Goal: Task Accomplishment & Management: Manage account settings

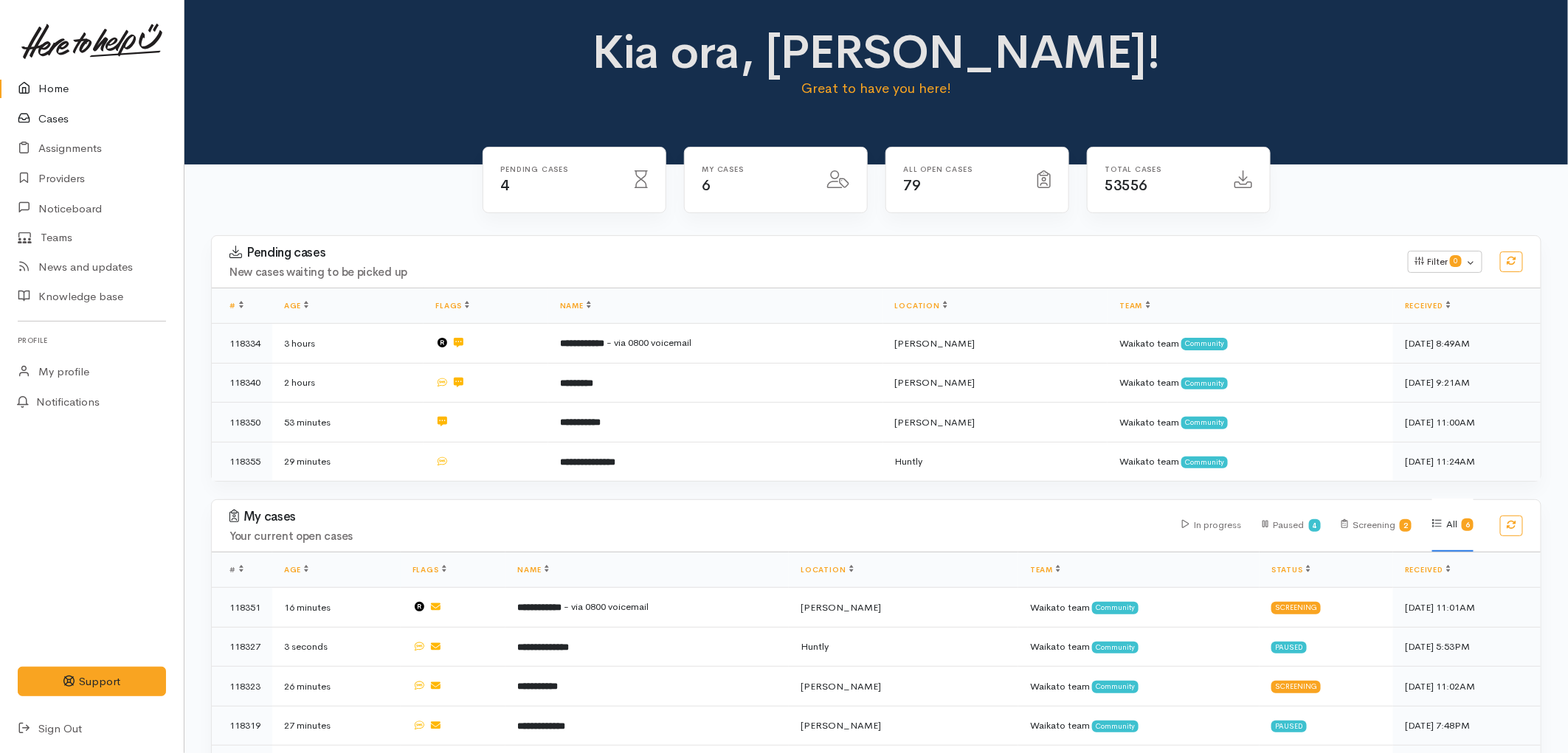
click at [67, 121] on link "Cases" at bounding box center [92, 119] width 184 height 31
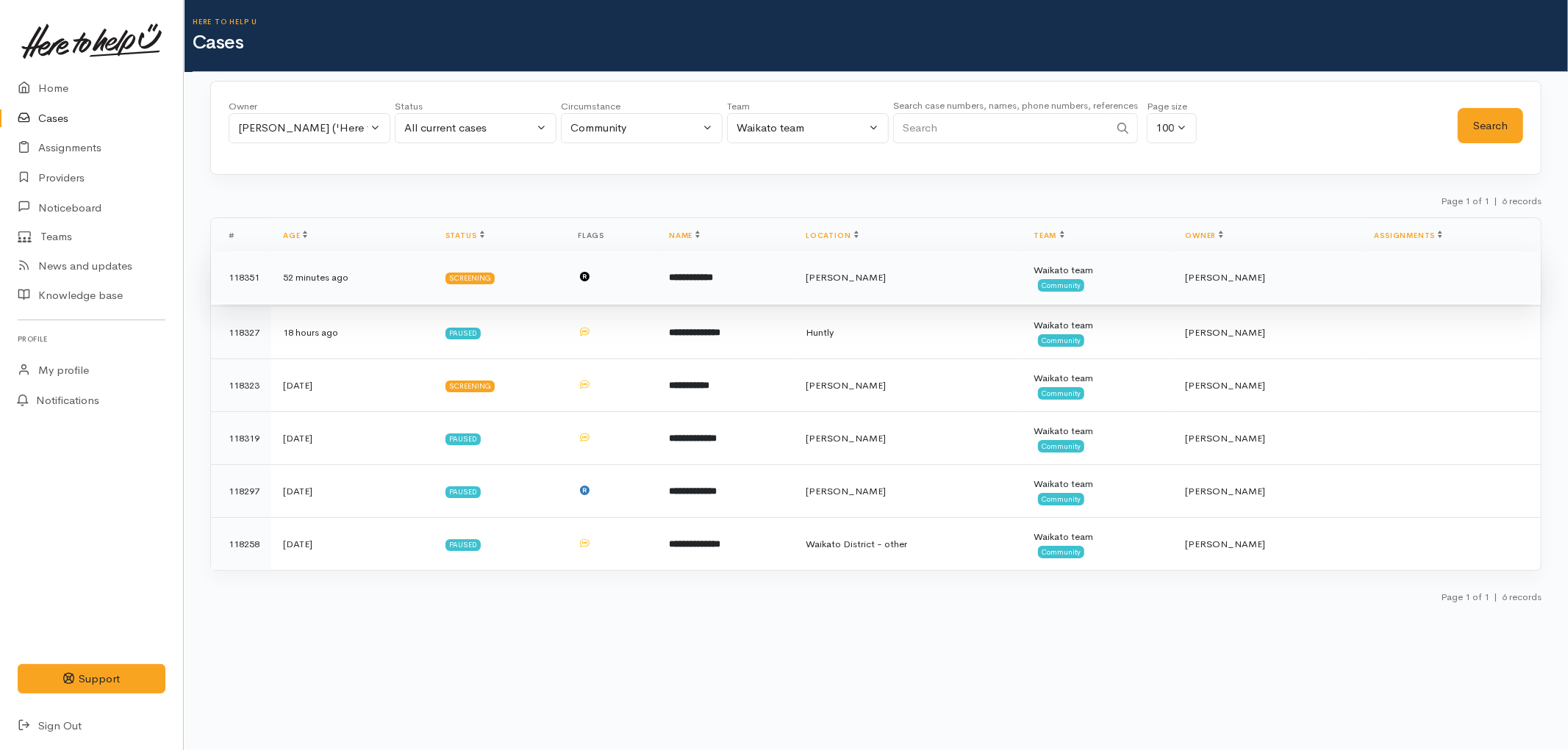
click at [501, 276] on td "Screening" at bounding box center [500, 278] width 132 height 53
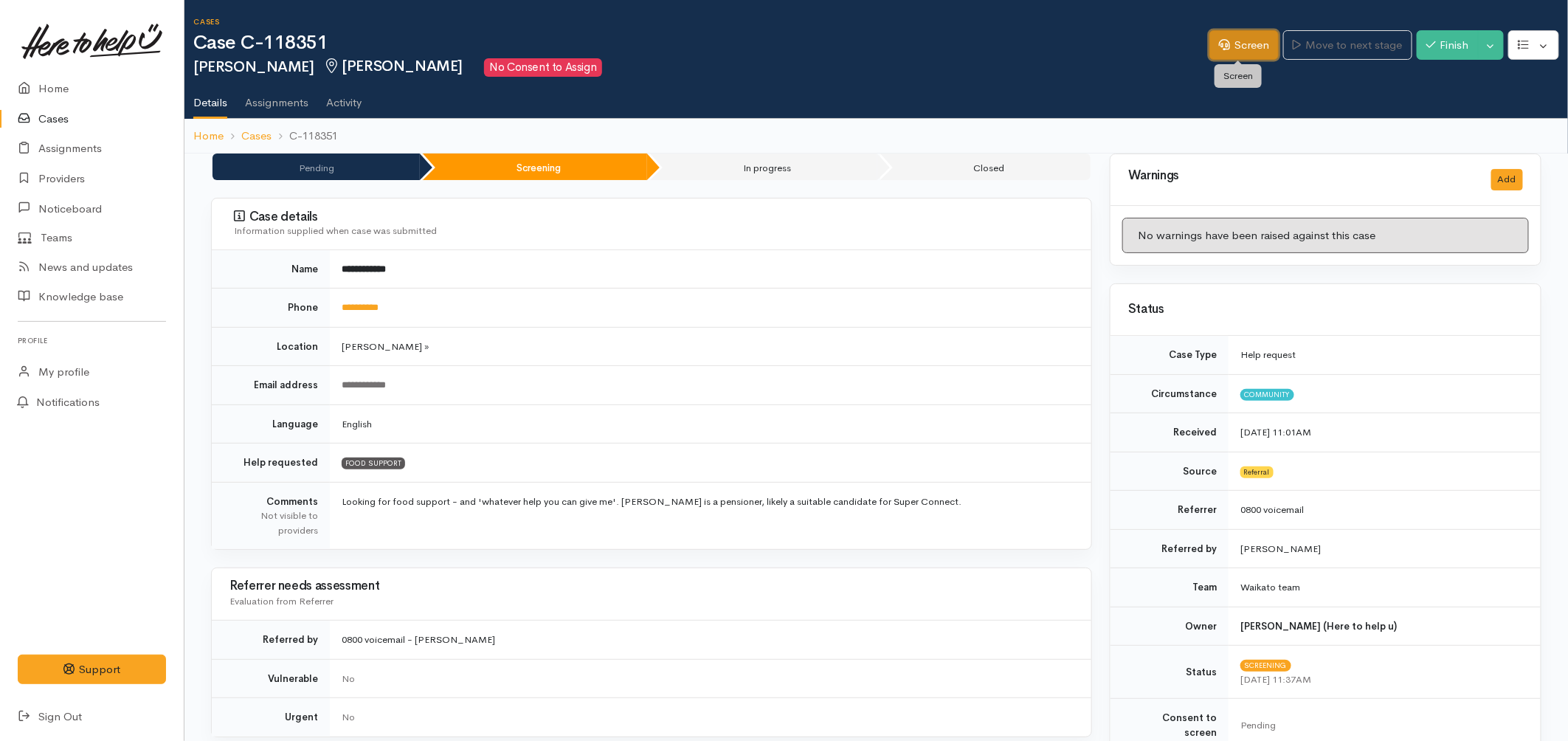
click at [1244, 48] on link "Screen" at bounding box center [1244, 46] width 70 height 31
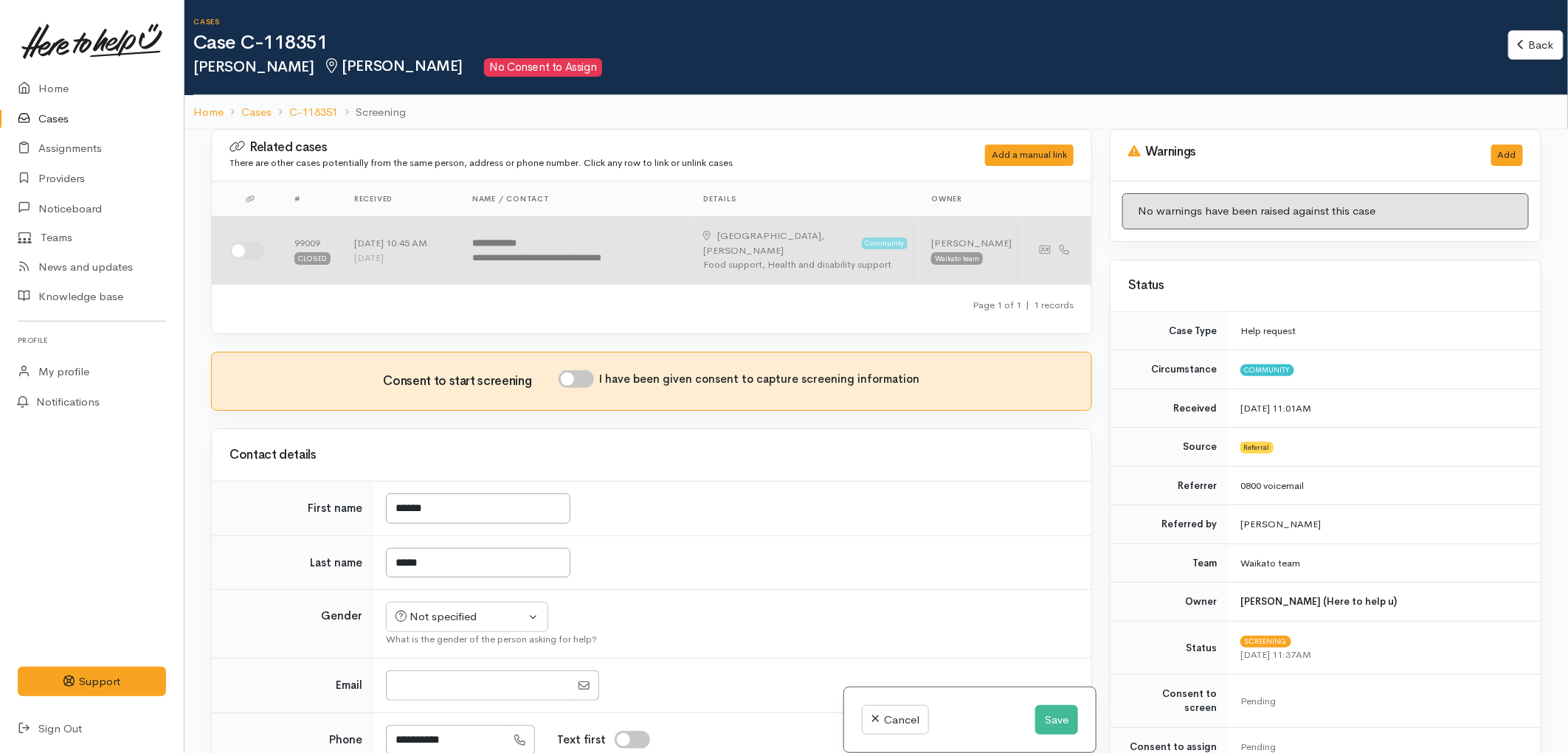
click at [256, 243] on input "checkbox" at bounding box center [247, 251] width 35 height 18
checkbox input "true"
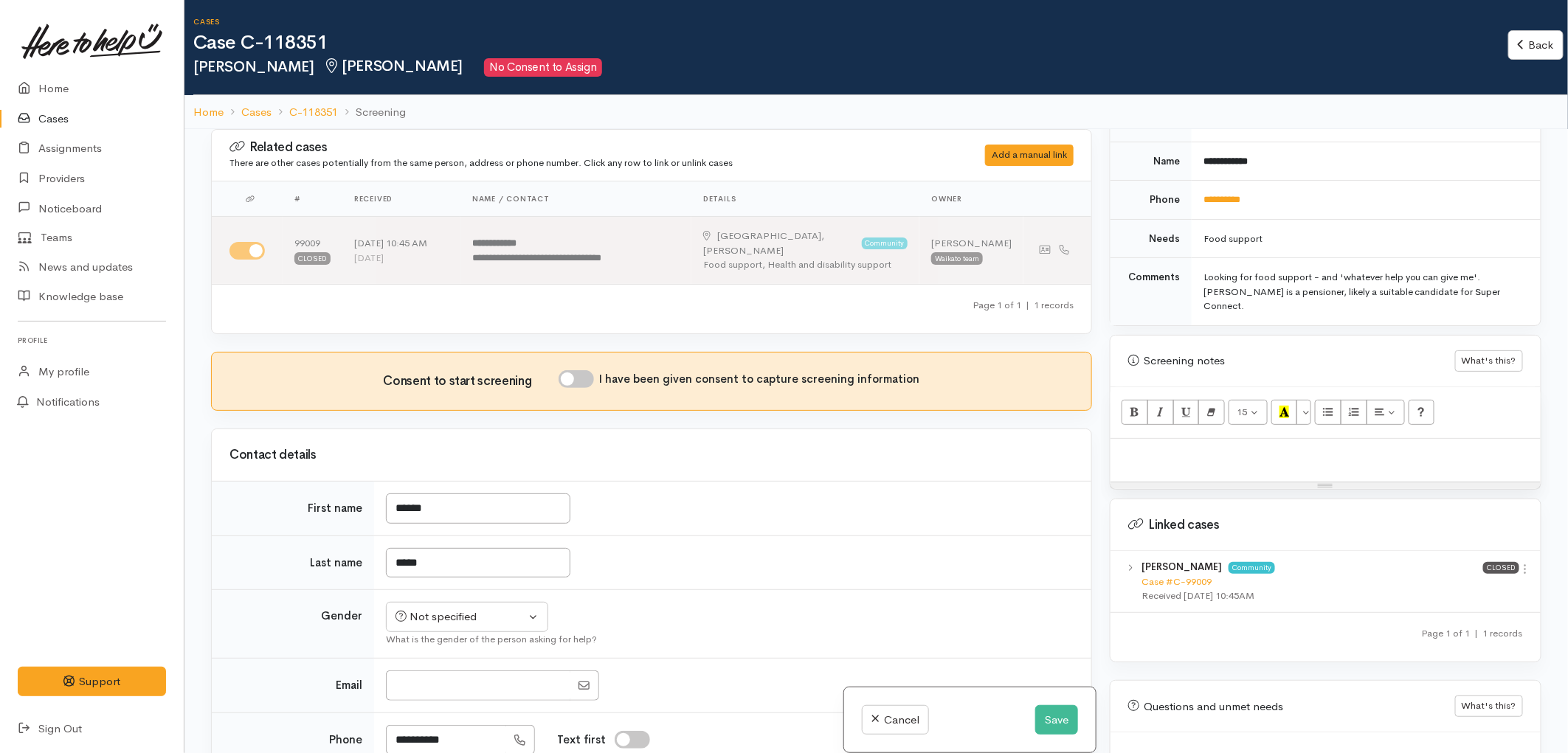
scroll to position [738, 0]
click at [1191, 435] on div at bounding box center [1325, 457] width 430 height 44
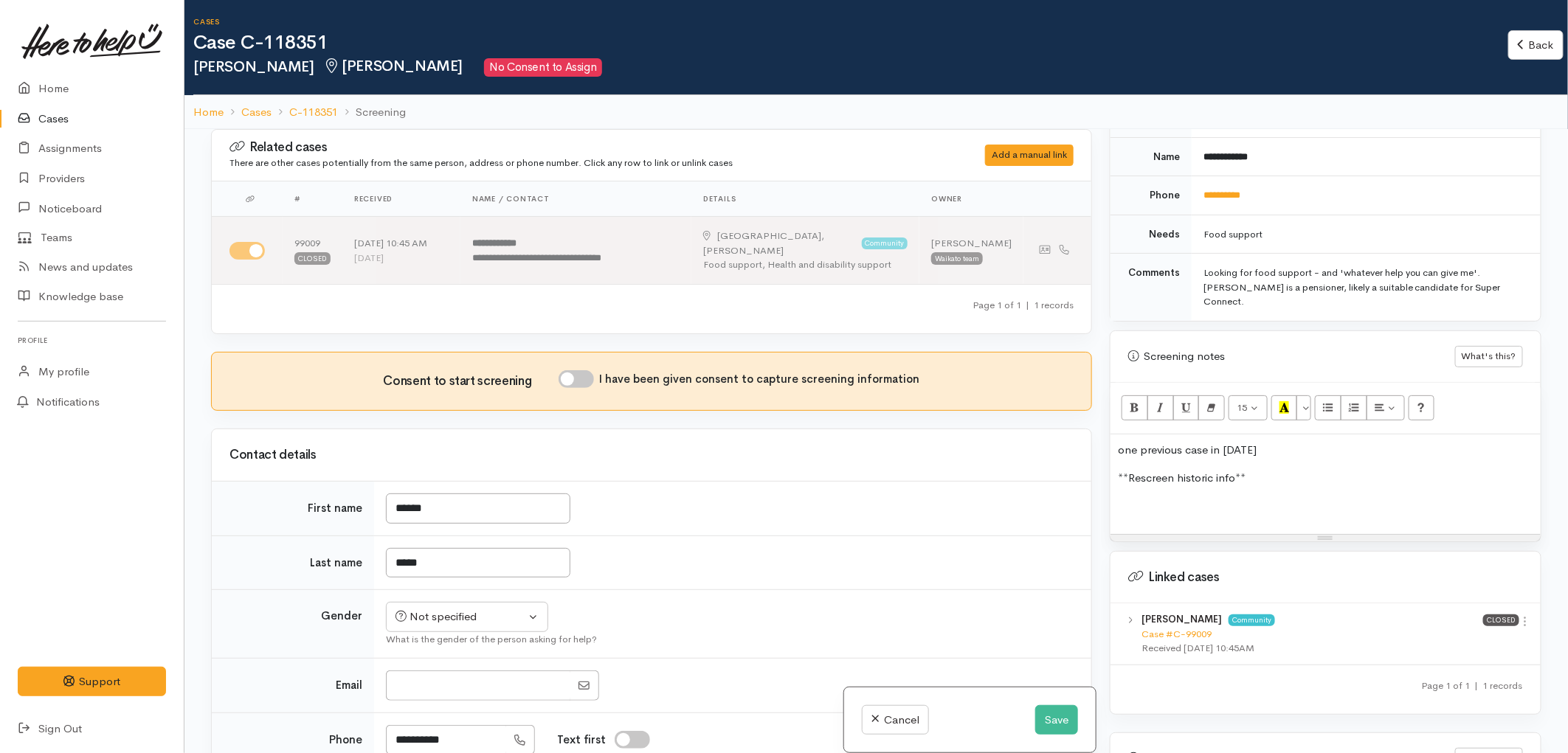
click at [1162, 499] on p at bounding box center [1326, 507] width 416 height 17
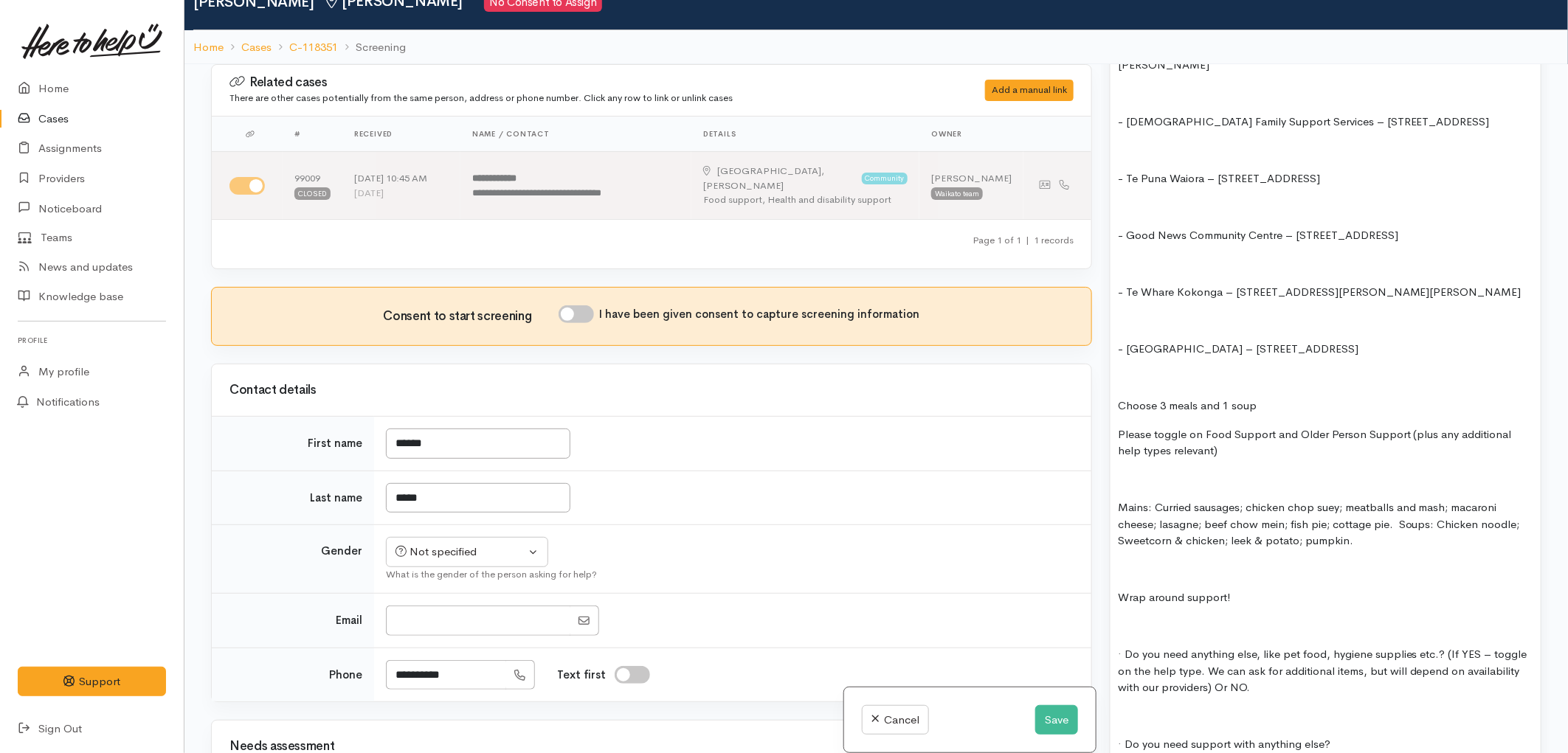
scroll to position [0, 0]
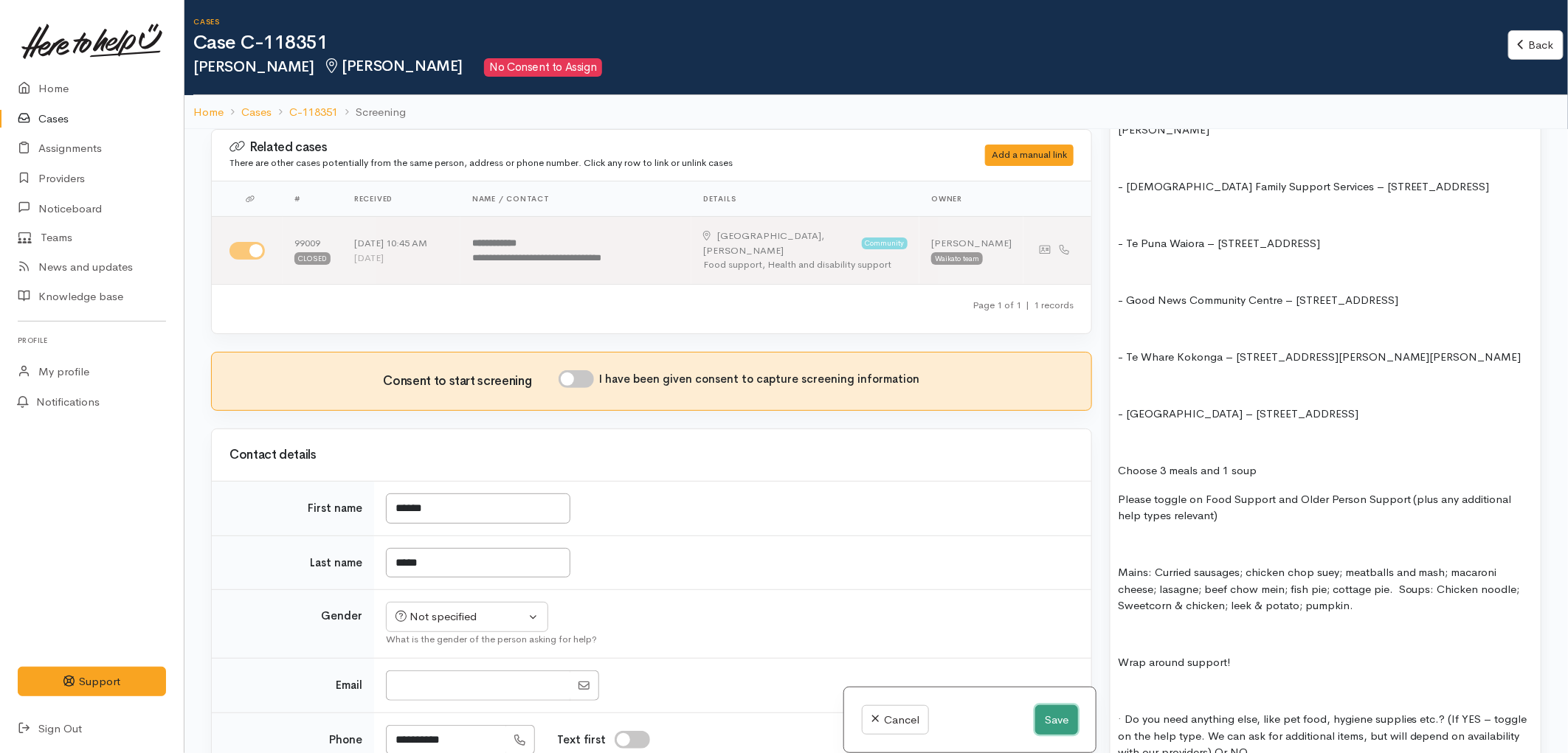
click at [1052, 718] on button "Save" at bounding box center [1056, 721] width 43 height 31
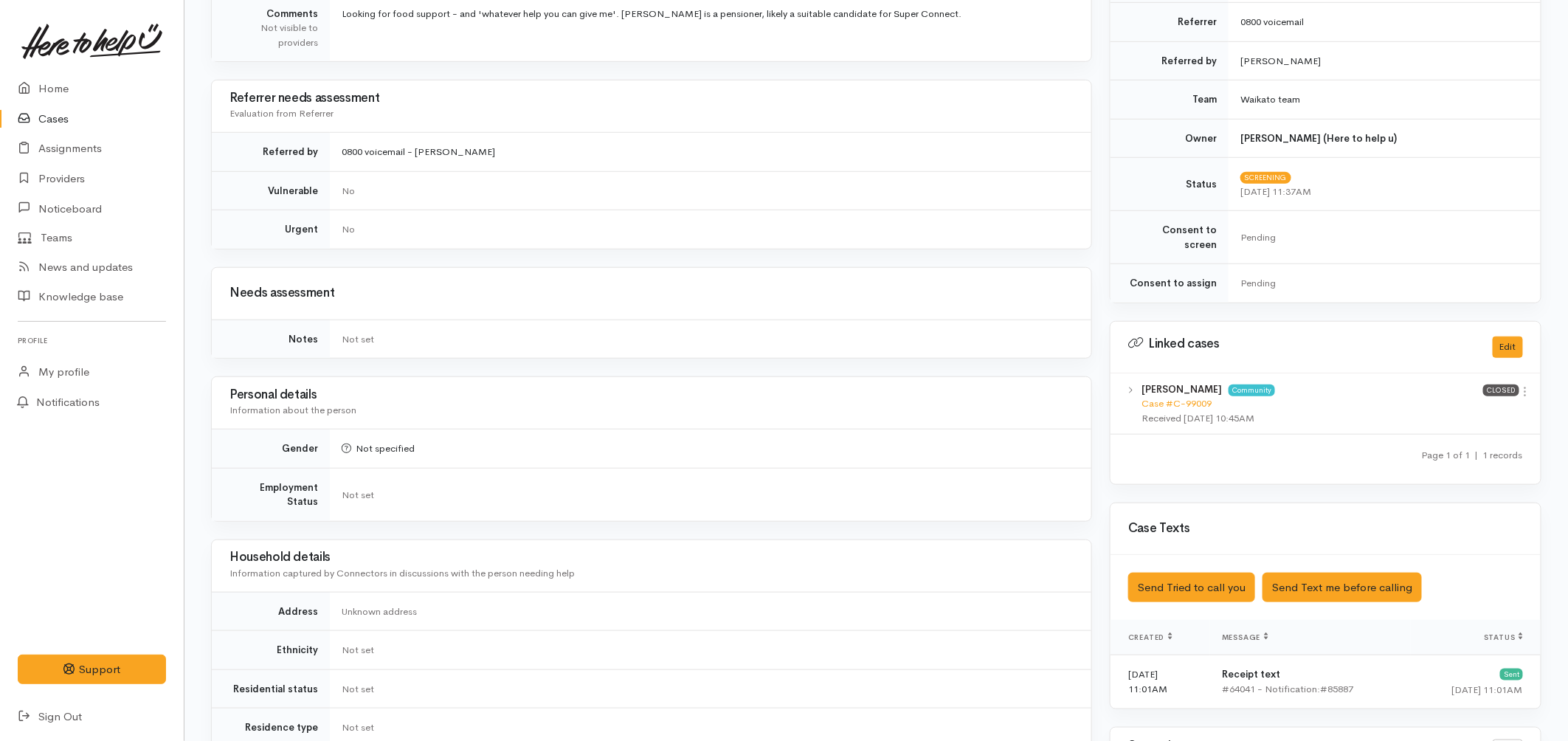
scroll to position [573, 0]
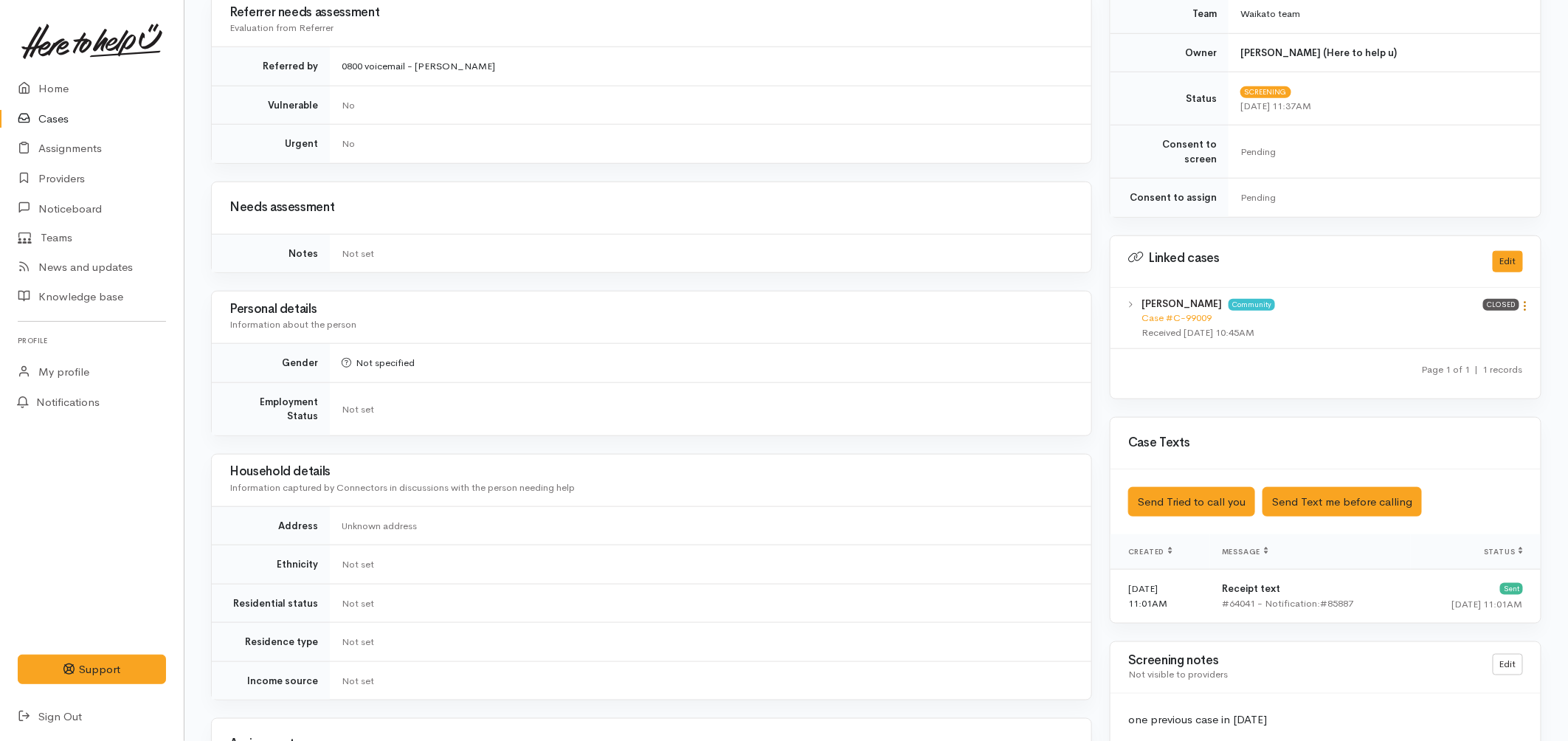
click at [1524, 299] on icon at bounding box center [1525, 305] width 12 height 12
click at [1478, 323] on link "View case" at bounding box center [1473, 335] width 116 height 23
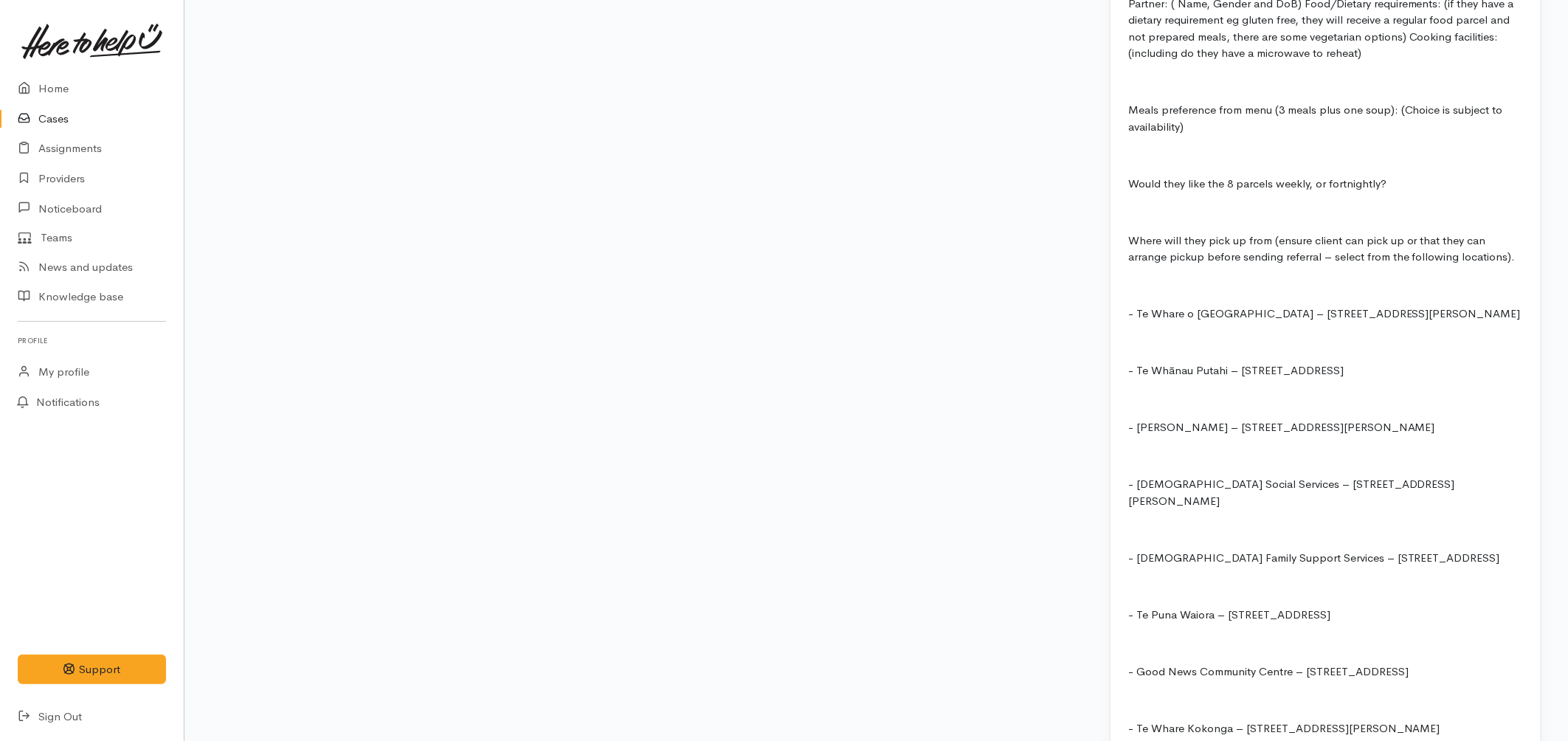
scroll to position [1640, 0]
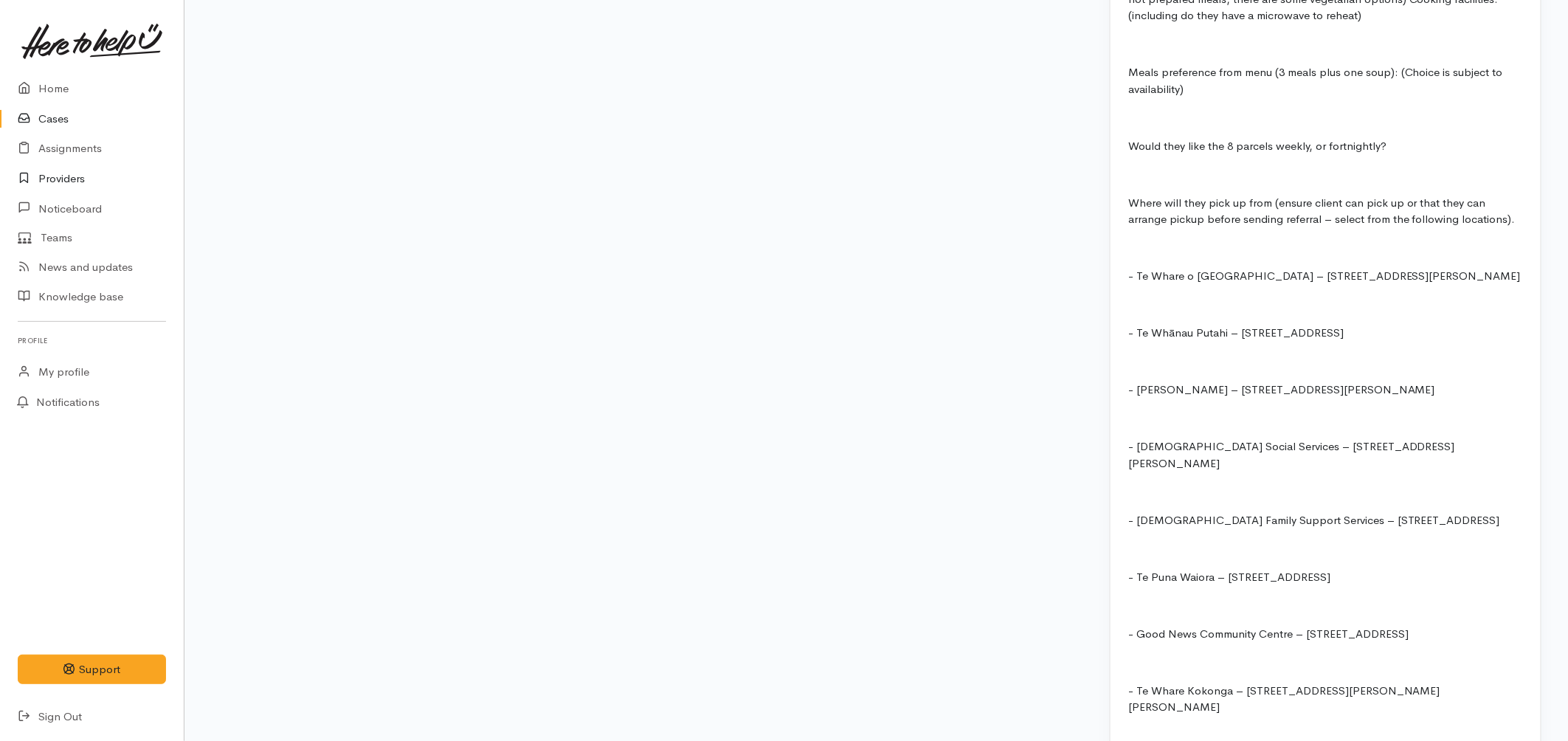
click at [70, 179] on link "Providers" at bounding box center [92, 179] width 184 height 31
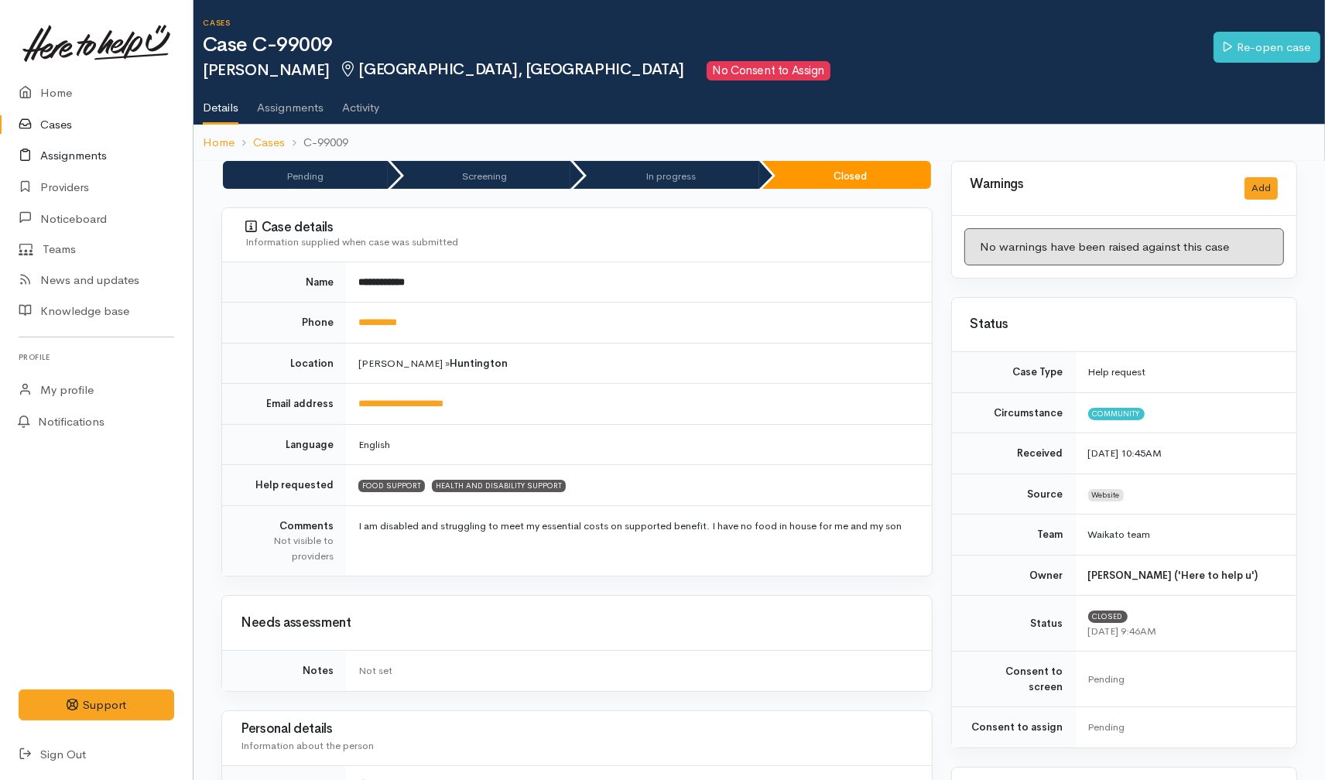
click at [66, 149] on link "Assignments" at bounding box center [96, 156] width 193 height 32
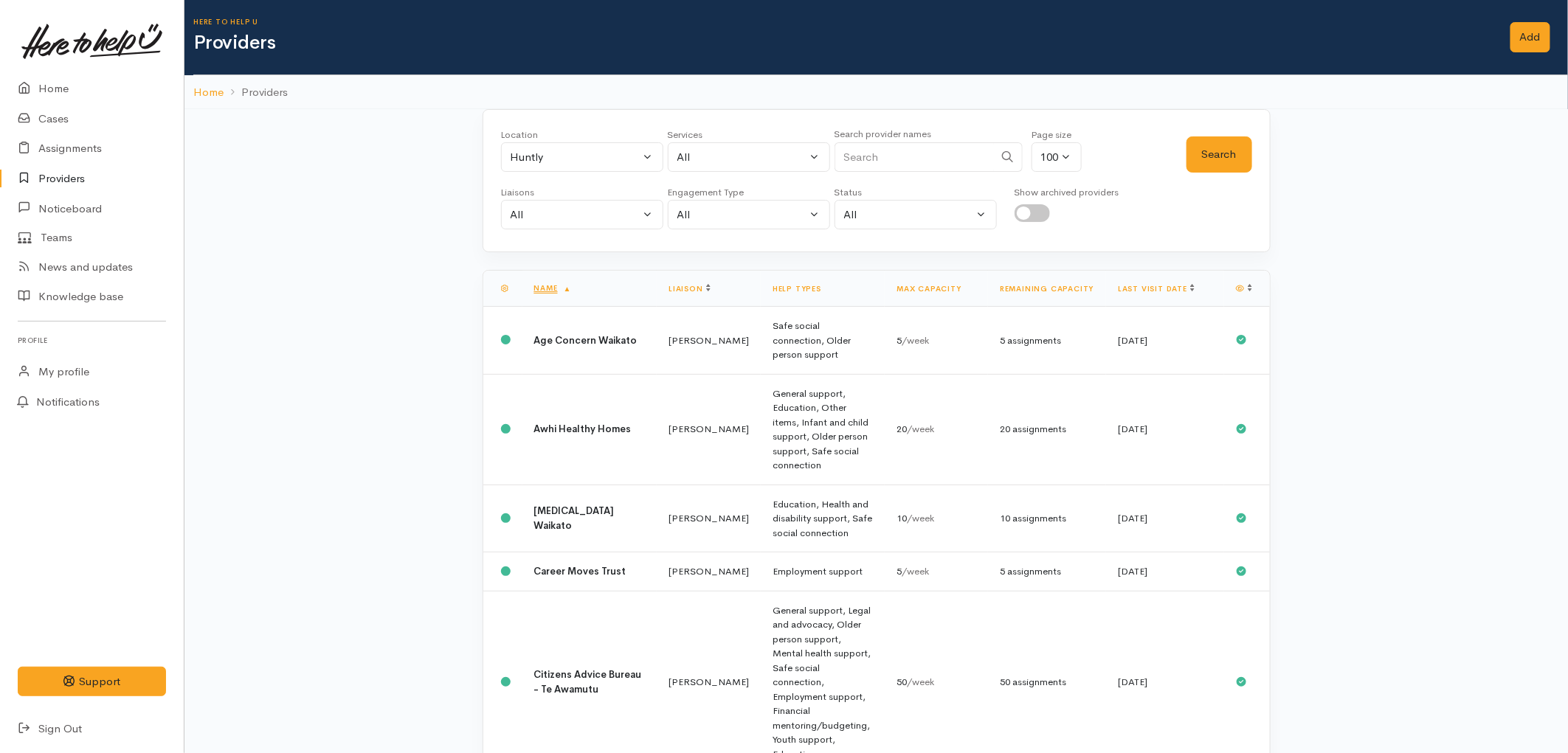
click at [57, 142] on link "Assignments" at bounding box center [92, 149] width 184 height 31
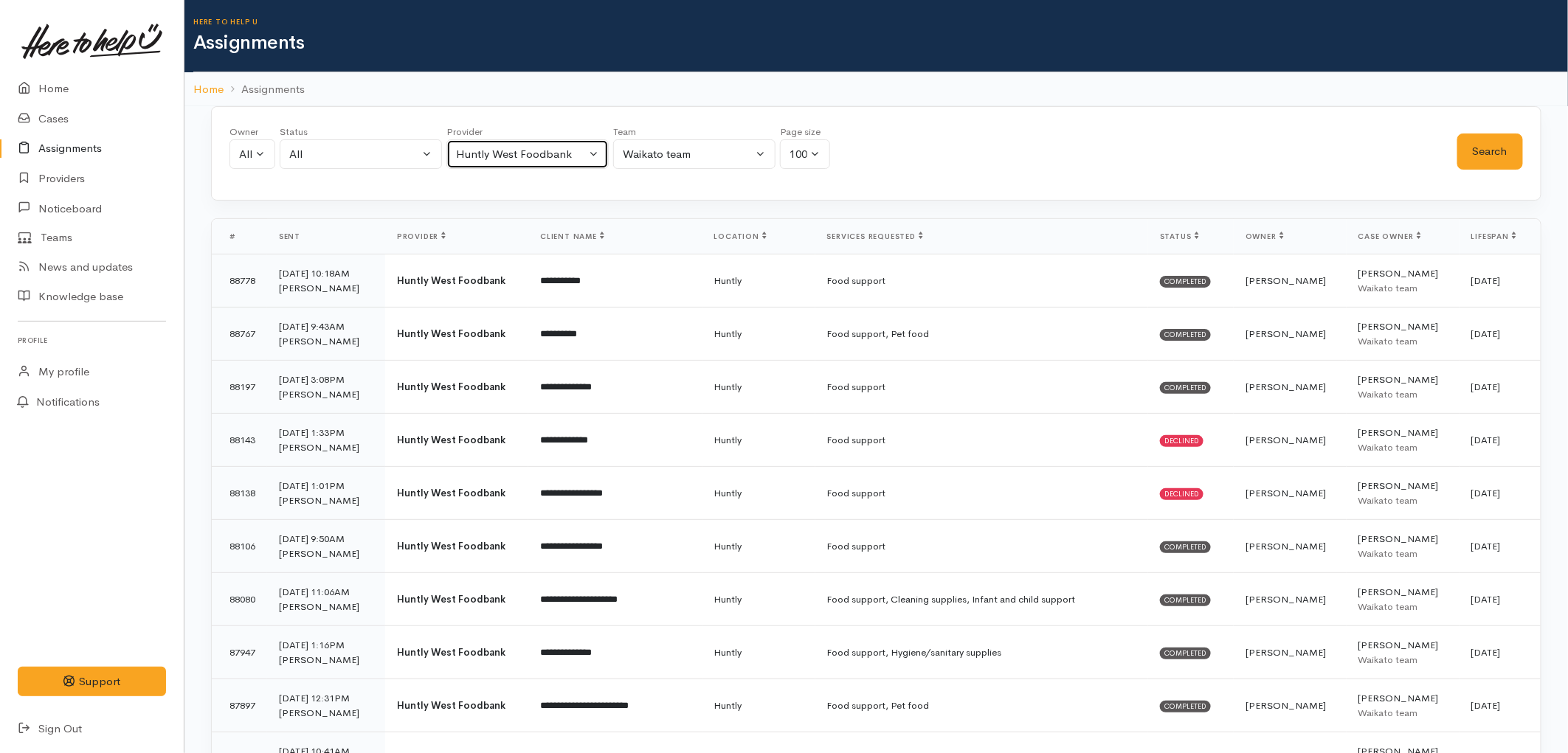
click at [490, 158] on div "Huntly West Foodbank" at bounding box center [520, 154] width 130 height 17
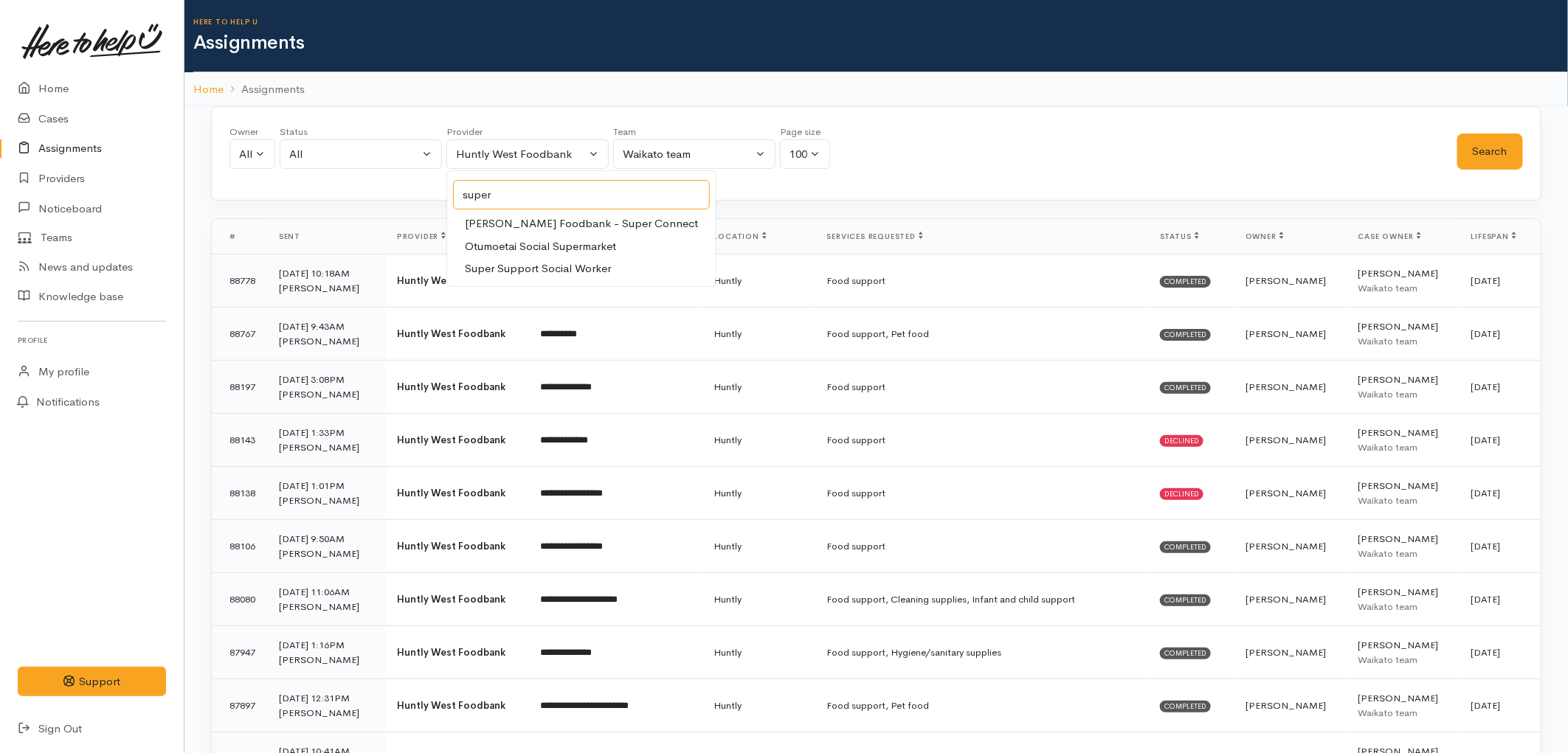
type input "super"
click at [547, 217] on span "[PERSON_NAME] Foodbank - Super Connect" at bounding box center [581, 224] width 234 height 17
select select "59"
click at [1514, 149] on button "Search" at bounding box center [1490, 152] width 66 height 36
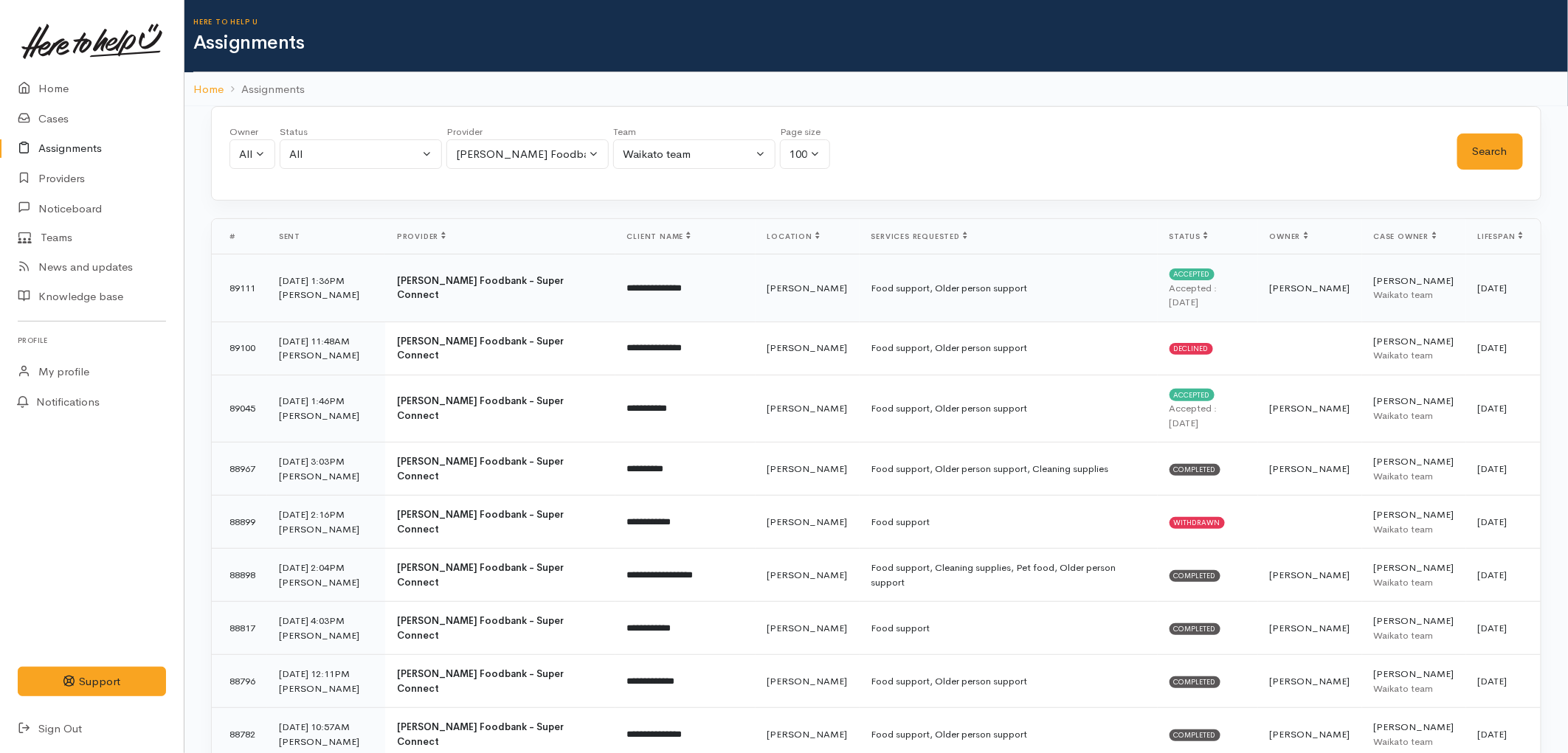
click at [775, 278] on td "[PERSON_NAME]" at bounding box center [807, 288] width 104 height 68
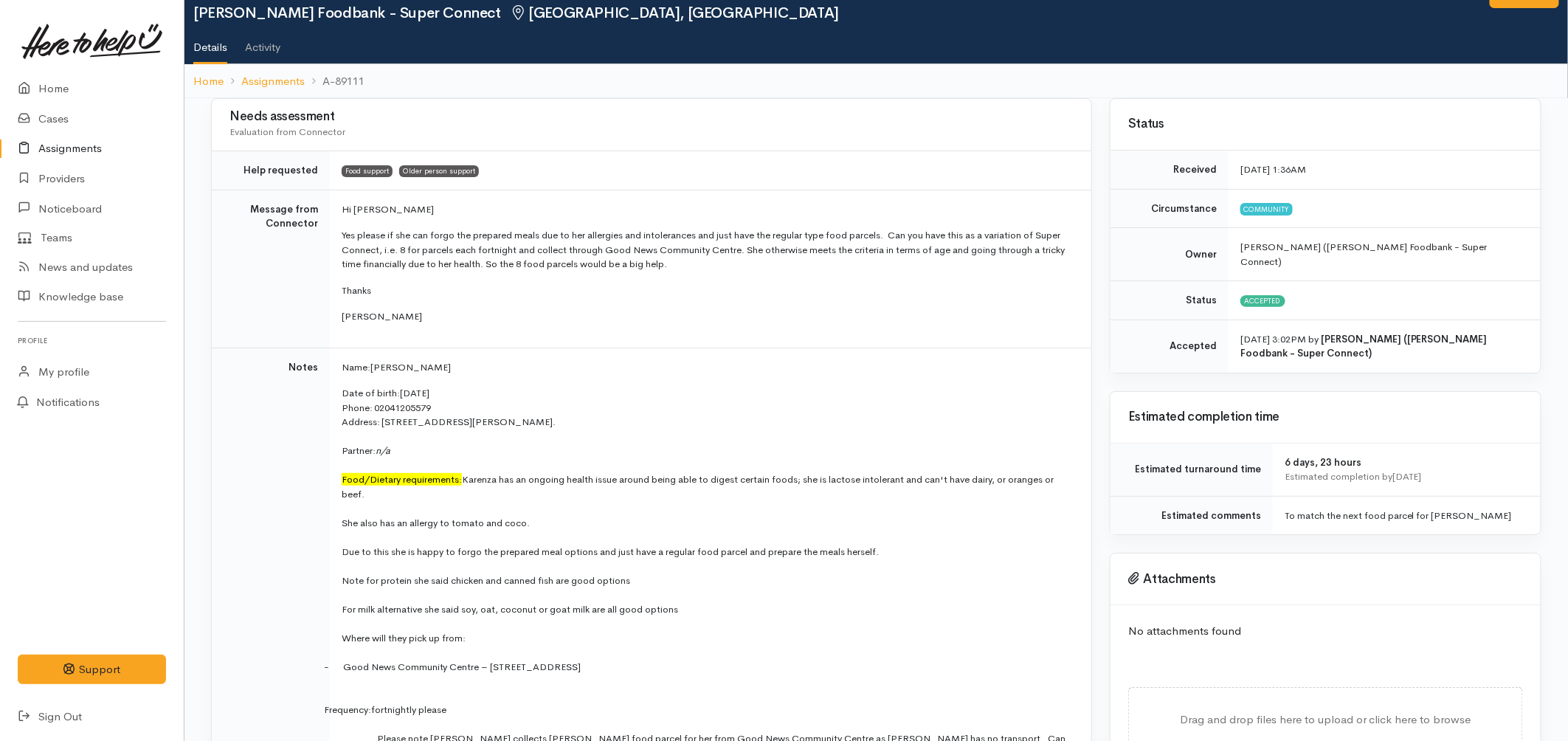
scroll to position [82, 0]
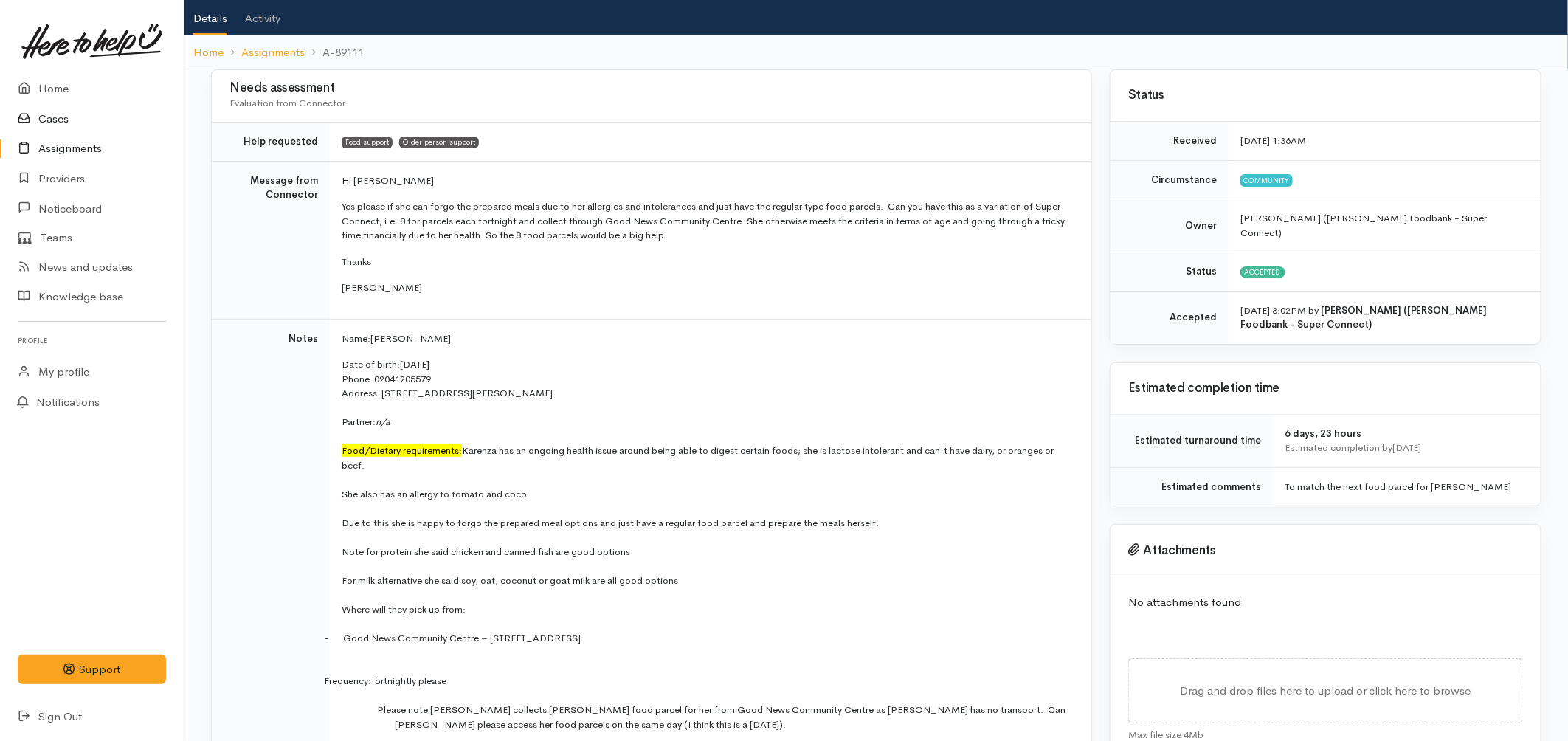
click at [62, 121] on link "Cases" at bounding box center [92, 119] width 184 height 31
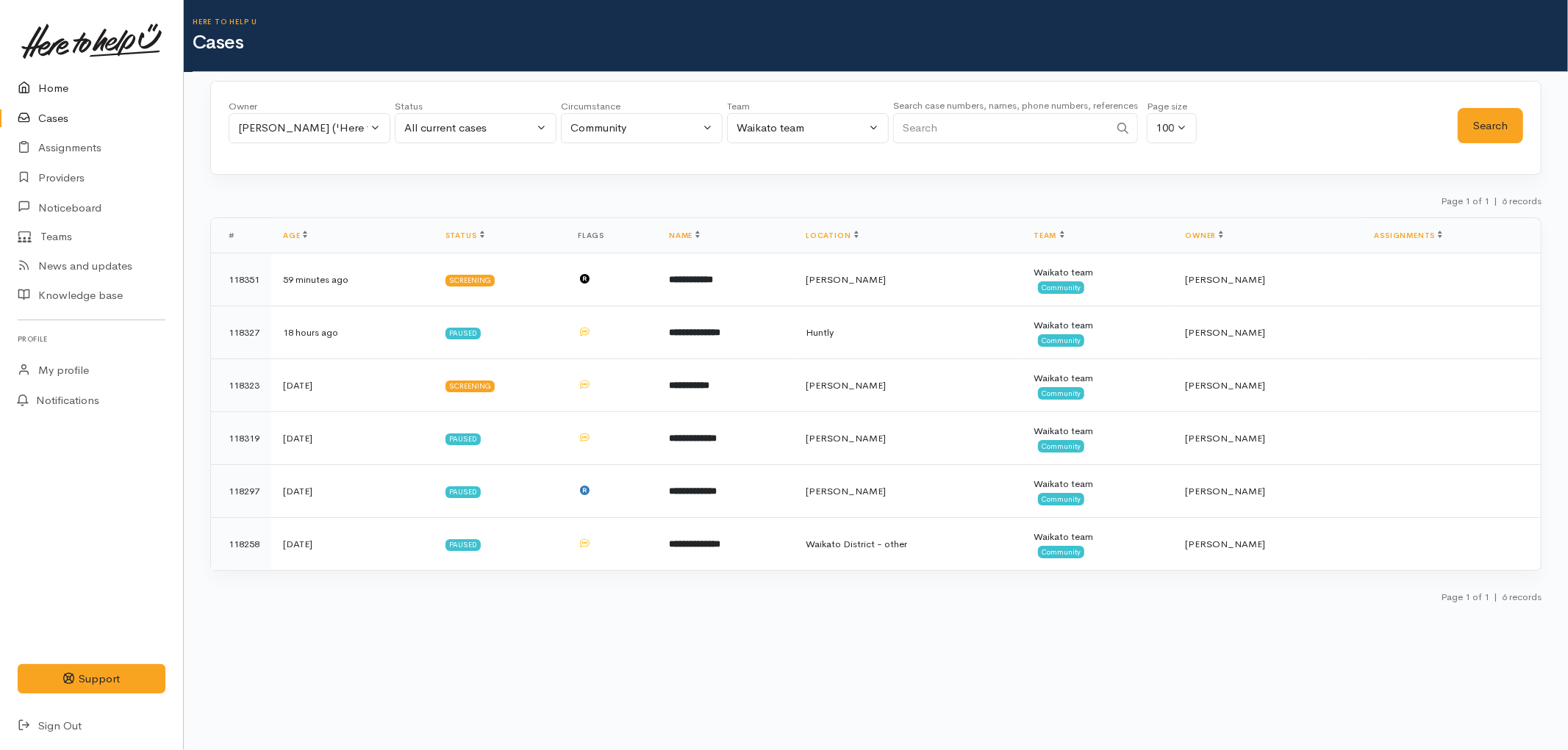
click at [47, 99] on link "Home" at bounding box center [91, 88] width 183 height 30
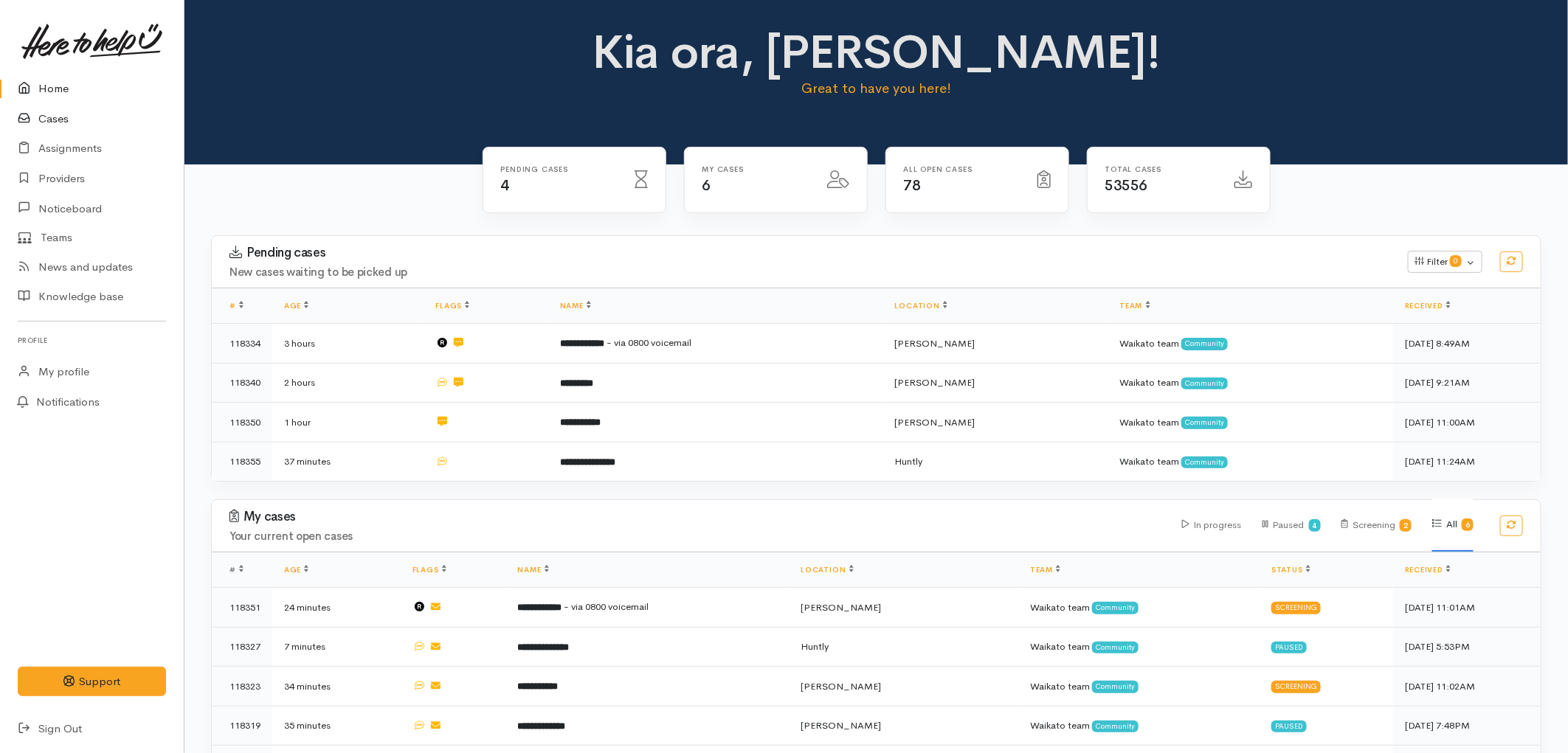
click at [52, 119] on link "Cases" at bounding box center [92, 119] width 184 height 31
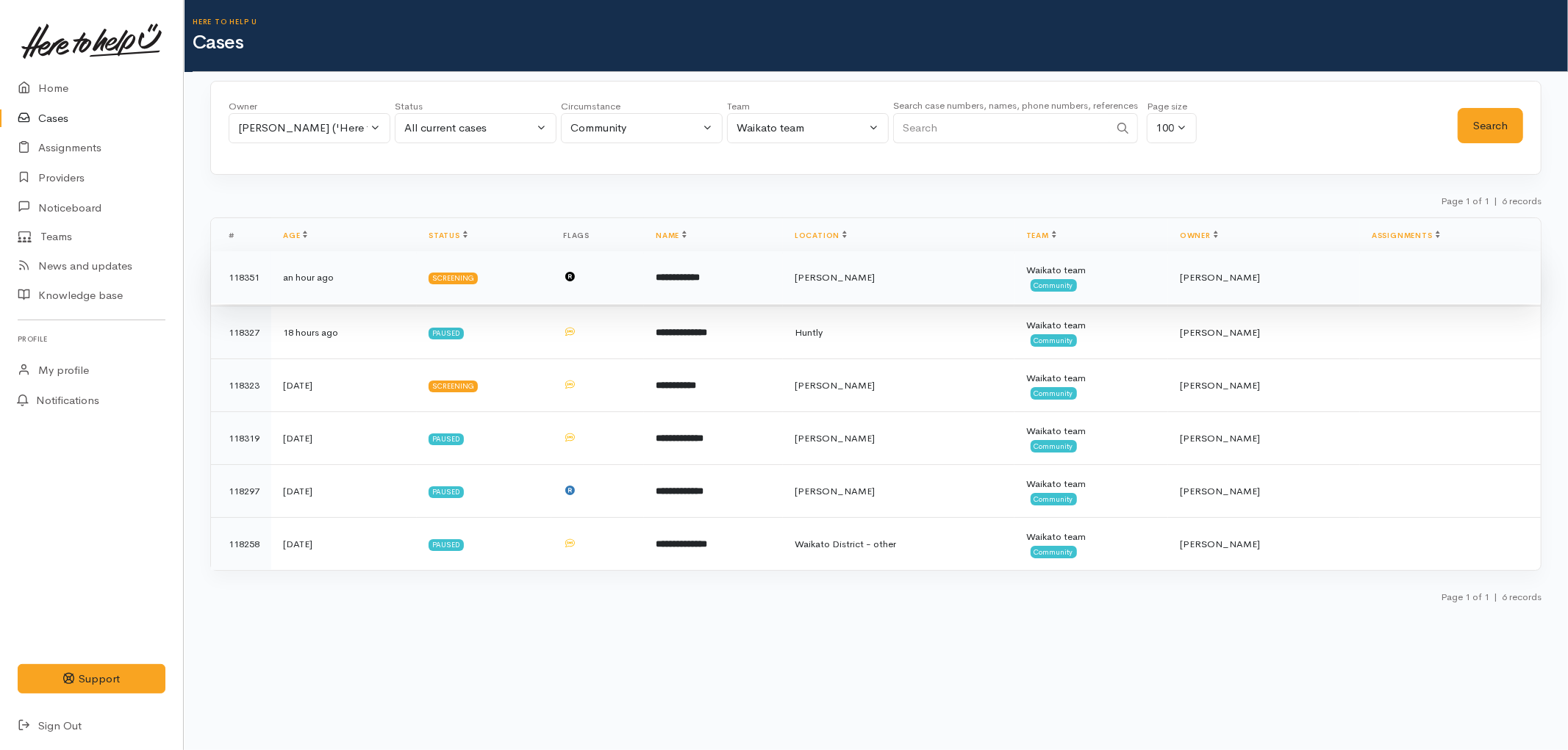
click at [666, 282] on b "**********" at bounding box center [677, 277] width 44 height 9
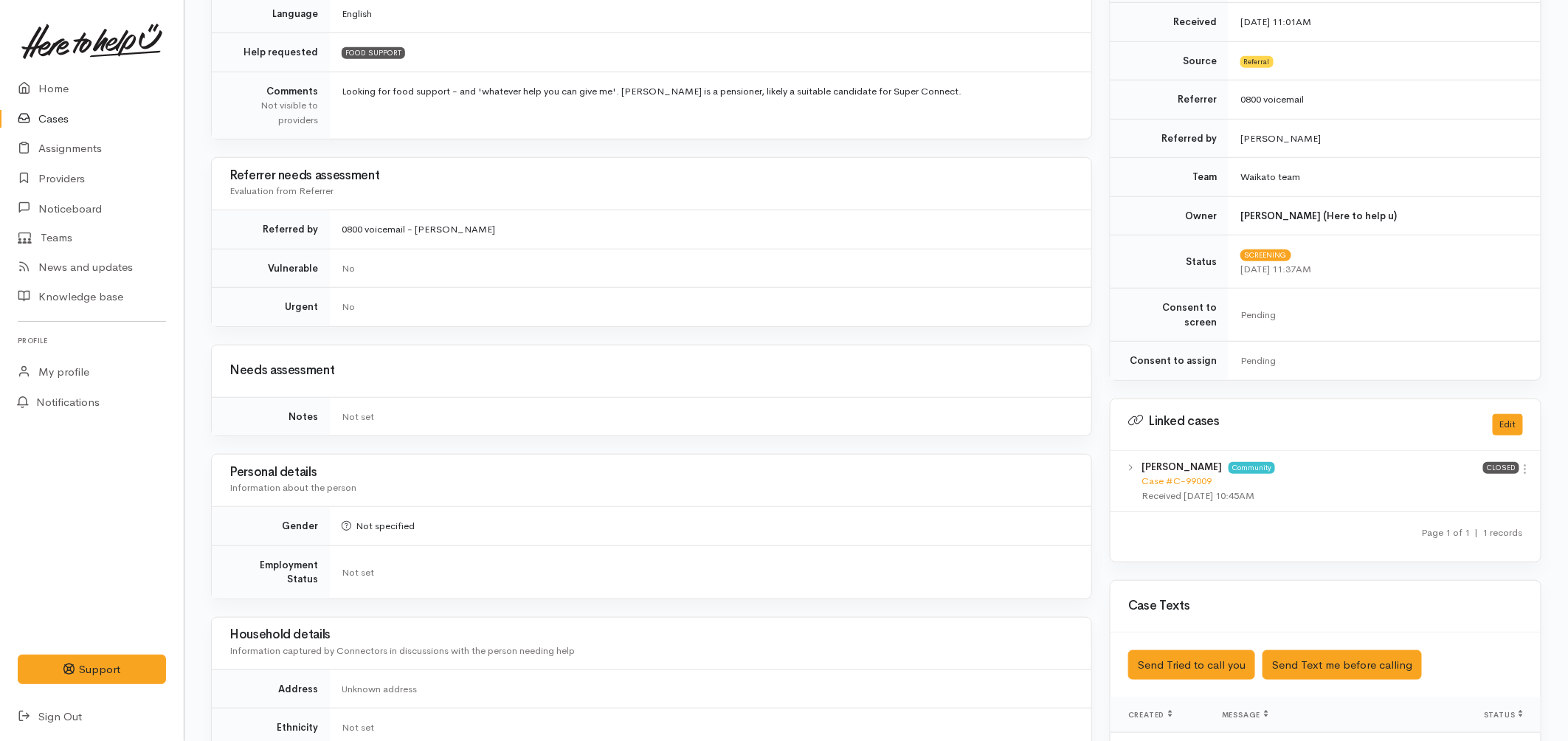
scroll to position [410, 0]
click at [67, 126] on link "Cases" at bounding box center [92, 119] width 184 height 31
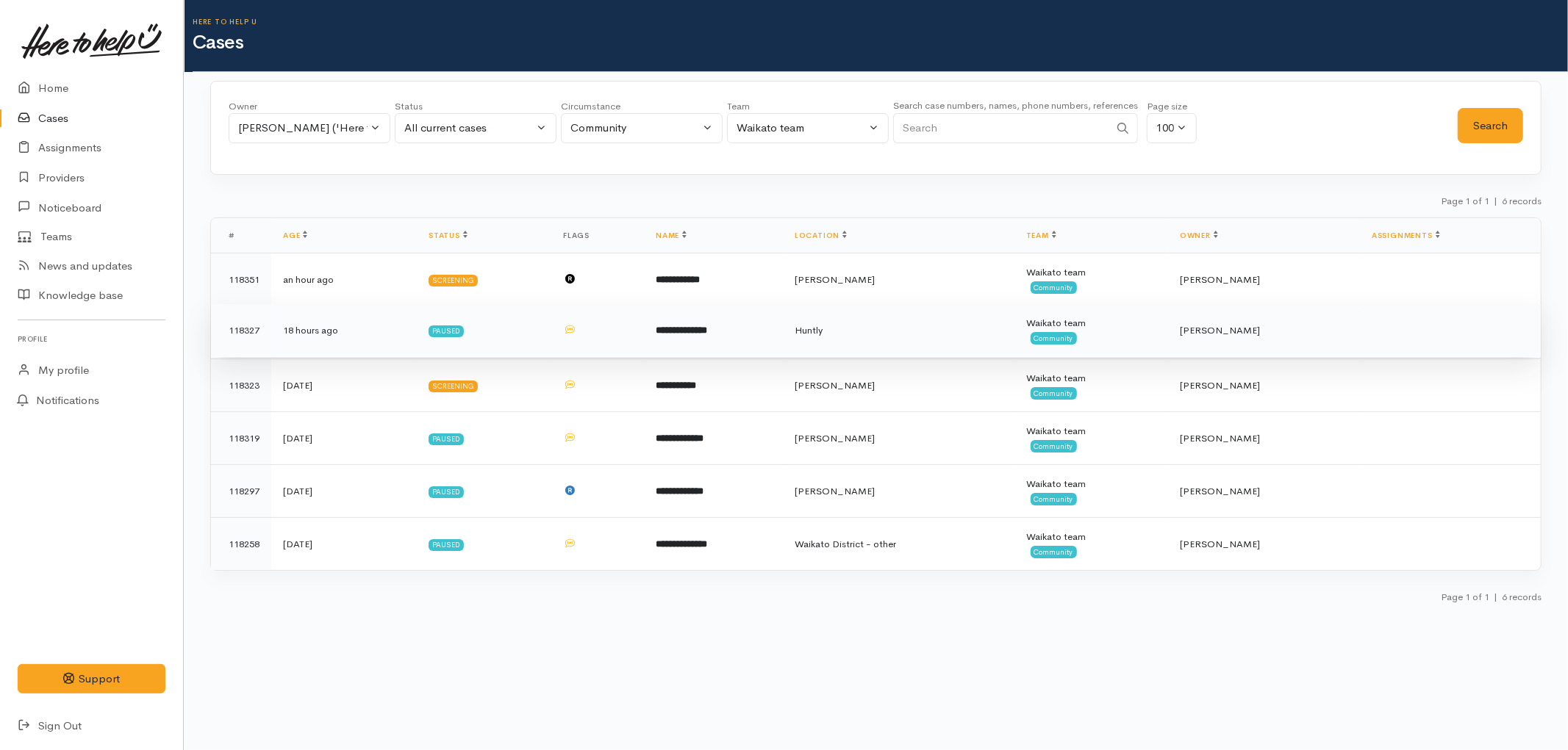
click at [658, 338] on td "**********" at bounding box center [713, 330] width 139 height 53
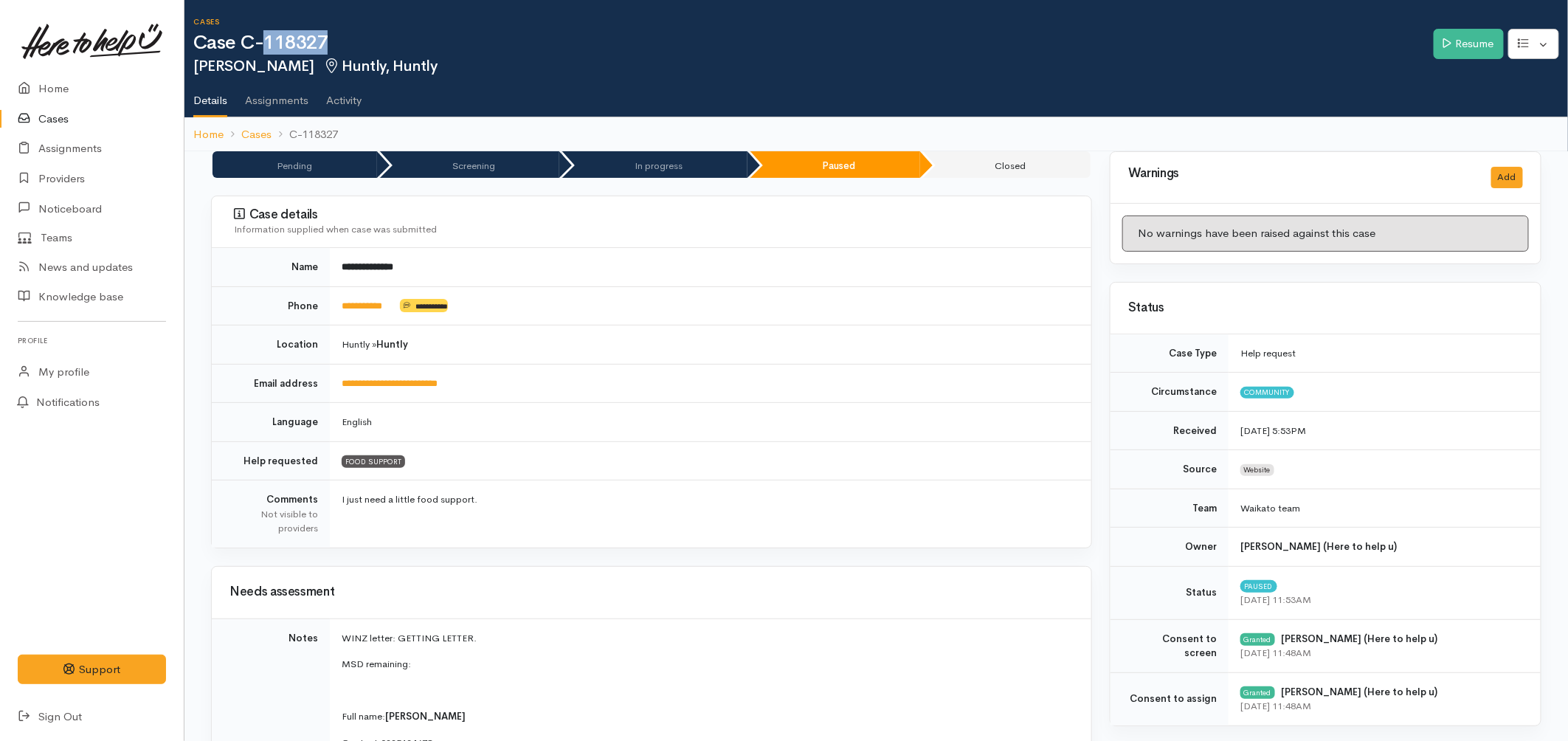
drag, startPoint x: 334, startPoint y: 44, endPoint x: 268, endPoint y: 48, distance: 66.1
click at [268, 48] on h1 "Case C-118327" at bounding box center [813, 43] width 1240 height 21
copy h1 "118327"
drag, startPoint x: 403, startPoint y: 303, endPoint x: 349, endPoint y: 308, distance: 54.2
click at [349, 308] on td "**********" at bounding box center [710, 305] width 762 height 39
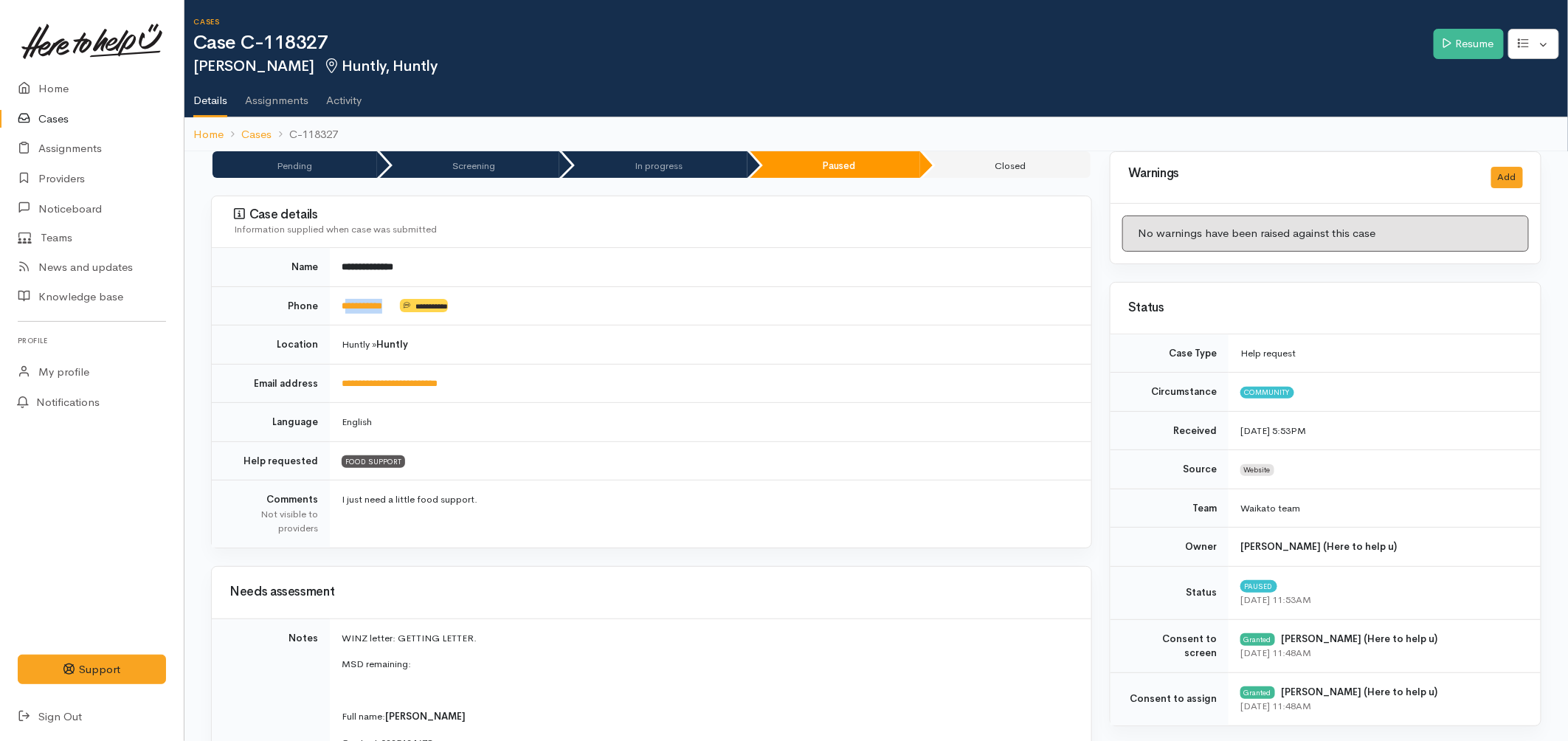
copy td "*********"
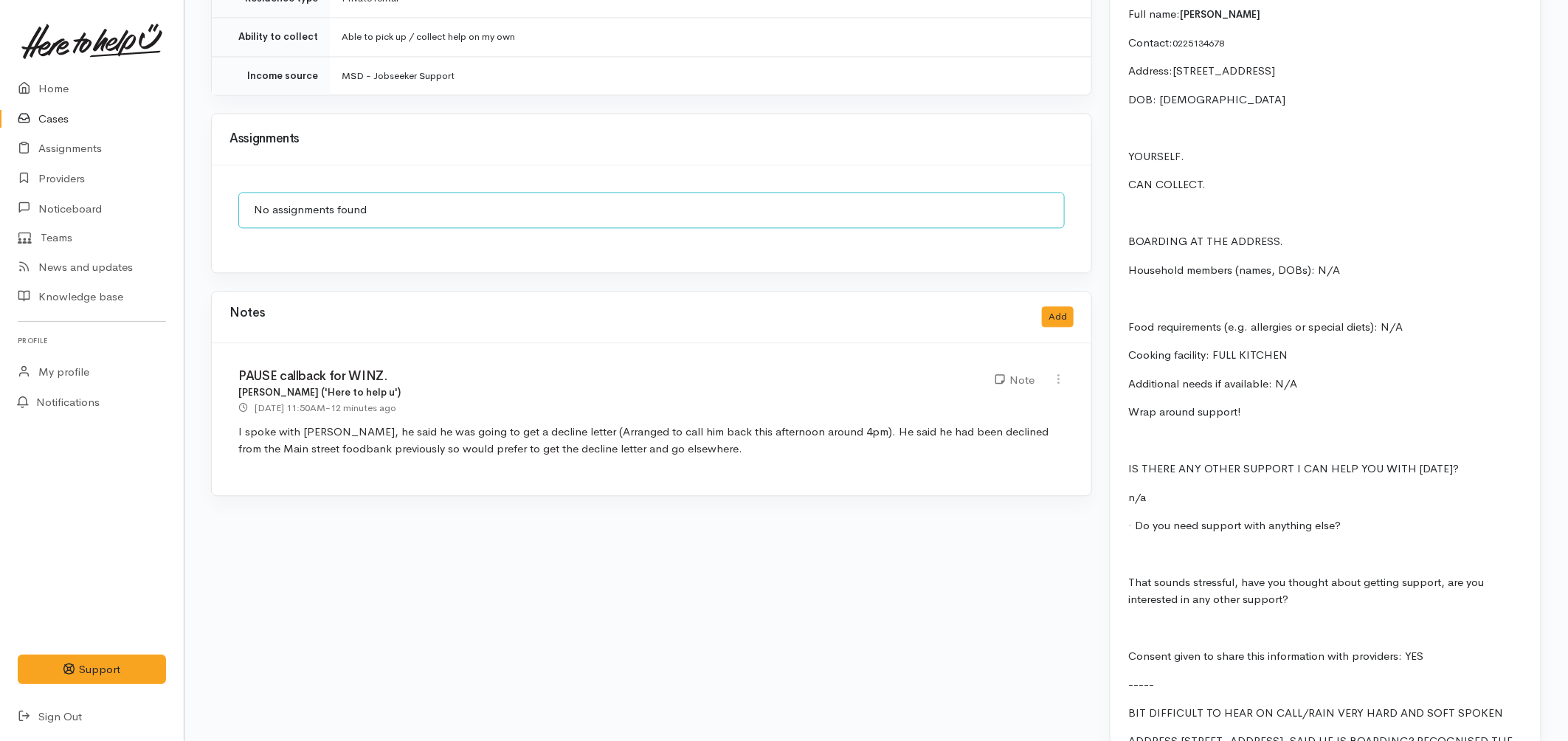
scroll to position [1558, 0]
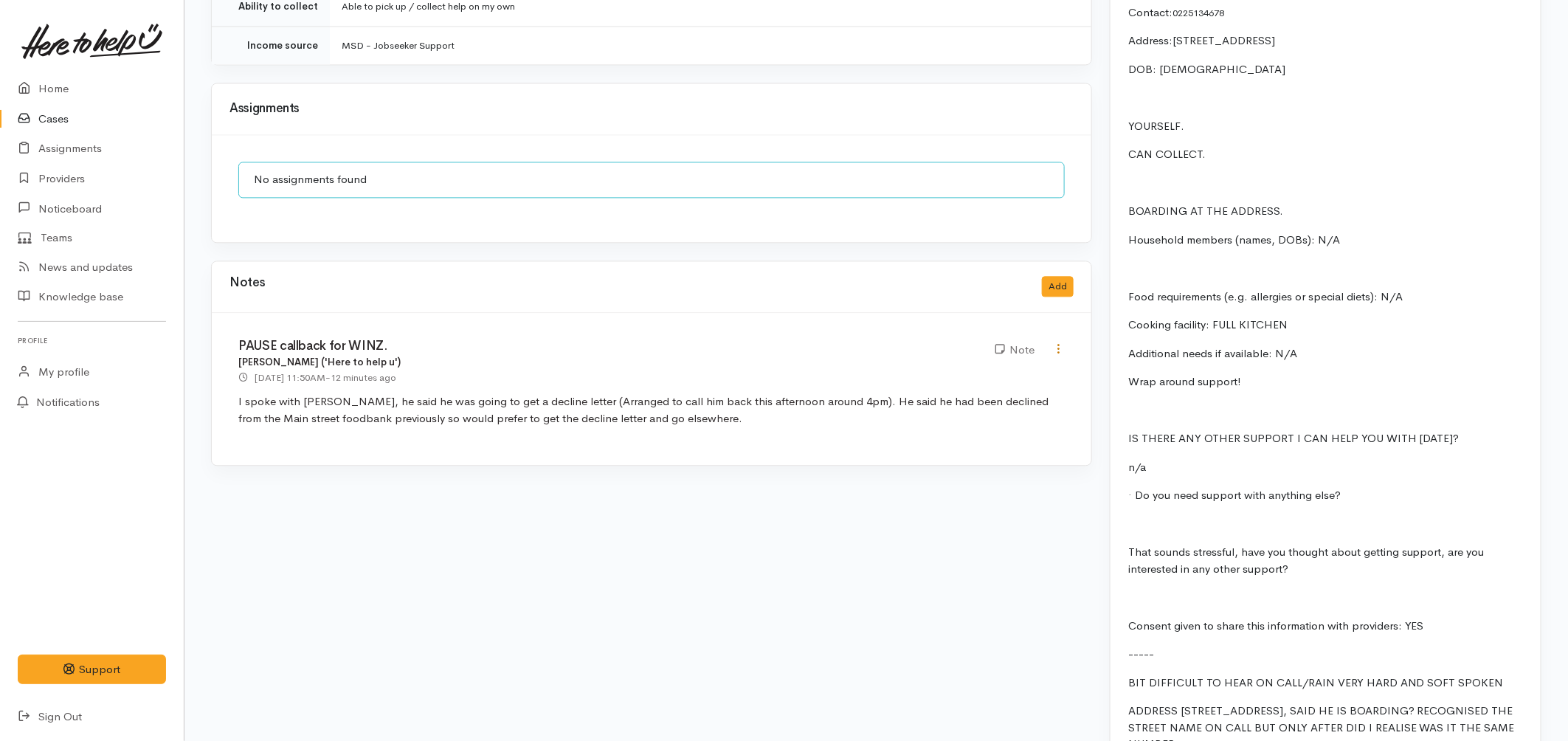
click at [1053, 342] on icon at bounding box center [1058, 348] width 12 height 12
click at [998, 366] on link "Edit" at bounding box center [1006, 378] width 116 height 23
type input "PAUSE callback for WINZ."
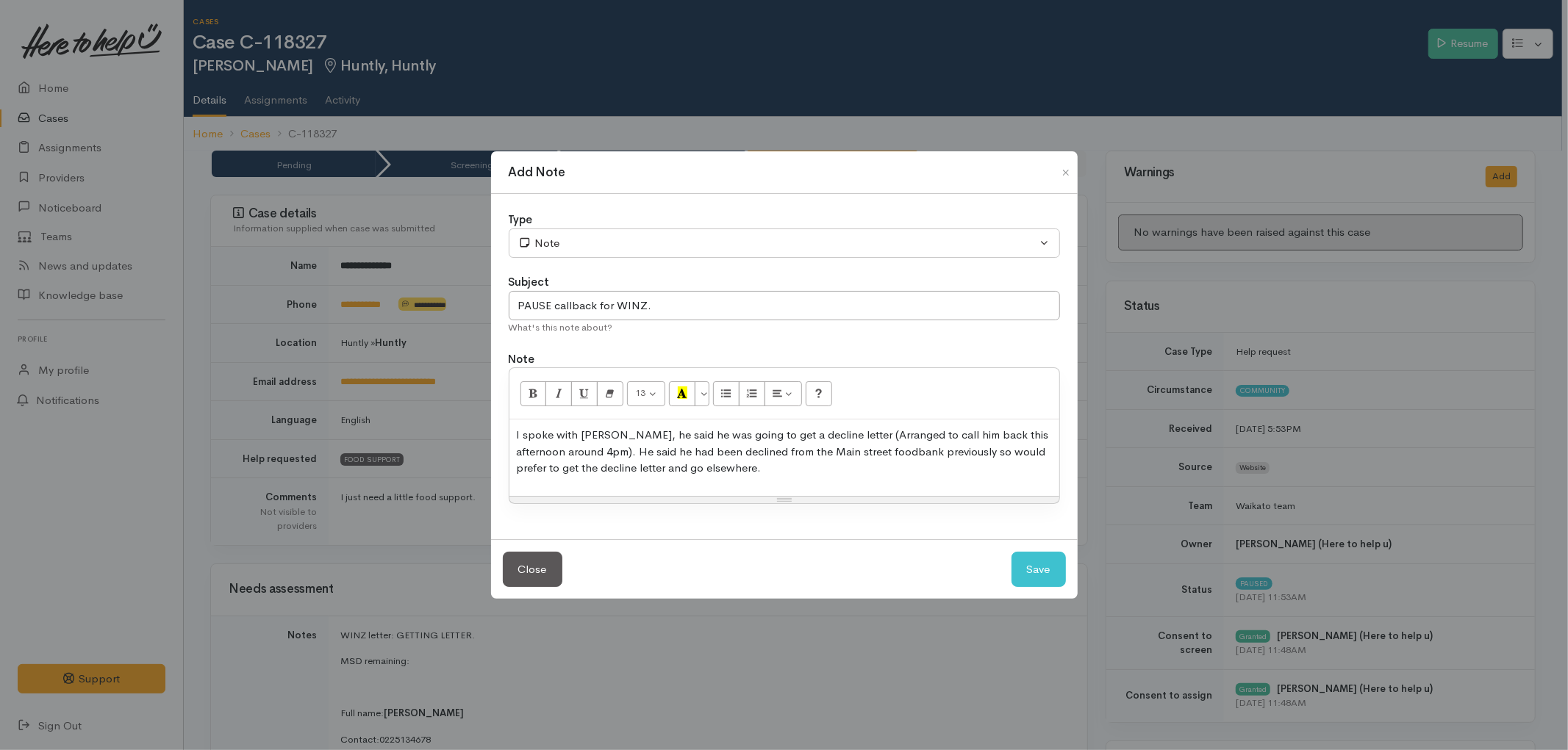
click at [723, 473] on p "I spoke with Michael, he said he was going to get a decline letter (Arranged to…" at bounding box center [784, 452] width 535 height 50
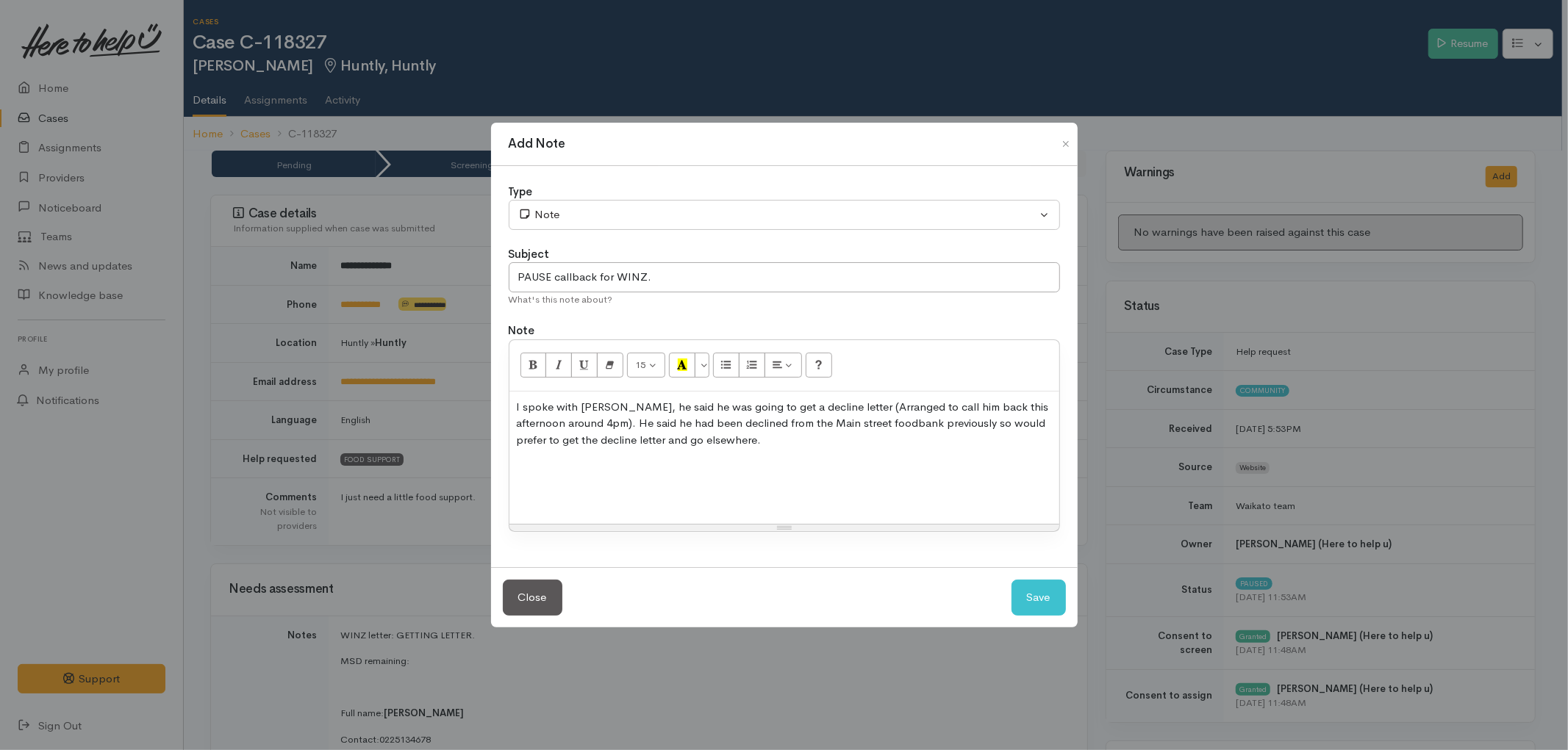
paste div
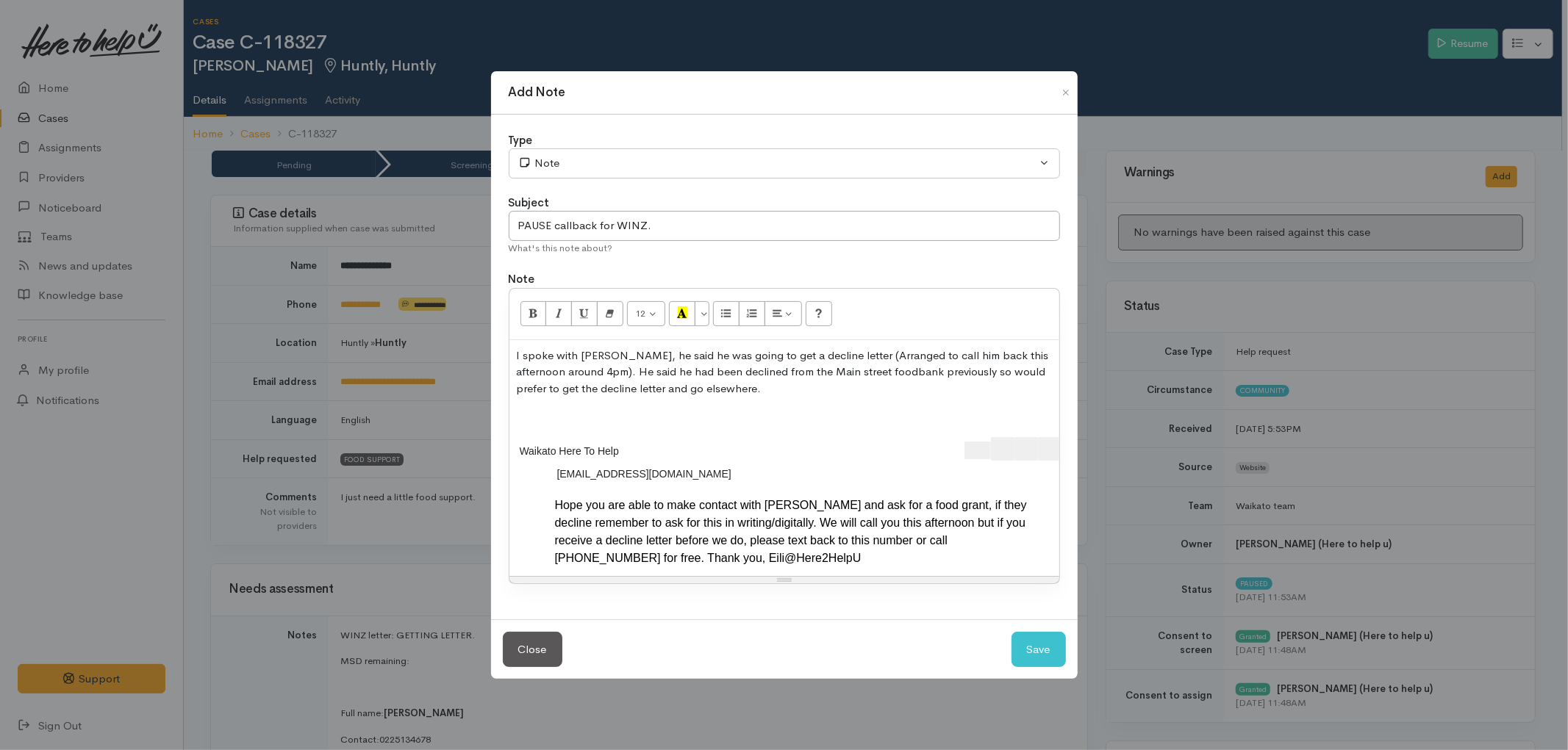
scroll to position [0, 30]
drag, startPoint x: 898, startPoint y: 430, endPoint x: 1082, endPoint y: 459, distance: 186.3
click at [1082, 459] on div "Add Note Type Correspondence Discussion Email Note Phone call SMS text message …" at bounding box center [784, 375] width 1568 height 750
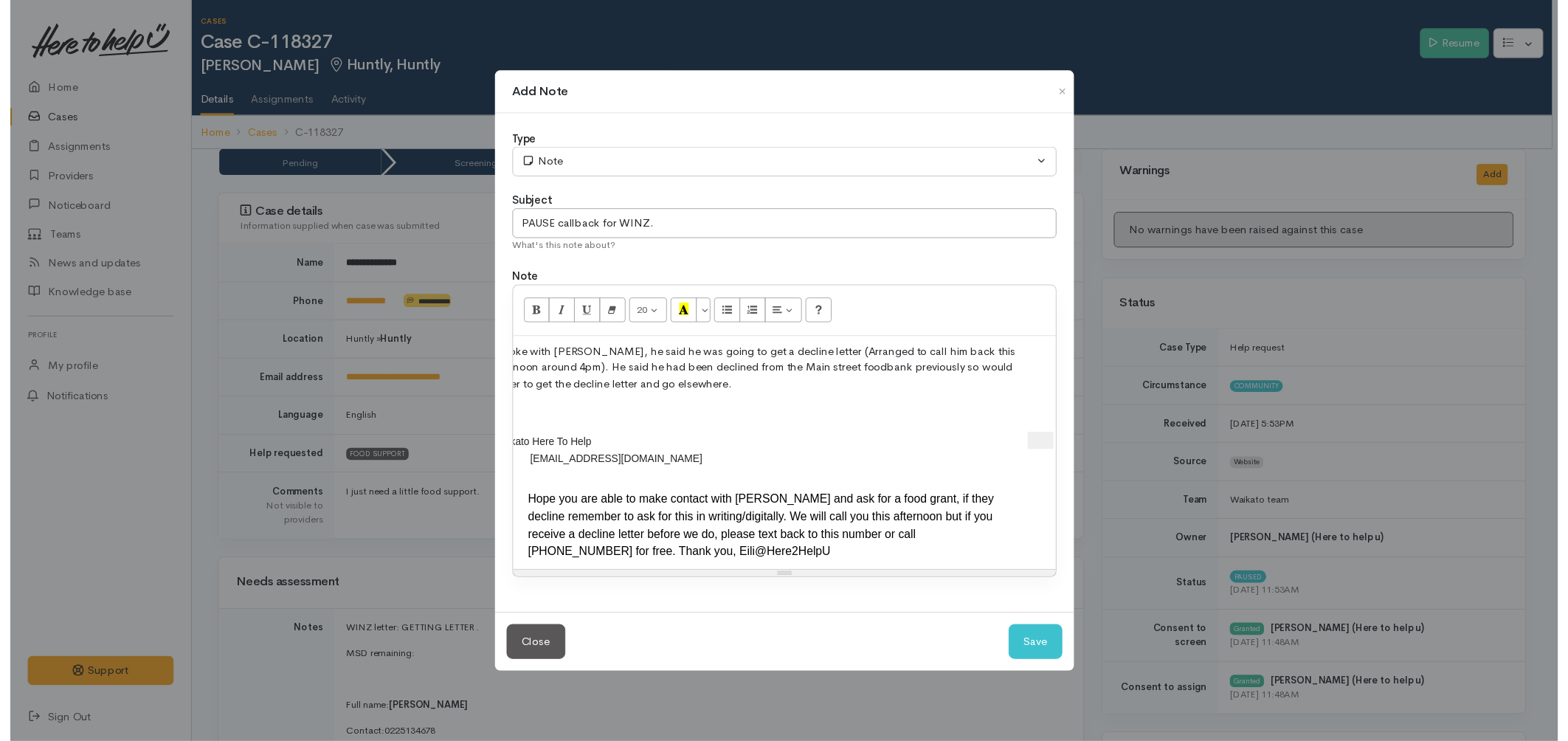
scroll to position [0, 0]
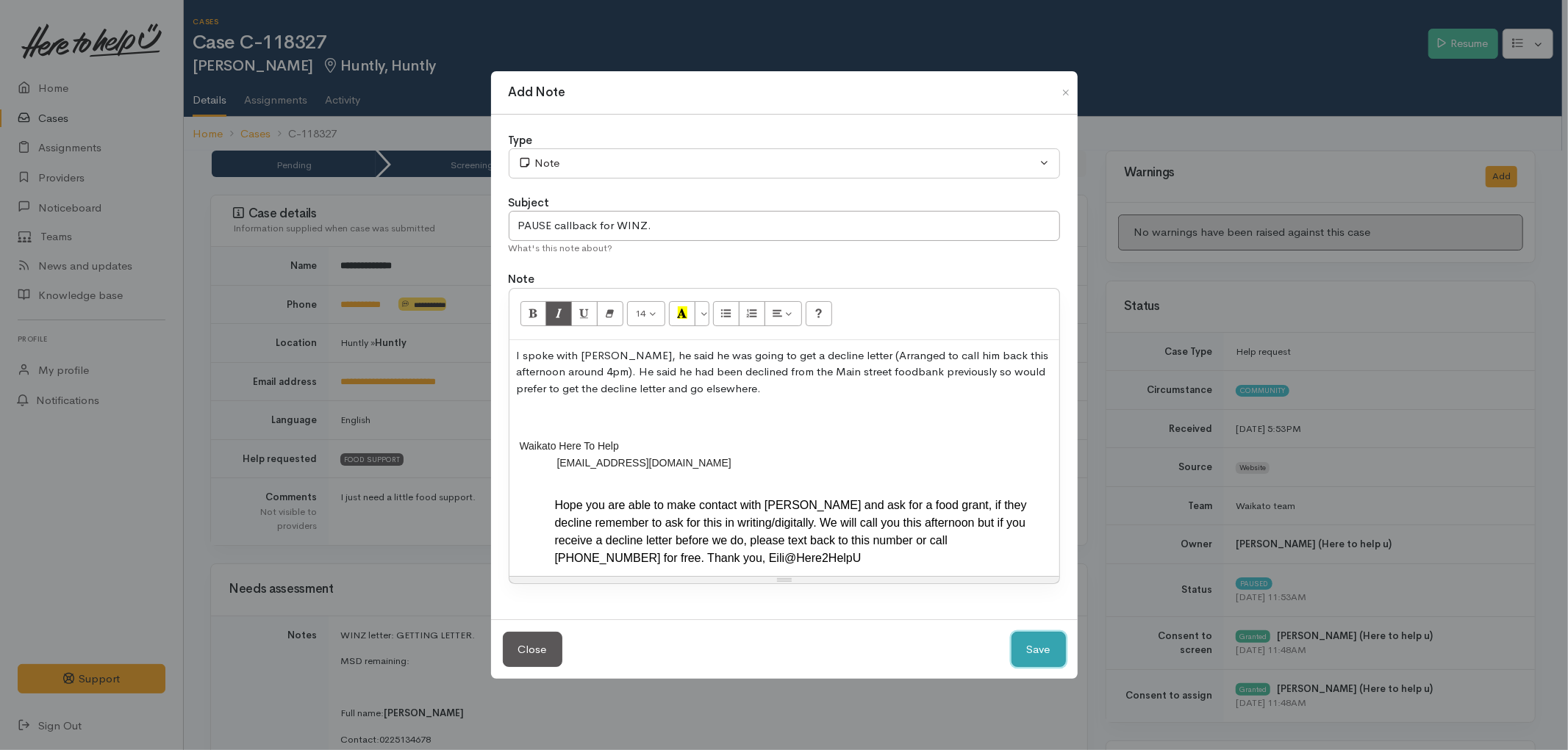
click at [1034, 650] on button "Save" at bounding box center [1038, 650] width 54 height 36
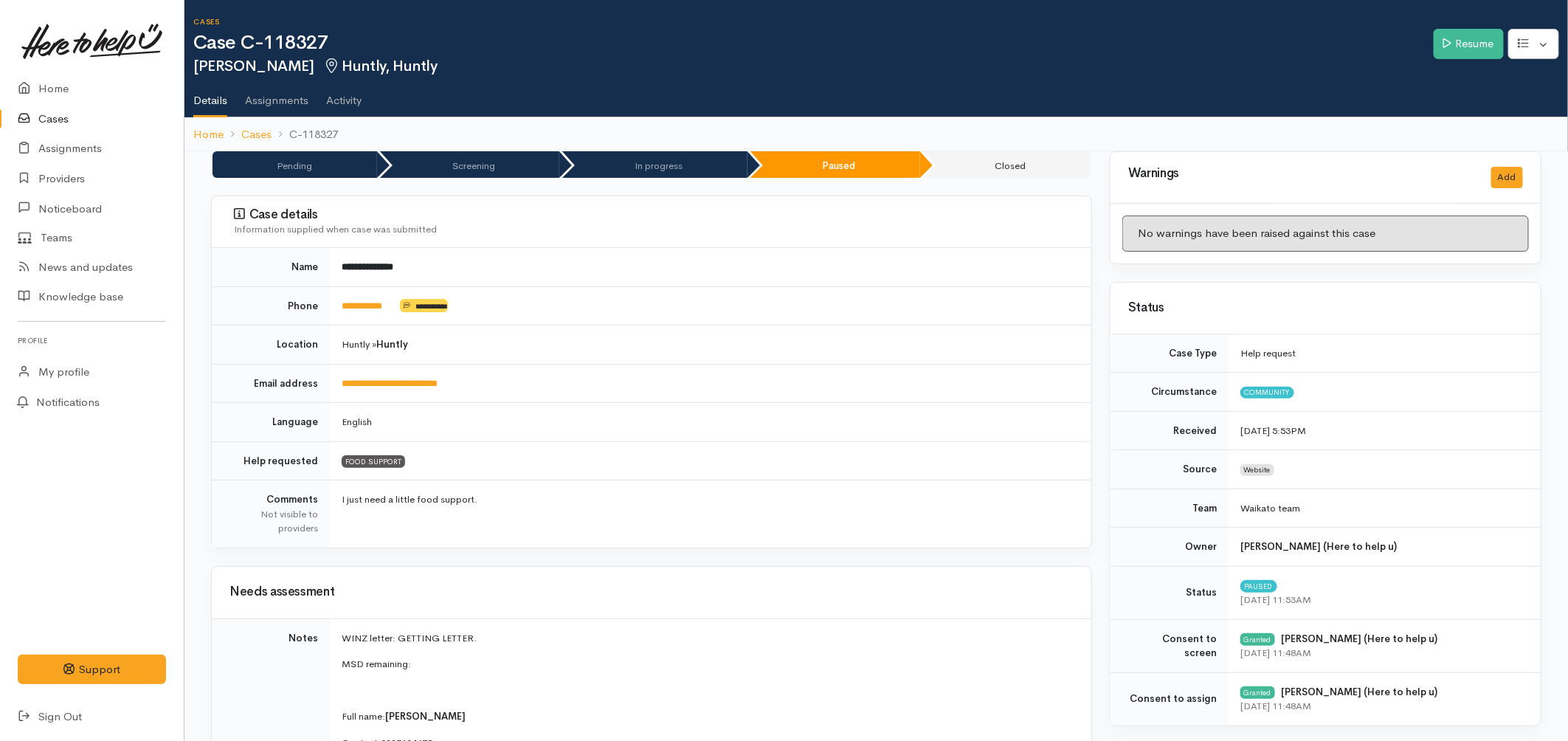
click at [69, 107] on link "Cases" at bounding box center [92, 119] width 184 height 31
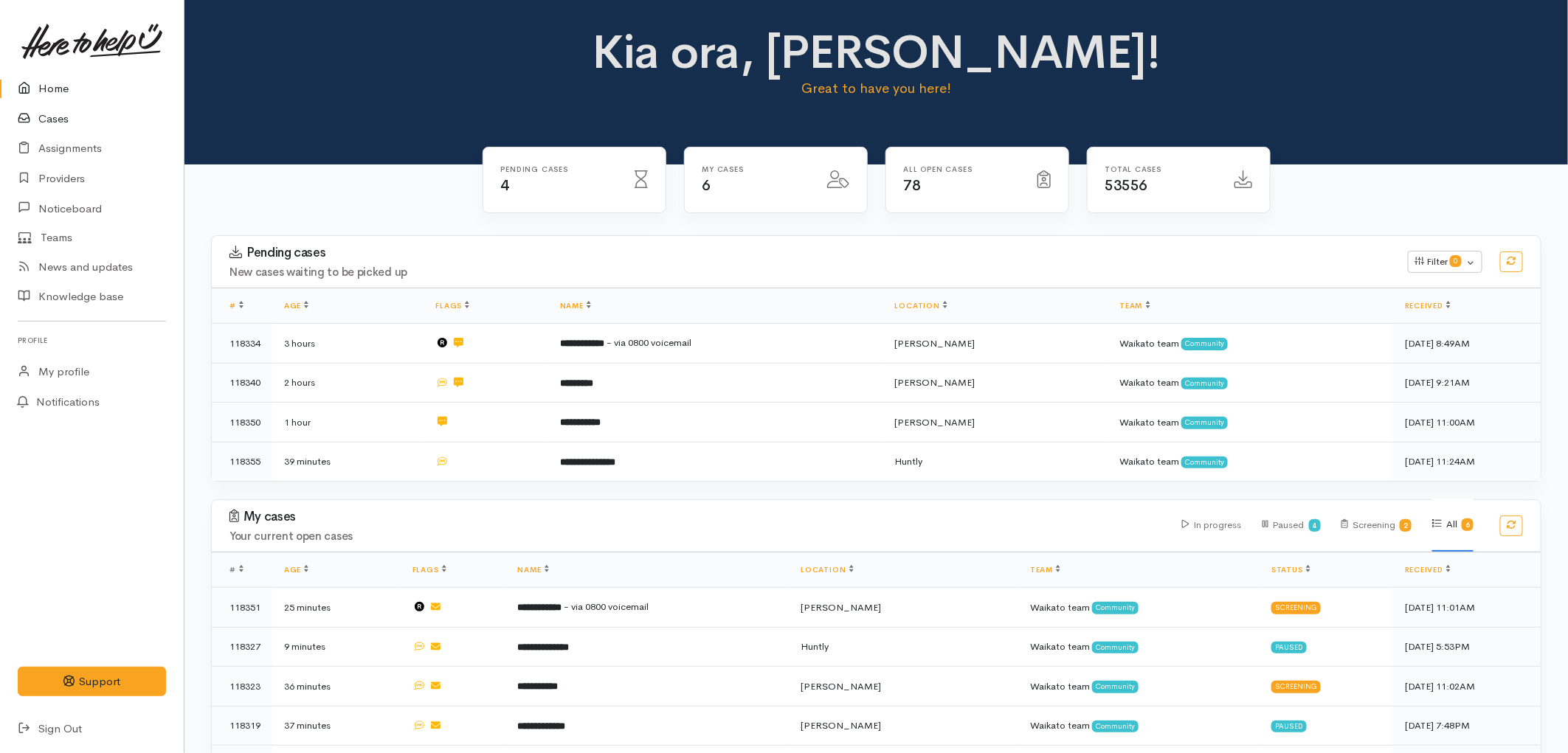
click at [60, 120] on link "Cases" at bounding box center [92, 119] width 184 height 31
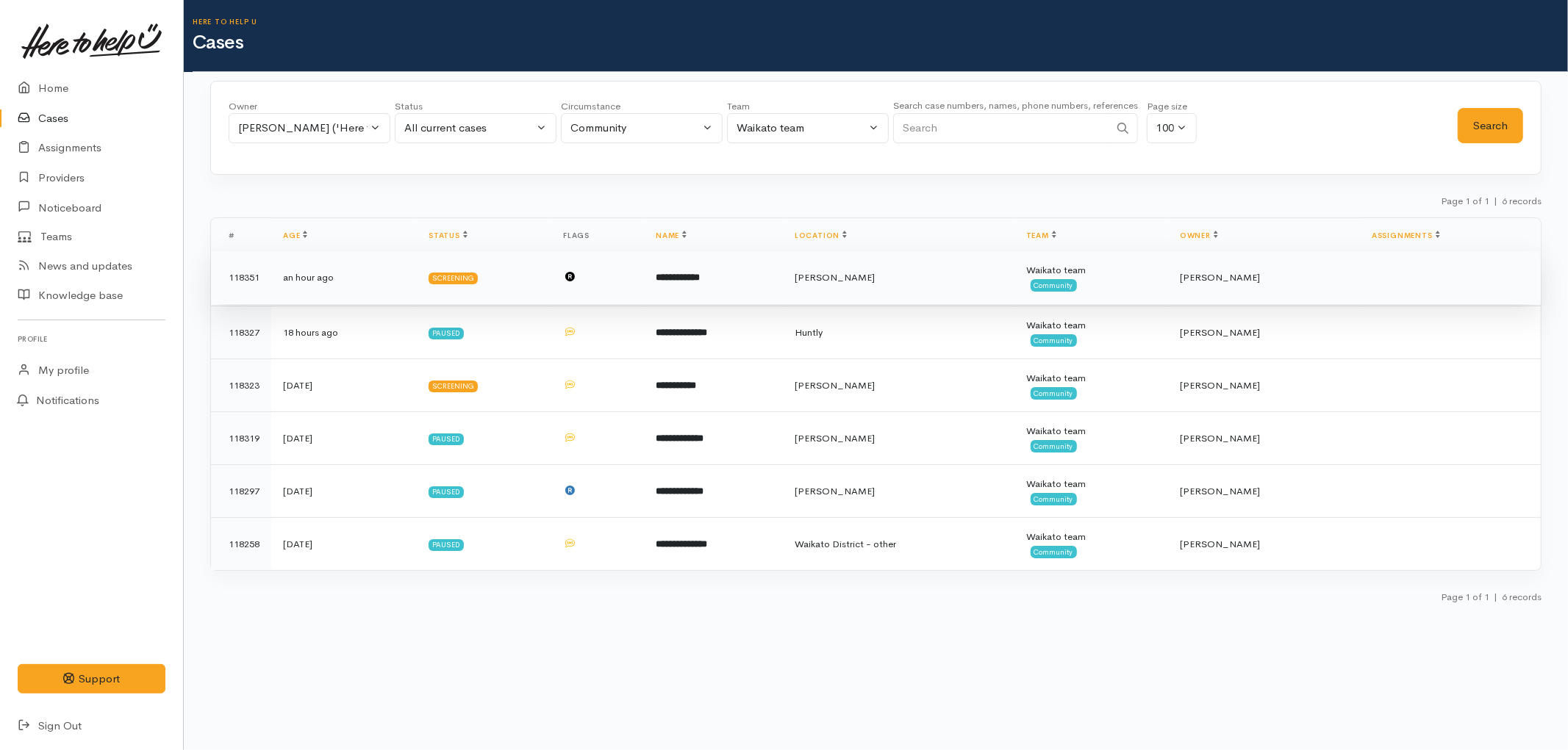
click at [644, 288] on td at bounding box center [597, 278] width 93 height 53
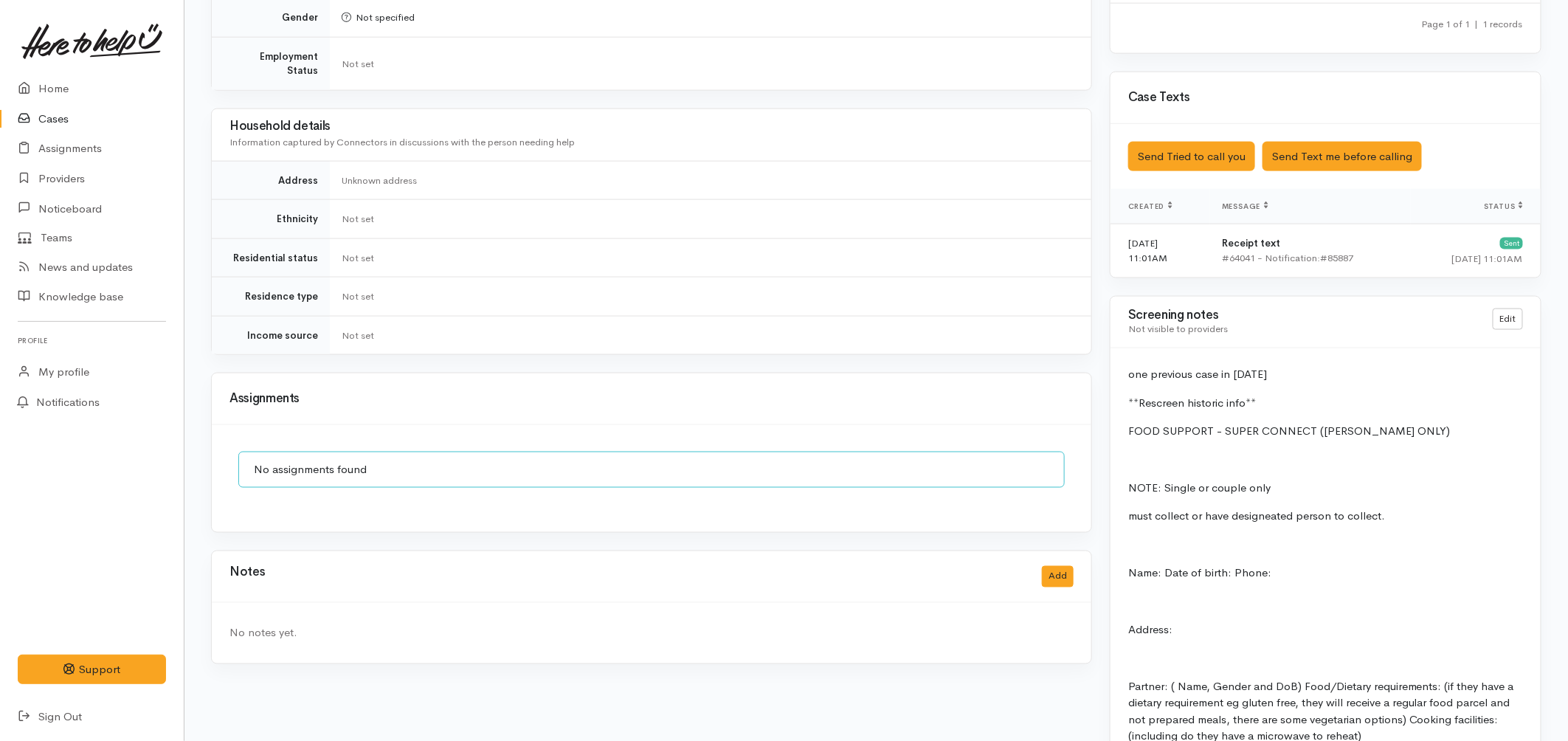
scroll to position [902, 0]
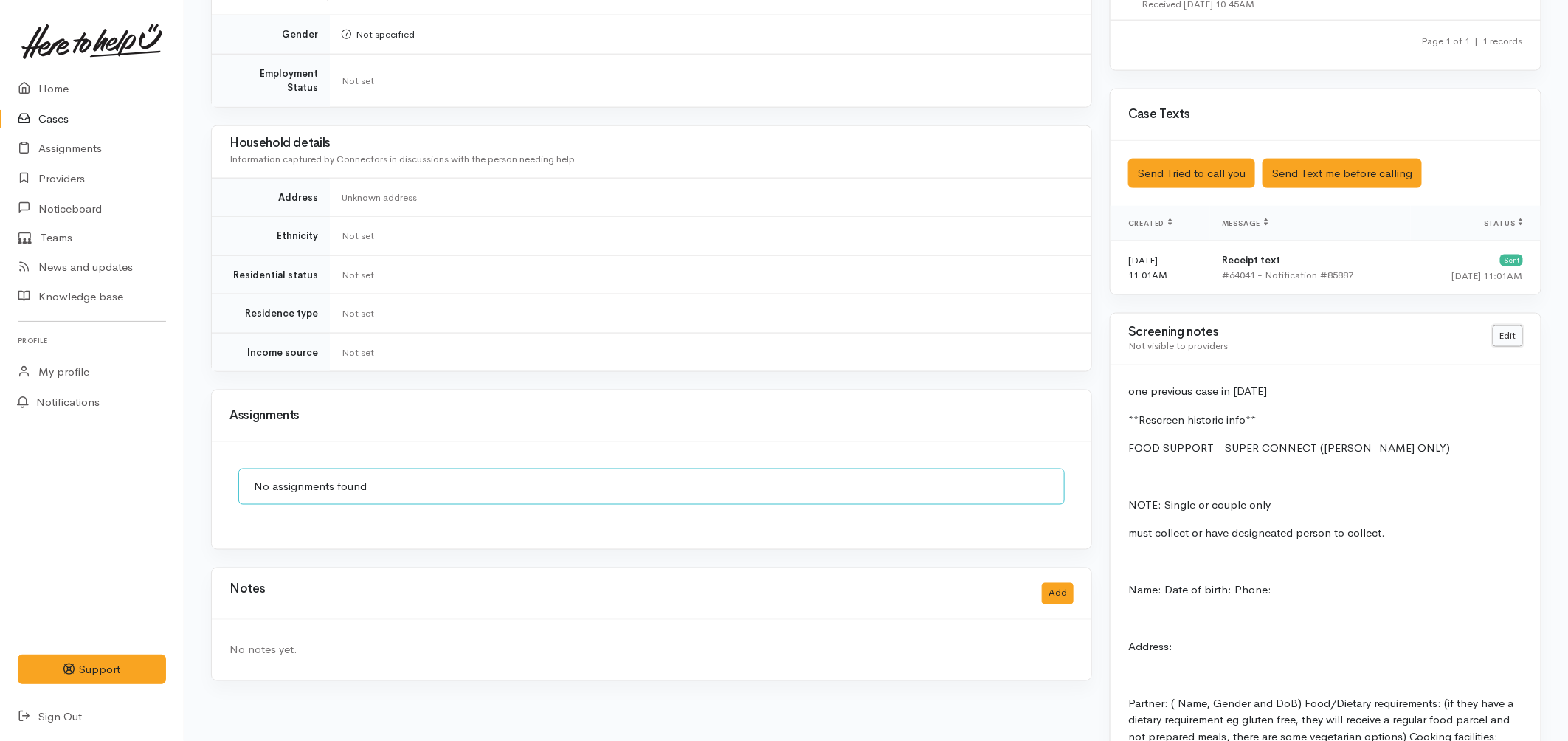
click at [1505, 325] on link "Edit" at bounding box center [1508, 336] width 31 height 21
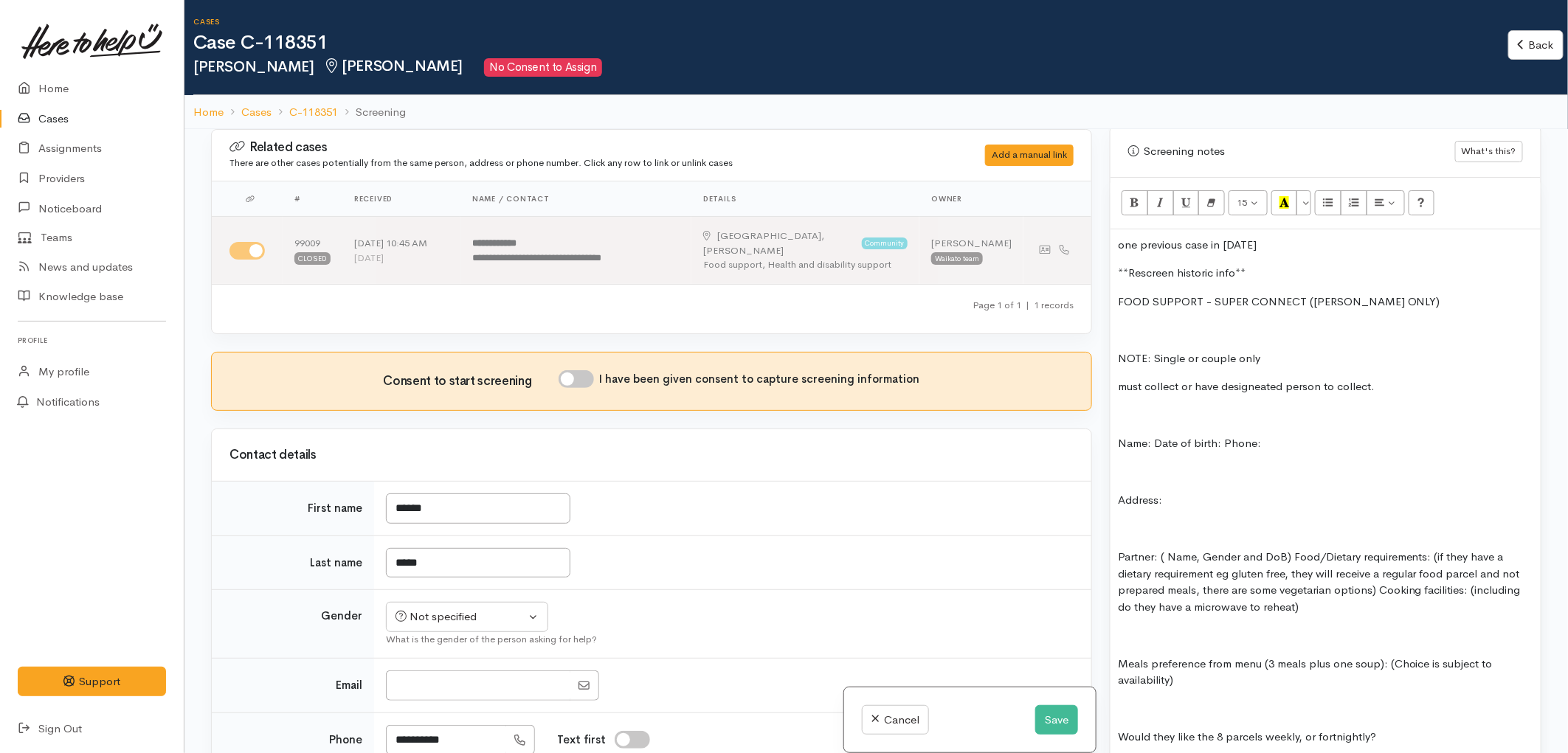
scroll to position [984, 0]
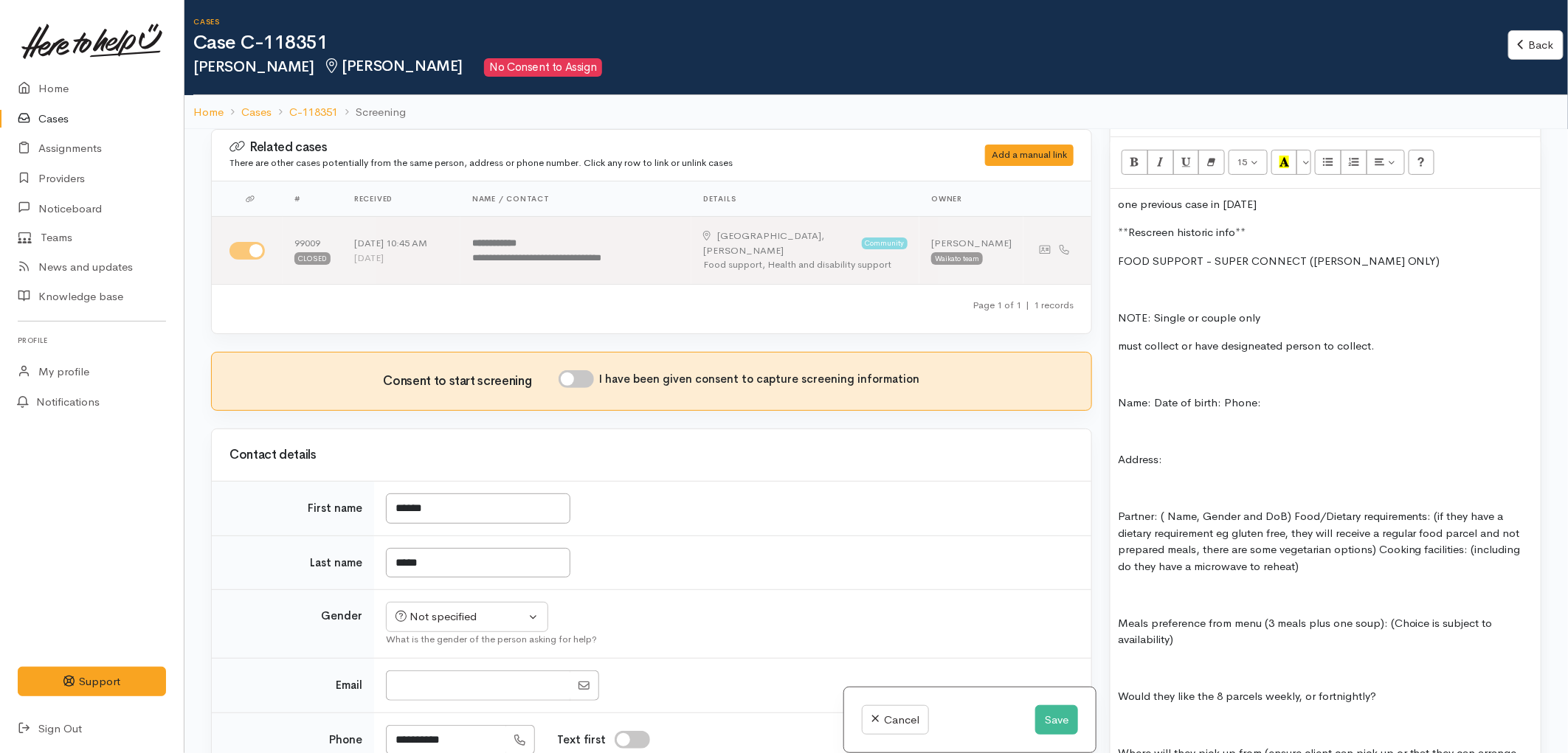
click at [1159, 395] on p "Name: Date of birth: Phone:" at bounding box center [1326, 403] width 416 height 17
click at [1154, 395] on p "Name: Date of birth: Phone:" at bounding box center [1326, 403] width 416 height 17
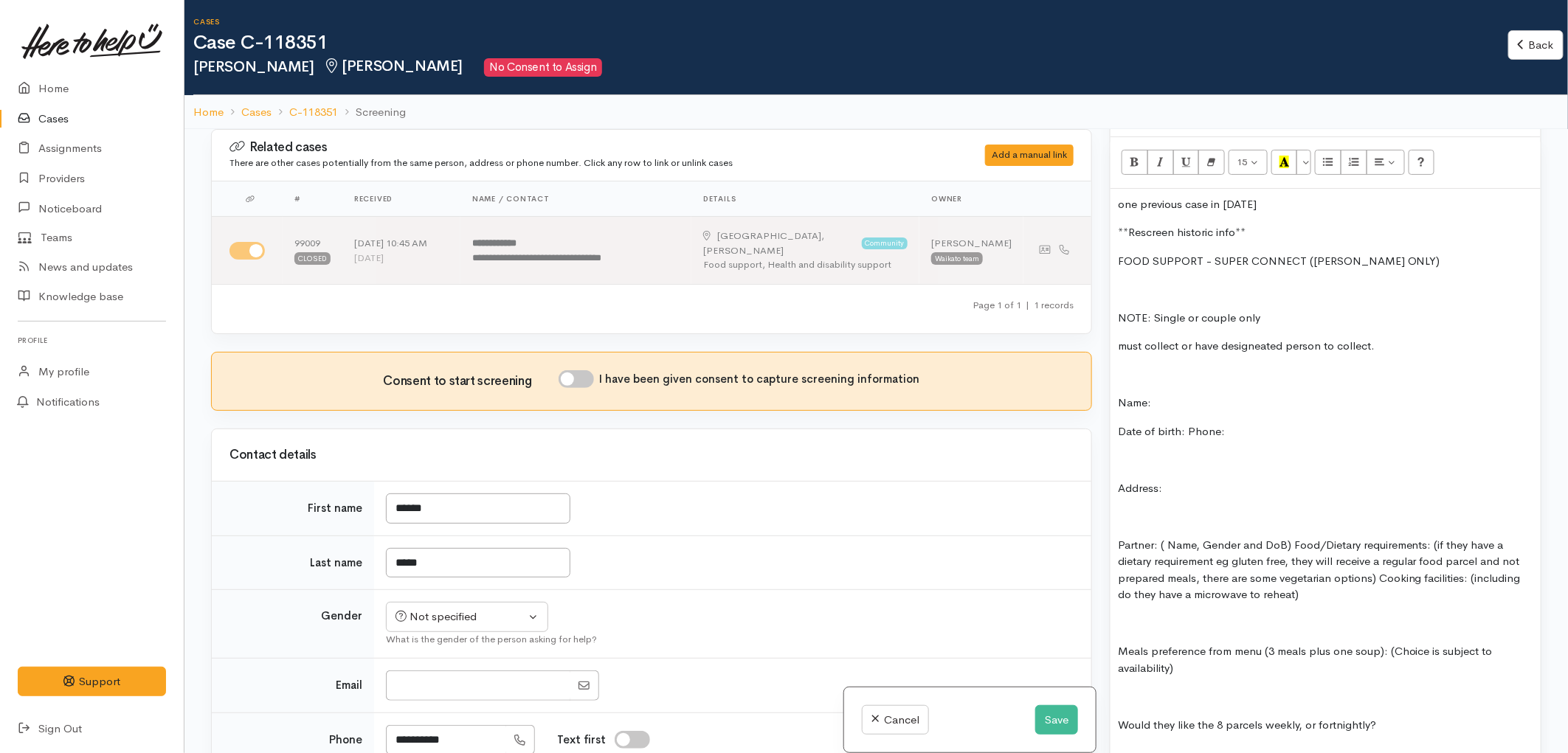
click at [1188, 423] on p "Date of birth: Phone:" at bounding box center [1326, 432] width 416 height 17
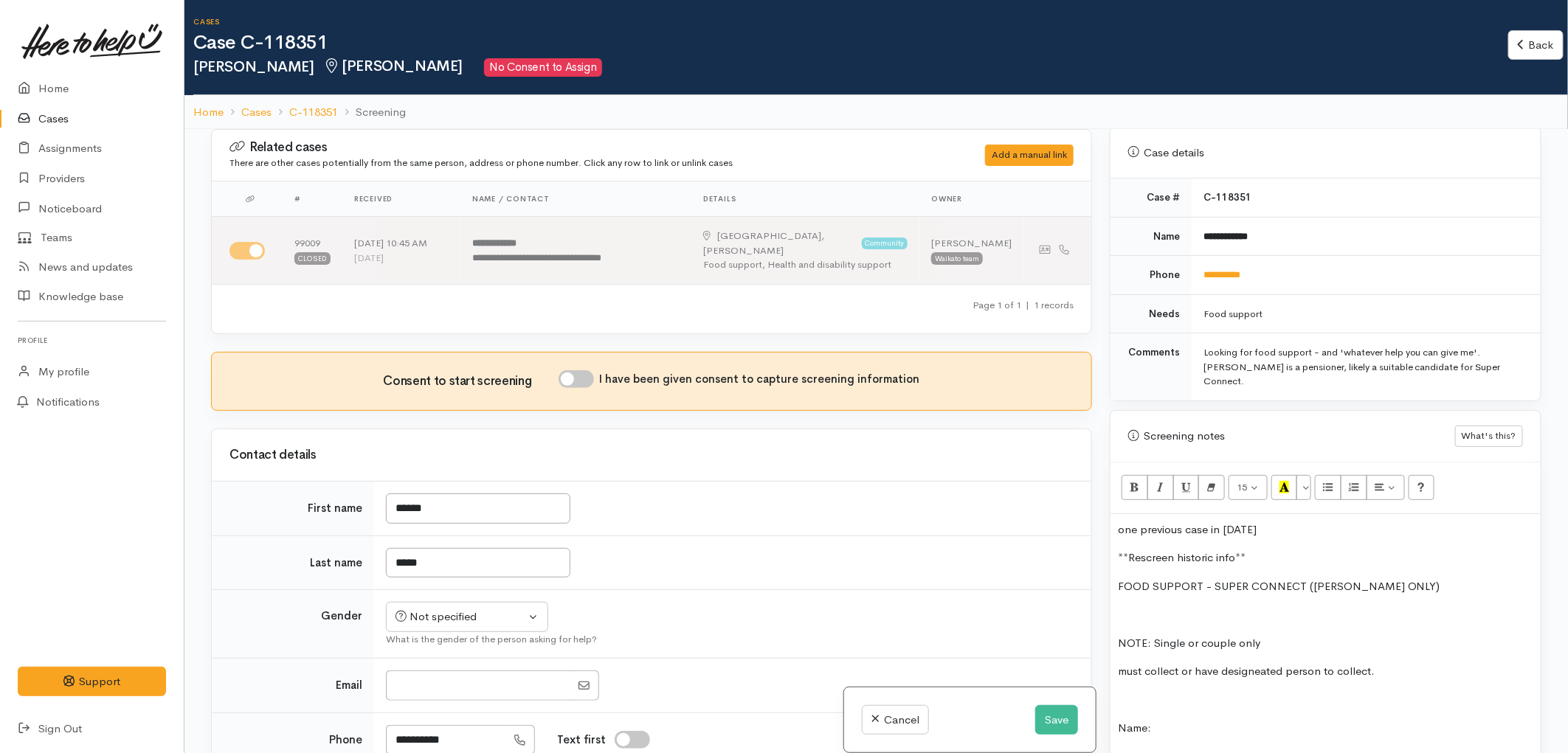
scroll to position [655, 0]
drag, startPoint x: 1273, startPoint y: 227, endPoint x: 1201, endPoint y: 229, distance: 72.0
click at [1201, 229] on td "**********" at bounding box center [1366, 239] width 349 height 39
copy b "**********"
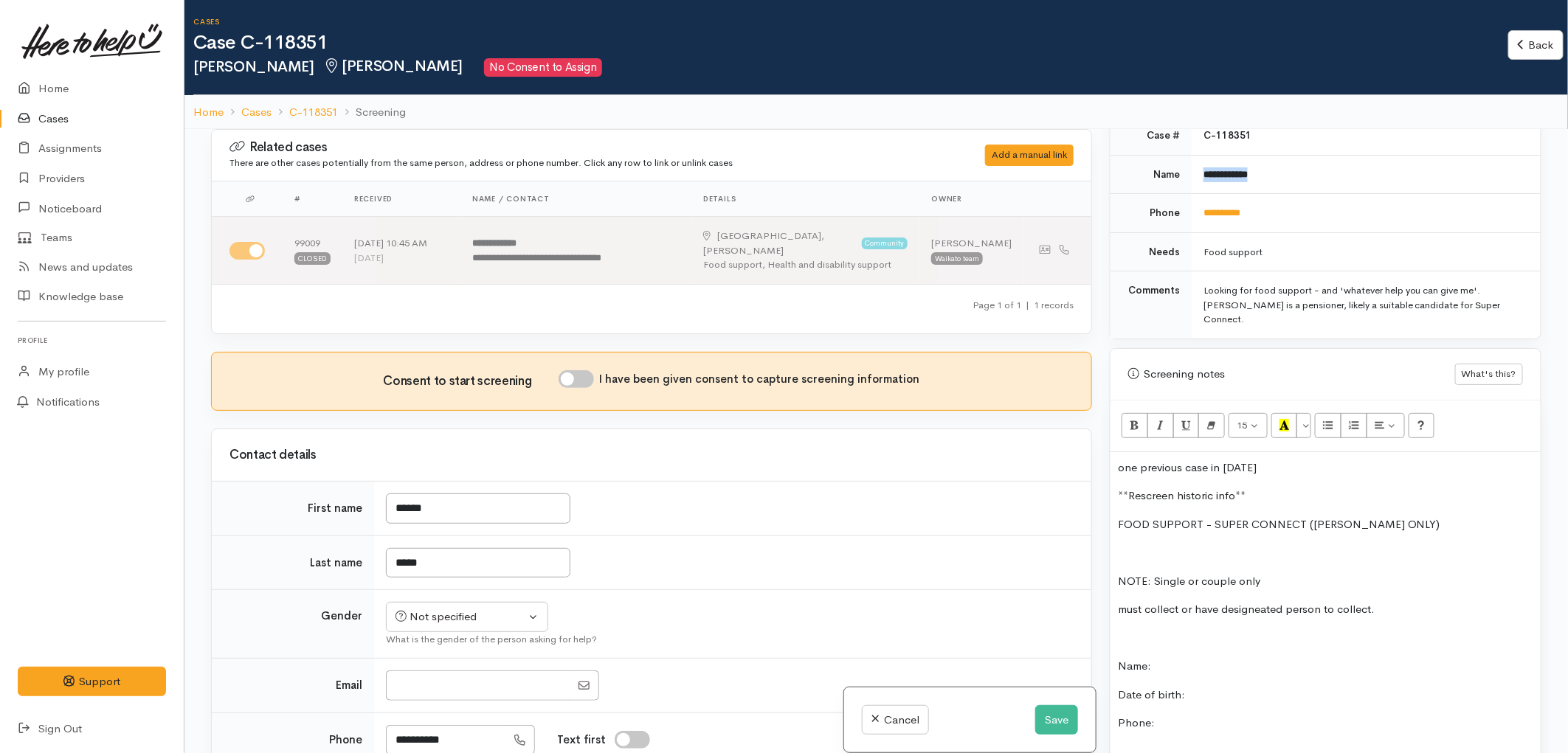
scroll to position [820, 0]
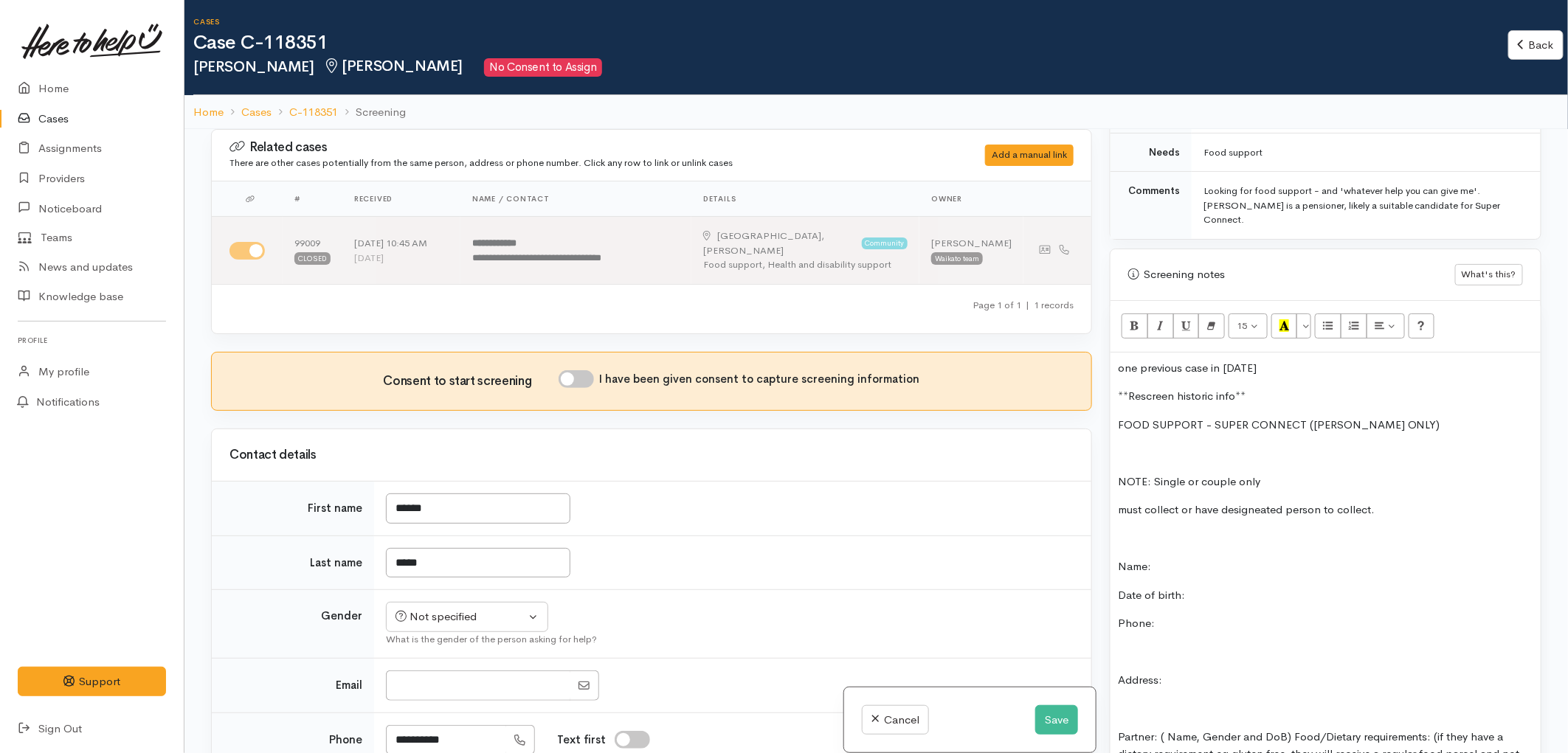
click at [1171, 559] on p "Name:" at bounding box center [1326, 567] width 416 height 17
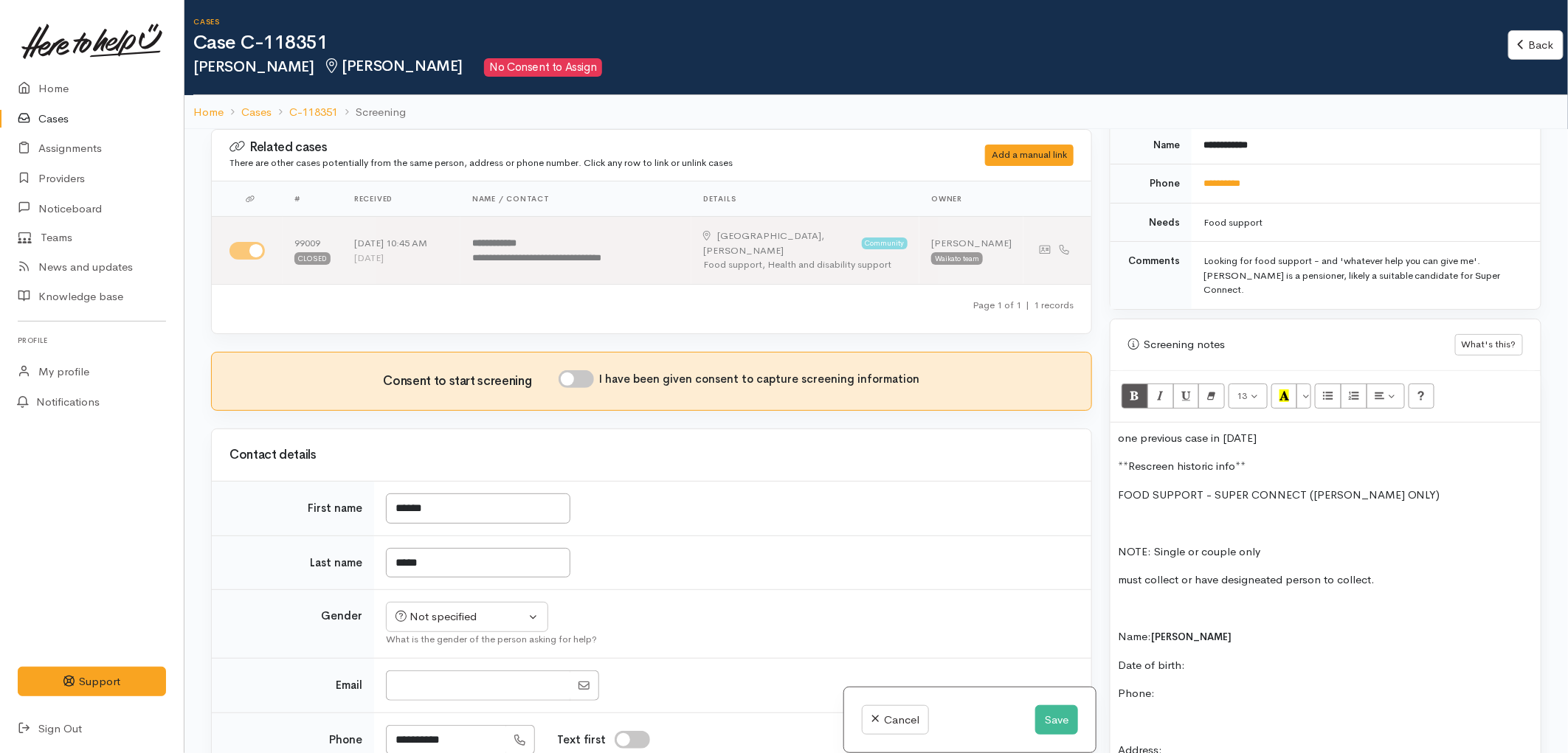
scroll to position [655, 0]
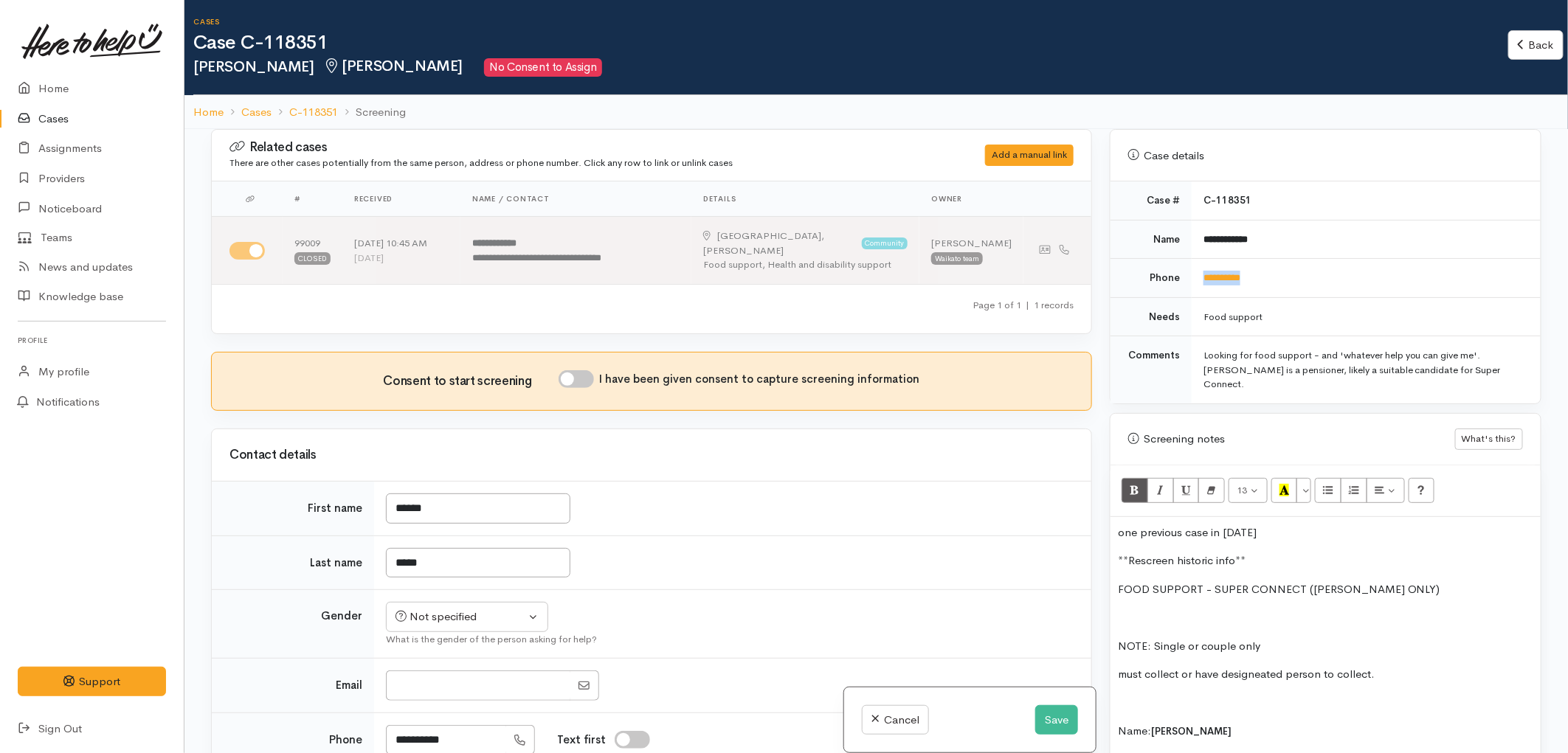
drag, startPoint x: 1258, startPoint y: 270, endPoint x: 1198, endPoint y: 270, distance: 60.0
click at [1198, 270] on td "**********" at bounding box center [1366, 278] width 349 height 39
copy link "**********"
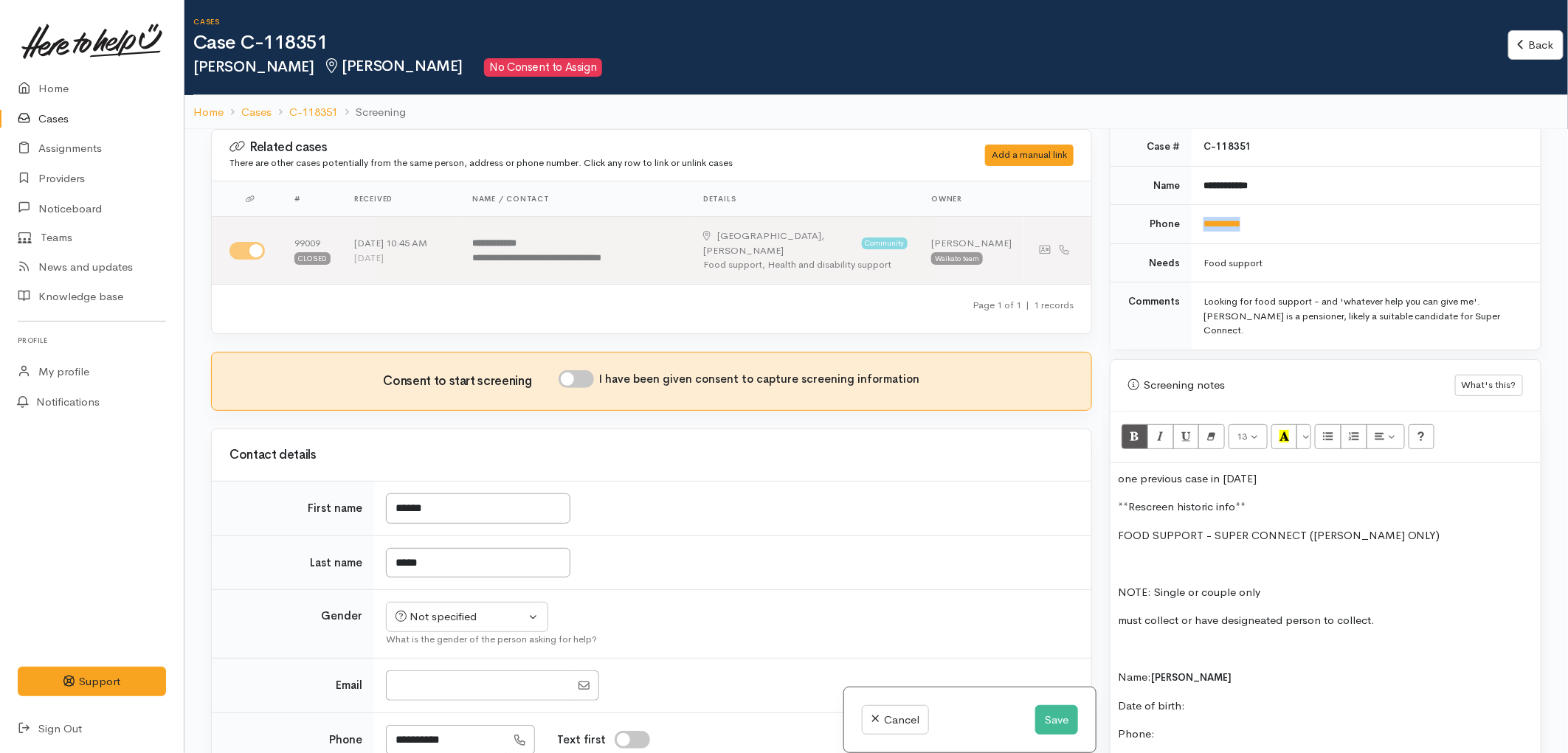
scroll to position [738, 0]
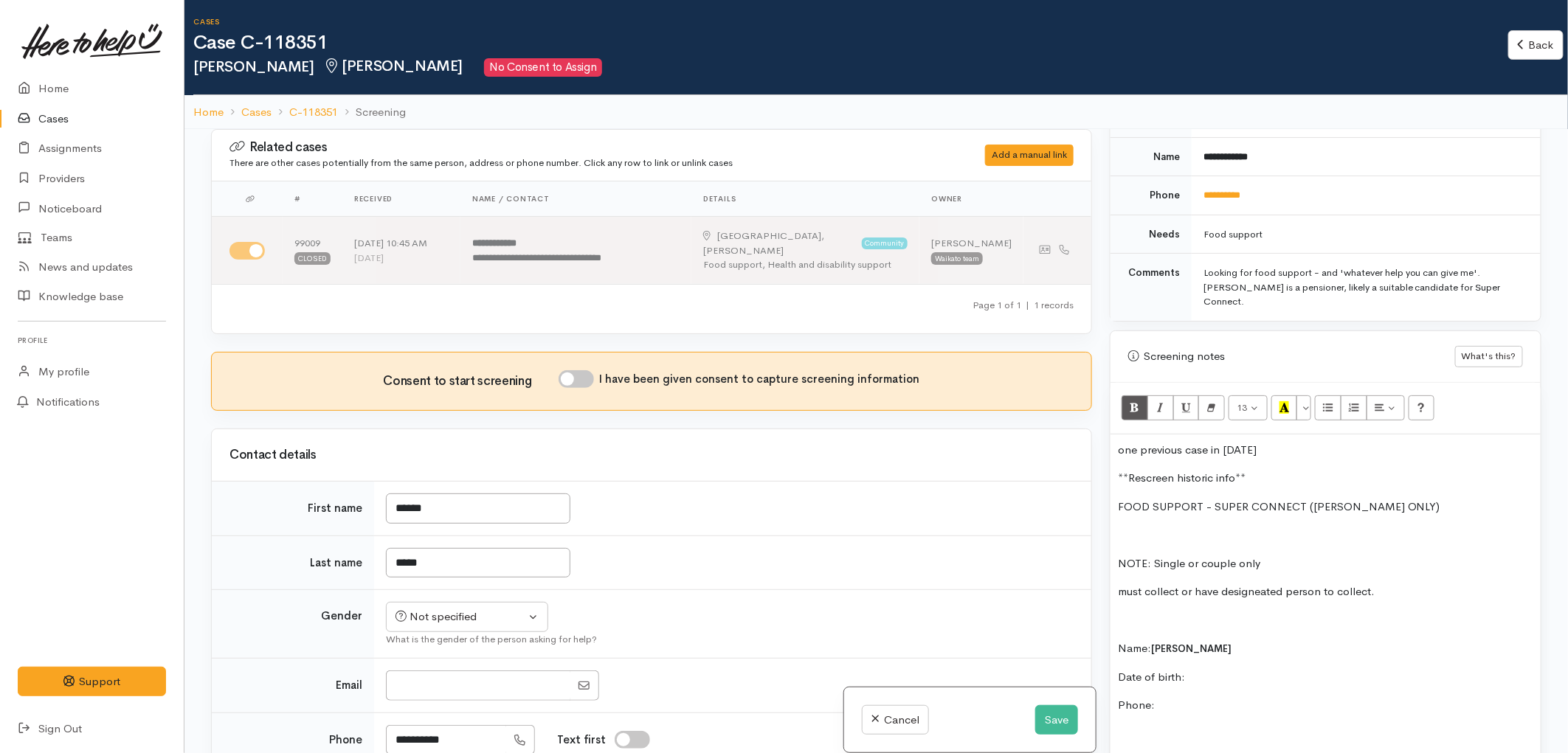
click at [1184, 697] on p "Phone:" at bounding box center [1326, 705] width 416 height 17
click at [1281, 641] on p "Name: Sandra Duane" at bounding box center [1326, 649] width 416 height 17
drag, startPoint x: 1259, startPoint y: 189, endPoint x: 1193, endPoint y: 188, distance: 66.0
click at [1193, 188] on td "**********" at bounding box center [1366, 195] width 349 height 39
copy link "**********"
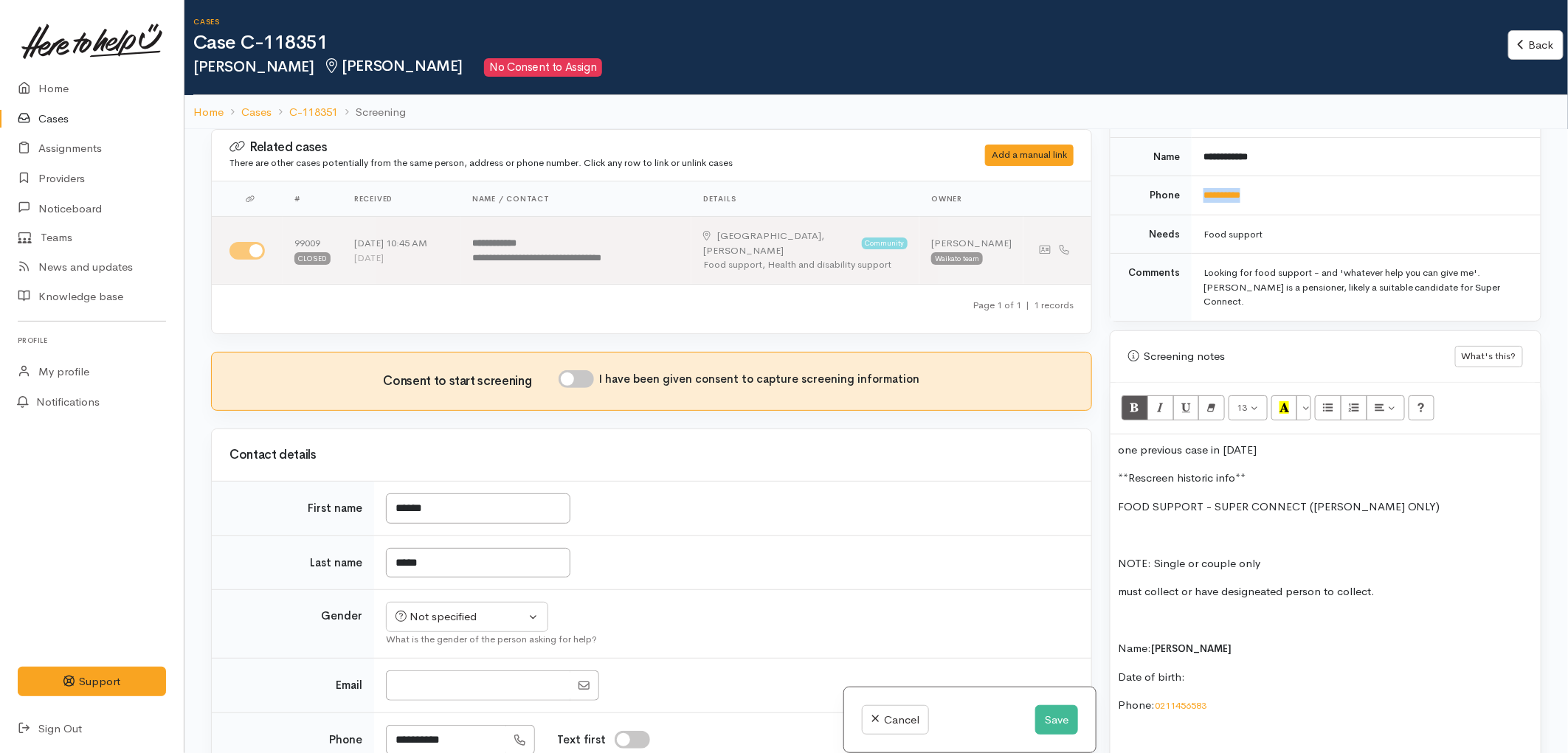
click at [1273, 186] on td "**********" at bounding box center [1366, 195] width 349 height 39
drag, startPoint x: 1269, startPoint y: 181, endPoint x: 1188, endPoint y: 183, distance: 81.0
click at [1188, 183] on tr "**********" at bounding box center [1325, 195] width 430 height 39
copy tr "**********"
click at [591, 371] on input "I have been given consent to capture screening information" at bounding box center [576, 379] width 35 height 18
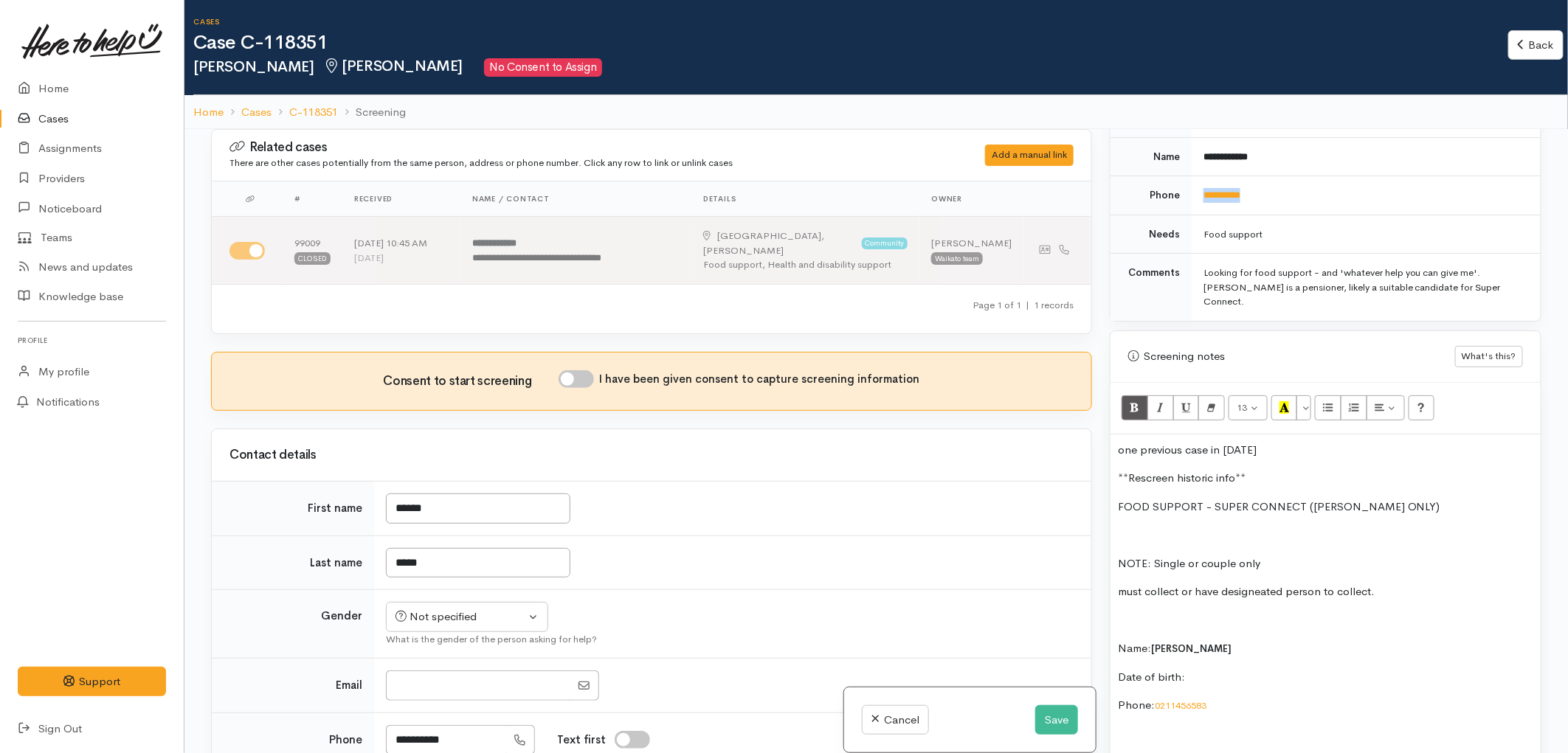
checkbox input "true"
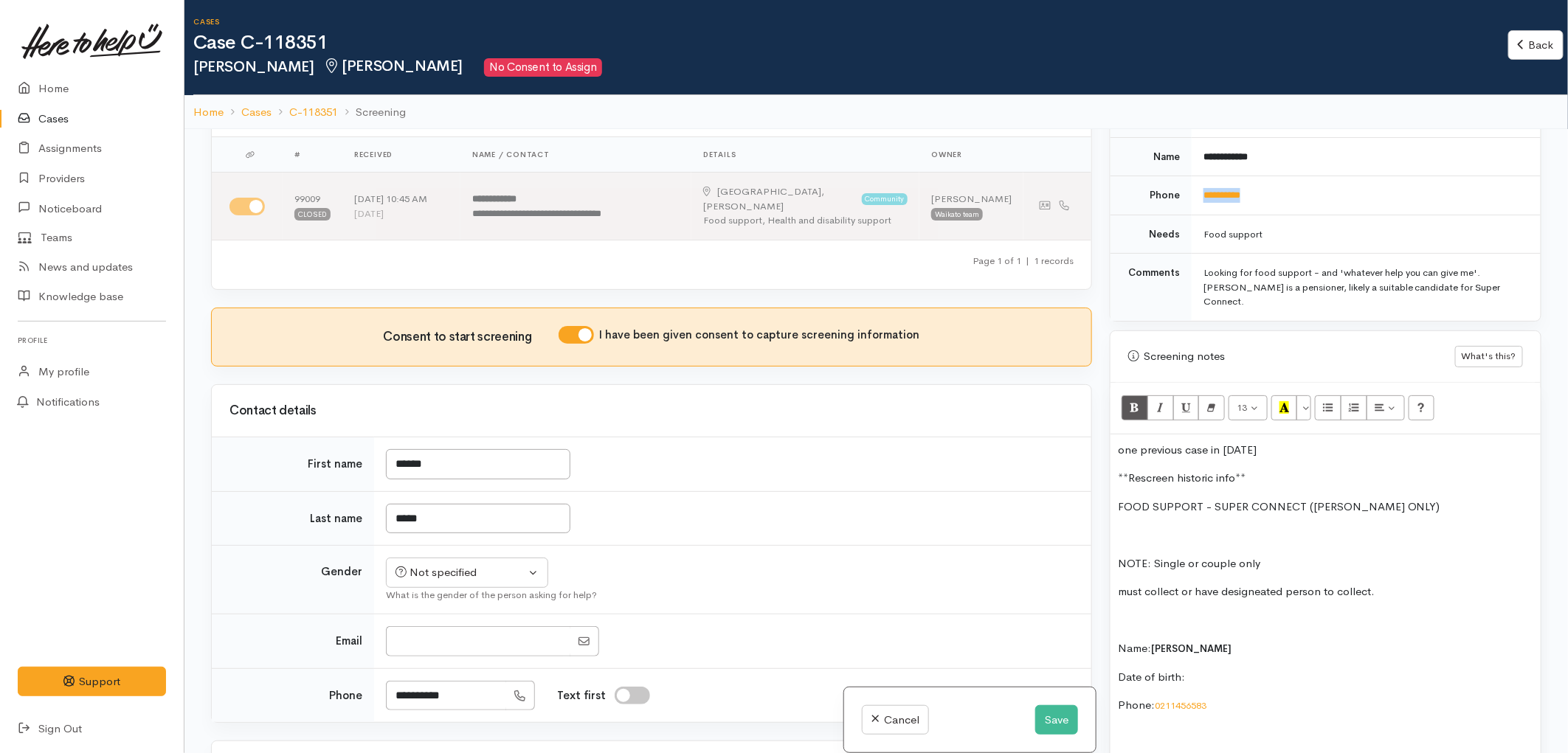
scroll to position [82, 0]
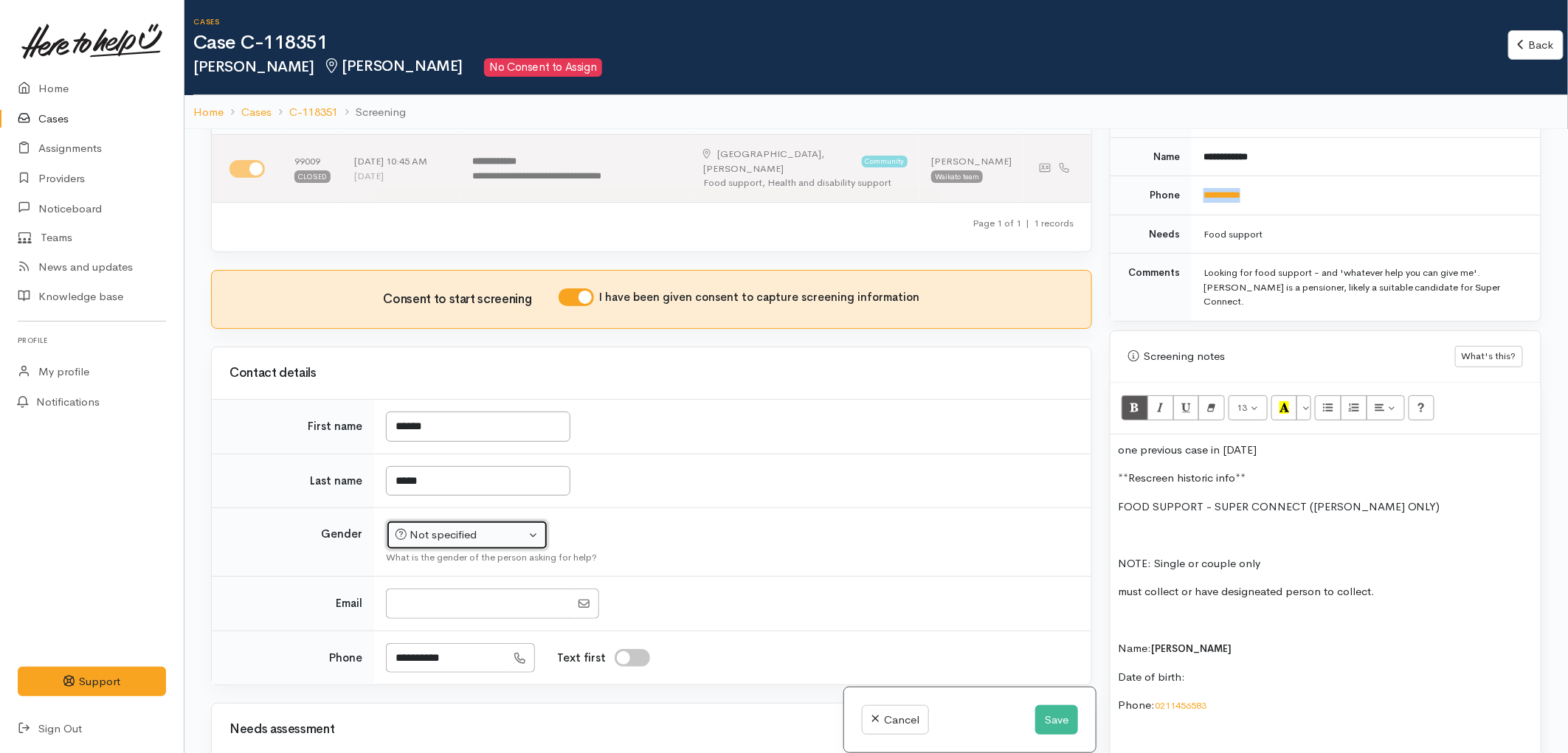
click at [511, 527] on div "Not specified" at bounding box center [460, 536] width 130 height 17
click at [437, 605] on span "Female" at bounding box center [479, 614] width 126 height 17
select select "Female"
click at [603, 480] on td "*****" at bounding box center [732, 480] width 717 height 54
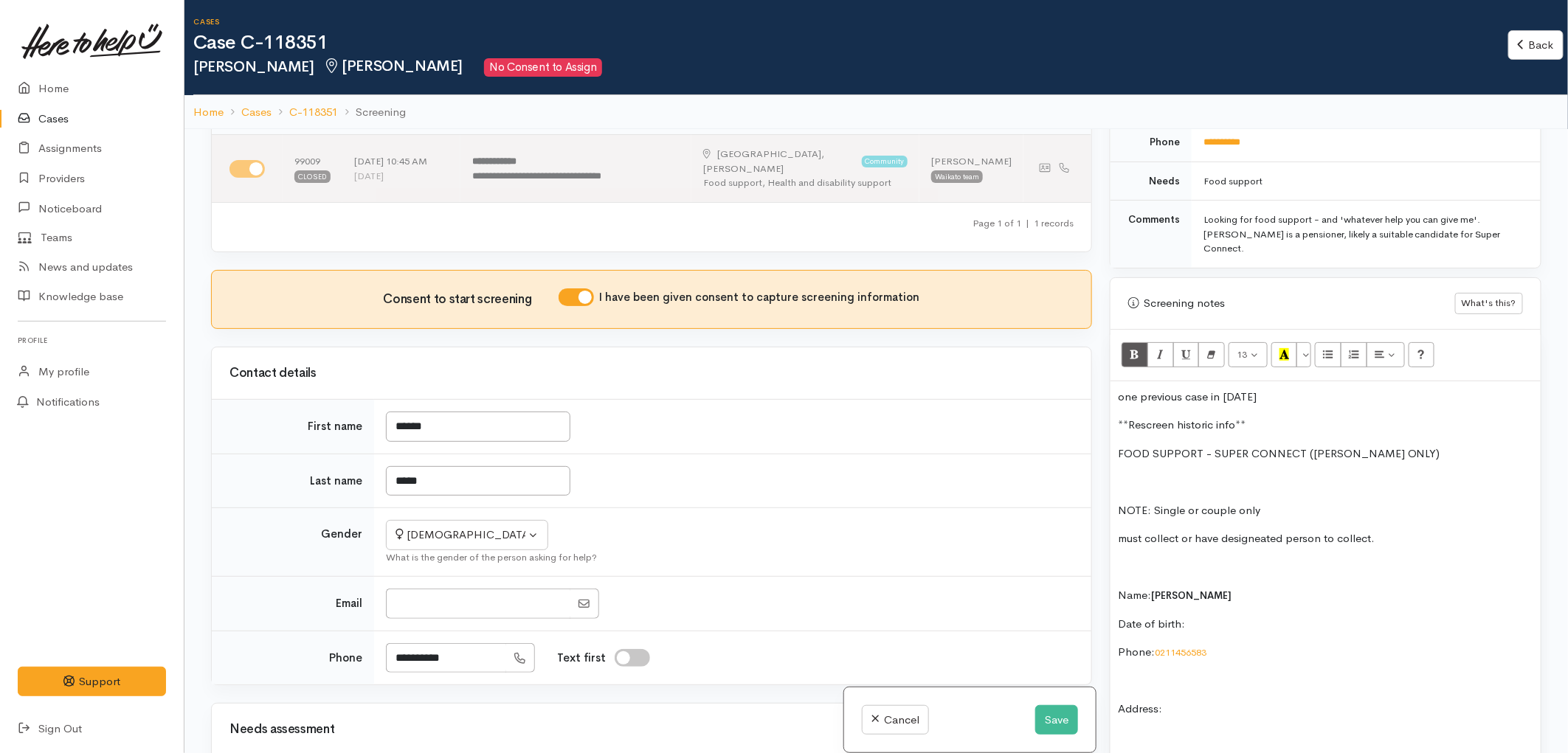
scroll to position [820, 0]
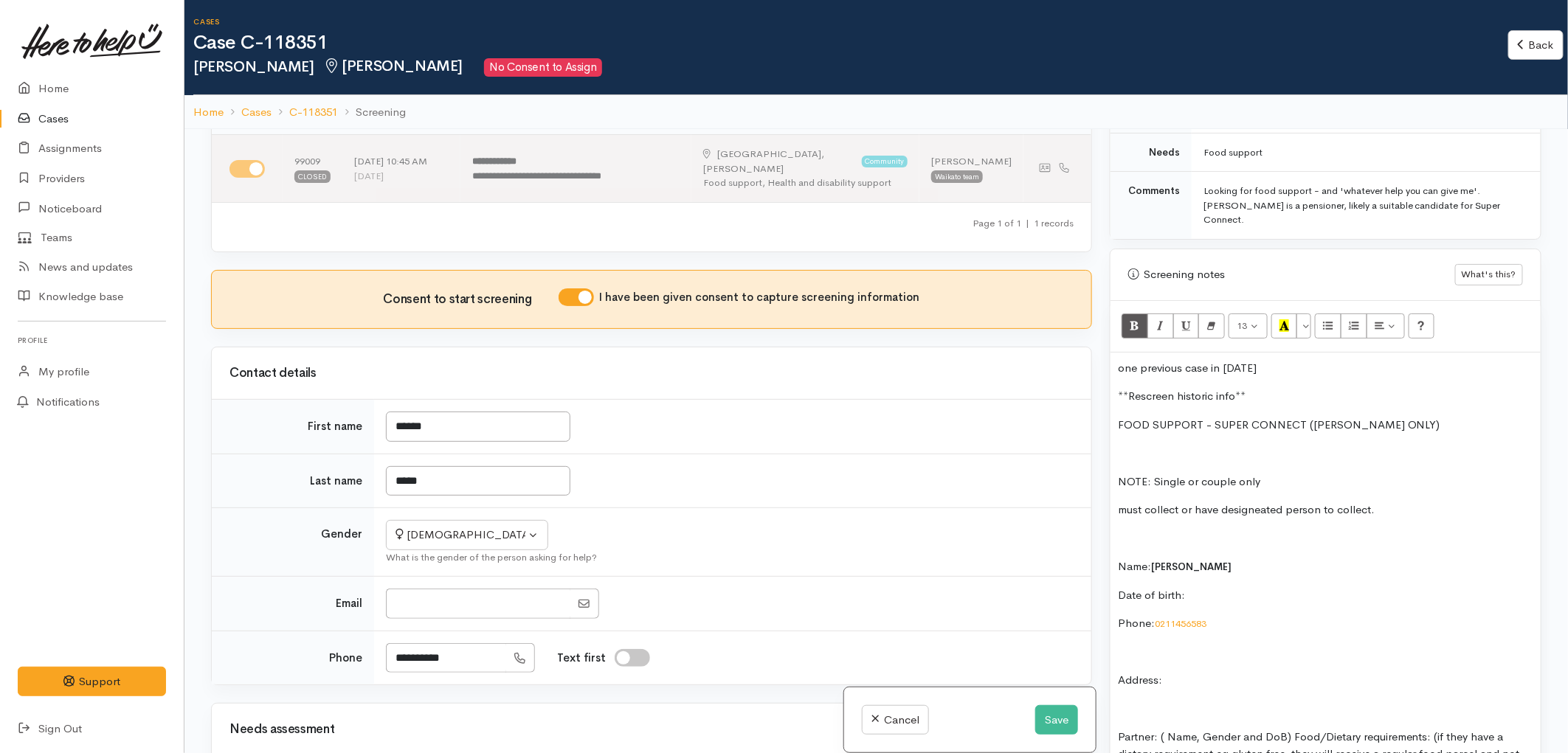
click at [1196, 587] on p "Date of birth:" at bounding box center [1326, 596] width 416 height 17
drag, startPoint x: 1252, startPoint y: 365, endPoint x: 1119, endPoint y: 366, distance: 133.0
click at [1119, 388] on p "**Rescreen historic info**" at bounding box center [1326, 397] width 416 height 17
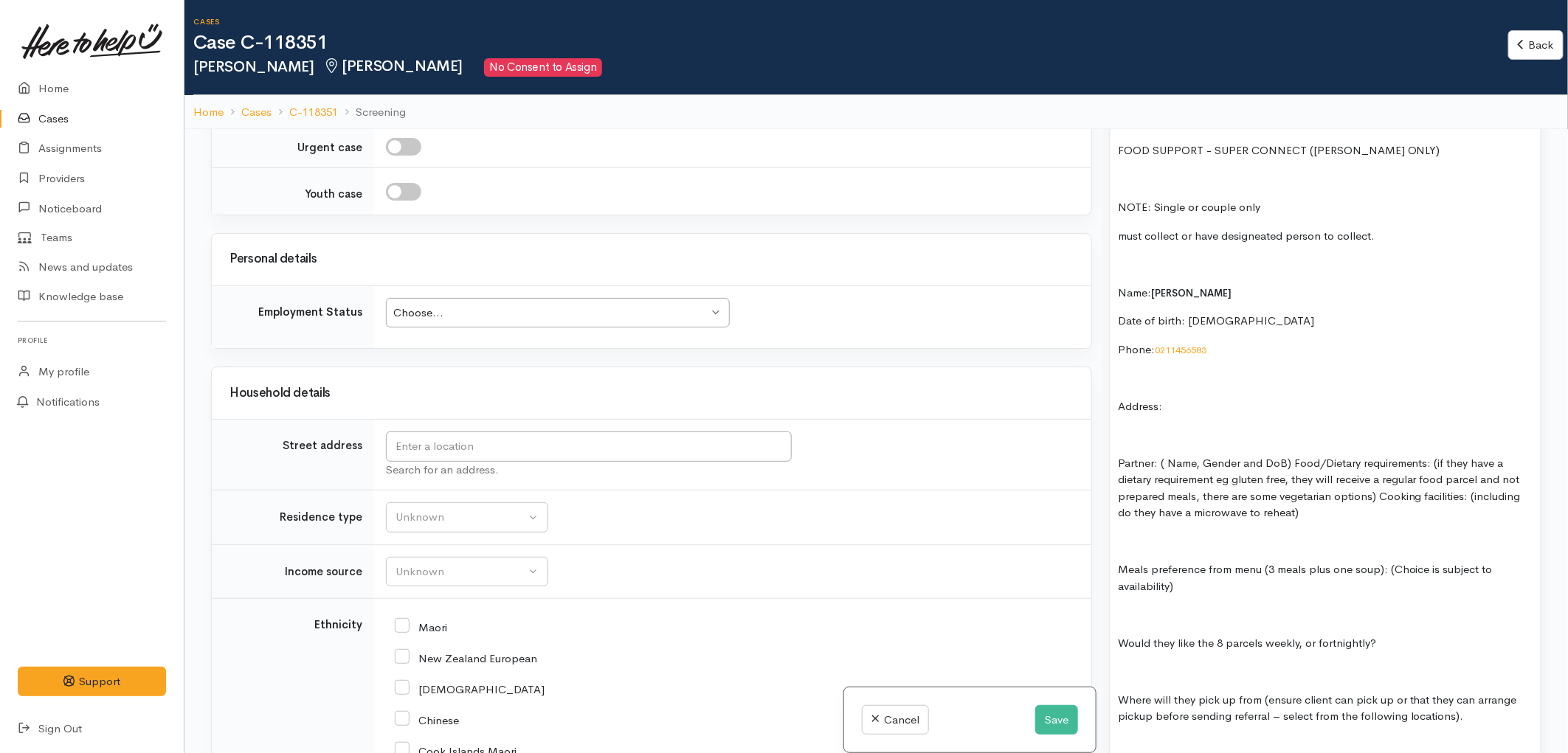
scroll to position [1557, 0]
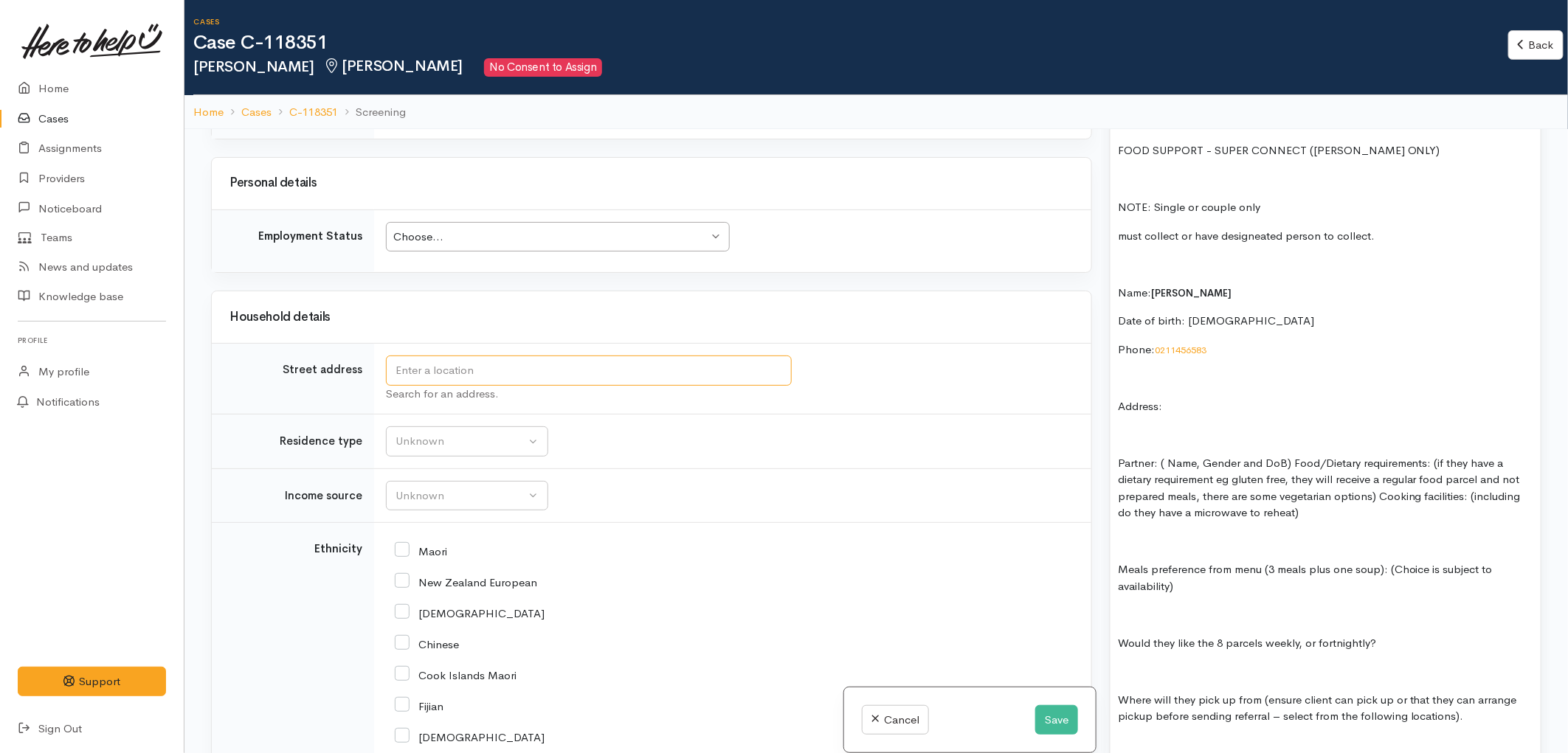
click at [452, 365] on input "text" at bounding box center [589, 371] width 406 height 31
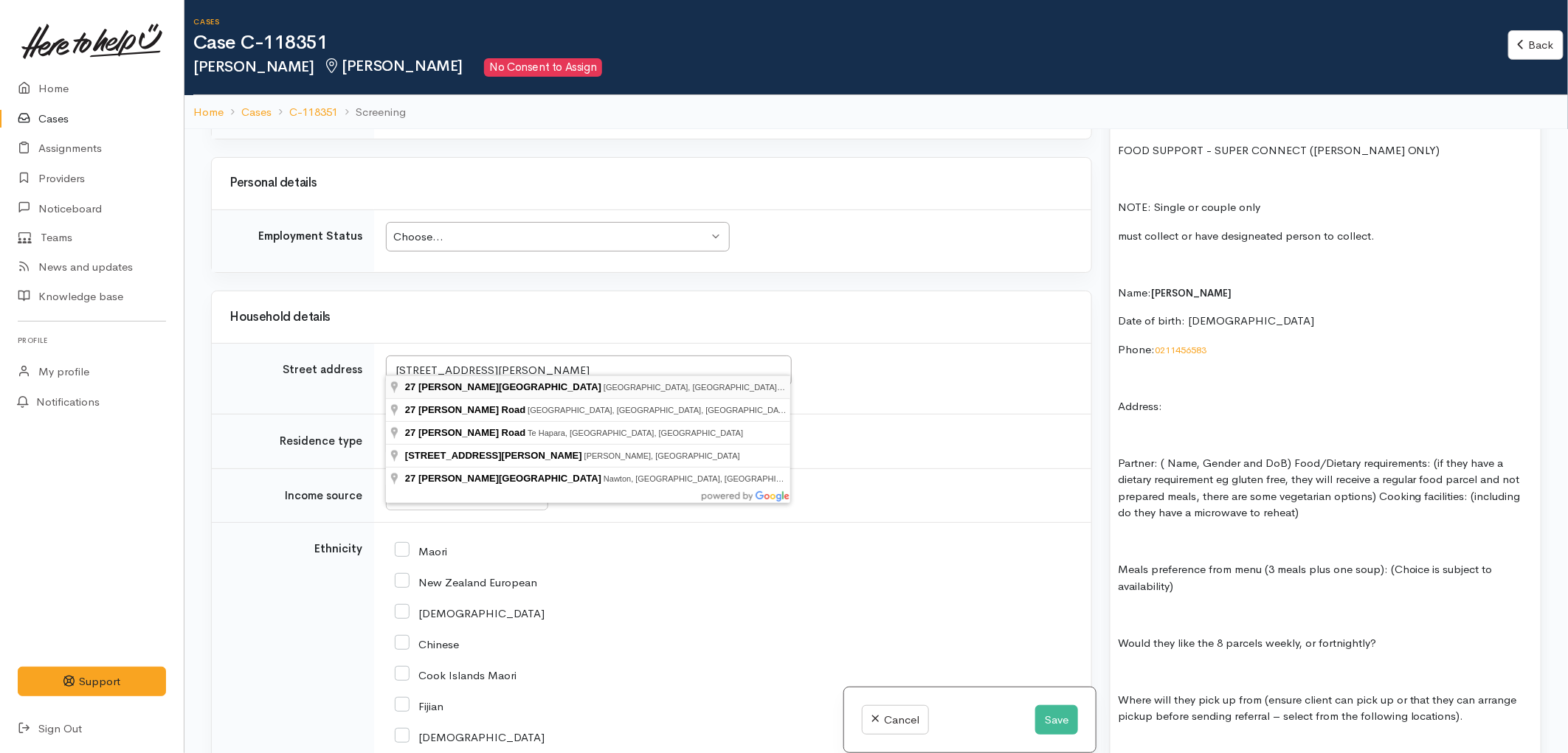
type input "27 Borman Road, Huntington, Hamilton, New Zealand"
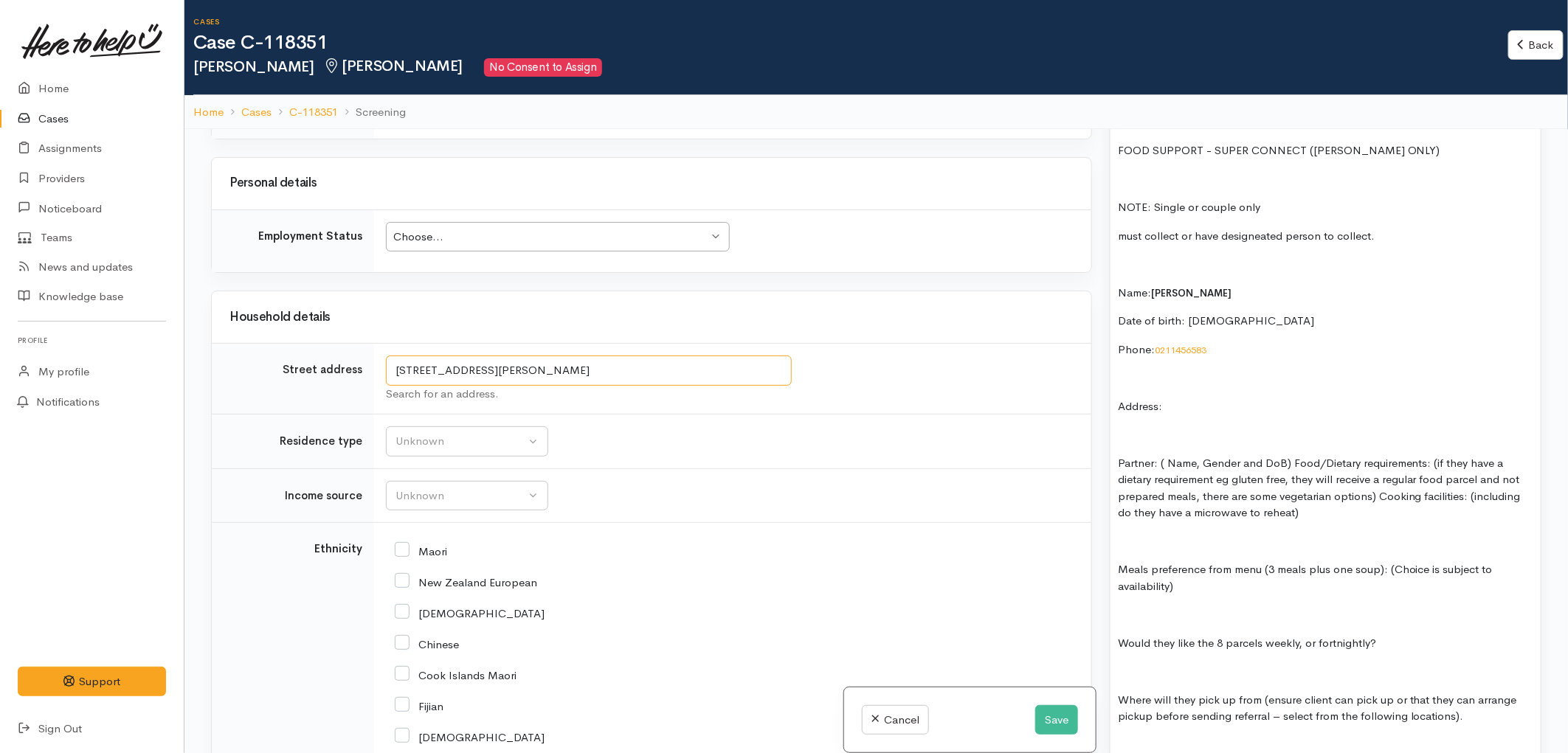
drag, startPoint x: 679, startPoint y: 361, endPoint x: 394, endPoint y: 350, distance: 285.2
click at [394, 356] on input "27 Borman Road, Huntington, Hamilton, New Zealand" at bounding box center [589, 371] width 406 height 31
click at [1281, 398] on p "Address:" at bounding box center [1326, 407] width 416 height 17
click at [1167, 398] on p "Address:  27 Borman Road, Huntington, Hamilton, New Zealand" at bounding box center [1326, 407] width 416 height 17
click at [1250, 228] on p "must collect or have designeated person to collect." at bounding box center [1326, 236] width 416 height 17
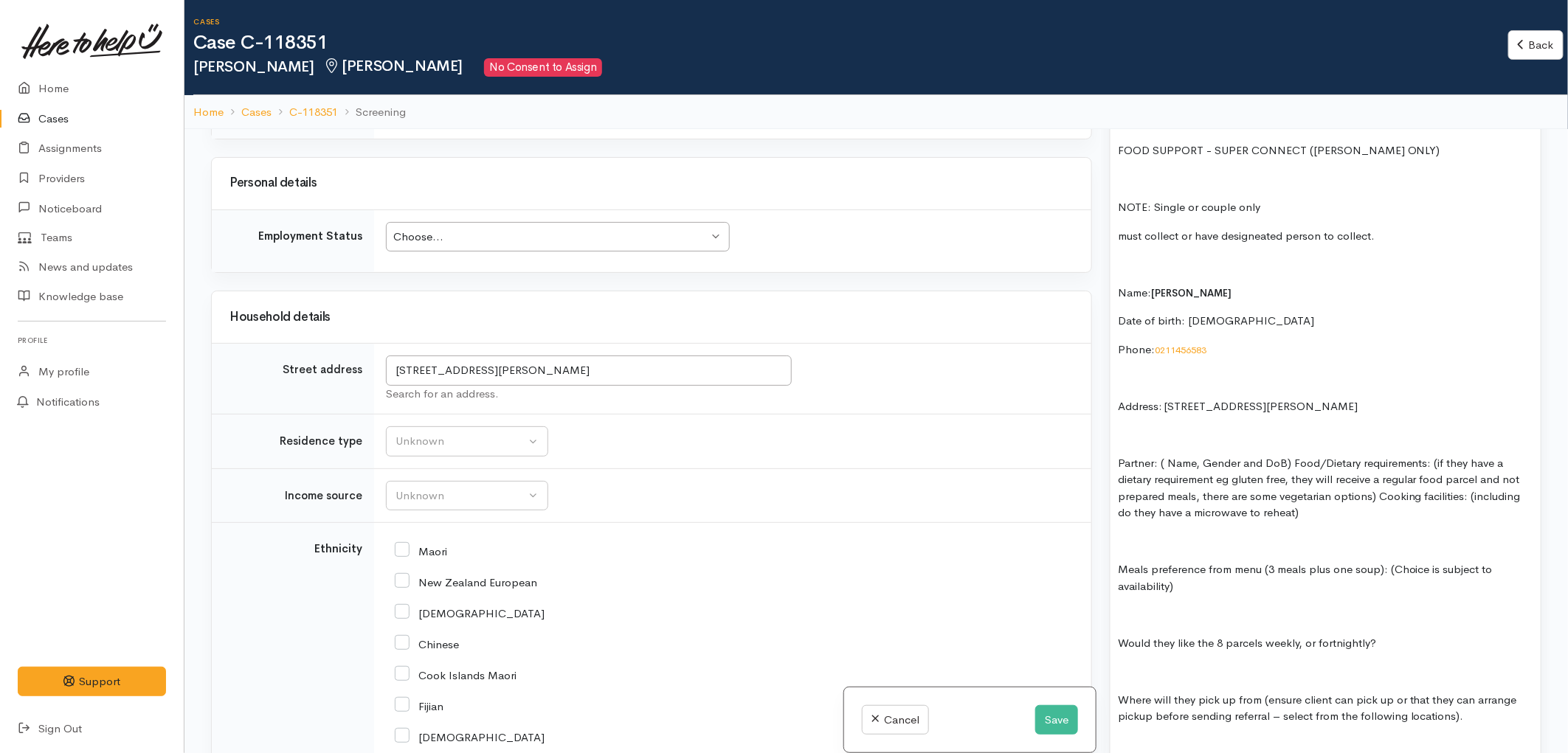
click at [1245, 228] on p "must collect or have designeated person to collect." at bounding box center [1326, 236] width 416 height 17
click at [1251, 228] on p "must collect or have designeated person to collect." at bounding box center [1326, 236] width 416 height 17
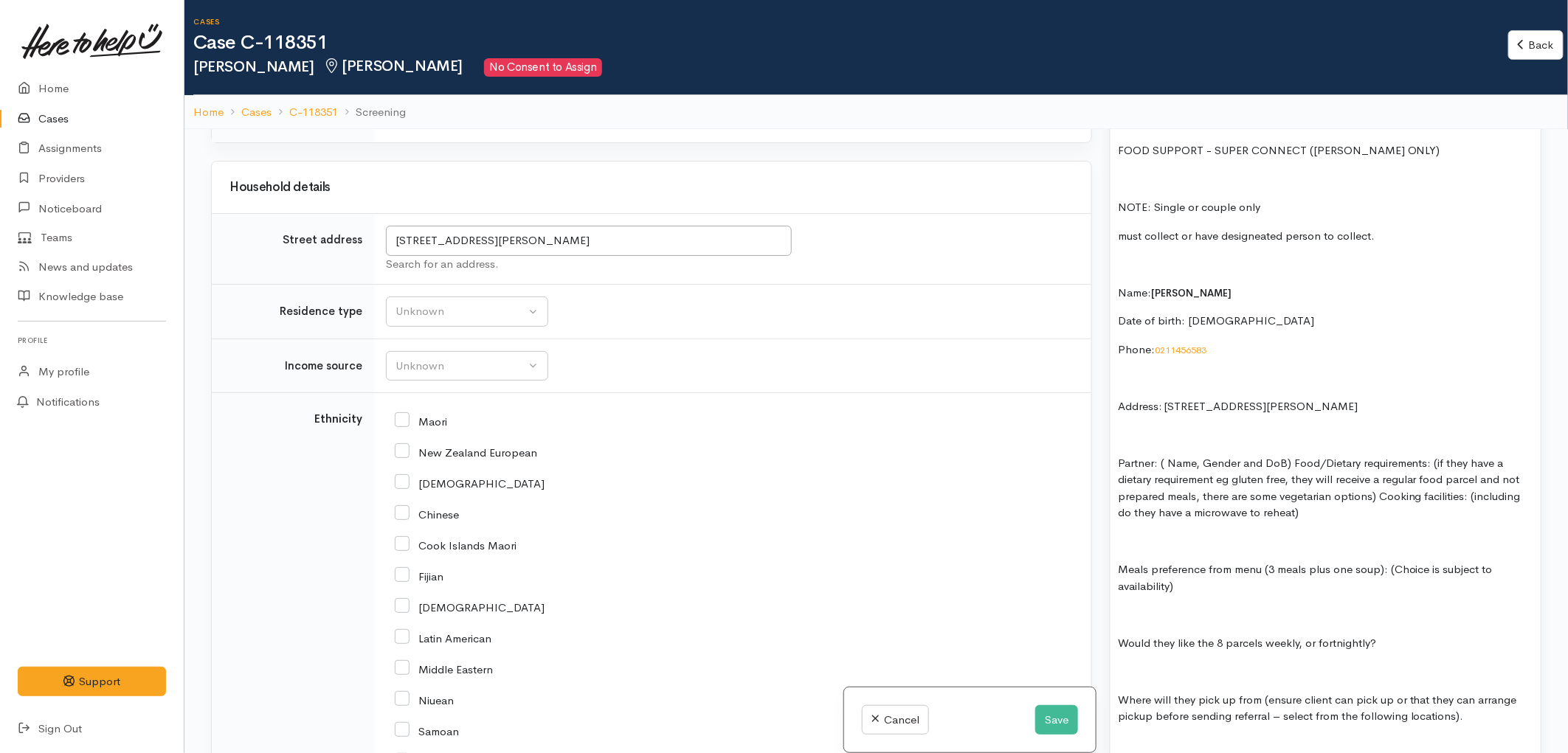
scroll to position [1631, 0]
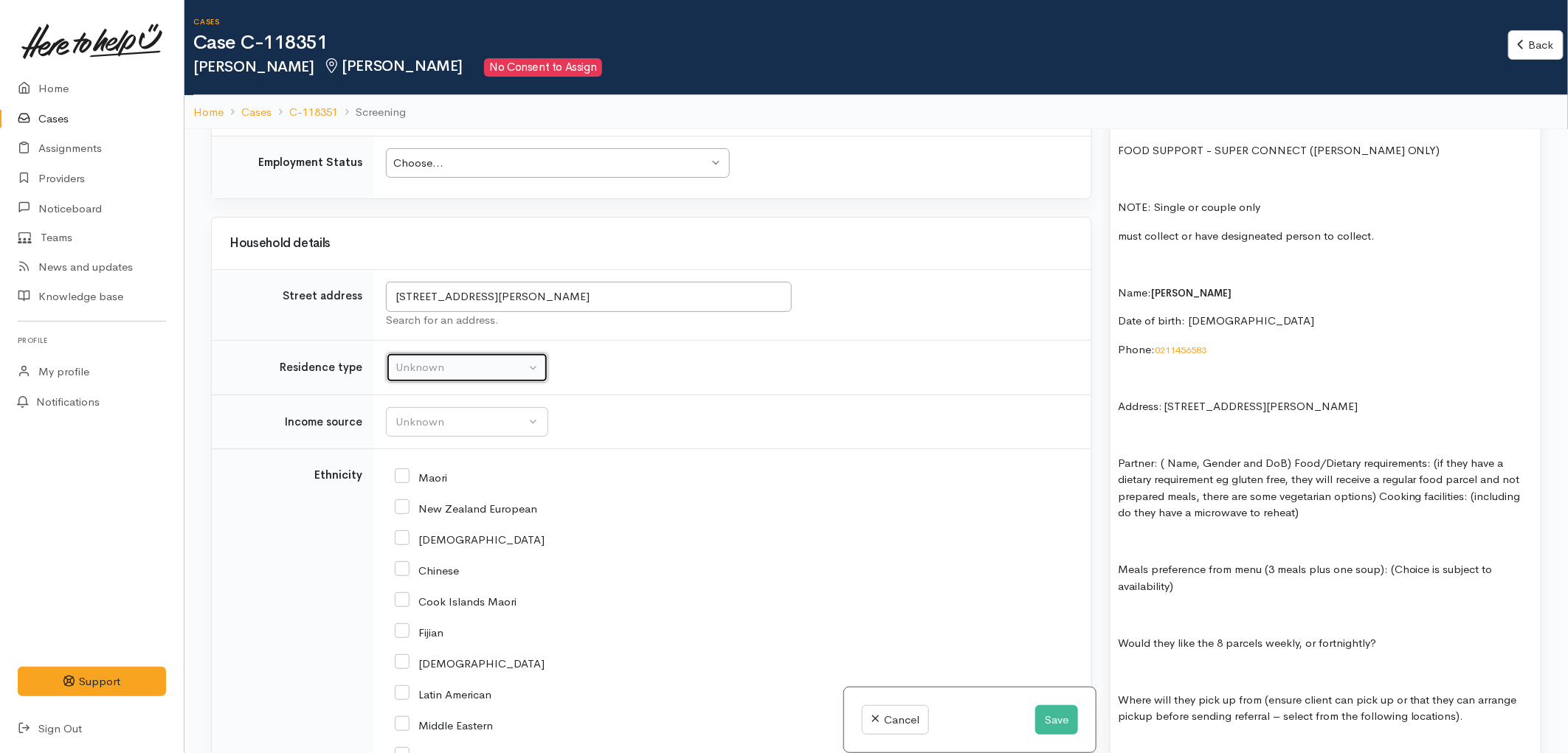
click at [452, 359] on div "Unknown" at bounding box center [460, 368] width 130 height 17
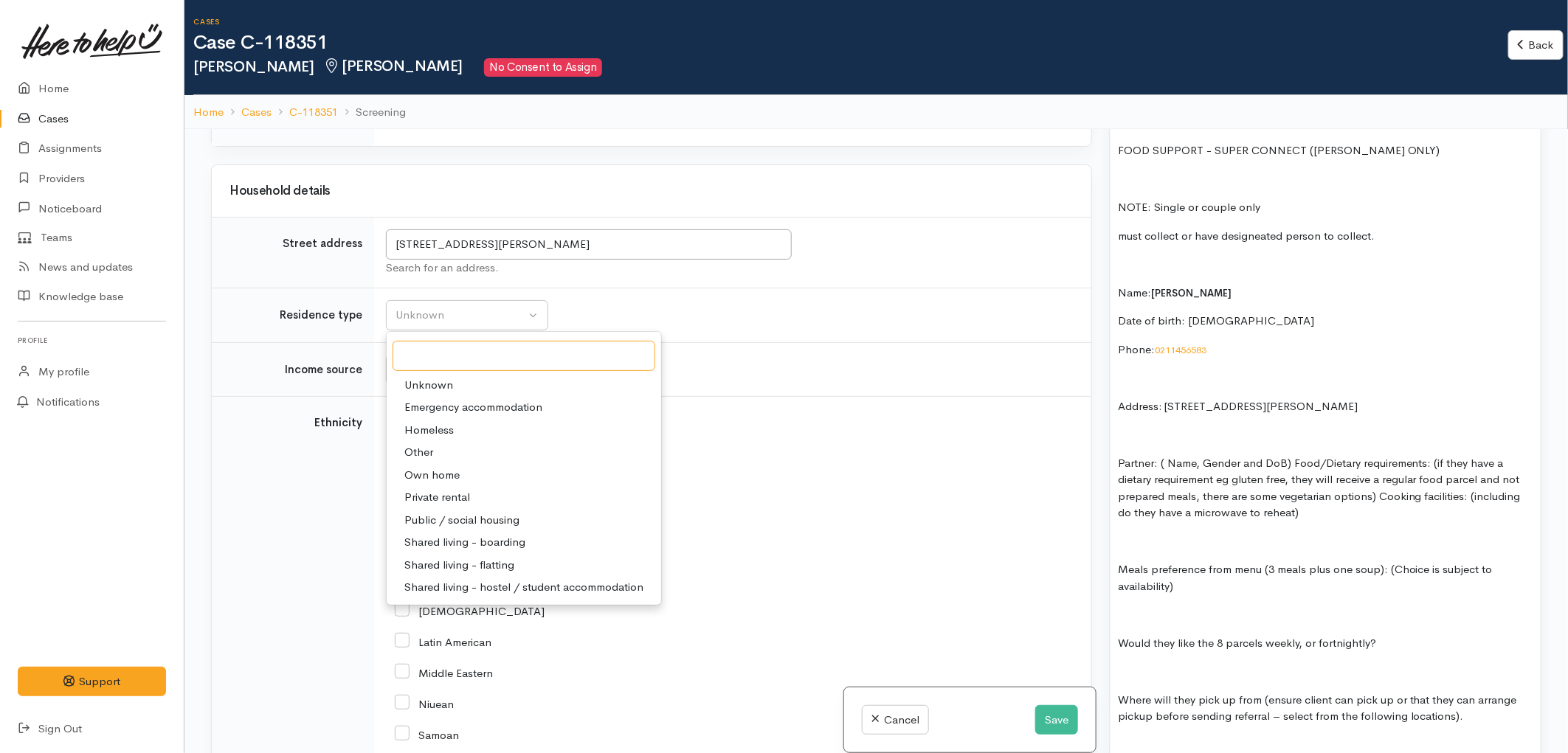
scroll to position [1713, 0]
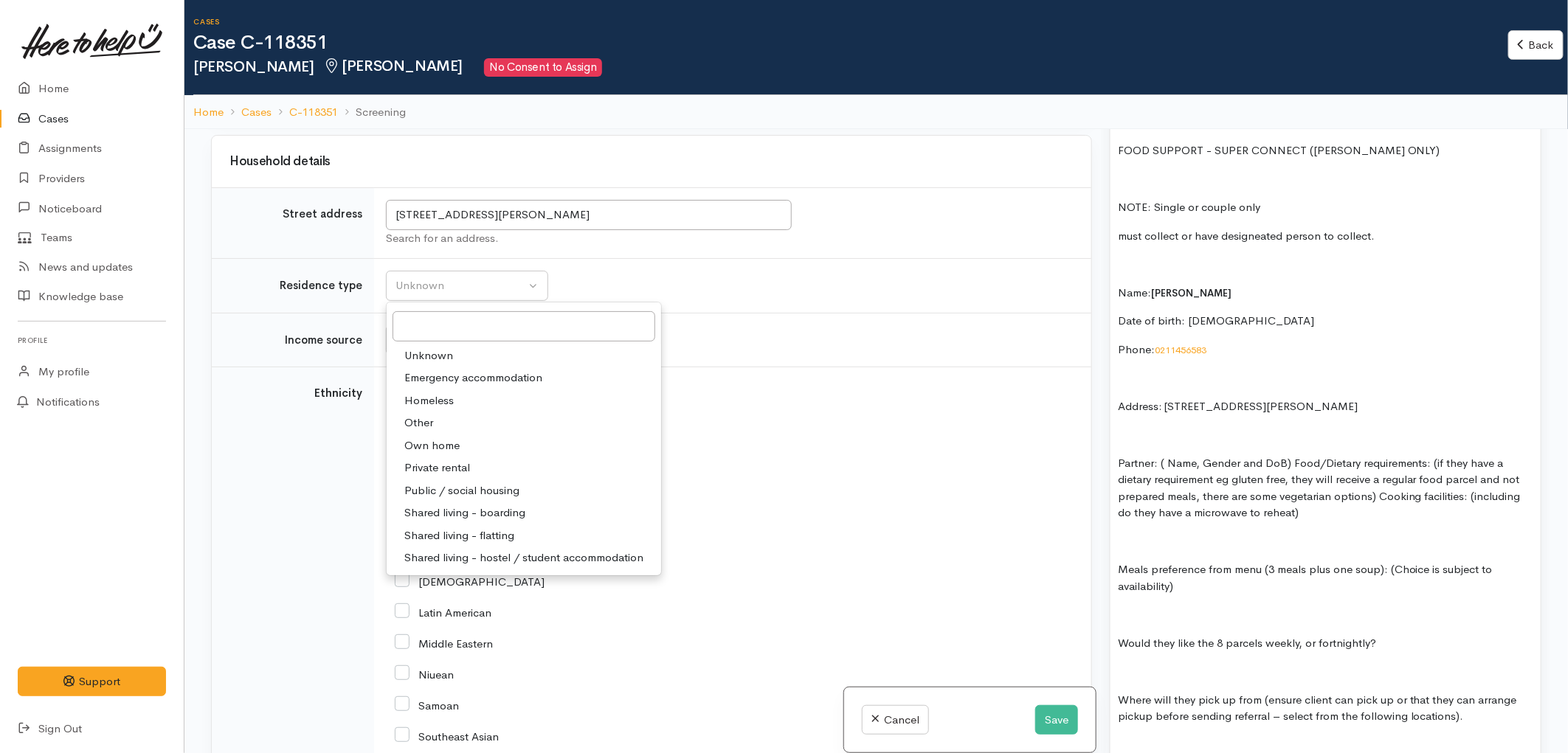
click at [750, 266] on td "Unknown Emergency accommodation Homeless Other Own home Private rental Public /…" at bounding box center [732, 286] width 717 height 54
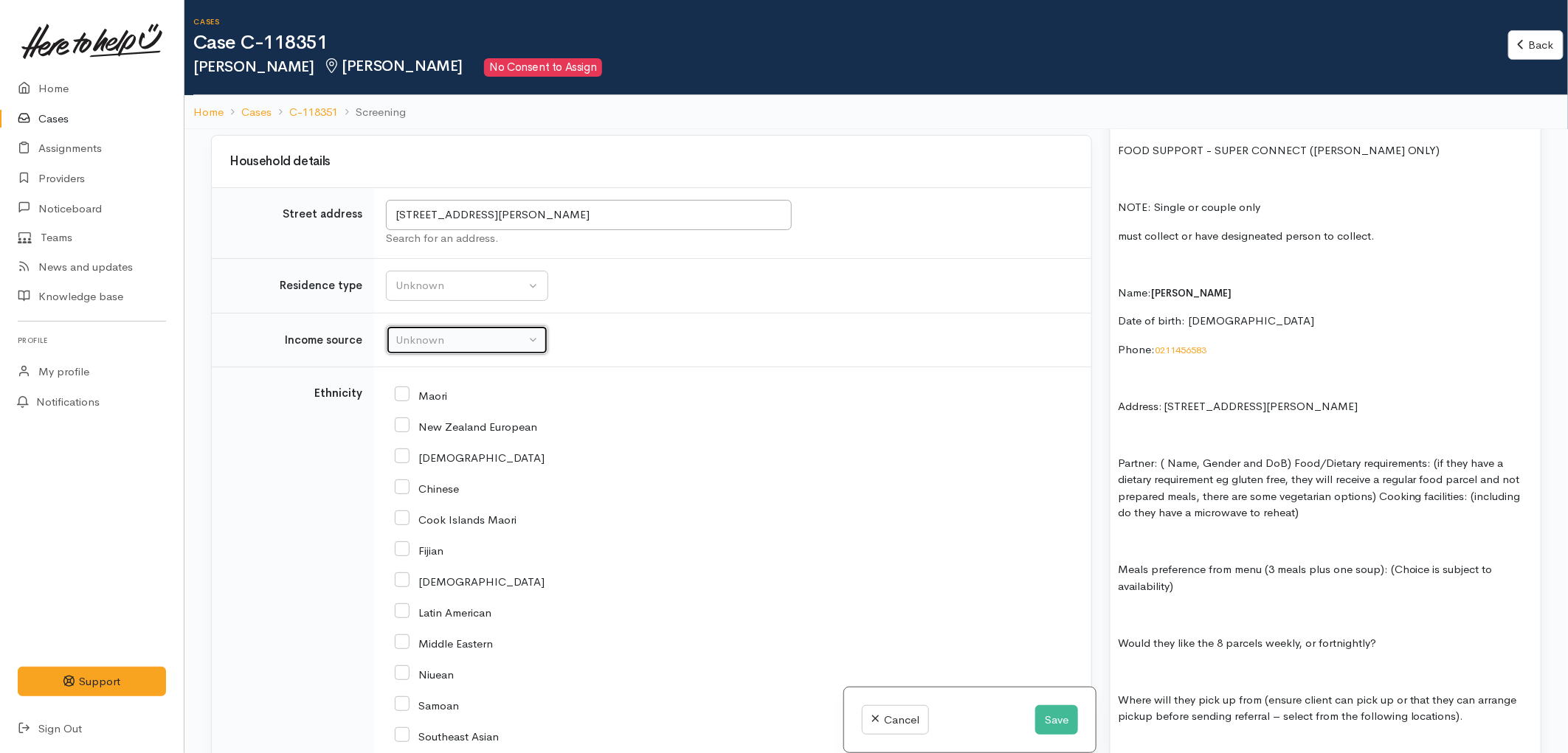
click at [485, 332] on div "Unknown" at bounding box center [460, 340] width 130 height 17
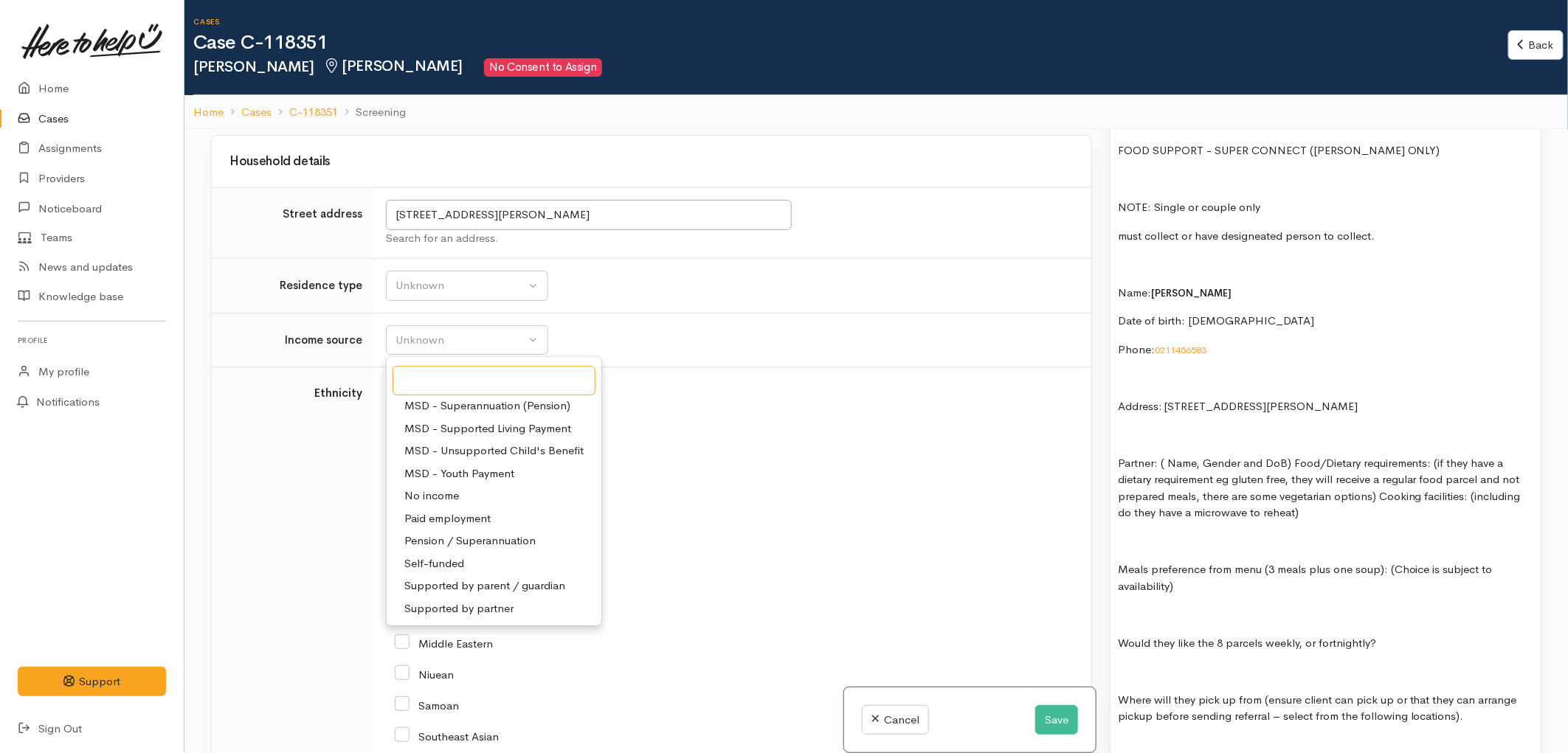
scroll to position [146, 0]
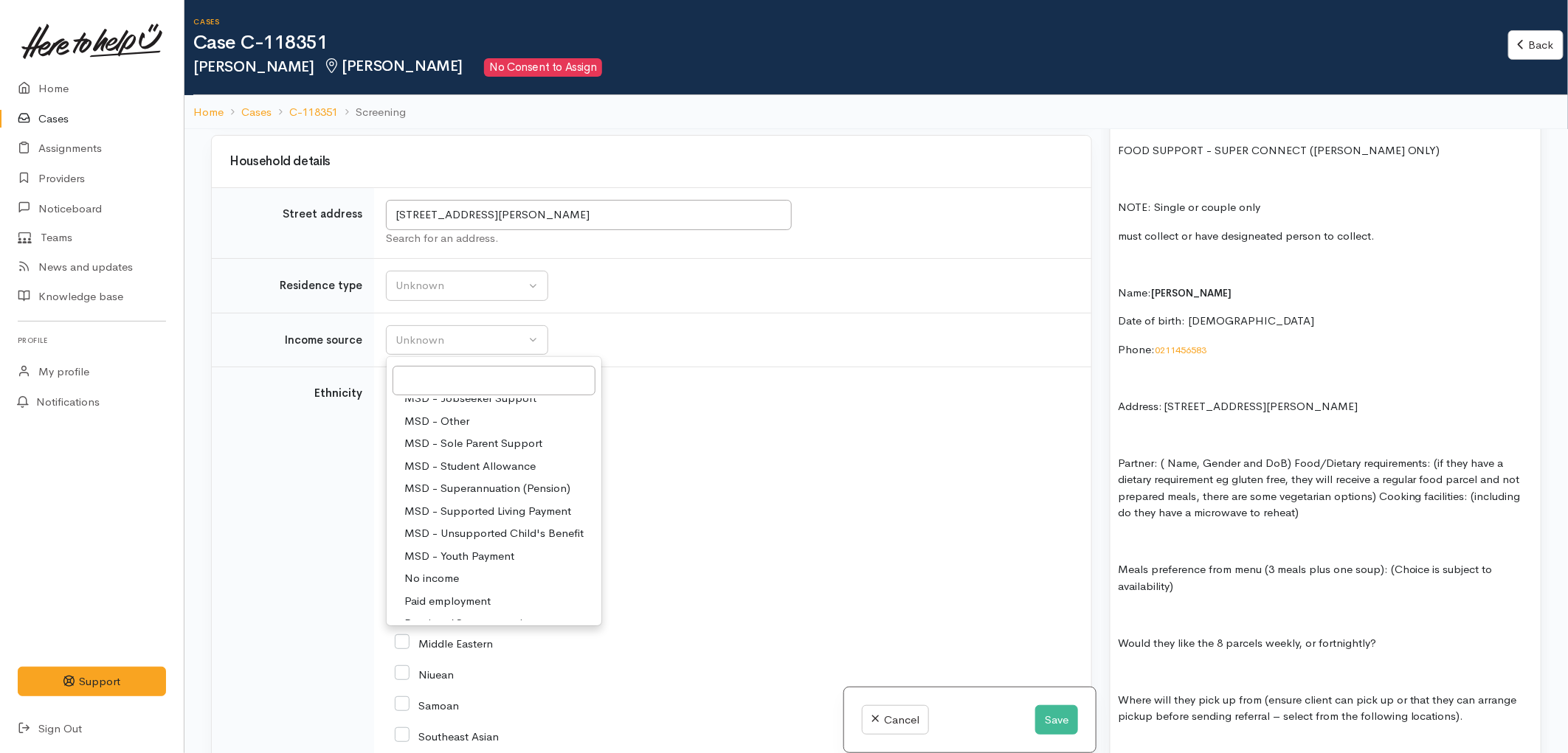
click at [498, 480] on span "MSD - Superannuation (Pension)" at bounding box center [487, 489] width 166 height 17
select select "2"
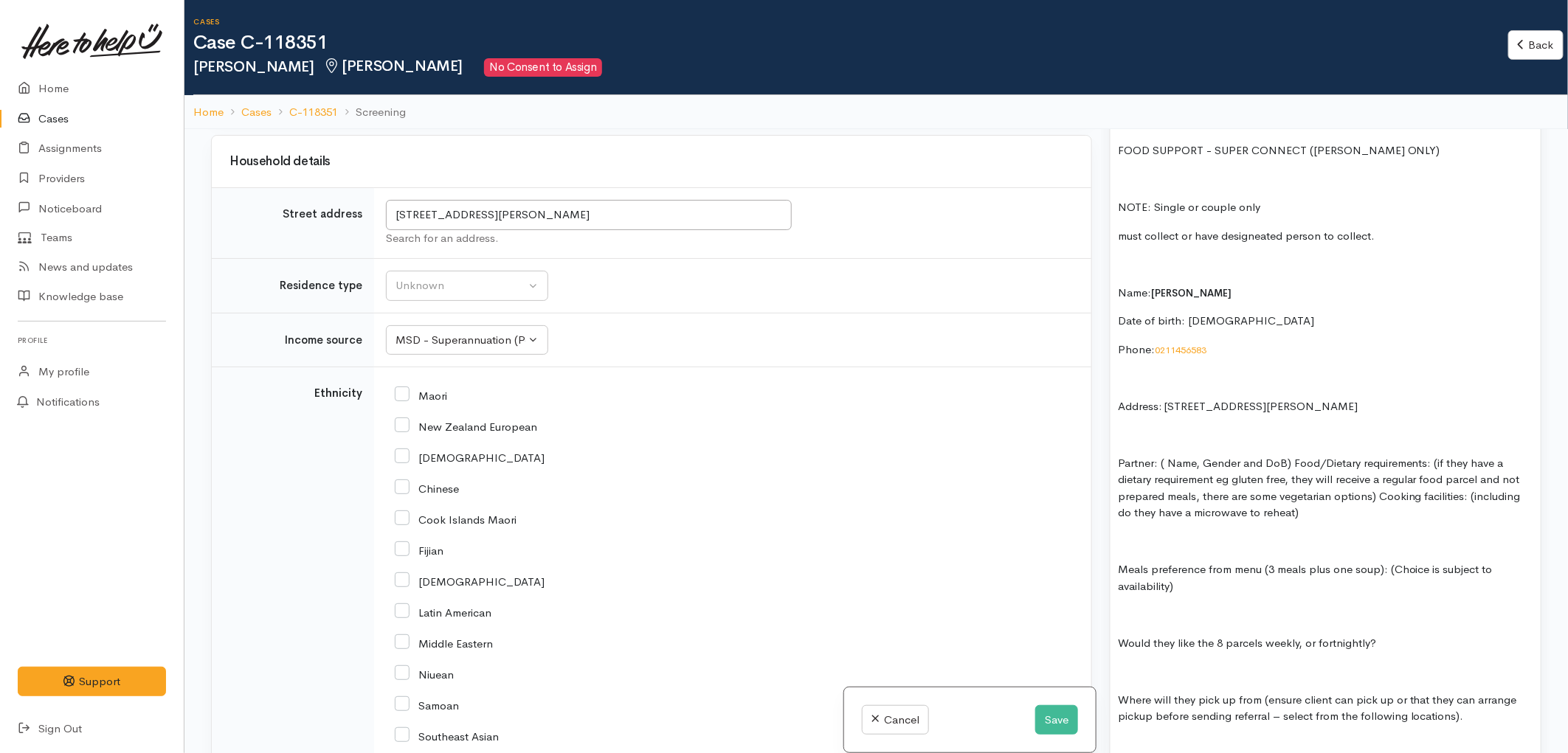
click at [672, 335] on td "Unknown ACC Maternity leave MSD - Away from Home Allowance MSD - Child Disabili…" at bounding box center [732, 339] width 717 height 54
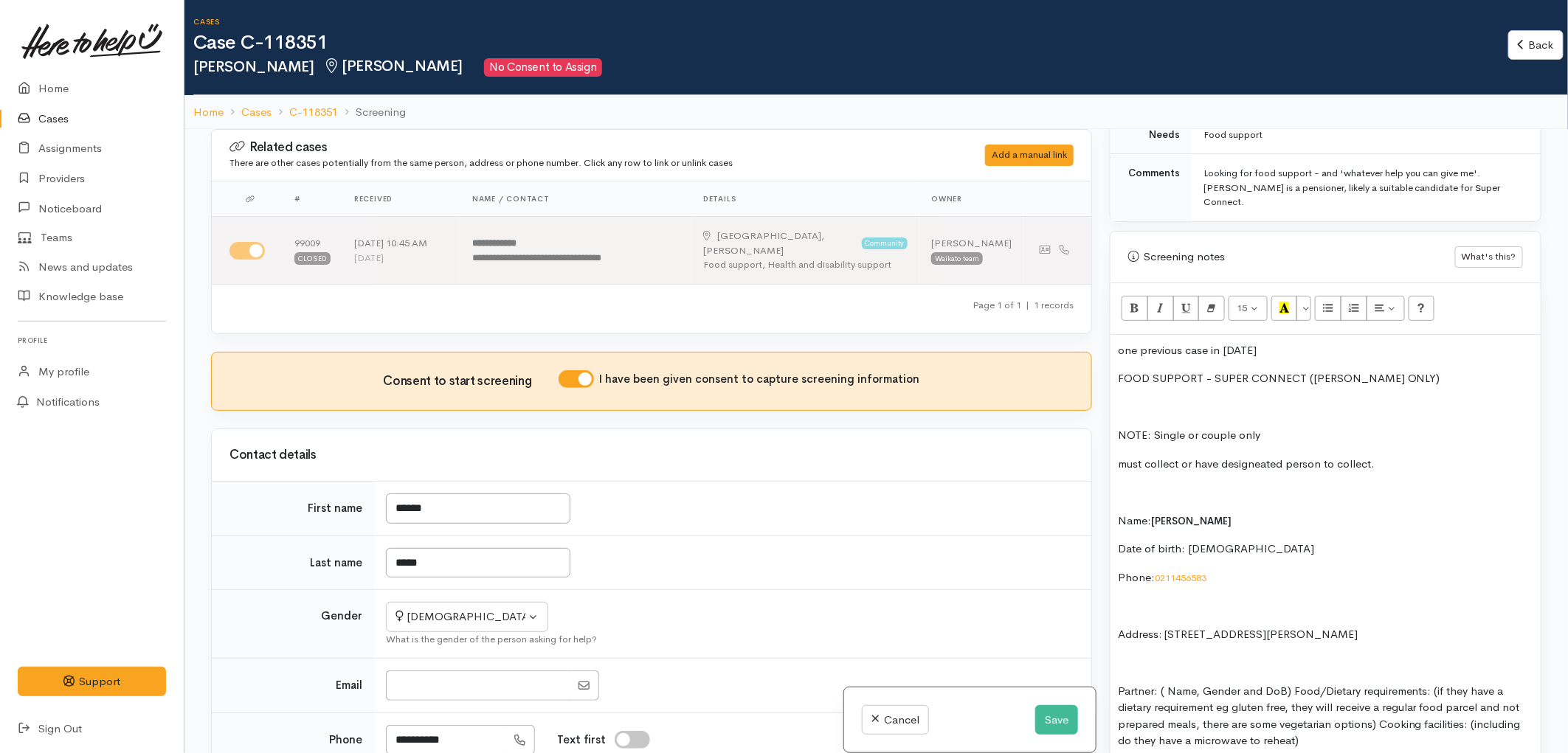
scroll to position [820, 0]
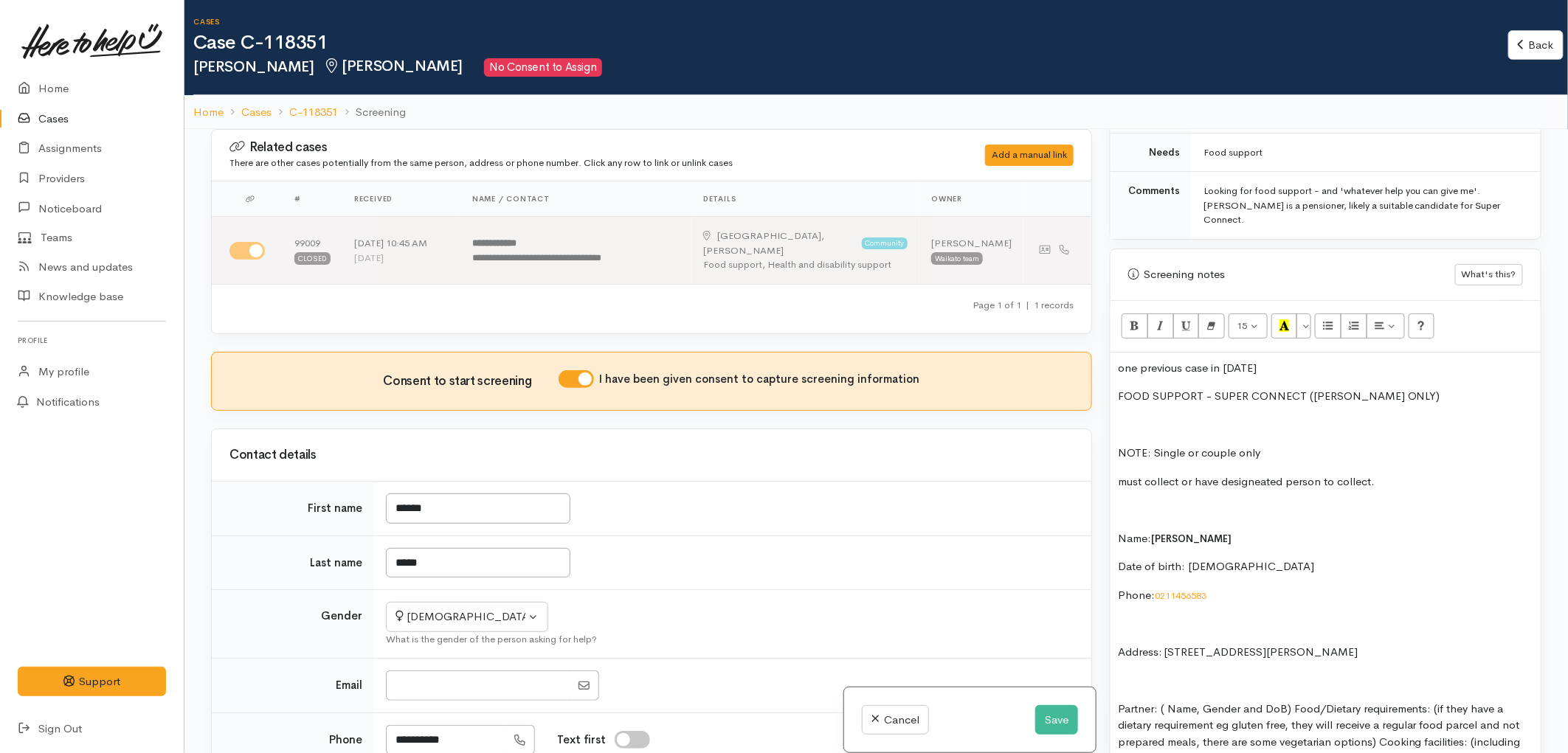
click at [1406, 388] on p "FOOD SUPPORT - SUPER CONNECT (HAMILTON ONLY)" at bounding box center [1326, 397] width 416 height 17
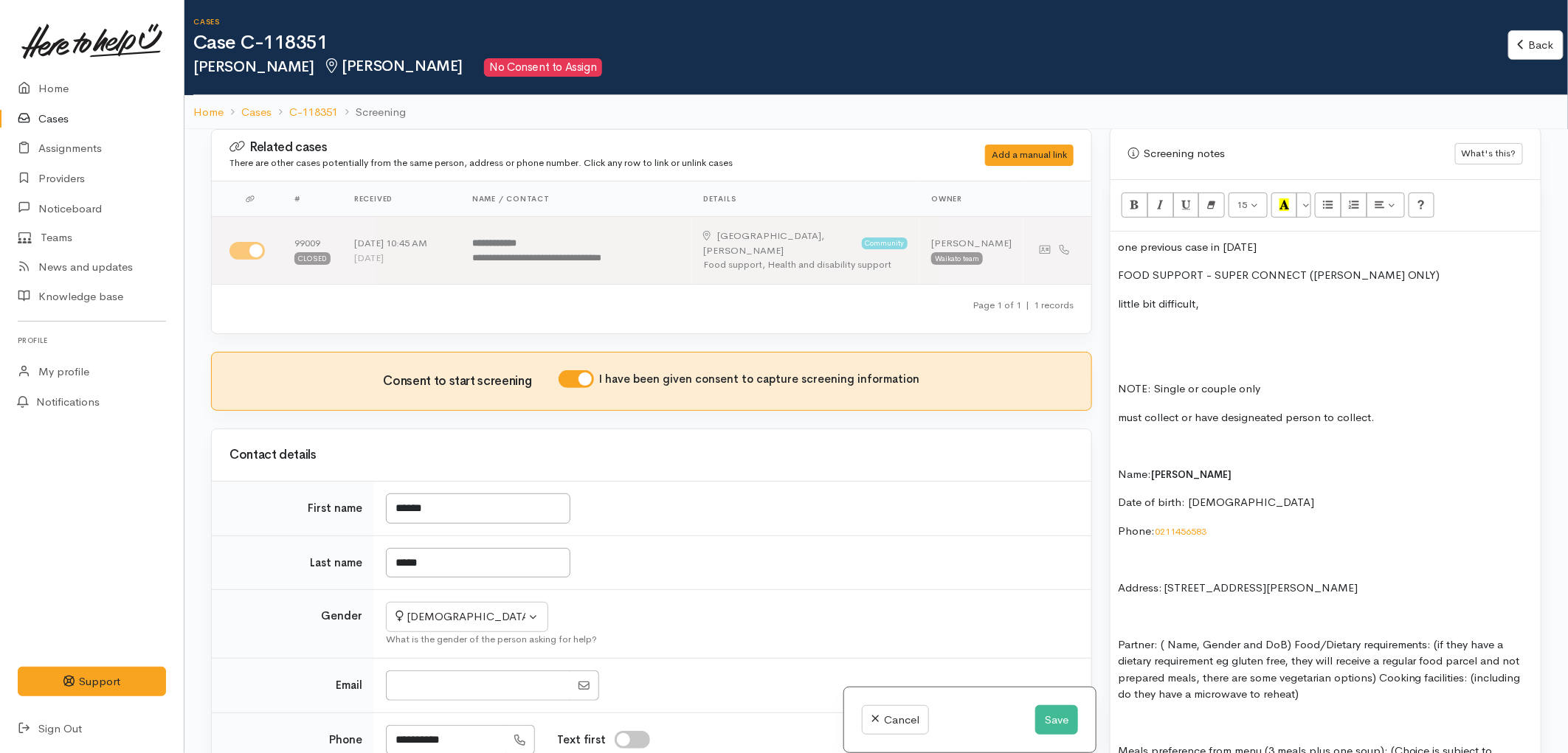
scroll to position [984, 0]
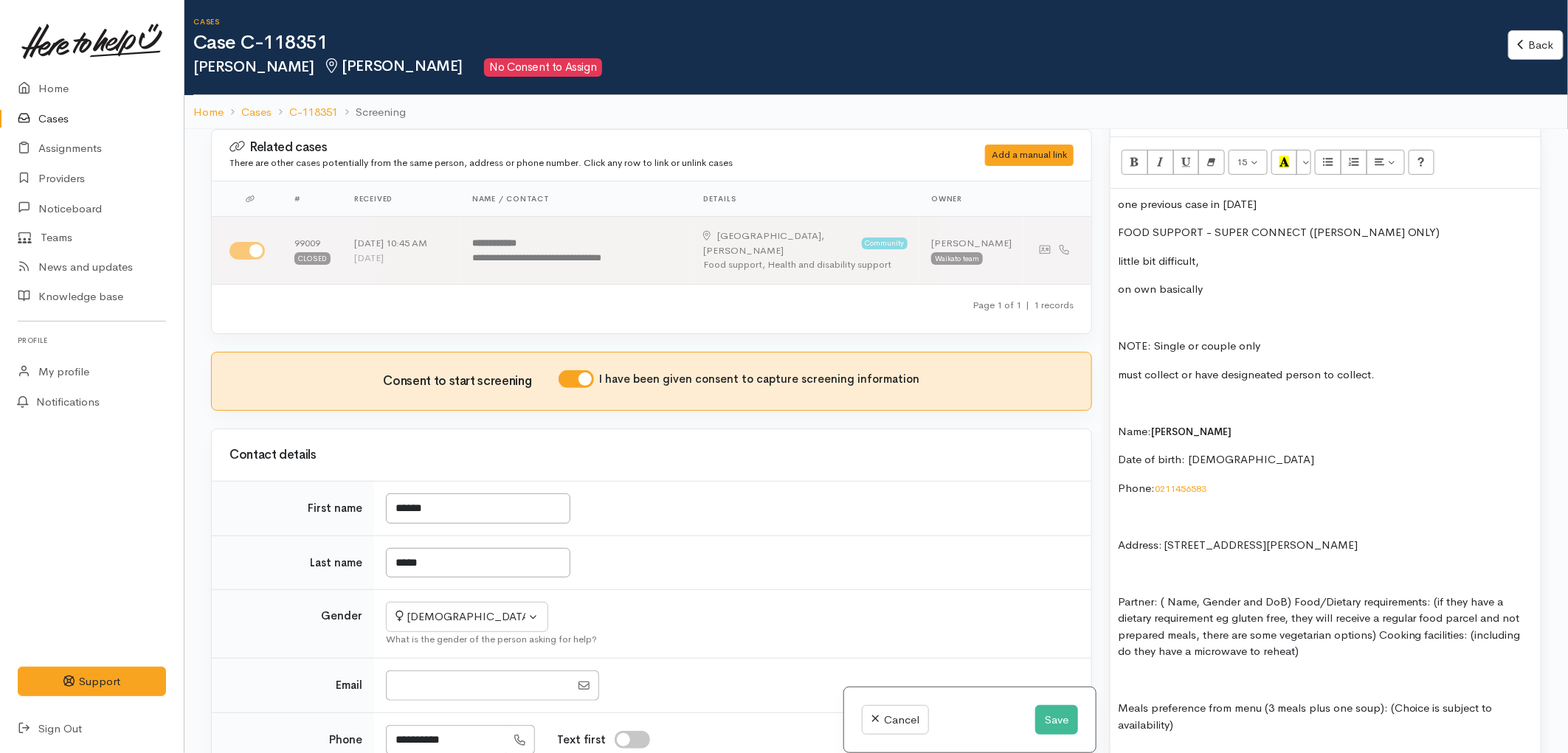
click at [1181, 310] on p at bounding box center [1326, 318] width 416 height 17
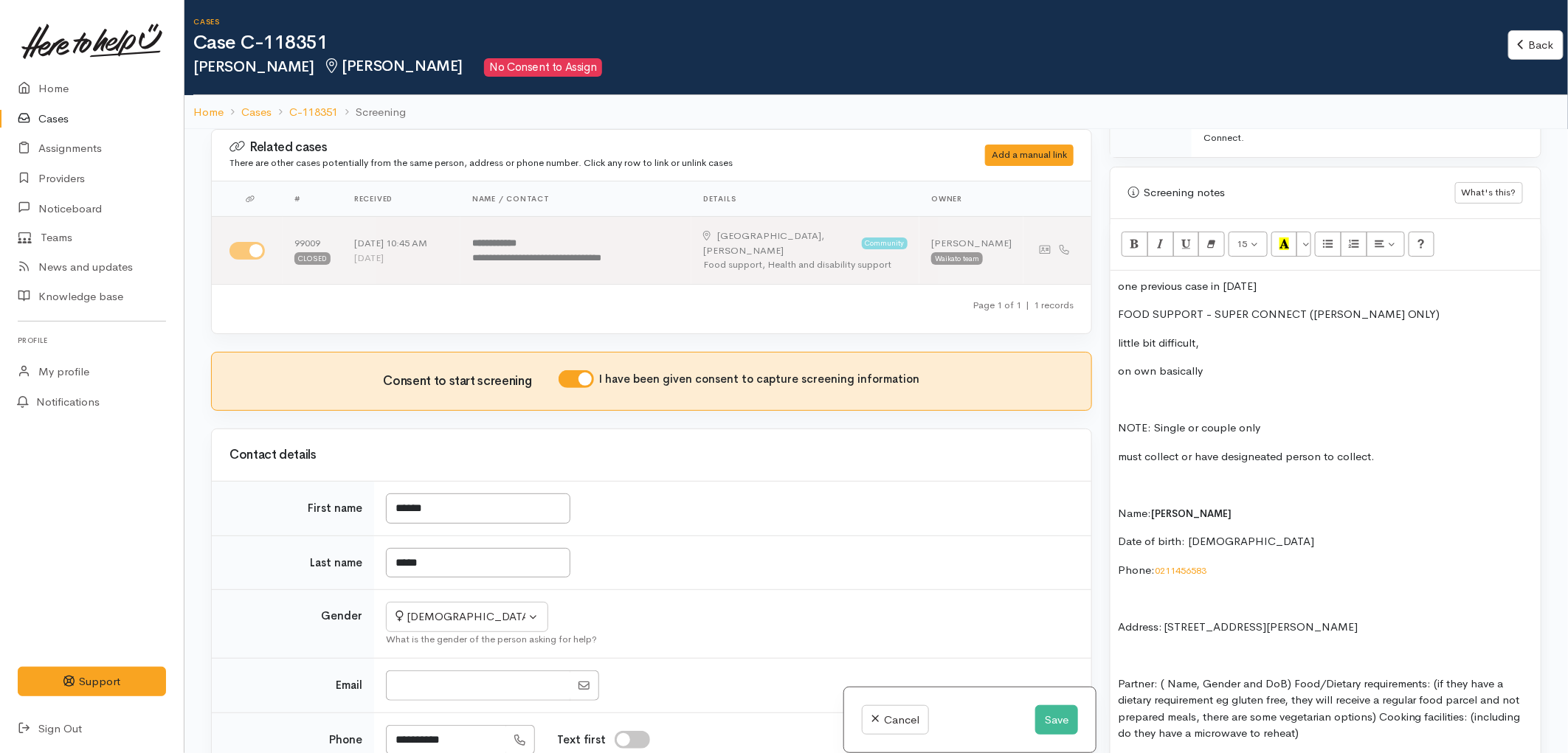
click at [1175, 392] on p at bounding box center [1326, 400] width 416 height 17
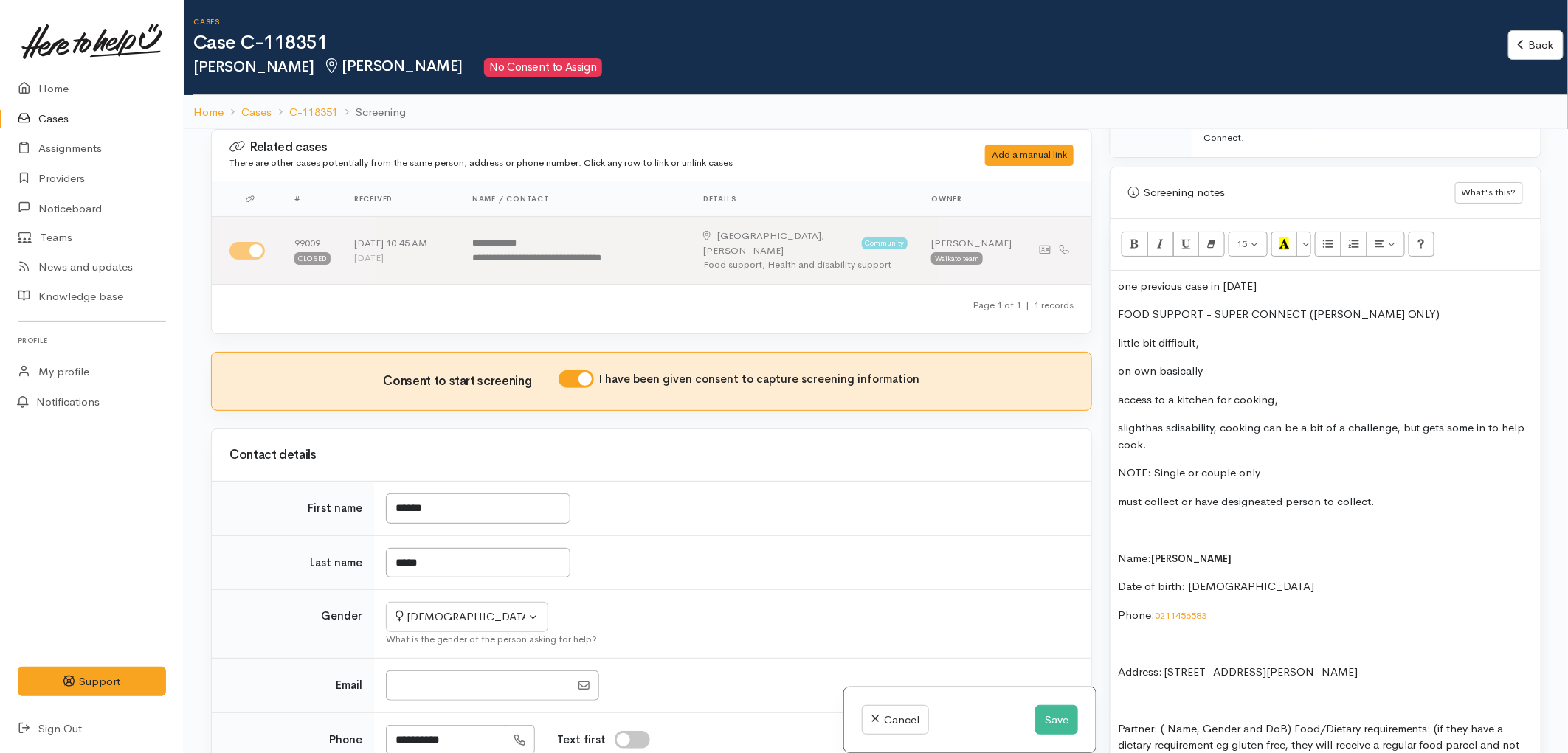
click at [1177, 465] on p "NOTE: Single or couple only" at bounding box center [1326, 474] width 416 height 17
click at [1160, 419] on p "slighthas sdisability, cooking can be a bit of a challenge, but gets some in to…" at bounding box center [1326, 436] width 416 height 33
click at [1207, 419] on p "slighthas sdisability, cooking can be a bit of a challenge, but gets some in to…" at bounding box center [1326, 436] width 416 height 33
click at [1173, 422] on p "slighthas sdisability, cooking can be a bit of a challenge, but gets some in to…" at bounding box center [1326, 436] width 416 height 33
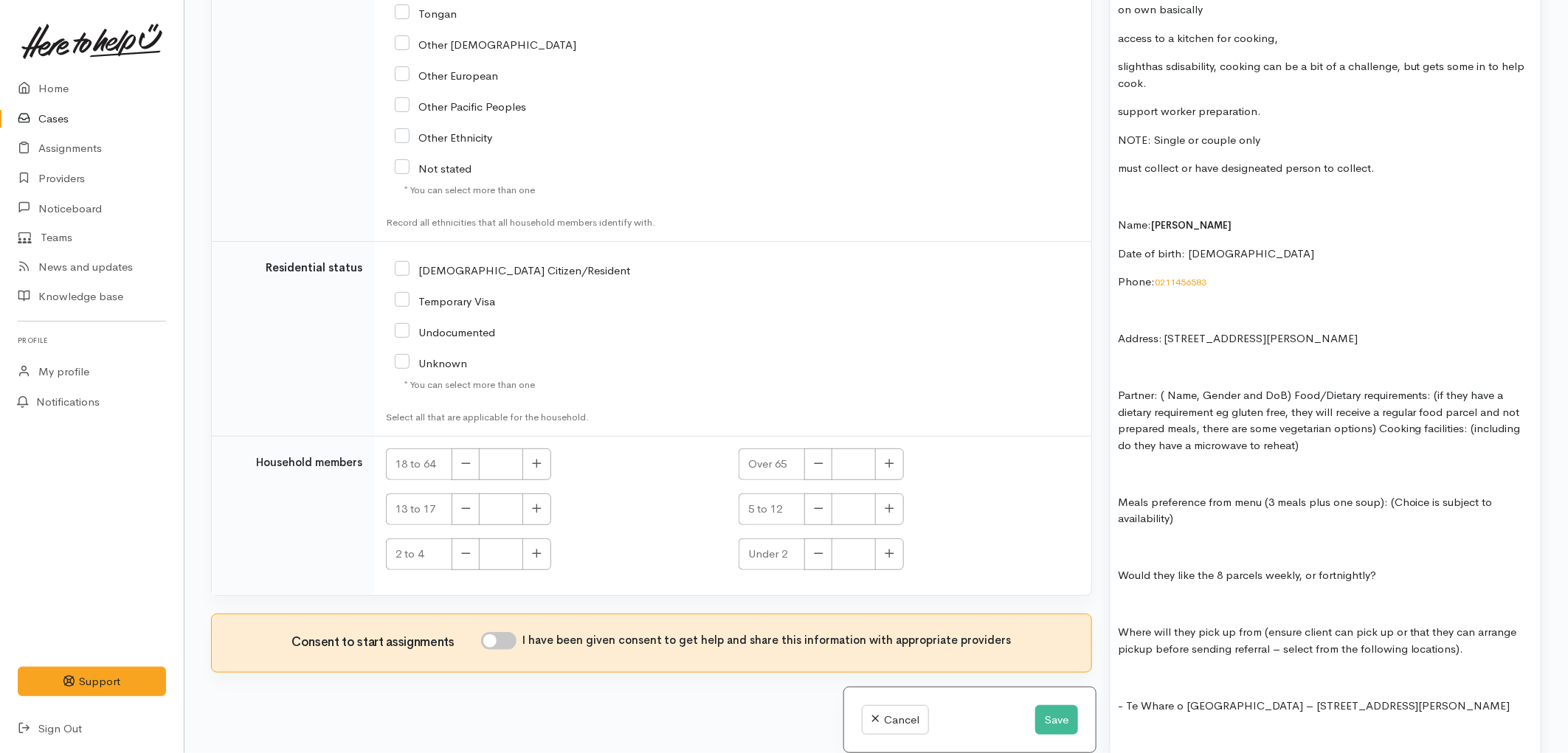
scroll to position [1148, 0]
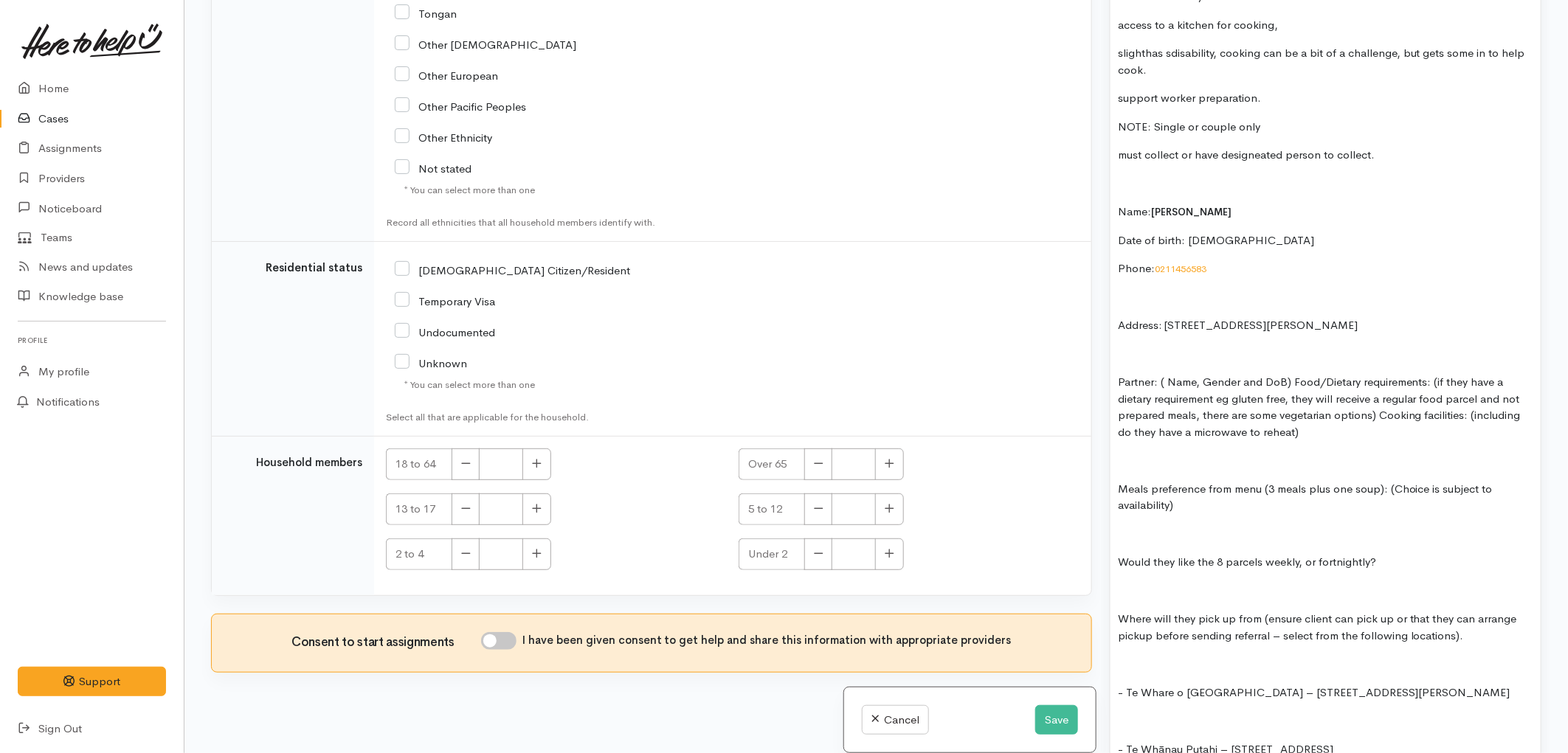
click at [1255, 452] on p at bounding box center [1326, 460] width 416 height 17
click at [1345, 416] on div "one previous case in May 2024 FOOD SUPPORT - SUPER CONNECT (HAMILTON ONLY) litt…" at bounding box center [1325, 750] width 430 height 1708
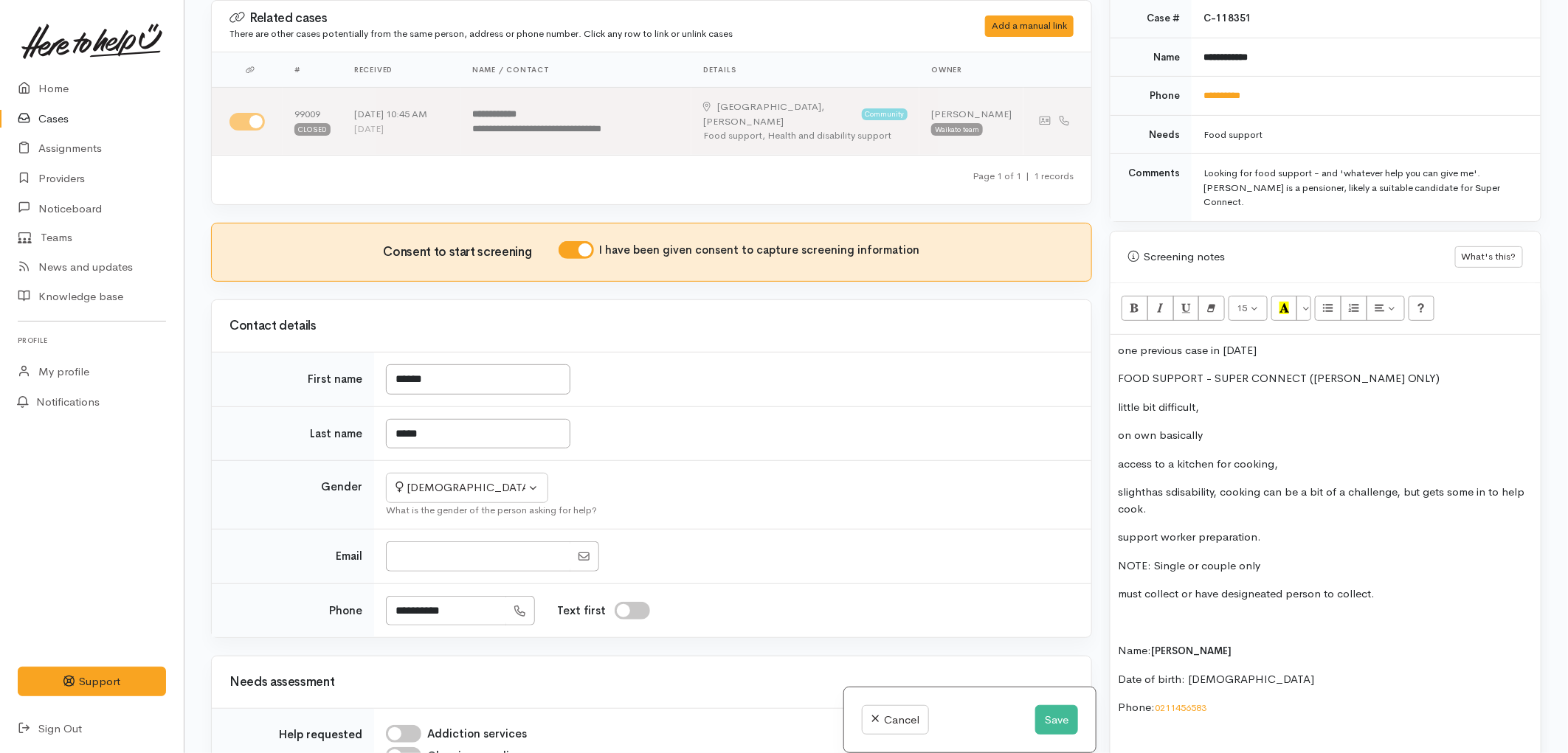
scroll to position [902, 0]
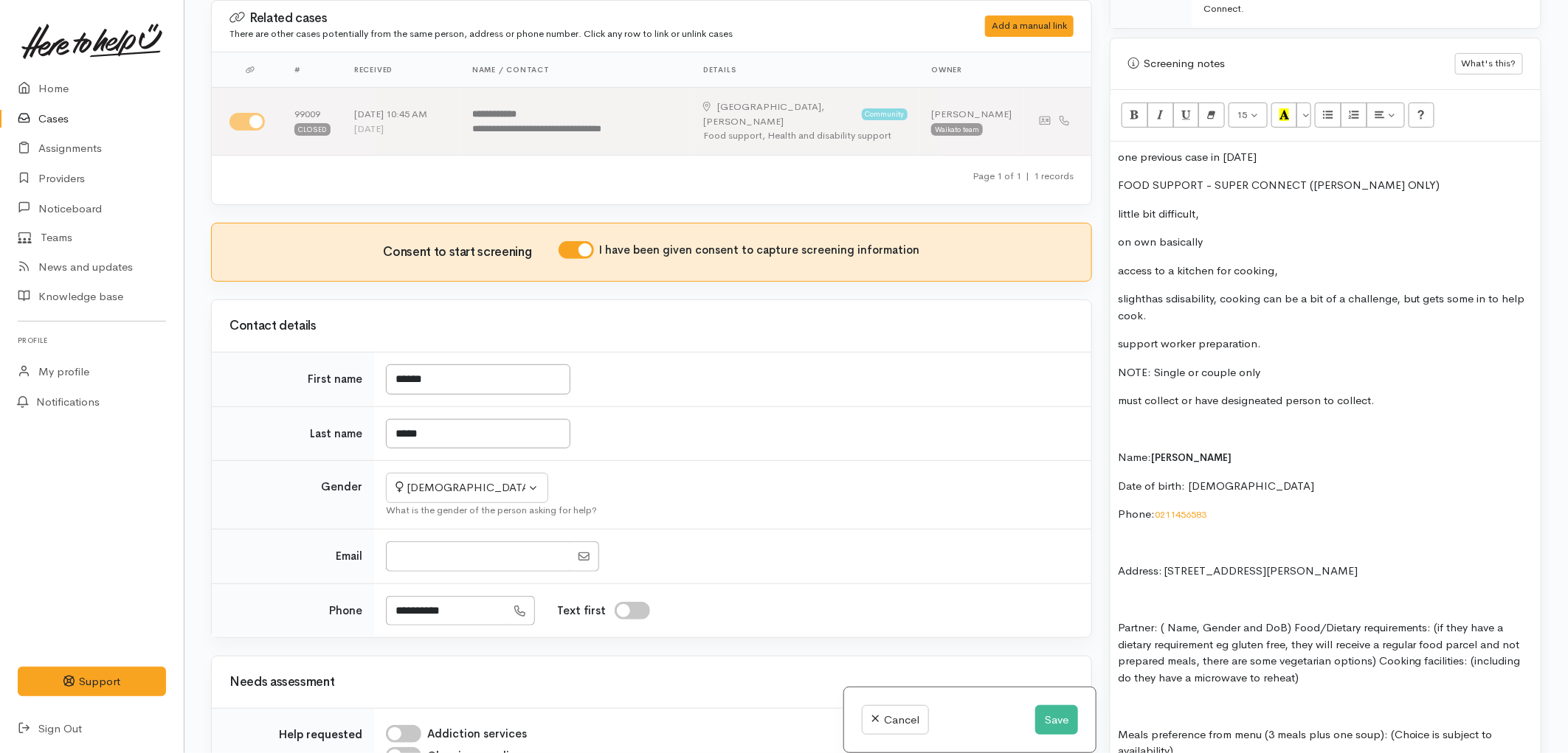
click at [1430, 177] on p "FOOD SUPPORT - SUPER CONNECT (HAMILTON ONLY)" at bounding box center [1326, 186] width 416 height 17
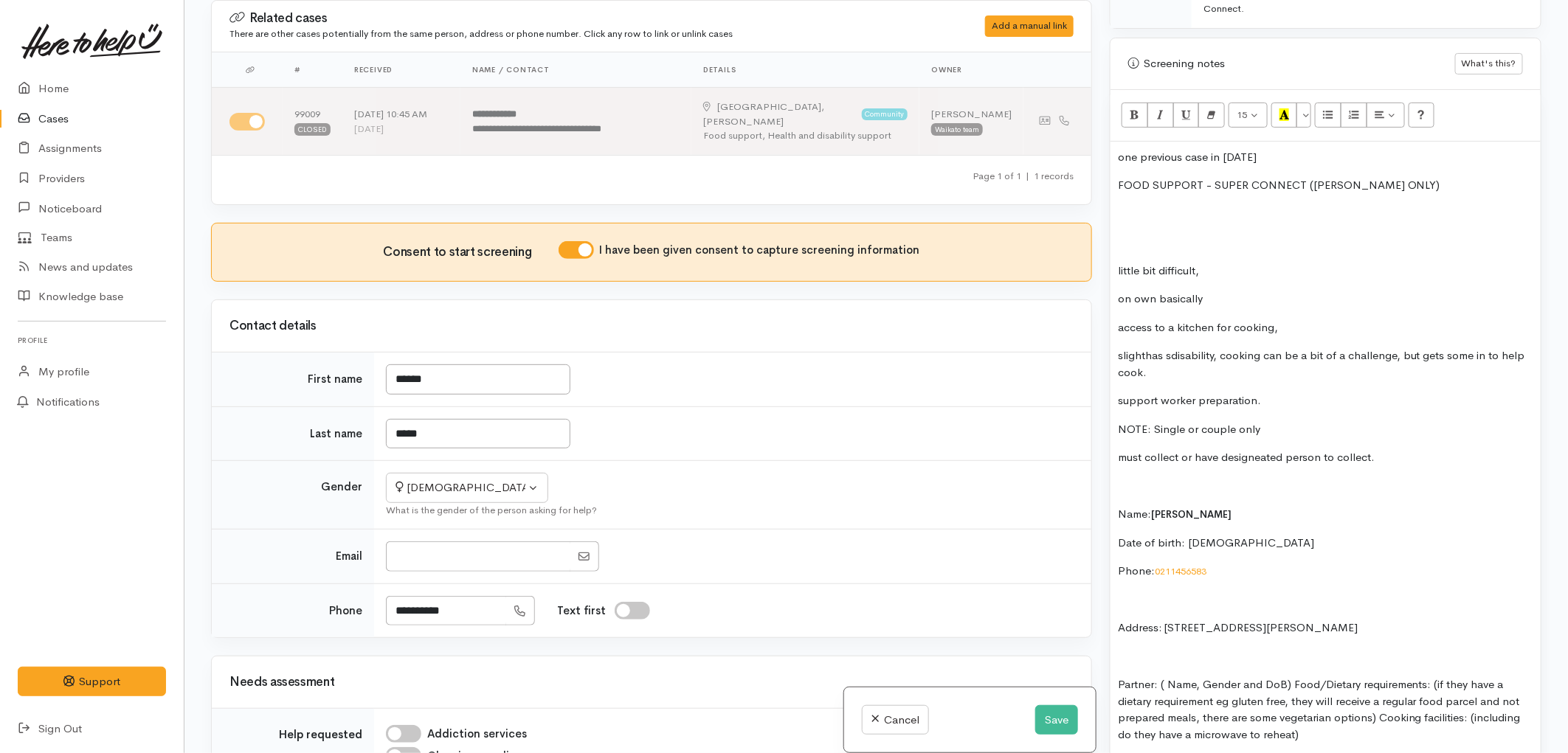
click at [1167, 348] on p "slighthas sdisability, cooking can be a bit of a challenge, but gets some in to…" at bounding box center [1326, 364] width 416 height 33
click at [1175, 206] on p at bounding box center [1326, 214] width 416 height 17
click at [1176, 234] on p at bounding box center [1326, 242] width 416 height 17
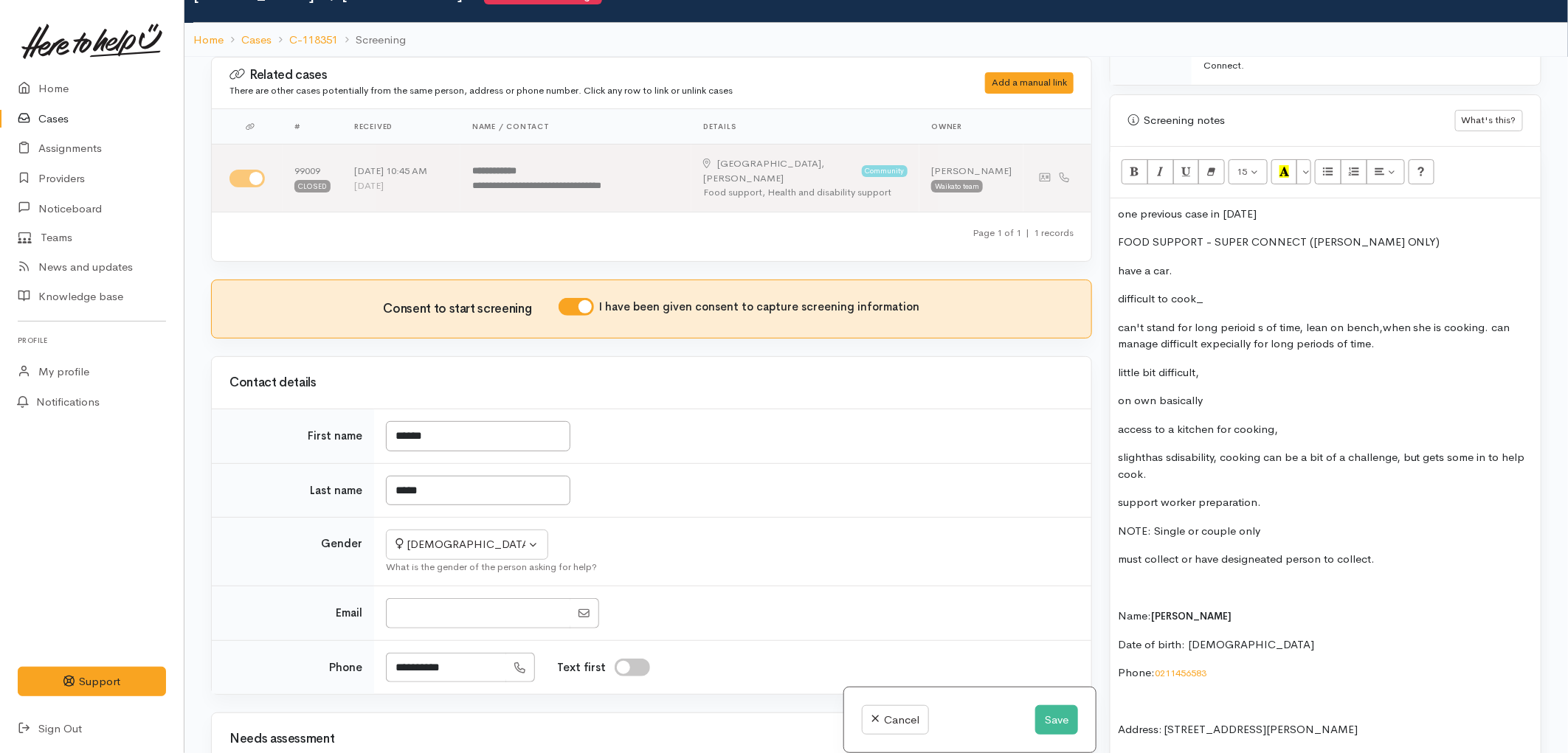
scroll to position [0, 0]
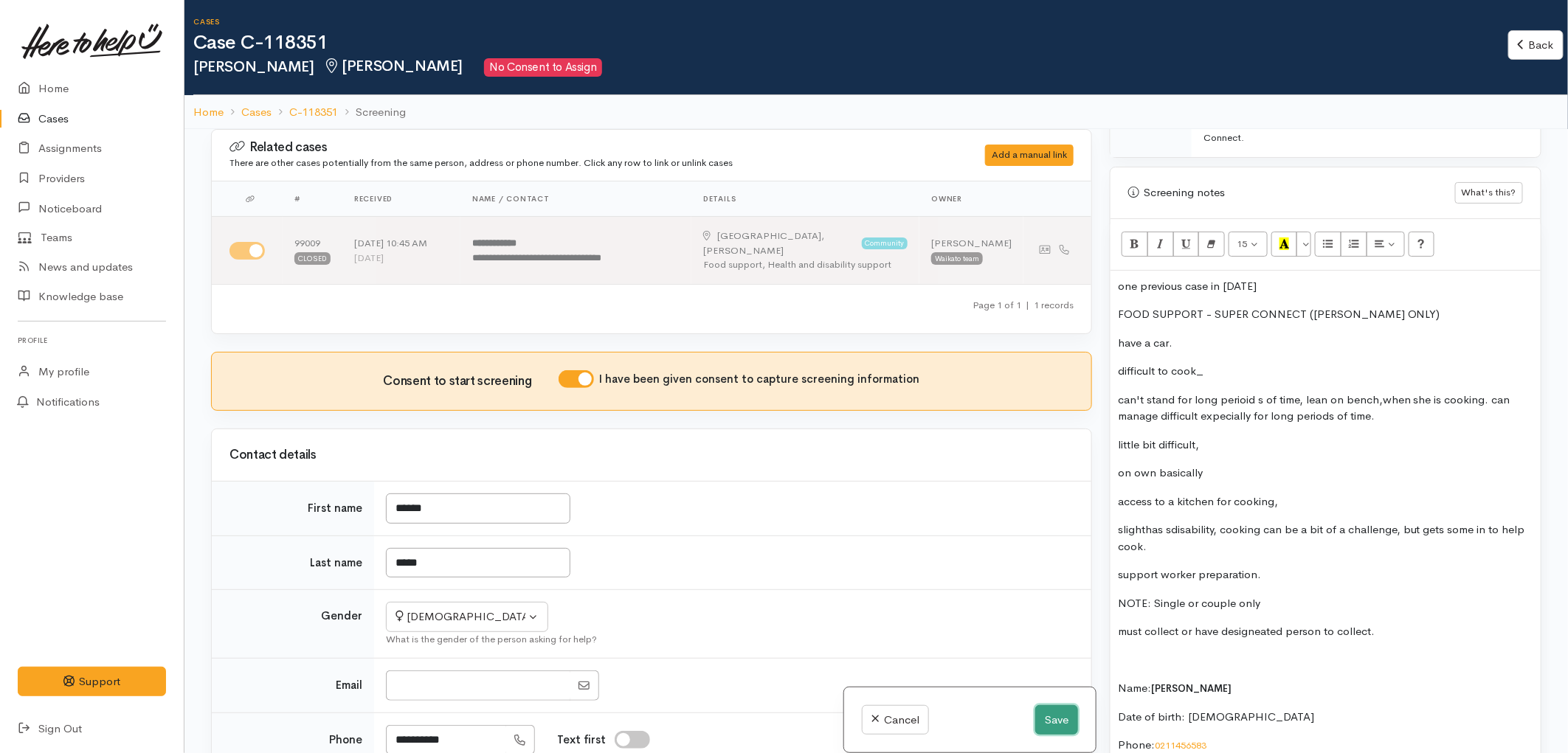
click at [1059, 727] on button "Save" at bounding box center [1056, 721] width 43 height 31
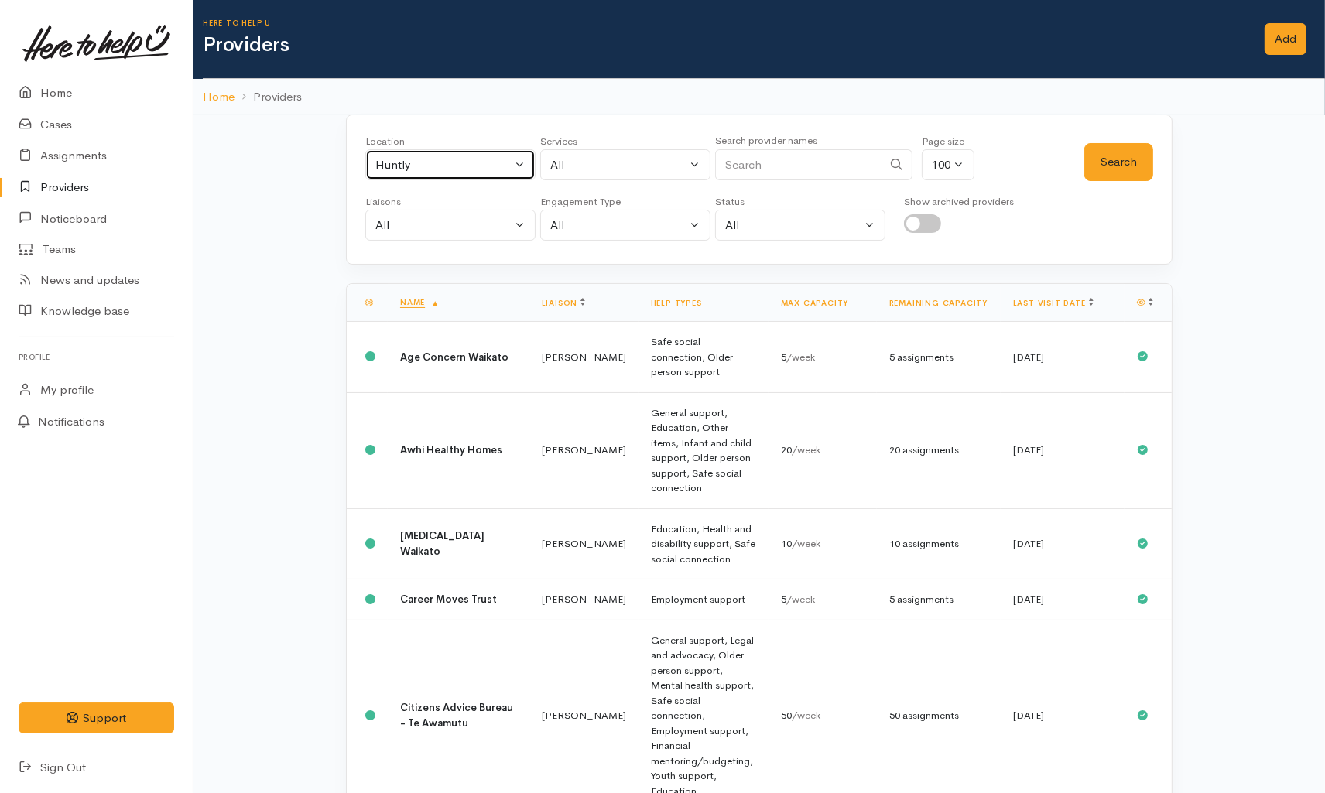
click at [446, 157] on div "Huntly" at bounding box center [443, 165] width 136 height 18
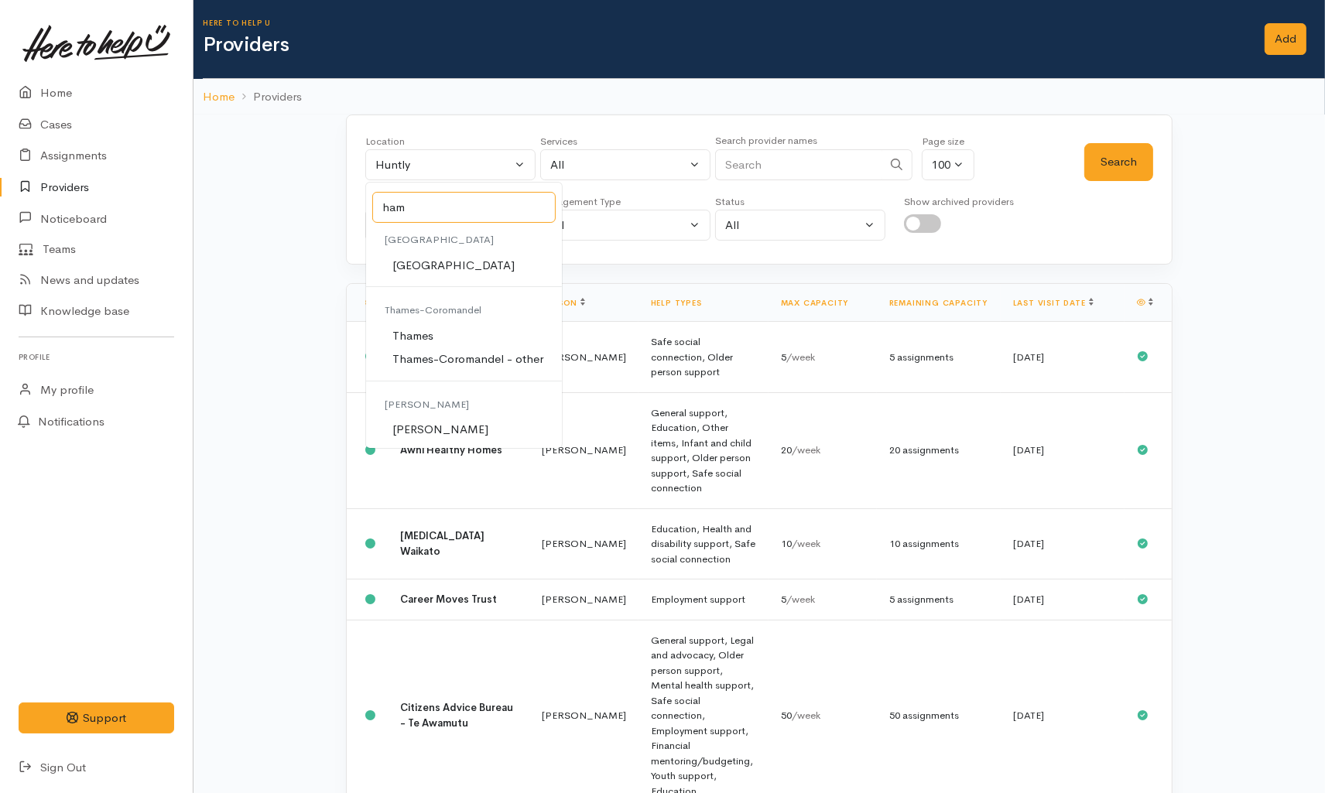
type input "ham"
click at [419, 424] on span "[PERSON_NAME]" at bounding box center [440, 430] width 96 height 18
select select "1"
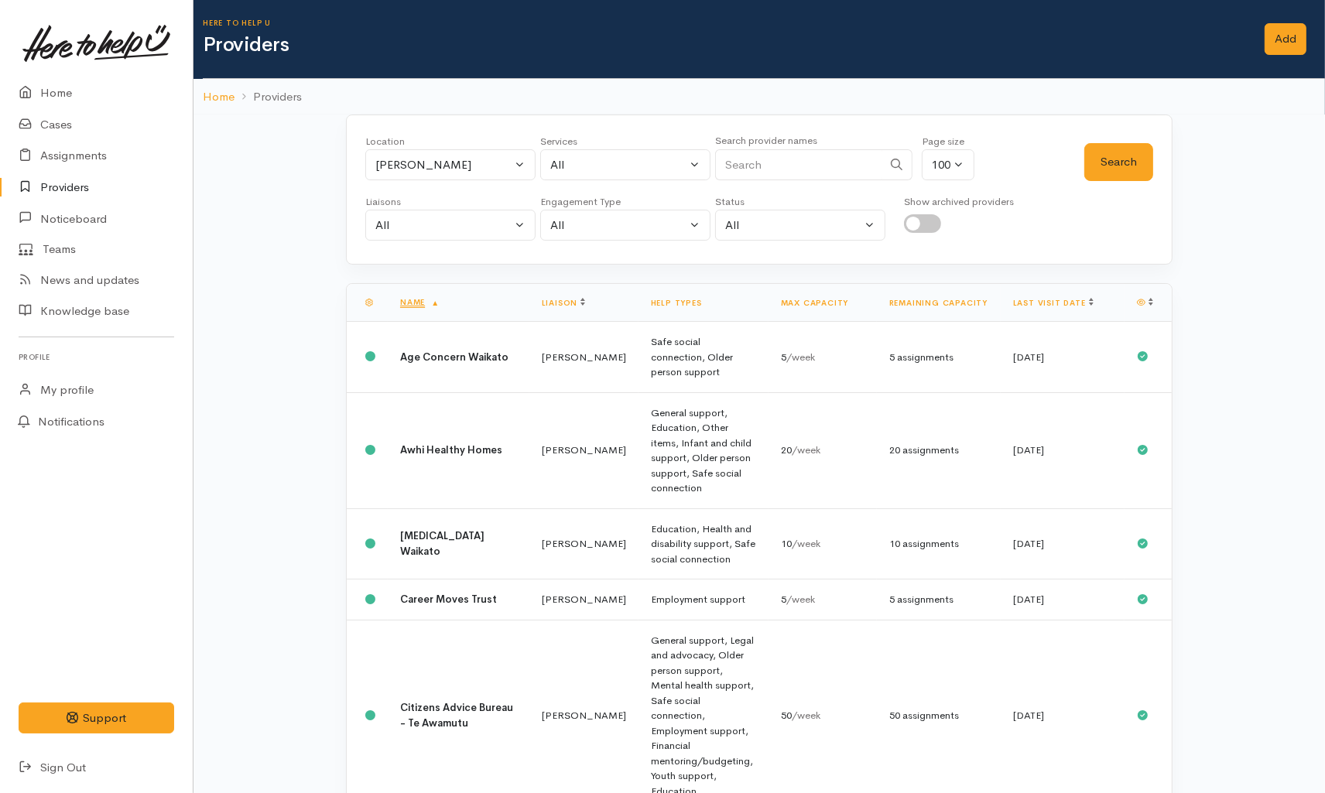
click at [1080, 173] on div "Location All Tauranga Eastern Bay of Plenty - other Kawerau Ōhope Ōpōtiki Whaka…" at bounding box center [724, 162] width 719 height 56
click at [1139, 178] on button "Search" at bounding box center [1118, 162] width 69 height 38
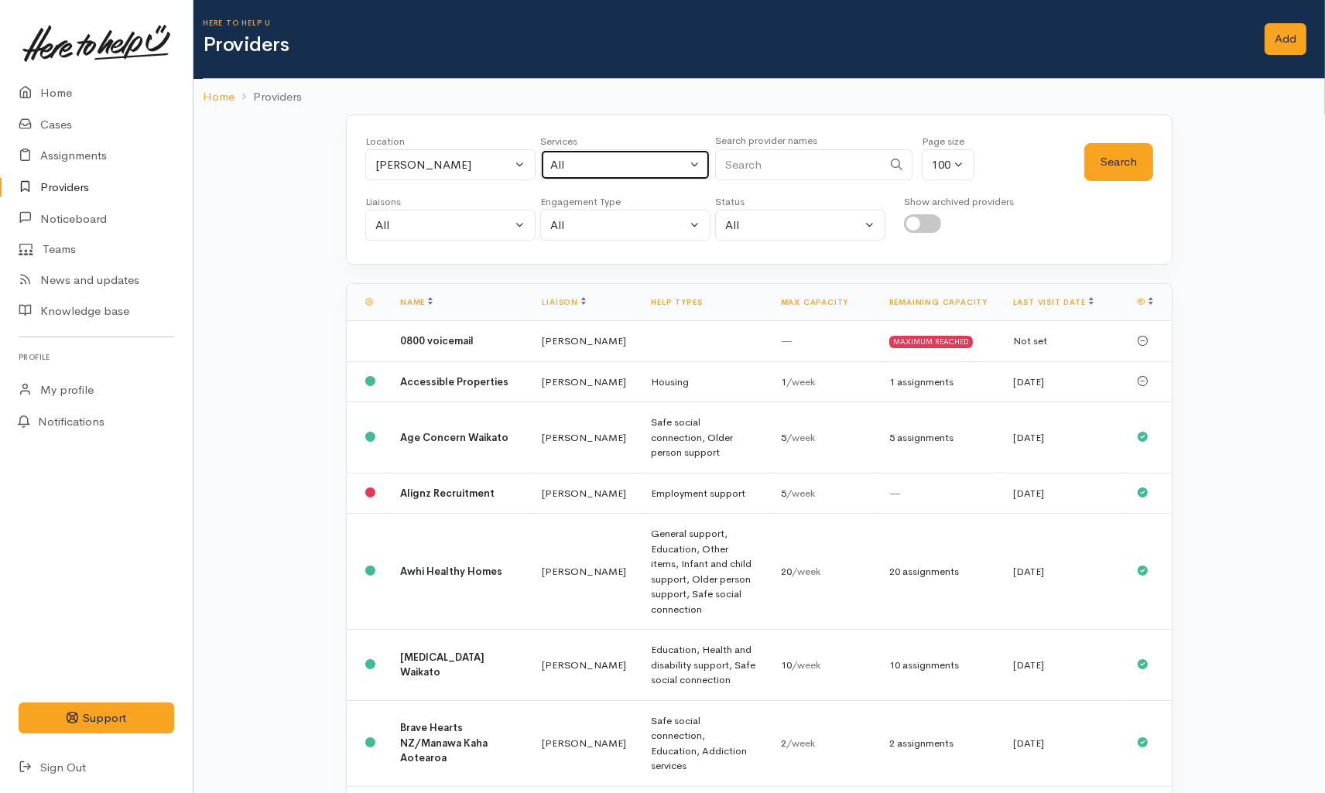
click at [609, 159] on div "All" at bounding box center [618, 165] width 136 height 18
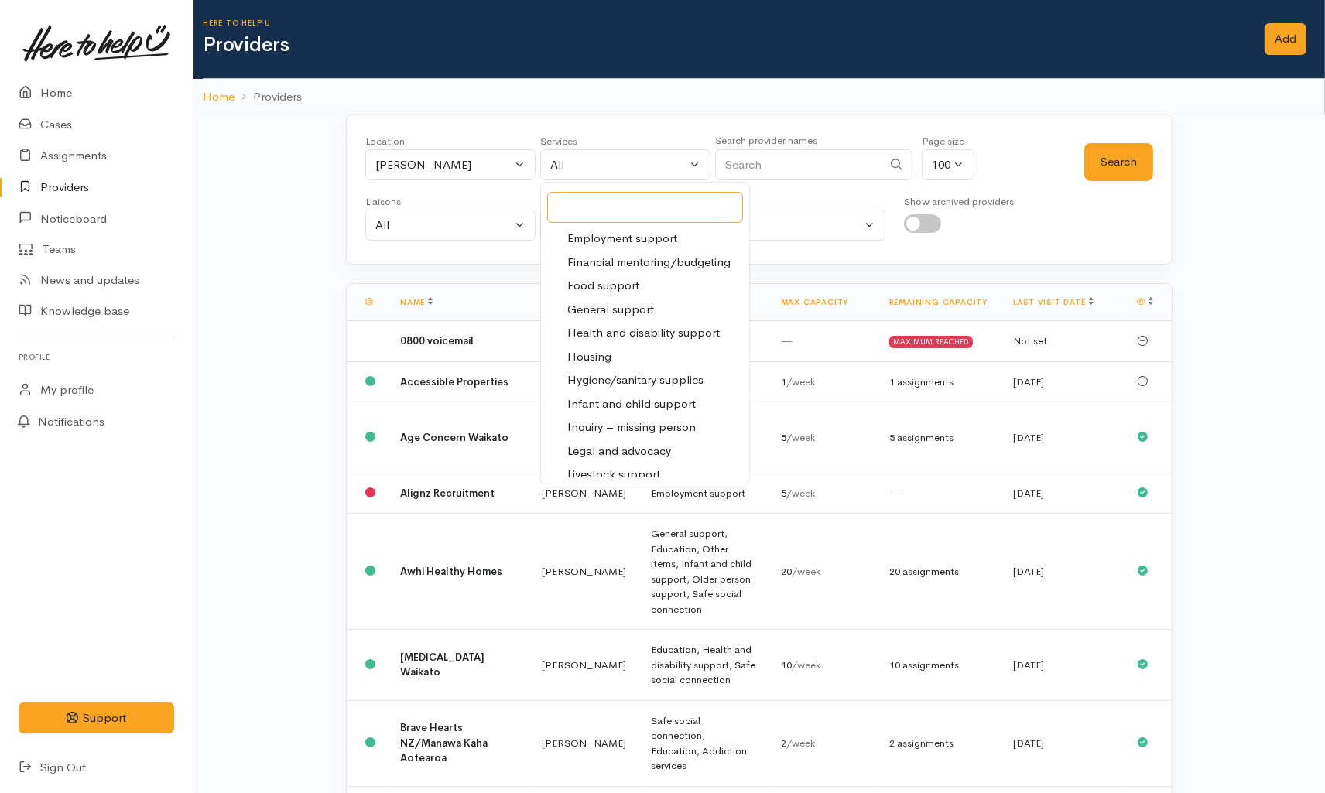
scroll to position [172, 0]
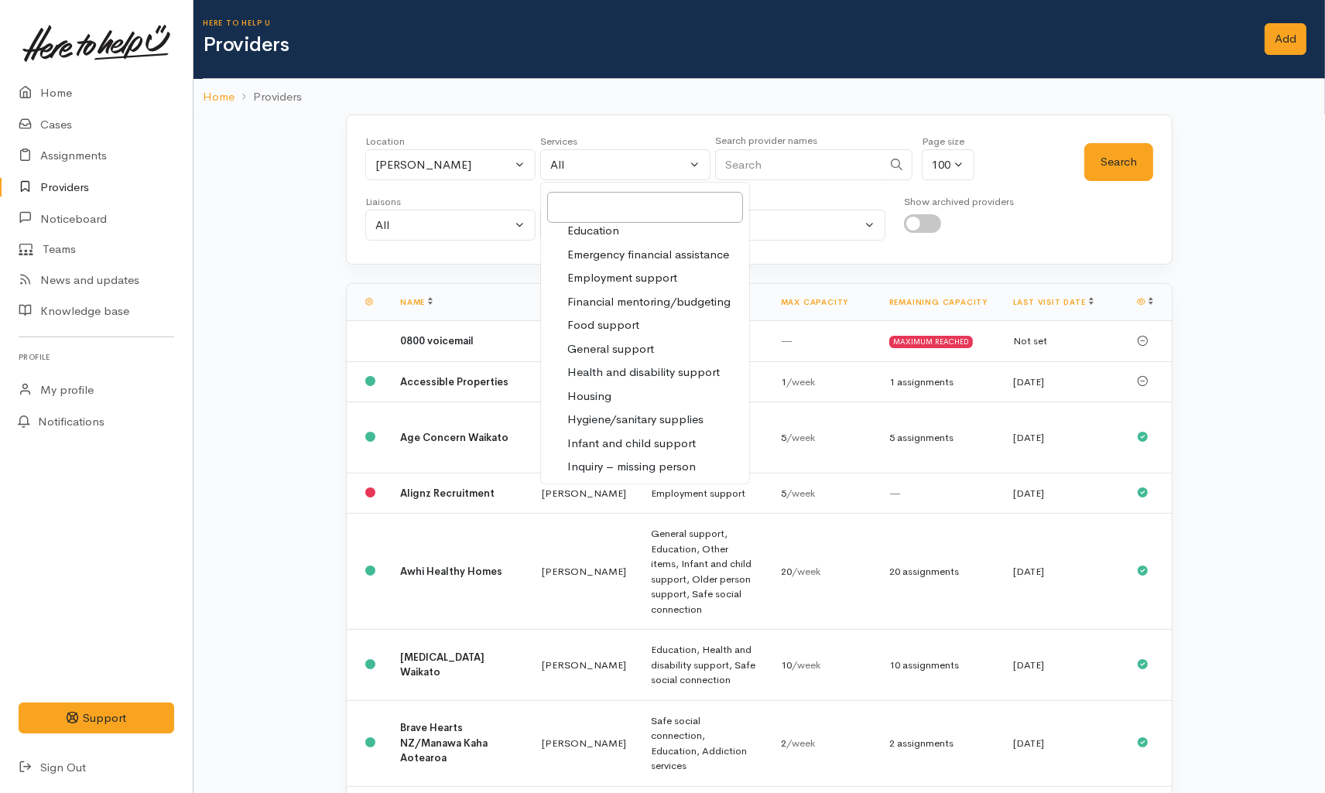
click at [628, 327] on span "Food support" at bounding box center [603, 326] width 72 height 18
select select "3"
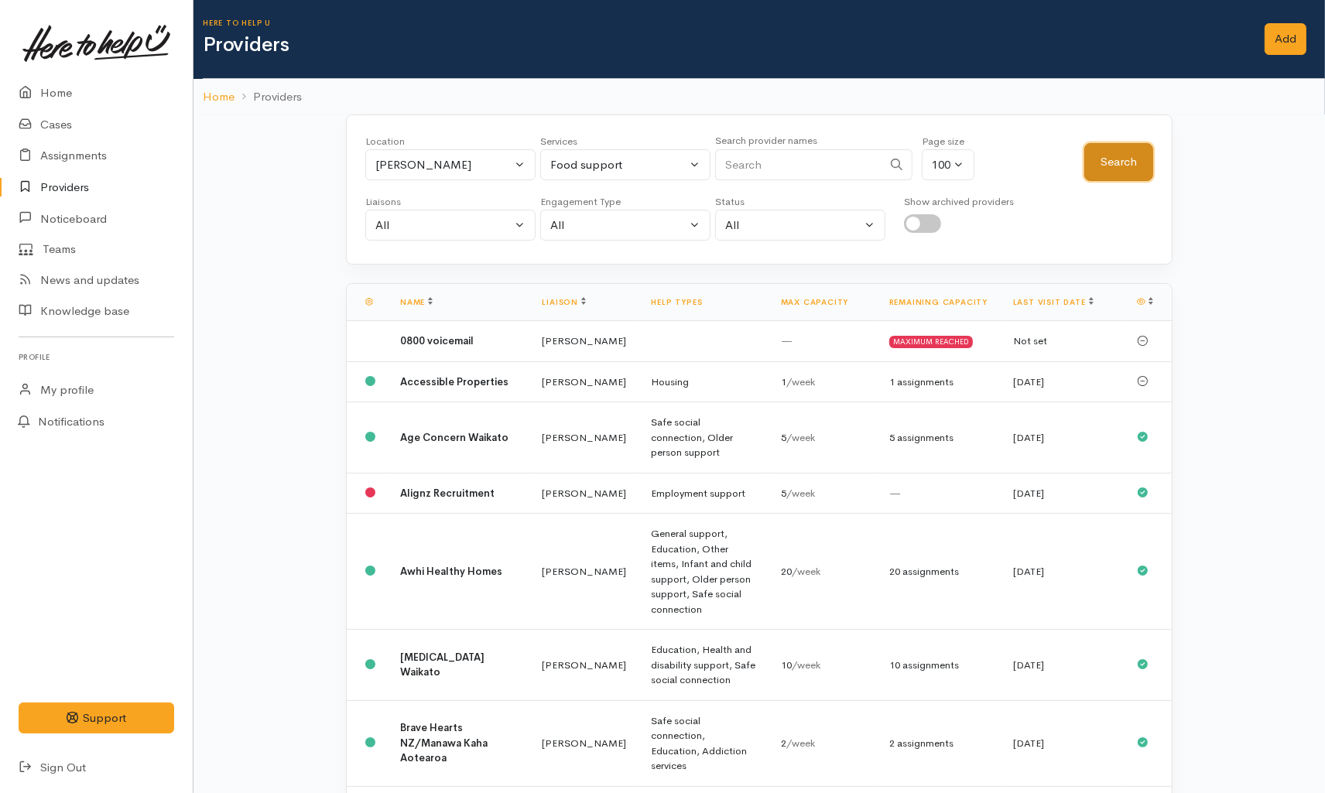
click at [1121, 167] on button "Search" at bounding box center [1118, 162] width 69 height 38
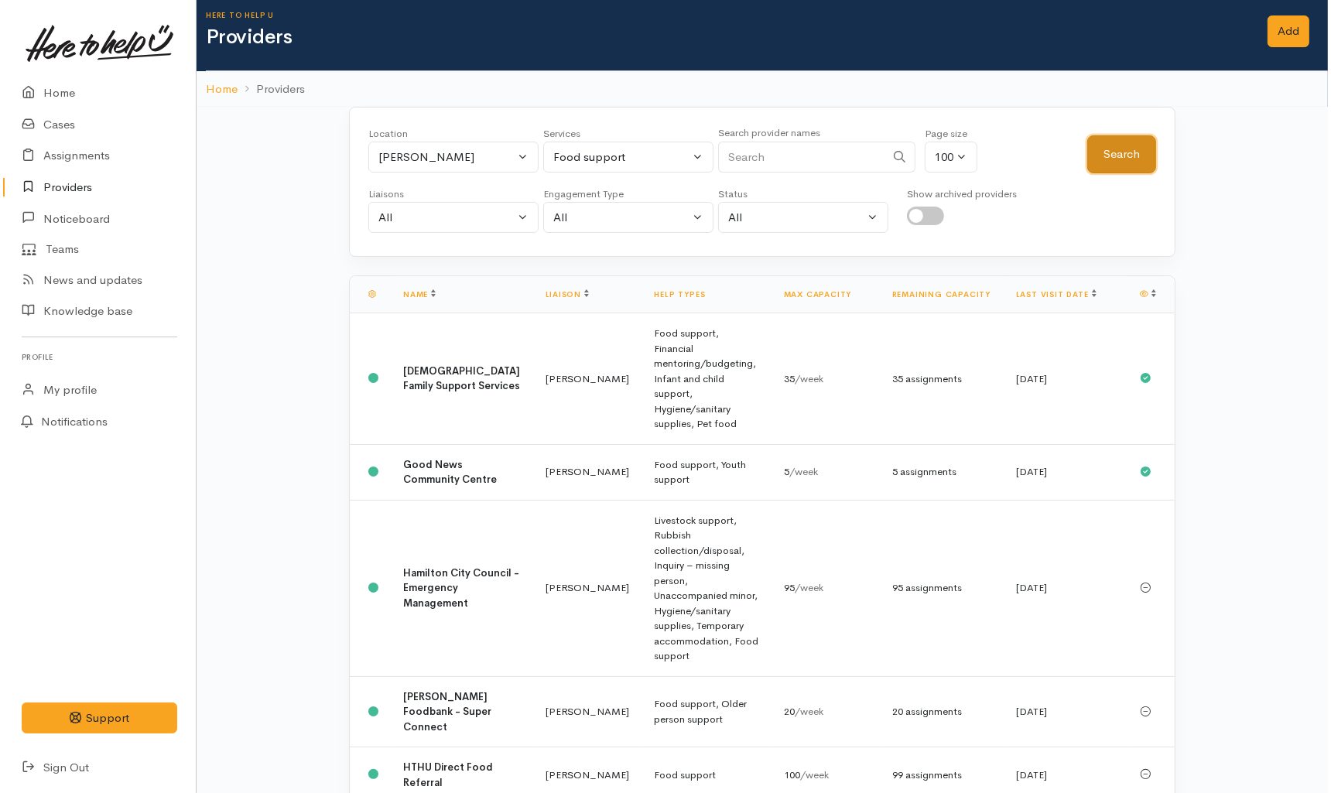
scroll to position [0, 0]
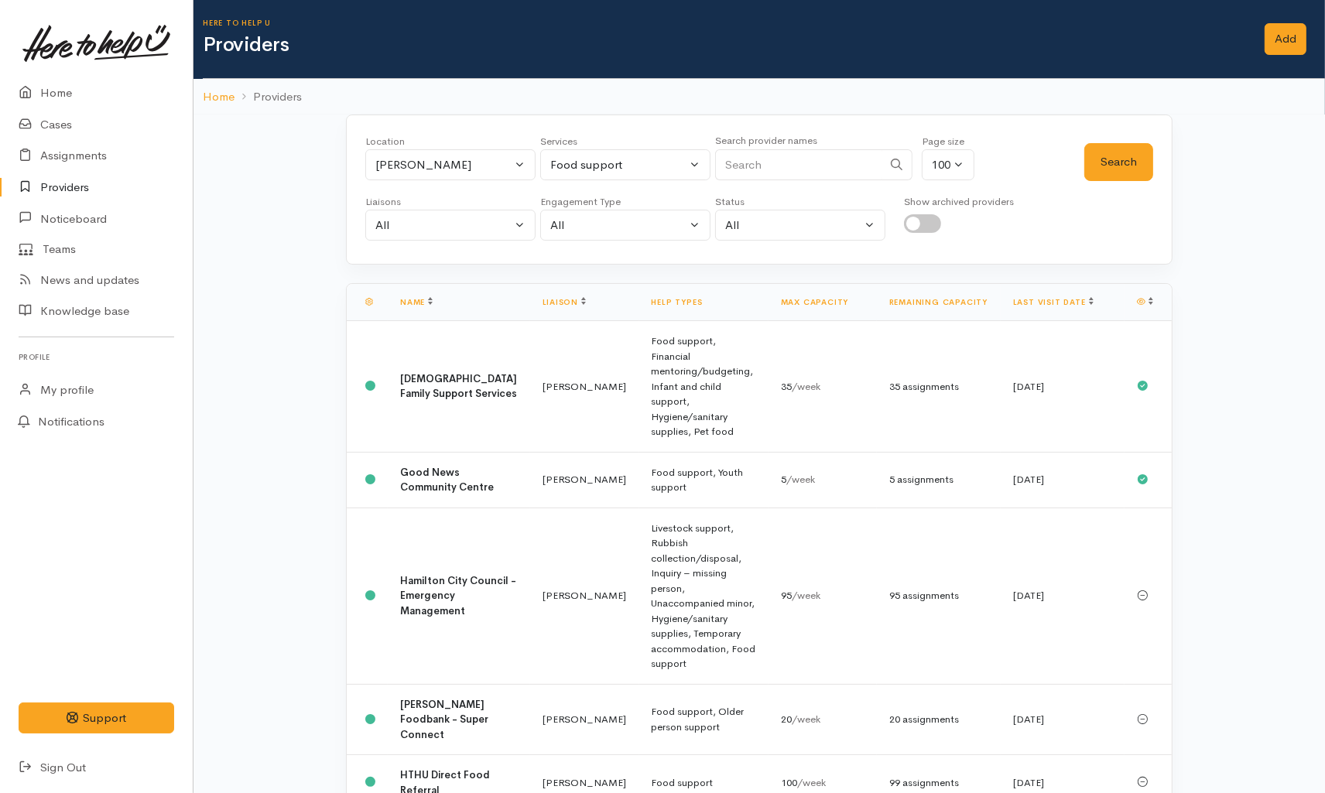
click at [772, 168] on input "Search" at bounding box center [798, 165] width 167 height 32
type input "super"
click at [1123, 157] on button "Search" at bounding box center [1118, 162] width 69 height 38
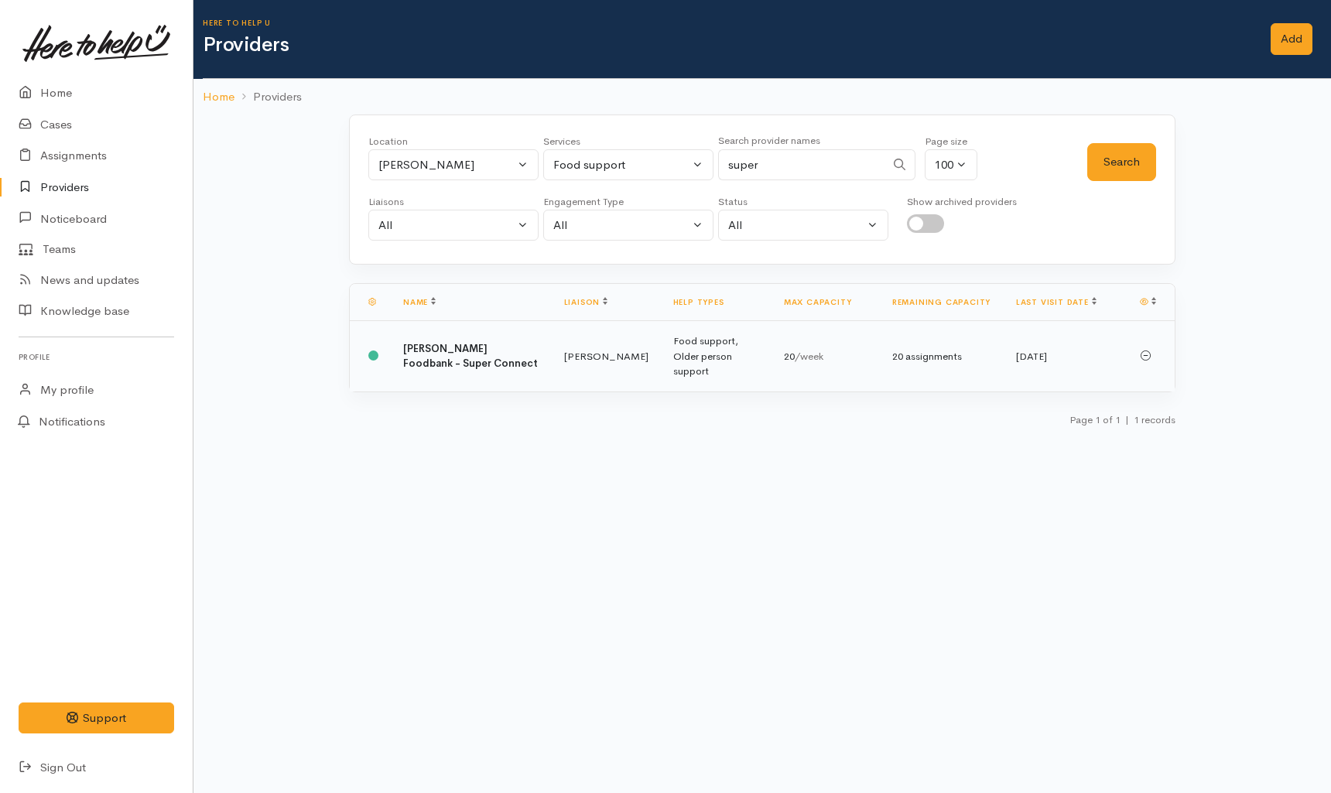
click at [524, 341] on td "Hamilton Foodbank - Super Connect" at bounding box center [471, 356] width 161 height 70
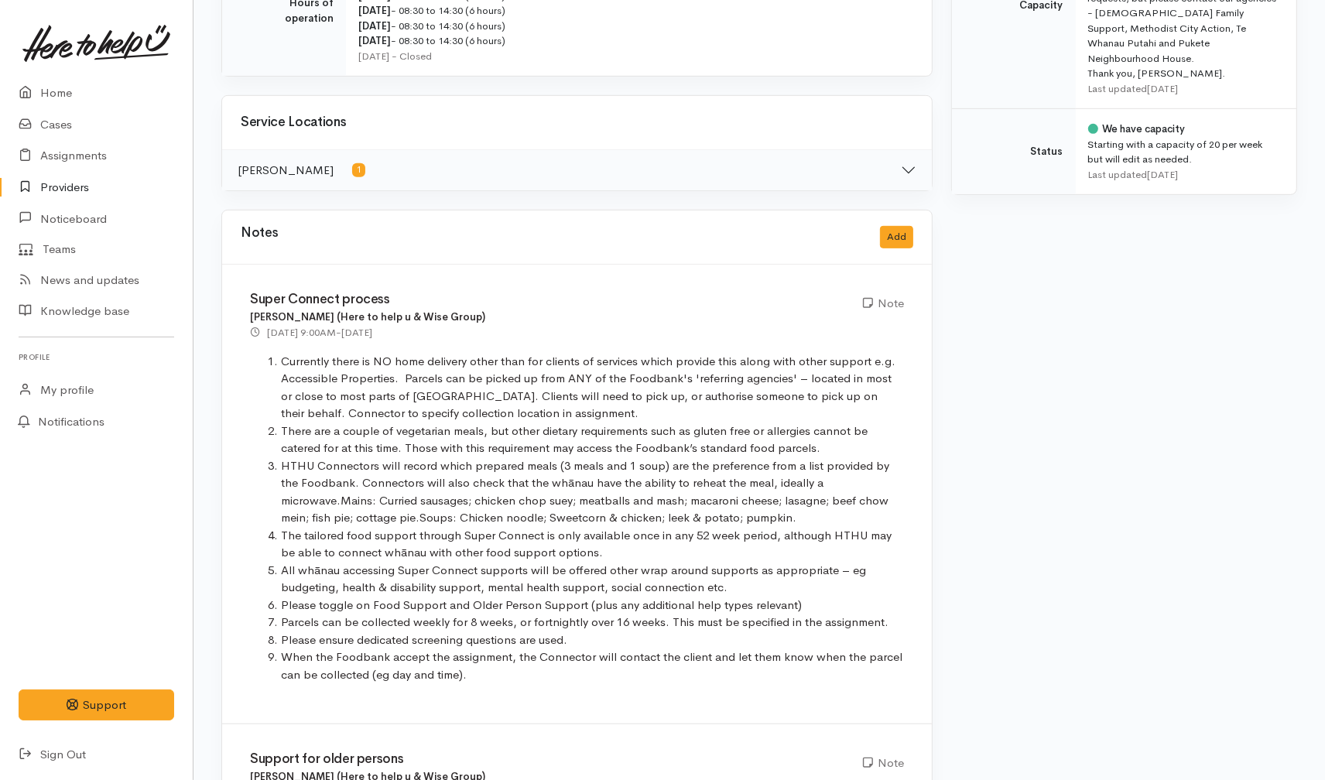
scroll to position [774, 0]
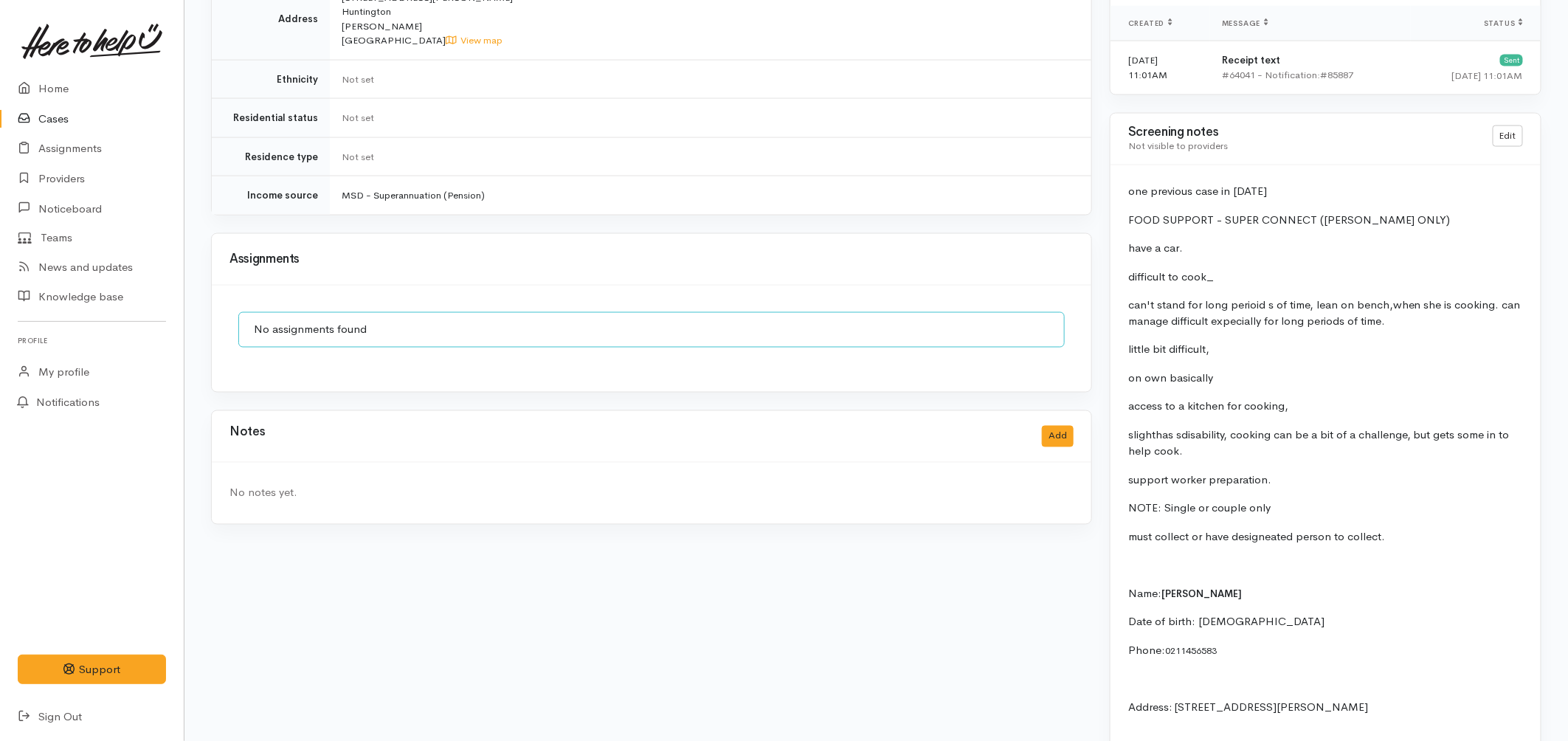
scroll to position [1148, 0]
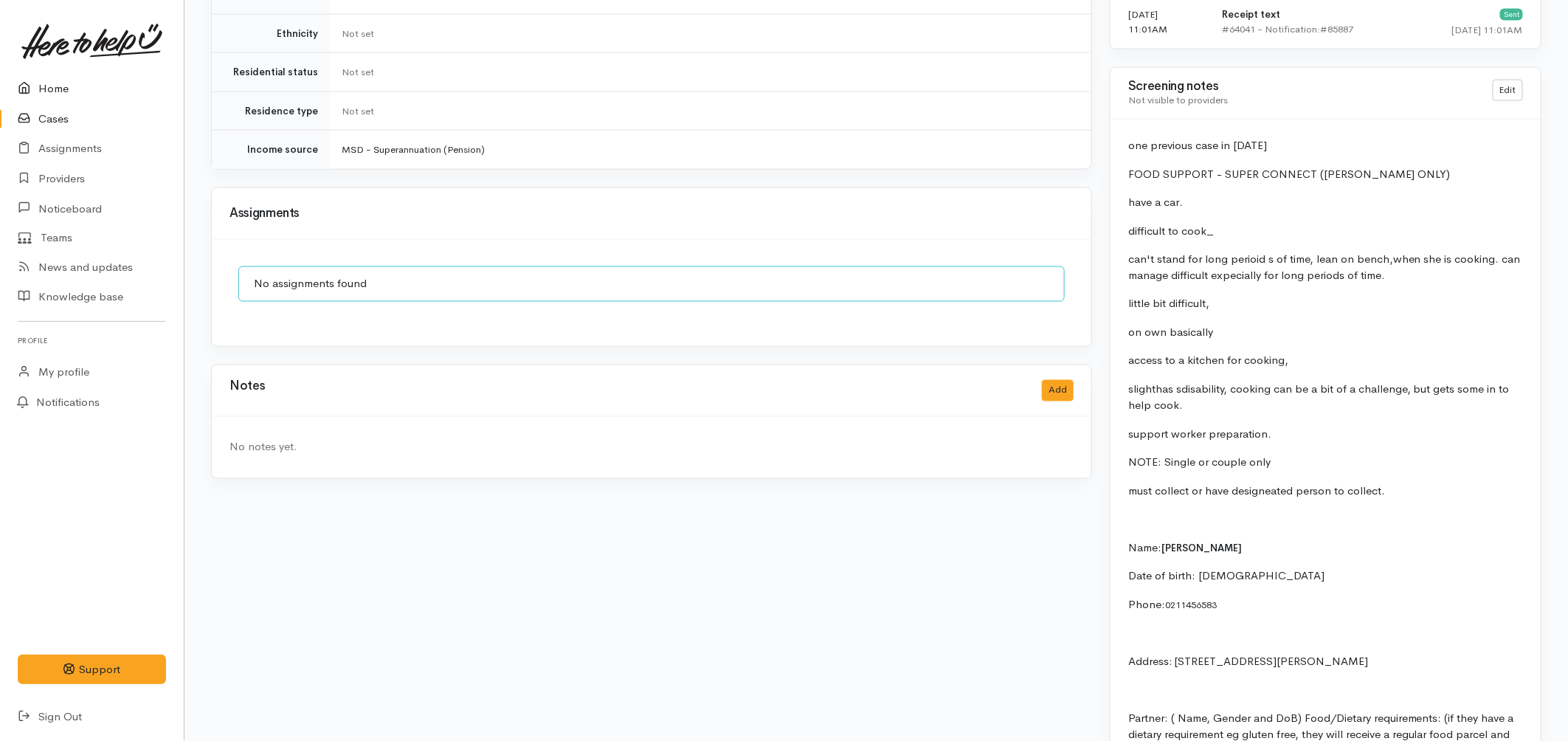
click at [45, 81] on link "Home" at bounding box center [92, 89] width 184 height 31
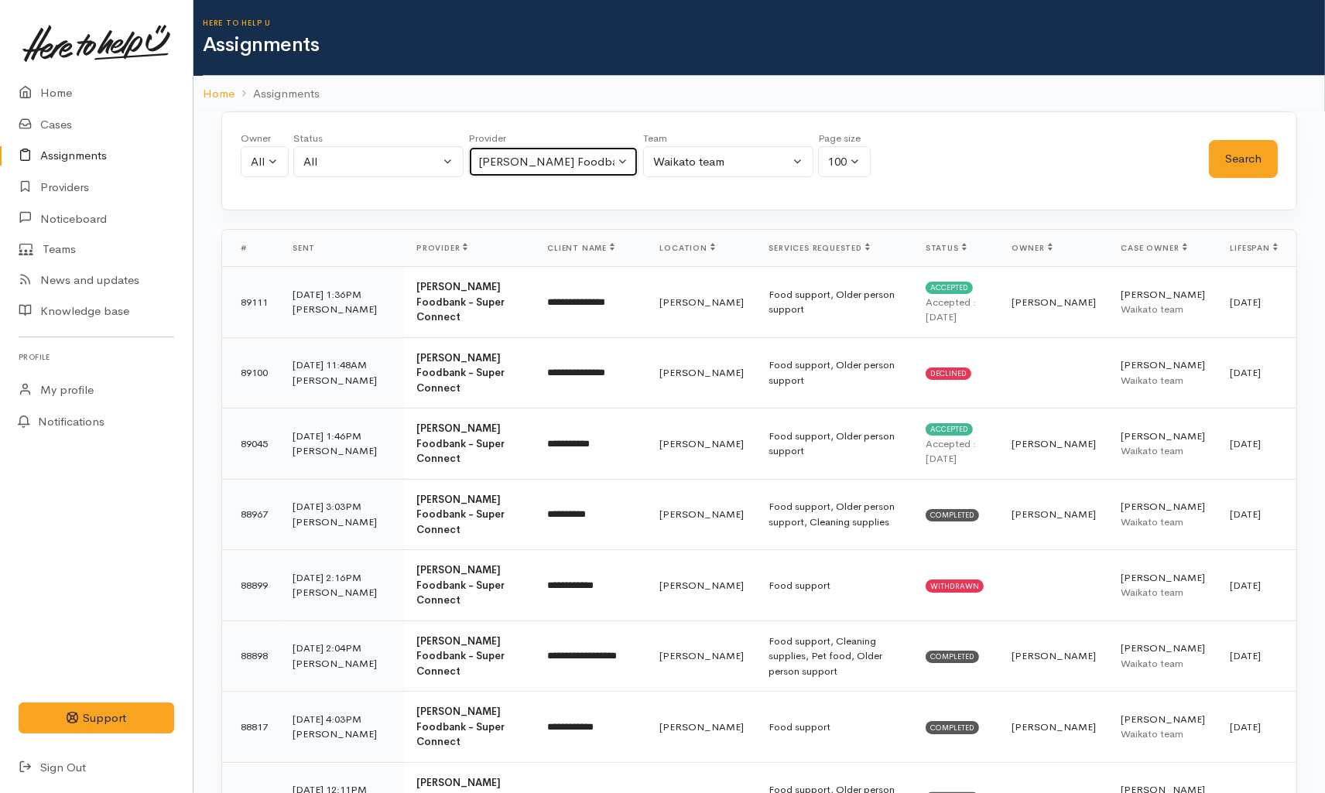
click at [505, 159] on div "[PERSON_NAME] Foodbank - Super Connect" at bounding box center [546, 162] width 136 height 18
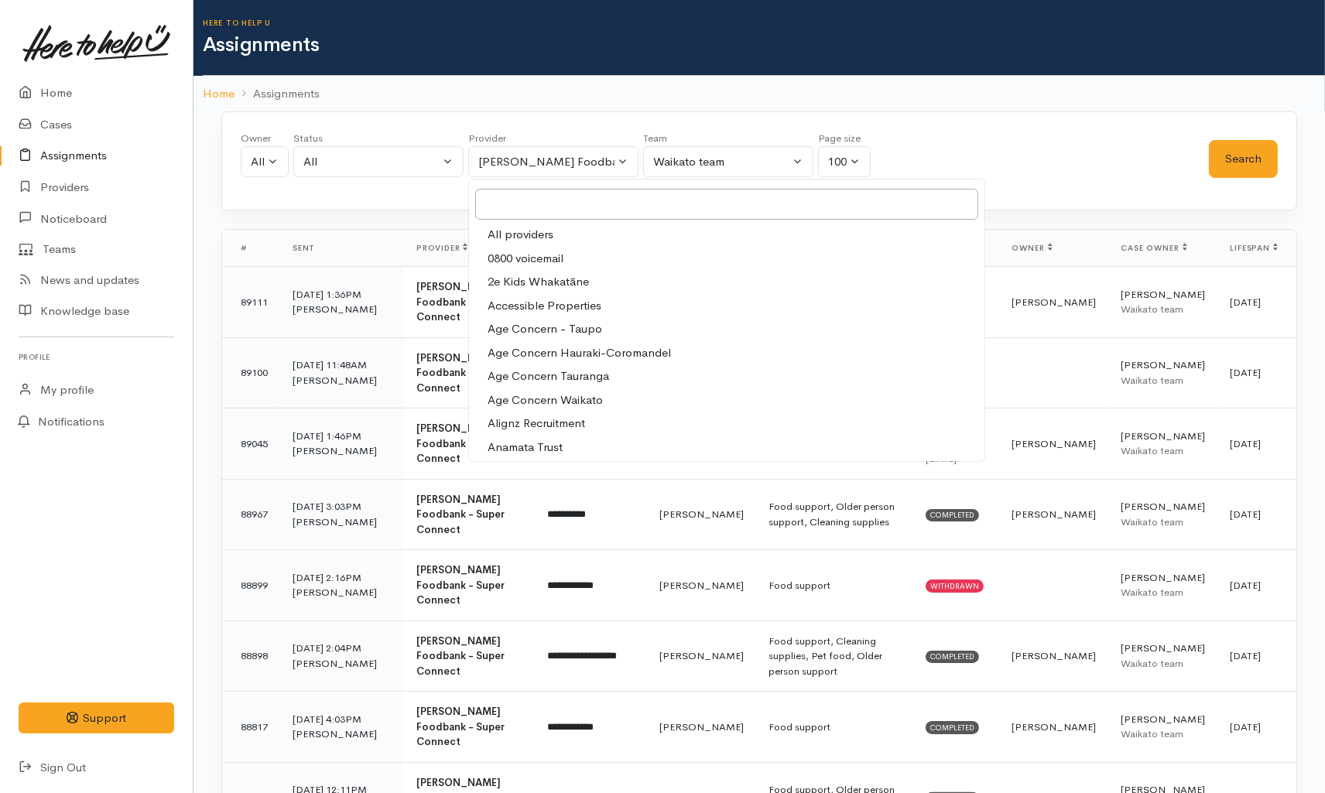
click at [958, 183] on div "Owner All My cases [PERSON_NAME] ('Here to help u') [PERSON_NAME] ('Here to hel…" at bounding box center [725, 159] width 968 height 56
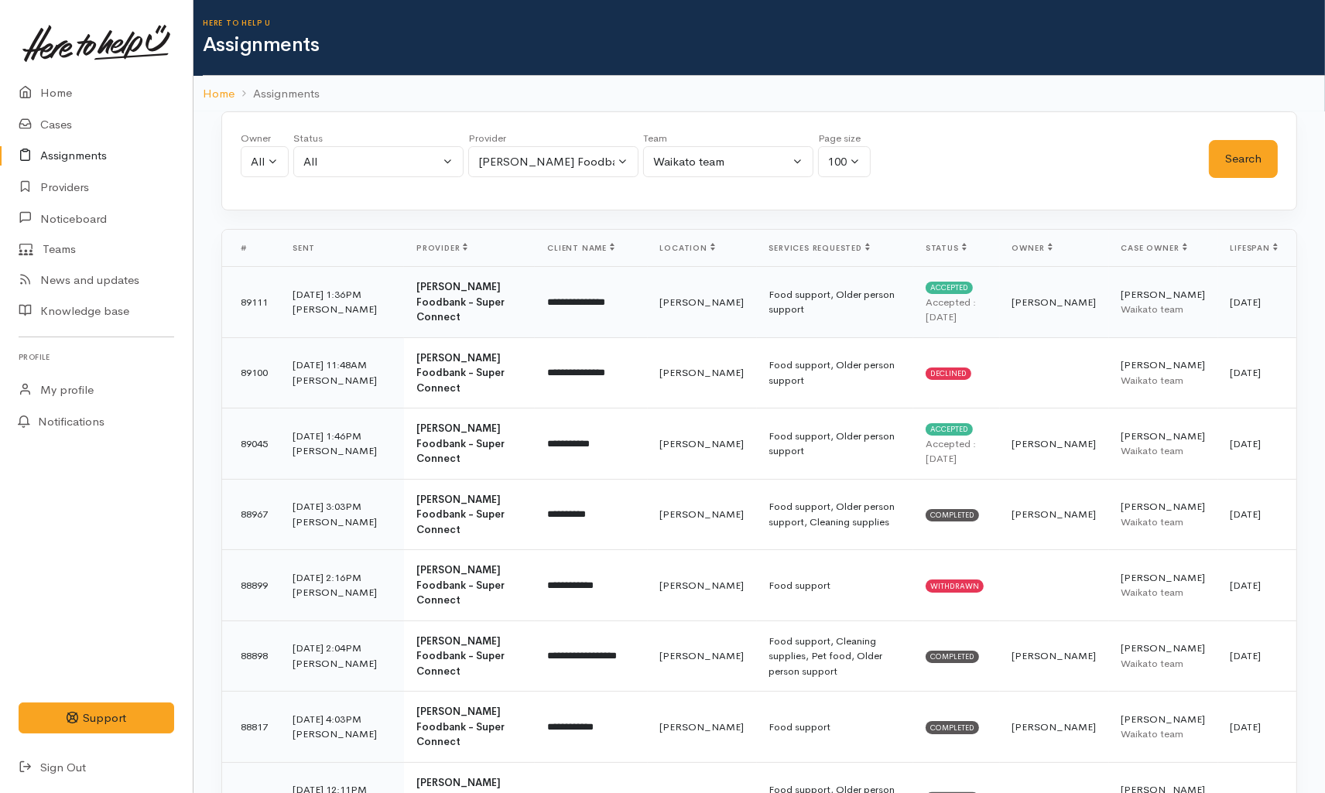
click at [707, 305] on td "[PERSON_NAME]" at bounding box center [702, 302] width 109 height 71
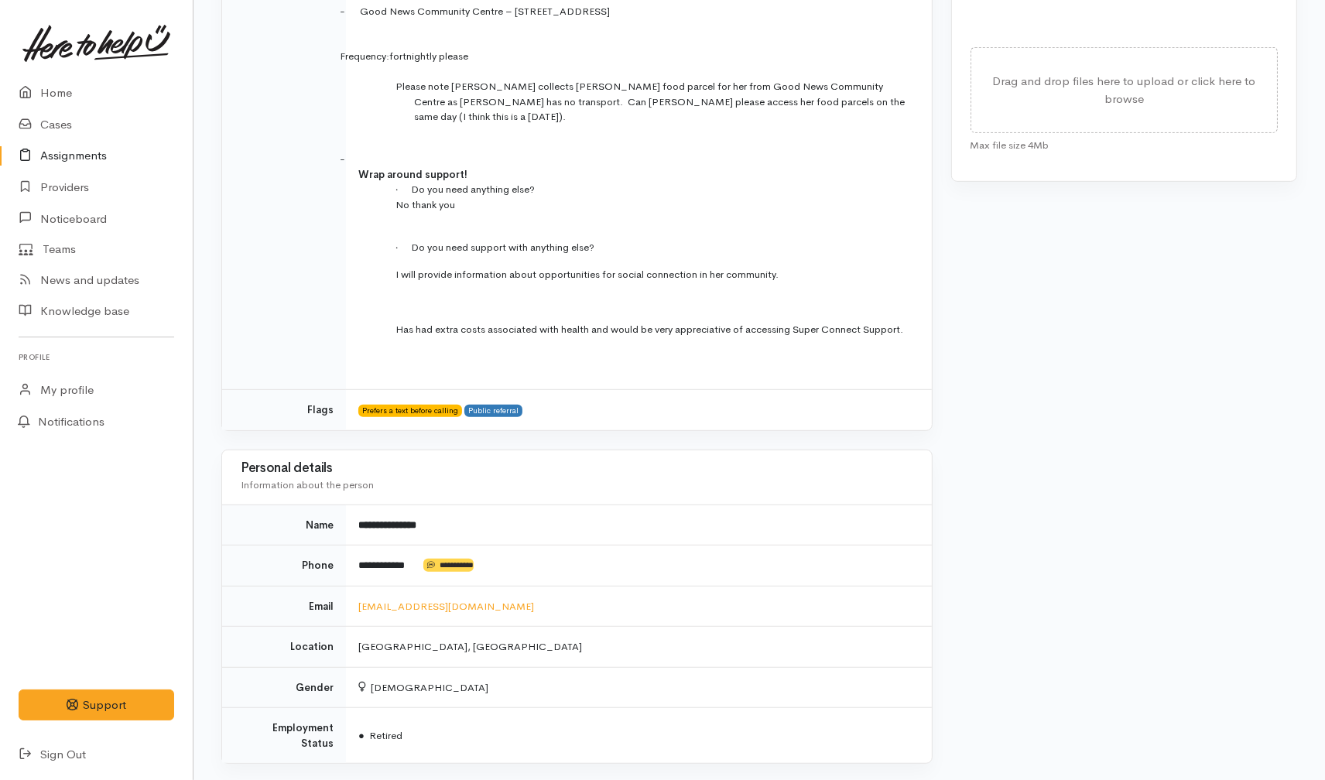
scroll to position [1142, 0]
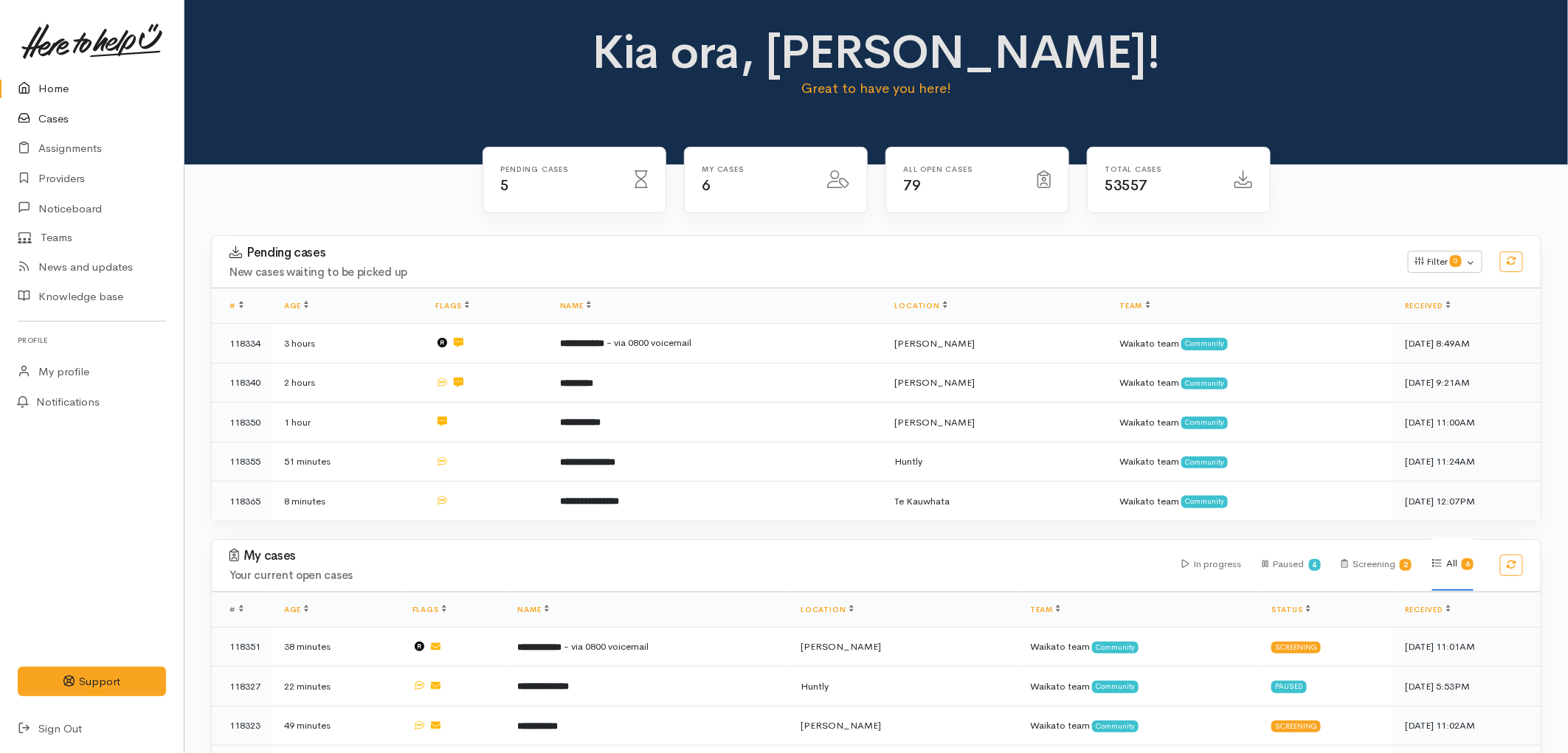
click at [48, 120] on link "Cases" at bounding box center [92, 119] width 184 height 31
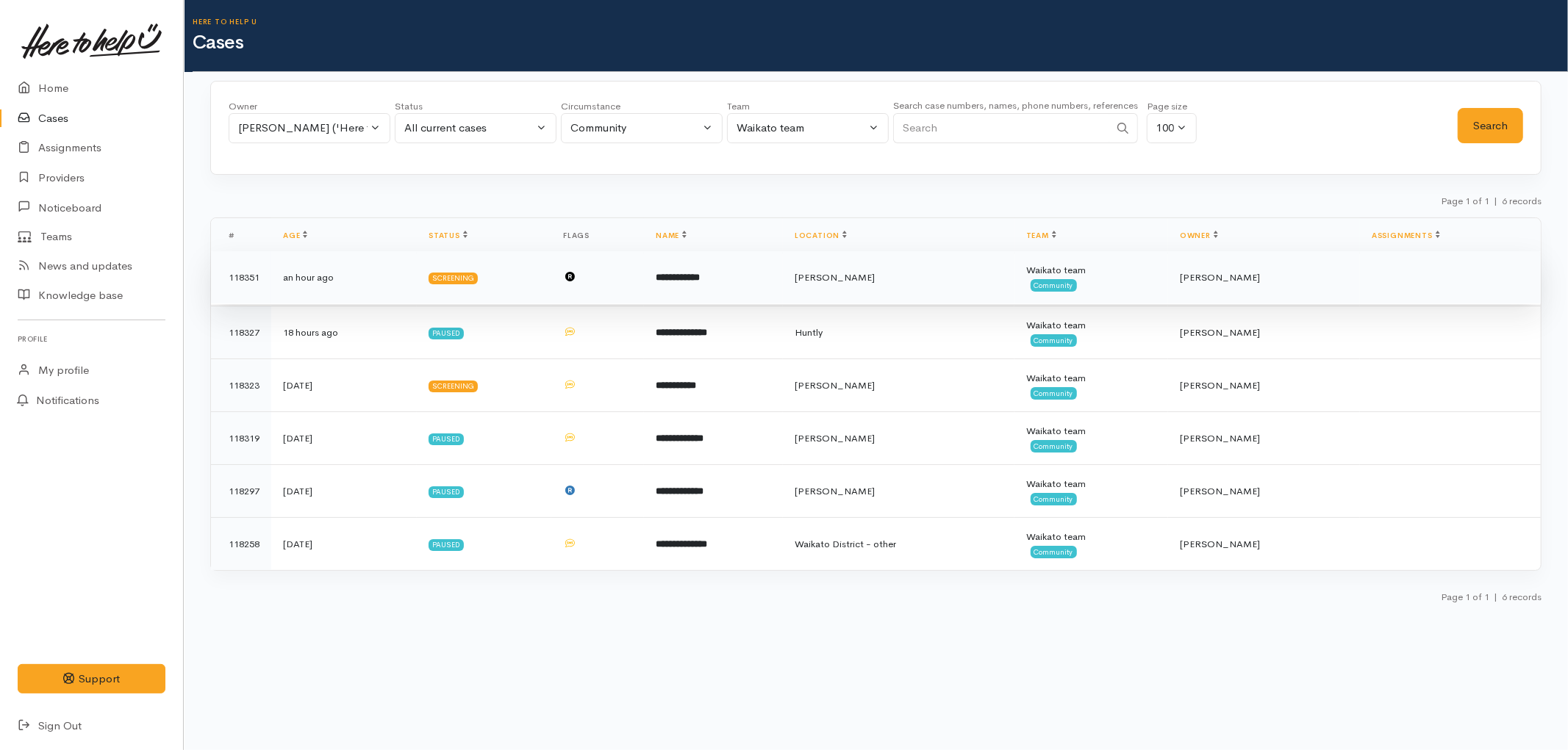
click at [746, 296] on td "**********" at bounding box center [713, 278] width 139 height 53
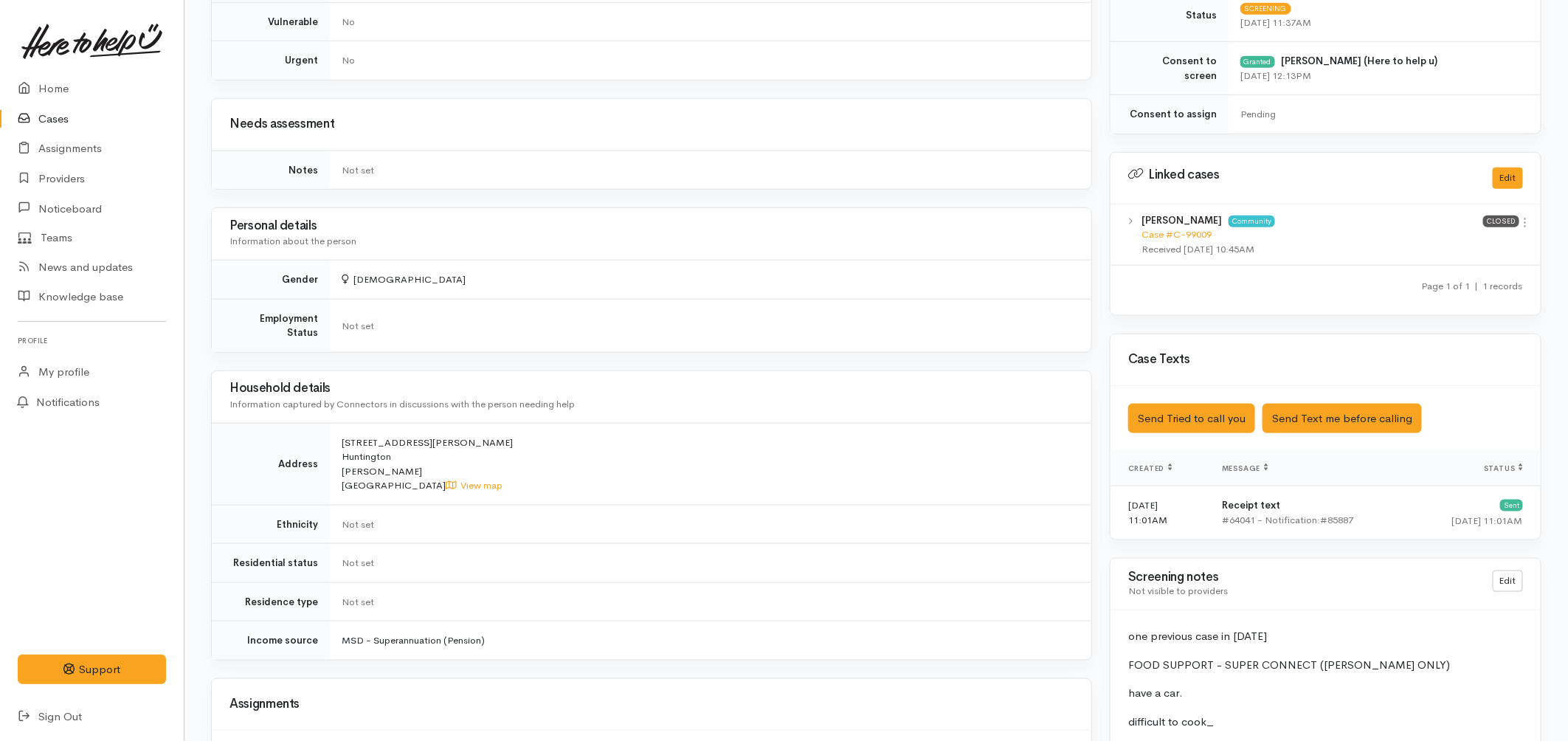
scroll to position [655, 0]
click at [33, 174] on icon at bounding box center [29, 178] width 21 height 18
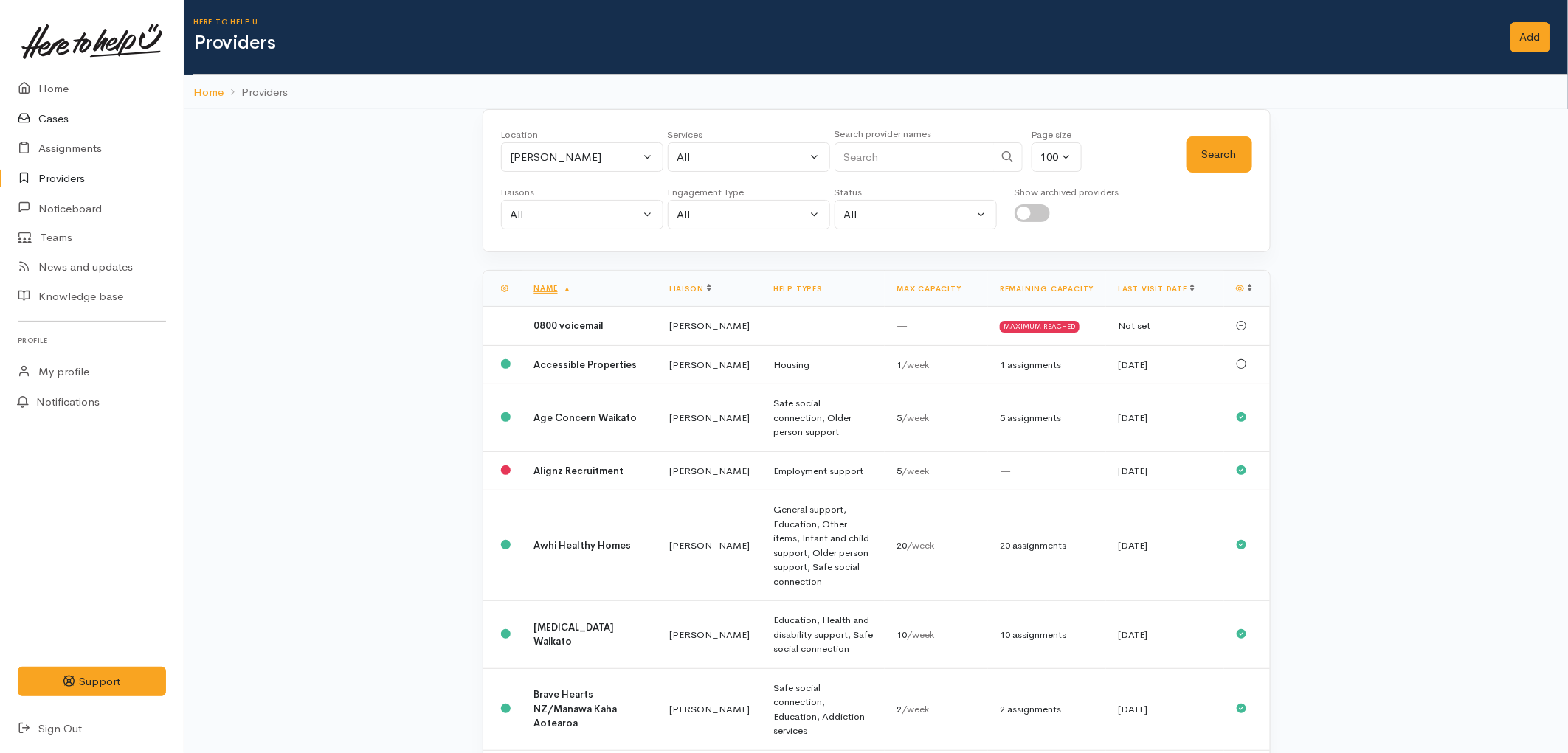
click at [51, 129] on link "Cases" at bounding box center [92, 119] width 184 height 31
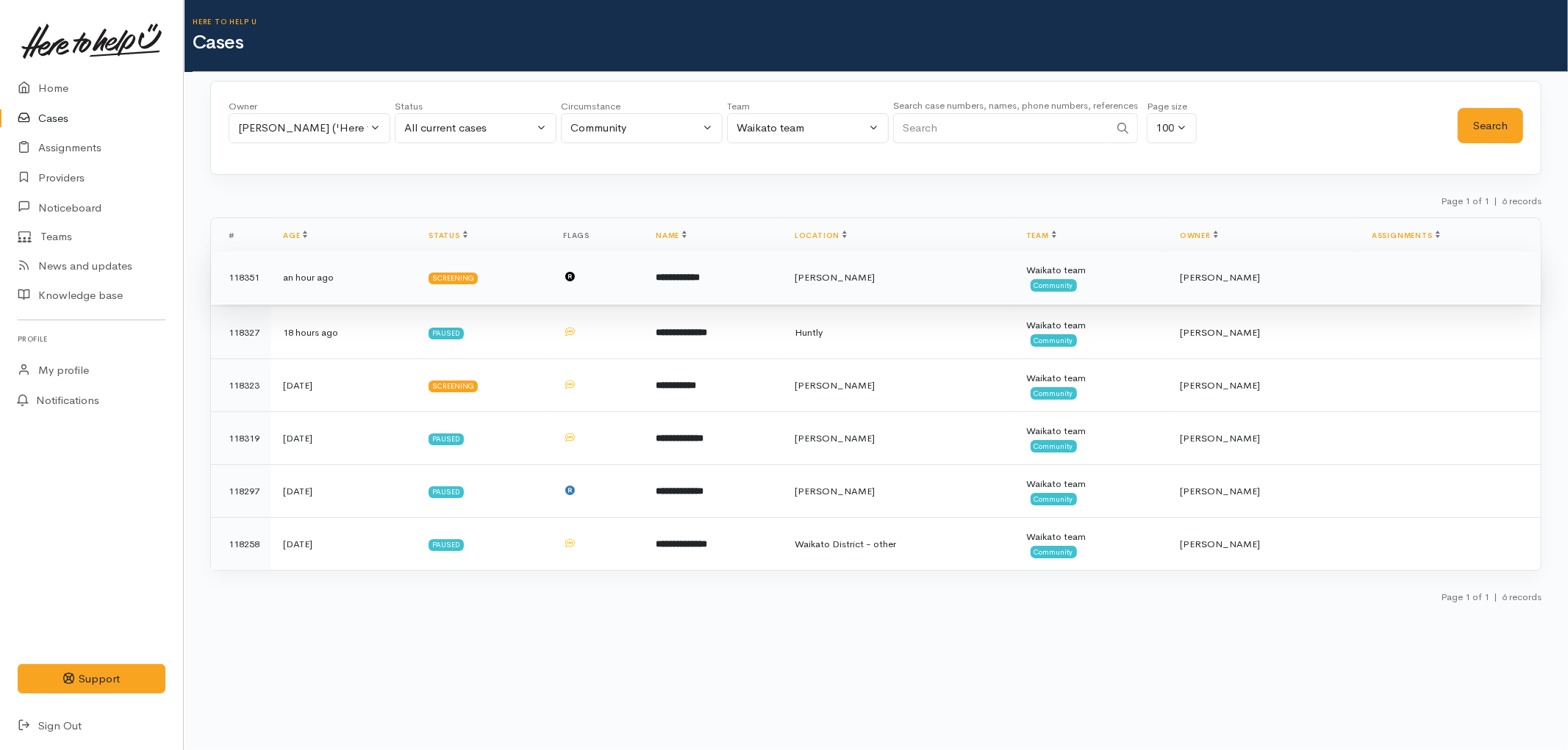
click at [600, 277] on td at bounding box center [597, 278] width 93 height 53
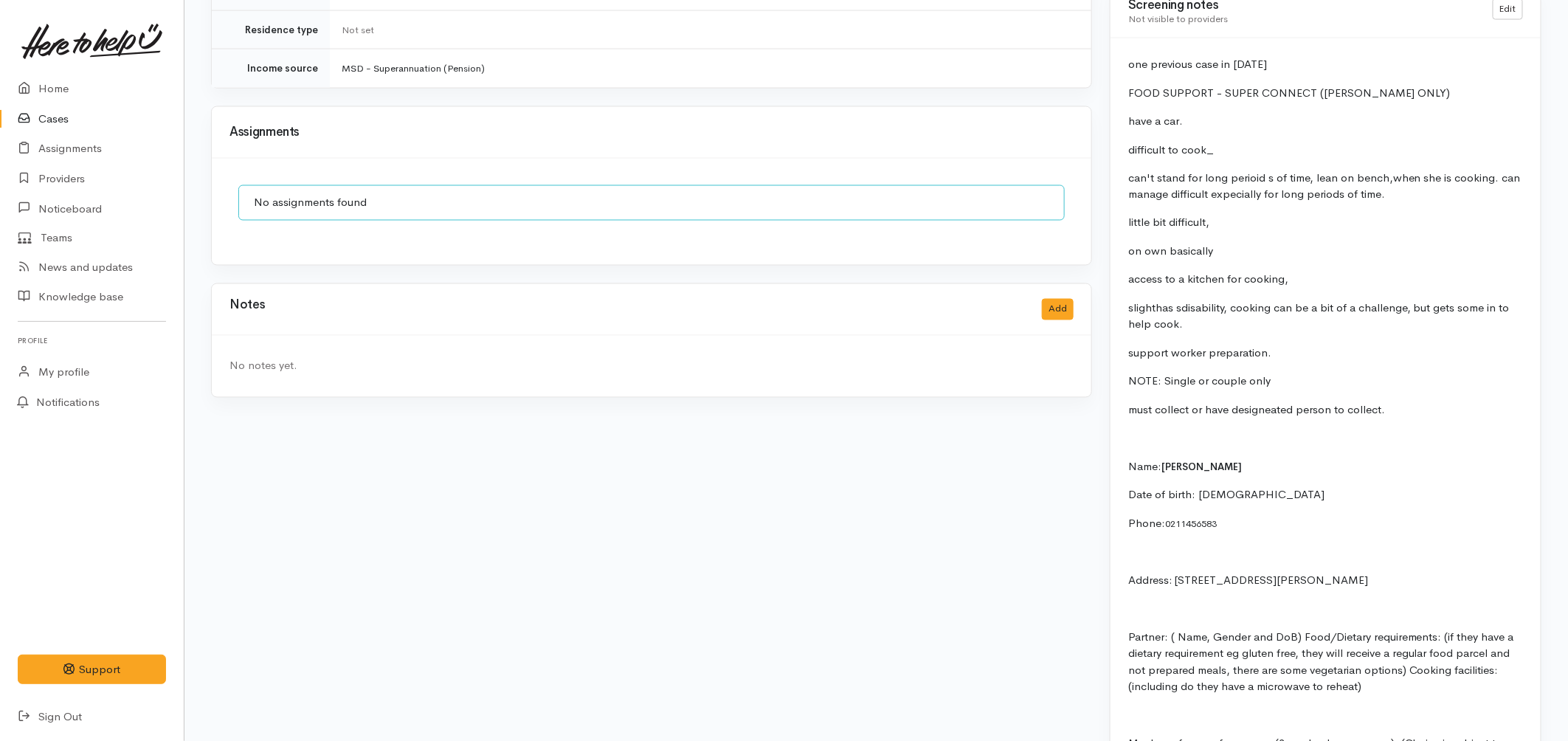
scroll to position [1229, 0]
click at [72, 120] on link "Cases" at bounding box center [92, 119] width 184 height 31
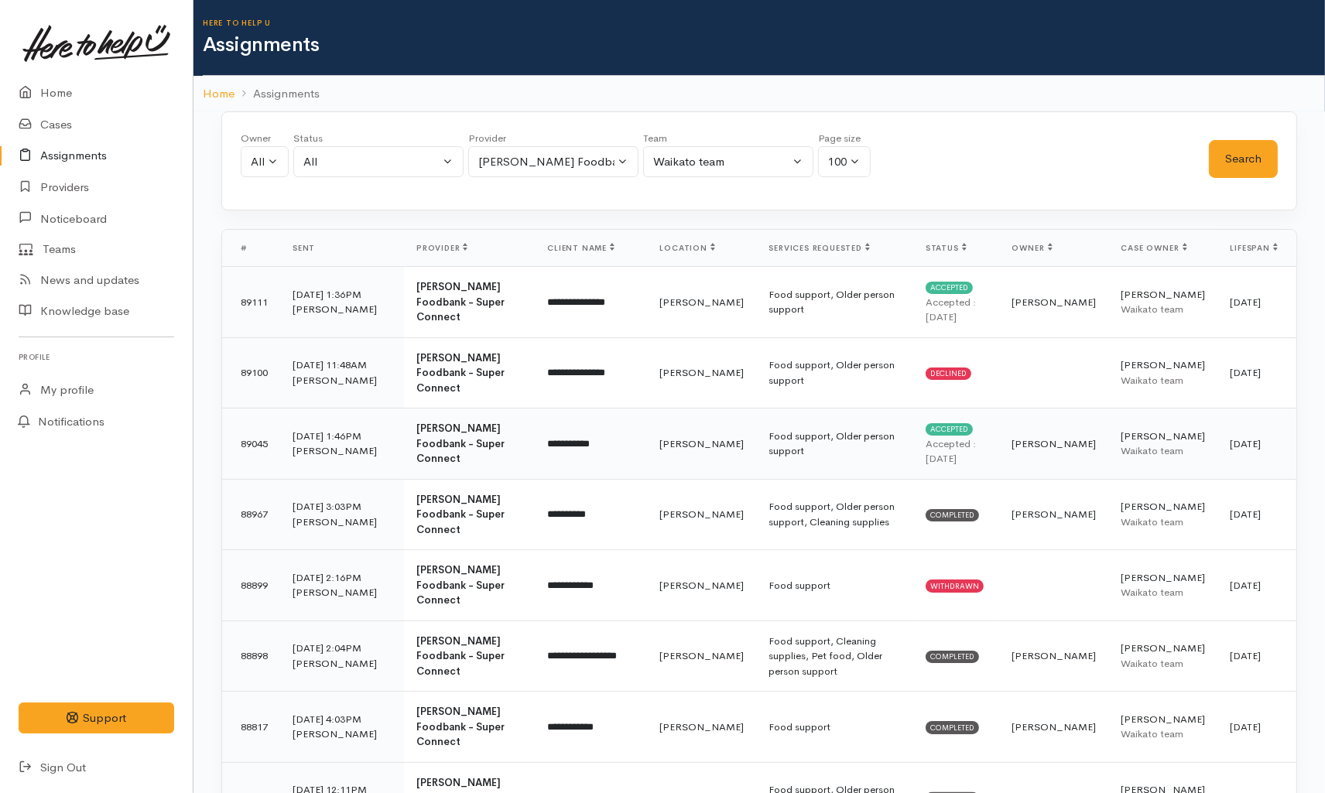
click at [643, 429] on td "**********" at bounding box center [591, 444] width 112 height 71
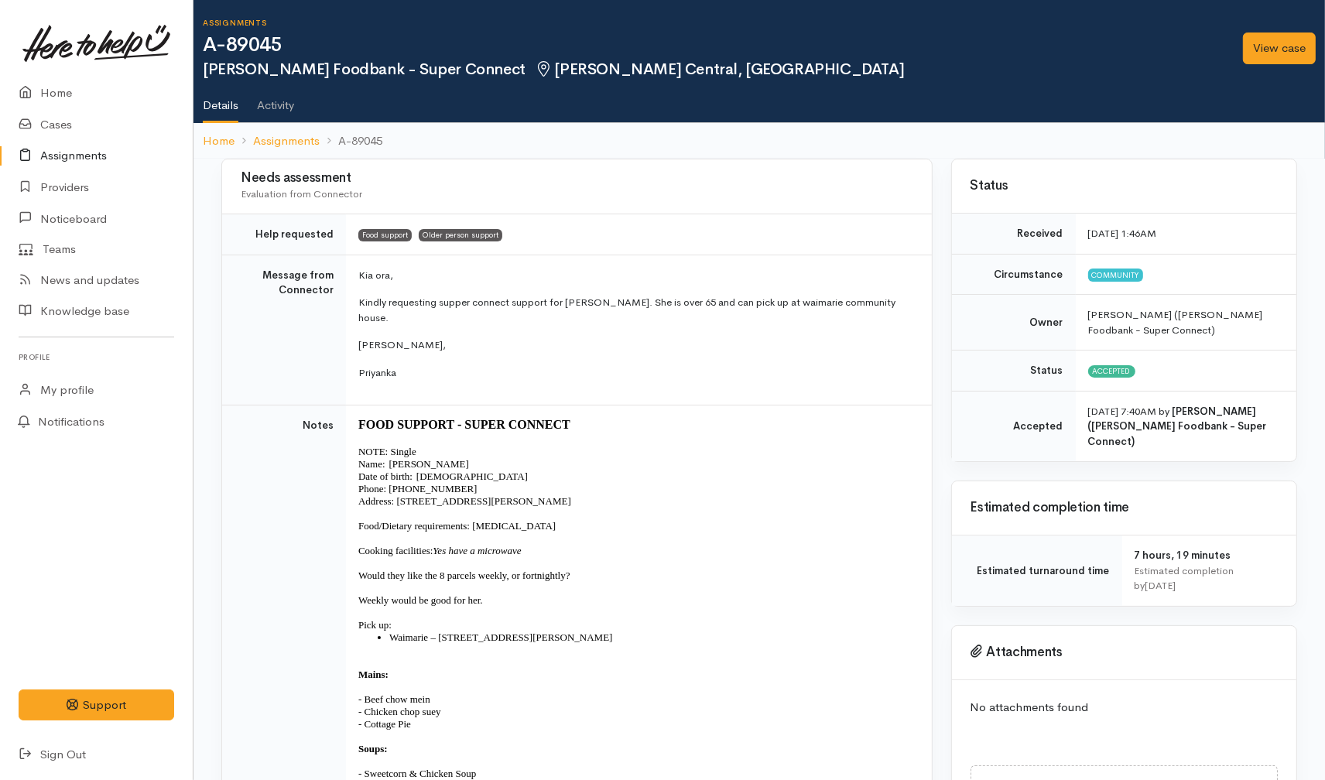
scroll to position [86, 0]
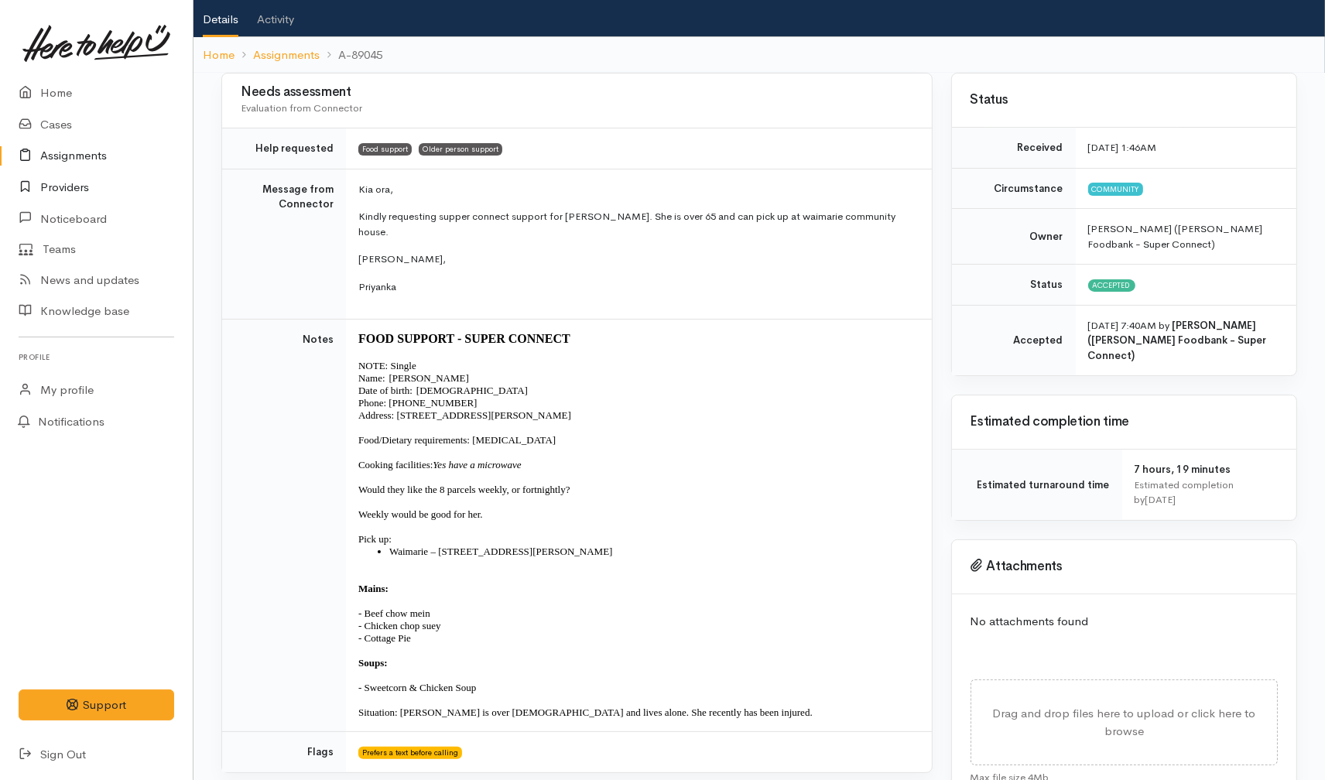
click at [81, 184] on link "Providers" at bounding box center [96, 188] width 193 height 32
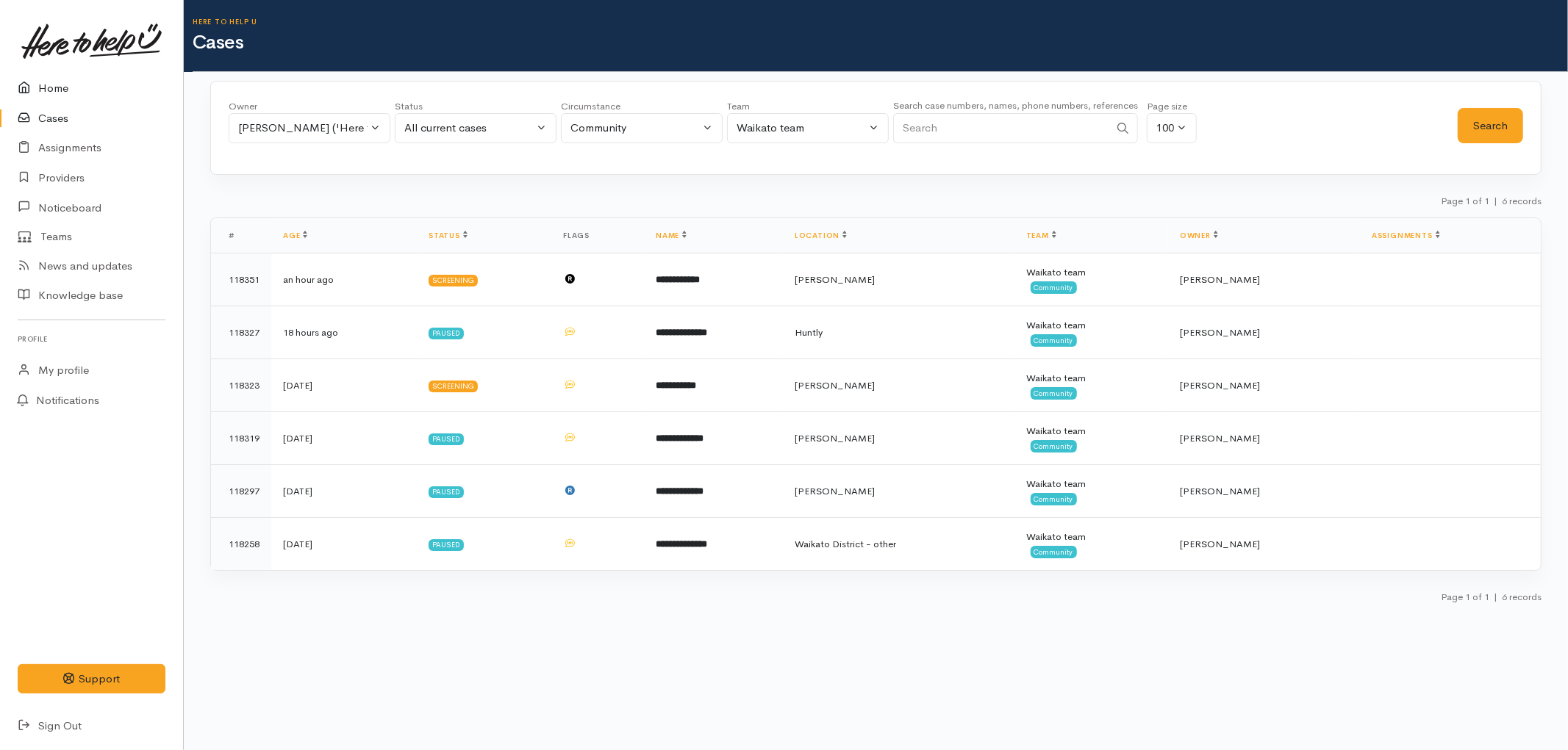
click at [37, 83] on link "Home" at bounding box center [91, 88] width 183 height 30
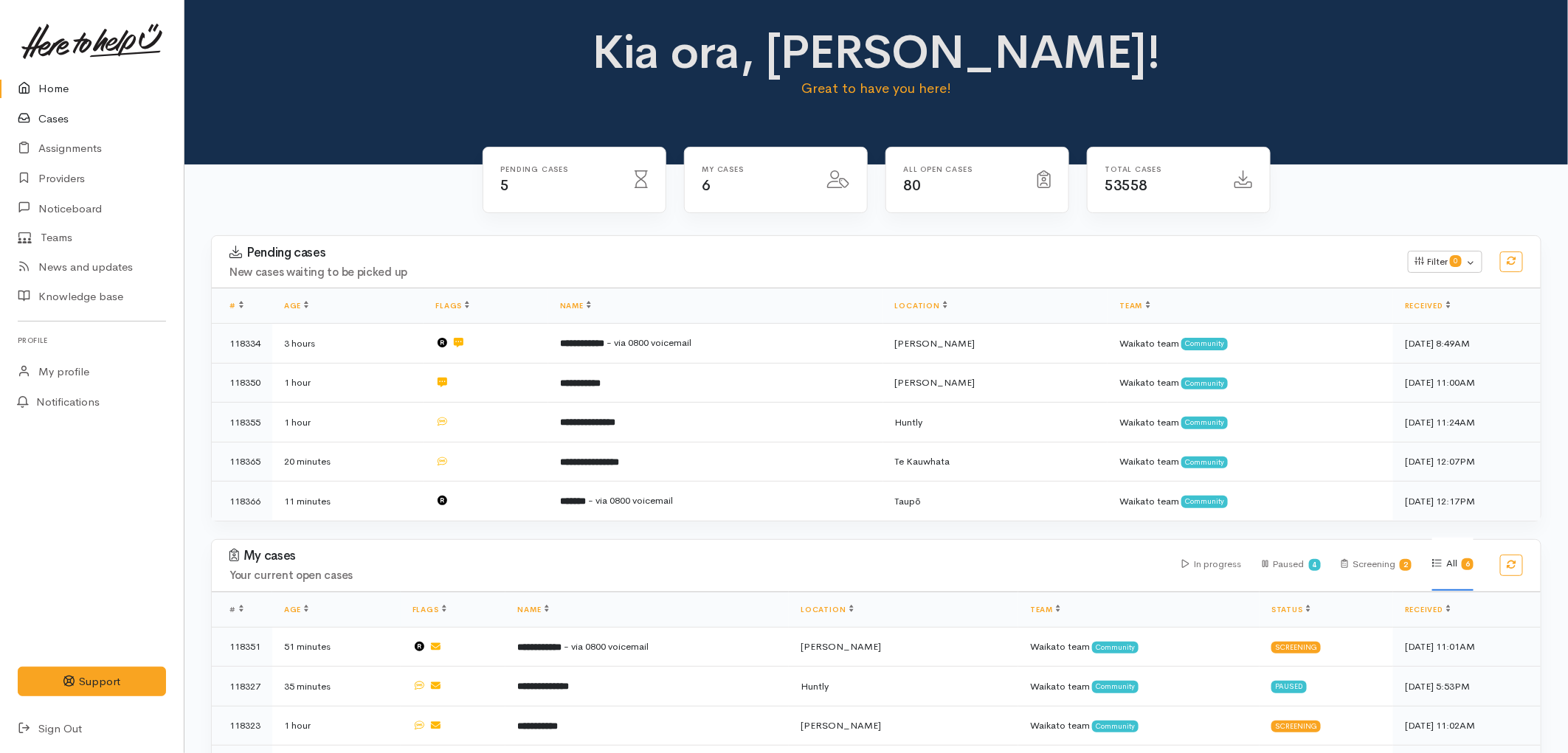
click at [63, 126] on link "Cases" at bounding box center [92, 119] width 184 height 31
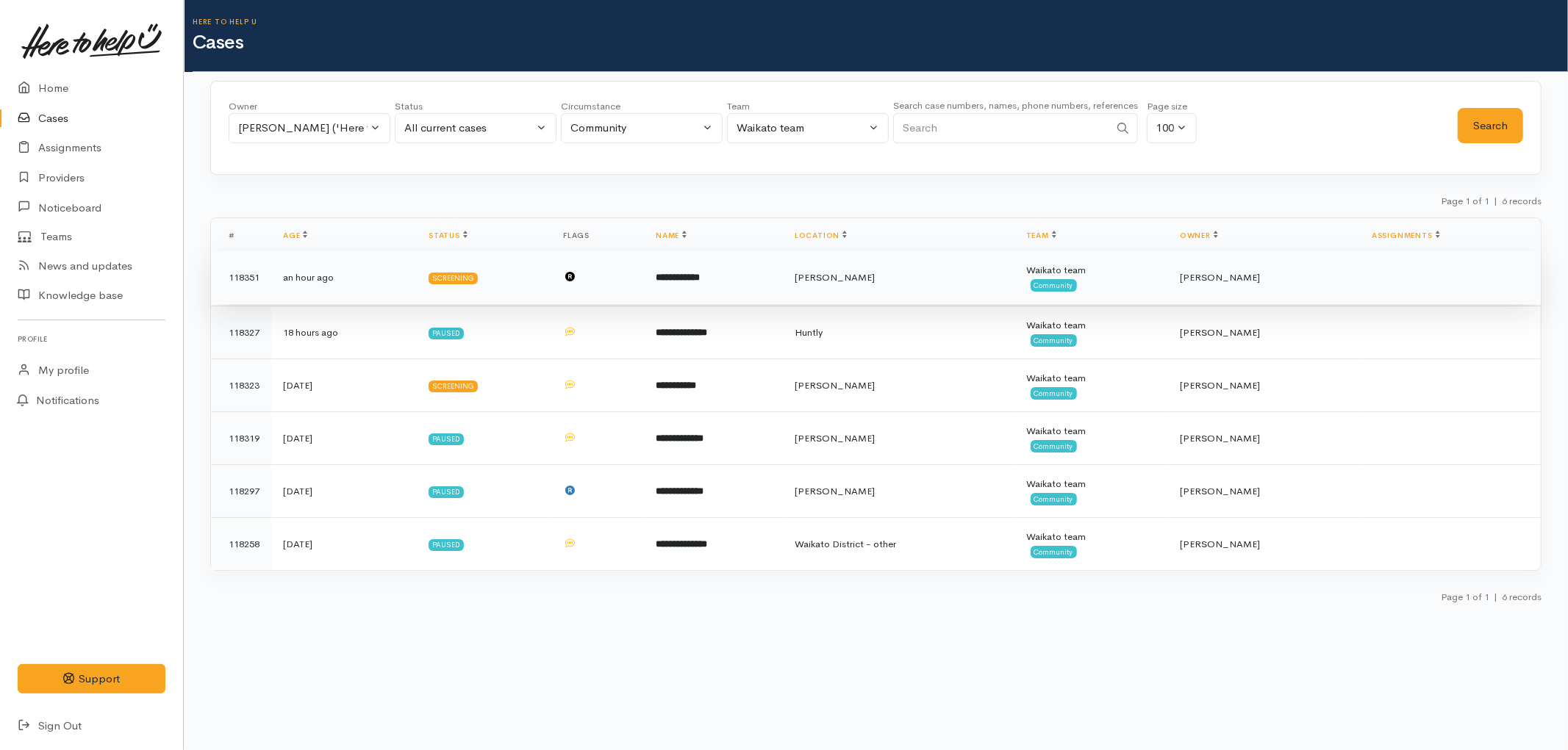
click at [516, 274] on td "Screening" at bounding box center [484, 278] width 135 height 53
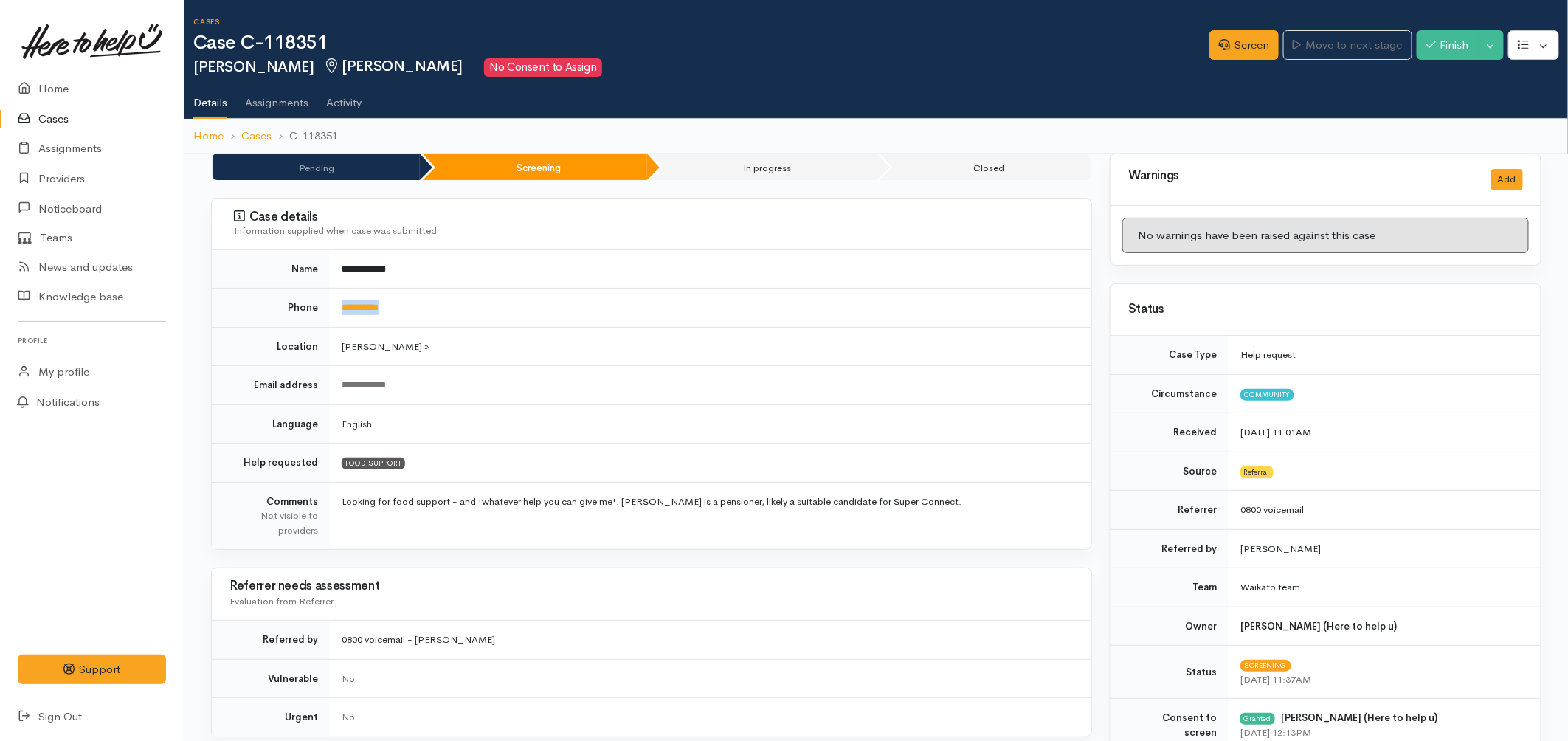
drag, startPoint x: 422, startPoint y: 307, endPoint x: 321, endPoint y: 316, distance: 101.4
click at [321, 316] on tr "**********" at bounding box center [651, 308] width 880 height 39
copy tr "**********"
click at [1230, 41] on link "Screen" at bounding box center [1244, 46] width 70 height 31
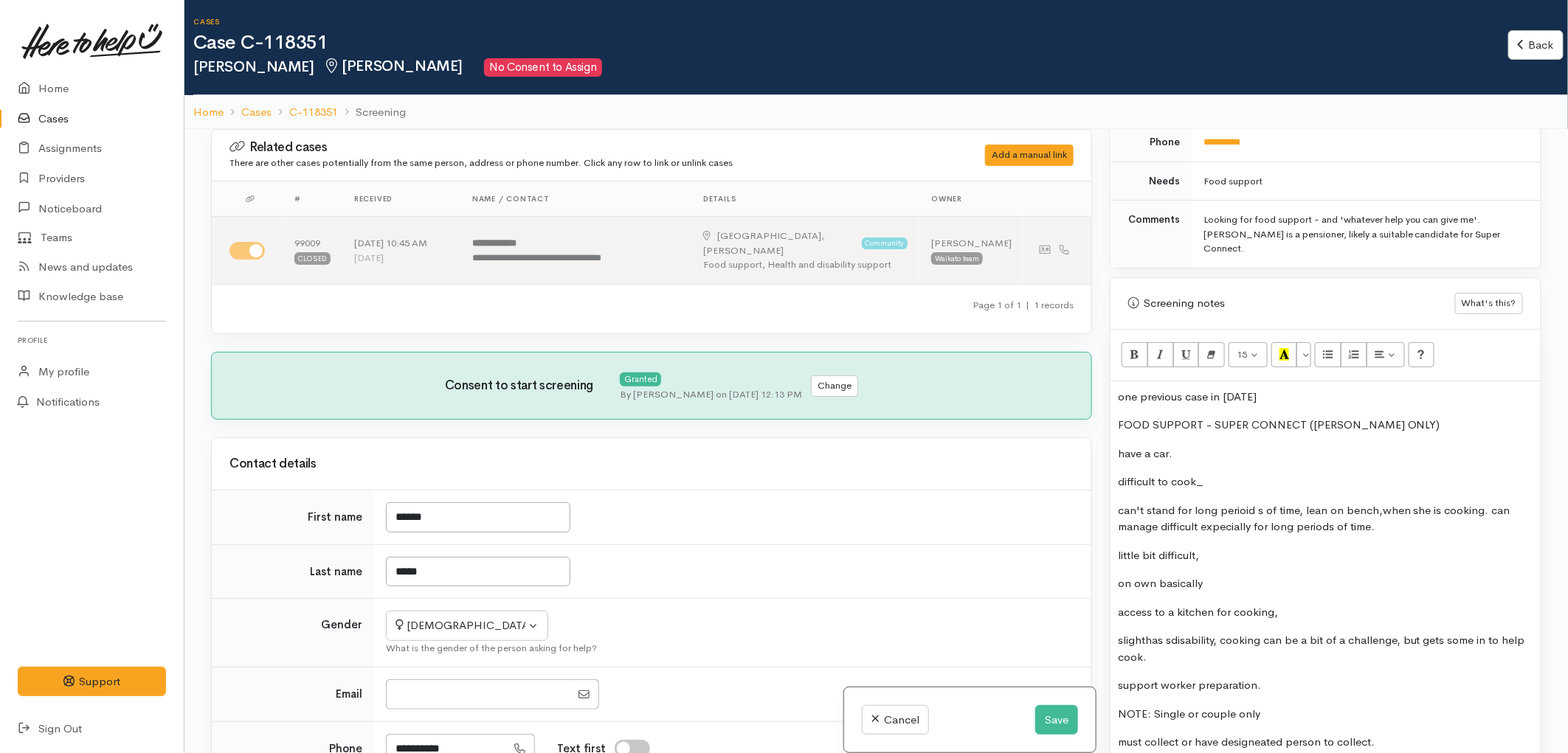
scroll to position [820, 0]
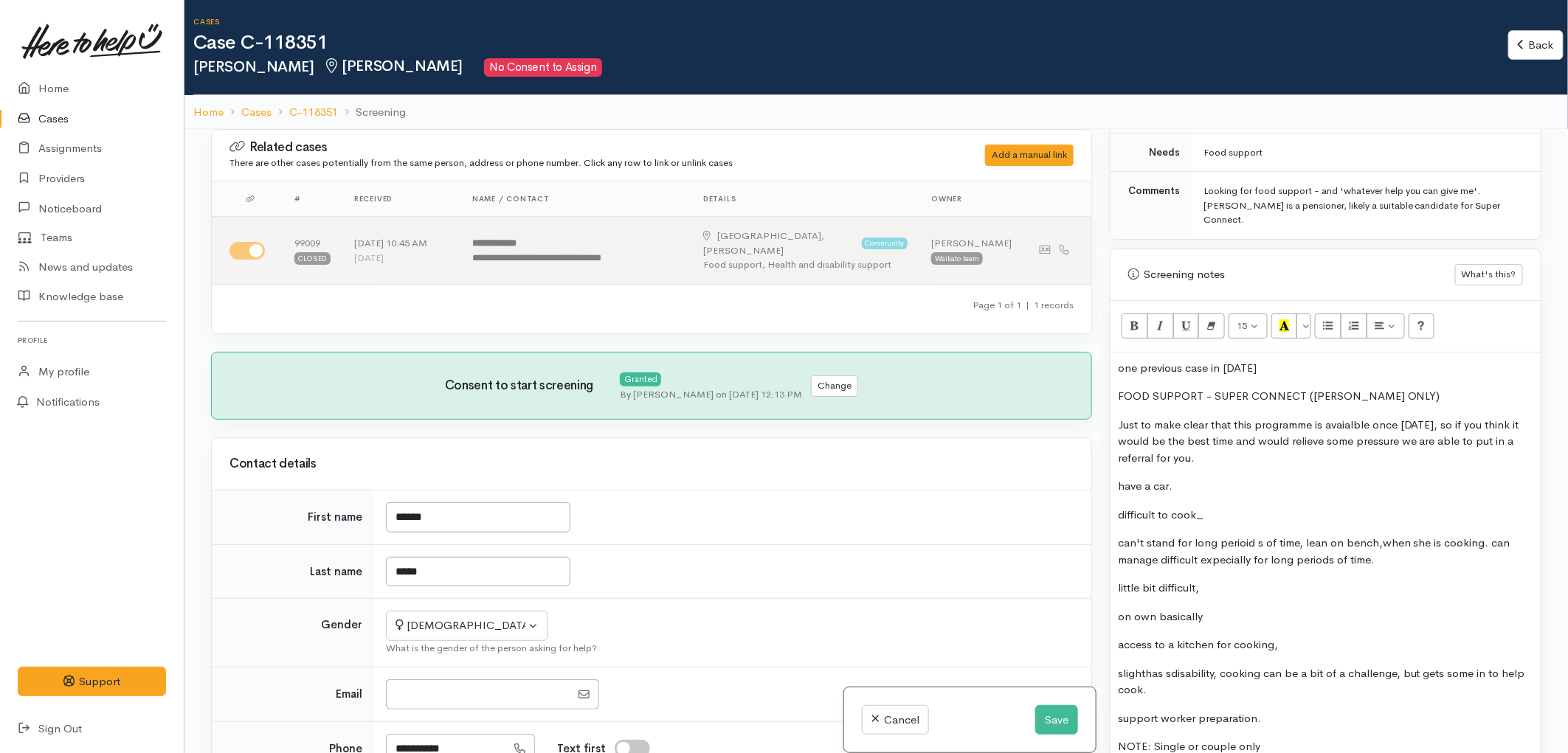
click at [1457, 417] on p "Just to make clear that this programme is avaialble once in 52 weeks, so if you…" at bounding box center [1326, 441] width 416 height 51
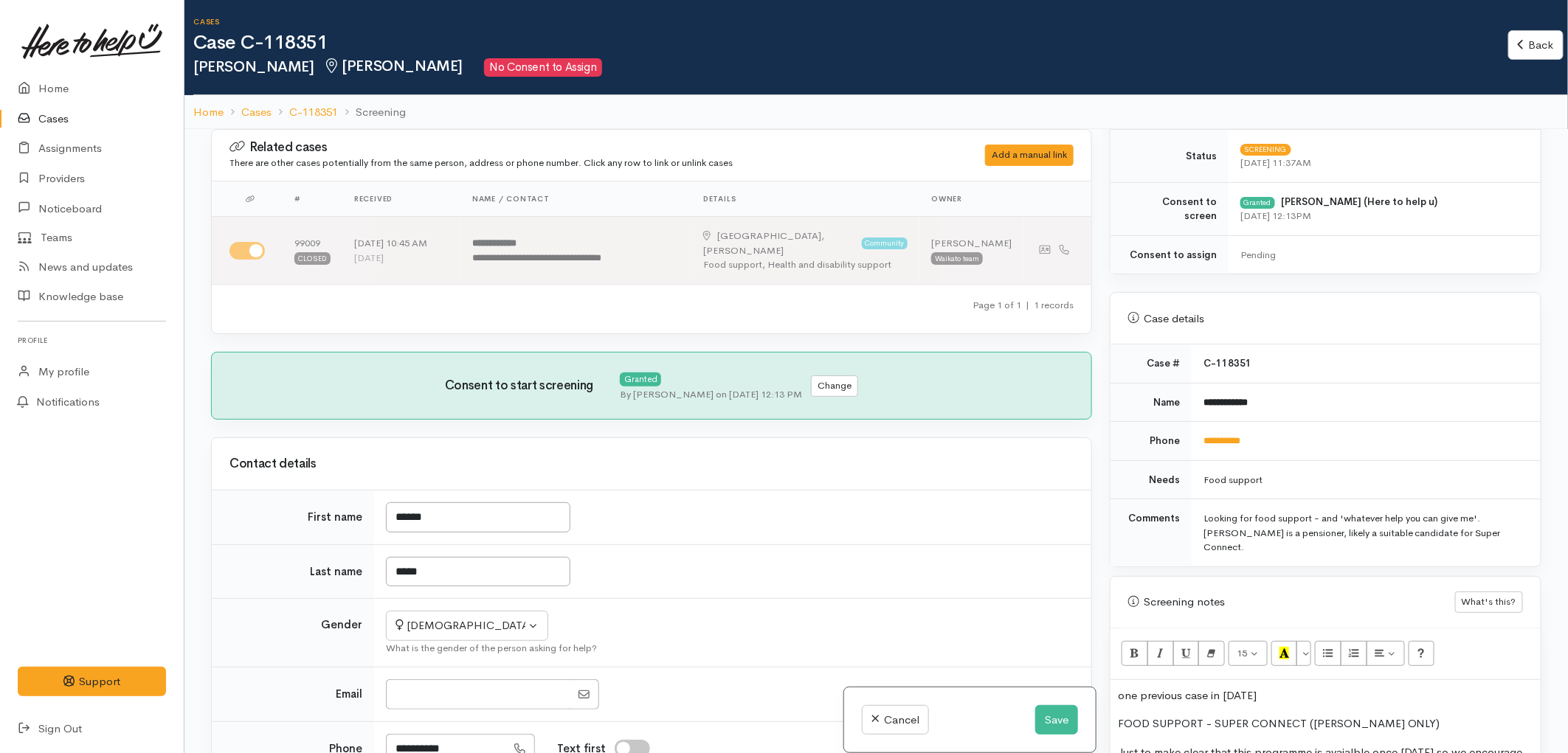
scroll to position [491, 0]
drag, startPoint x: 1267, startPoint y: 436, endPoint x: 1203, endPoint y: 439, distance: 64.1
click at [1203, 439] on td "**********" at bounding box center [1366, 441] width 349 height 39
copy link "**********"
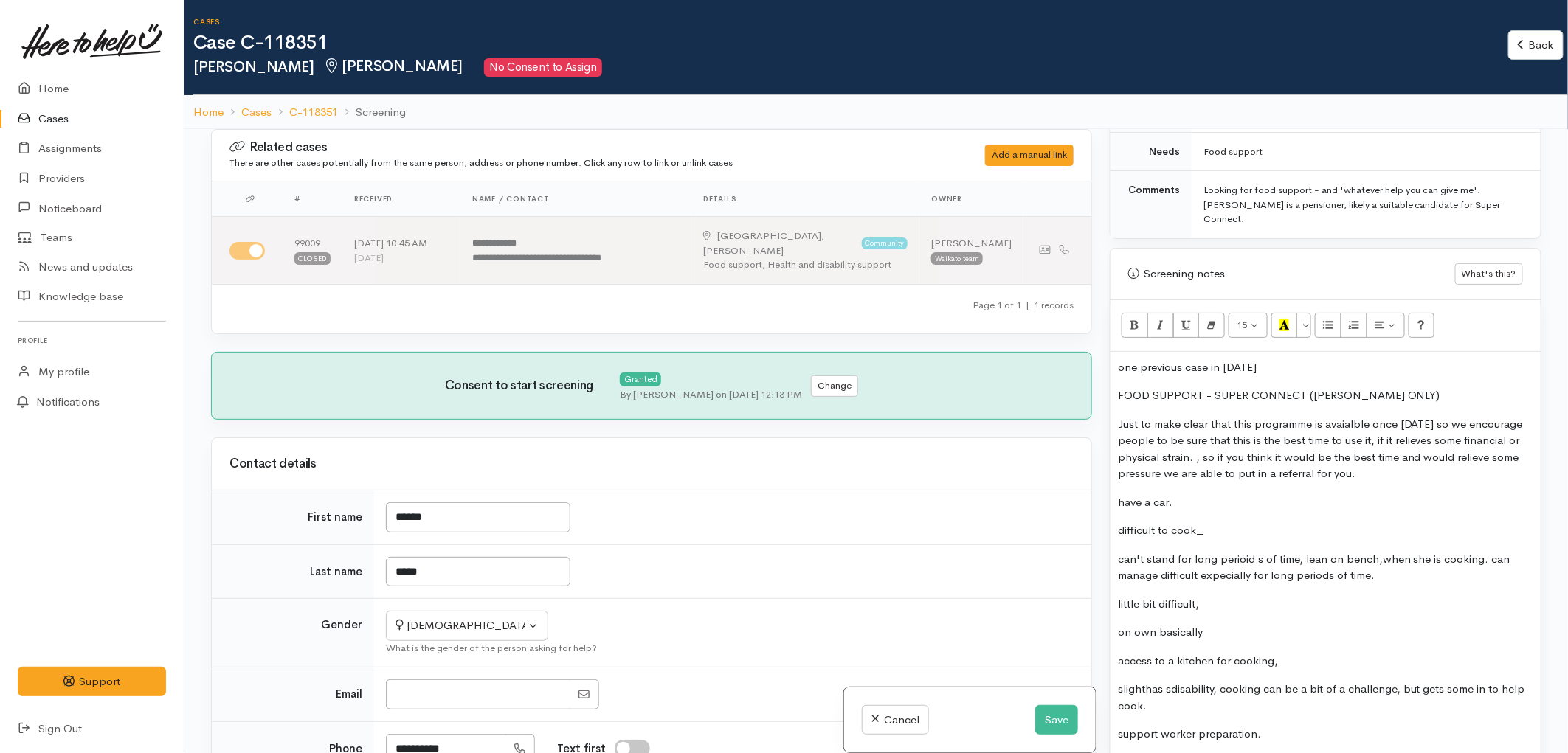
scroll to position [820, 0]
click at [1420, 388] on p "FOOD SUPPORT - SUPER CONNECT (HAMILTON ONLY)" at bounding box center [1326, 397] width 416 height 17
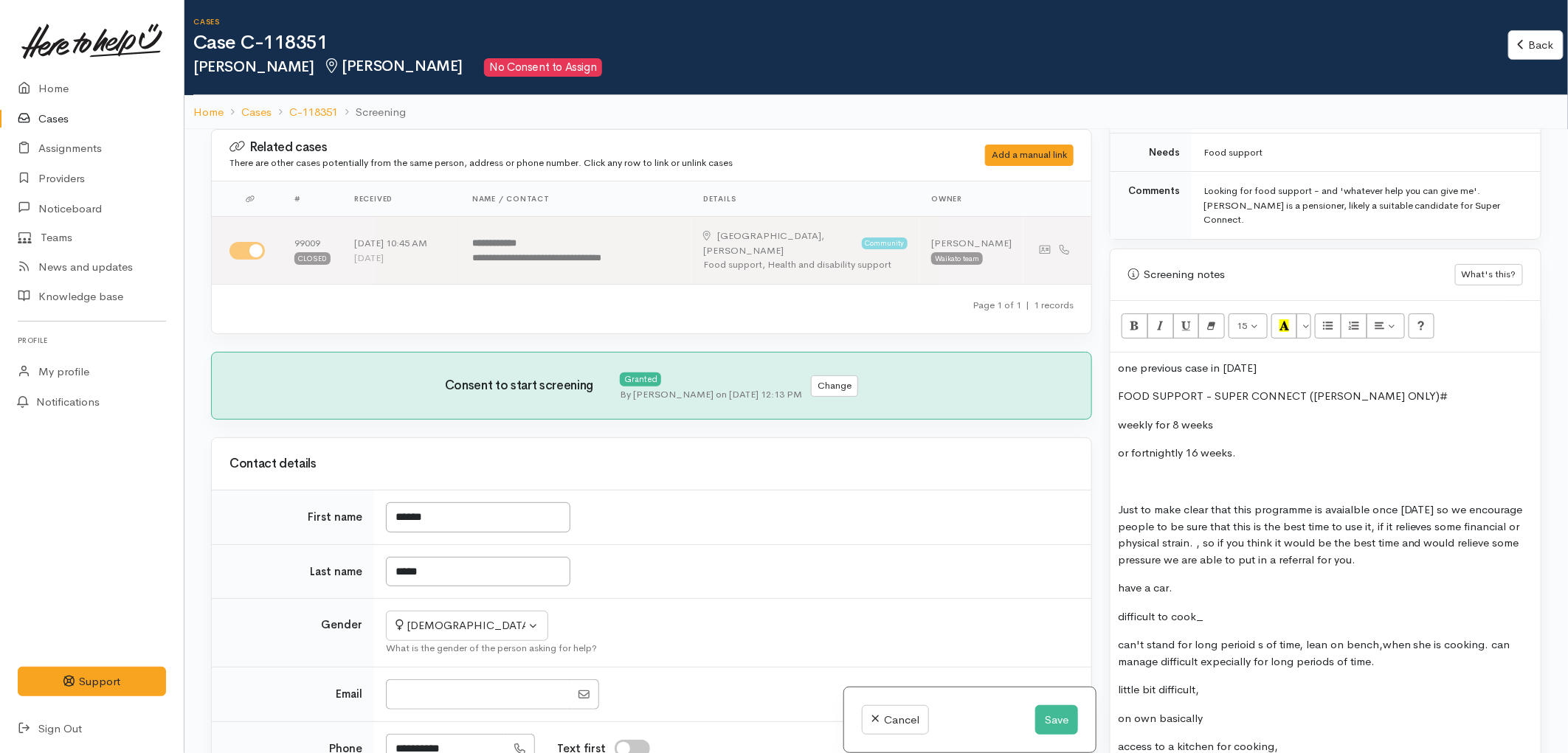
click at [1420, 388] on p "FOOD SUPPORT - SUPER CONNECT (HAMILTON ONLY)#" at bounding box center [1326, 397] width 416 height 17
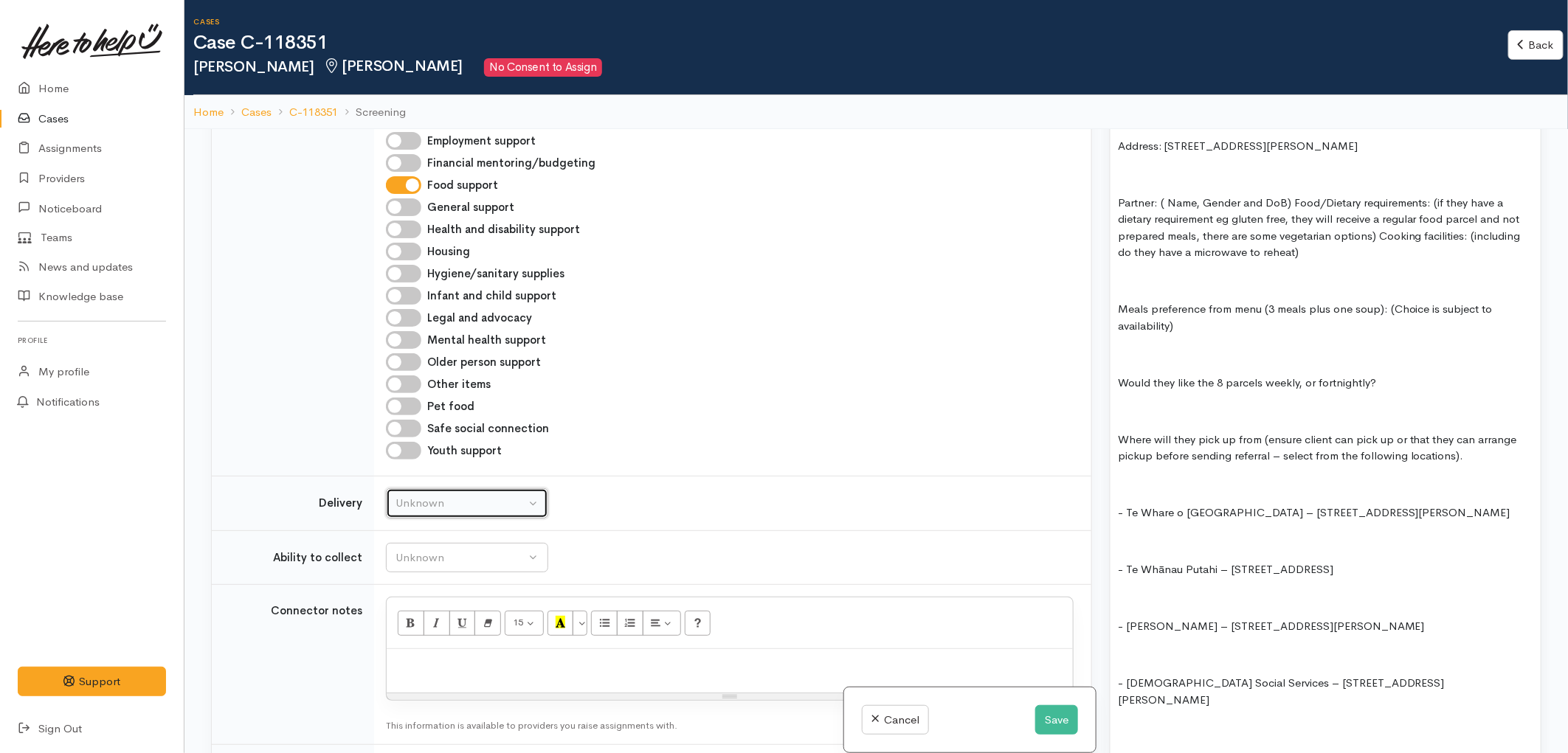
click at [492, 495] on div "Unknown" at bounding box center [460, 503] width 130 height 17
click at [458, 629] on link "No" at bounding box center [467, 641] width 161 height 23
select select "1"
click at [458, 530] on td "Unknown Able to pick up / collect help on my own Able to pick up / collect with…" at bounding box center [732, 557] width 717 height 54
click at [463, 550] on div "Unknown" at bounding box center [460, 559] width 130 height 17
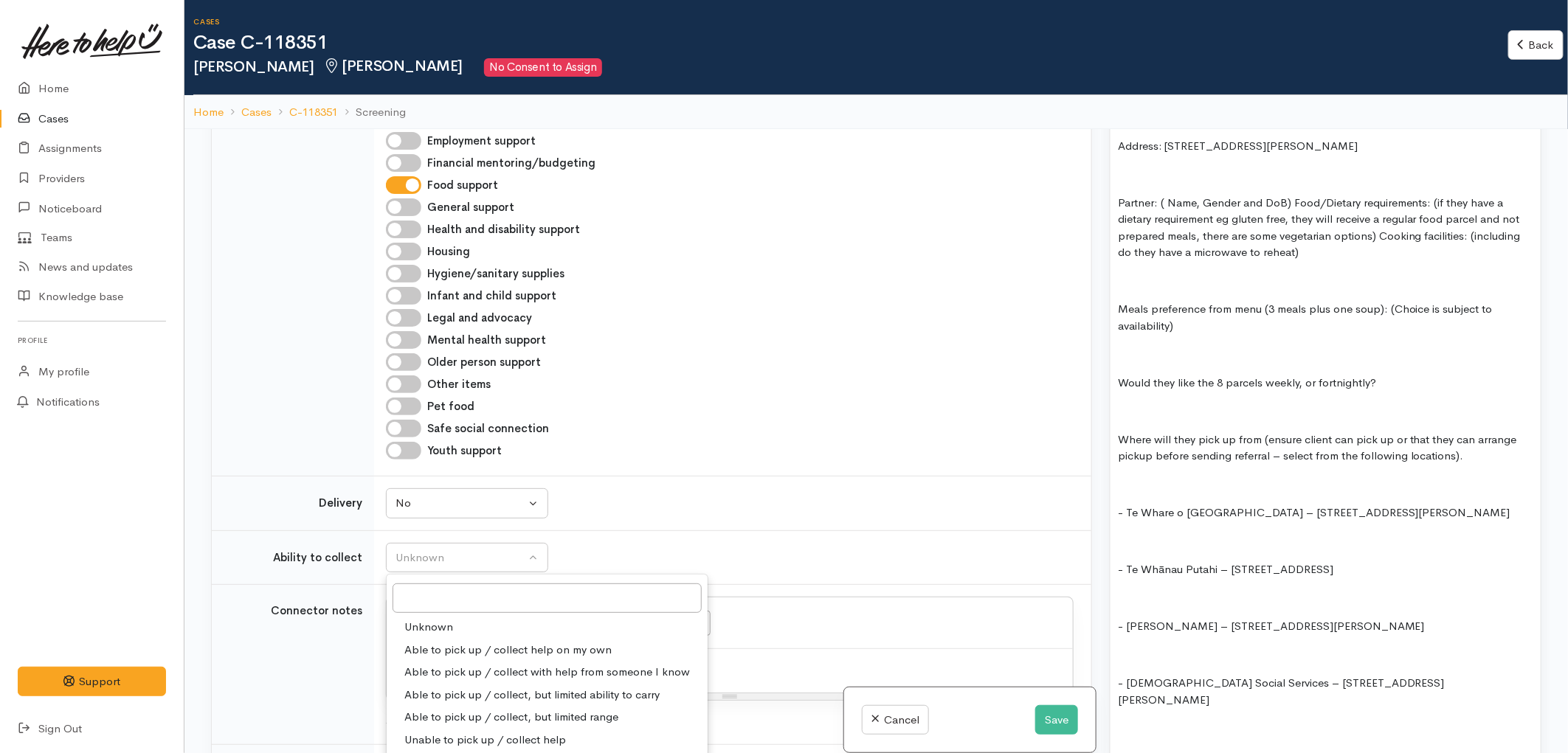
click at [506, 641] on span "Able to pick up / collect help on my own" at bounding box center [507, 650] width 207 height 17
select select "2"
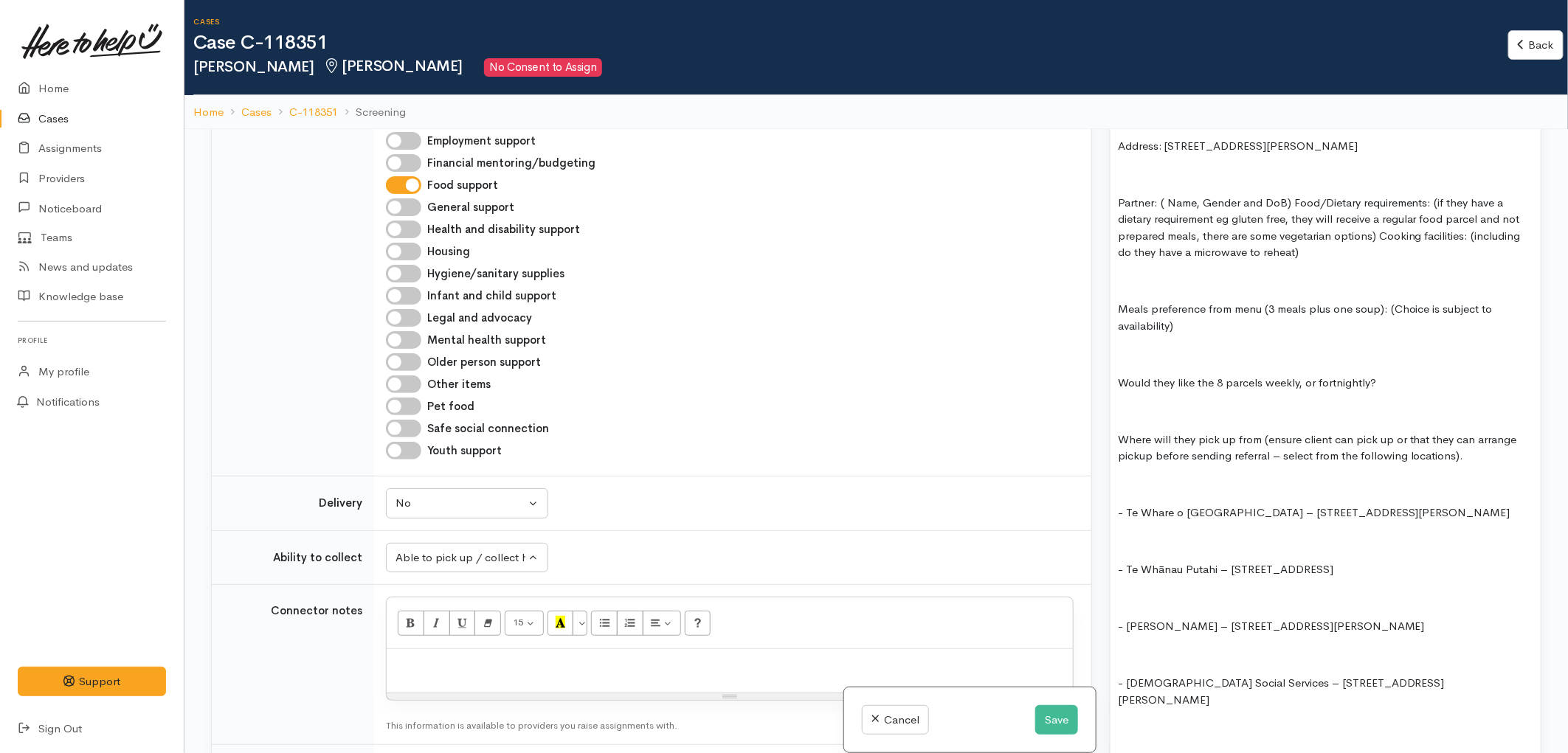
click at [585, 491] on div "Unknown Delivery needed Delivery preferred No No Unknown Delivery needed Delive…" at bounding box center [729, 503] width 687 height 31
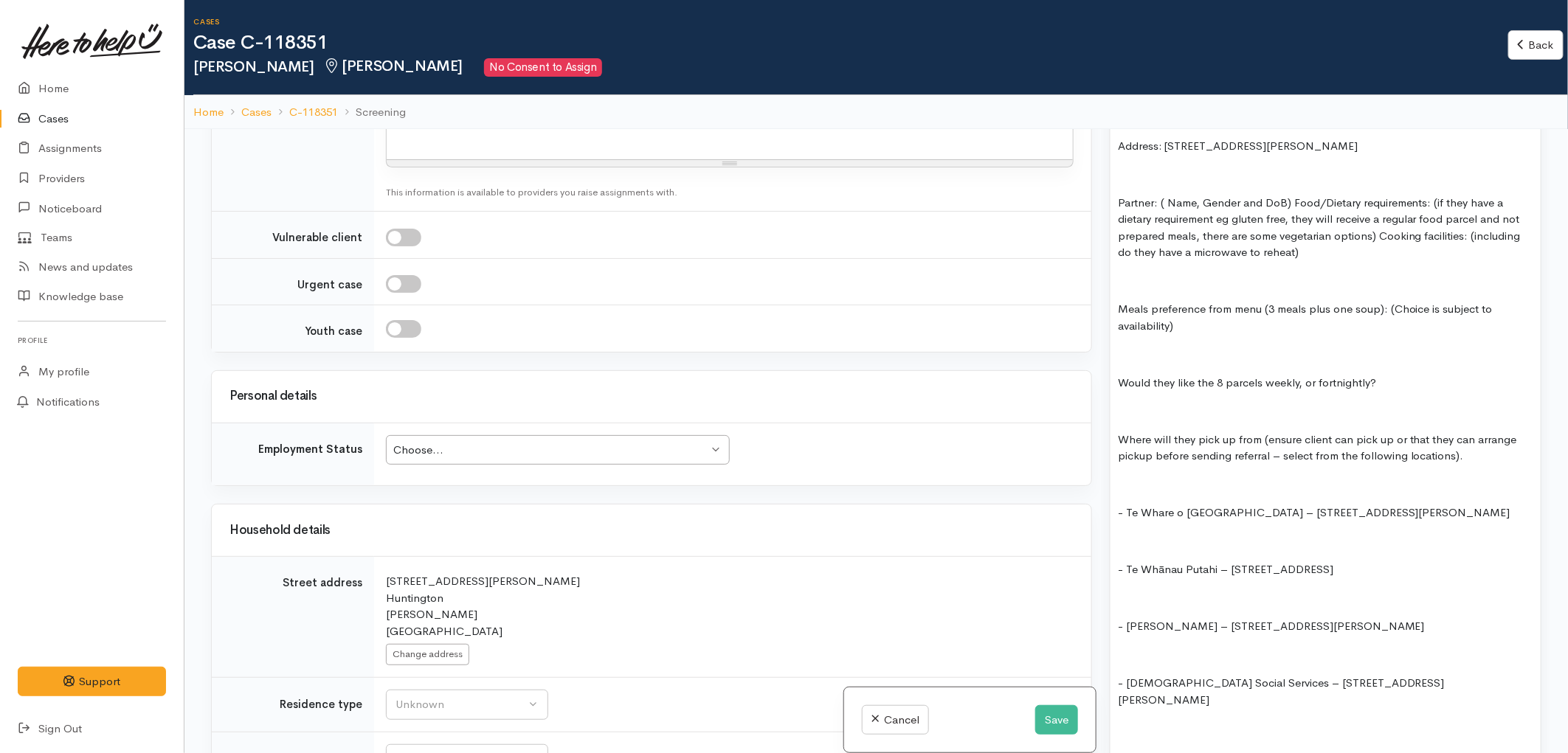
scroll to position [1393, 0]
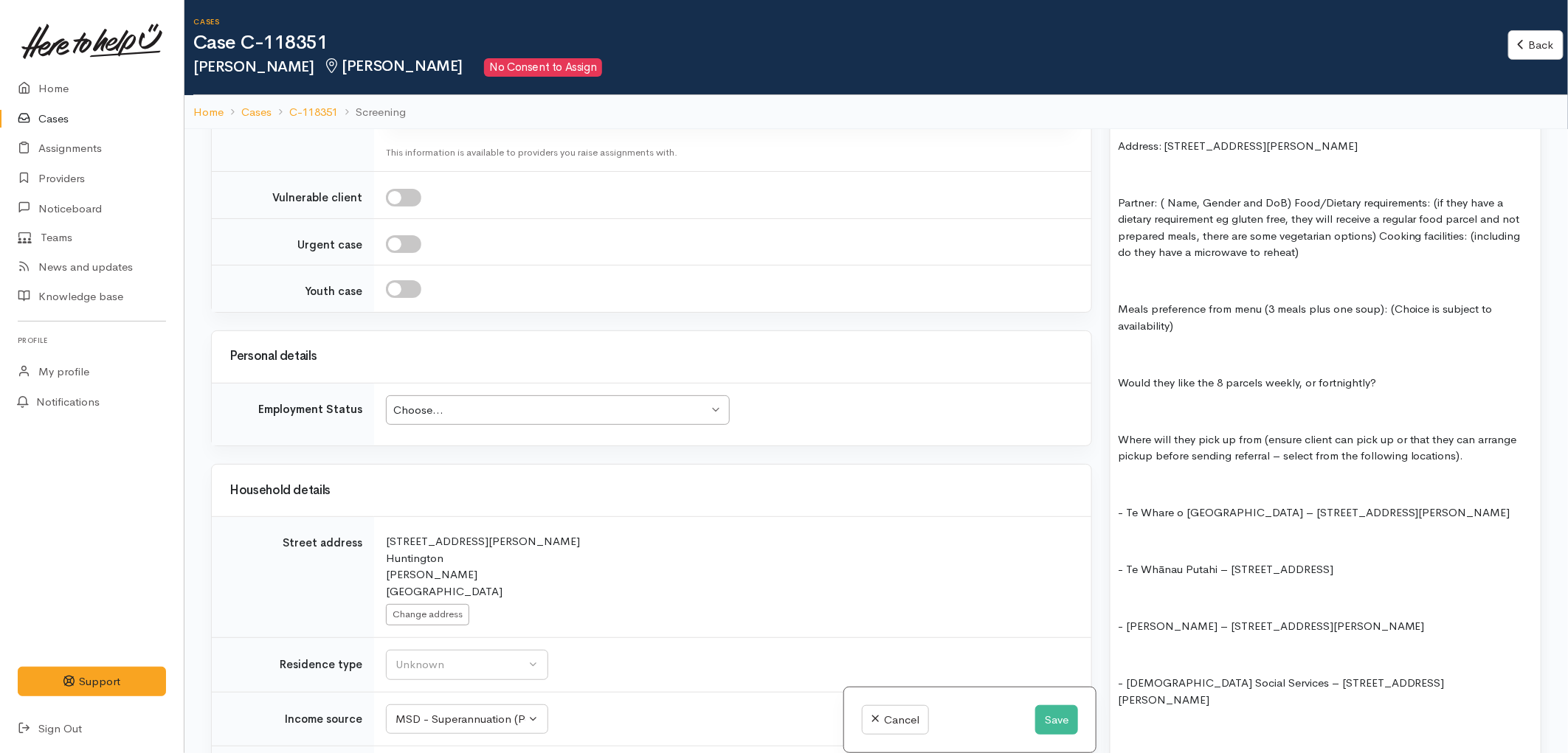
click at [664, 402] on div "Choose..." at bounding box center [551, 411] width 315 height 17
click at [488, 495] on div "Household details" at bounding box center [651, 491] width 880 height 51
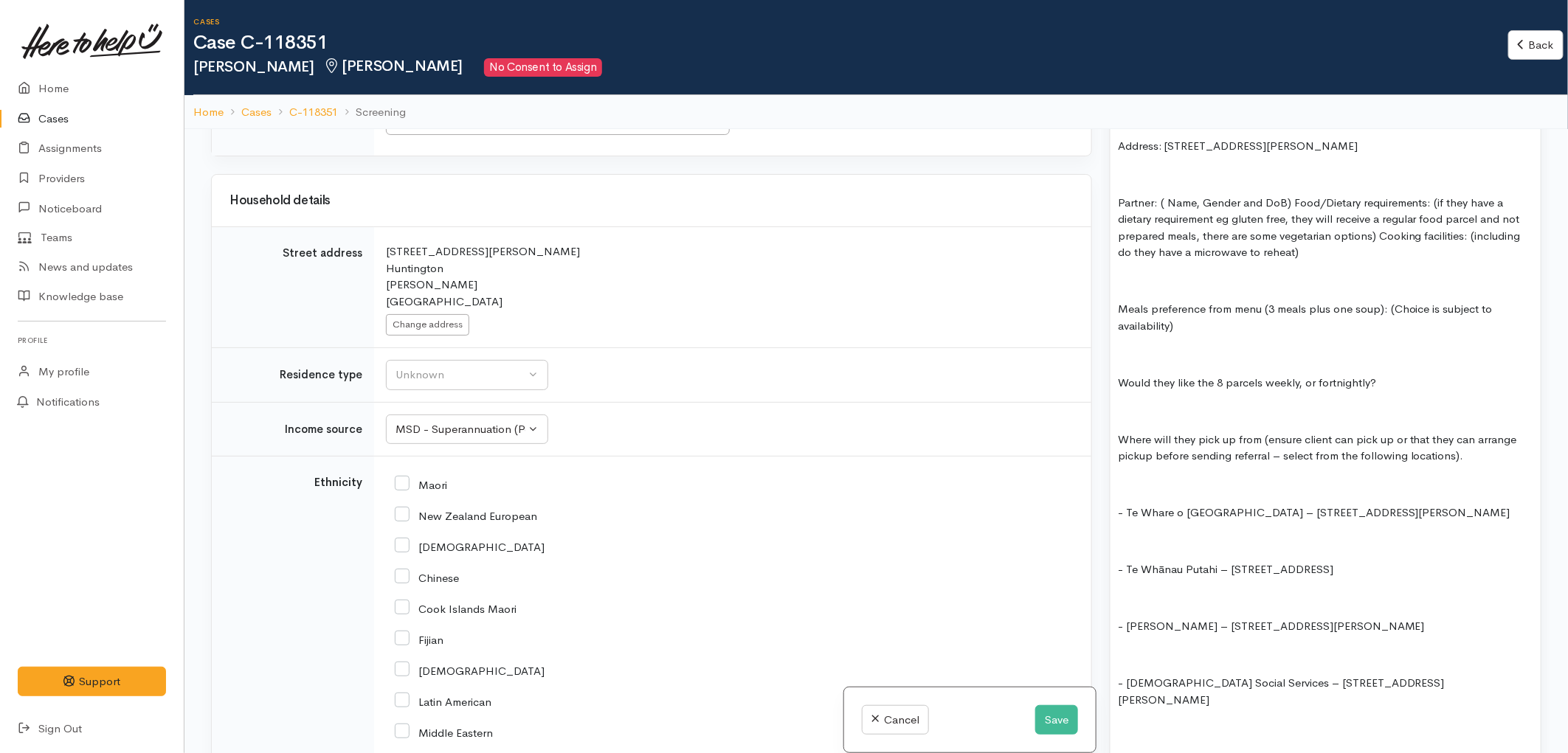
scroll to position [1721, 0]
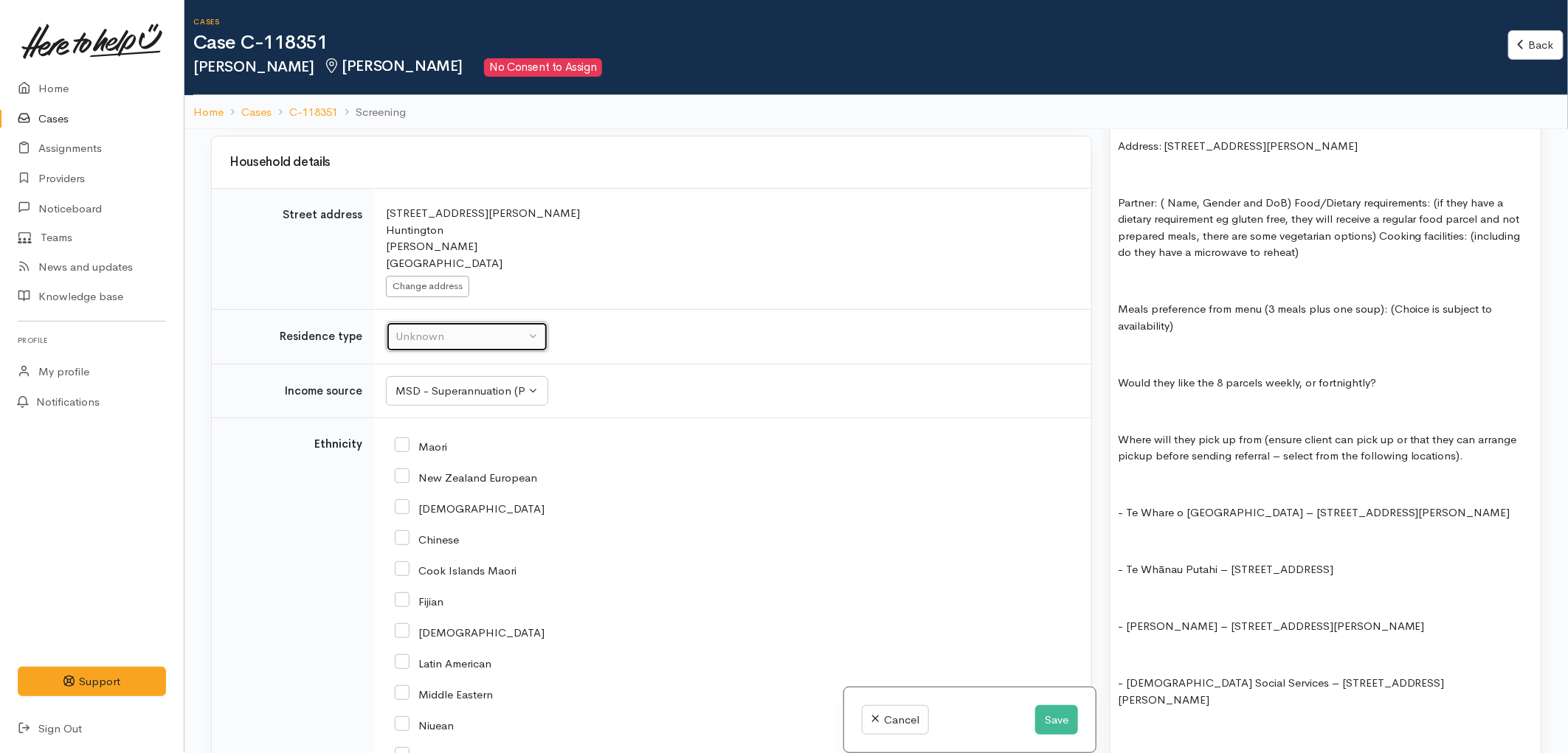
click at [500, 328] on div "Unknown" at bounding box center [460, 336] width 130 height 17
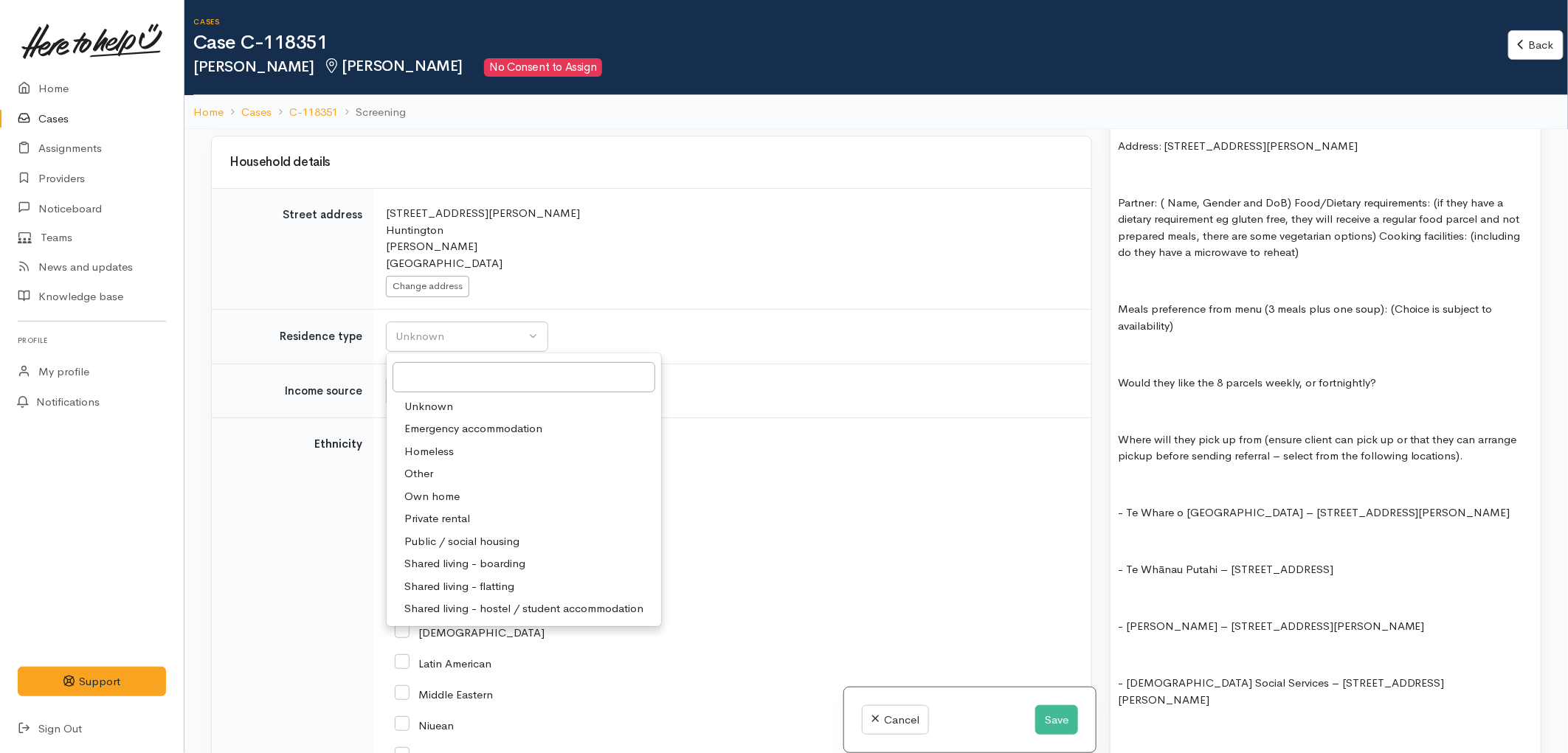
click at [443, 488] on span "Own home" at bounding box center [432, 497] width 55 height 17
select select "1"
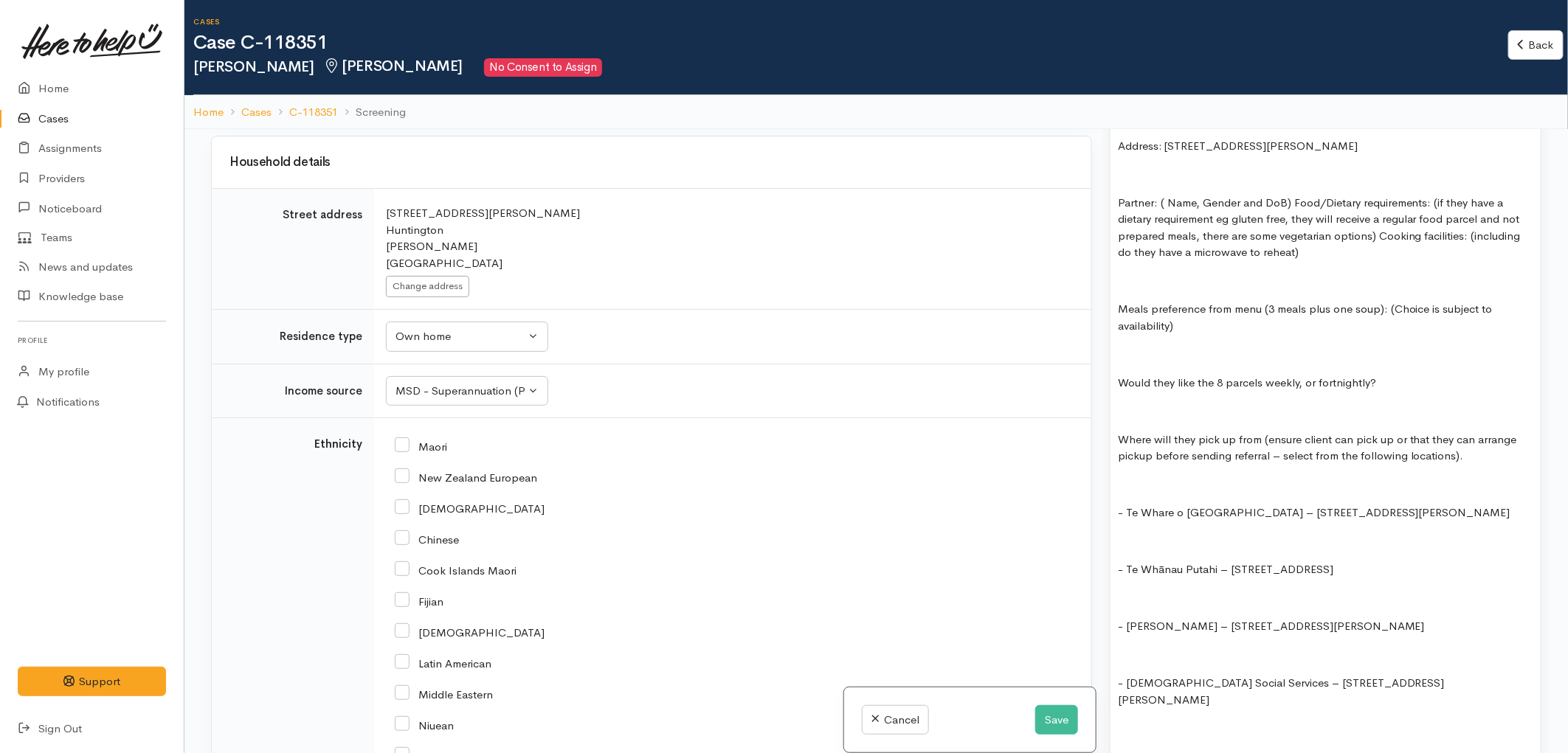
click at [624, 321] on td "Unknown Emergency accommodation Homeless Other Own home Private rental Public /…" at bounding box center [732, 336] width 717 height 54
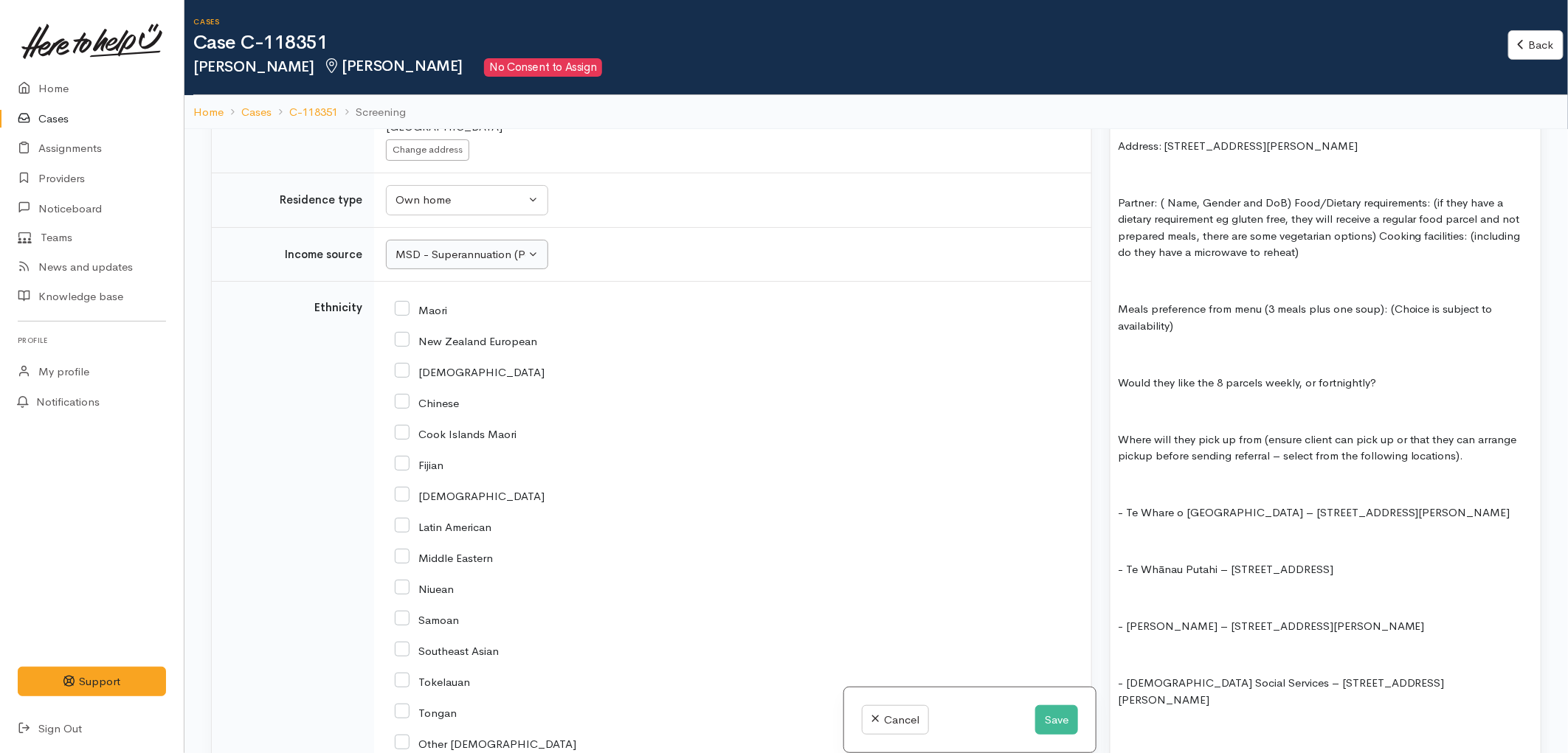
scroll to position [1966, 0]
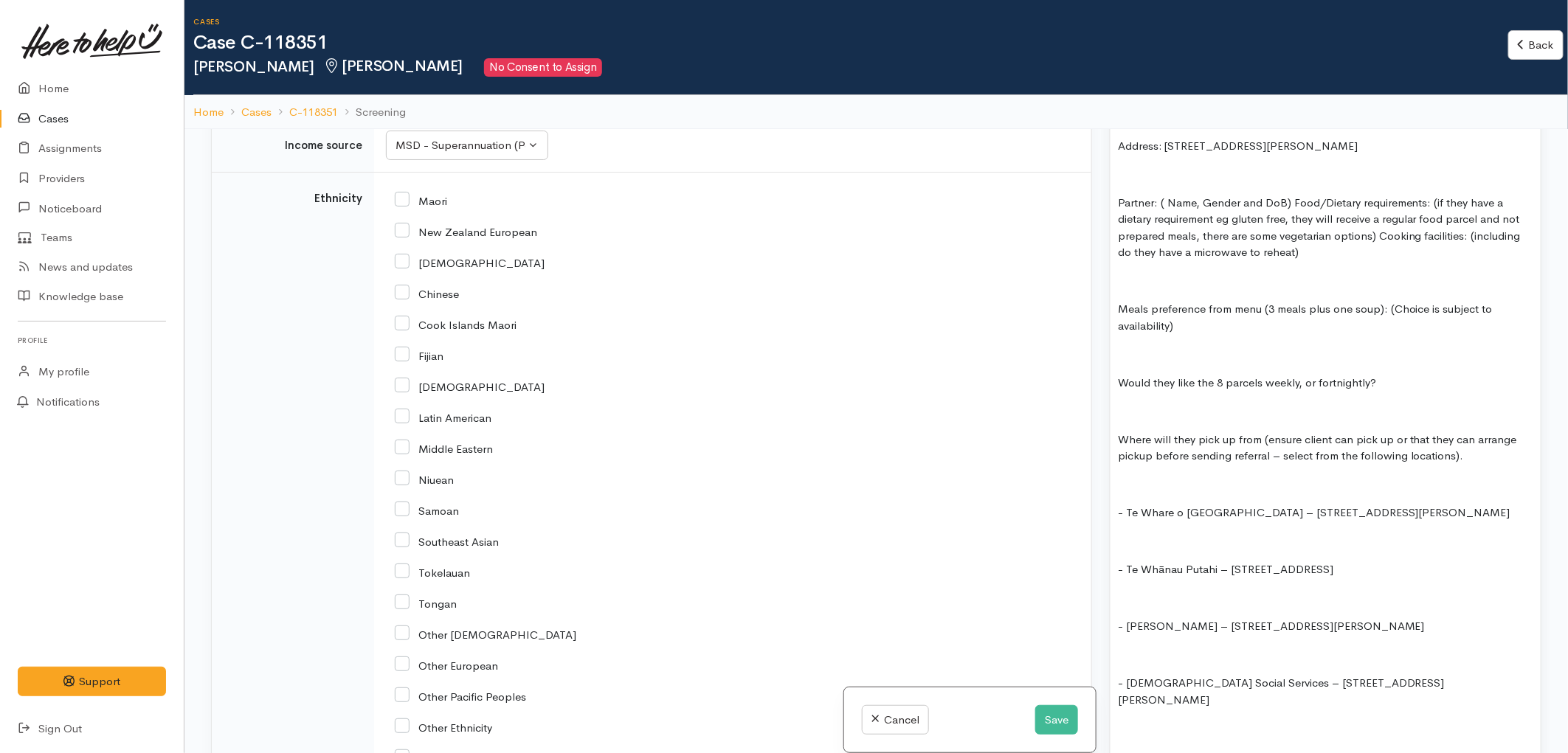
click at [406, 224] on input "New Zealand European" at bounding box center [465, 231] width 142 height 13
checkbox input "true"
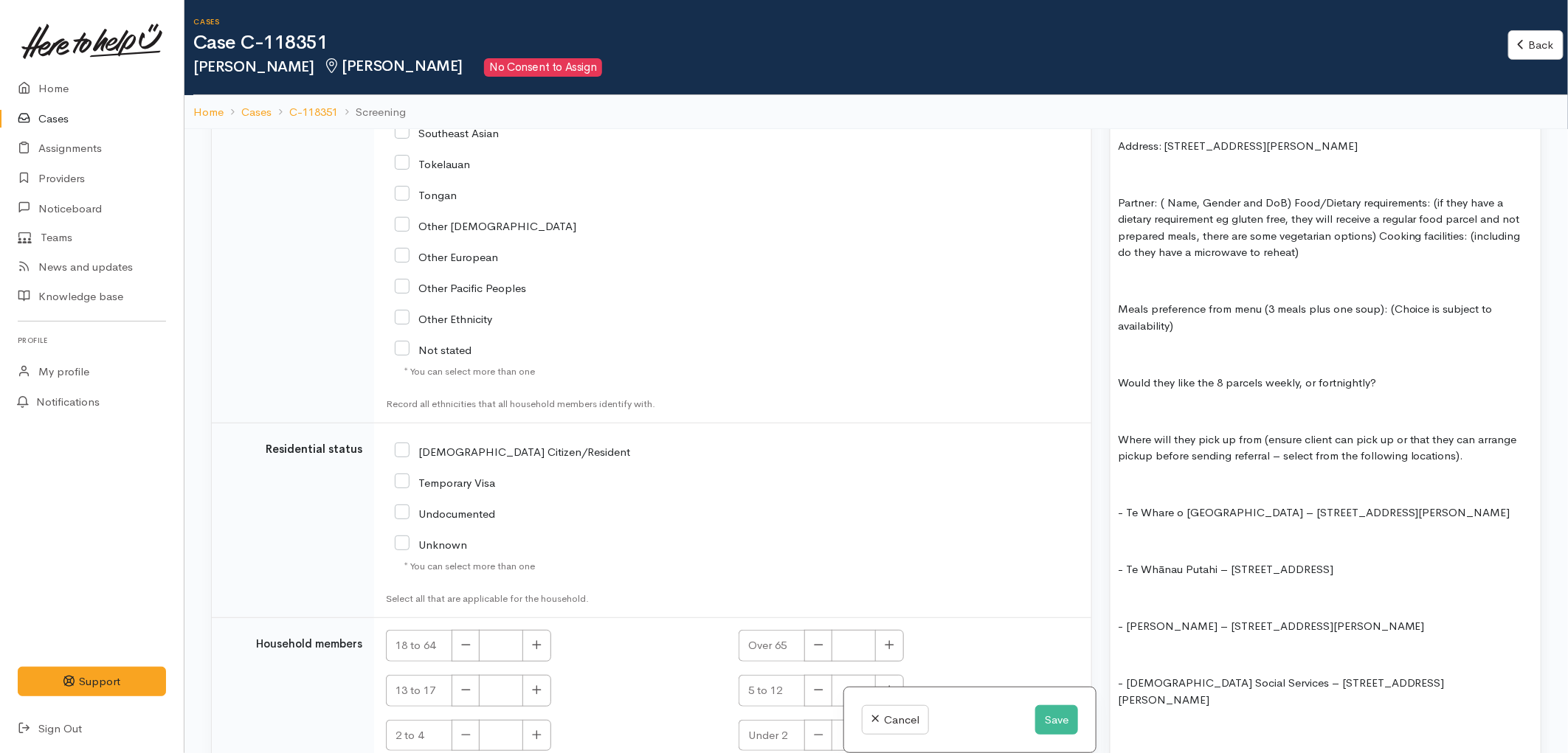
scroll to position [2428, 0]
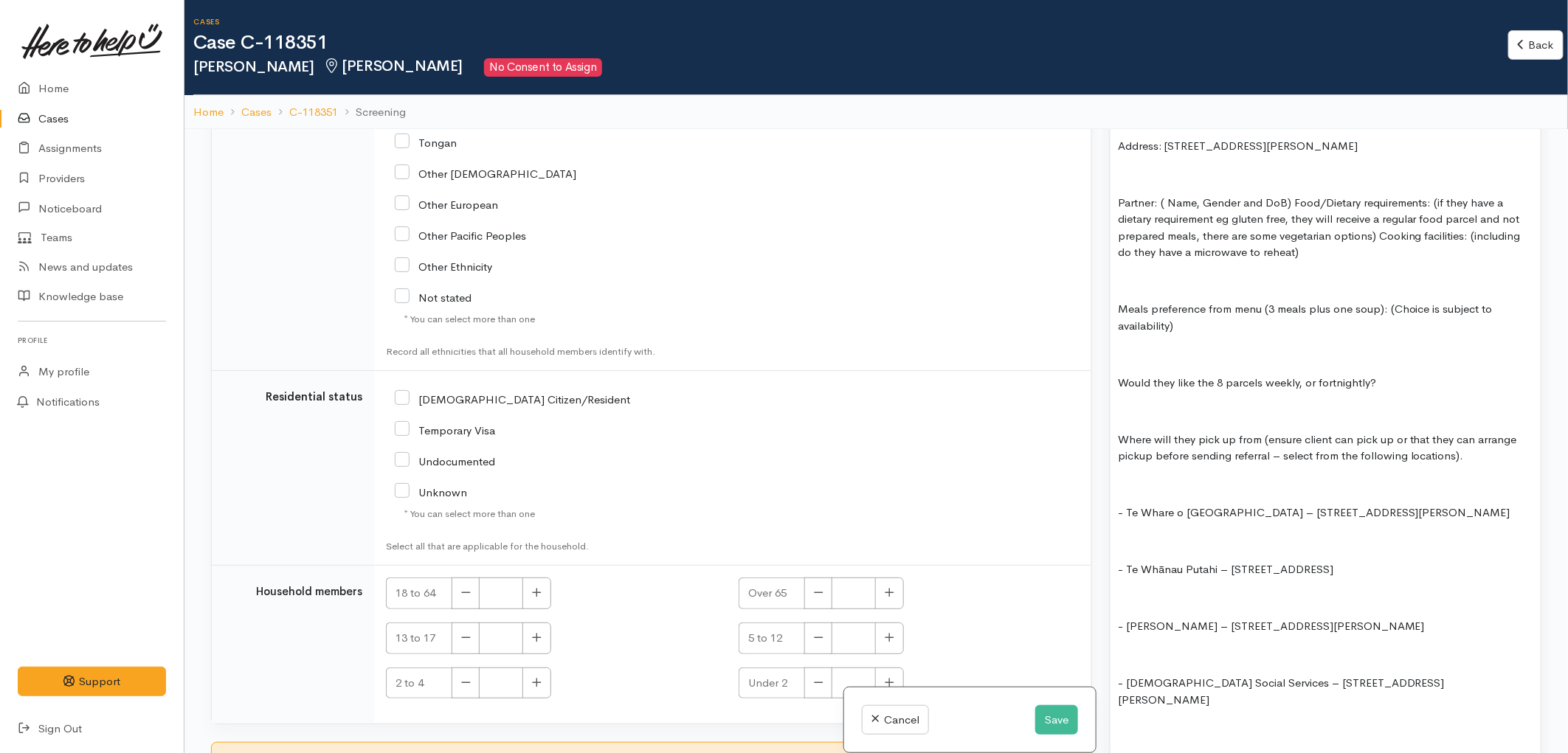
click at [397, 392] on input "NZ Citizen/Resident" at bounding box center [512, 398] width 235 height 13
checkbox input "true"
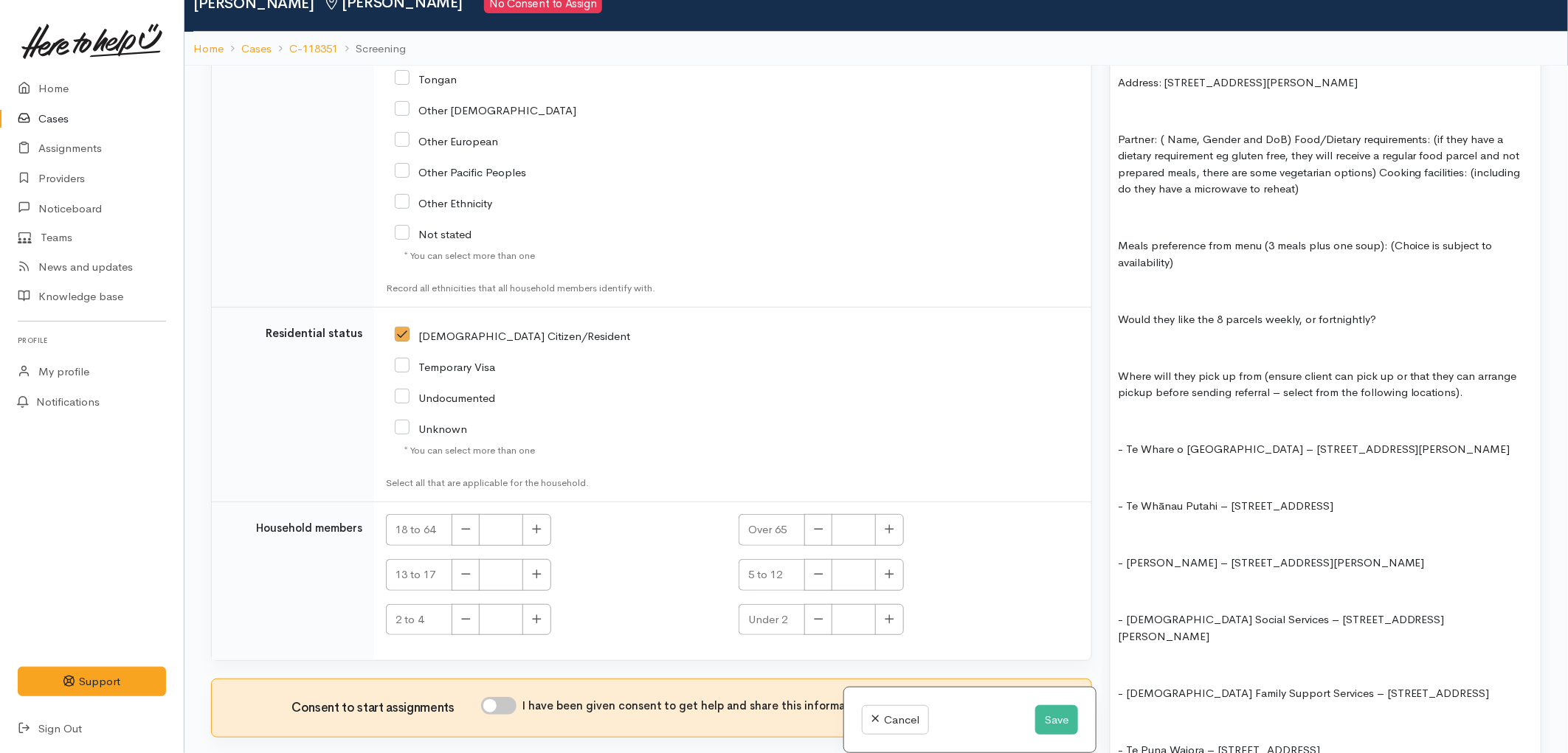
scroll to position [129, 0]
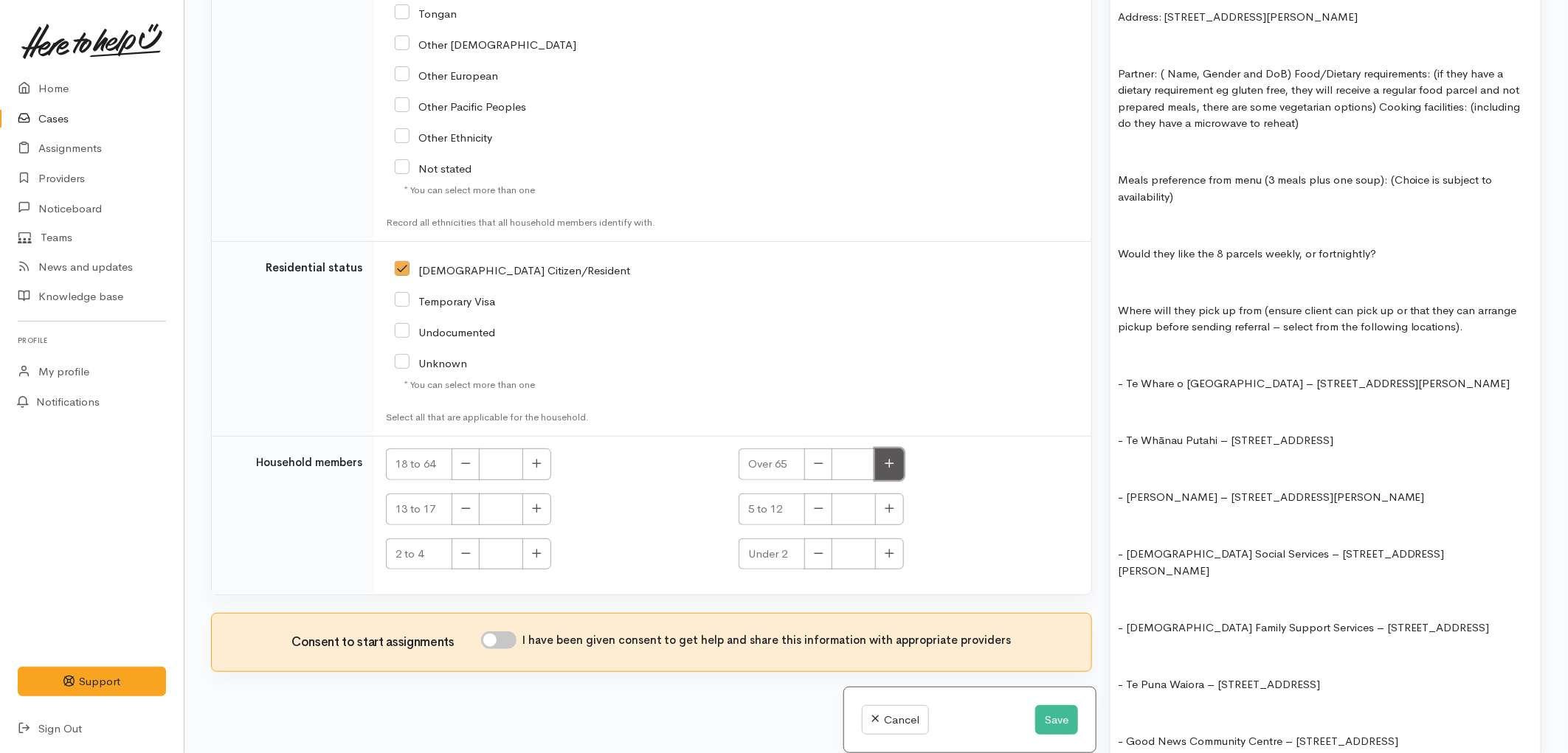
click at [886, 462] on button "button" at bounding box center [889, 464] width 29 height 31
type input "1"
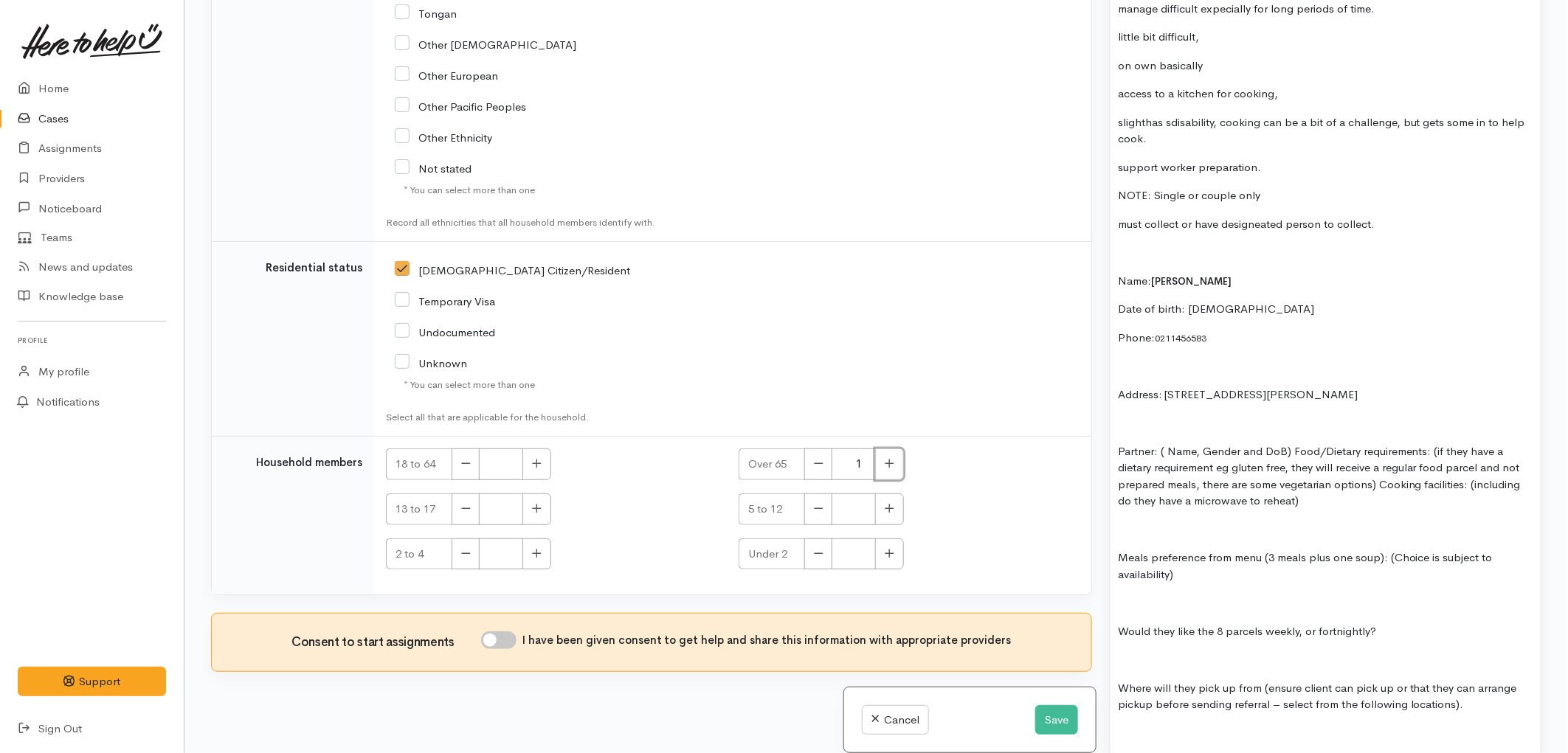
scroll to position [1393, 0]
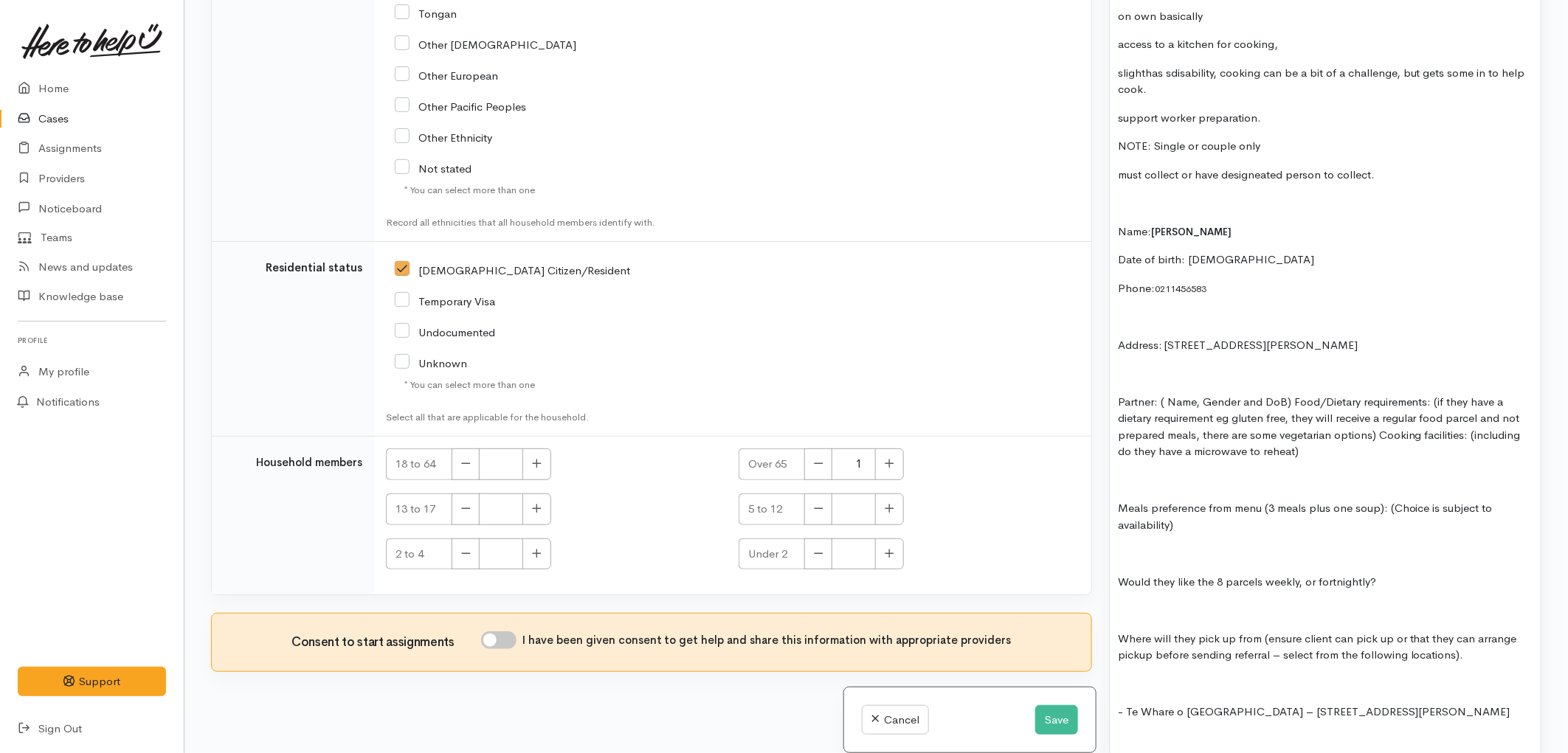
click at [1159, 545] on p at bounding box center [1326, 554] width 416 height 17
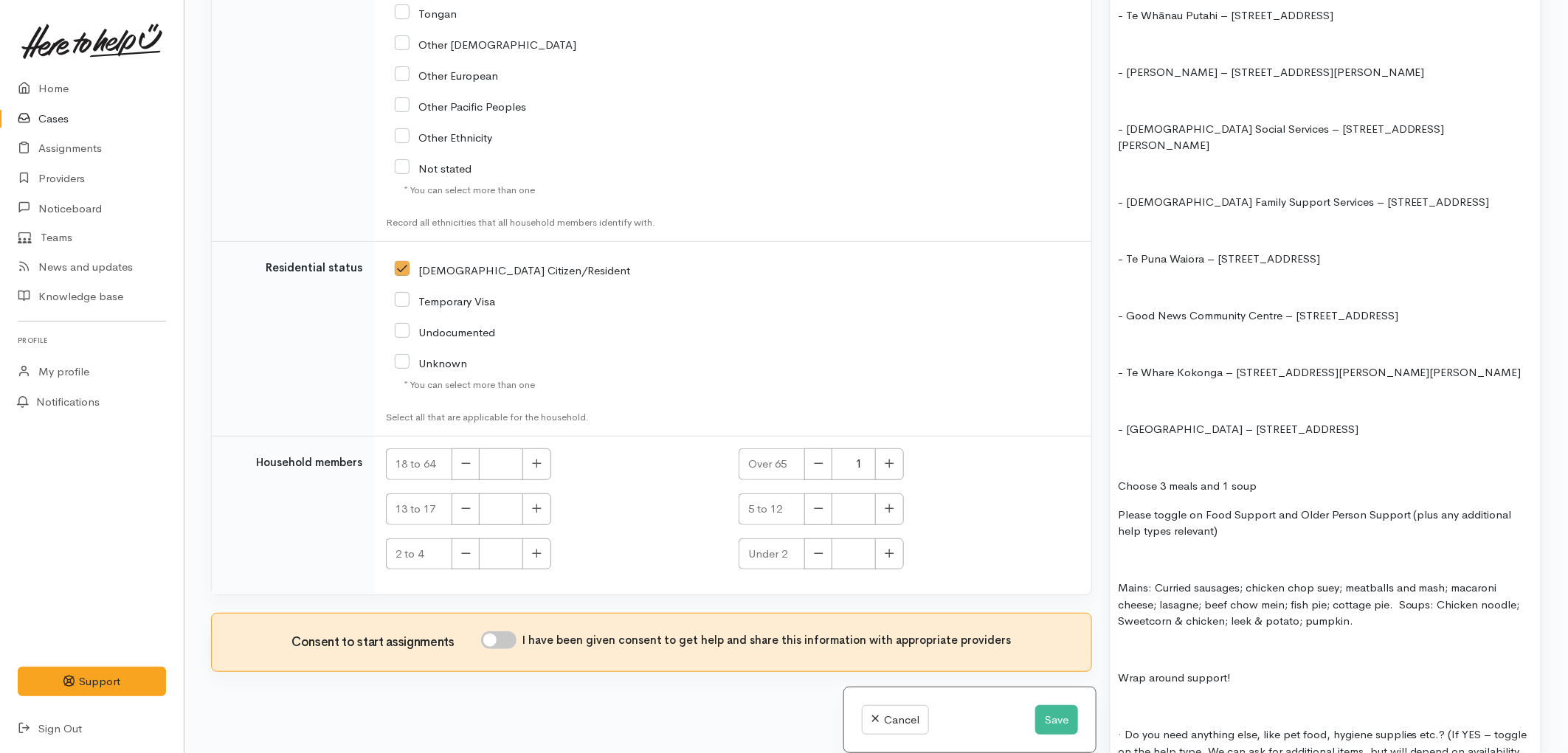
scroll to position [2213, 0]
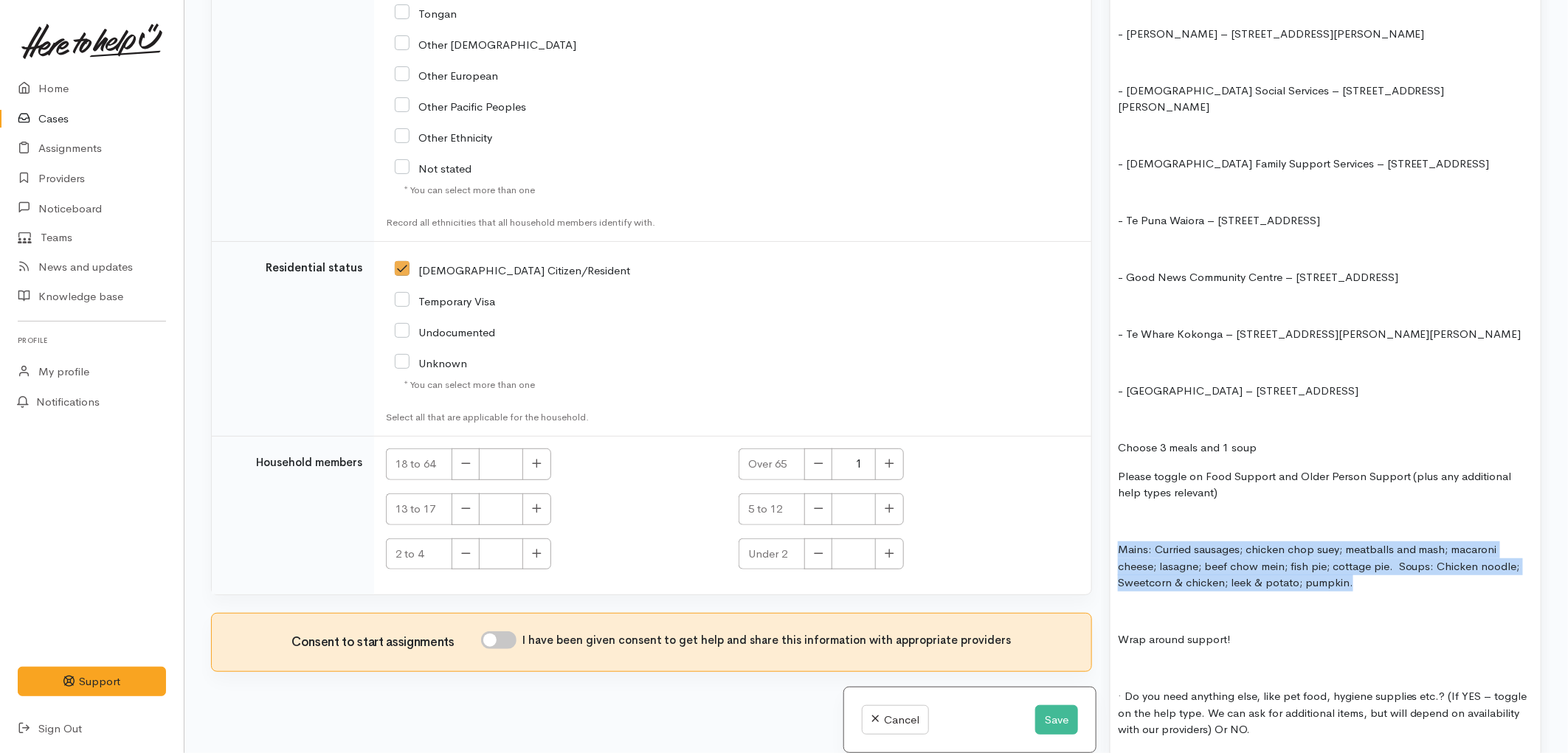
drag, startPoint x: 1373, startPoint y: 555, endPoint x: 1120, endPoint y: 521, distance: 255.3
click at [1120, 541] on p "Mains: Curried sausages; chicken chop suey; meatballs and mash; macaroni cheese…" at bounding box center [1326, 566] width 416 height 51
copy p "Mains: Curried sausages; chicken chop suey; meatballs and mash; macaroni cheese…"
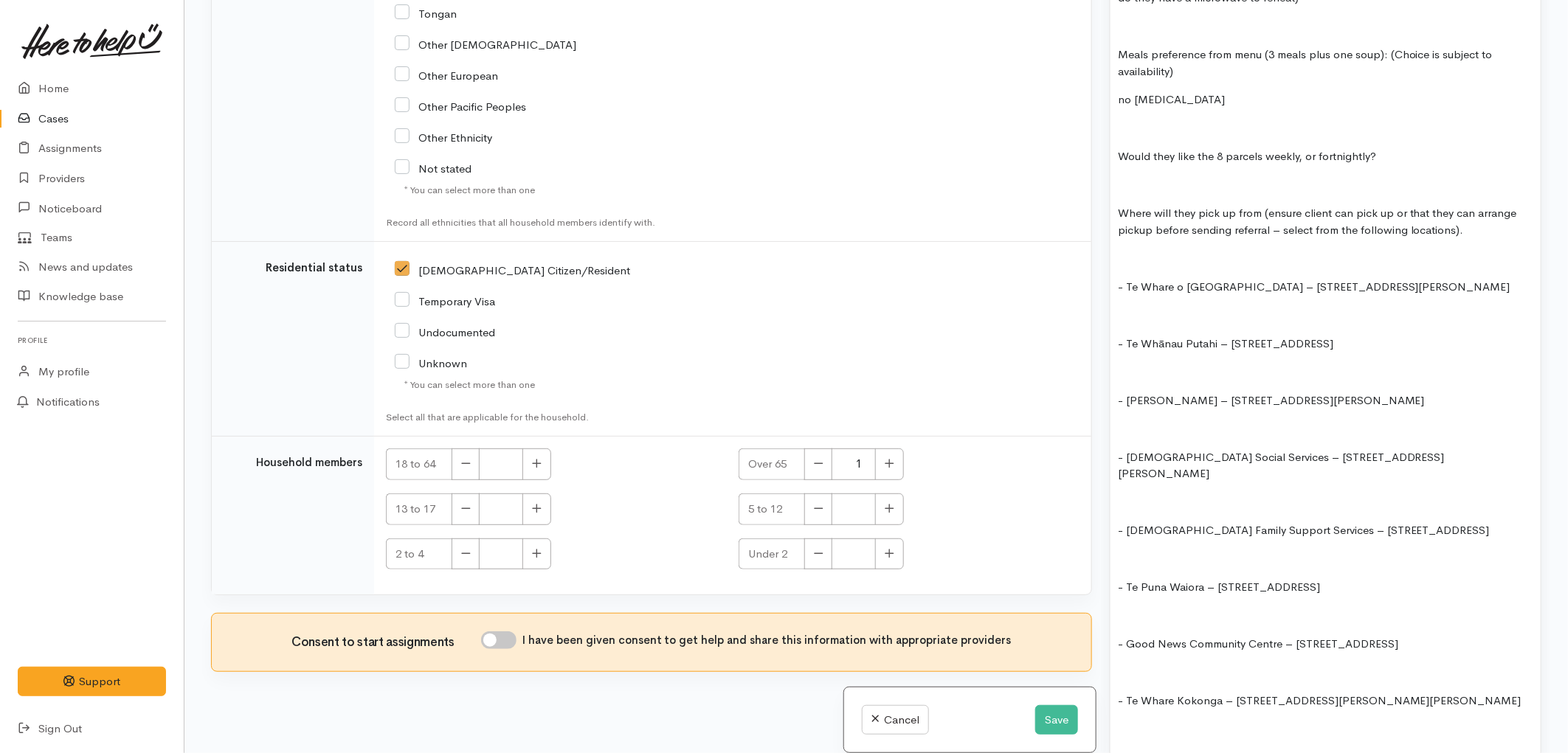
scroll to position [1557, 0]
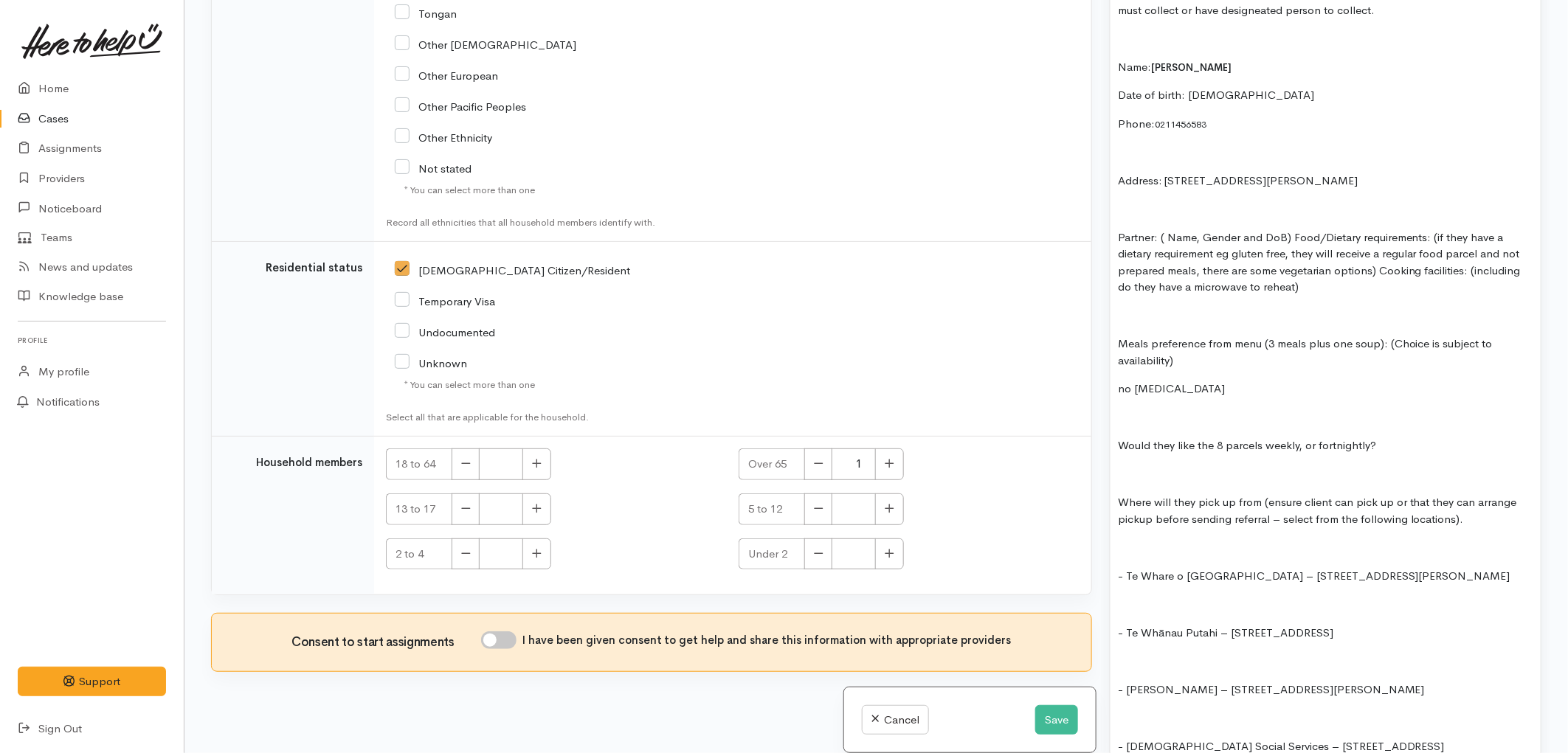
click at [1201, 387] on div "one previous case in May 2024 FOOD SUPPORT - SUPER CONNECT (HAMILTON ONLY) week…" at bounding box center [1325, 487] width 430 height 2002
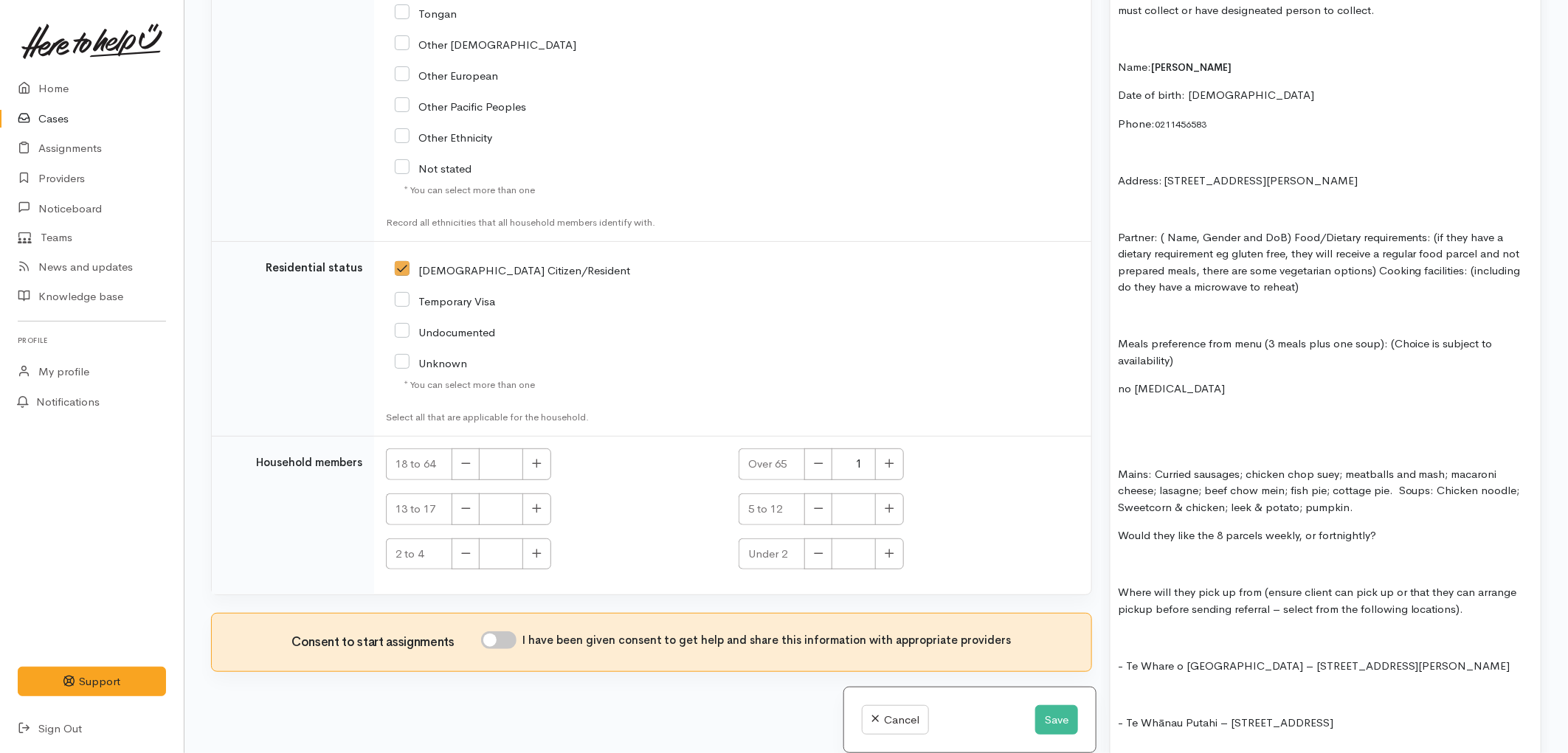
click at [1400, 478] on p "Mains: Curried sausages; chicken chop suey; meatballs and mash; macaroni cheese…" at bounding box center [1326, 491] width 416 height 51
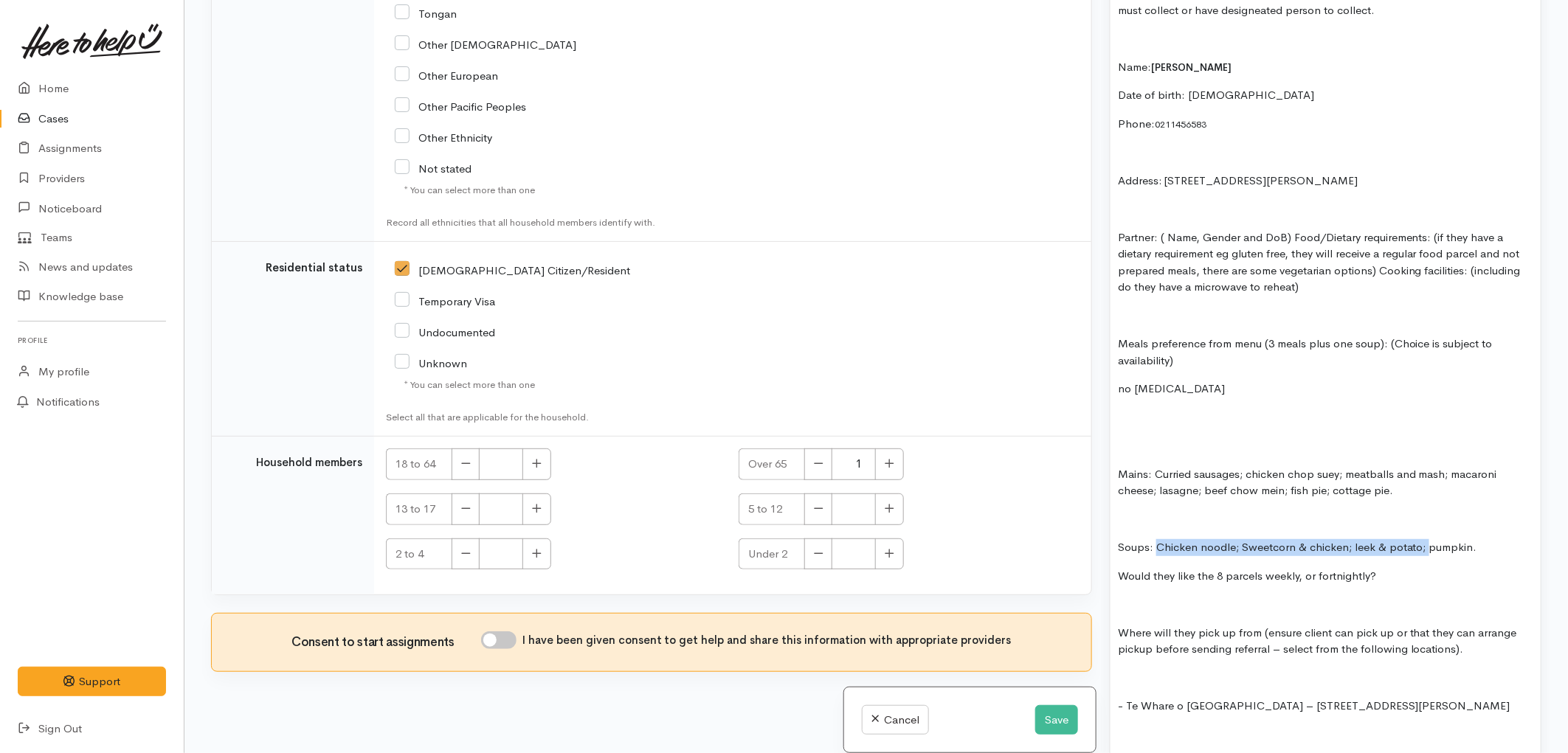
drag, startPoint x: 1425, startPoint y: 533, endPoint x: 1159, endPoint y: 537, distance: 266.0
click at [1159, 539] on p "Soups: Chicken noodle; Sweetcorn & chicken; leek & potato; pumpkin." at bounding box center [1326, 548] width 416 height 17
click at [1334, 476] on p "Mains: Curried sausages; chicken chop suey; meatballs and mash; macaroni cheese…" at bounding box center [1326, 482] width 416 height 33
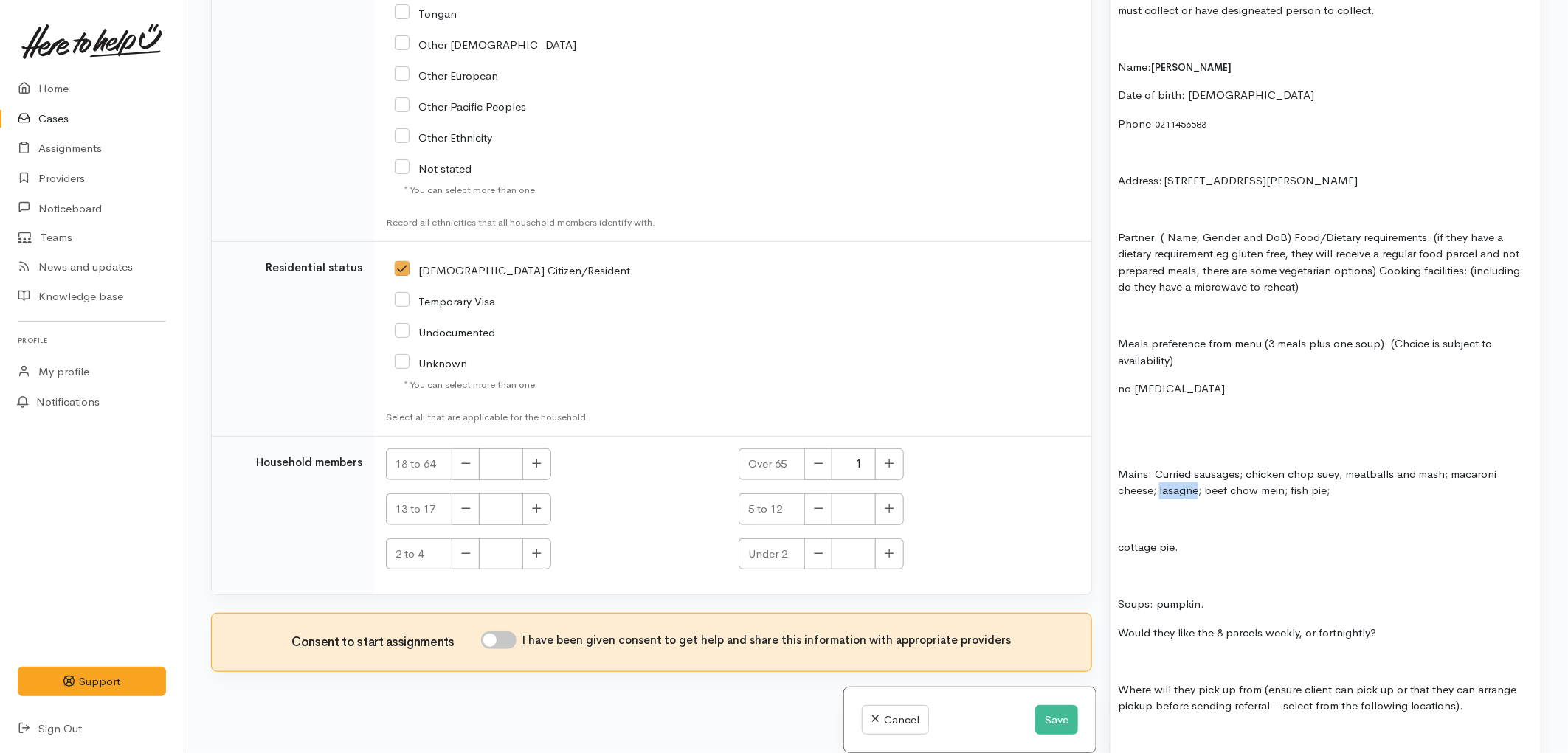
drag, startPoint x: 1160, startPoint y: 476, endPoint x: 1196, endPoint y: 475, distance: 36.0
click at [1196, 475] on p "Mains: Curried sausages; chicken chop suey; meatballs and mash; macaroni cheese…" at bounding box center [1326, 482] width 416 height 33
copy p "lasagne"
click at [1203, 539] on p "cottage pie." at bounding box center [1326, 548] width 416 height 17
drag, startPoint x: 1201, startPoint y: 482, endPoint x: 1163, endPoint y: 482, distance: 38.0
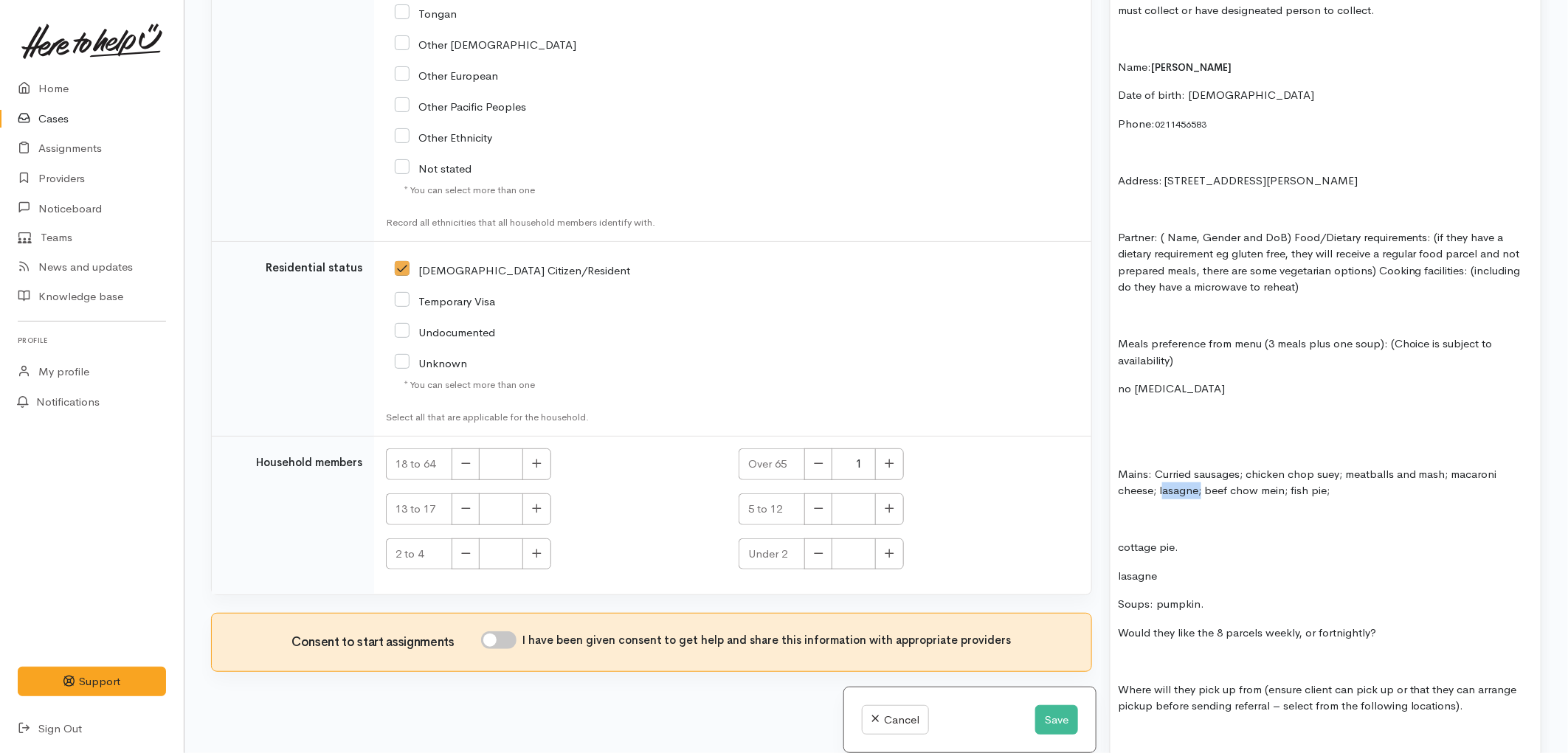
click at [1163, 482] on p "Mains: Curried sausages; chicken chop suey; meatballs and mash; macaroni cheese…" at bounding box center [1326, 482] width 416 height 33
click at [1144, 511] on p at bounding box center [1326, 519] width 416 height 17
drag, startPoint x: 1258, startPoint y: 468, endPoint x: 1244, endPoint y: 459, distance: 16.6
click at [1244, 466] on p "Mains: Curried sausages; chicken chop suey; meatballs and mash; macaroni cheese…" at bounding box center [1326, 482] width 416 height 33
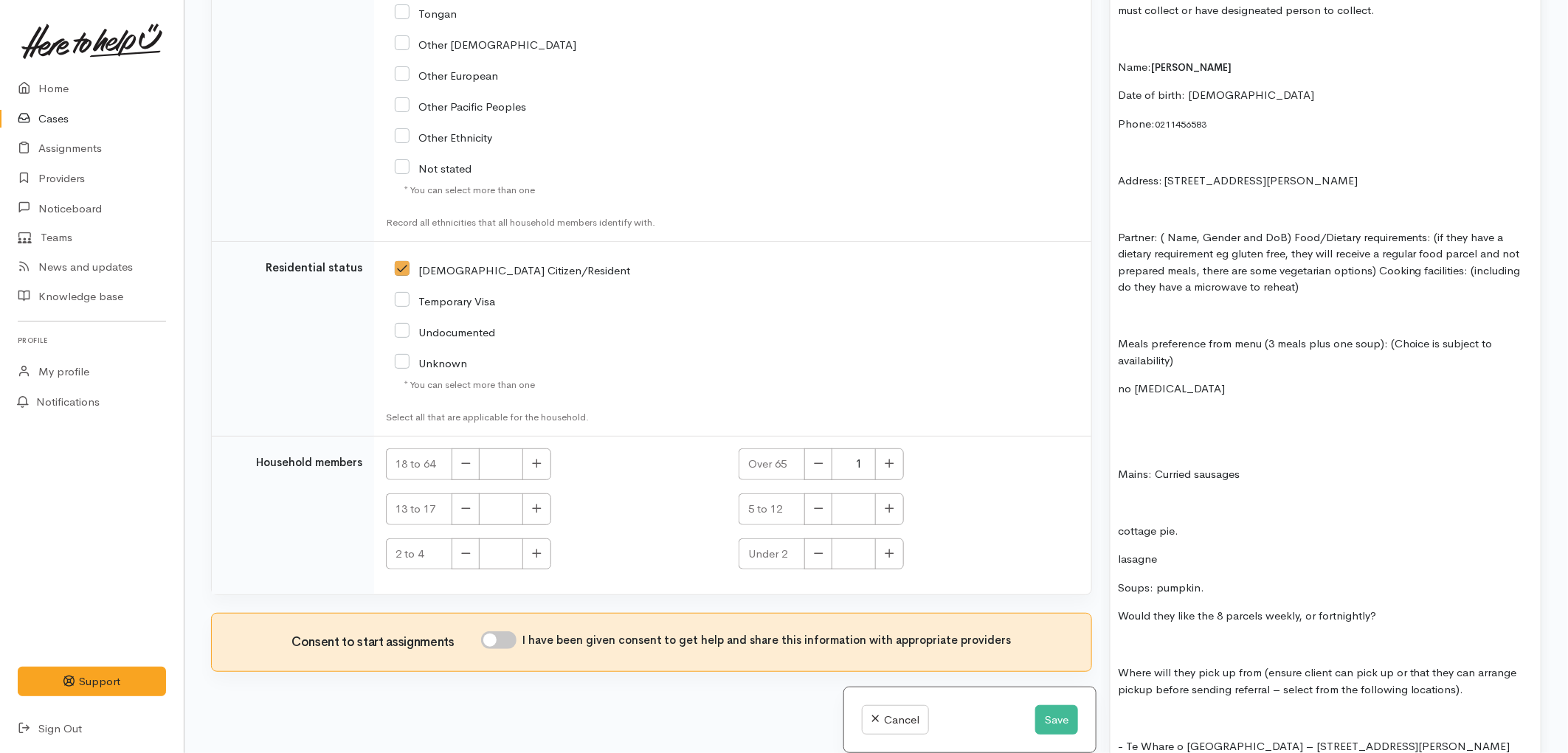
click at [1158, 466] on p "Mains: Curried sausages" at bounding box center [1326, 475] width 416 height 17
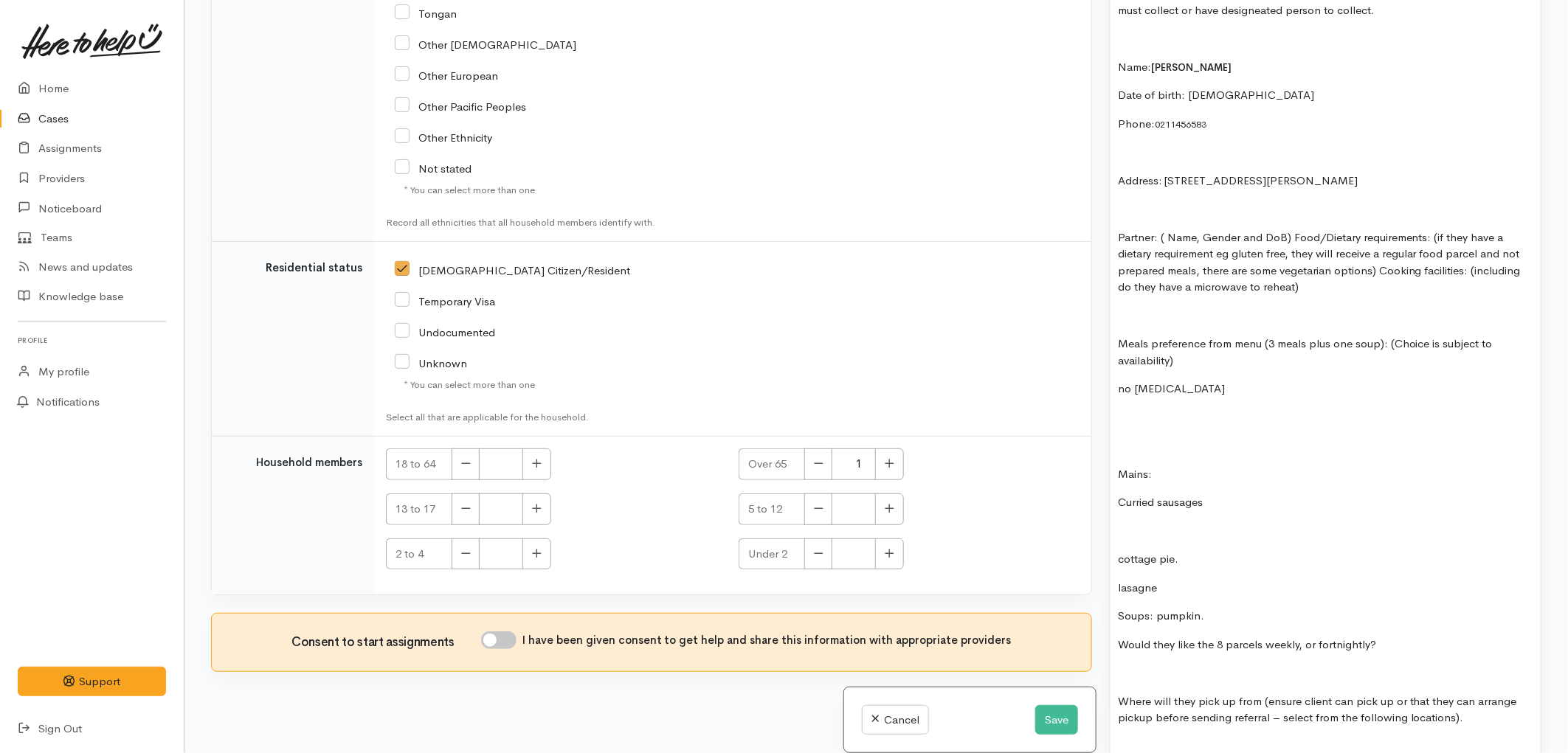
click at [1136, 523] on p at bounding box center [1326, 532] width 416 height 17
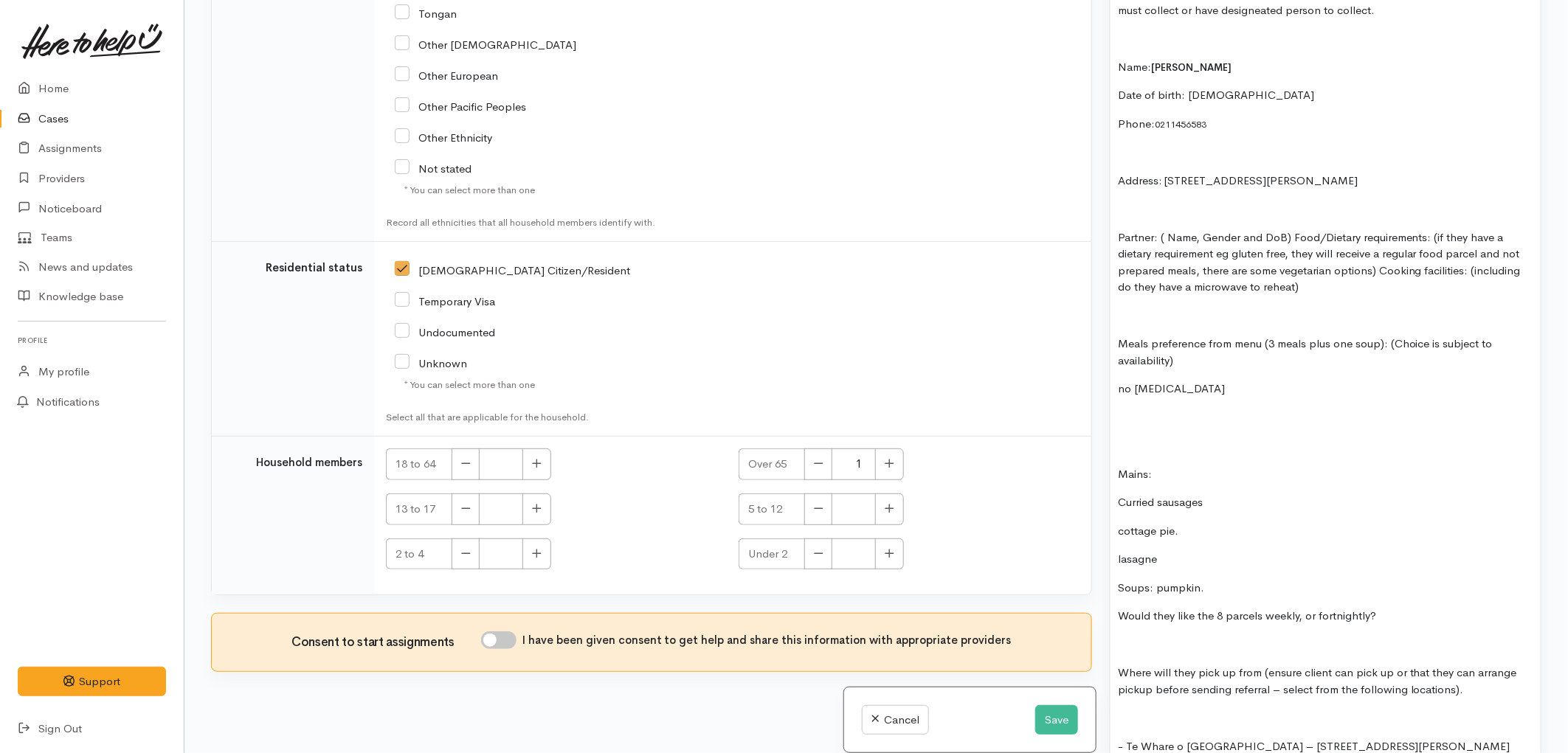
click at [1174, 551] on p "lasagne" at bounding box center [1326, 560] width 416 height 17
click at [1210, 580] on p "Soups: pumpkin." at bounding box center [1326, 588] width 416 height 17
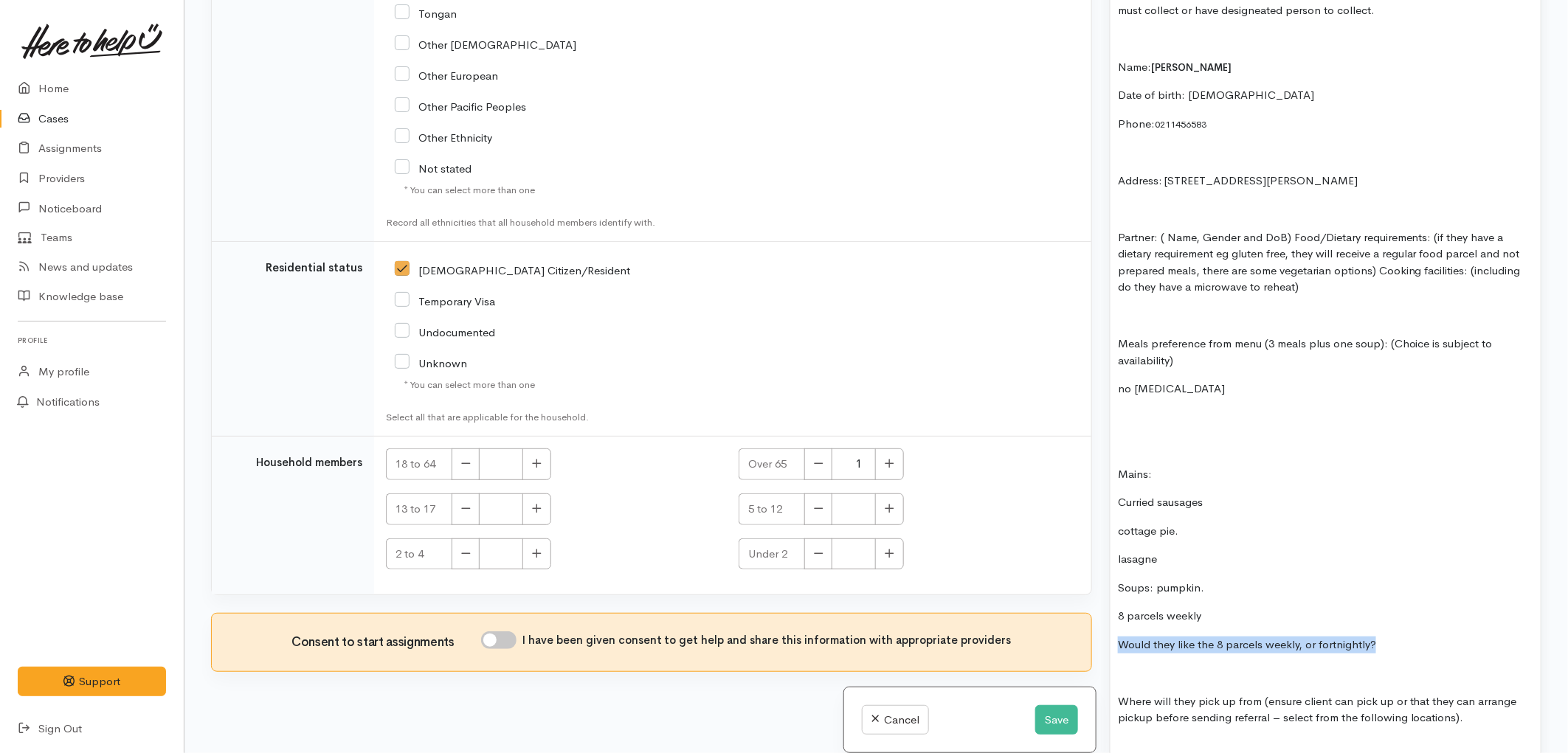
drag, startPoint x: 1382, startPoint y: 633, endPoint x: 1114, endPoint y: 630, distance: 268.0
click at [1114, 630] on div "one previous case in May 2024 FOOD SUPPORT - SUPER CONNECT (HAMILTON ONLY) week…" at bounding box center [1325, 586] width 430 height 2200
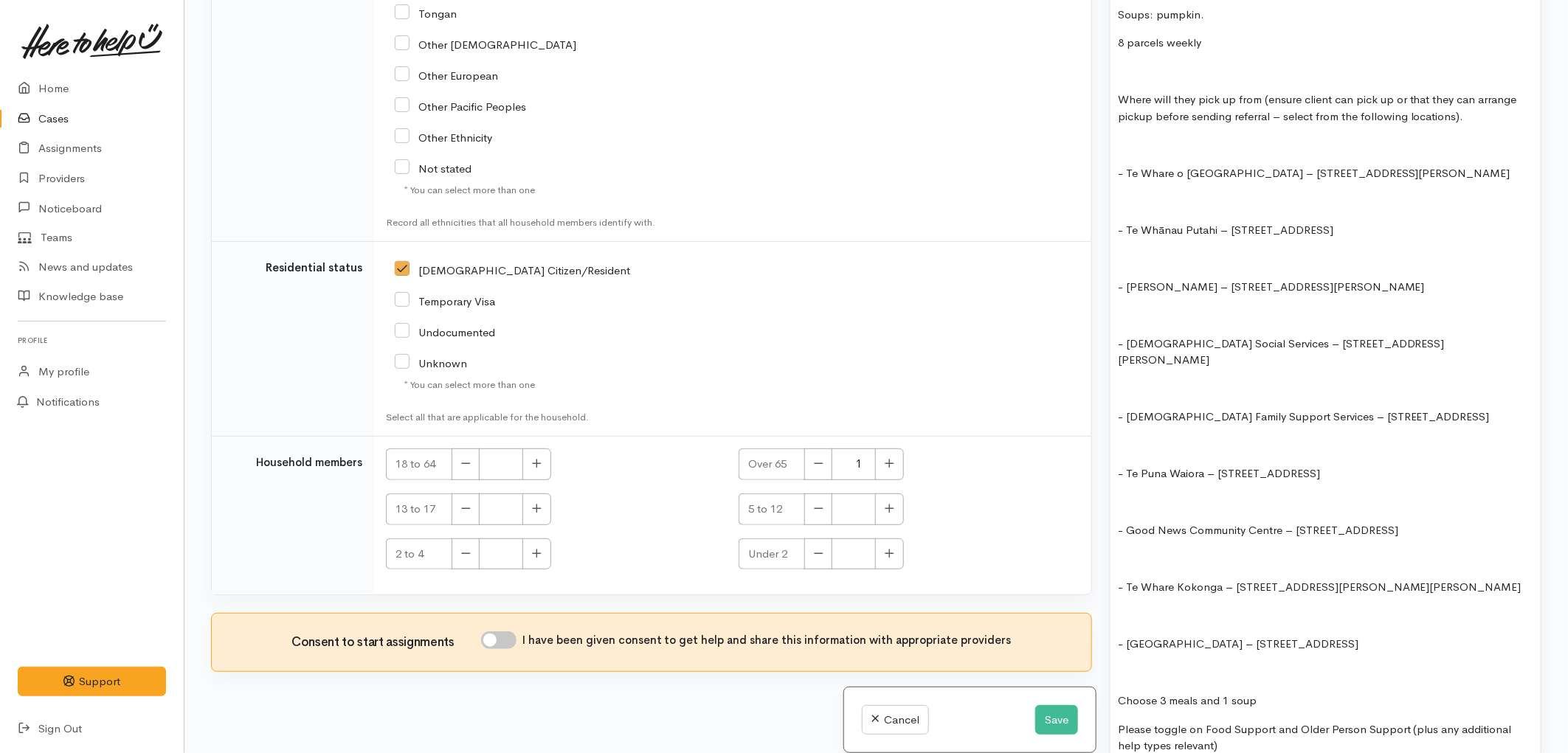
scroll to position [2048, 0]
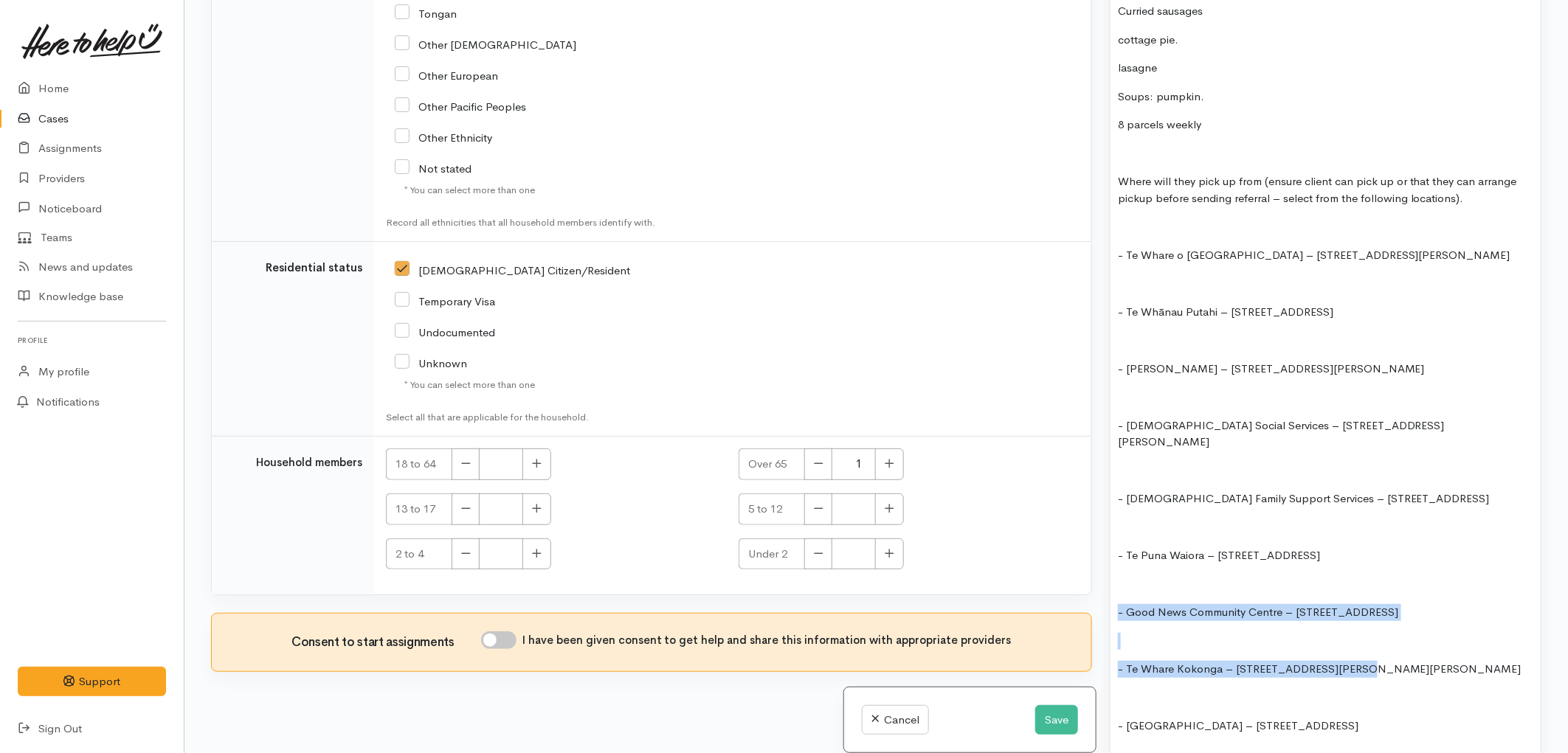
drag, startPoint x: 1373, startPoint y: 635, endPoint x: 1114, endPoint y: 570, distance: 267.0
click at [1114, 570] on div "one previous case in May 2024 FOOD SUPPORT - SUPER CONNECT (HAMILTON ONLY) week…" at bounding box center [1325, 80] width 430 height 2172
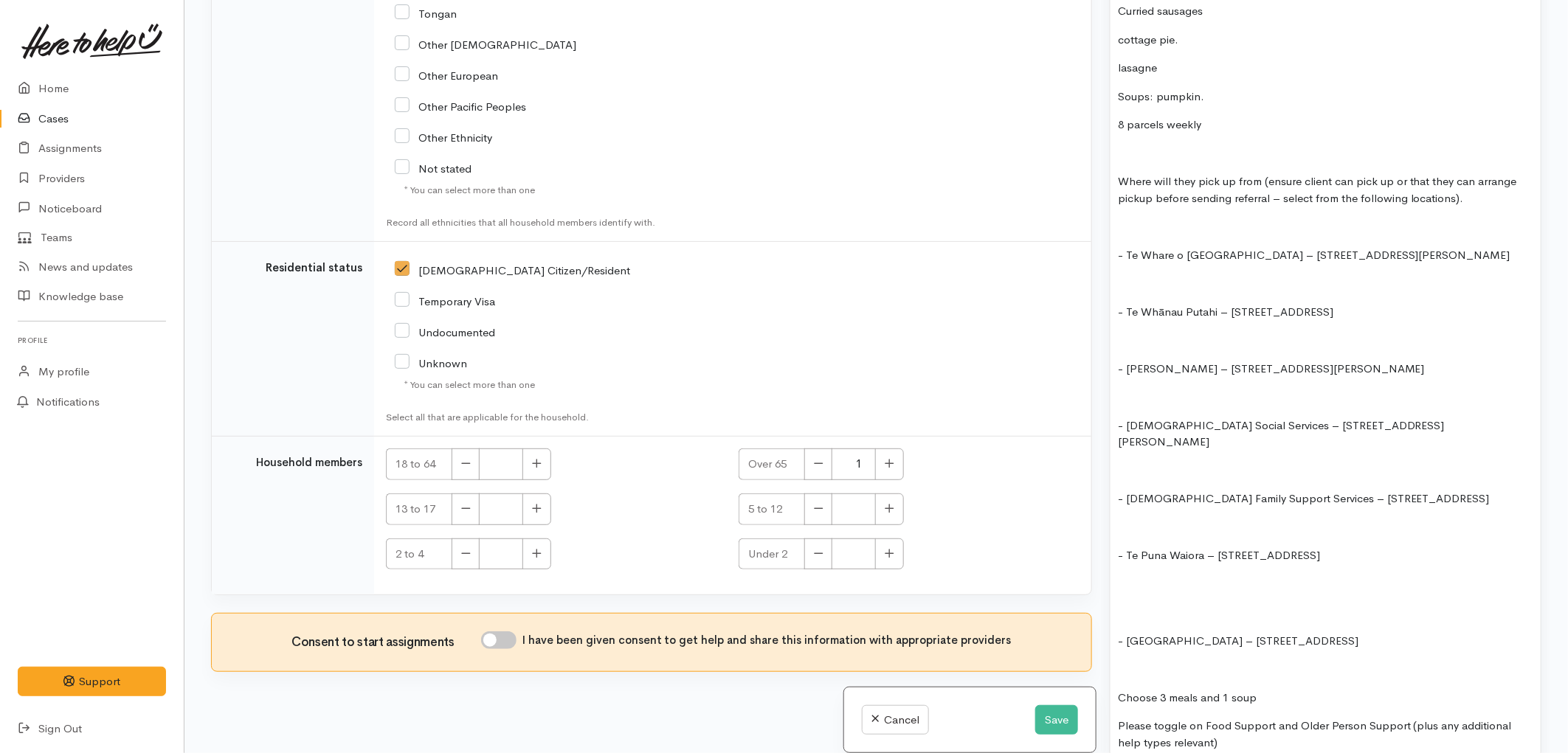
drag, startPoint x: 1476, startPoint y: 466, endPoint x: 1122, endPoint y: 328, distance: 379.9
click at [1122, 328] on div "one previous case in May 2024 FOOD SUPPORT - SUPER CONNECT (HAMILTON ONLY) week…" at bounding box center [1325, 37] width 430 height 2086
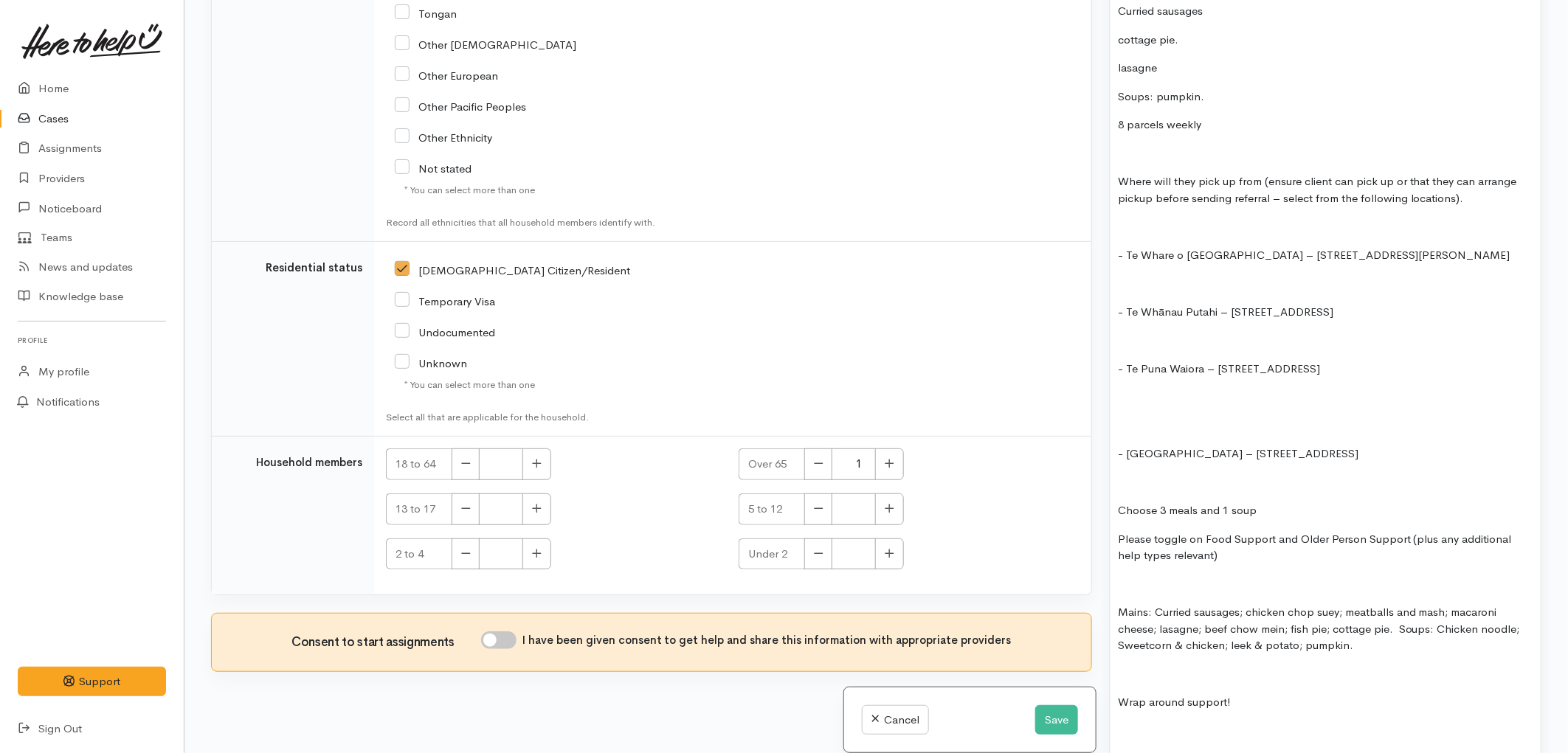
drag, startPoint x: 1412, startPoint y: 443, endPoint x: 1163, endPoint y: 396, distance: 253.4
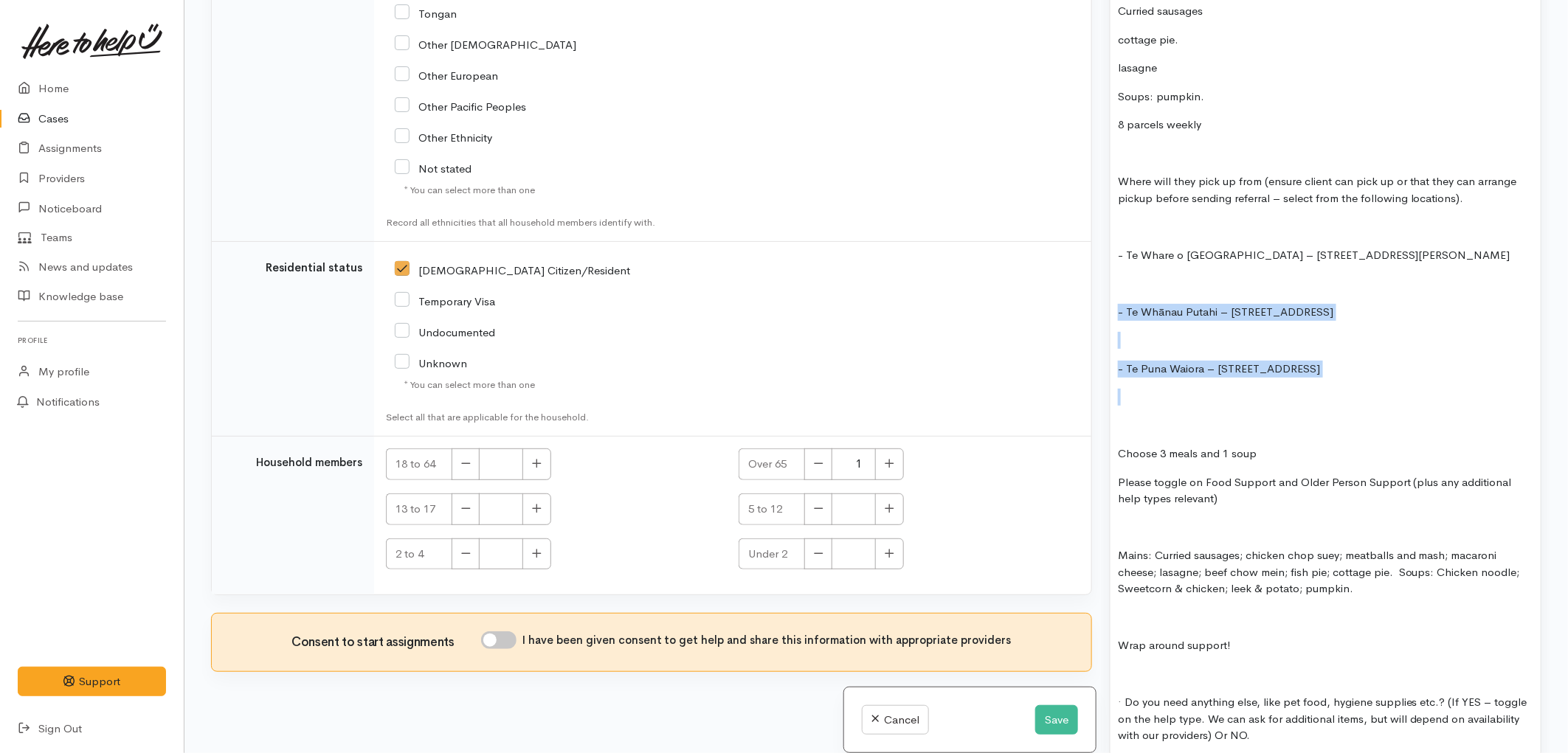
drag, startPoint x: 1383, startPoint y: 380, endPoint x: 1120, endPoint y: 281, distance: 281.0
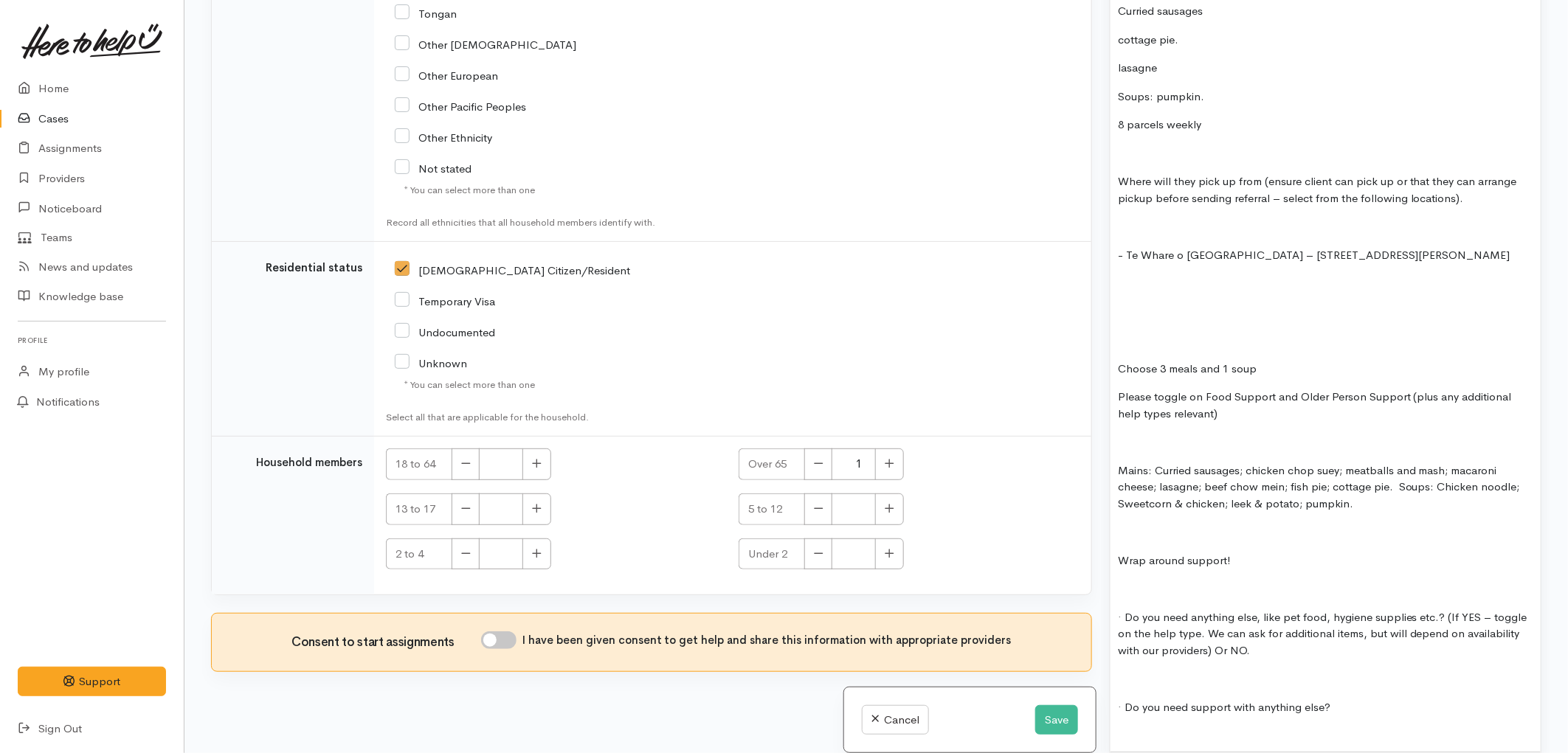
click at [1131, 332] on p at bounding box center [1326, 340] width 416 height 17
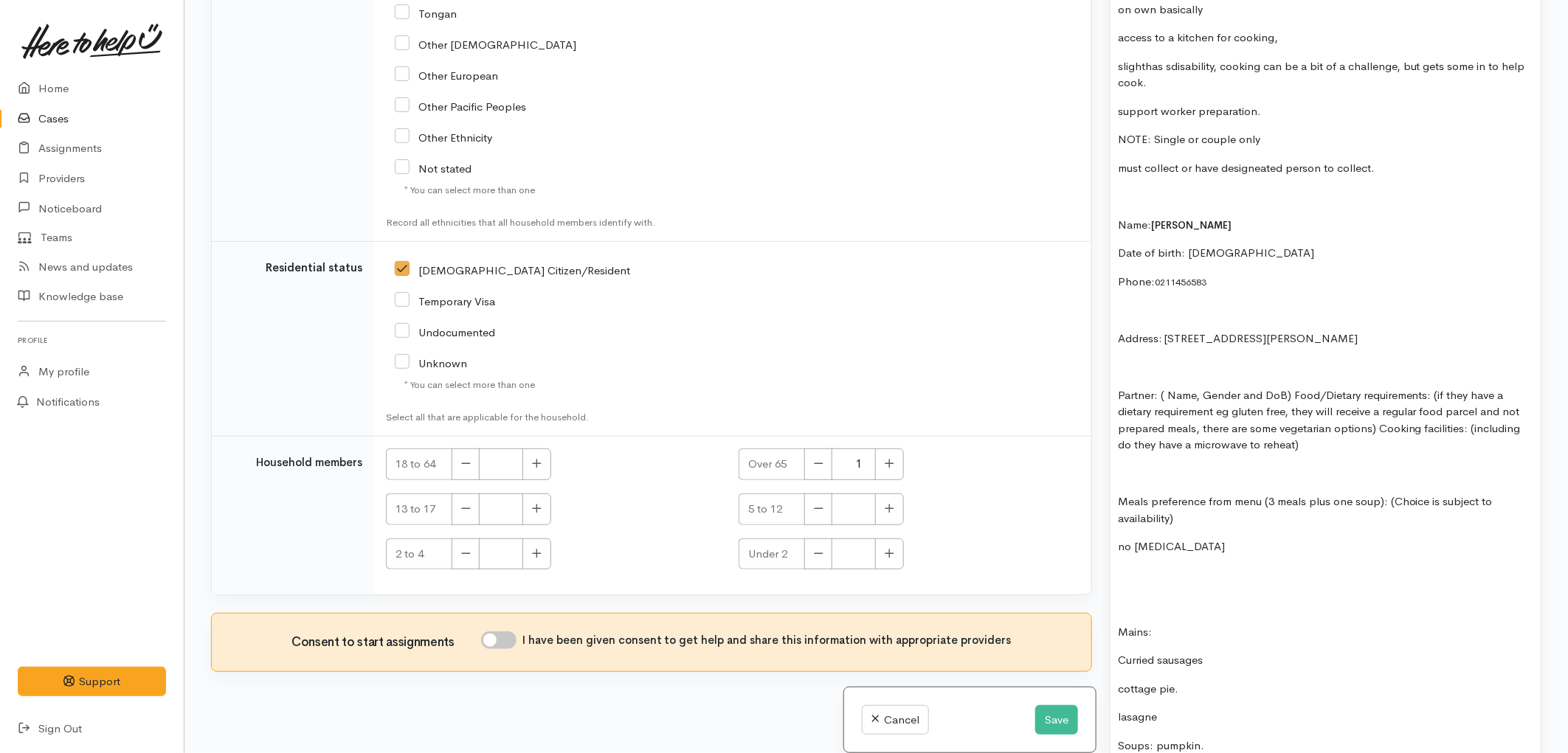
scroll to position [1393, 0]
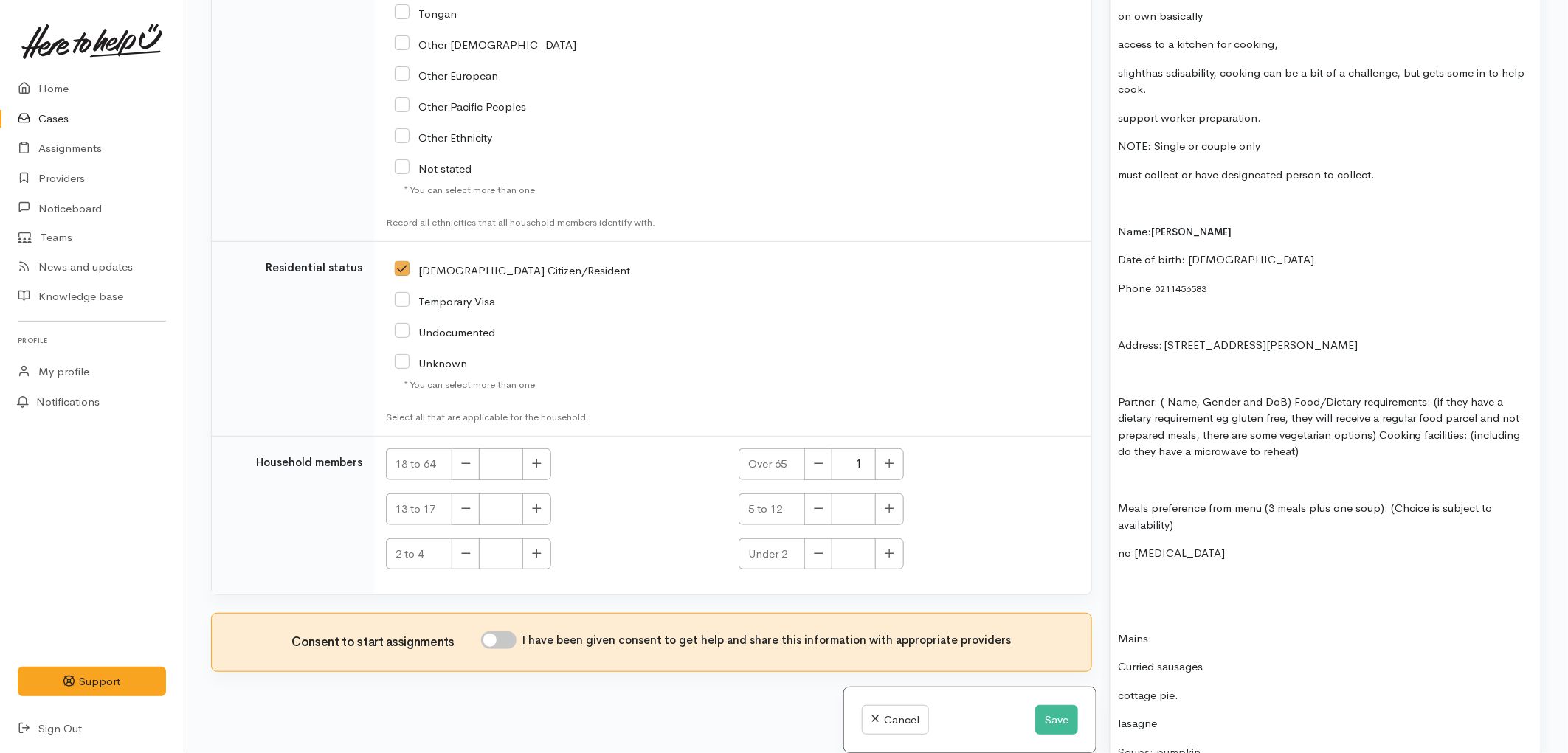
click at [1170, 574] on p at bounding box center [1326, 582] width 416 height 17
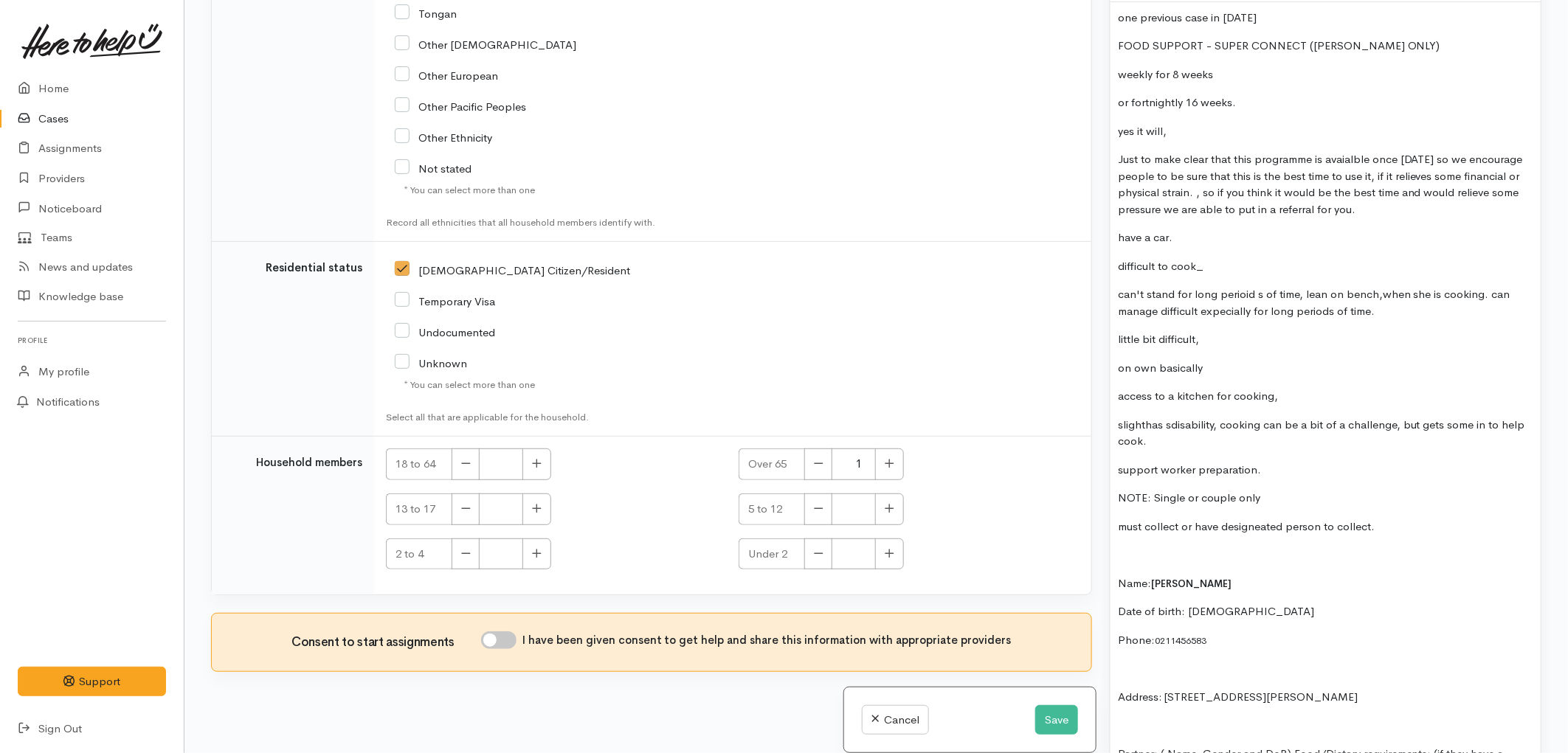
scroll to position [1066, 0]
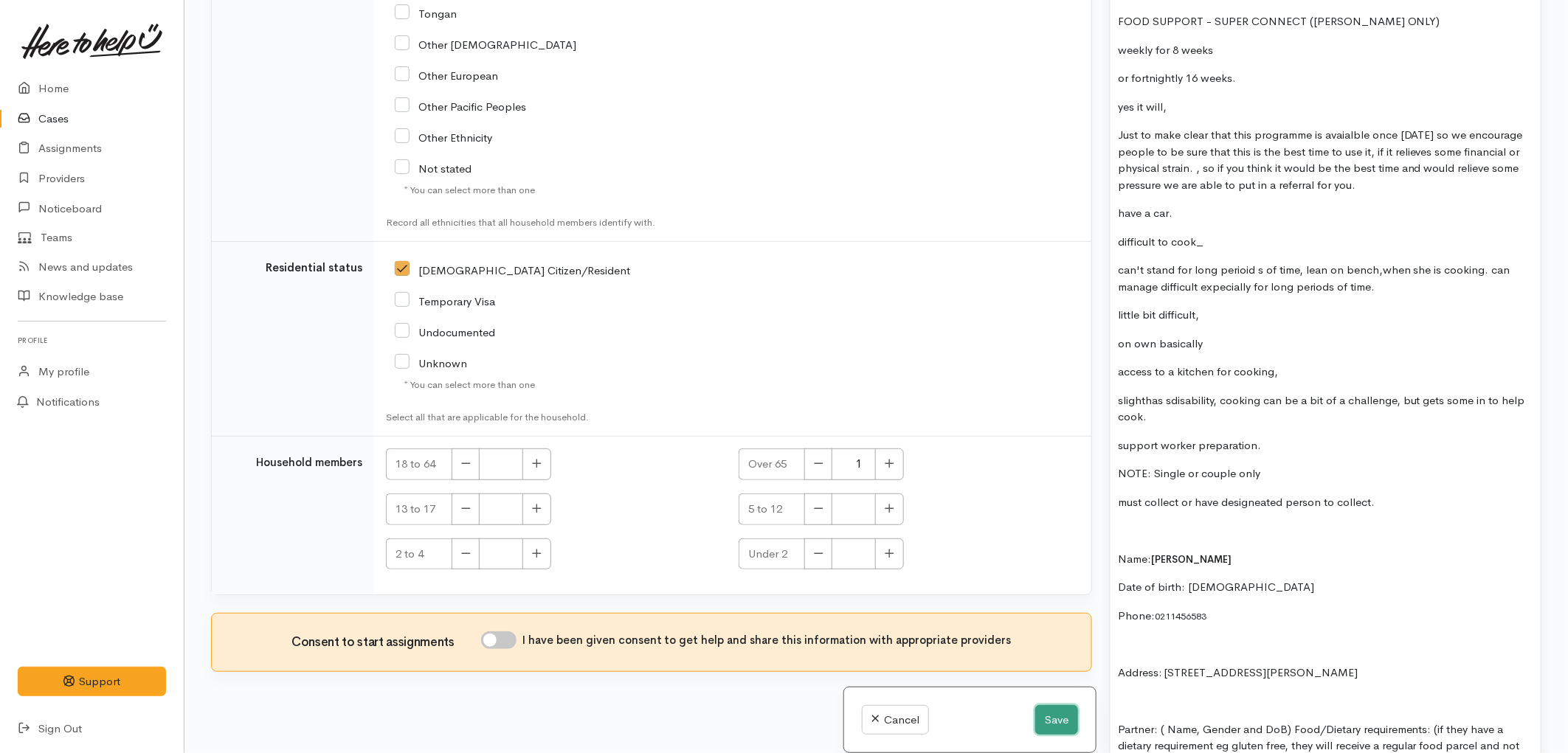
drag, startPoint x: 1041, startPoint y: 729, endPoint x: 1010, endPoint y: 711, distance: 35.8
click at [1041, 729] on button "Save" at bounding box center [1056, 721] width 43 height 31
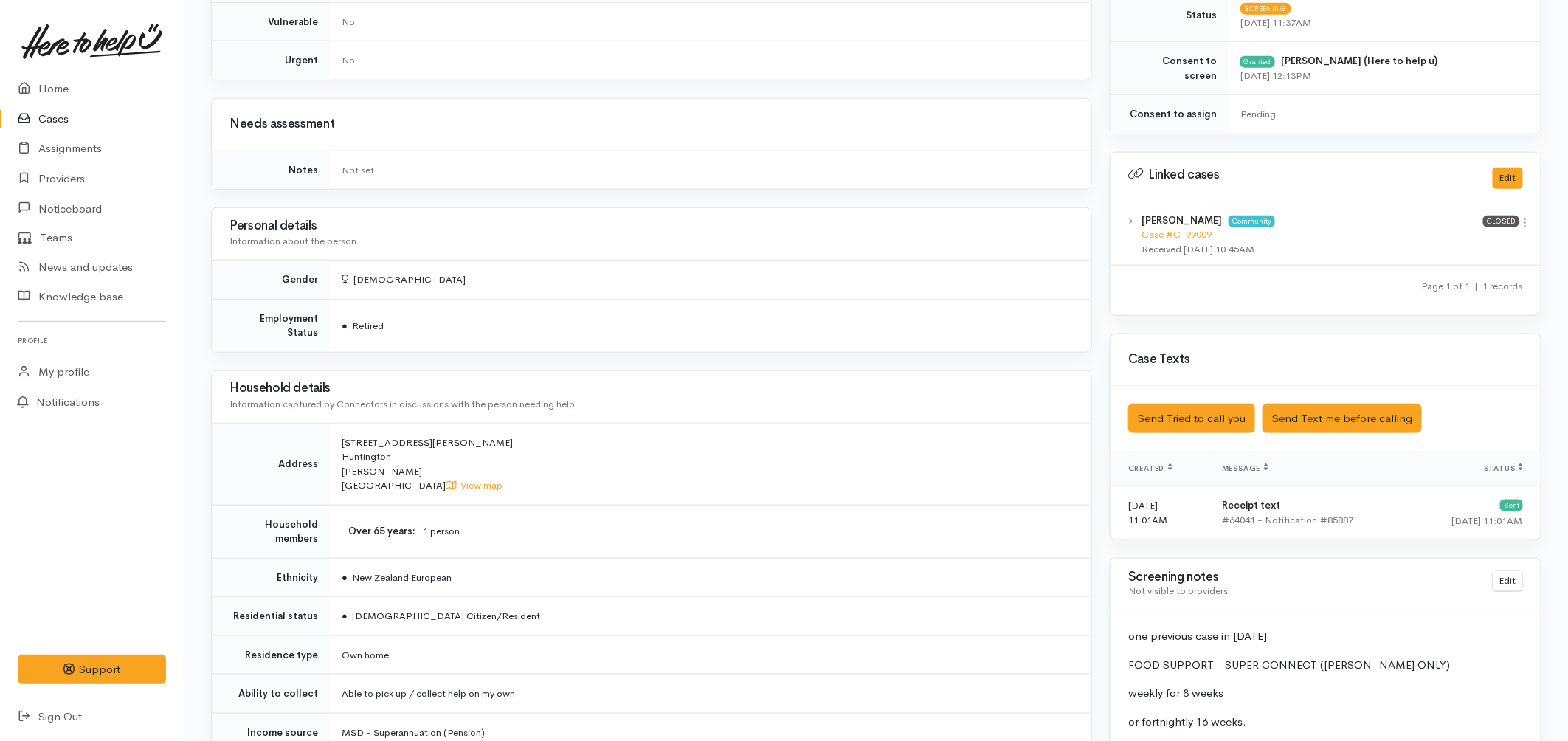
scroll to position [655, 0]
drag, startPoint x: 340, startPoint y: 428, endPoint x: 417, endPoint y: 423, distance: 77.2
click at [417, 424] on td "27 Borman Road Huntington Hamilton New Zealand View map" at bounding box center [710, 465] width 762 height 82
copy span "[STREET_ADDRESS][PERSON_NAME]"
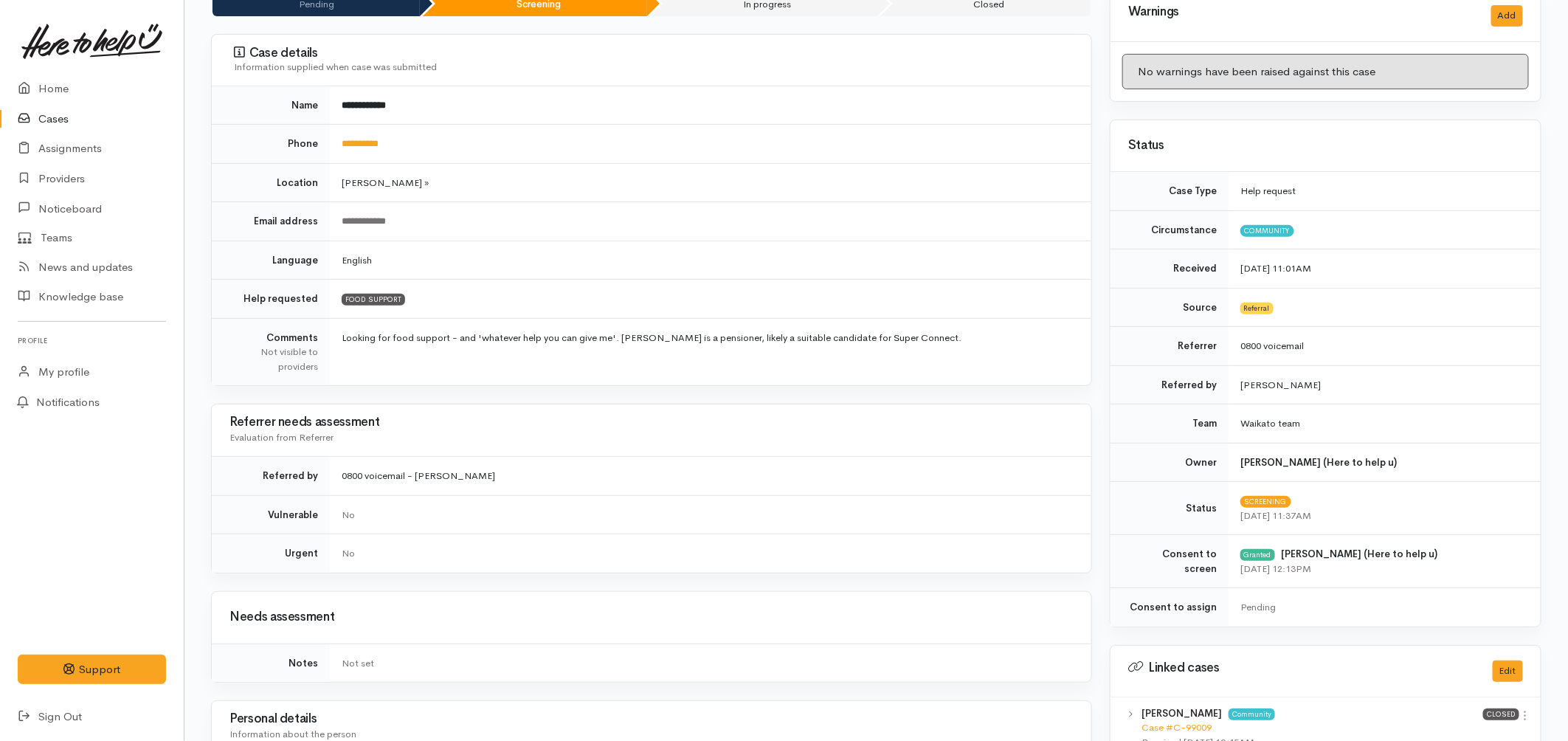
scroll to position [0, 0]
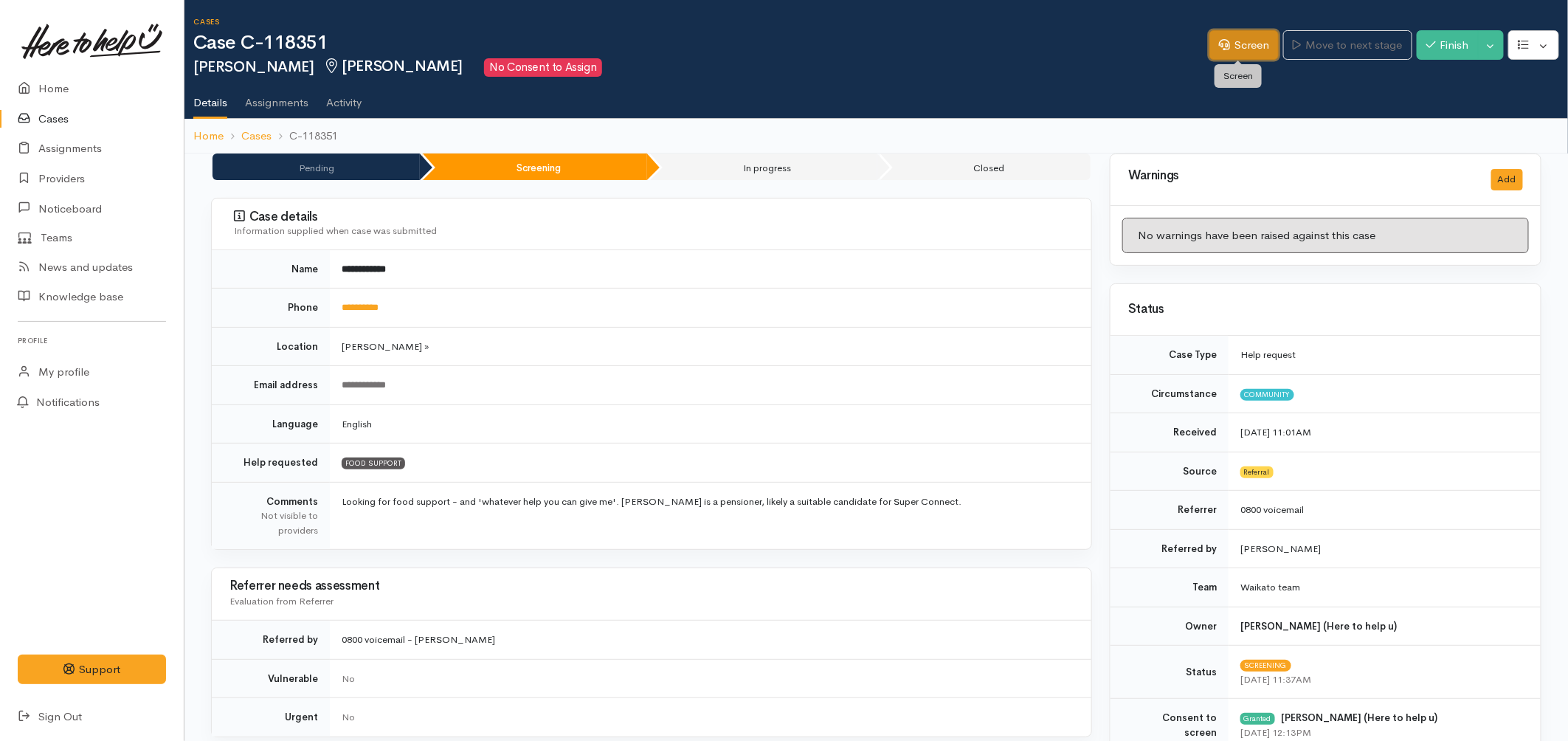
click at [1210, 50] on link "Screen" at bounding box center [1244, 46] width 70 height 31
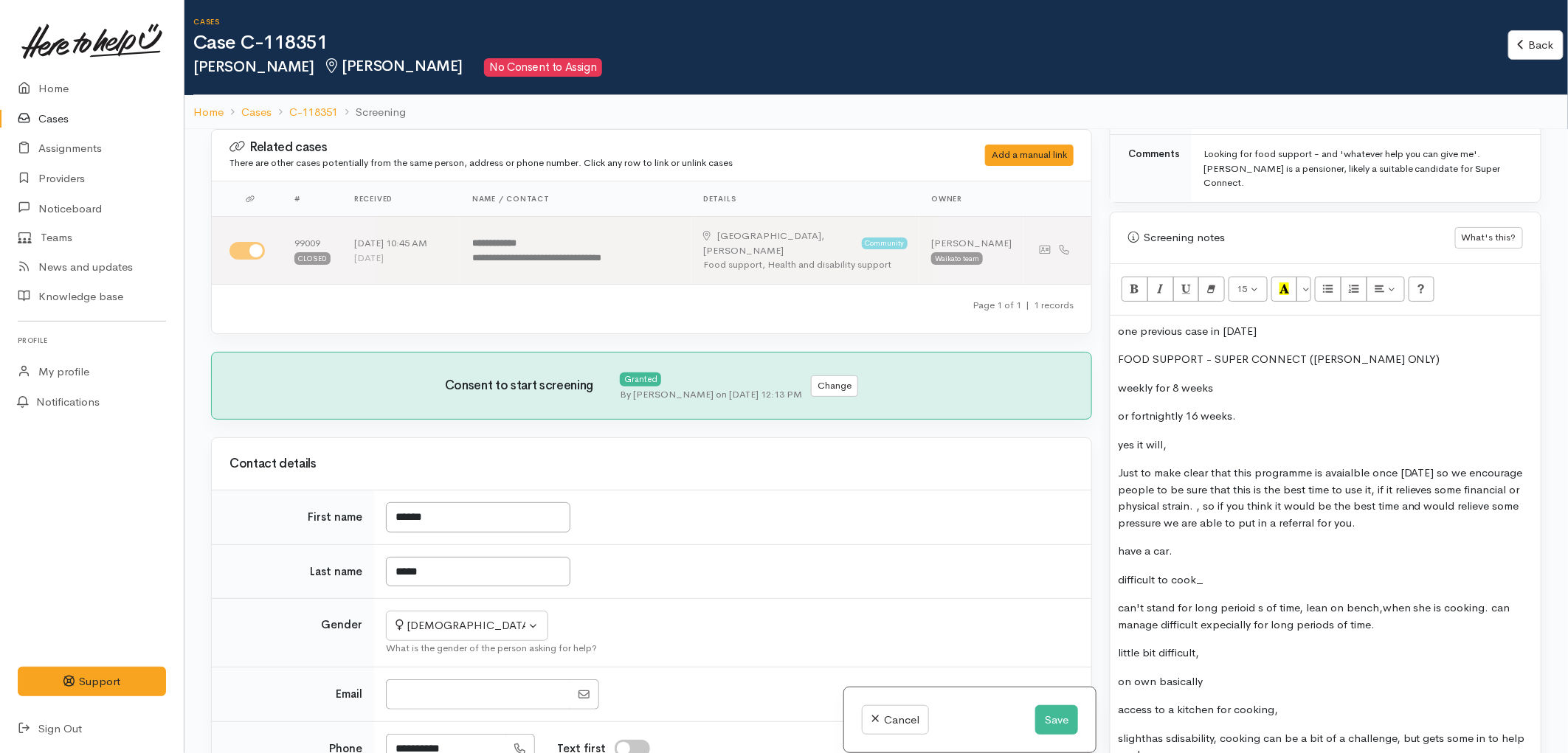
scroll to position [984, 0]
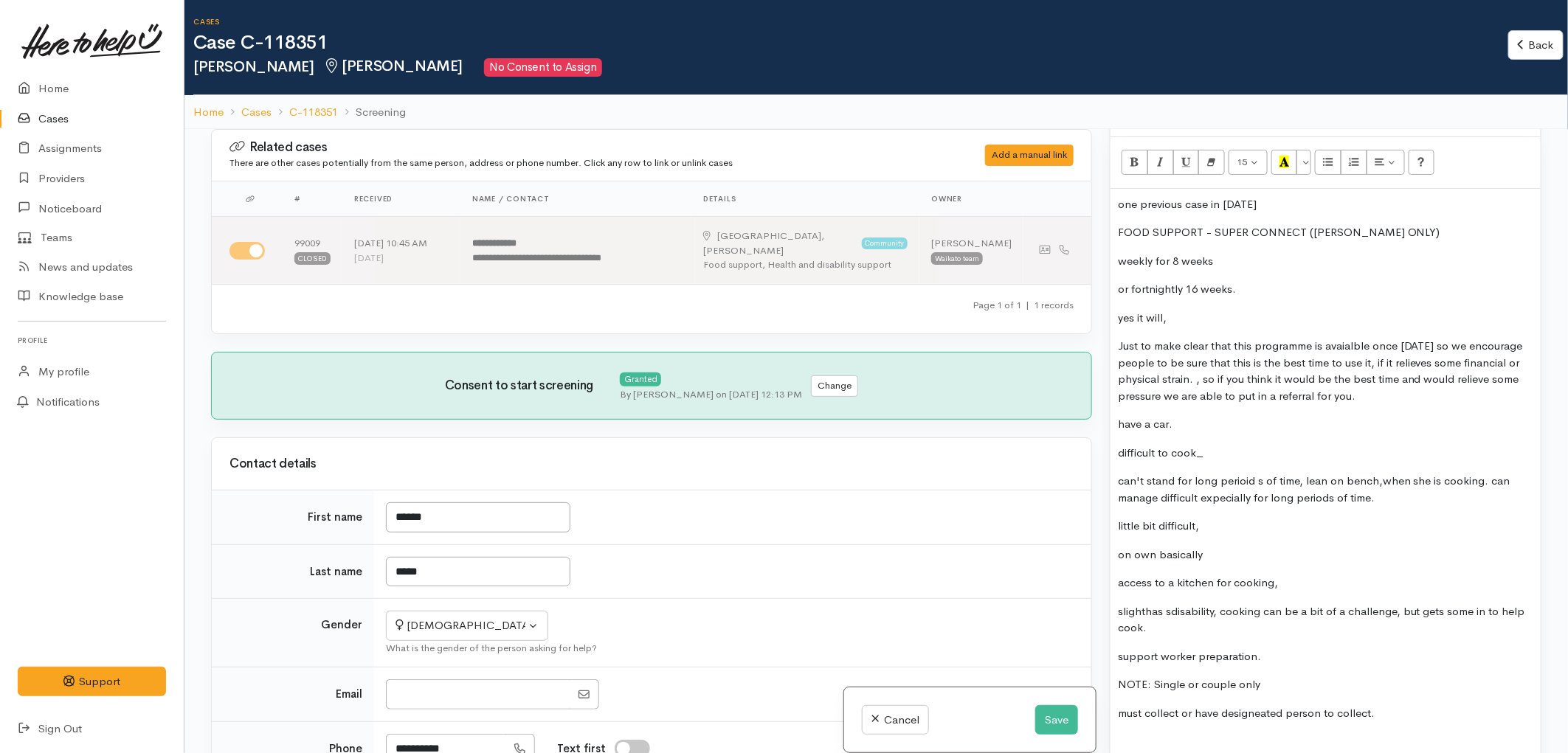
click at [1179, 310] on p "yes it will," at bounding box center [1326, 318] width 416 height 17
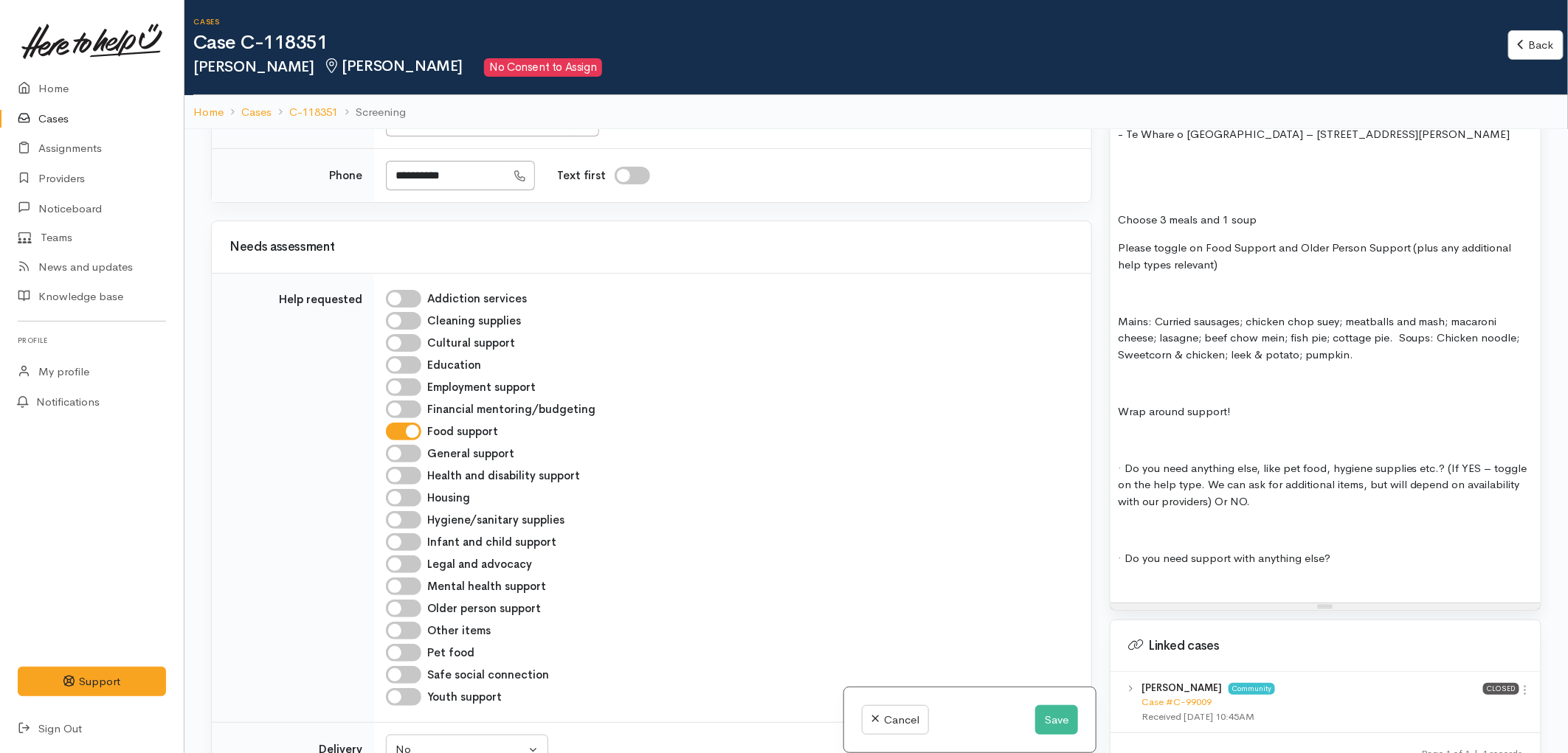
scroll to position [2377, 0]
click at [1226, 370] on p at bounding box center [1326, 378] width 416 height 17
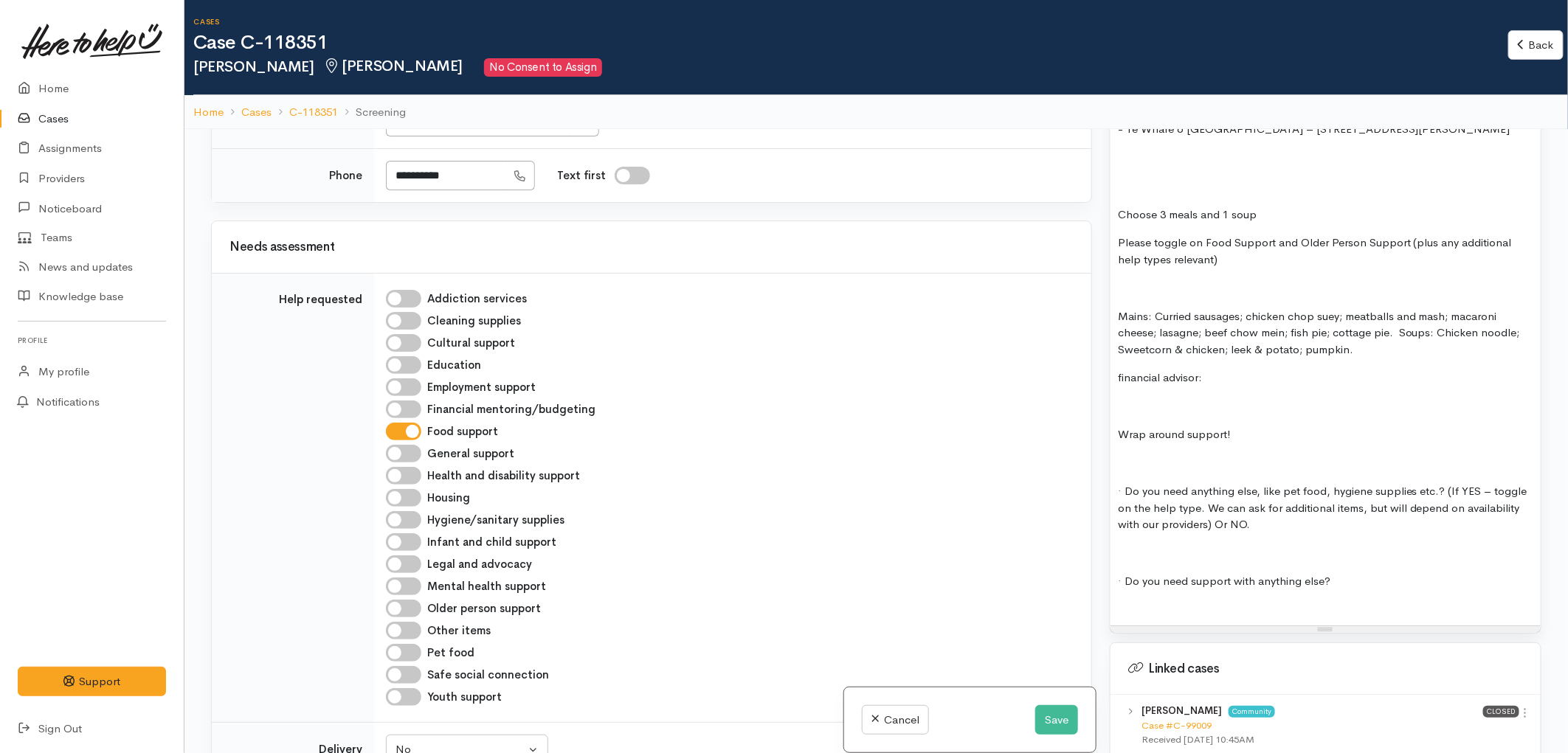
click at [1198, 398] on p at bounding box center [1326, 407] width 416 height 17
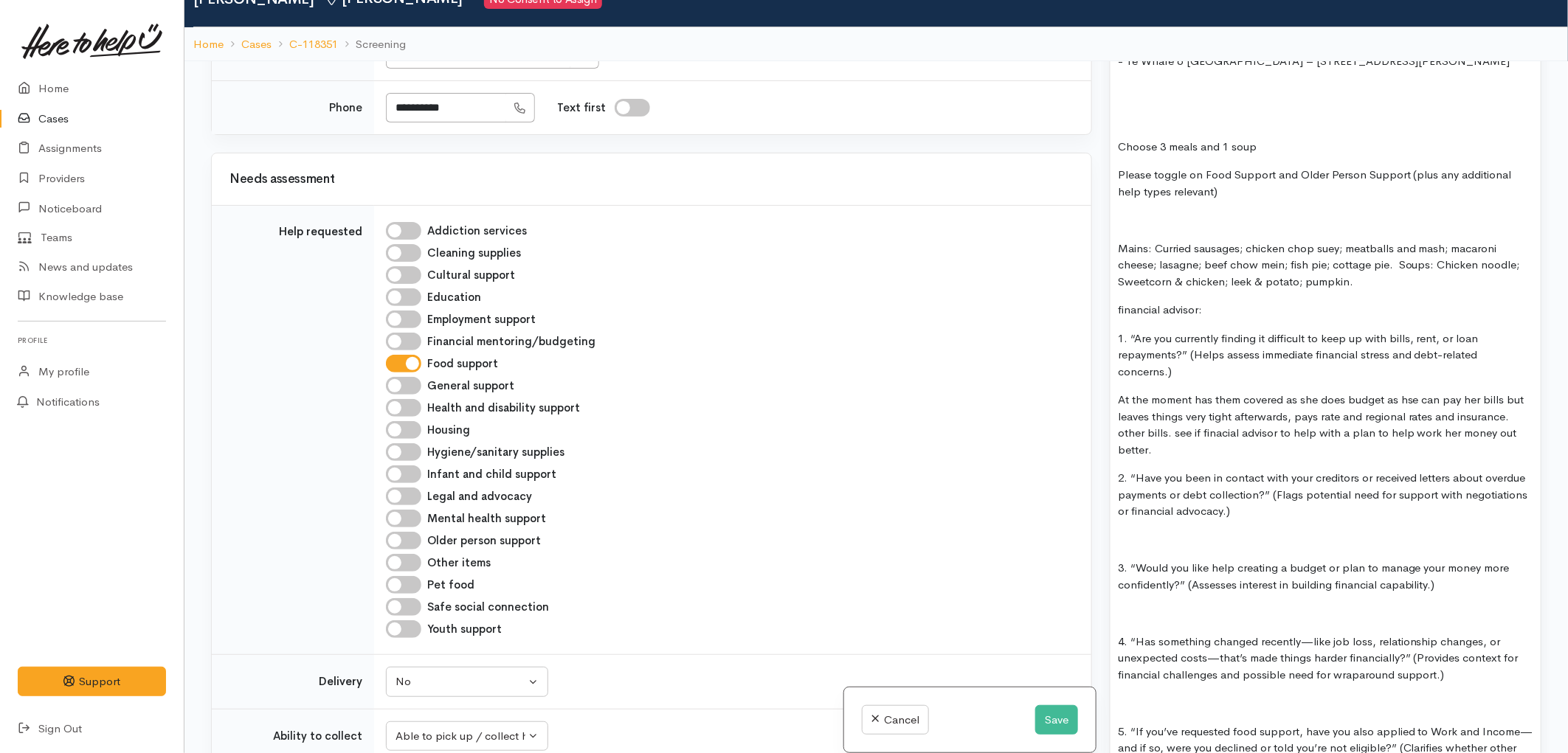
click at [1237, 605] on p at bounding box center [1326, 614] width 416 height 17
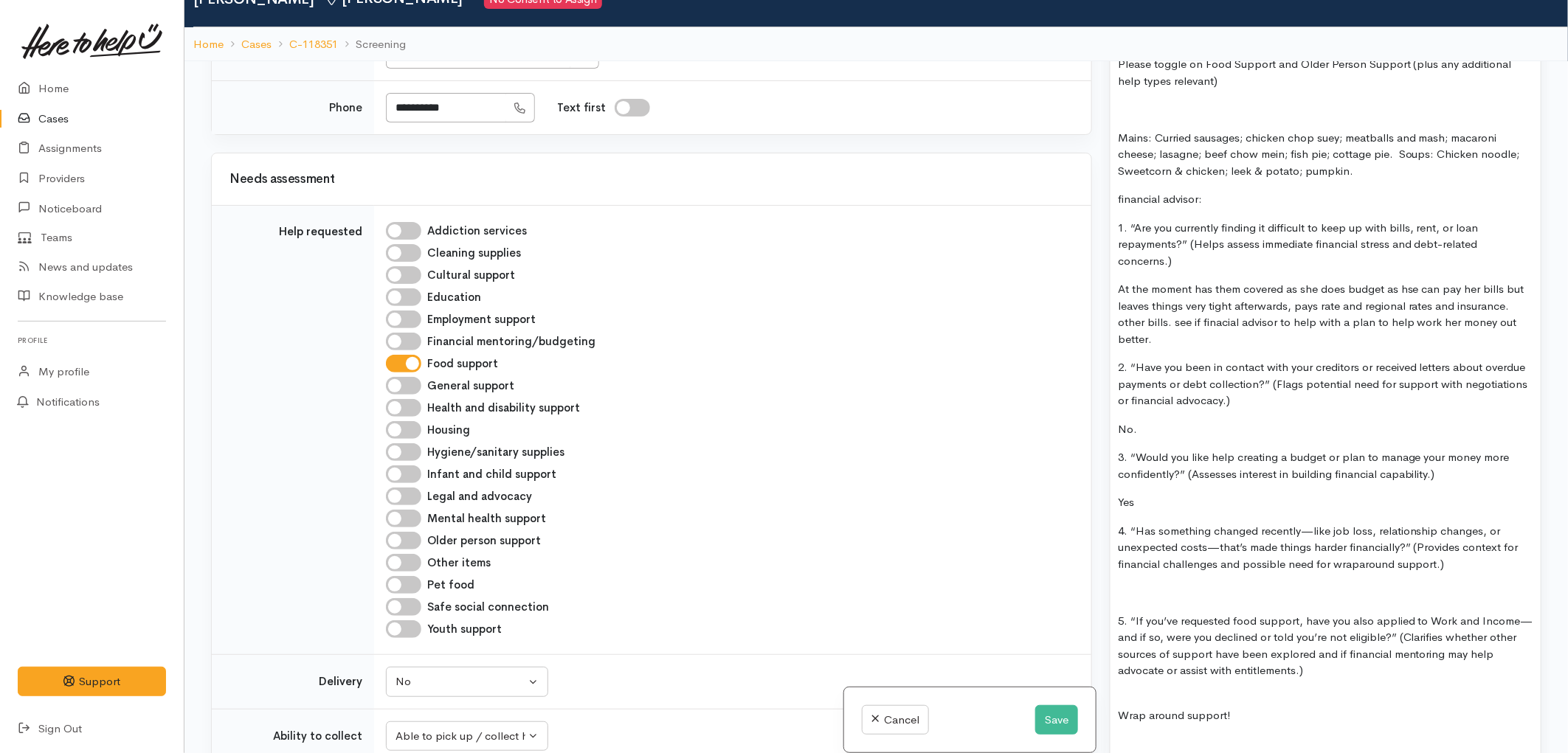
scroll to position [2541, 0]
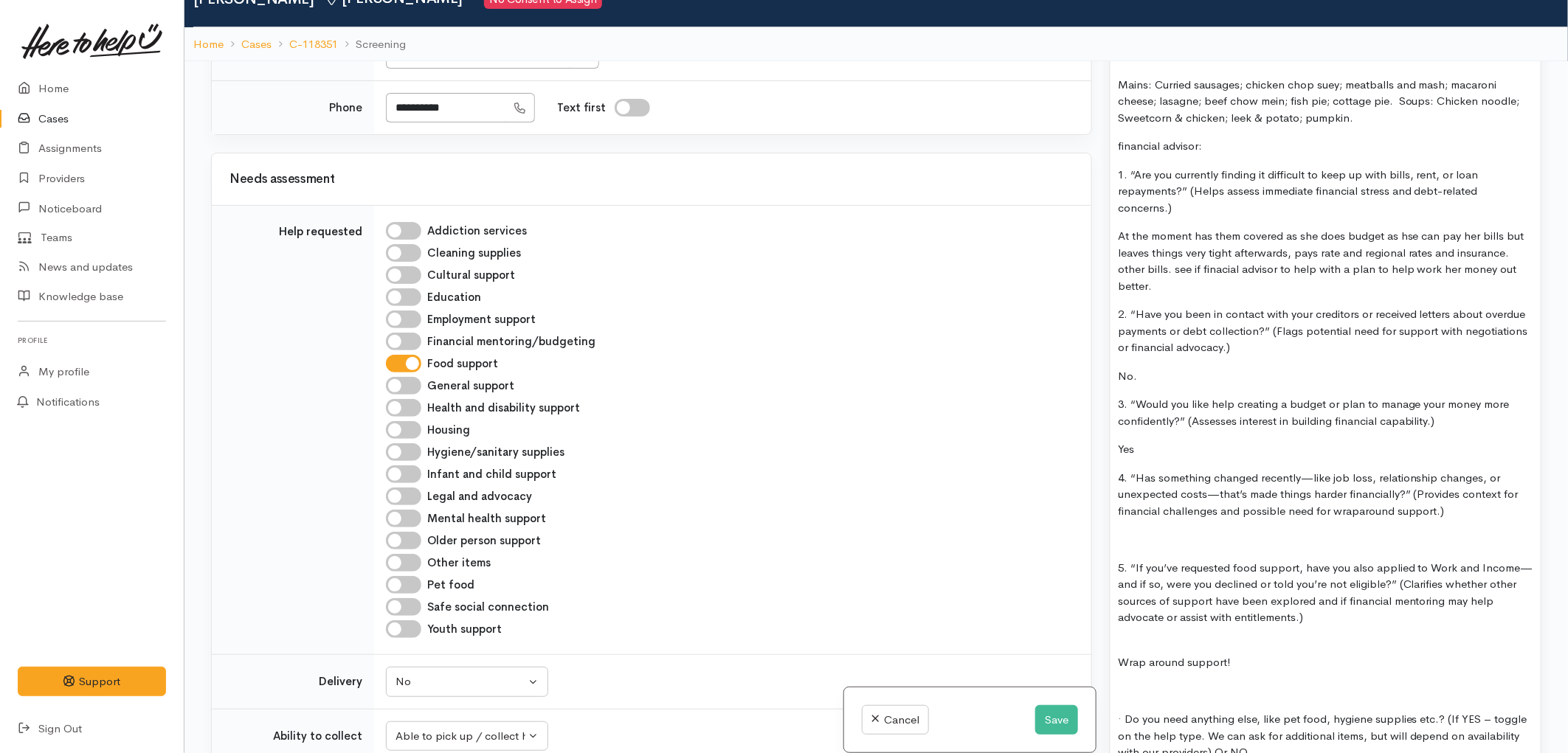
click at [1203, 531] on p at bounding box center [1326, 539] width 416 height 17
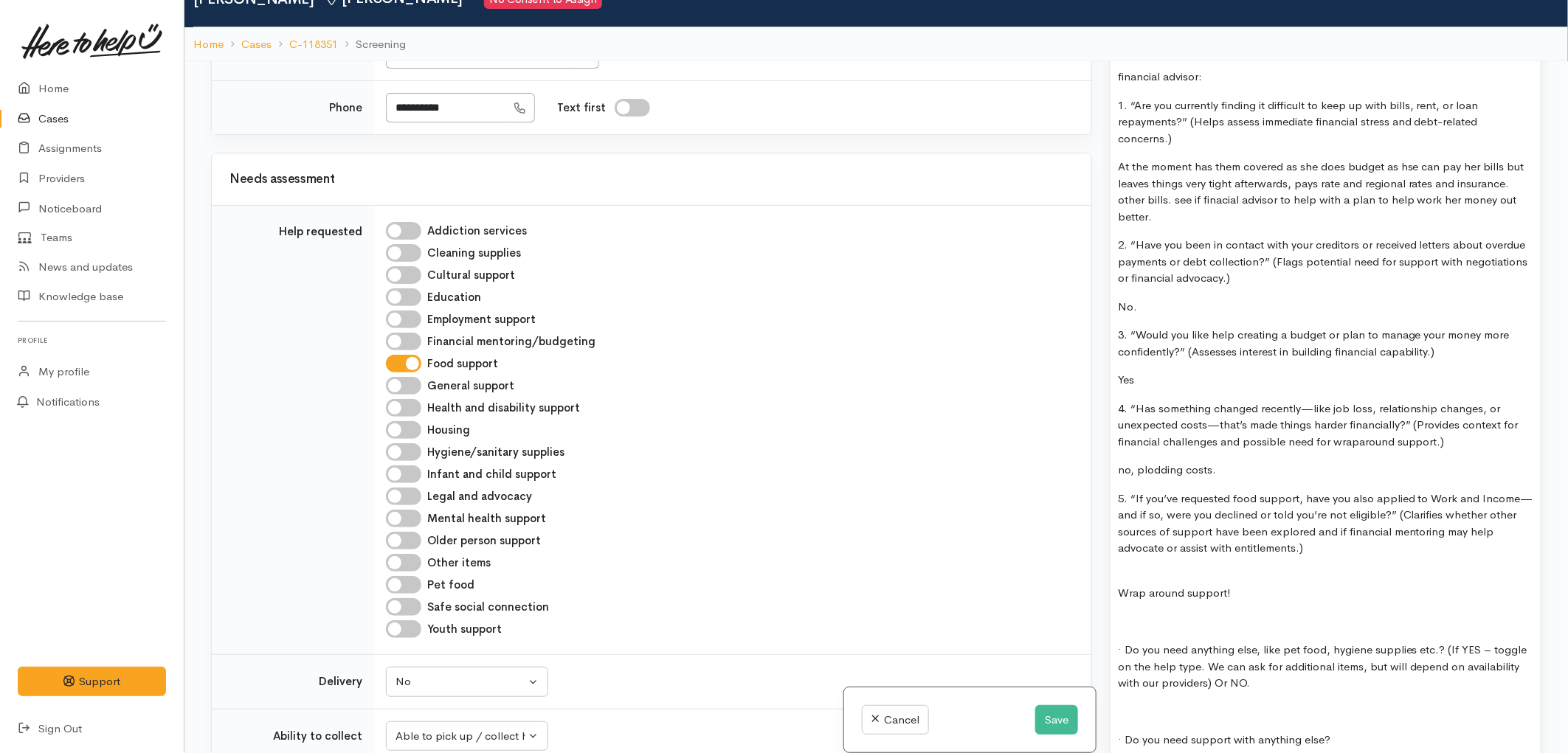
scroll to position [2623, 0]
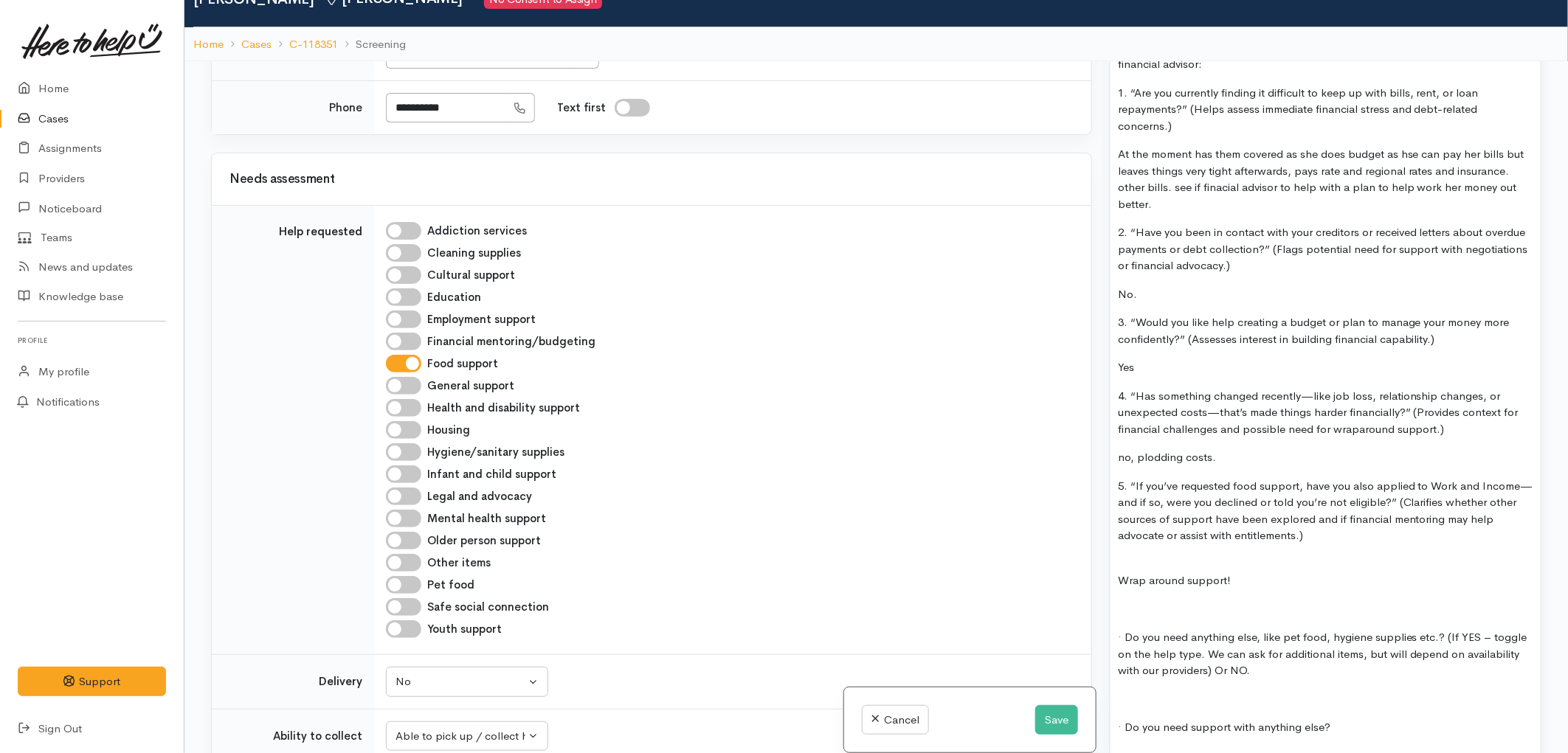
click at [1173, 557] on div at bounding box center [1326, 565] width 416 height 17
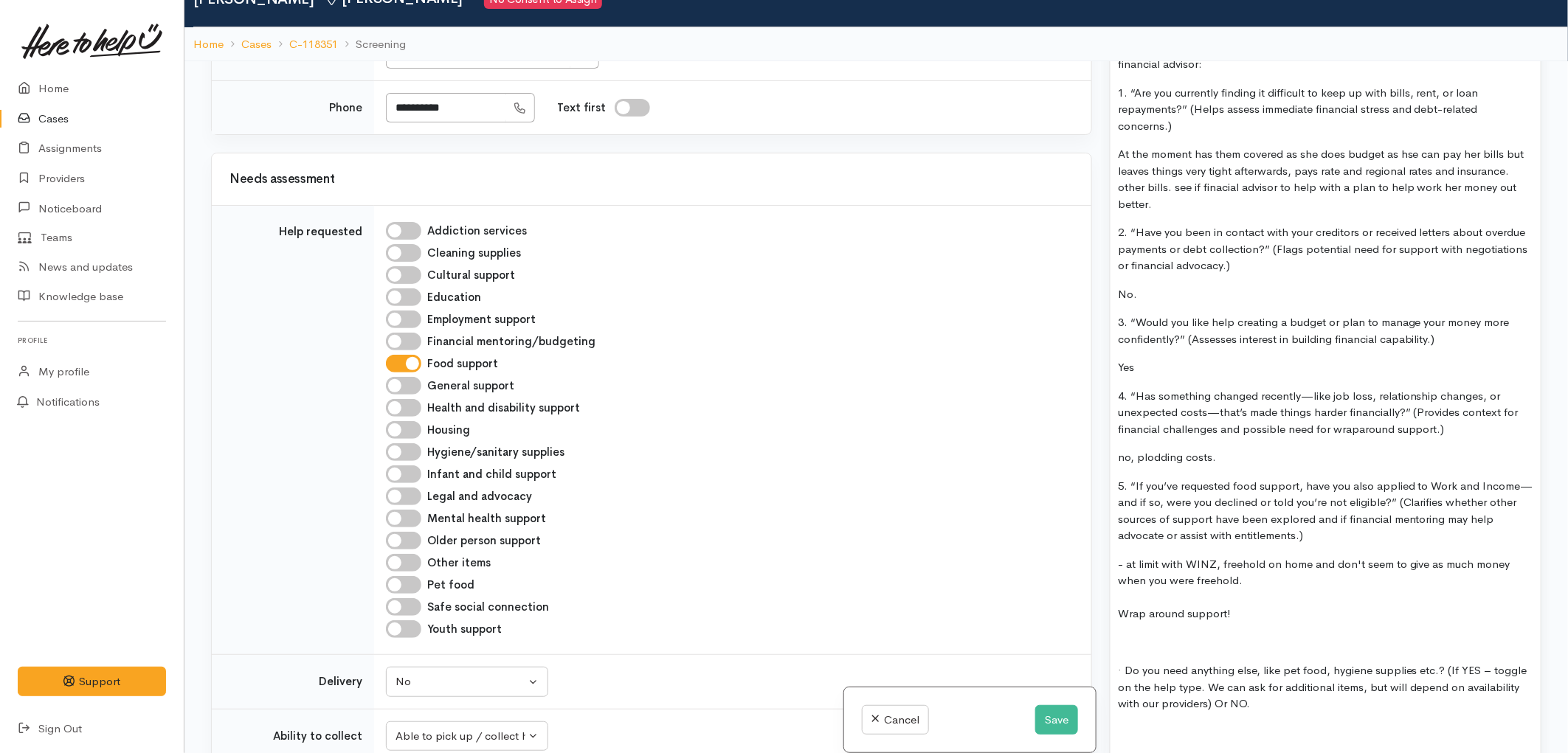
click at [1264, 563] on div "- at limit with WINZ, freehold on home and don't seem to give as much money whe…" at bounding box center [1326, 573] width 416 height 33
click at [1225, 635] on p at bounding box center [1326, 643] width 416 height 17
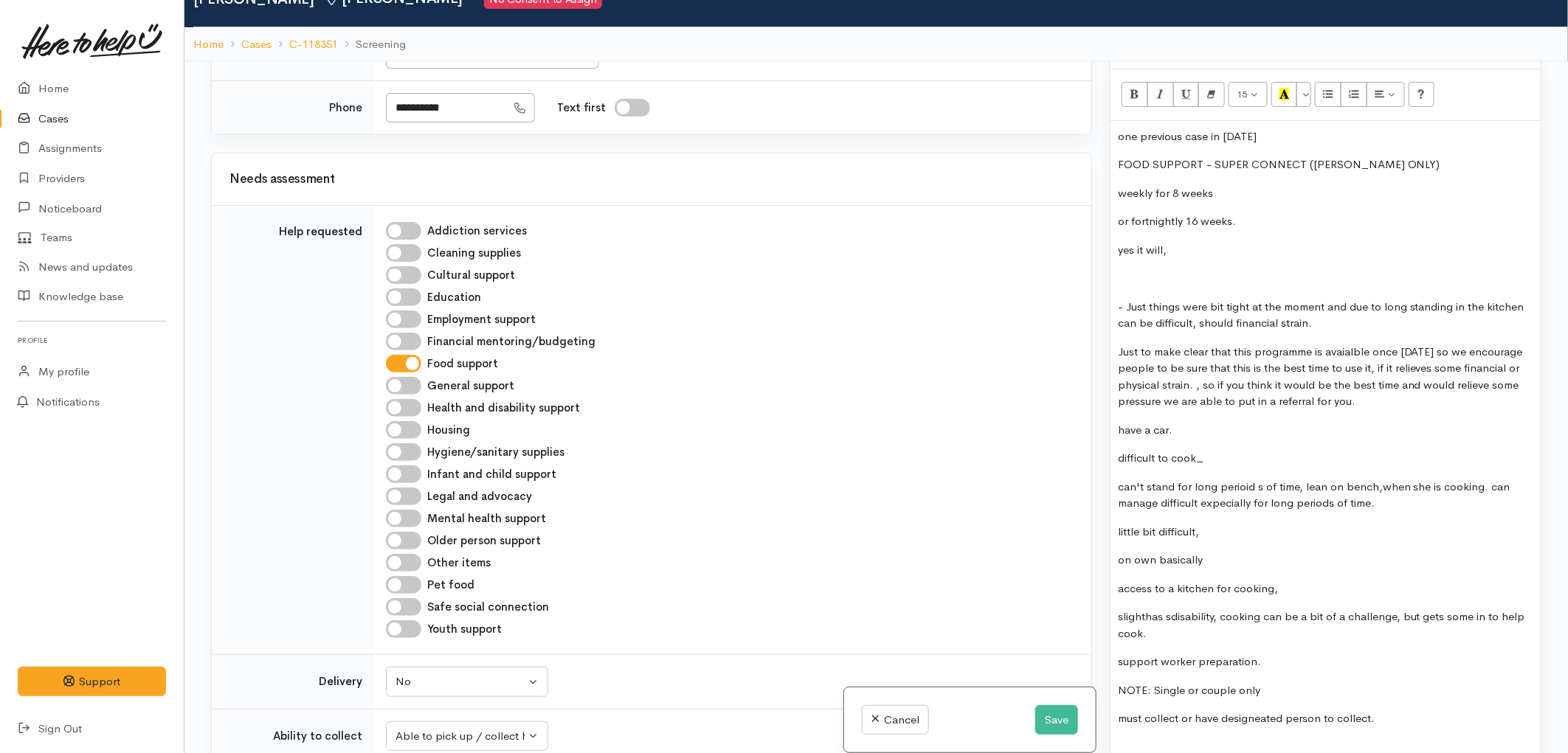
scroll to position [902, 0]
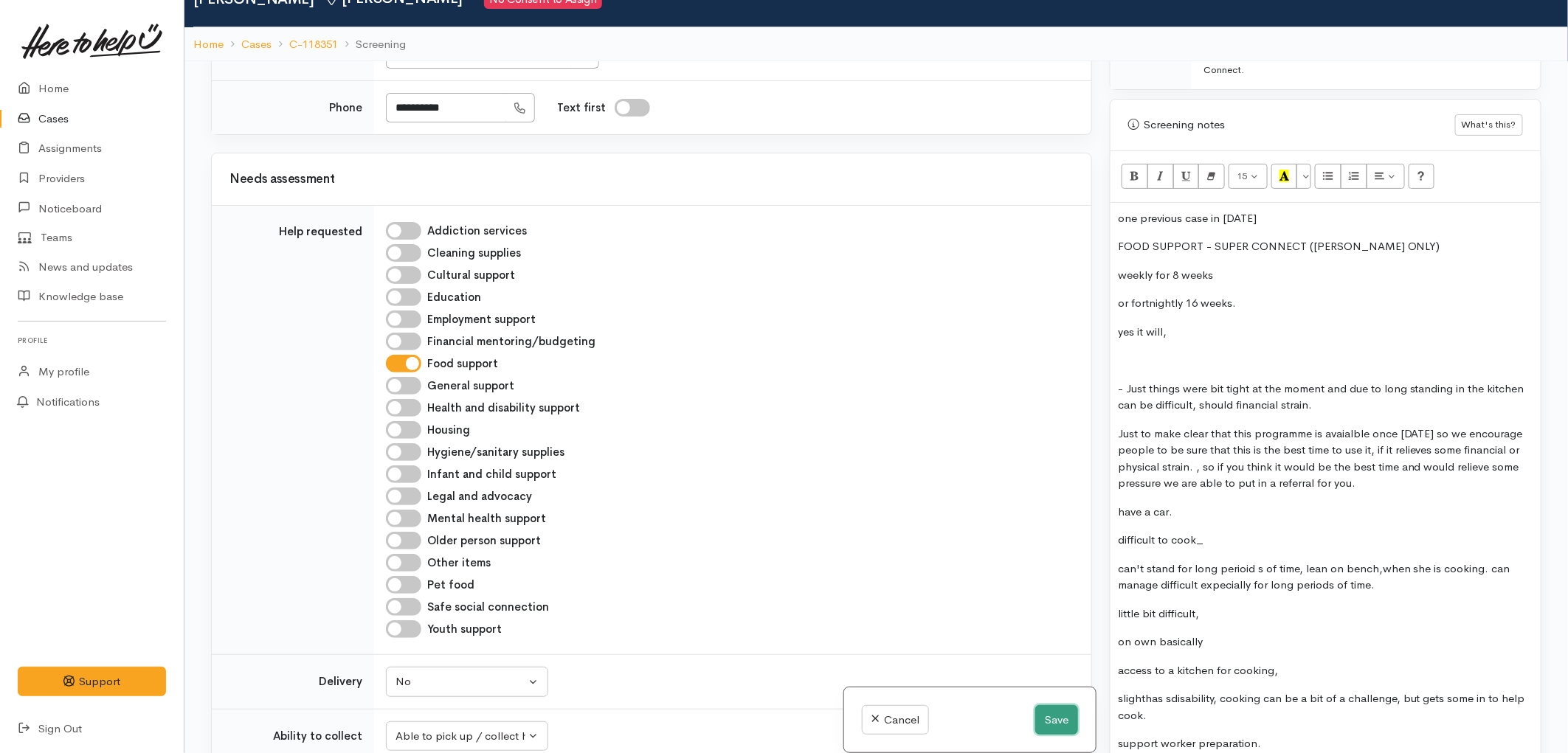
click at [1061, 716] on button "Save" at bounding box center [1056, 721] width 43 height 31
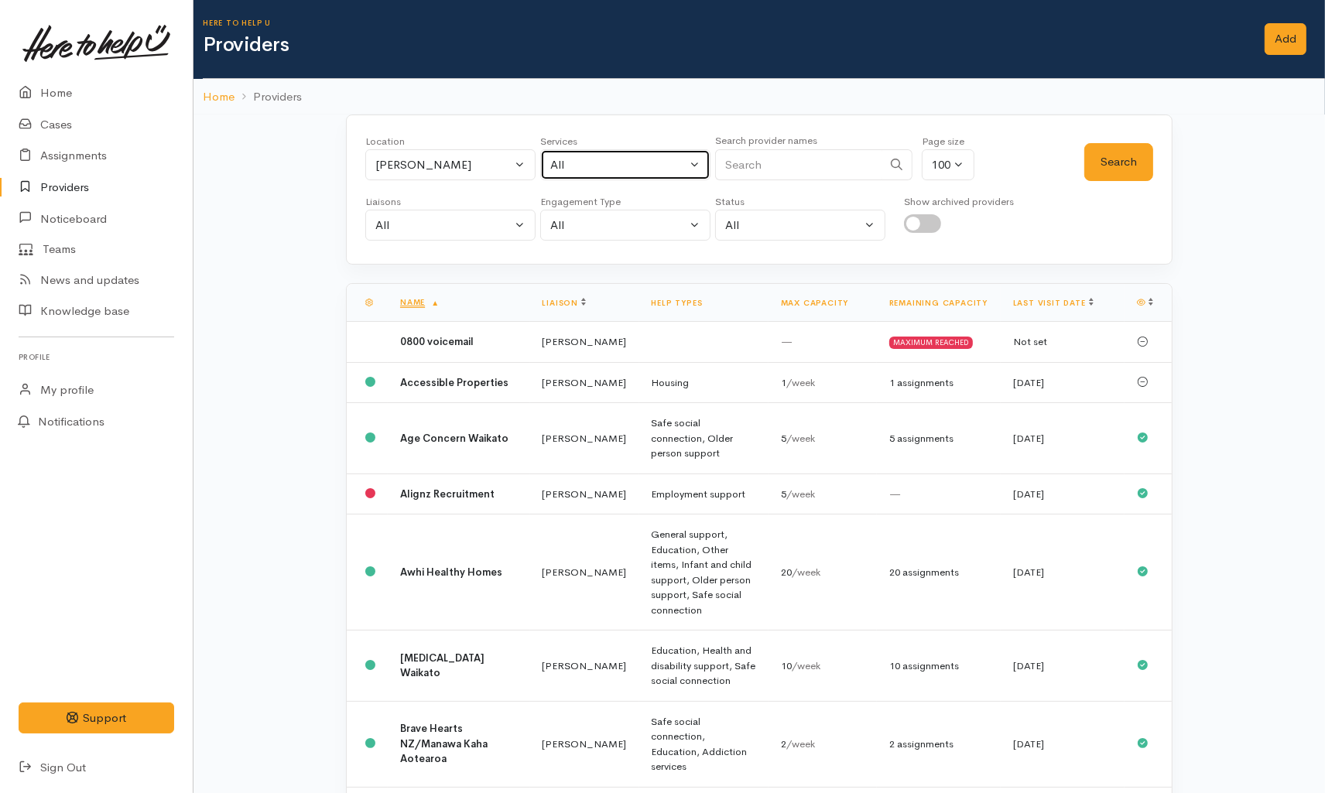
click at [584, 159] on div "All" at bounding box center [618, 165] width 136 height 18
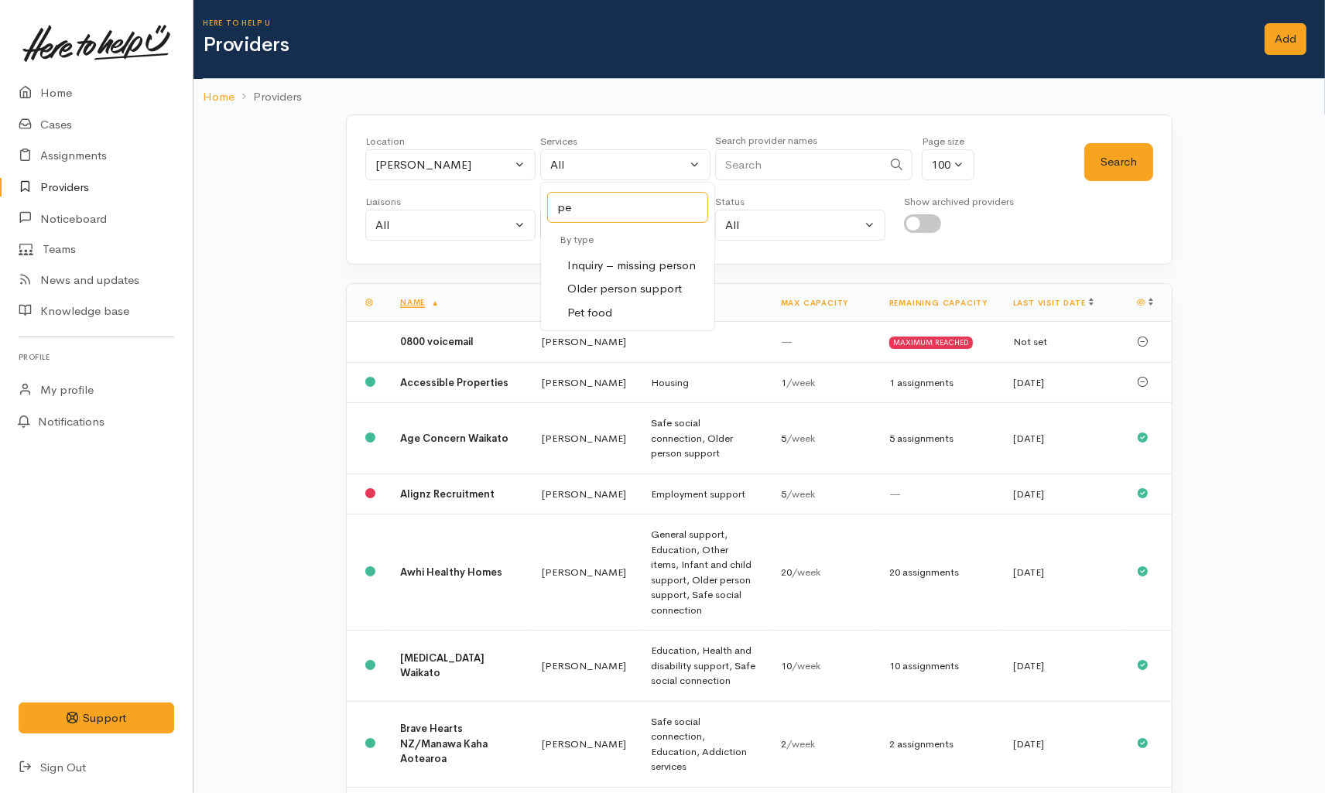
type input "p"
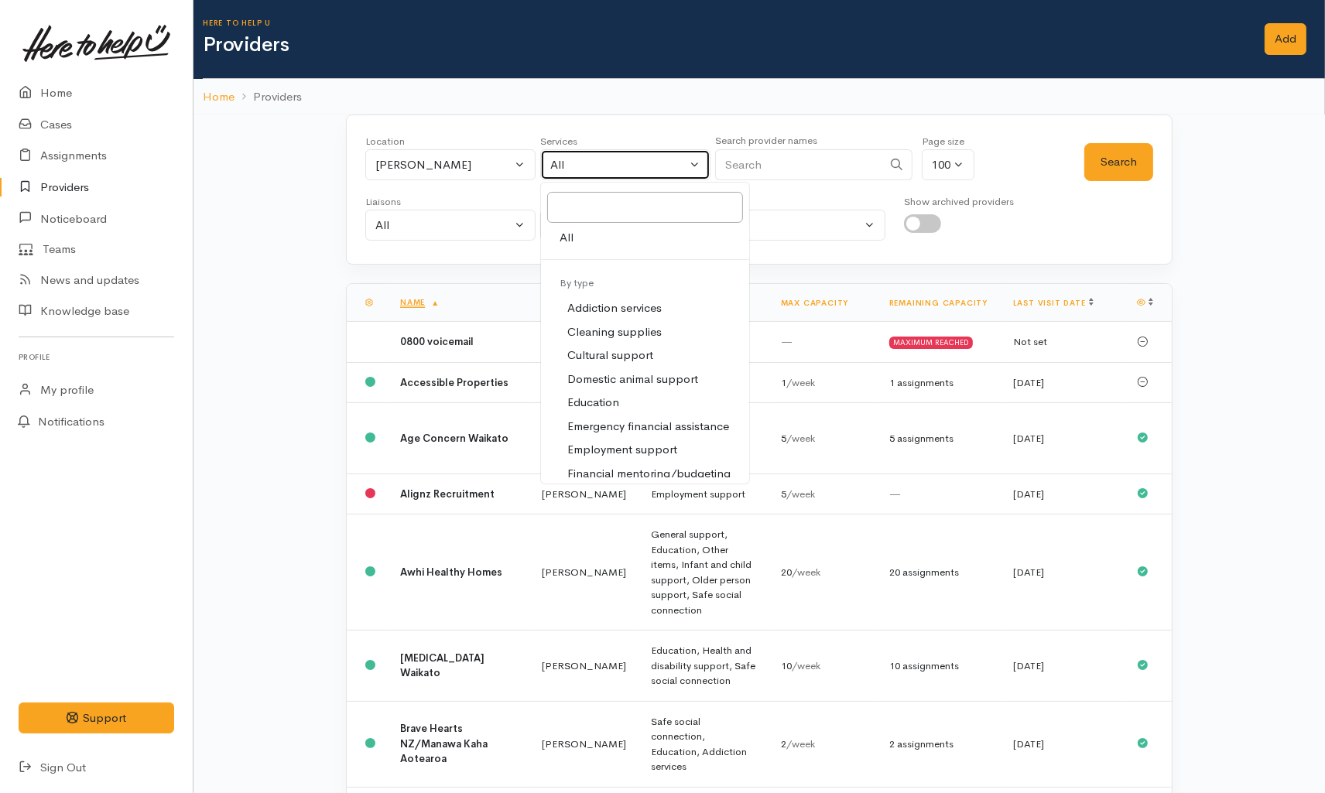
click at [613, 168] on div "All" at bounding box center [618, 165] width 136 height 18
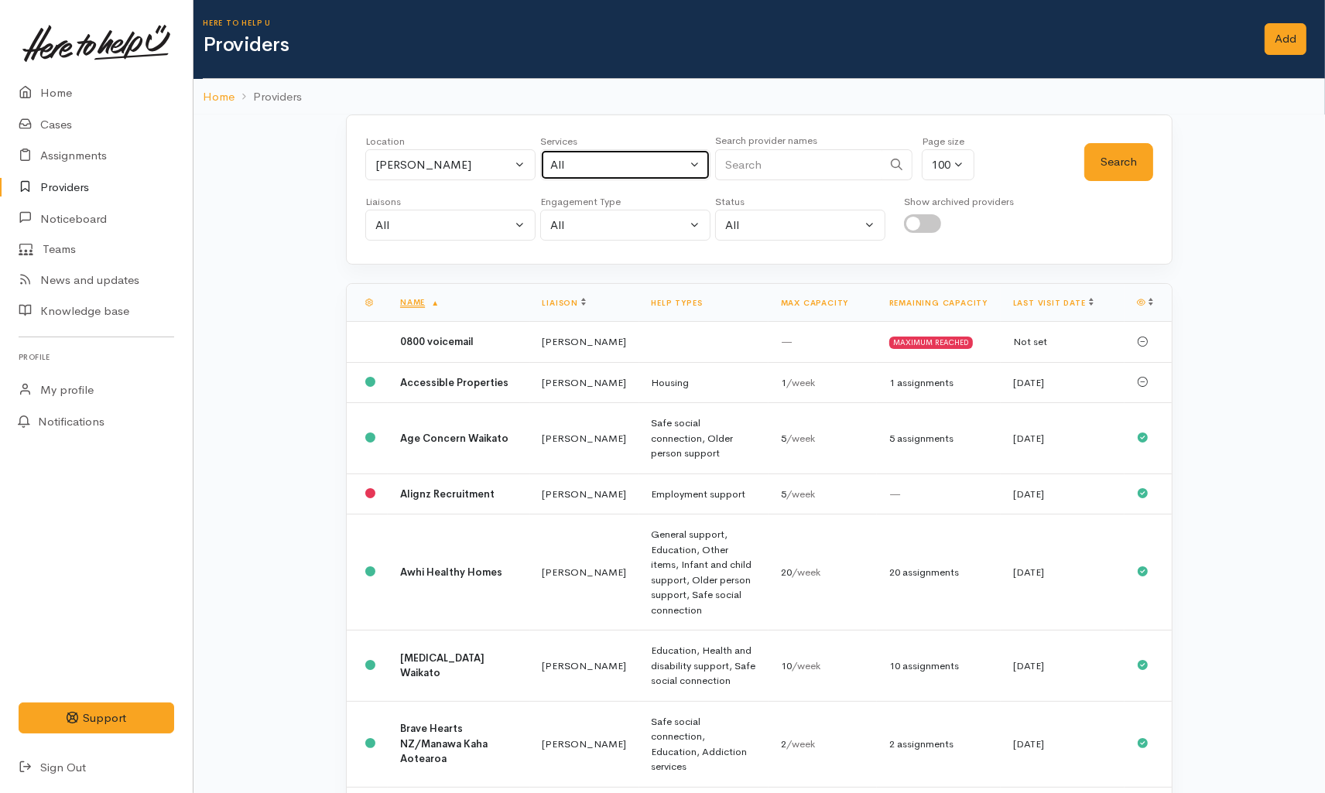
click at [611, 159] on div "All" at bounding box center [618, 165] width 136 height 18
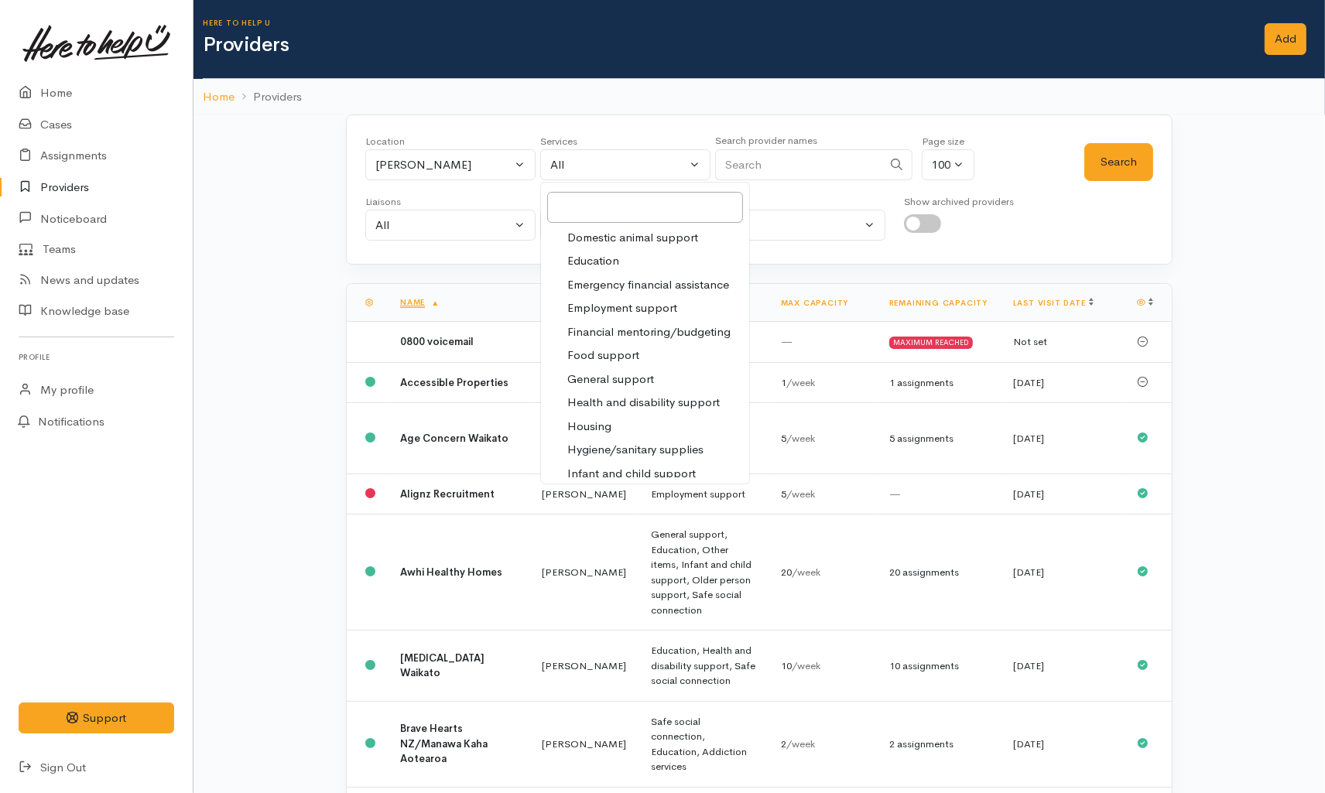
scroll to position [172, 0]
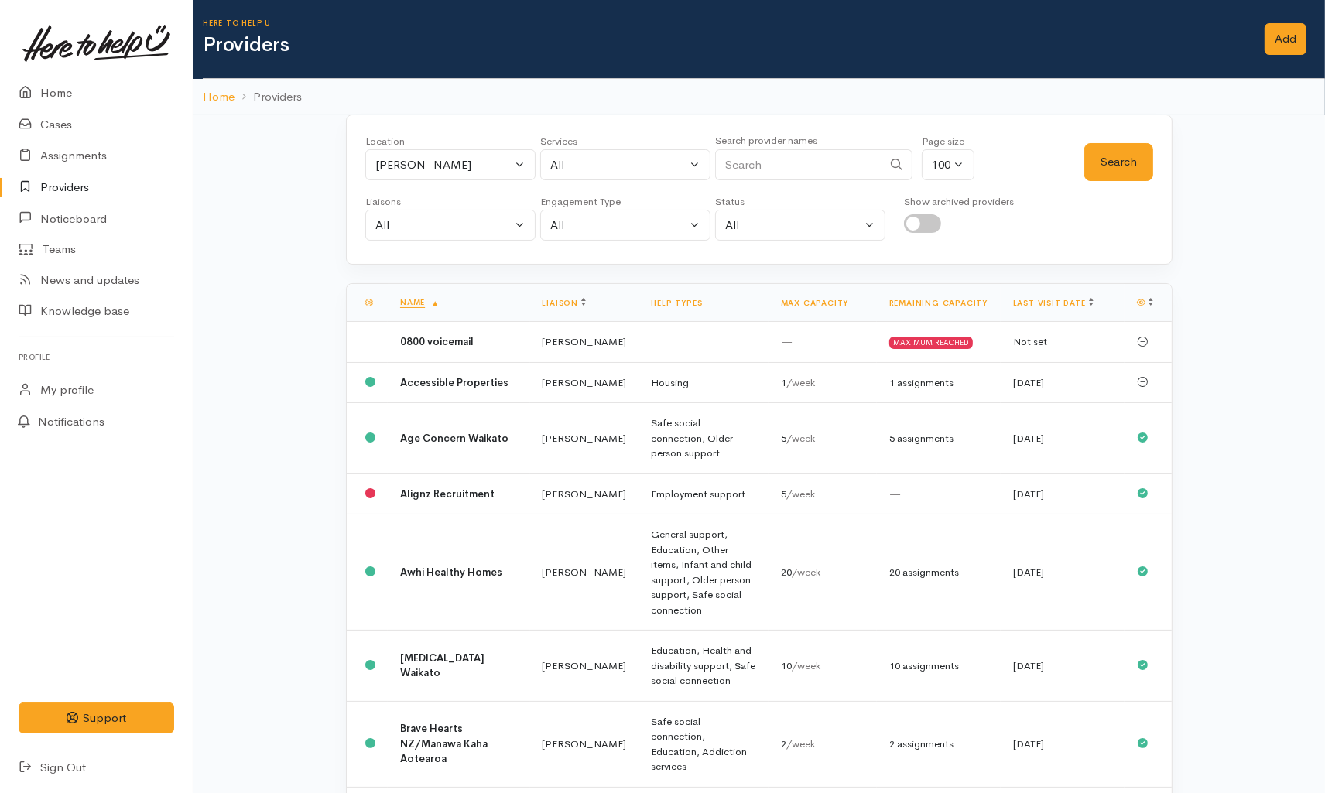
click at [593, 159] on div "All" at bounding box center [618, 165] width 136 height 18
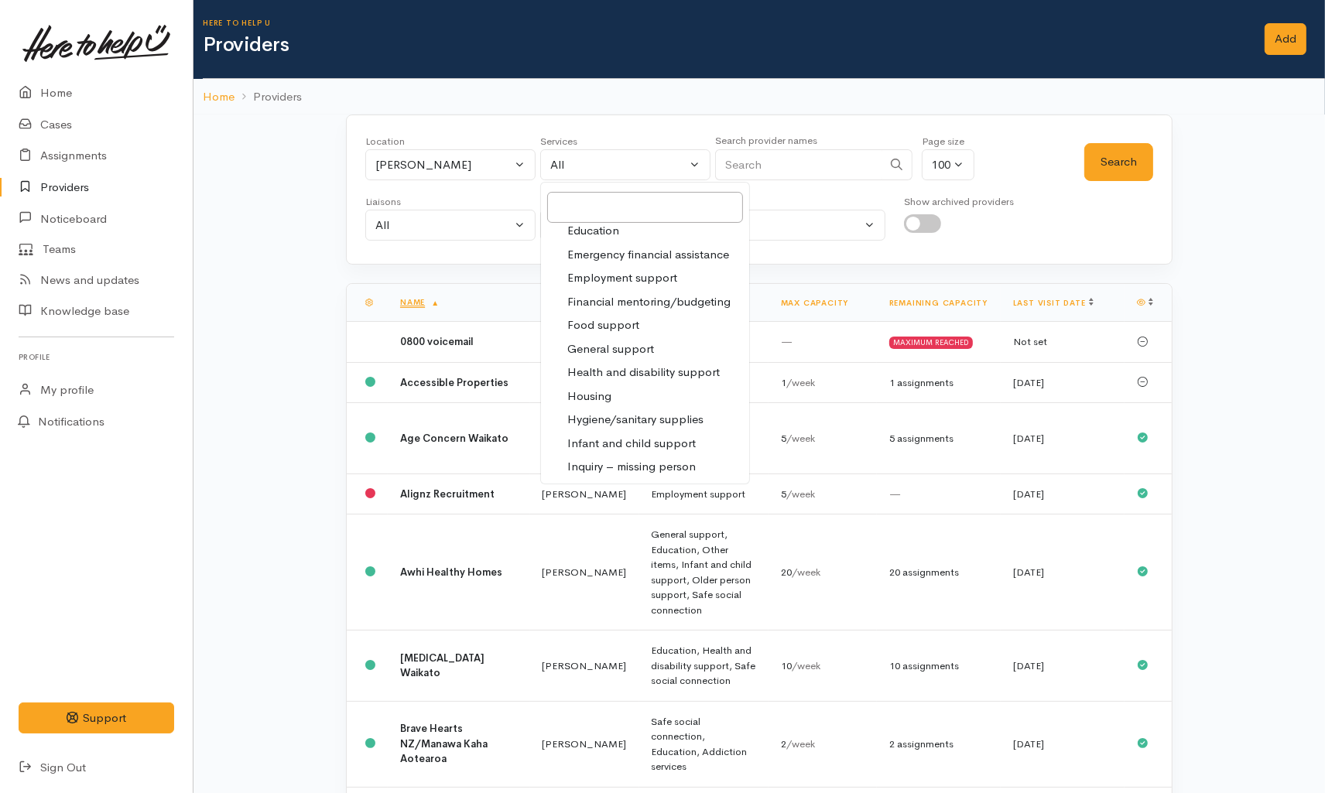
click at [606, 327] on span "Food support" at bounding box center [603, 326] width 72 height 18
select select "3"
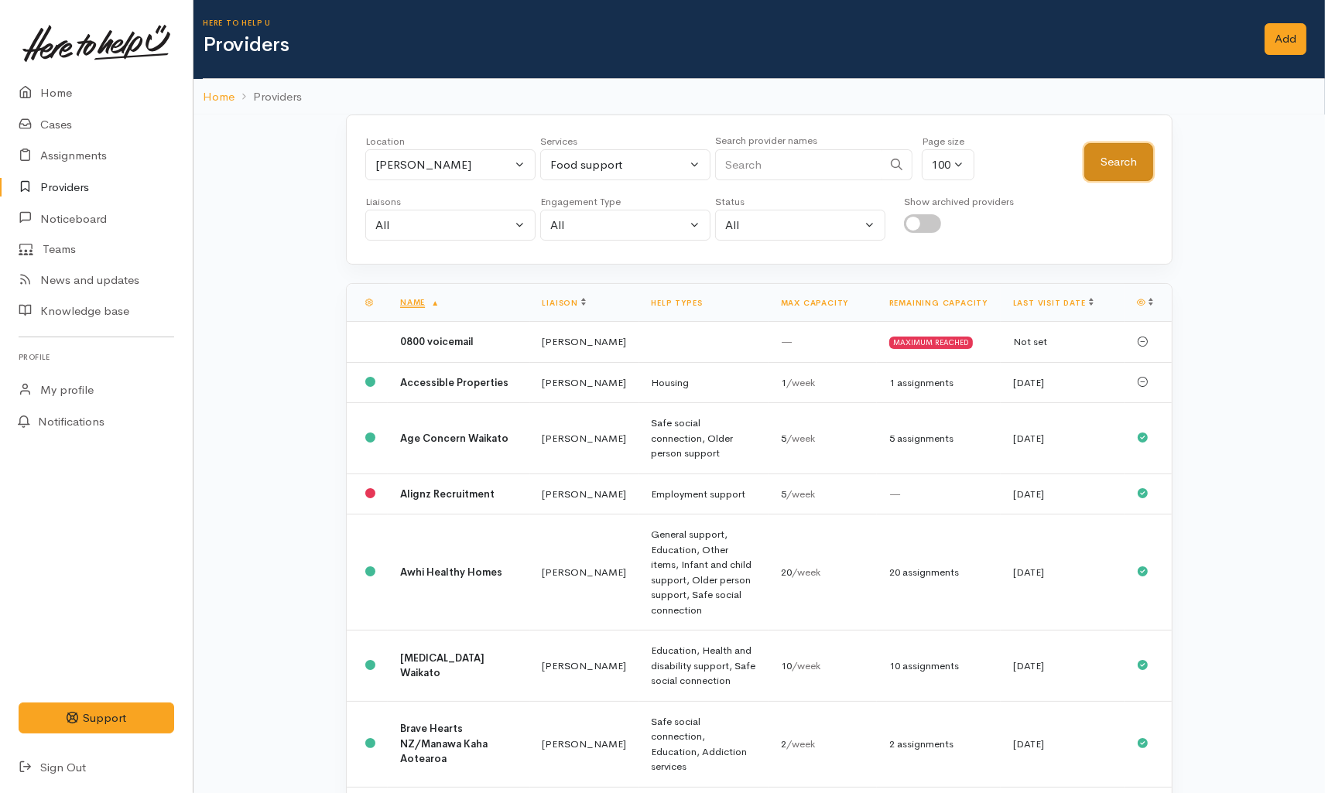
click at [1139, 157] on button "Search" at bounding box center [1118, 162] width 69 height 38
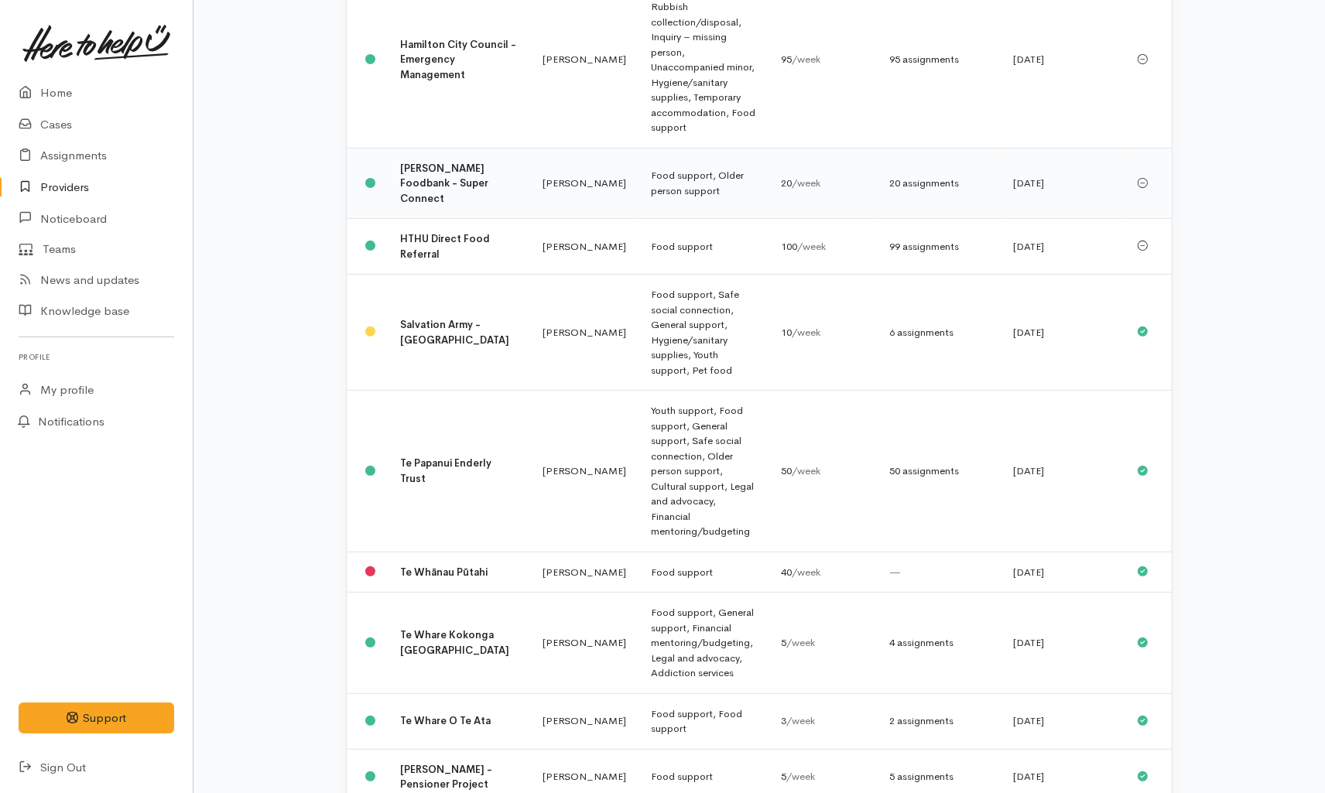
scroll to position [545, 0]
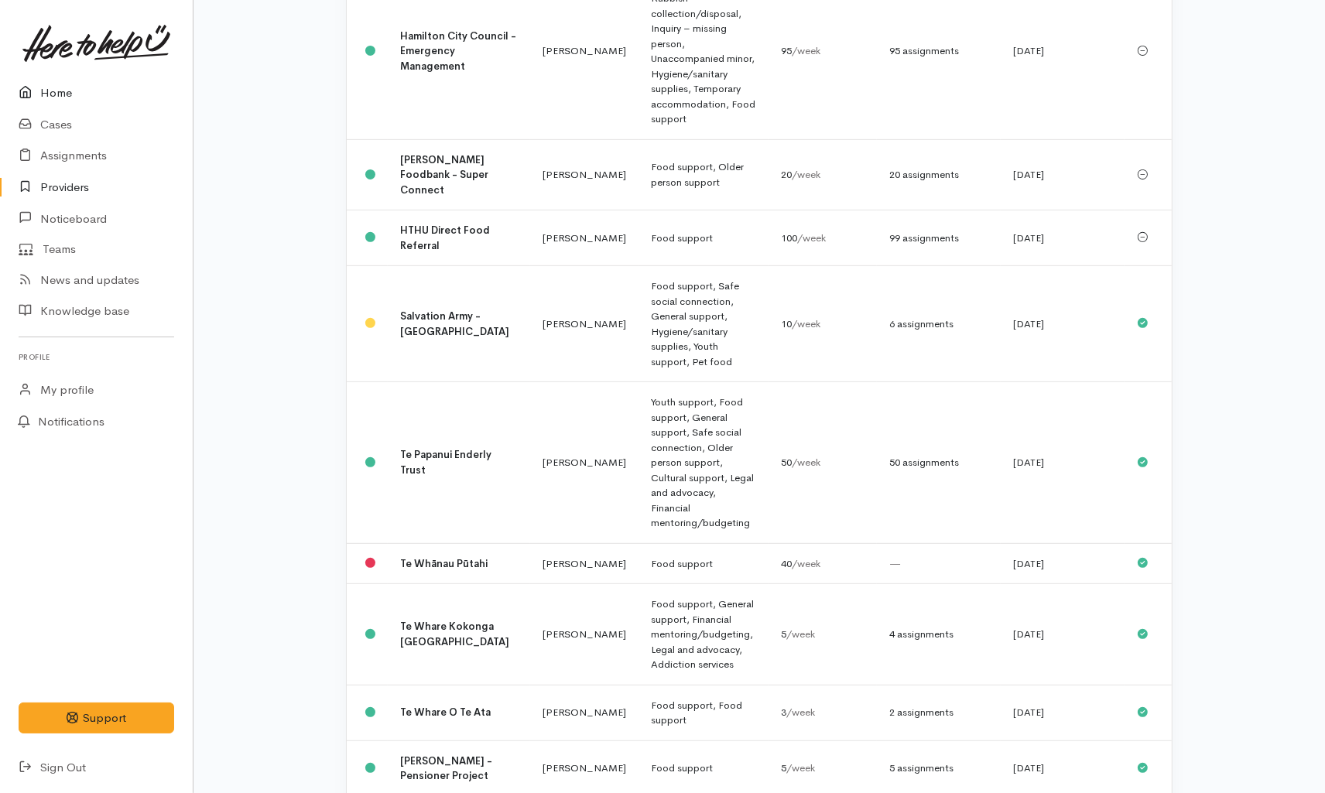
click at [64, 91] on link "Home" at bounding box center [96, 93] width 193 height 32
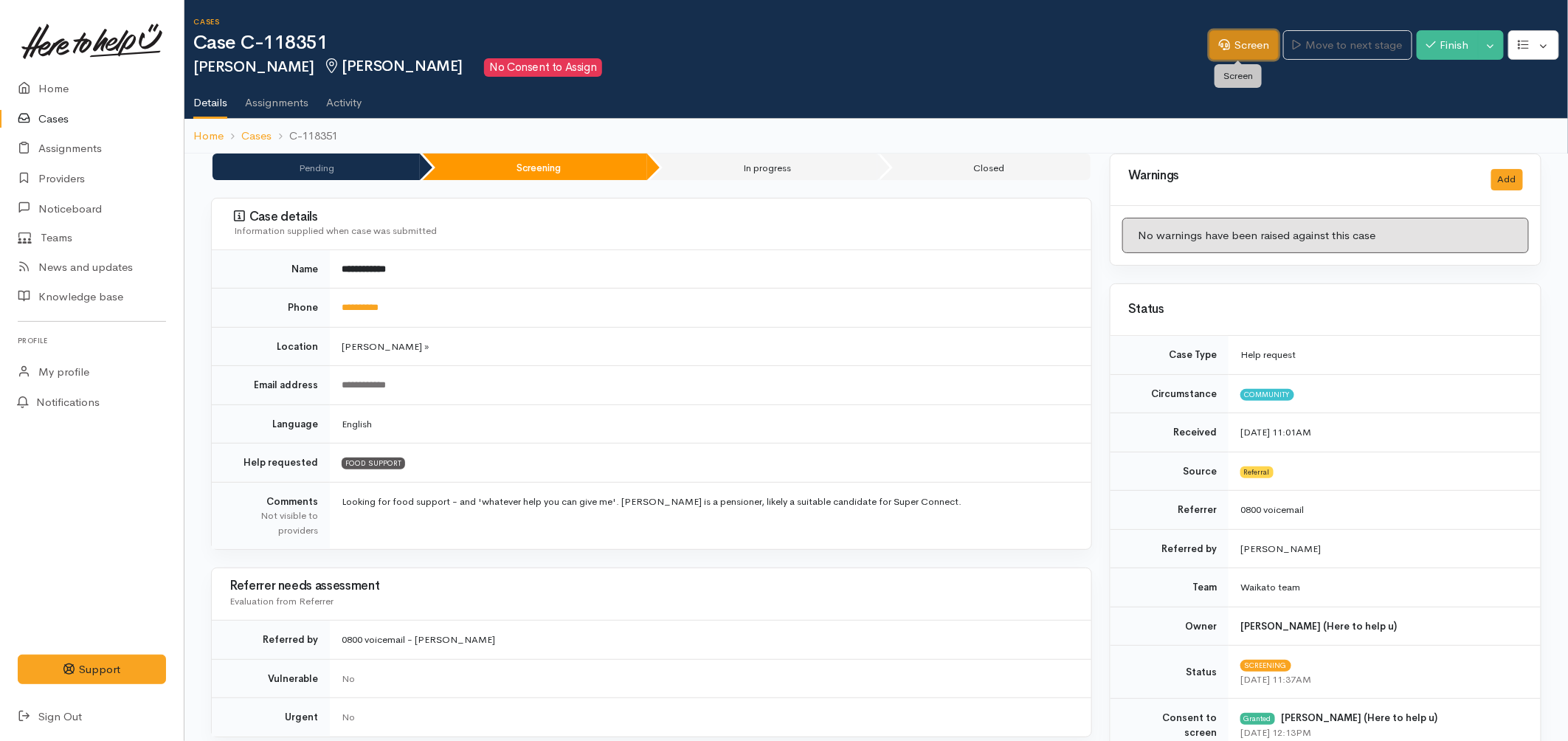
click at [1252, 31] on link "Screen" at bounding box center [1244, 46] width 70 height 31
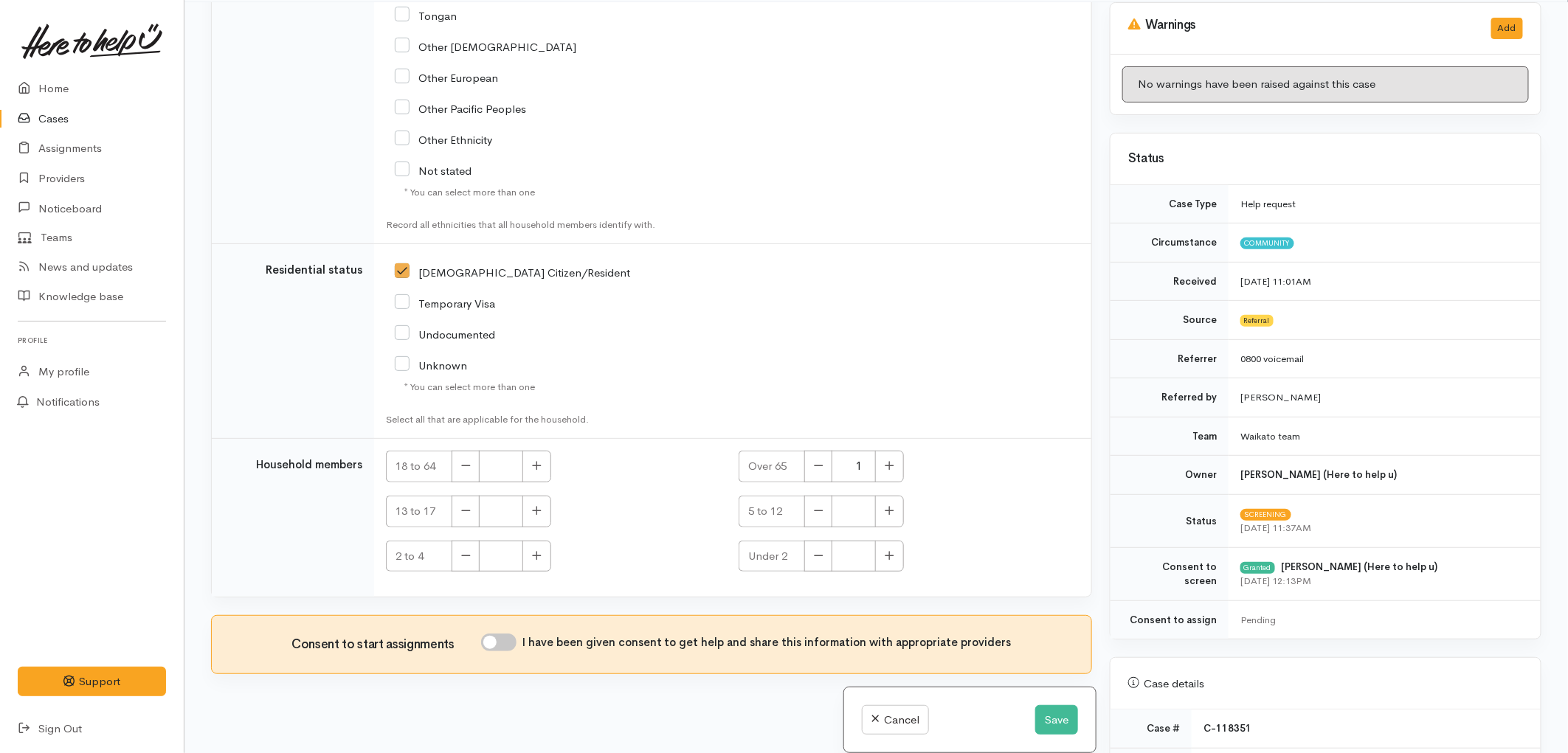
scroll to position [129, 0]
click at [517, 632] on input "I have been given consent to get help and share this information with appropria…" at bounding box center [499, 641] width 35 height 18
checkbox input "true"
click at [1053, 720] on button "Save" at bounding box center [1056, 721] width 43 height 31
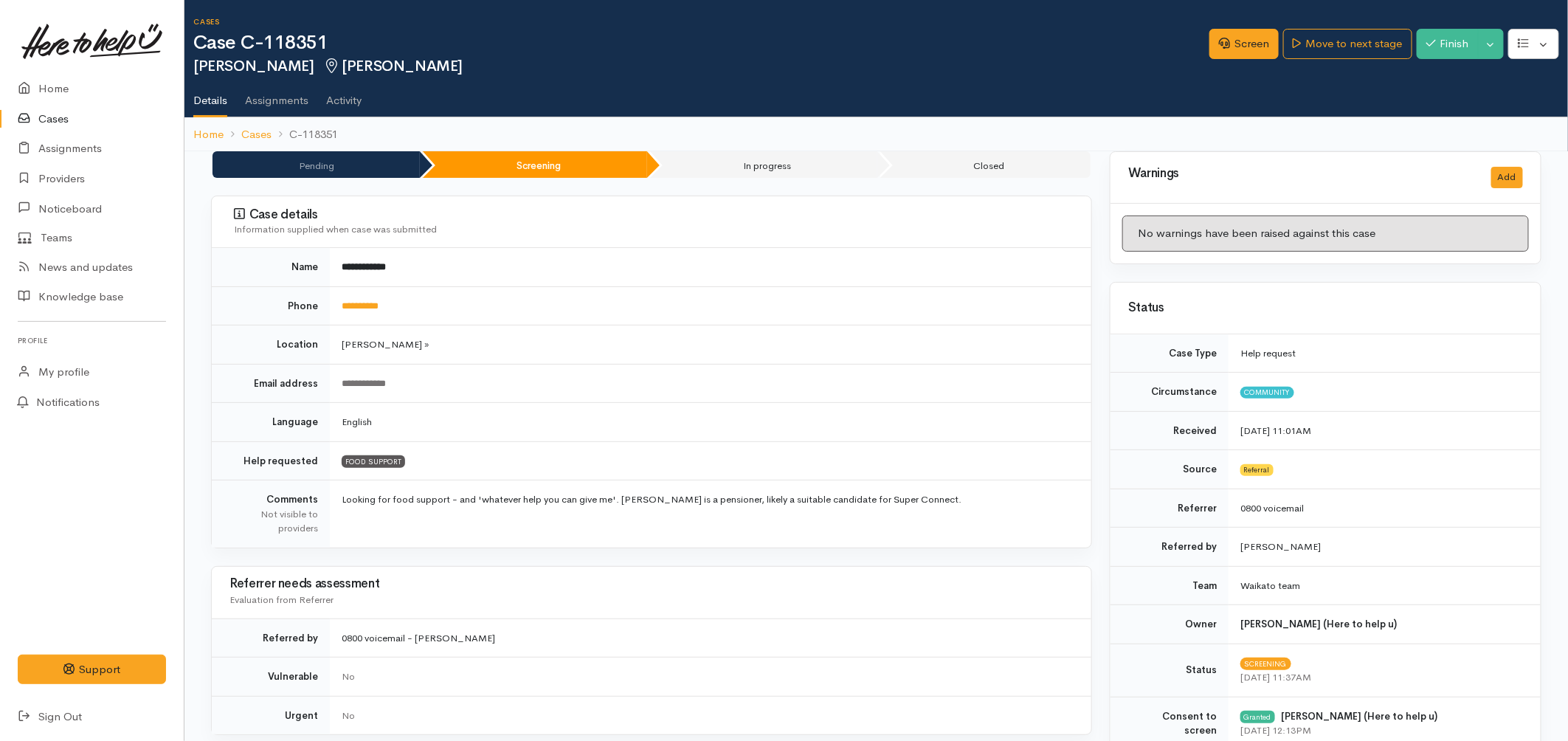
click at [57, 121] on link "Cases" at bounding box center [92, 119] width 184 height 31
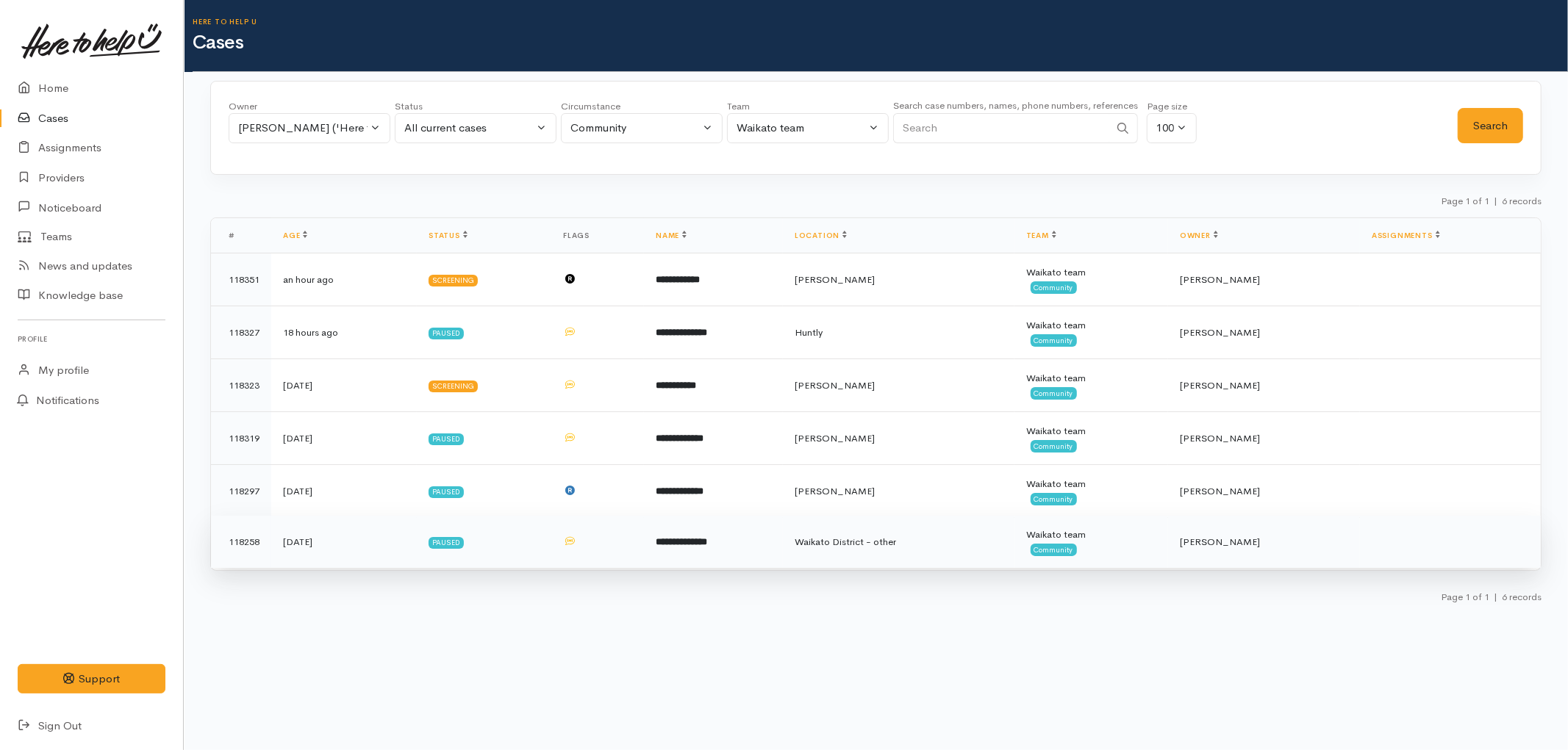
click at [605, 541] on td at bounding box center [597, 542] width 93 height 53
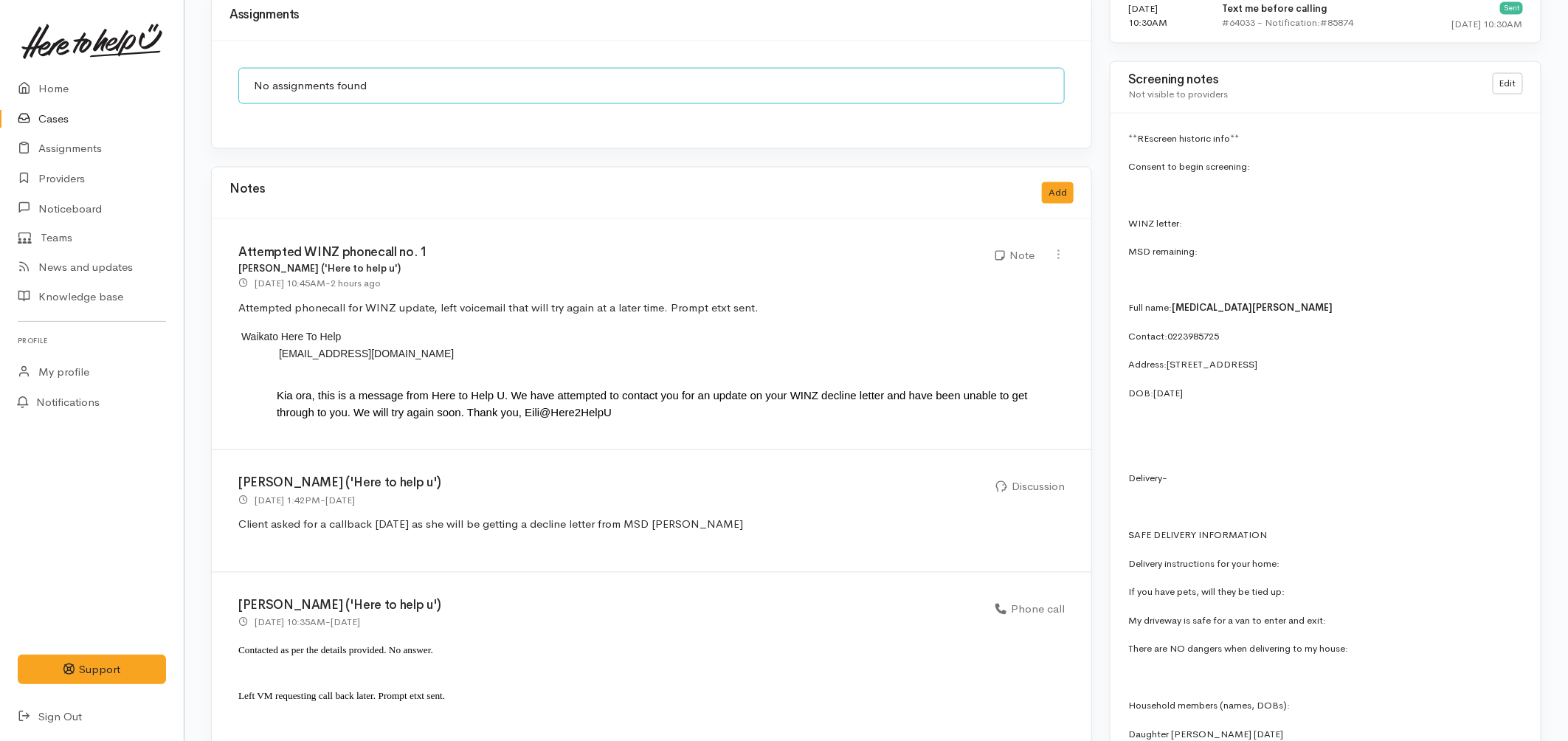
scroll to position [1148, 0]
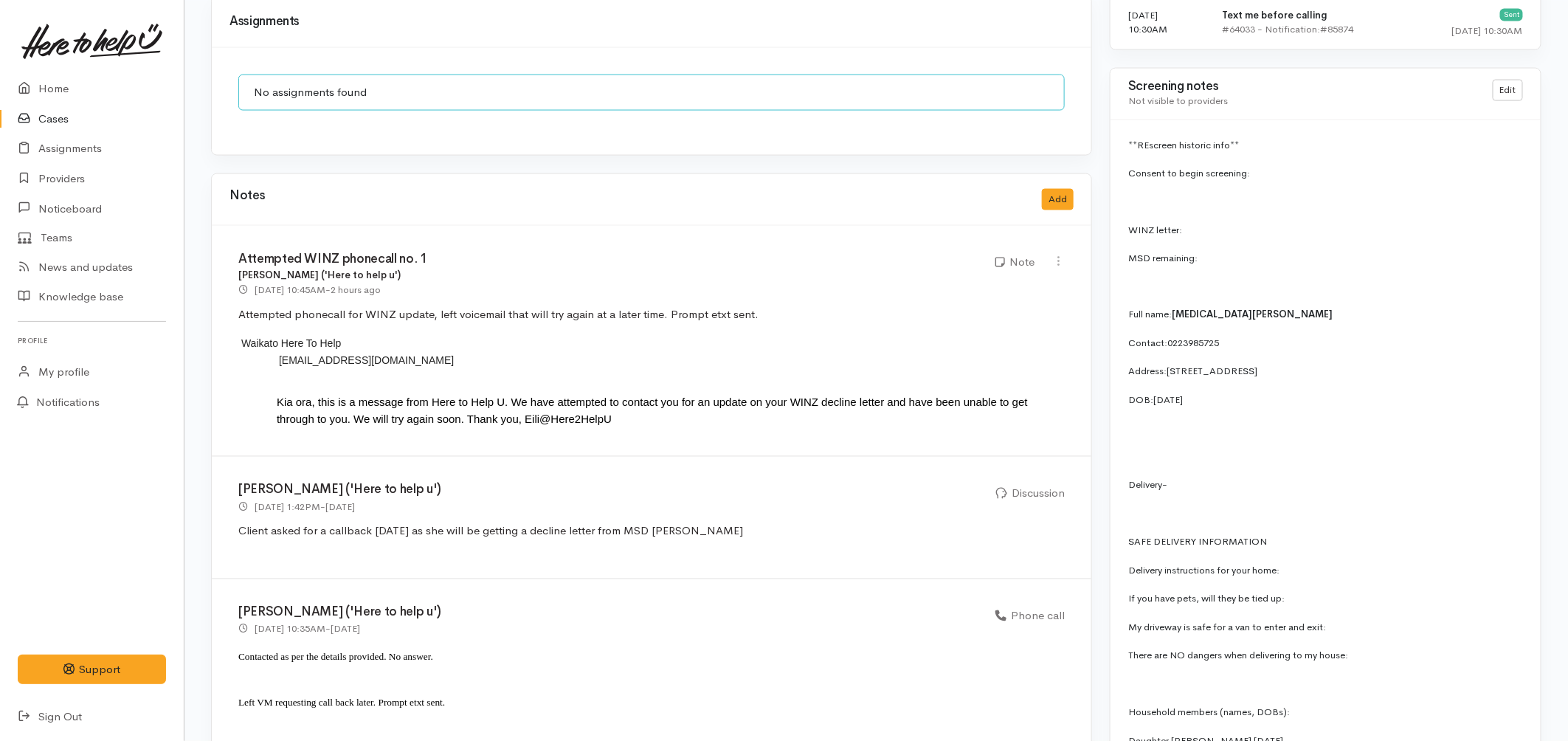
click at [33, 120] on icon at bounding box center [29, 118] width 21 height 18
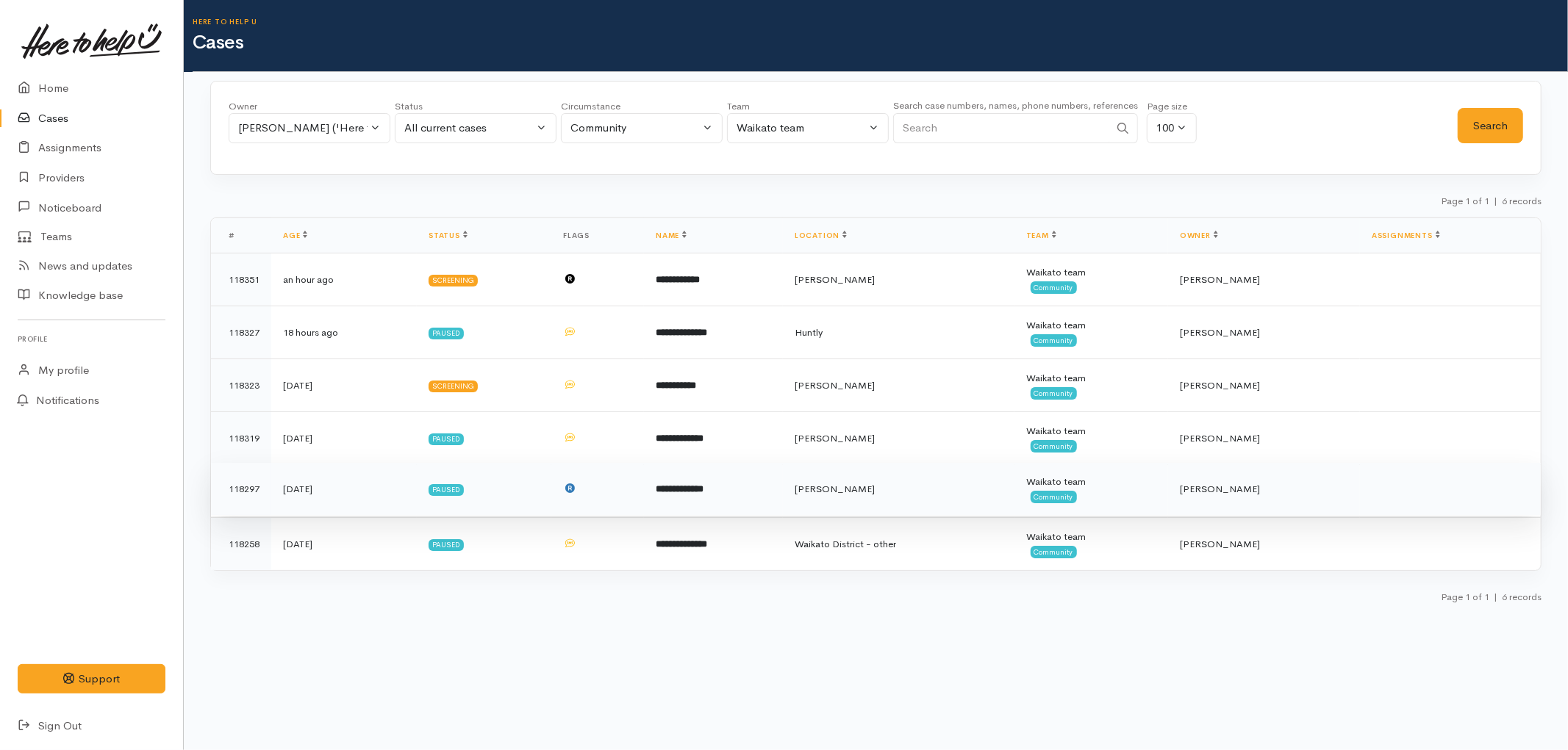
click at [538, 496] on td "Paused" at bounding box center [484, 490] width 135 height 53
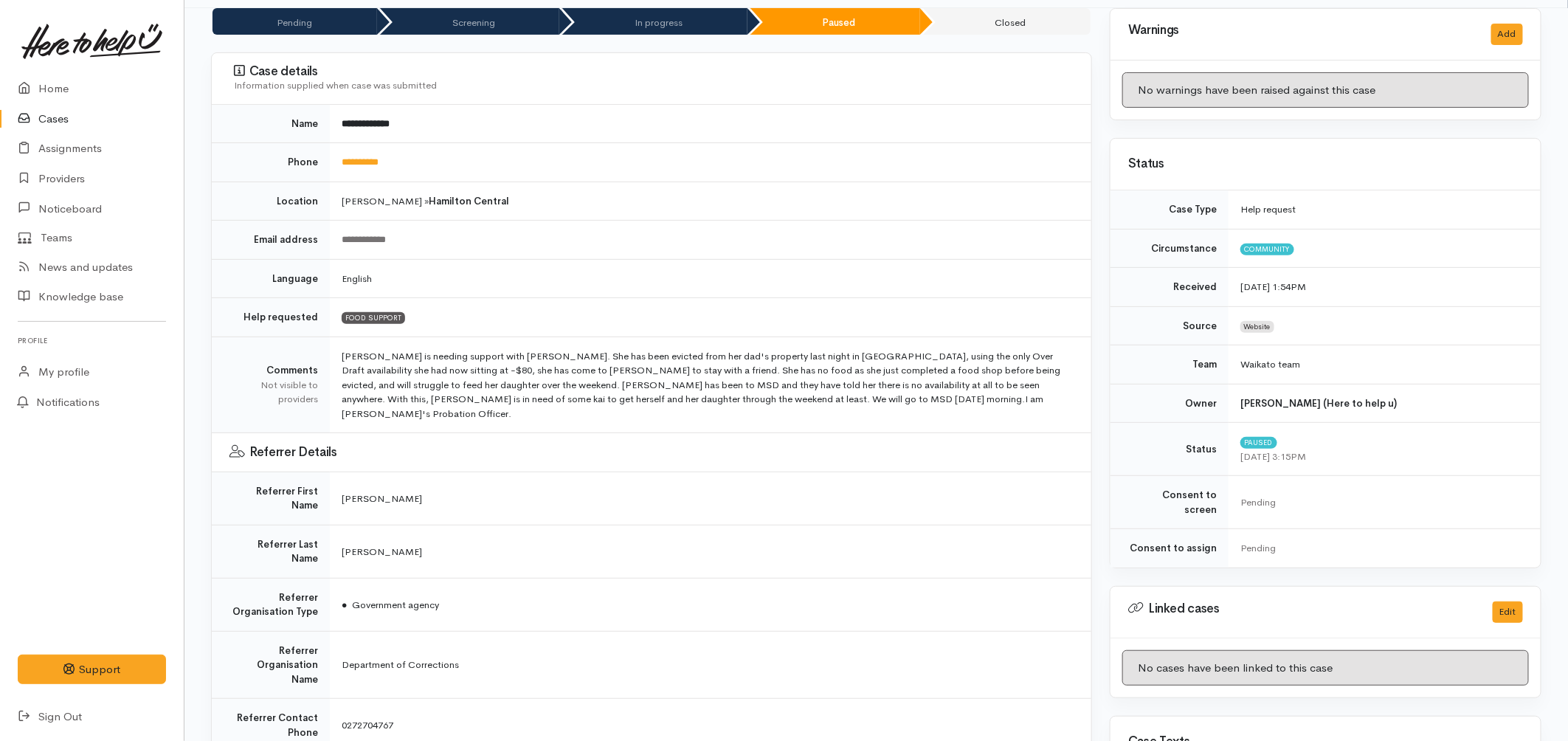
scroll to position [164, 0]
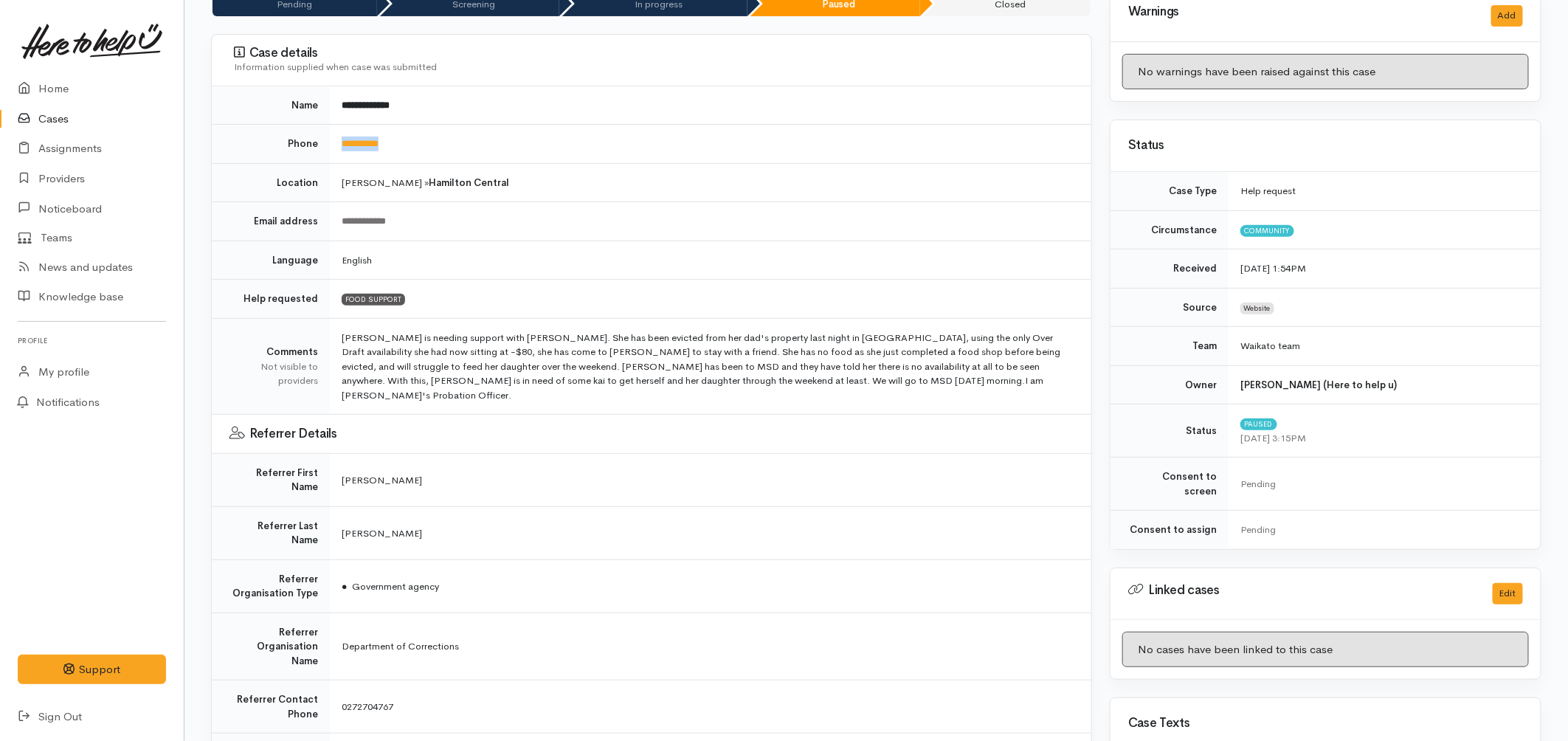
drag, startPoint x: 406, startPoint y: 152, endPoint x: 336, endPoint y: 150, distance: 70.0
click at [336, 150] on td "**********" at bounding box center [710, 144] width 762 height 39
copy link "**********"
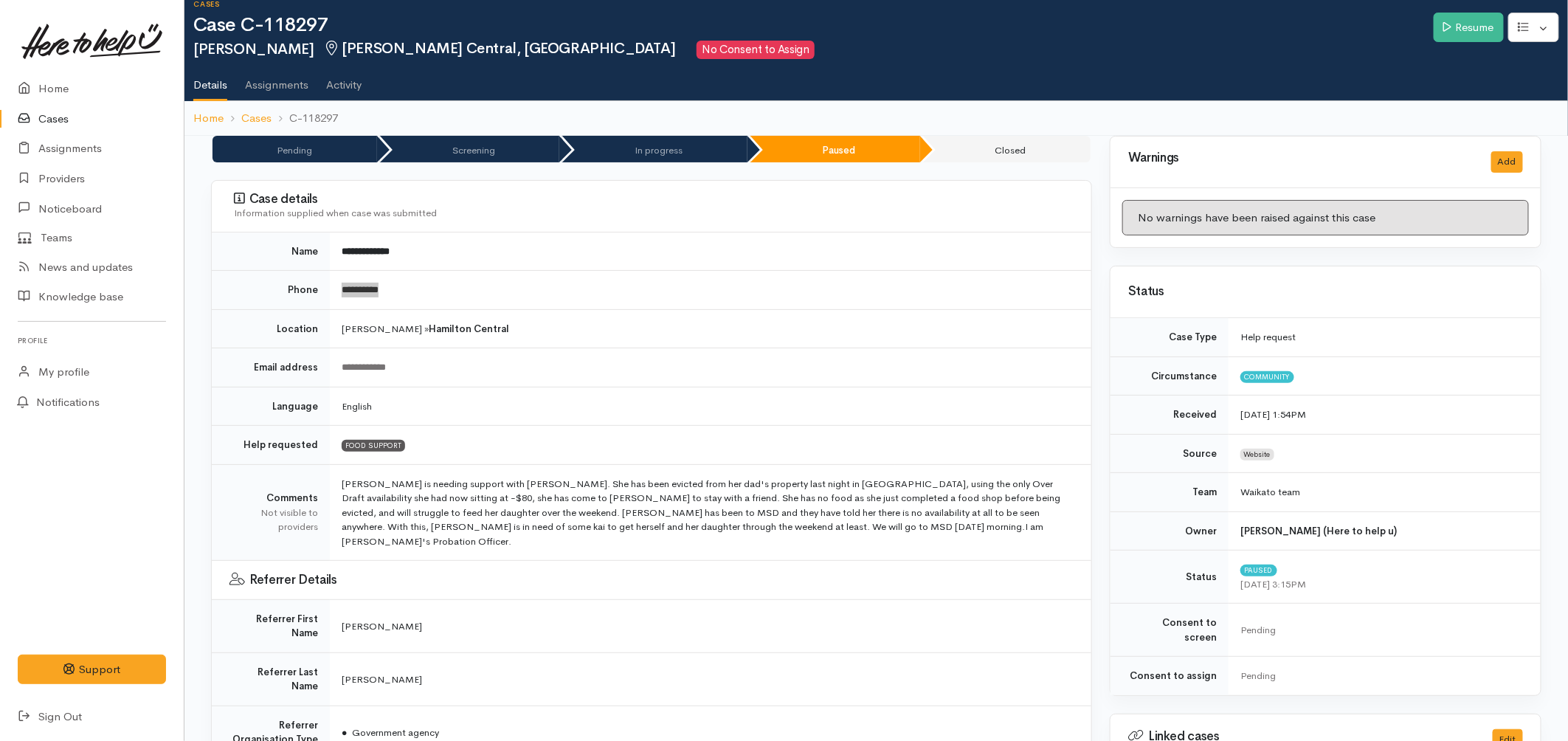
scroll to position [0, 0]
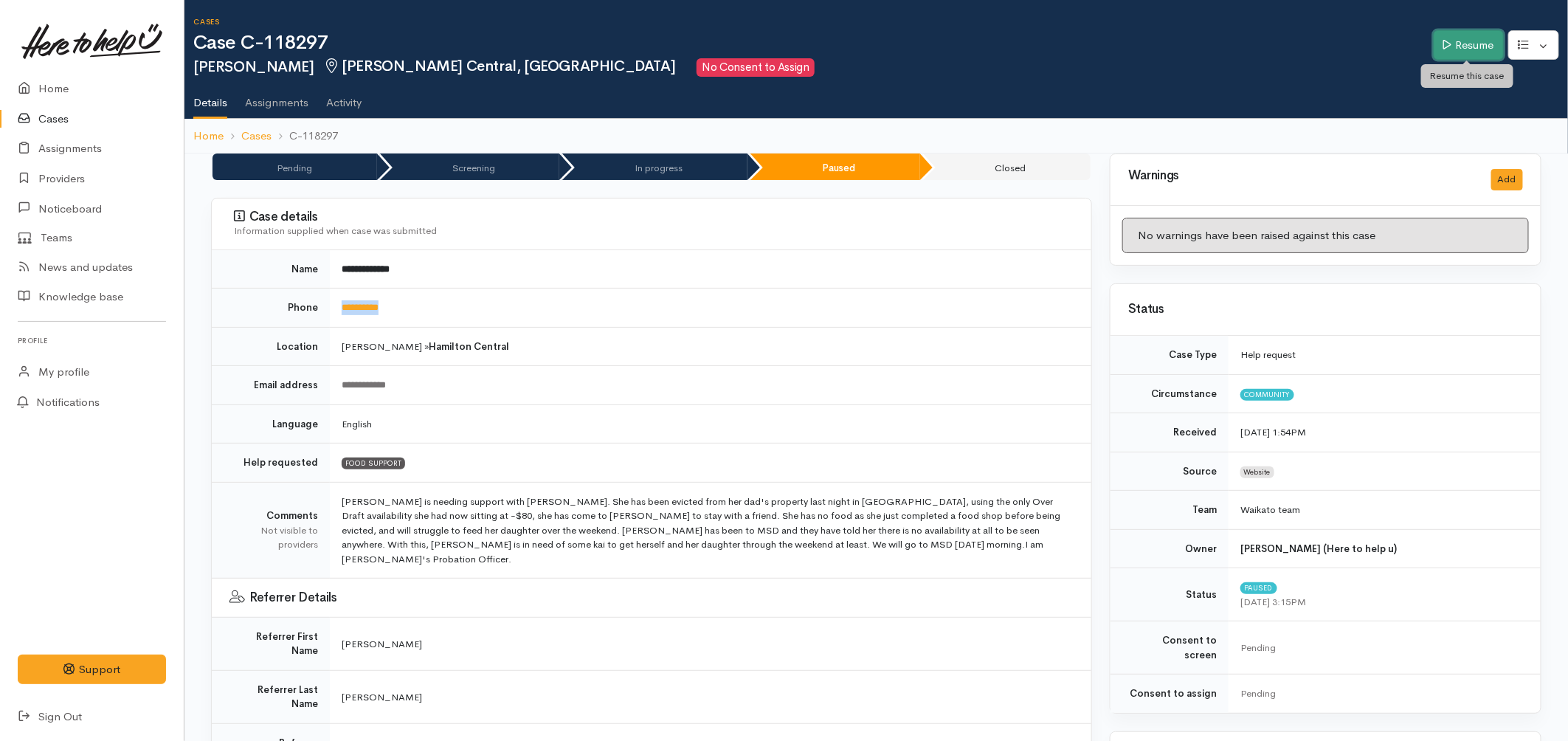
click at [1449, 44] on link "Resume" at bounding box center [1469, 46] width 71 height 31
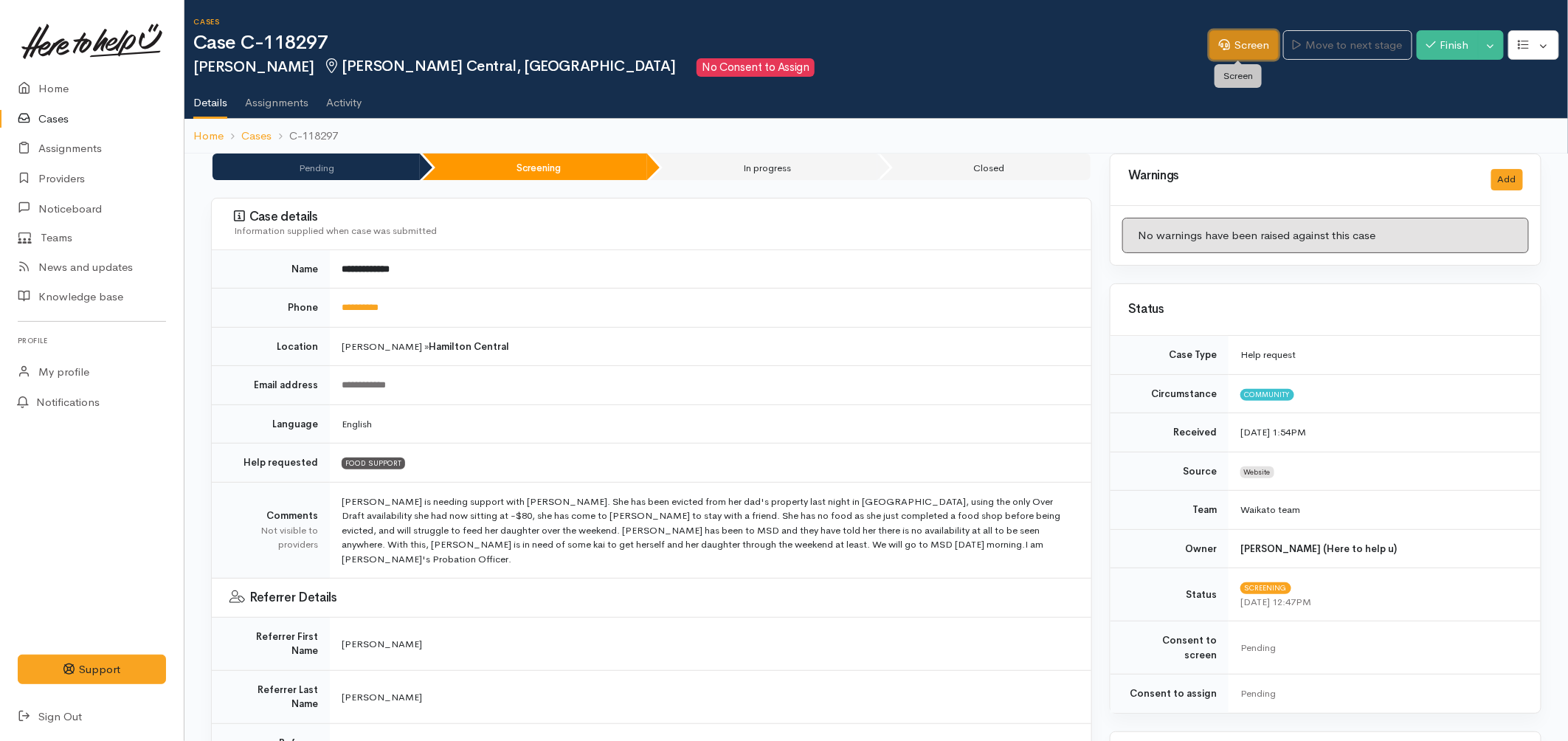
click at [1229, 41] on link "Screen" at bounding box center [1244, 46] width 70 height 31
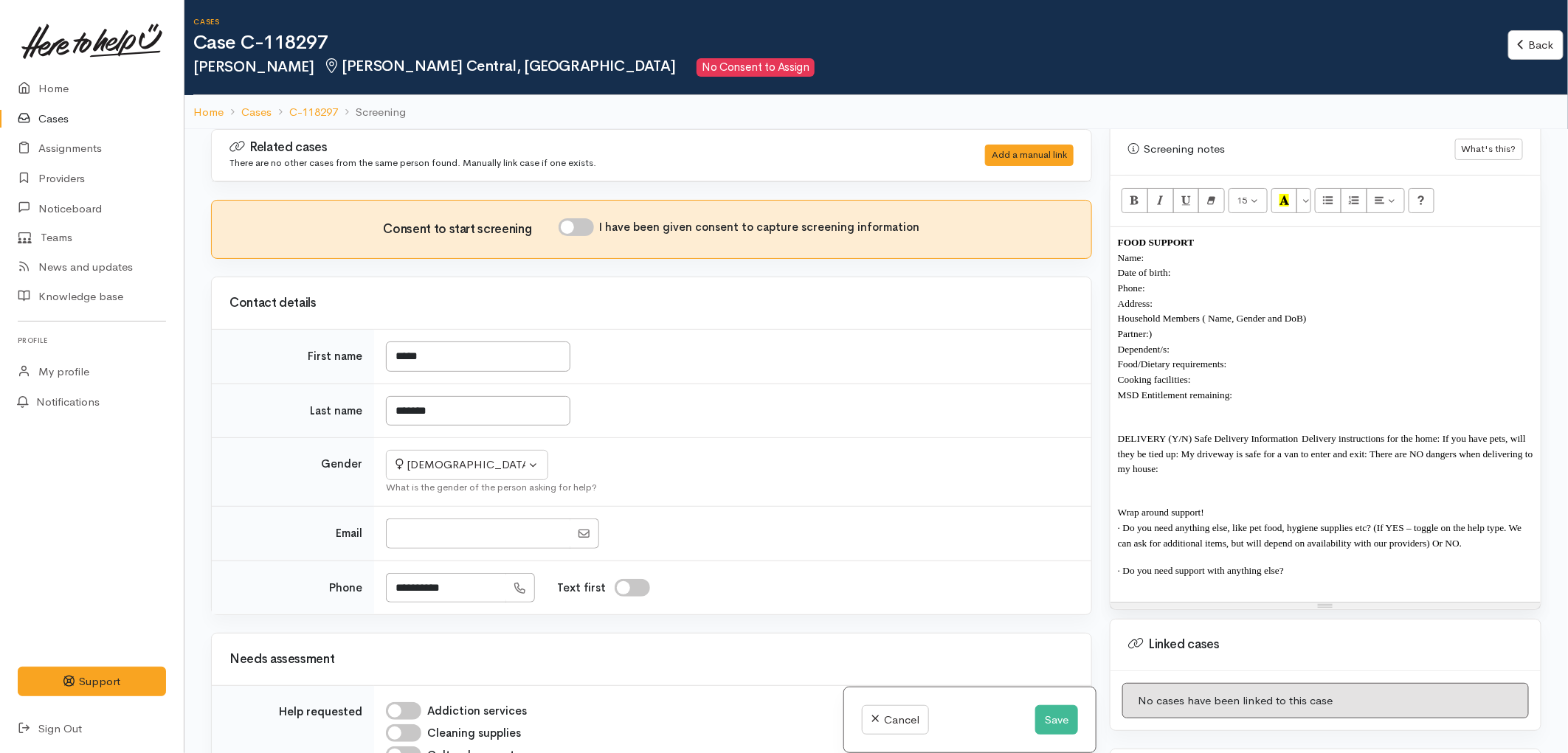
scroll to position [984, 0]
click at [1321, 562] on p "· Do you need support with anything else?" at bounding box center [1326, 570] width 416 height 15
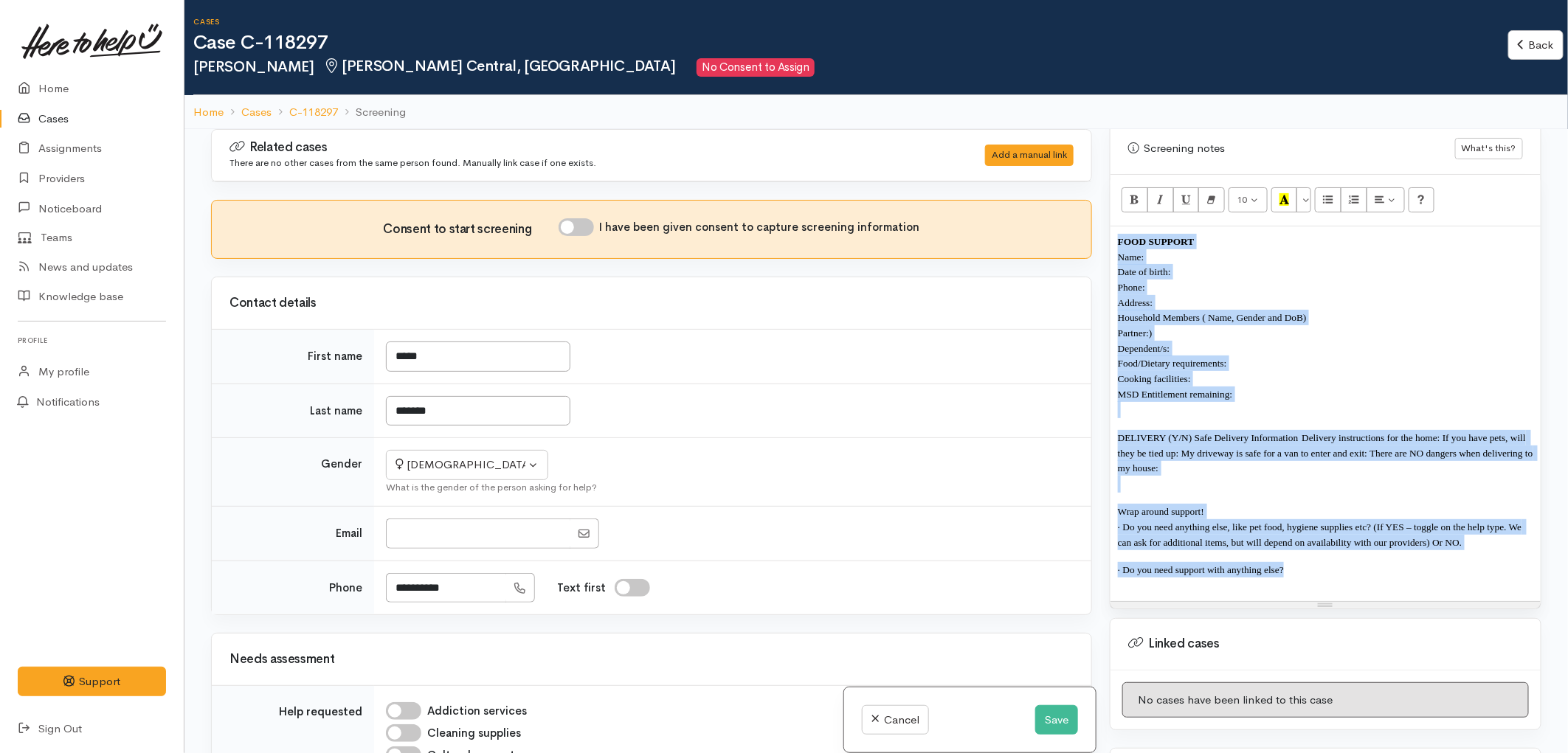
paste div
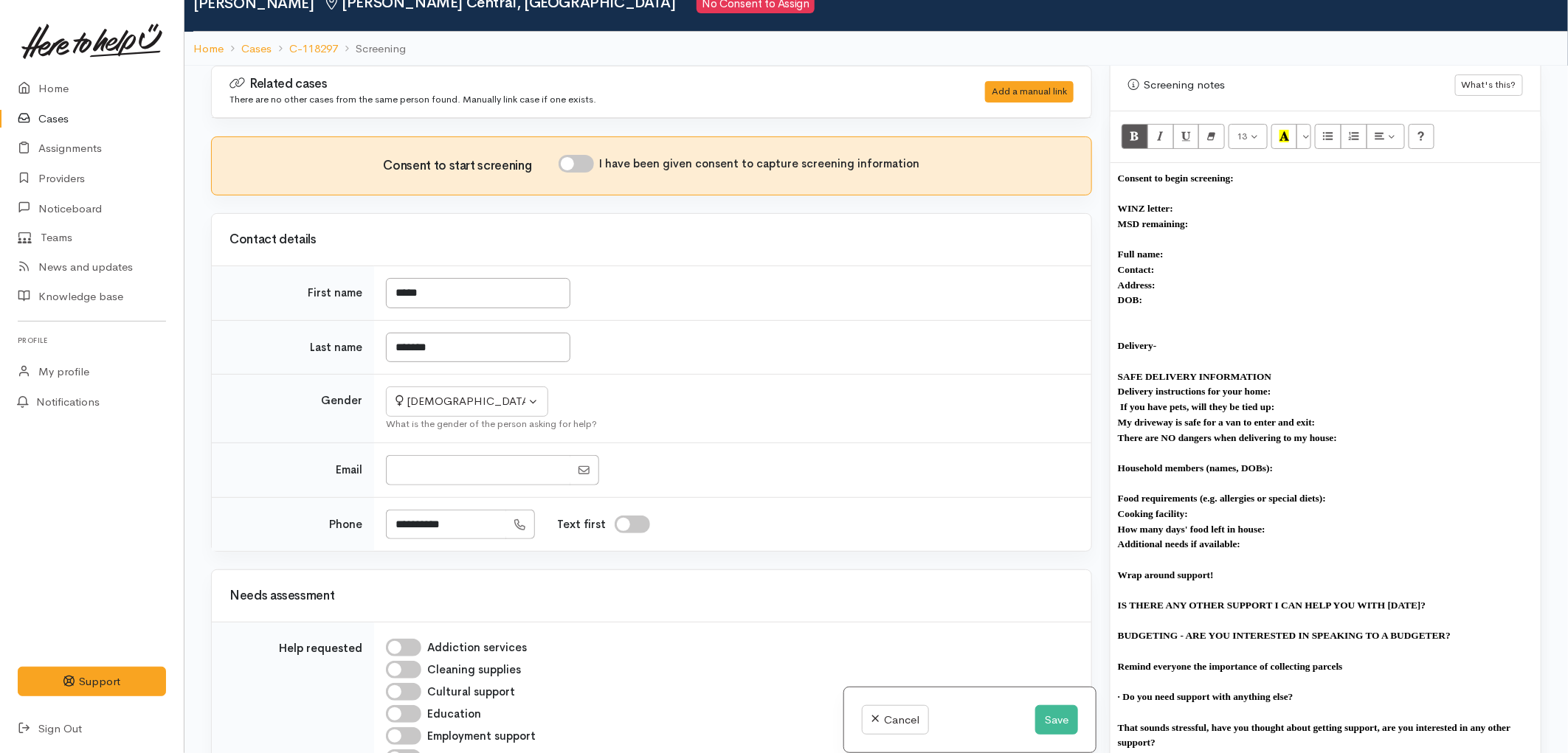
scroll to position [129, 0]
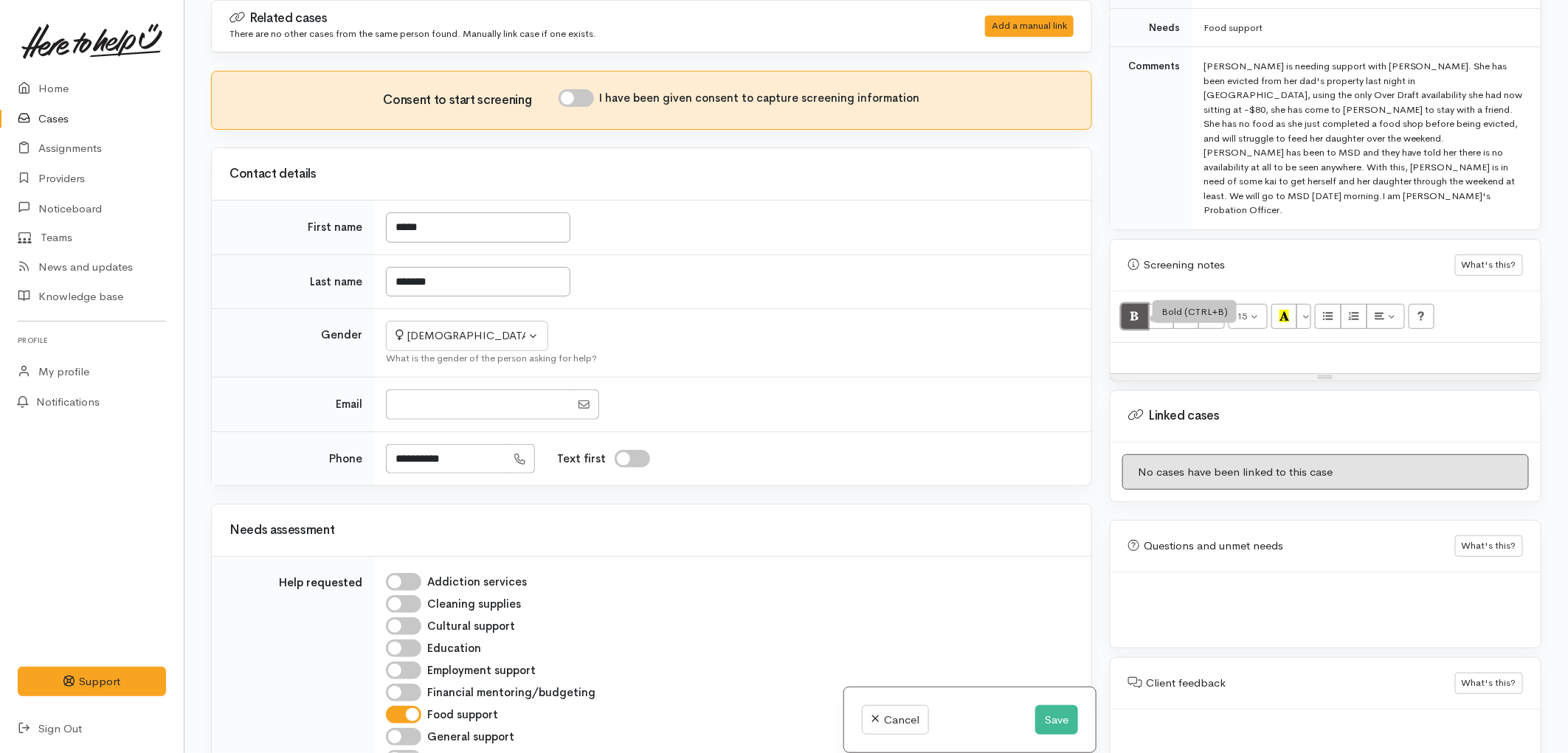
click at [1144, 304] on button "Bold (CTRL+B)" at bounding box center [1134, 316] width 27 height 25
click at [1144, 351] on p at bounding box center [1326, 358] width 416 height 15
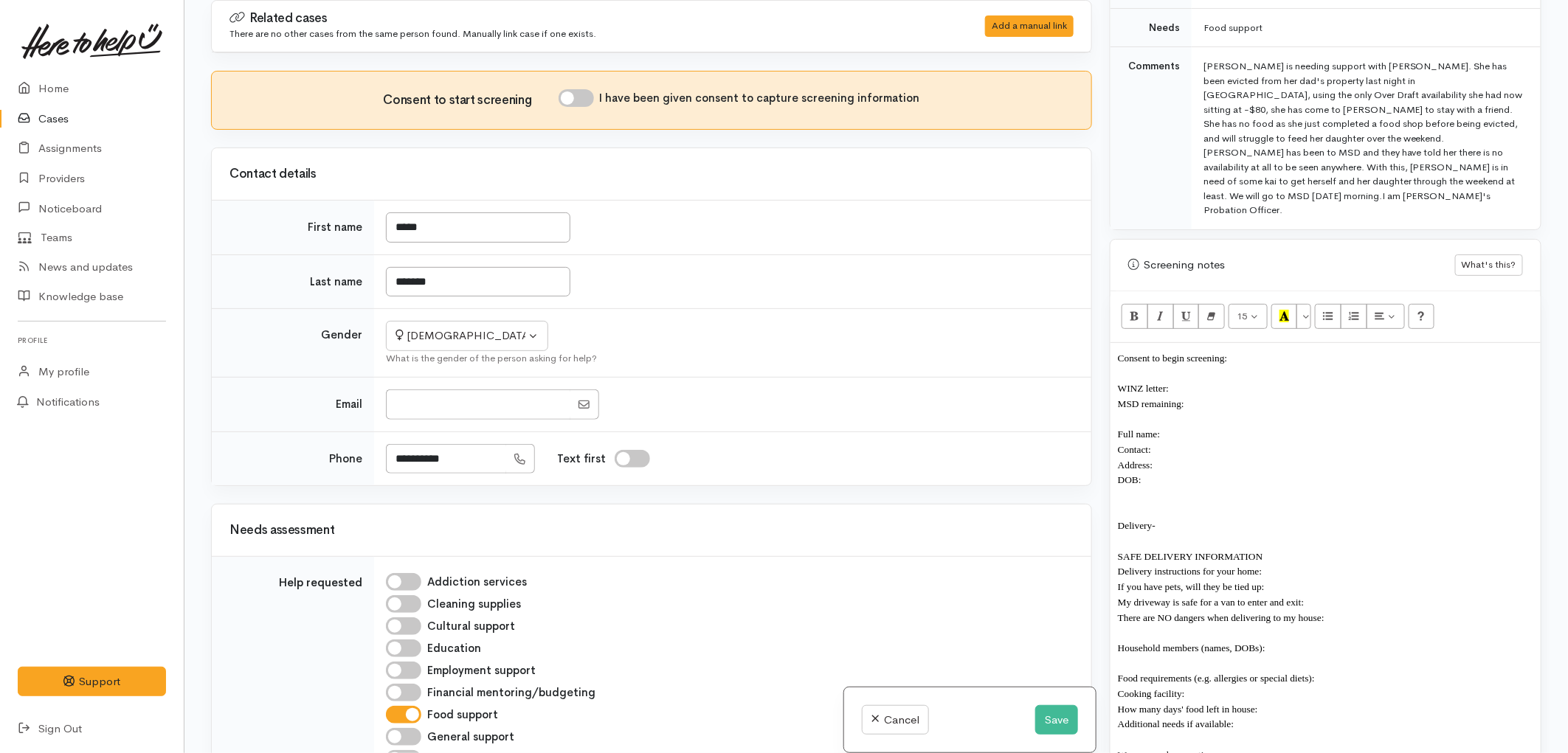
scroll to position [903, 0]
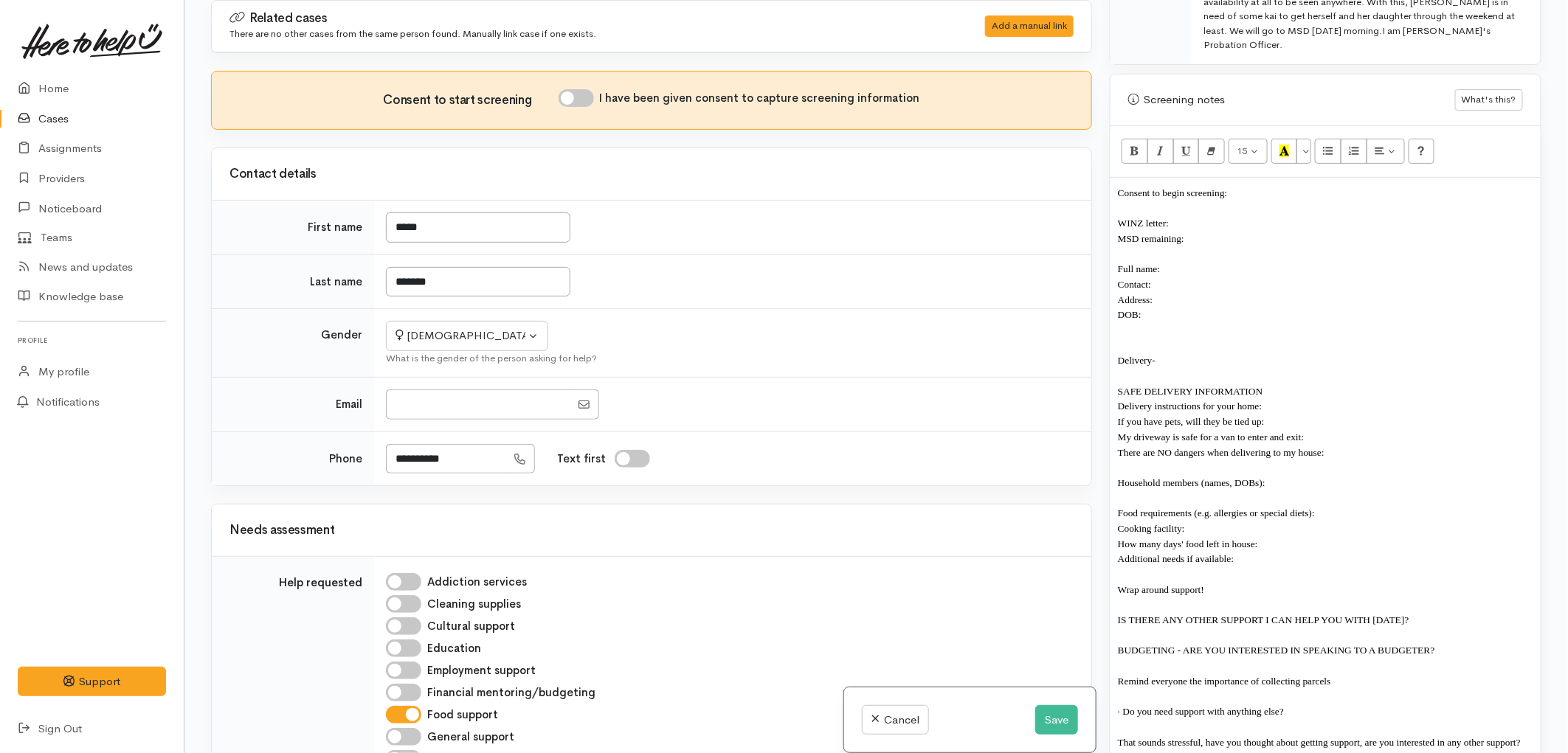
click at [1137, 520] on p "Cooking facility:" at bounding box center [1326, 528] width 416 height 15
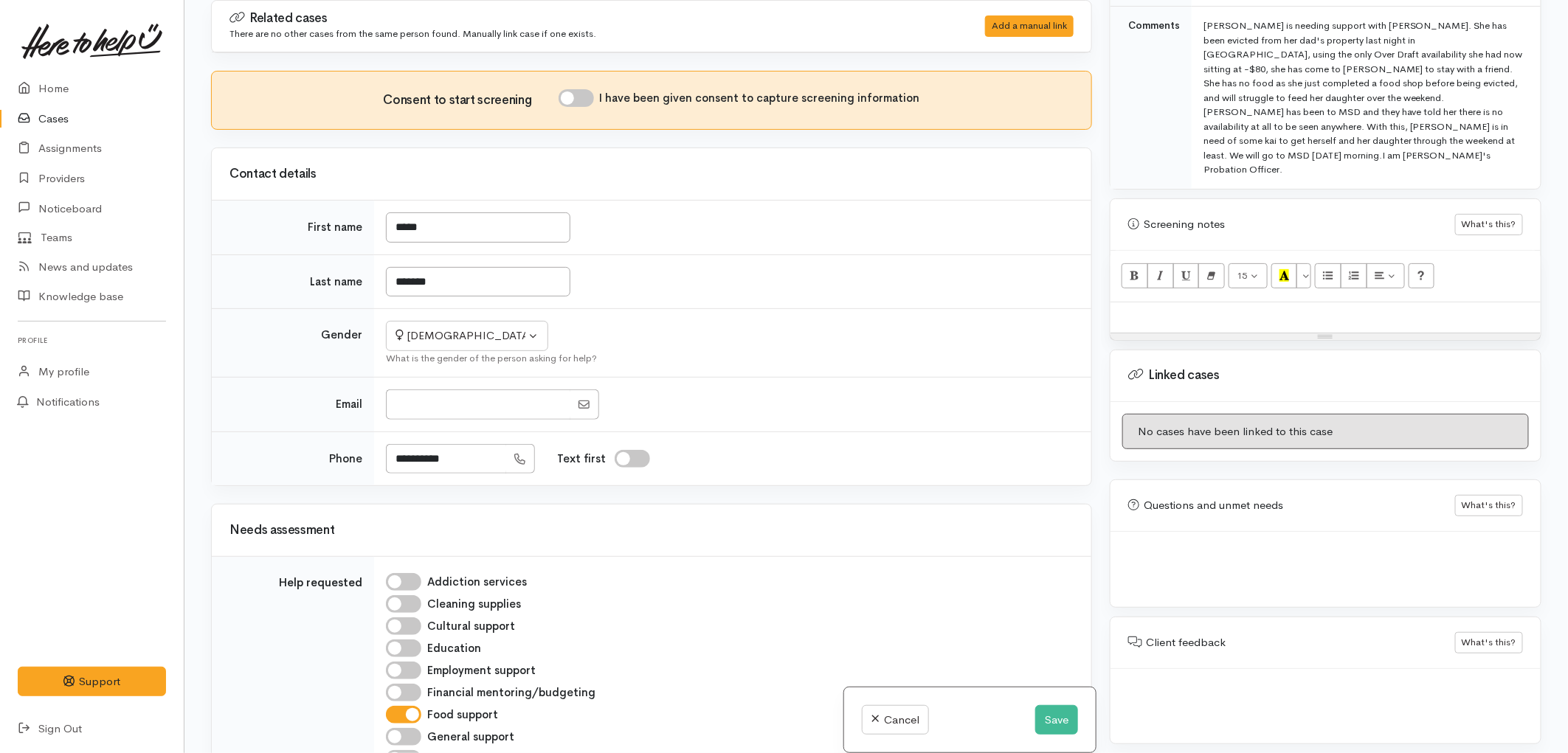
scroll to position [738, 0]
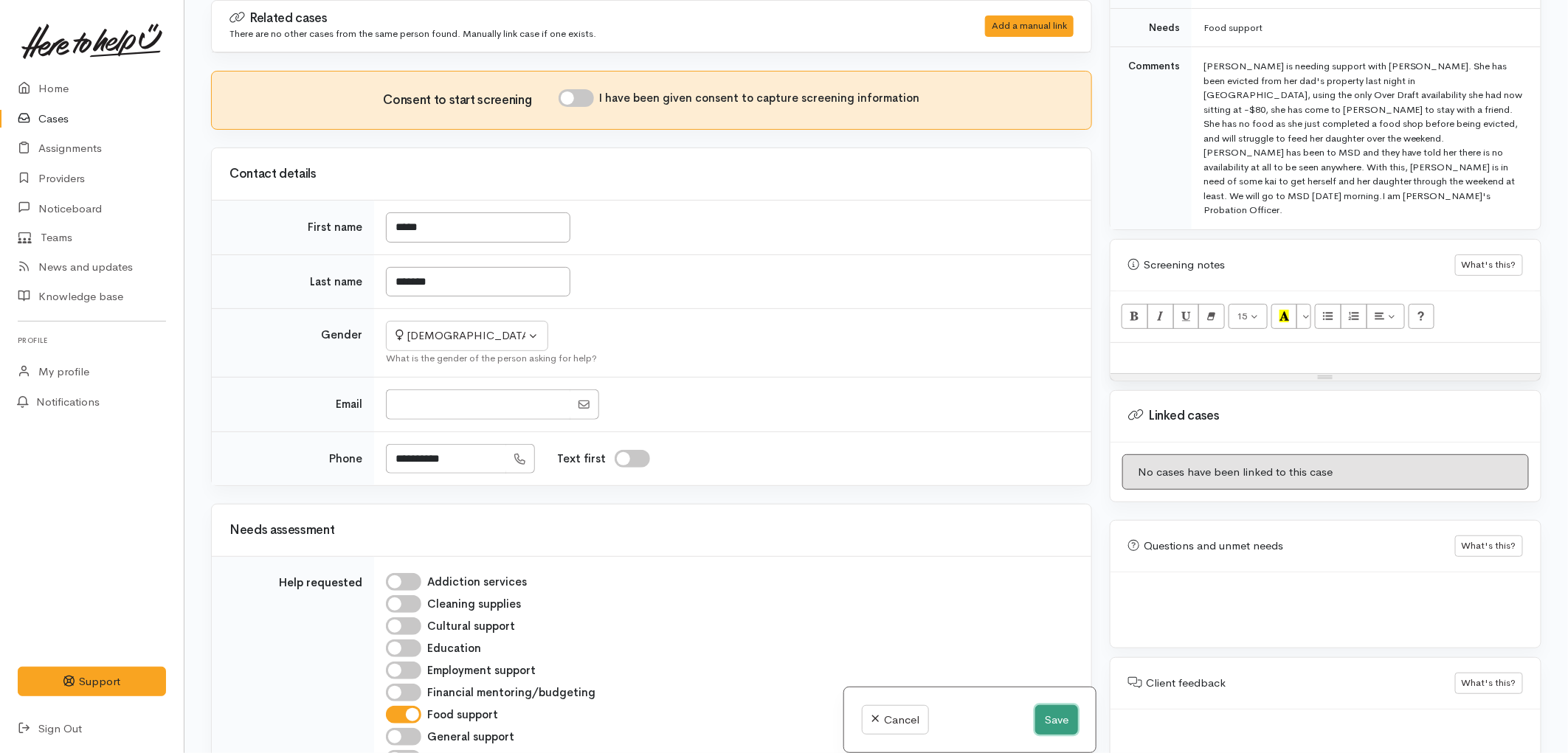
click at [1035, 727] on button "Save" at bounding box center [1056, 721] width 43 height 31
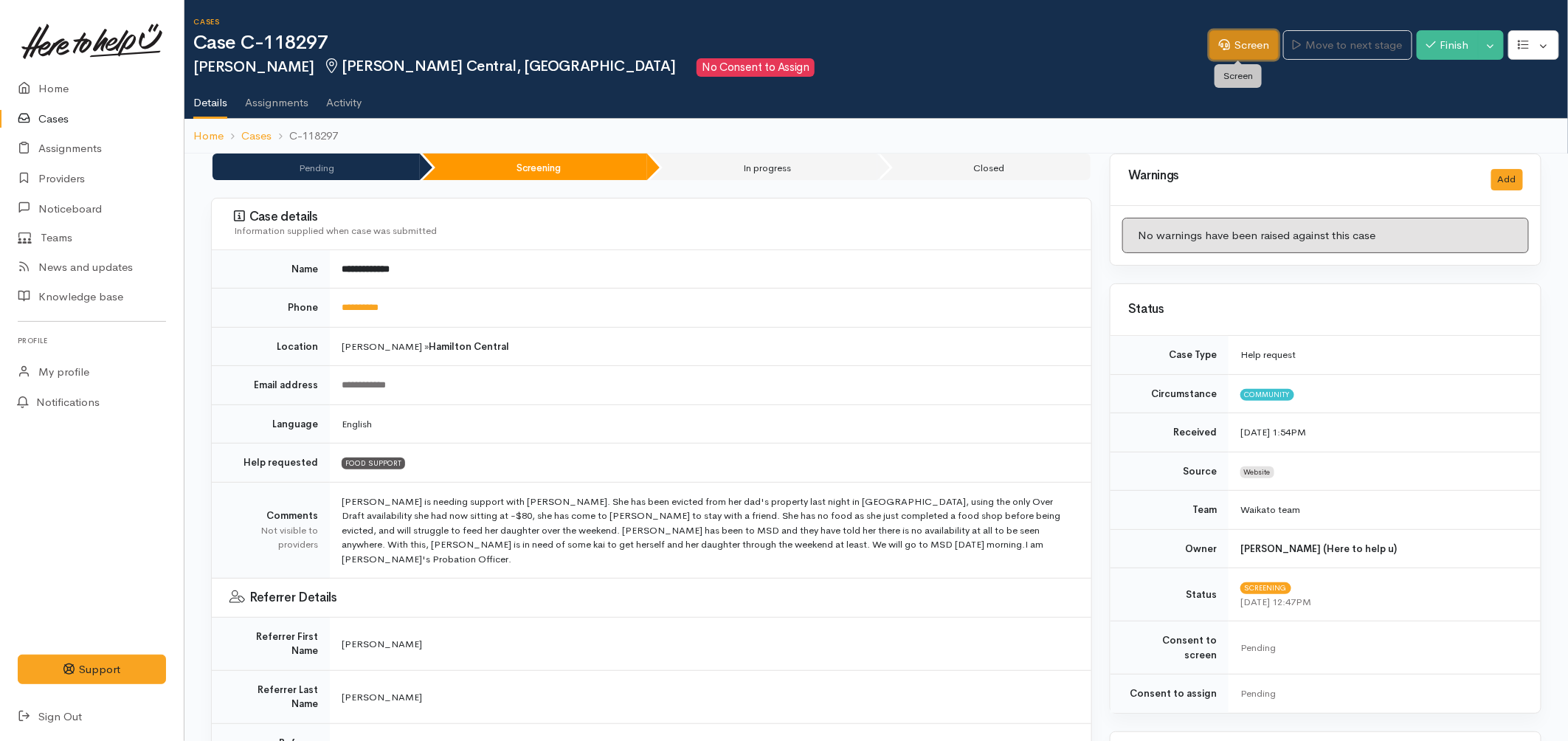
click at [1229, 45] on link "Screen" at bounding box center [1244, 46] width 70 height 31
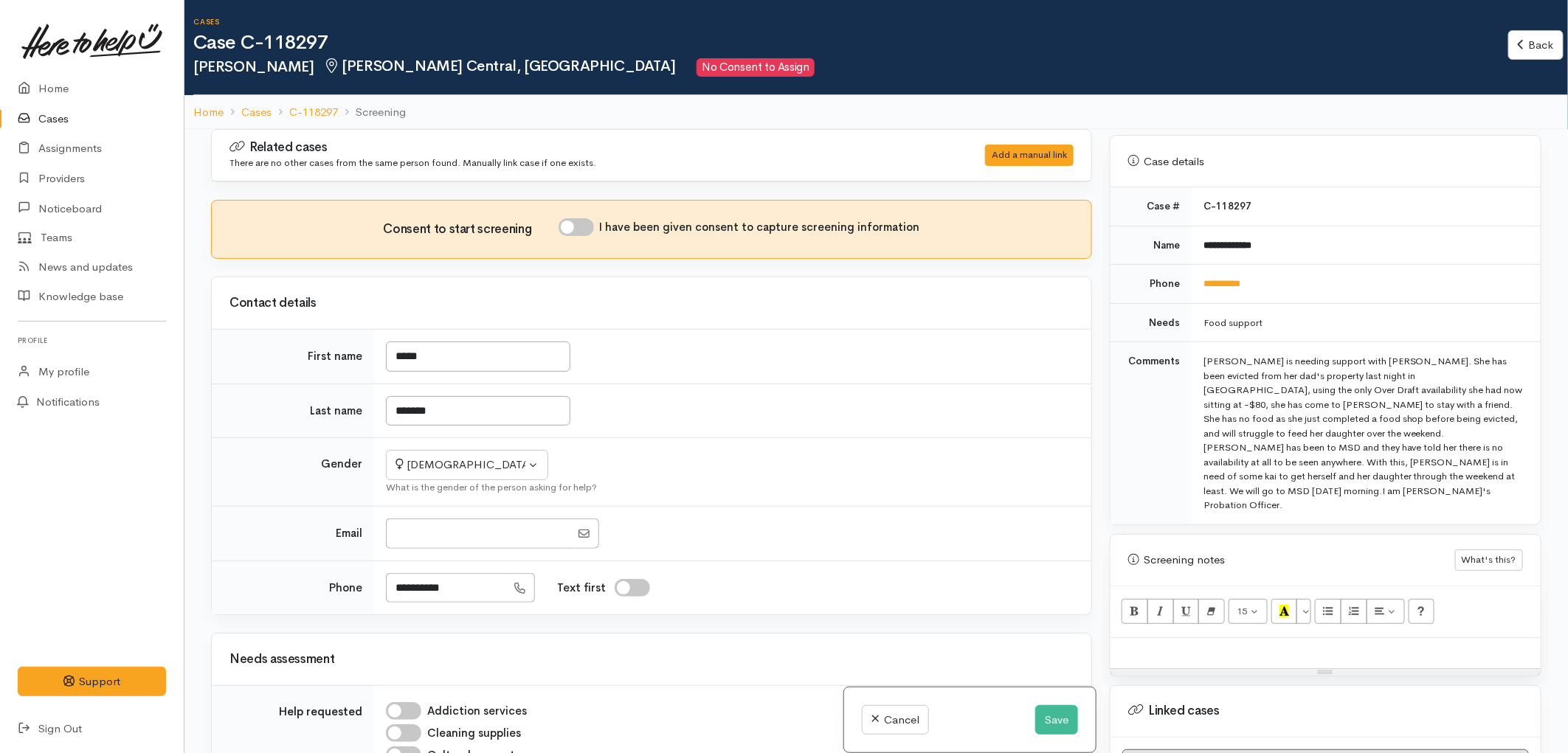
scroll to position [573, 0]
click at [1160, 644] on p at bounding box center [1326, 652] width 416 height 15
paste div
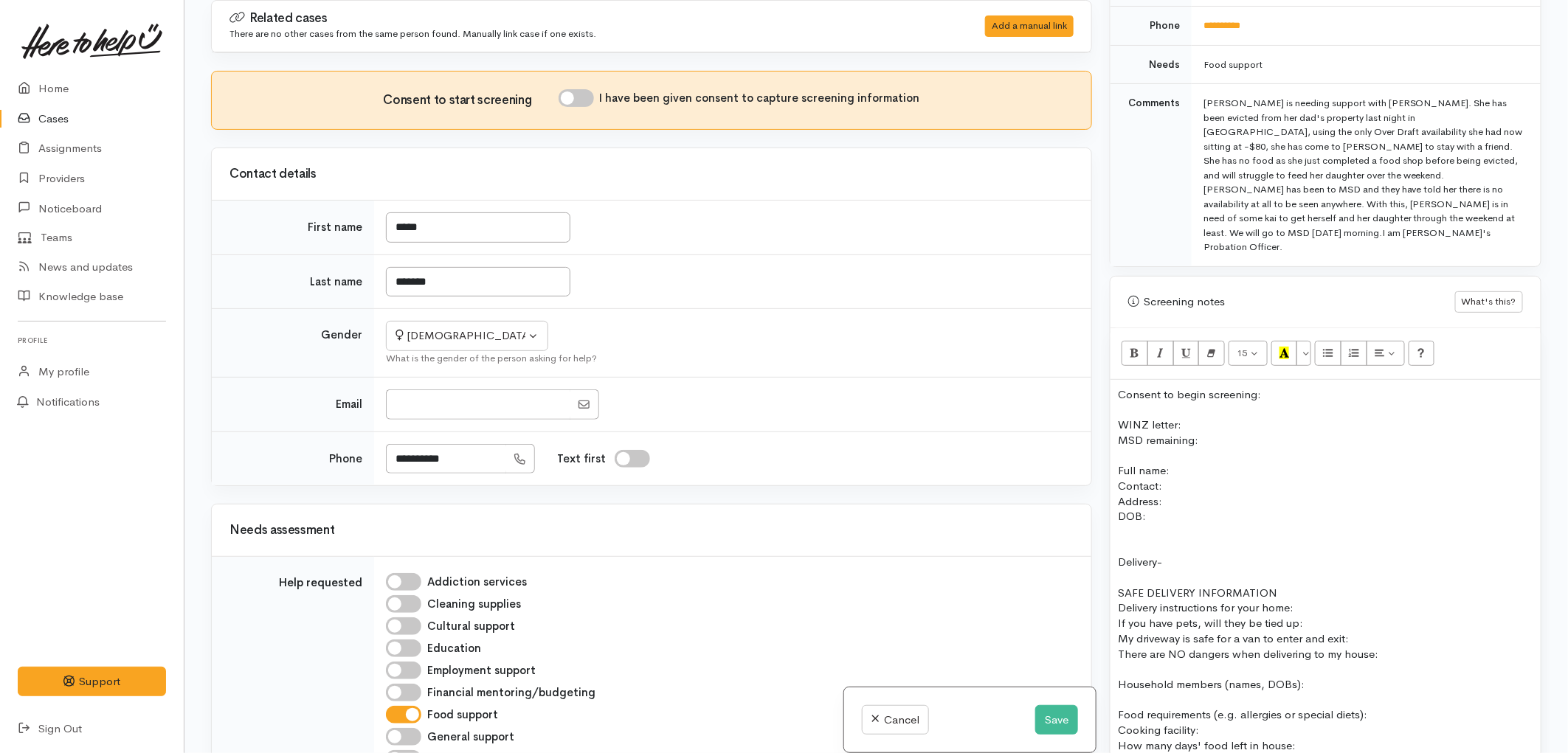
scroll to position [590, 0]
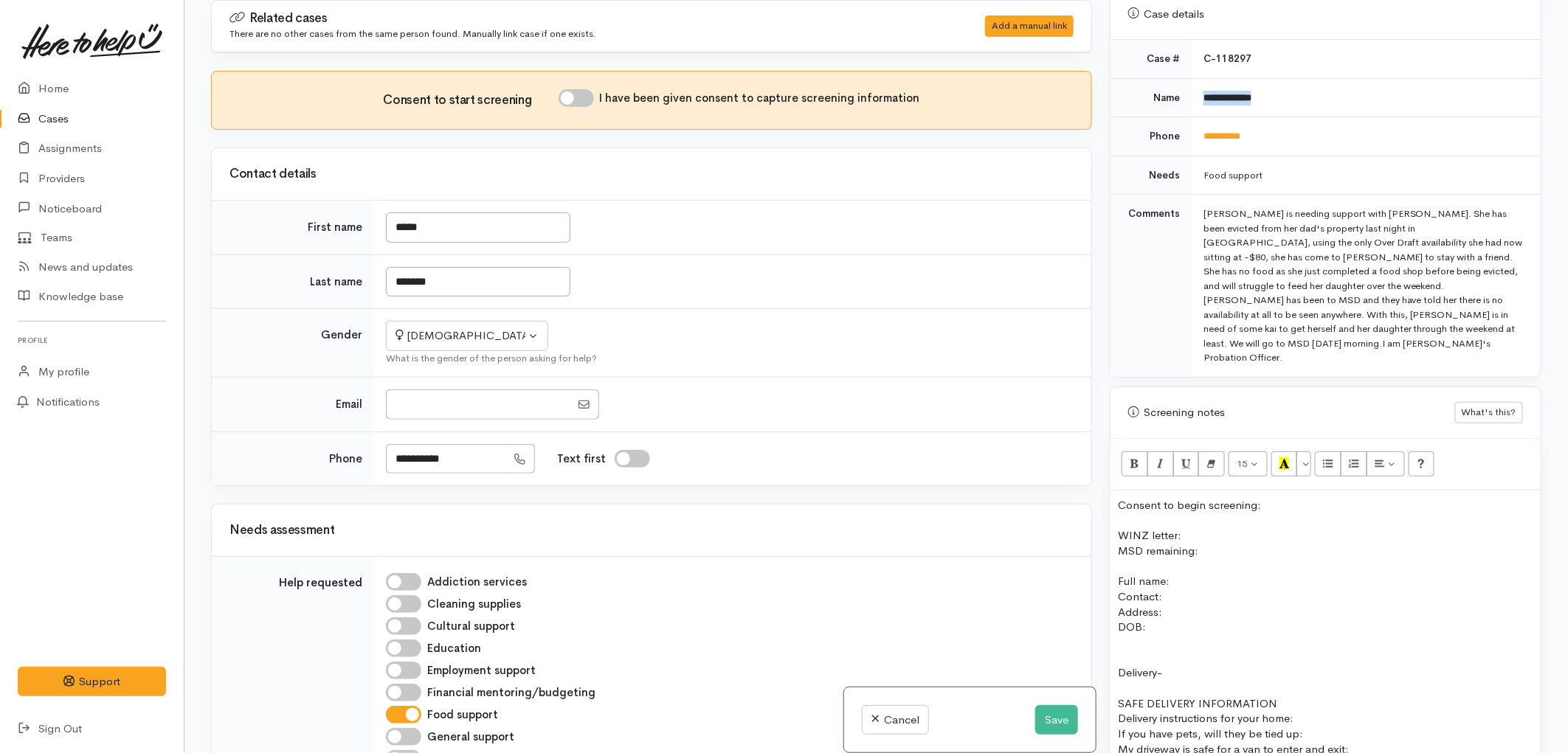
drag, startPoint x: 1285, startPoint y: 85, endPoint x: 1197, endPoint y: 87, distance: 88.0
click at [1197, 87] on td "**********" at bounding box center [1366, 97] width 349 height 39
copy b "**********"
click at [1185, 574] on p "Full name:" at bounding box center [1326, 581] width 416 height 15
drag, startPoint x: 1258, startPoint y: 128, endPoint x: 1191, endPoint y: 122, distance: 67.3
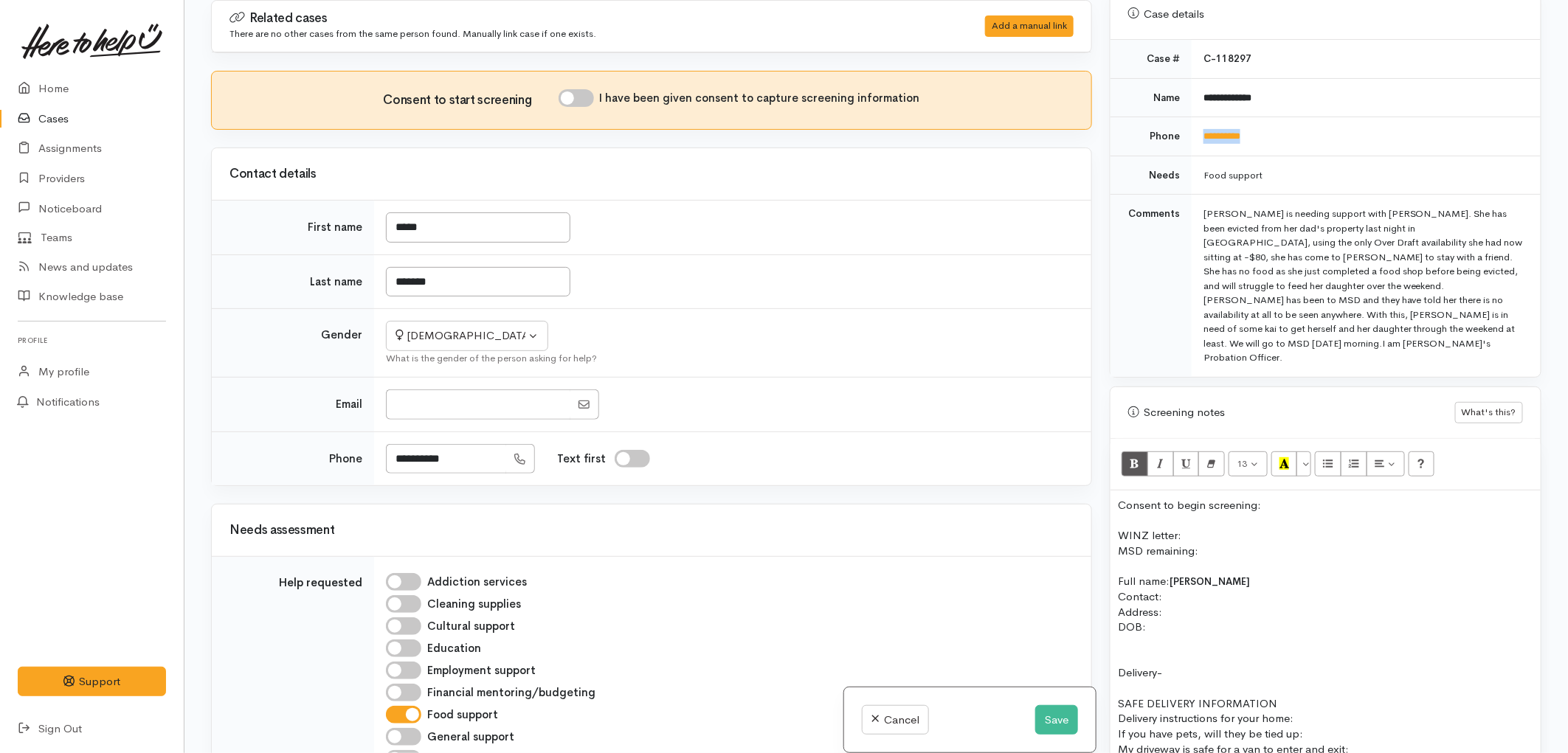
click at [1191, 122] on td "**********" at bounding box center [1366, 136] width 349 height 39
copy link "**********"
click at [1183, 589] on p "Contact:" at bounding box center [1326, 597] width 416 height 15
click at [1035, 724] on button "Save" at bounding box center [1056, 721] width 43 height 31
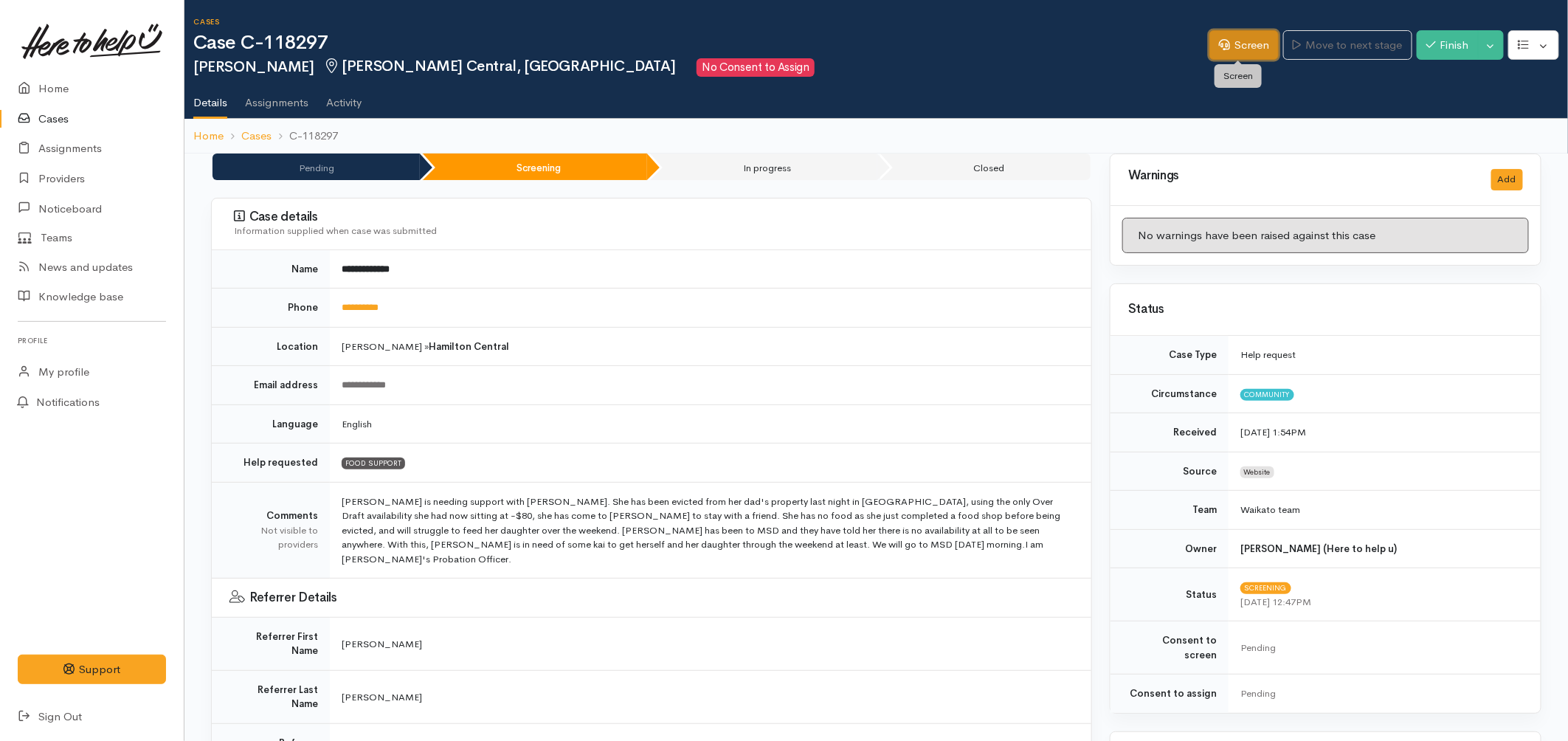
click at [1236, 41] on link "Screen" at bounding box center [1244, 46] width 70 height 31
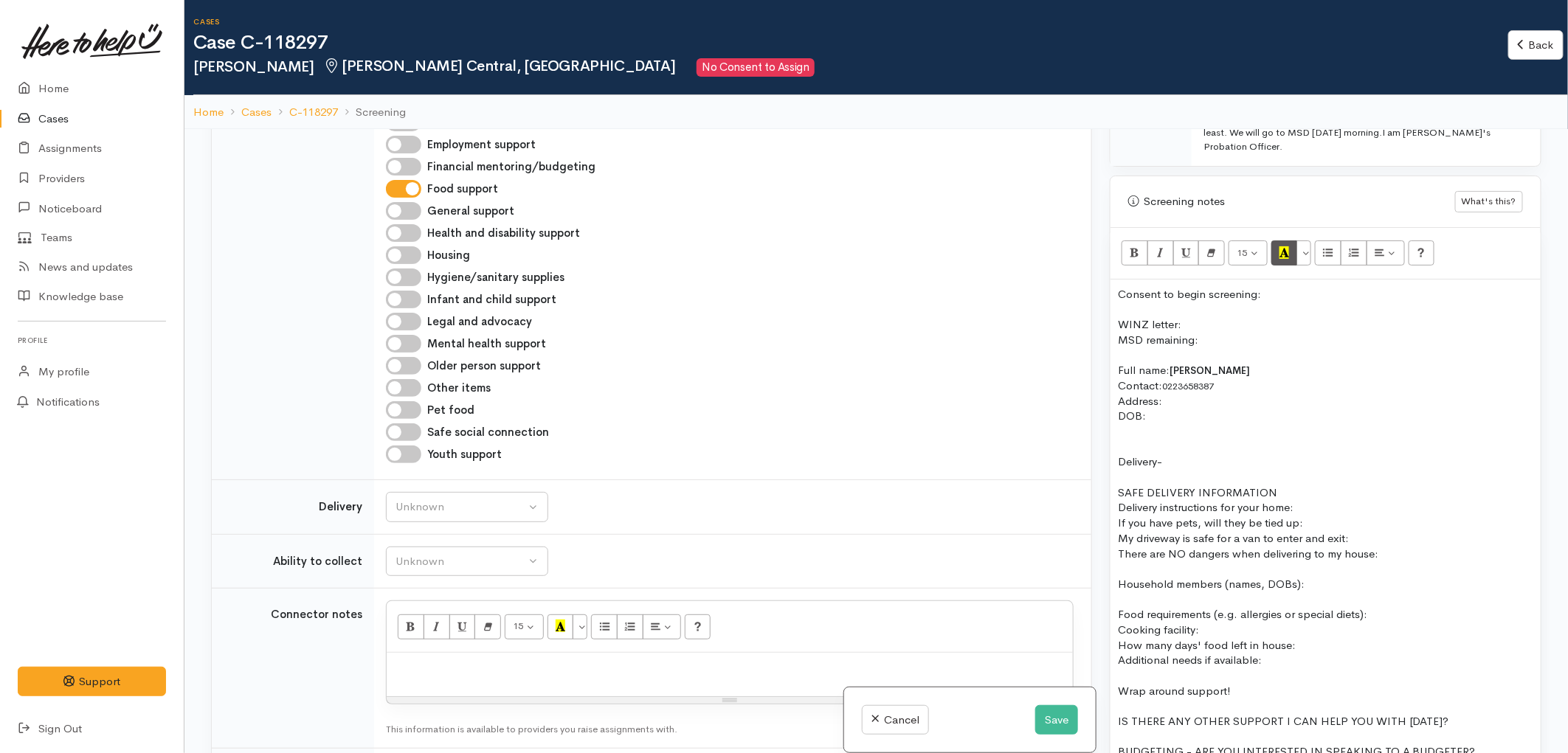
scroll to position [902, 0]
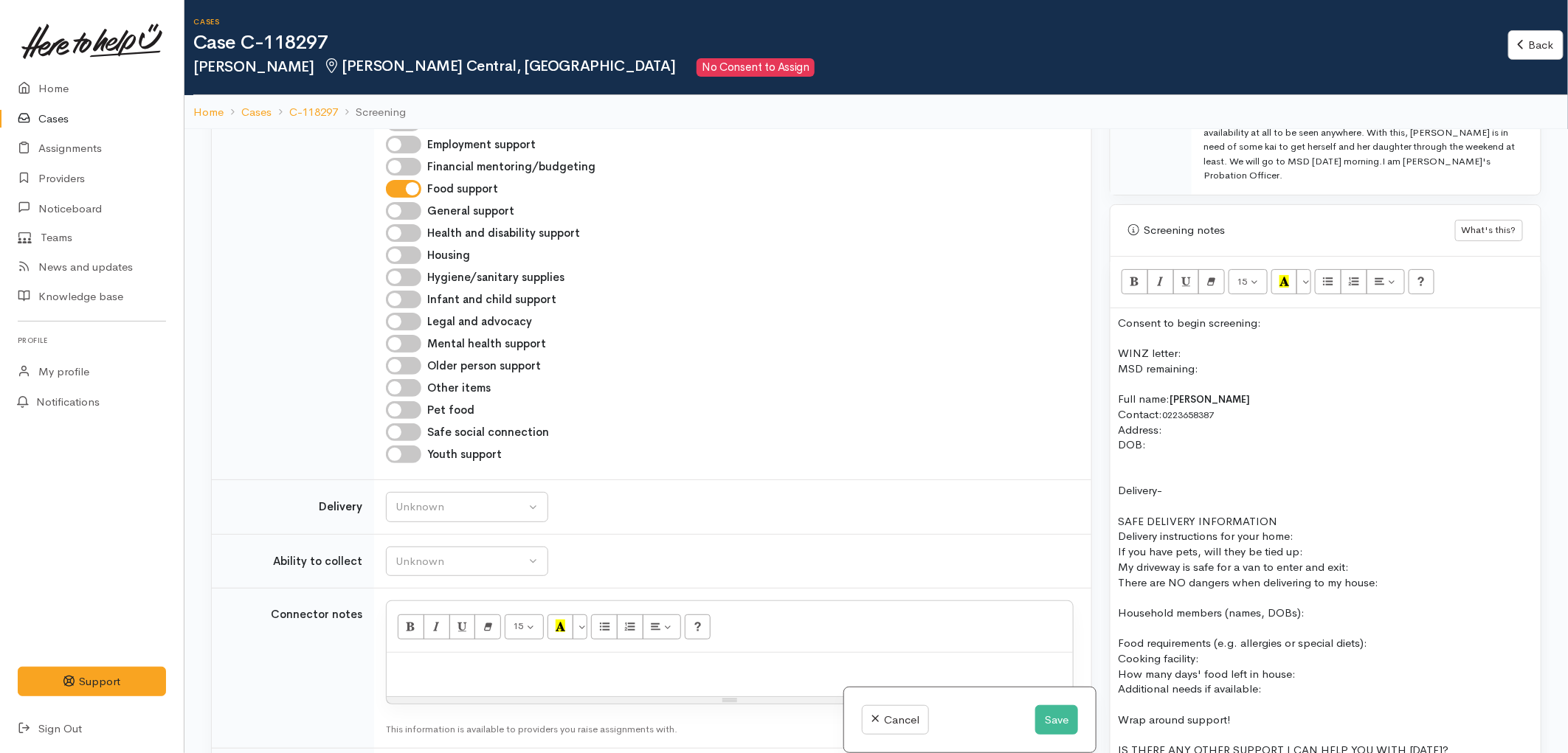
click at [1278, 315] on p "Consent to begin screening:" at bounding box center [1326, 323] width 416 height 15
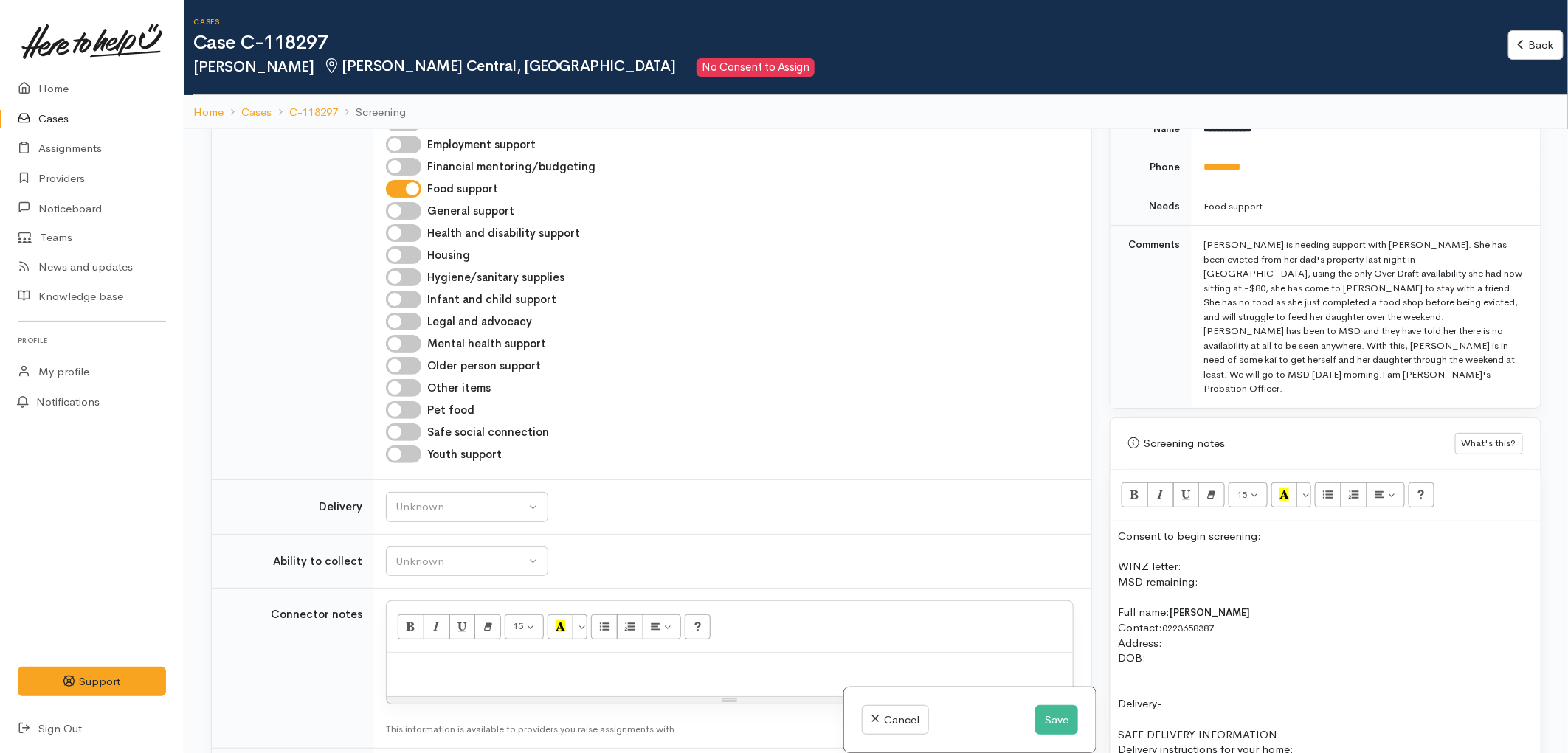
scroll to position [655, 0]
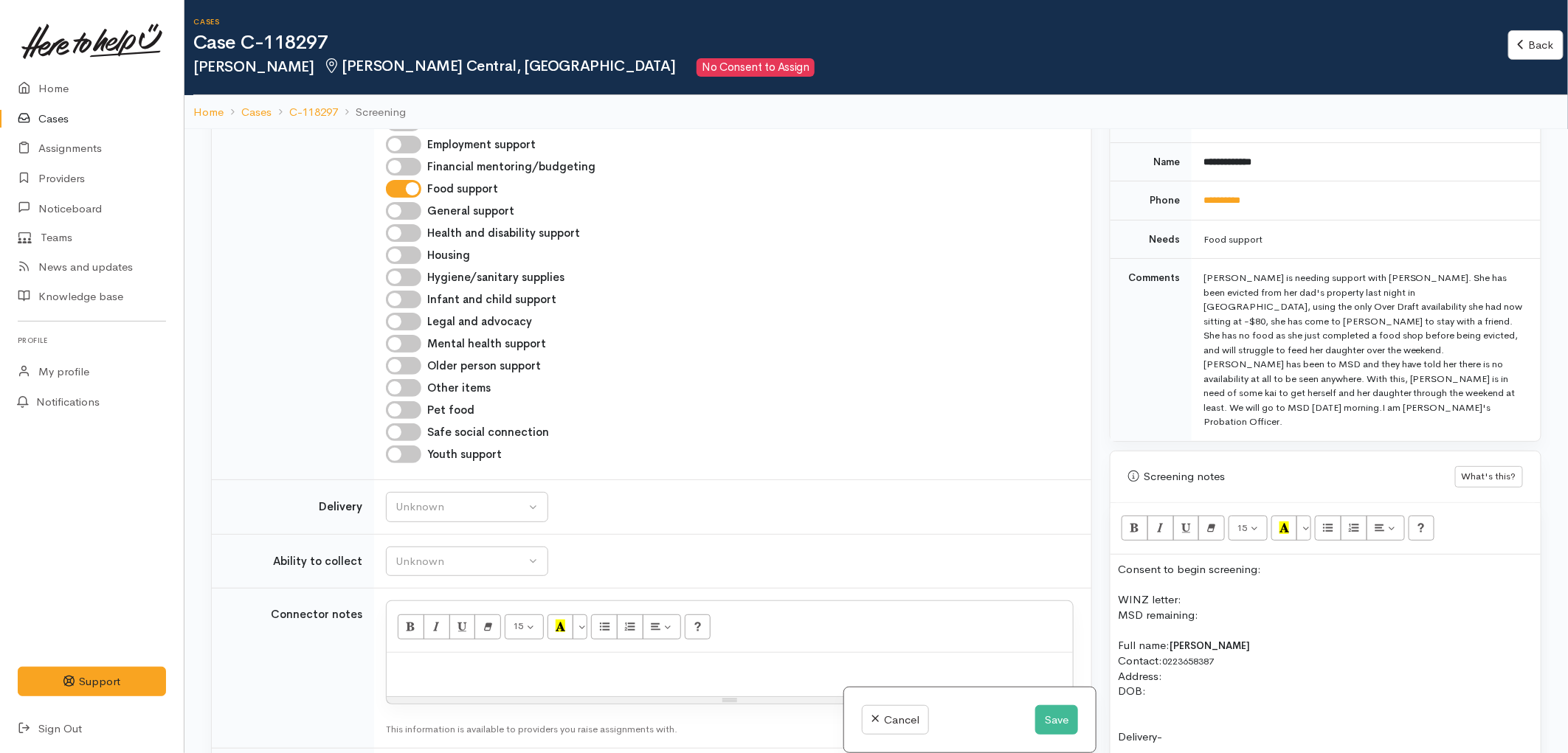
click at [1118, 562] on p "Consent to begin screening:" at bounding box center [1326, 570] width 416 height 15
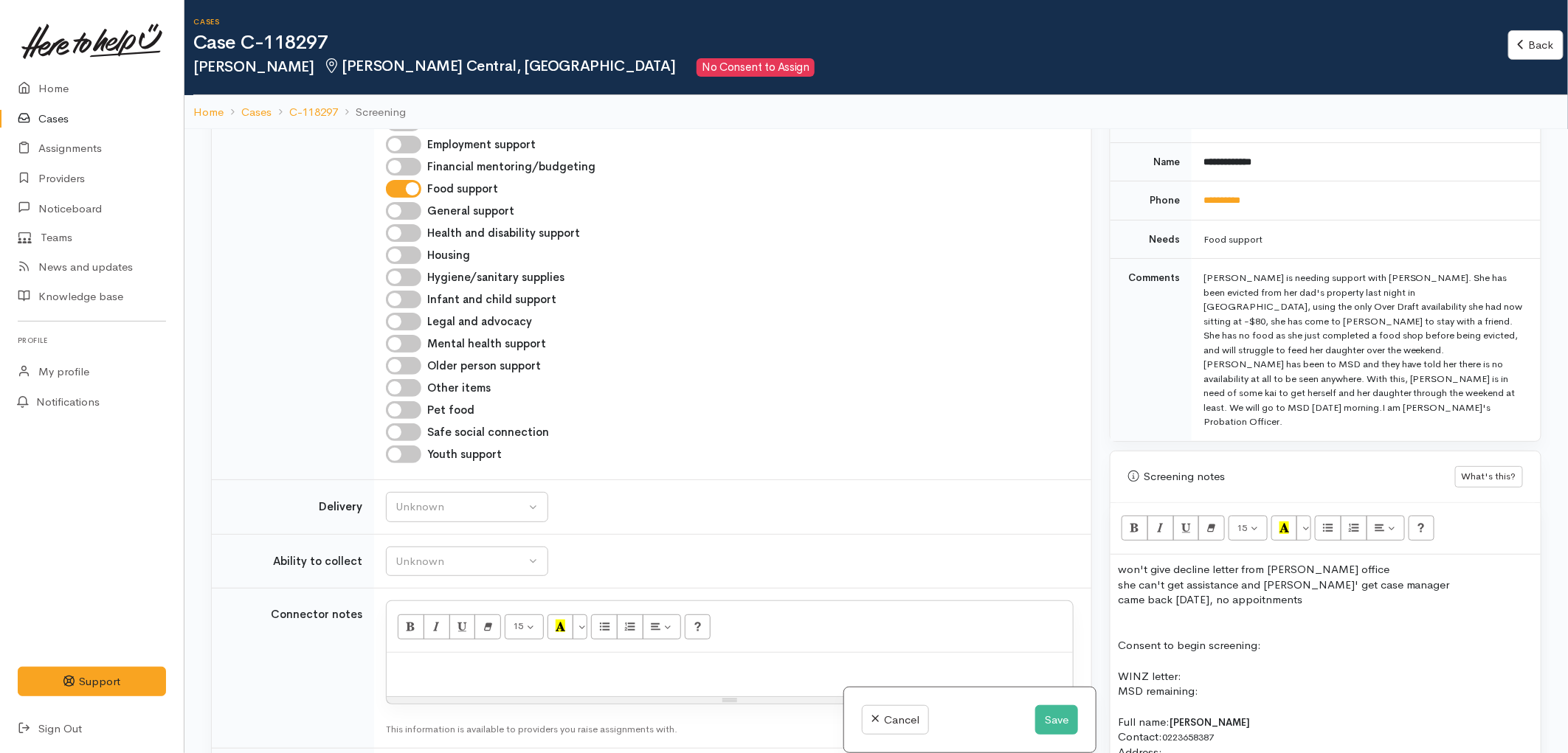
click at [1330, 593] on p "came back [DATE], no appoitnments" at bounding box center [1326, 600] width 416 height 15
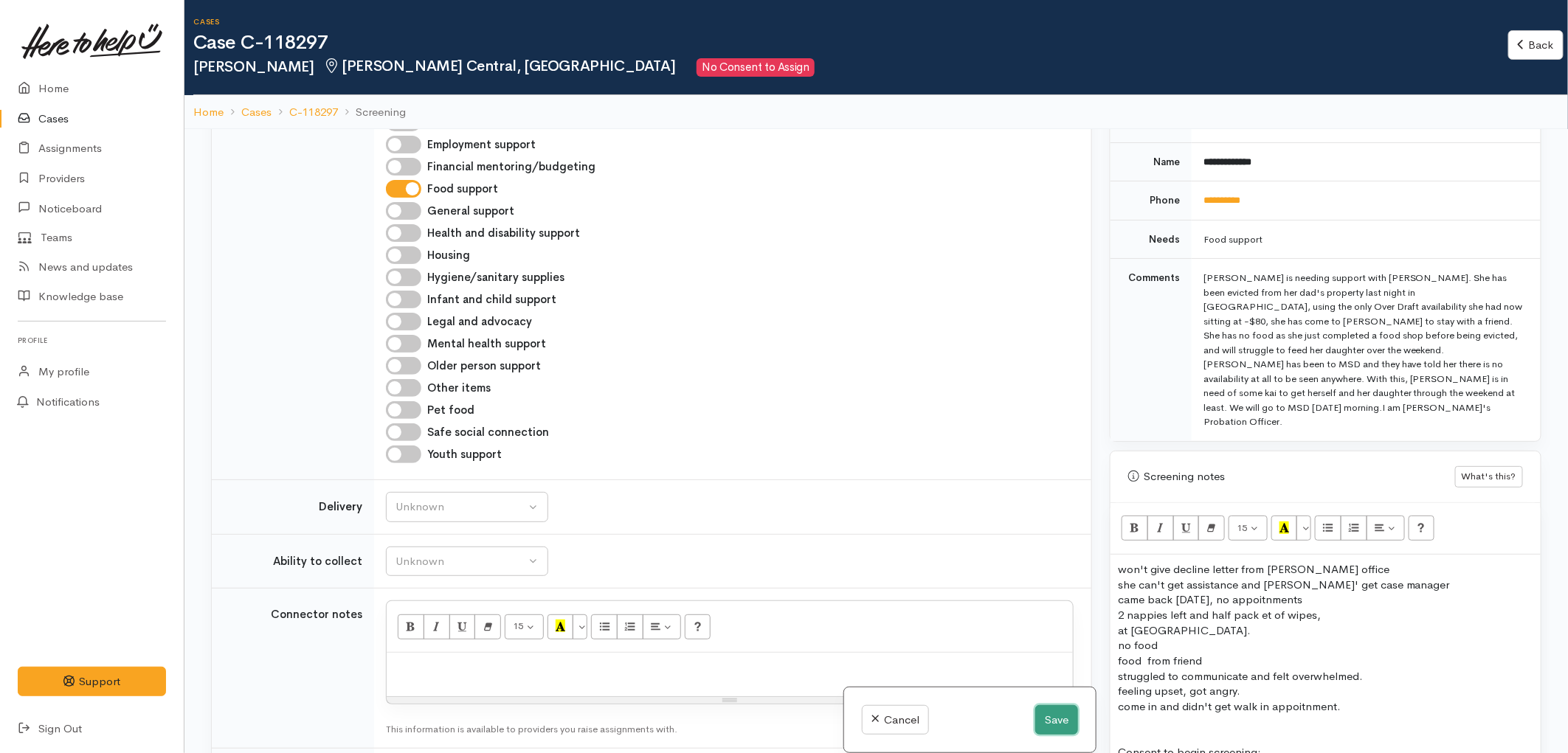
click at [1060, 719] on button "Save" at bounding box center [1056, 721] width 43 height 31
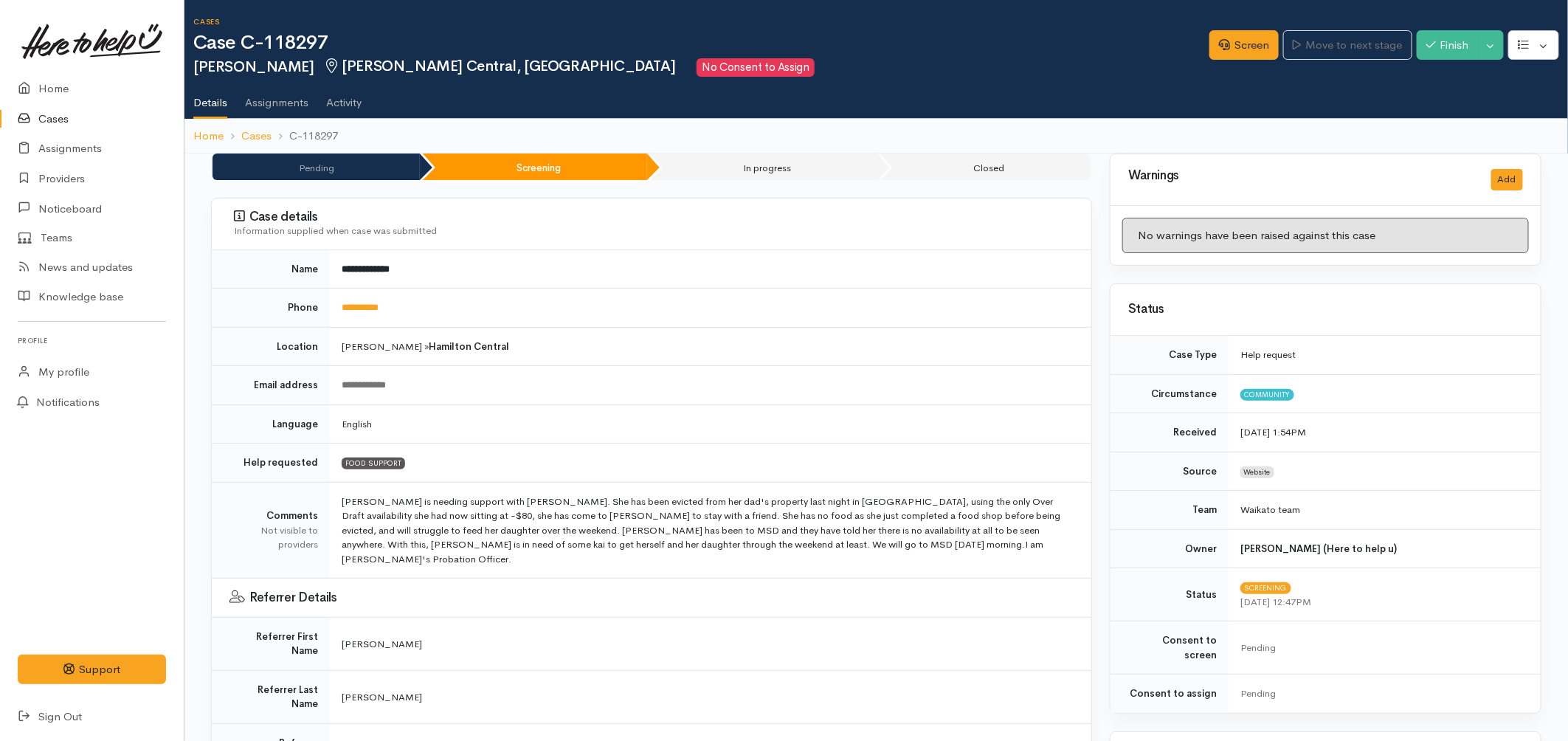
click at [76, 115] on link "Cases" at bounding box center [92, 119] width 184 height 31
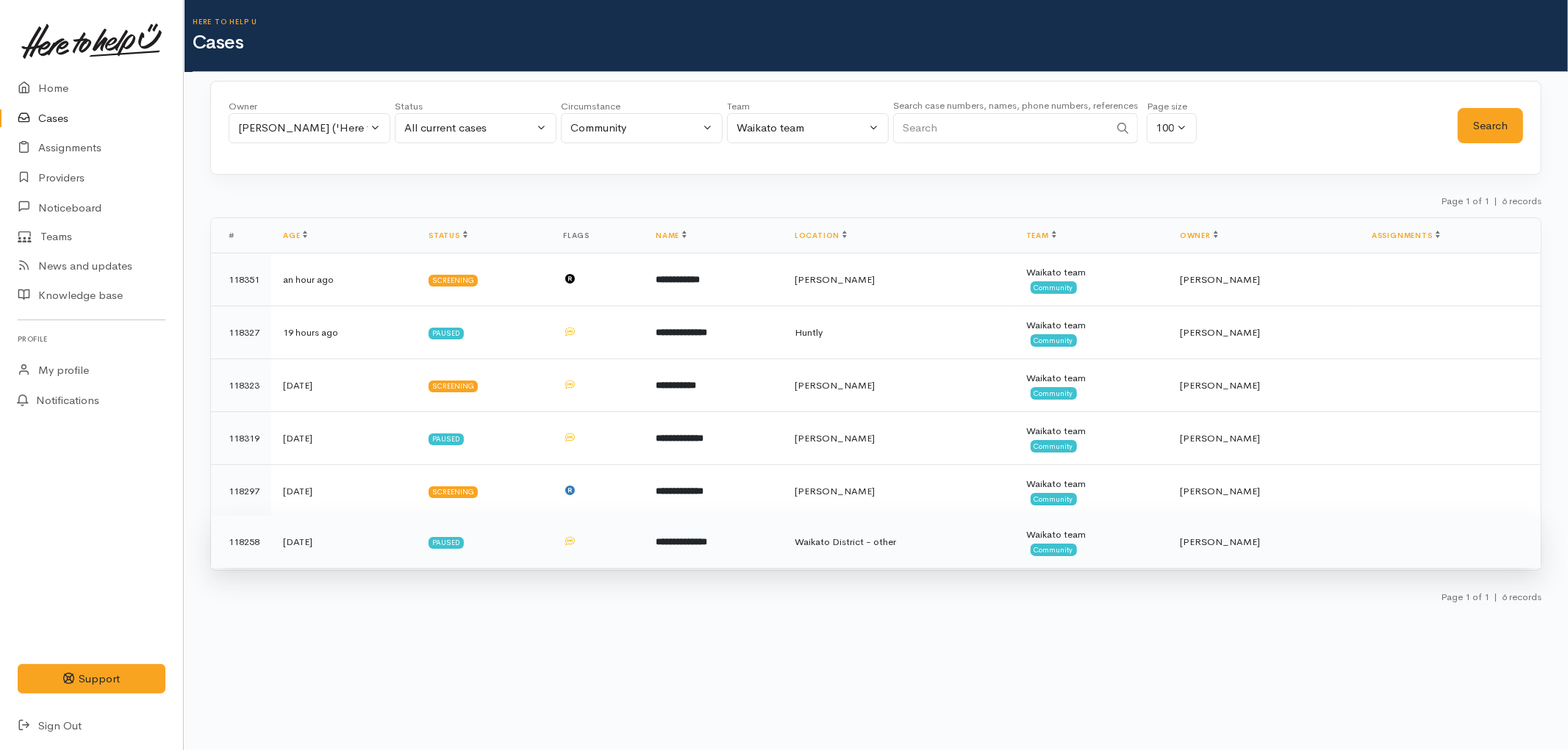
click at [756, 537] on td "**********" at bounding box center [713, 542] width 139 height 53
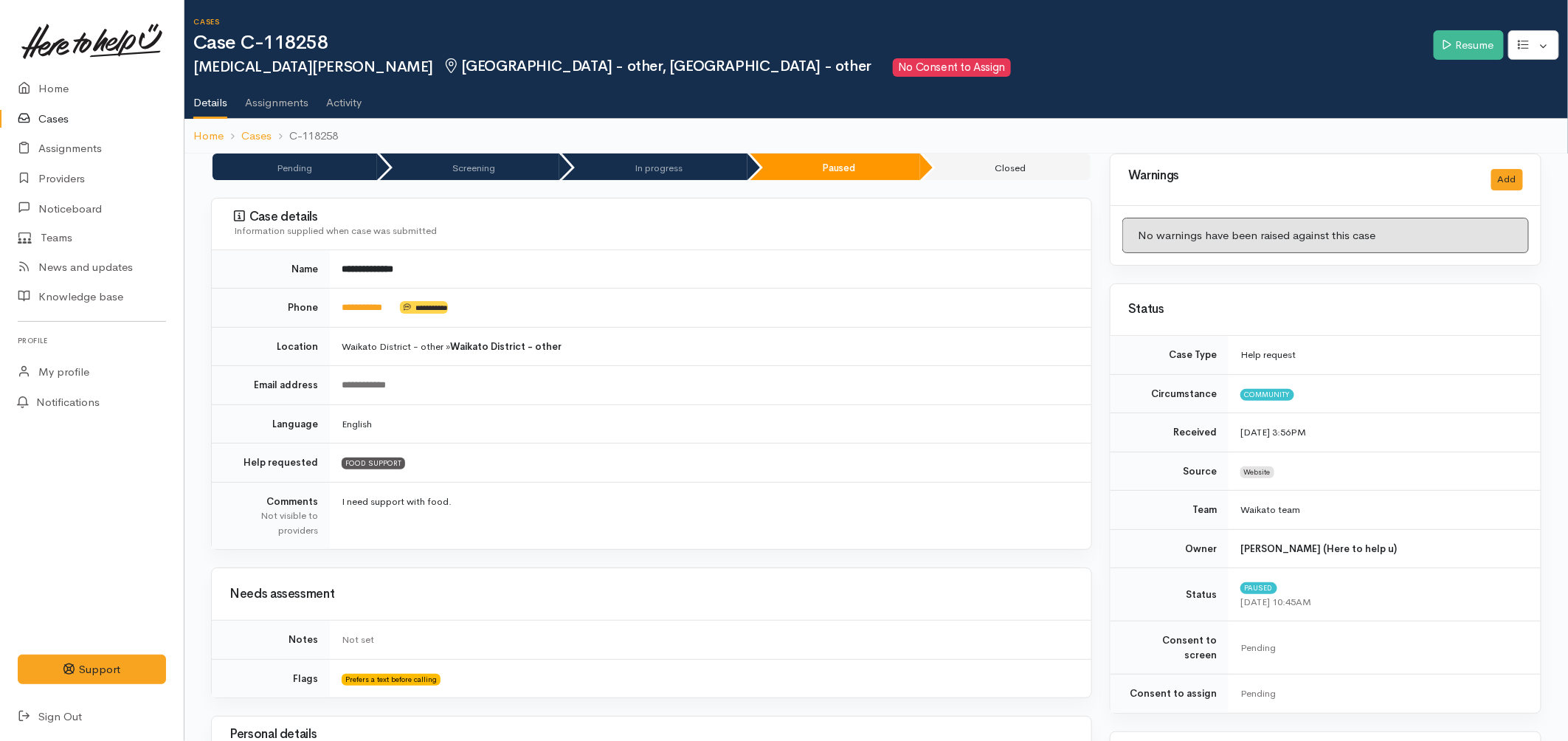
click at [42, 119] on link "Cases" at bounding box center [92, 119] width 184 height 31
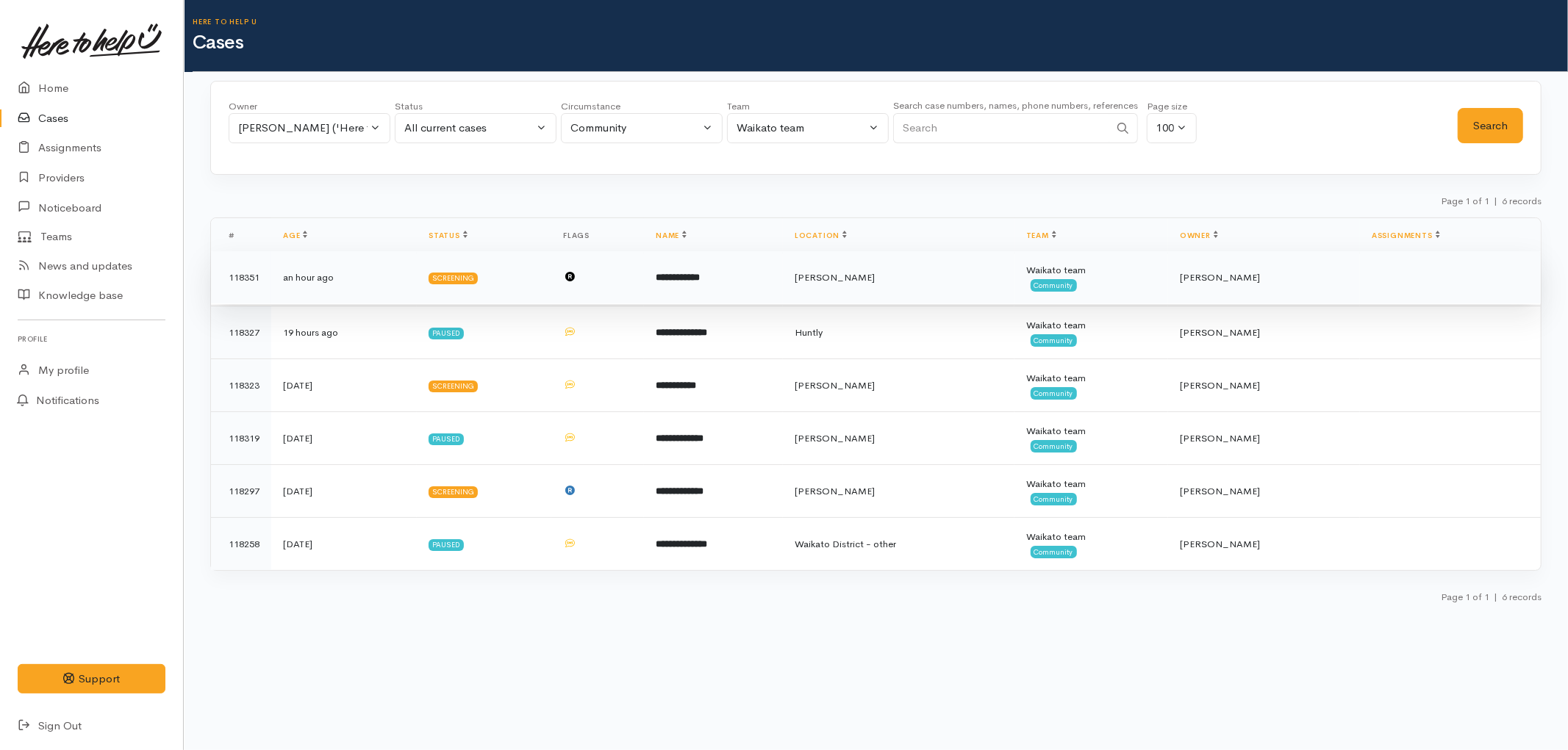
click at [482, 289] on td "Screening" at bounding box center [484, 278] width 135 height 53
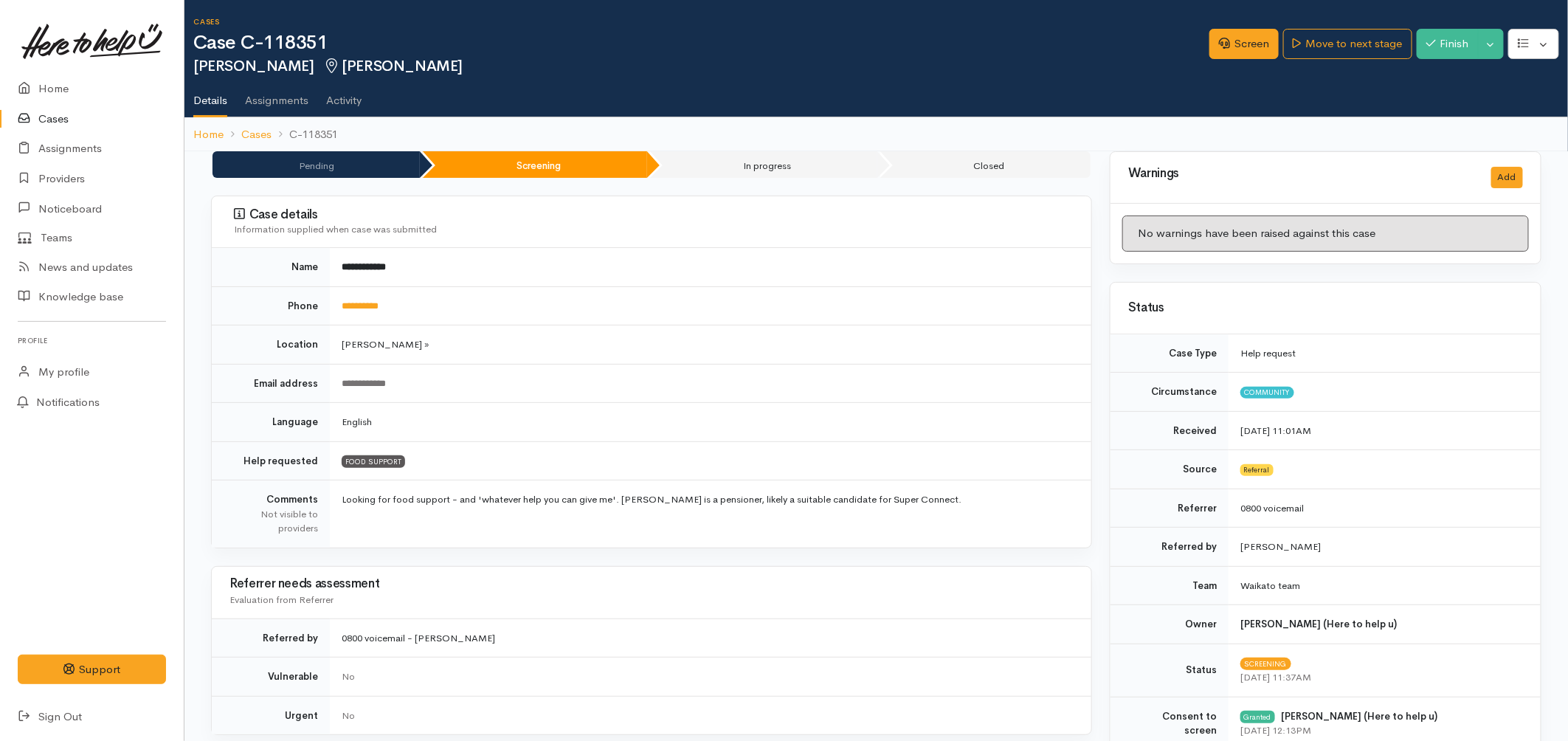
click at [53, 122] on link "Cases" at bounding box center [92, 119] width 184 height 31
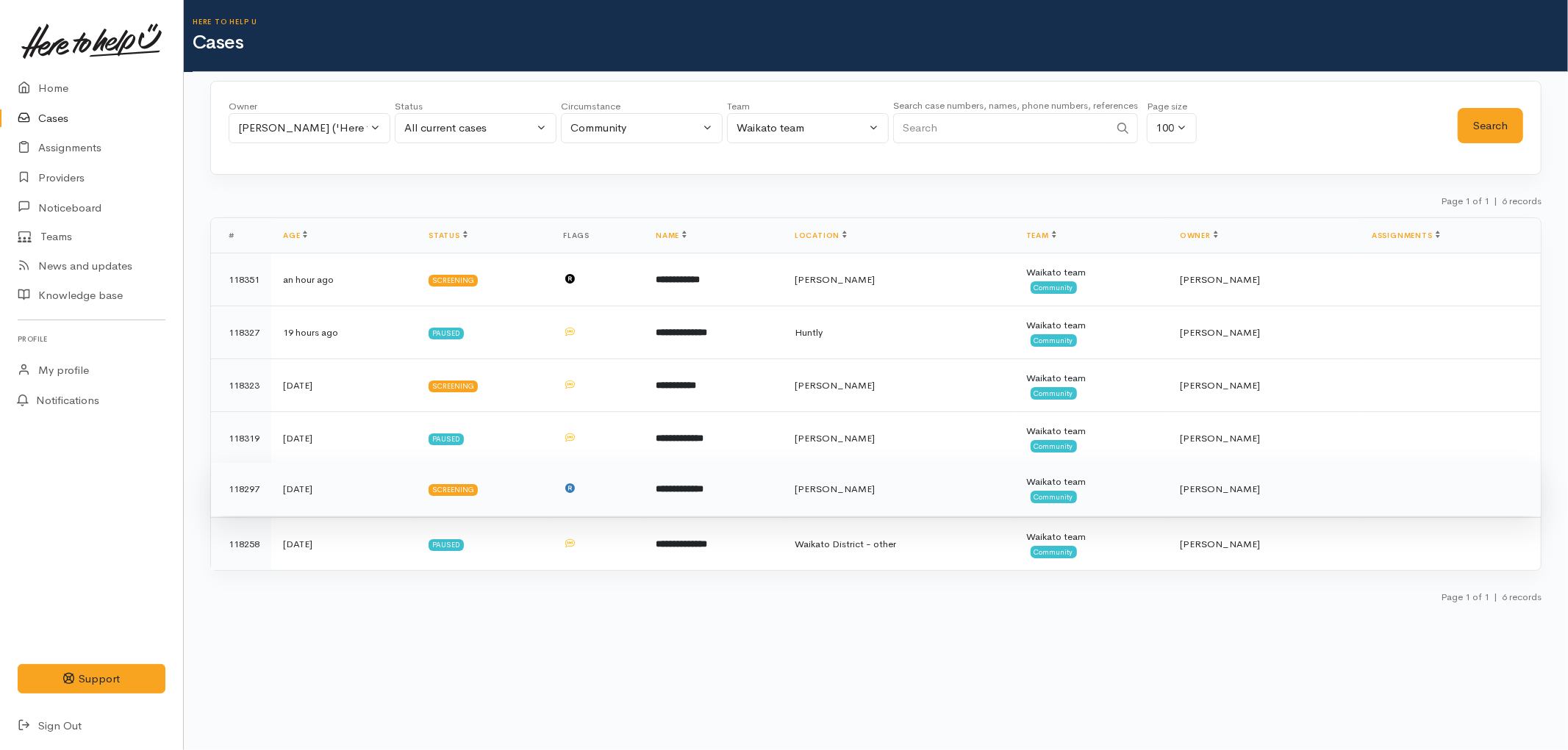
click at [744, 495] on td "**********" at bounding box center [713, 490] width 139 height 53
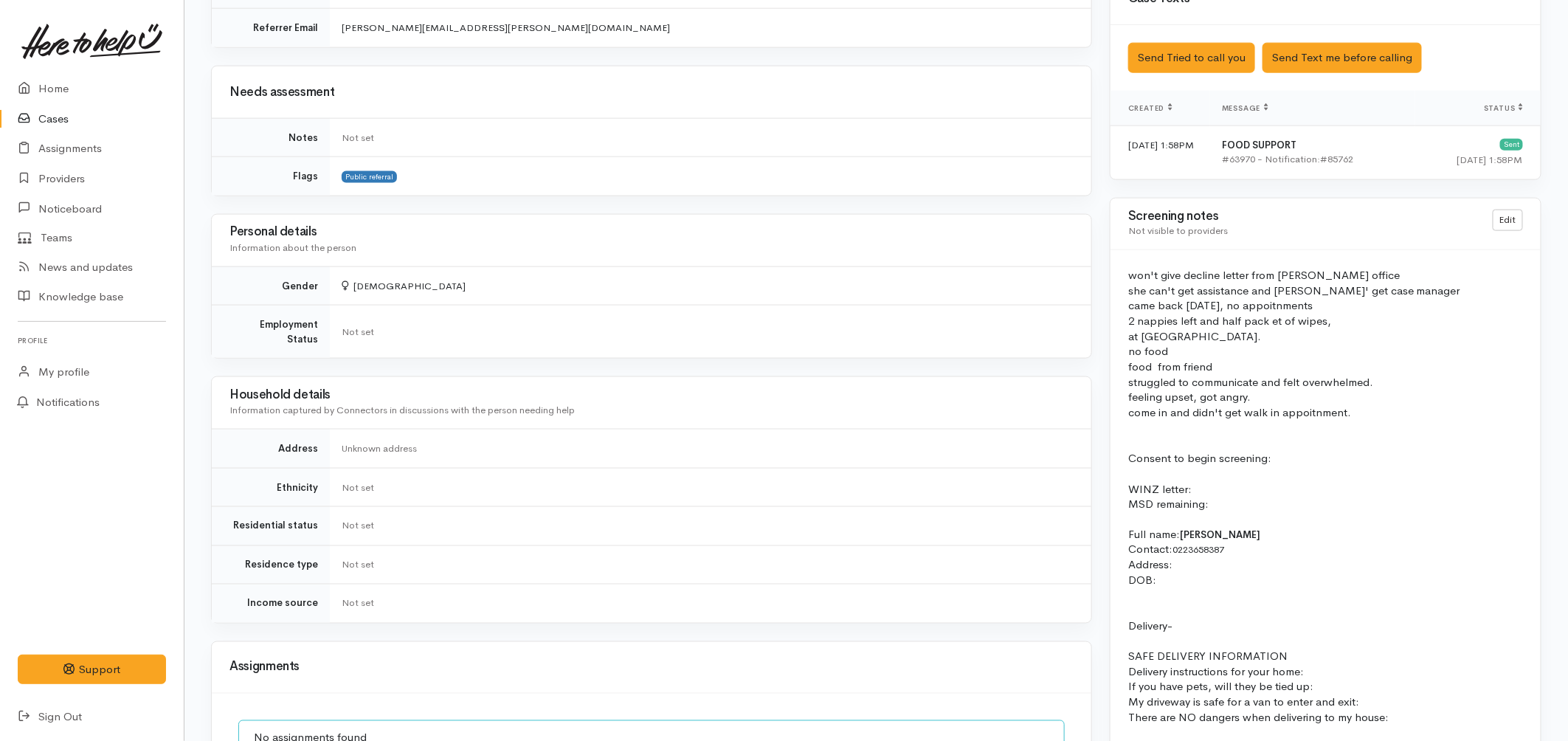
scroll to position [862, 0]
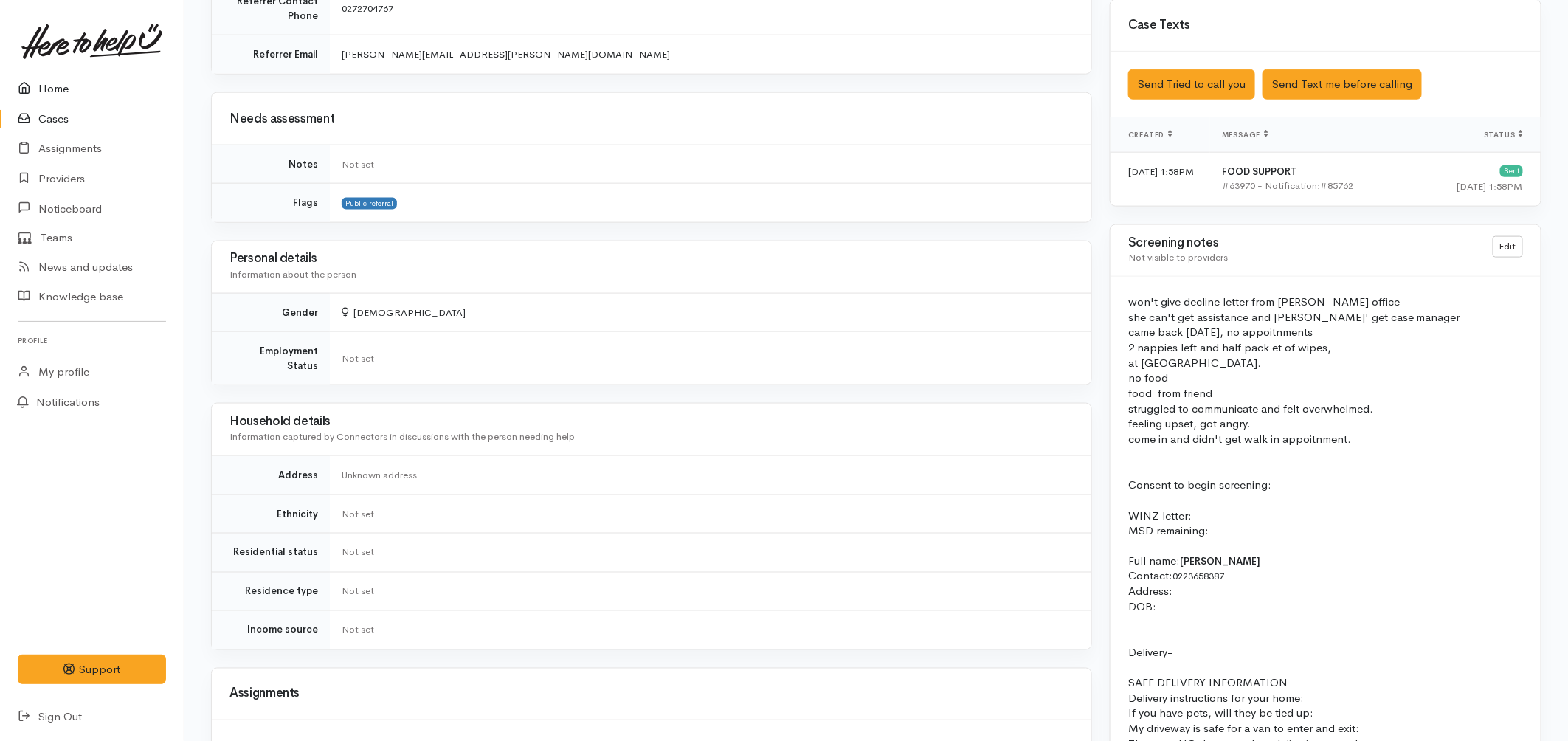
click at [53, 91] on link "Home" at bounding box center [92, 89] width 184 height 31
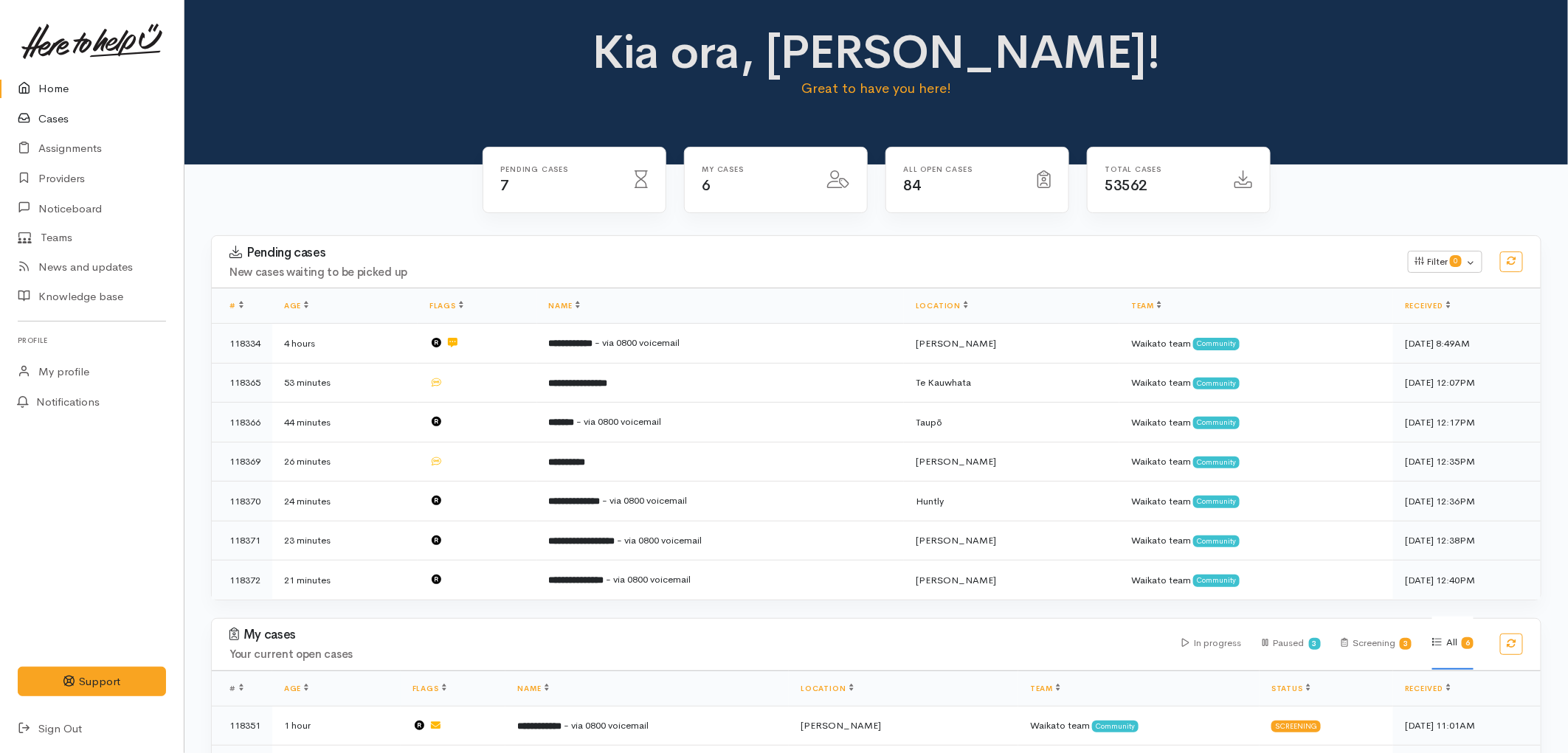
click at [52, 119] on link "Cases" at bounding box center [92, 119] width 184 height 31
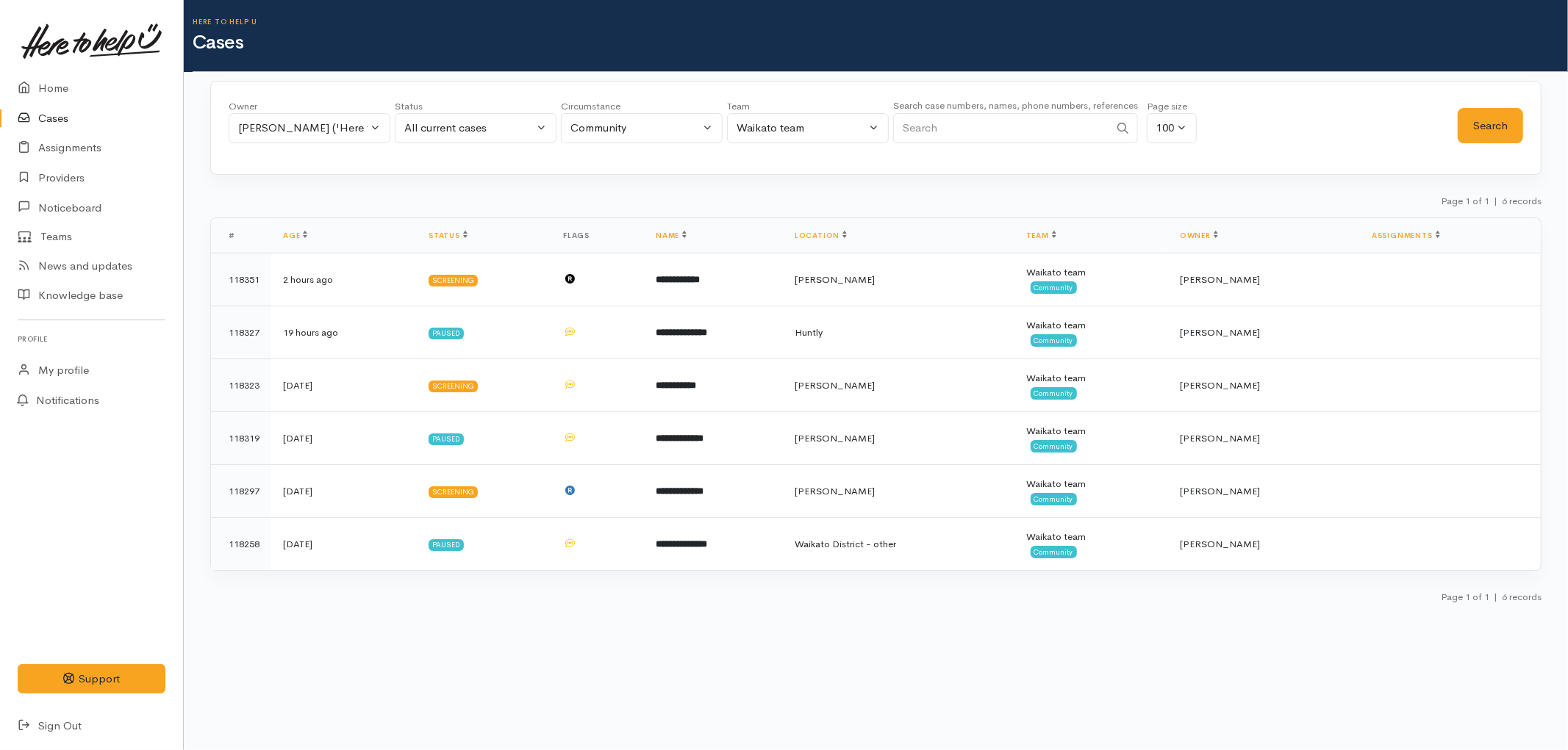
click at [44, 106] on link "Cases" at bounding box center [91, 119] width 183 height 30
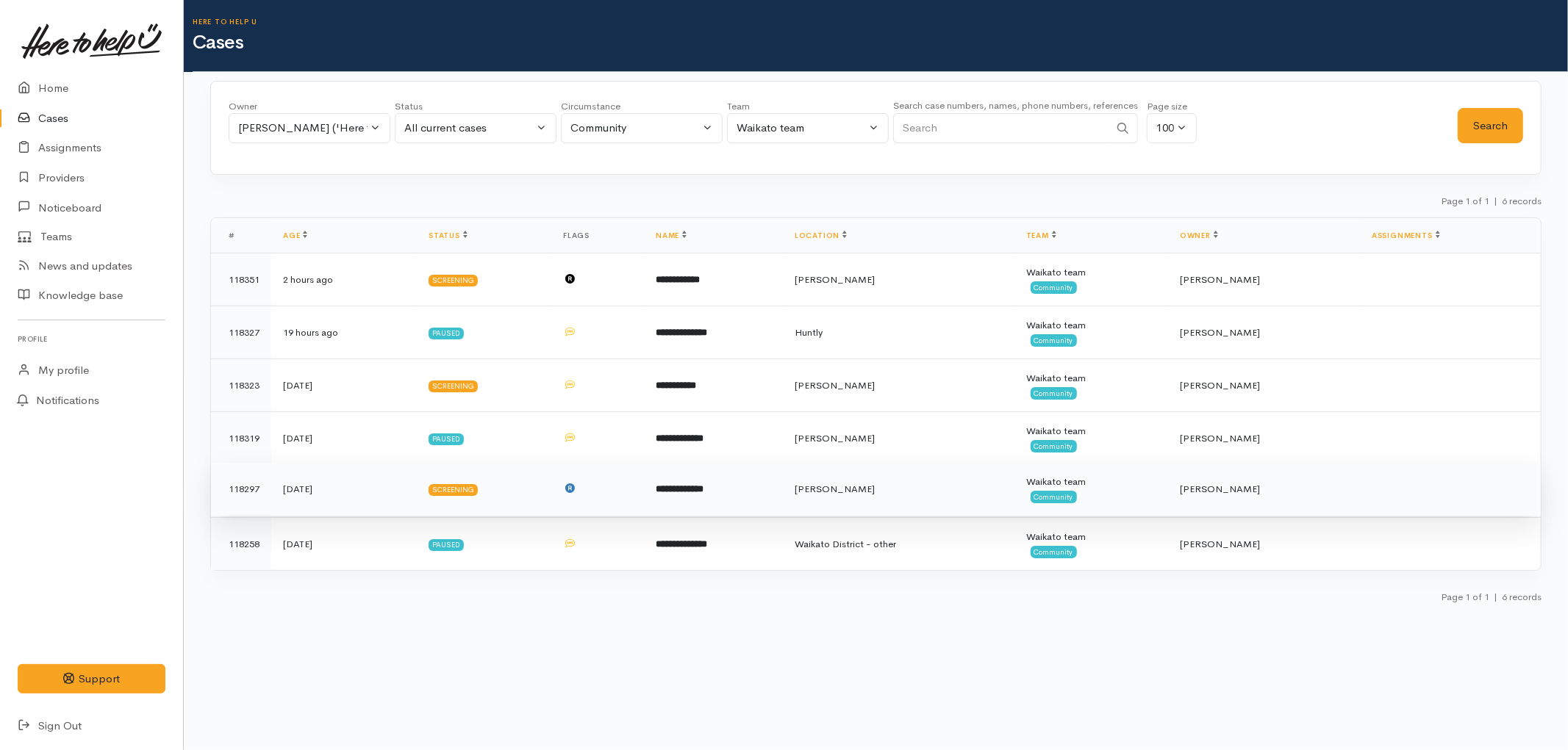
click at [765, 501] on td "**********" at bounding box center [713, 490] width 139 height 53
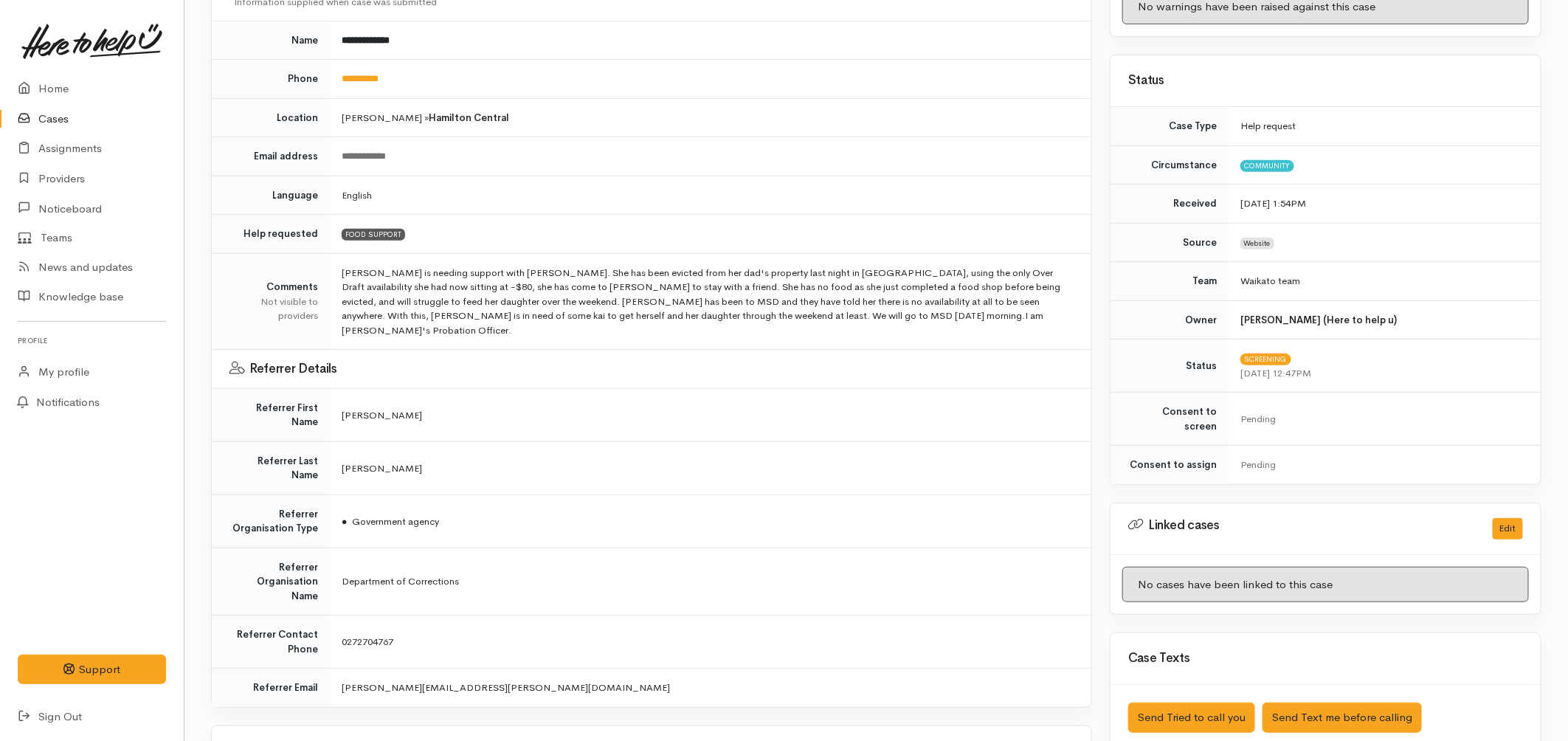
scroll to position [328, 0]
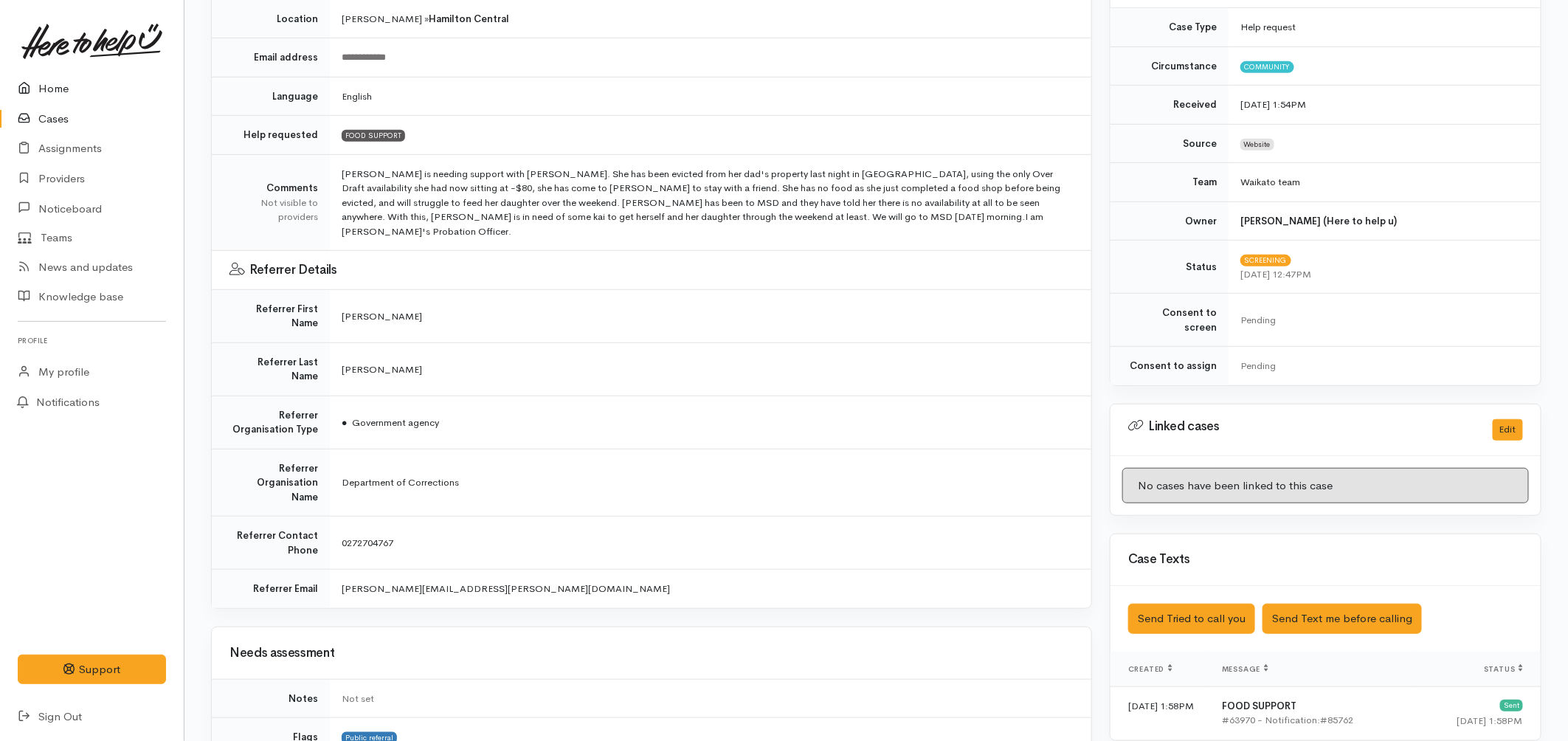
click at [55, 85] on link "Home" at bounding box center [92, 89] width 184 height 31
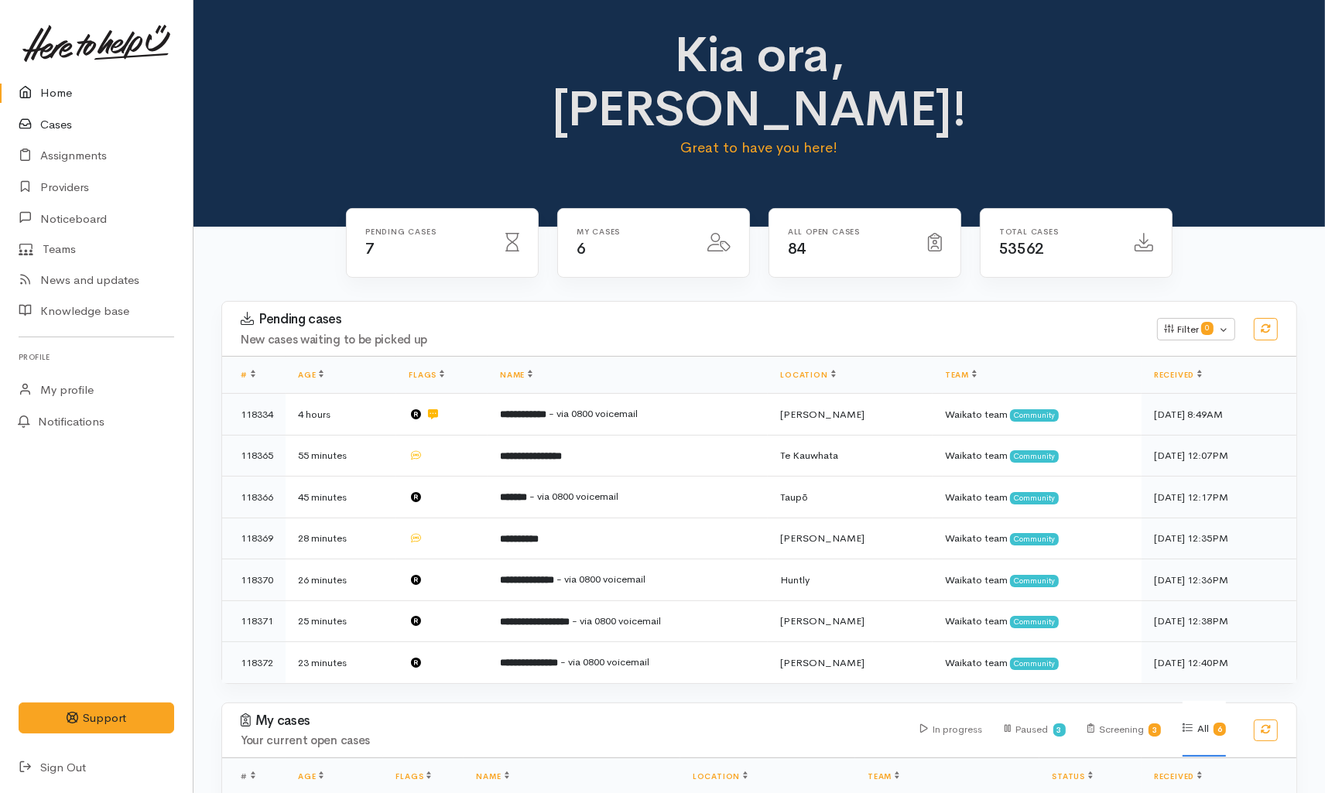
click at [71, 117] on link "Cases" at bounding box center [96, 125] width 193 height 32
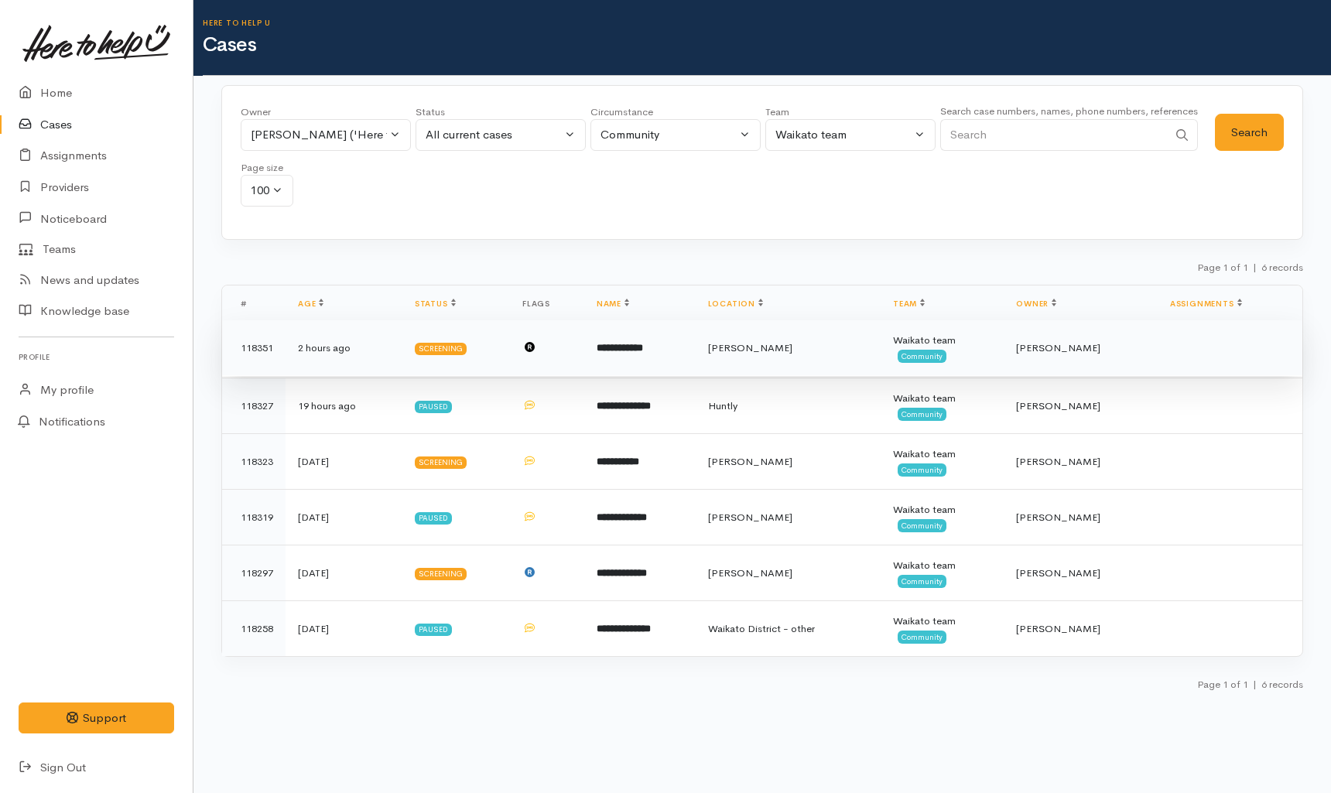
click at [663, 358] on td "**********" at bounding box center [639, 348] width 111 height 56
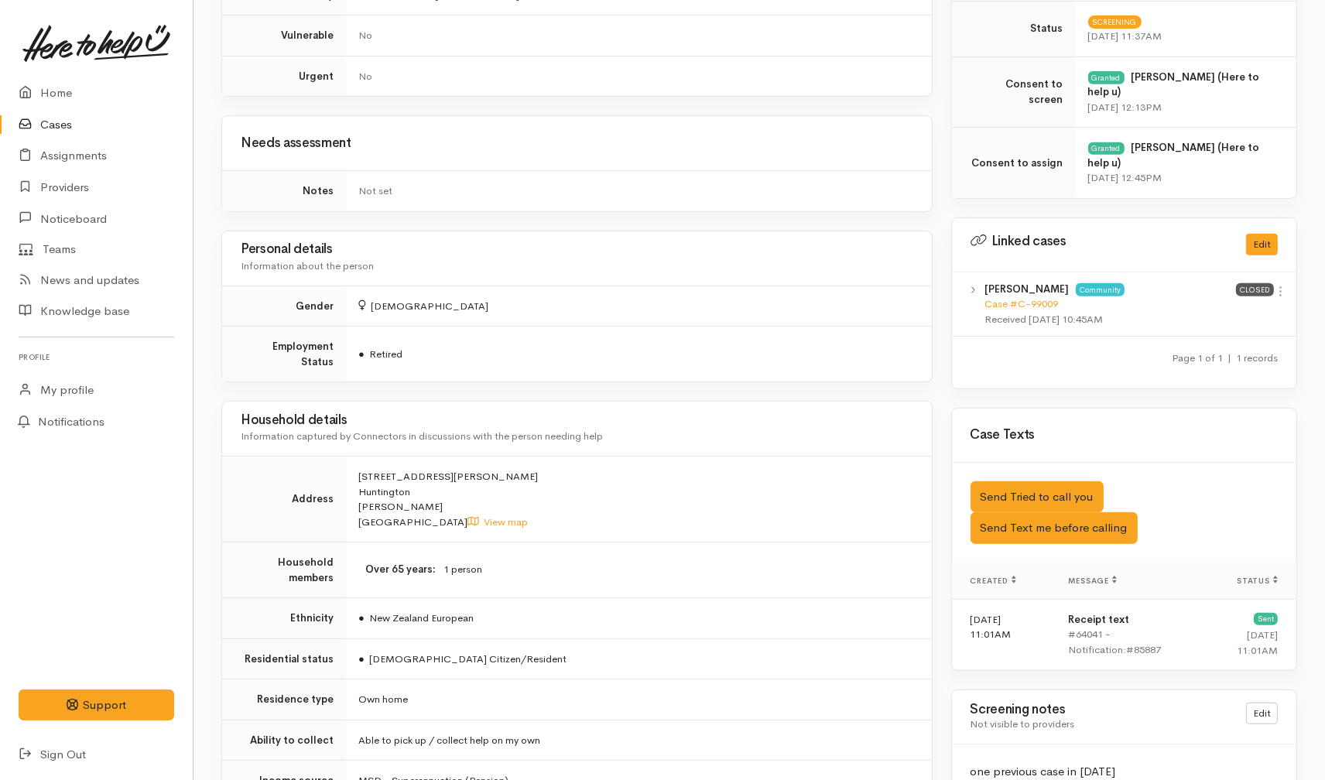
scroll to position [601, 0]
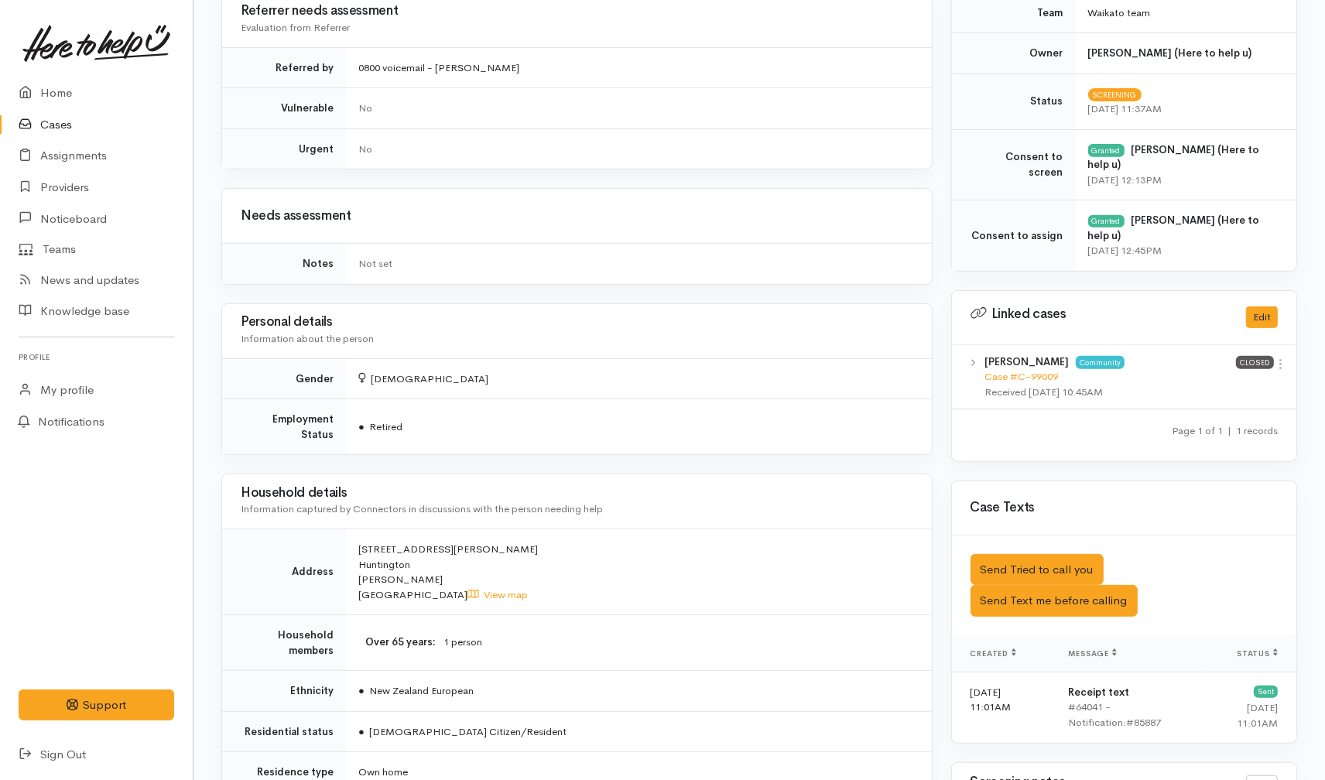
click at [71, 130] on link "Cases" at bounding box center [96, 125] width 193 height 32
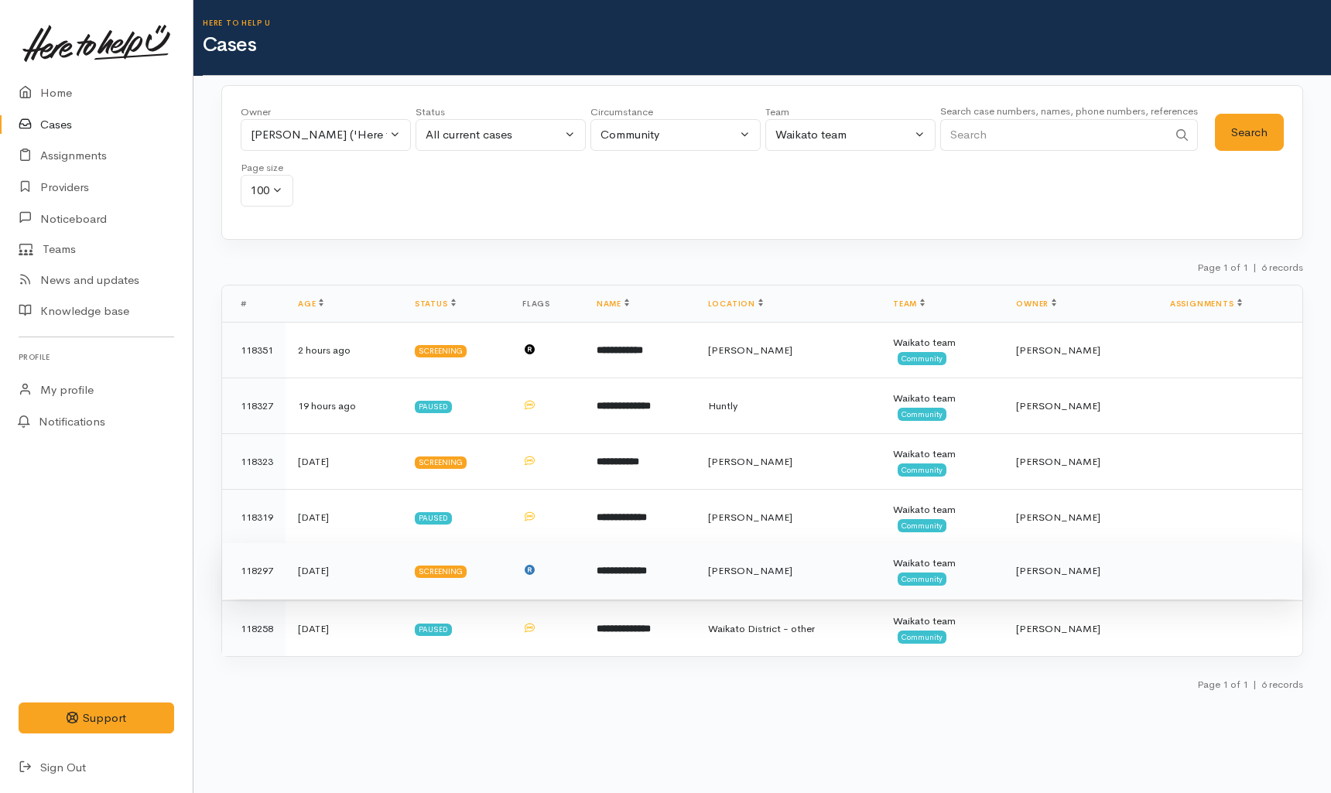
click at [567, 591] on td at bounding box center [547, 571] width 74 height 56
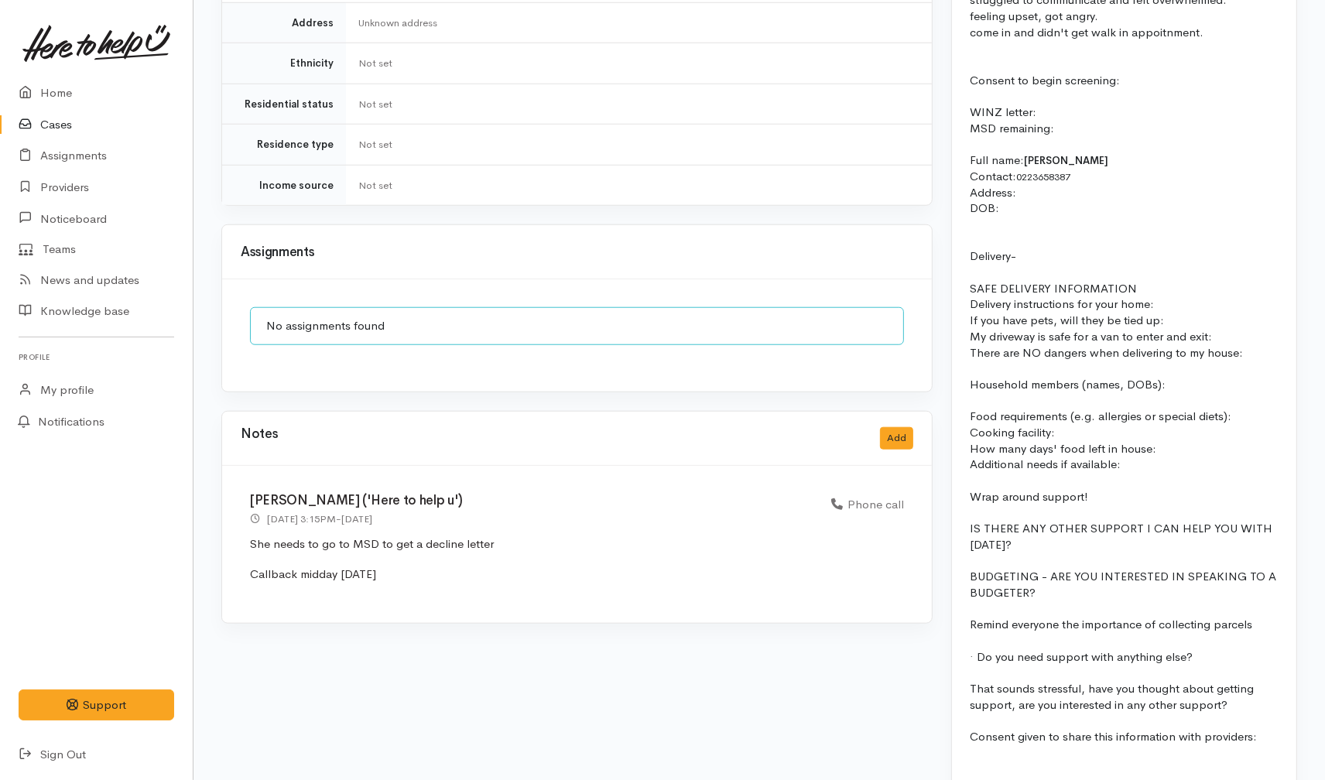
scroll to position [1410, 0]
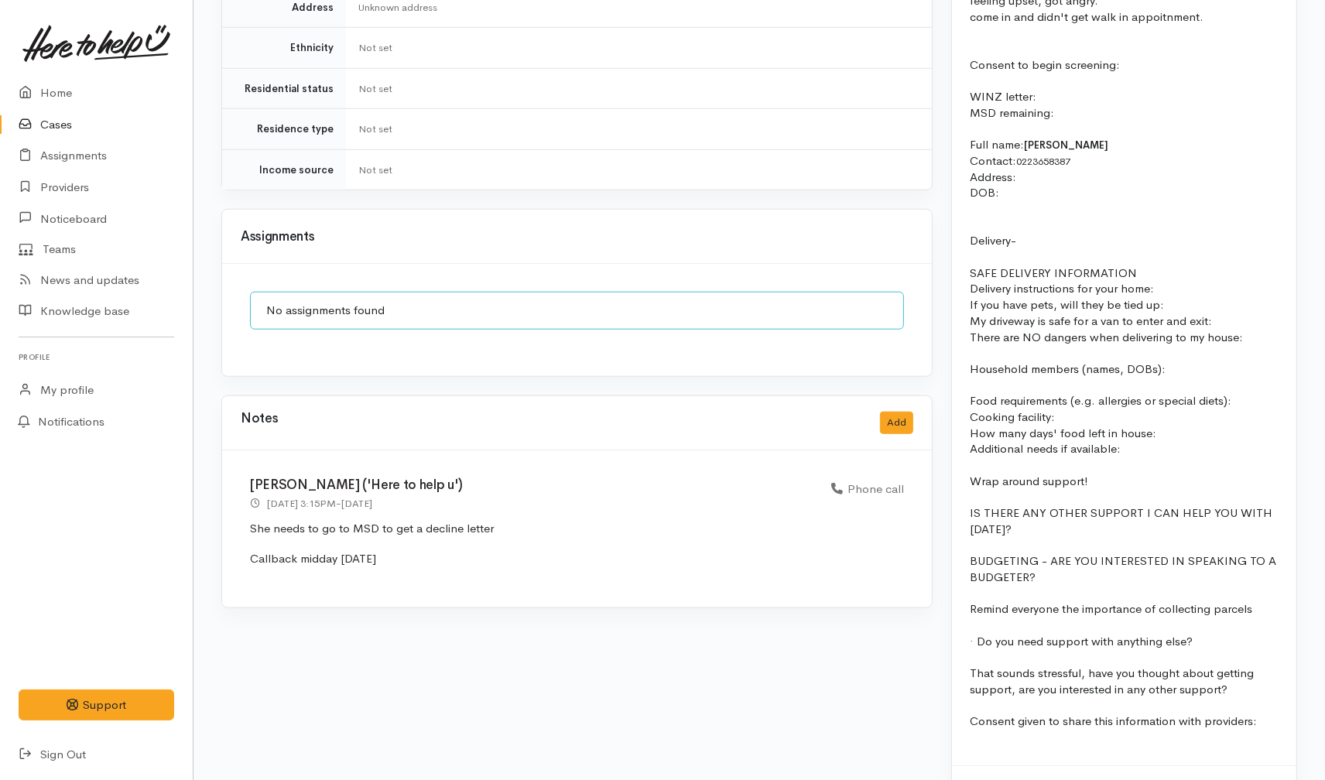
click at [63, 139] on link "Cases" at bounding box center [96, 125] width 193 height 32
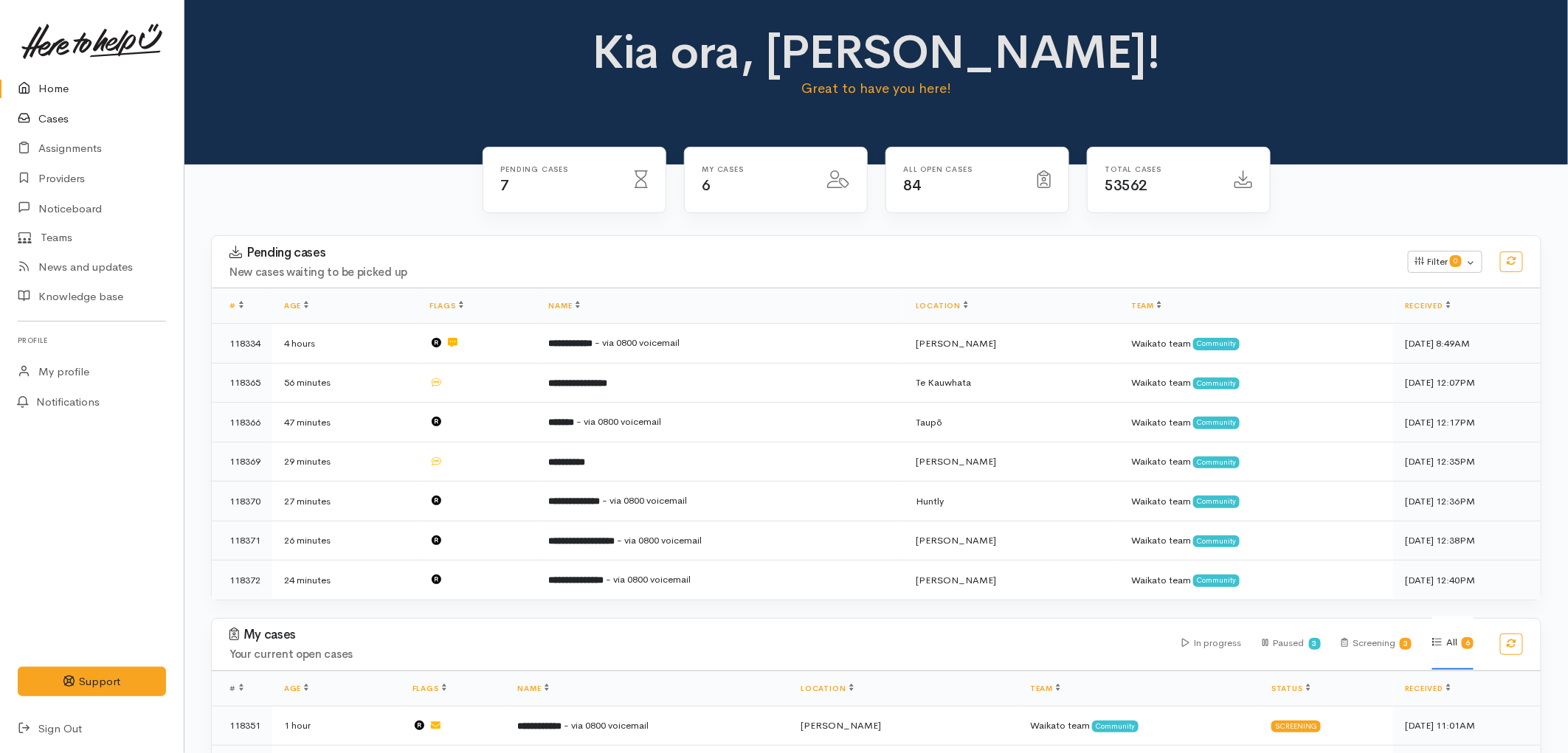
click at [71, 121] on link "Cases" at bounding box center [92, 119] width 184 height 31
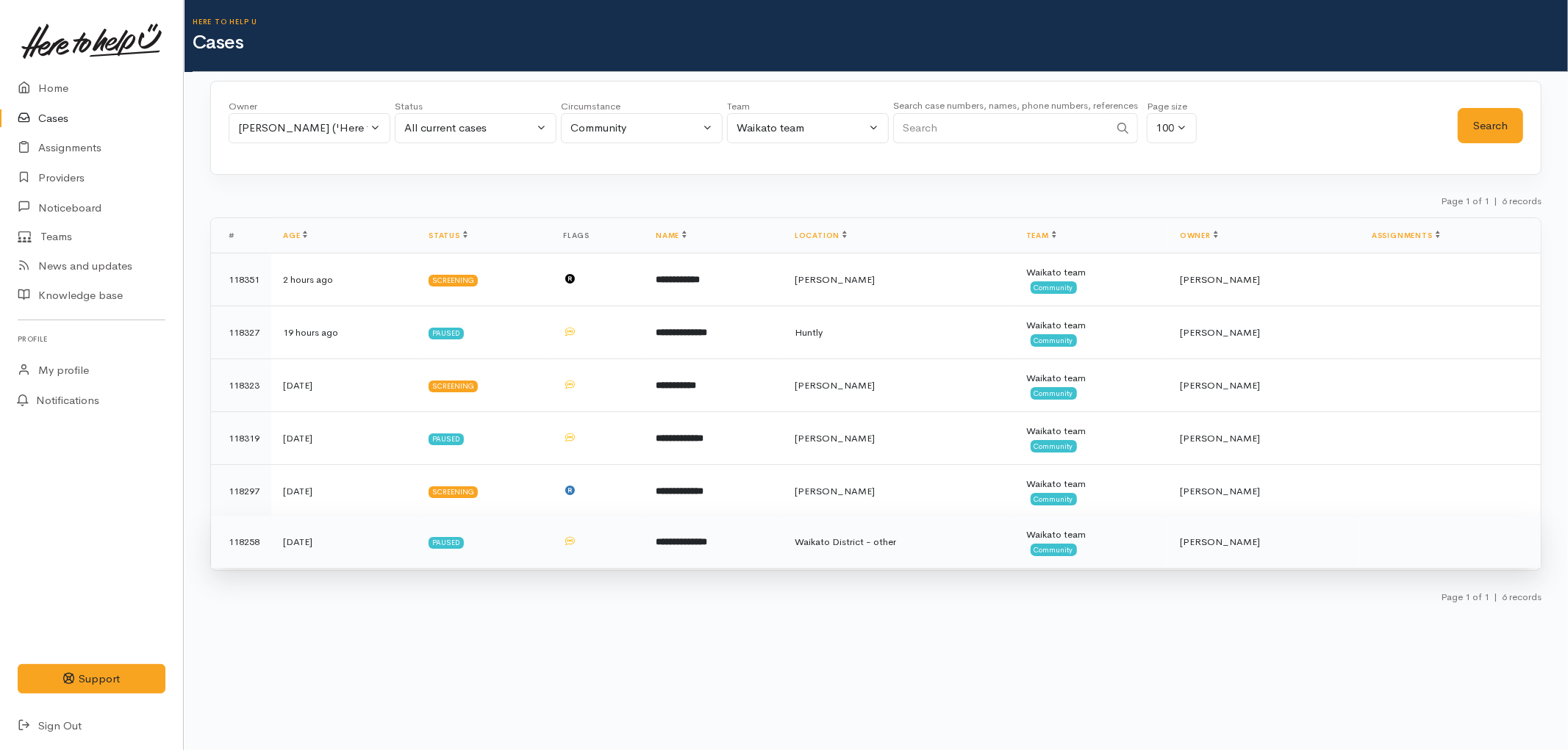
click at [614, 549] on td at bounding box center [597, 542] width 93 height 53
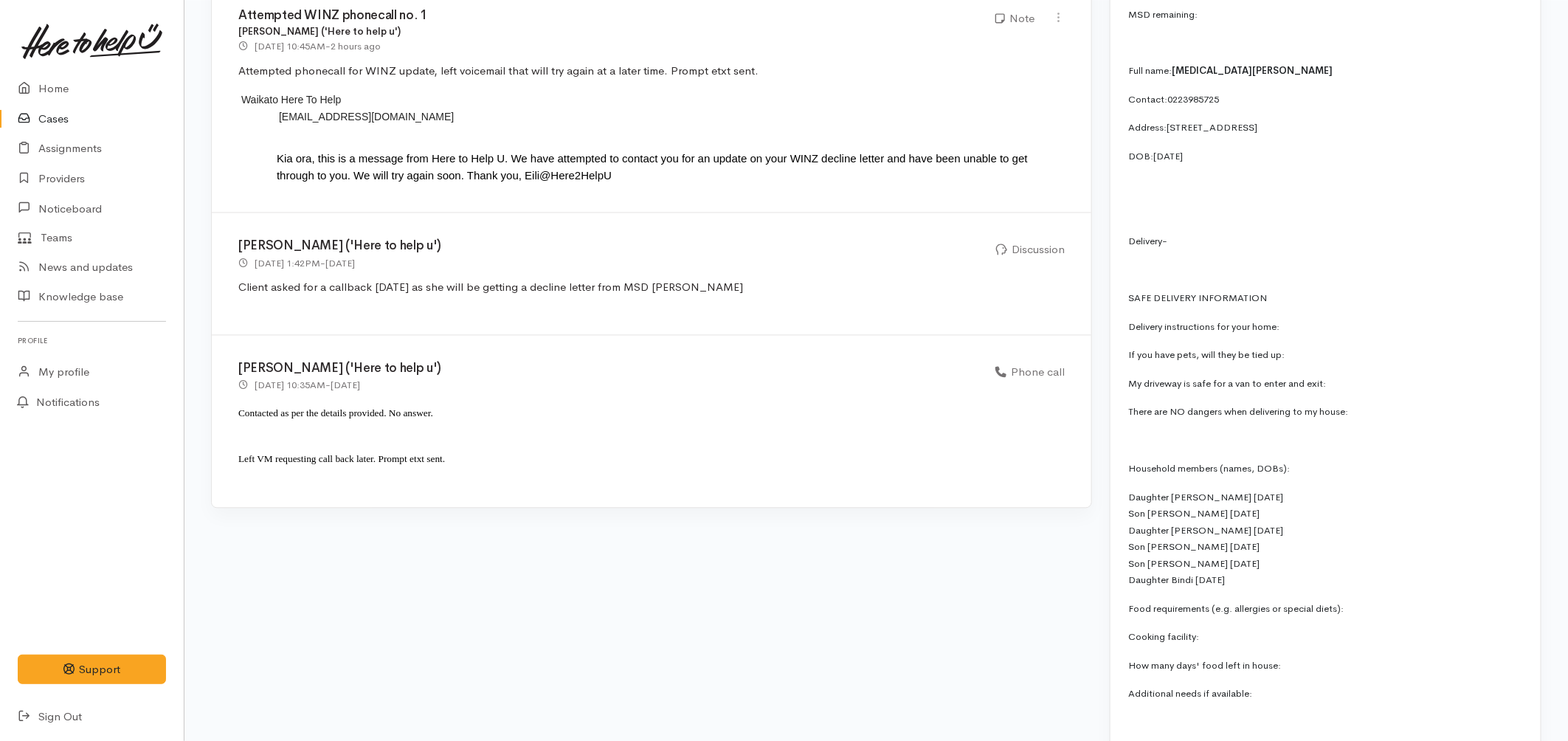
scroll to position [1393, 0]
click at [52, 113] on link "Cases" at bounding box center [92, 119] width 184 height 31
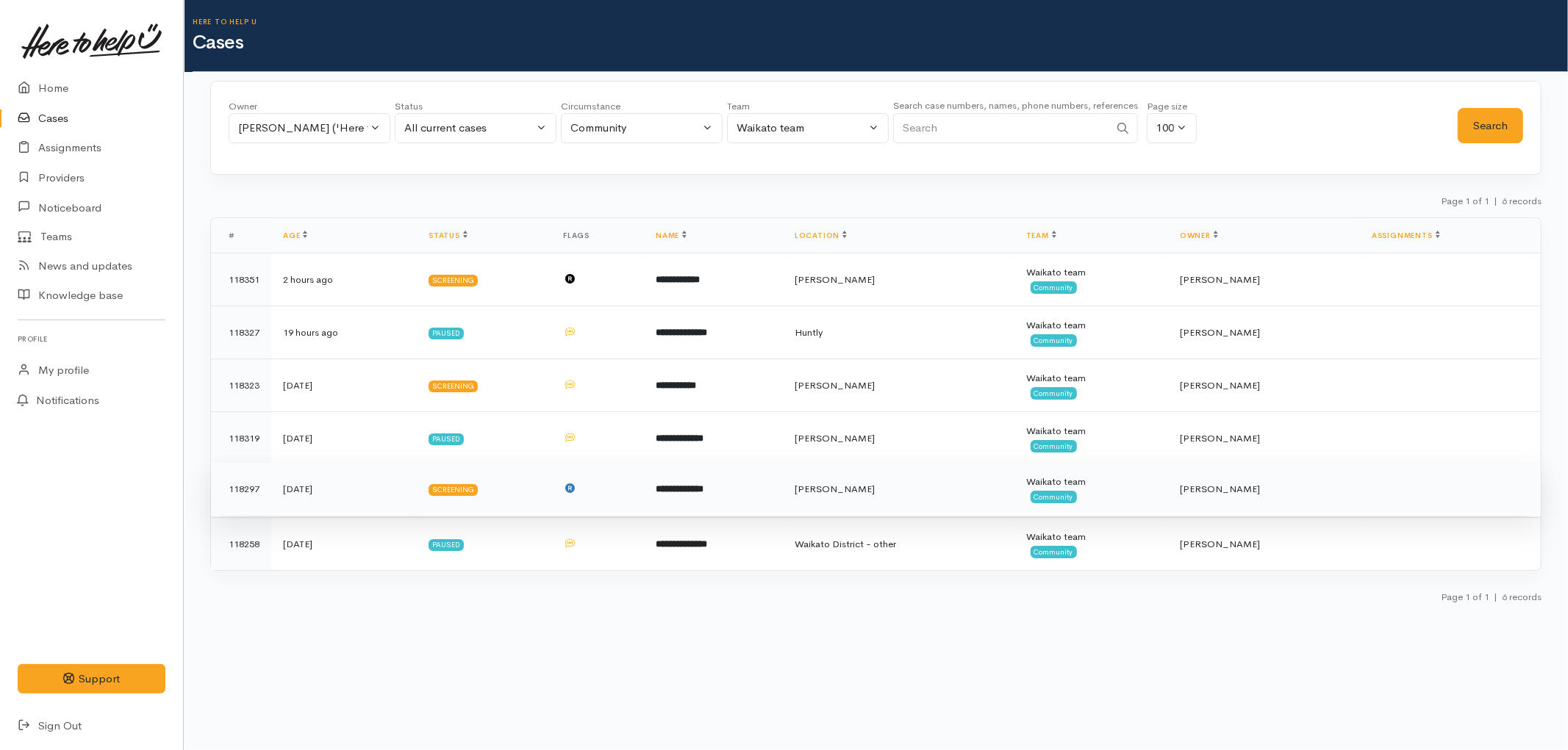
click at [740, 489] on td "**********" at bounding box center [713, 490] width 139 height 53
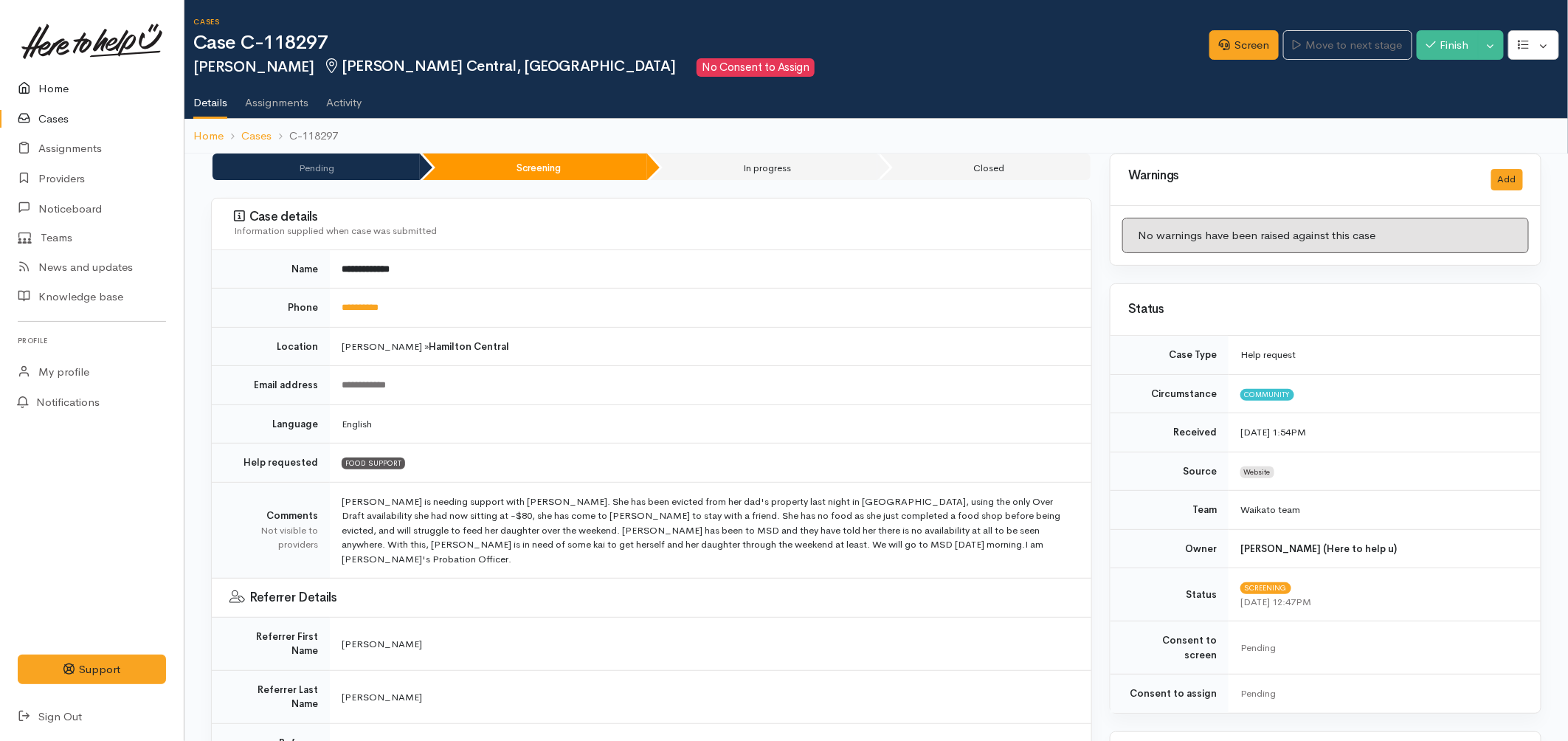
click at [37, 78] on link "Home" at bounding box center [92, 89] width 184 height 31
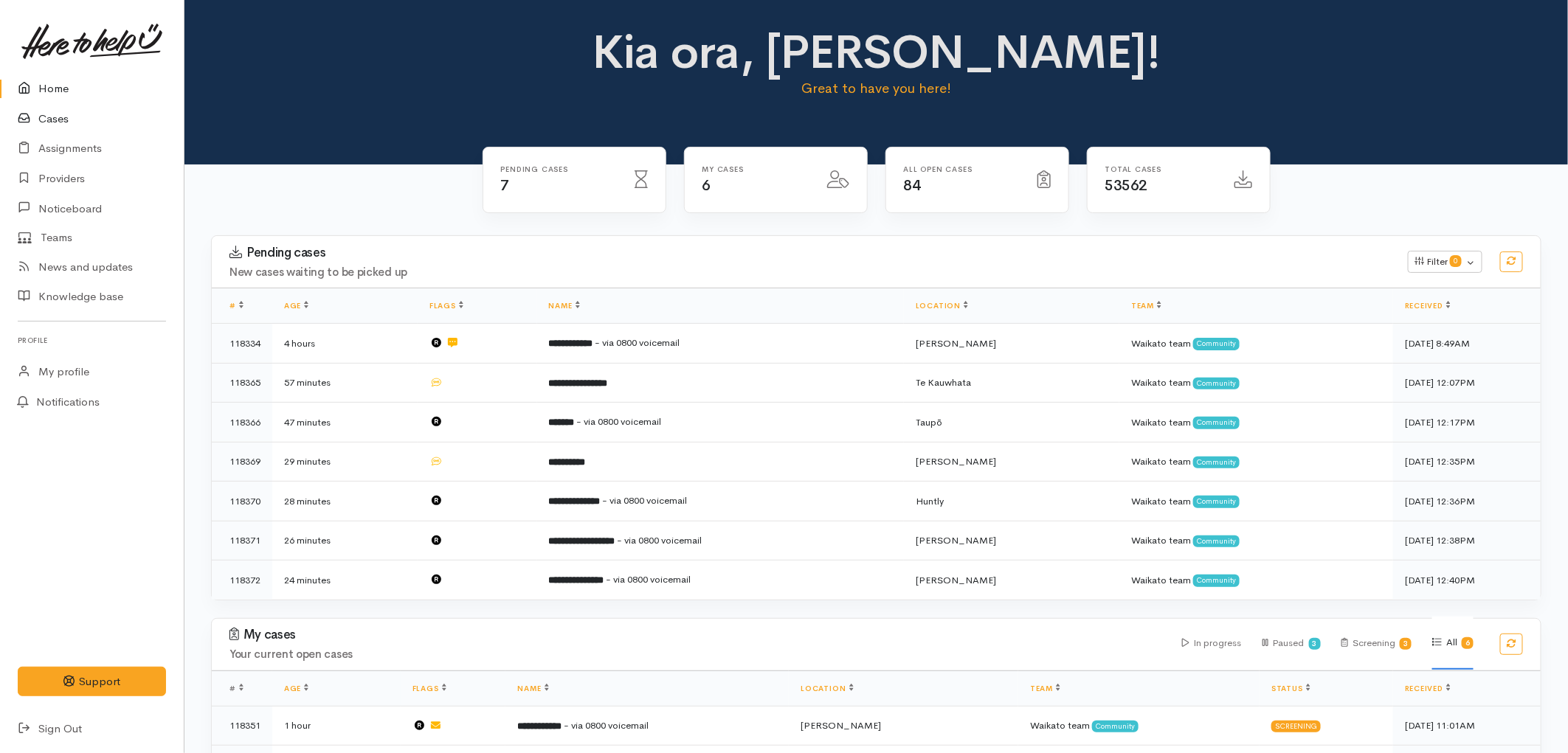
click at [68, 128] on link "Cases" at bounding box center [92, 119] width 184 height 31
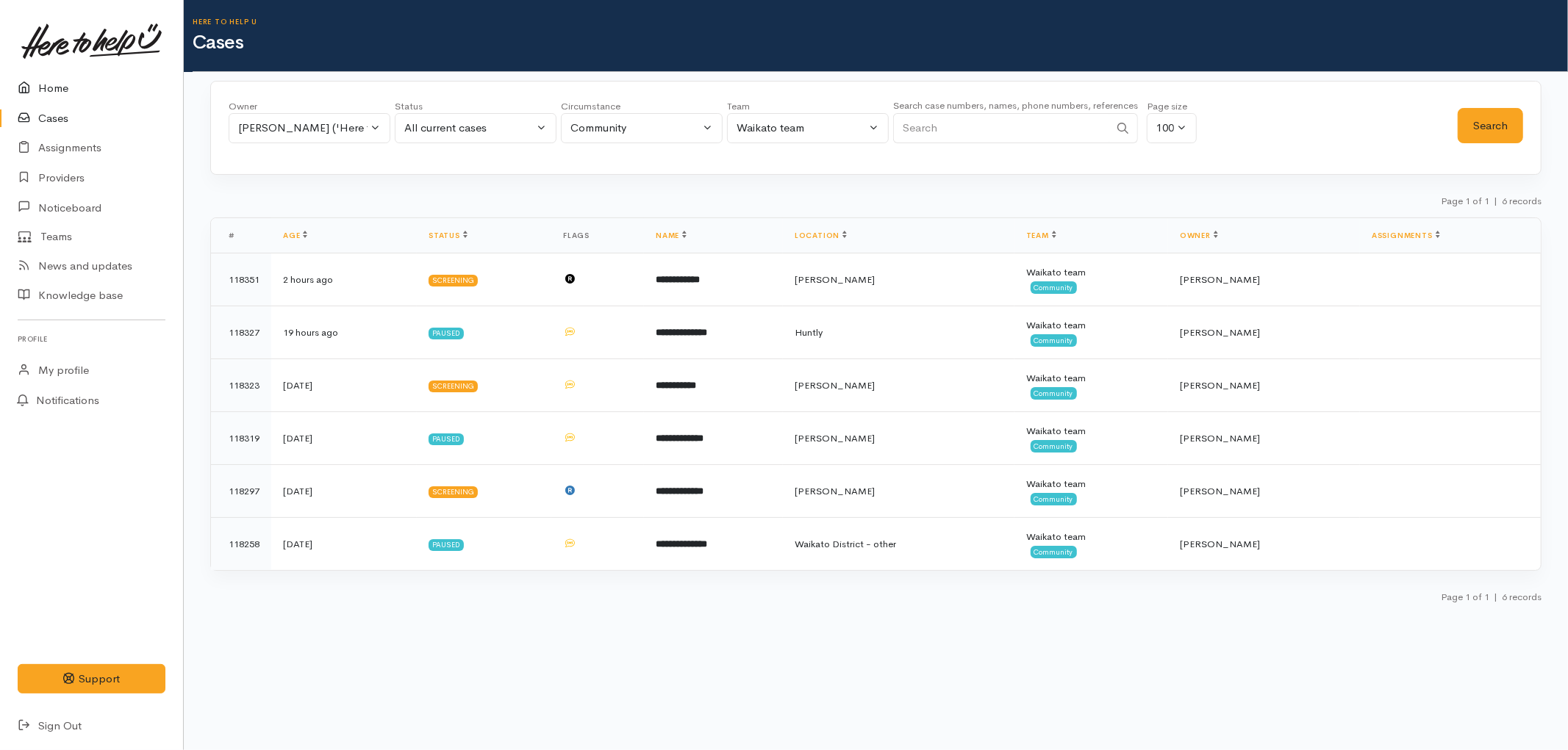
click at [37, 89] on icon at bounding box center [28, 88] width 21 height 18
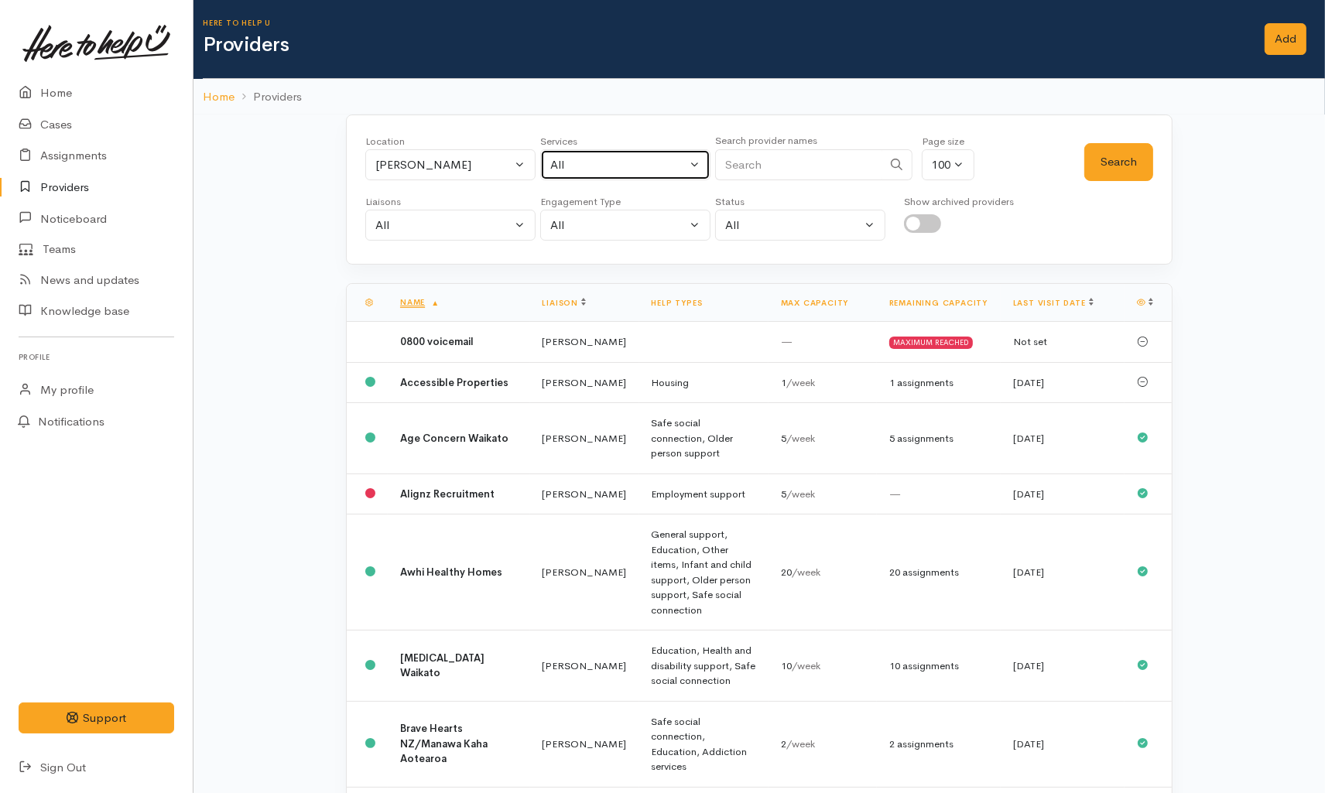
click at [567, 158] on div "All" at bounding box center [618, 165] width 136 height 18
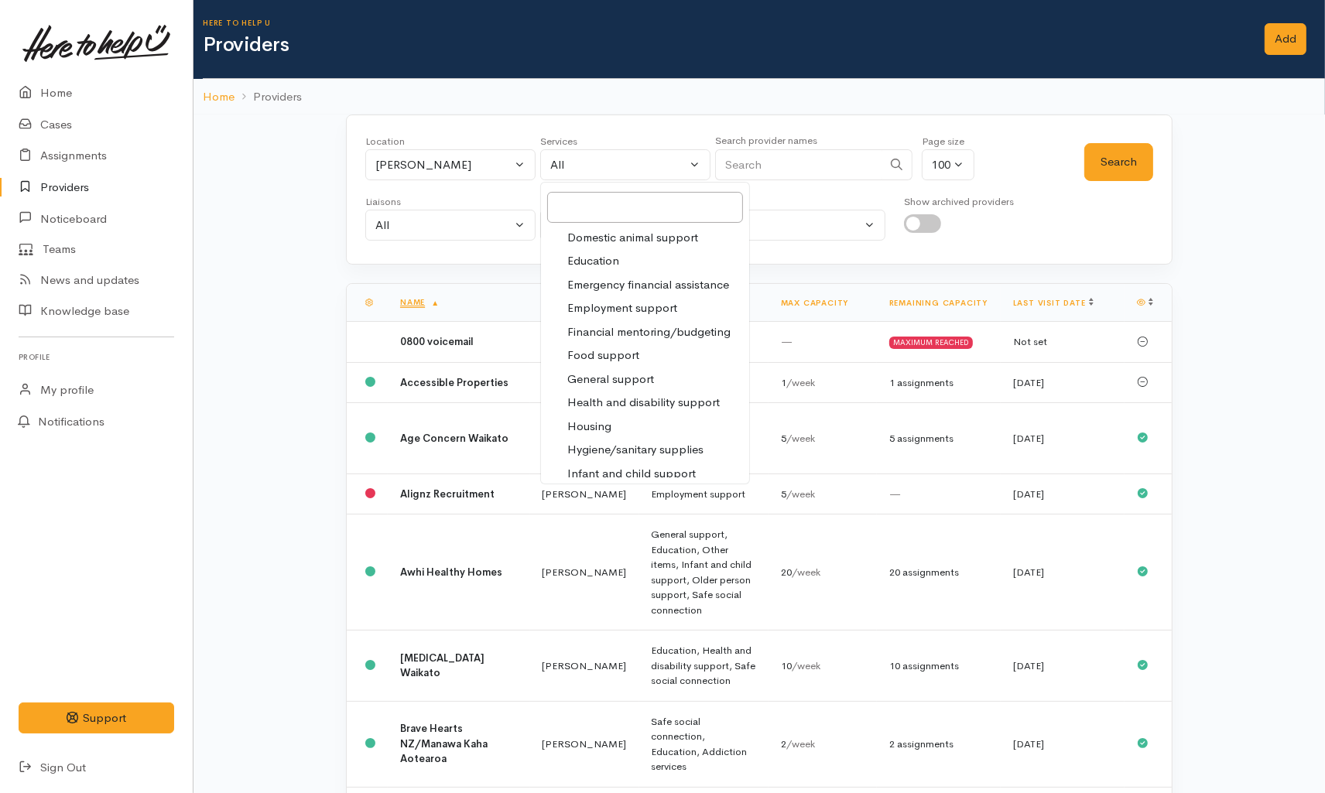
scroll to position [172, 0]
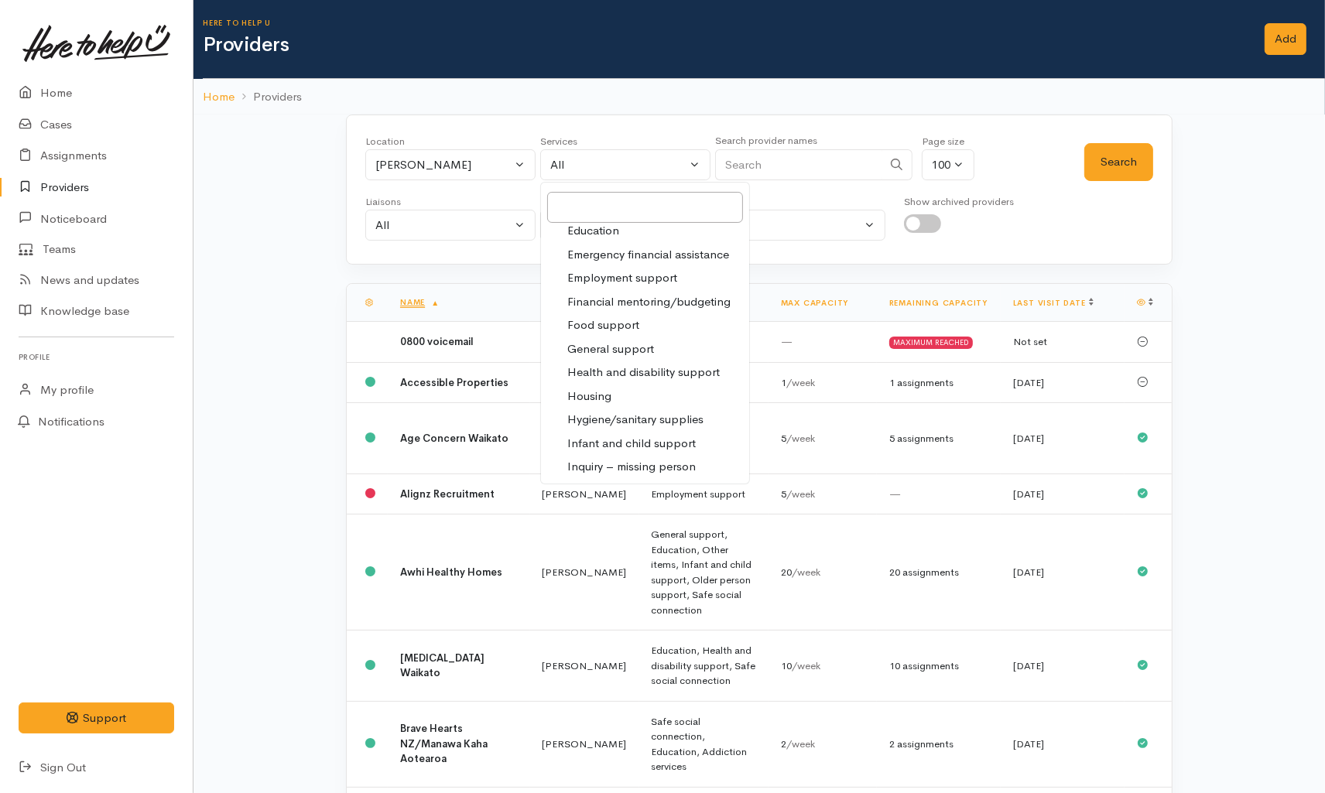
click at [628, 320] on span "Food support" at bounding box center [603, 326] width 72 height 18
select select "3"
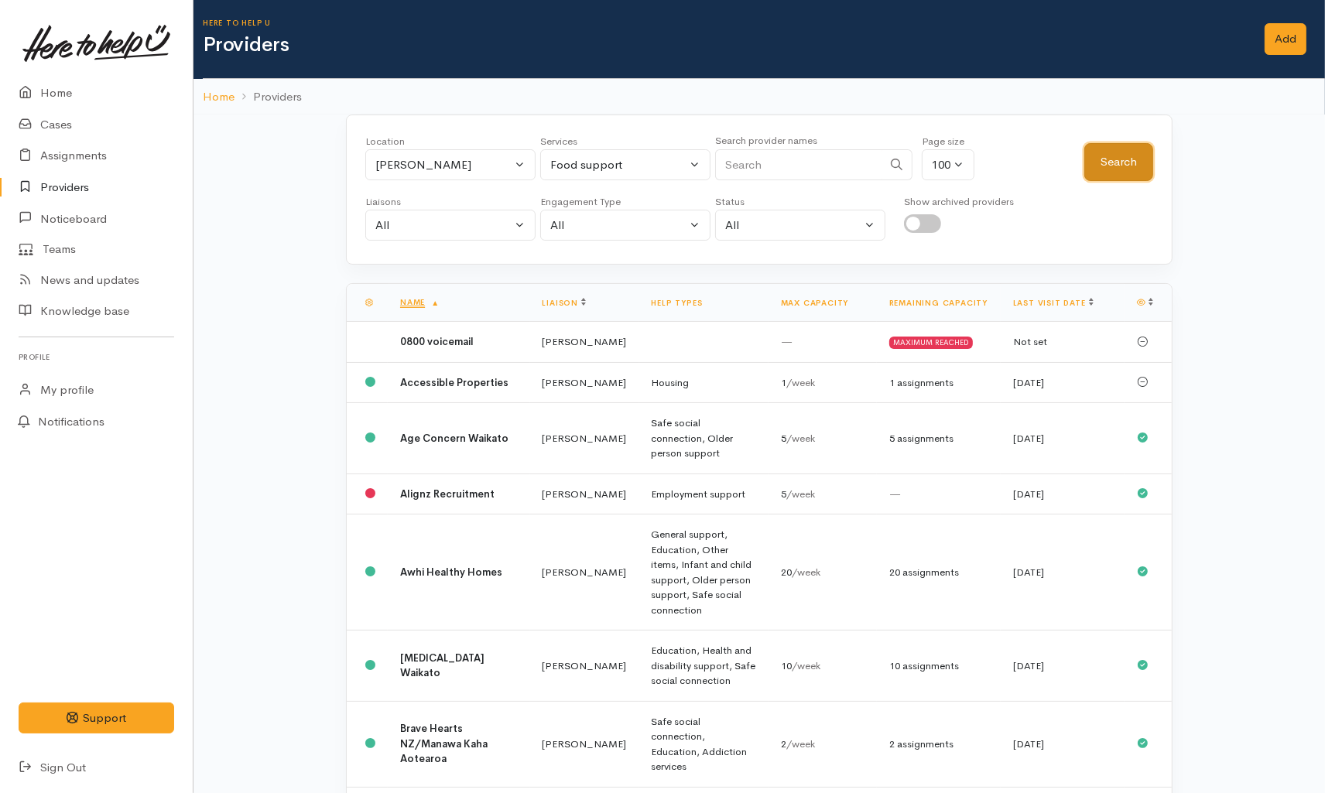
click at [1124, 159] on button "Search" at bounding box center [1118, 162] width 69 height 38
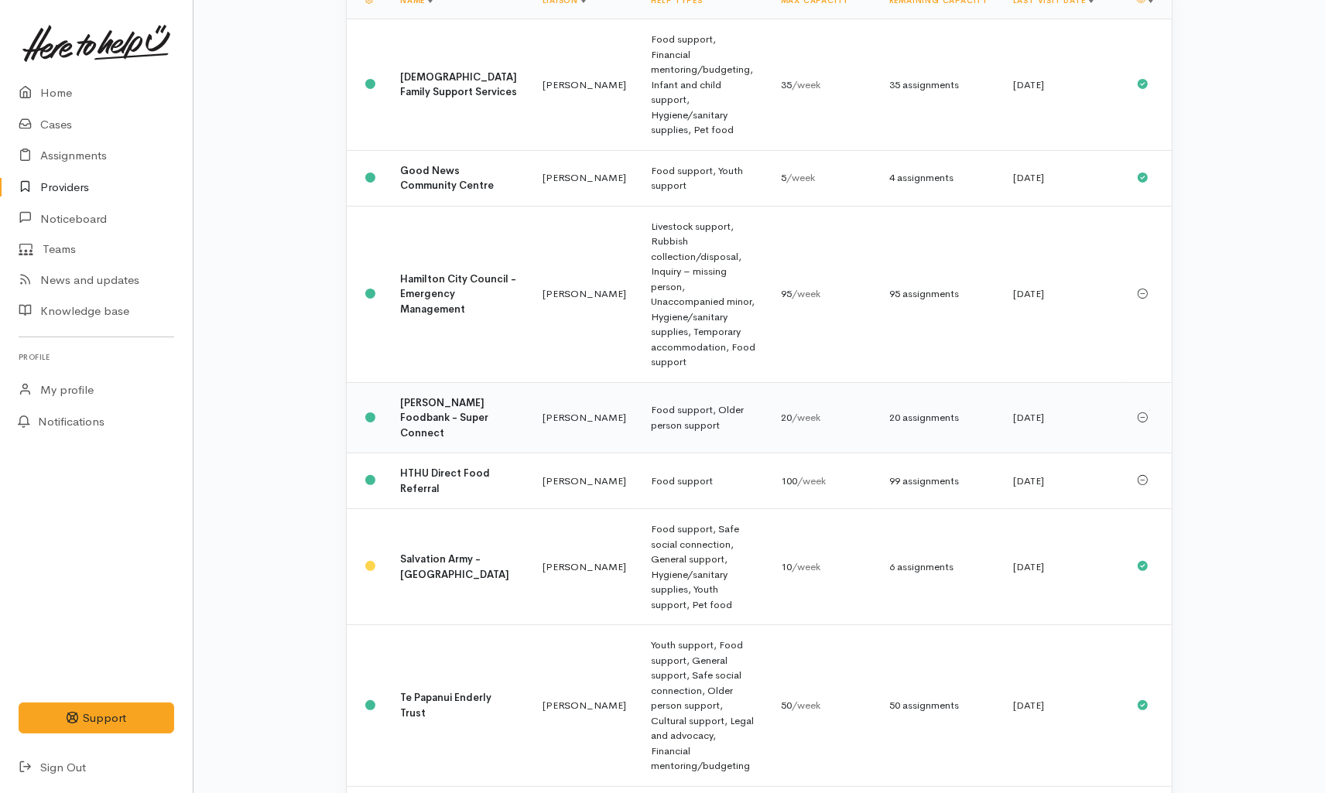
scroll to position [344, 0]
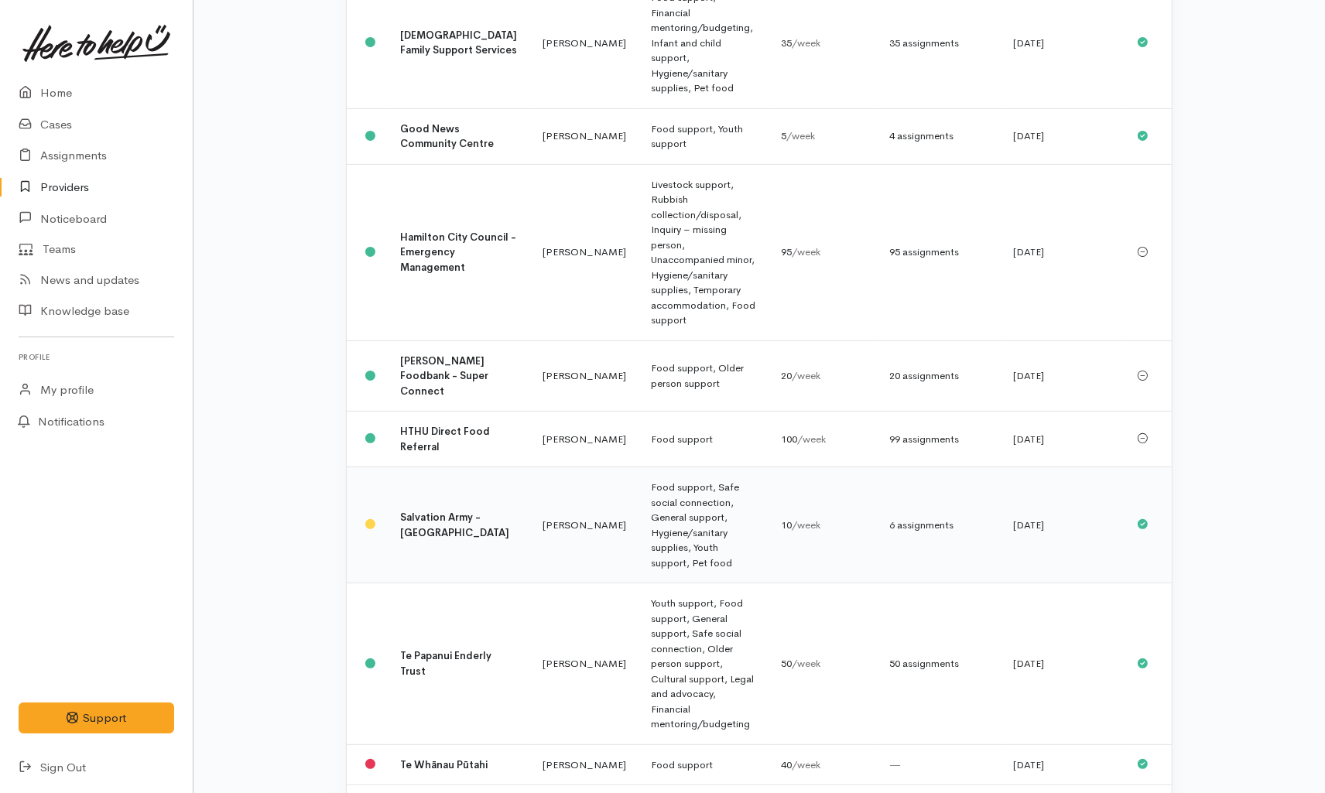
click at [570, 467] on td "Kyleigh Pike" at bounding box center [584, 525] width 109 height 116
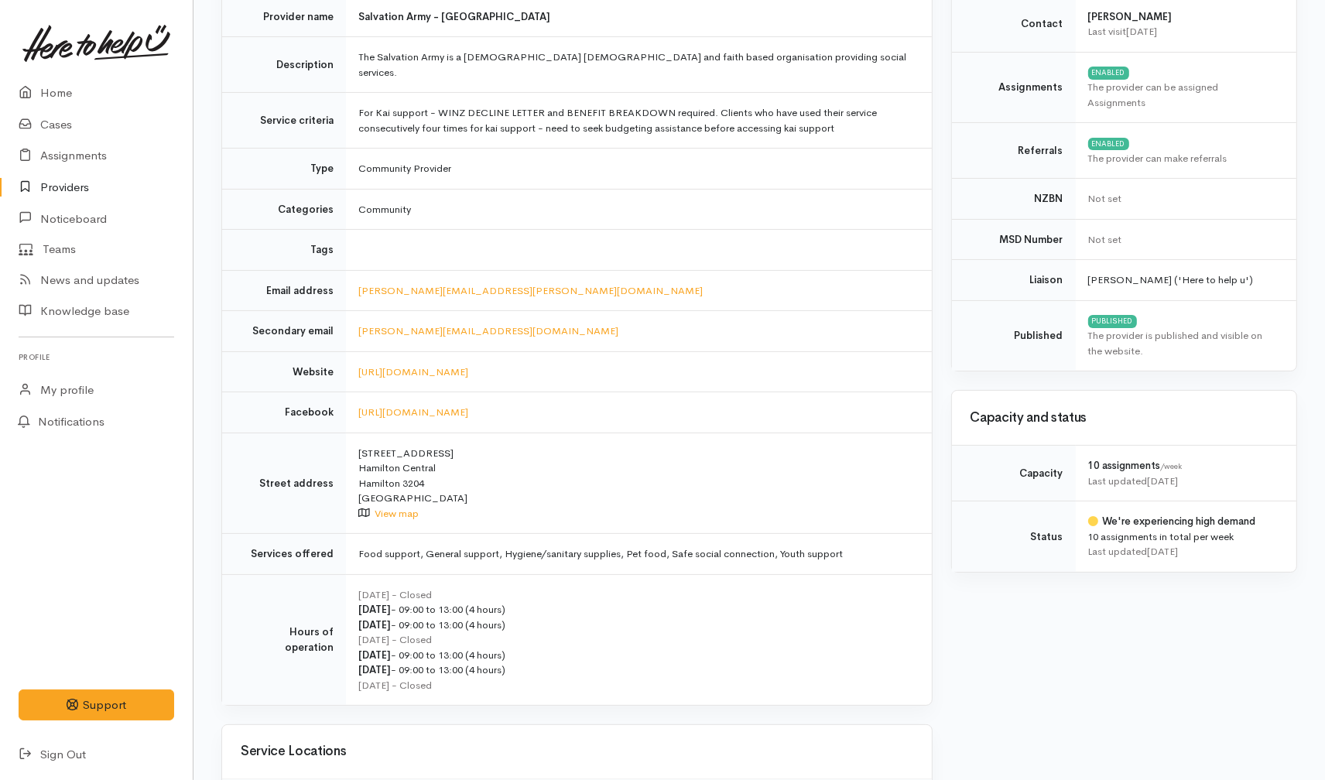
scroll to position [258, 0]
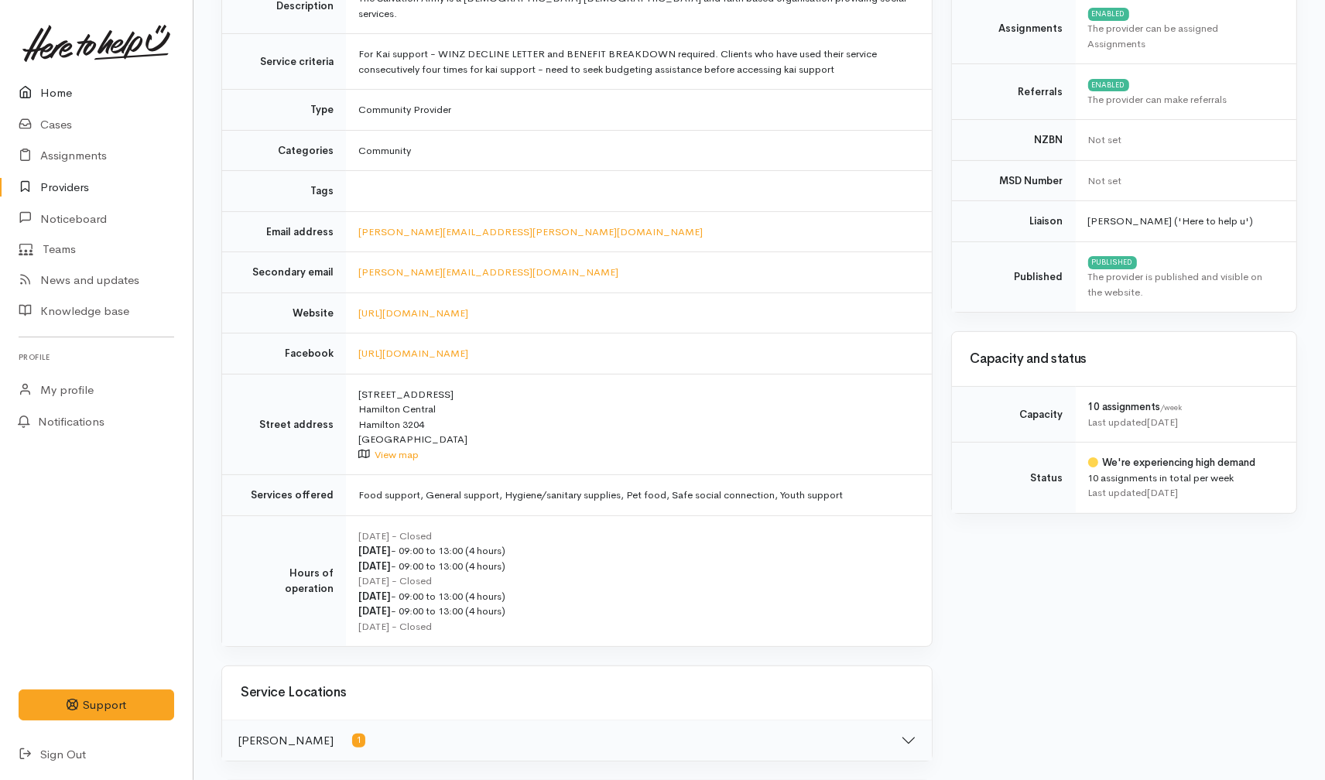
click at [52, 95] on link "Home" at bounding box center [96, 93] width 193 height 32
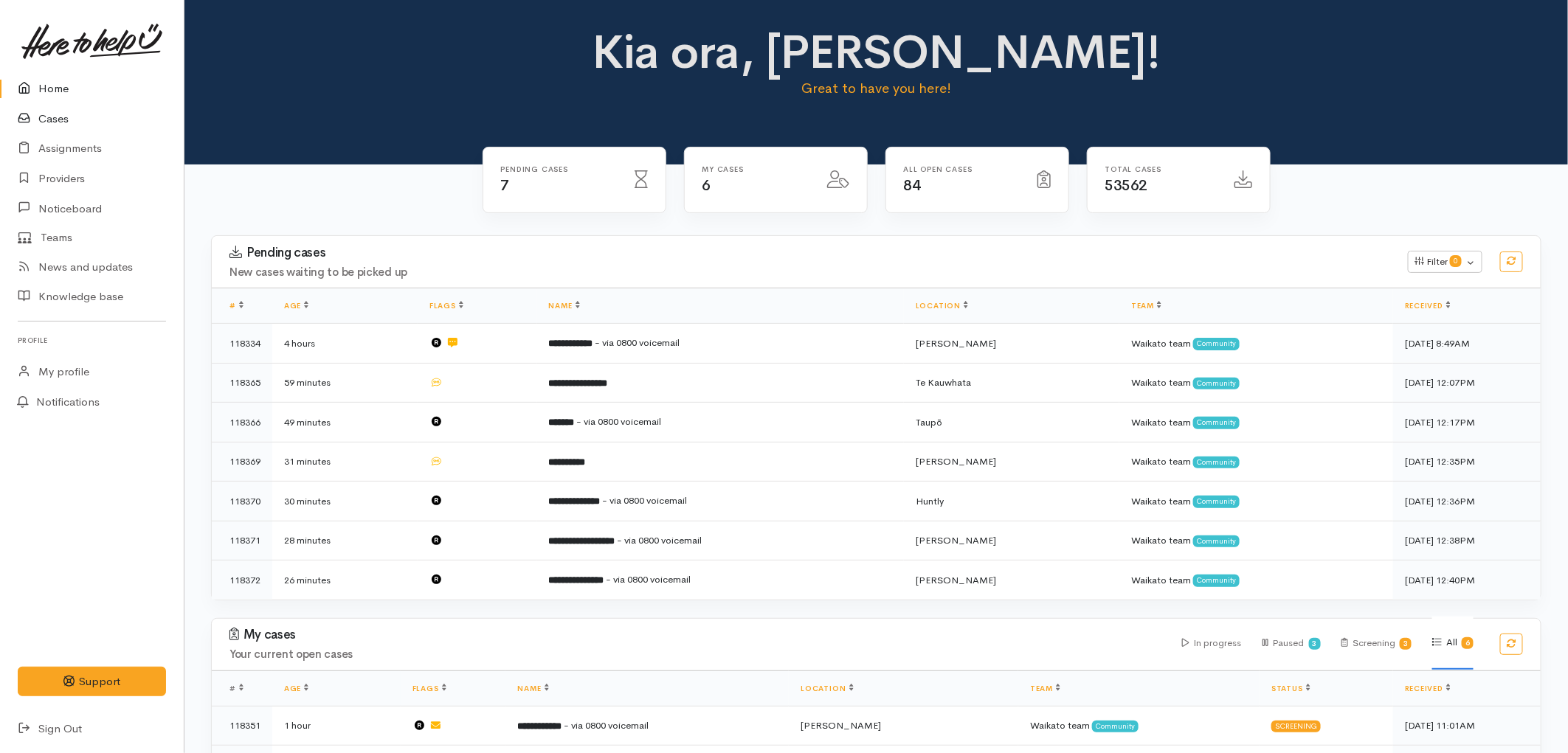
click at [41, 122] on link "Cases" at bounding box center [92, 119] width 184 height 31
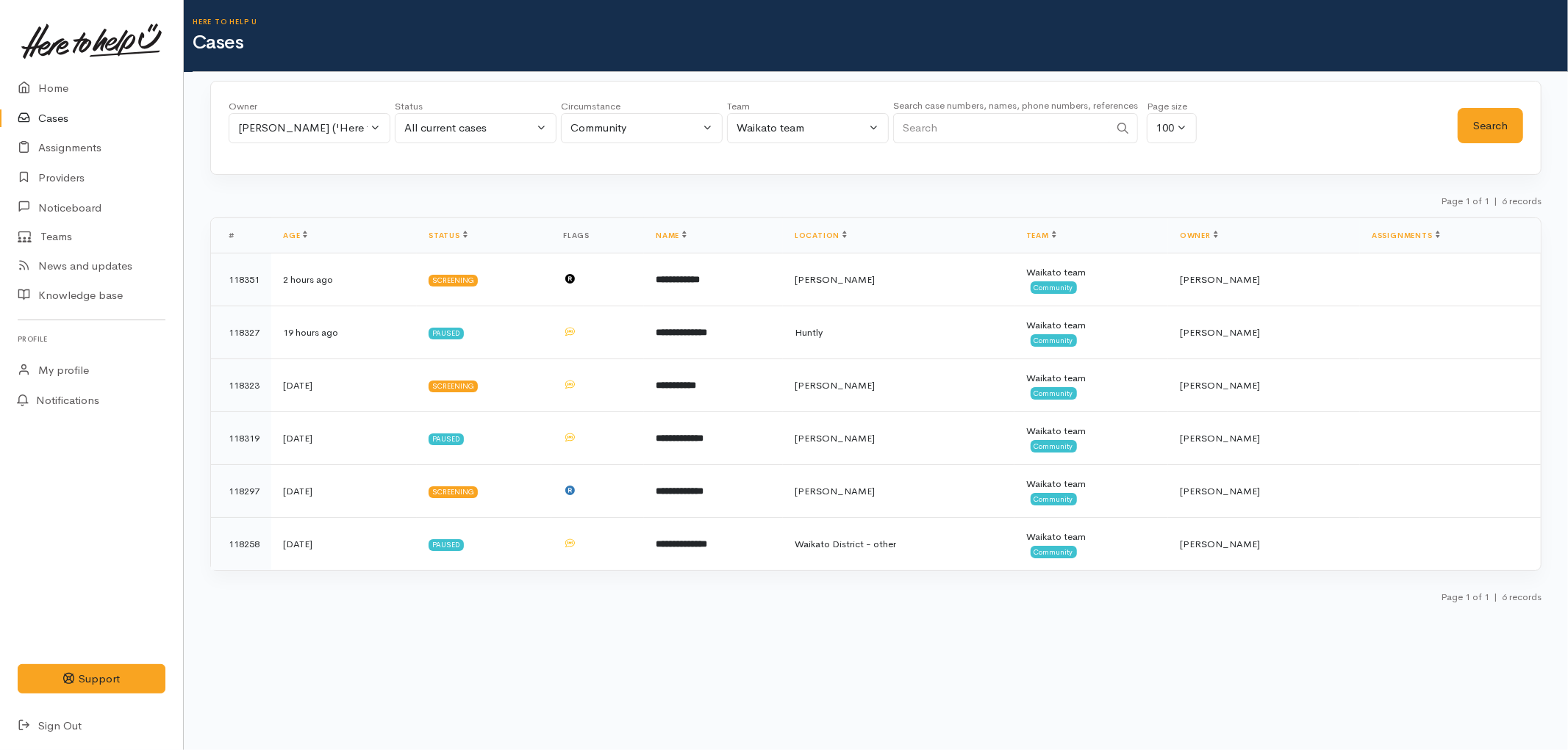
click at [56, 122] on link "Cases" at bounding box center [91, 119] width 183 height 30
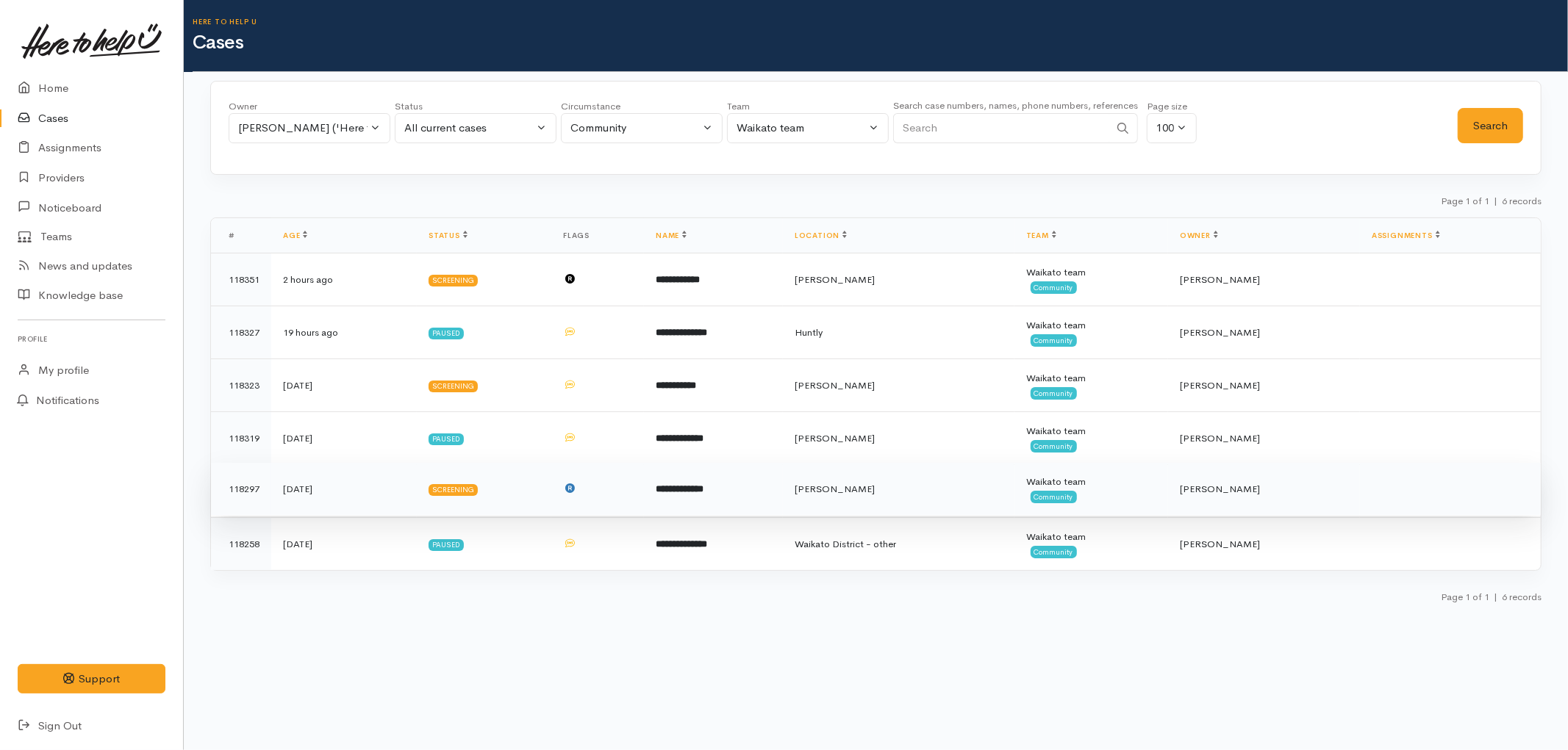
click at [600, 487] on td at bounding box center [597, 490] width 93 height 53
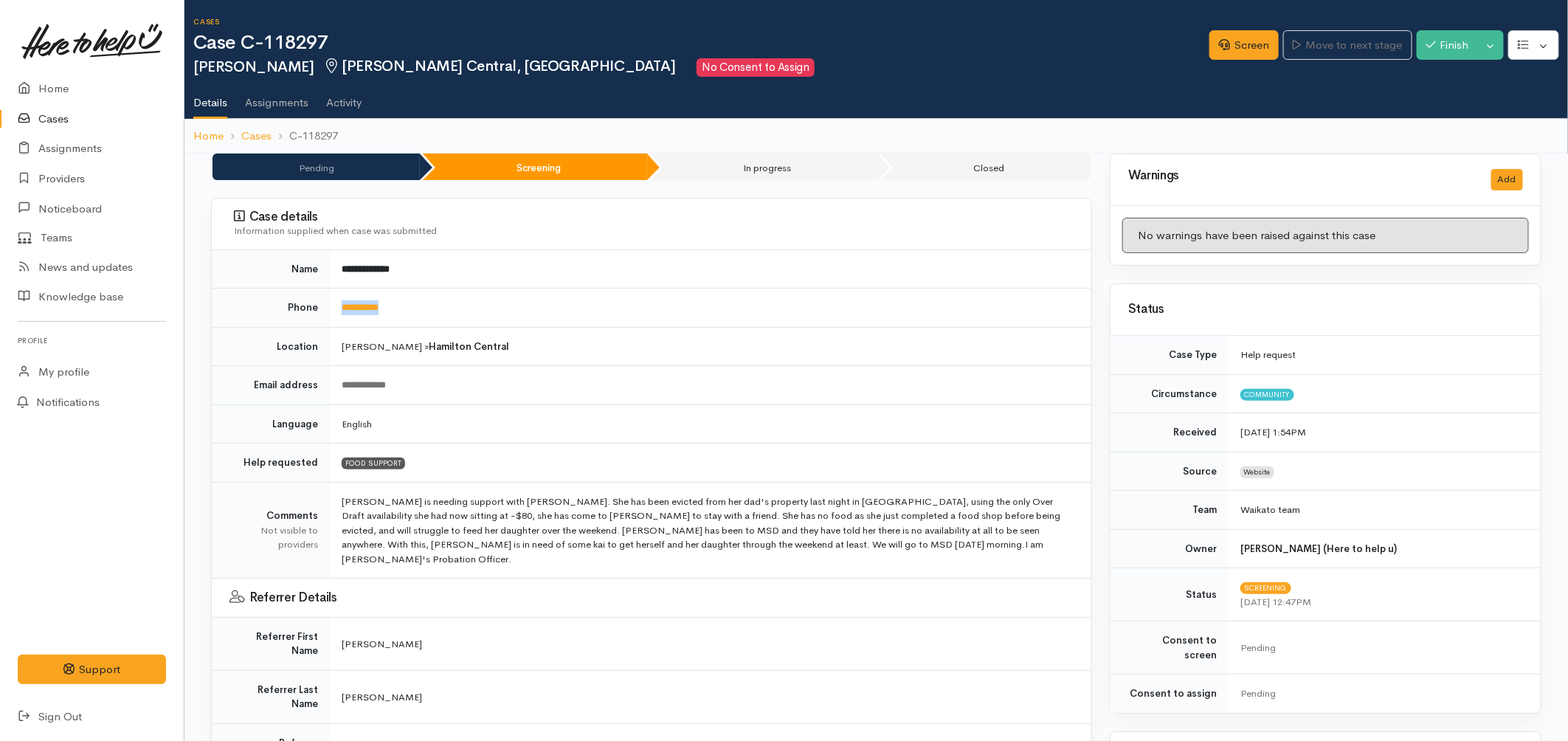
drag, startPoint x: 408, startPoint y: 313, endPoint x: 340, endPoint y: 307, distance: 68.3
click at [340, 307] on td "**********" at bounding box center [710, 308] width 762 height 39
copy link "**********"
click at [1219, 46] on icon at bounding box center [1225, 45] width 11 height 11
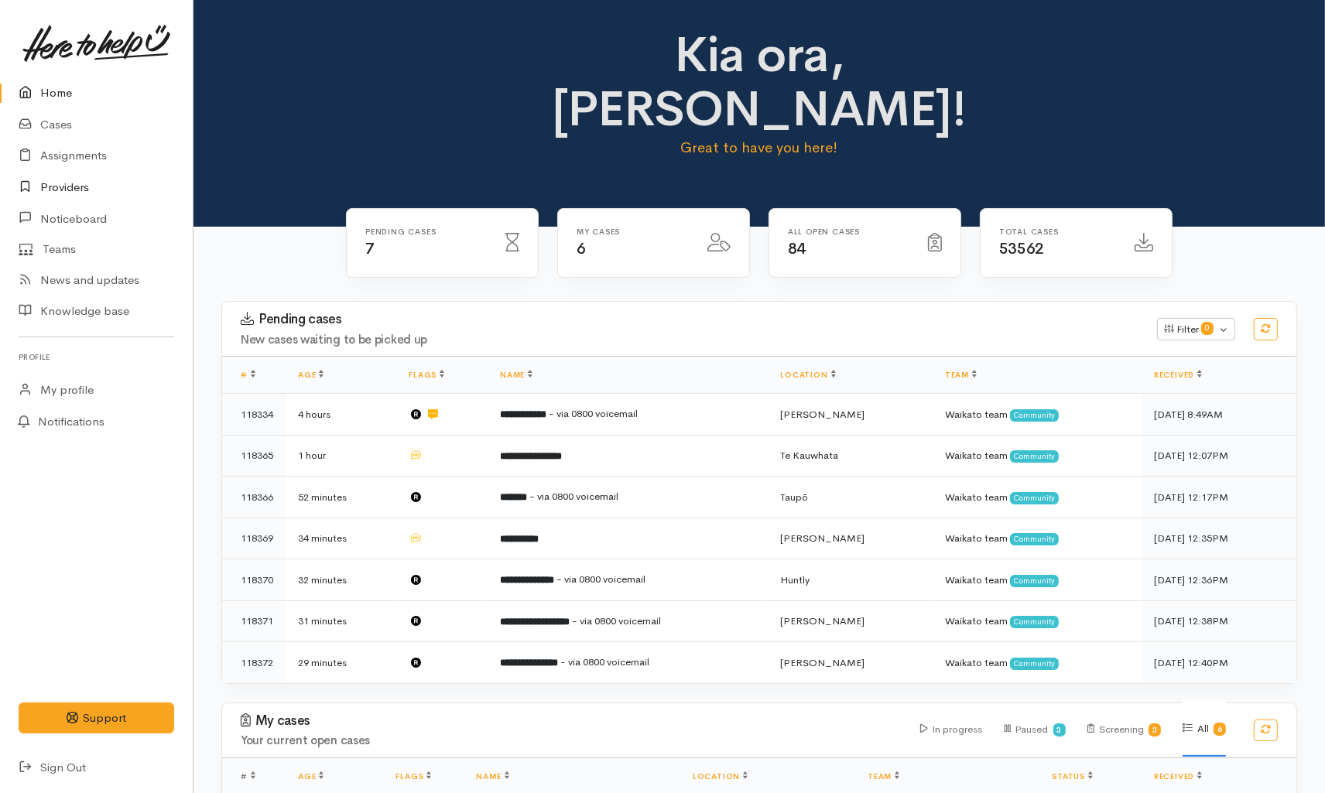
click at [71, 184] on link "Providers" at bounding box center [96, 188] width 193 height 32
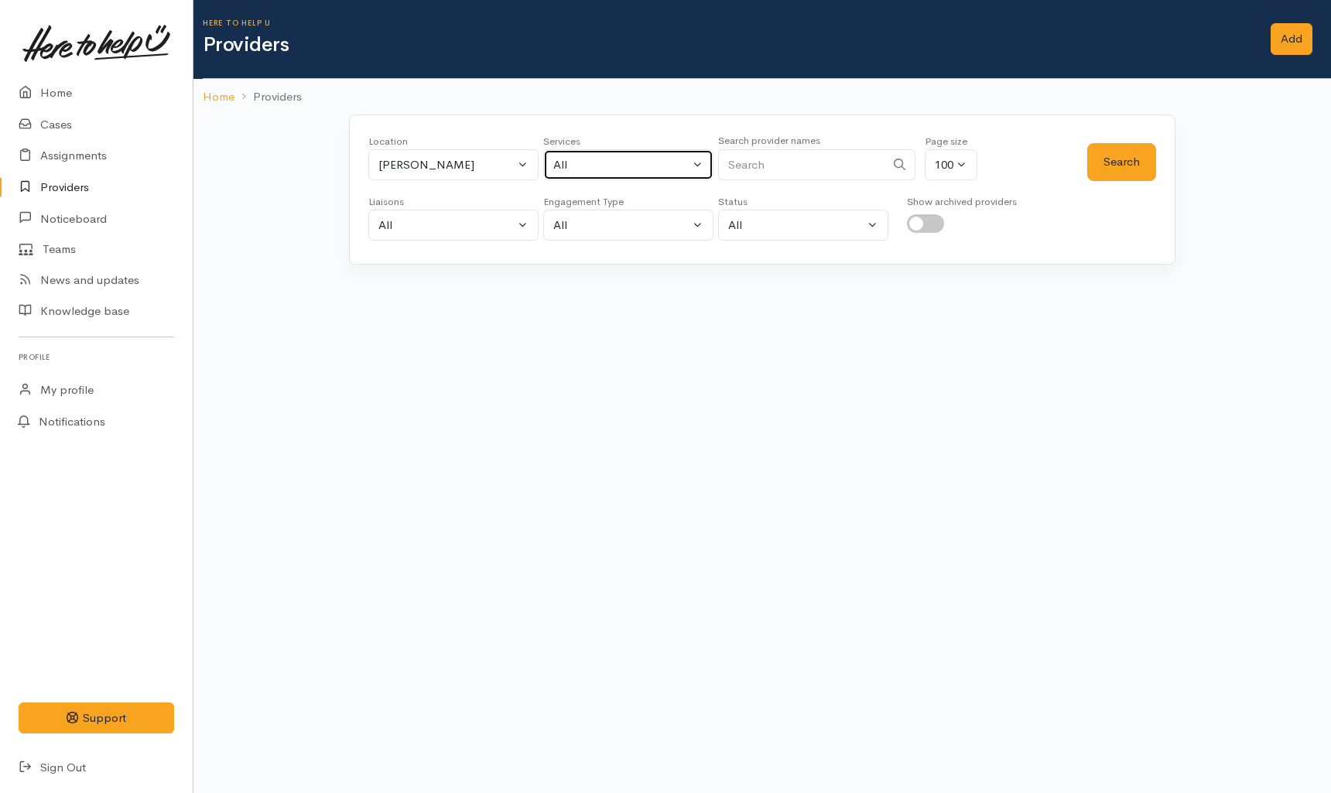
click at [586, 160] on div "All" at bounding box center [621, 165] width 136 height 18
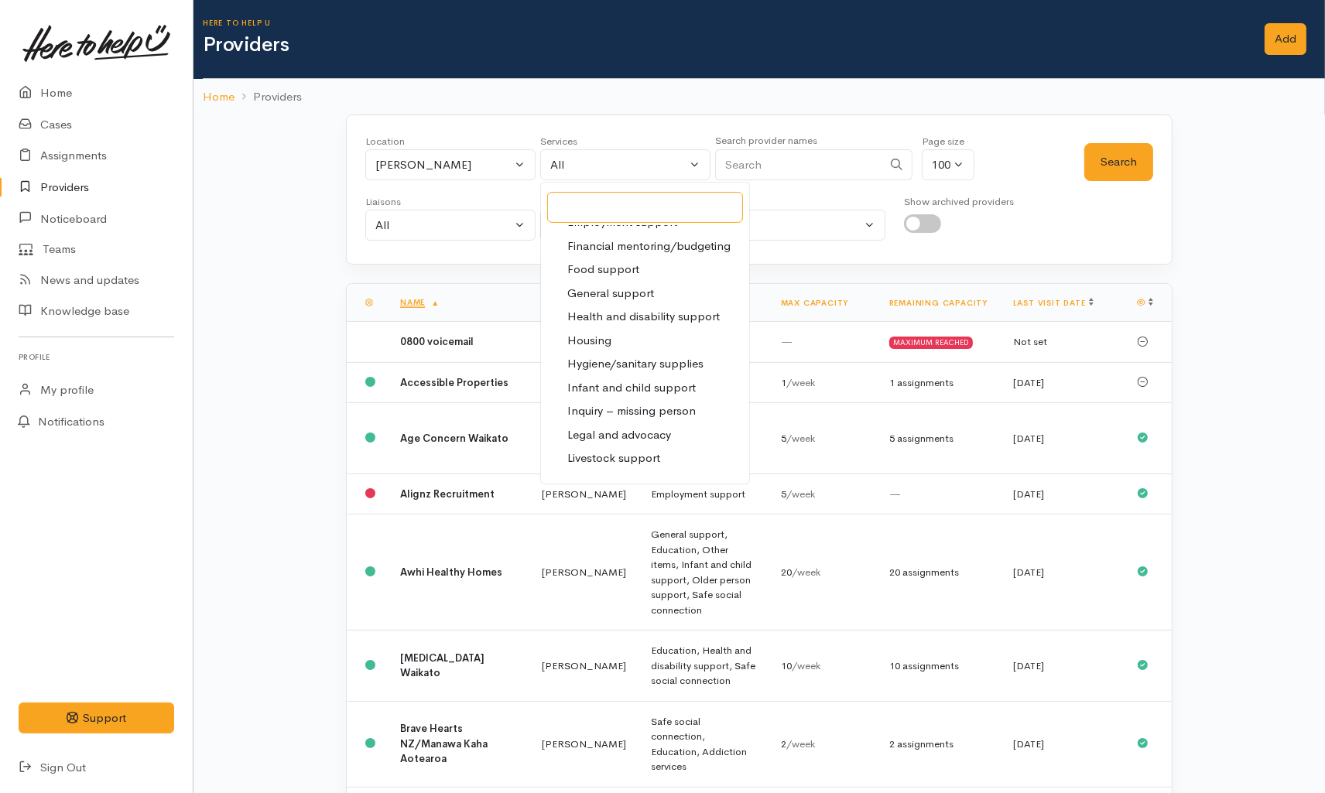
scroll to position [258, 0]
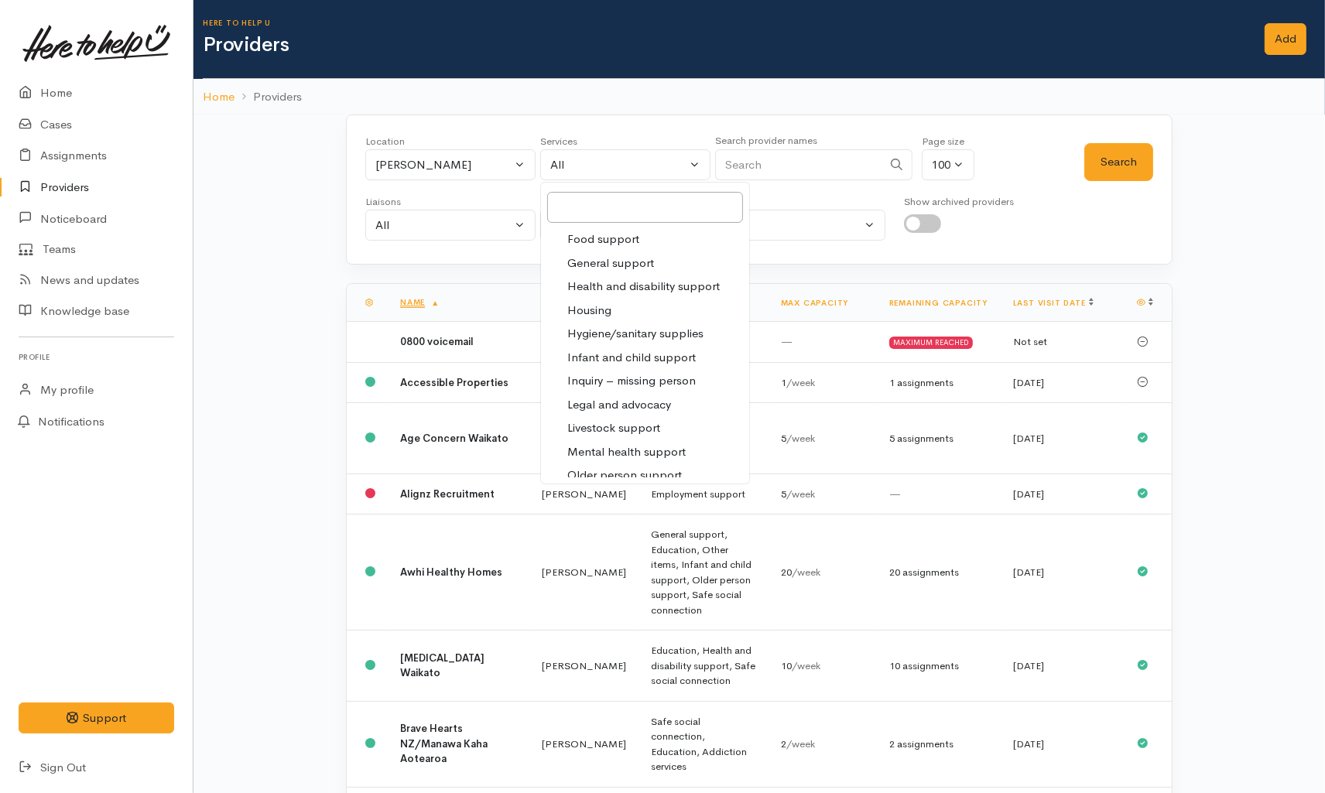
click at [618, 358] on span "Infant and child support" at bounding box center [631, 358] width 128 height 18
select select "17"
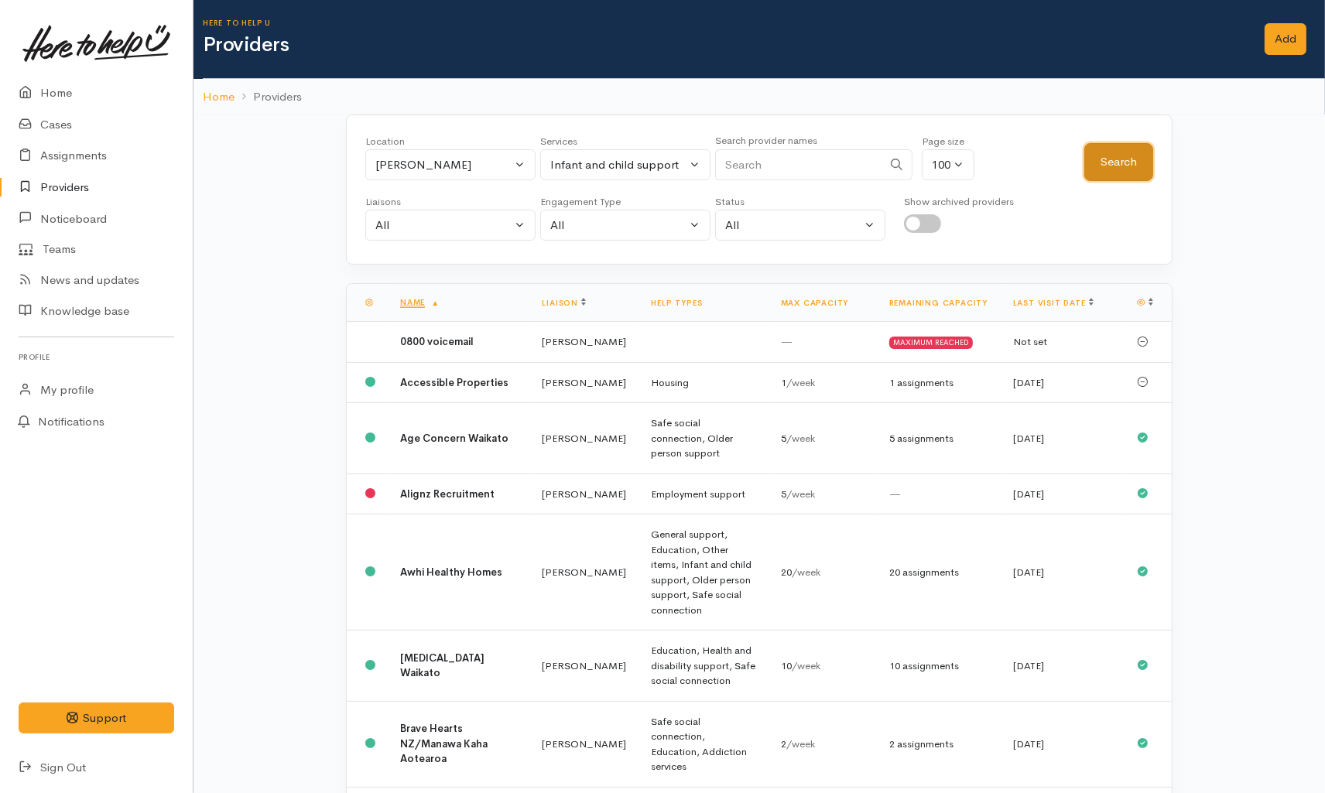
click at [1101, 170] on button "Search" at bounding box center [1118, 162] width 69 height 38
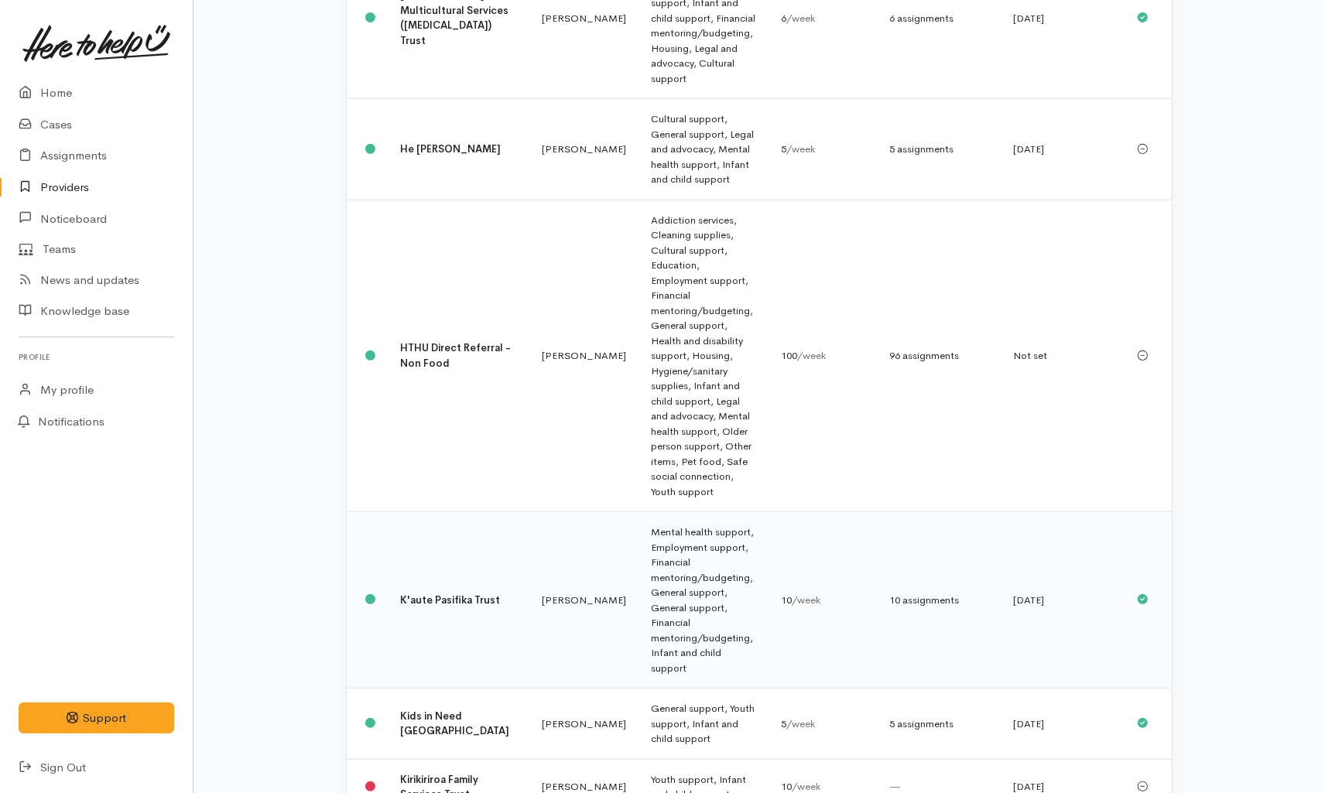
scroll to position [661, 0]
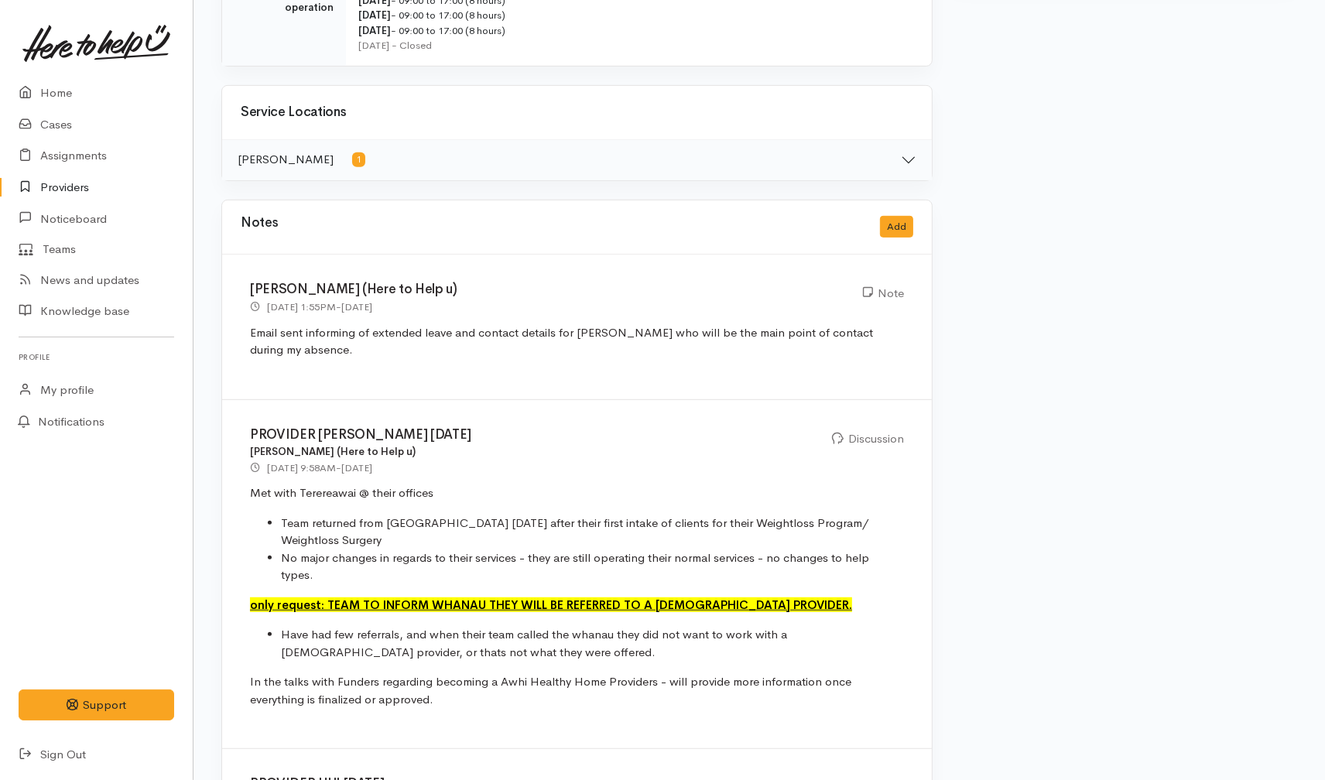
scroll to position [860, 0]
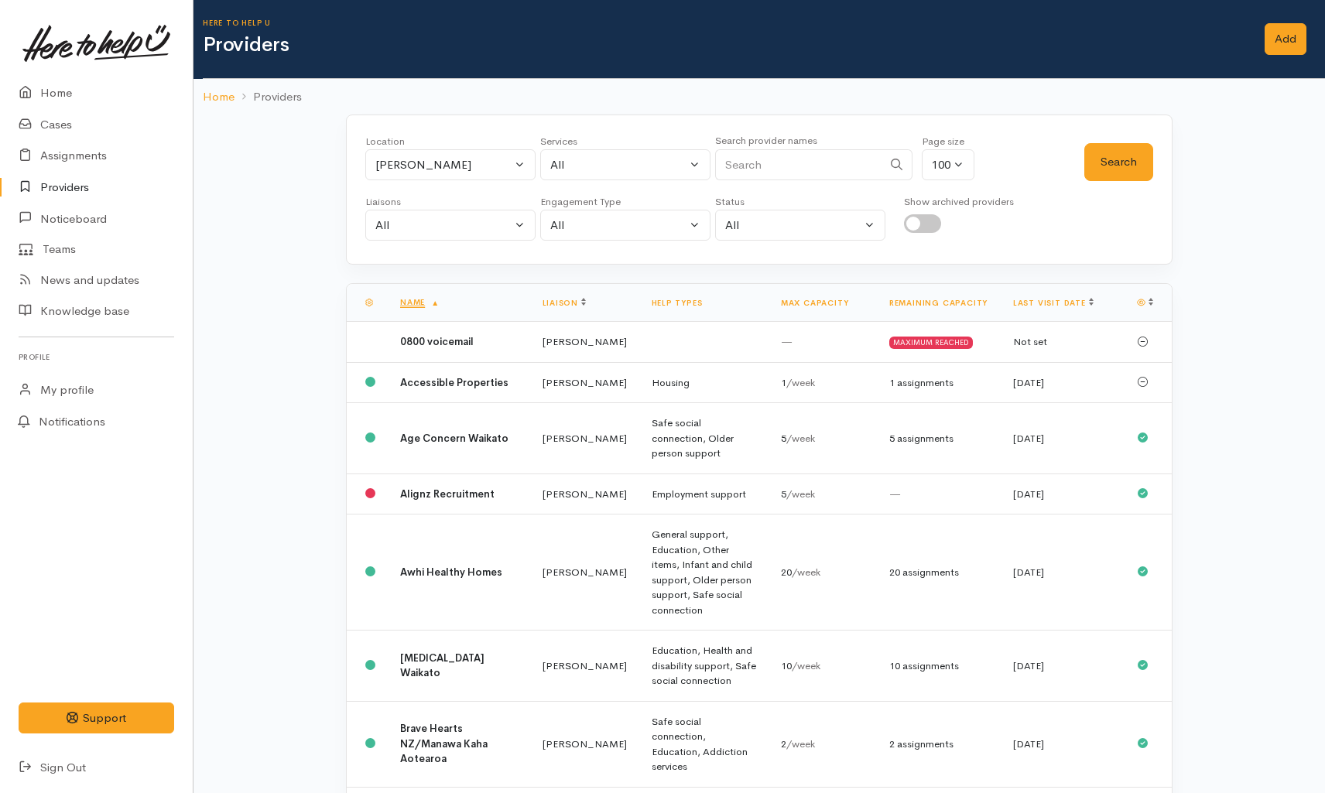
select select "17"
click at [740, 167] on input "Search" at bounding box center [798, 165] width 167 height 32
type input "loving"
click at [1087, 157] on button "Search" at bounding box center [1118, 162] width 69 height 38
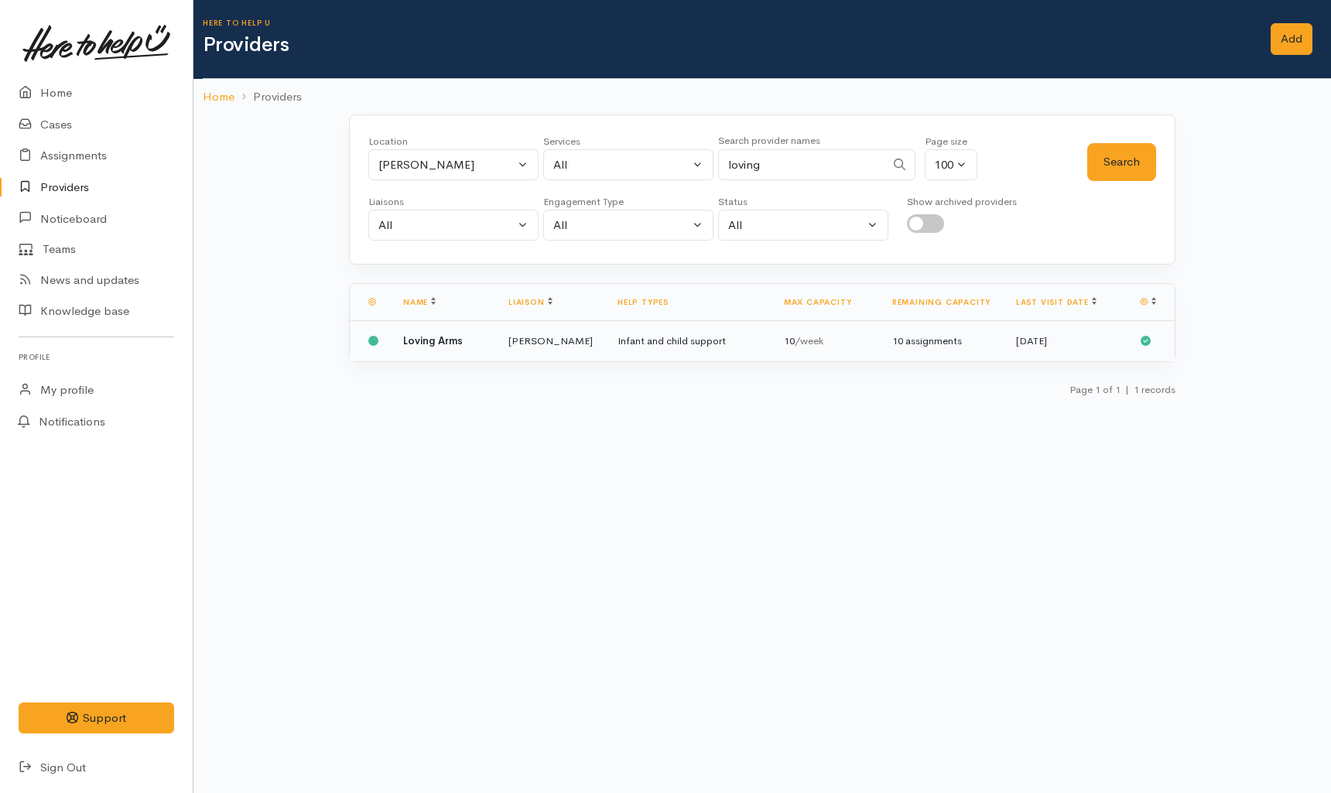
click at [726, 358] on td "Infant and child support" at bounding box center [688, 341] width 166 height 40
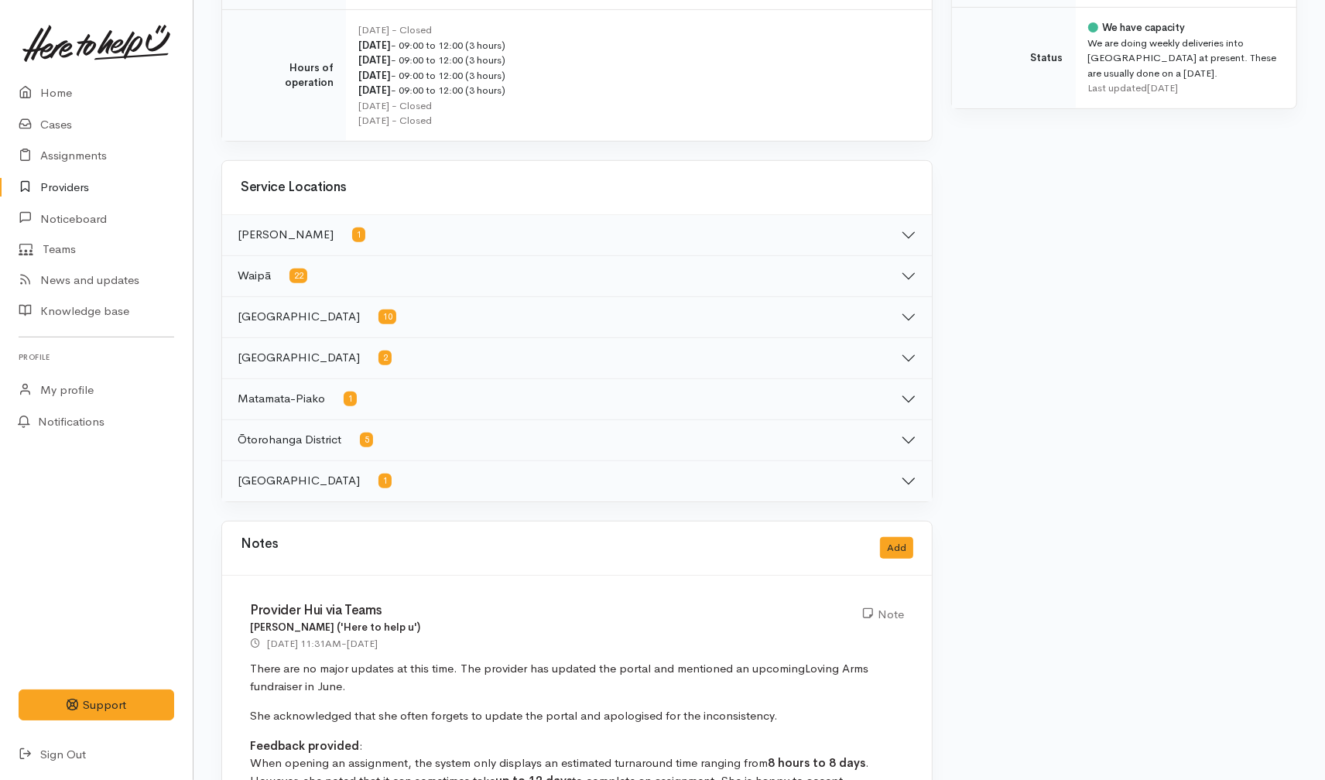
scroll to position [774, 0]
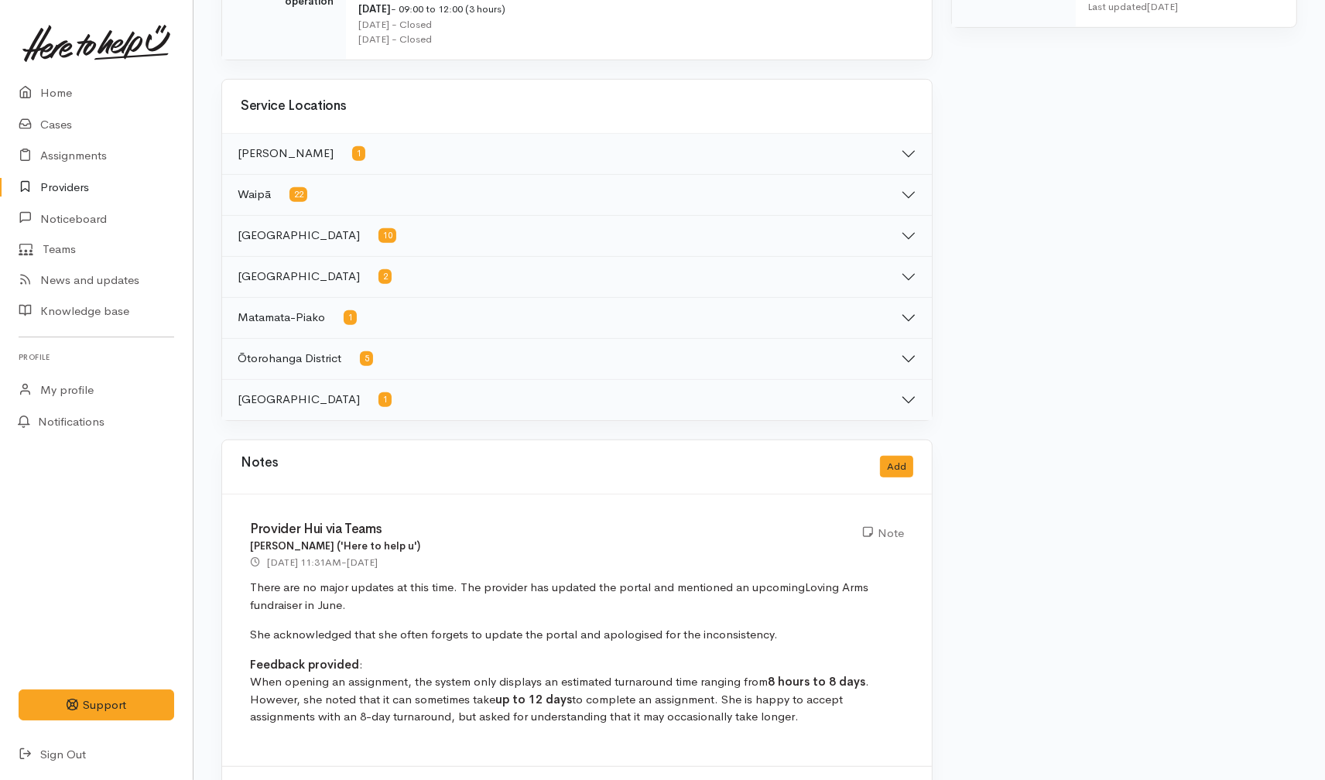
click at [67, 192] on link "Providers" at bounding box center [96, 188] width 193 height 32
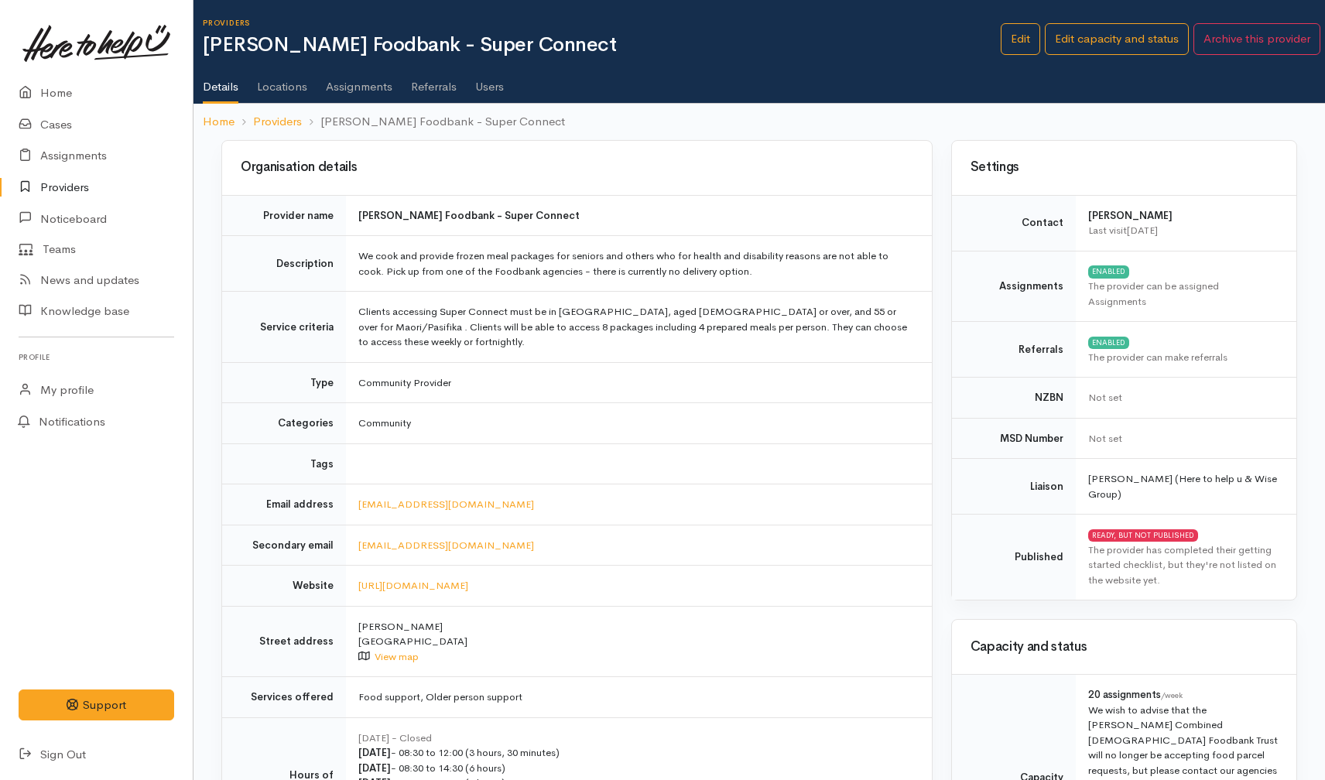
scroll to position [774, 0]
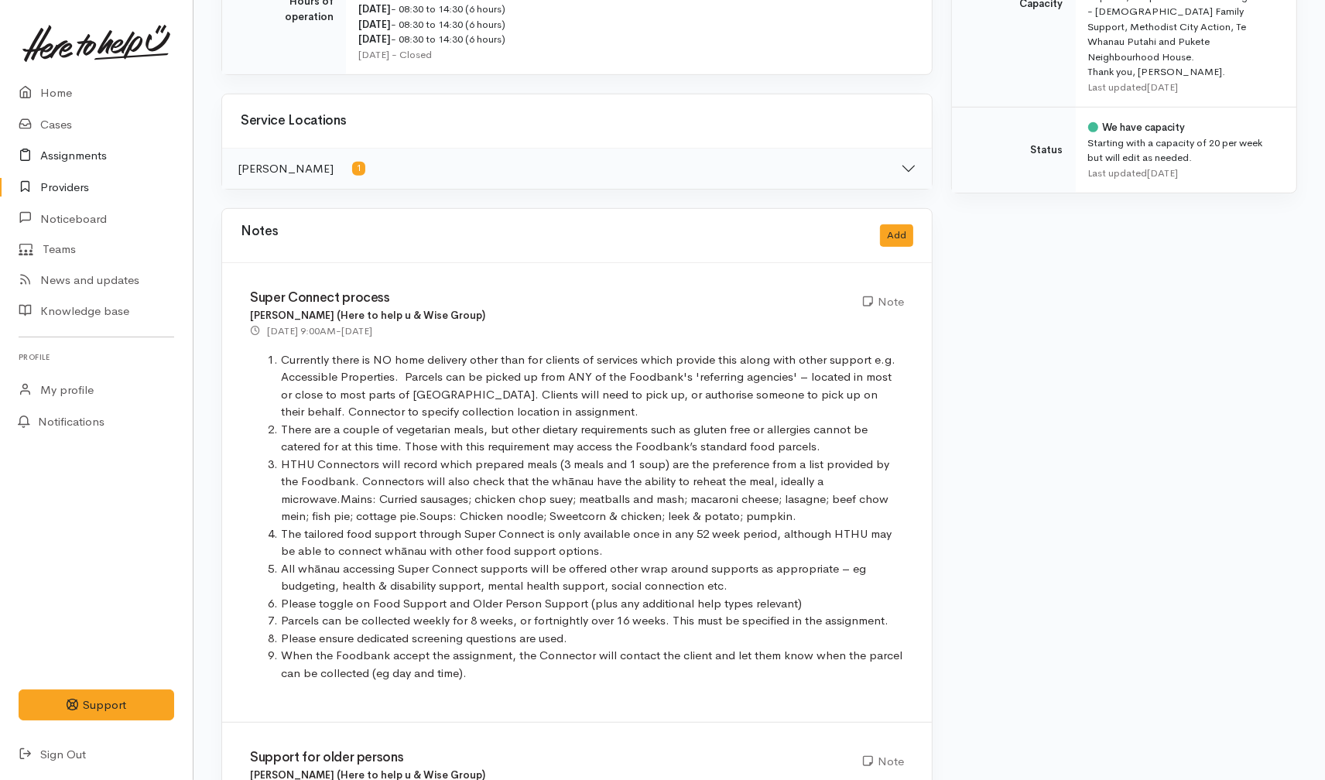
click at [63, 149] on link "Assignments" at bounding box center [96, 156] width 193 height 32
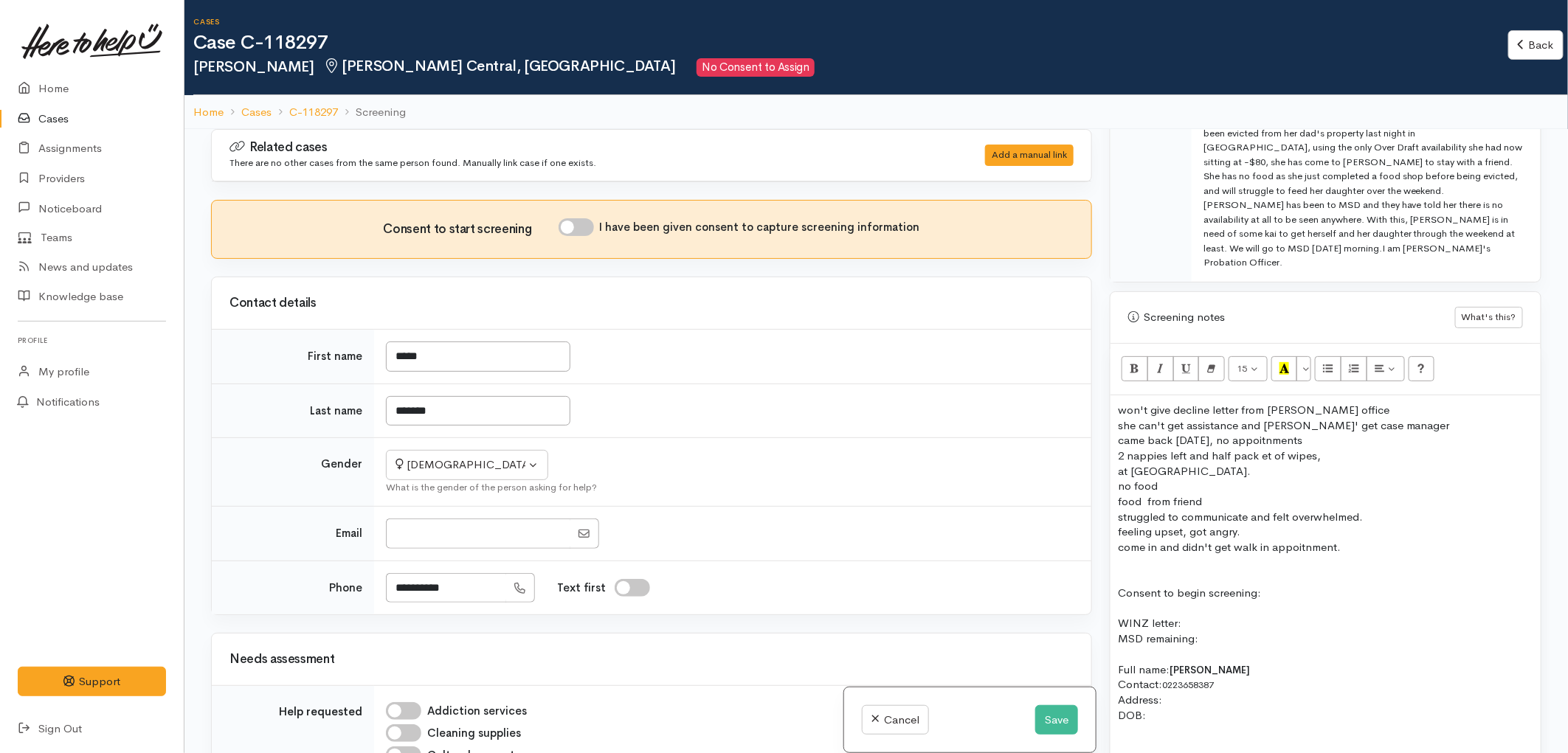
scroll to position [820, 0]
click at [1363, 397] on p "won't give decline letter from Hamitlon office" at bounding box center [1326, 405] width 416 height 15
click at [1118, 397] on p "won't give decline letter from Hamitlon office" at bounding box center [1326, 405] width 416 height 15
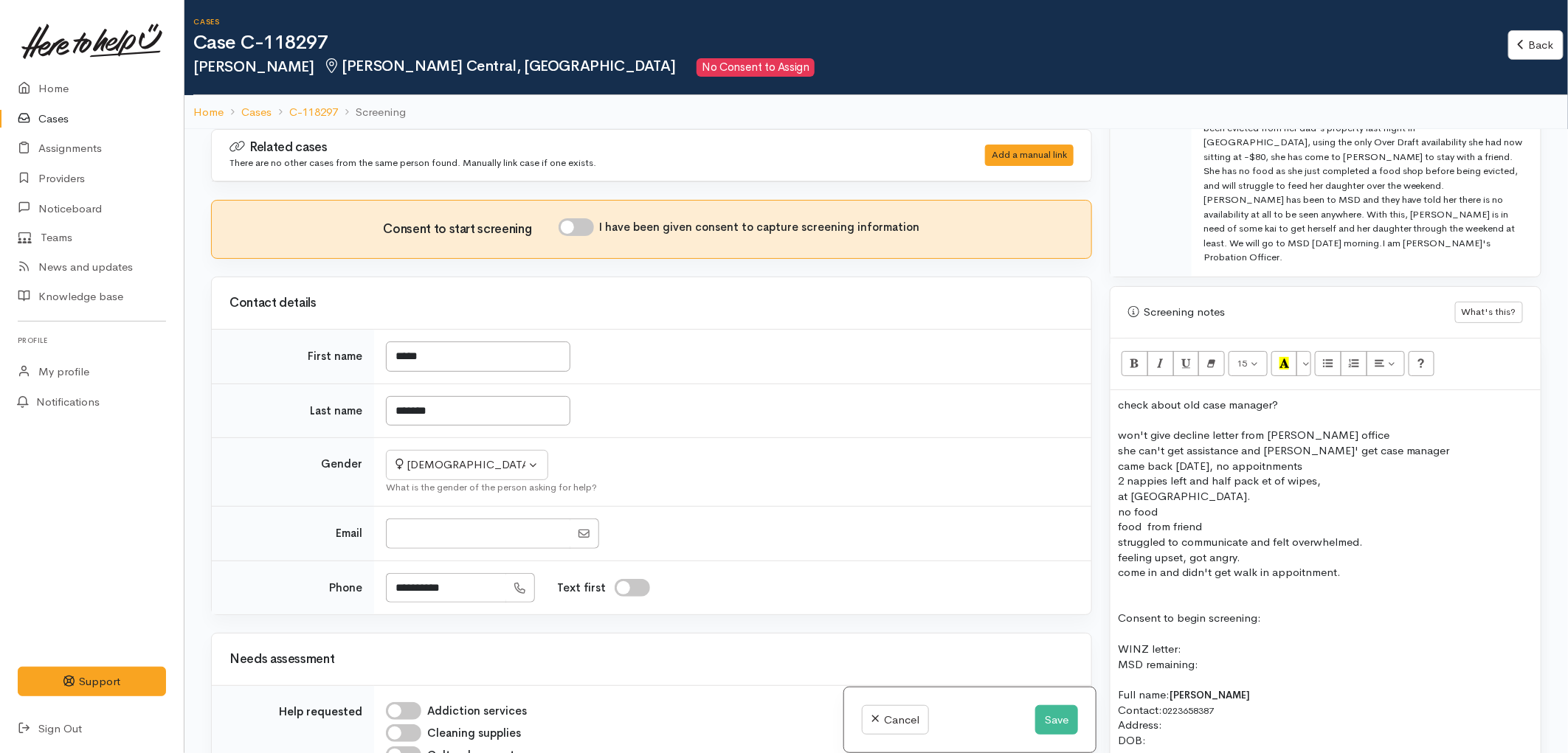
click at [1118, 413] on p at bounding box center [1326, 420] width 416 height 15
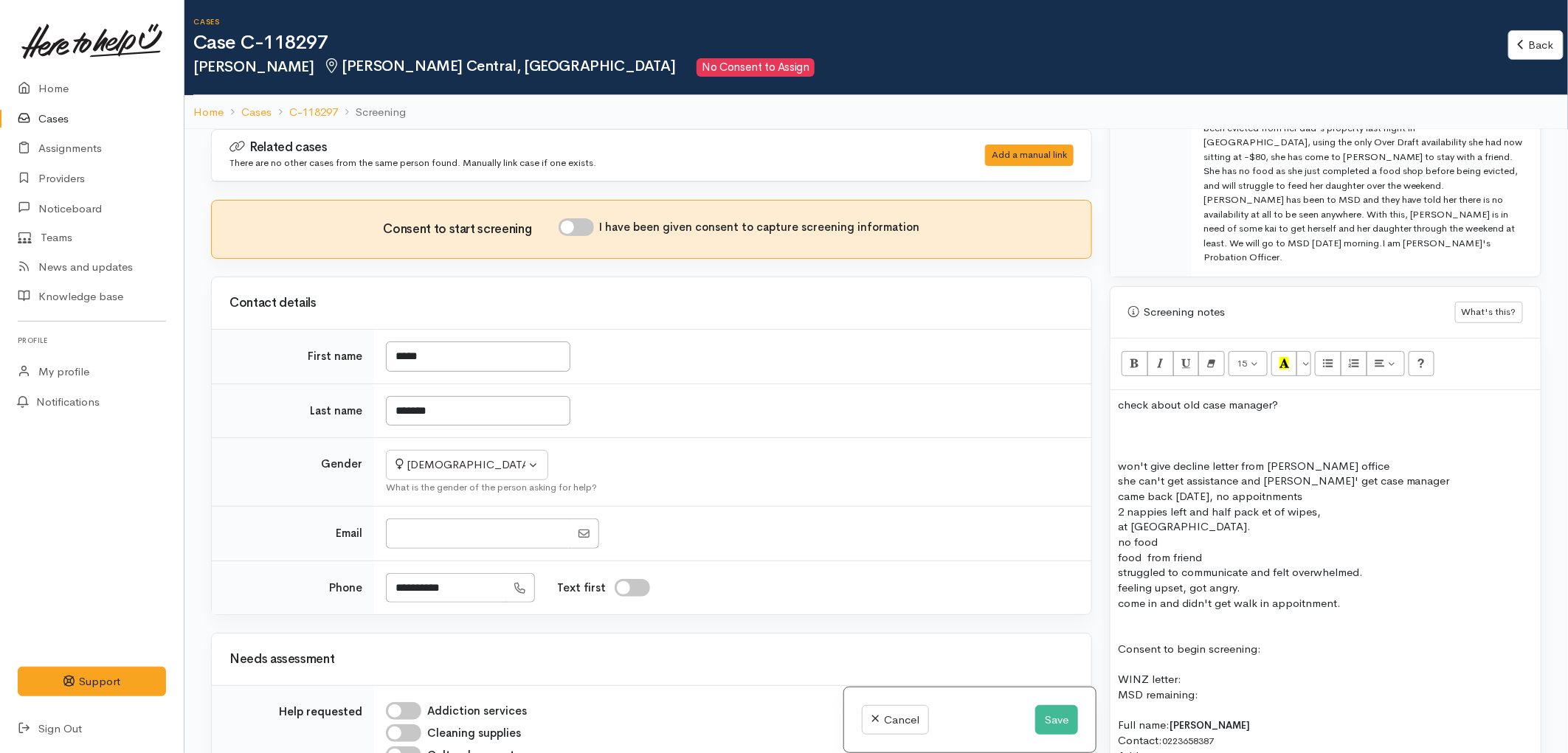
click at [1118, 413] on p at bounding box center [1326, 420] width 416 height 15
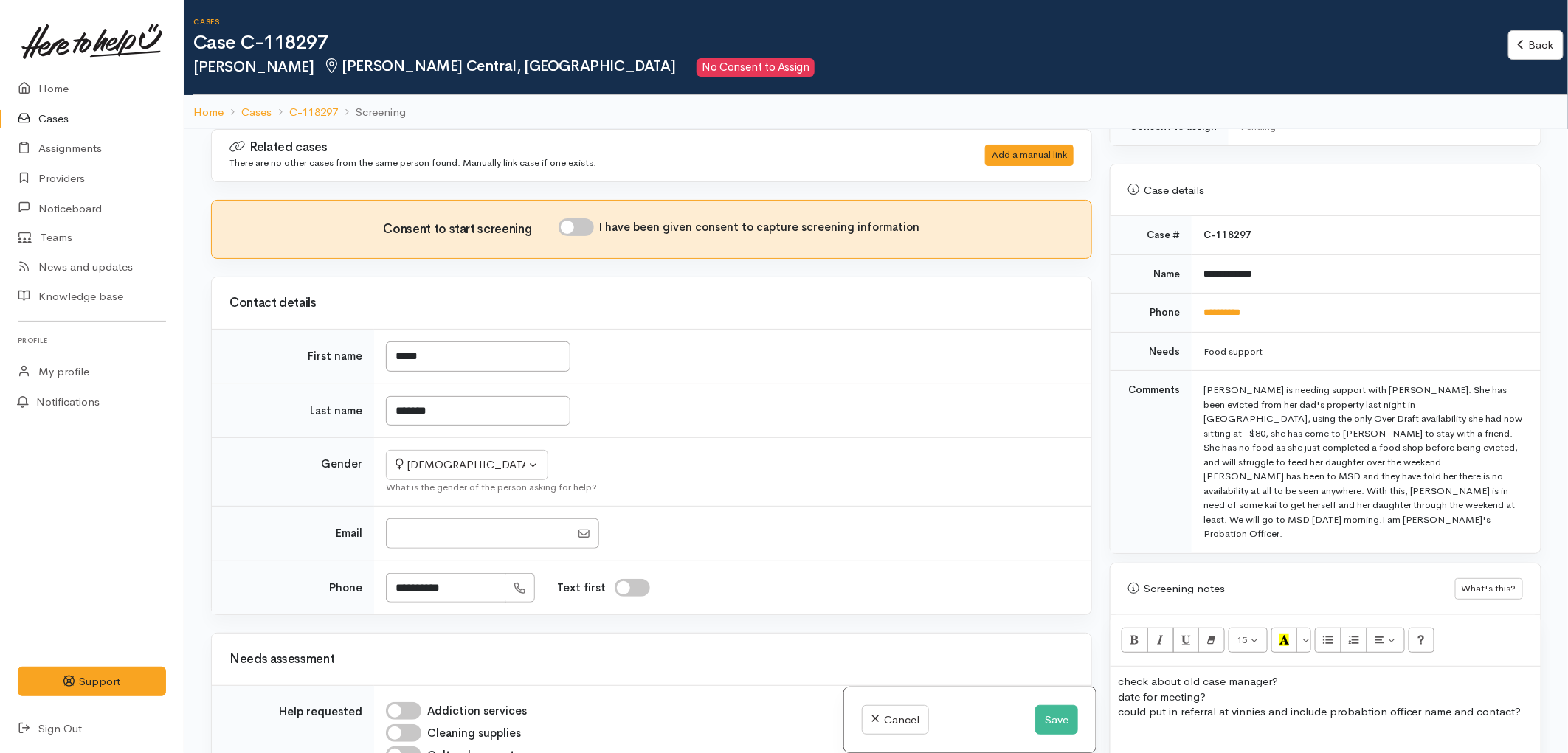
scroll to position [491, 0]
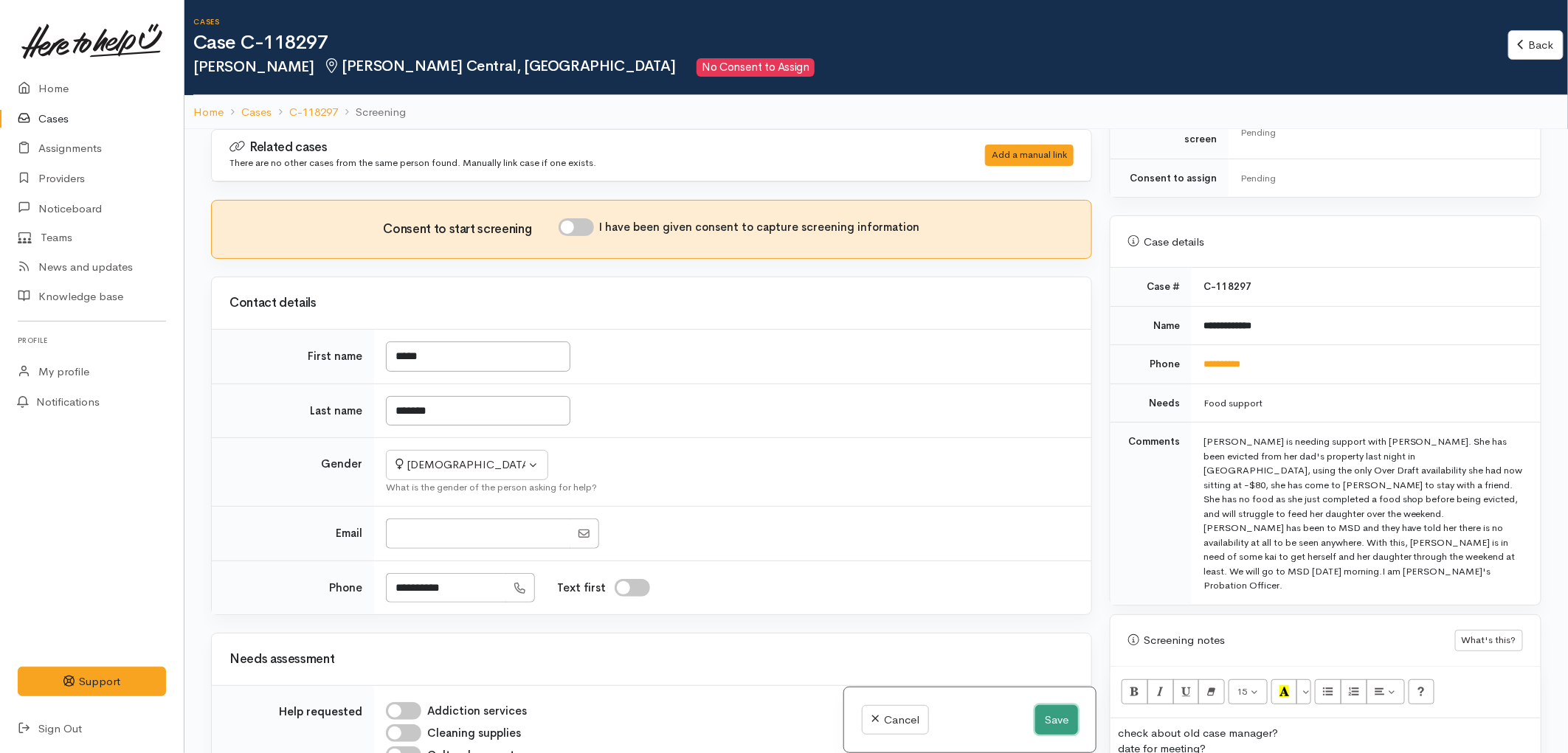
click at [1036, 726] on button "Save" at bounding box center [1056, 721] width 43 height 31
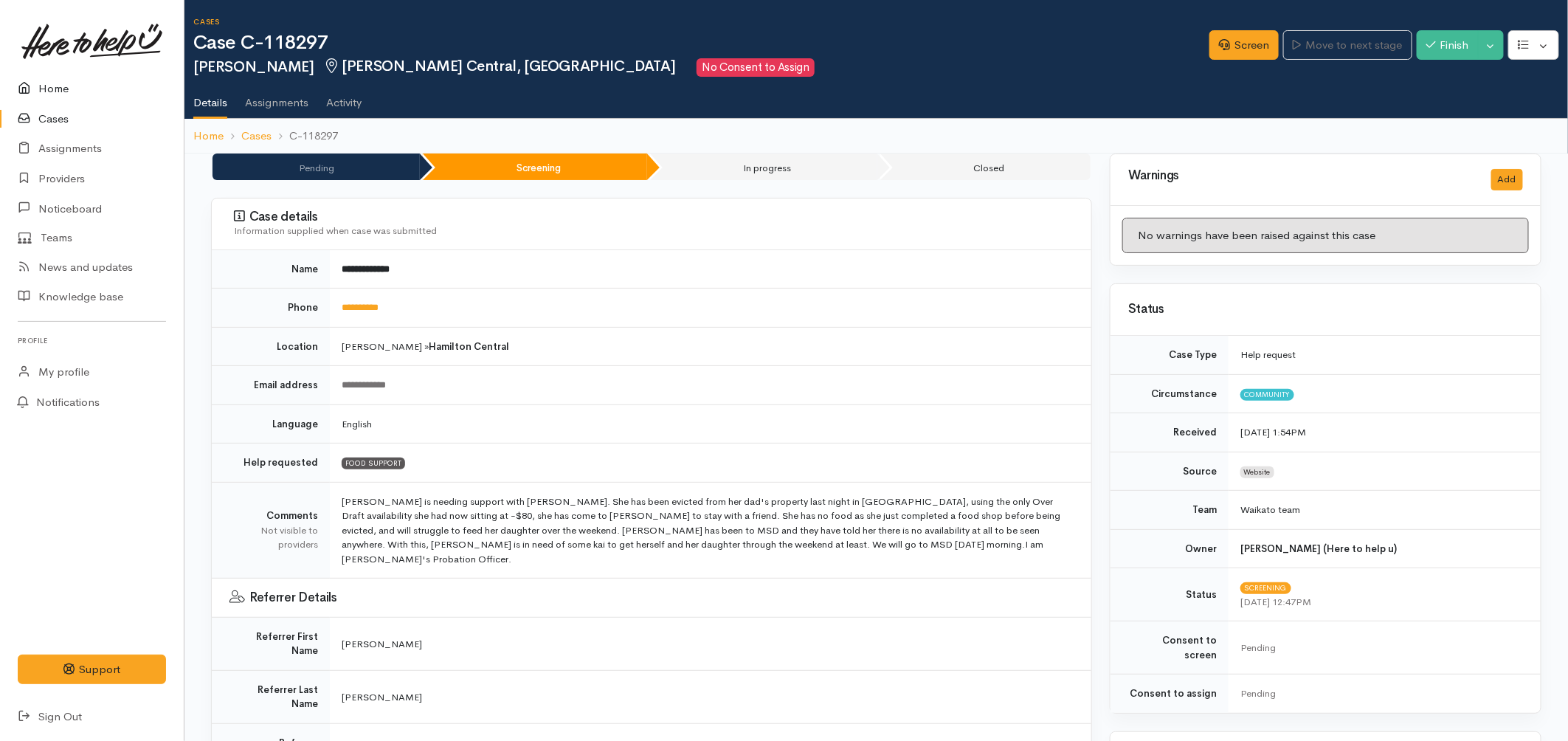
click at [41, 87] on link "Home" at bounding box center [92, 89] width 184 height 31
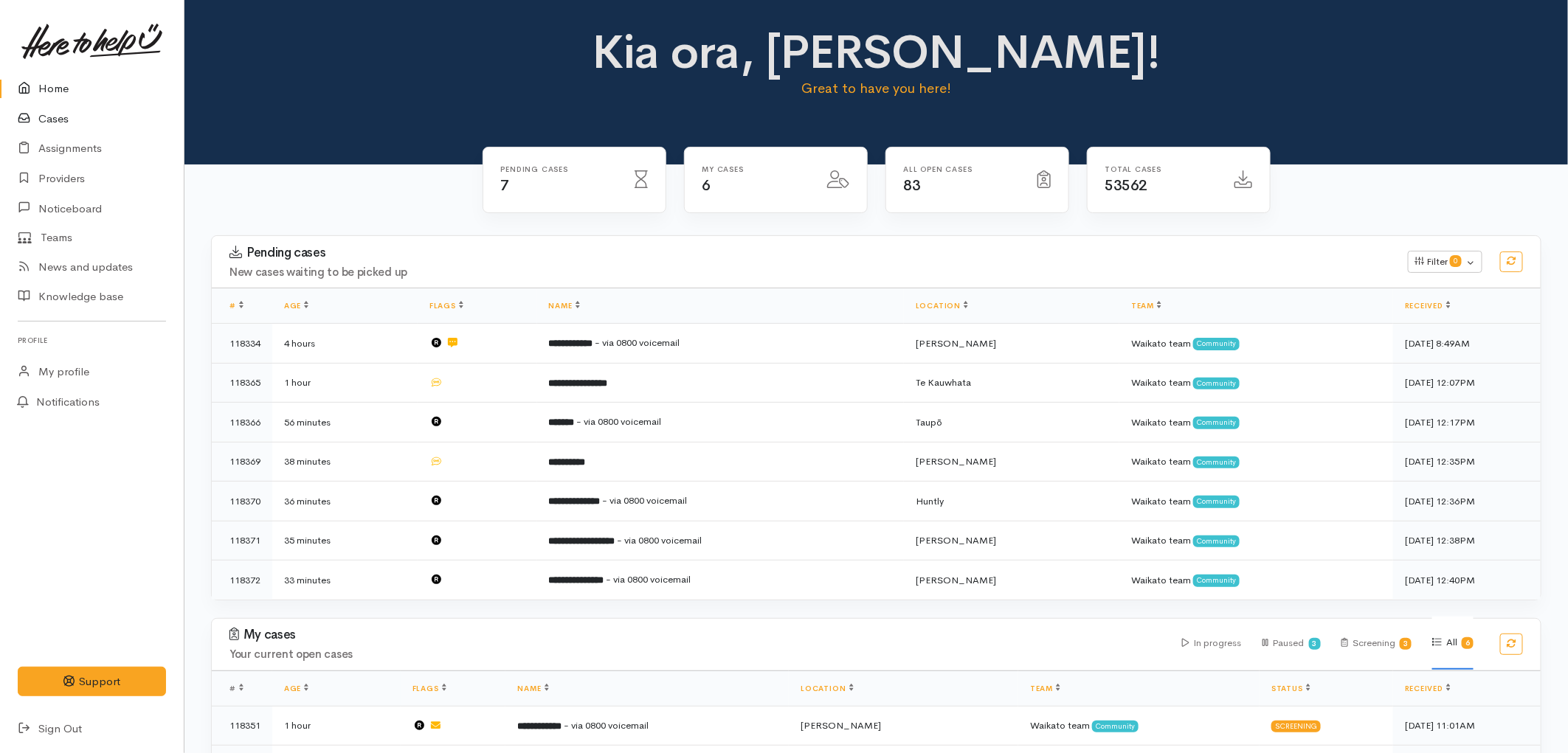
click at [74, 120] on link "Cases" at bounding box center [92, 119] width 184 height 31
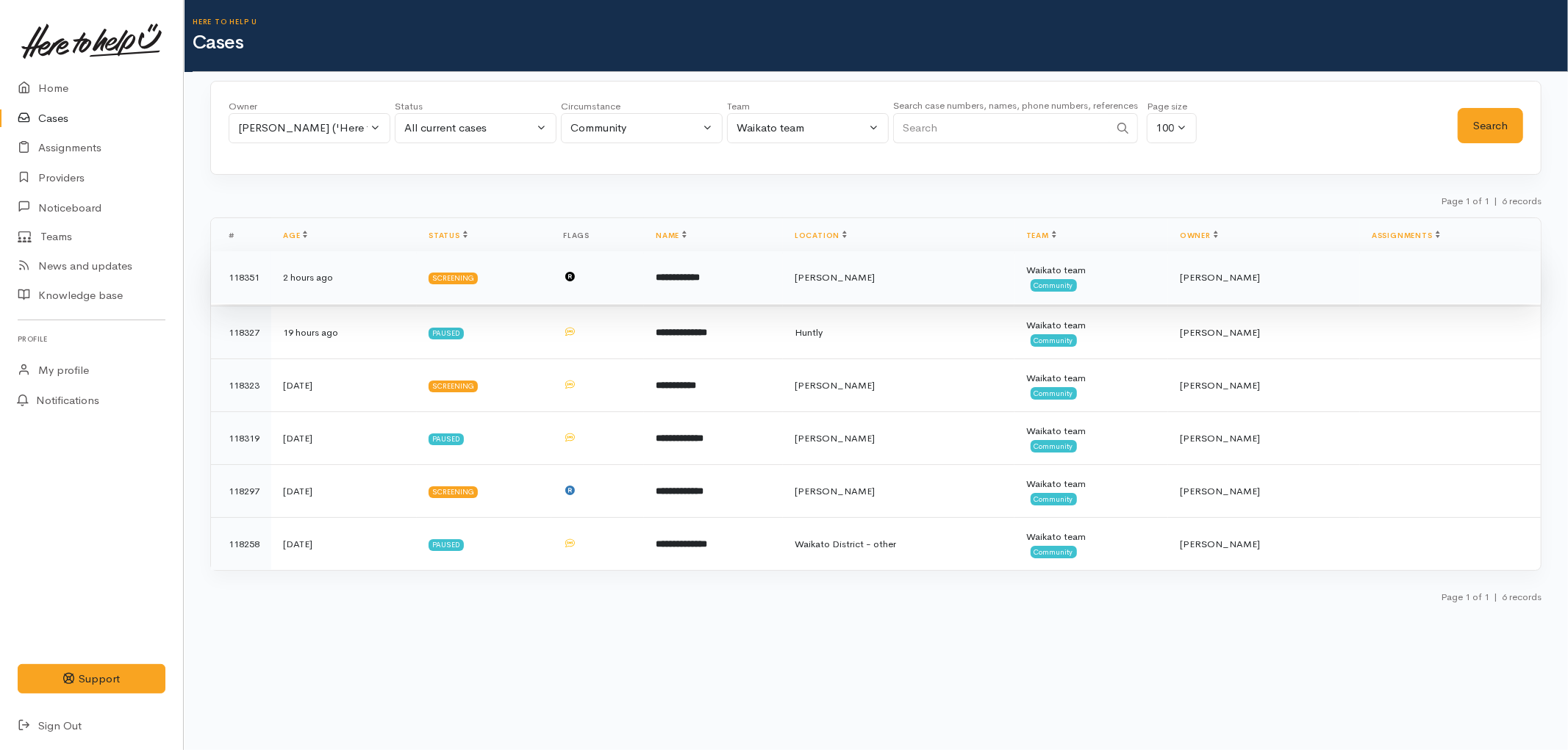
click at [689, 277] on b "**********" at bounding box center [677, 277] width 44 height 9
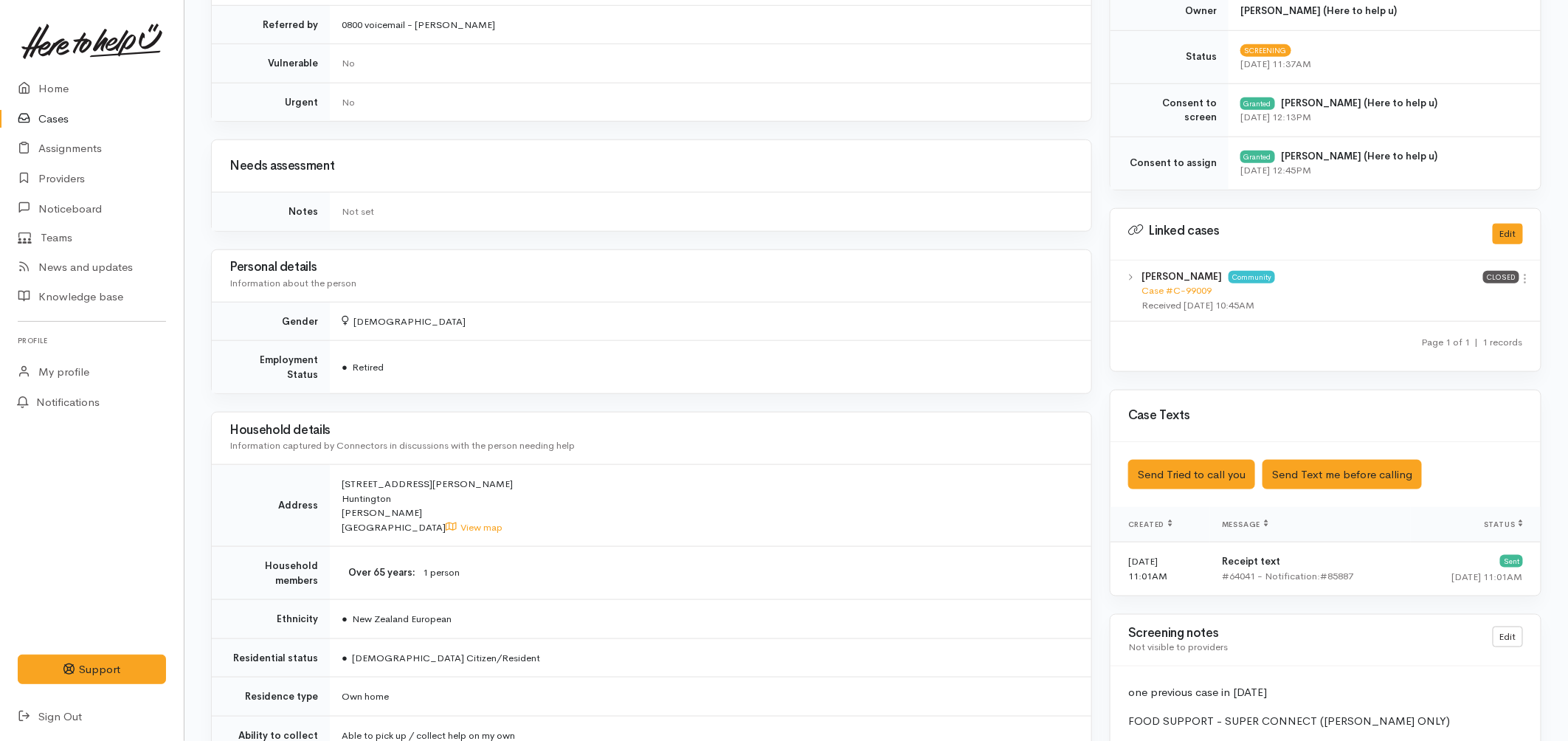
scroll to position [984, 0]
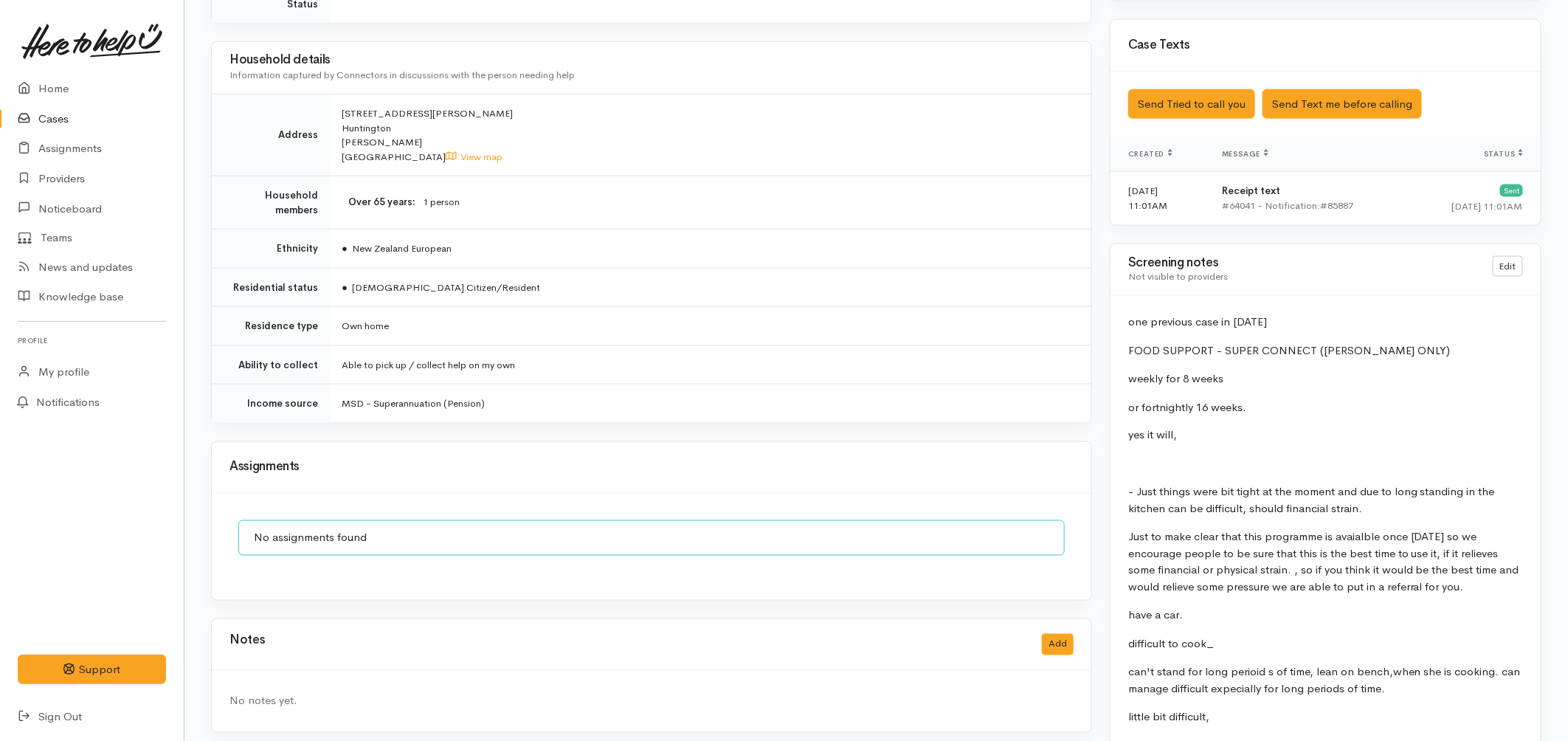
click at [41, 113] on link "Cases" at bounding box center [92, 119] width 184 height 31
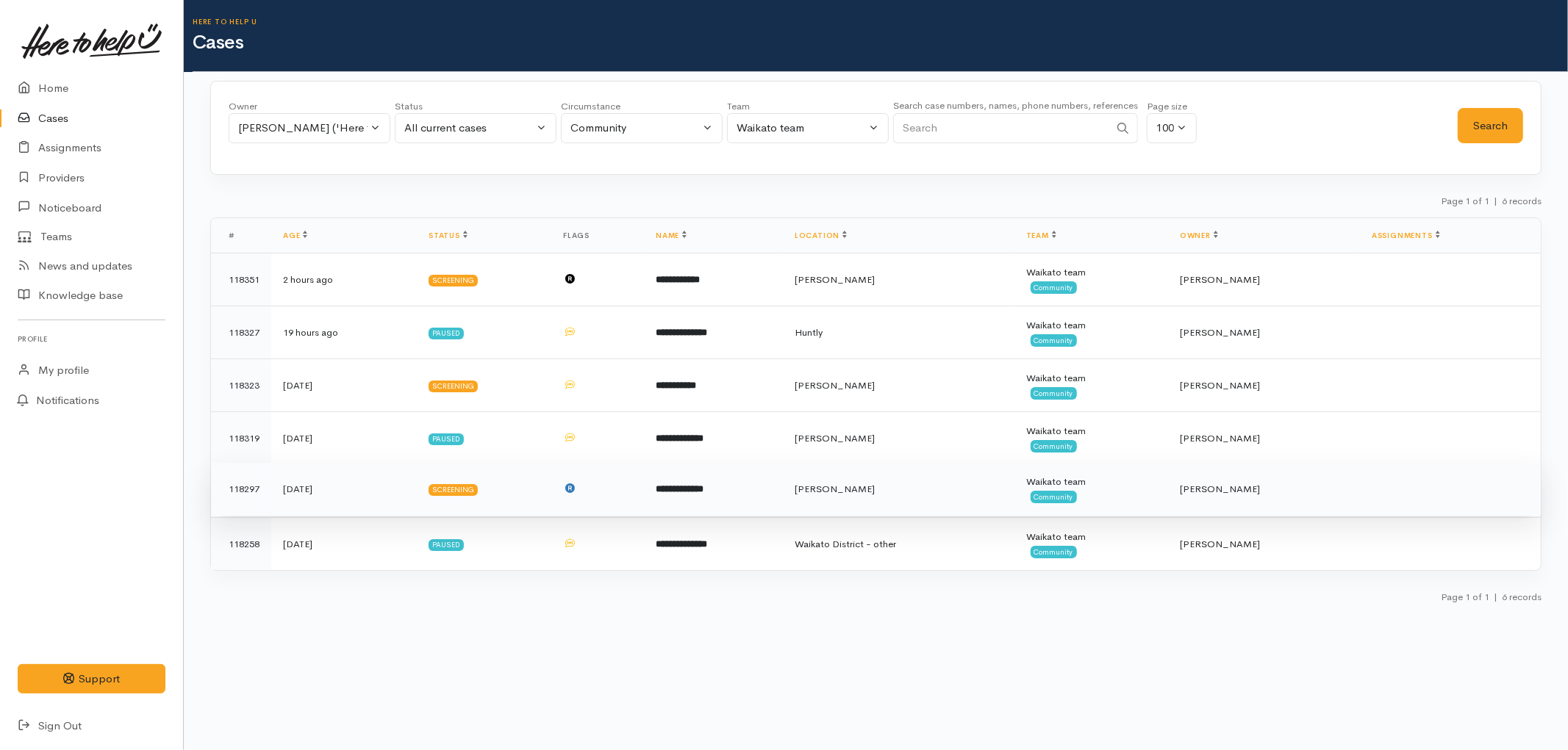
click at [783, 493] on td "**********" at bounding box center [713, 490] width 139 height 53
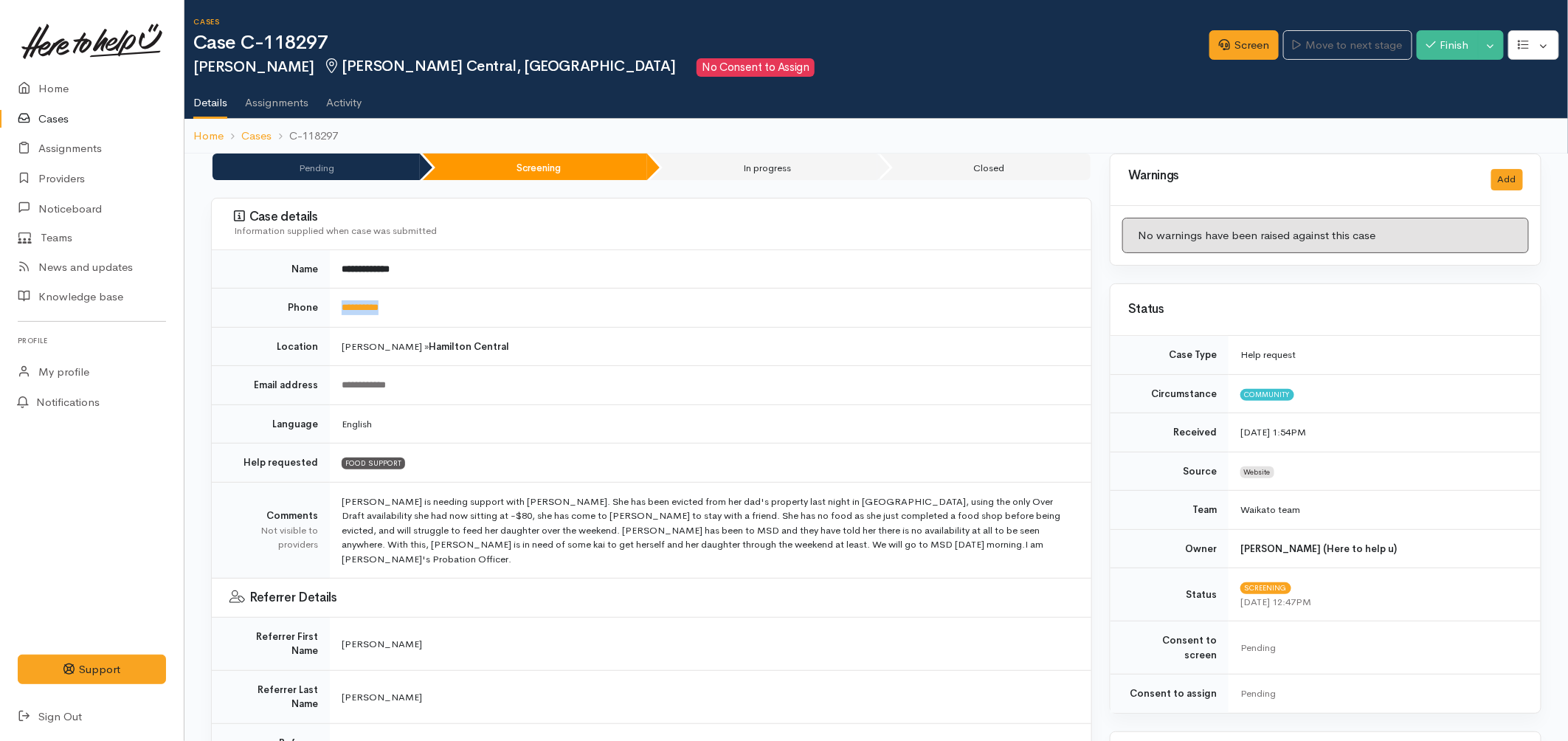
drag, startPoint x: 415, startPoint y: 311, endPoint x: 327, endPoint y: 320, distance: 88.5
click at [327, 320] on tr "**********" at bounding box center [651, 308] width 880 height 39
copy tr "**********"
click at [1252, 46] on link "Screen" at bounding box center [1244, 46] width 70 height 31
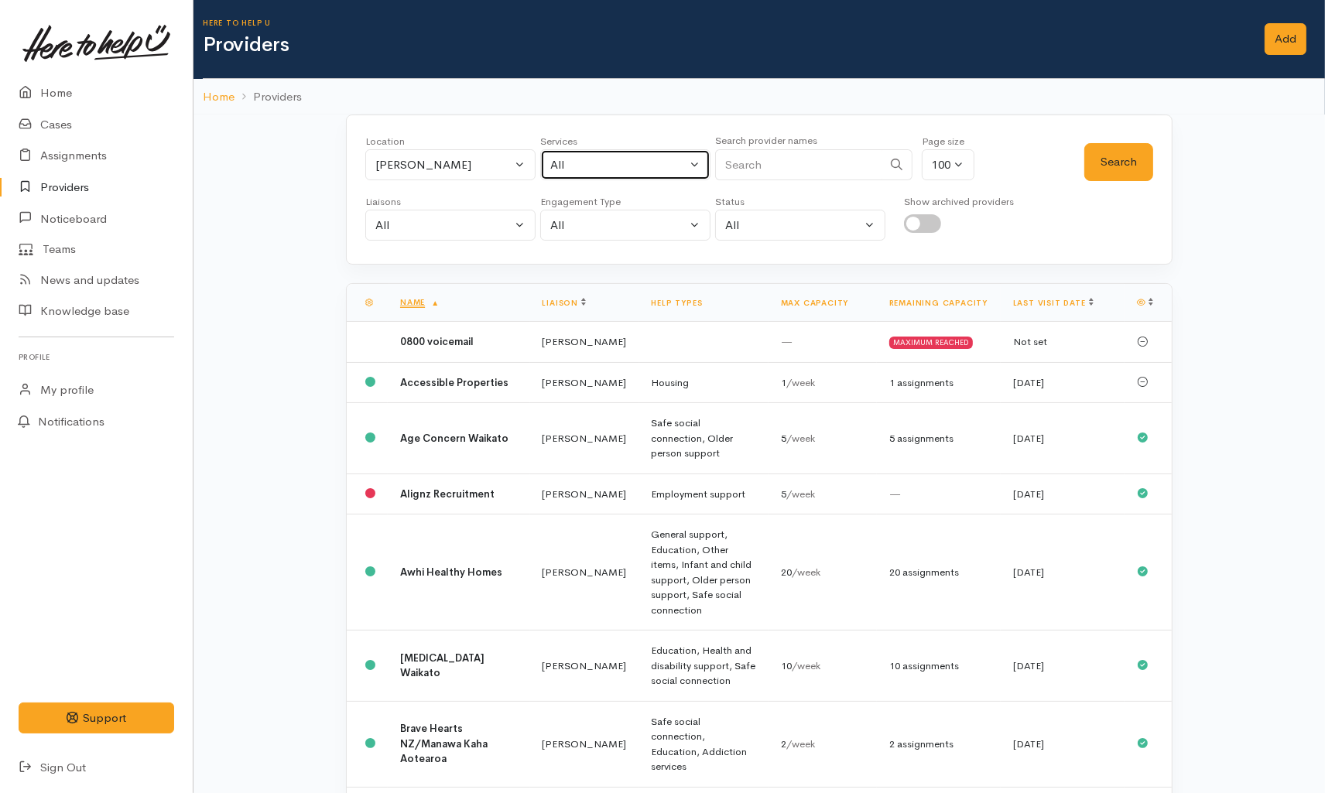
click at [632, 165] on div "All" at bounding box center [618, 165] width 136 height 18
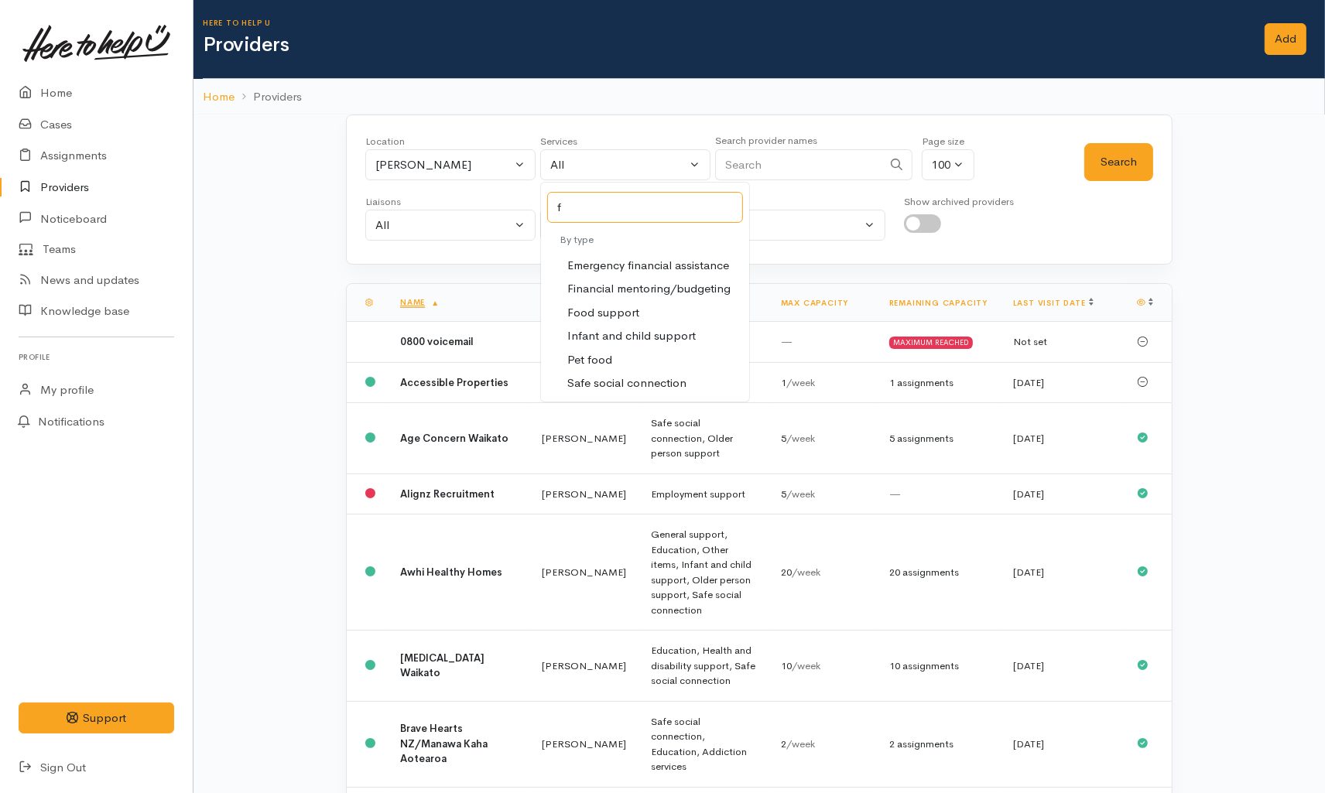
type input "f"
click at [606, 306] on span "Food support" at bounding box center [603, 313] width 72 height 18
select select "3"
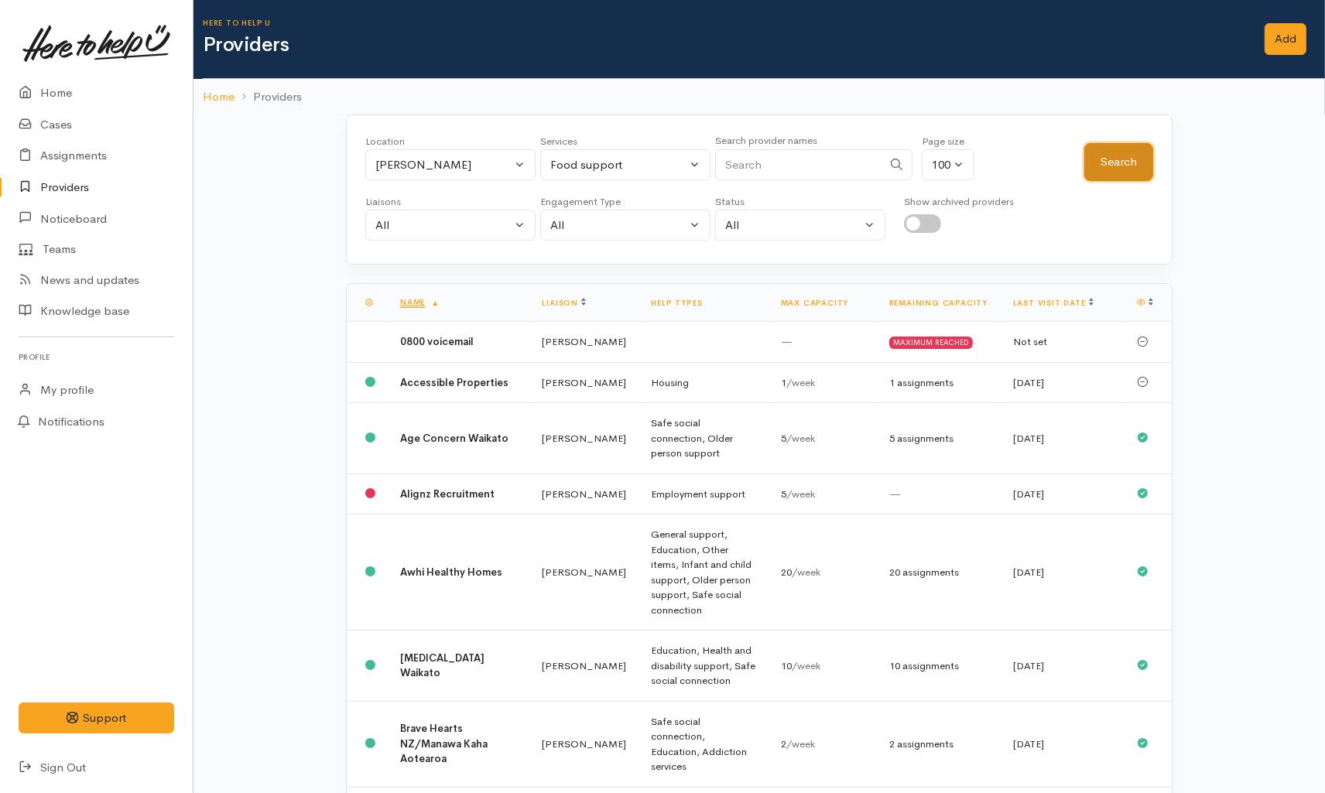
click at [1125, 153] on button "Search" at bounding box center [1118, 162] width 69 height 38
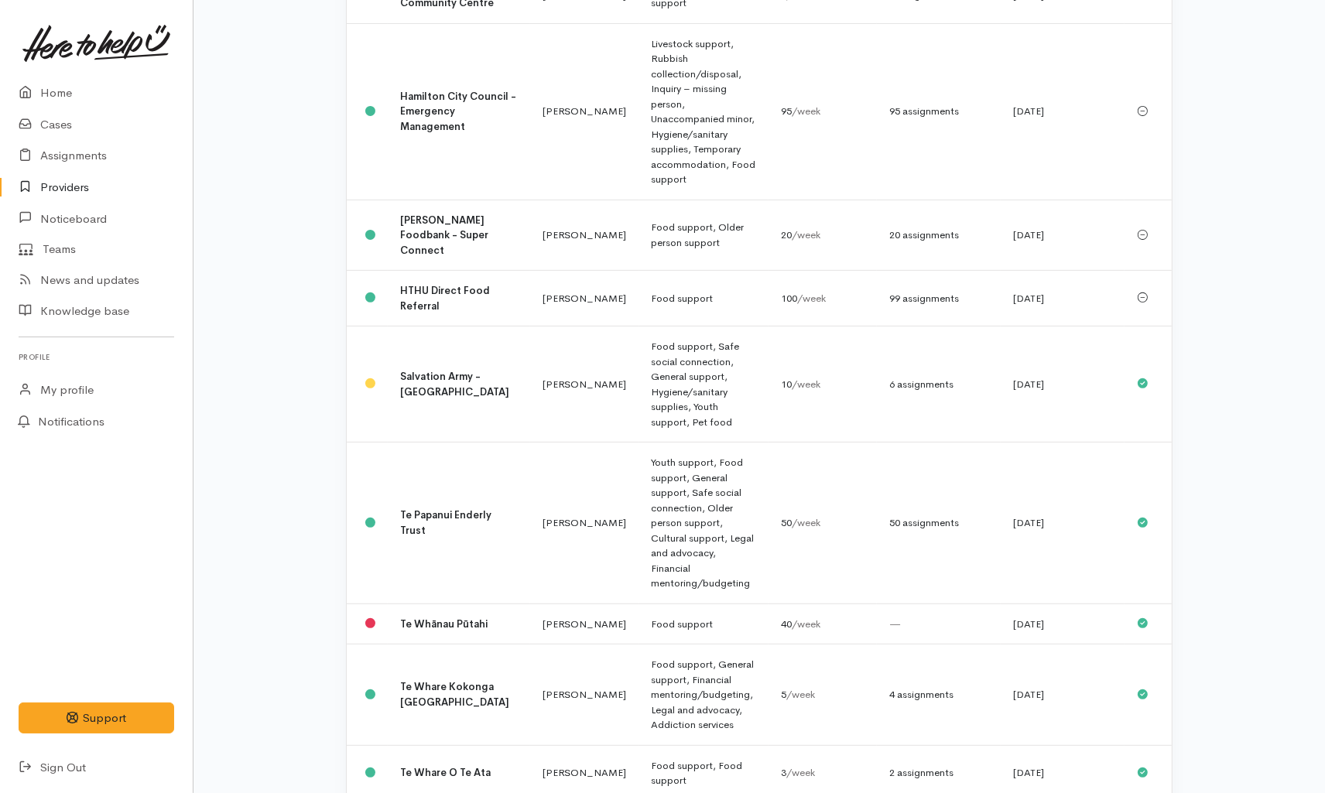
scroll to position [515, 0]
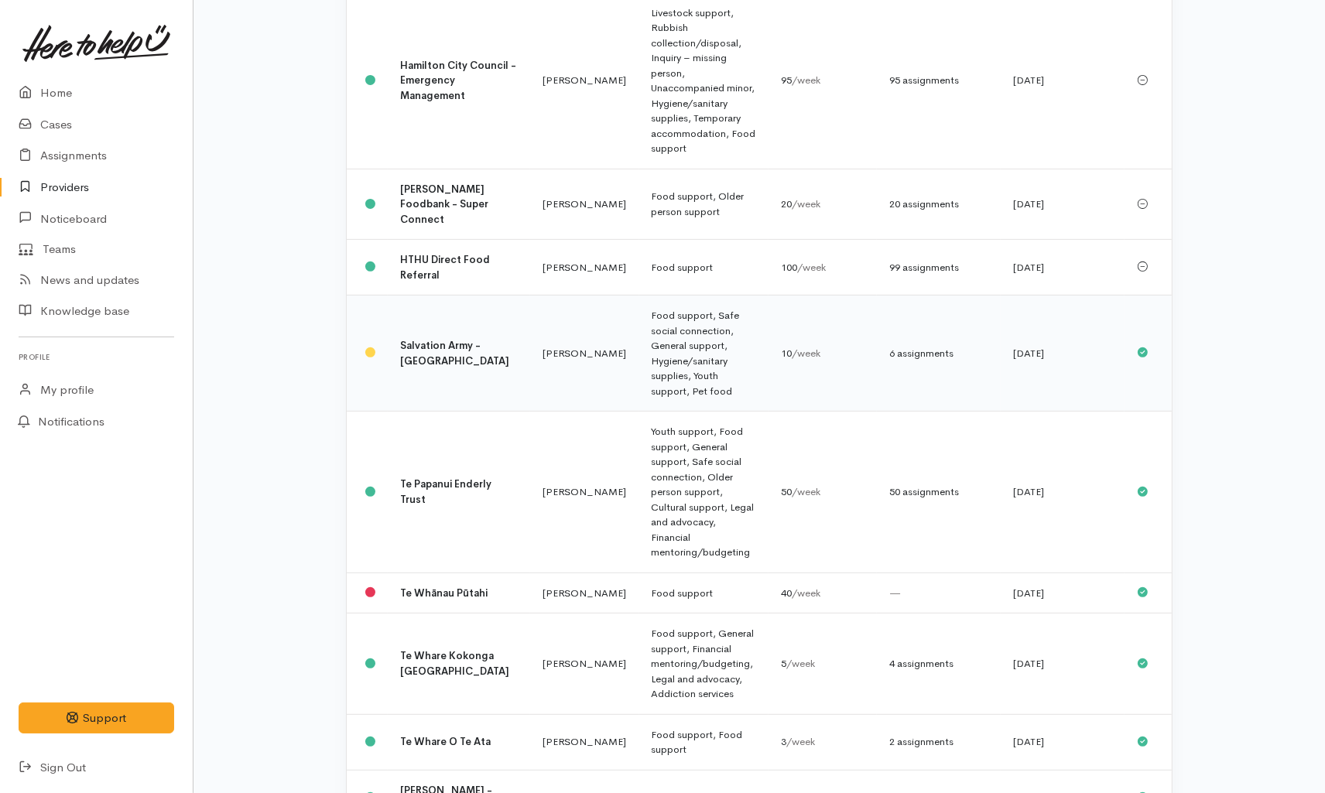
click at [639, 296] on td "Food support, Safe social connection, General support, Hygiene/sanitary supplie…" at bounding box center [703, 354] width 129 height 116
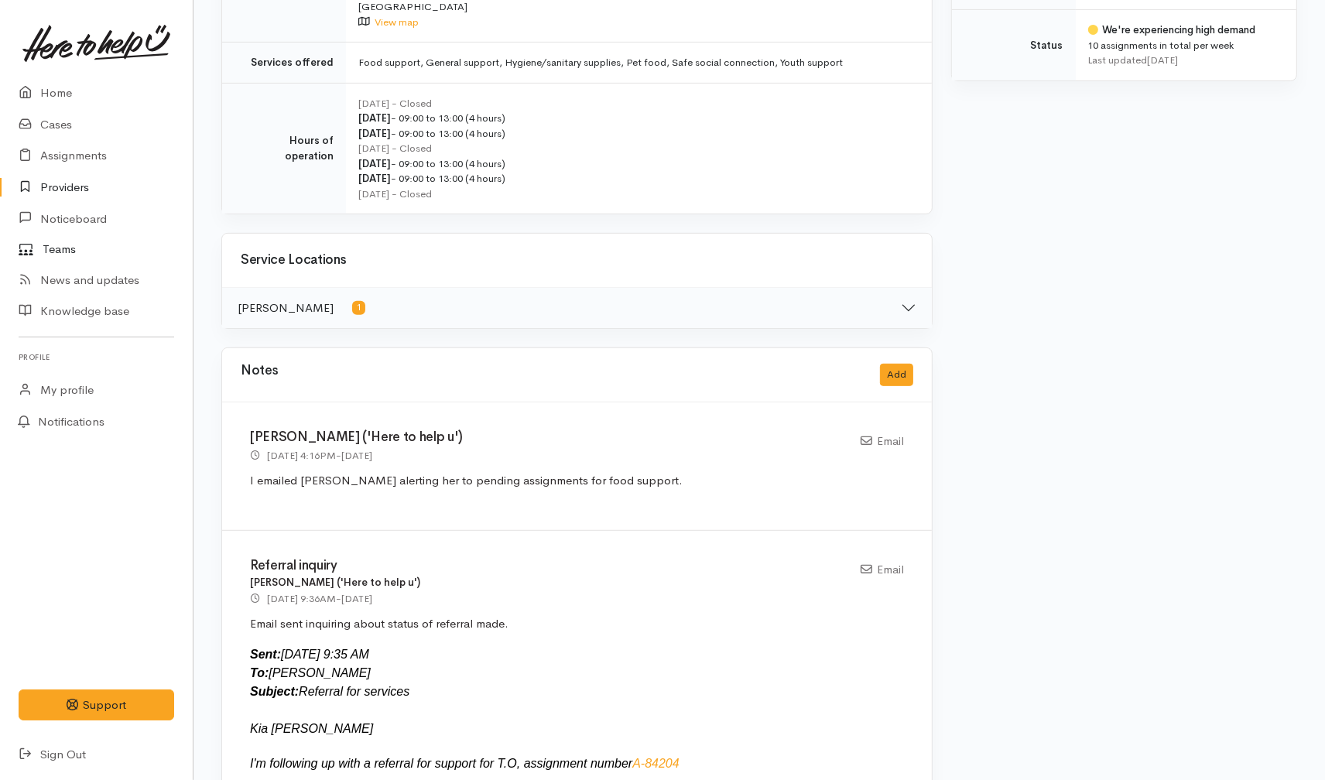
scroll to position [687, 0]
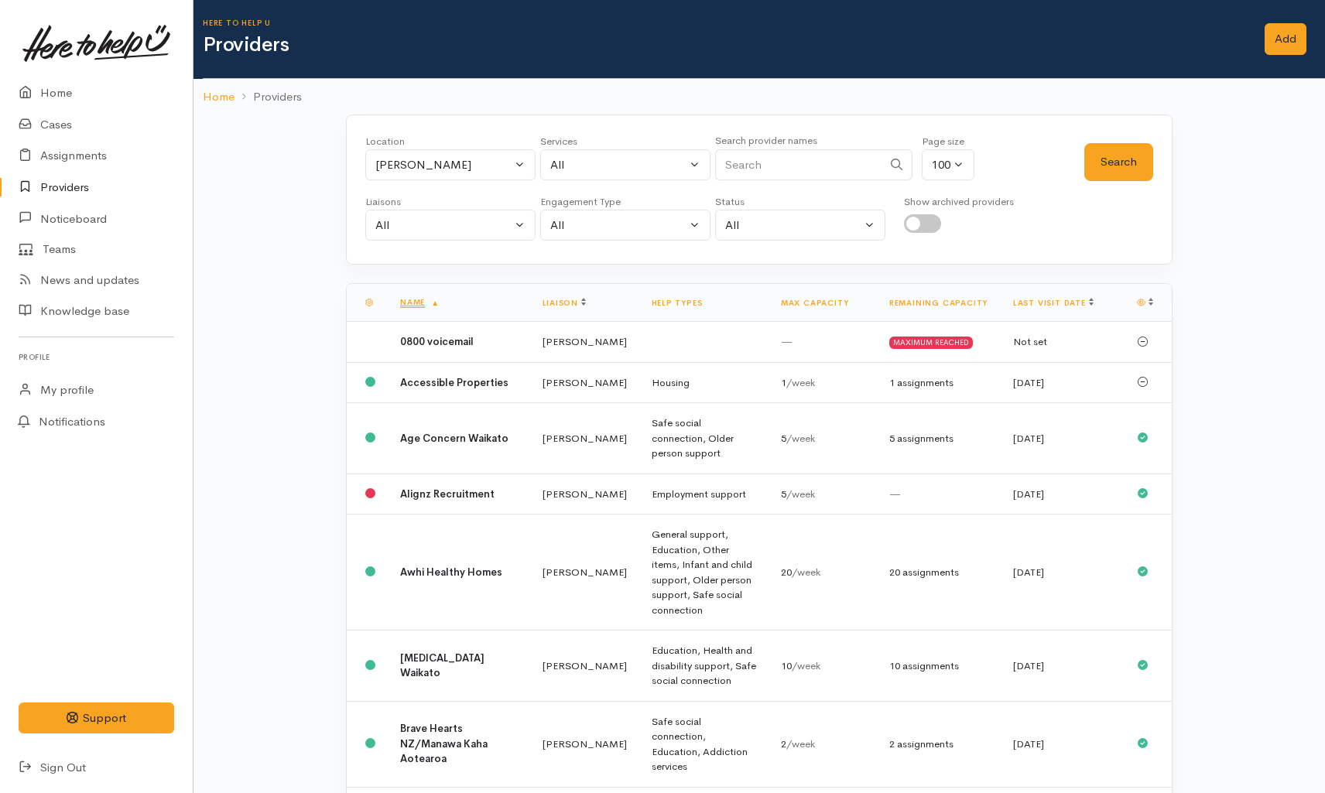
select select "3"
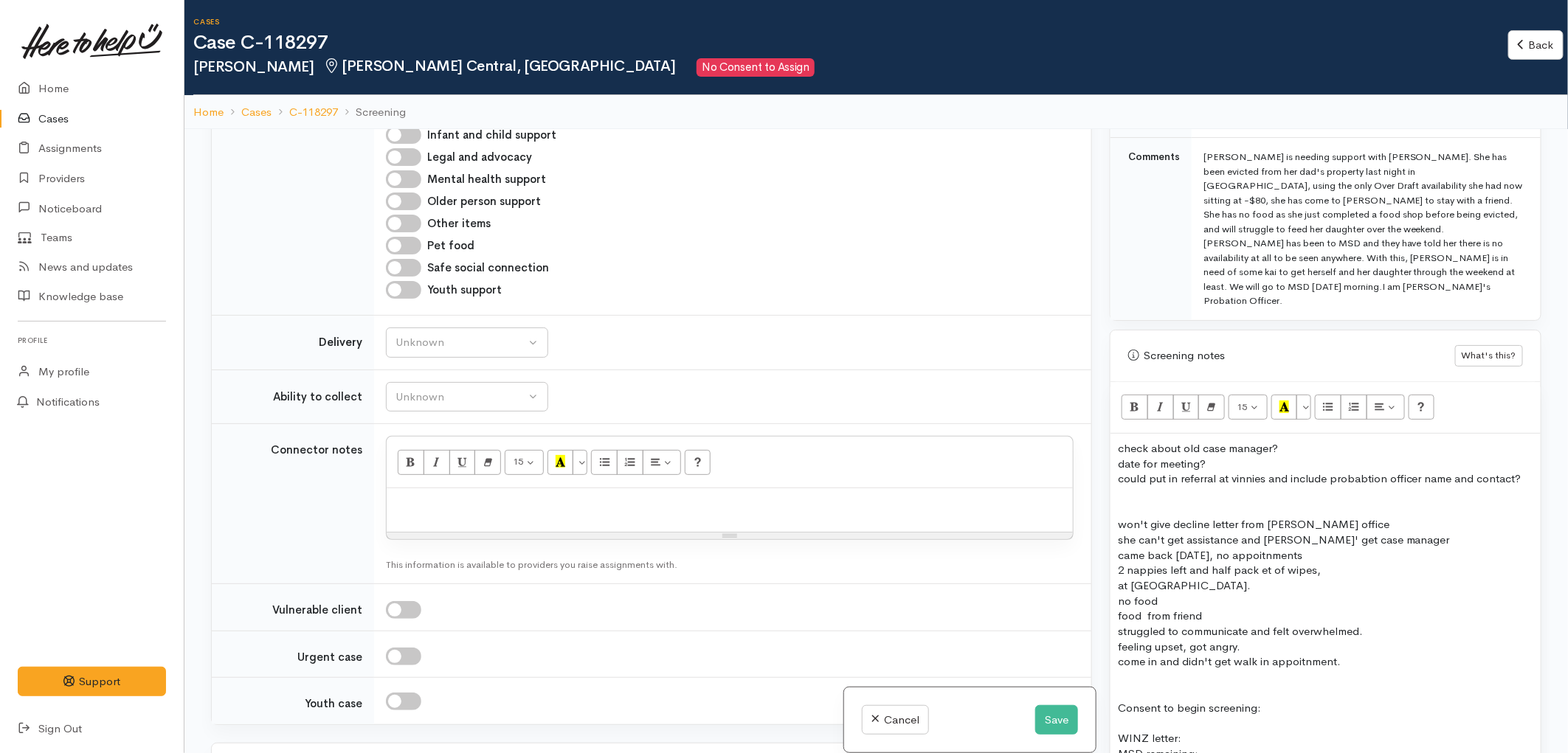
scroll to position [902, 0]
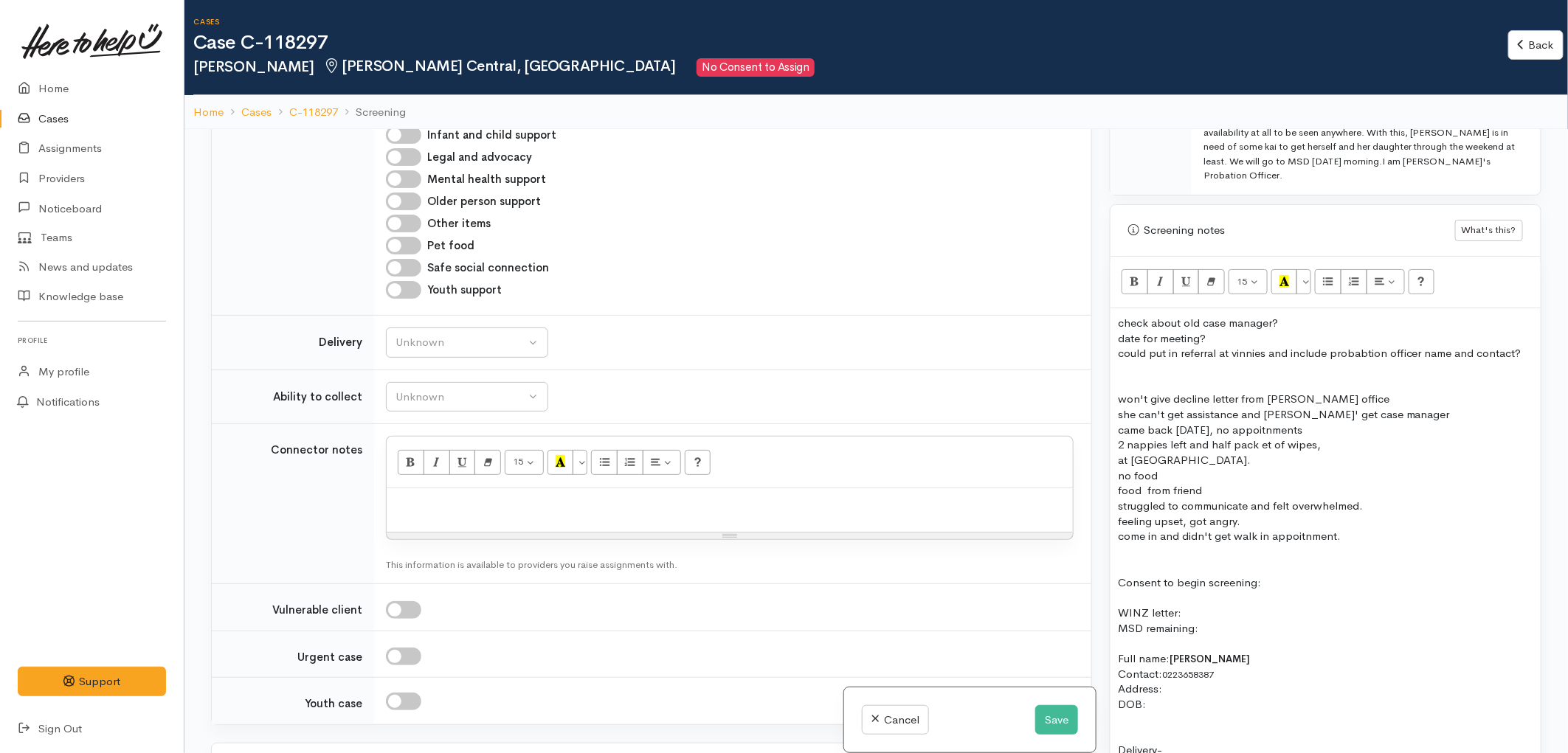
click at [1279, 332] on p "date for meeting?" at bounding box center [1326, 339] width 416 height 15
click at [1528, 309] on div "check about old case manager? date for meeting? could put in referral at vinnie…" at bounding box center [1325, 760] width 430 height 902
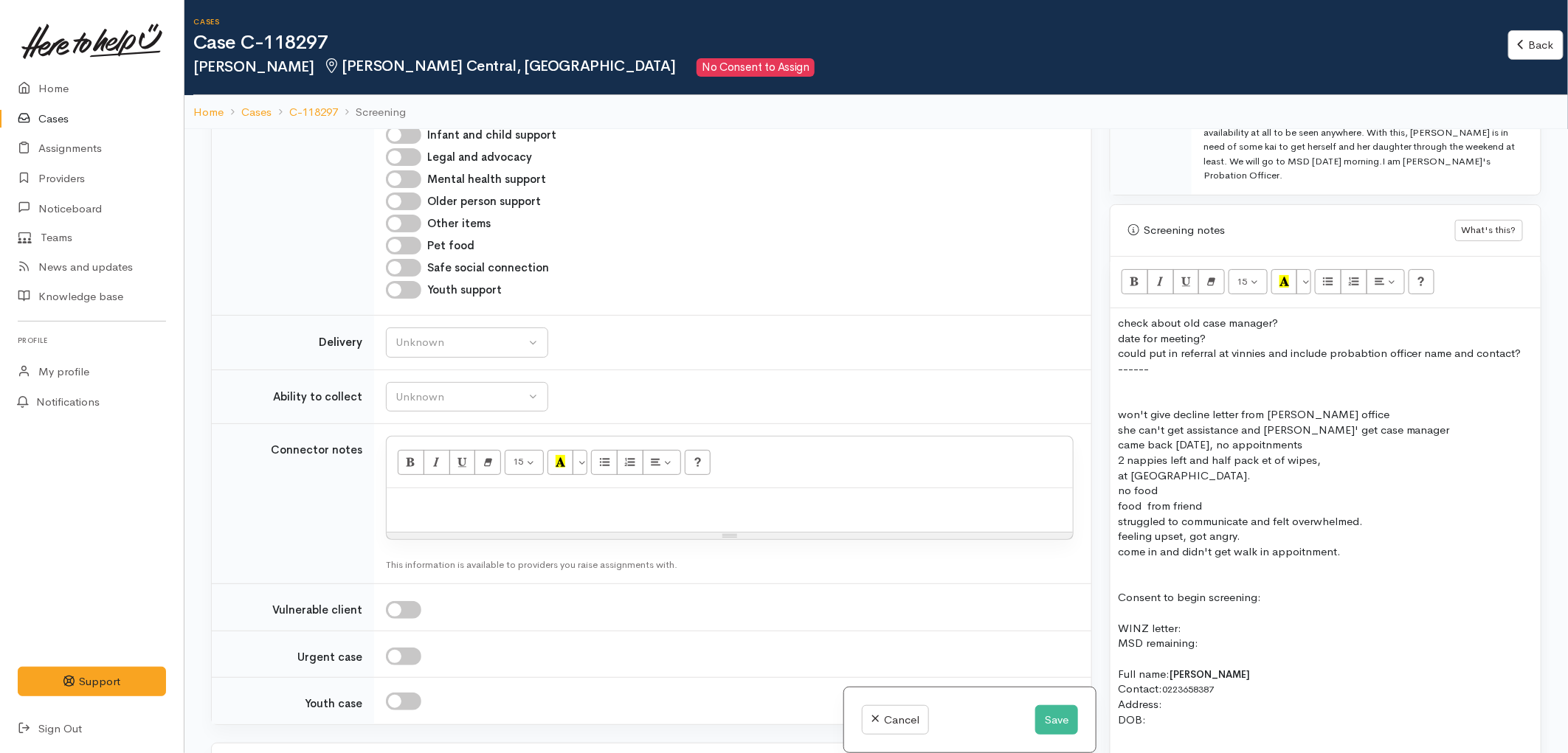
click at [1523, 346] on p "could put in referral at vinnies and include probabtion officer name and contac…" at bounding box center [1326, 354] width 416 height 15
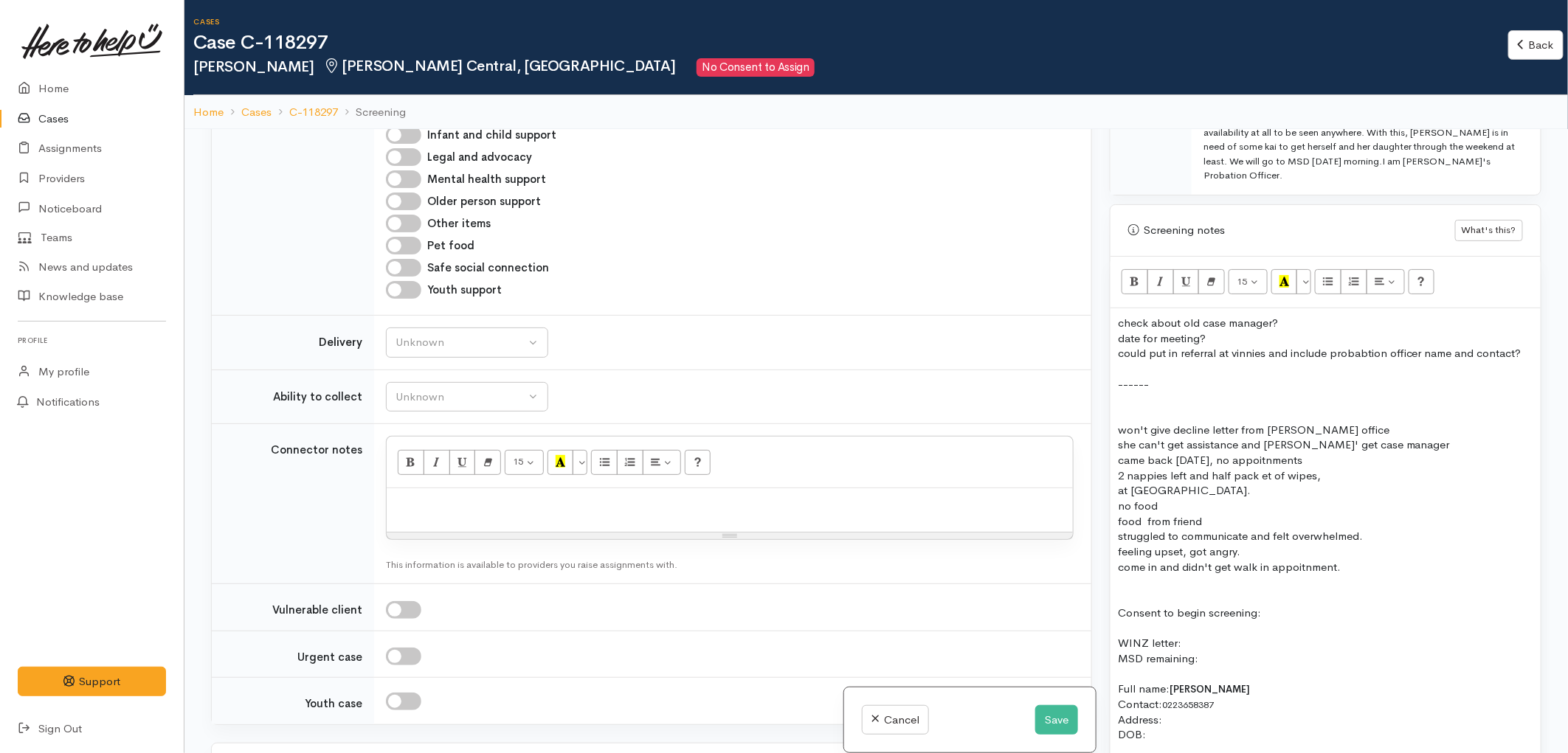
click at [1168, 377] on p "------" at bounding box center [1326, 385] width 416 height 15
click at [1162, 361] on p at bounding box center [1326, 369] width 416 height 15
click at [1171, 361] on p at bounding box center [1326, 369] width 416 height 15
click at [1176, 377] on p "------" at bounding box center [1326, 385] width 416 height 15
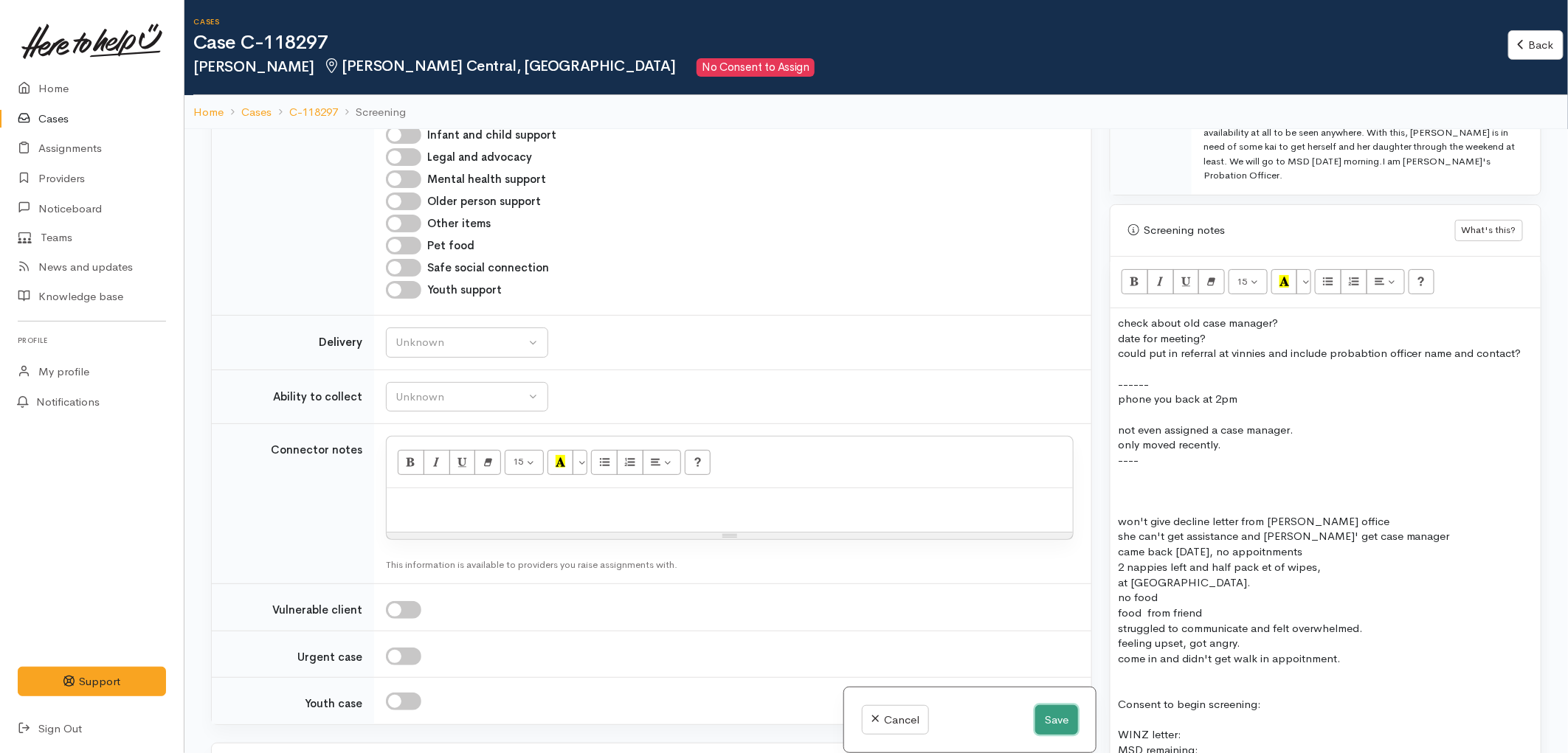
click at [1045, 733] on button "Save" at bounding box center [1056, 721] width 43 height 31
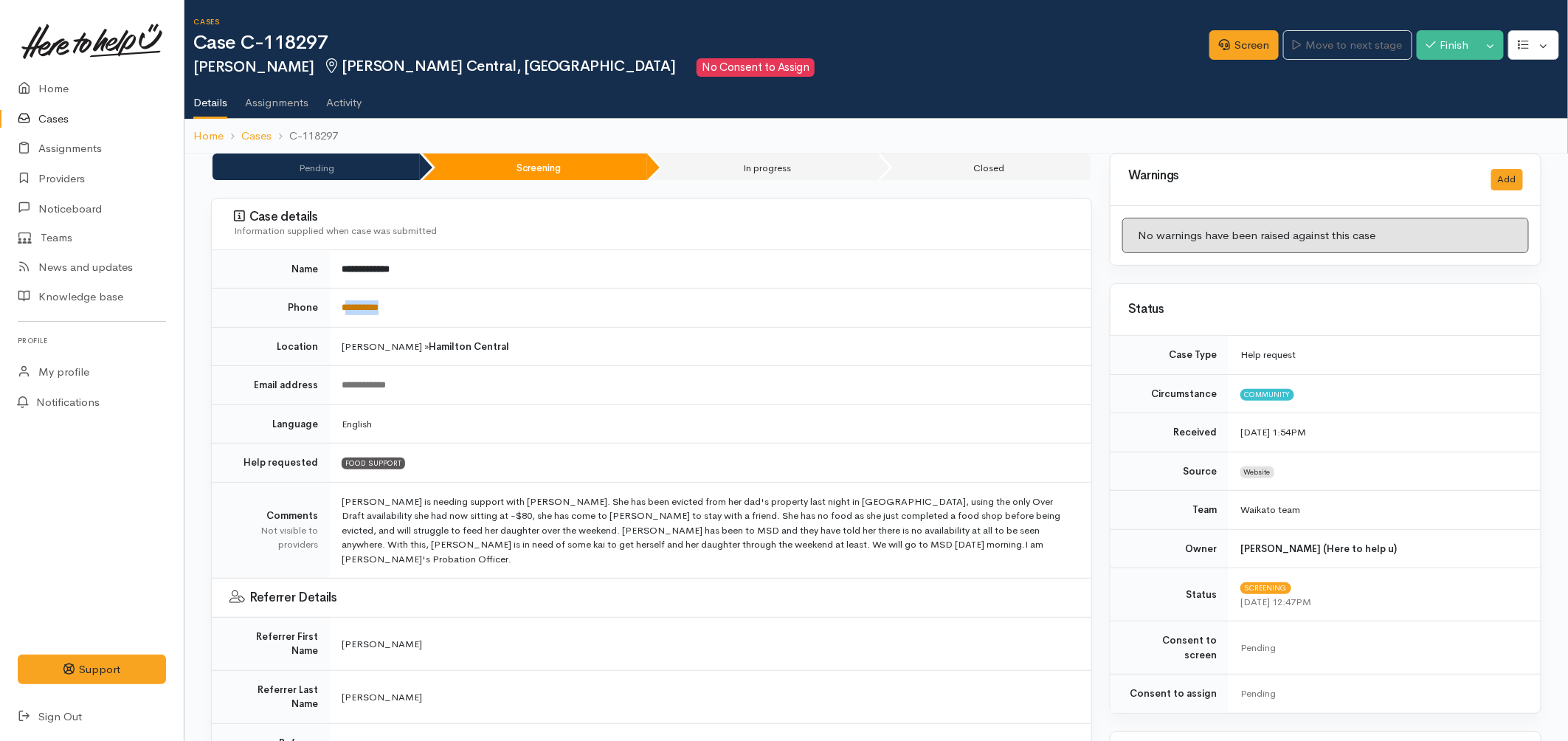
drag, startPoint x: 422, startPoint y: 304, endPoint x: 348, endPoint y: 313, distance: 74.5
click at [348, 313] on td "**********" at bounding box center [710, 308] width 762 height 39
copy link "*********"
drag, startPoint x: 326, startPoint y: 48, endPoint x: 264, endPoint y: 37, distance: 63.0
click at [264, 37] on h1 "Case C-118297" at bounding box center [702, 43] width 1016 height 21
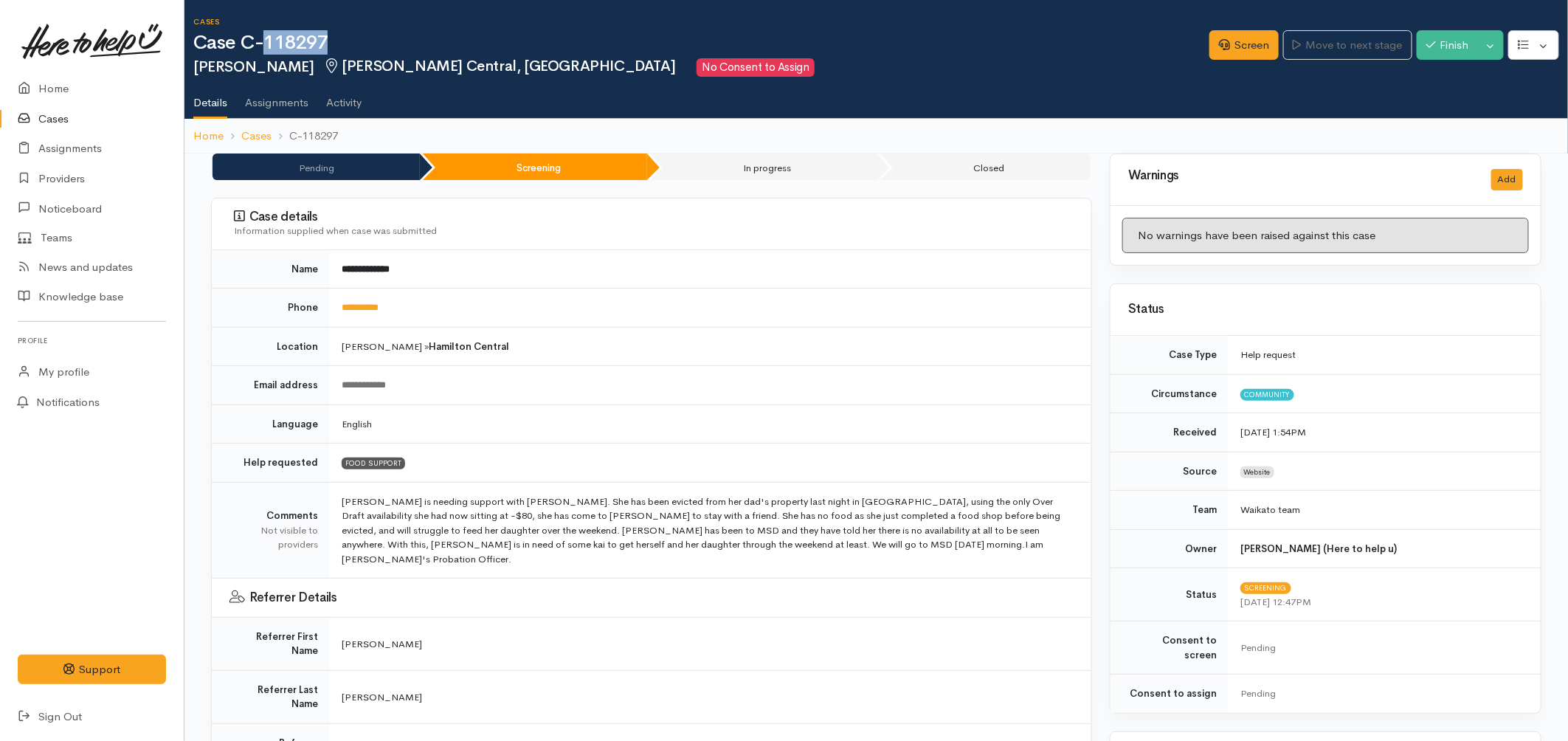
copy h1 "118297"
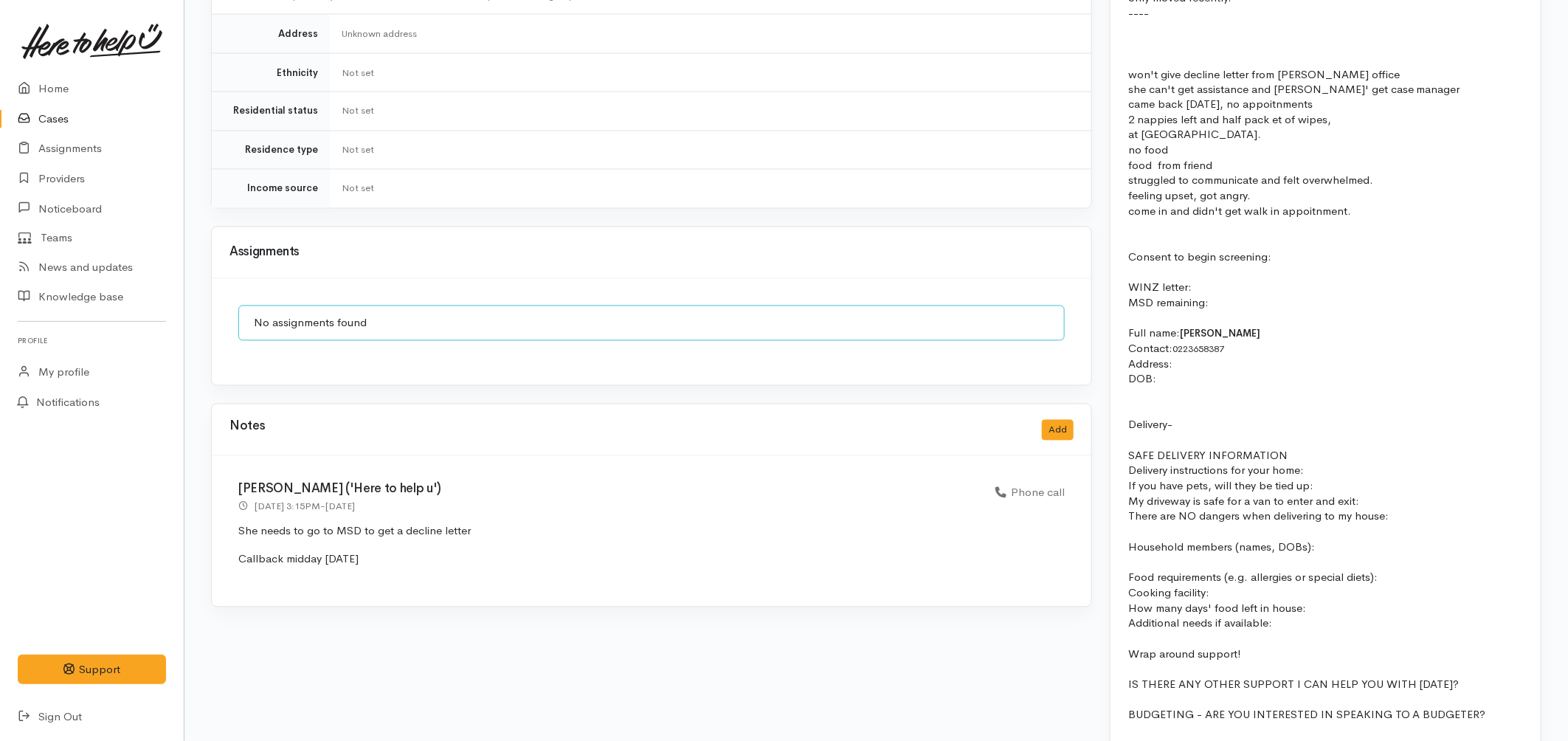
scroll to position [1311, 0]
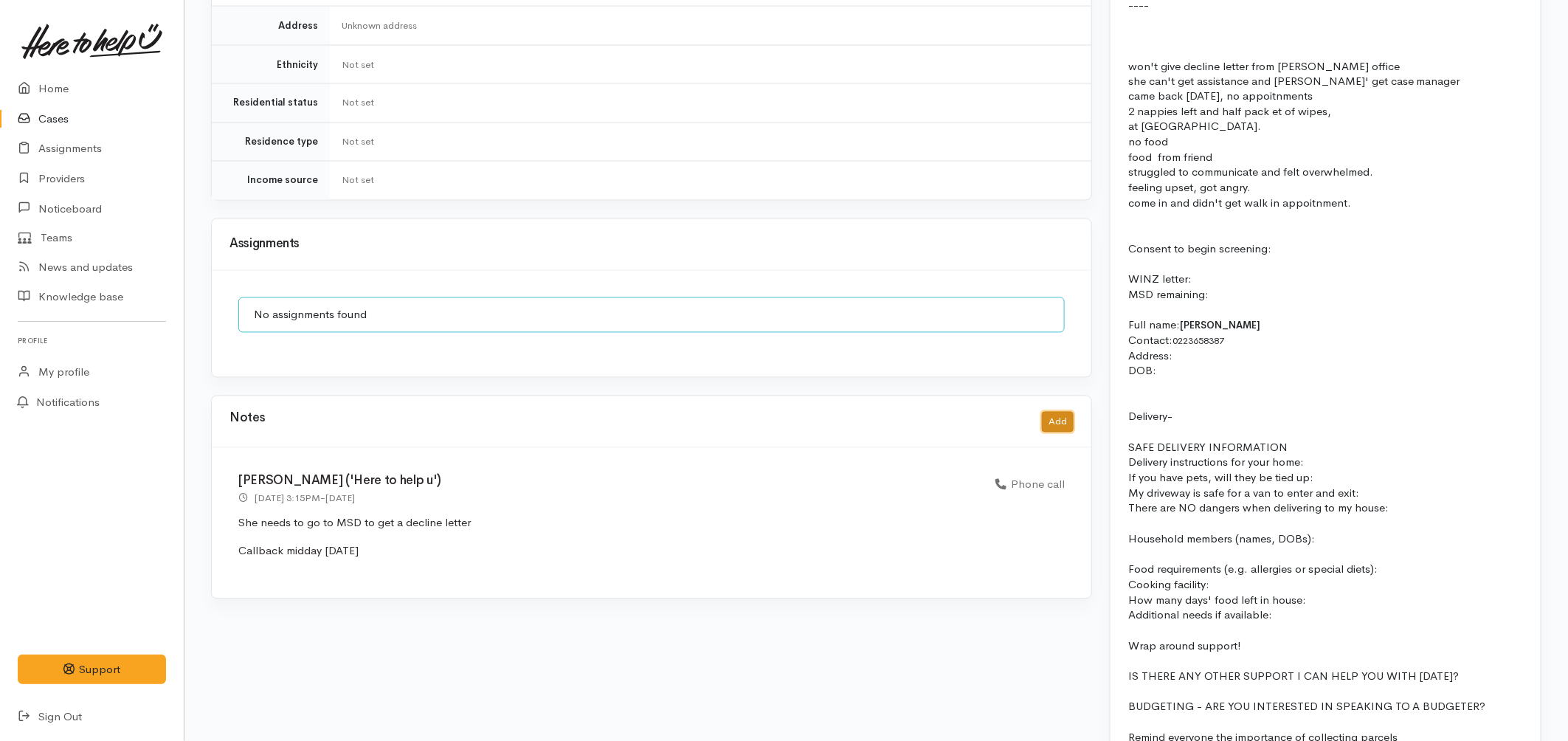
click at [1061, 412] on button "Add" at bounding box center [1057, 422] width 31 height 21
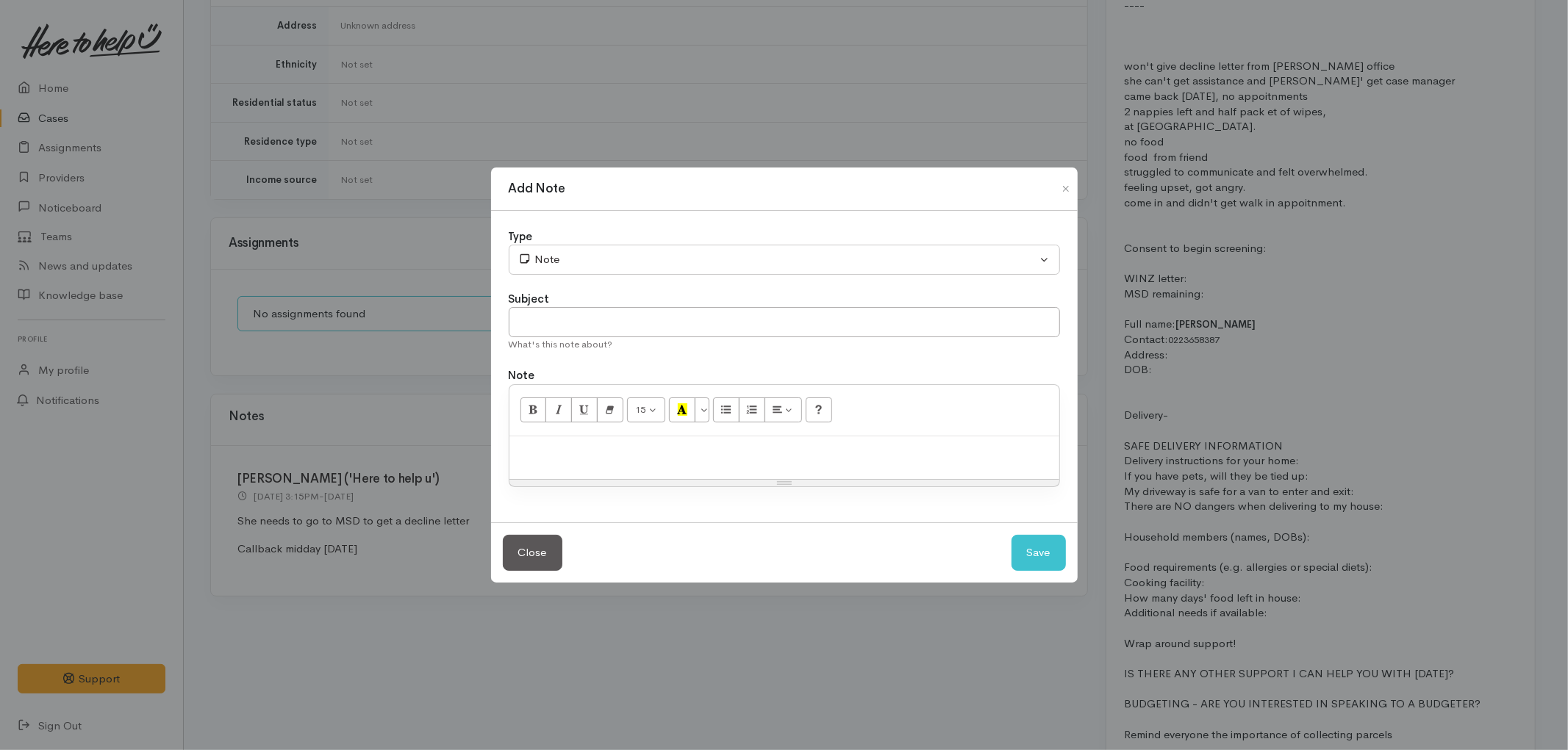
click at [652, 458] on p at bounding box center [784, 452] width 535 height 17
click at [623, 454] on p "Called T" at bounding box center [784, 452] width 535 height 17
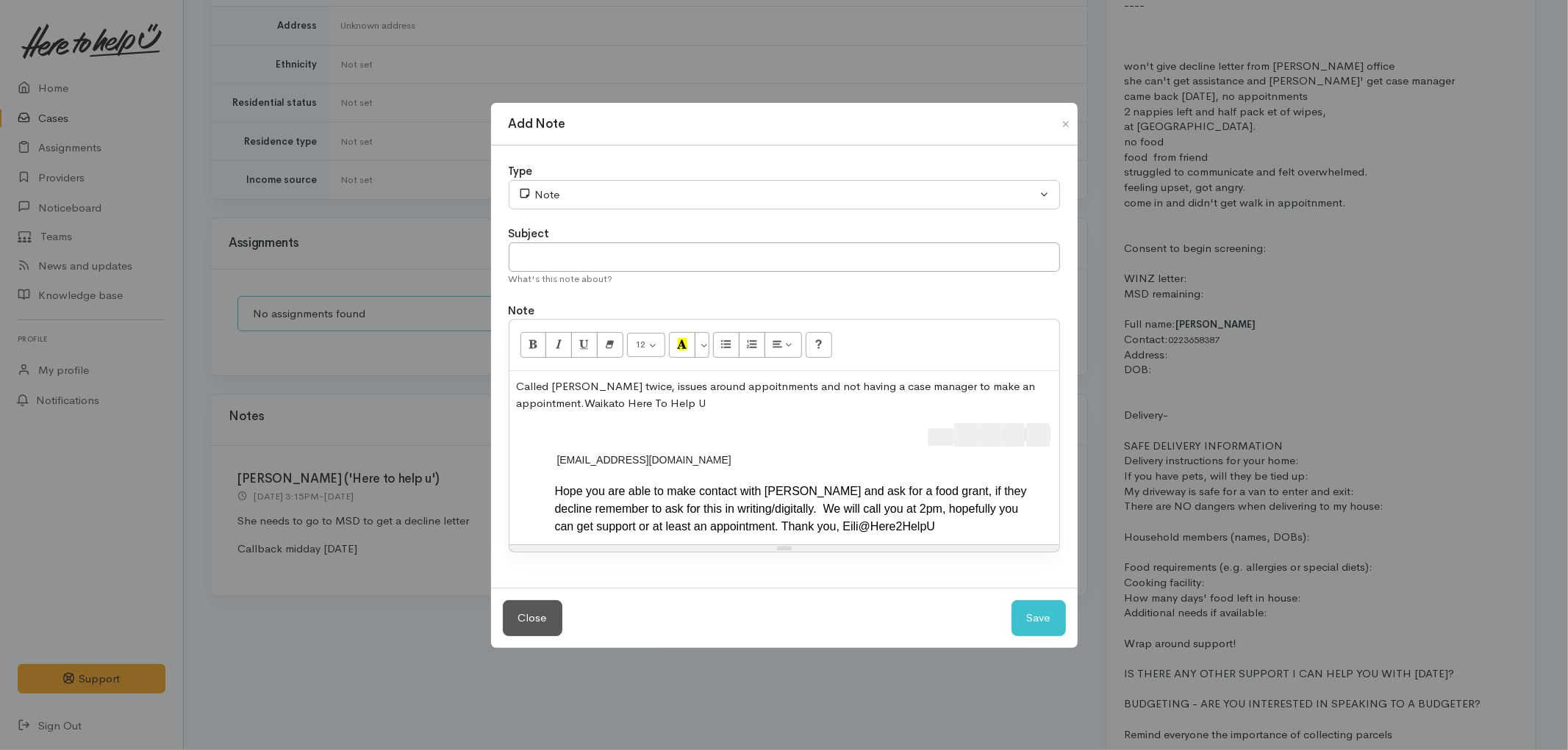
drag, startPoint x: 910, startPoint y: 427, endPoint x: 1091, endPoint y: 441, distance: 181.5
click at [1091, 441] on div "Add Note Type Correspondence Discussion Email Note Phone call SMS text message …" at bounding box center [784, 375] width 1568 height 750
click at [978, 390] on p "Called Tonia twice, issues around appointments and not having a case manager to…" at bounding box center [784, 395] width 535 height 33
click at [591, 404] on span "Waikato Here To Help U" at bounding box center [646, 403] width 122 height 14
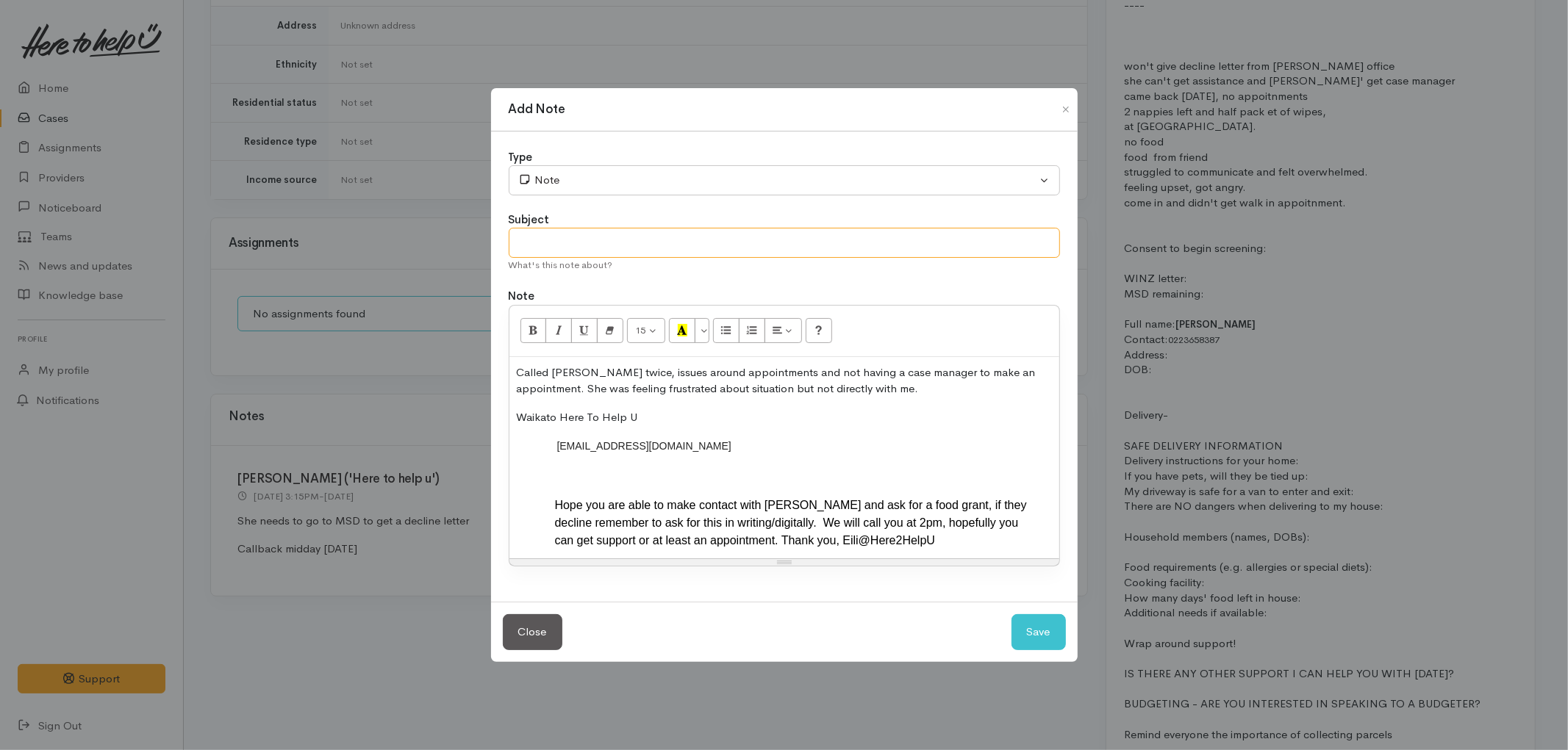
click at [668, 248] on input "text" at bounding box center [784, 243] width 551 height 30
type input "Issues with WINZ"
click at [851, 393] on p "Called Tonia twice, issues around appointments and not having a case manager to…" at bounding box center [784, 381] width 535 height 33
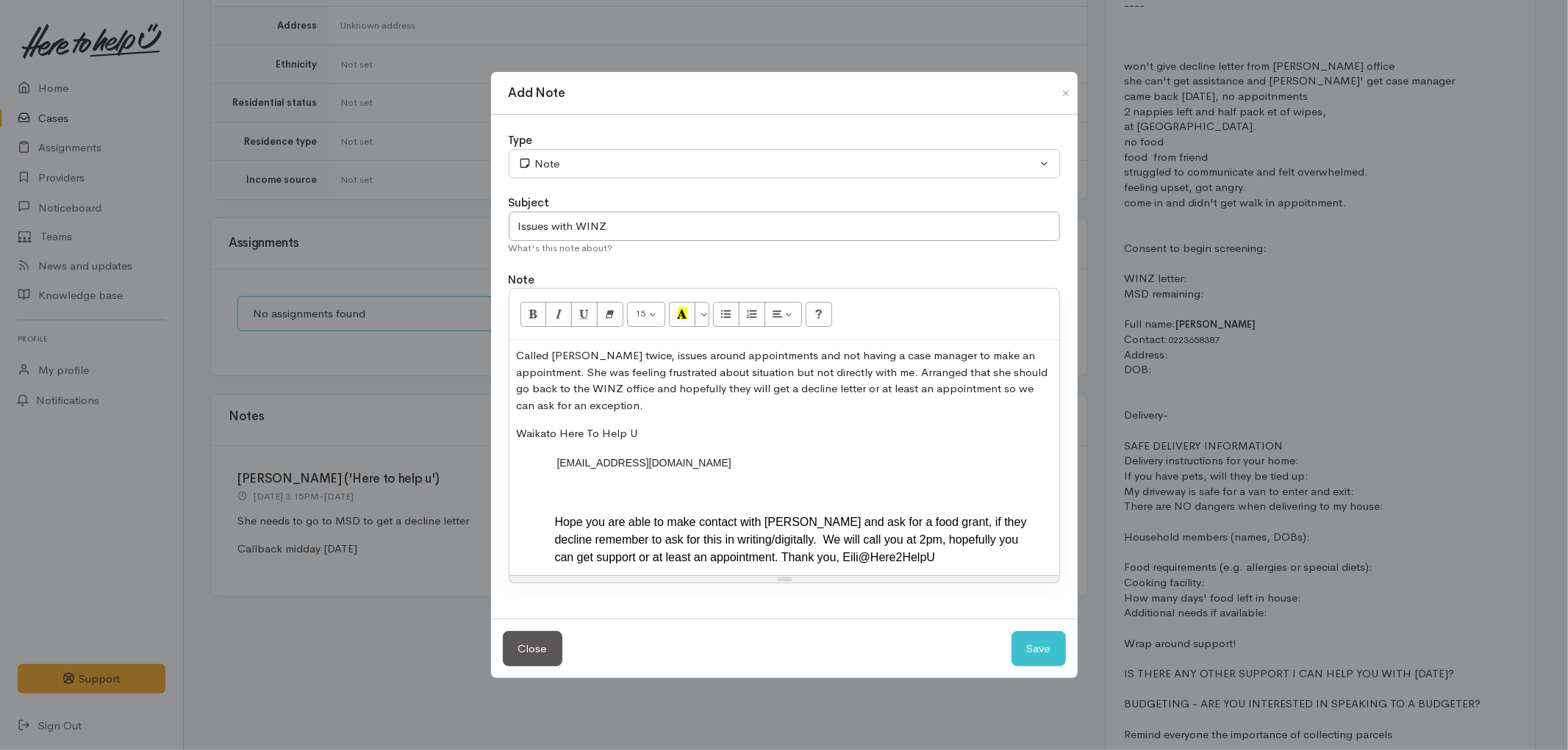
click at [1026, 674] on div "Close Save" at bounding box center [784, 648] width 587 height 60
click at [1026, 672] on div "Close Save" at bounding box center [784, 648] width 587 height 60
click at [1032, 651] on button "Save" at bounding box center [1038, 649] width 54 height 36
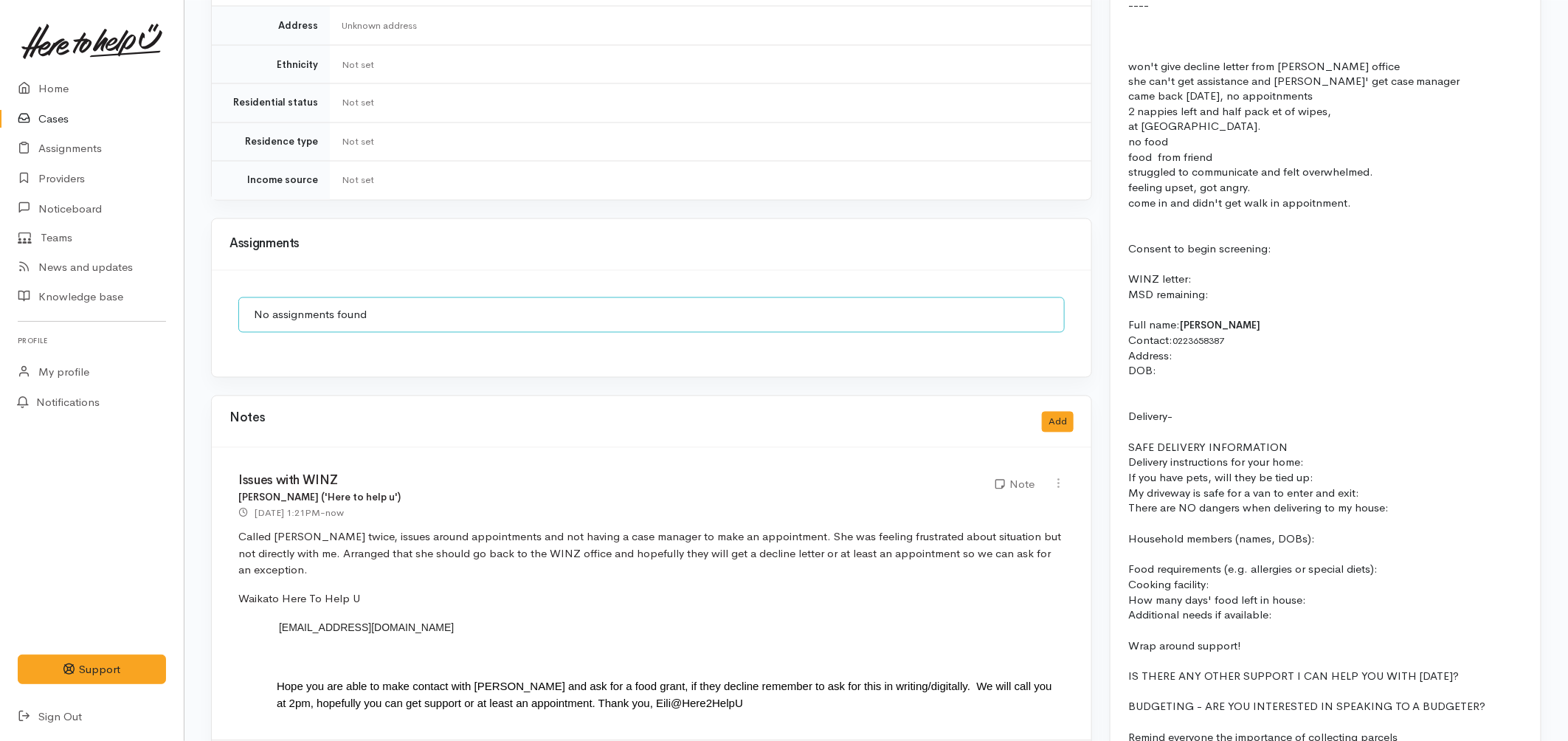
click at [67, 119] on link "Cases" at bounding box center [92, 119] width 184 height 31
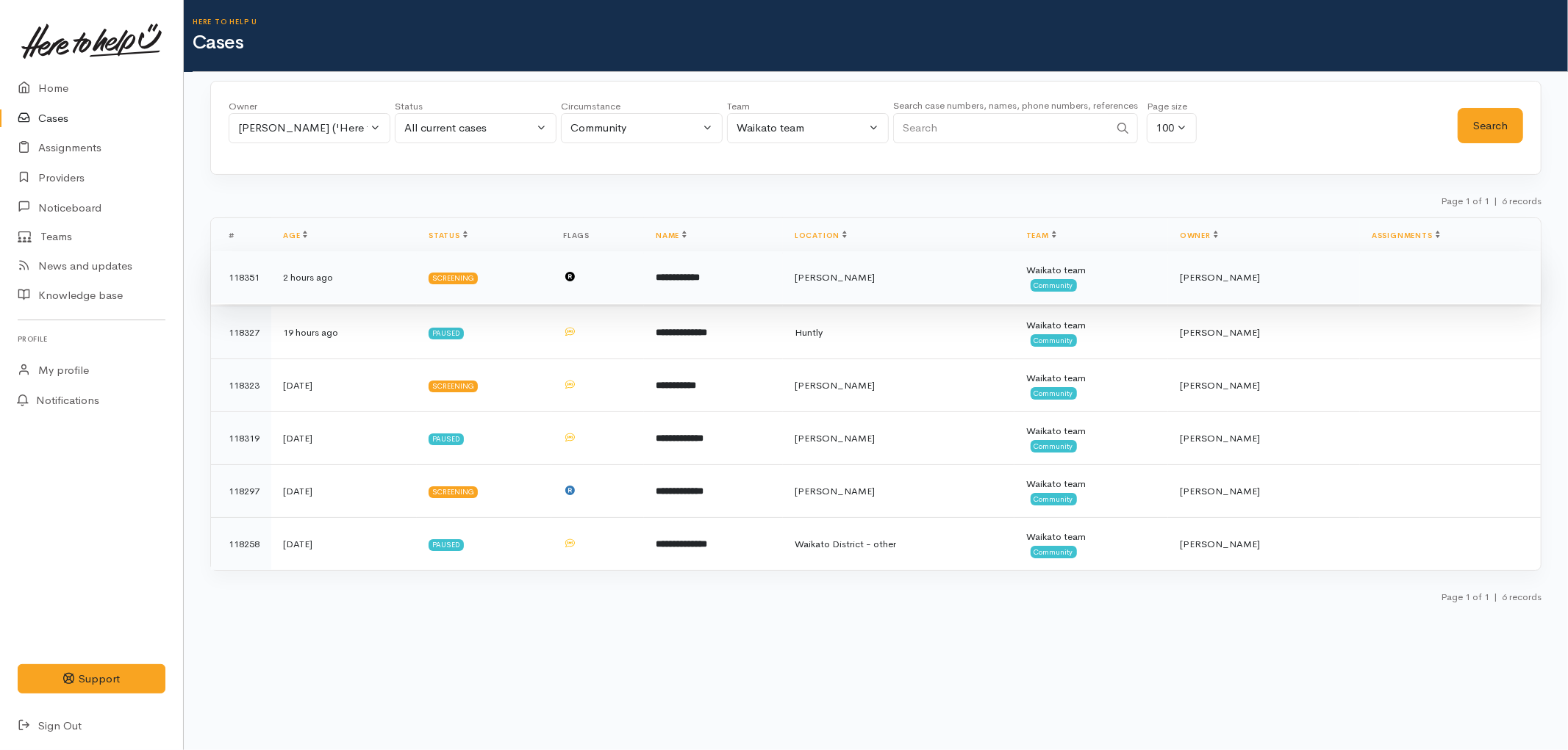
click at [610, 283] on td at bounding box center [597, 278] width 93 height 53
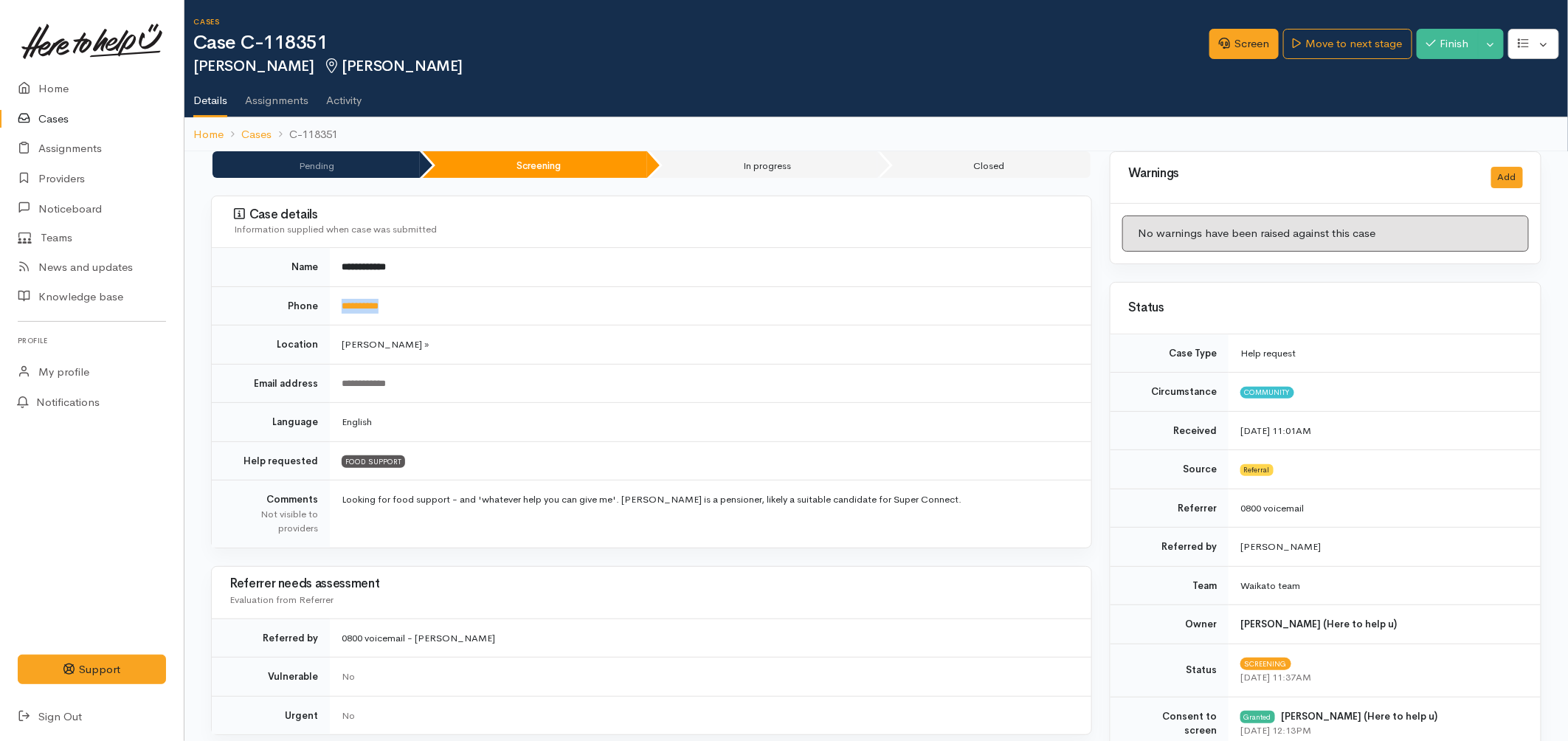
drag, startPoint x: 411, startPoint y: 299, endPoint x: 335, endPoint y: 310, distance: 76.8
click at [335, 310] on td "**********" at bounding box center [710, 305] width 762 height 39
copy link "**********"
click at [56, 80] on link "Home" at bounding box center [92, 89] width 184 height 31
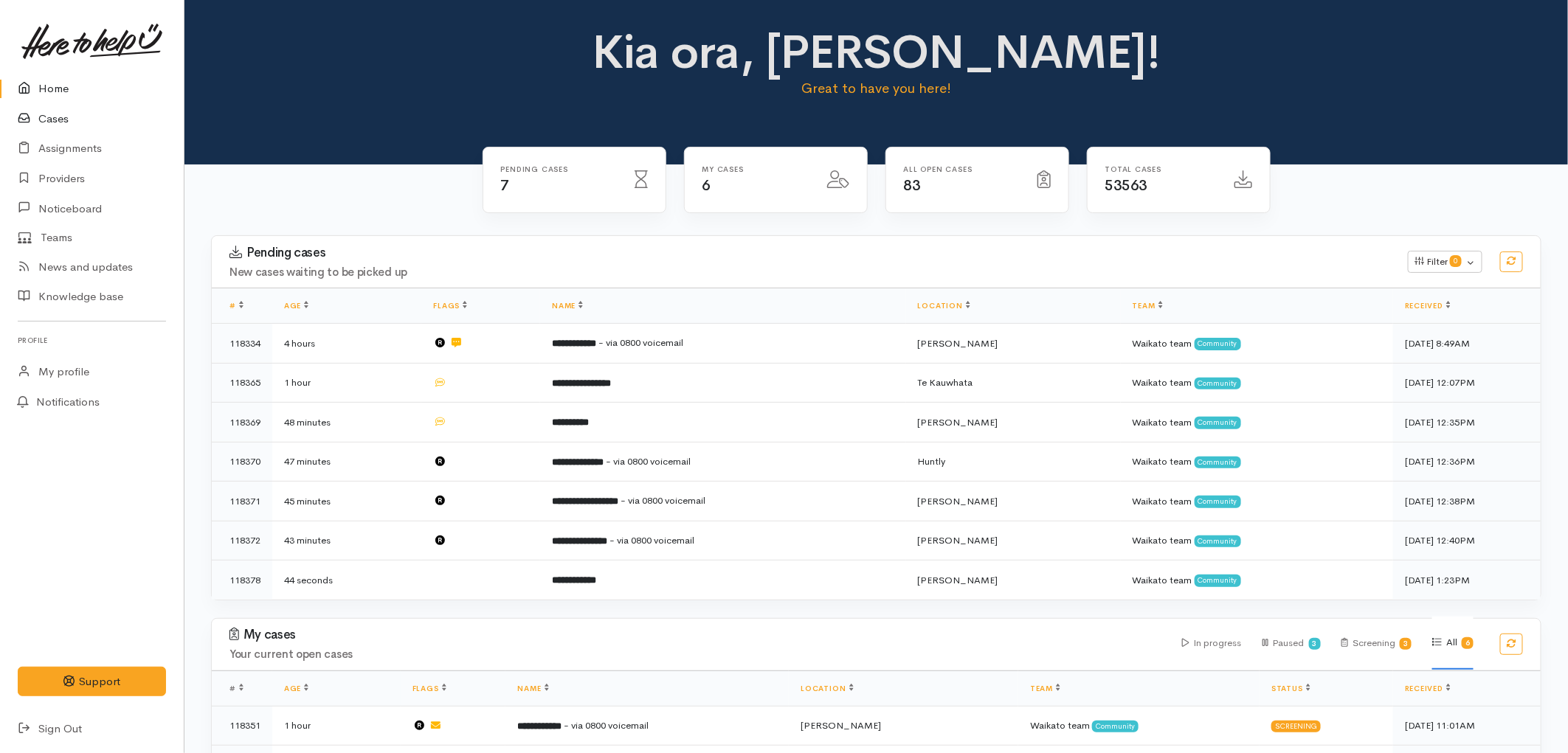
click at [50, 112] on link "Cases" at bounding box center [92, 119] width 184 height 31
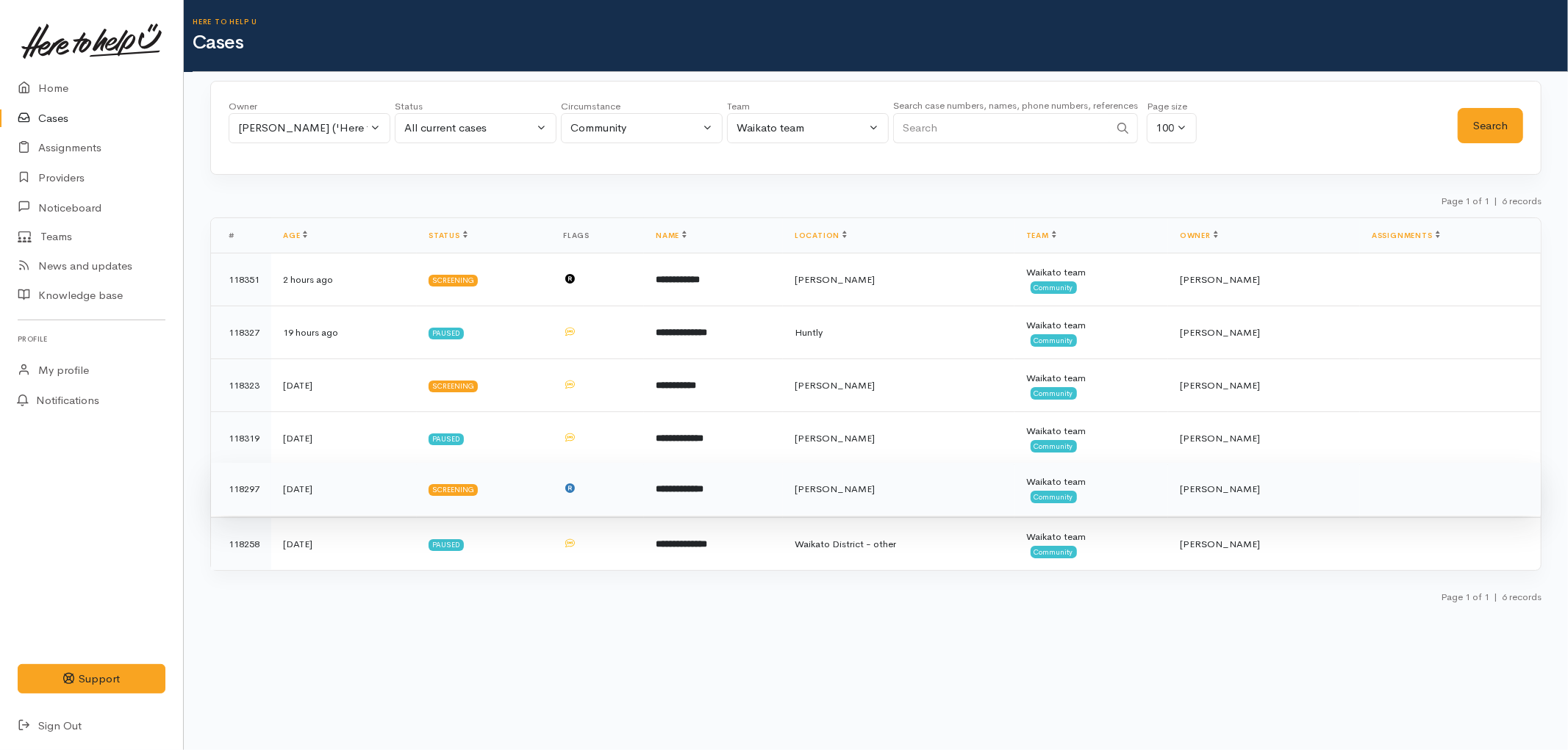
click at [716, 502] on td "**********" at bounding box center [713, 490] width 139 height 53
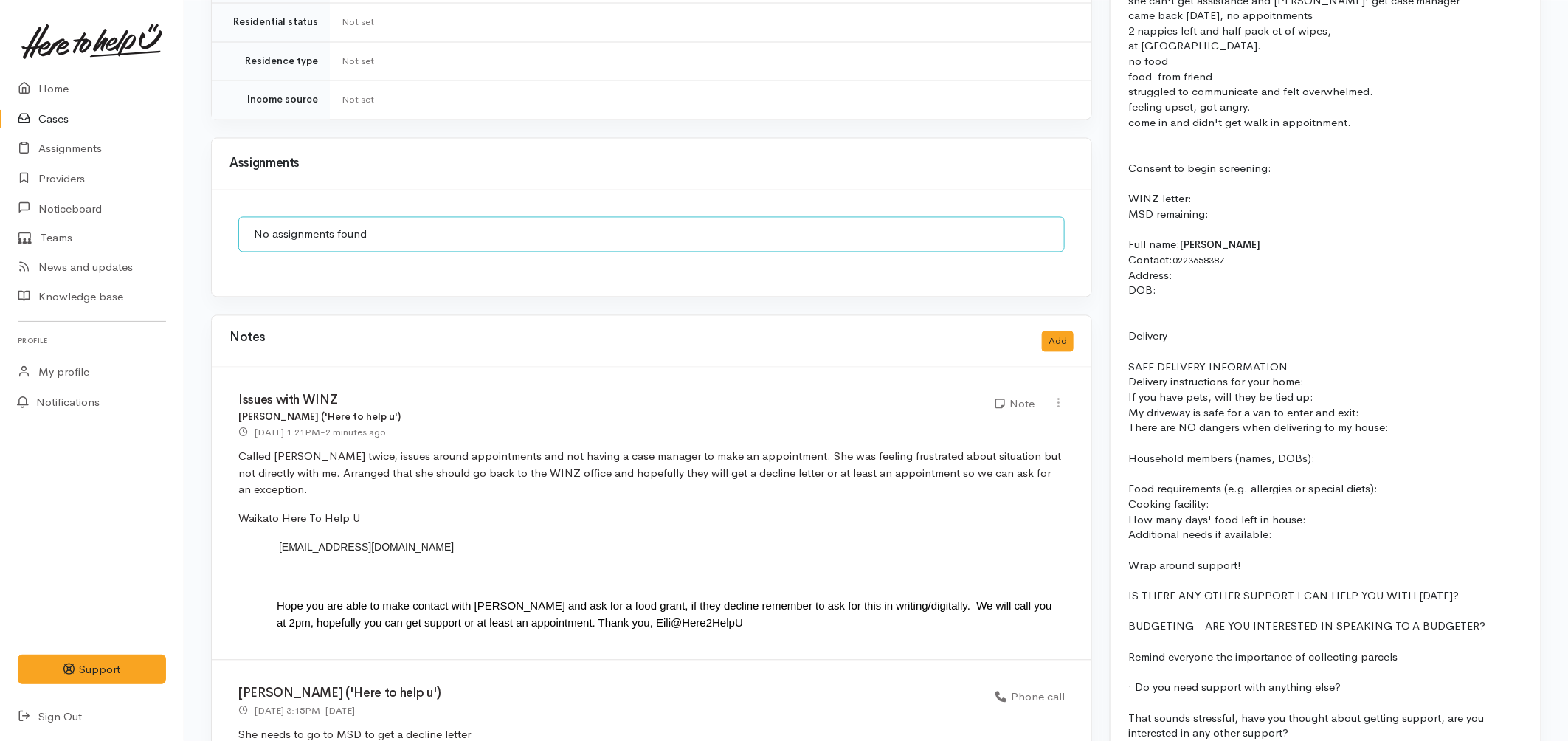
scroll to position [1393, 0]
click at [41, 113] on link "Cases" at bounding box center [92, 119] width 184 height 31
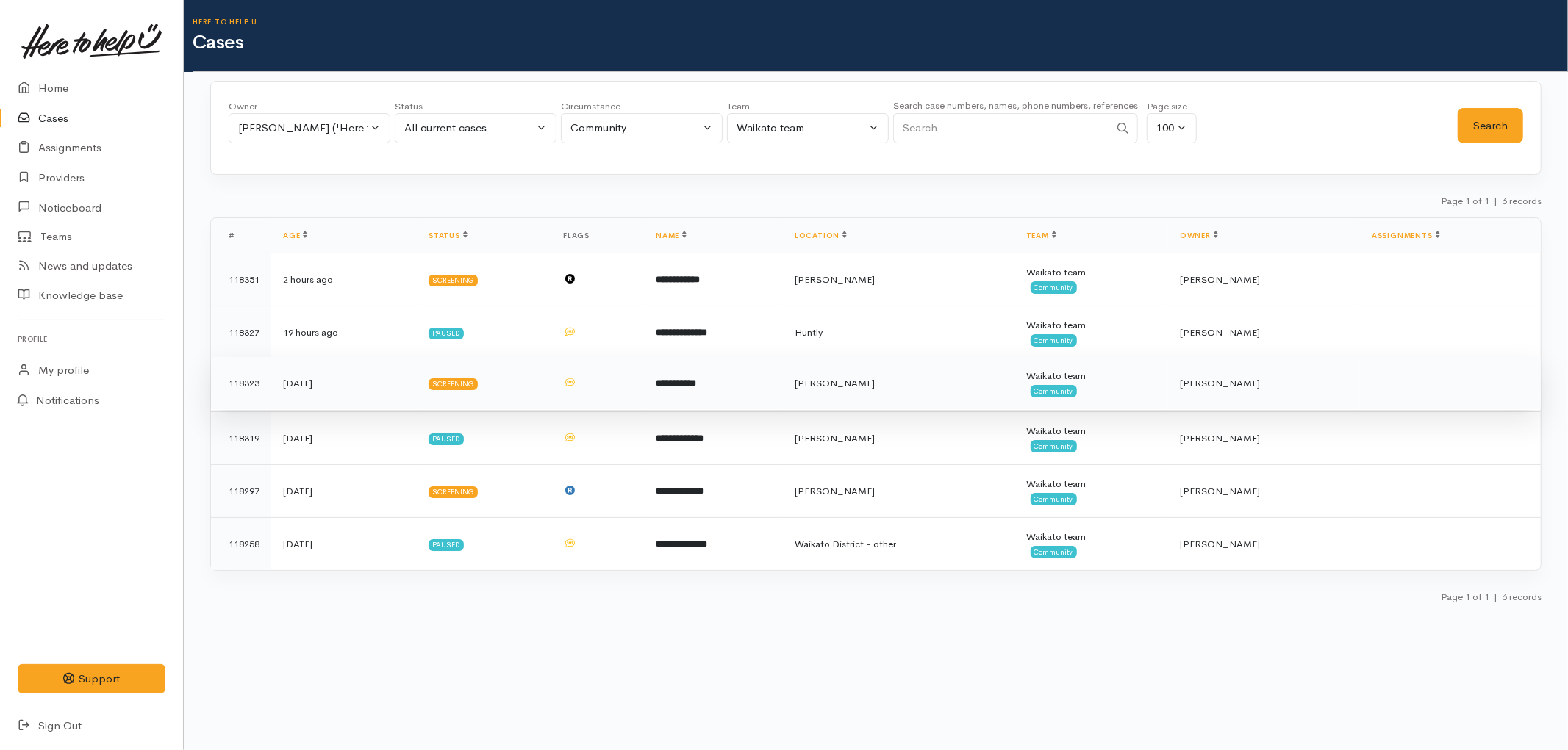
click at [505, 376] on td "Screening" at bounding box center [484, 384] width 135 height 53
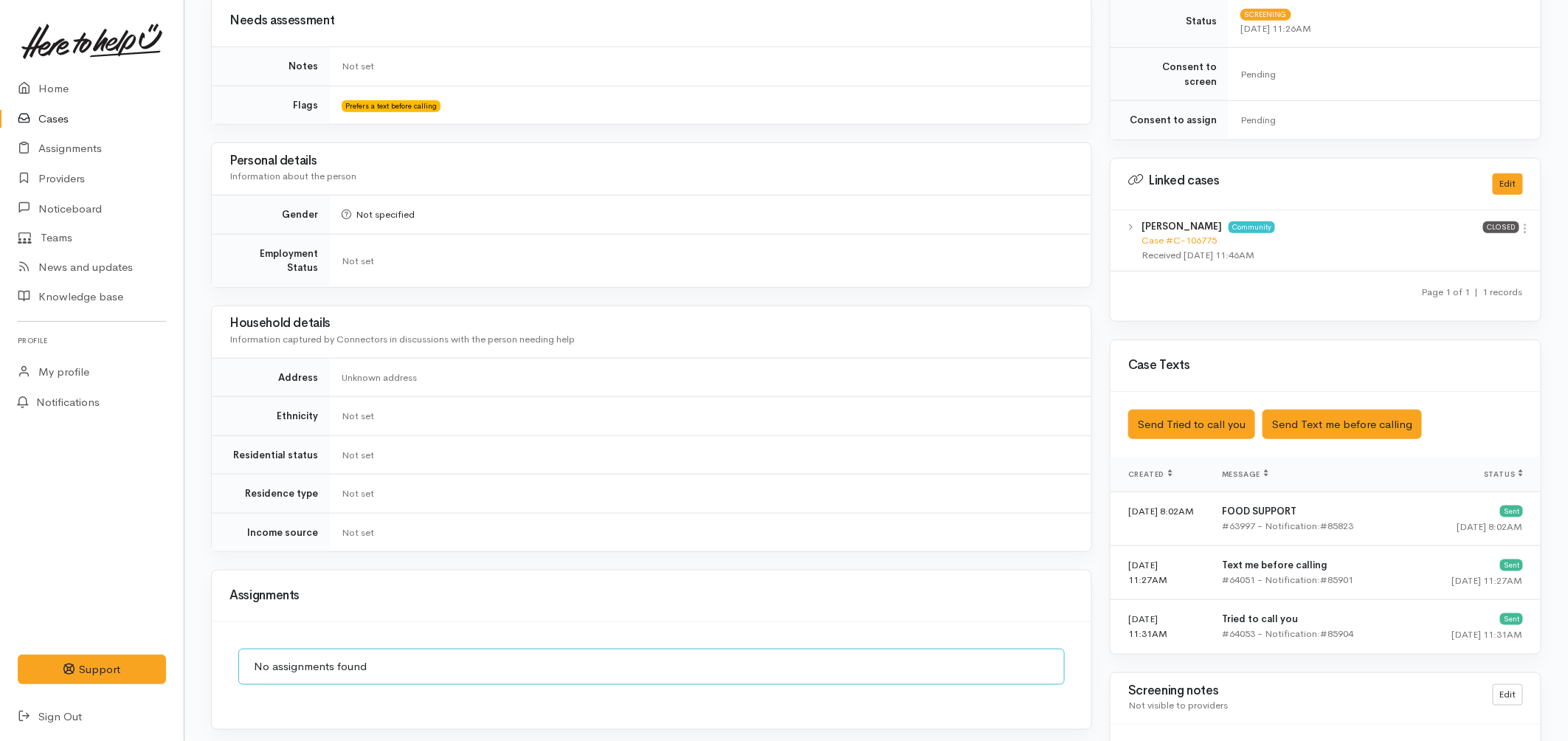
scroll to position [1066, 0]
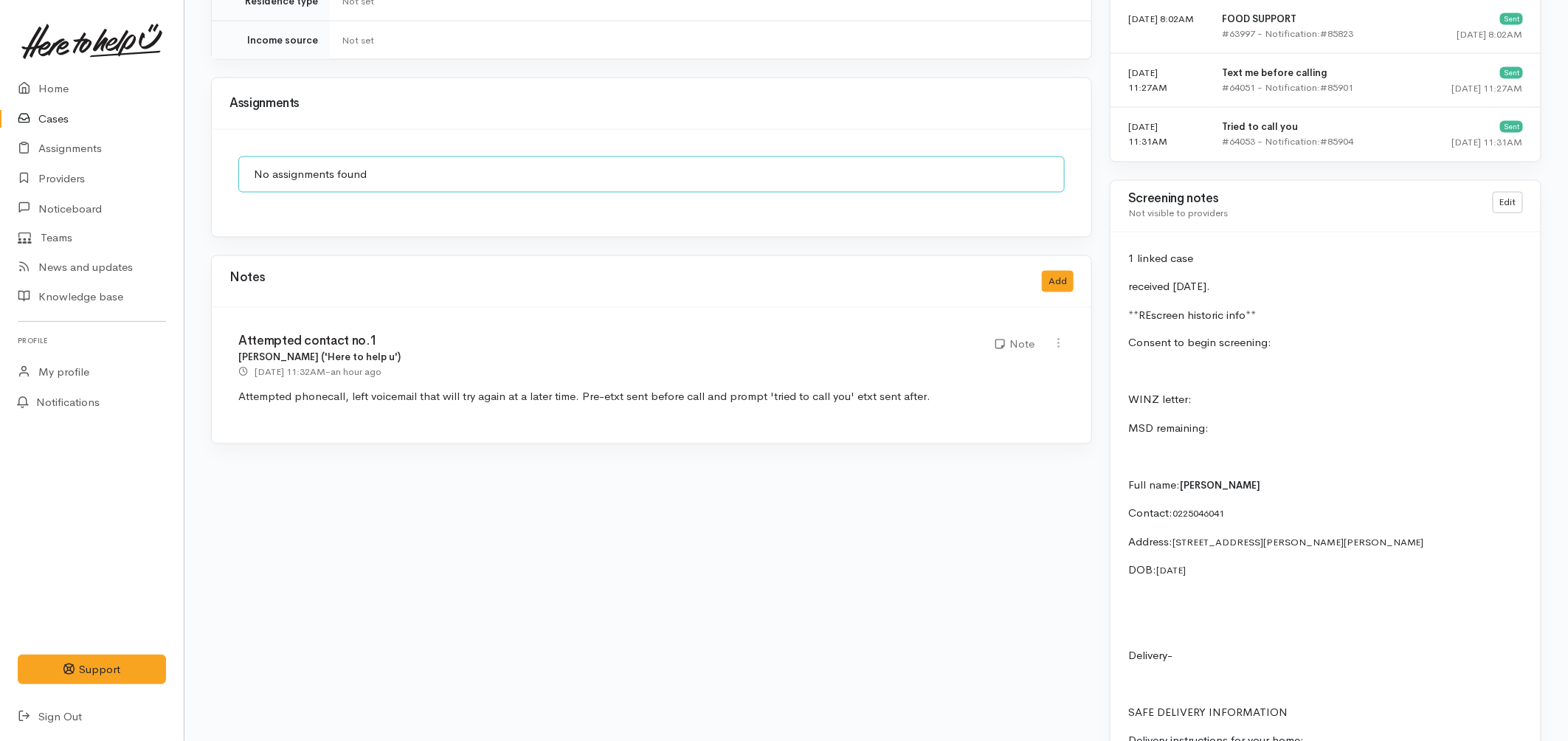
click at [49, 122] on link "Cases" at bounding box center [92, 119] width 184 height 31
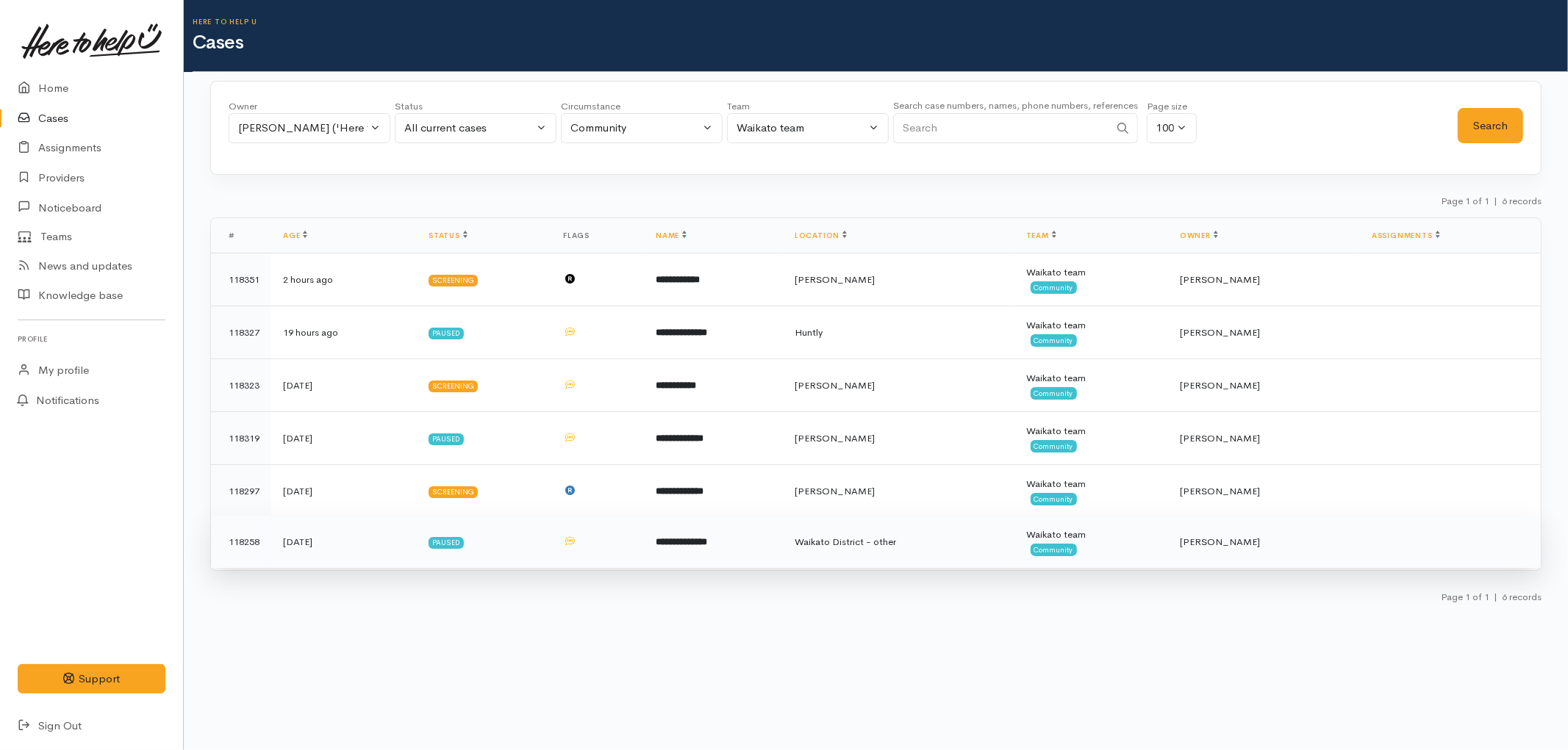
click at [545, 541] on td "Paused" at bounding box center [484, 542] width 135 height 53
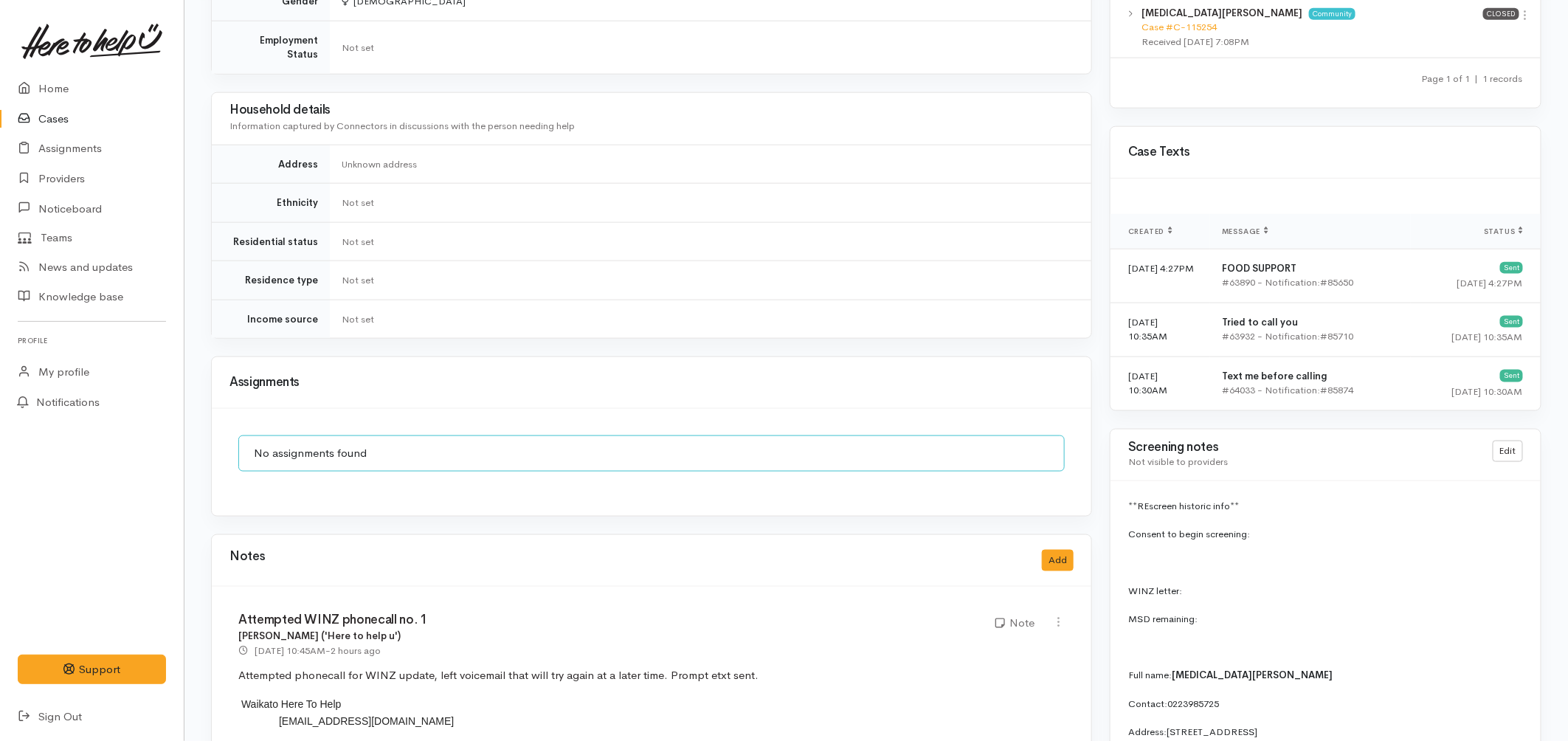
scroll to position [1148, 0]
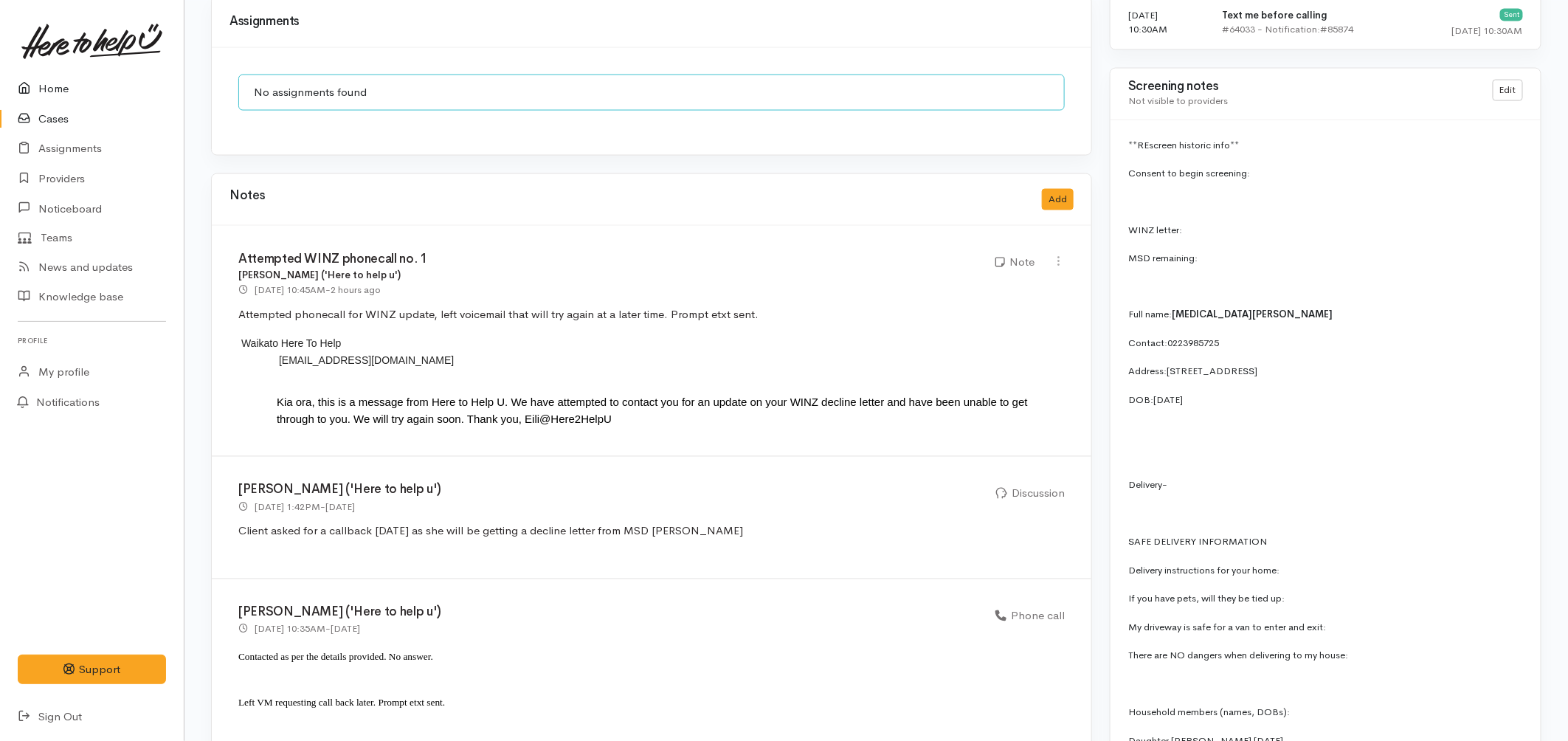
click at [59, 87] on link "Home" at bounding box center [92, 89] width 184 height 31
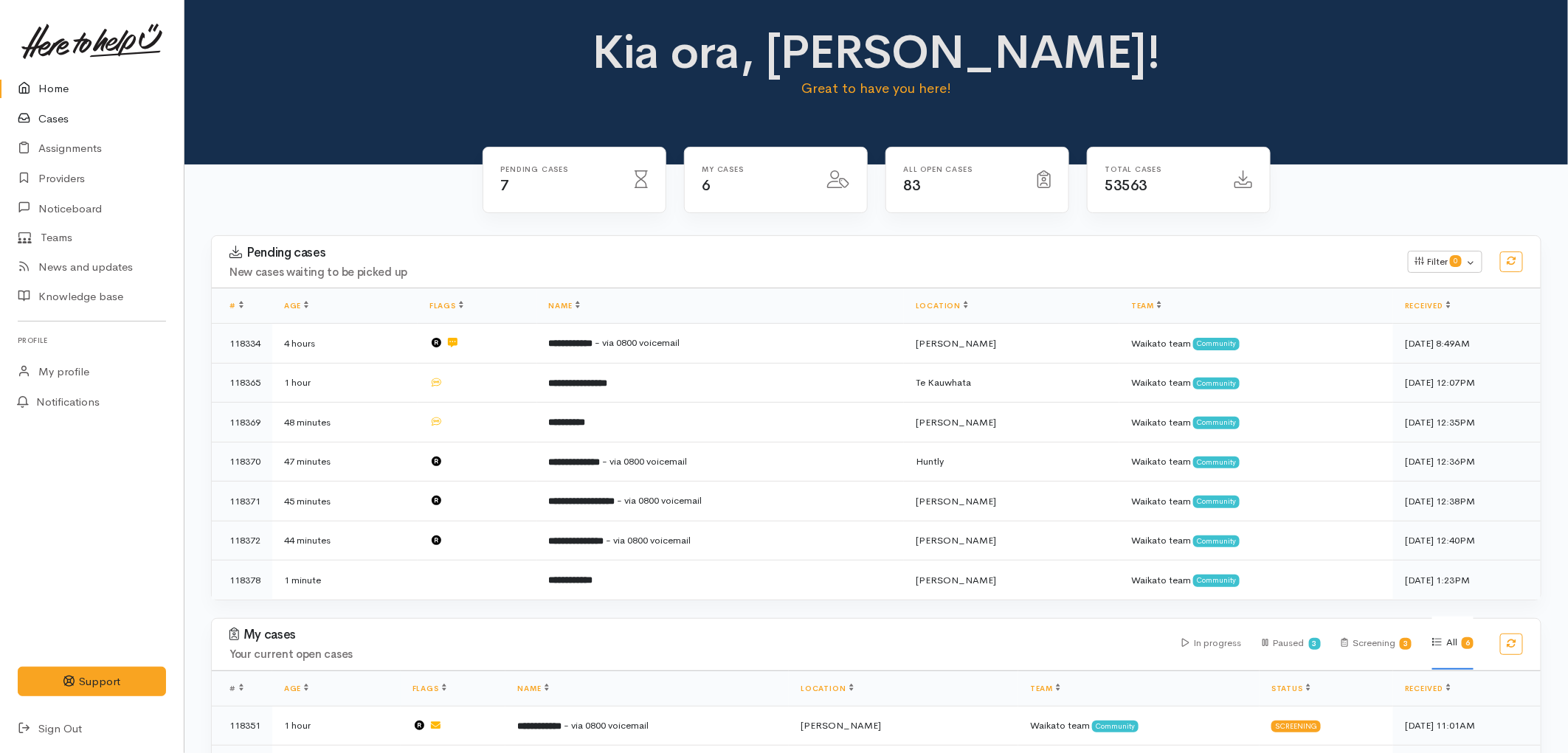
click at [48, 118] on link "Cases" at bounding box center [92, 119] width 184 height 31
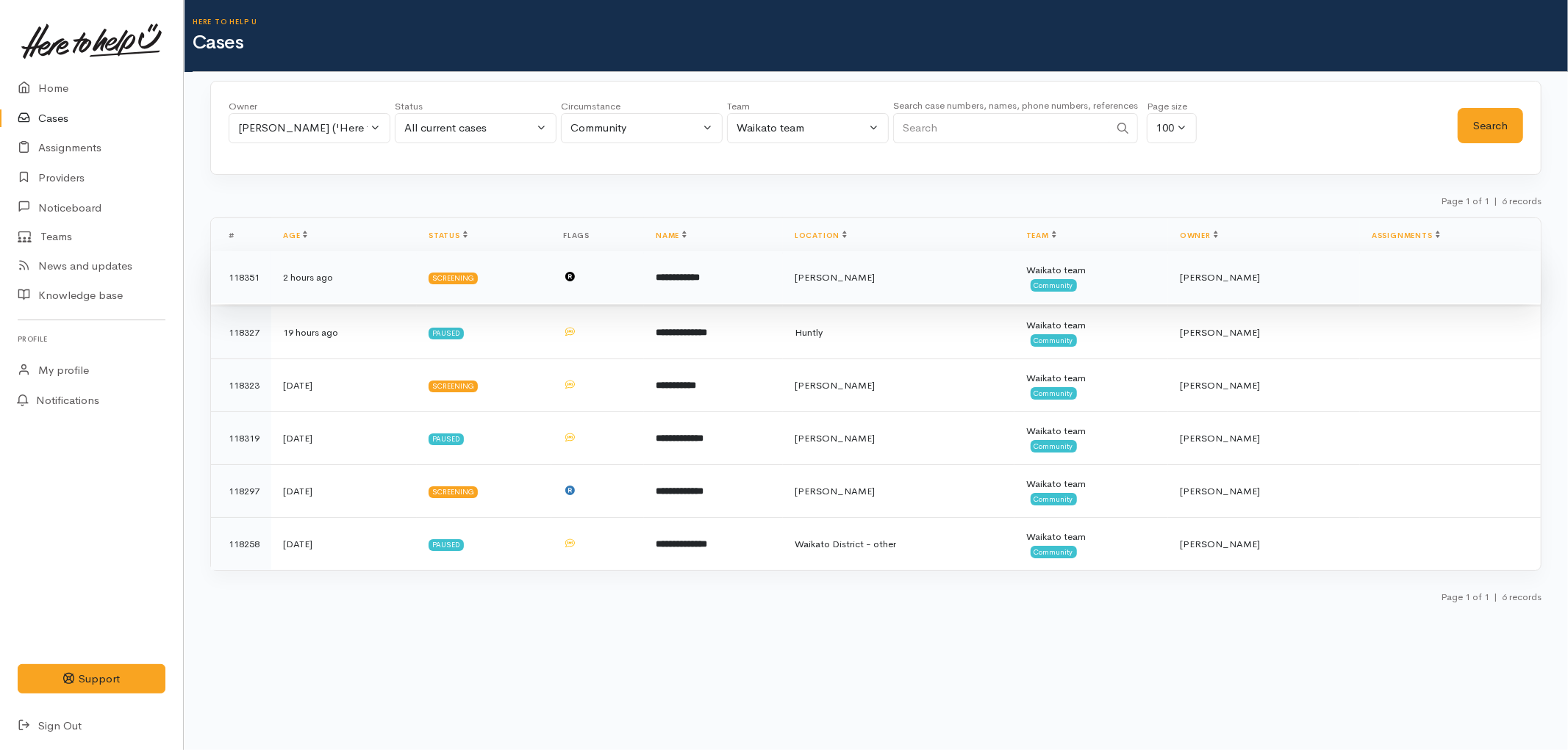
click at [723, 284] on td "**********" at bounding box center [713, 278] width 139 height 53
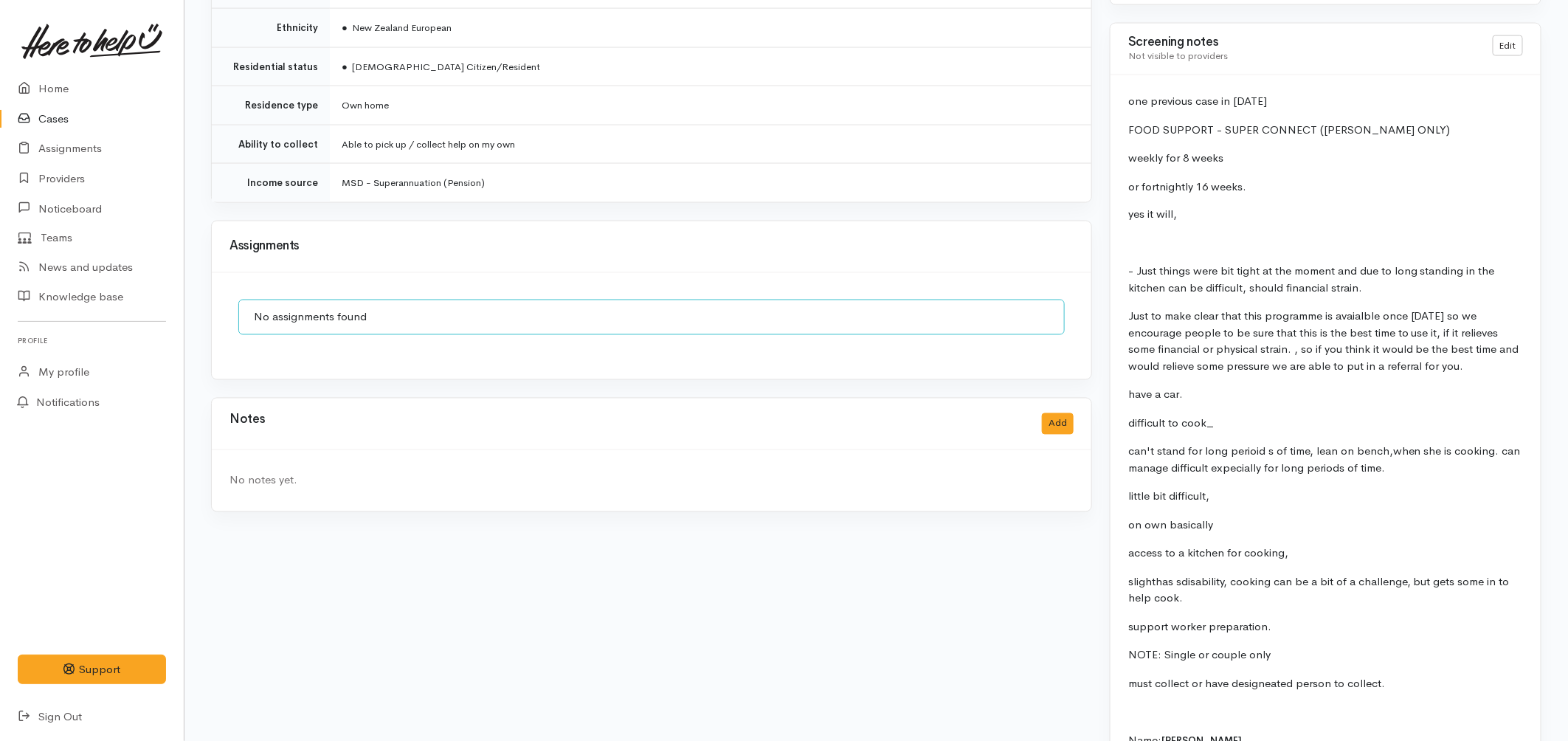
scroll to position [1148, 0]
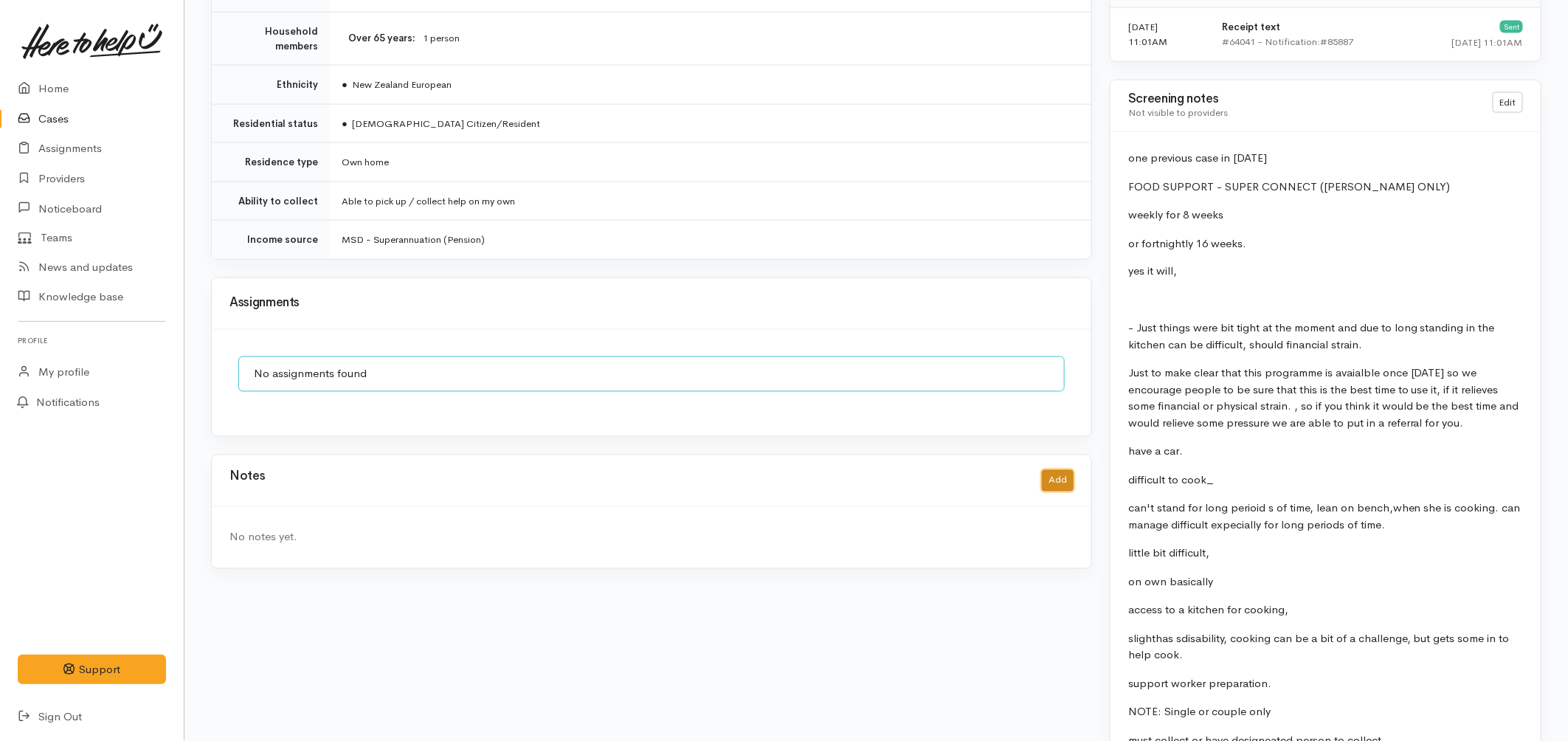
click at [1049, 470] on button "Add" at bounding box center [1057, 481] width 31 height 21
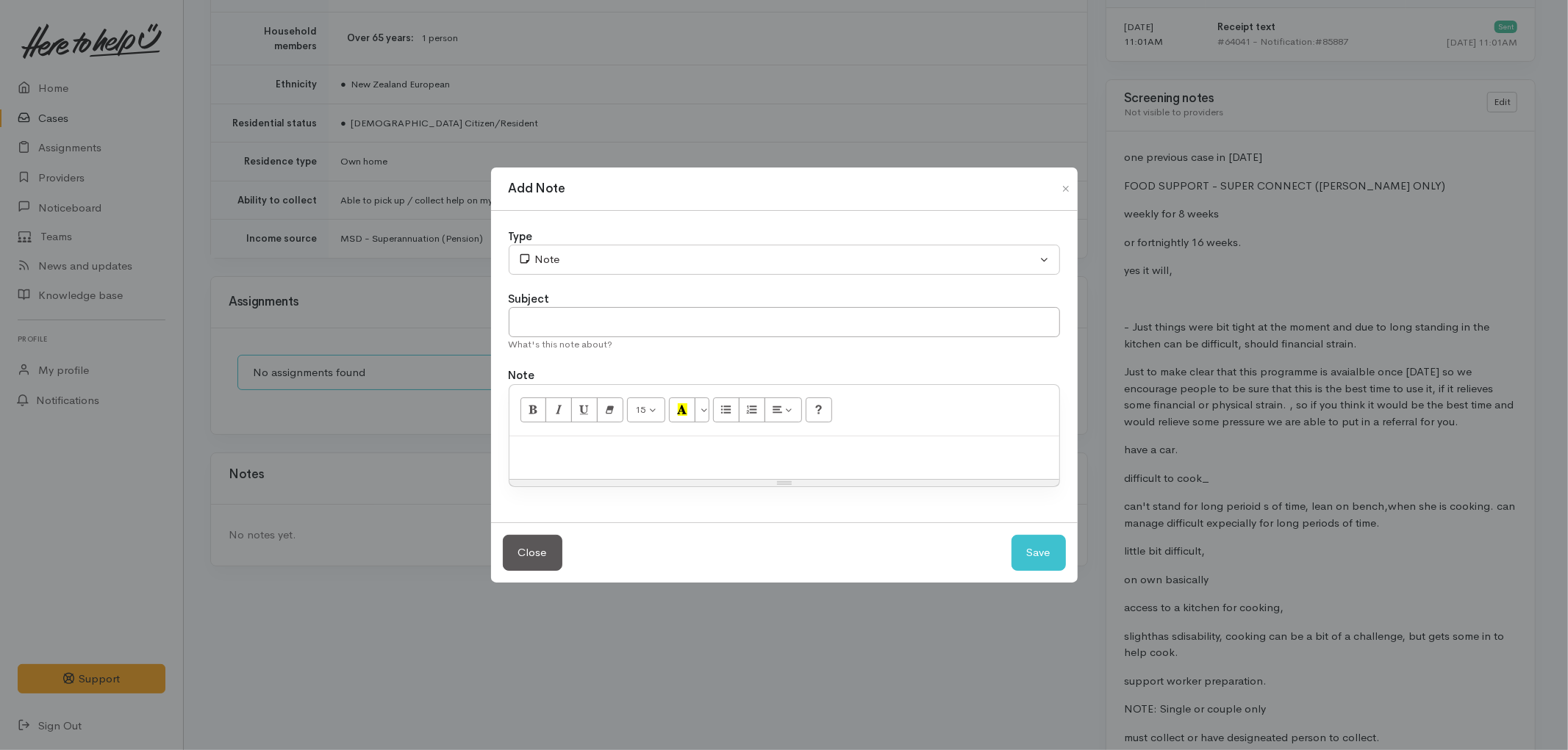
click at [694, 460] on div at bounding box center [784, 459] width 550 height 44
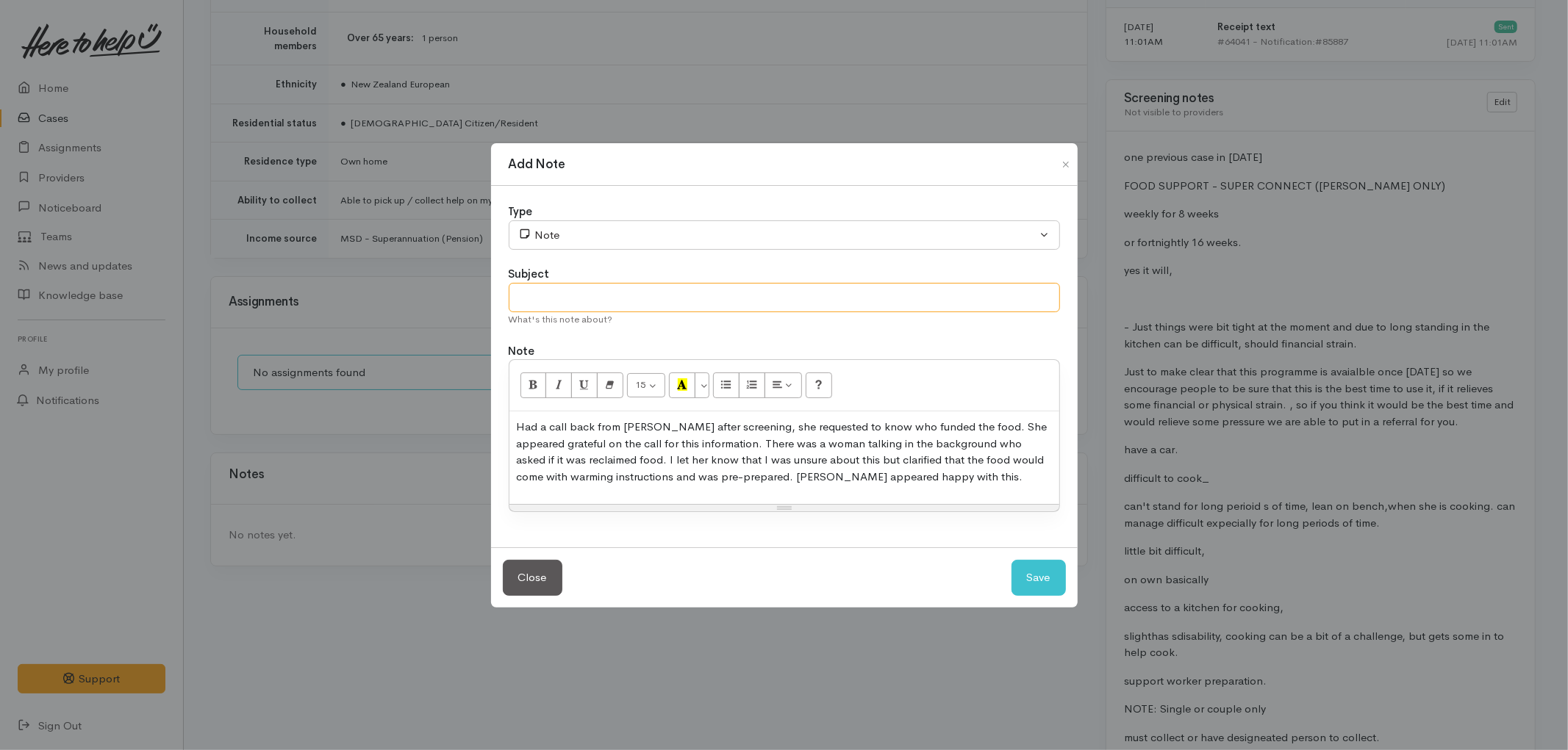
click at [770, 297] on input "text" at bounding box center [784, 298] width 551 height 30
type input "Note on callback from [PERSON_NAME]."
click at [1046, 587] on button "Save" at bounding box center [1038, 578] width 54 height 36
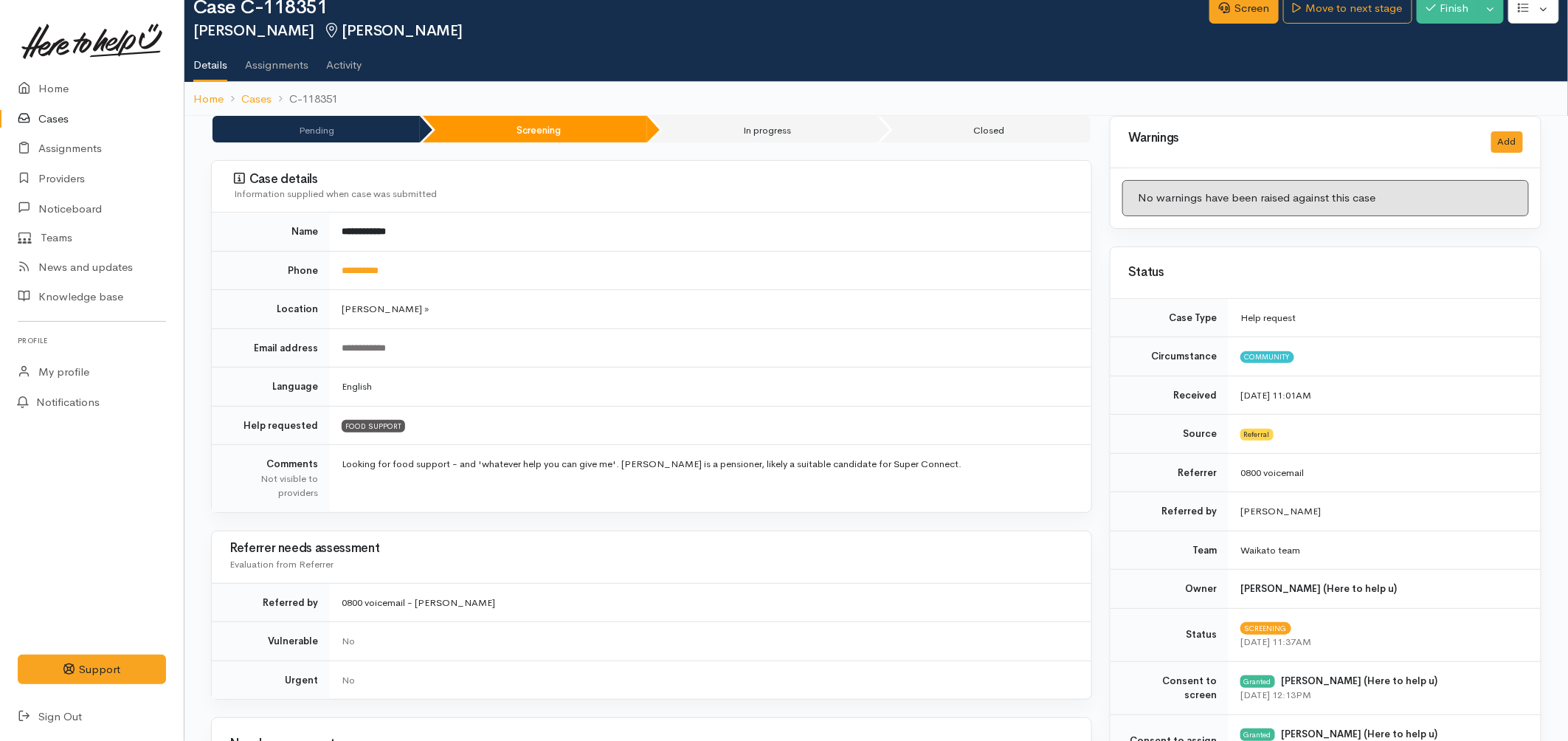
scroll to position [0, 0]
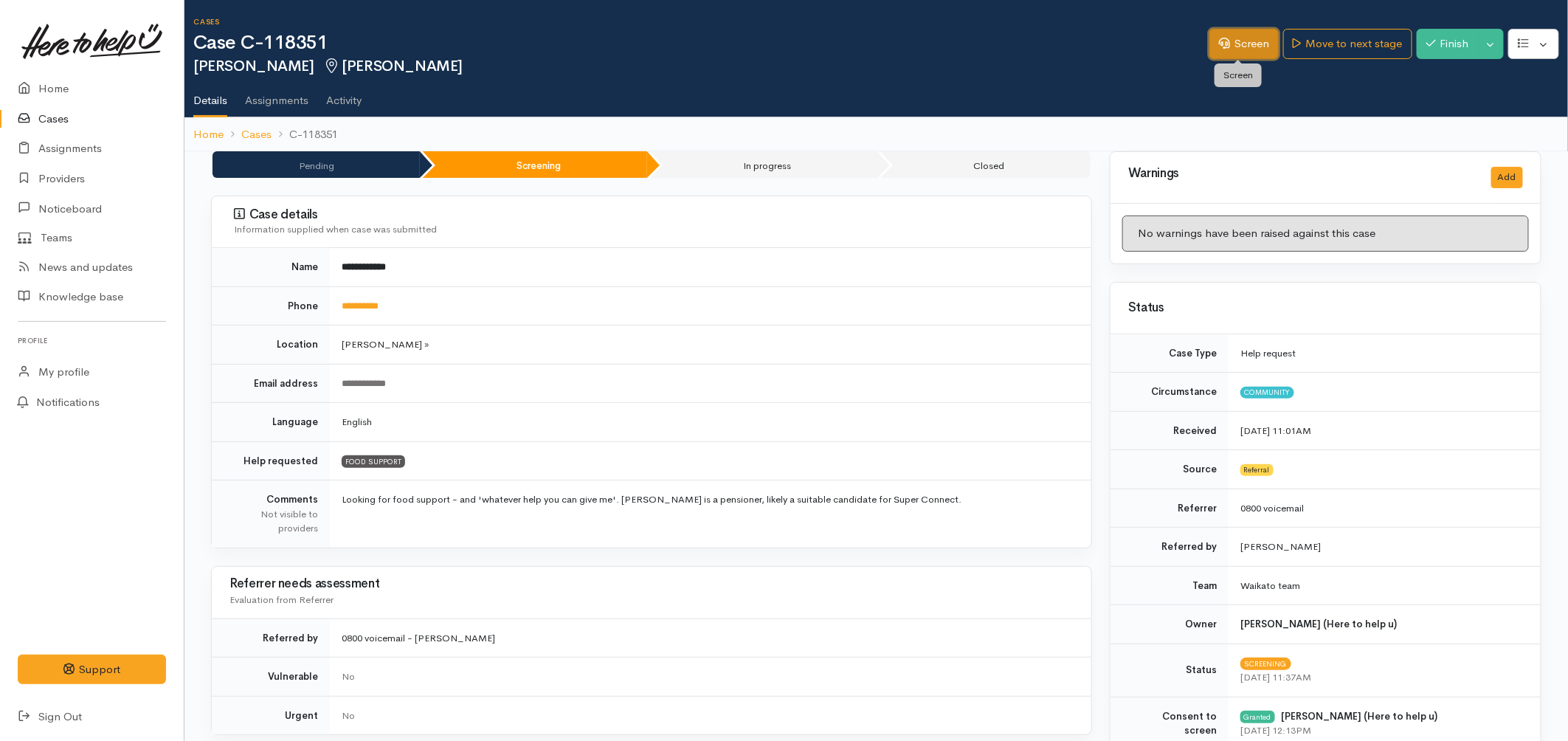
click at [1242, 41] on link "Screen" at bounding box center [1244, 44] width 70 height 31
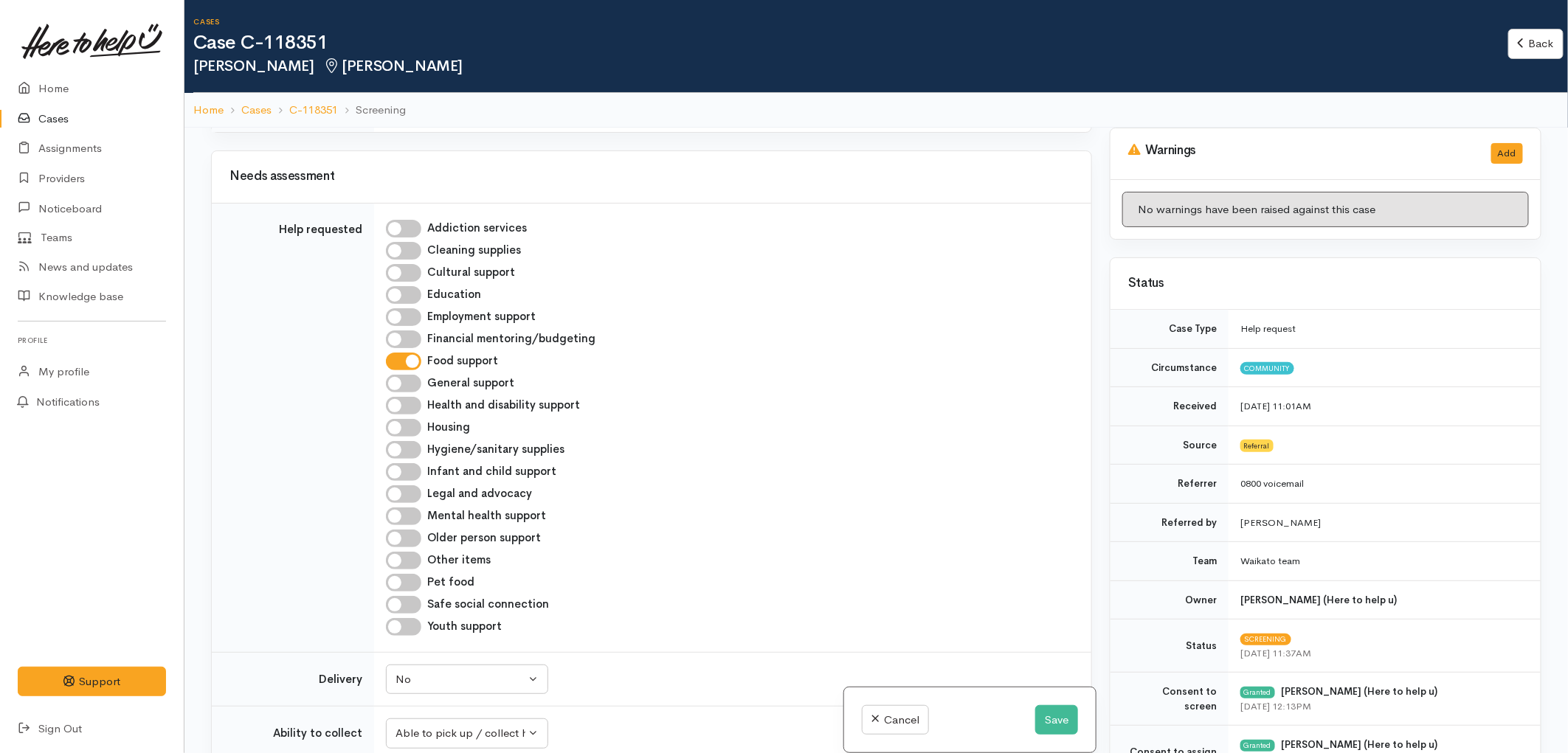
scroll to position [655, 0]
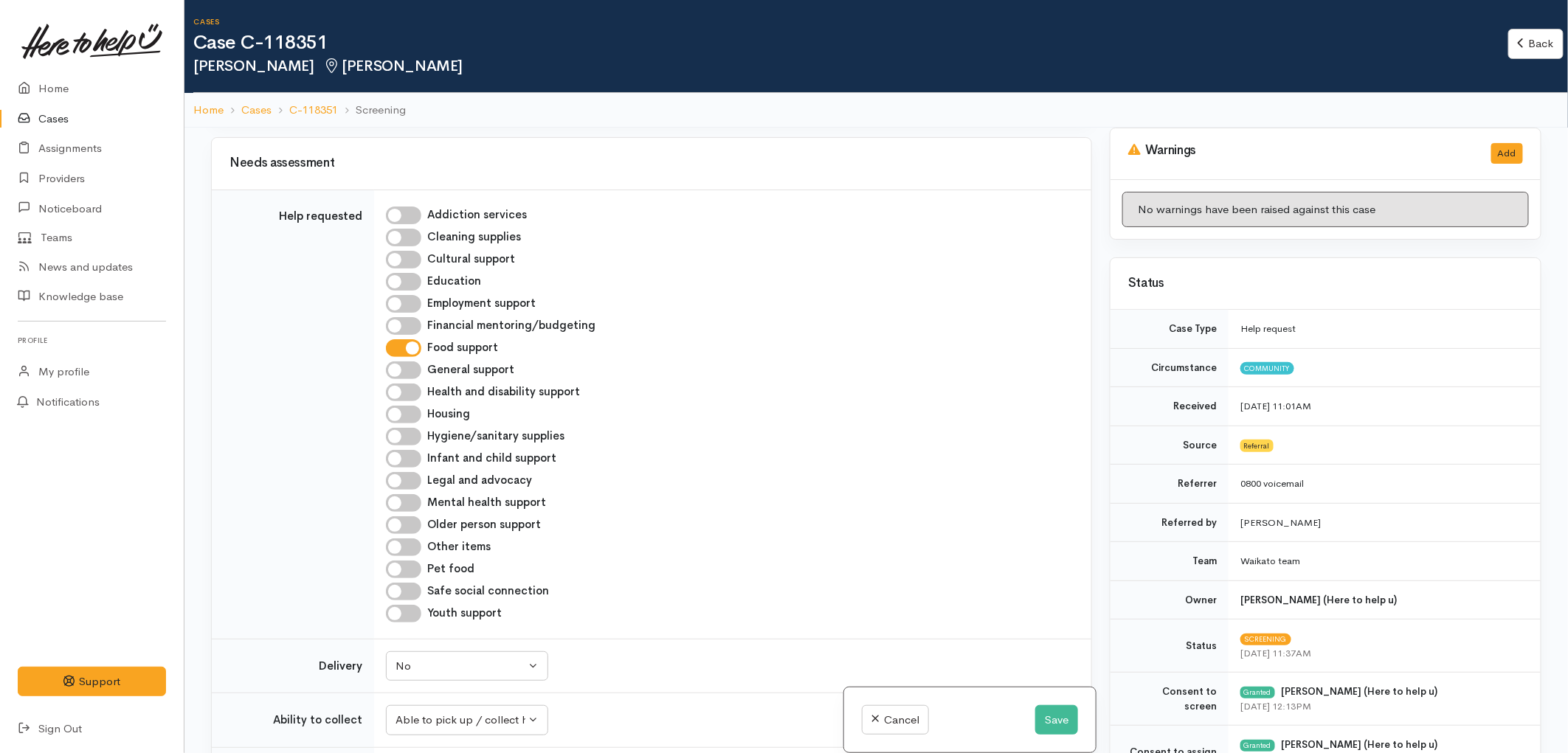
click at [410, 517] on input "Older person support" at bounding box center [403, 525] width 35 height 18
checkbox input "true"
click at [410, 317] on input "Financial mentoring/budgeting" at bounding box center [403, 326] width 35 height 18
checkbox input "true"
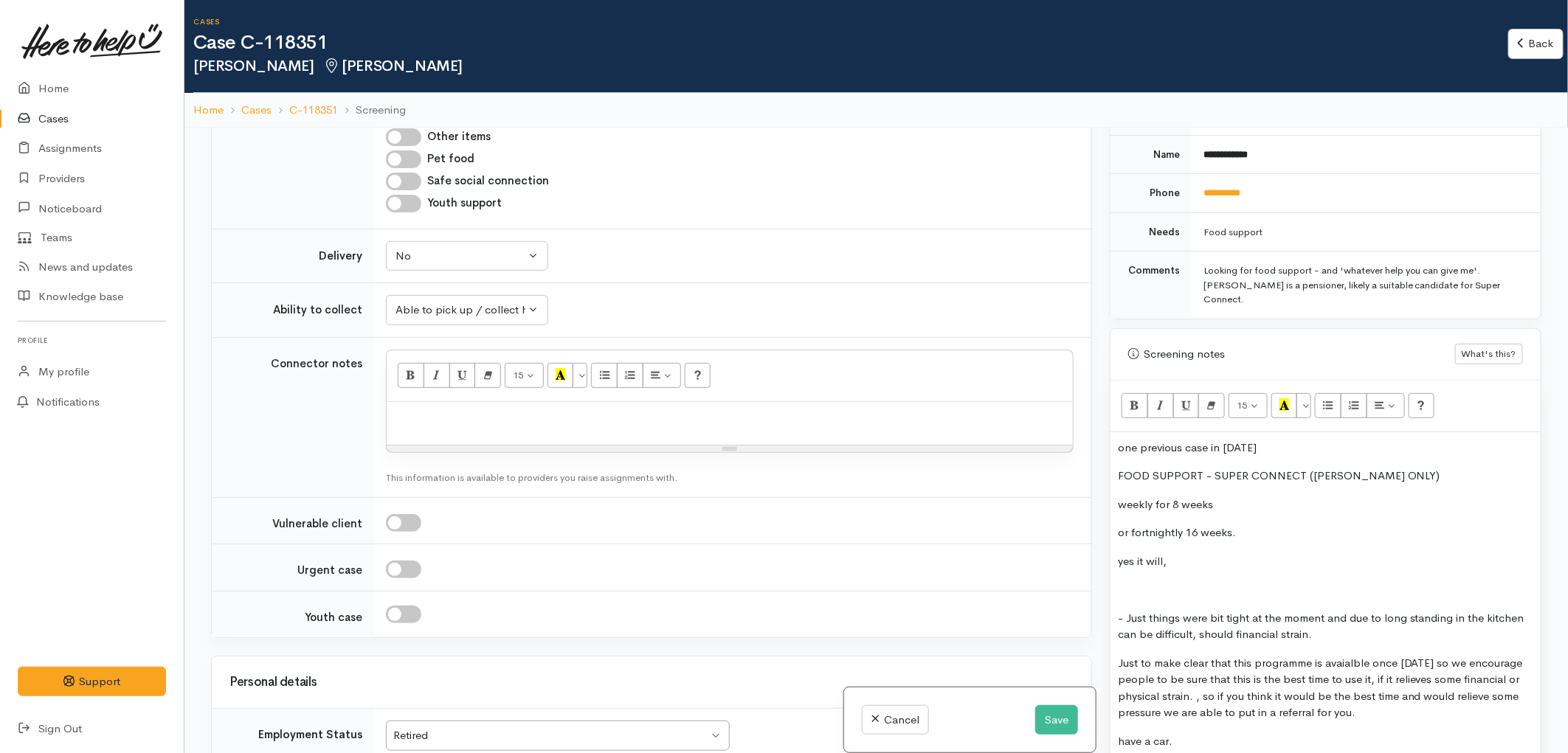
scroll to position [820, 0]
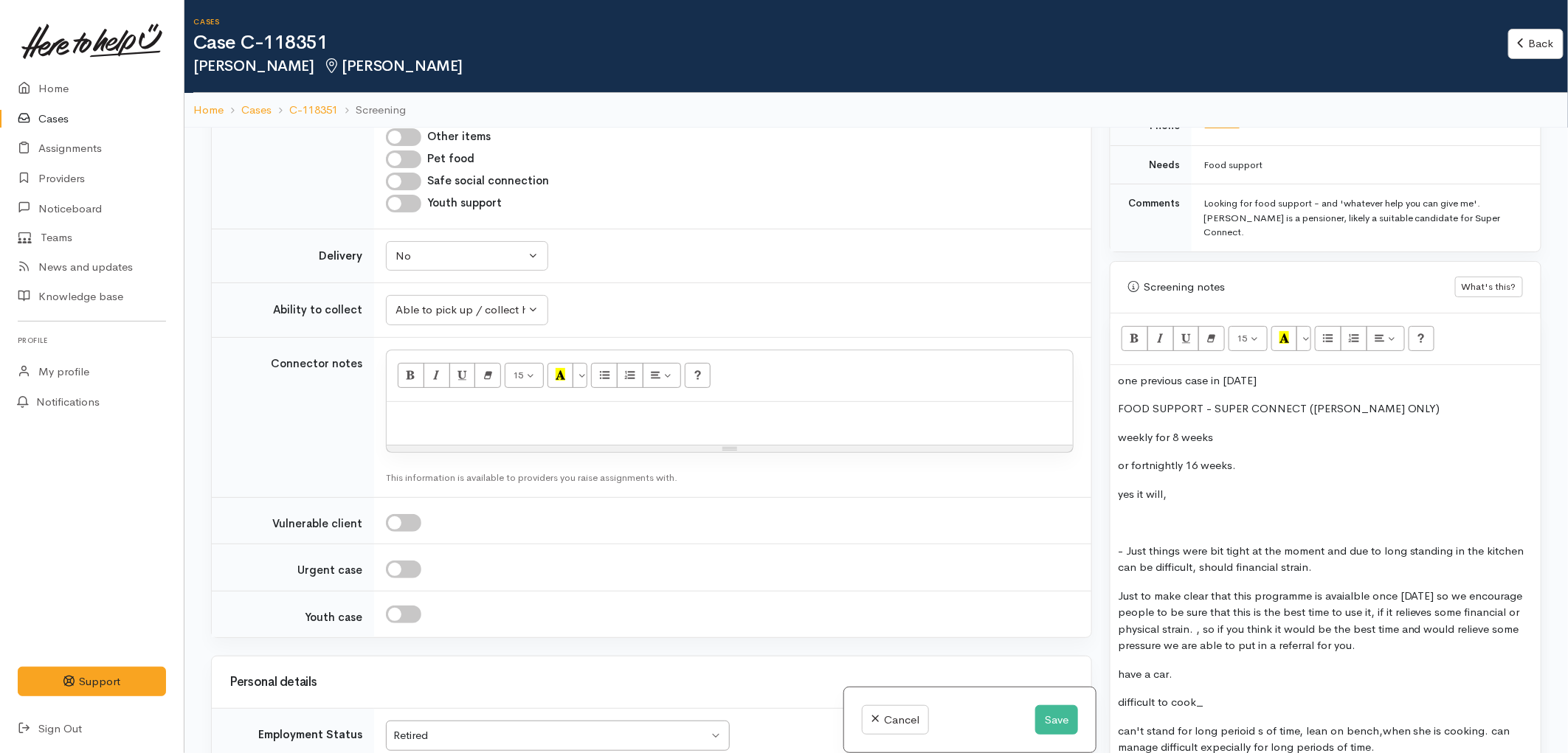
drag, startPoint x: 1120, startPoint y: 363, endPoint x: 1304, endPoint y: 367, distance: 184.0
click at [1304, 373] on p "one previous case in May 2024" at bounding box center [1326, 381] width 416 height 17
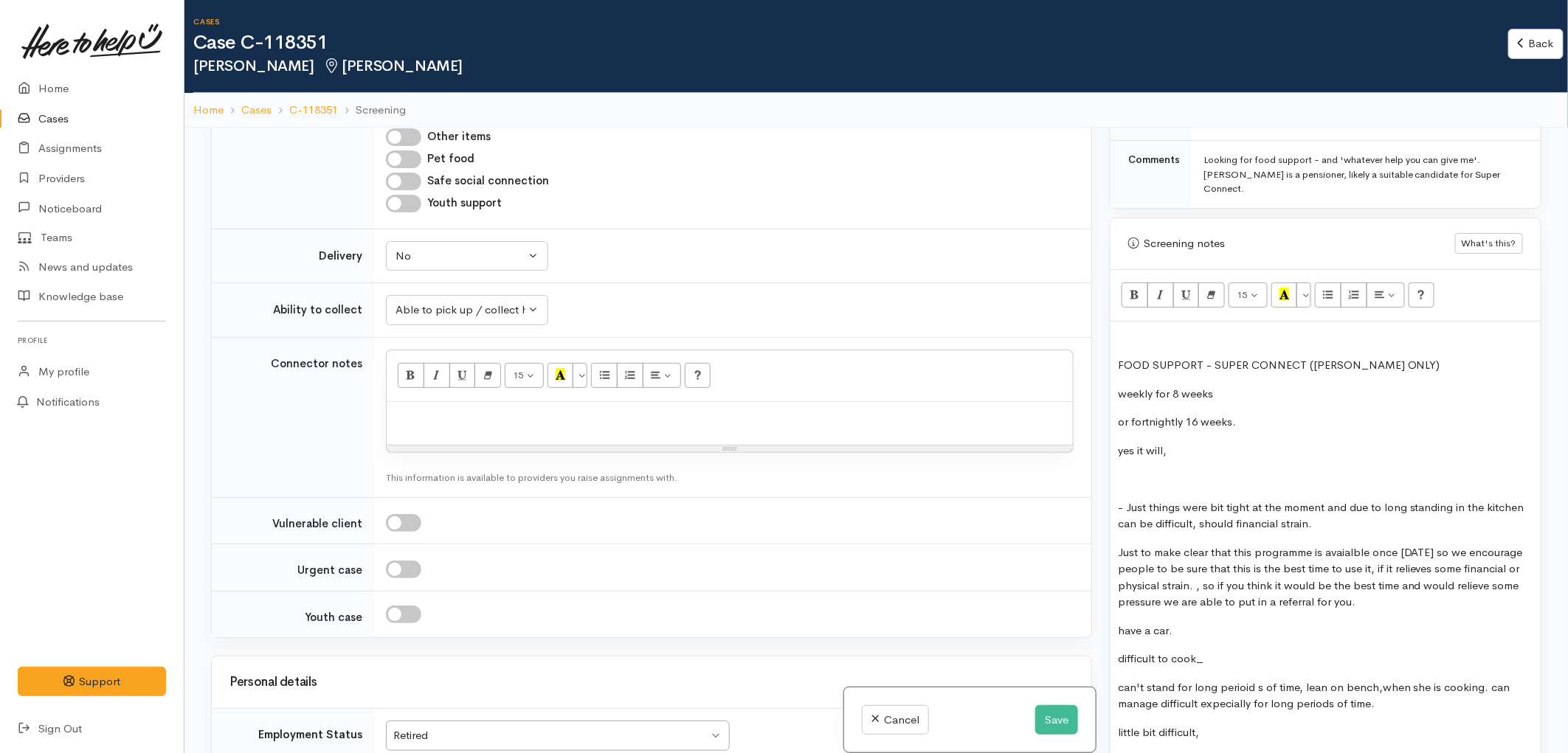
scroll to position [902, 0]
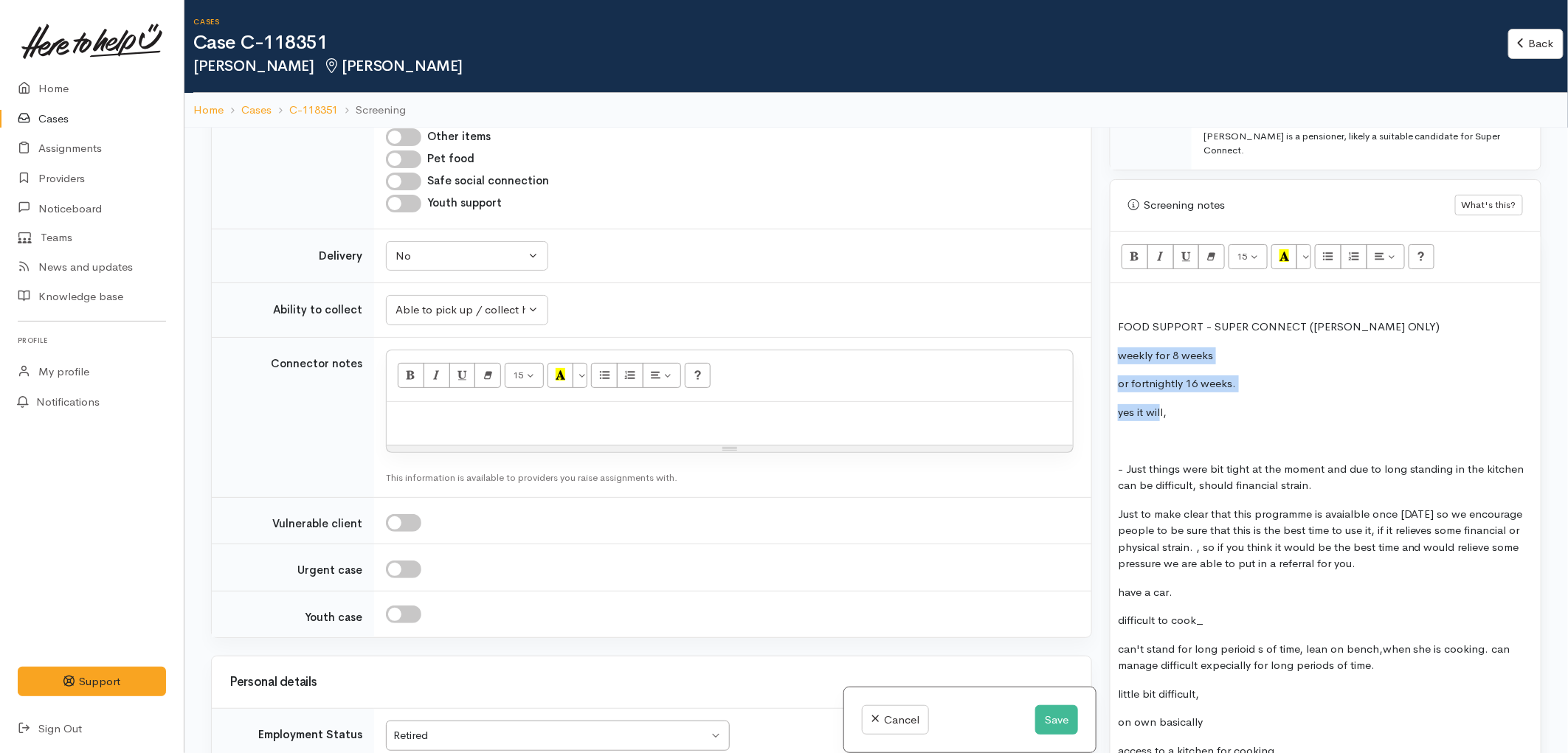
drag, startPoint x: 1138, startPoint y: 381, endPoint x: 1108, endPoint y: 347, distance: 45.3
click at [1108, 347] on div "Warnings Add No warnings have been raised against this case Add Warning Title ●…" at bounding box center [1325, 504] width 449 height 753
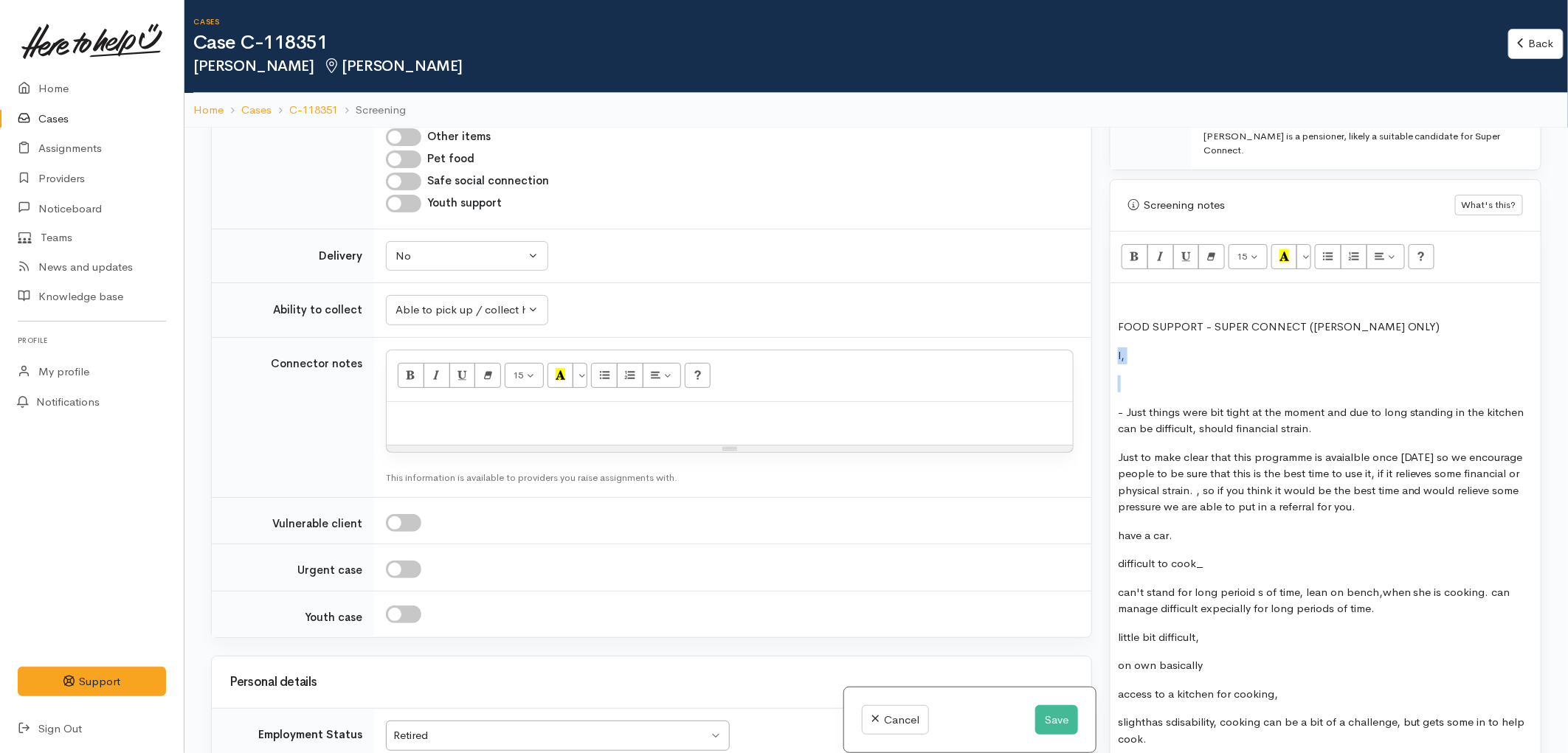
drag, startPoint x: 1155, startPoint y: 366, endPoint x: 1109, endPoint y: 337, distance: 54.4
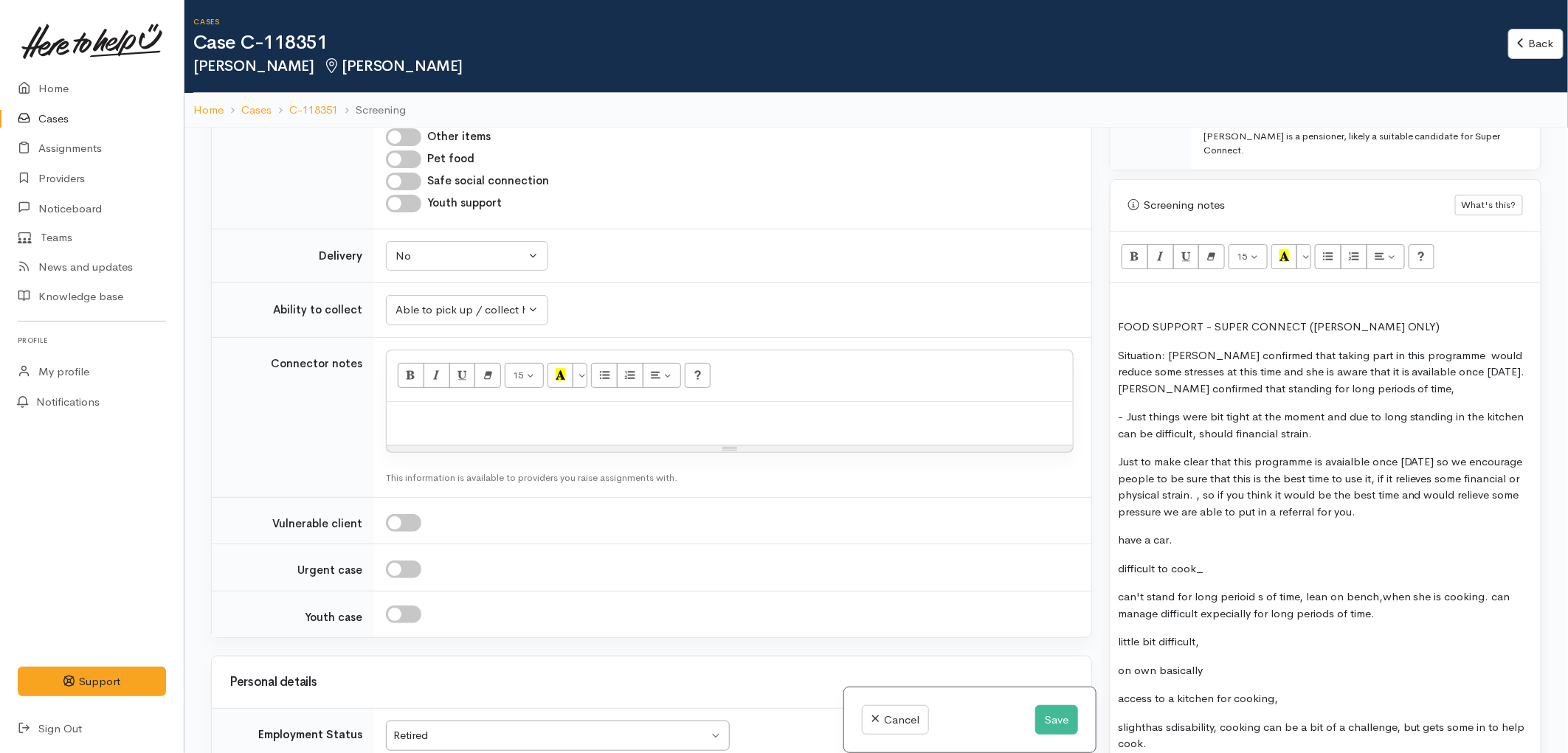
drag, startPoint x: 1427, startPoint y: 495, endPoint x: 1117, endPoint y: 403, distance: 323.4
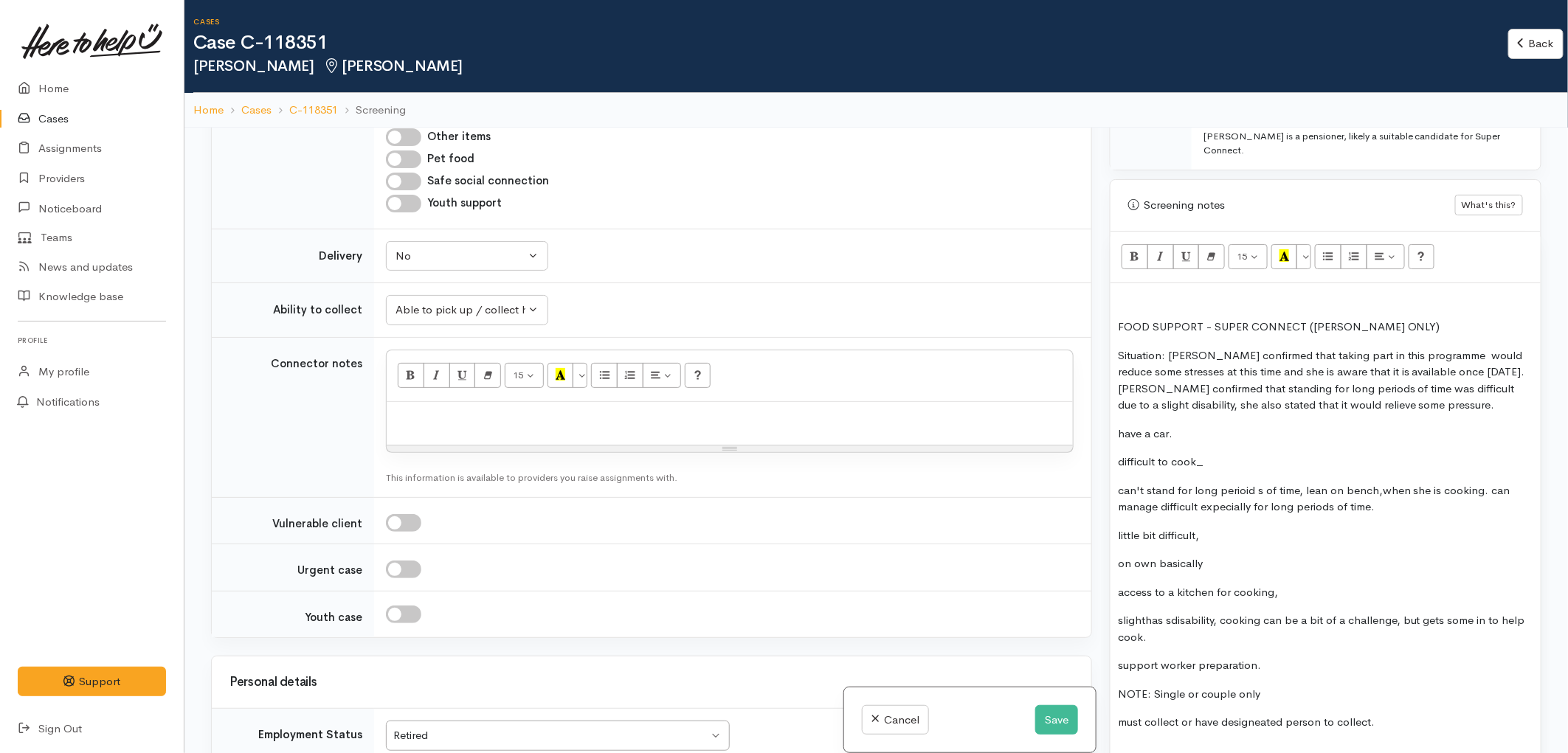
drag, startPoint x: 1118, startPoint y: 422, endPoint x: 1290, endPoint y: 629, distance: 269.1
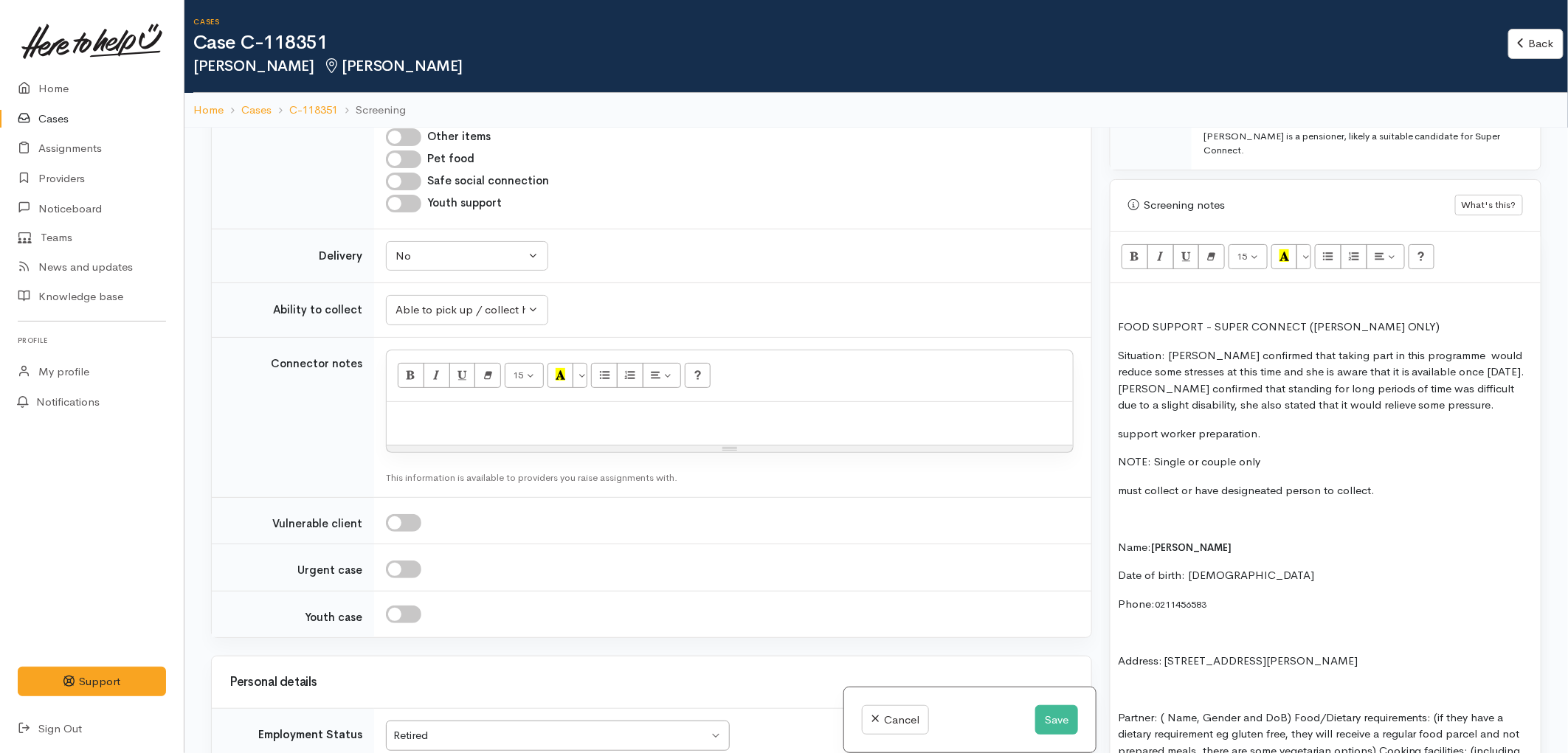
click at [1120, 426] on p "support worker preparation." at bounding box center [1326, 435] width 416 height 17
click at [1314, 426] on p "She has a support worker preparation." at bounding box center [1326, 435] width 416 height 17
drag, startPoint x: 1171, startPoint y: 511, endPoint x: 1112, endPoint y: 444, distance: 89.3
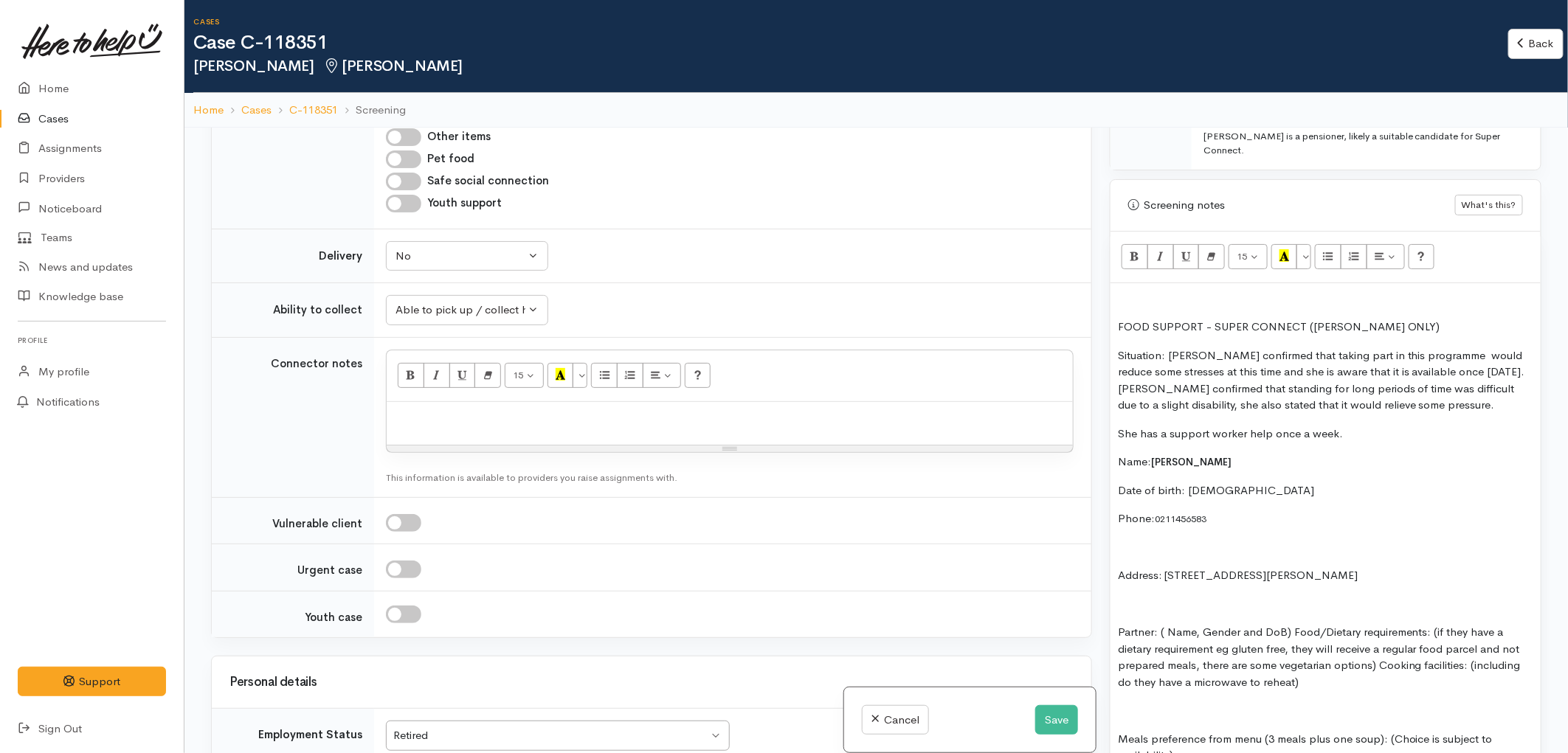
click at [1139, 539] on p at bounding box center [1326, 548] width 416 height 17
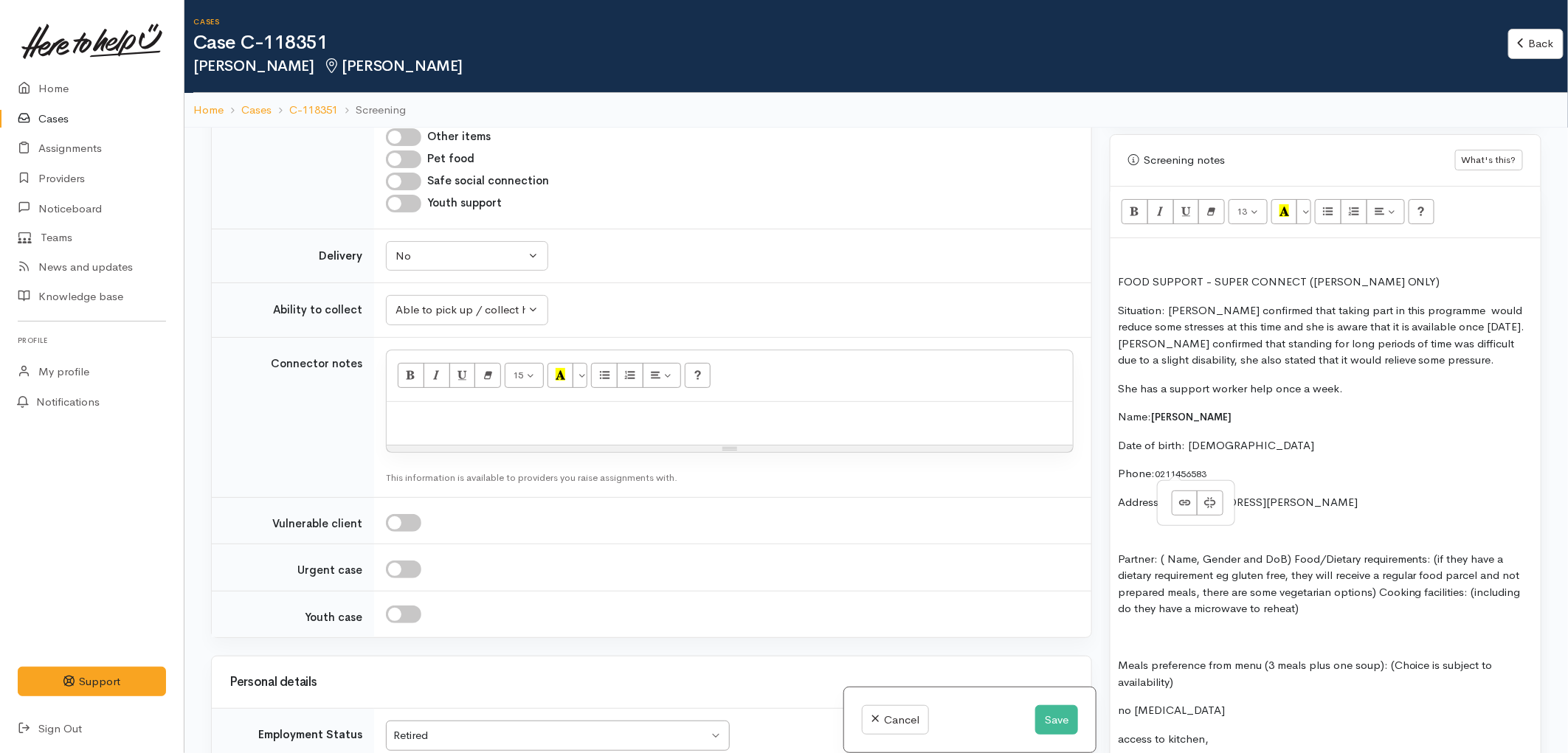
scroll to position [984, 0]
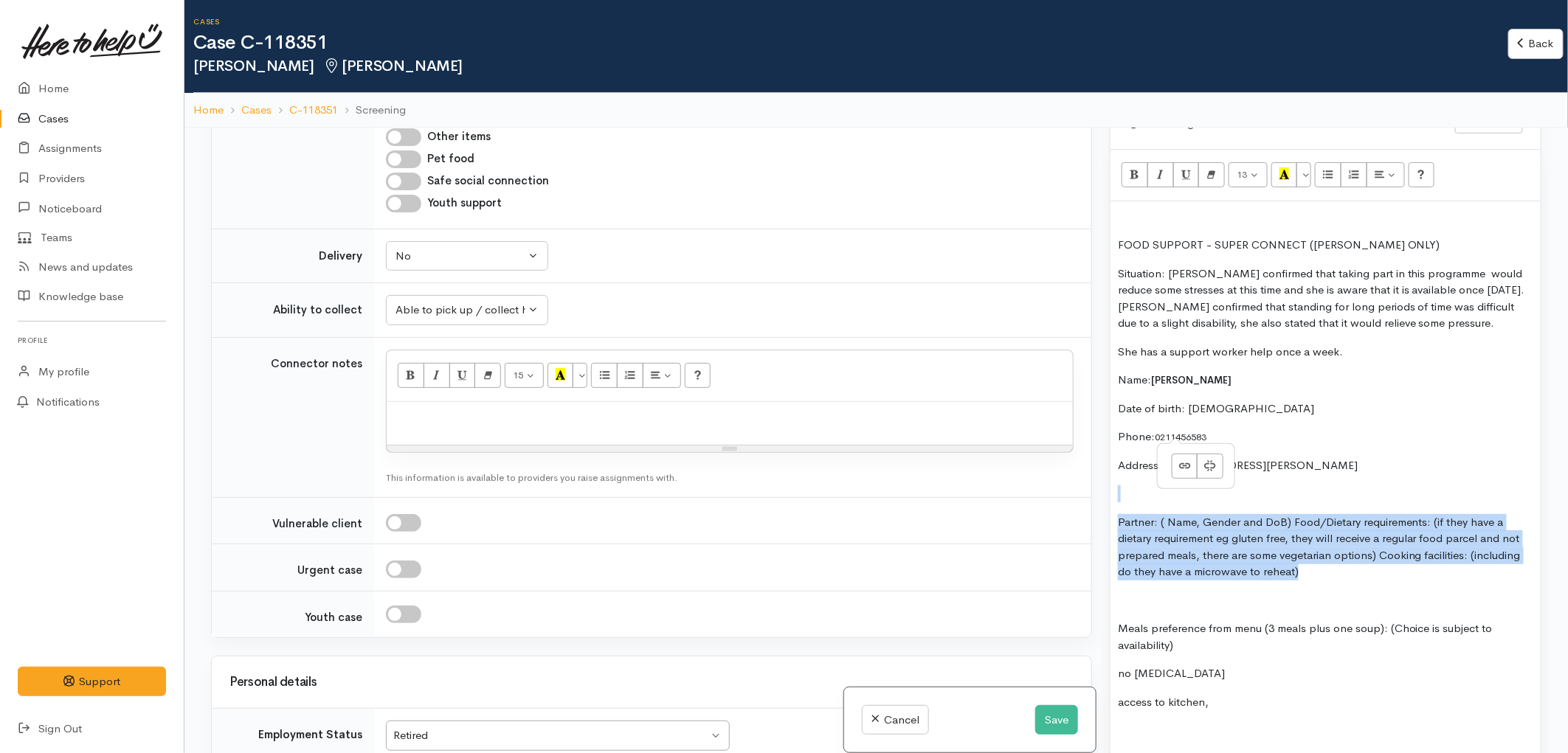
drag, startPoint x: 1304, startPoint y: 562, endPoint x: 1116, endPoint y: 481, distance: 204.7
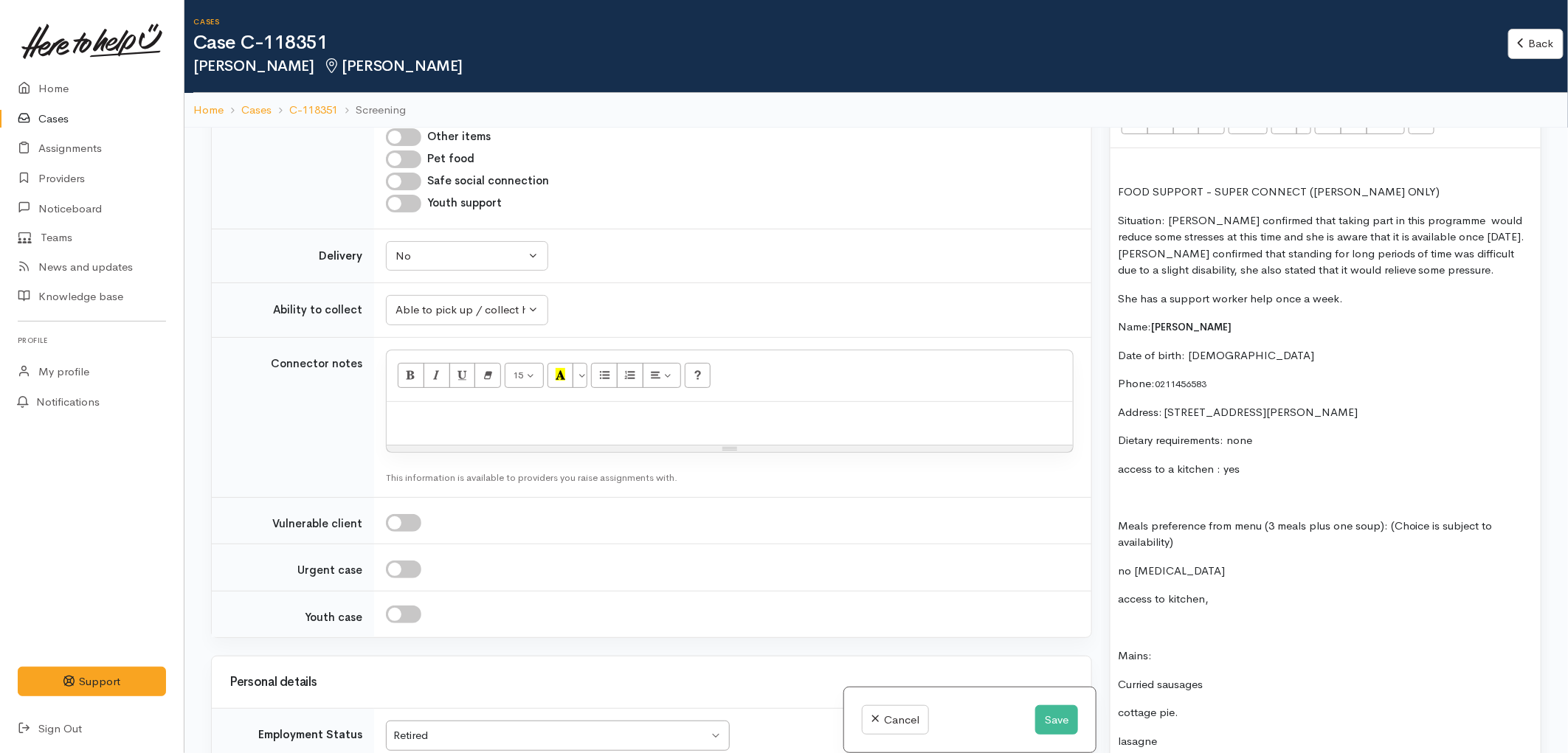
scroll to position [1066, 0]
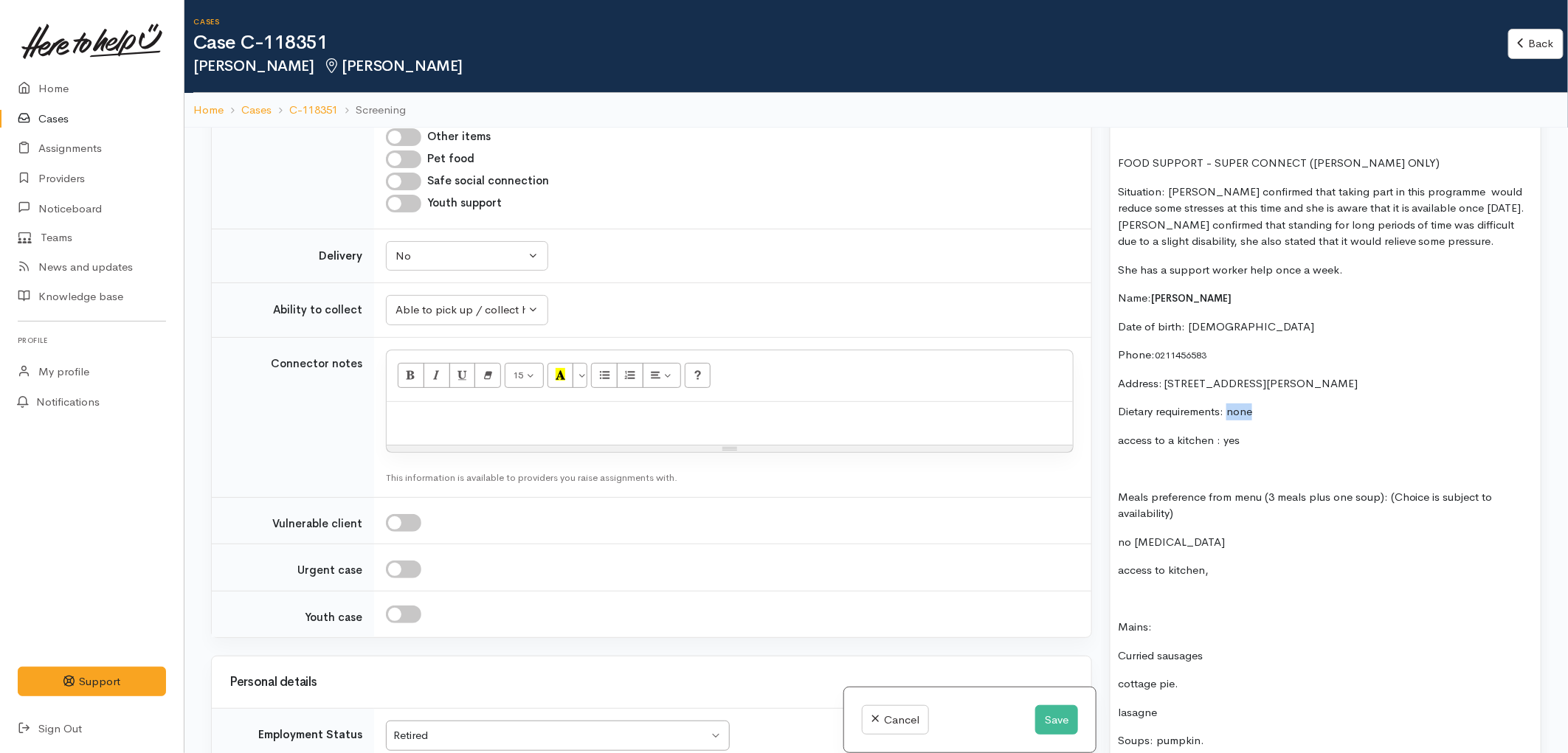
drag, startPoint x: 1252, startPoint y: 406, endPoint x: 1227, endPoint y: 406, distance: 25.0
click at [1227, 406] on p "Dietary requirements: none" at bounding box center [1326, 412] width 416 height 17
drag, startPoint x: 1245, startPoint y: 428, endPoint x: 1219, endPoint y: 424, distance: 26.3
click at [1219, 433] on p "access to a kitchen : yes" at bounding box center [1326, 441] width 416 height 17
click at [1173, 460] on p at bounding box center [1326, 469] width 416 height 17
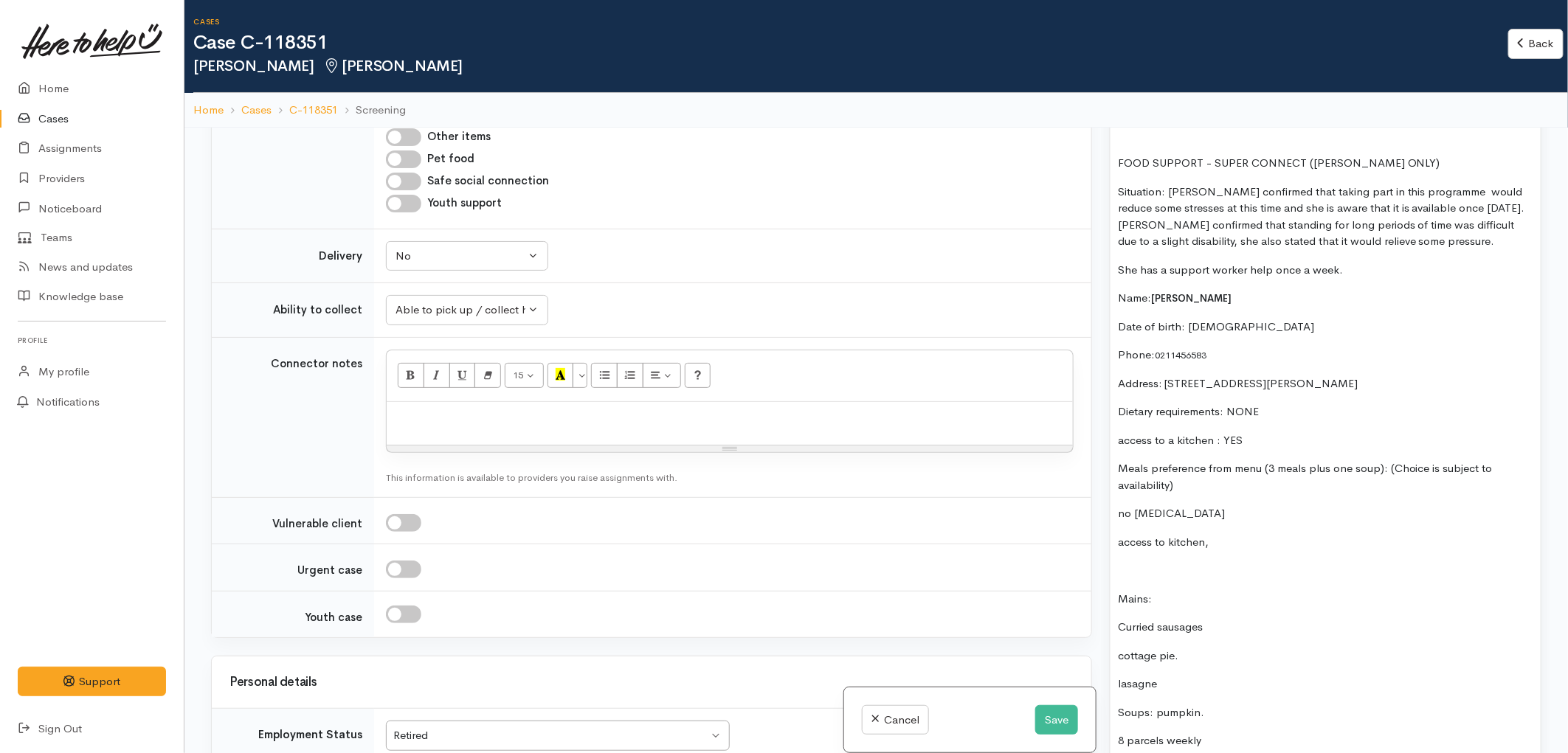
scroll to position [1148, 0]
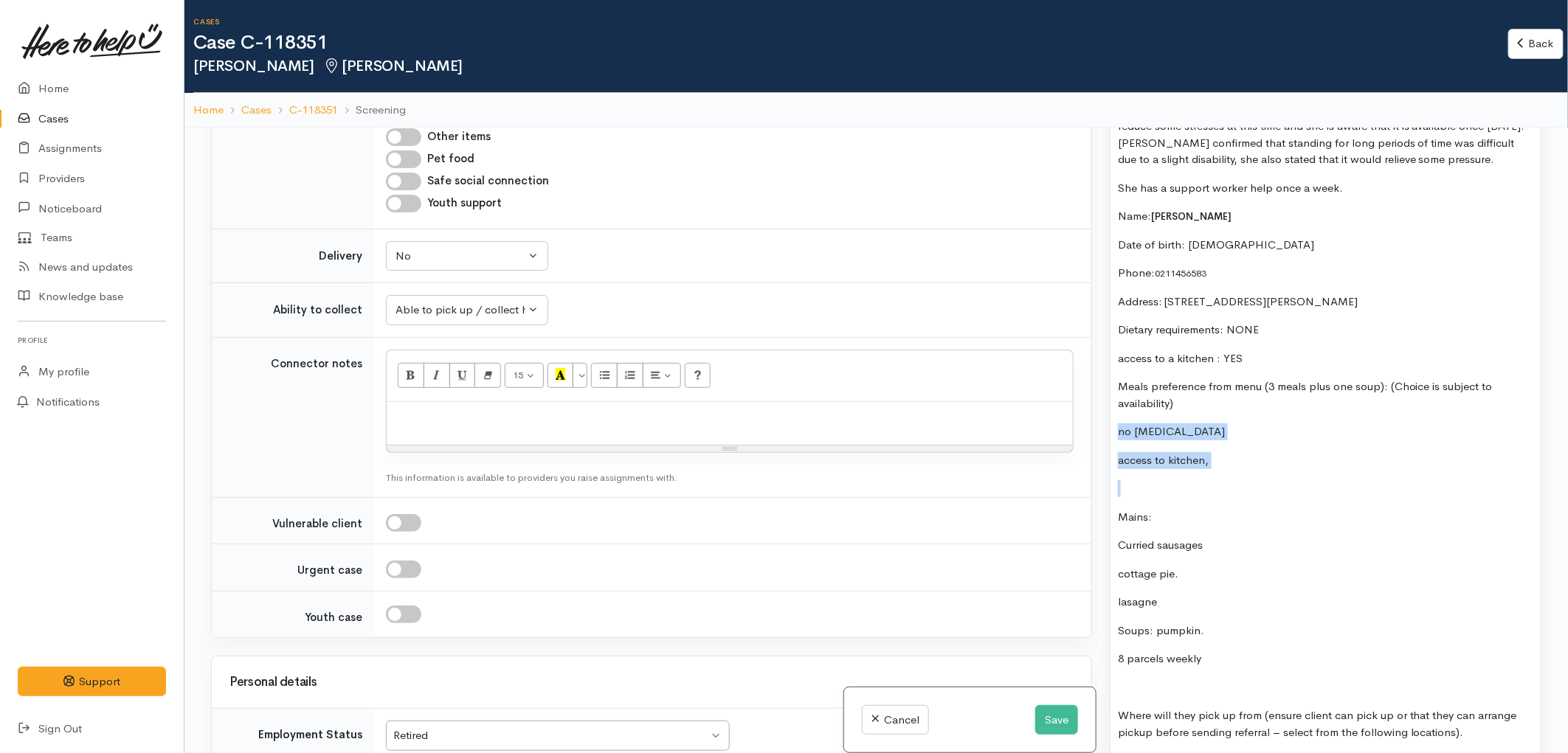
drag, startPoint x: 1163, startPoint y: 483, endPoint x: 1114, endPoint y: 417, distance: 82.2
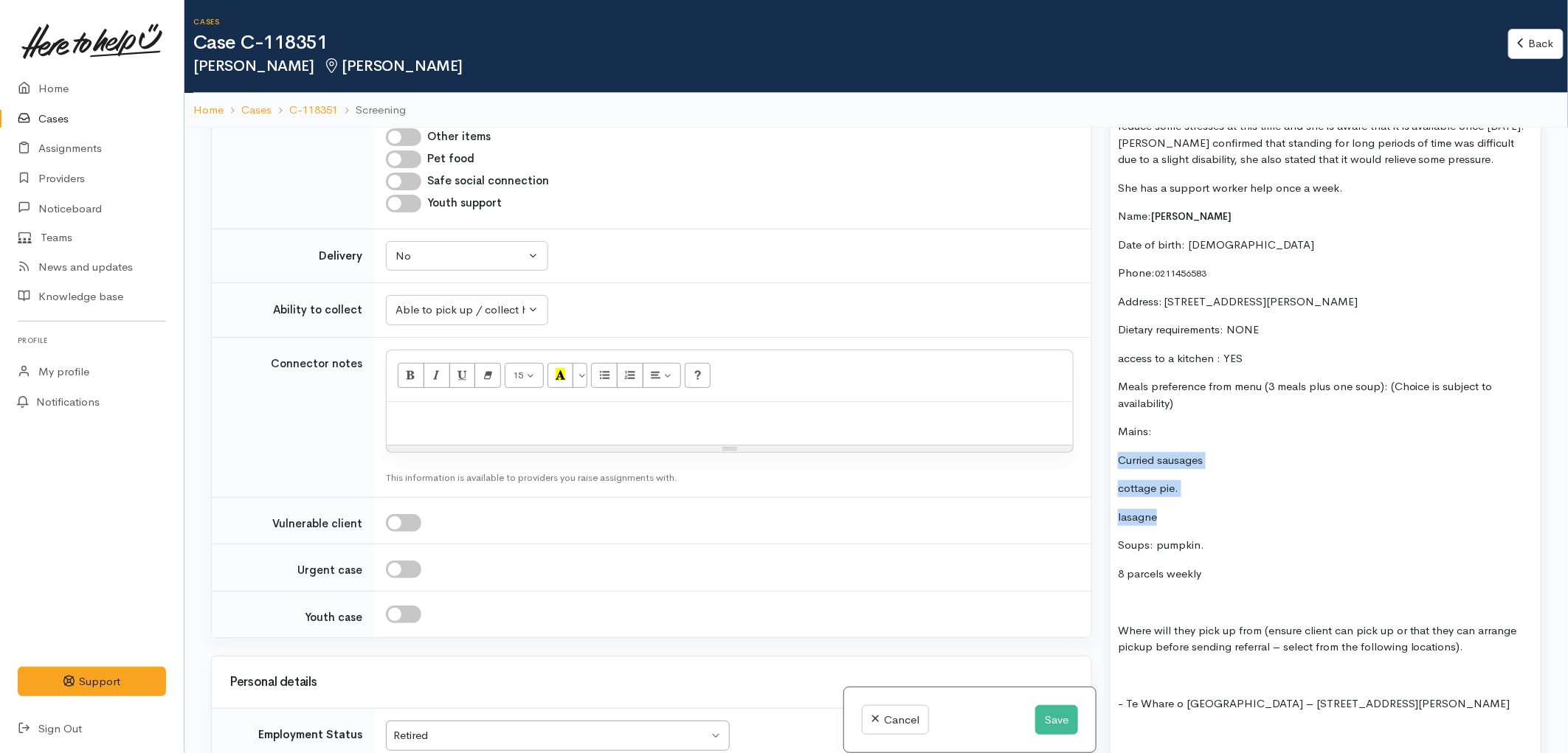
drag, startPoint x: 1117, startPoint y: 446, endPoint x: 1161, endPoint y: 506, distance: 74.4
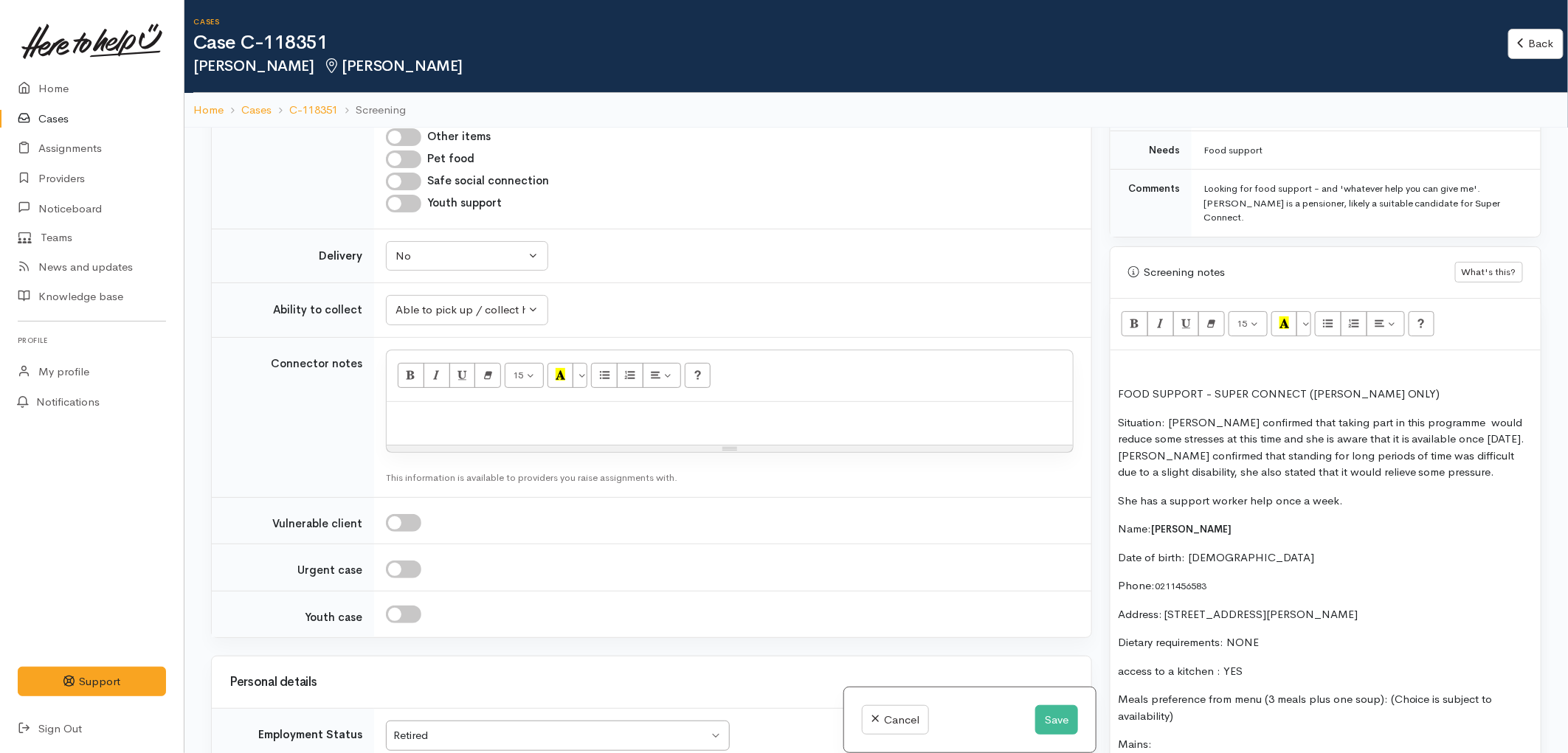
scroll to position [820, 0]
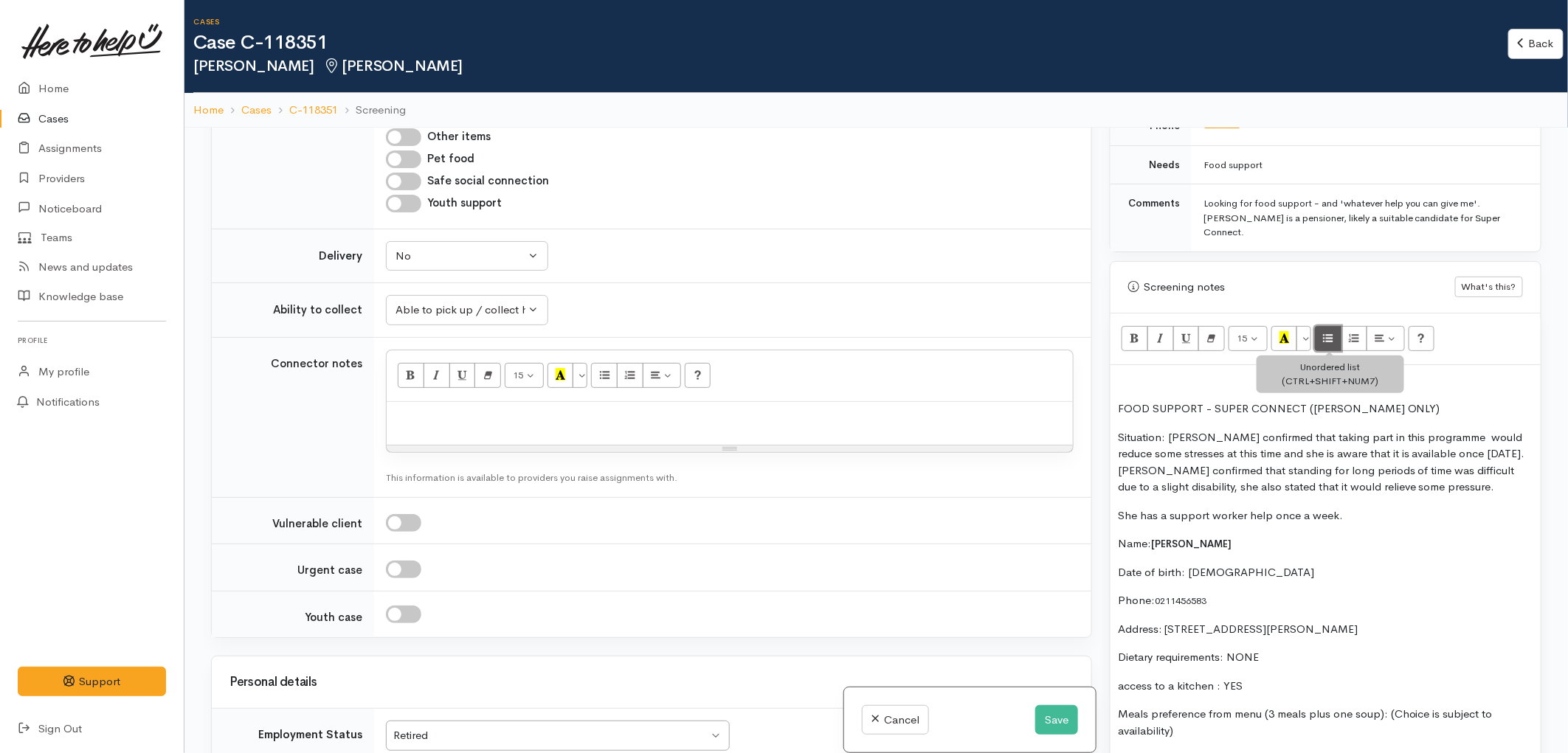
click at [1333, 332] on icon "Unordered list (CTRL+SHIFT+NUM7)" at bounding box center [1329, 337] width 10 height 12
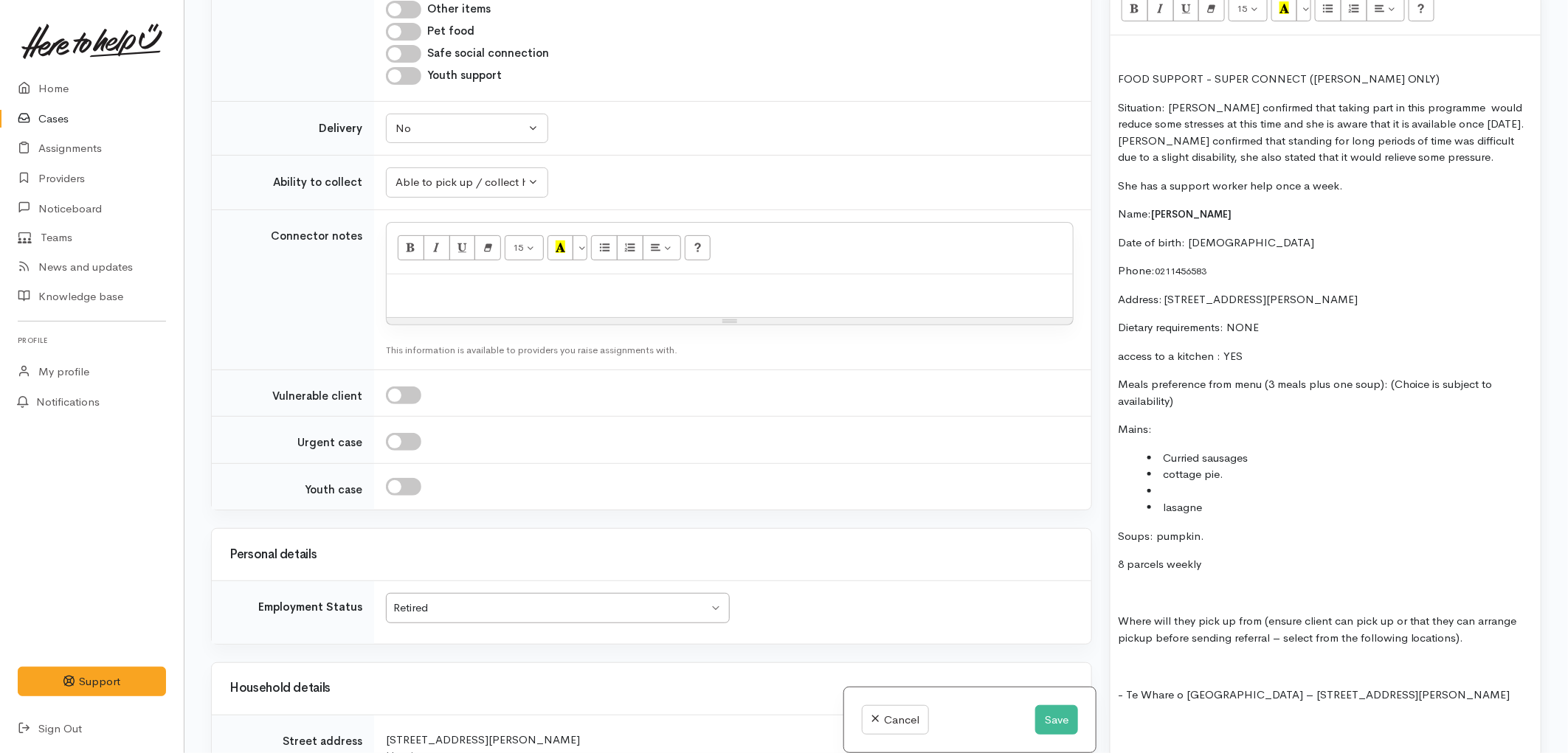
scroll to position [1066, 0]
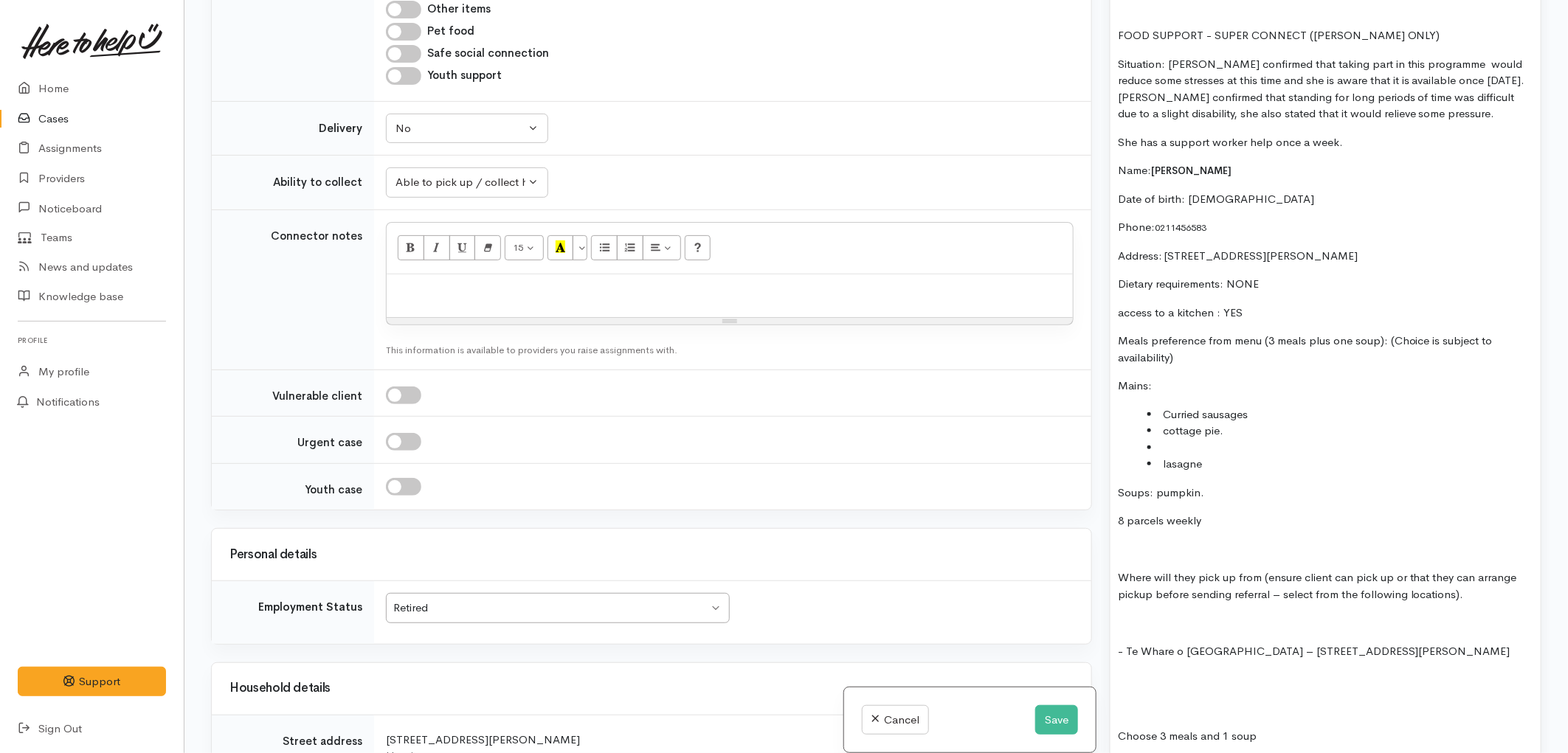
click at [1152, 485] on p "Soups: pumpkin." at bounding box center [1326, 494] width 416 height 17
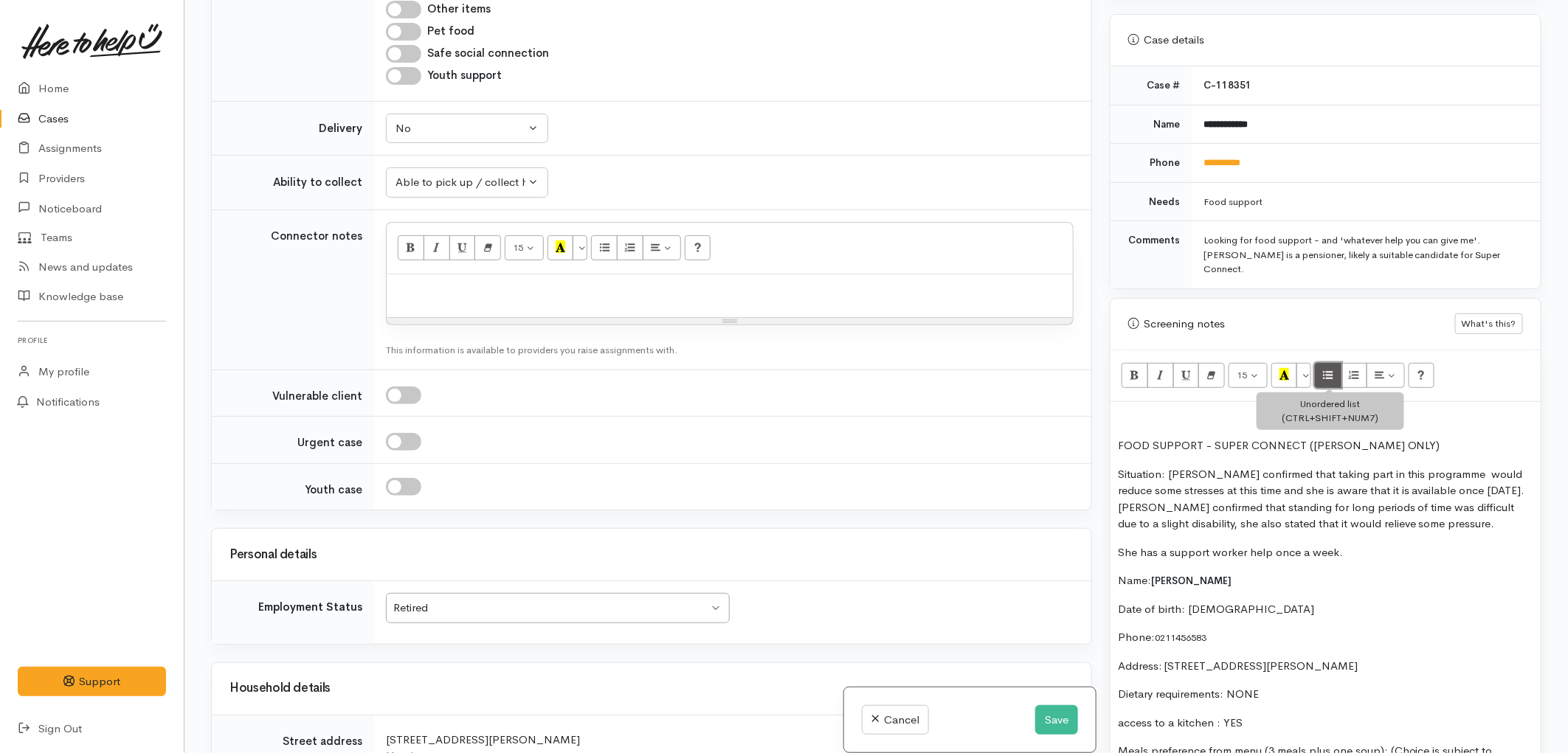
click at [1324, 363] on button "Unordered list (CTRL+SHIFT+NUM7)" at bounding box center [1328, 376] width 27 height 25
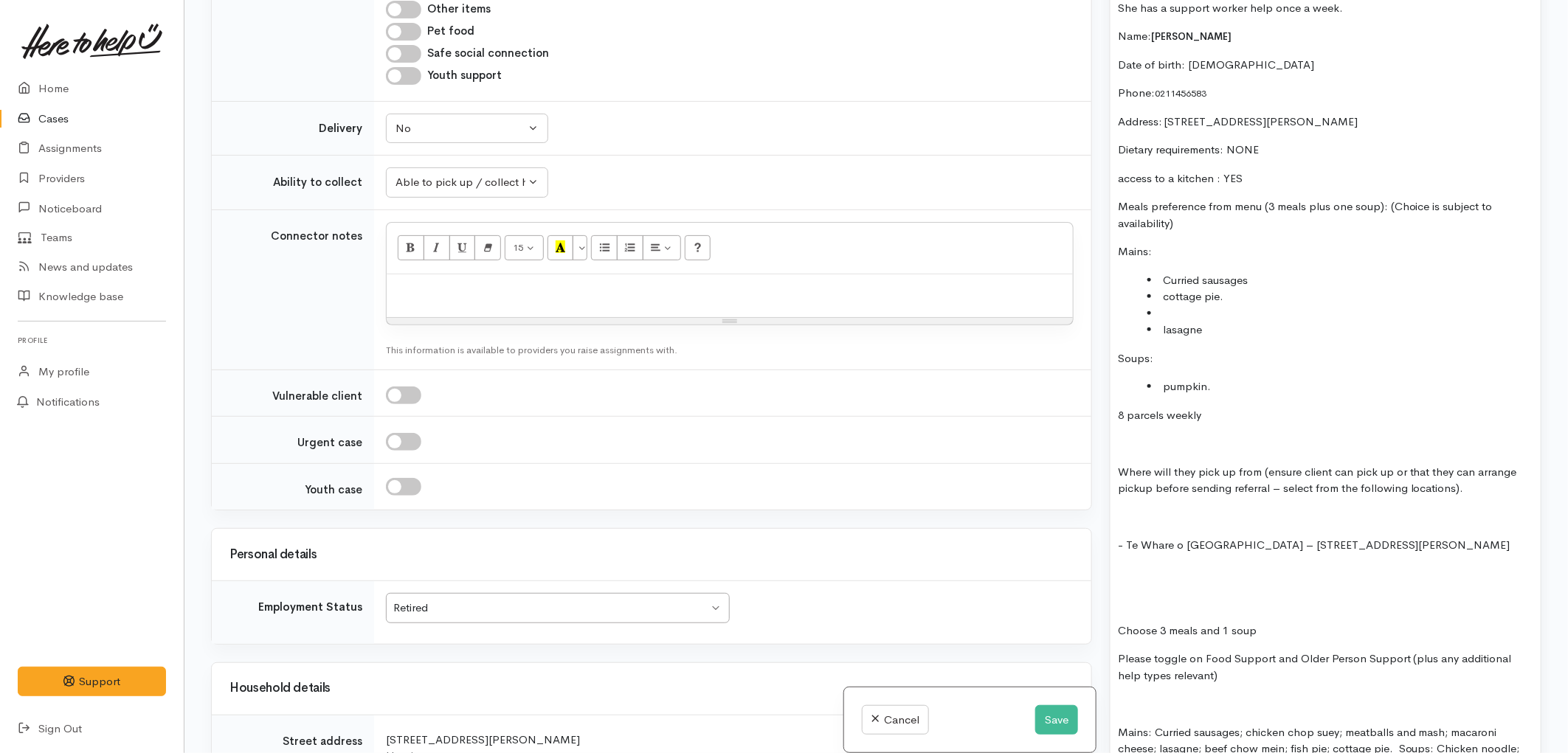
scroll to position [1196, 0]
click at [1213, 422] on div "FOOD SUPPORT - SUPER CONNECT (HAMILTON ONLY) Situation: Sandra confirmed that t…" at bounding box center [1325, 700] width 430 height 1678
drag, startPoint x: 1117, startPoint y: 406, endPoint x: 1209, endPoint y: 420, distance: 93.1
click at [1209, 420] on div "FOOD SUPPORT - SUPER CONNECT (HAMILTON ONLY) Situation: Sandra confirmed that t…" at bounding box center [1325, 700] width 430 height 1678
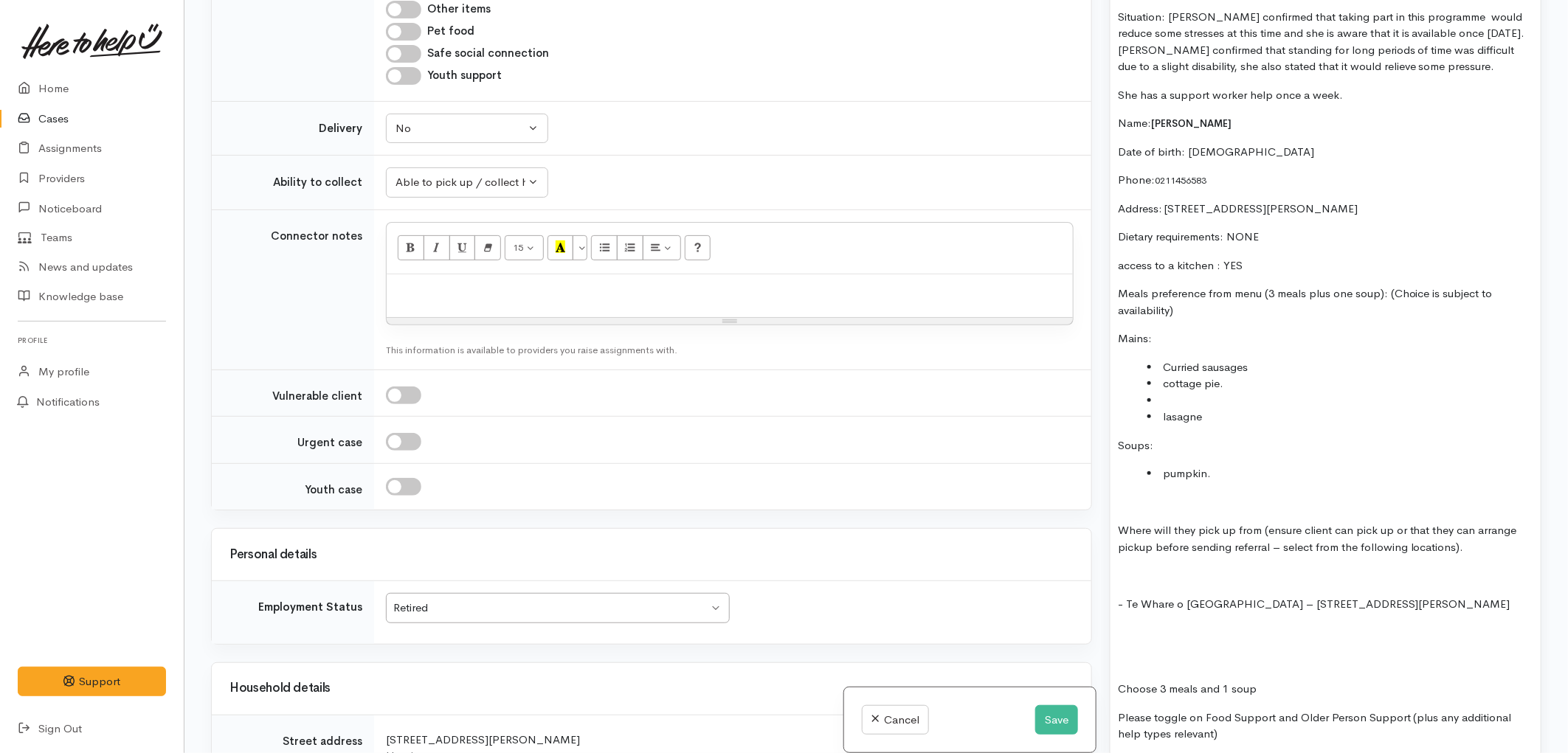
scroll to position [1114, 0]
click at [1473, 48] on p "Situation: Sandra confirmed that taking part in this programme would reduce som…" at bounding box center [1326, 40] width 416 height 67
click at [1462, 57] on p "Situation: Sandra confirmed that taking part in this programme would reduce som…" at bounding box center [1326, 40] width 416 height 67
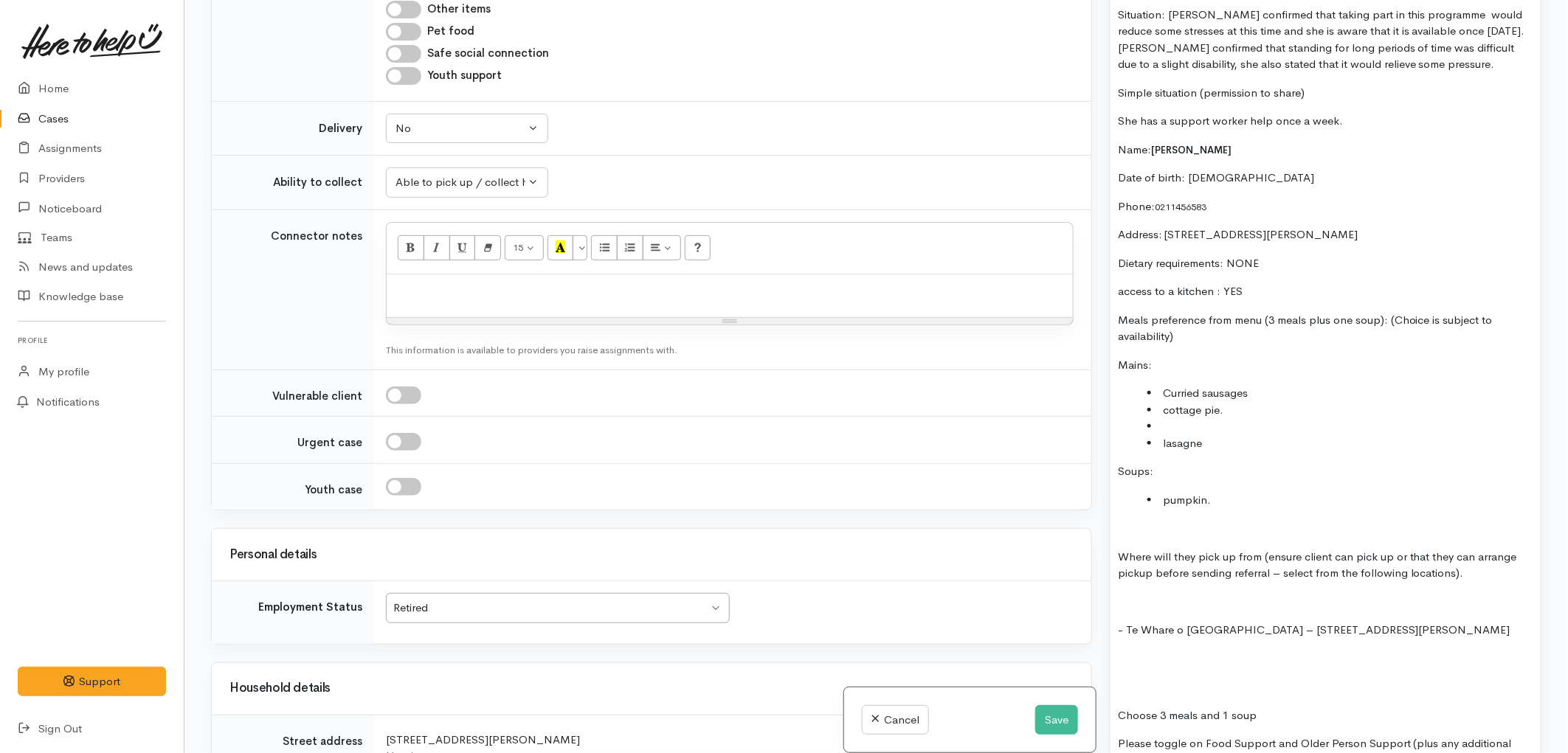
click at [1168, 418] on li at bounding box center [1340, 427] width 386 height 17
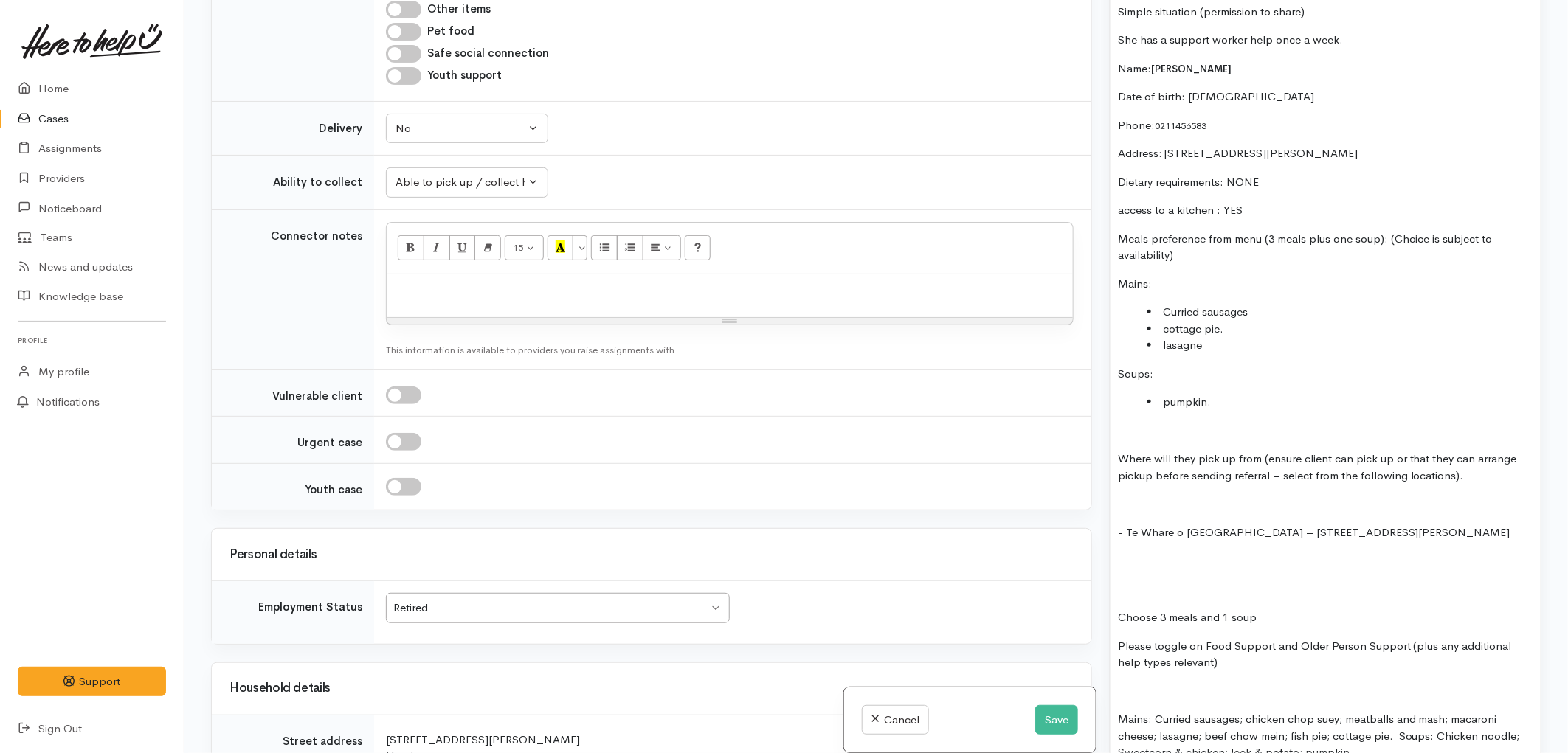
scroll to position [1196, 0]
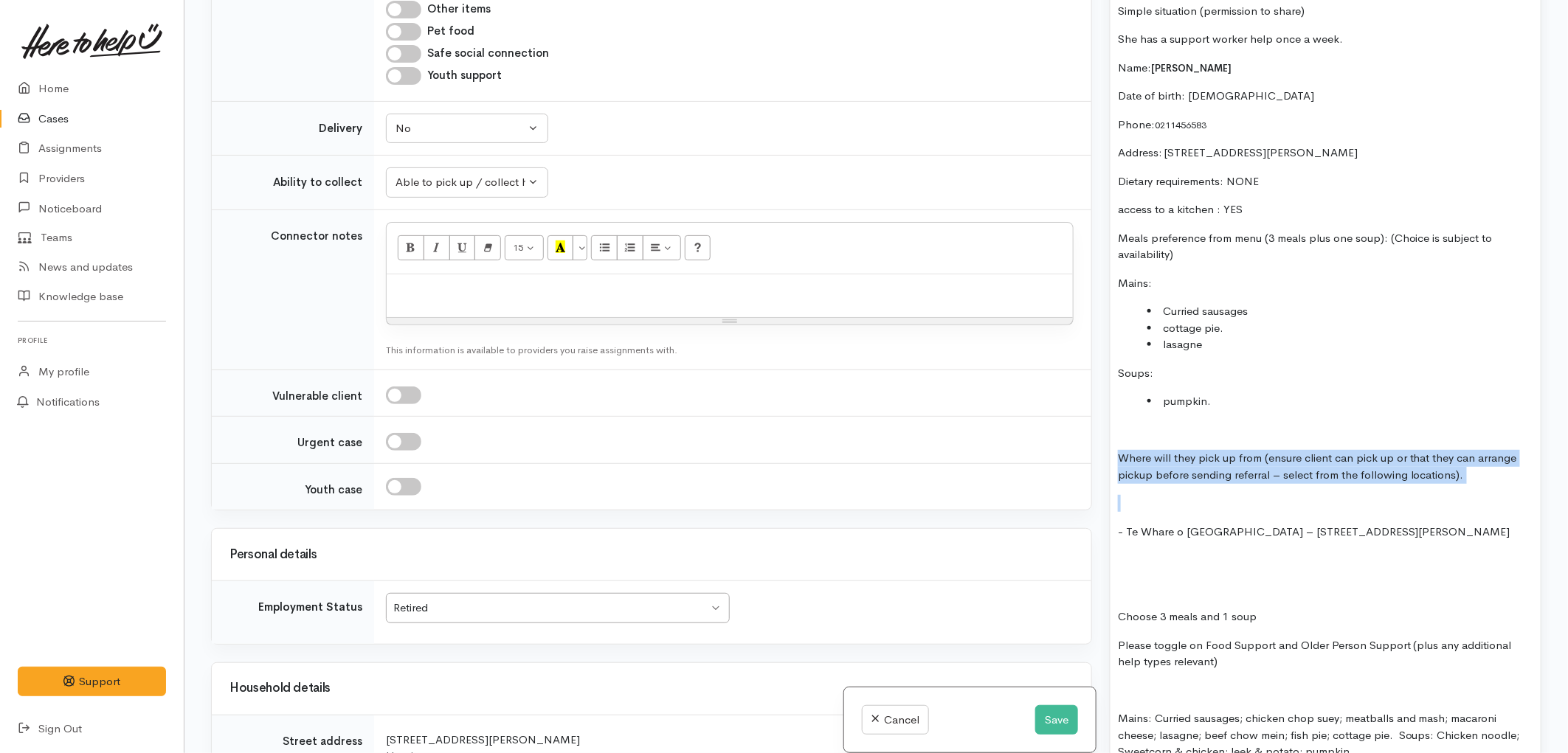
drag, startPoint x: 1463, startPoint y: 470, endPoint x: 1114, endPoint y: 426, distance: 351.8
click at [1114, 426] on div "FOOD SUPPORT - SUPER CONNECT (HAMILTON ONLY) Situation: Sandra confirmed that t…" at bounding box center [1325, 691] width 430 height 1660
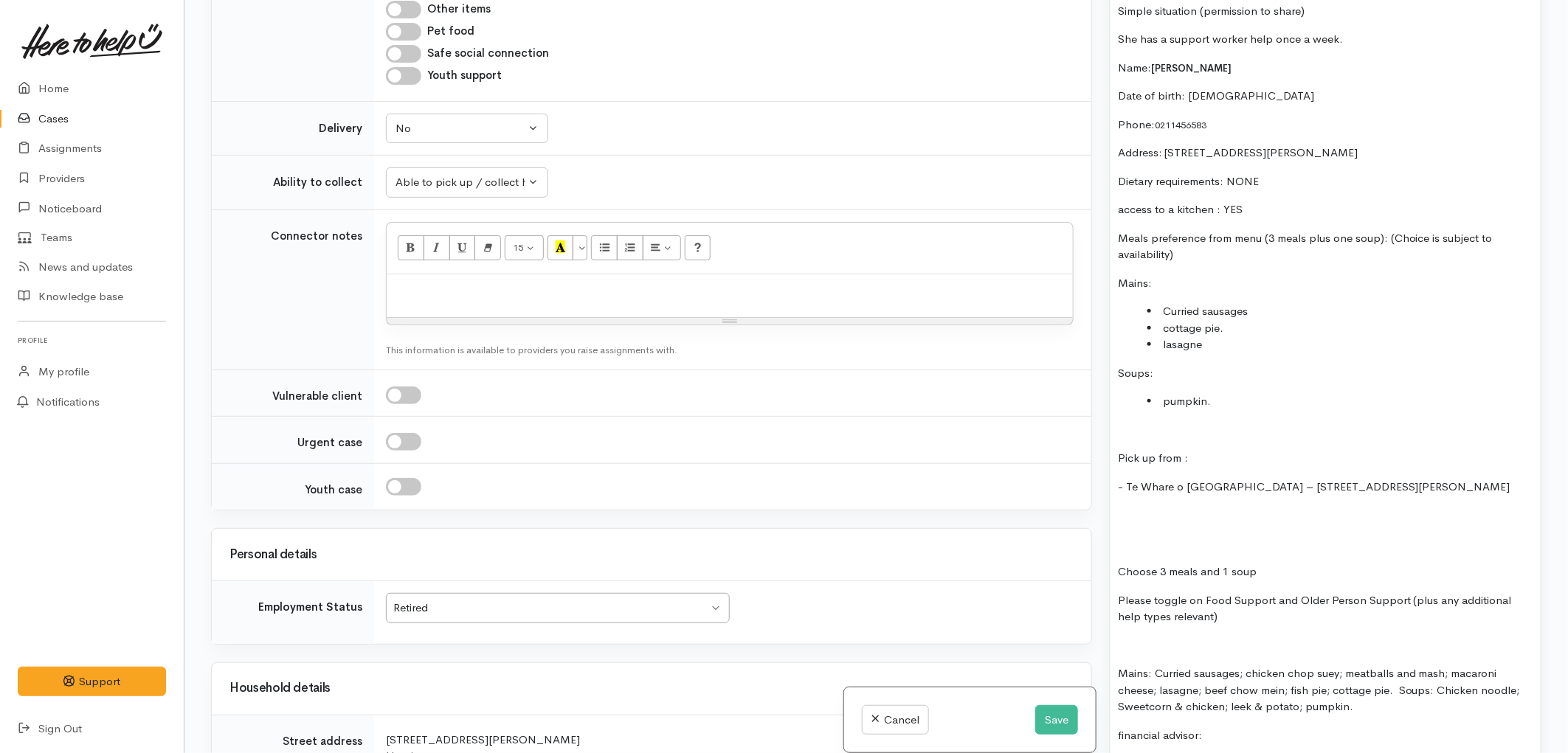
scroll to position [1278, 0]
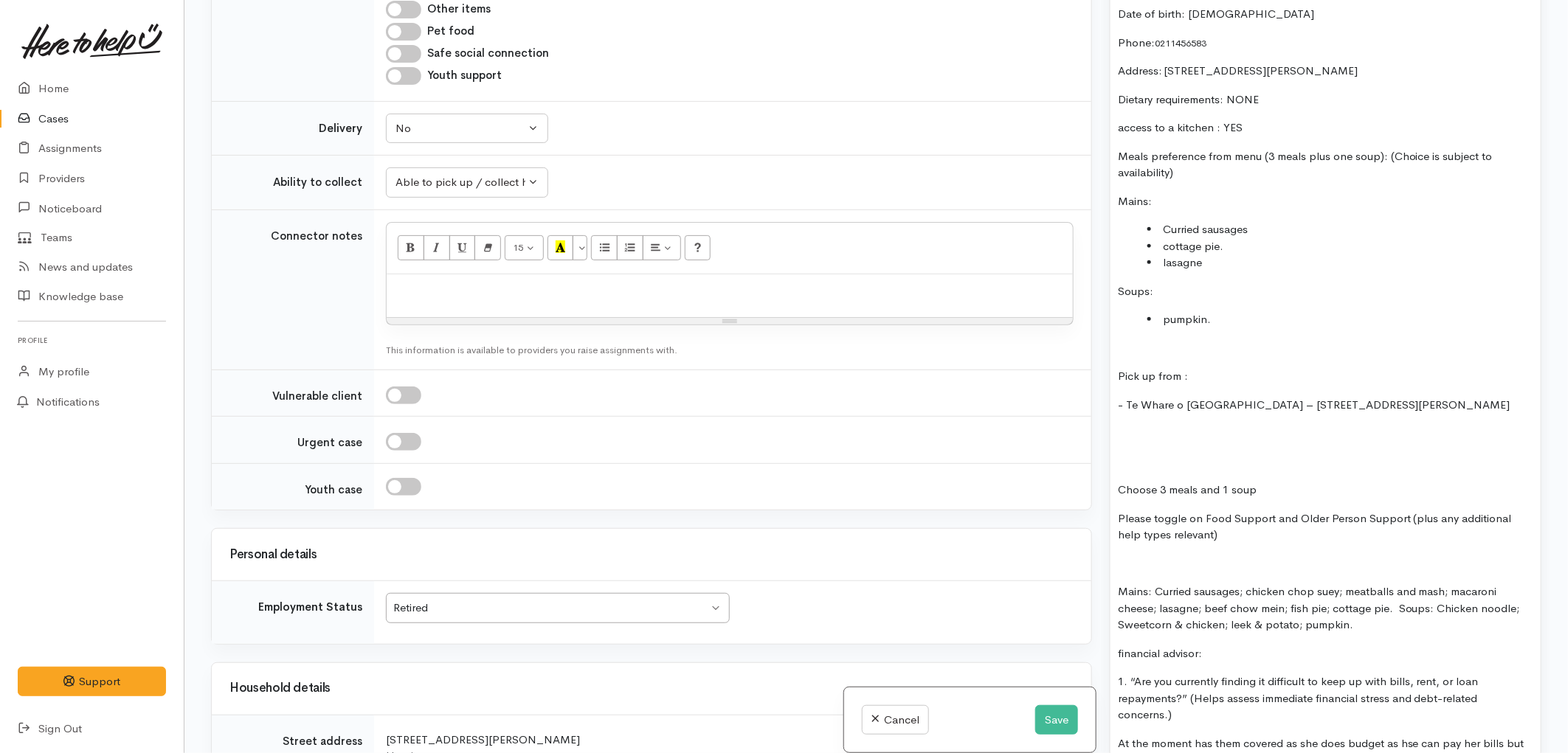
click at [1179, 437] on div "FOOD SUPPORT - SUPER CONNECT (HAMILTON ONLY) Situation: Sandra confirmed that t…" at bounding box center [1325, 586] width 430 height 1616
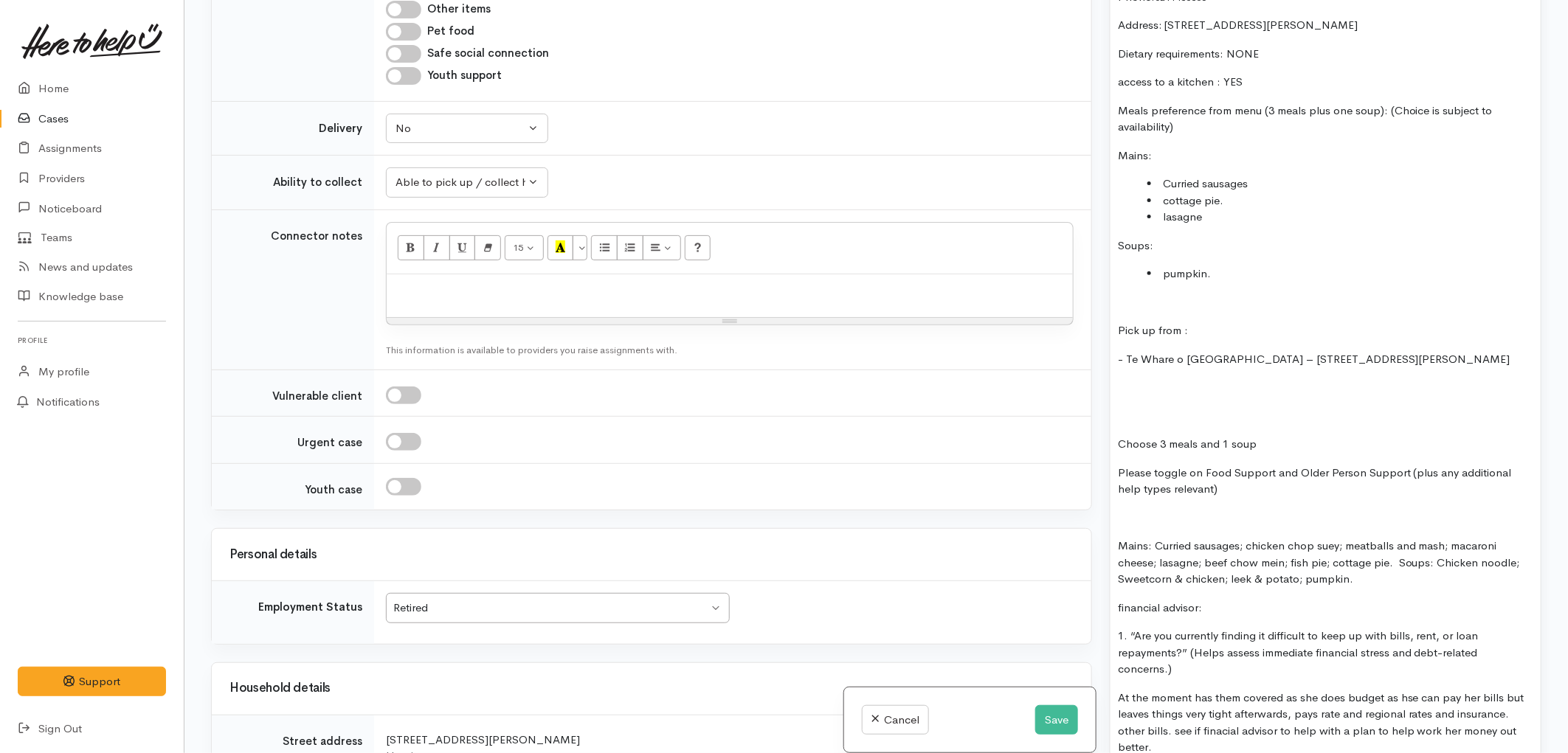
scroll to position [1360, 0]
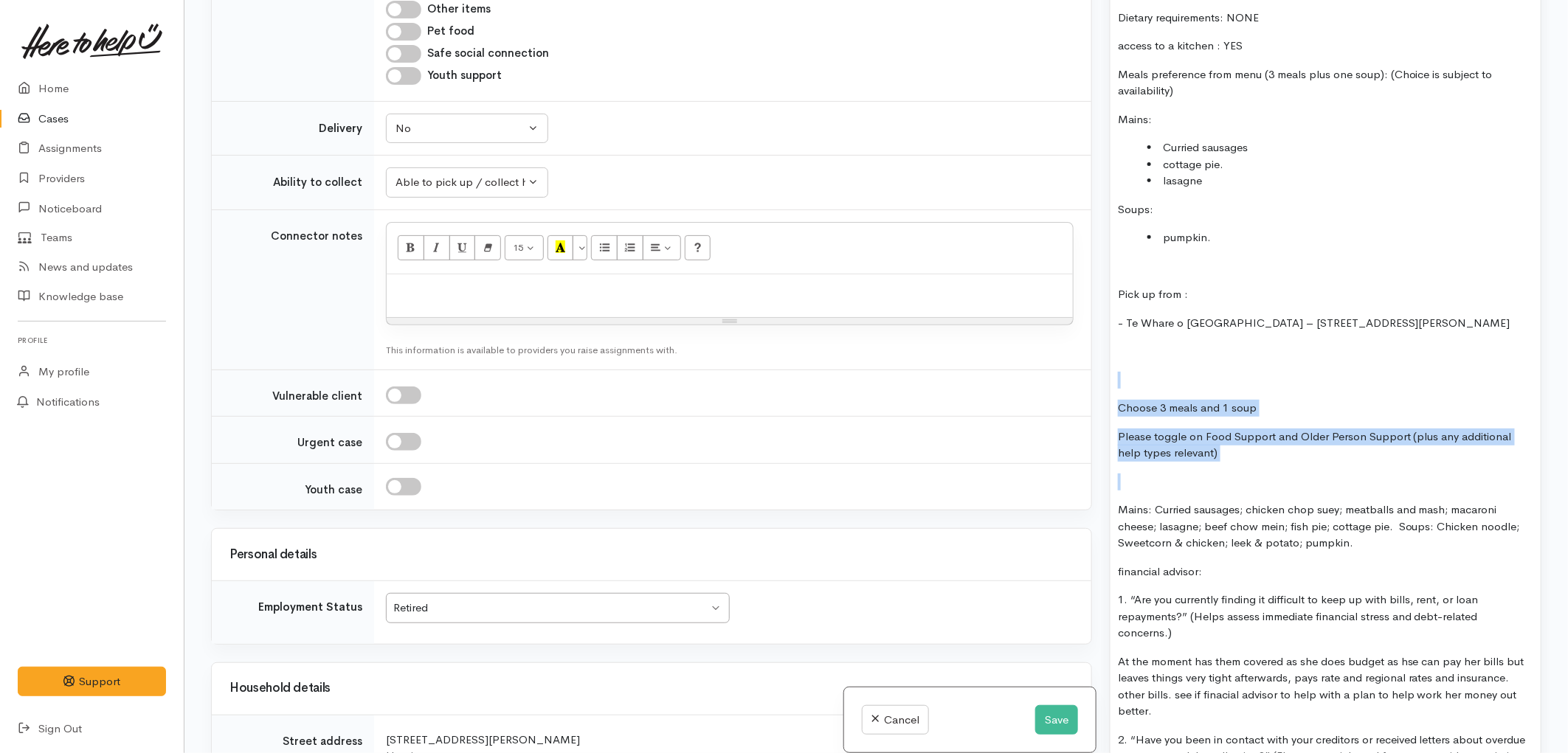
drag, startPoint x: 1225, startPoint y: 450, endPoint x: 1122, endPoint y: 364, distance: 134.2
click at [1122, 364] on div "FOOD SUPPORT - SUPER CONNECT (HAMILTON ONLY) Situation: Sandra confirmed that t…" at bounding box center [1325, 504] width 430 height 1616
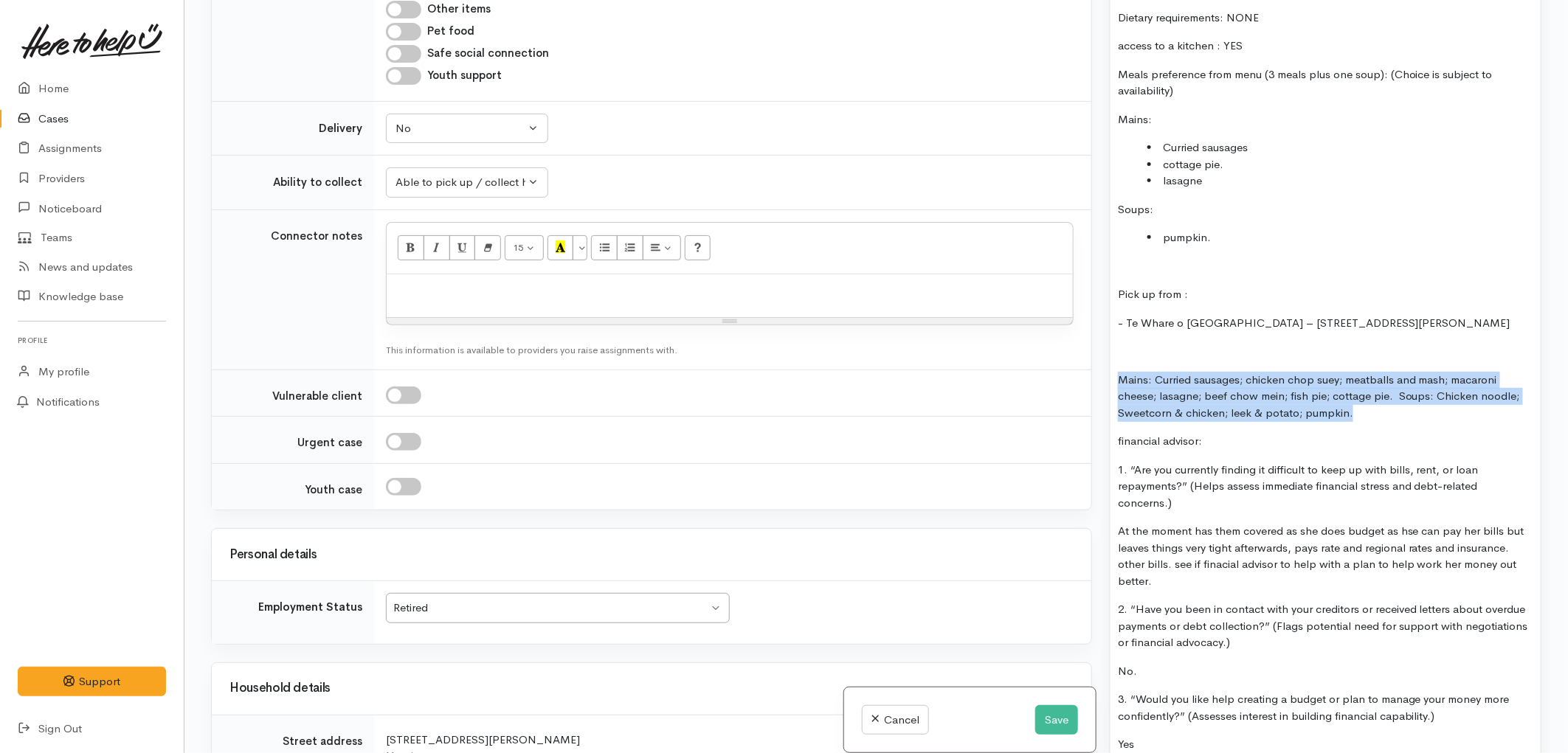
drag, startPoint x: 1119, startPoint y: 361, endPoint x: 1366, endPoint y: 399, distance: 249.9
click at [1366, 399] on p "Mains: Curried sausages; chicken chop suey; meatballs and mash; macaroni cheese…" at bounding box center [1326, 397] width 416 height 51
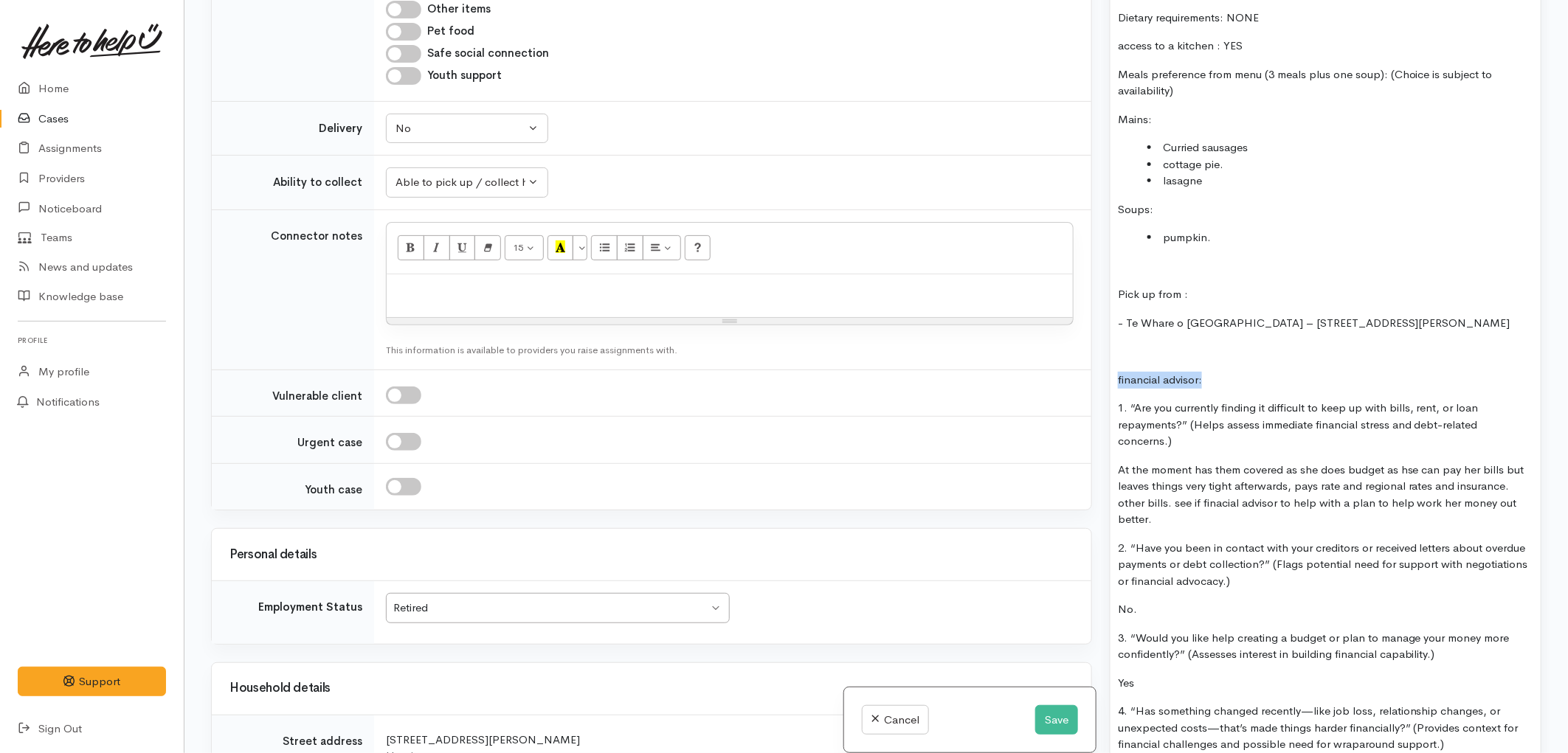
drag, startPoint x: 1223, startPoint y: 358, endPoint x: 1108, endPoint y: 355, distance: 115.0
click at [1108, 355] on div "Warnings Add No warnings have been raised against this case Add Warning Title ●…" at bounding box center [1325, 376] width 449 height 753
click at [1339, 348] on div "FOOD SUPPORT - SUPER CONNECT (HAMILTON ONLY) Situation: Sandra confirmed that t…" at bounding box center [1325, 409] width 430 height 1424
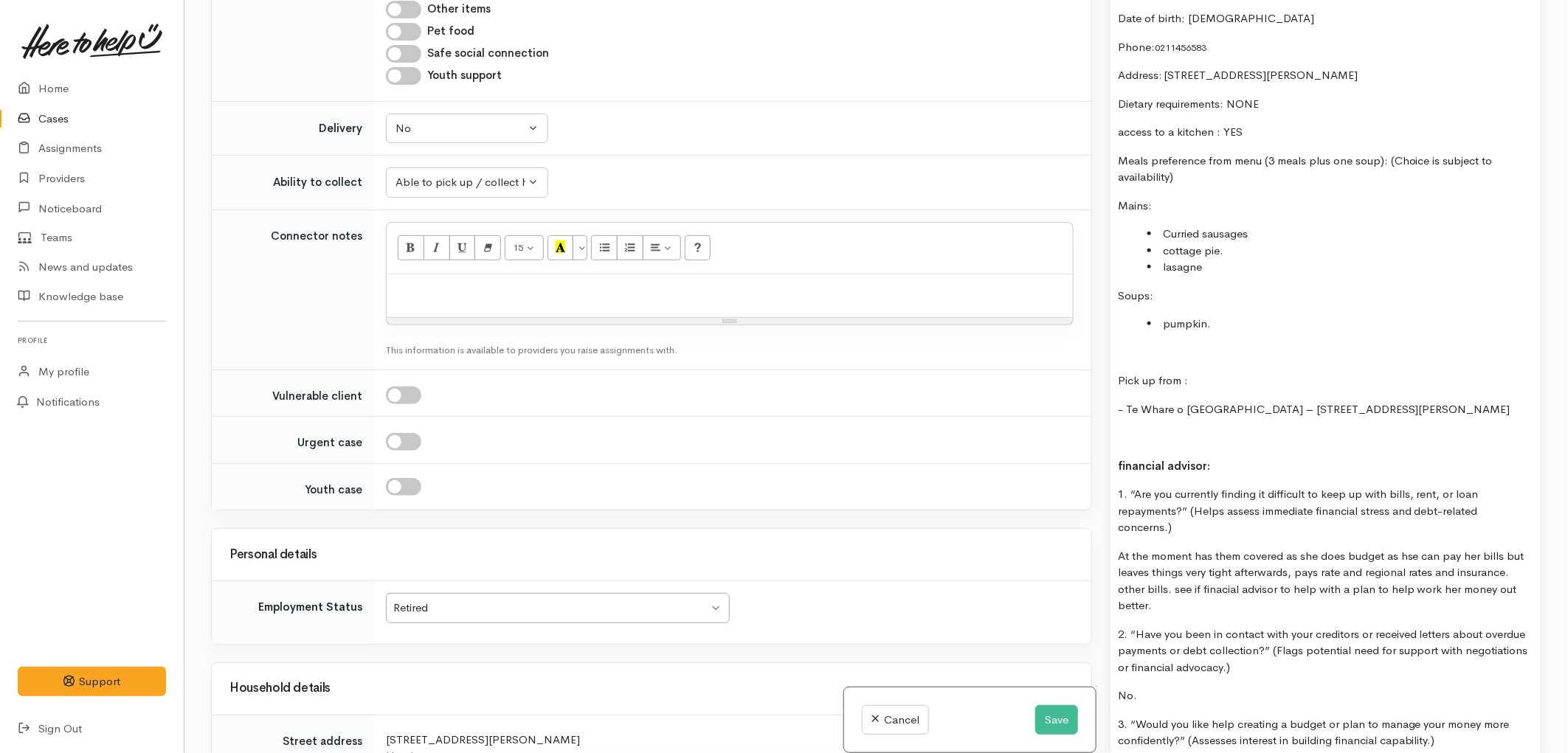
scroll to position [950, 0]
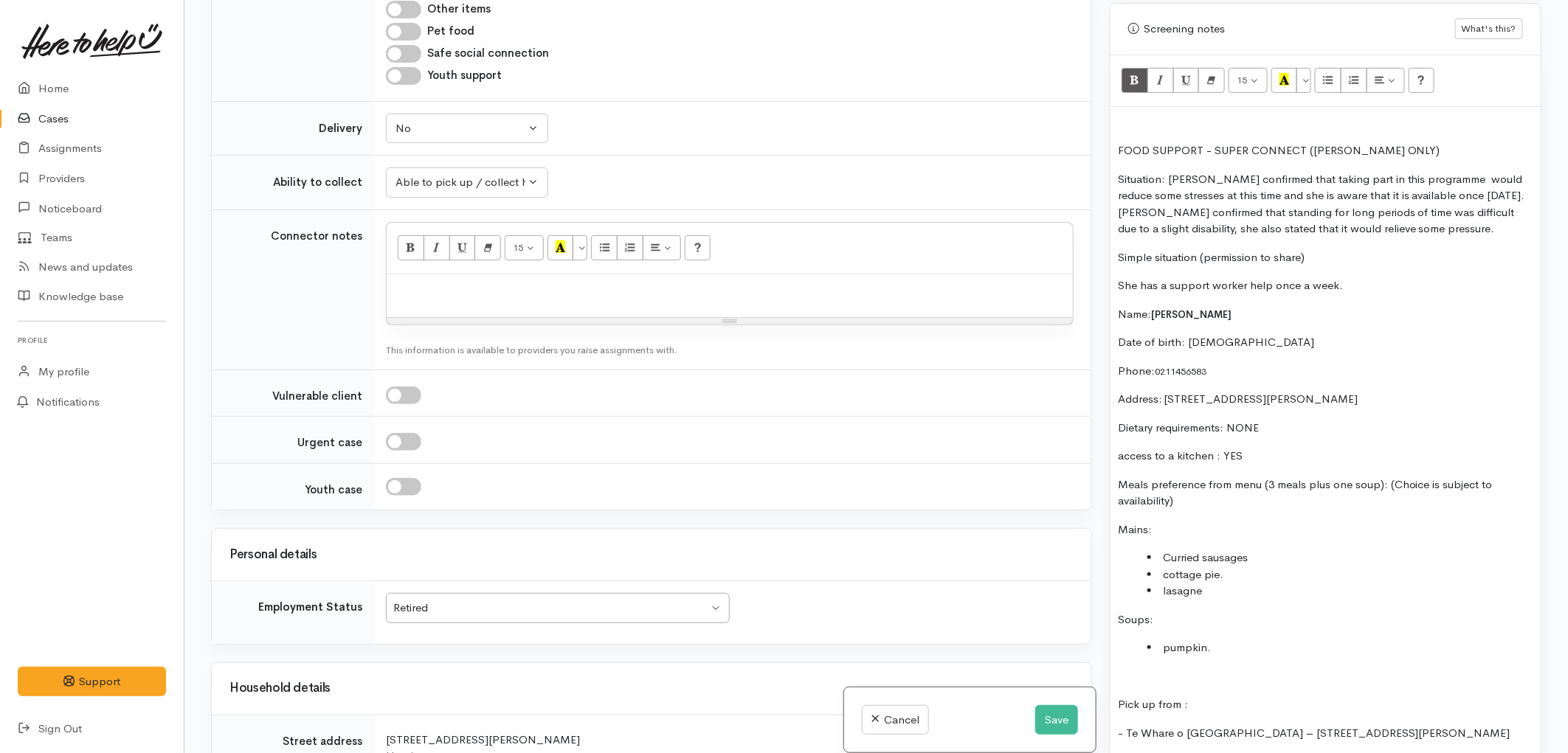
drag, startPoint x: 1116, startPoint y: 297, endPoint x: 1443, endPoint y: 378, distance: 336.9
copy div "Name: Sandra Duane Date of birth: 28/04/60 Phone:  0211456583 Address: 27 Borma…"
click at [655, 282] on p at bounding box center [729, 291] width 671 height 17
paste div
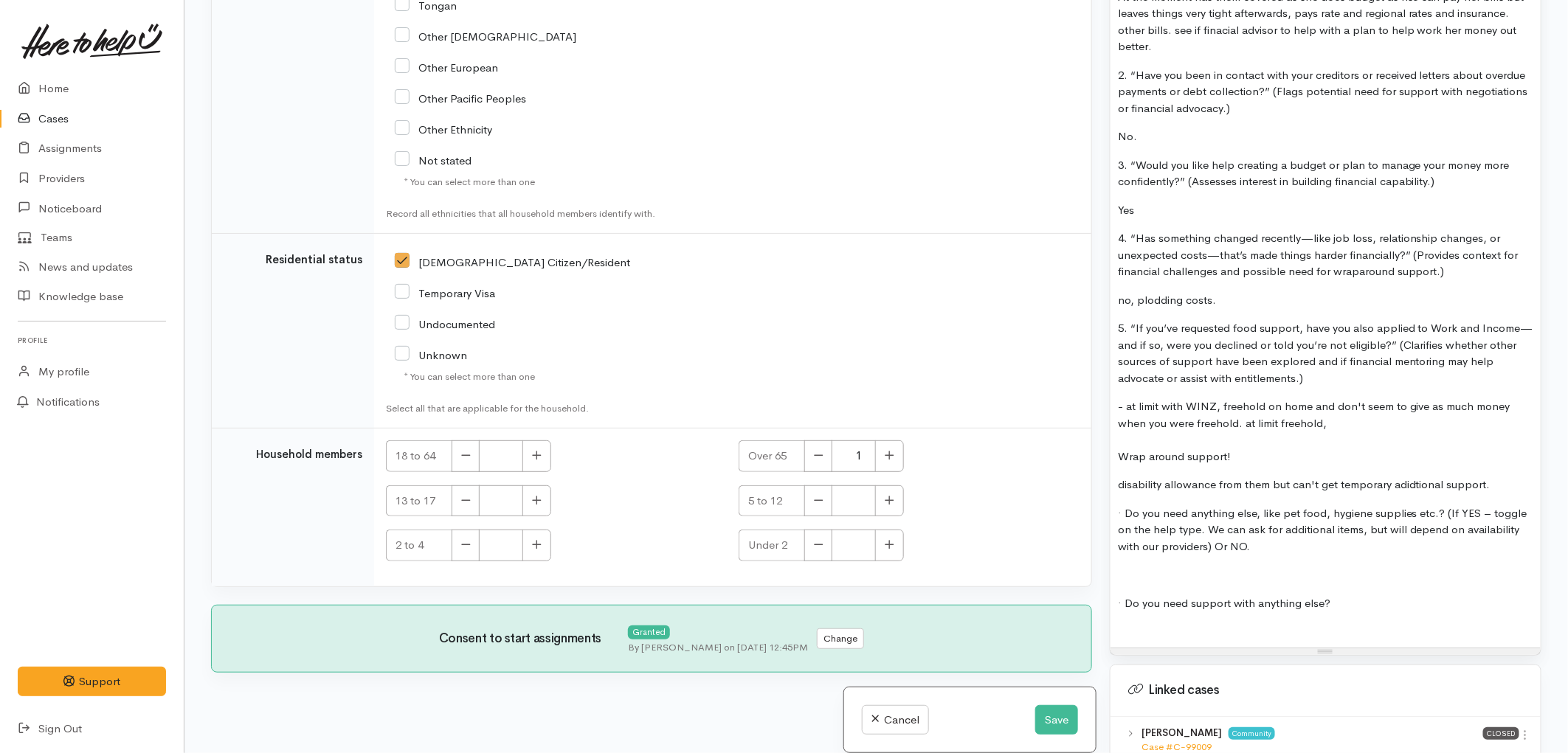
scroll to position [1934, 0]
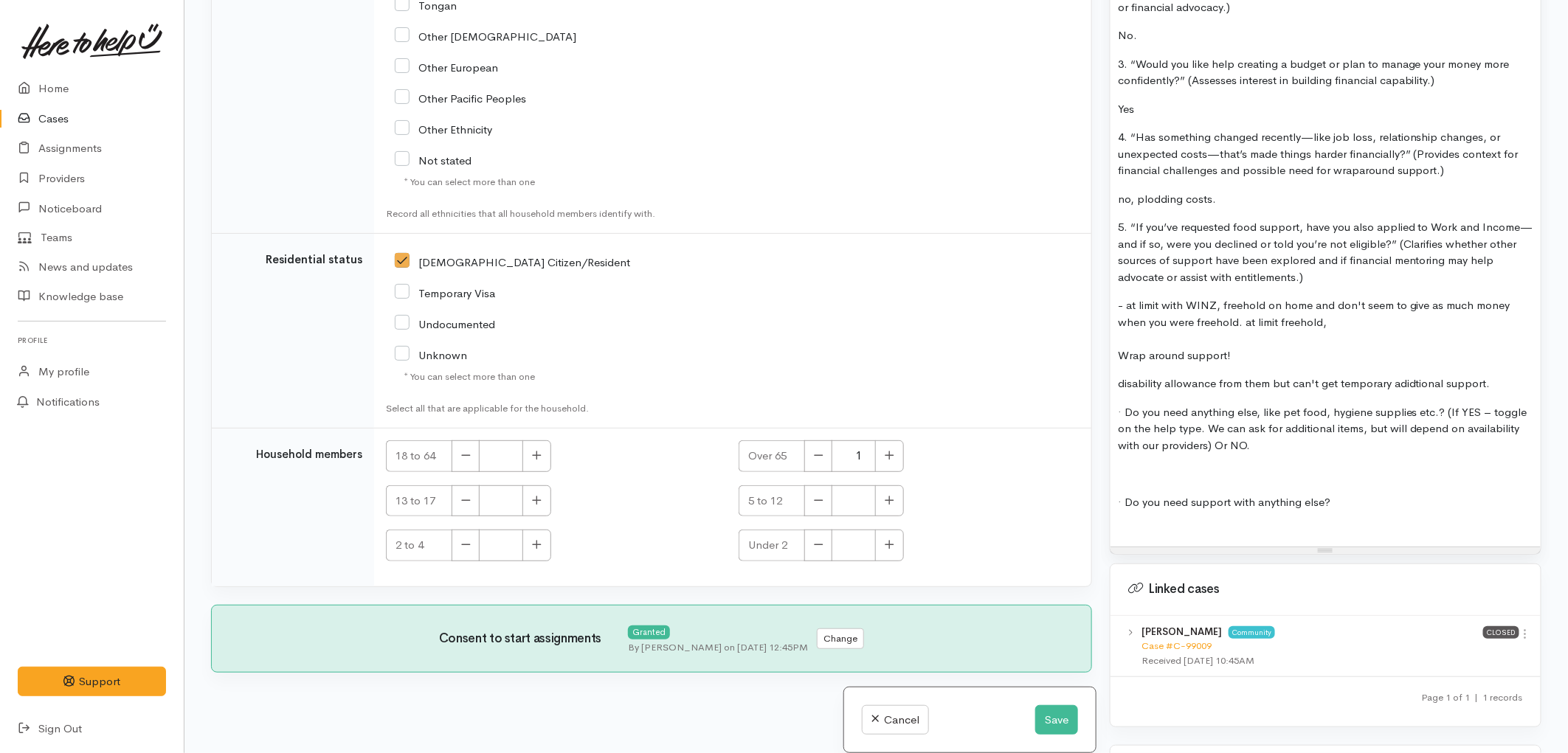
click at [1304, 522] on div at bounding box center [1326, 531] width 416 height 17
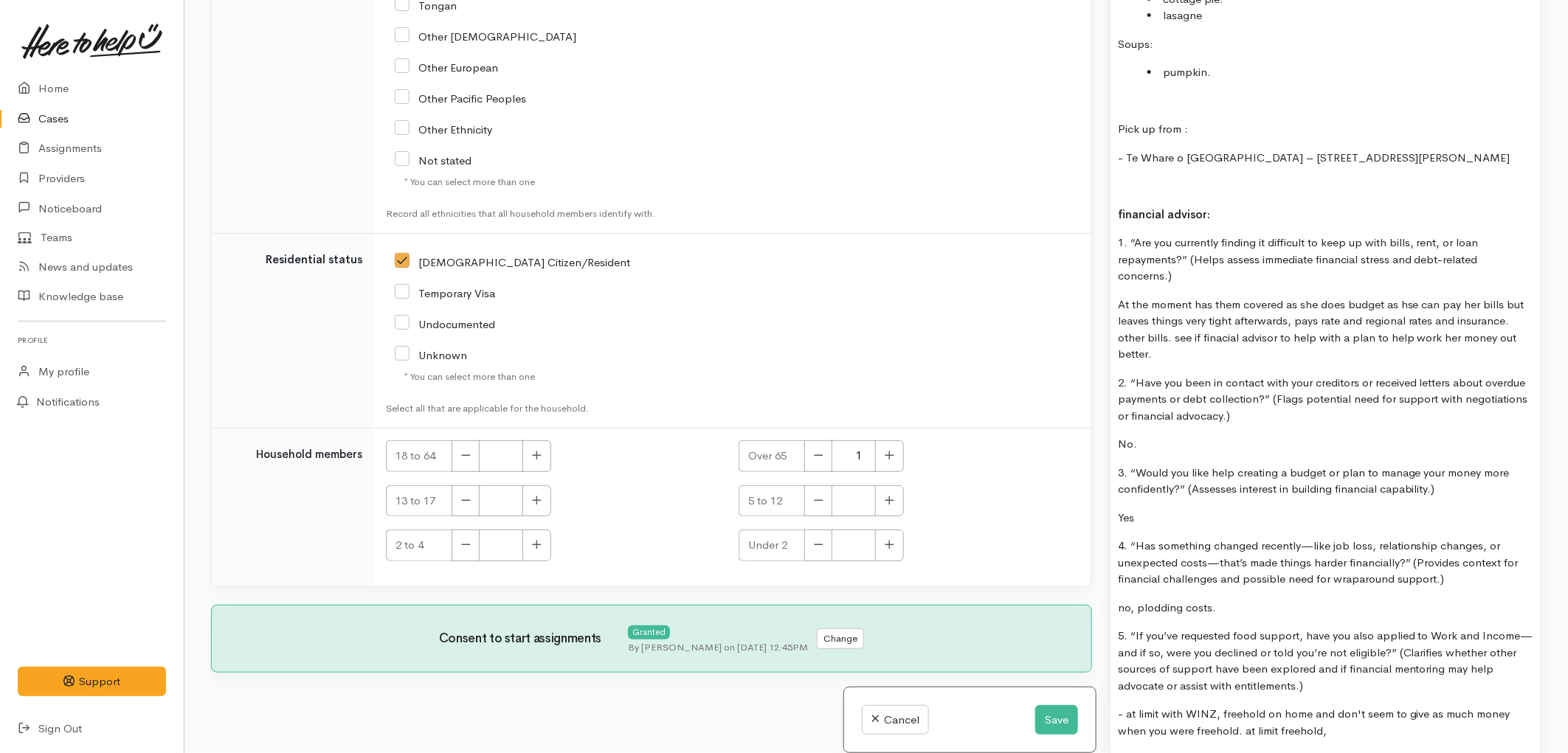
scroll to position [1524, 0]
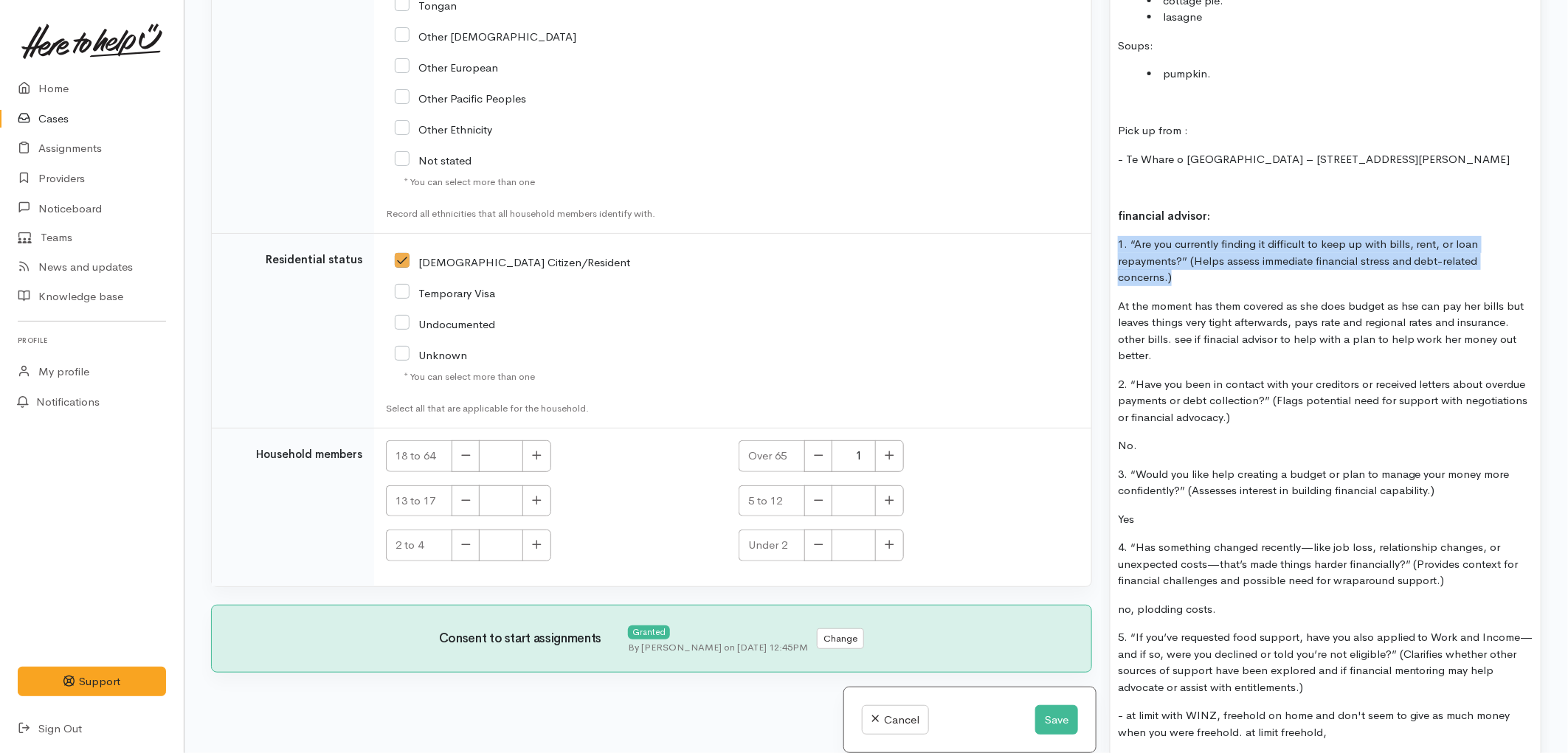
drag, startPoint x: 1175, startPoint y: 269, endPoint x: 1105, endPoint y: 224, distance: 83.2
click at [1105, 224] on div "Warnings Add No warnings have been raised against this case Add Warning Title ●…" at bounding box center [1325, 376] width 449 height 753
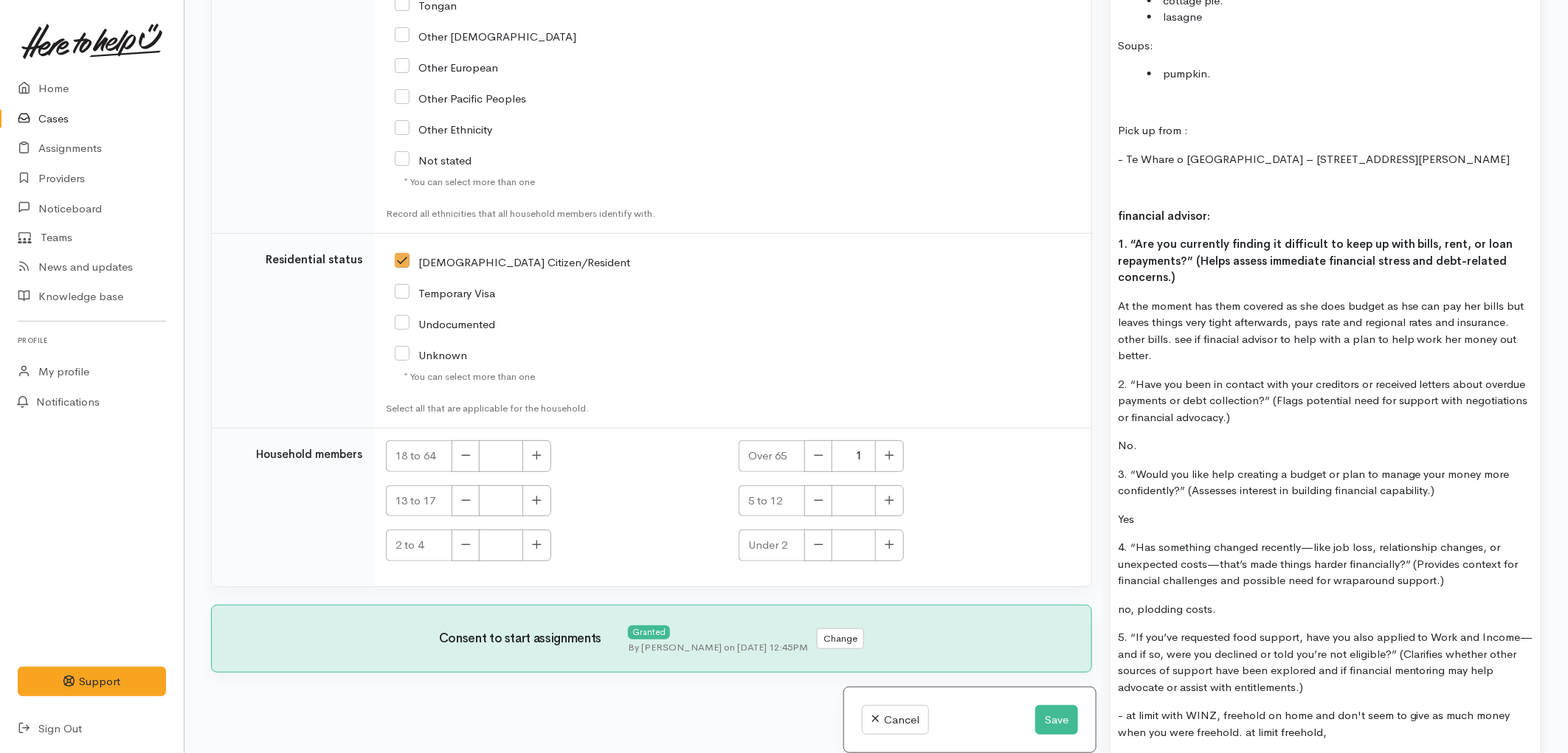
click at [1182, 328] on p "At the moment has them covered as she does budget as hse can pay her bills but …" at bounding box center [1326, 332] width 416 height 67
click at [1400, 298] on p "At the moment has them covered as she does budget as hse can pay her bills but …" at bounding box center [1326, 332] width 416 height 67
drag, startPoint x: 1415, startPoint y: 292, endPoint x: 1400, endPoint y: 290, distance: 15.1
click at [1400, 298] on p "At the moment has them covered as she does budget as hse can pay her bills but …" at bounding box center [1326, 332] width 416 height 67
click at [1222, 328] on p "At the moment has them covered as she does budget and can pay her bills but lea…" at bounding box center [1326, 332] width 416 height 67
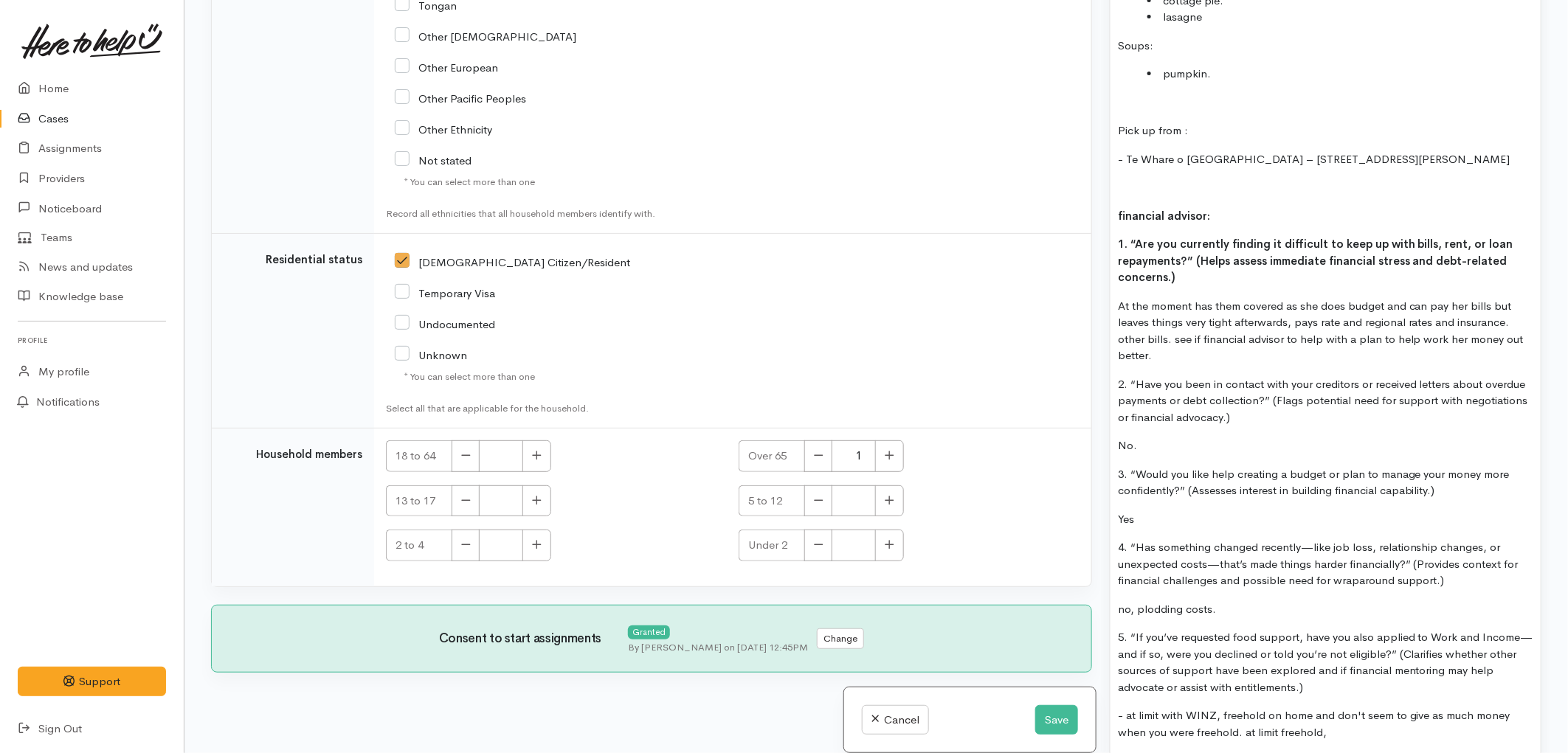
click at [1511, 305] on p "At the moment has them covered as she does budget and can pay her bills but lea…" at bounding box center [1326, 332] width 416 height 67
drag, startPoint x: 1236, startPoint y: 337, endPoint x: 1192, endPoint y: 331, distance: 44.4
click at [1192, 331] on p "At the moment has them covered as she does budget and can pay her bills but lea…" at bounding box center [1326, 332] width 416 height 67
click at [1187, 328] on p "At the moment has them covered as she does budget and can pay her bills but lea…" at bounding box center [1326, 332] width 416 height 67
click at [1174, 328] on p "At the moment has them covered as she does budget and can pay her bills but lea…" at bounding box center [1326, 332] width 416 height 67
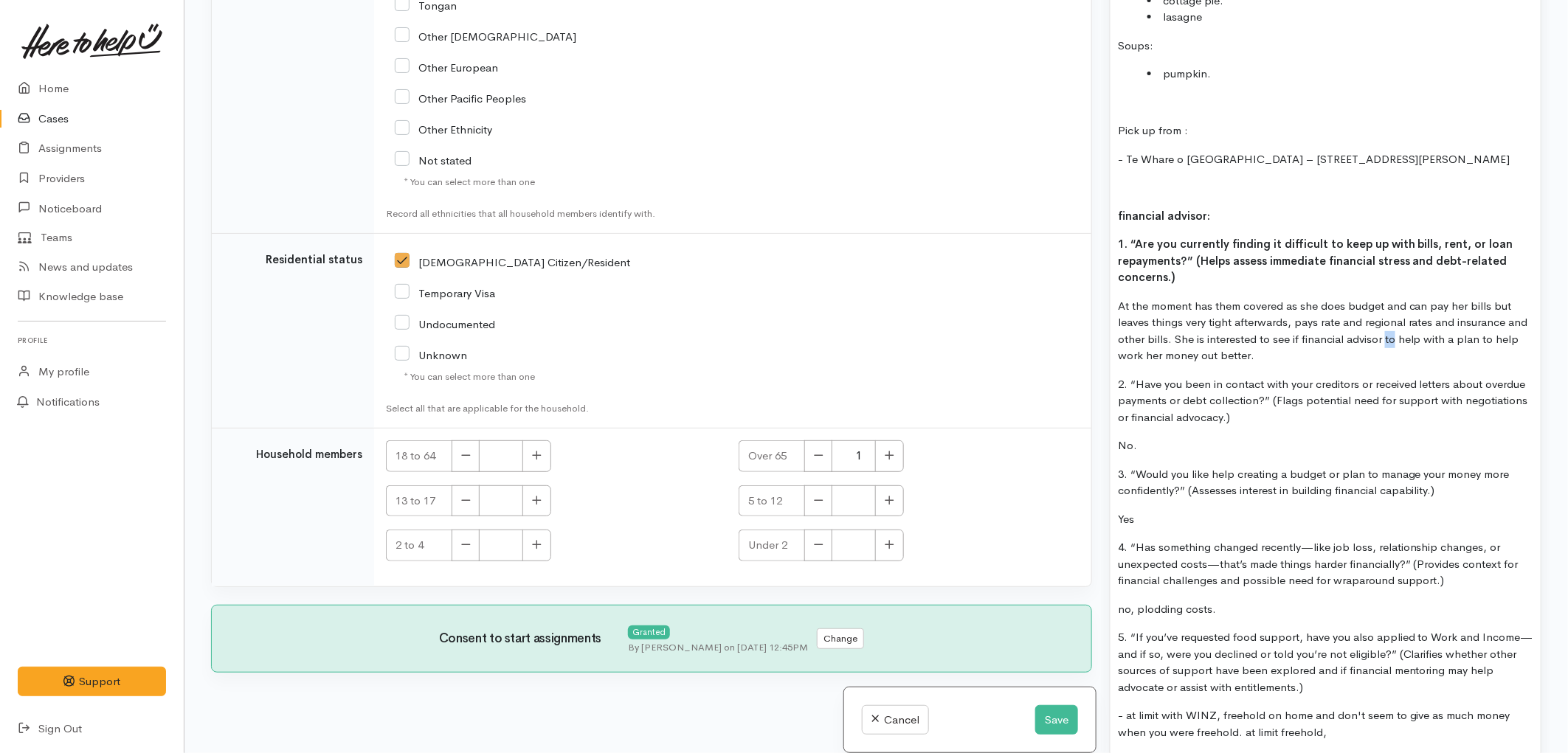
drag, startPoint x: 1395, startPoint y: 325, endPoint x: 1387, endPoint y: 325, distance: 8.0
click at [1387, 325] on p "At the moment has them covered as she does budget and can pay her bills but lea…" at bounding box center [1326, 332] width 416 height 67
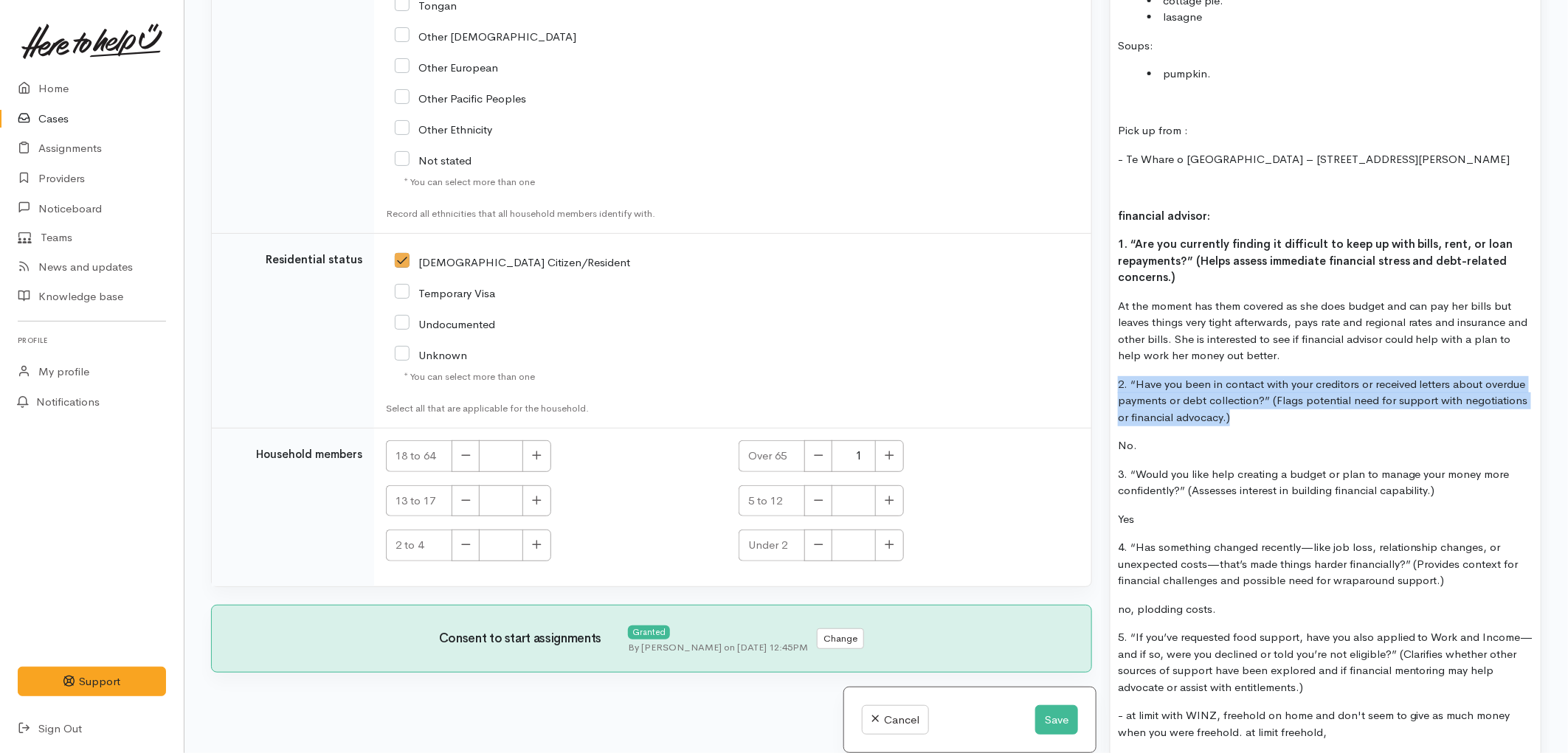
drag, startPoint x: 1235, startPoint y: 402, endPoint x: 1115, endPoint y: 366, distance: 125.3
click at [1115, 366] on div "FOOD SUPPORT - SUPER CONNECT (HAMILTON ONLY) Situation: Sandra confirmed that t…" at bounding box center [1325, 245] width 430 height 1424
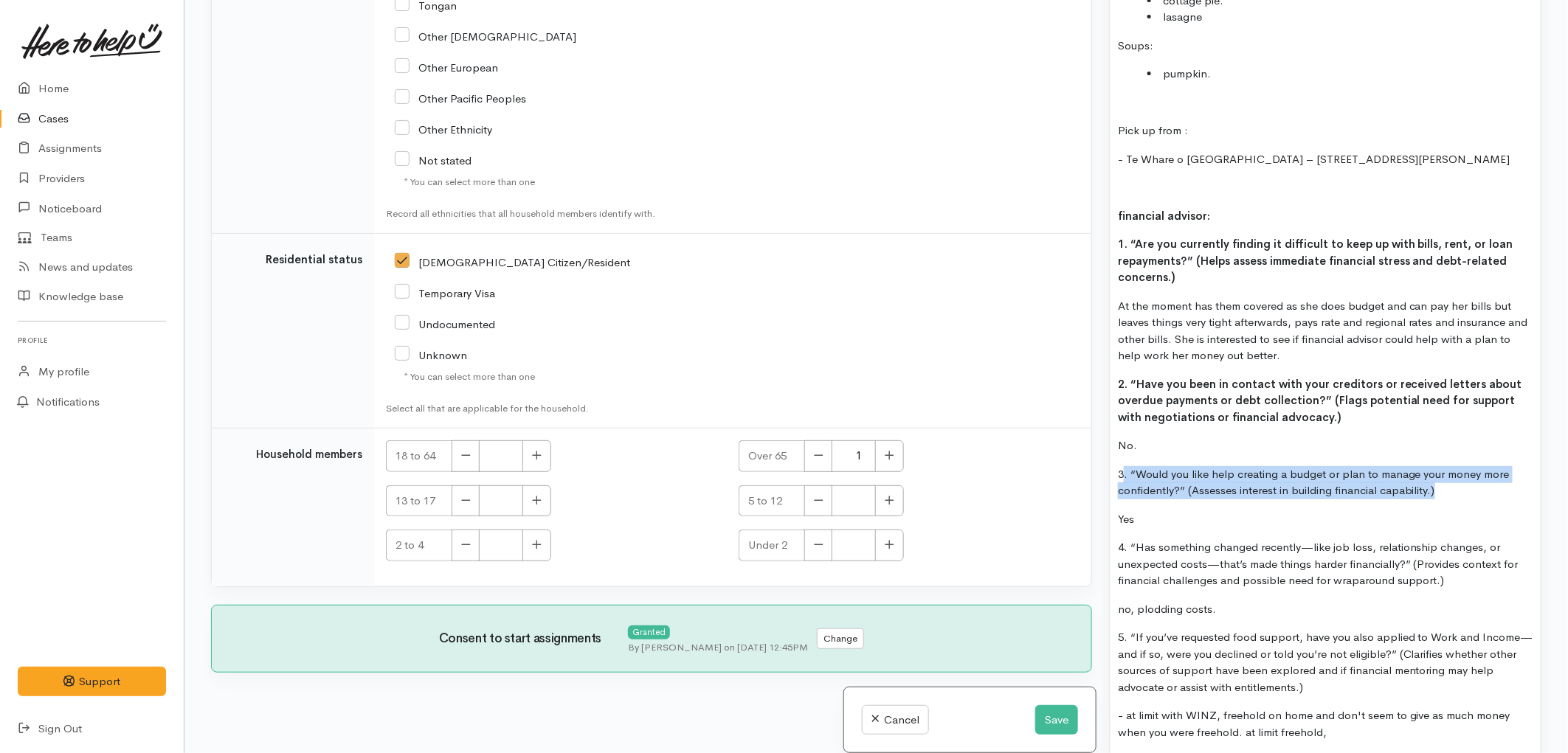
drag, startPoint x: 1121, startPoint y: 453, endPoint x: 1451, endPoint y: 480, distance: 331.1
click at [1451, 480] on p "3. “Would you like help creating a budget or plan to manage your money more con…" at bounding box center [1326, 482] width 416 height 33
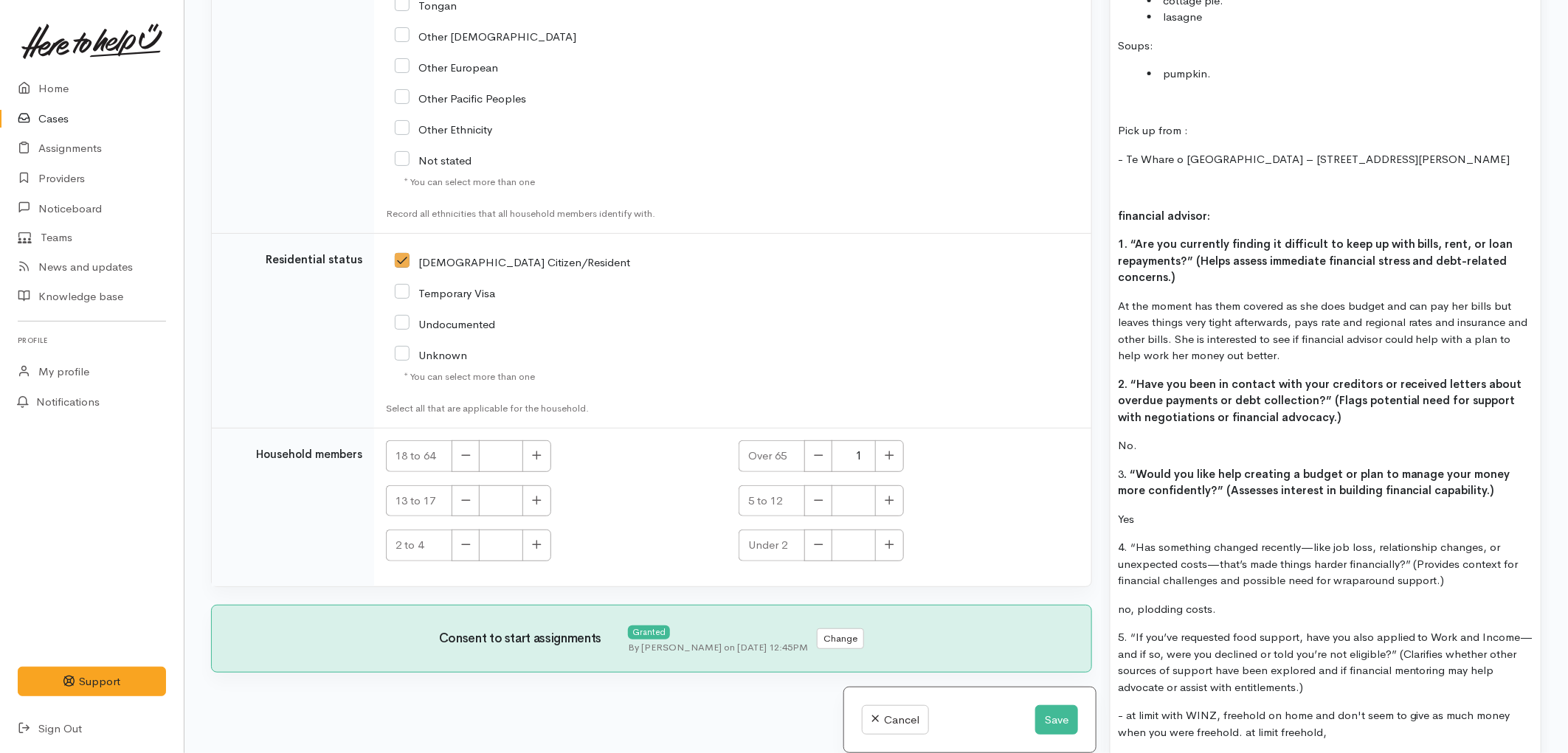
scroll to position [1606, 0]
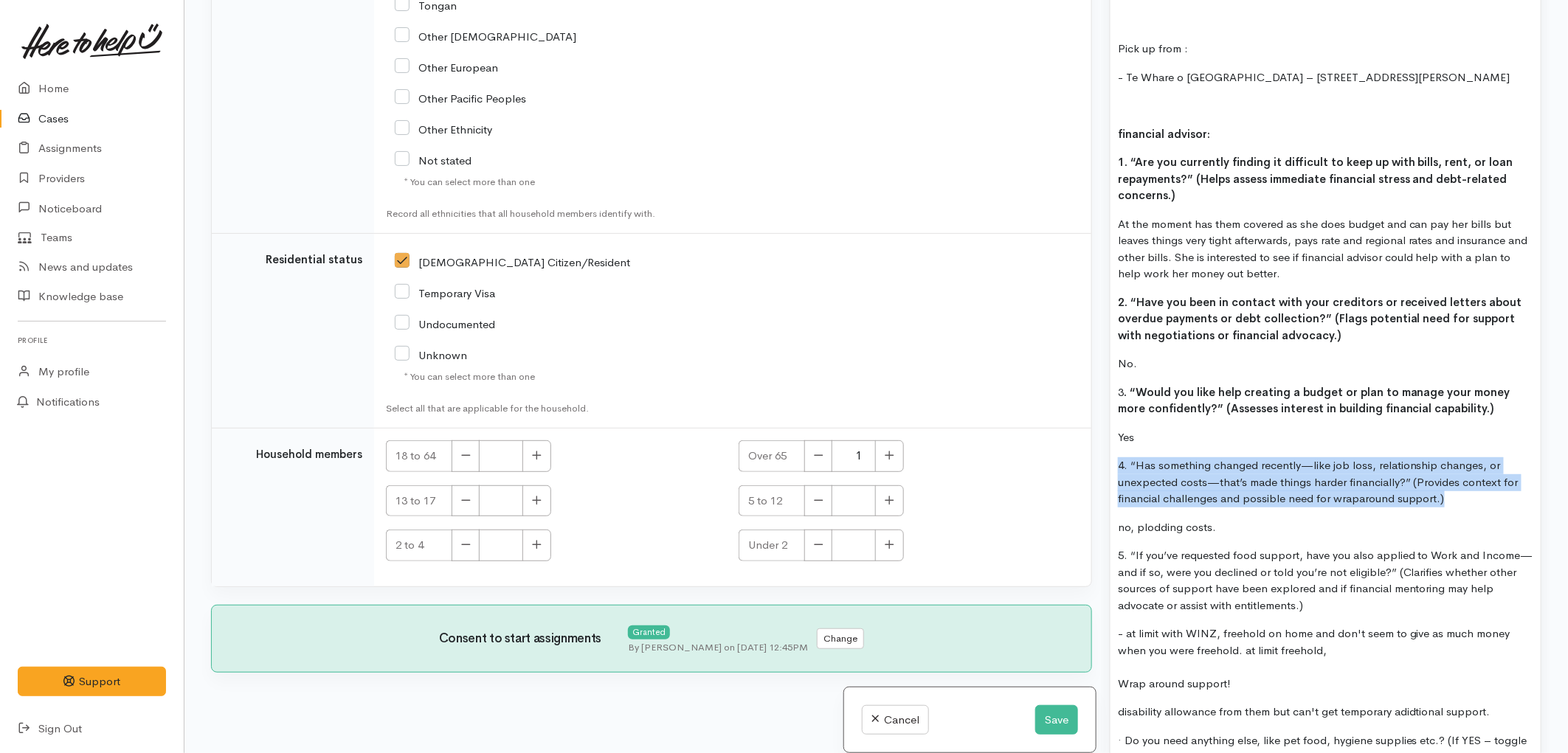
drag, startPoint x: 1120, startPoint y: 452, endPoint x: 1457, endPoint y: 488, distance: 338.9
click at [1457, 488] on p "4. “Has something changed recently—like job loss, relationship changes, or unex…" at bounding box center [1326, 482] width 416 height 51
drag, startPoint x: 1219, startPoint y: 519, endPoint x: 1137, endPoint y: 511, distance: 82.4
click at [1137, 519] on p "no, plodding costs." at bounding box center [1326, 528] width 416 height 17
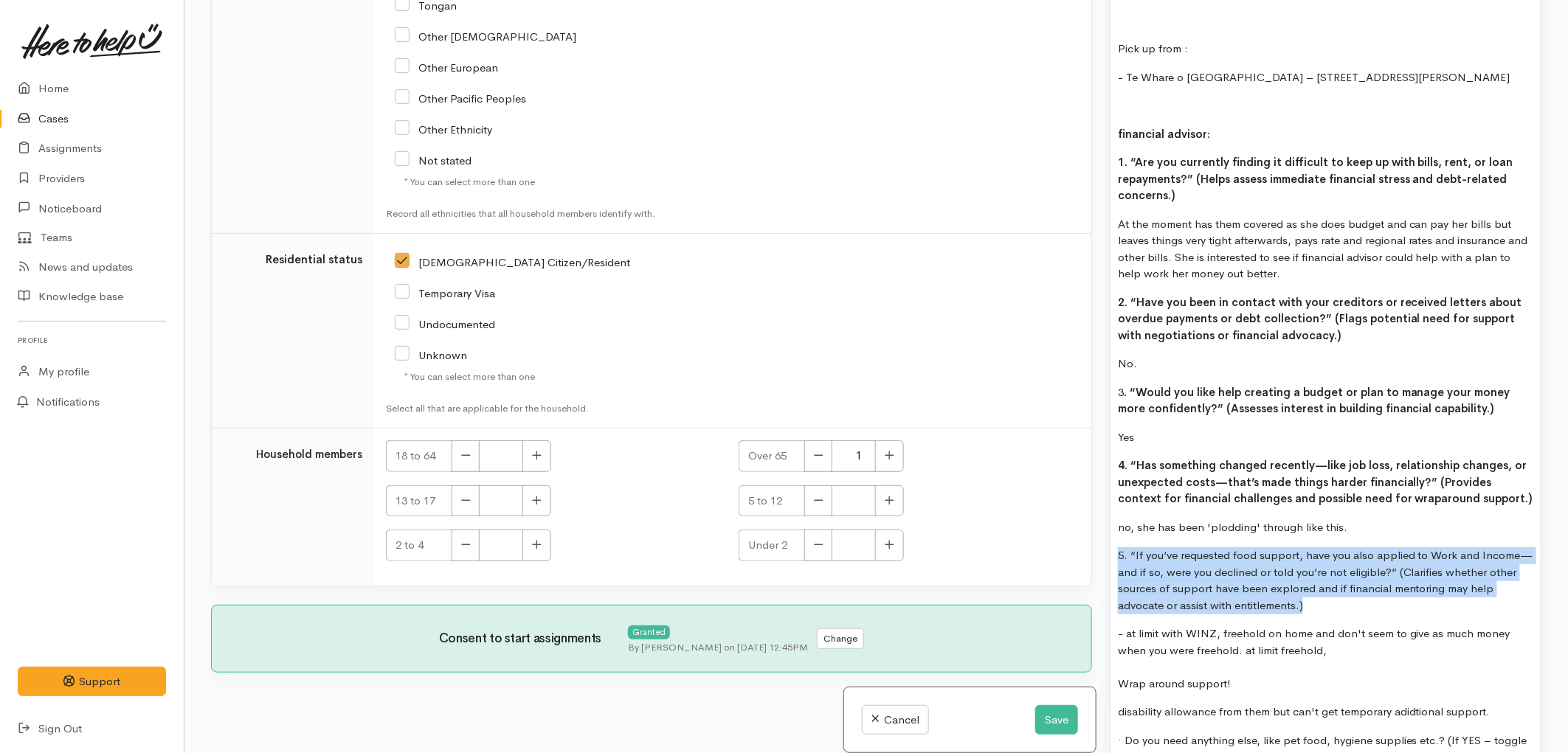
drag, startPoint x: 1308, startPoint y: 595, endPoint x: 1118, endPoint y: 535, distance: 199.2
click at [1118, 547] on p "5. “If you’ve requested food support, have you also applied to Work and Income—…" at bounding box center [1326, 580] width 416 height 67
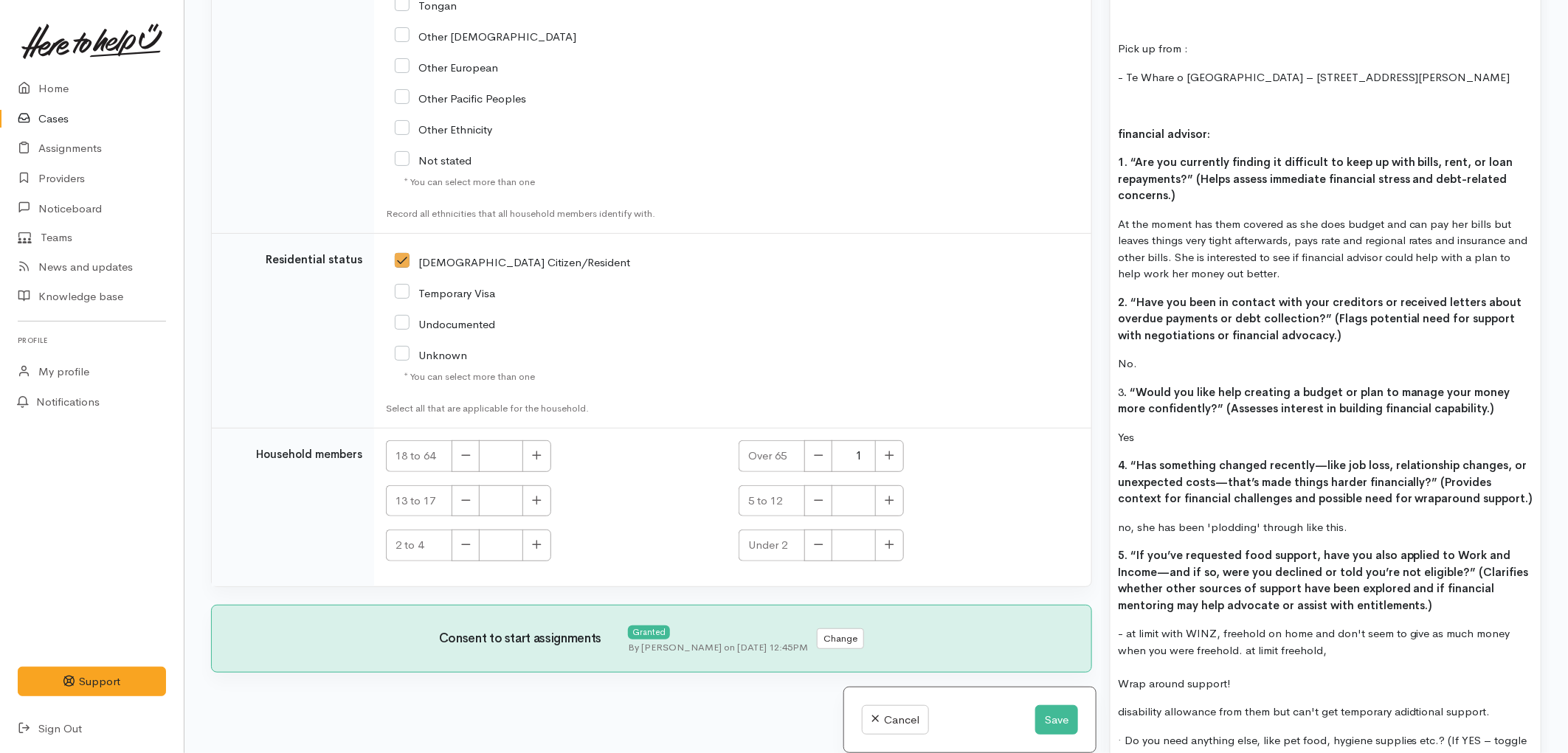
click at [1213, 570] on b "5. “If you’ve requested food support, have you also applied to Work and Income—…" at bounding box center [1323, 580] width 411 height 64
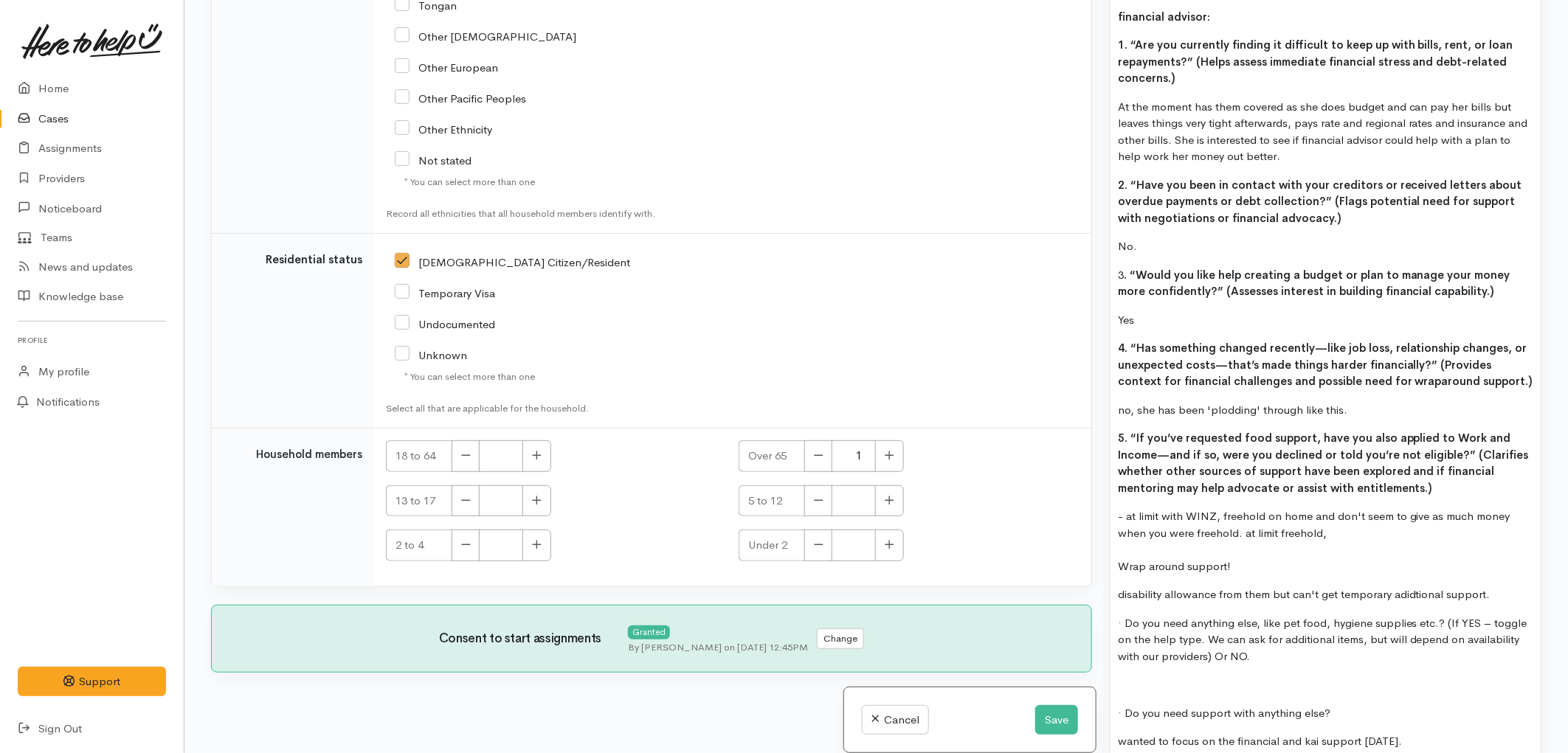
scroll to position [1771, 0]
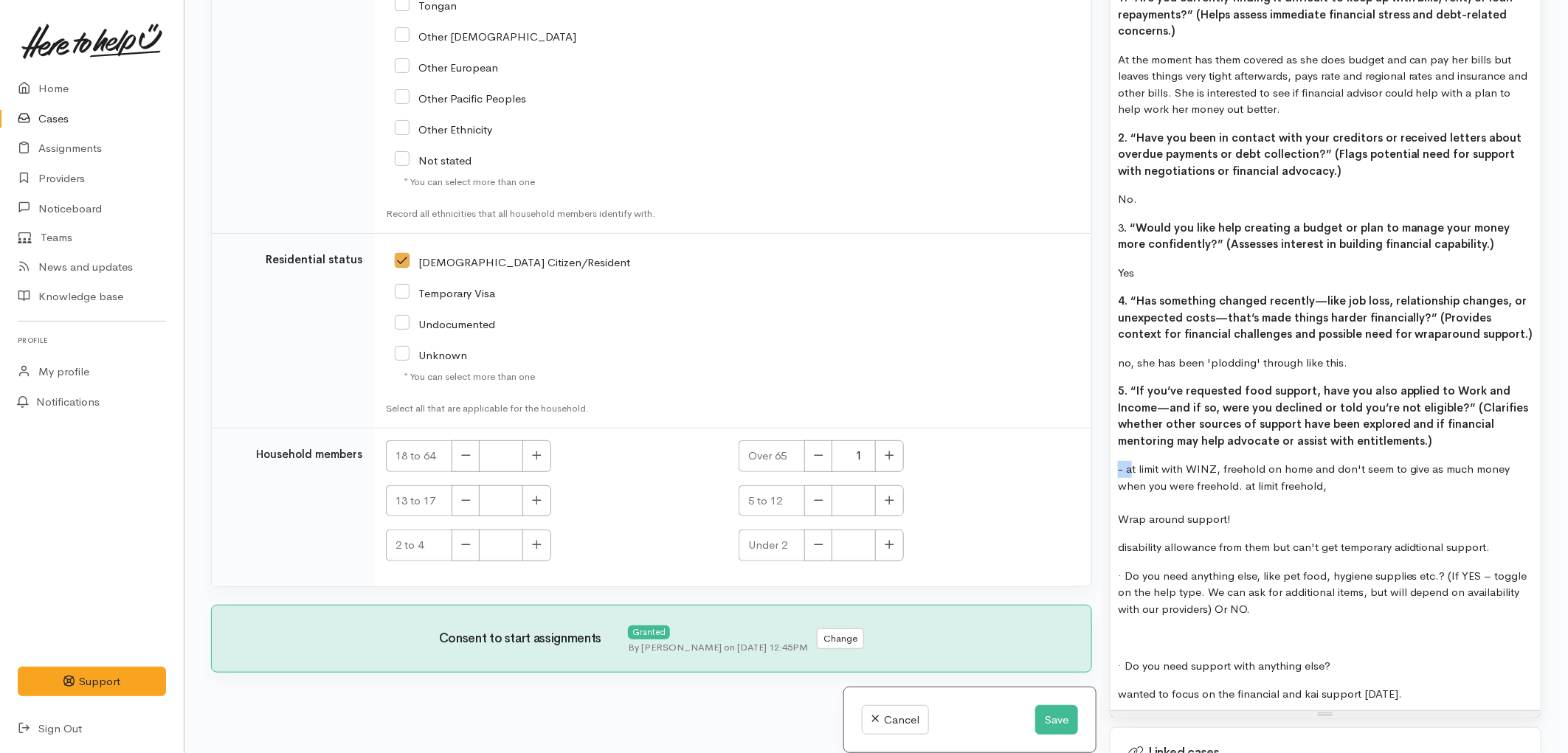
drag, startPoint x: 1131, startPoint y: 453, endPoint x: 1118, endPoint y: 456, distance: 13.3
click at [1118, 461] on div "- at limit with WINZ, freehold on home and don't seem to give as much money whe…" at bounding box center [1326, 478] width 416 height 33
drag, startPoint x: 1329, startPoint y: 474, endPoint x: 1239, endPoint y: 476, distance: 90.0
click at [1239, 476] on div "At limit with WINZ, freehold on home and don't seem to give as much money when …" at bounding box center [1326, 478] width 416 height 33
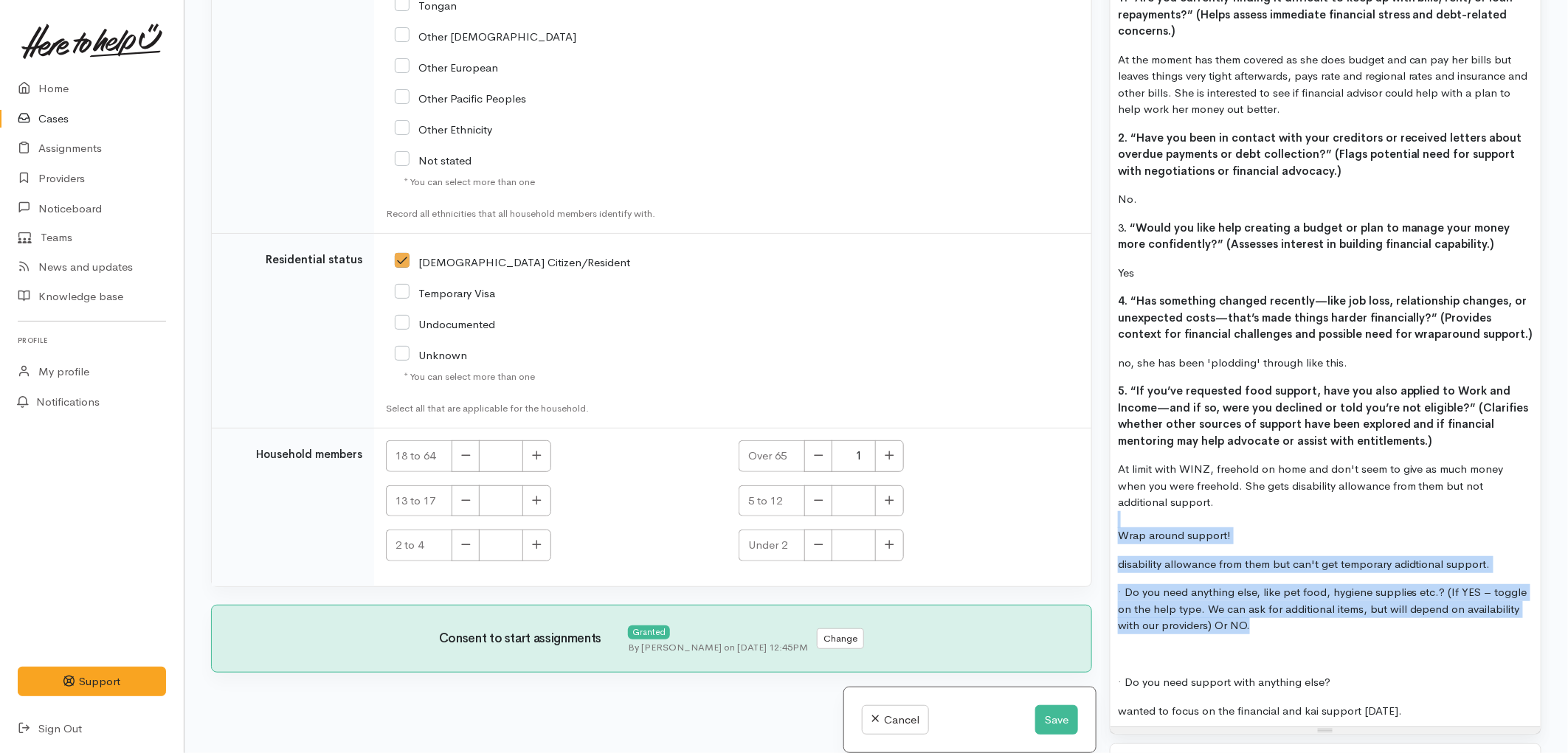
drag, startPoint x: 1263, startPoint y: 609, endPoint x: 1118, endPoint y: 509, distance: 176.1
click at [1118, 509] on div "FOOD SUPPORT - SUPER CONNECT (HAMILTON ONLY) Situation: Sandra confirmed that t…" at bounding box center [1325, 8] width 430 height 1441
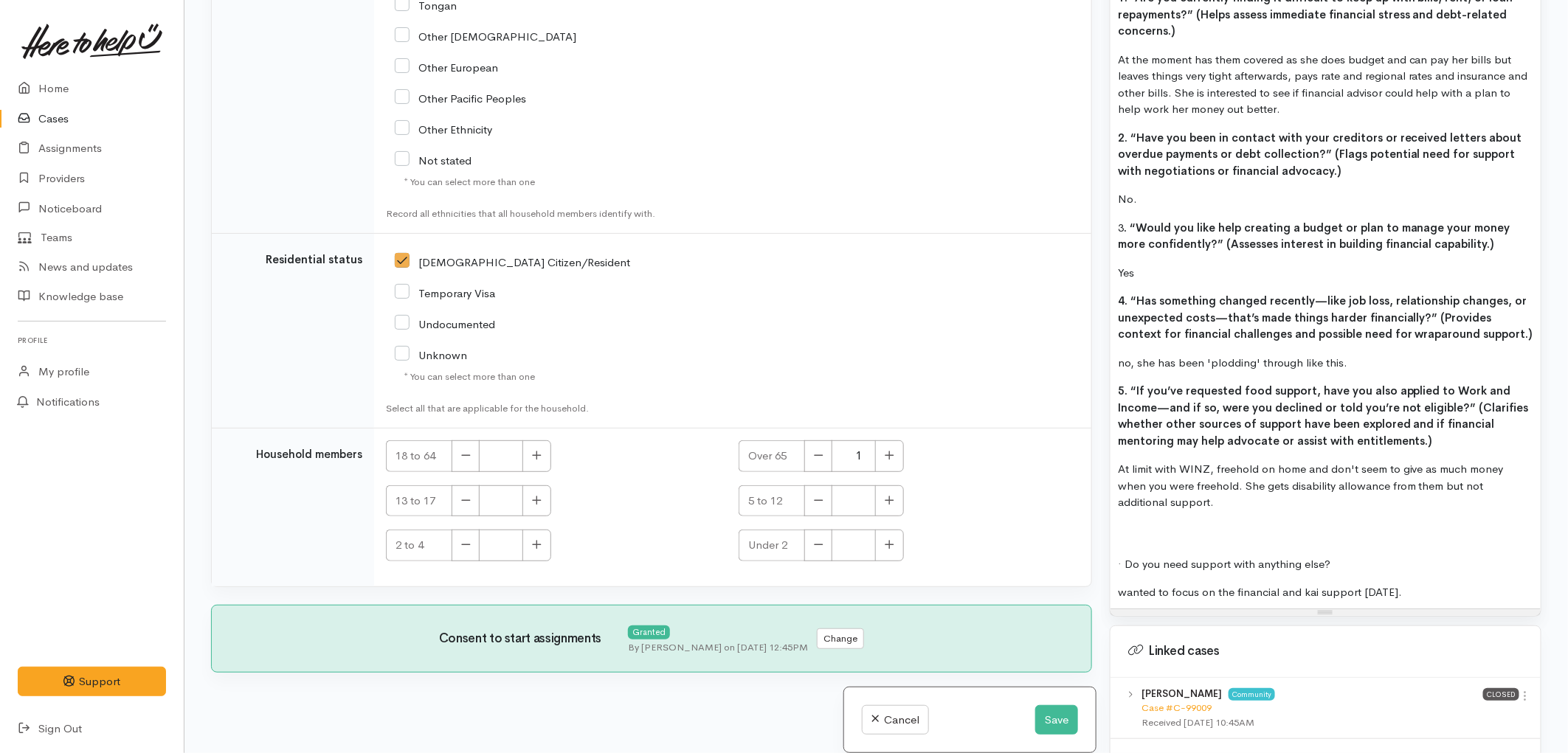
click at [1130, 527] on p at bounding box center [1326, 536] width 416 height 17
drag, startPoint x: 1216, startPoint y: 520, endPoint x: 1117, endPoint y: 524, distance: 99.1
click at [1118, 527] on p "Other support:" at bounding box center [1326, 536] width 416 height 17
click at [1242, 527] on p "Other support:" at bounding box center [1326, 536] width 416 height 17
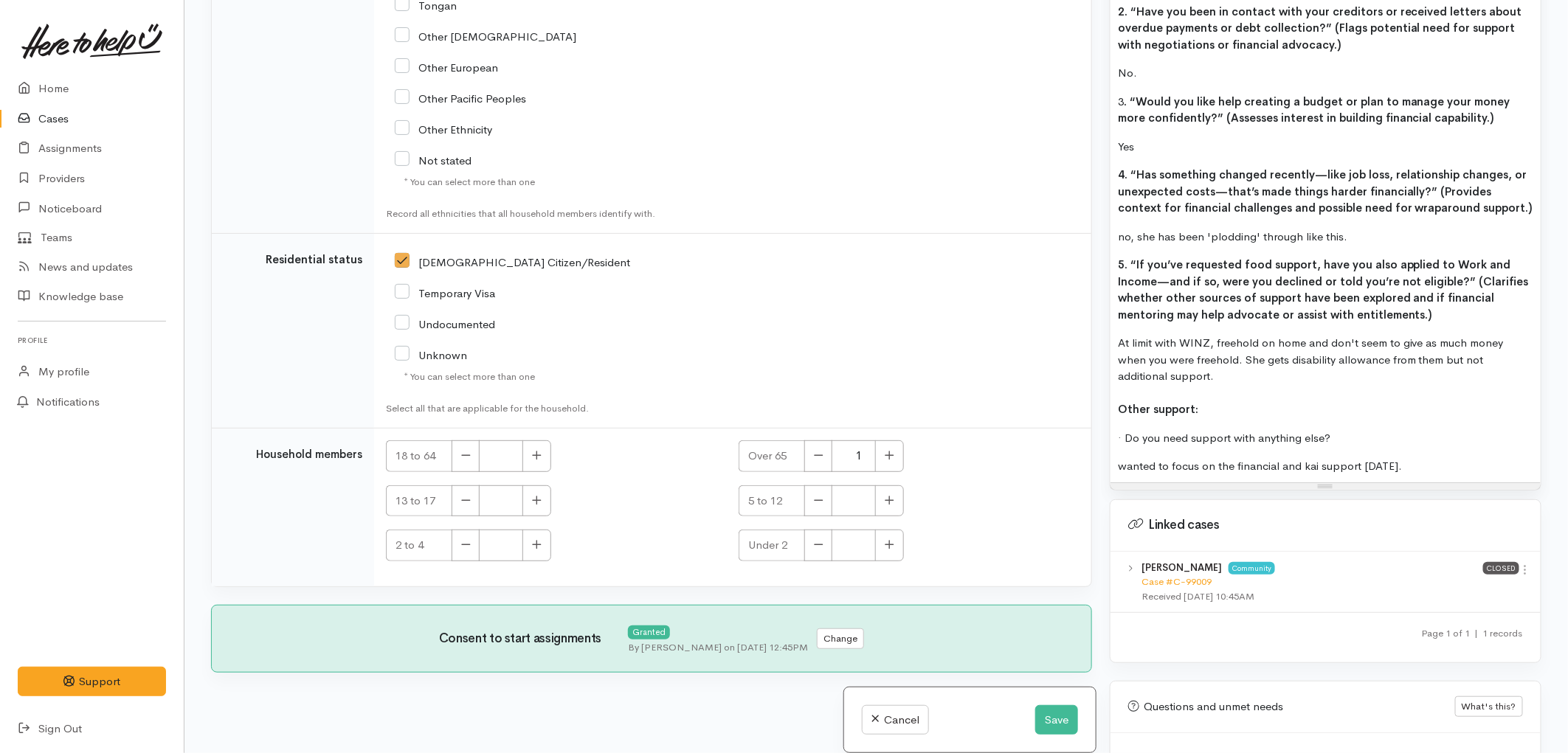
scroll to position [1934, 0]
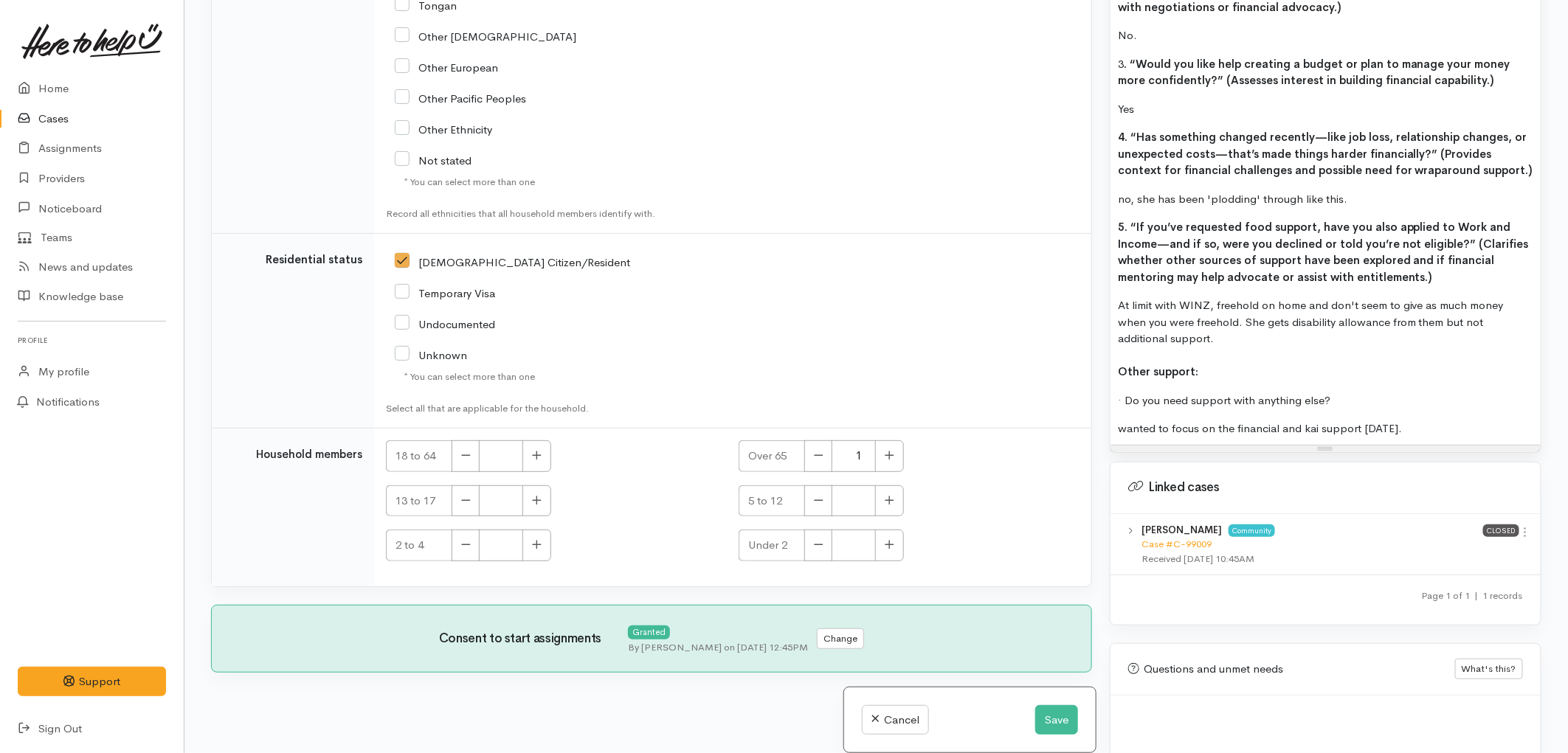
click at [1227, 393] on p "· Do you need support with anything else?" at bounding box center [1326, 401] width 416 height 17
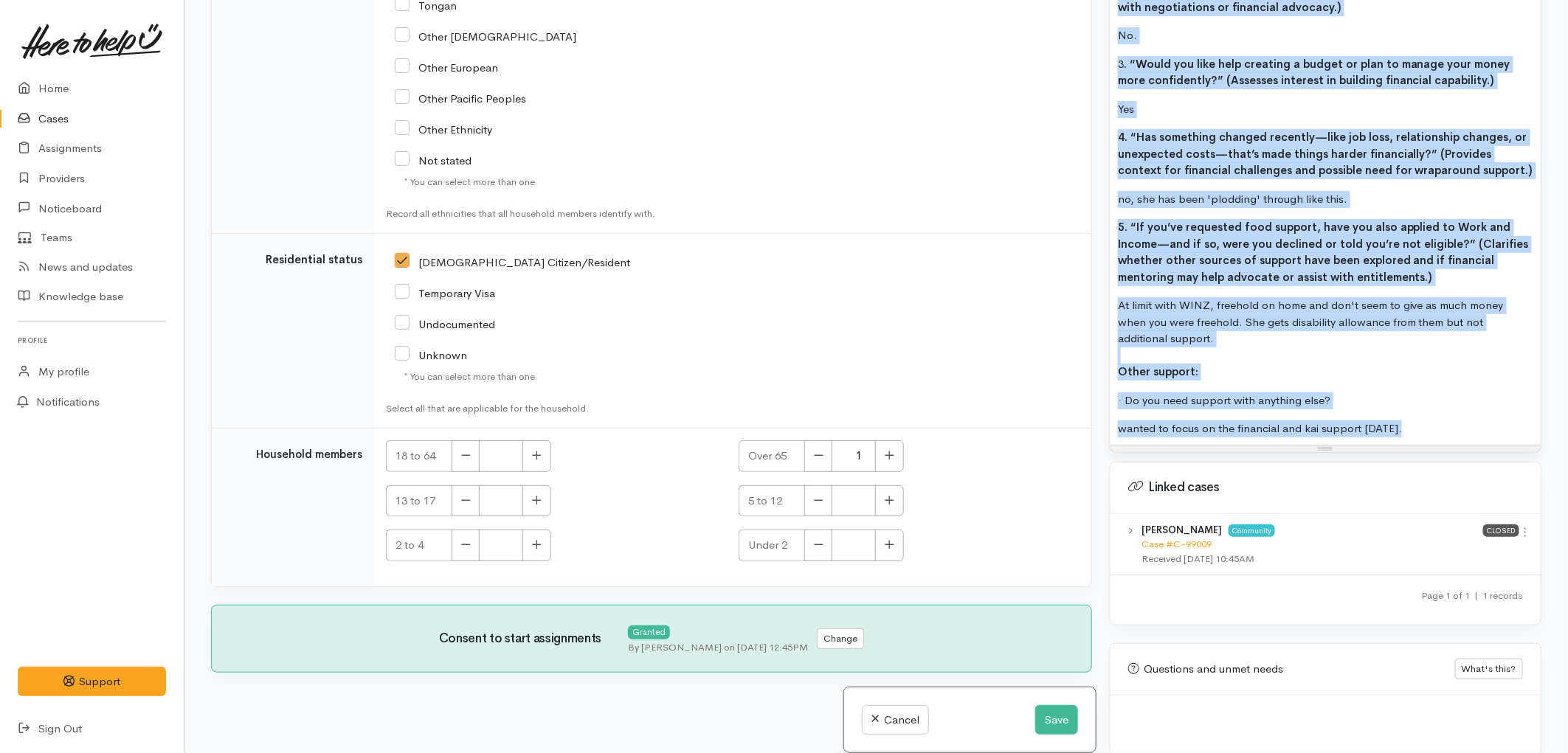
copy div "FOOD SUPPORT - SUPER CONNECT (HAMILTON ONLY) Situation: Sandra confirmed that t…"
click at [1051, 710] on button "Save" at bounding box center [1056, 721] width 43 height 31
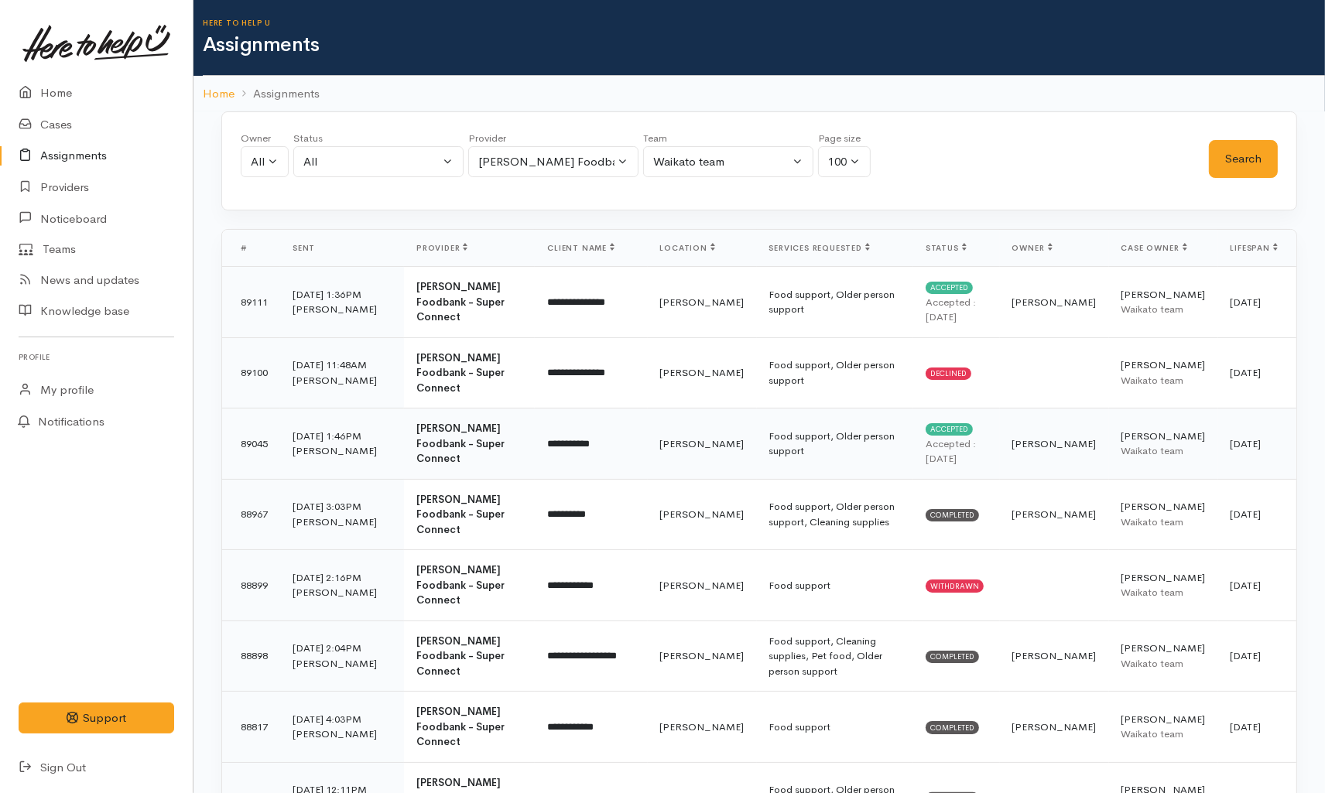
click at [811, 427] on td "Food support, Older person support" at bounding box center [835, 444] width 156 height 71
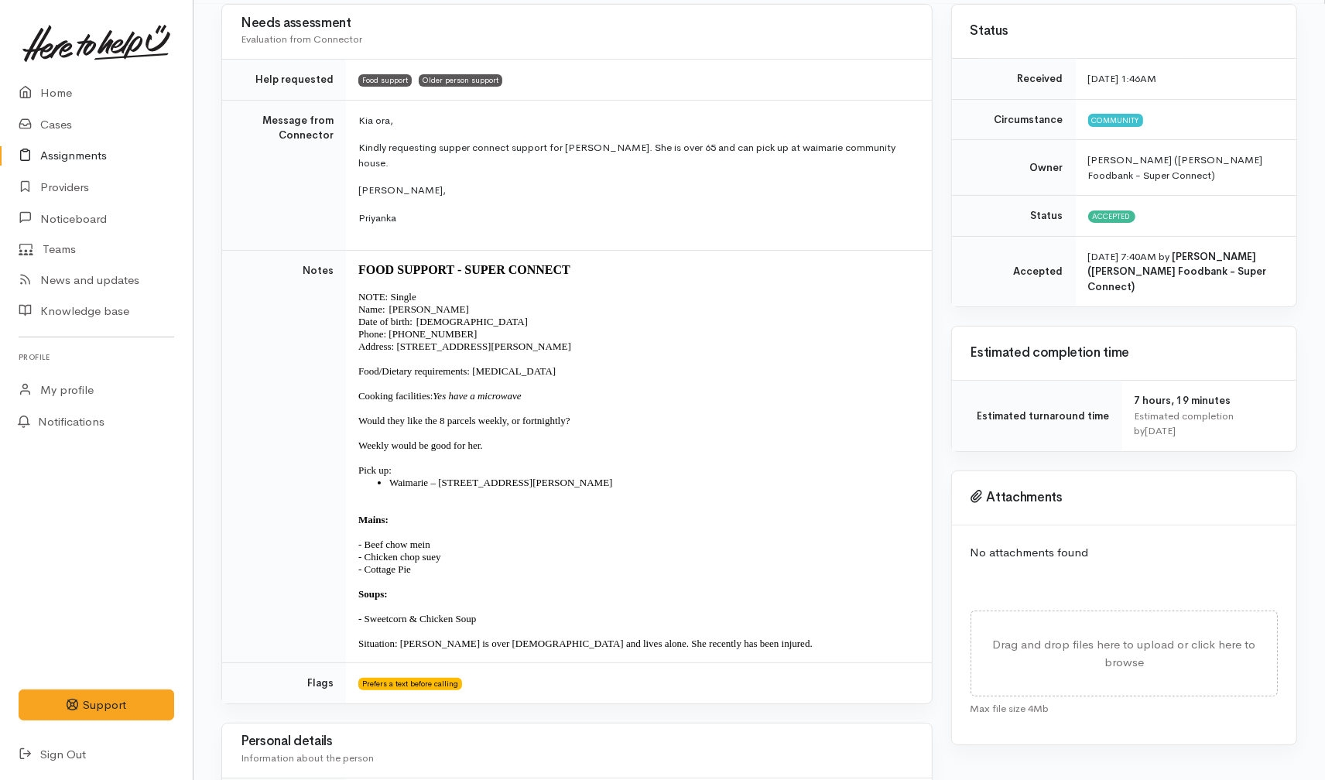
scroll to position [172, 0]
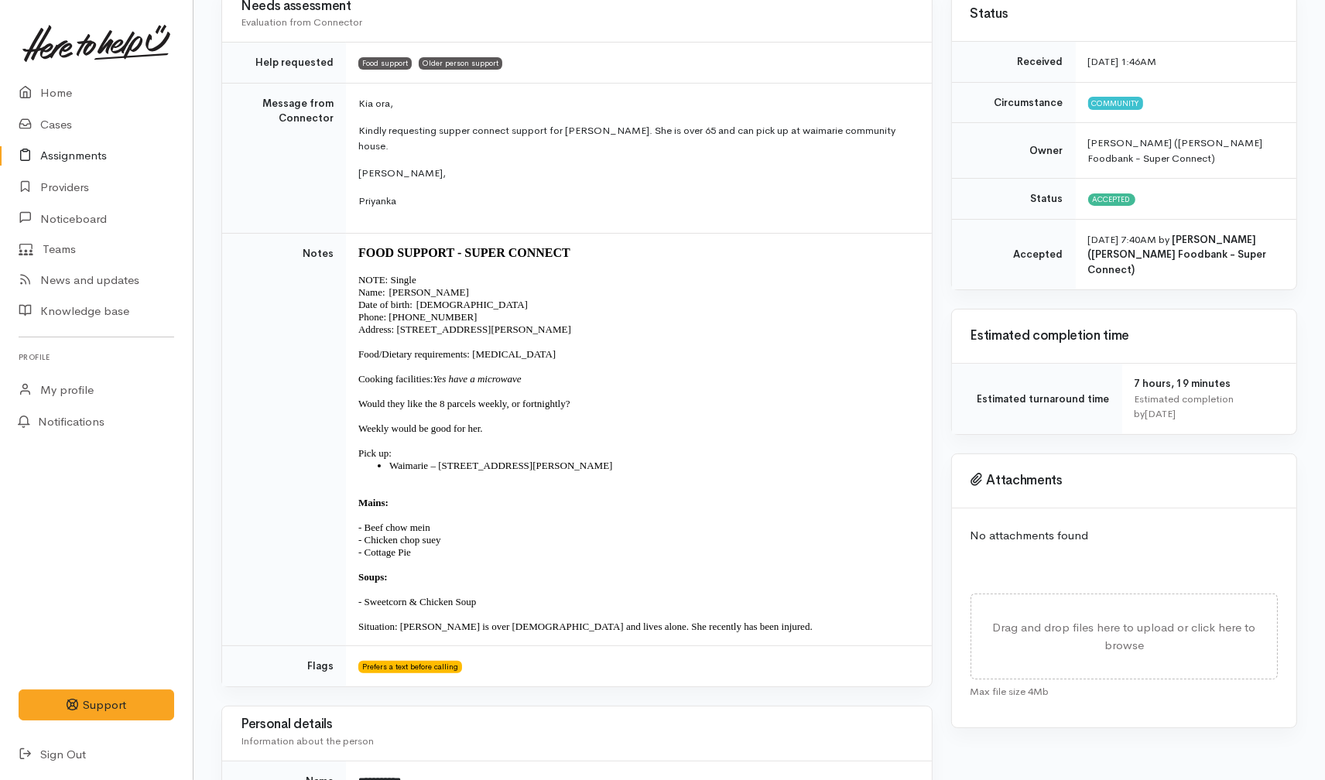
click at [67, 160] on link "Assignments" at bounding box center [96, 156] width 193 height 32
click at [52, 183] on link "Providers" at bounding box center [96, 188] width 193 height 32
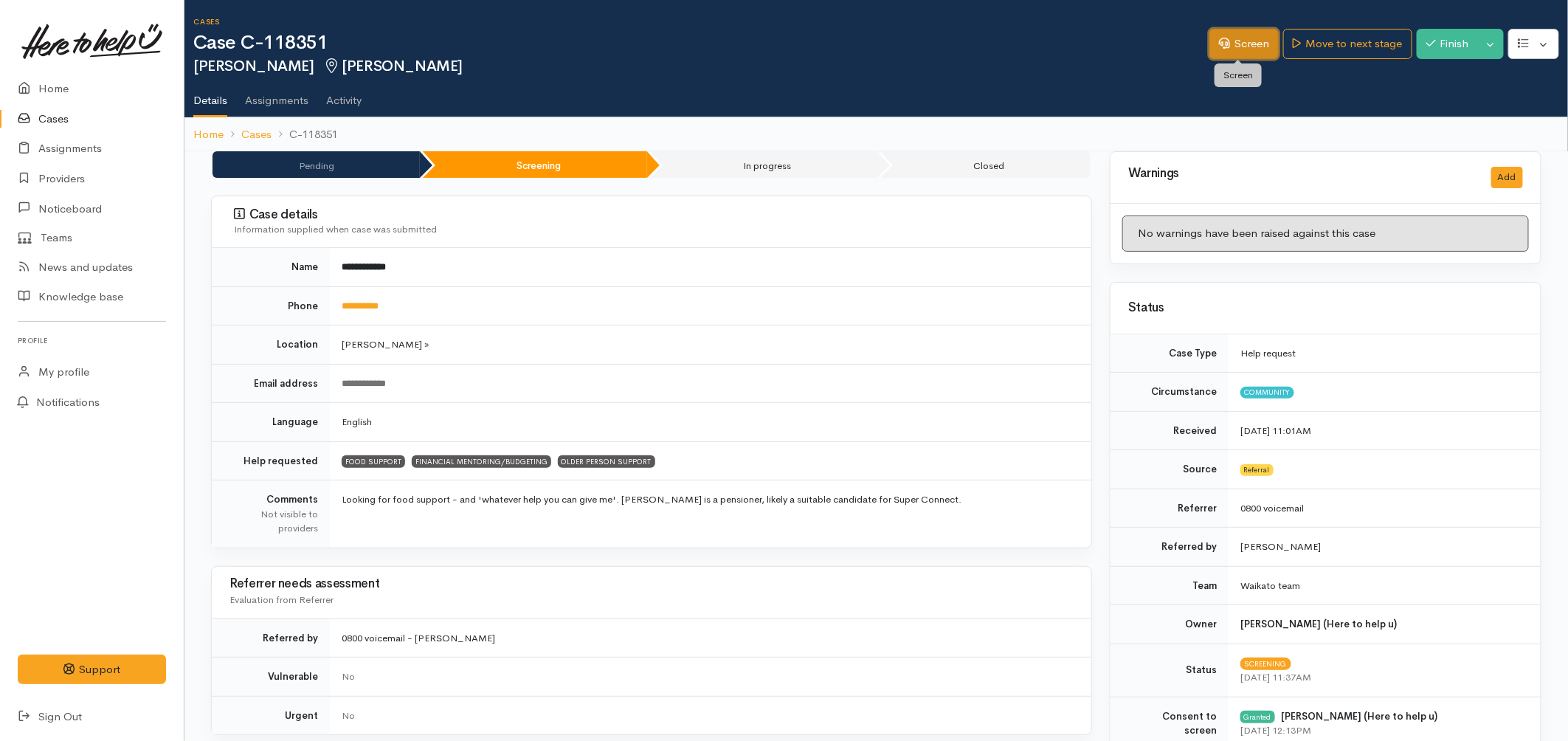
click at [1252, 41] on link "Screen" at bounding box center [1244, 44] width 70 height 31
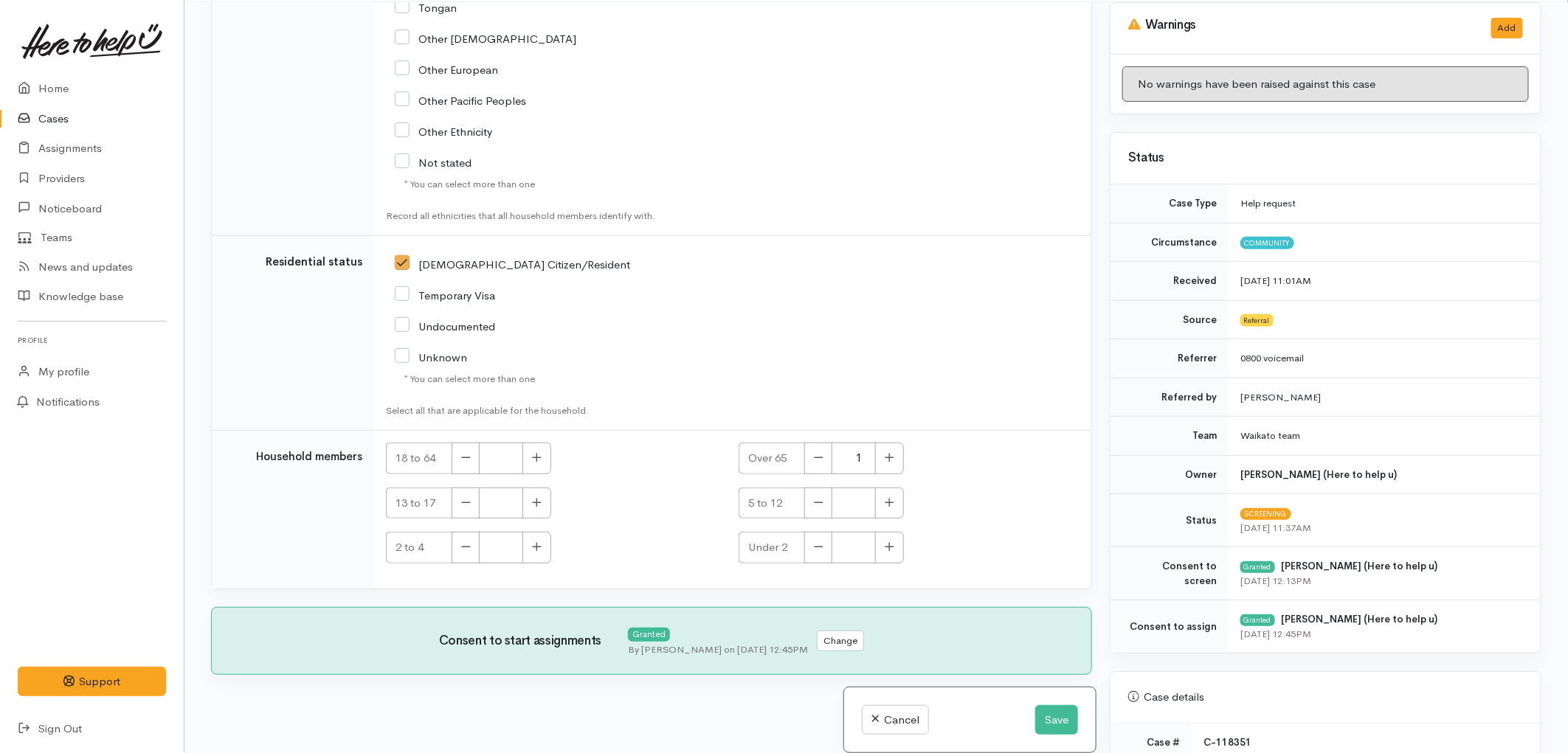
scroll to position [128, 0]
click at [1053, 717] on button "Save" at bounding box center [1056, 721] width 43 height 31
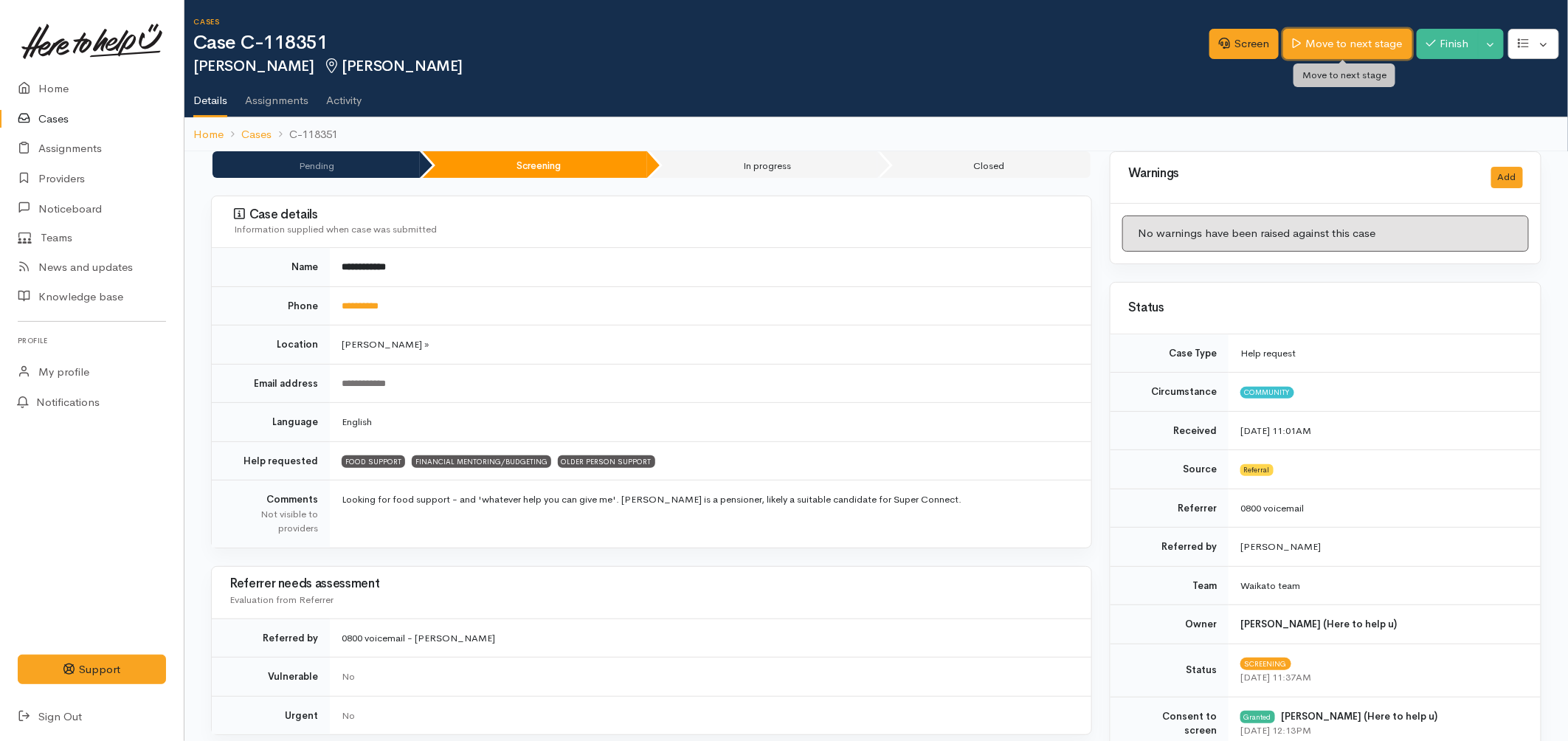
click at [1311, 50] on link "Move to next stage" at bounding box center [1347, 44] width 129 height 31
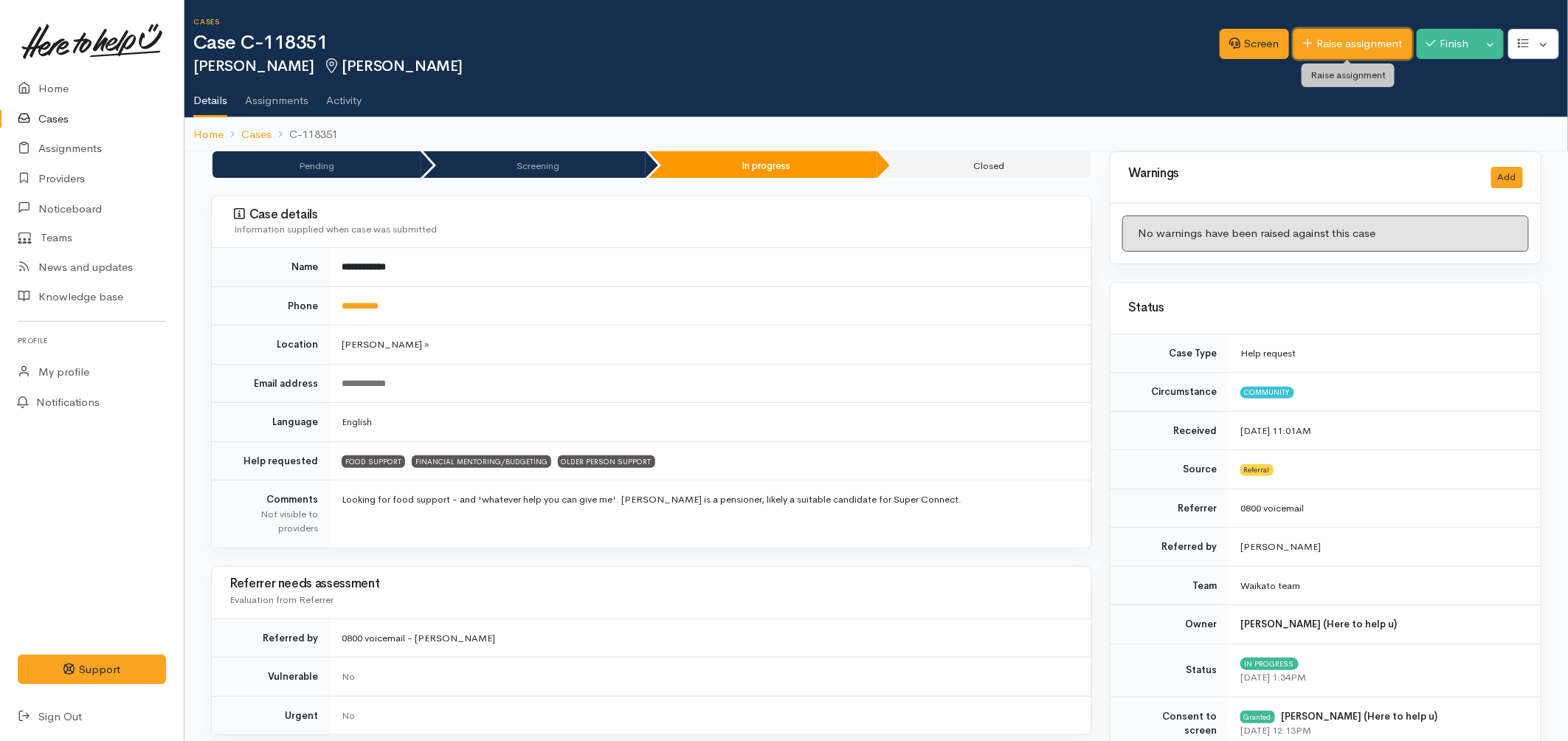
click at [1340, 37] on link "Raise assignment" at bounding box center [1353, 44] width 119 height 31
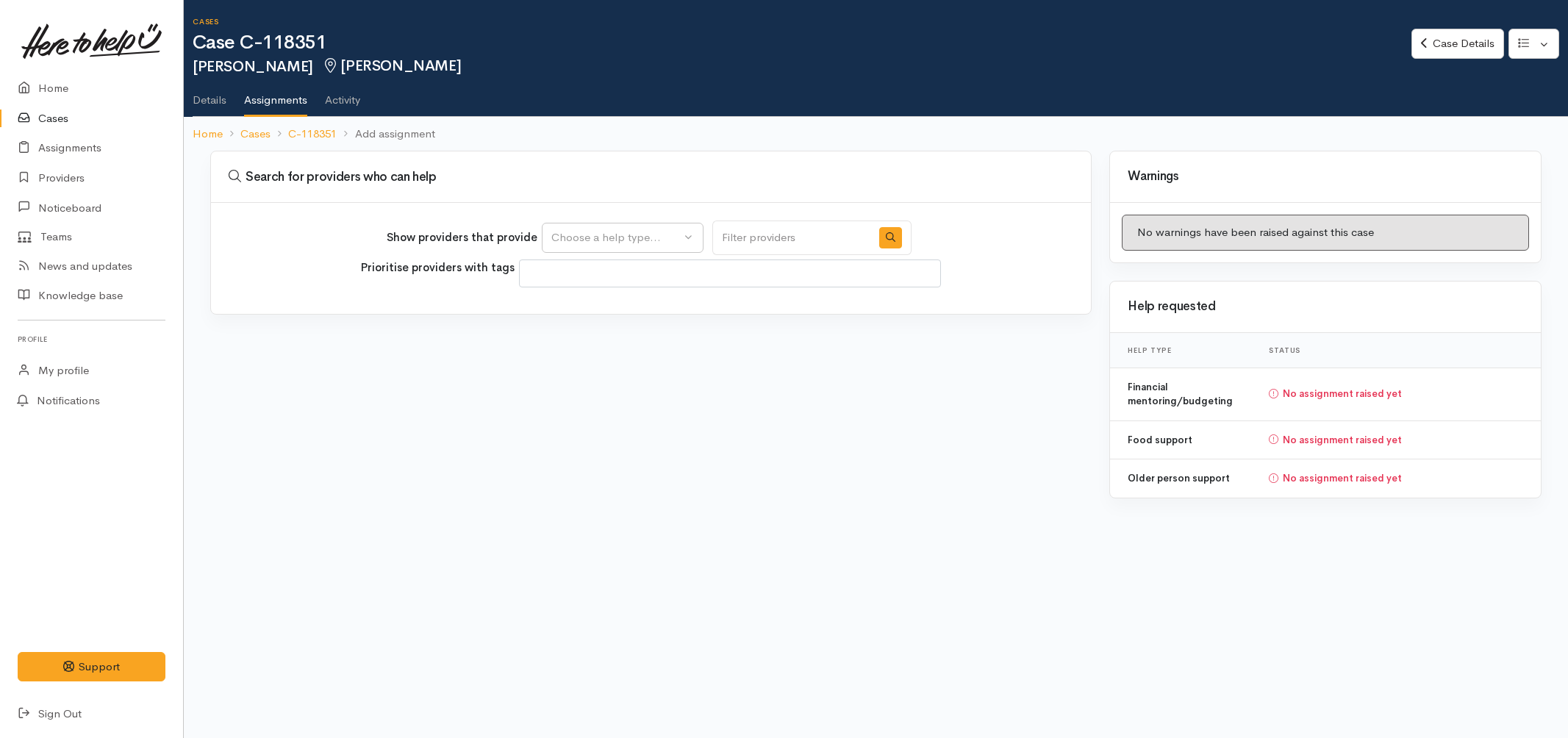
select select
click at [572, 239] on div "Choose a help type..." at bounding box center [615, 237] width 129 height 17
click at [606, 312] on span "Food support" at bounding box center [595, 308] width 68 height 17
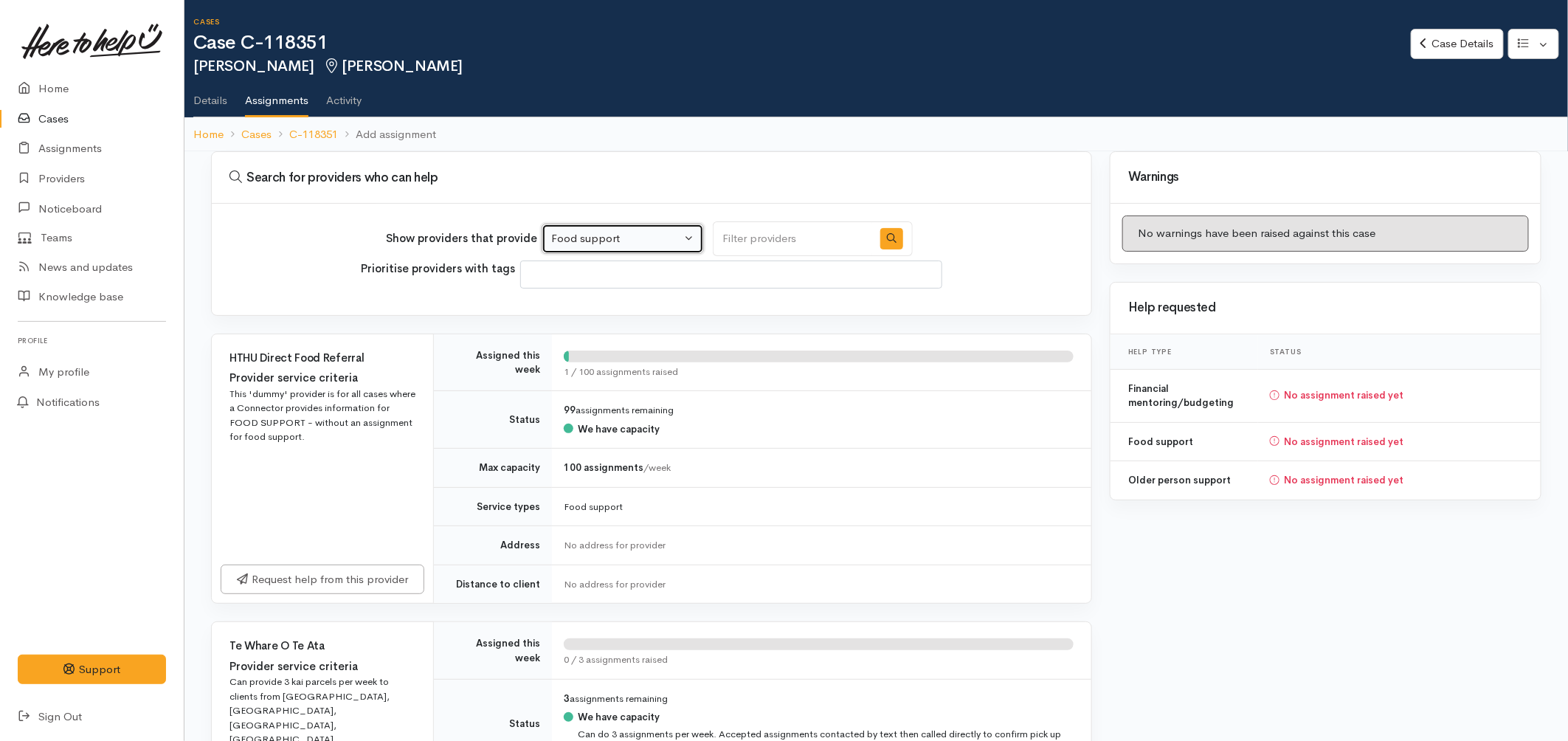
click at [632, 237] on div "Food support" at bounding box center [616, 238] width 130 height 17
click at [644, 356] on span "Older person support" at bounding box center [614, 354] width 110 height 17
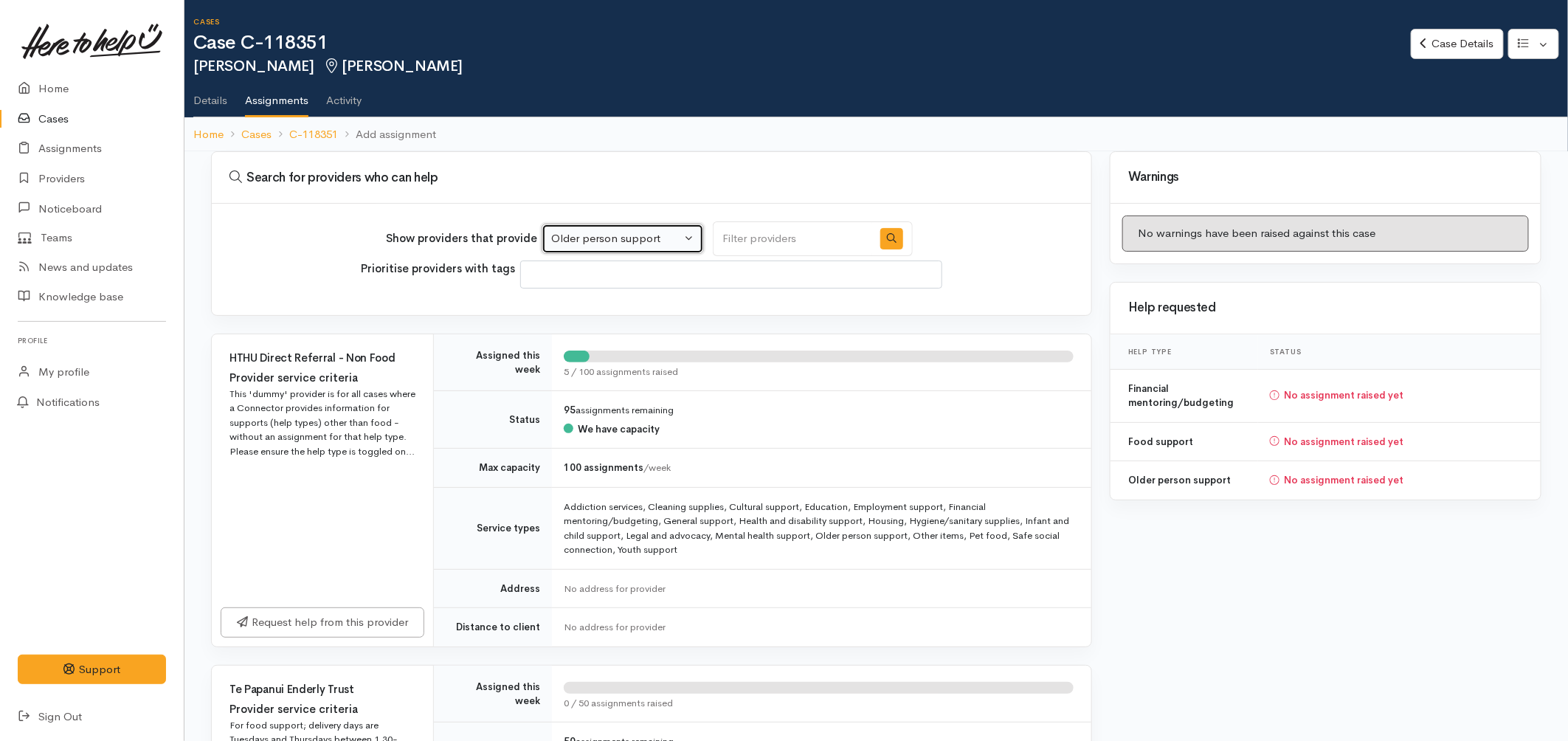
click at [630, 243] on div "Older person support" at bounding box center [616, 238] width 130 height 17
click at [587, 311] on span "Food support" at bounding box center [594, 309] width 69 height 17
select select "3"
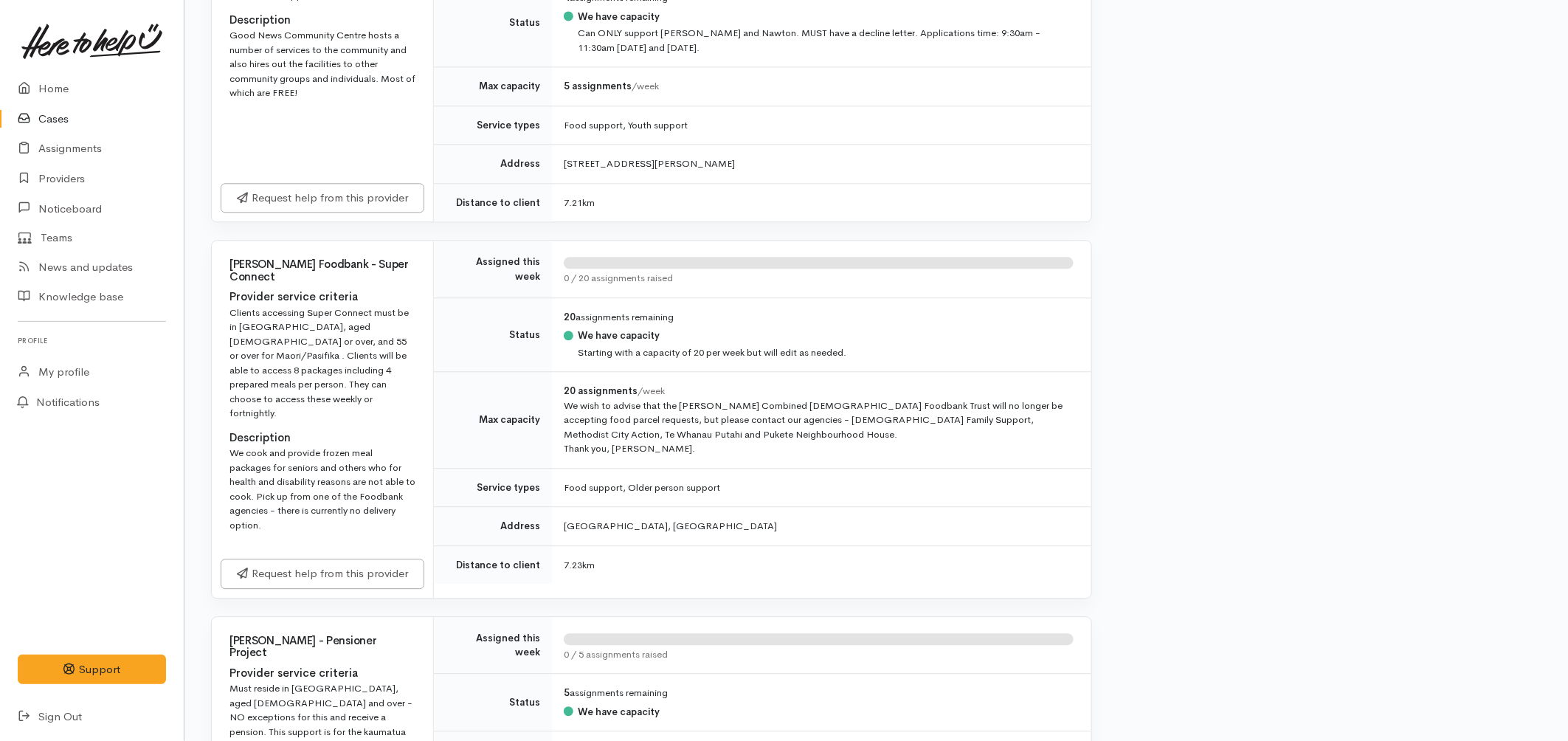
scroll to position [1722, 0]
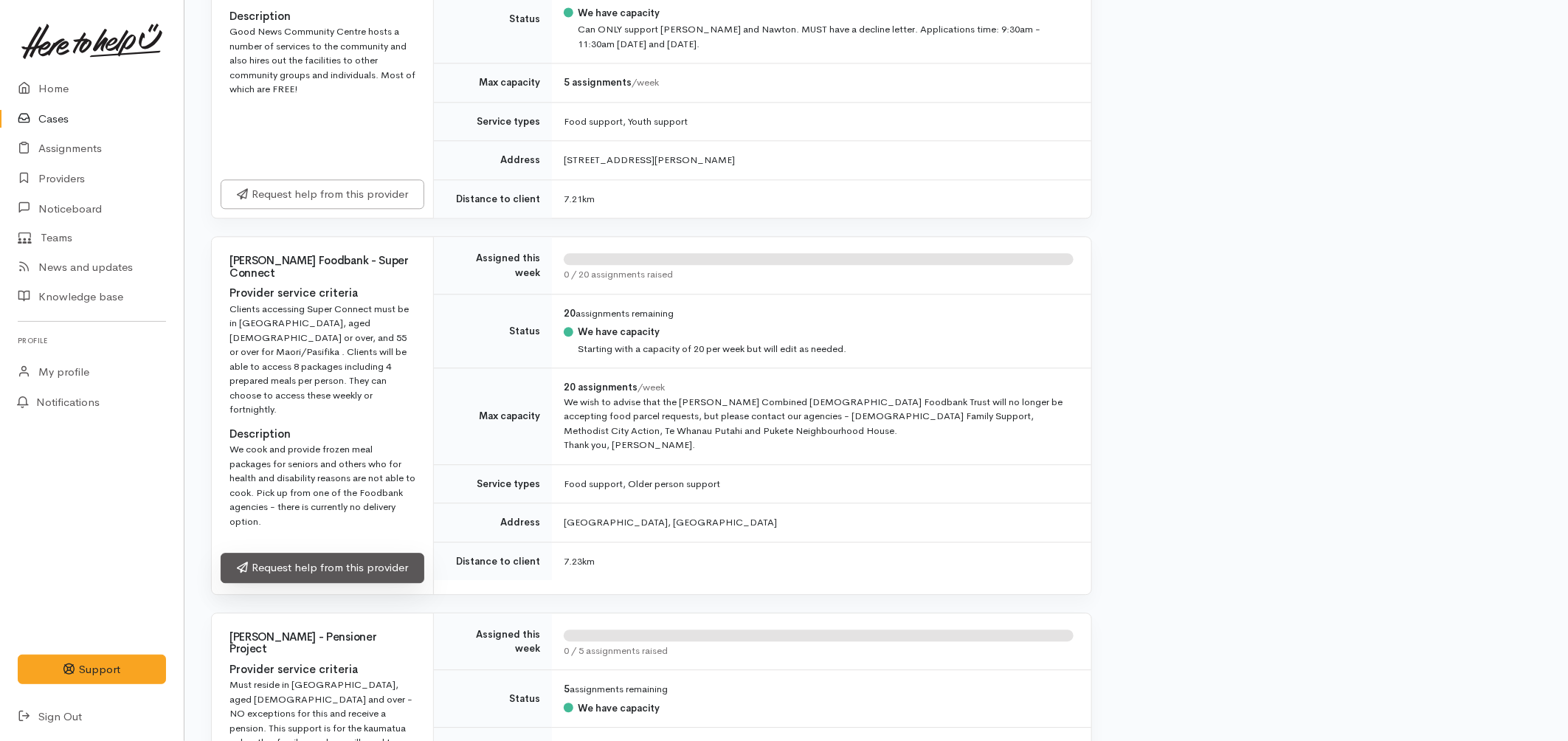
click at [351, 582] on link "Request help from this provider" at bounding box center [322, 568] width 204 height 31
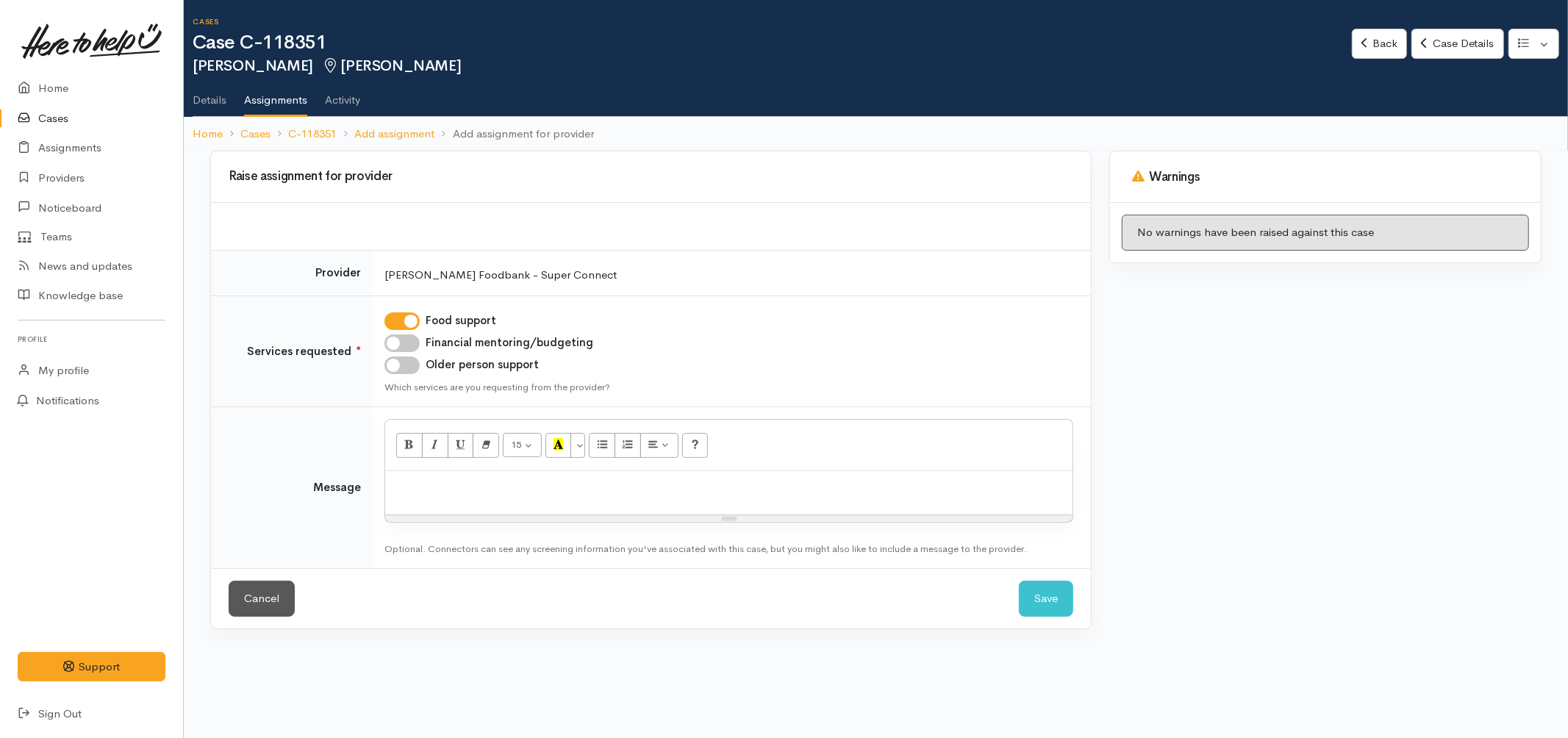
click at [402, 372] on input "Older person support" at bounding box center [402, 365] width 35 height 18
click at [401, 369] on input "Older person support" at bounding box center [402, 365] width 35 height 18
checkbox input "false"
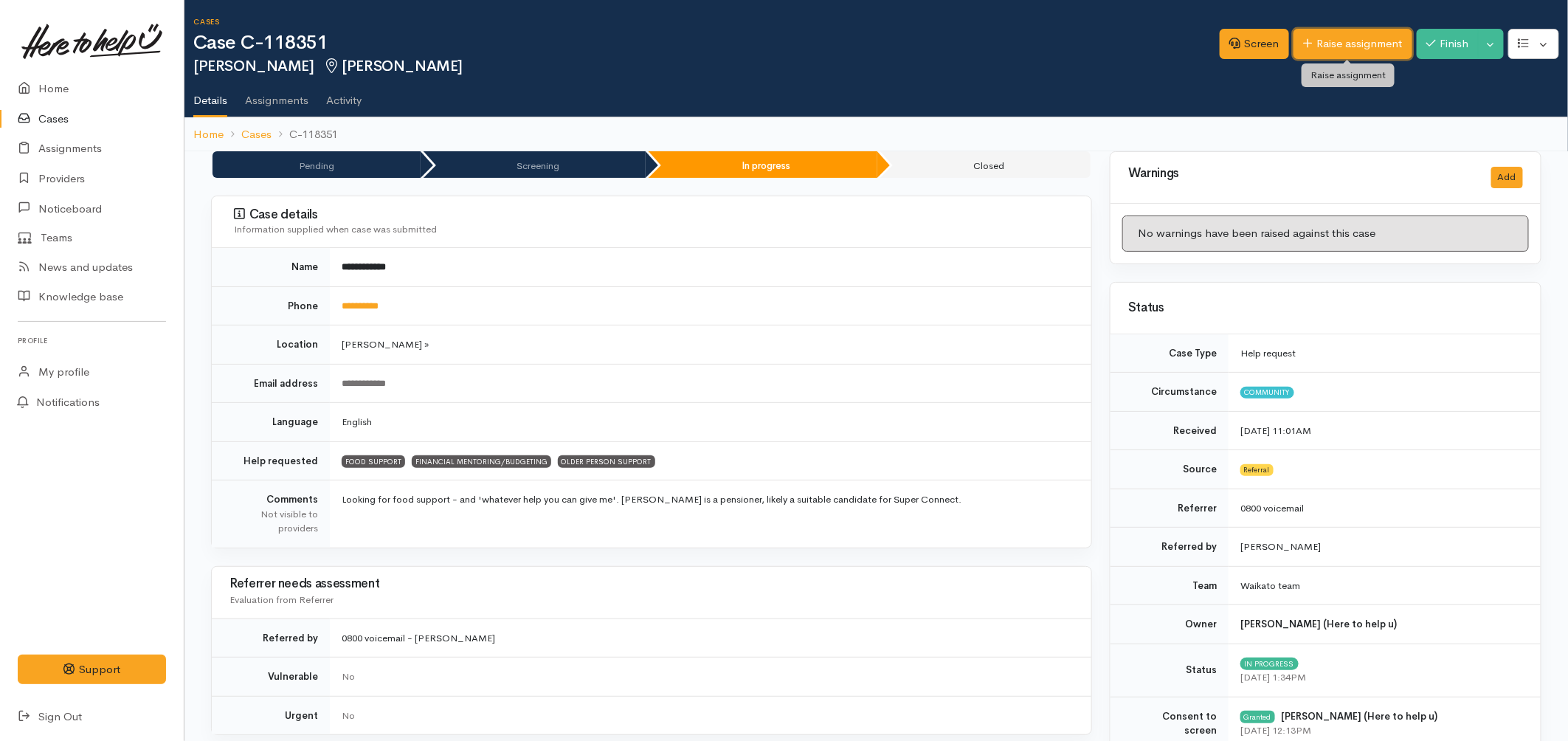
click at [1338, 48] on link "Raise assignment" at bounding box center [1353, 44] width 119 height 31
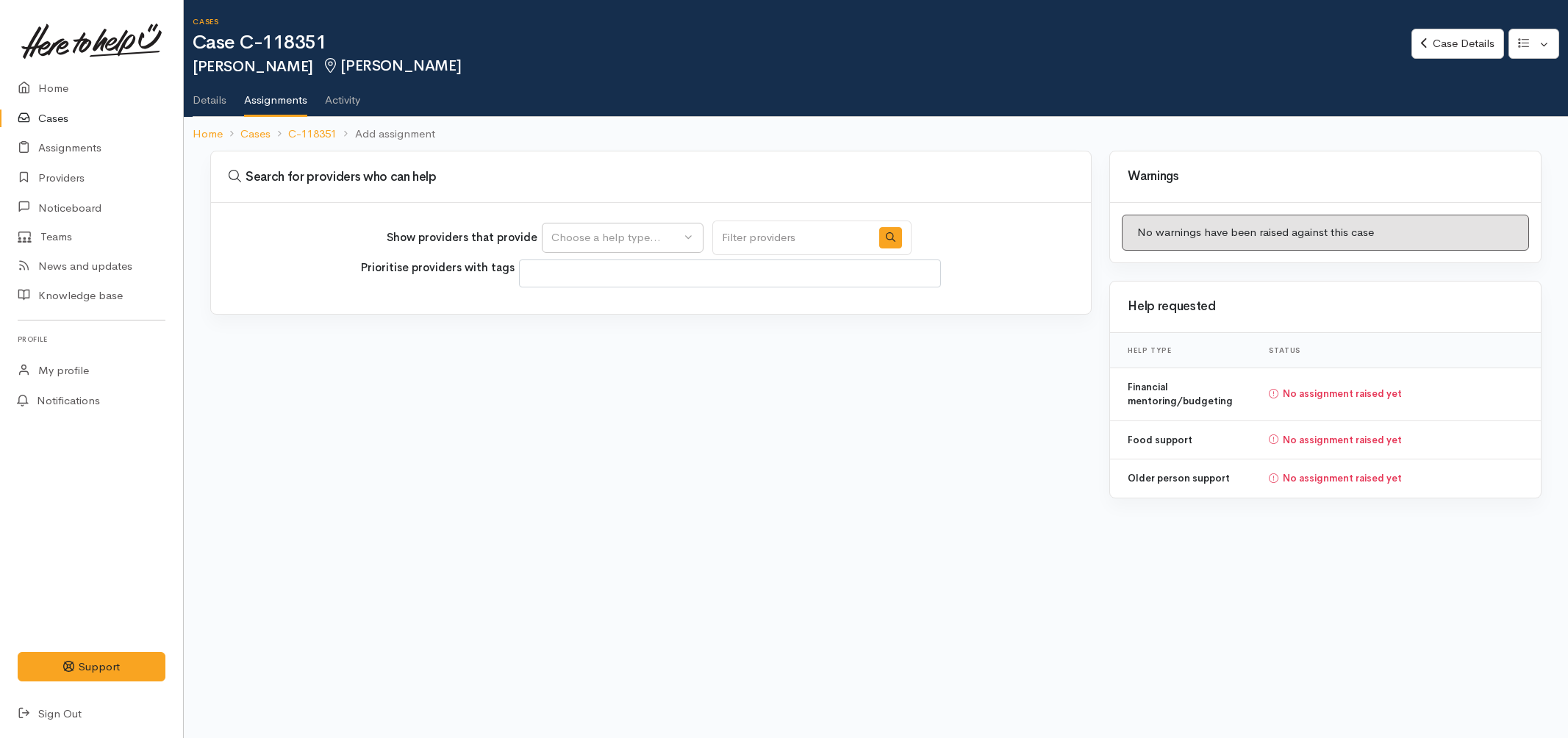
select select
click at [648, 245] on div "Choose a help type..." at bounding box center [615, 237] width 129 height 17
click at [597, 354] on span "Older person support" at bounding box center [614, 352] width 109 height 17
select select "29"
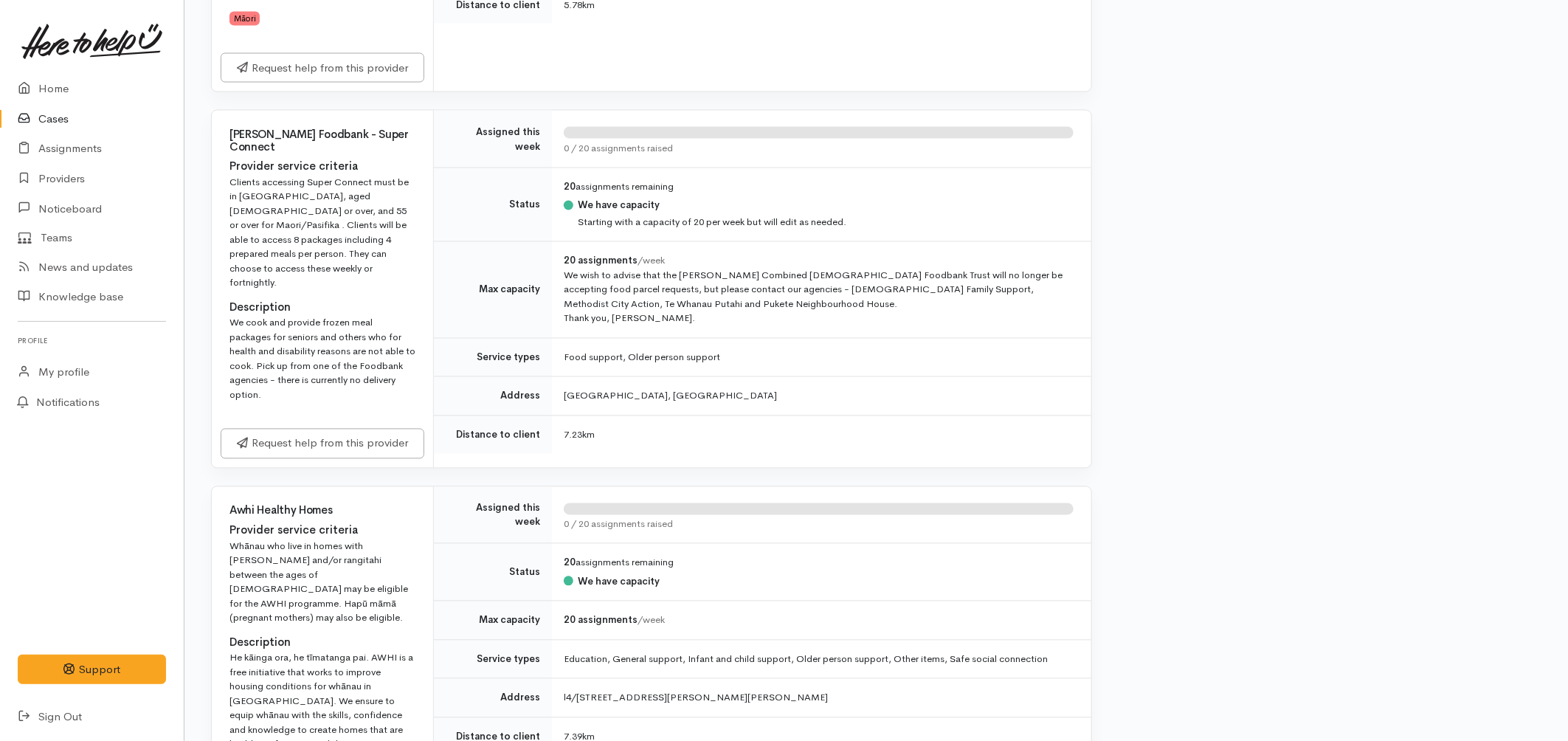
scroll to position [1229, 0]
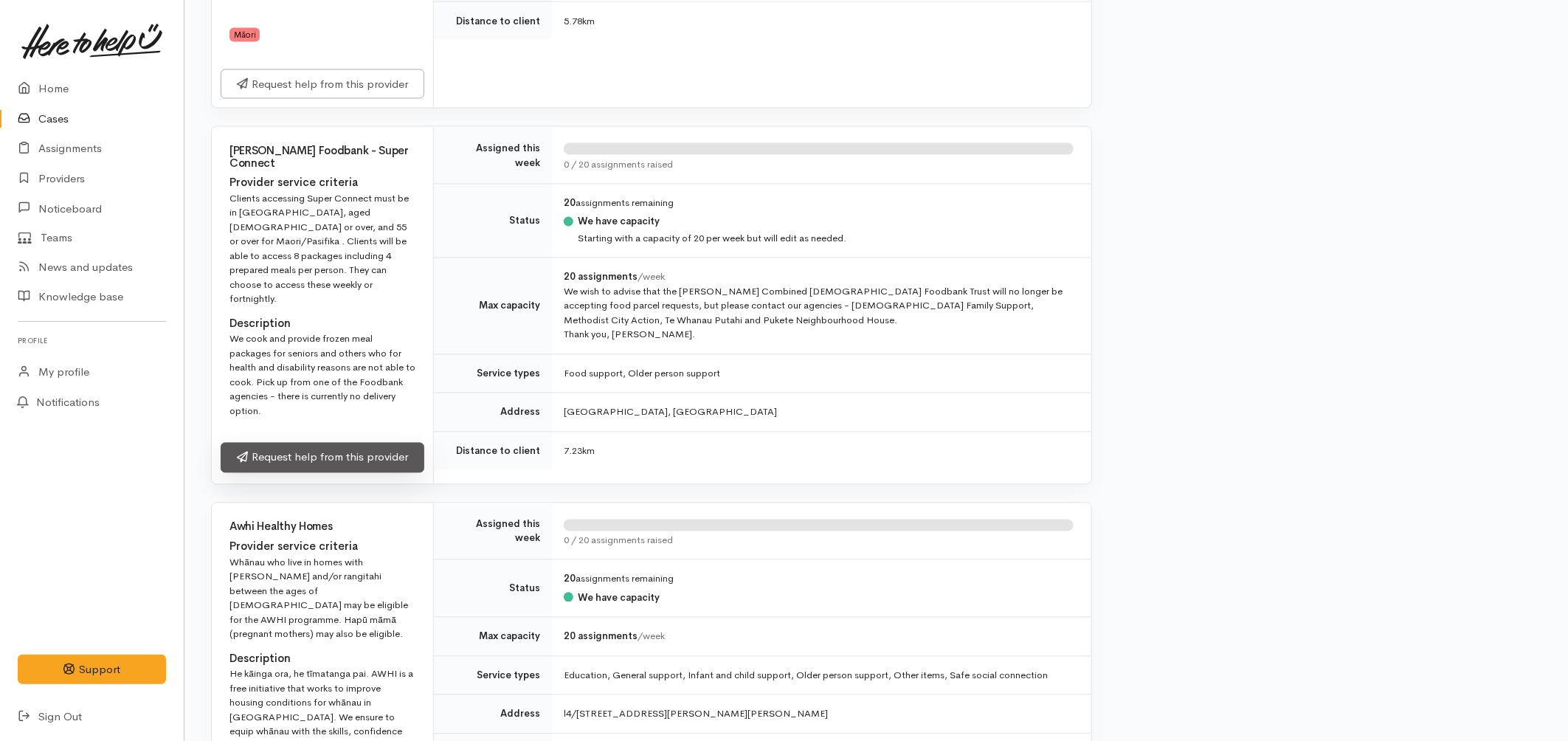
click at [333, 473] on link "Request help from this provider" at bounding box center [322, 458] width 204 height 31
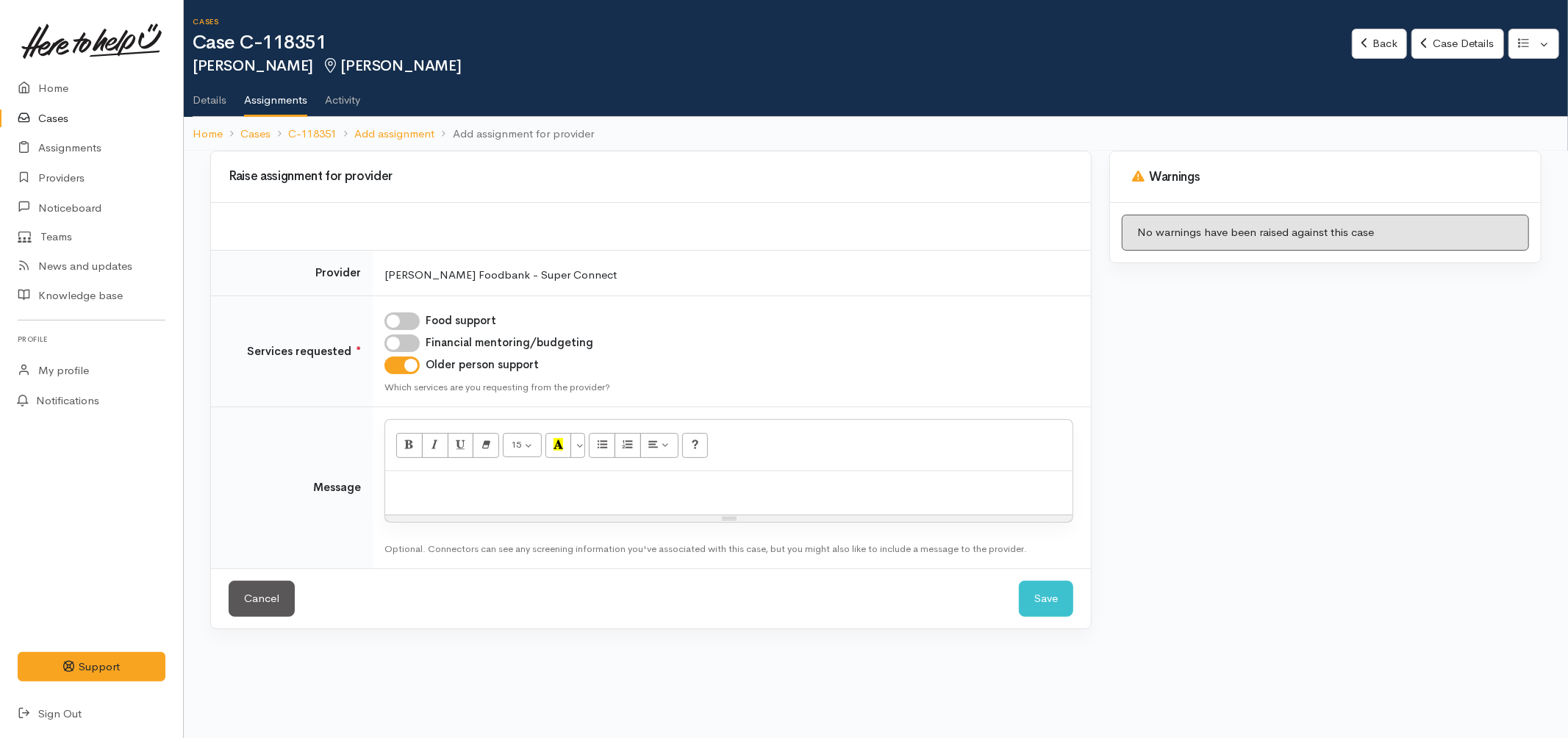
click at [416, 320] on input "Food support" at bounding box center [402, 321] width 35 height 18
checkbox input "true"
click at [437, 486] on p at bounding box center [728, 487] width 672 height 17
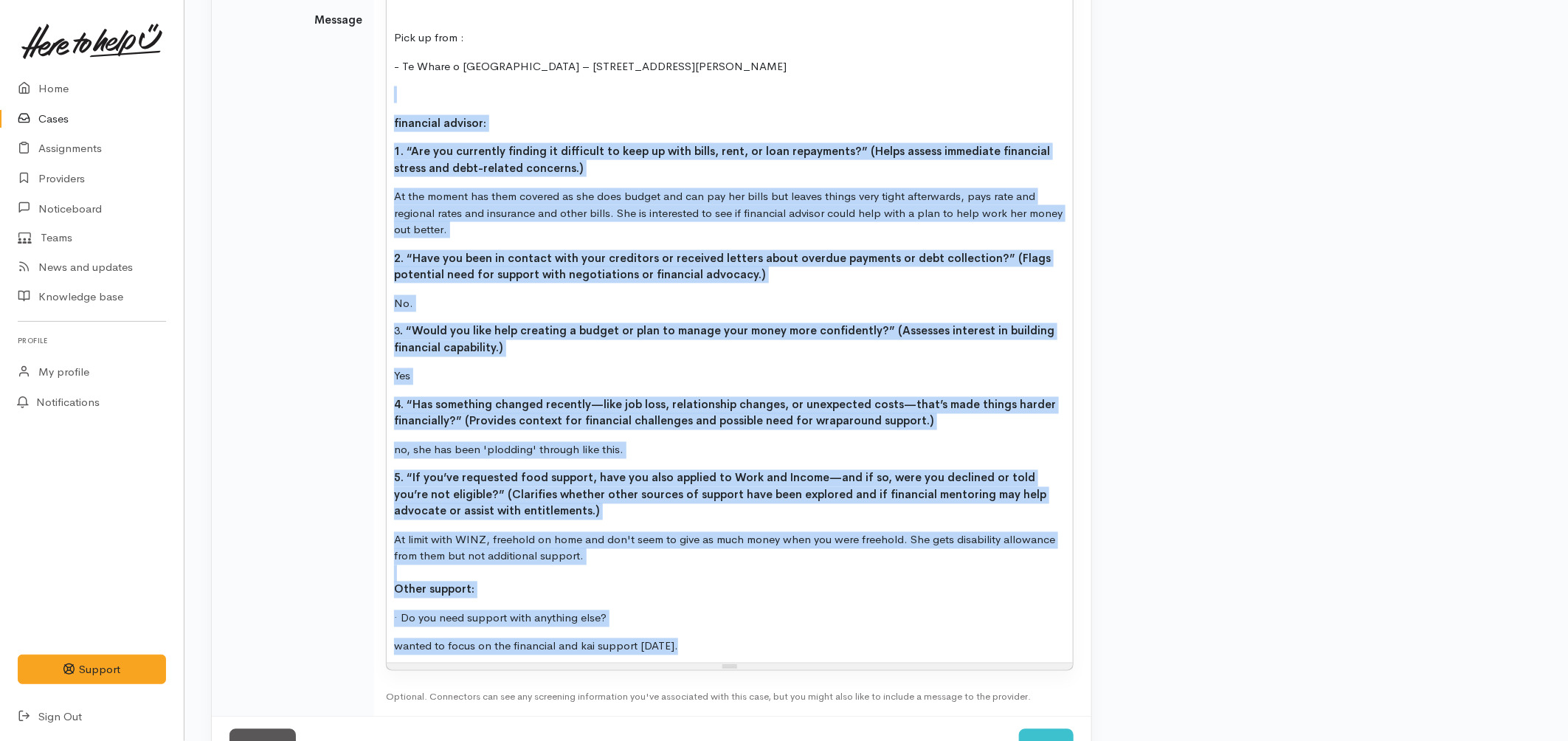
scroll to position [1140, 0]
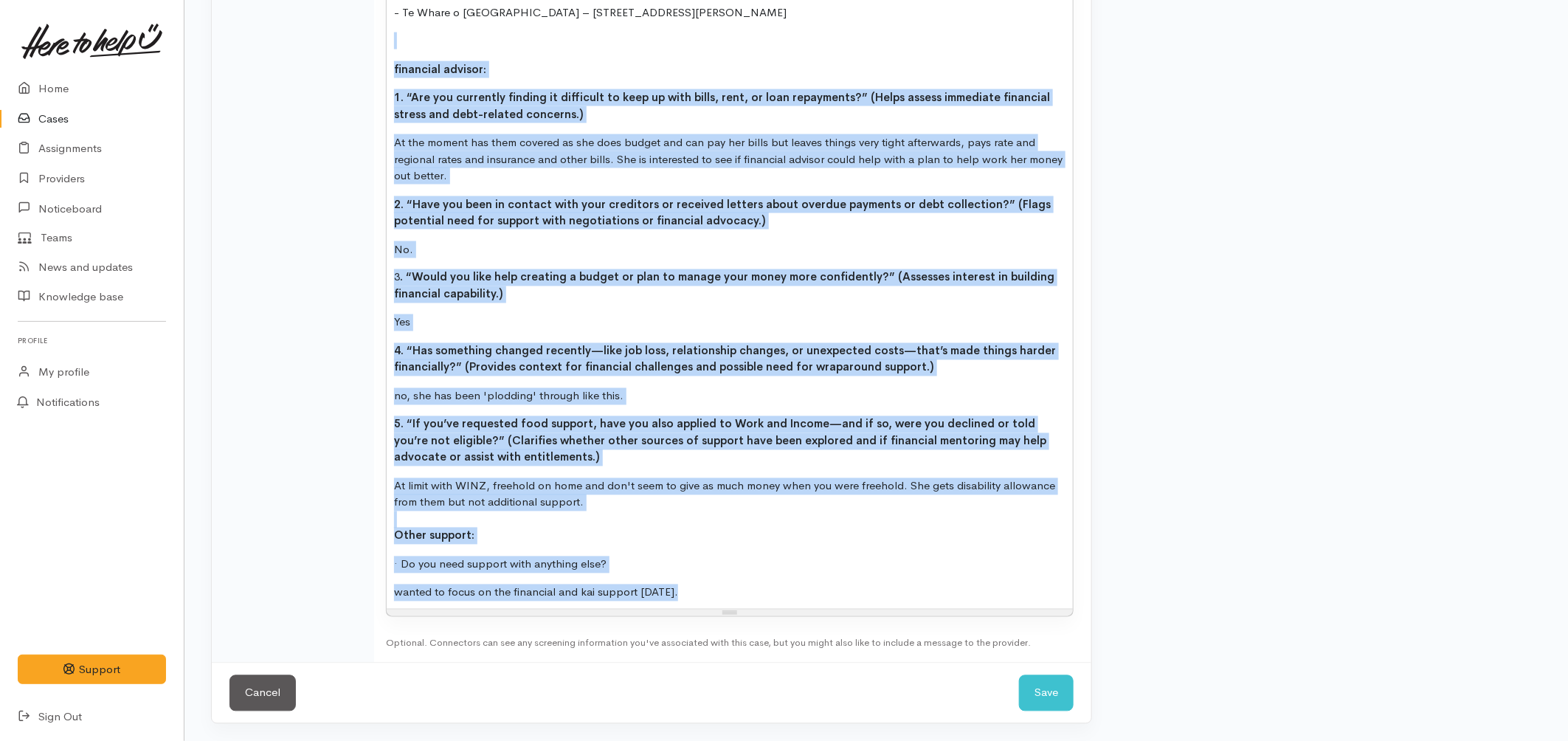
drag, startPoint x: 398, startPoint y: 185, endPoint x: 713, endPoint y: 645, distance: 557.5
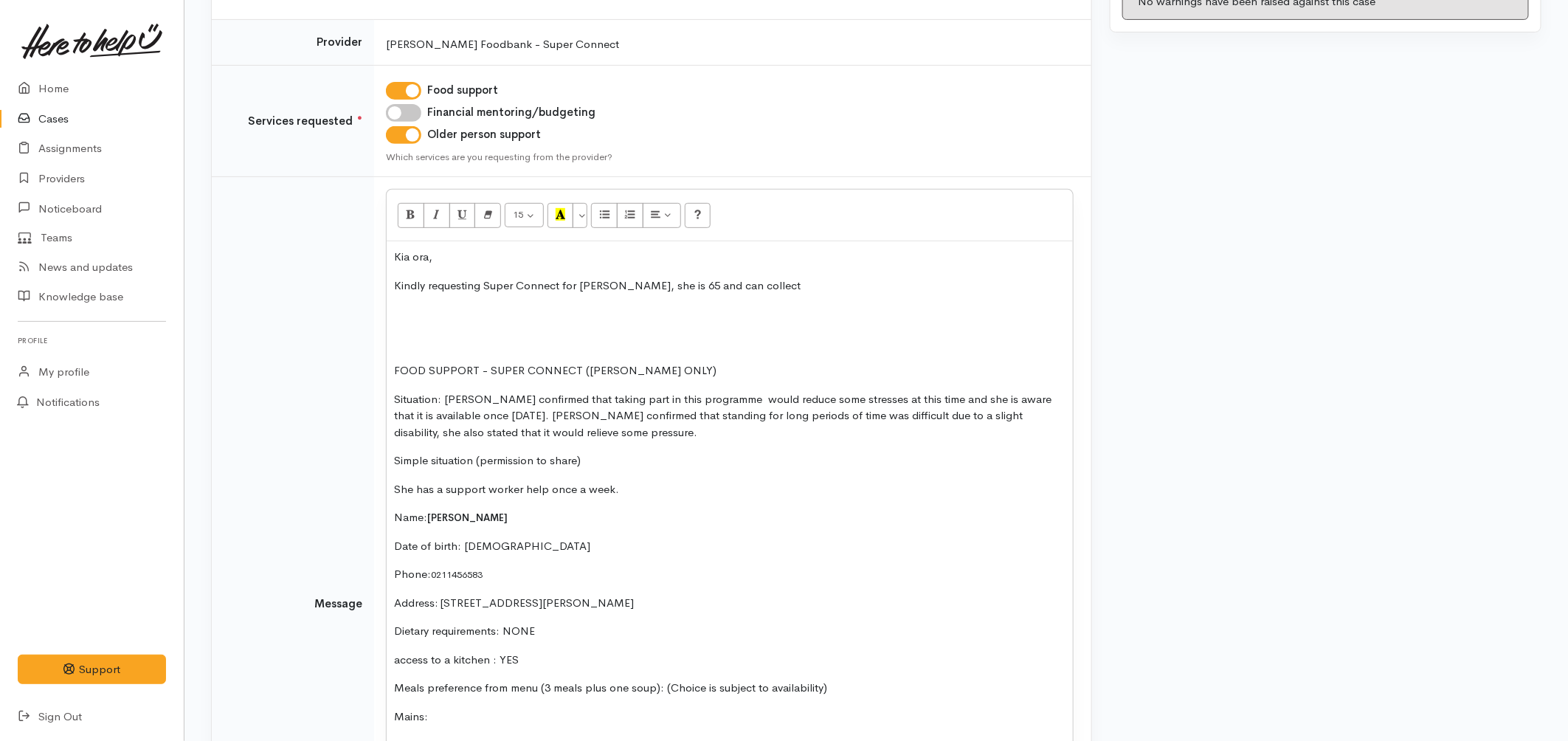
scroll to position [271, 0]
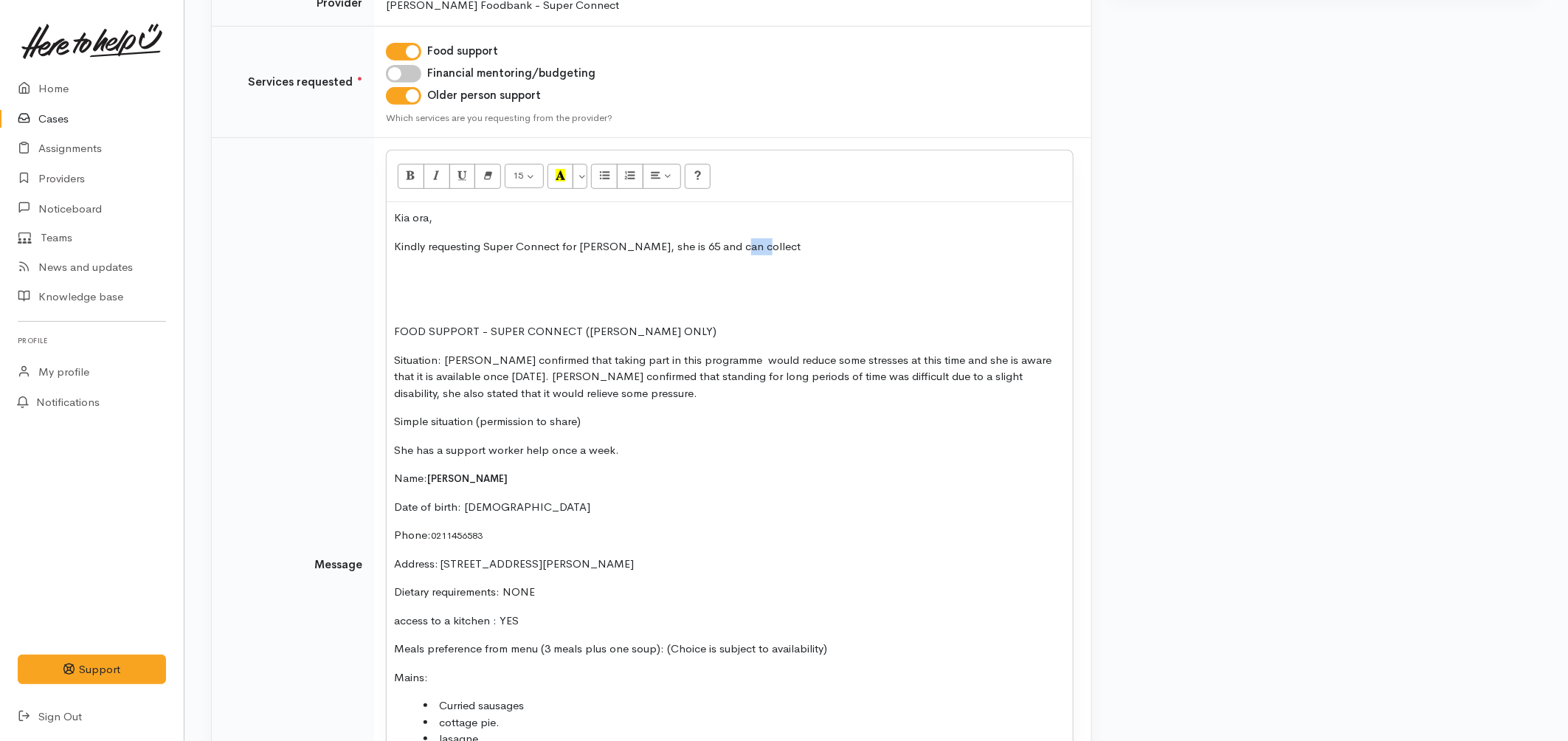
drag, startPoint x: 761, startPoint y: 246, endPoint x: 729, endPoint y: 241, distance: 32.4
click at [729, 241] on p "Kindly requesting Super Connect for Sandra, she is 65 and can collect" at bounding box center [729, 247] width 671 height 17
click at [664, 240] on p "Kindly requesting Super Connect for Sandra, she is 65 and can collect" at bounding box center [729, 247] width 671 height 17
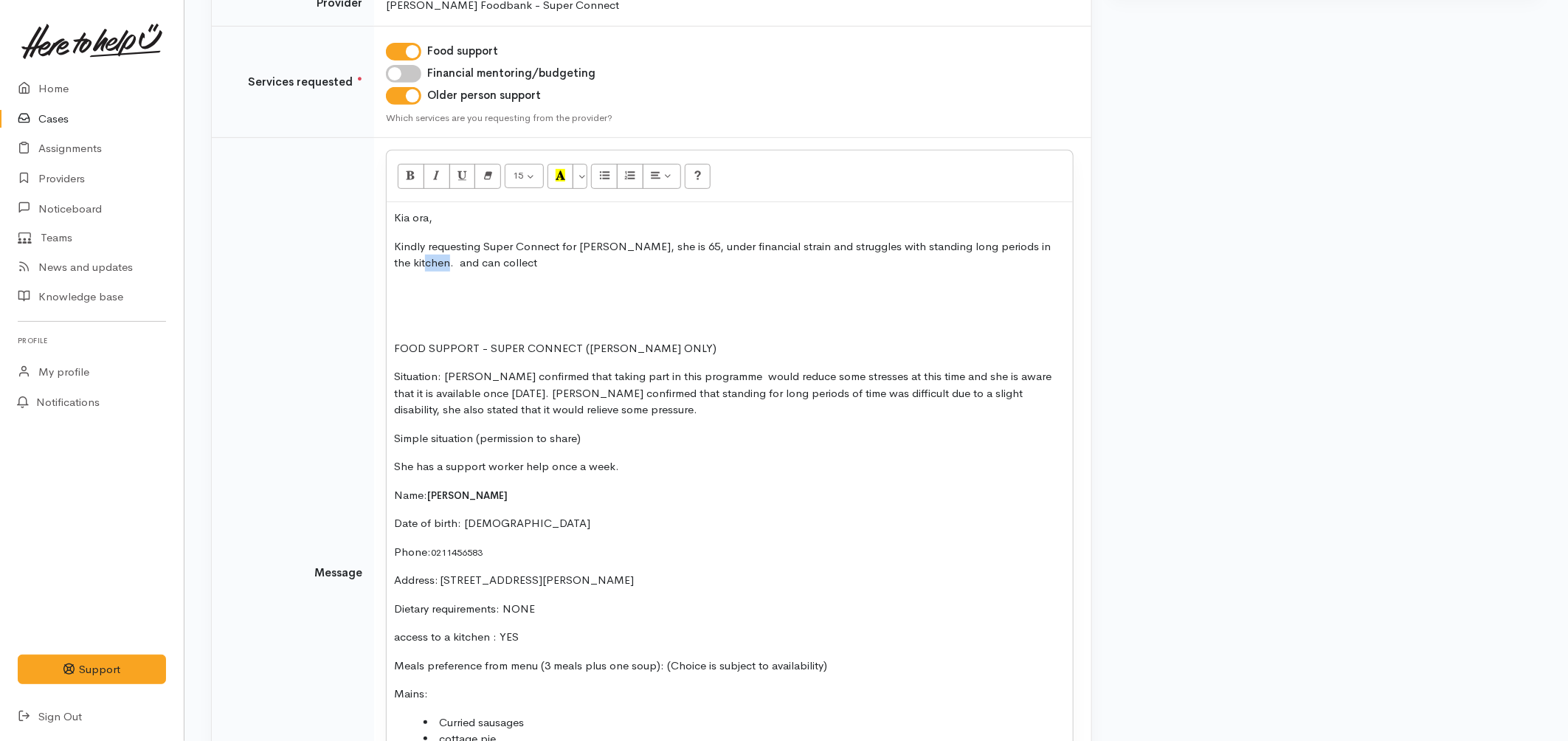
drag, startPoint x: 416, startPoint y: 259, endPoint x: 394, endPoint y: 261, distance: 22.1
click at [394, 261] on p "Kindly requesting Super Connect for Sandra, she is 65, under financial strain a…" at bounding box center [729, 255] width 671 height 33
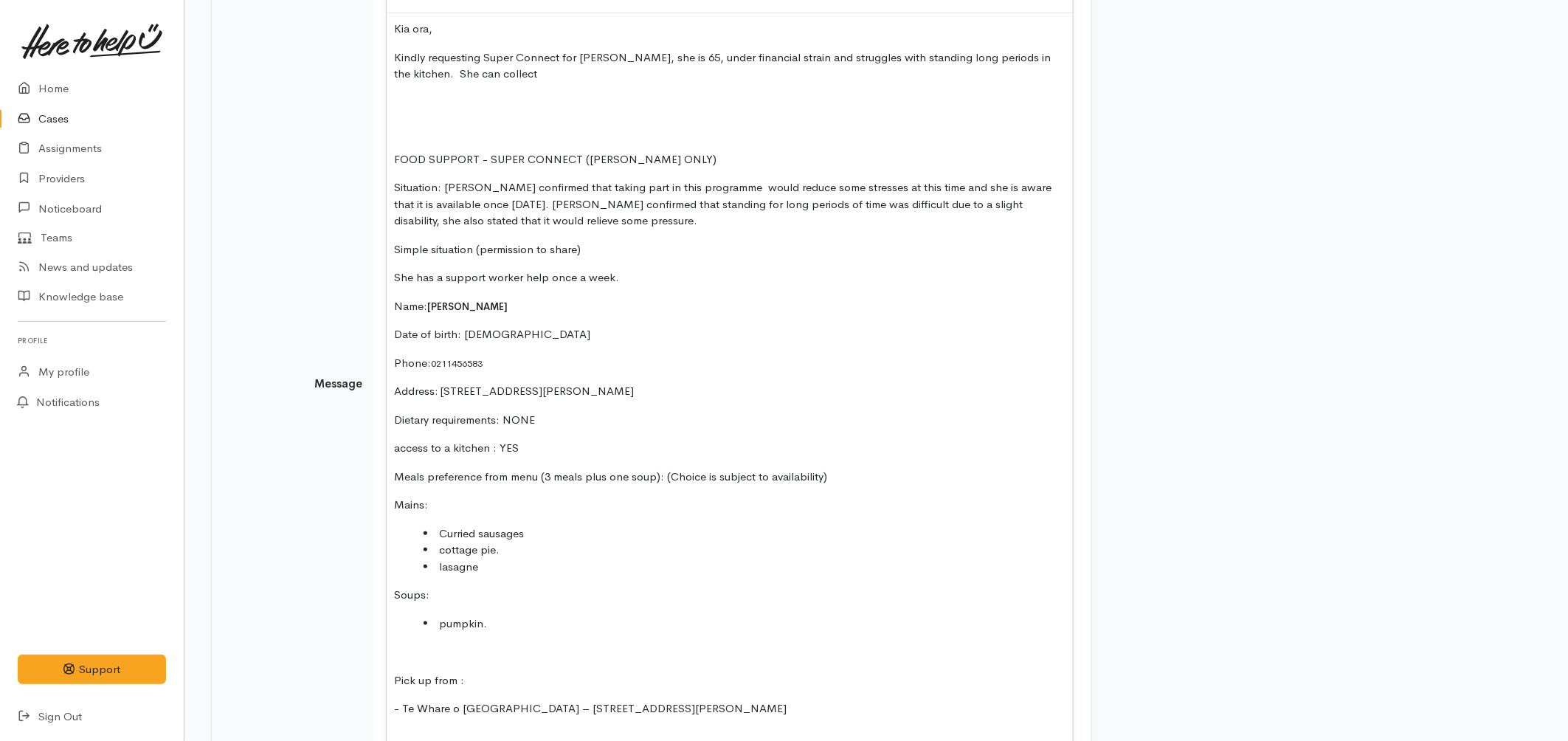
scroll to position [599, 0]
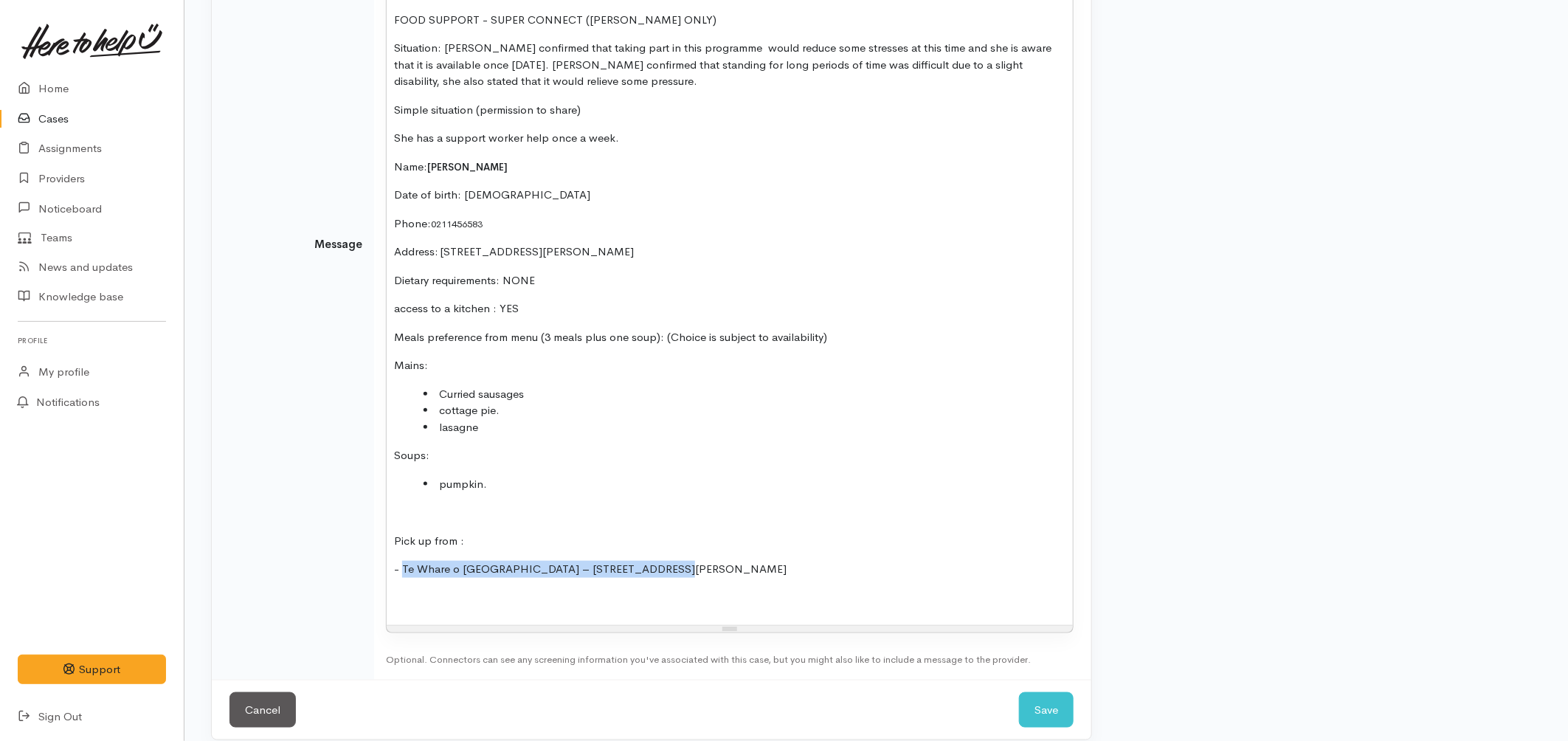
drag, startPoint x: 596, startPoint y: 572, endPoint x: 403, endPoint y: 564, distance: 193.2
click at [403, 564] on p "- Te Whare o Te Ata – 214 Clarkin Road, Fairfield" at bounding box center [729, 569] width 671 height 17
copy p "Te Whare o Te Ata – 214 Clarkin Road, Fairfield"
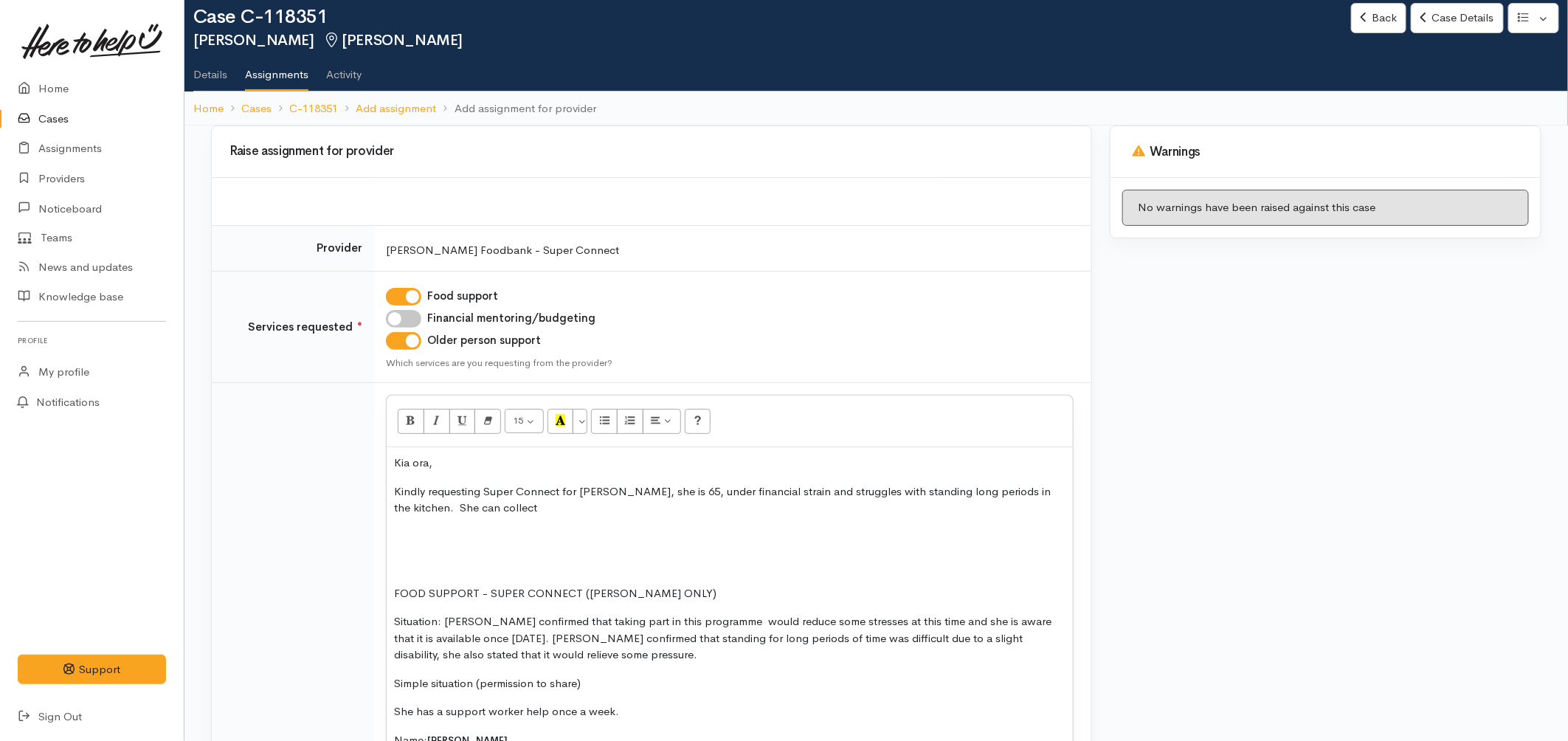
scroll to position [25, 0]
click at [501, 511] on p "Kindly requesting Super Connect for Sandra, she is 65, under financial strain a…" at bounding box center [729, 501] width 671 height 33
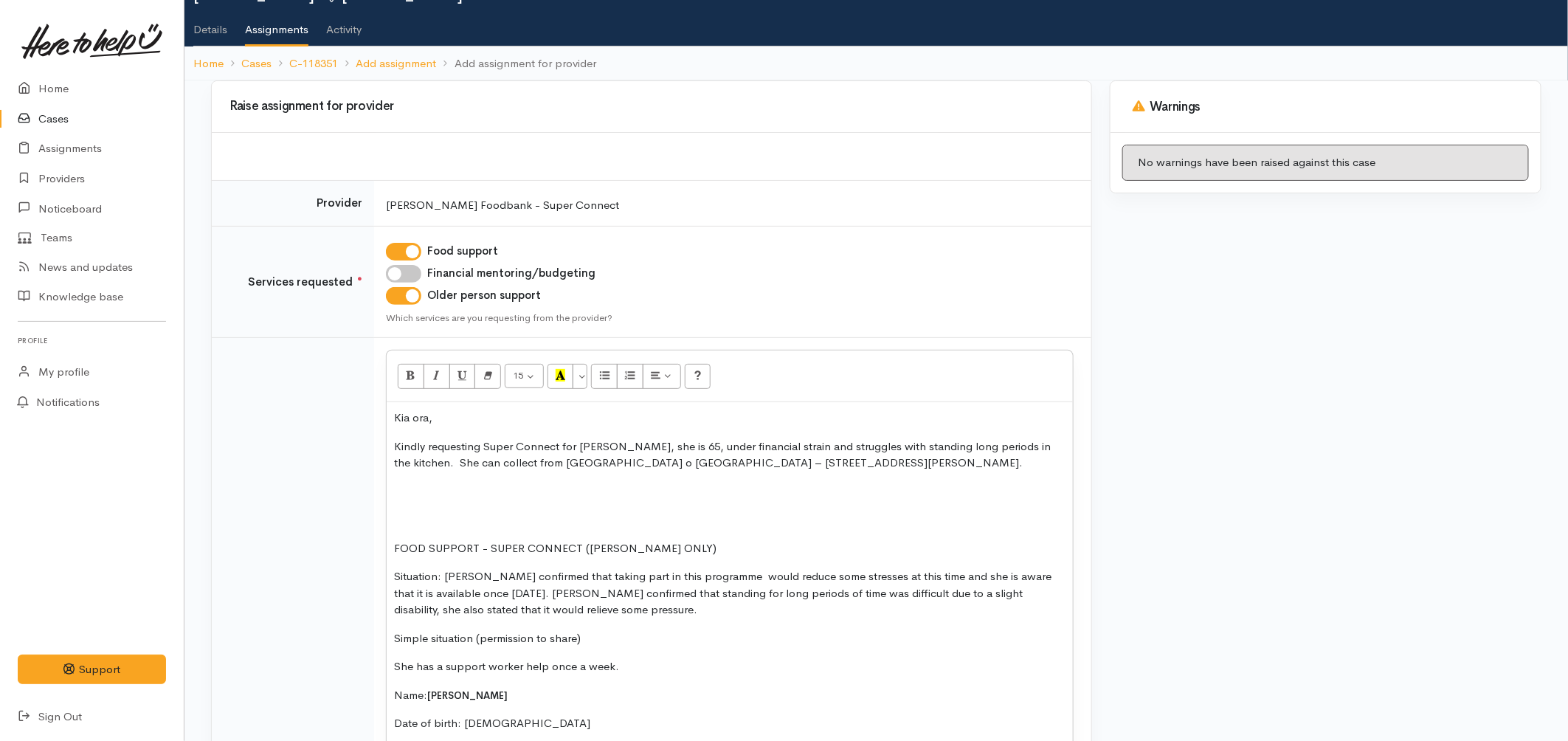
scroll to position [189, 0]
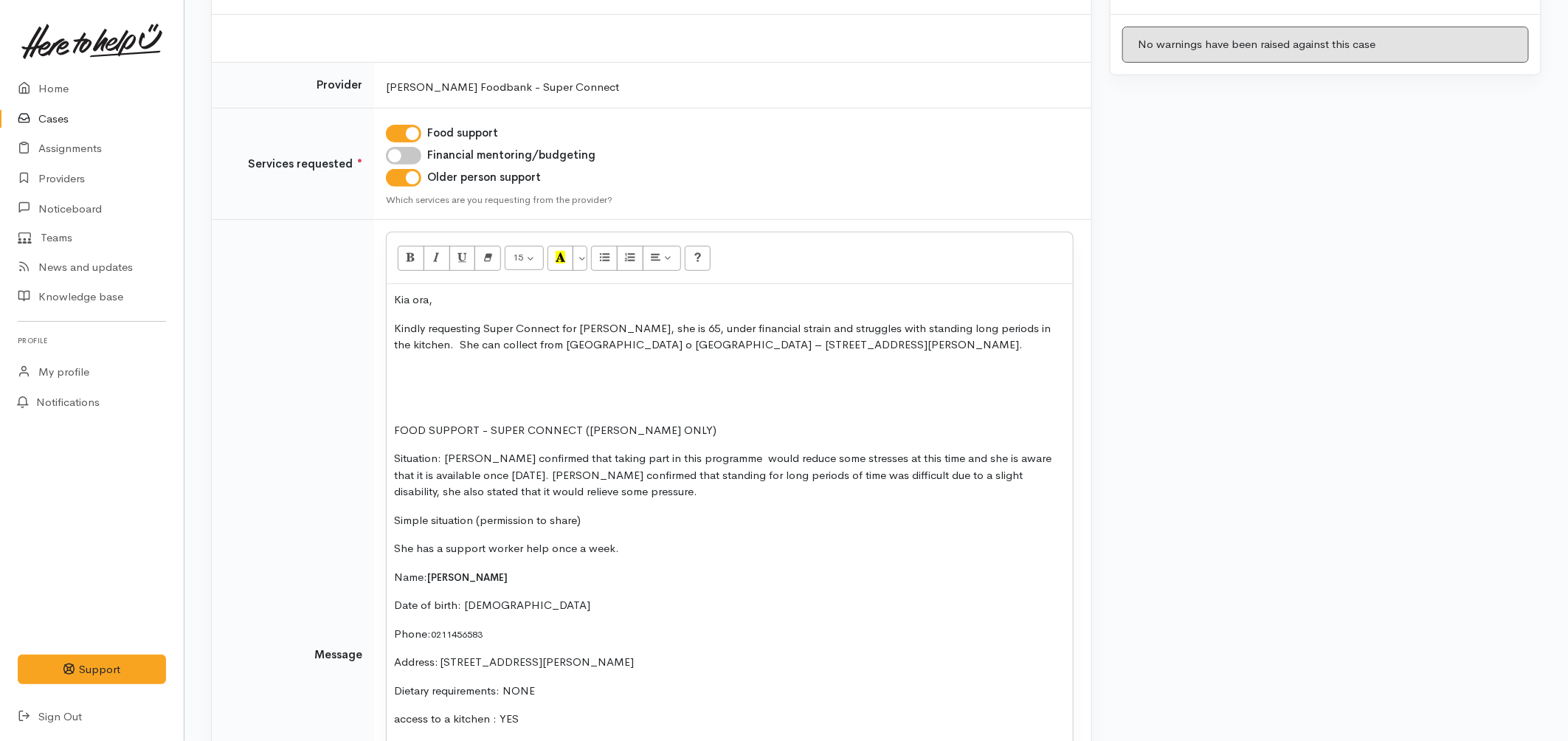
click at [403, 373] on p at bounding box center [729, 374] width 671 height 17
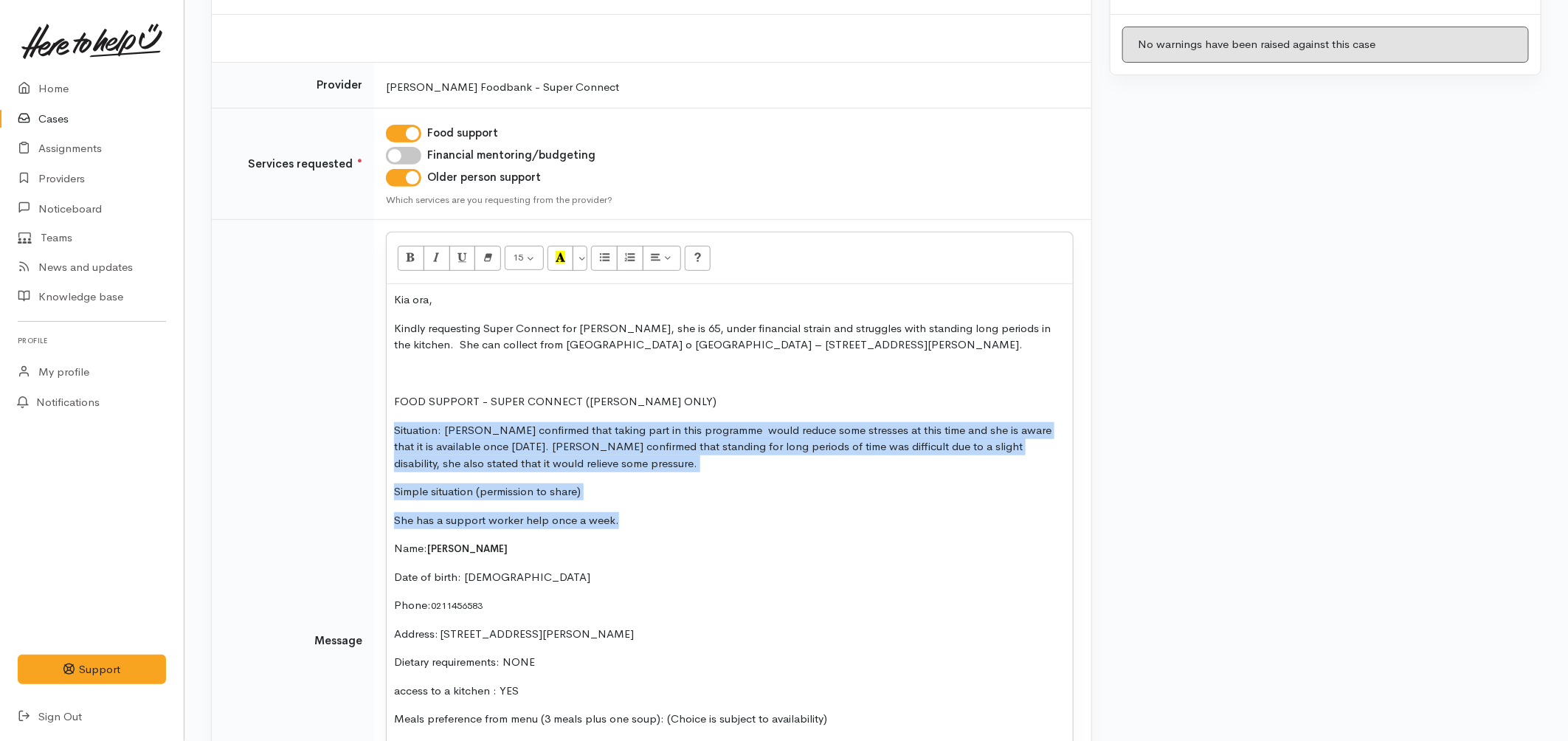
drag, startPoint x: 392, startPoint y: 430, endPoint x: 645, endPoint y: 501, distance: 262.8
click at [645, 501] on div "Kia ora, Kindly requesting Super Connect for Sandra, she is 65, under financial…" at bounding box center [730, 646] width 686 height 724
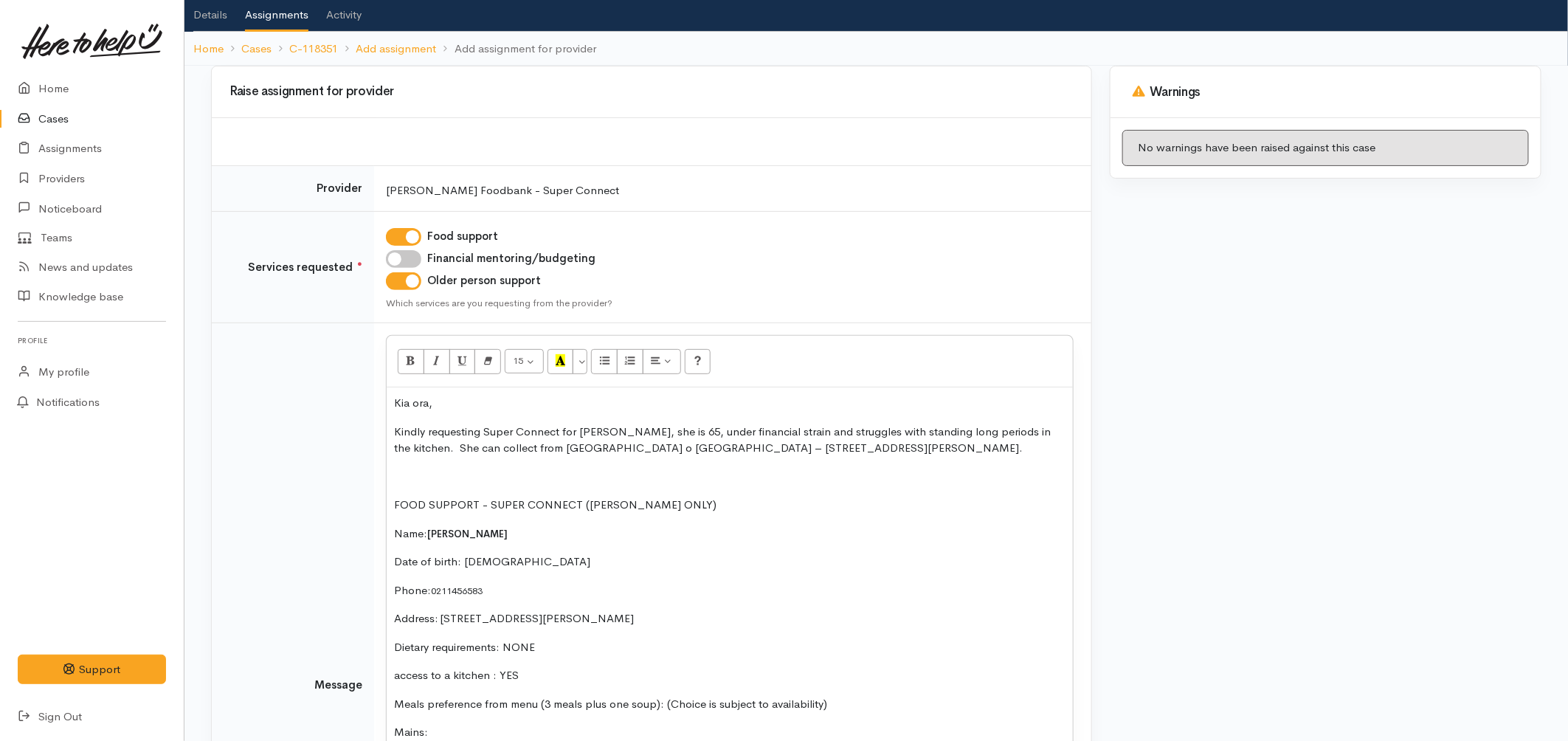
scroll to position [25, 0]
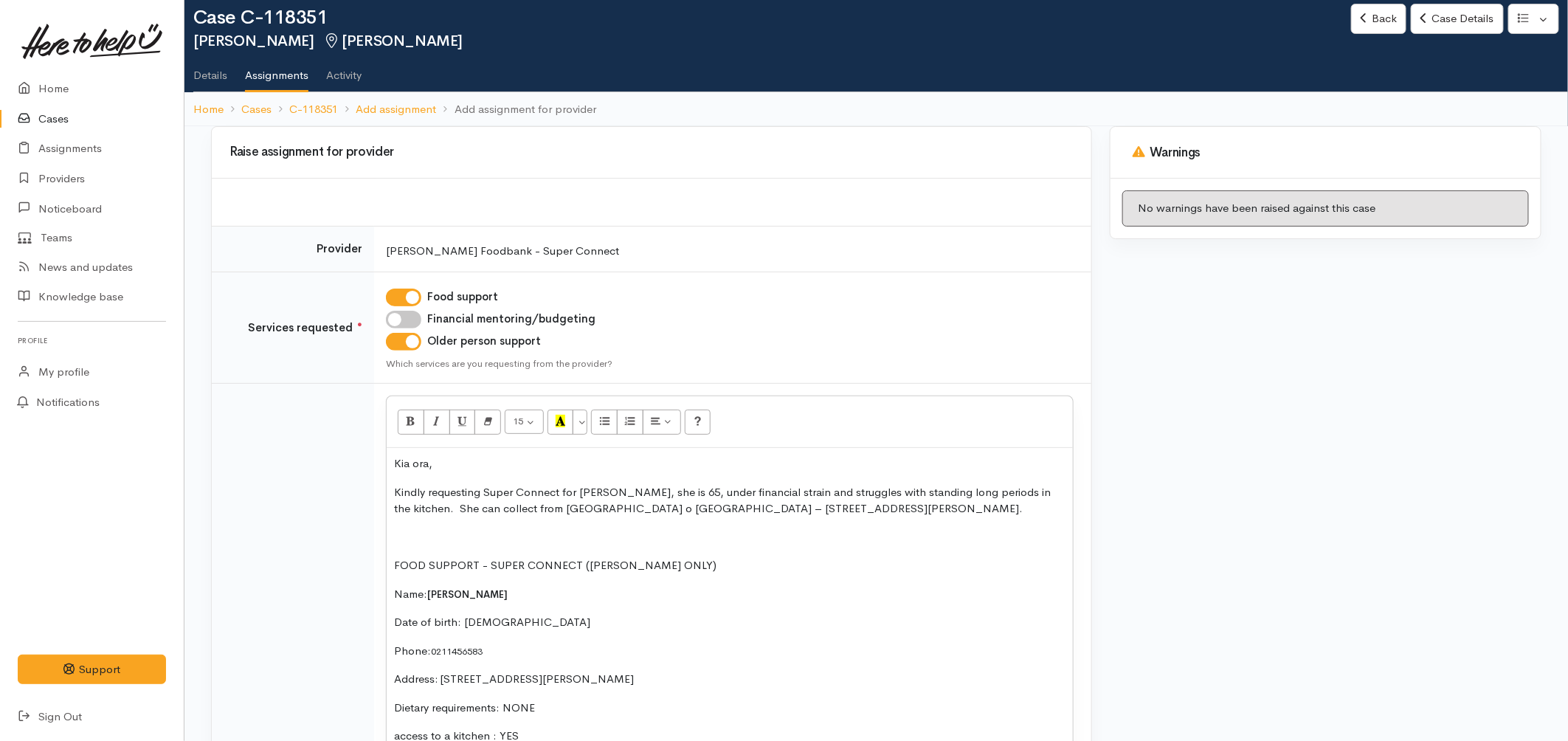
click at [733, 512] on p "Kindly requesting Super Connect for Sandra, she is 65, under financial strain a…" at bounding box center [729, 501] width 671 height 33
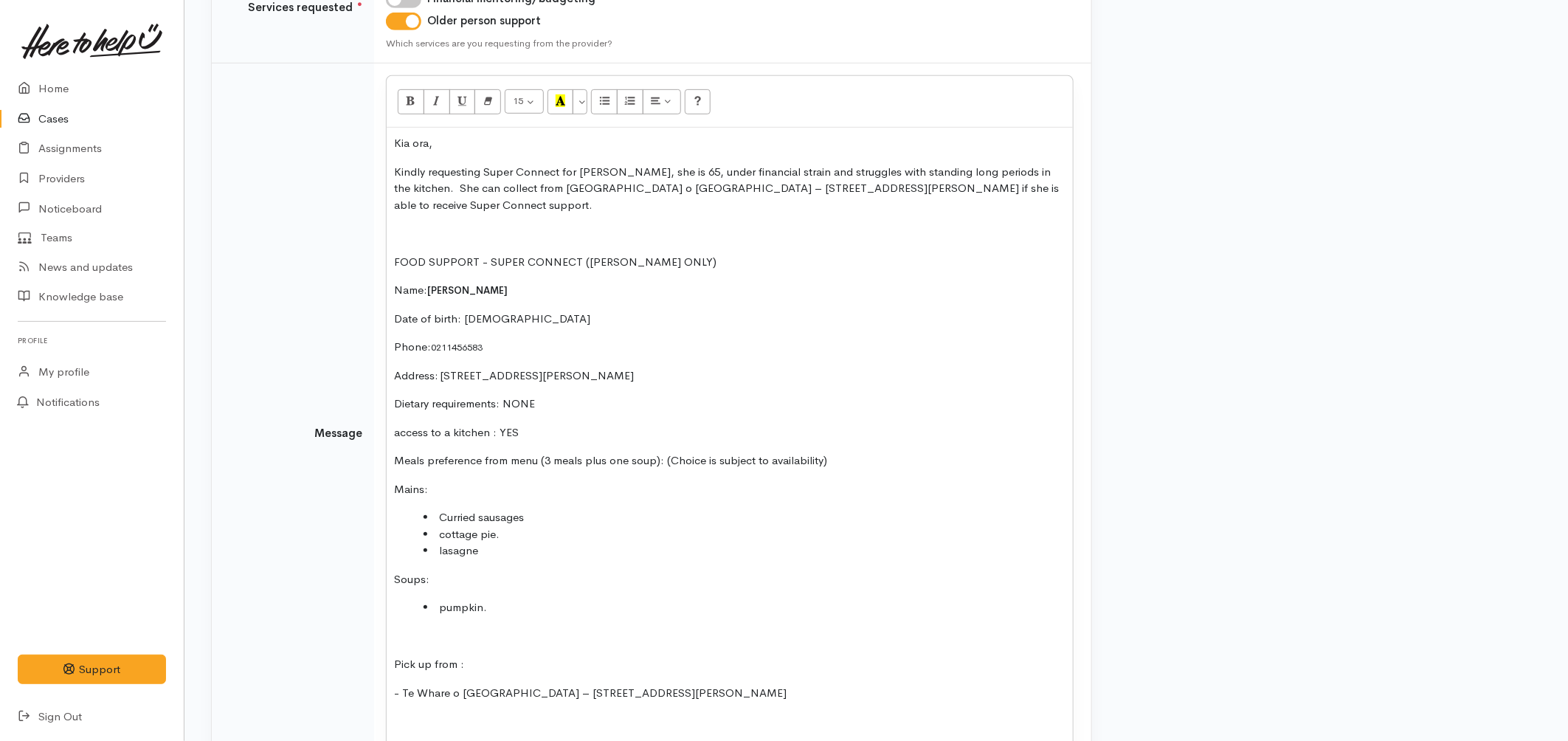
scroll to position [468, 0]
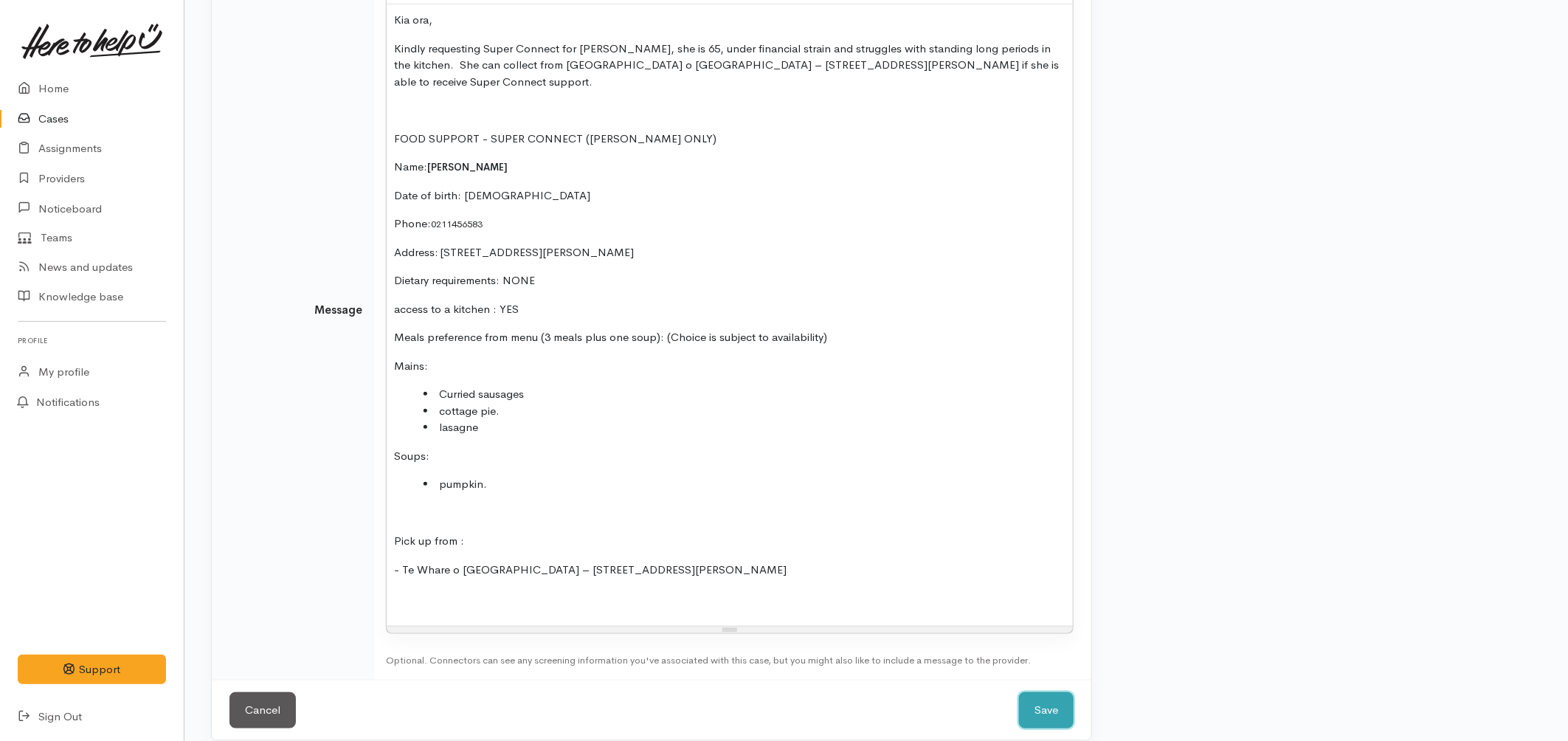
click at [1030, 692] on button "Save" at bounding box center [1046, 710] width 54 height 36
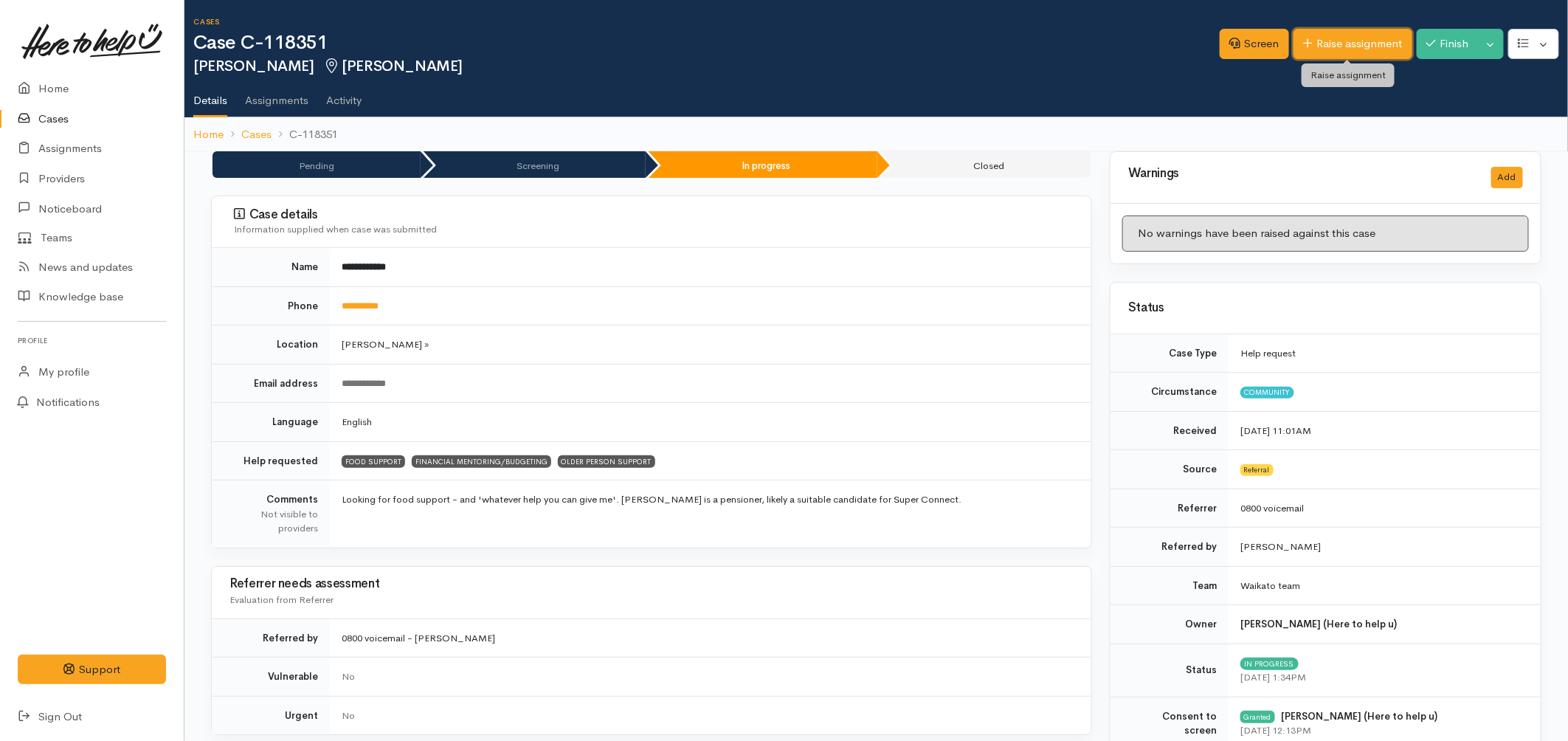
click at [1322, 38] on link "Raise assignment" at bounding box center [1353, 44] width 119 height 31
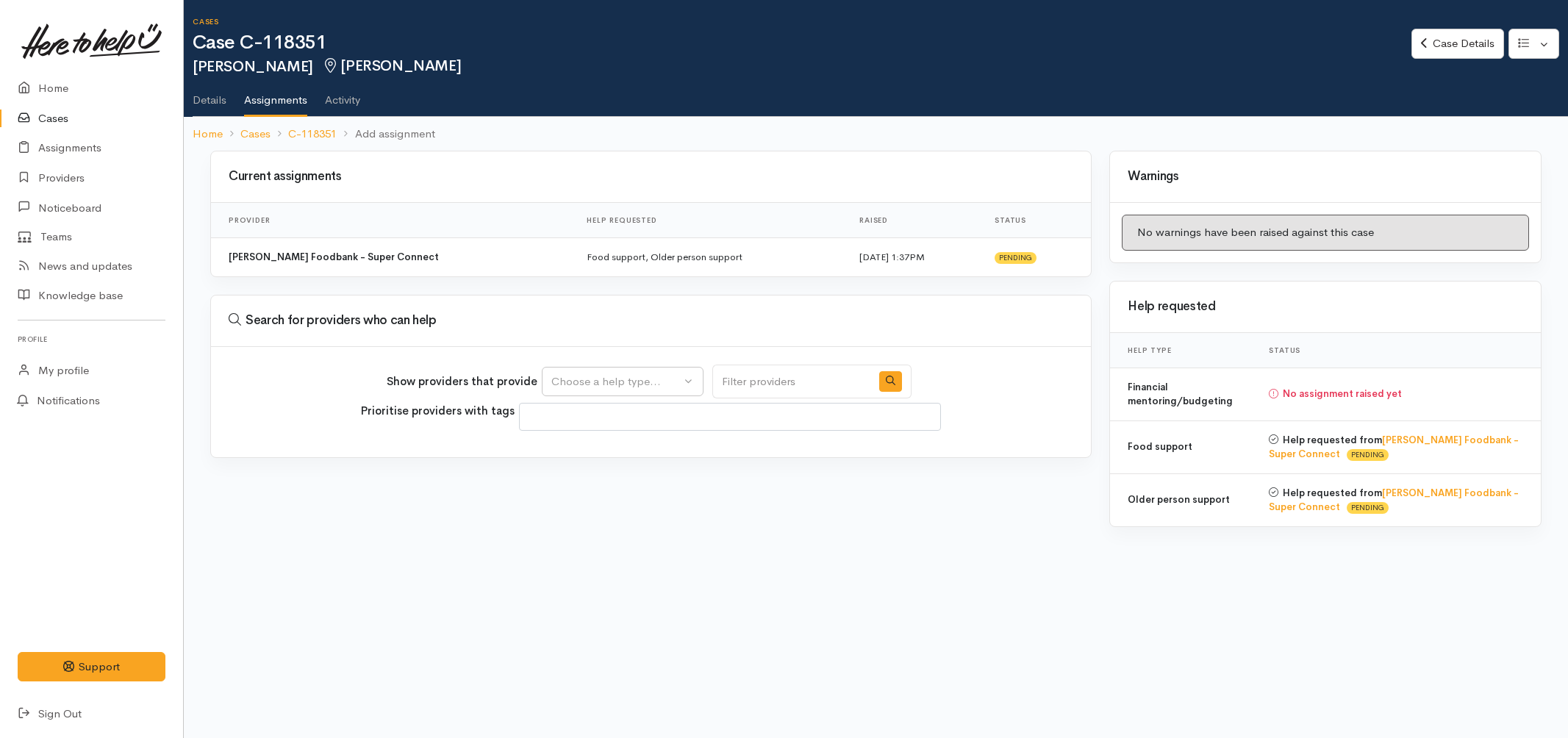
select select
click at [652, 370] on button "Choose a help type..." at bounding box center [622, 382] width 161 height 30
click at [622, 467] on span "Financial mentoring/budgeting" at bounding box center [637, 474] width 155 height 17
select select "9"
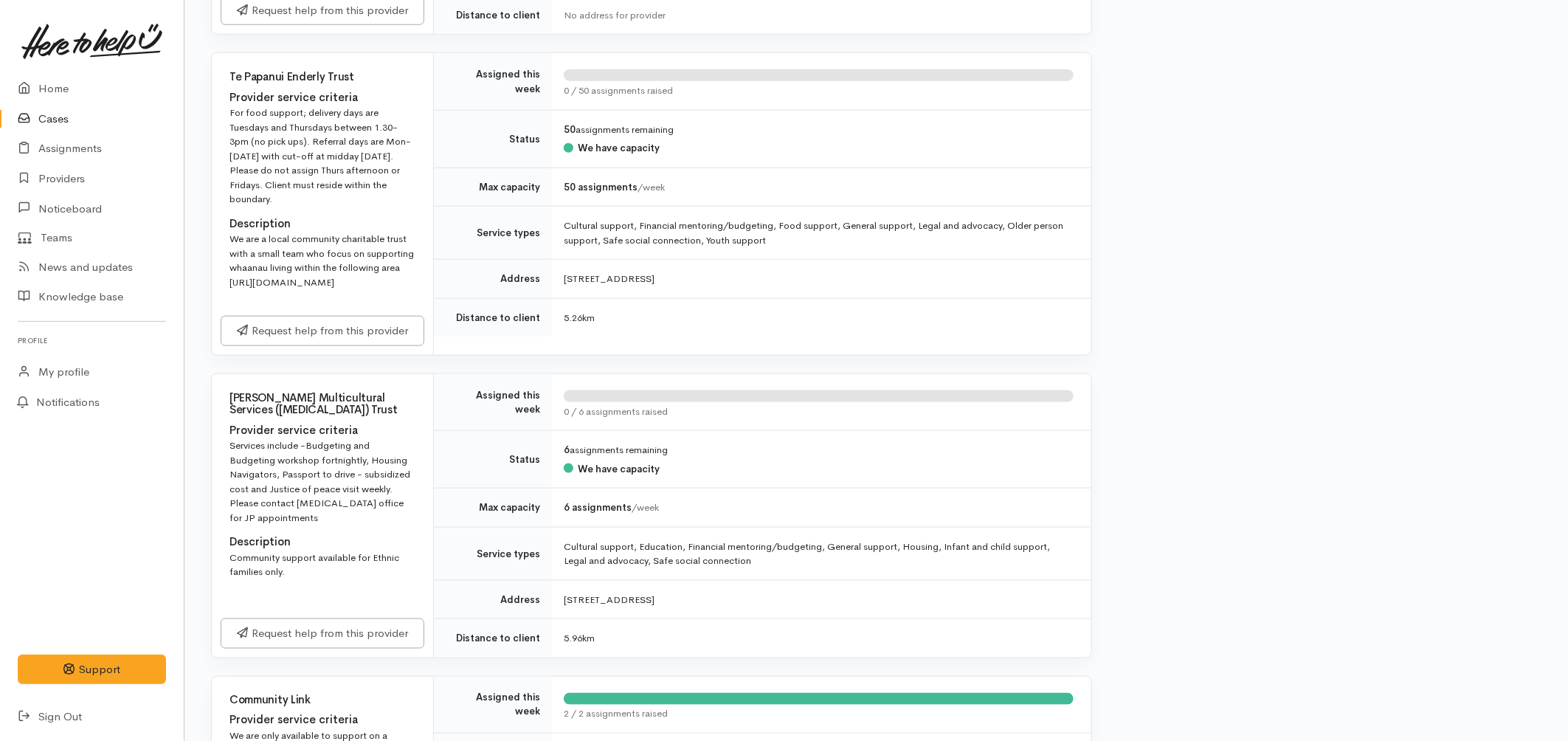
scroll to position [573, 0]
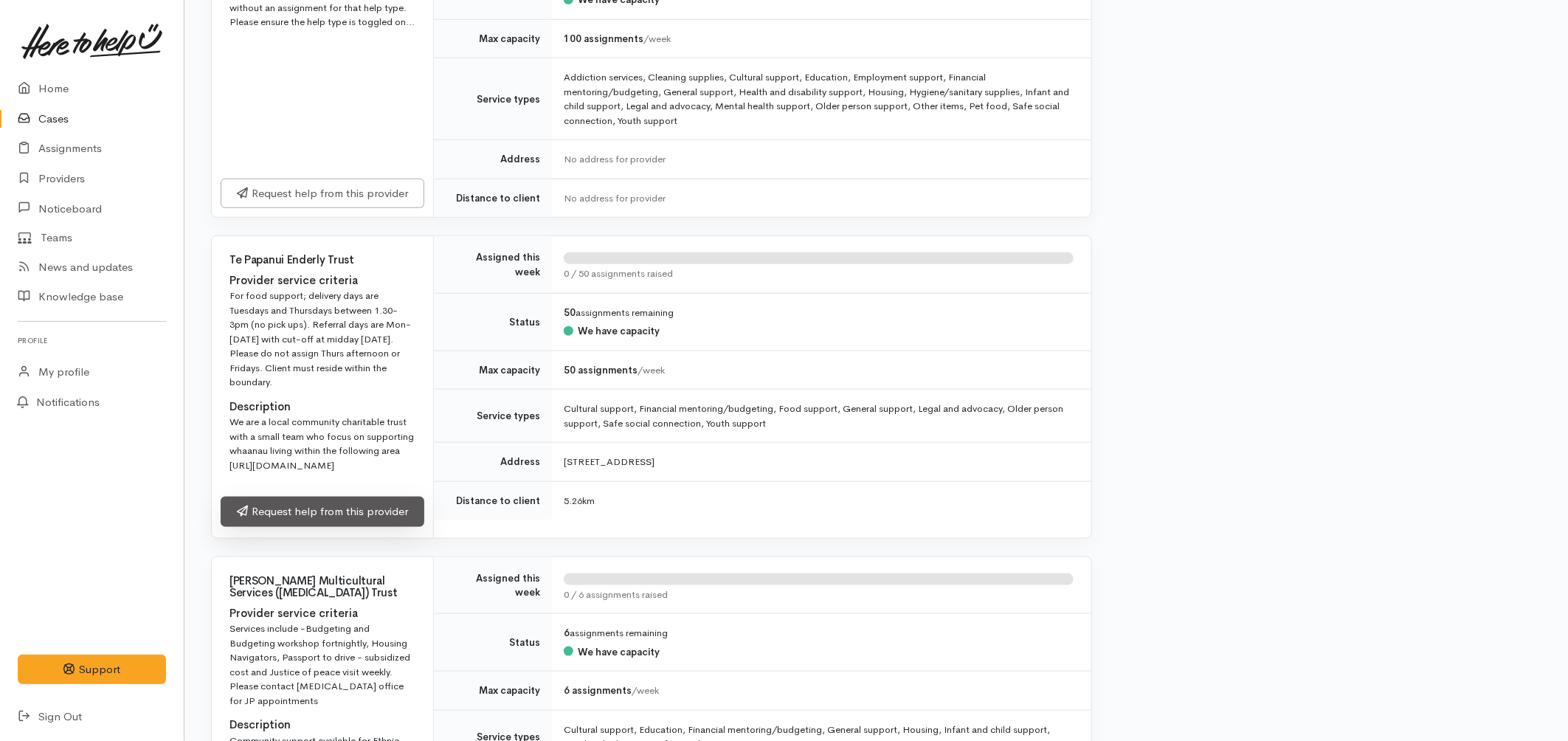
click at [378, 527] on link "Request help from this provider" at bounding box center [322, 512] width 204 height 31
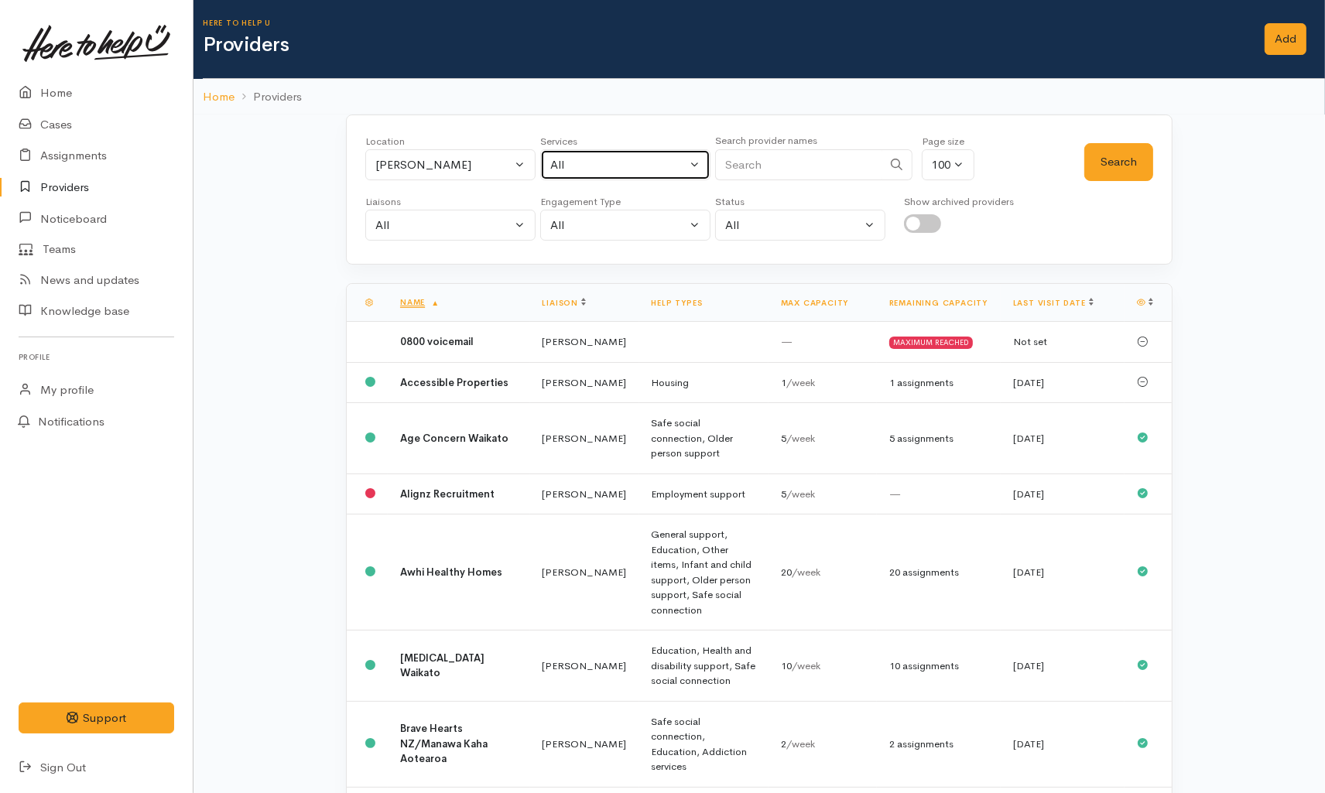
click at [637, 158] on div "All" at bounding box center [618, 165] width 136 height 18
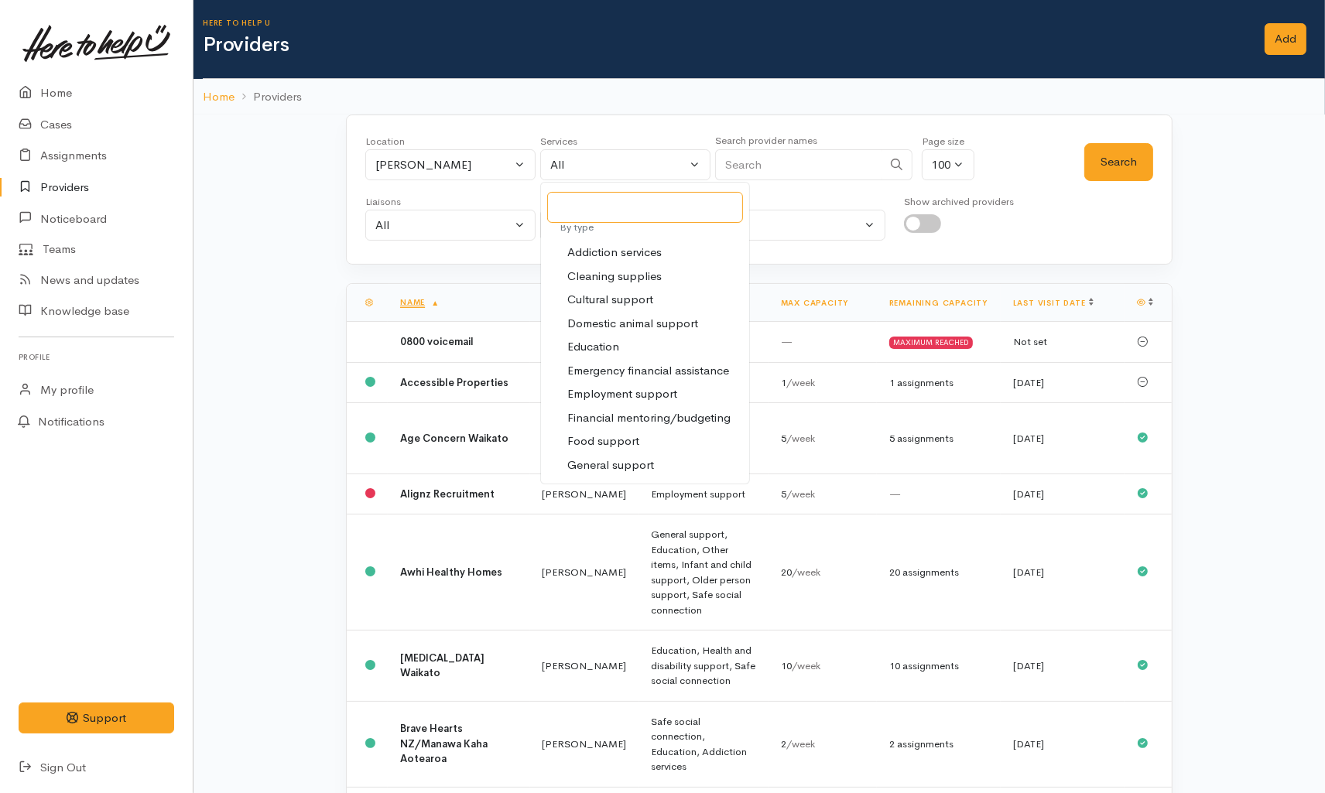
scroll to position [86, 0]
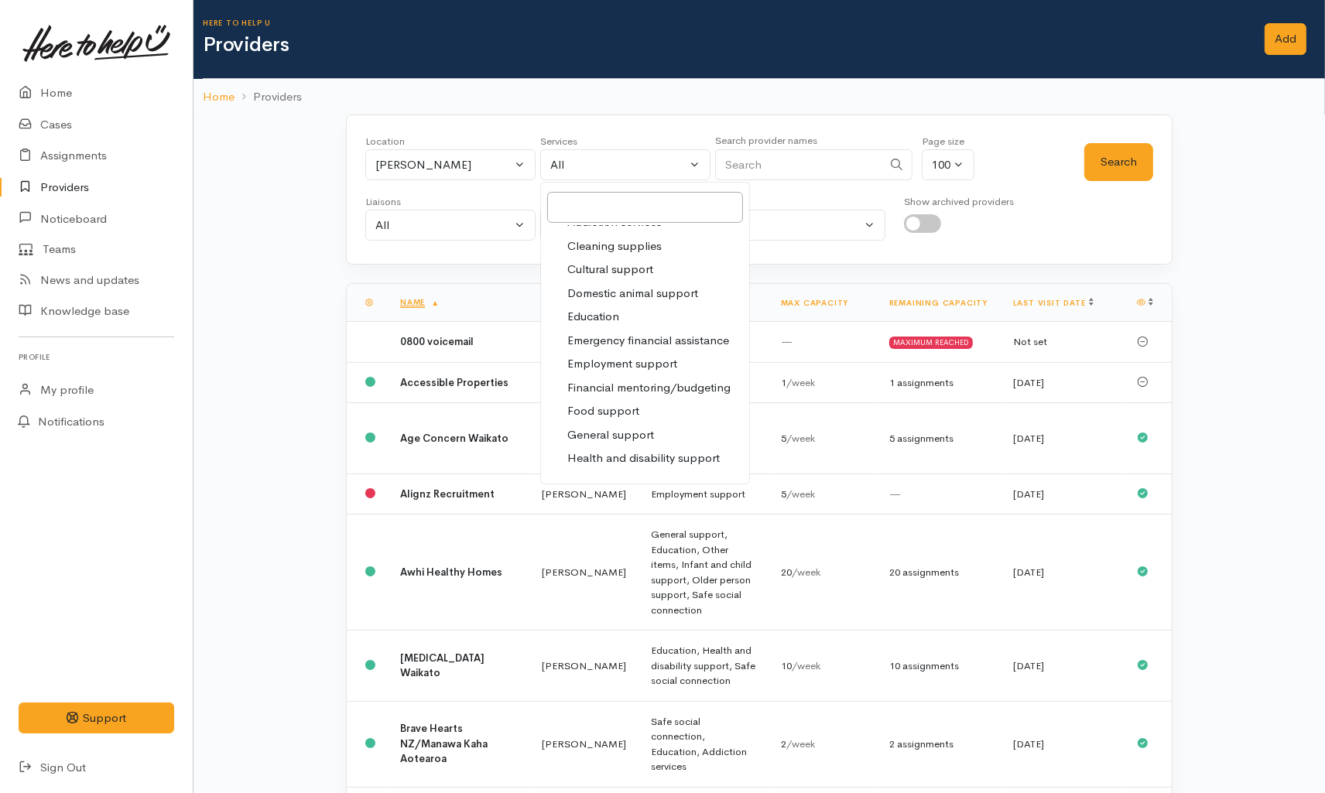
click at [625, 392] on span "Financial mentoring/budgeting" at bounding box center [648, 388] width 163 height 18
select select "9"
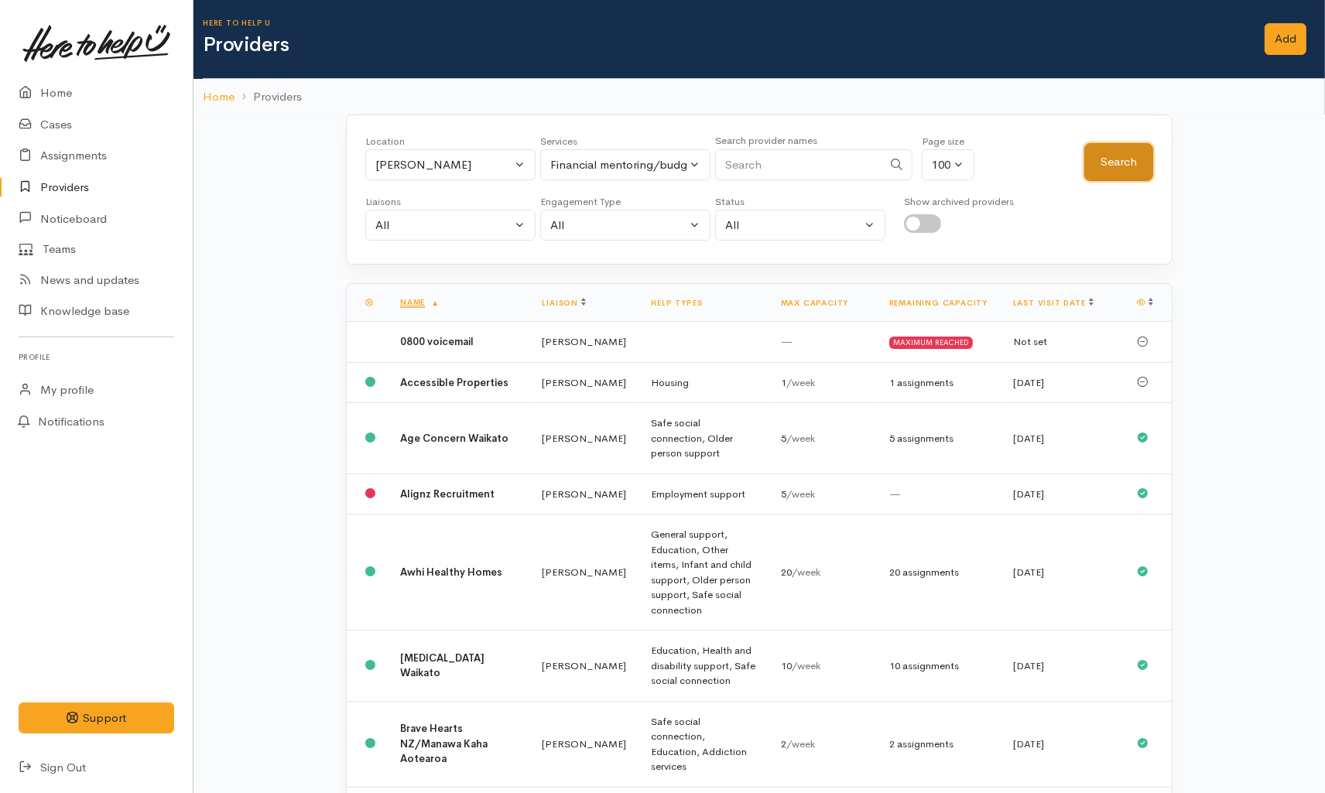
click at [1124, 169] on button "Search" at bounding box center [1118, 162] width 69 height 38
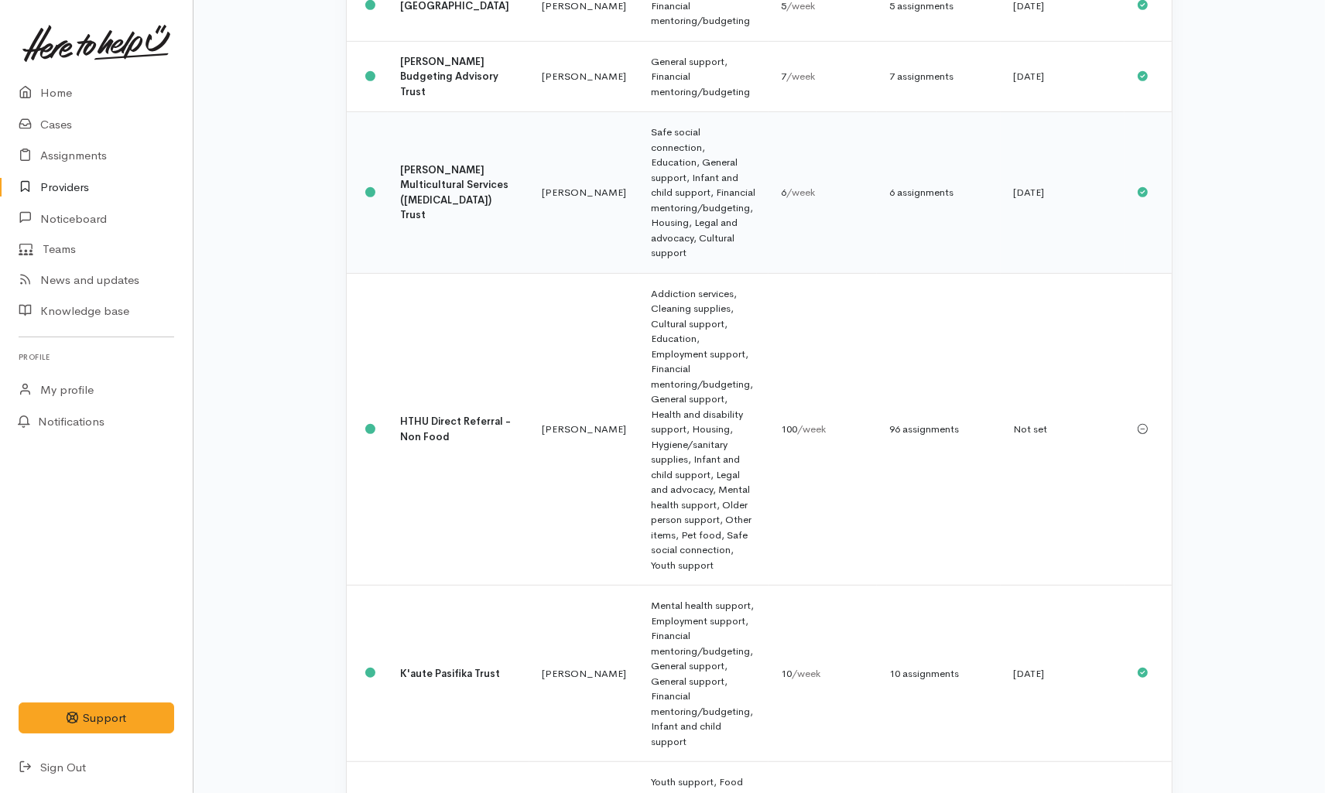
scroll to position [857, 0]
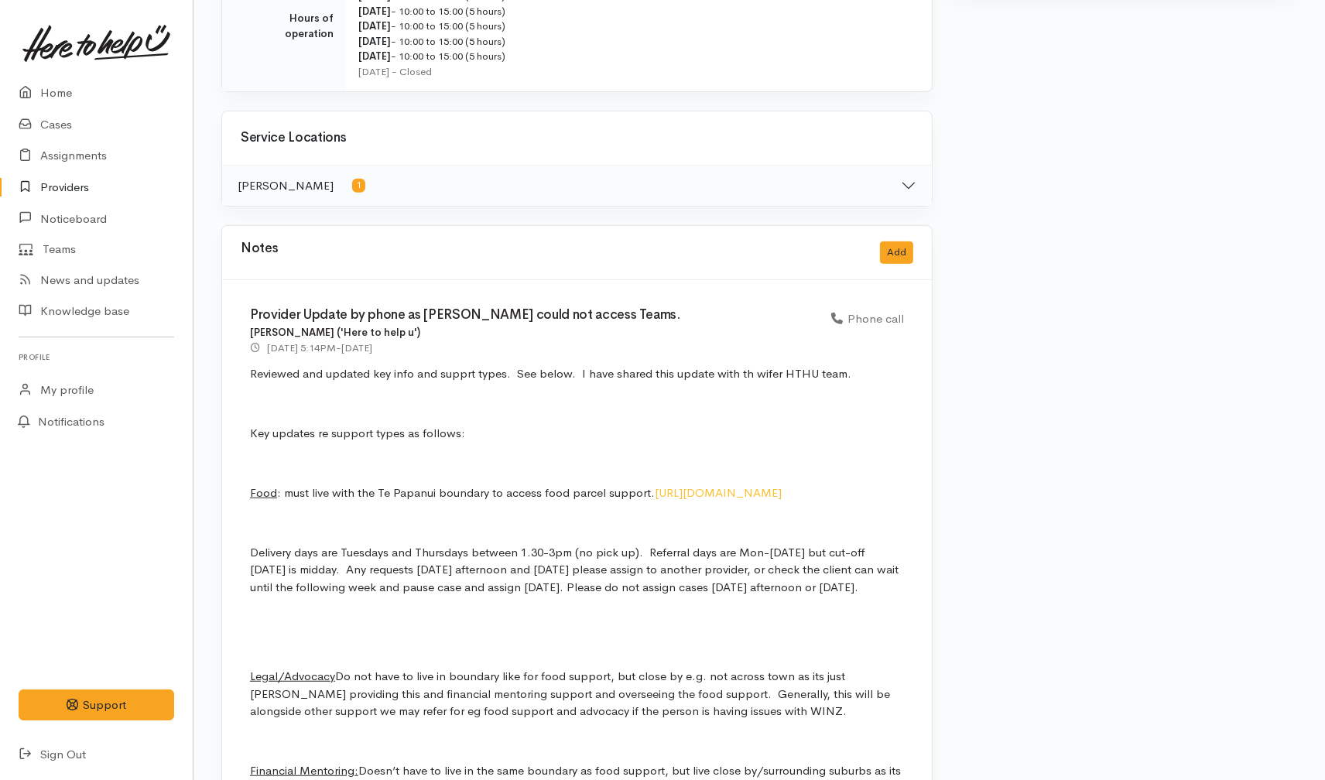
scroll to position [1118, 0]
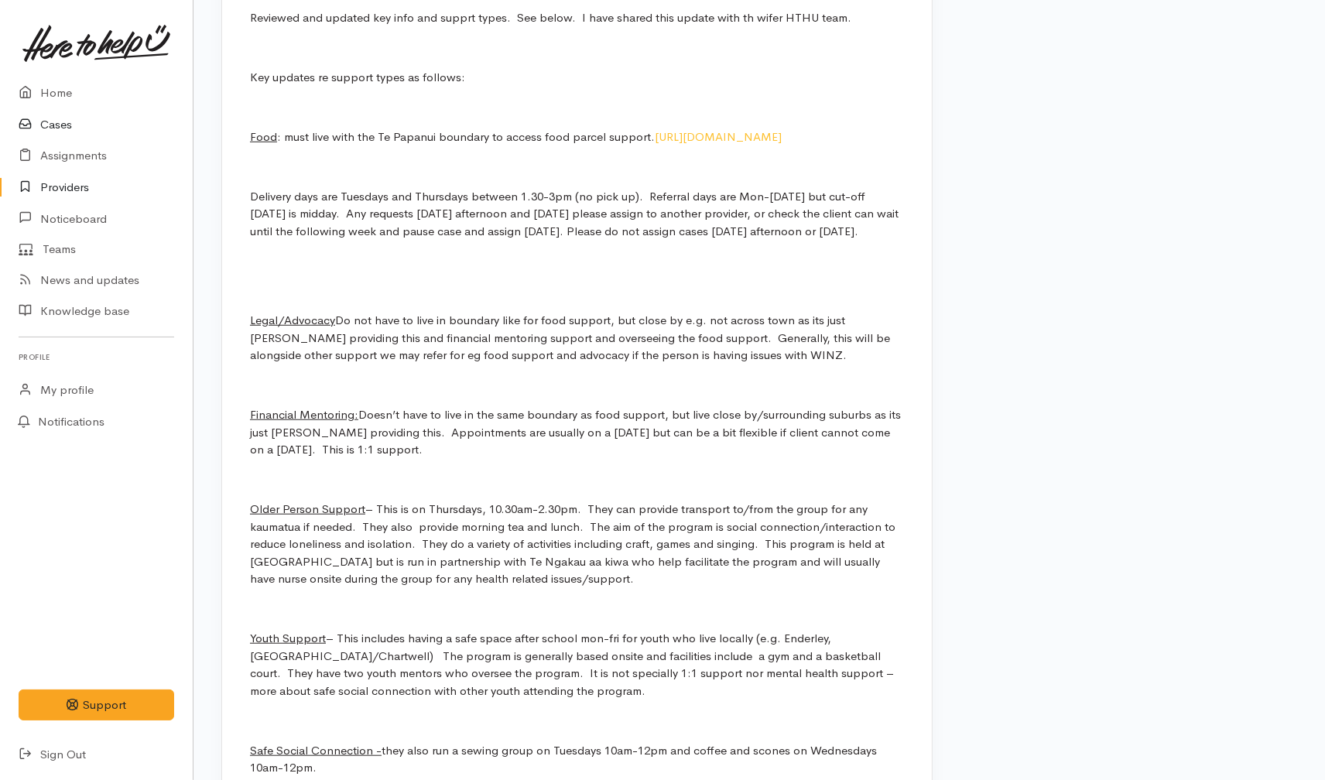
click at [68, 115] on link "Cases" at bounding box center [96, 125] width 193 height 32
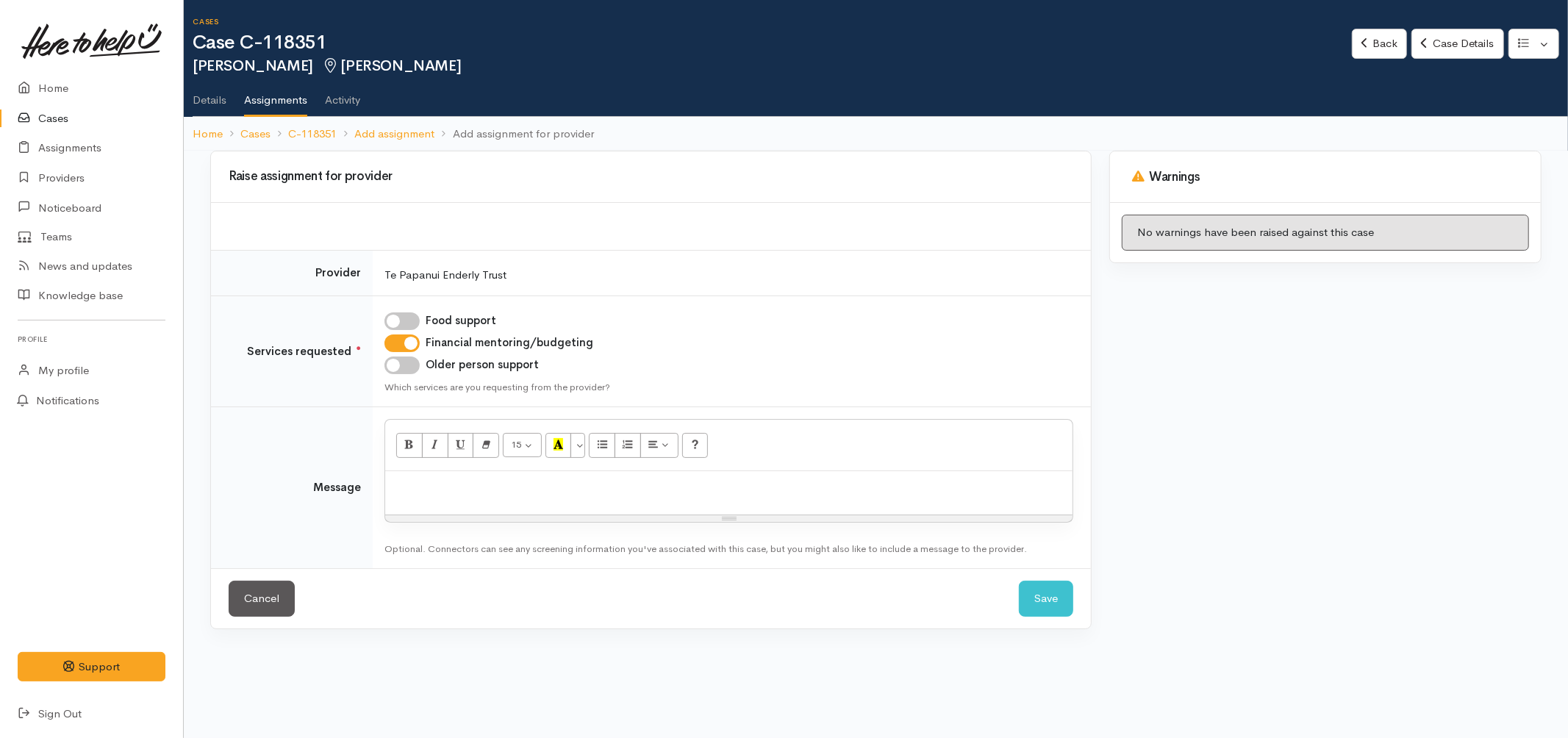
click at [480, 501] on div at bounding box center [729, 493] width 688 height 44
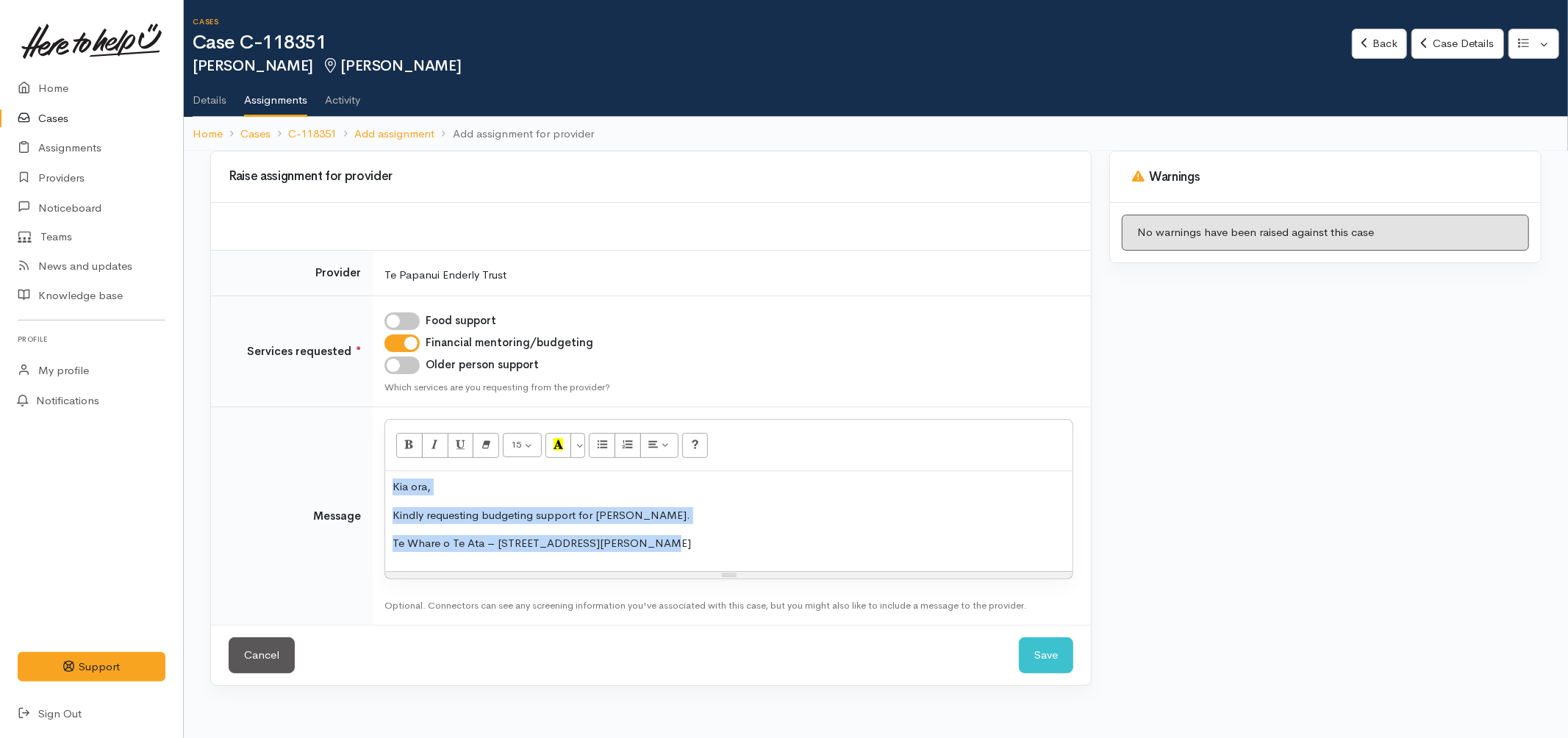
click at [611, 520] on p "Kindly requesting budgeting support for Sandra." at bounding box center [728, 516] width 672 height 17
drag, startPoint x: 576, startPoint y: 539, endPoint x: 349, endPoint y: 561, distance: 228.1
click at [349, 561] on tr "Message <p>Kia ora,</p><p>Kindly requesting budgeting support for Sandra.</p><p…" at bounding box center [651, 517] width 879 height 218
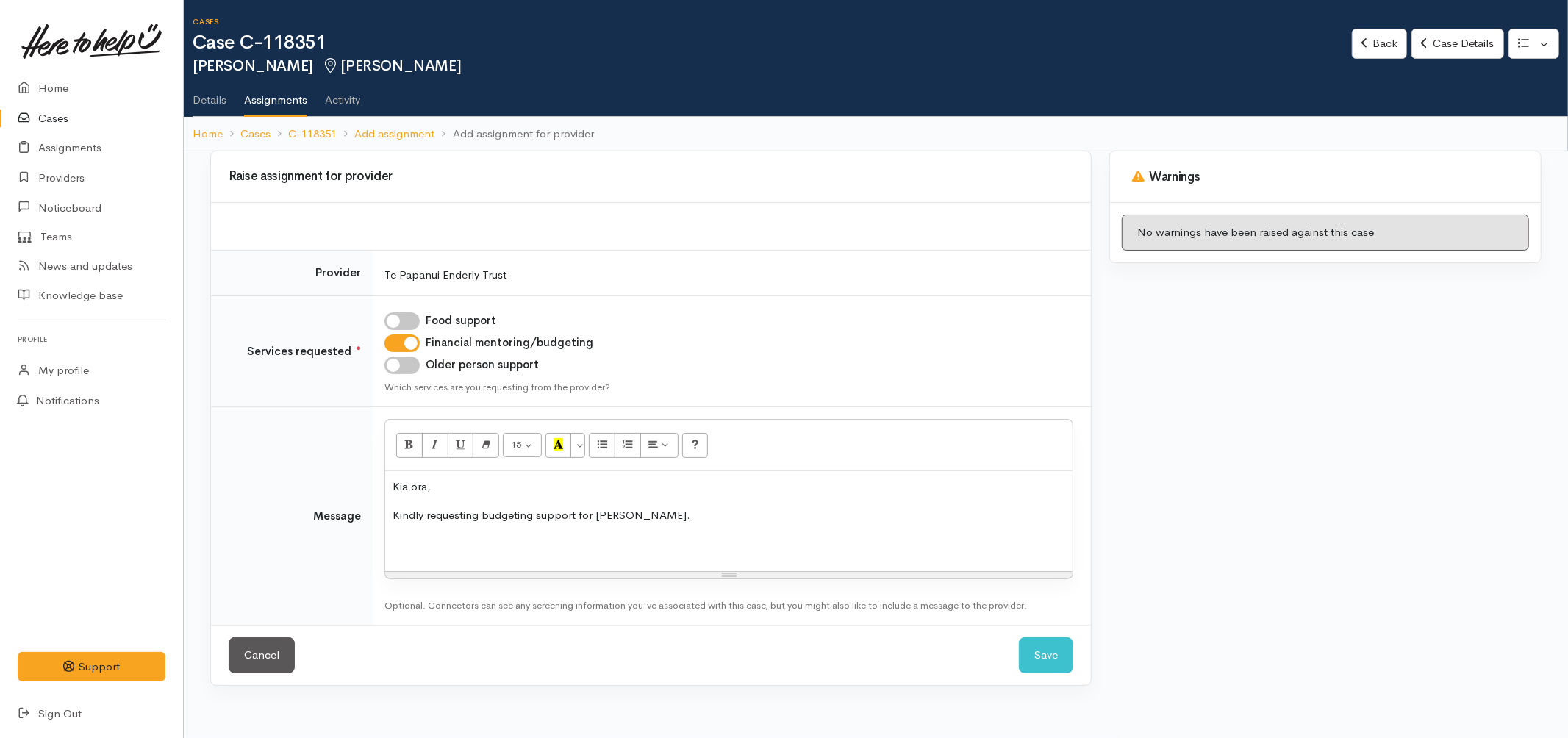
click at [670, 559] on div "Kia ora, Kindly requesting budgeting support for Sandra." at bounding box center [729, 520] width 688 height 100
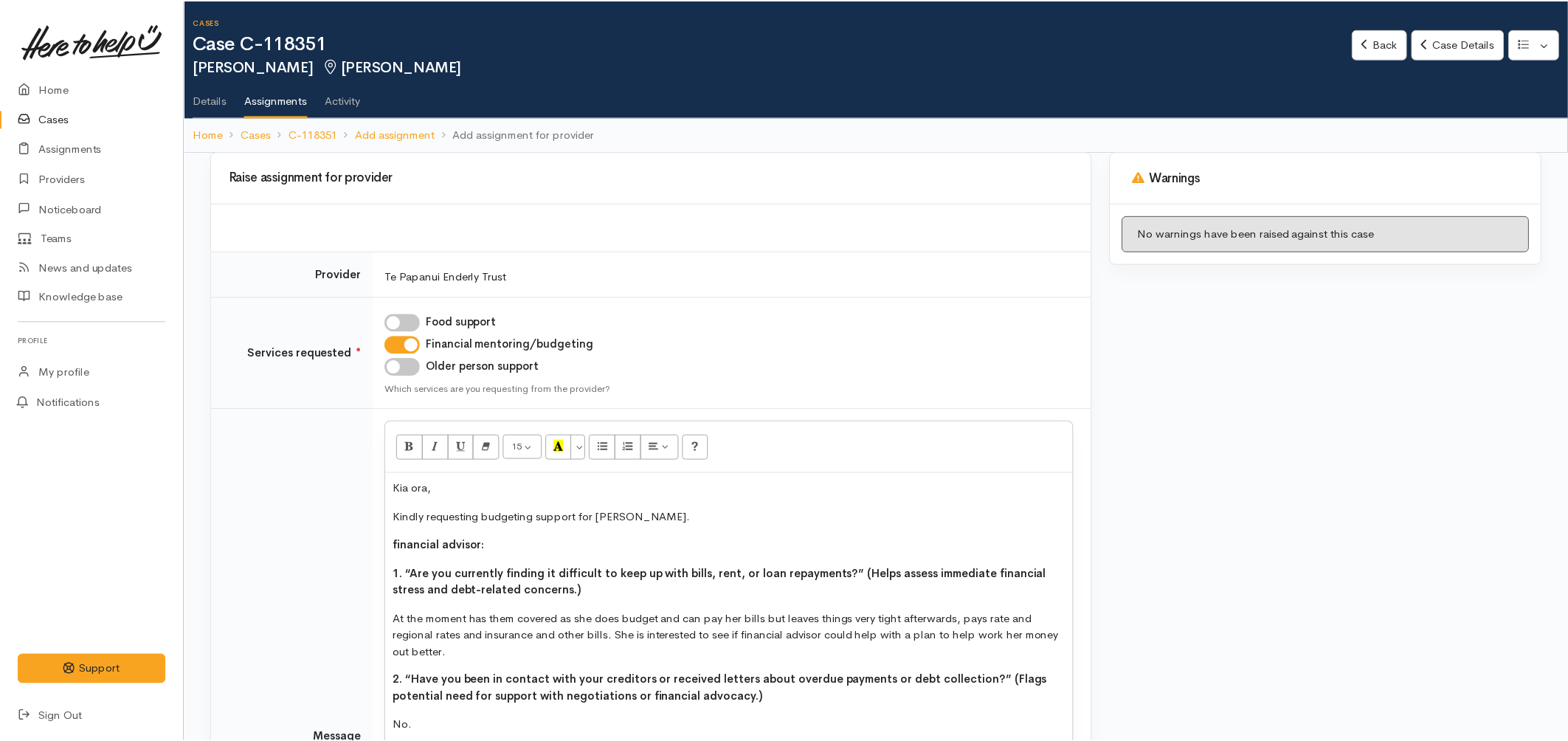
scroll to position [261, 0]
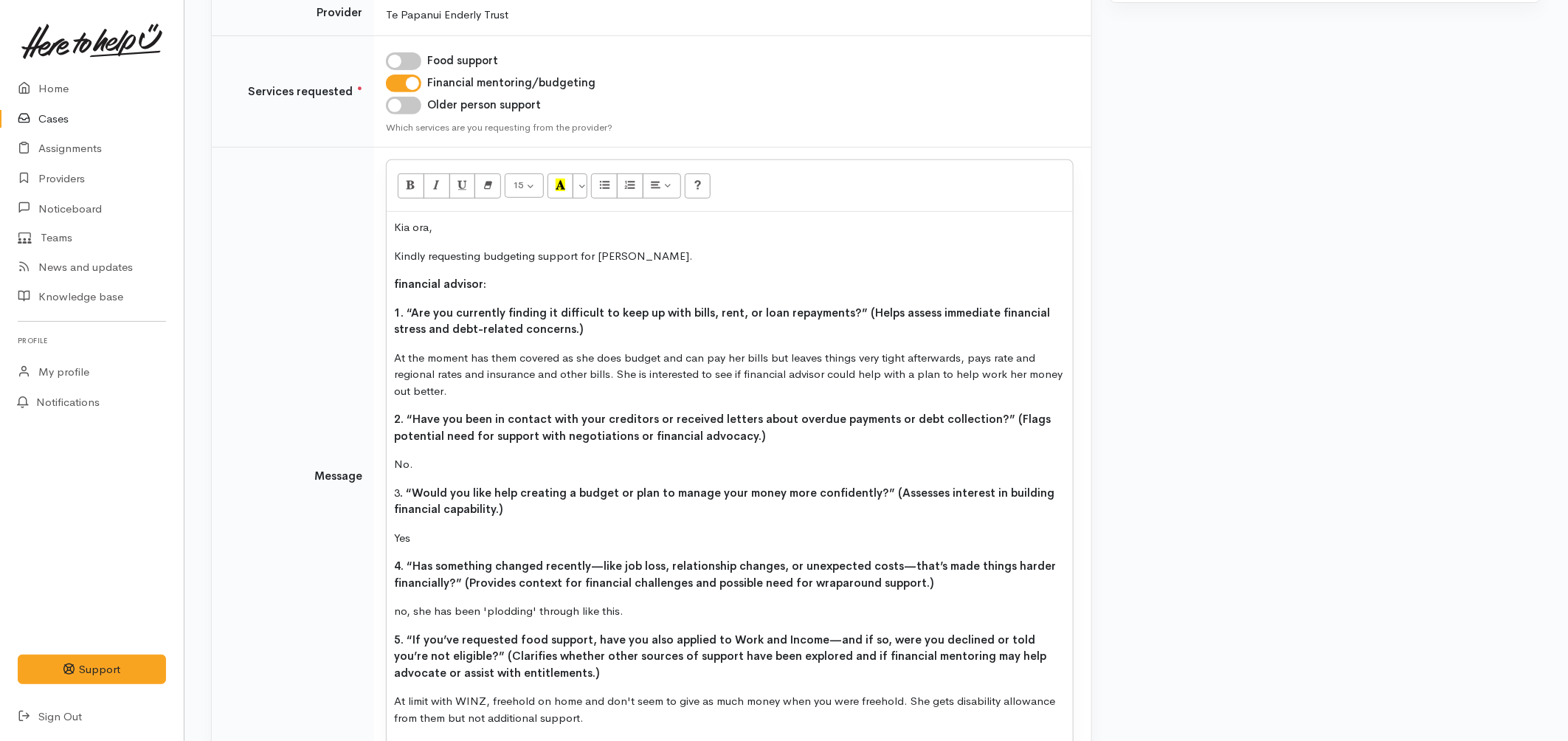
click at [679, 259] on p "Kindly requesting budgeting support for Sandra." at bounding box center [729, 257] width 671 height 17
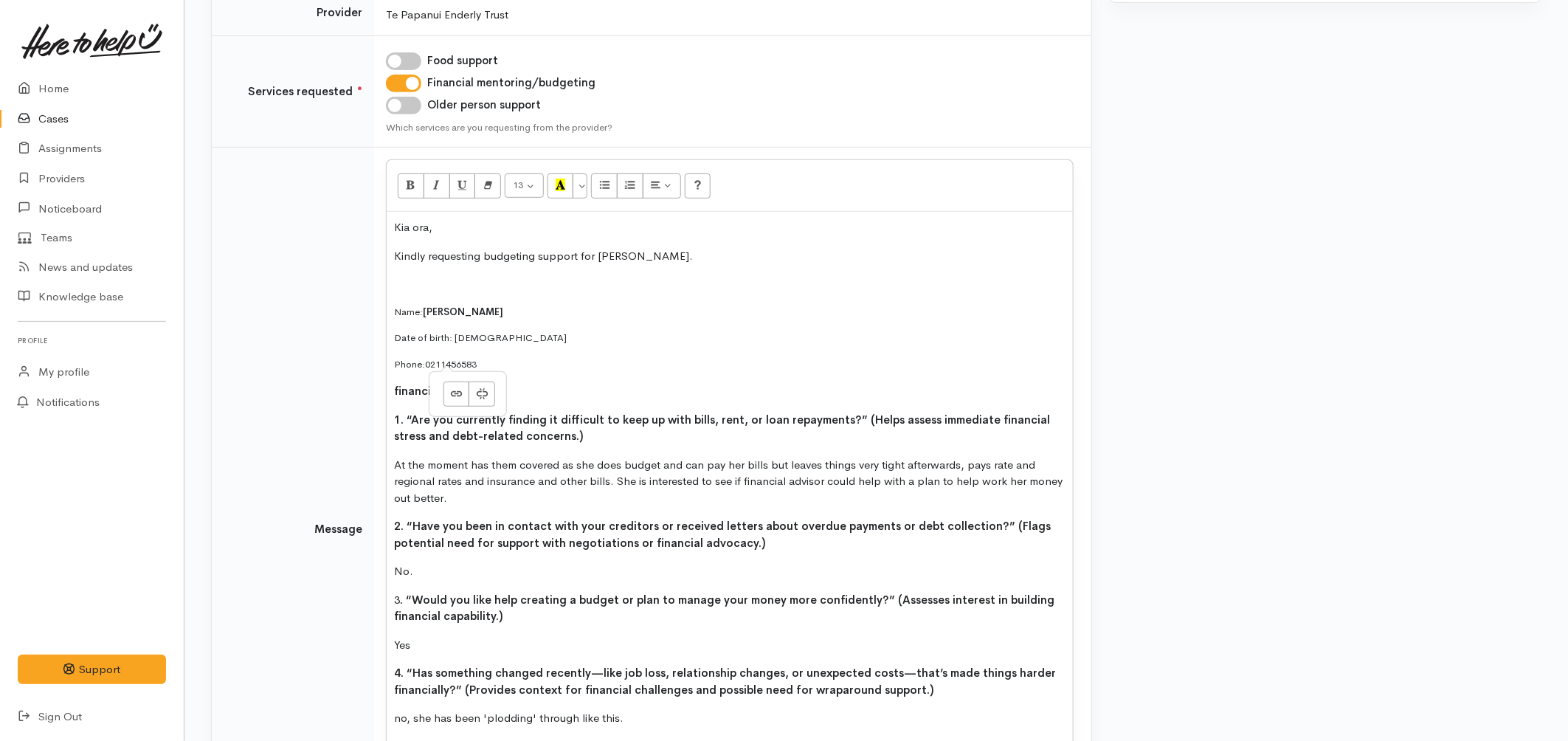
drag, startPoint x: 631, startPoint y: 262, endPoint x: 697, endPoint y: 276, distance: 67.5
click at [631, 261] on p "Kindly requesting budgeting support for Sandra." at bounding box center [729, 257] width 671 height 17
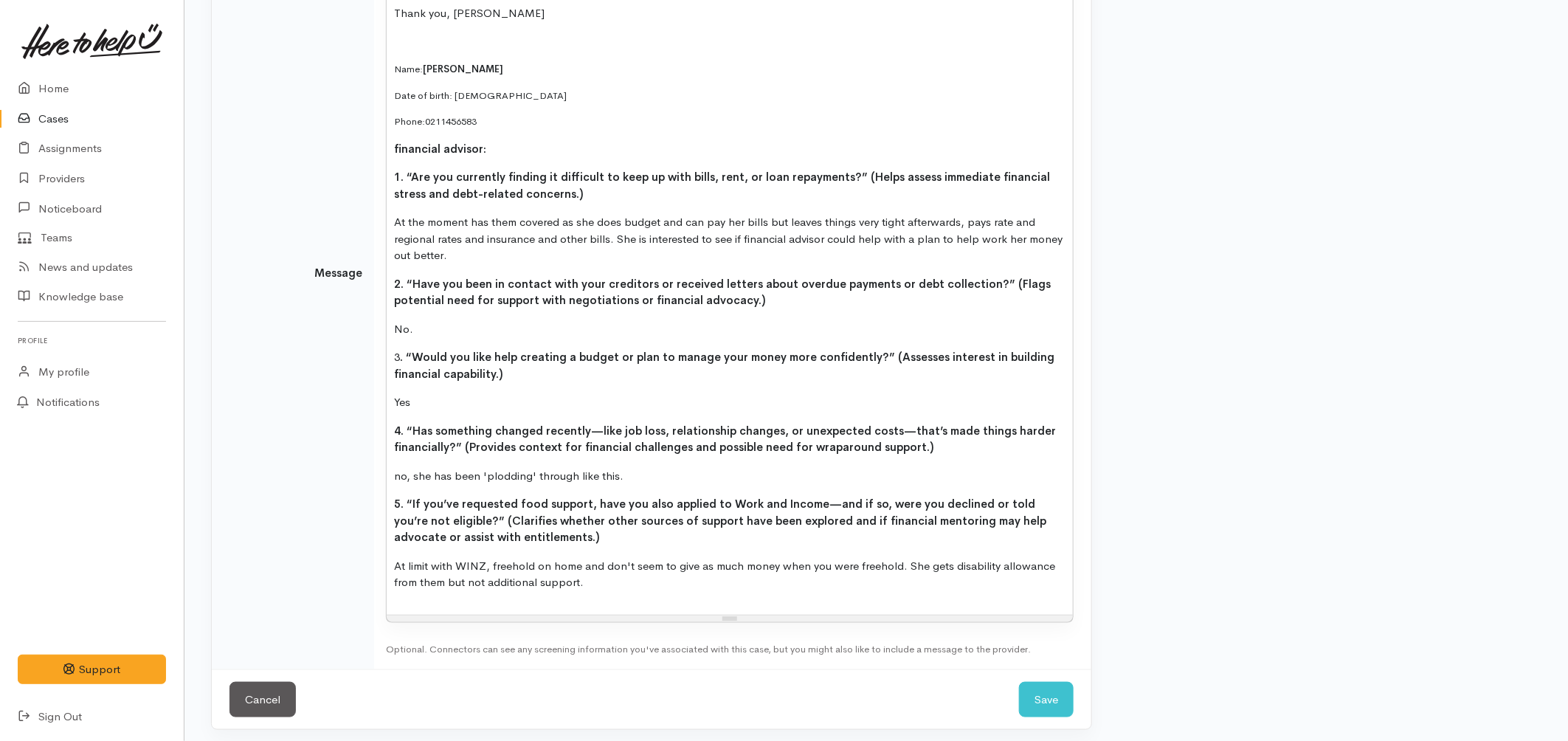
scroll to position [539, 0]
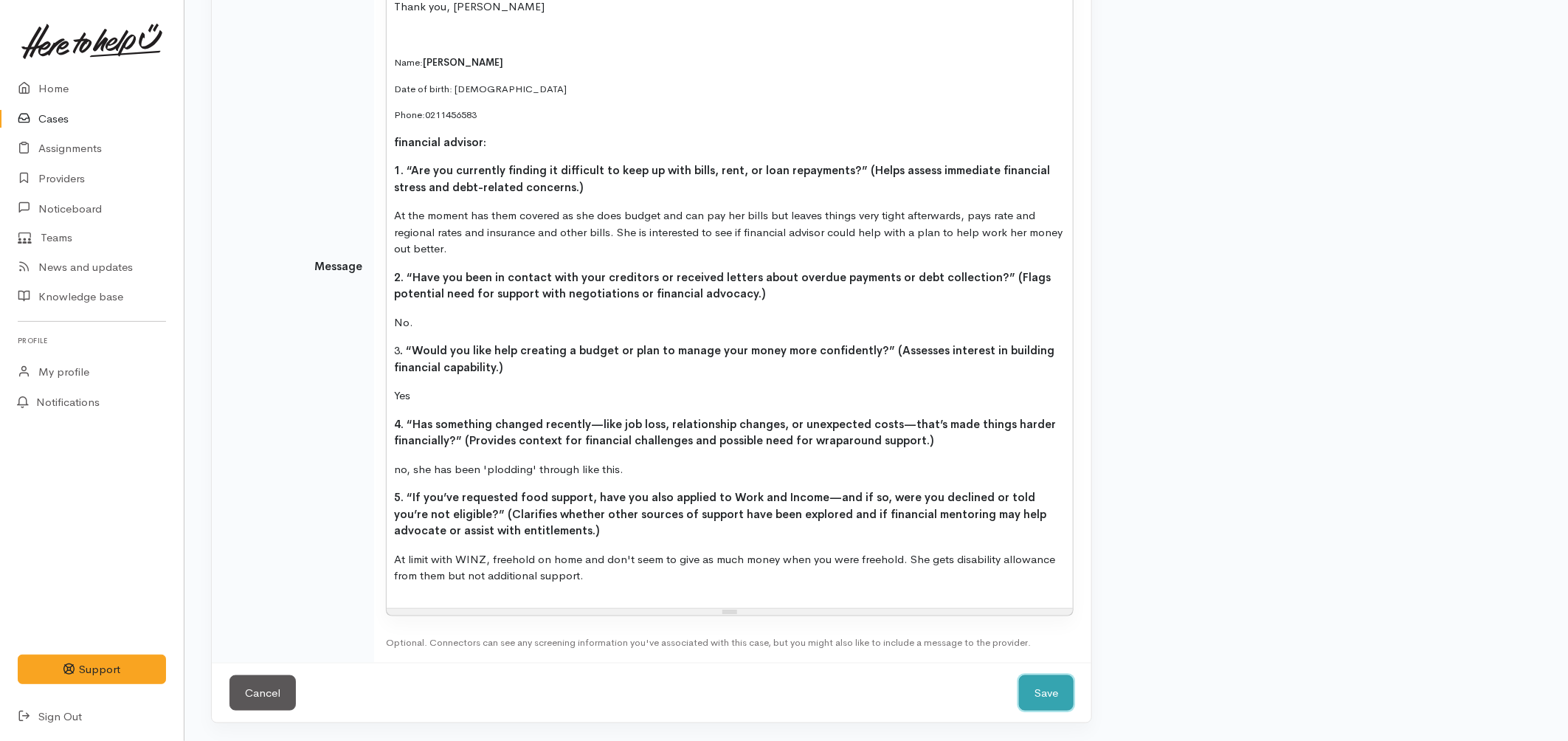
click at [1024, 680] on button "Save" at bounding box center [1046, 693] width 54 height 36
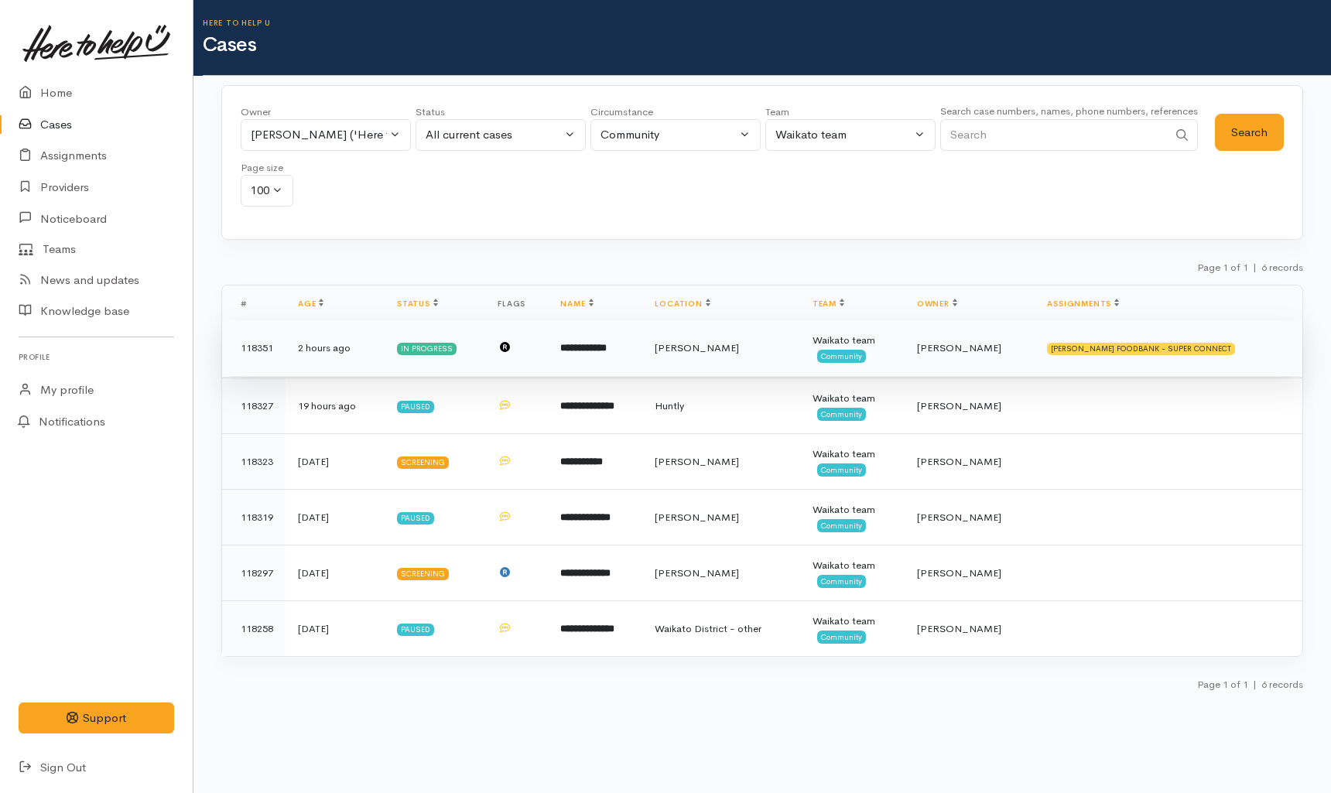
click at [642, 360] on td "**********" at bounding box center [595, 348] width 94 height 56
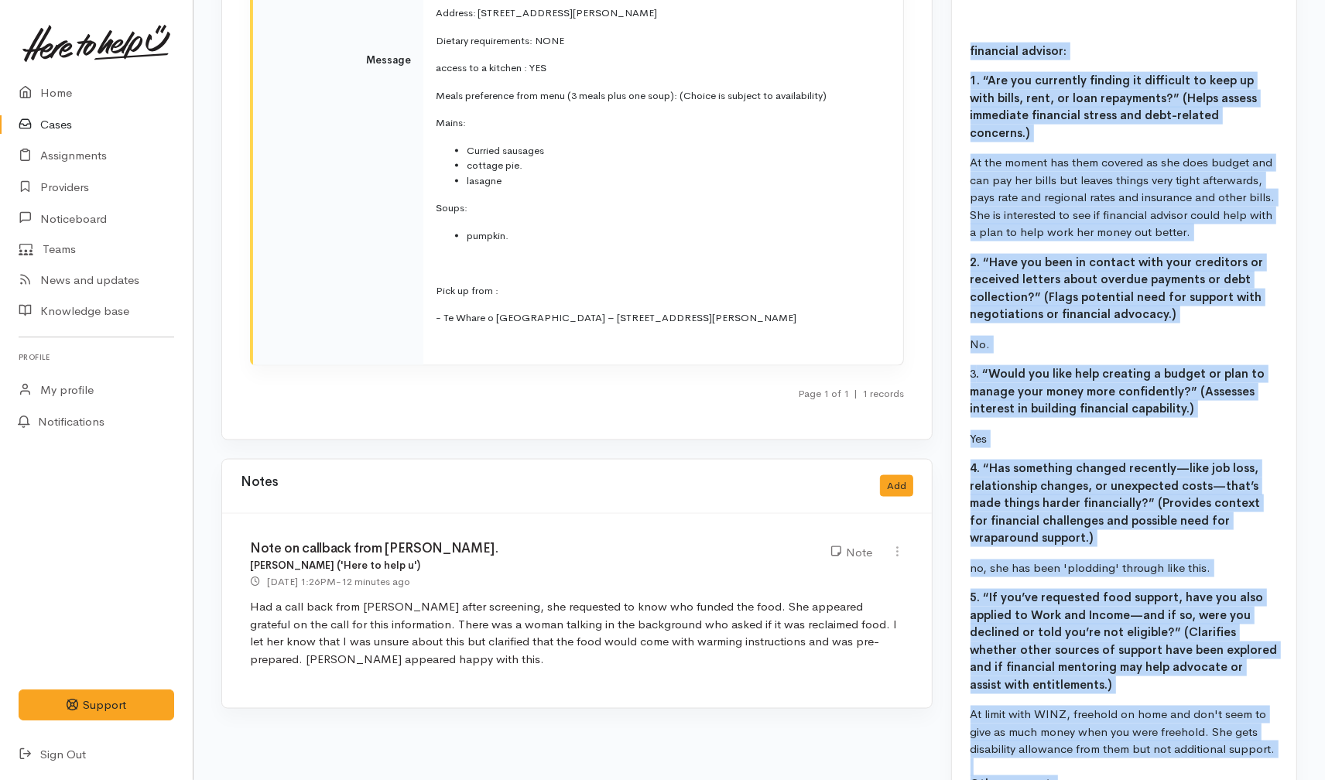
scroll to position [2204, 0]
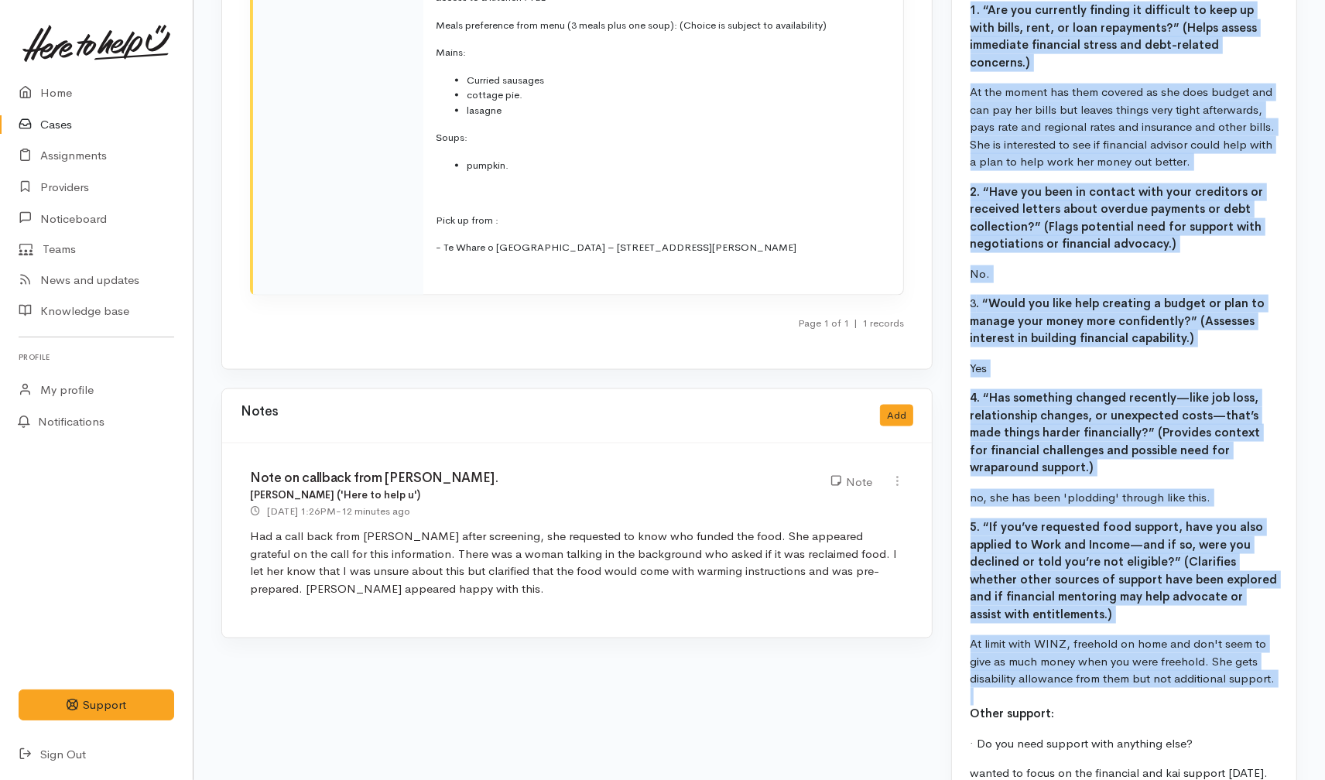
drag, startPoint x: 971, startPoint y: 243, endPoint x: 1254, endPoint y: 623, distance: 474.0
copy div "loremipsu dolorsi: 9. “Ame con adipiscin elitsed do eiusmodte in utla et dolo m…"
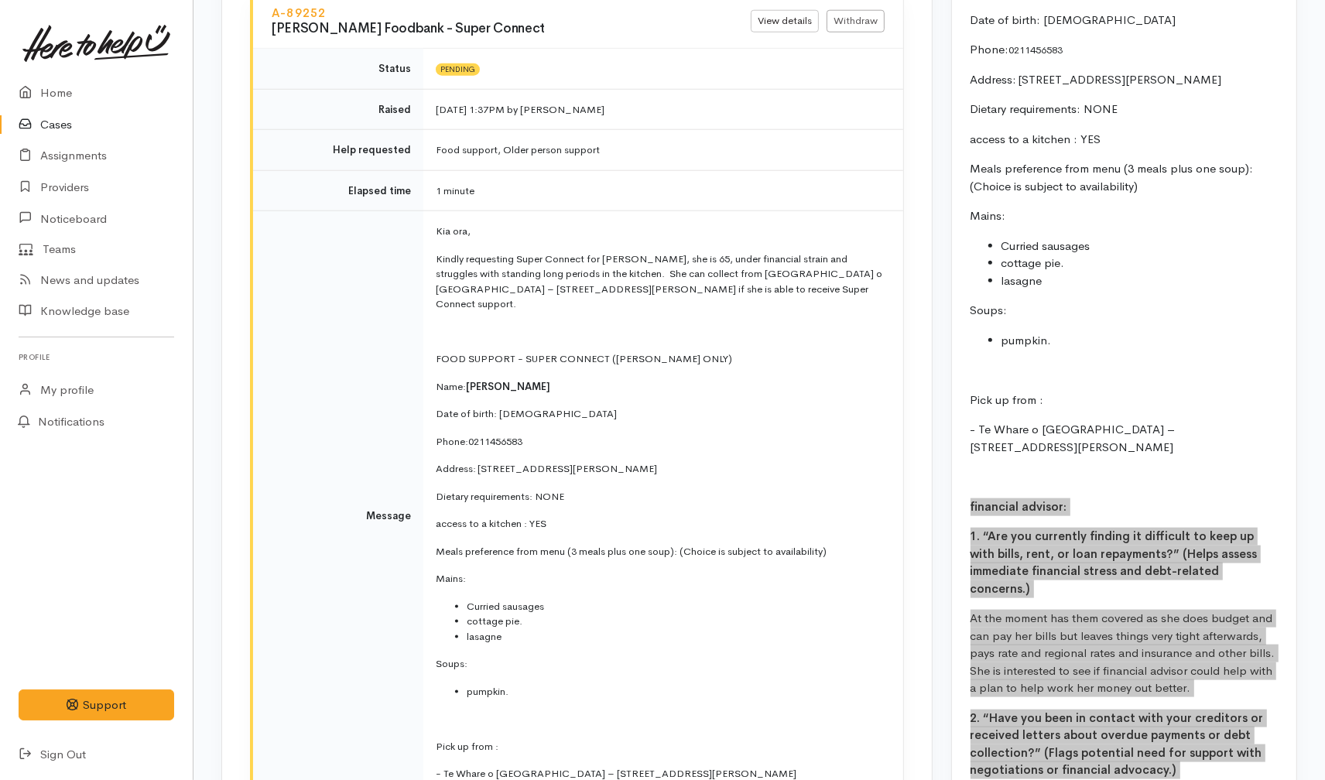
scroll to position [1689, 0]
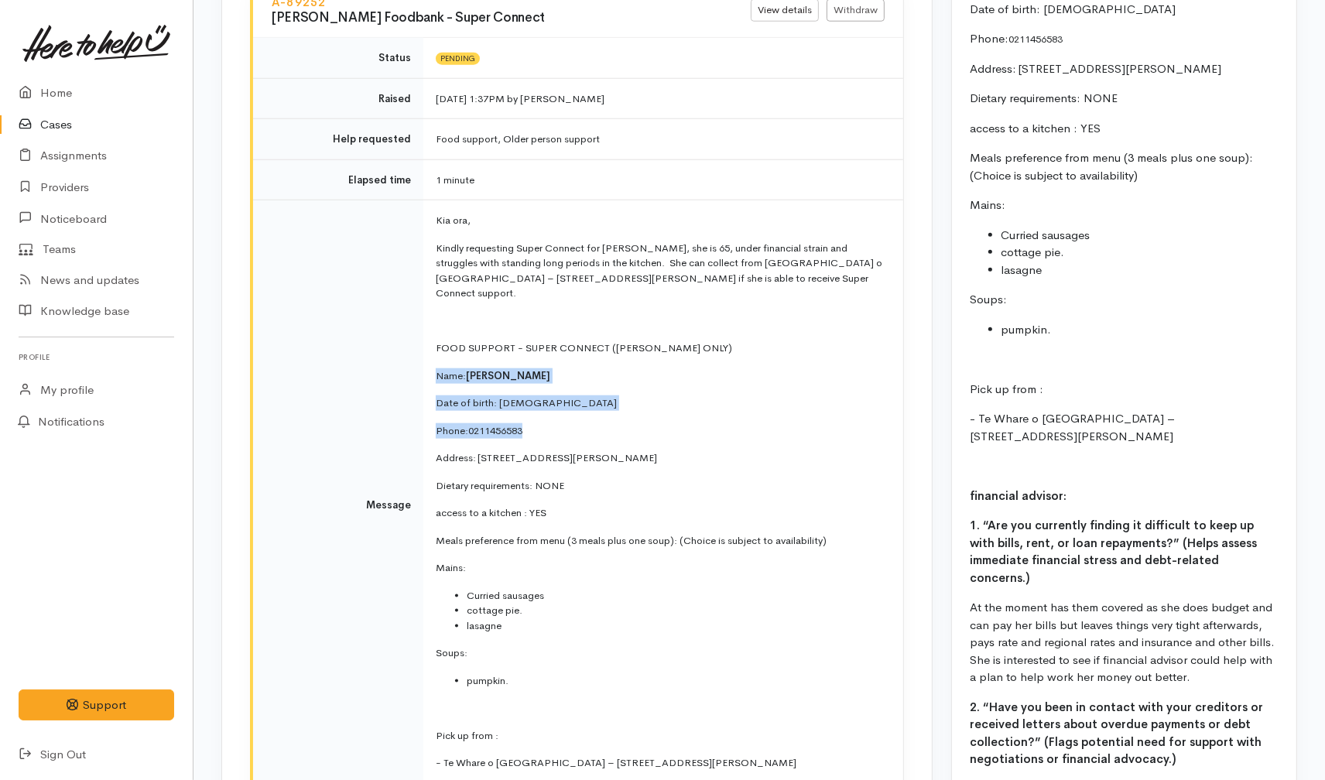
drag, startPoint x: 433, startPoint y: 341, endPoint x: 622, endPoint y: 393, distance: 195.3
click at [622, 393] on td "Kia ora, Kindly requesting Super Connect for [PERSON_NAME], she is 65, under fi…" at bounding box center [663, 505] width 480 height 611
copy td "Name: [PERSON_NAME] Date of birth: [DEMOGRAPHIC_DATA] Phone:  [PHONE_NUMBER]"
click at [71, 188] on link "Providers" at bounding box center [96, 188] width 193 height 32
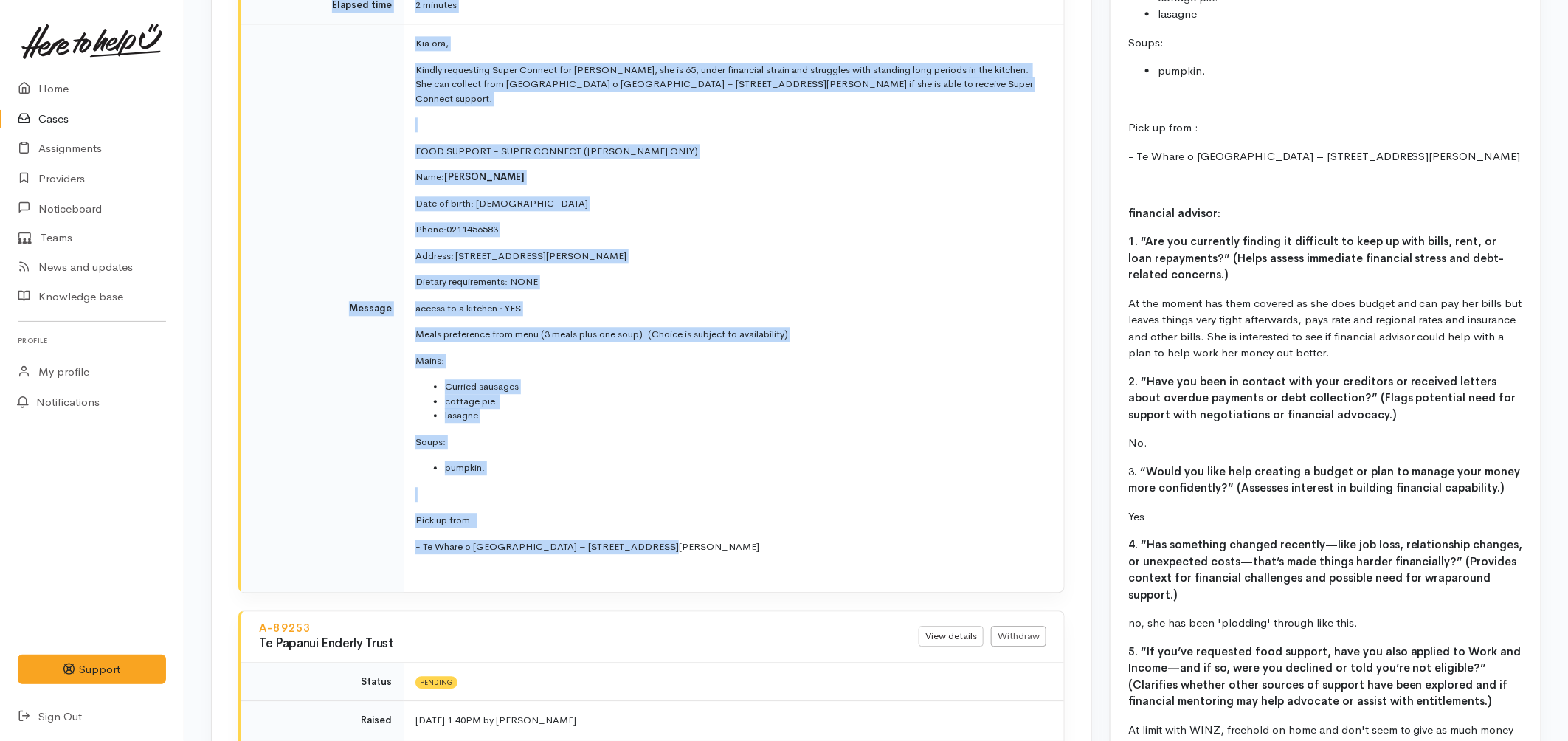
scroll to position [1621, 0]
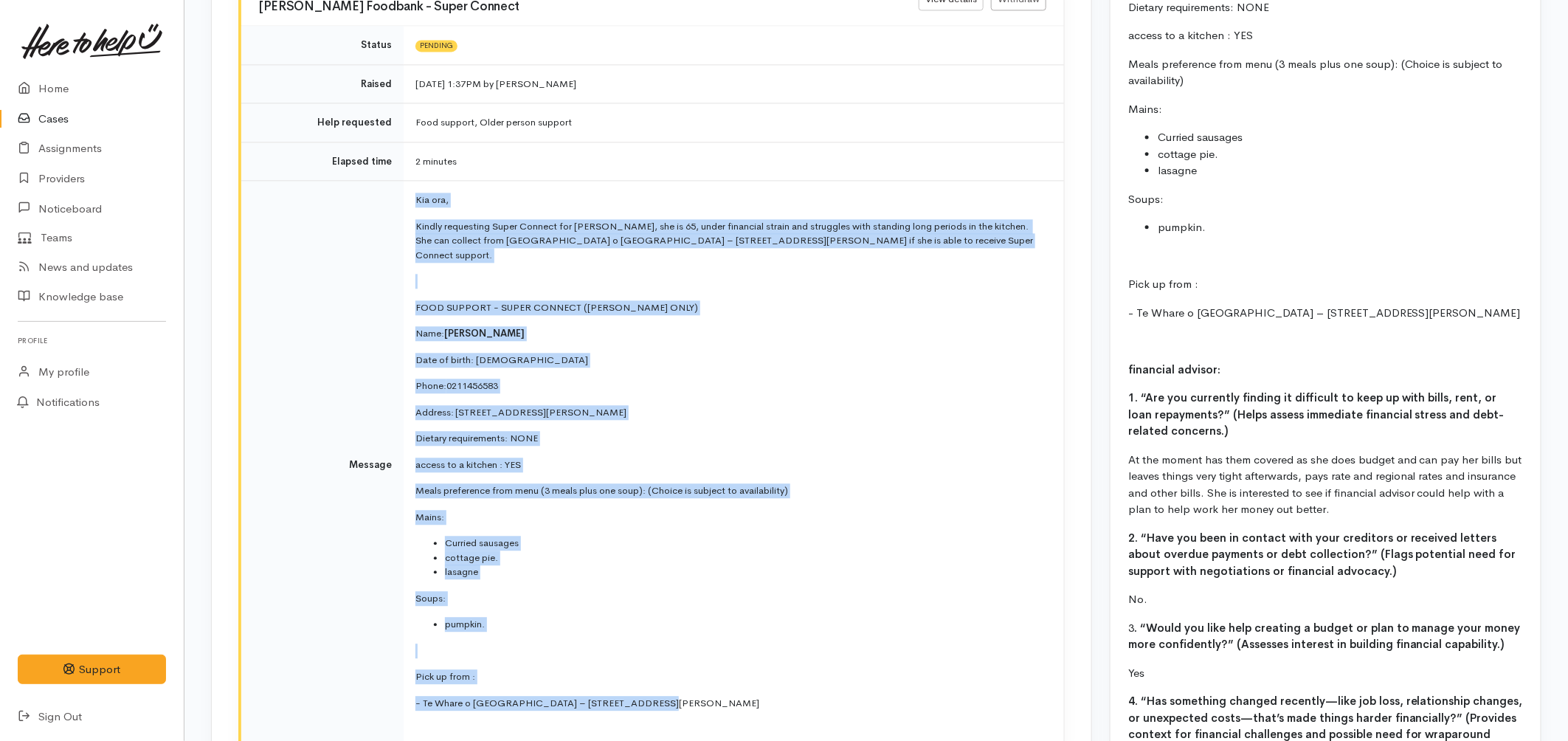
drag, startPoint x: 629, startPoint y: 495, endPoint x: 409, endPoint y: 183, distance: 381.8
click at [409, 183] on td "Kia ora, Kindly requesting Super Connect for Sandra, she is 65, under financial…" at bounding box center [733, 464] width 661 height 567
copy td "Kia ora, Kindly requesting Super Connect for Sandra, she is 65, under financial…"
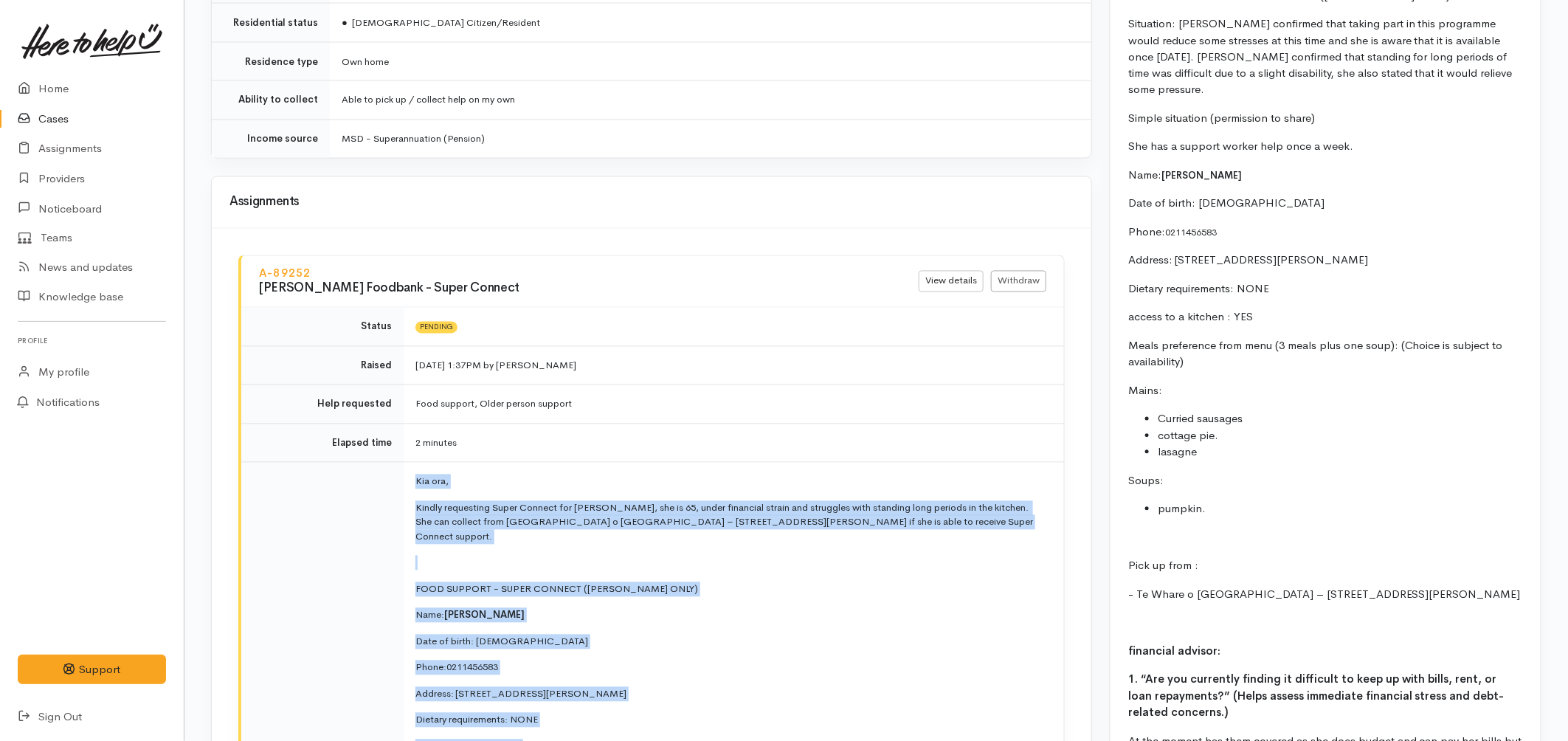
scroll to position [1211, 0]
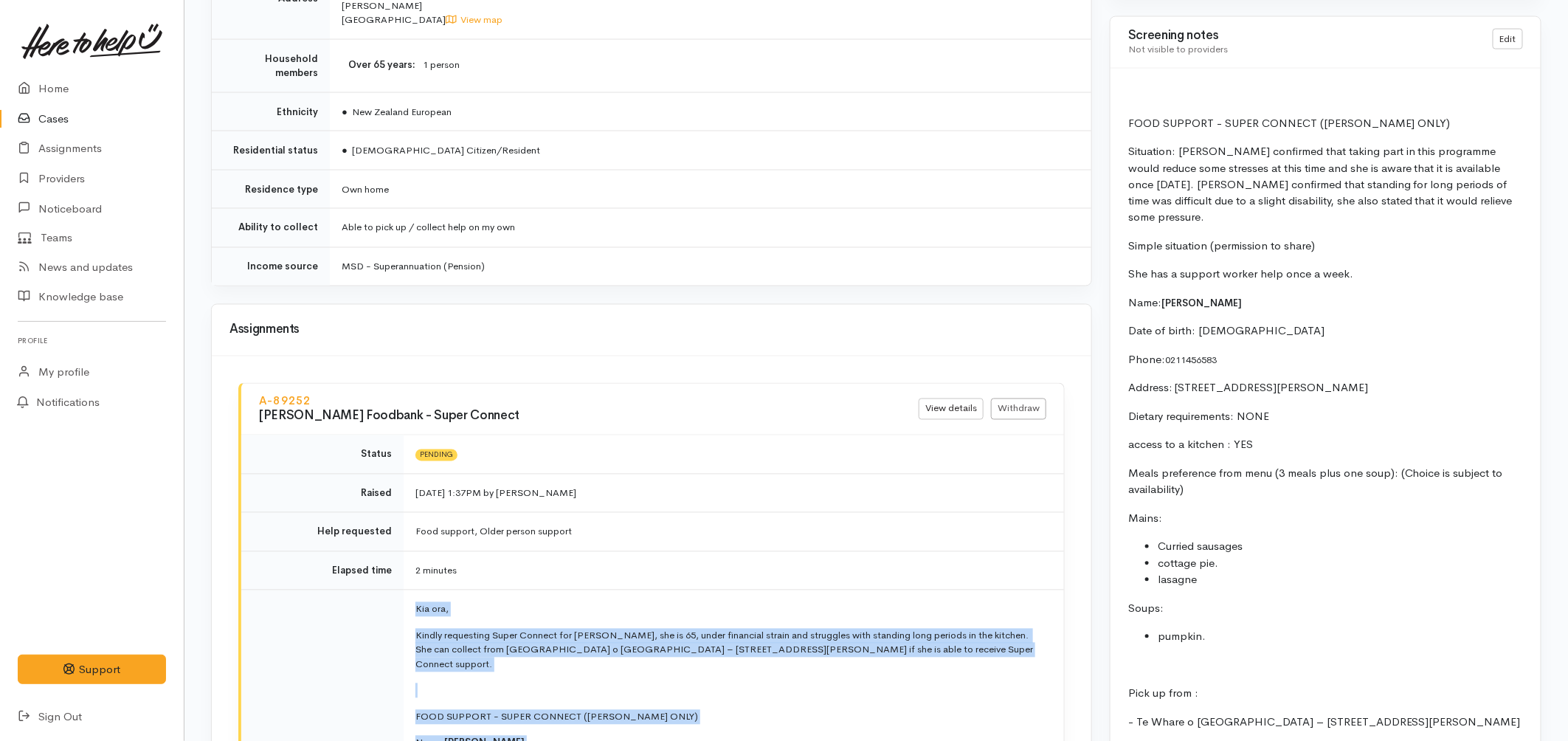
click at [54, 116] on link "Cases" at bounding box center [92, 119] width 184 height 31
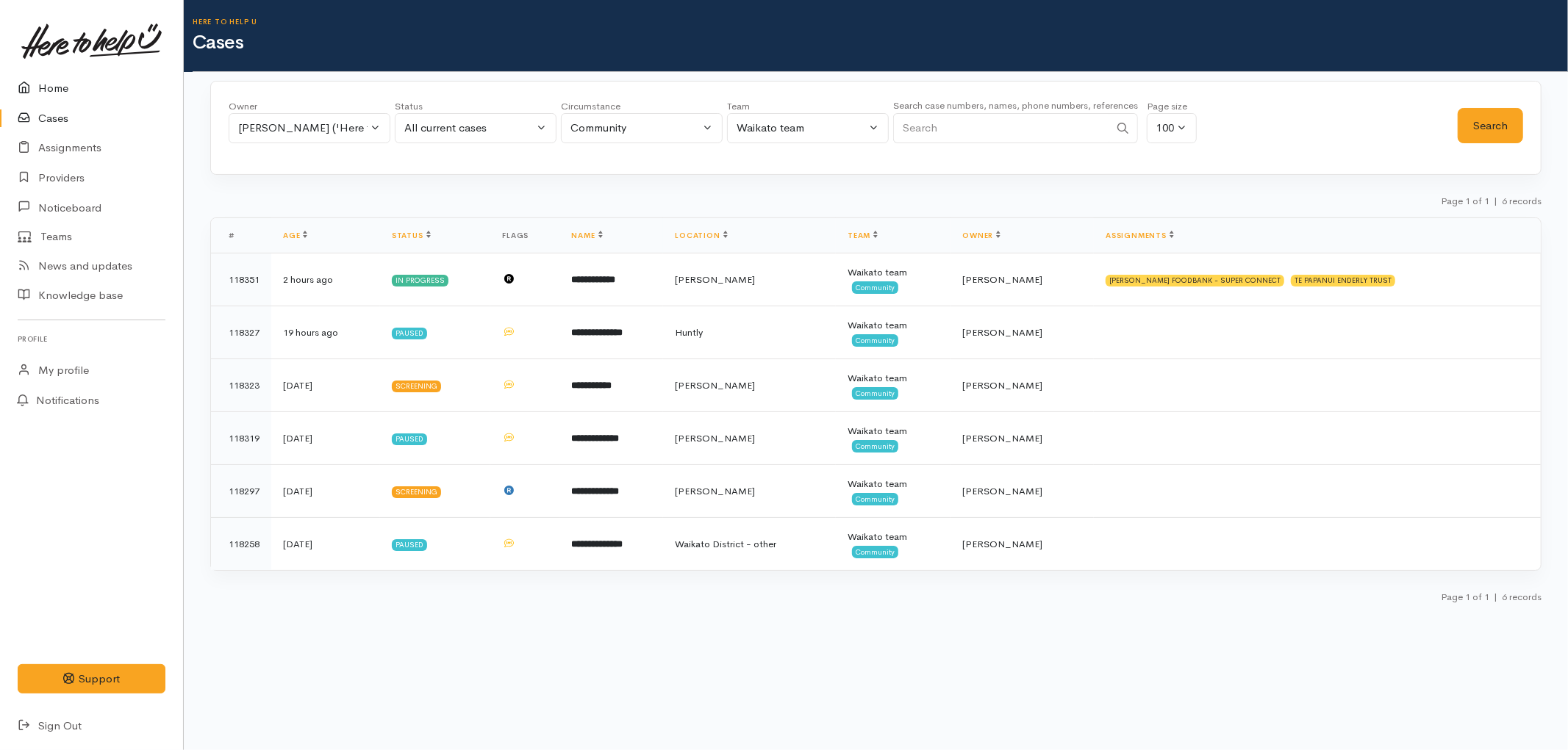
click at [64, 82] on link "Home" at bounding box center [91, 88] width 183 height 30
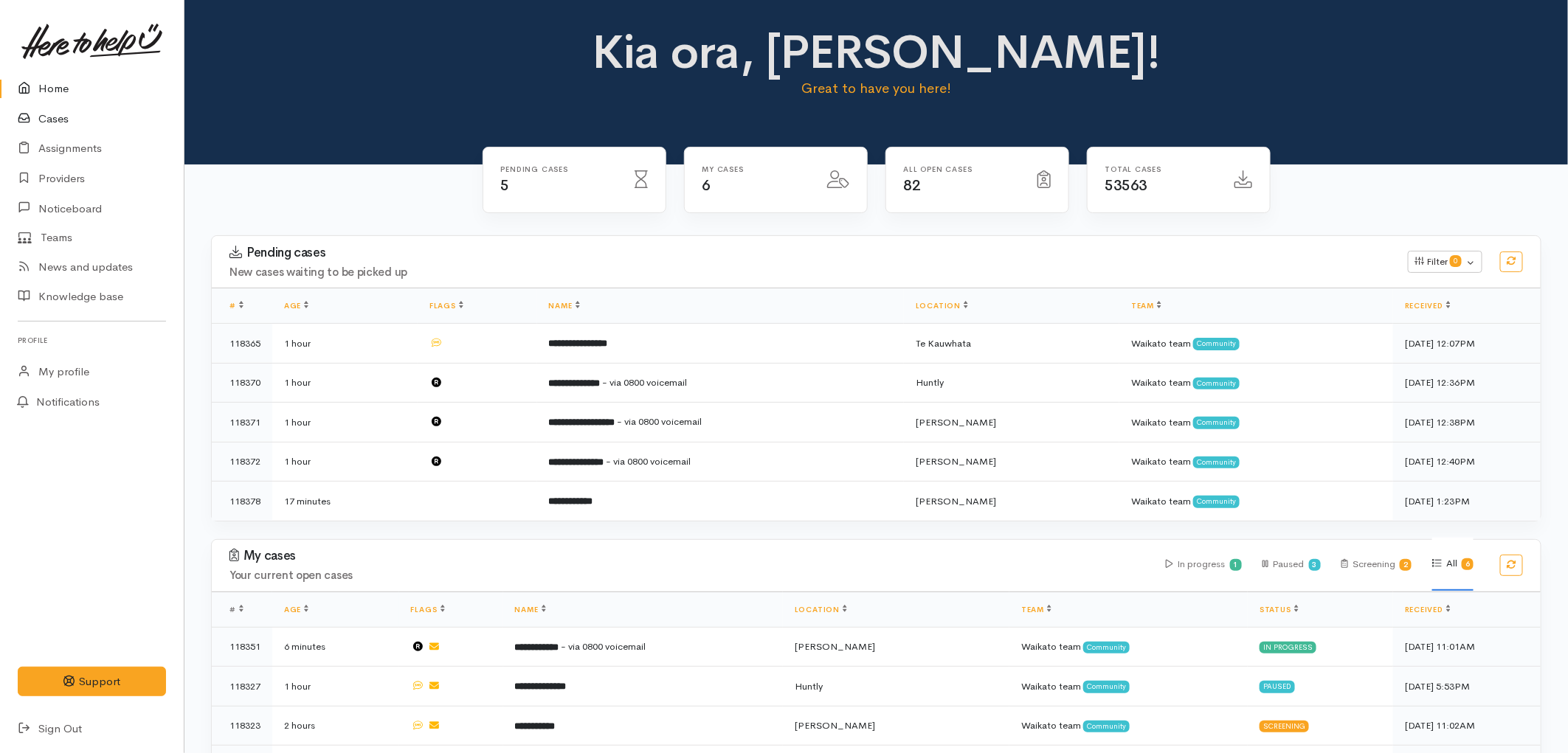
click at [69, 111] on link "Cases" at bounding box center [92, 119] width 184 height 31
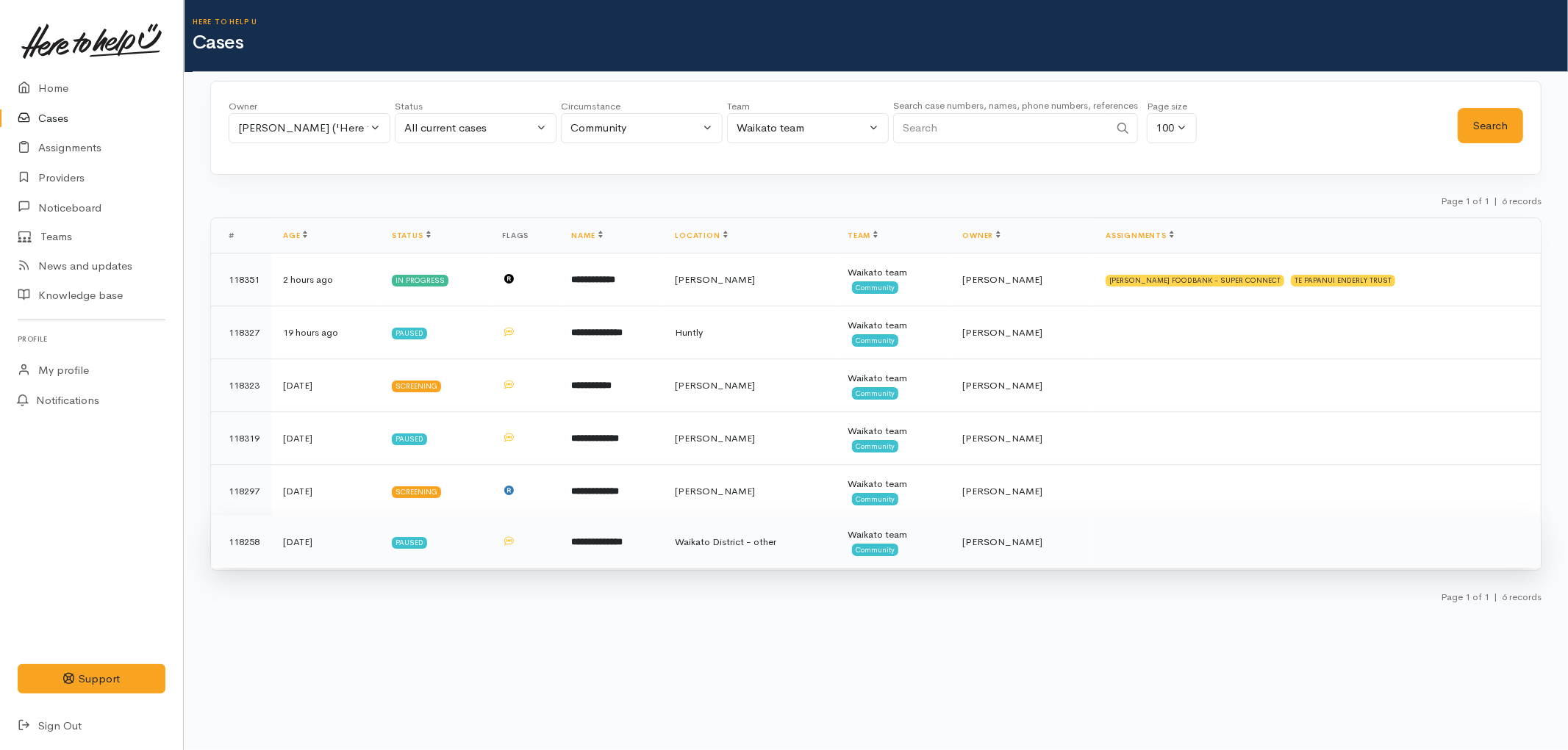
click at [663, 548] on td "**********" at bounding box center [611, 542] width 104 height 53
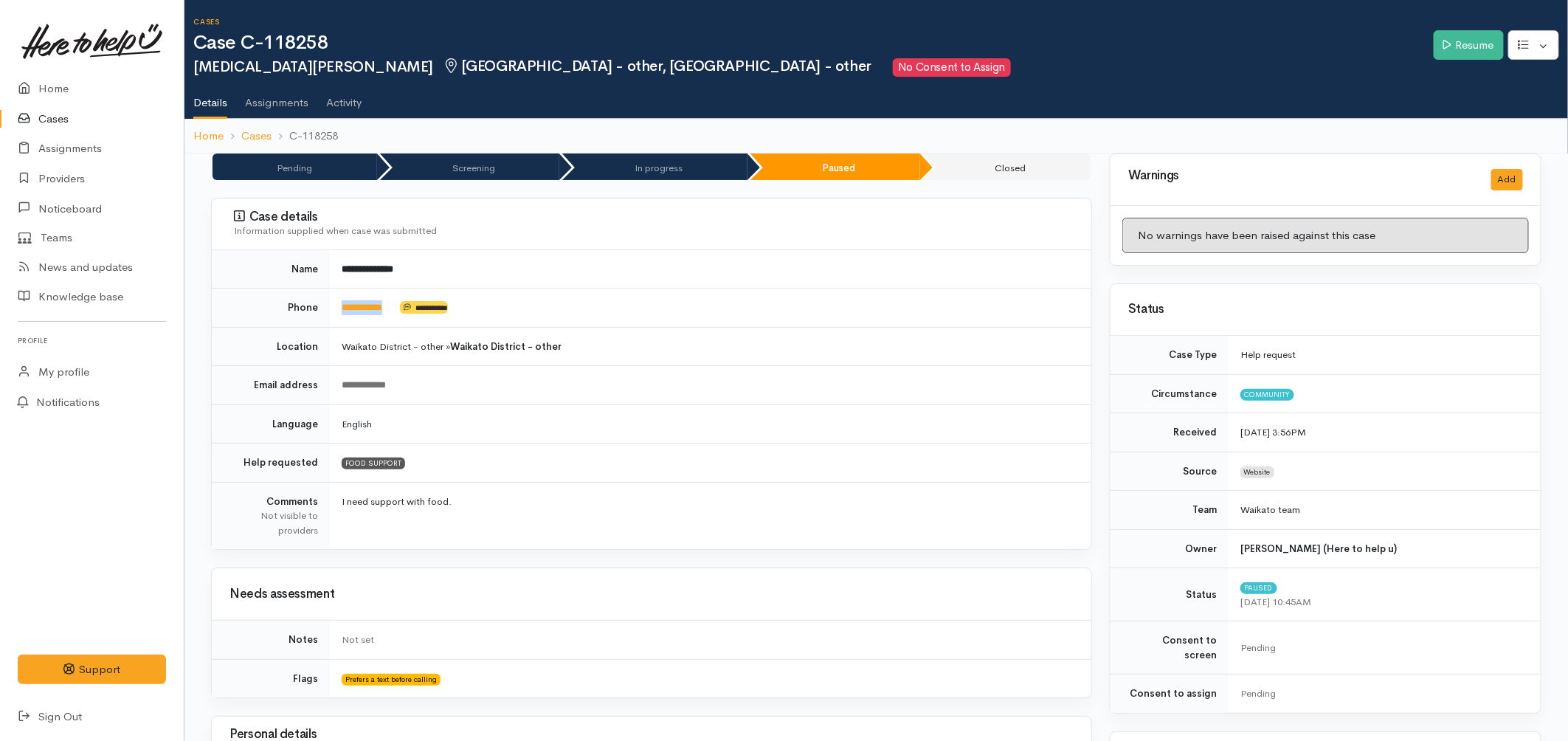
drag, startPoint x: 402, startPoint y: 312, endPoint x: 340, endPoint y: 312, distance: 62.0
click at [340, 312] on td "**********" at bounding box center [710, 308] width 762 height 39
copy td "**********"
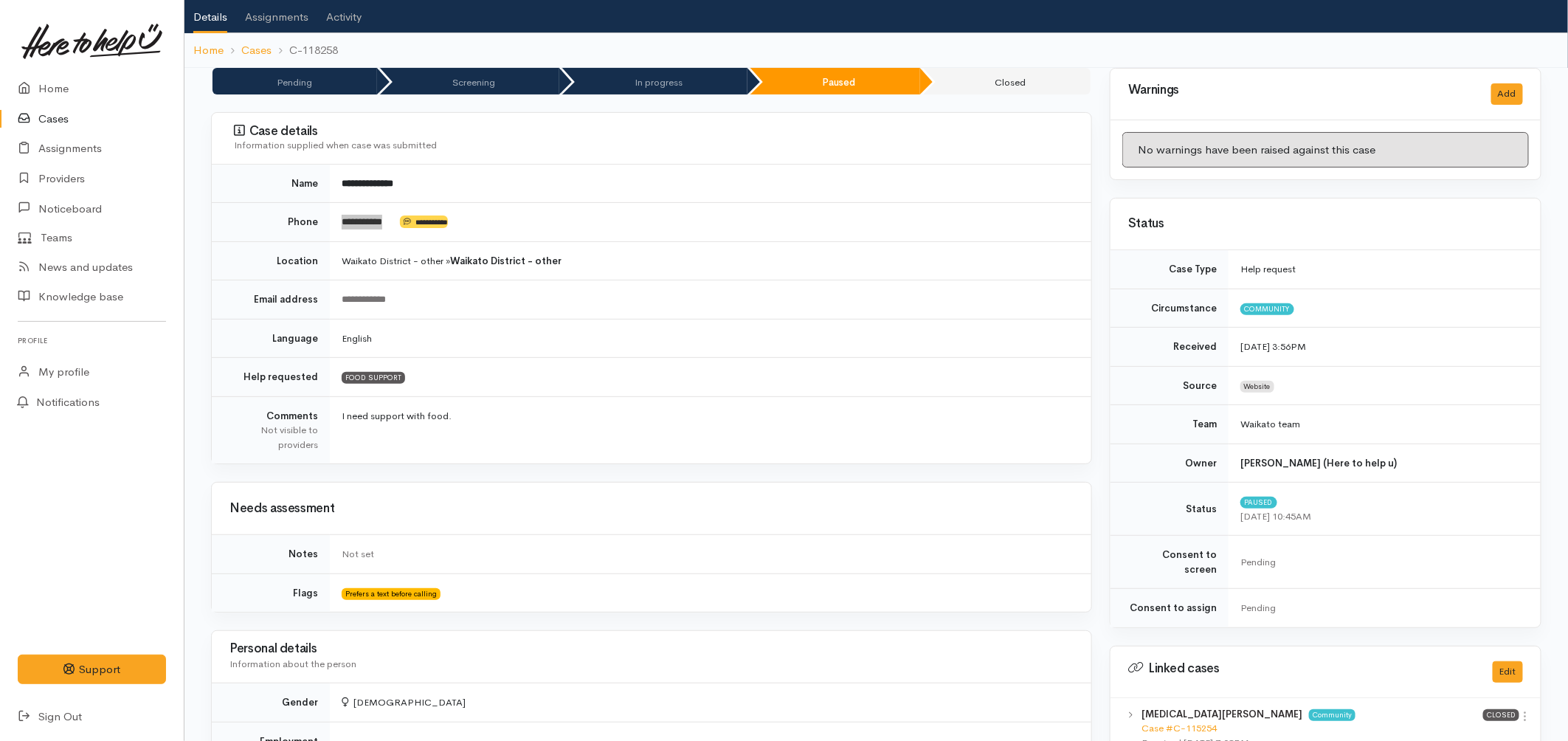
scroll to position [82, 0]
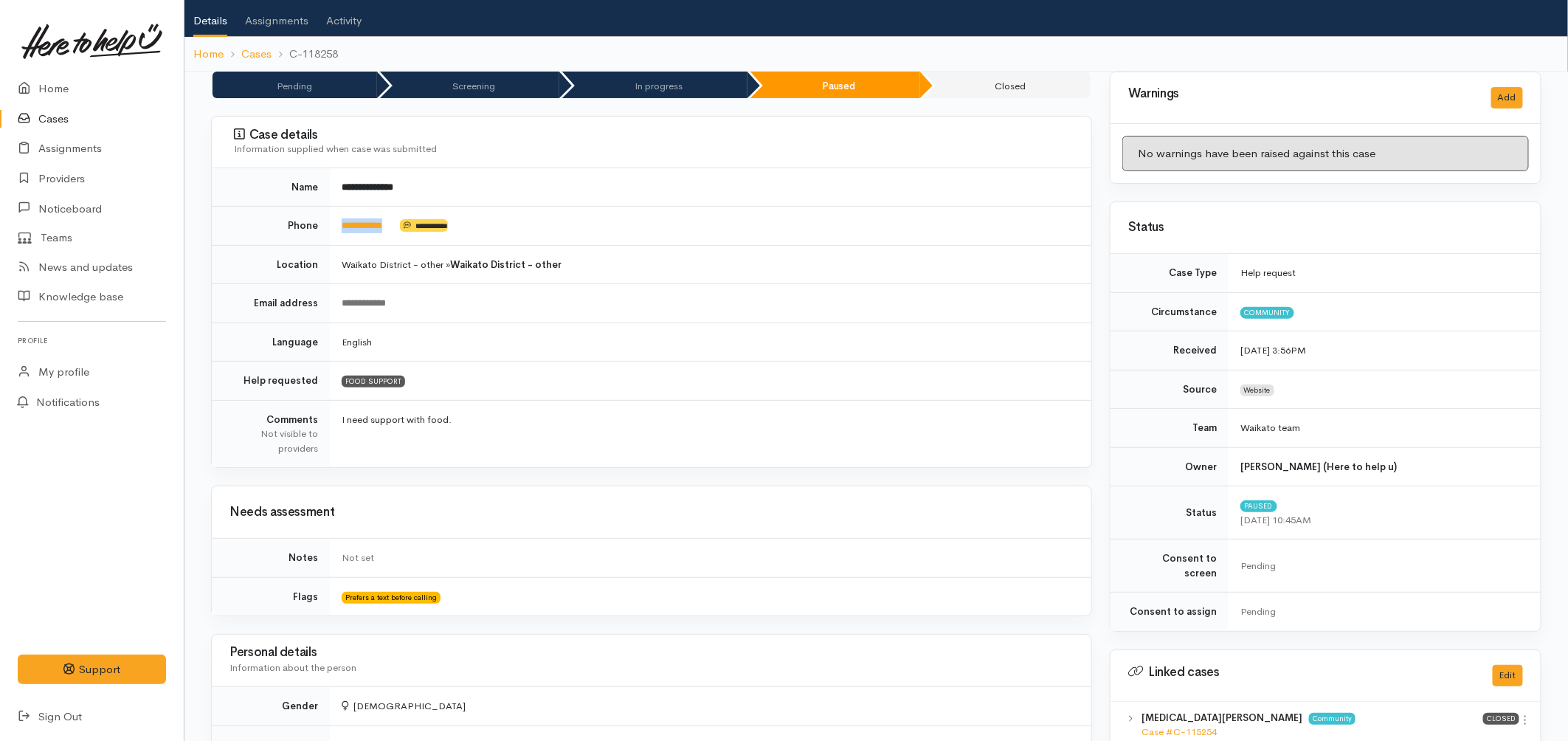
drag, startPoint x: 495, startPoint y: 218, endPoint x: 445, endPoint y: 231, distance: 51.7
click at [495, 218] on td "**********" at bounding box center [710, 226] width 762 height 39
drag, startPoint x: 403, startPoint y: 230, endPoint x: 347, endPoint y: 237, distance: 56.4
click at [347, 237] on td "**********" at bounding box center [710, 226] width 762 height 39
copy td "*********"
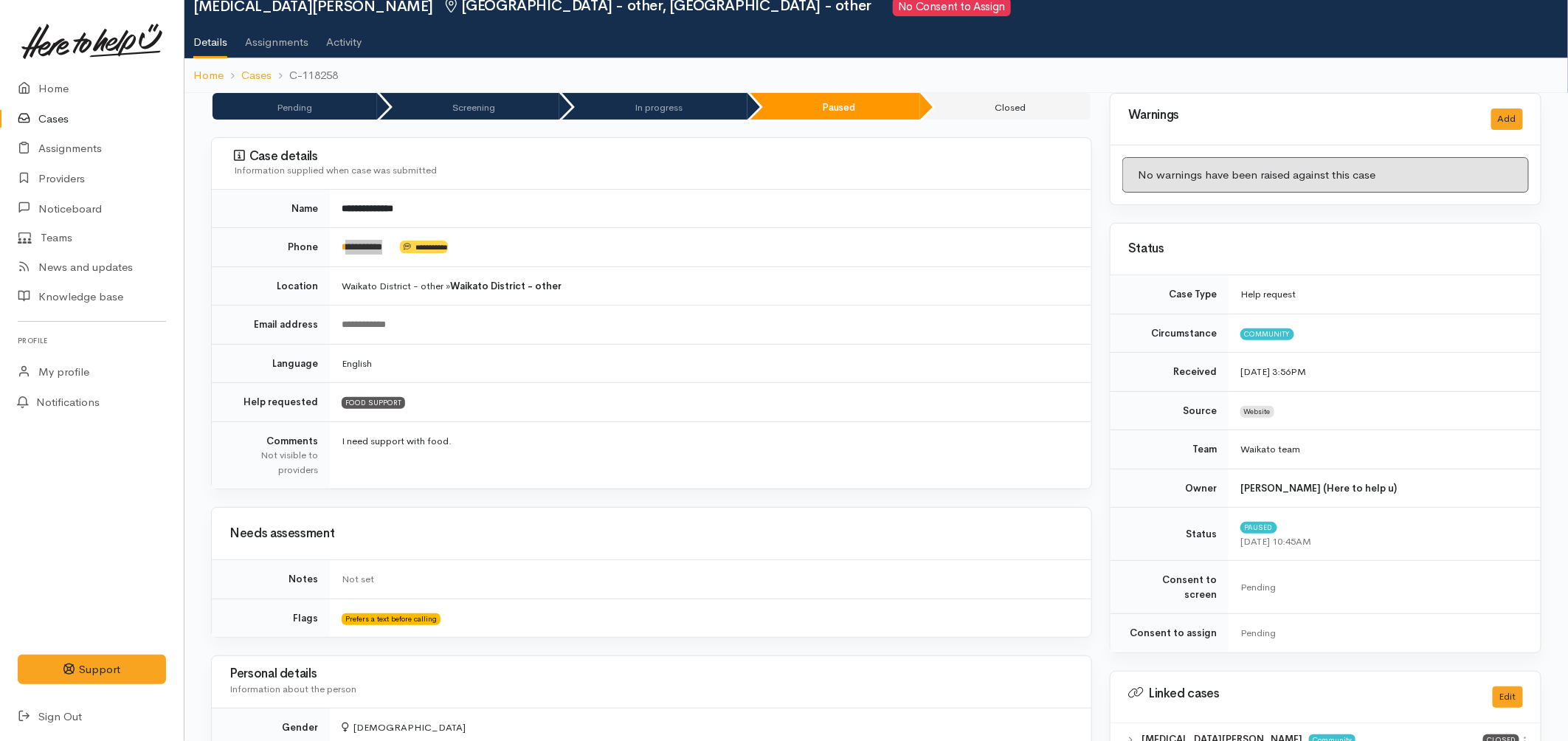
scroll to position [0, 0]
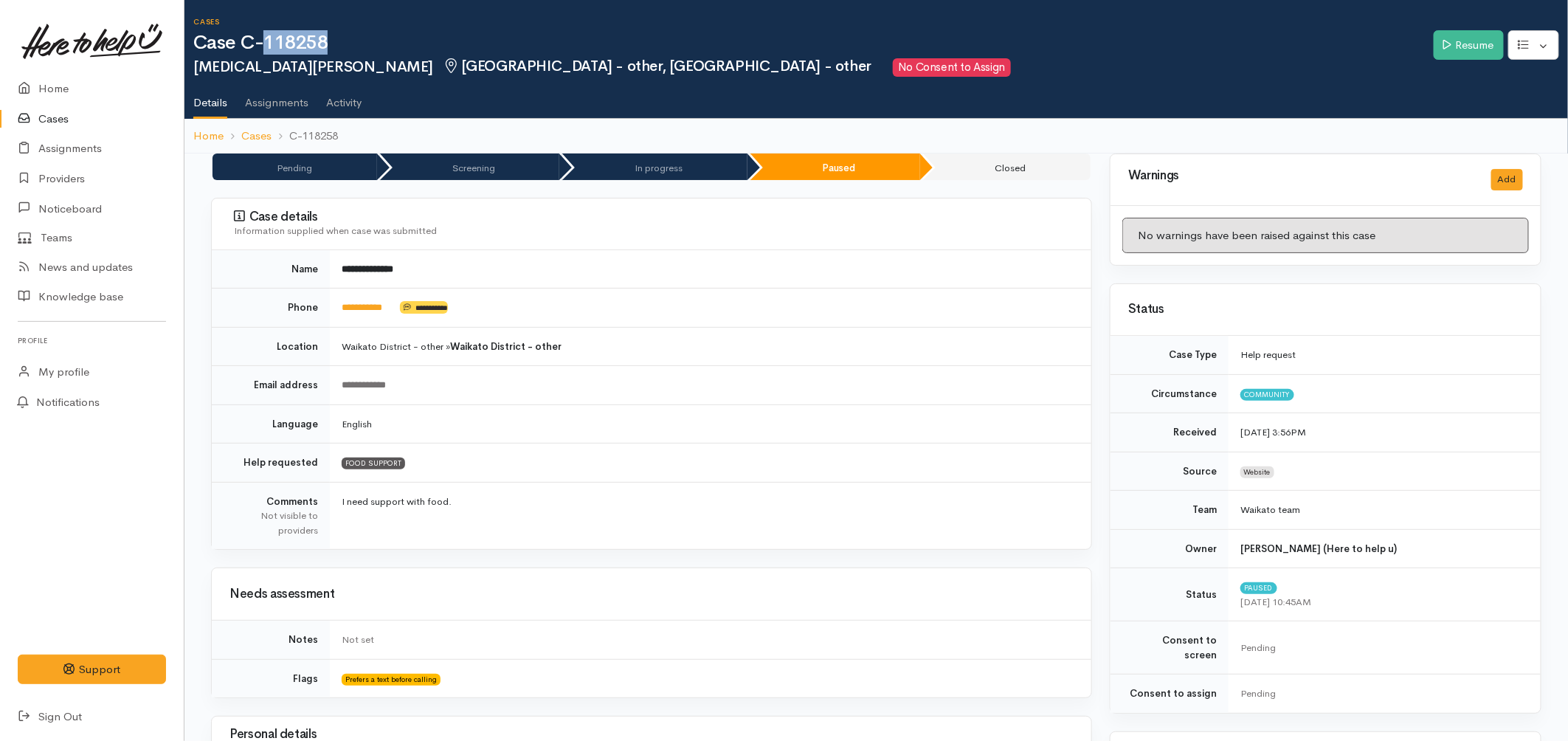
drag, startPoint x: 336, startPoint y: 44, endPoint x: 267, endPoint y: 46, distance: 69.0
click at [267, 46] on h1 "Case C-118258" at bounding box center [813, 43] width 1240 height 21
copy h1 "118258"
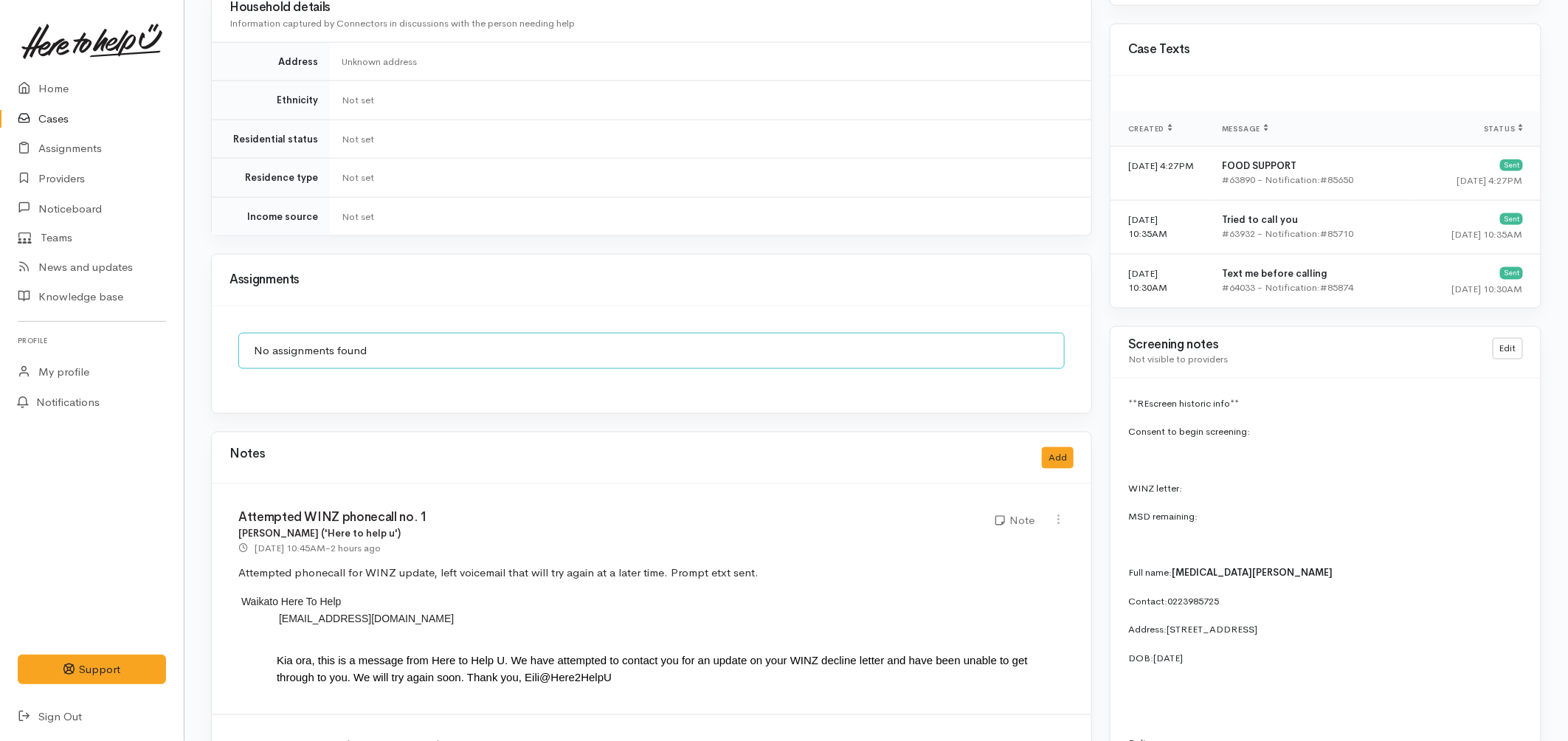
scroll to position [1148, 0]
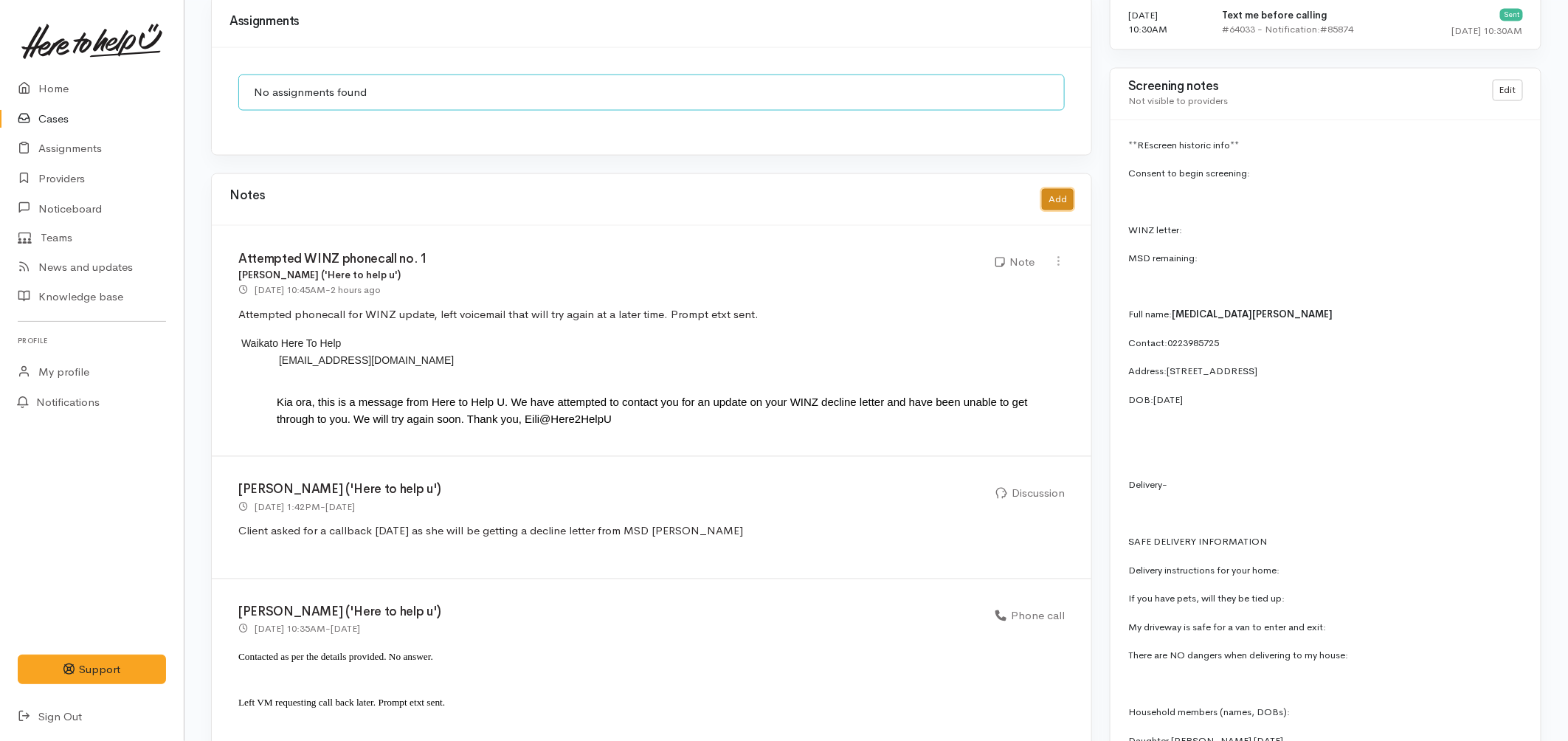
click at [1055, 195] on button "Add" at bounding box center [1057, 199] width 31 height 21
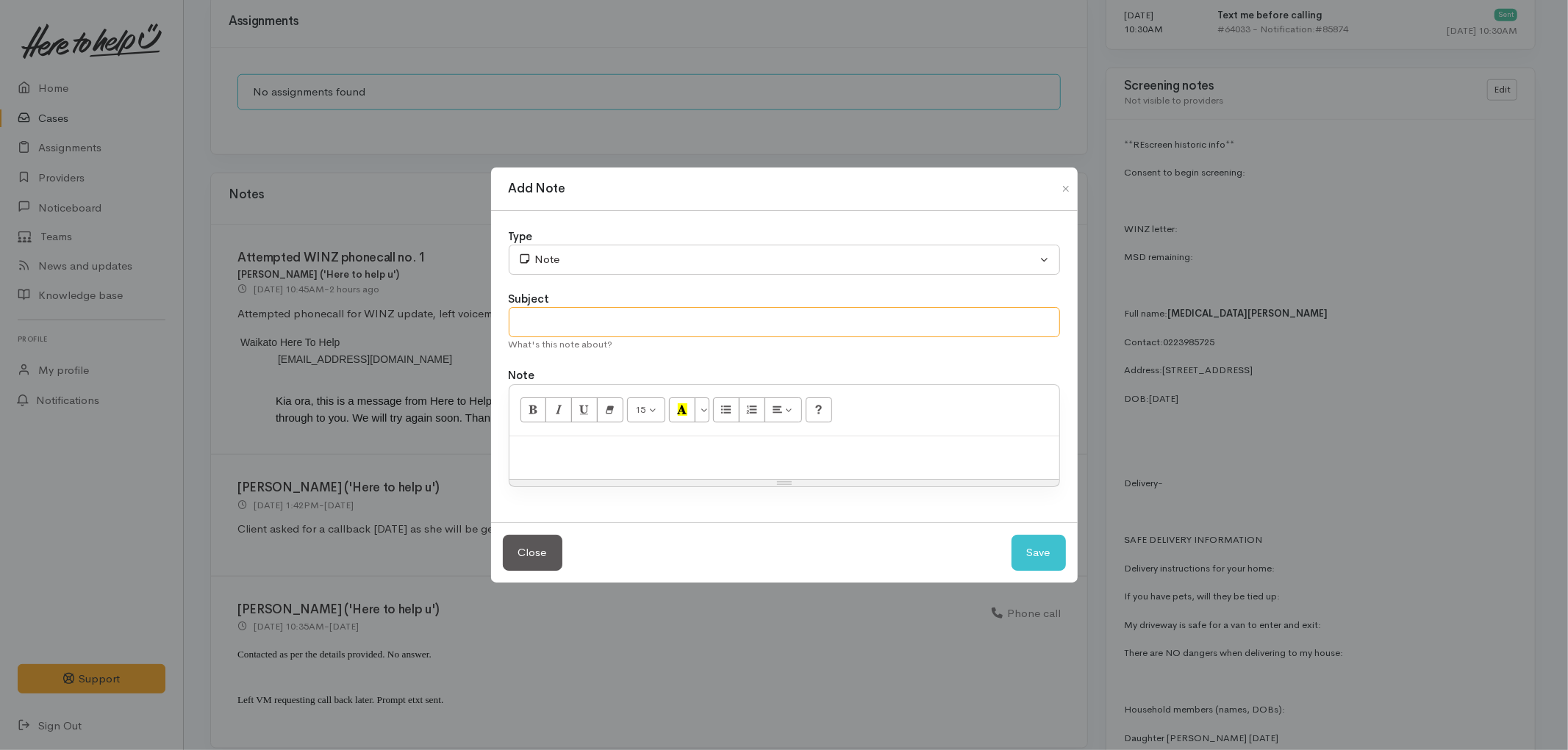
click at [571, 316] on input "text" at bounding box center [784, 323] width 551 height 30
type input "Attempted WINZ phonecall no.2- cancel"
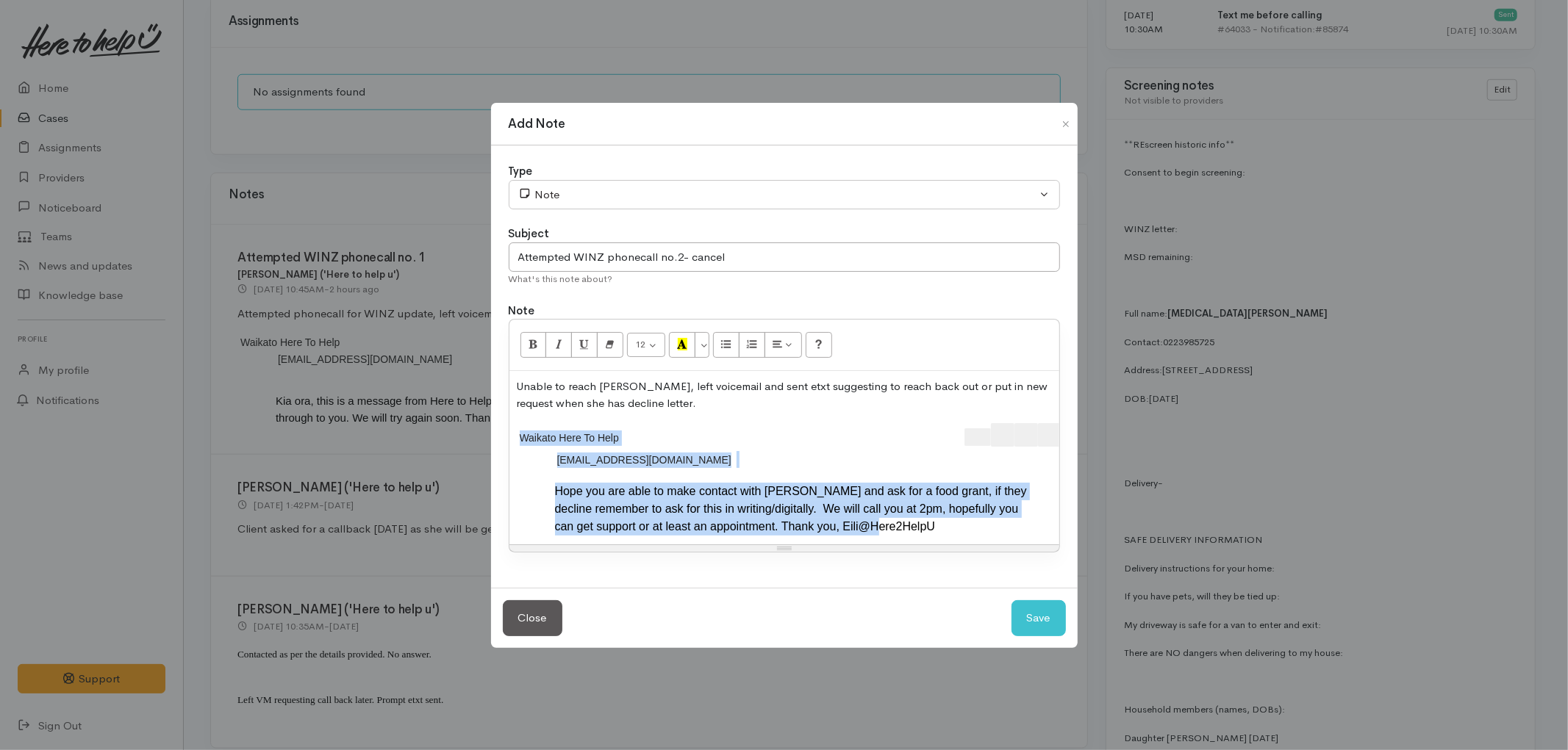
drag, startPoint x: 710, startPoint y: 525, endPoint x: 485, endPoint y: 422, distance: 247.5
click at [485, 422] on div "Add Note Type Correspondence Discussion Email Note Phone call SMS text message …" at bounding box center [784, 375] width 1568 height 750
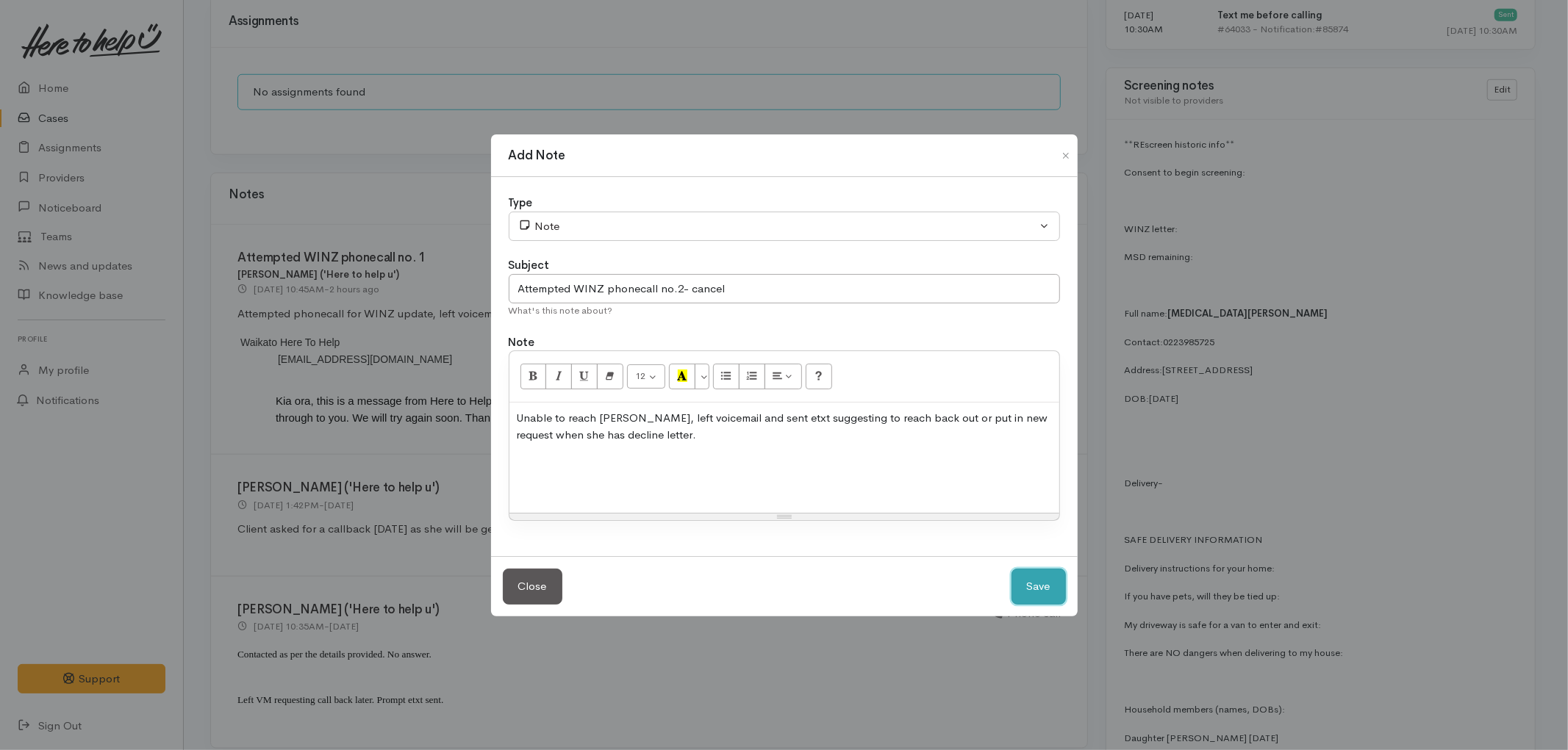
click at [1044, 581] on button "Save" at bounding box center [1038, 587] width 54 height 36
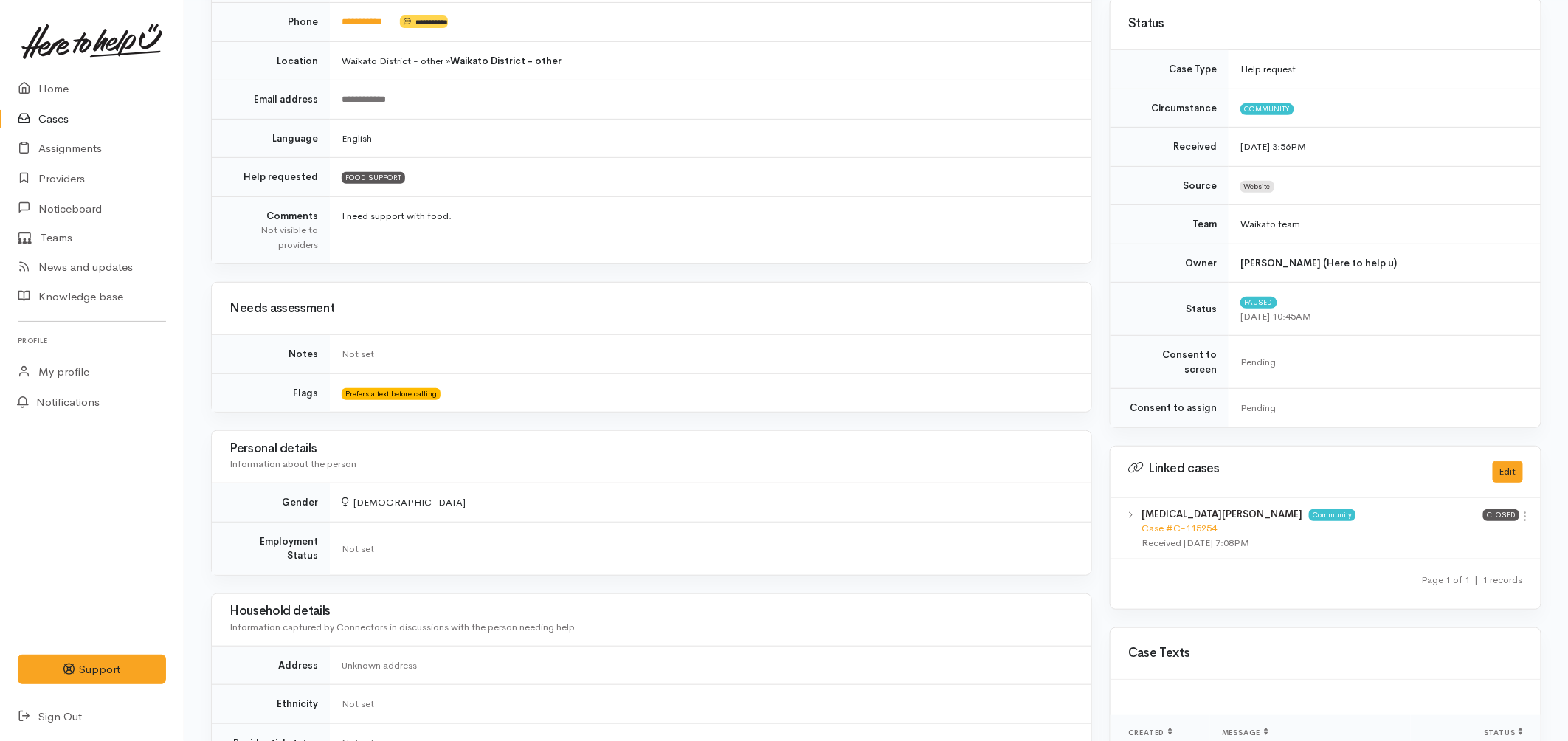
scroll to position [0, 0]
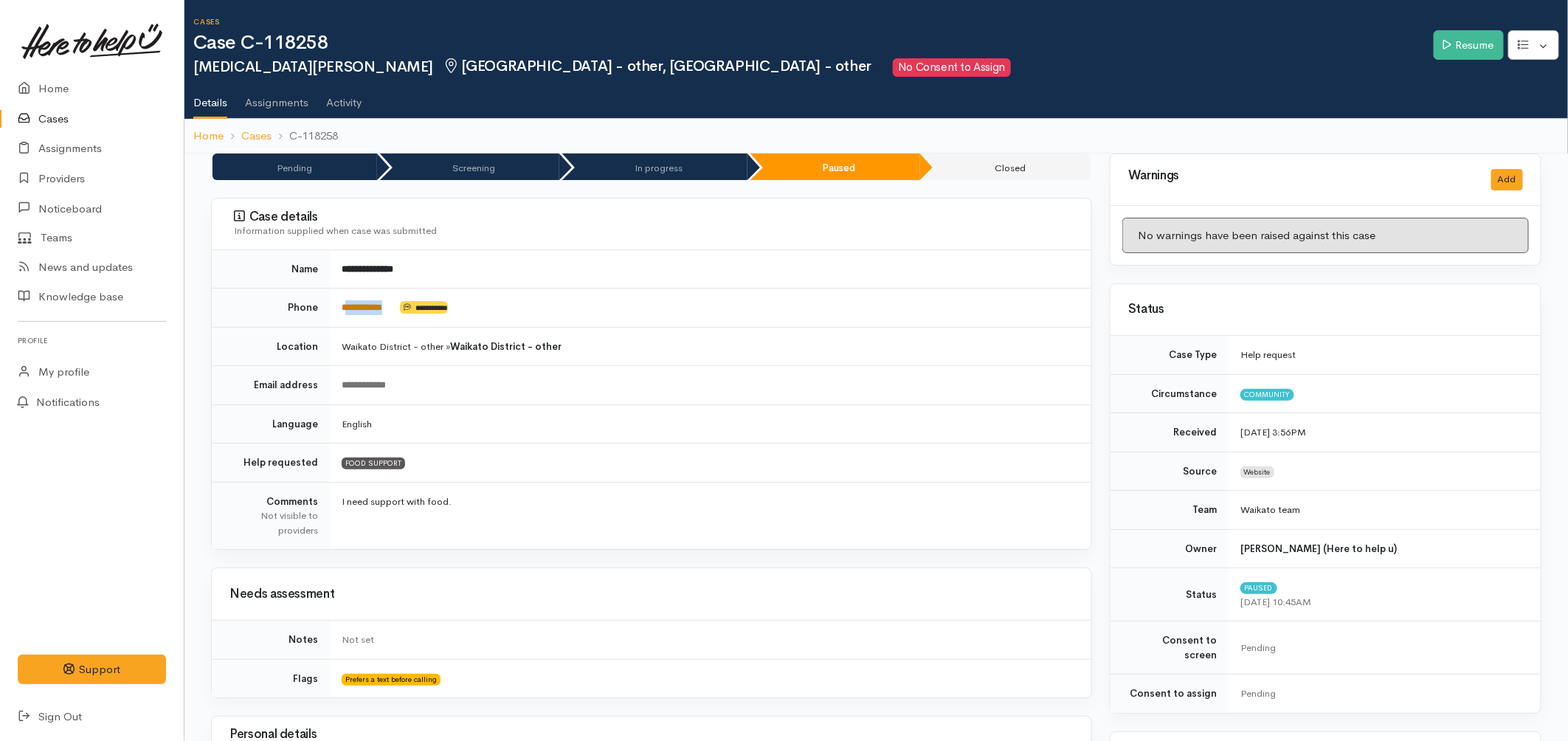
drag, startPoint x: 396, startPoint y: 305, endPoint x: 348, endPoint y: 305, distance: 48.0
click at [348, 305] on td "**********" at bounding box center [710, 308] width 762 height 39
copy link "*********"
drag, startPoint x: 307, startPoint y: 38, endPoint x: 263, endPoint y: 37, distance: 44.0
click at [263, 37] on h1 "Case C-118258" at bounding box center [813, 43] width 1240 height 21
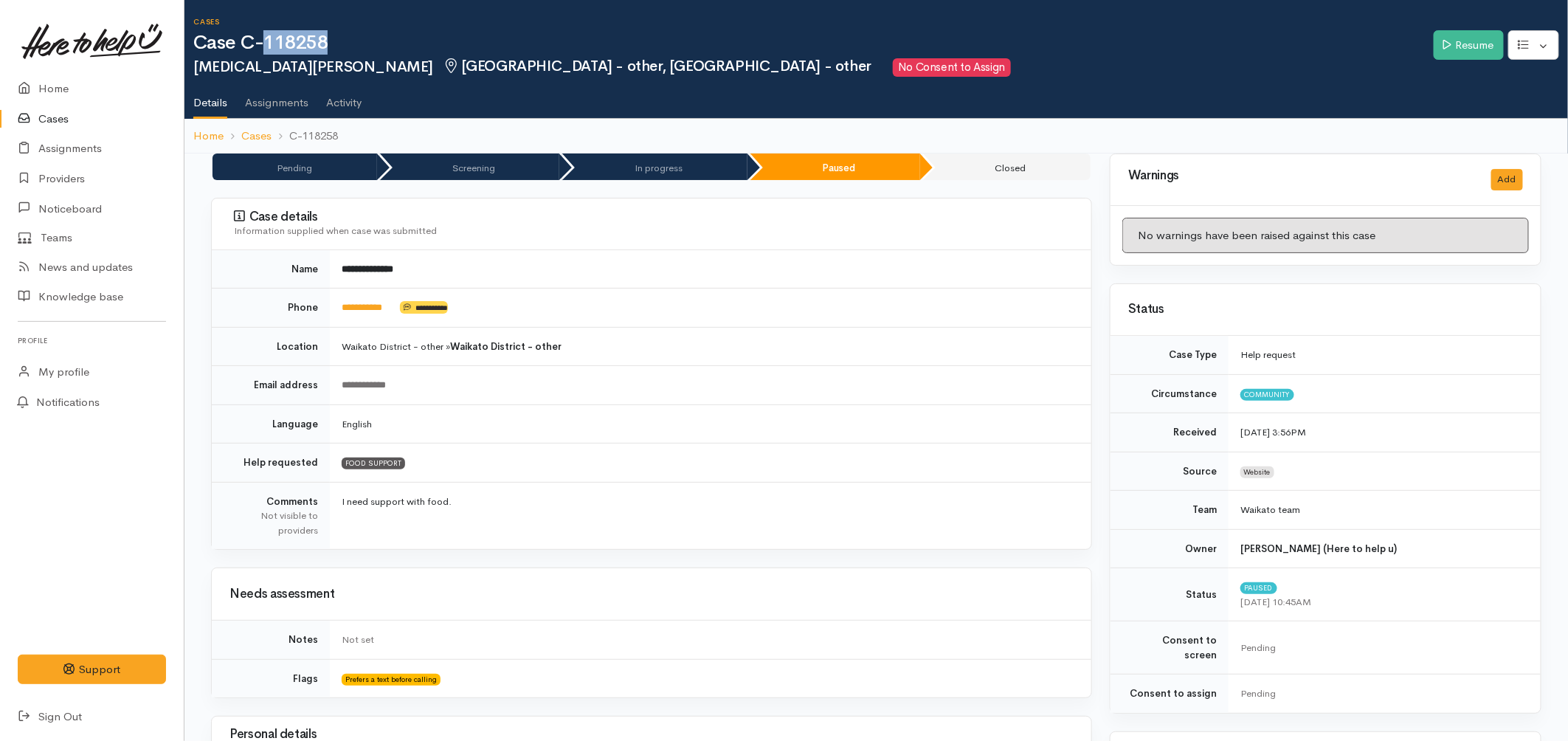
copy h1 "118258"
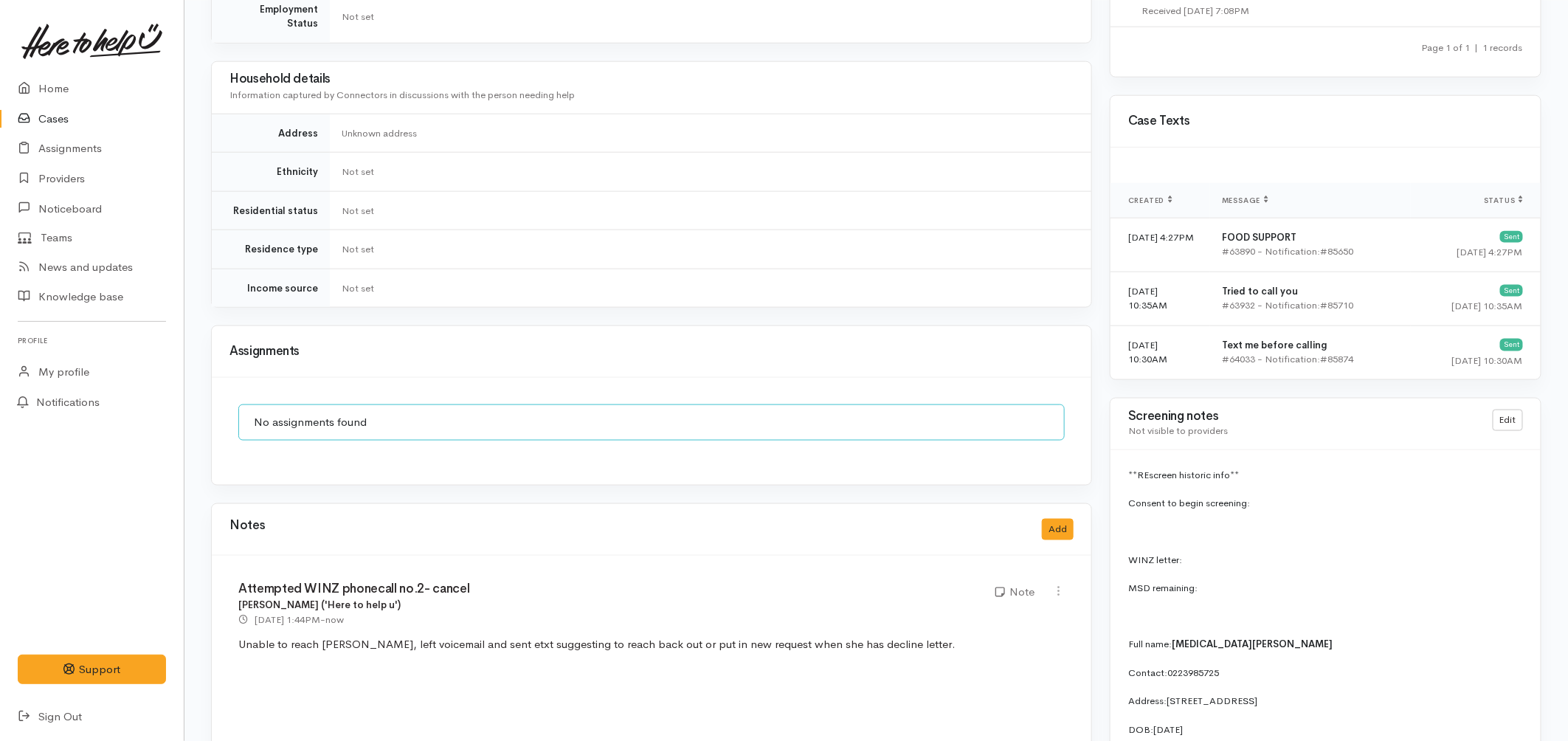
scroll to position [1066, 0]
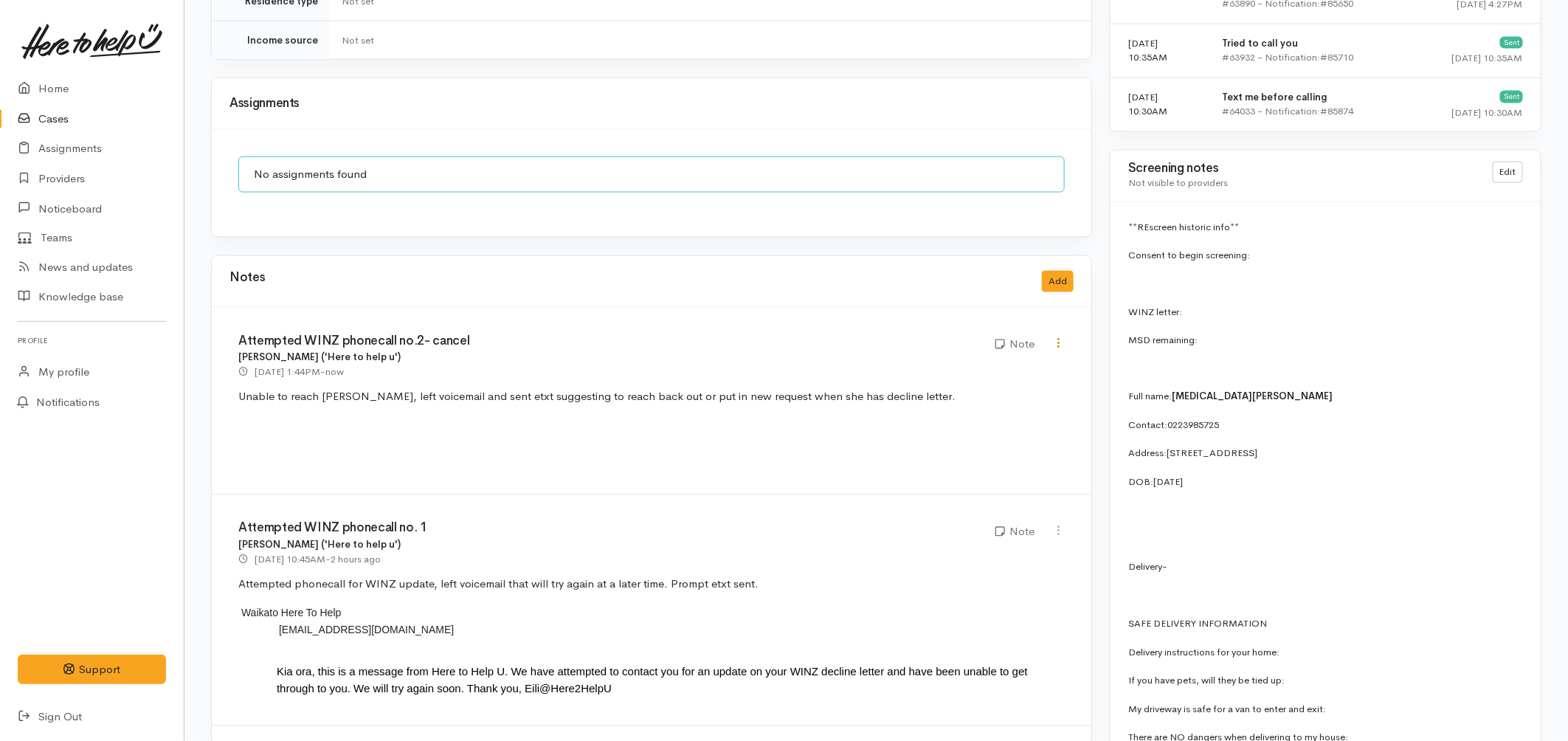
click at [1063, 338] on icon at bounding box center [1058, 343] width 12 height 12
click at [982, 360] on link "Edit" at bounding box center [1006, 372] width 116 height 23
type input "Attempted WINZ phonecall no.2- cancel"
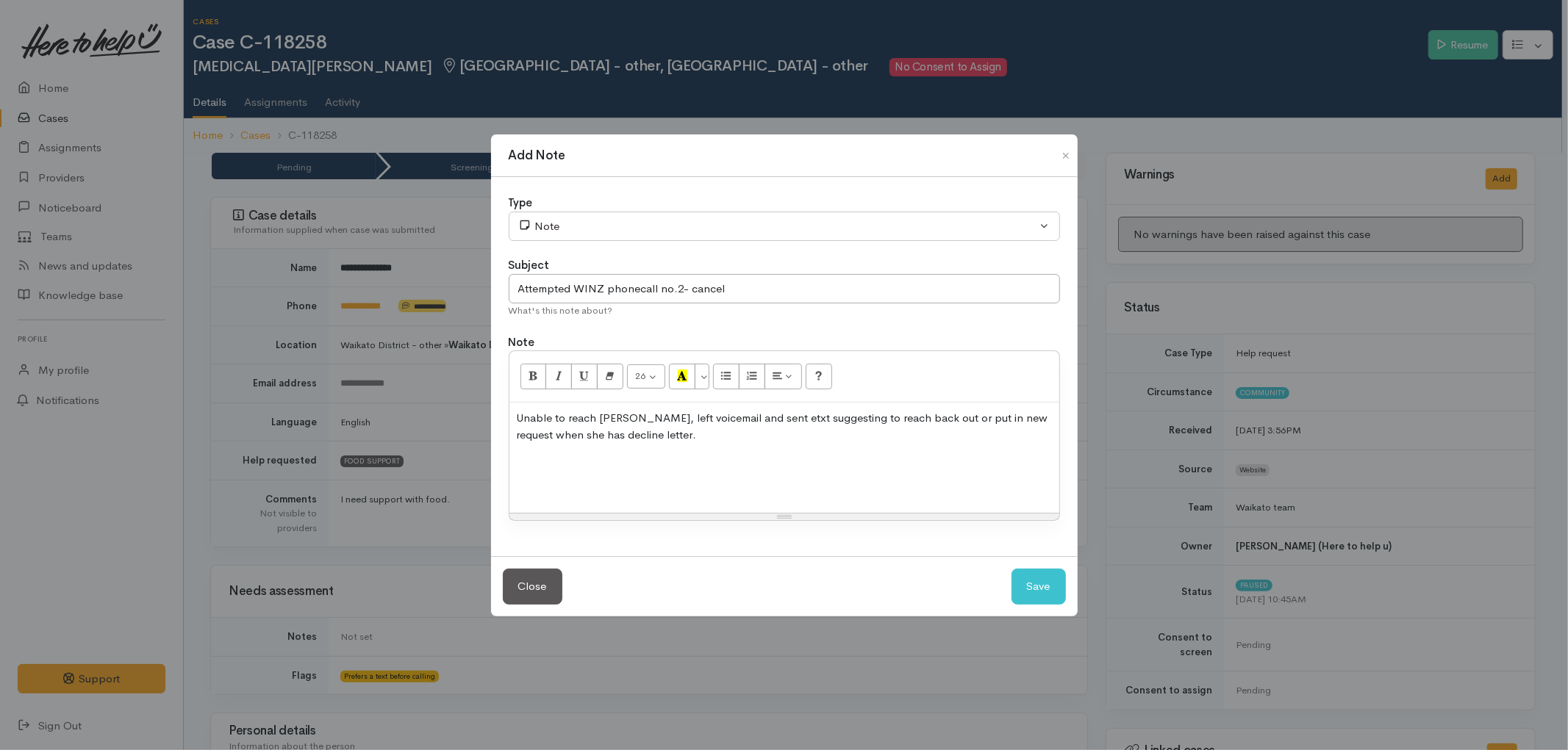
click at [676, 455] on div at bounding box center [784, 463] width 535 height 17
drag, startPoint x: 538, startPoint y: 463, endPoint x: 558, endPoint y: 454, distance: 21.9
click at [538, 463] on span at bounding box center [574, 463] width 109 height 14
click at [663, 434] on p "Unable to reach Nikita, left voicemail and sent etxt suggesting to reach back o…" at bounding box center [784, 426] width 535 height 33
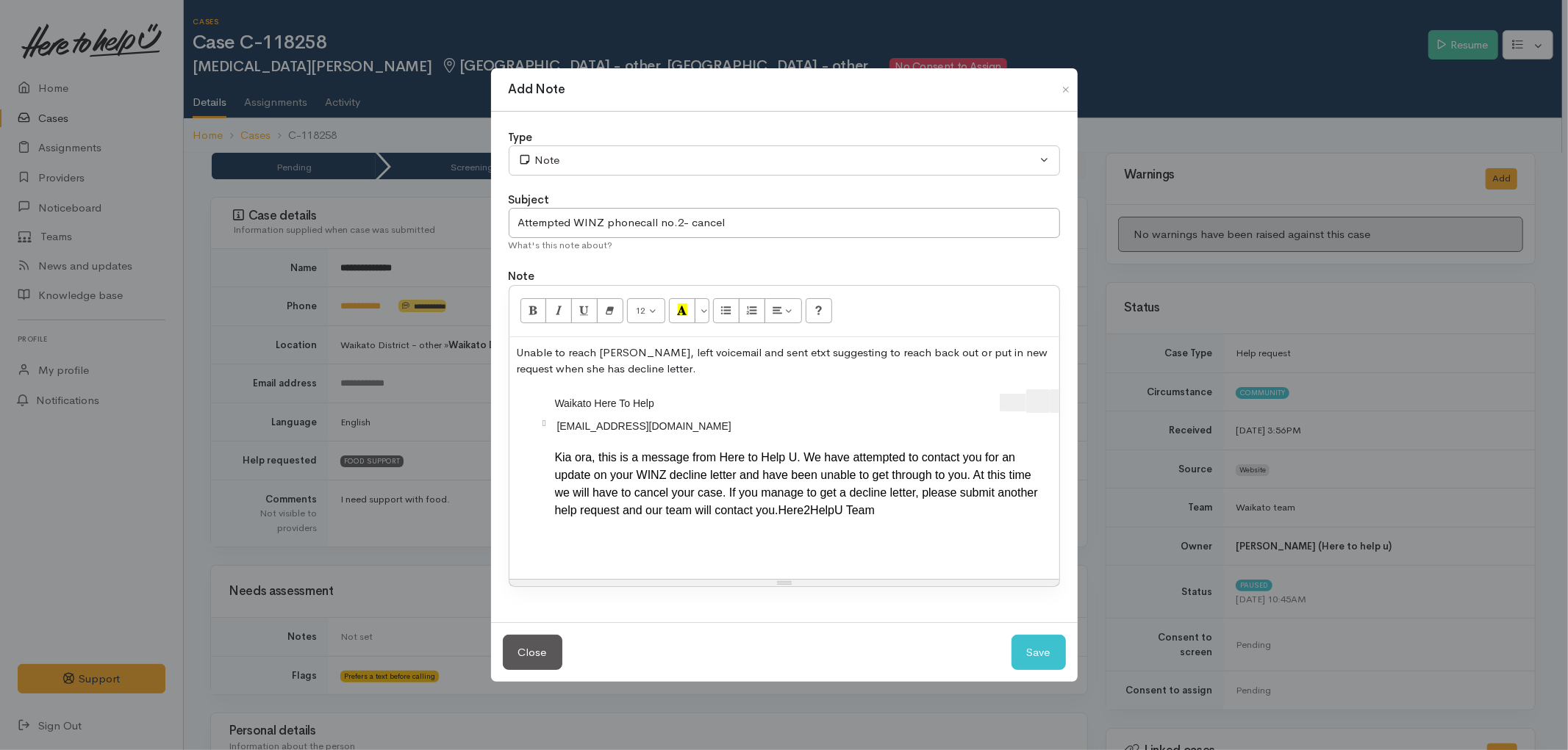
scroll to position [0, 65]
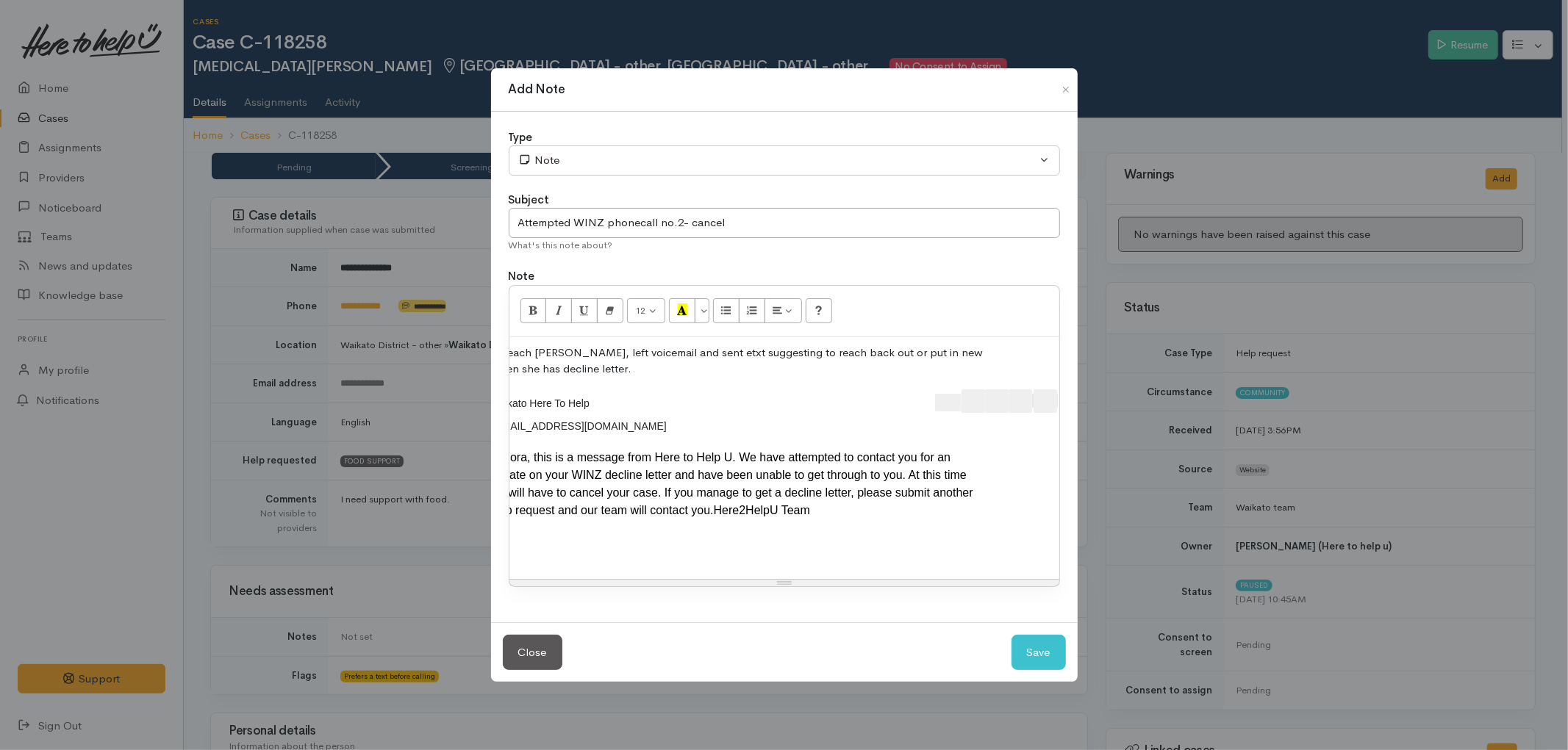
drag, startPoint x: 902, startPoint y: 383, endPoint x: 1045, endPoint y: 388, distance: 143.1
click at [1045, 389] on div at bounding box center [828, 403] width 461 height 28
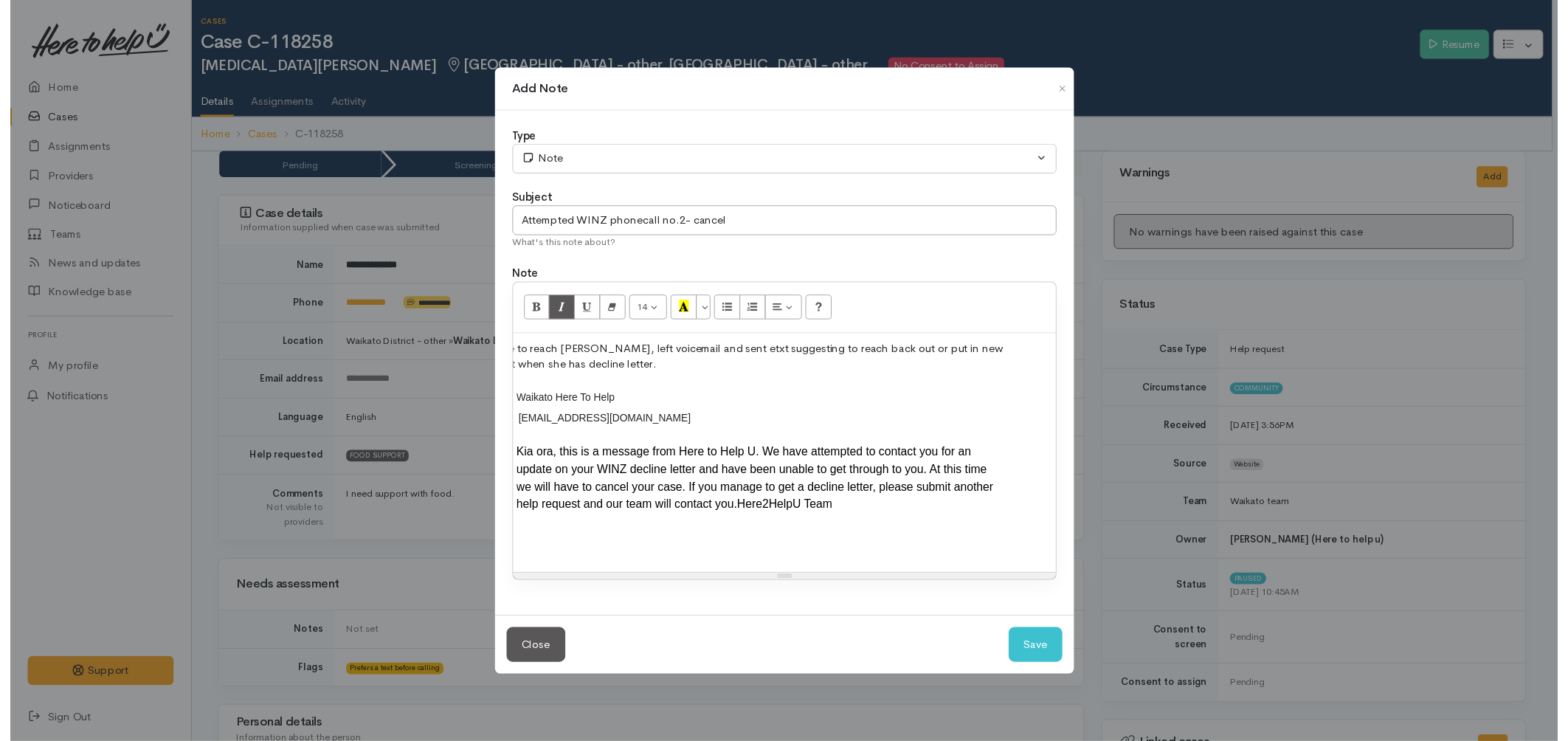
scroll to position [0, 0]
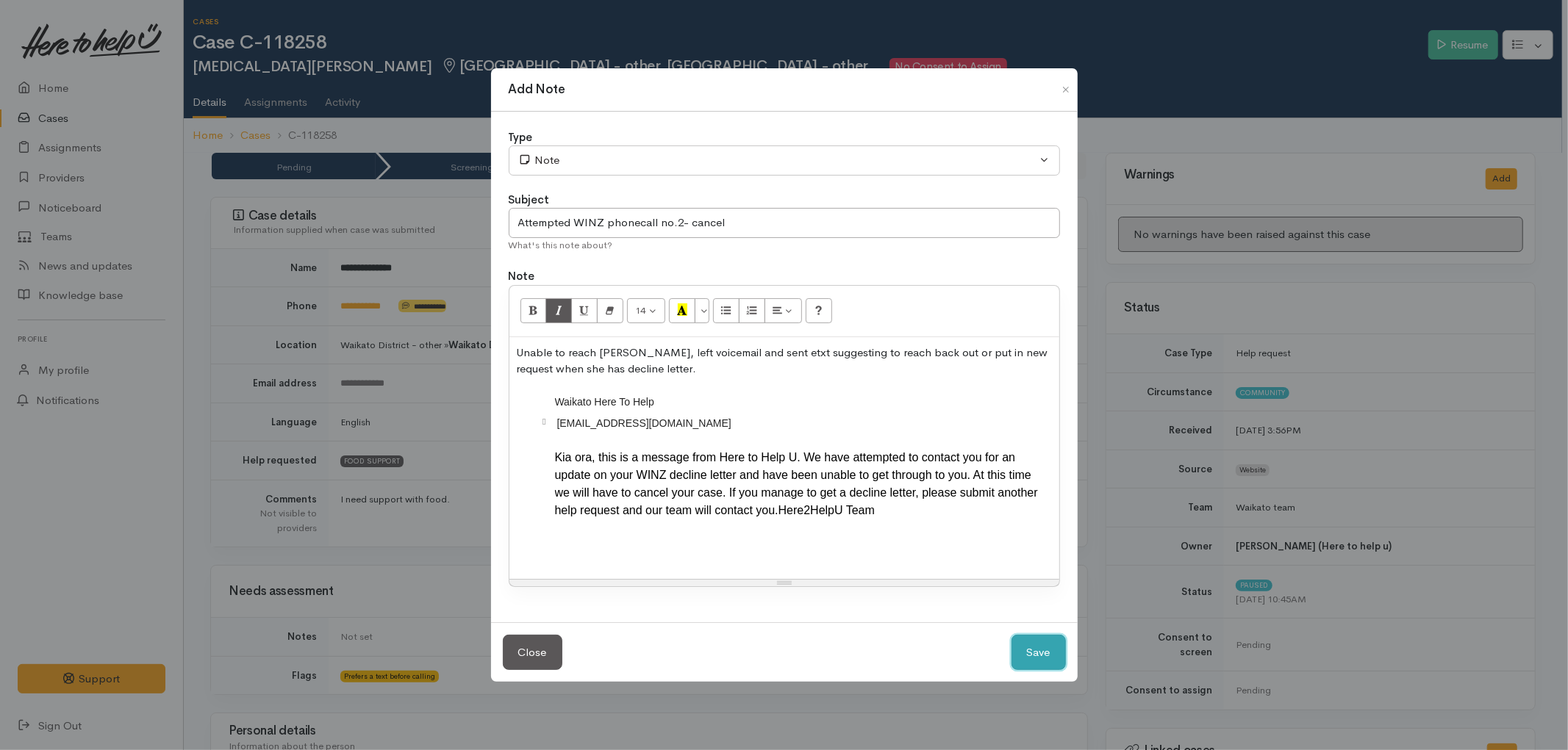
click at [1020, 657] on button "Save" at bounding box center [1038, 653] width 54 height 36
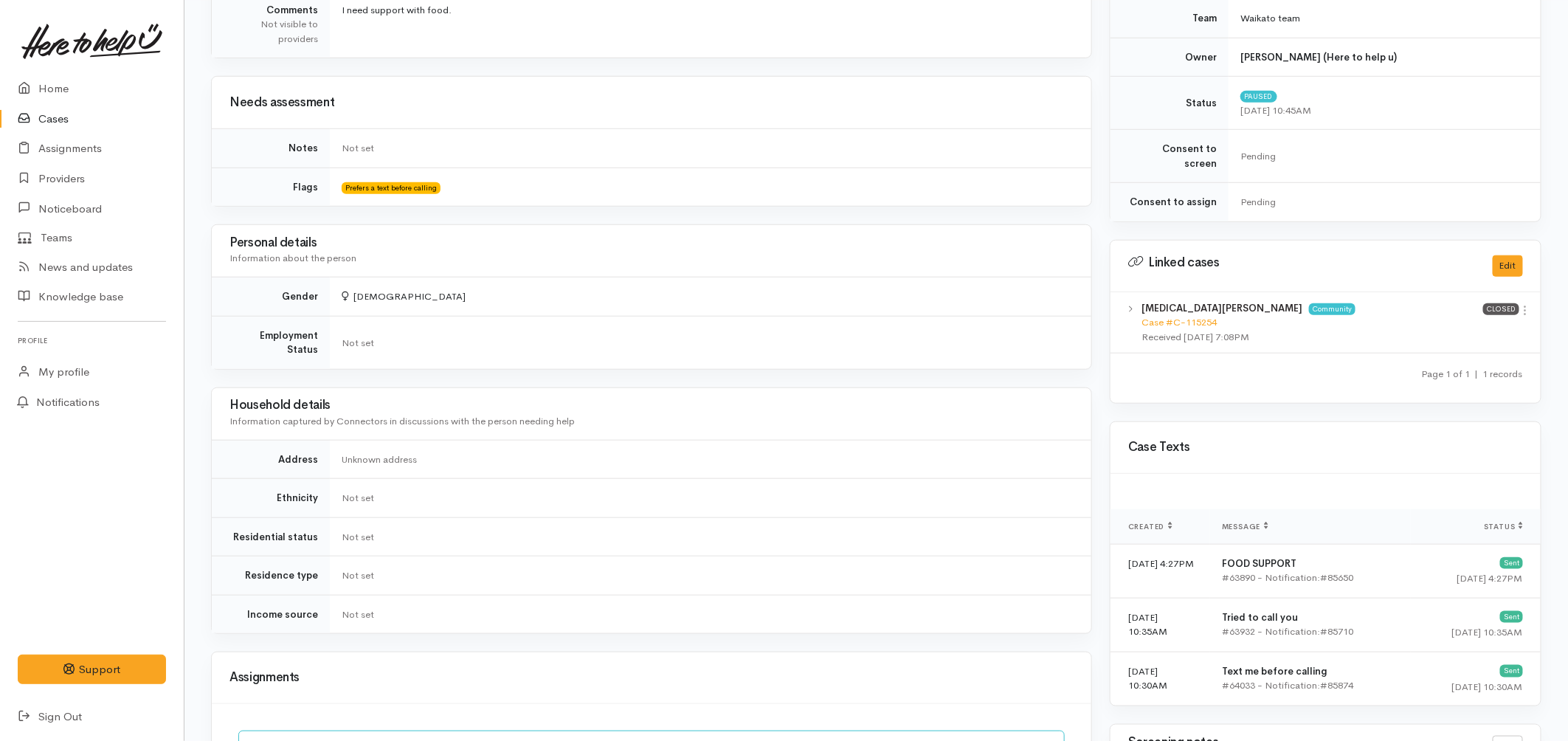
scroll to position [984, 0]
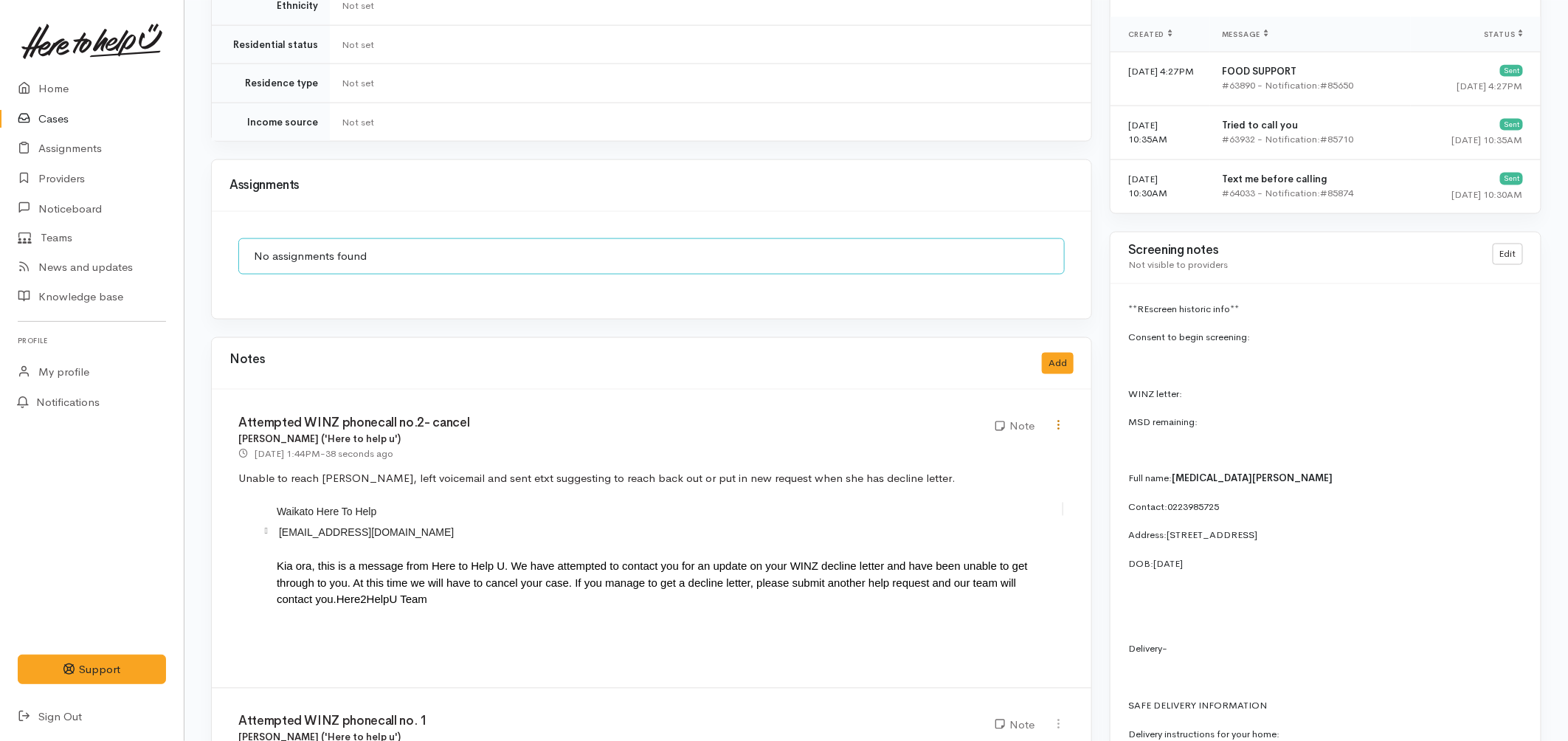
click at [1060, 420] on icon at bounding box center [1058, 425] width 12 height 12
drag, startPoint x: 984, startPoint y: 428, endPoint x: 974, endPoint y: 436, distance: 12.8
click at [984, 436] on div "Edit Delete" at bounding box center [1006, 464] width 118 height 58
click at [1050, 417] on div "Edit Delete" at bounding box center [1058, 427] width 31 height 21
click at [1060, 420] on icon at bounding box center [1058, 425] width 12 height 12
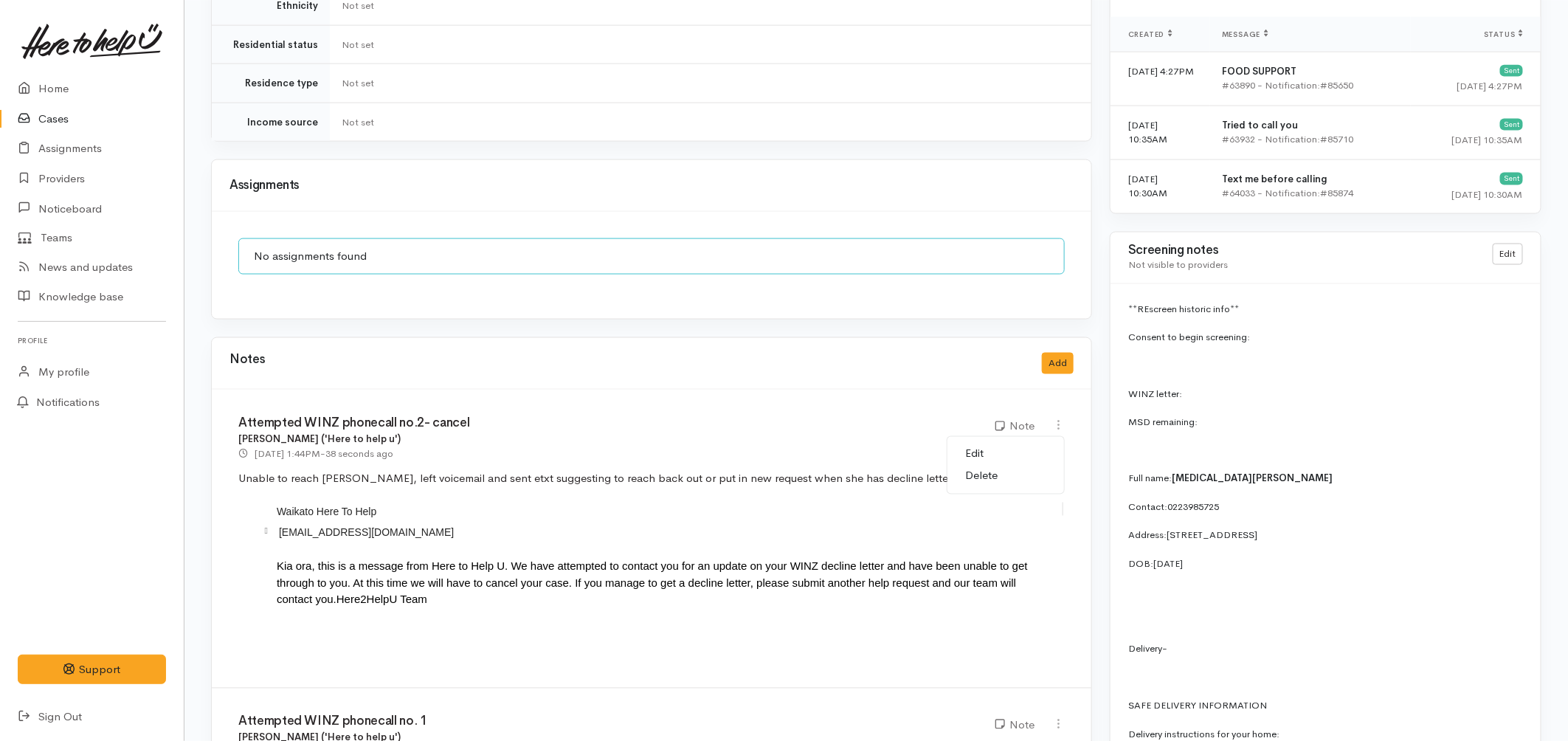
click at [999, 443] on link "Edit" at bounding box center [1006, 454] width 116 height 23
type input "Attempted WINZ phonecall no.2- cancel"
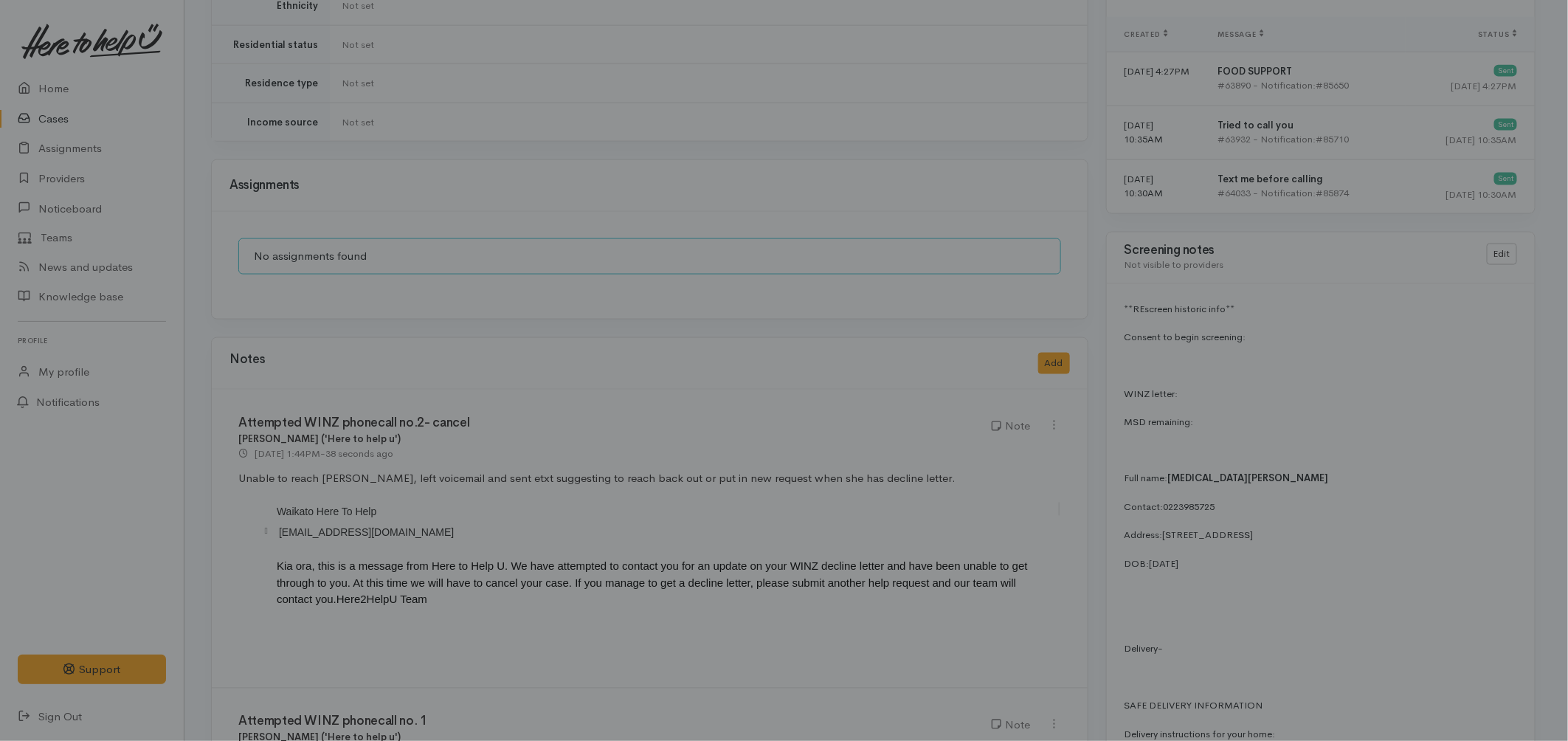
scroll to position [0, 0]
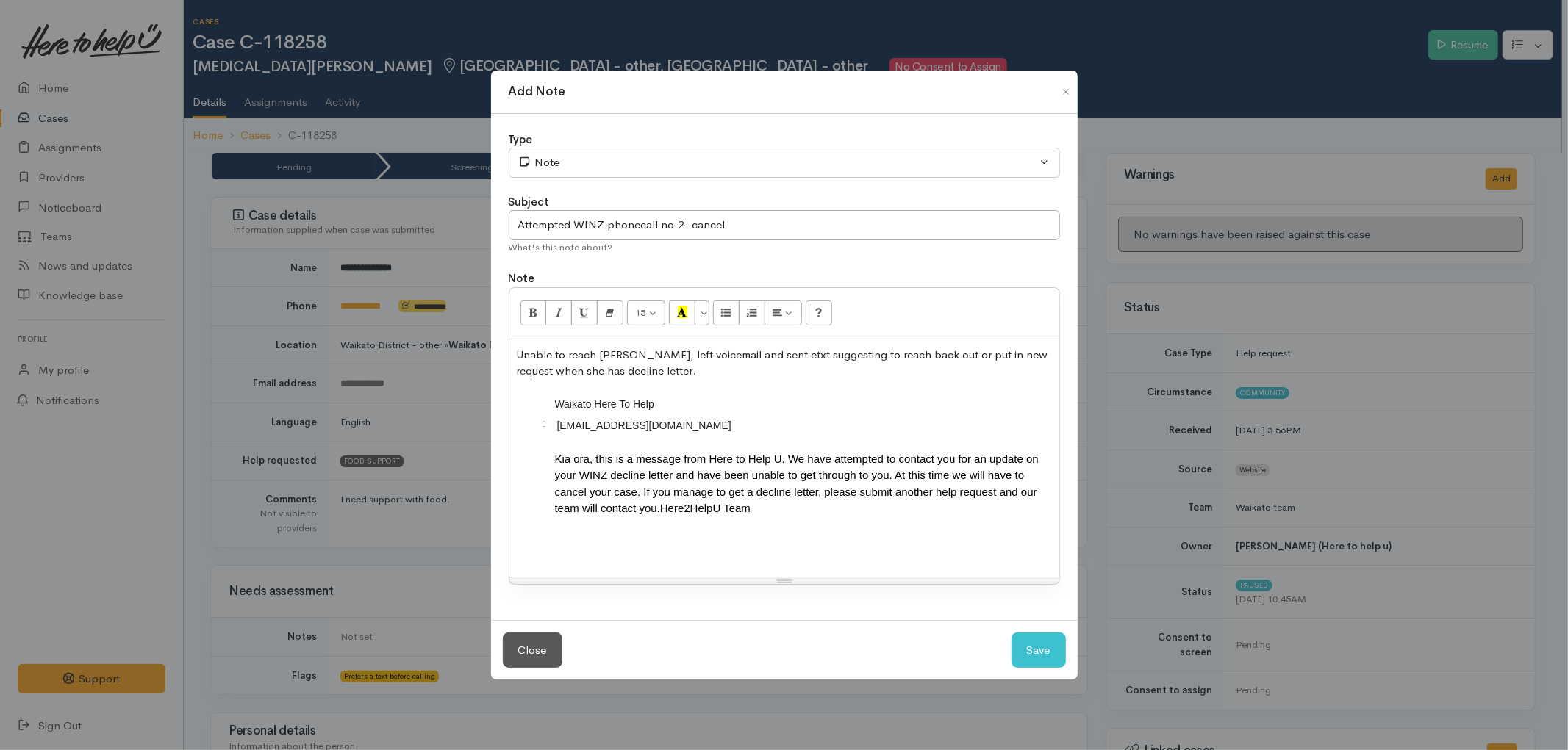
click at [704, 370] on p "Unable to reach Nikita, left voicemail and sent etxt suggesting to reach back o…" at bounding box center [784, 363] width 535 height 33
click at [1047, 648] on button "Save" at bounding box center [1038, 650] width 54 height 36
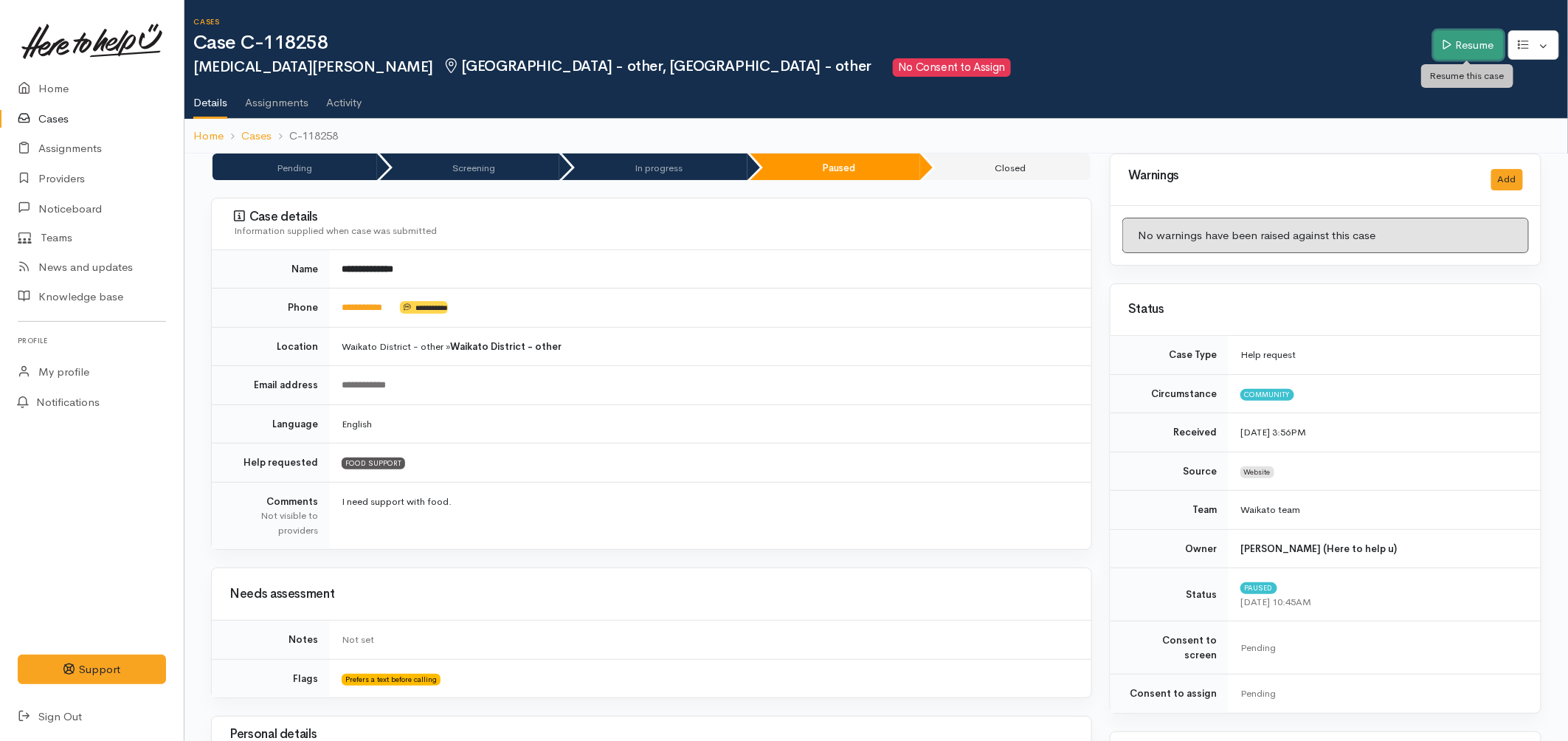
click at [1480, 55] on link "Resume" at bounding box center [1469, 46] width 71 height 31
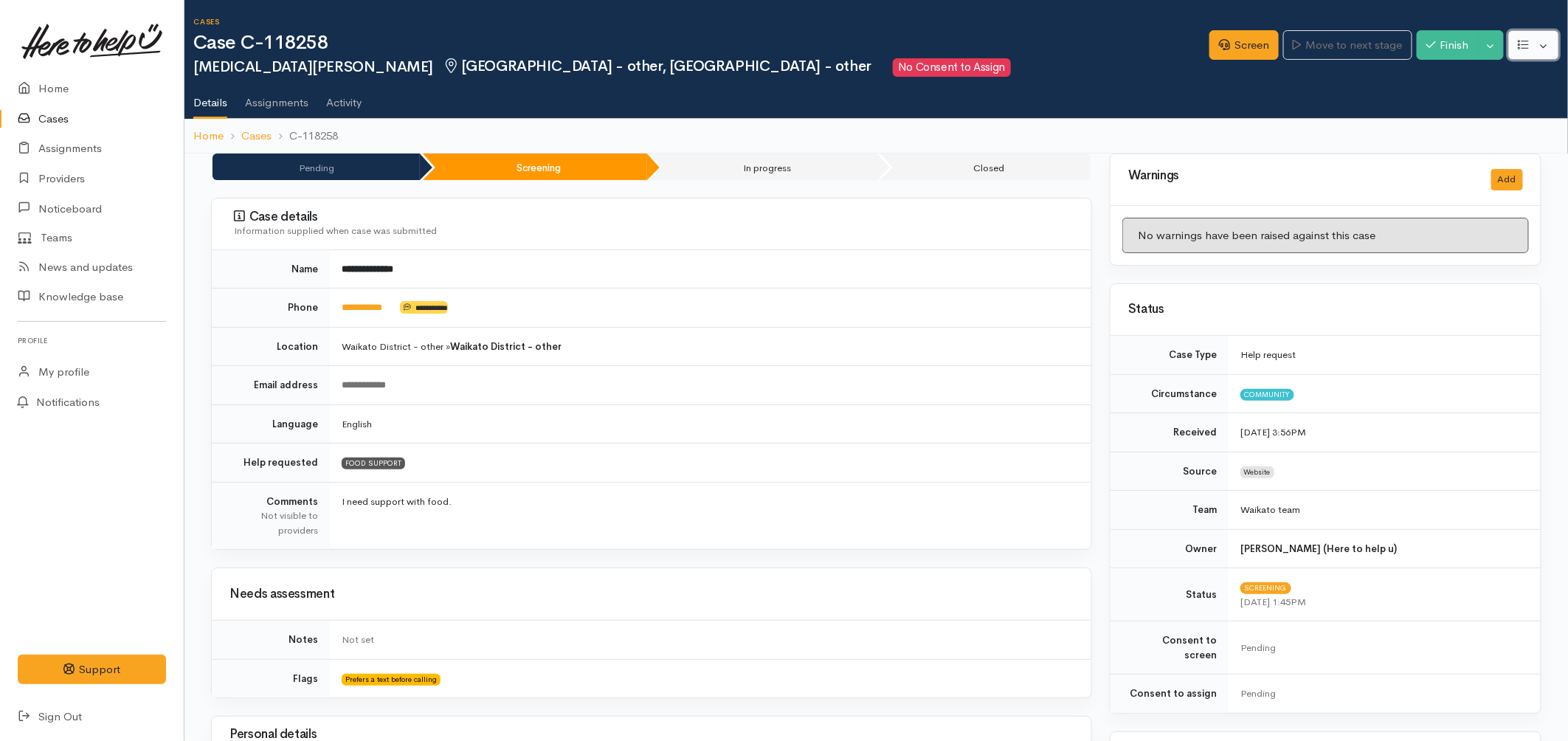
click at [1549, 38] on button "button" at bounding box center [1533, 46] width 51 height 31
click at [1490, 41] on button "Toggle Dropdown" at bounding box center [1490, 46] width 26 height 31
click at [1451, 94] on link "Cancel" at bounding box center [1444, 101] width 116 height 23
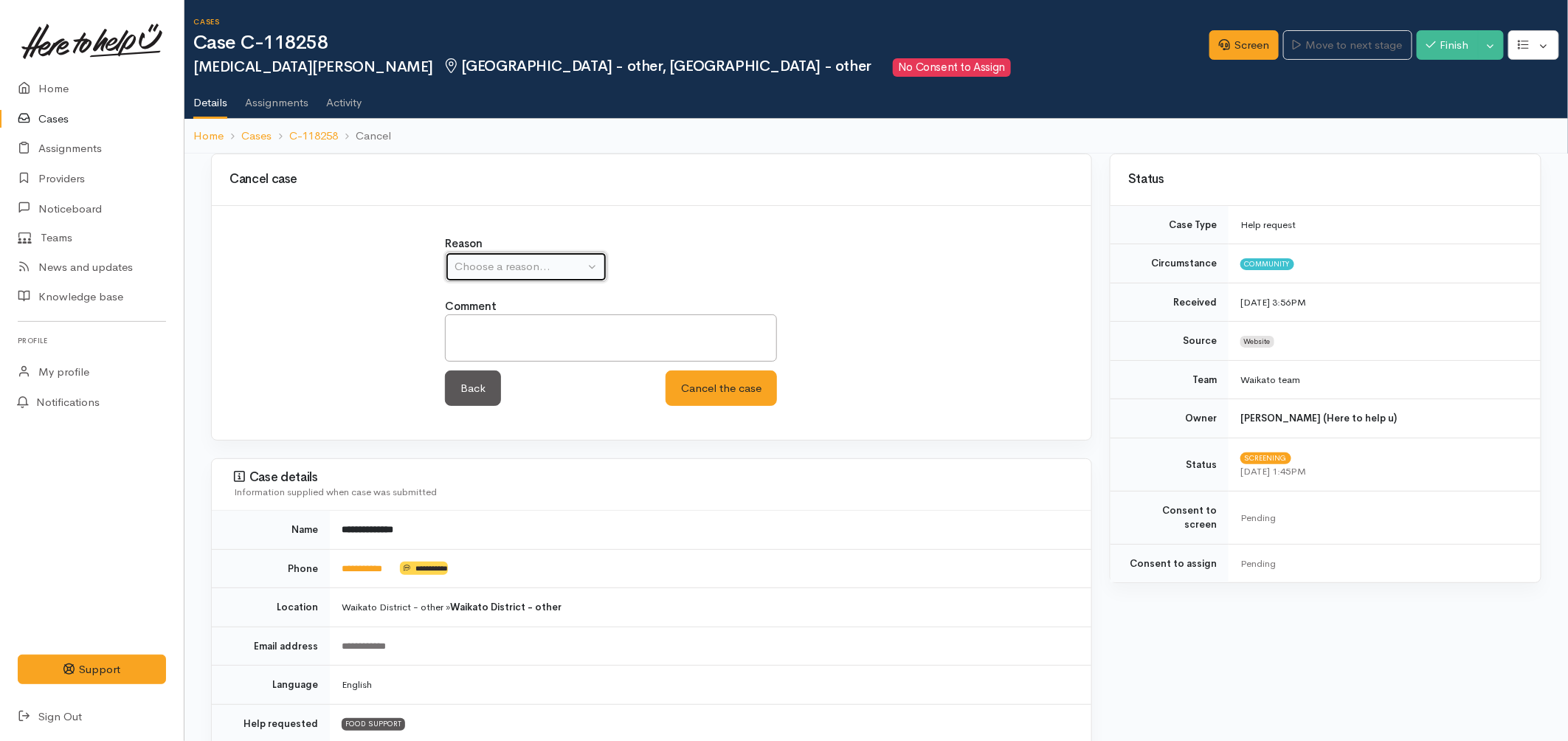
click at [559, 276] on button "Choose a reason..." at bounding box center [526, 267] width 162 height 31
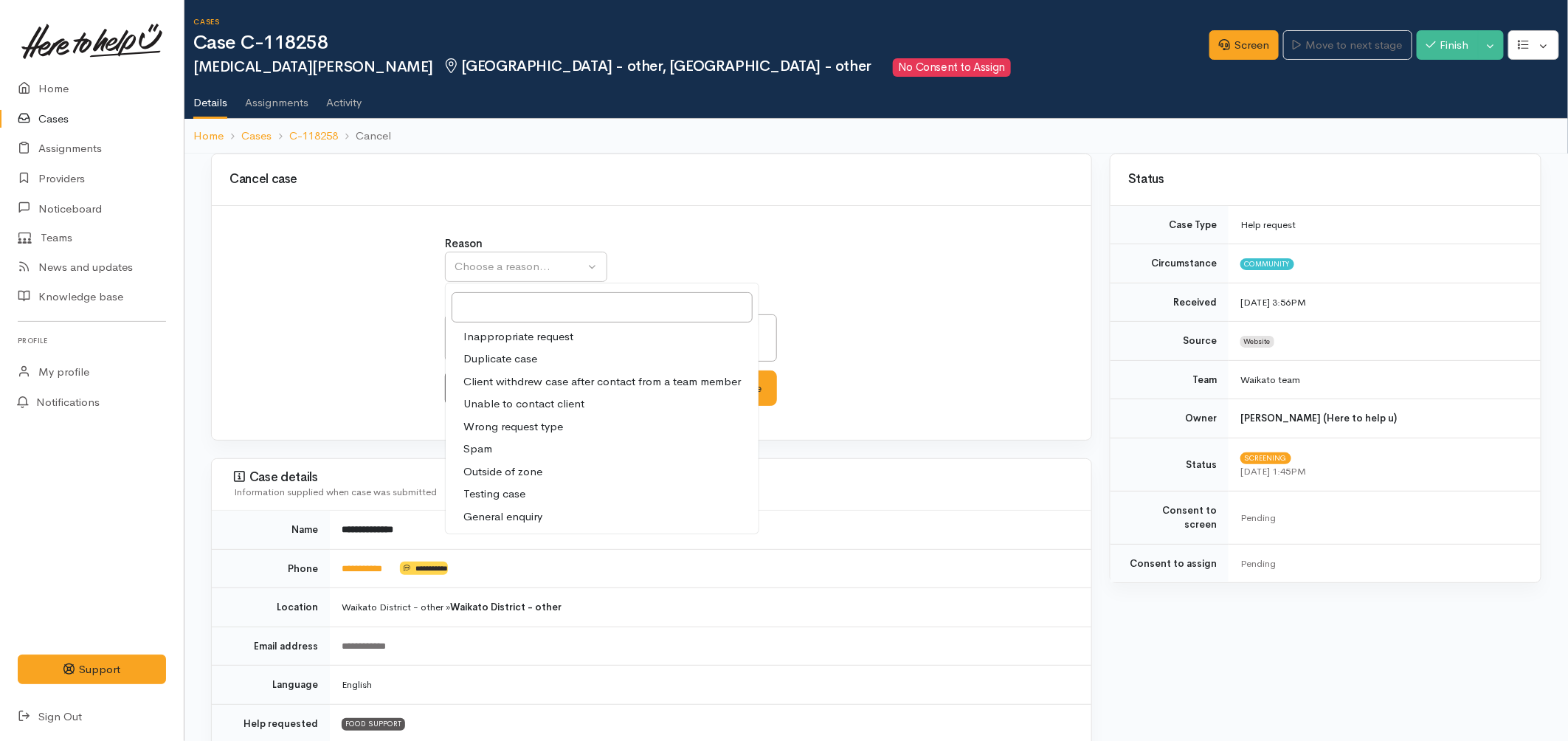
click at [518, 406] on span "Unable to contact client" at bounding box center [523, 404] width 121 height 17
select select "4"
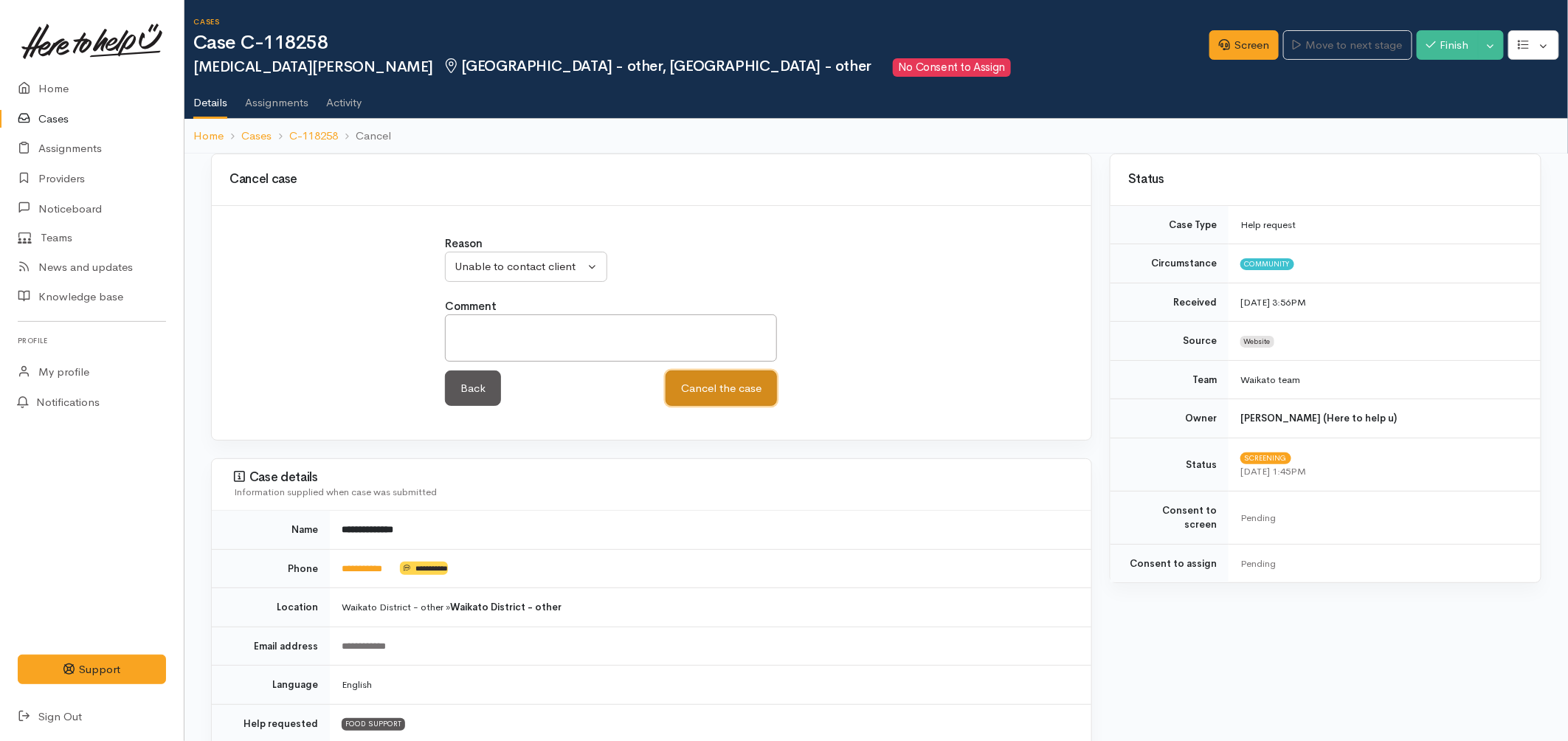
click at [703, 386] on button "Cancel the case" at bounding box center [721, 389] width 112 height 36
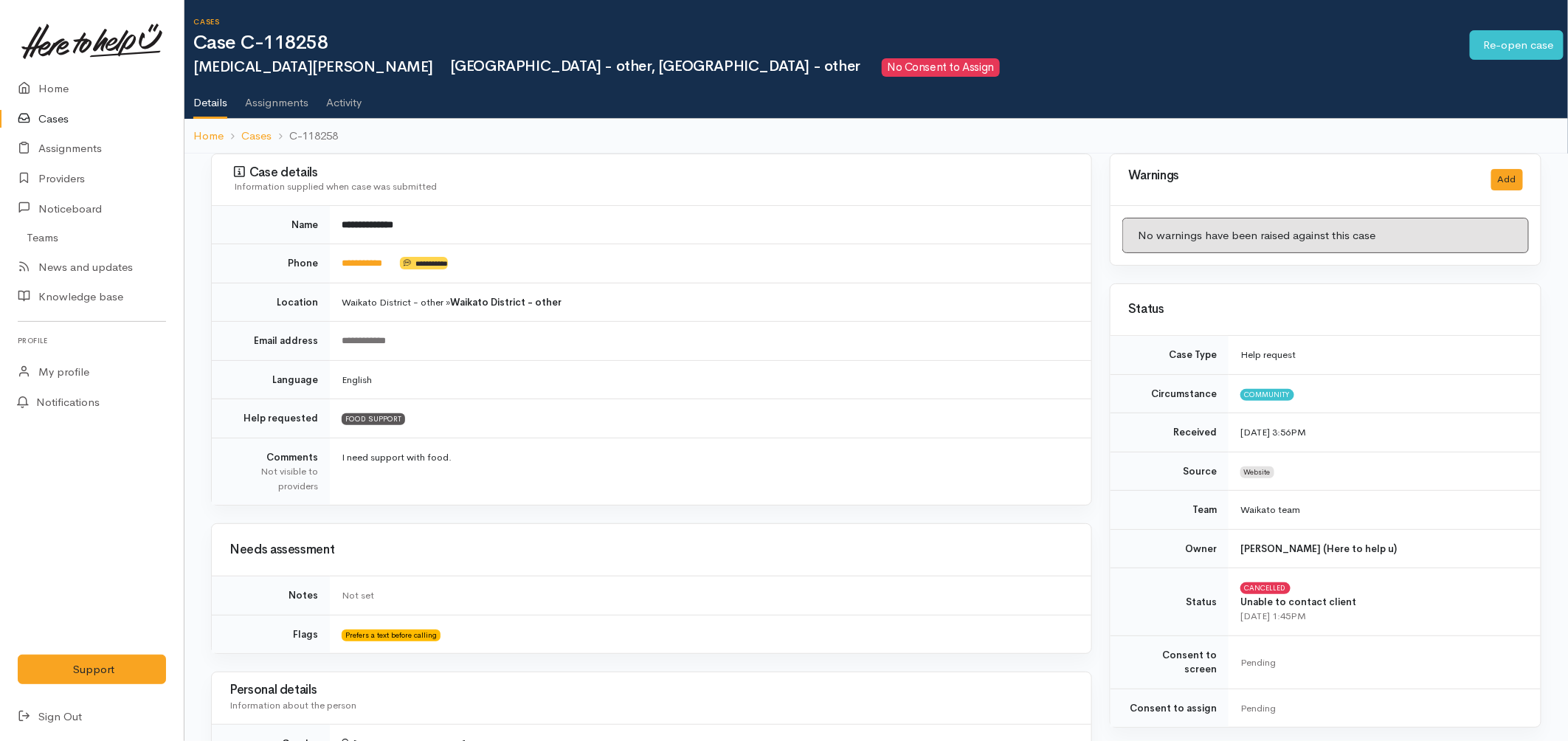
click at [64, 115] on link "Cases" at bounding box center [92, 119] width 184 height 31
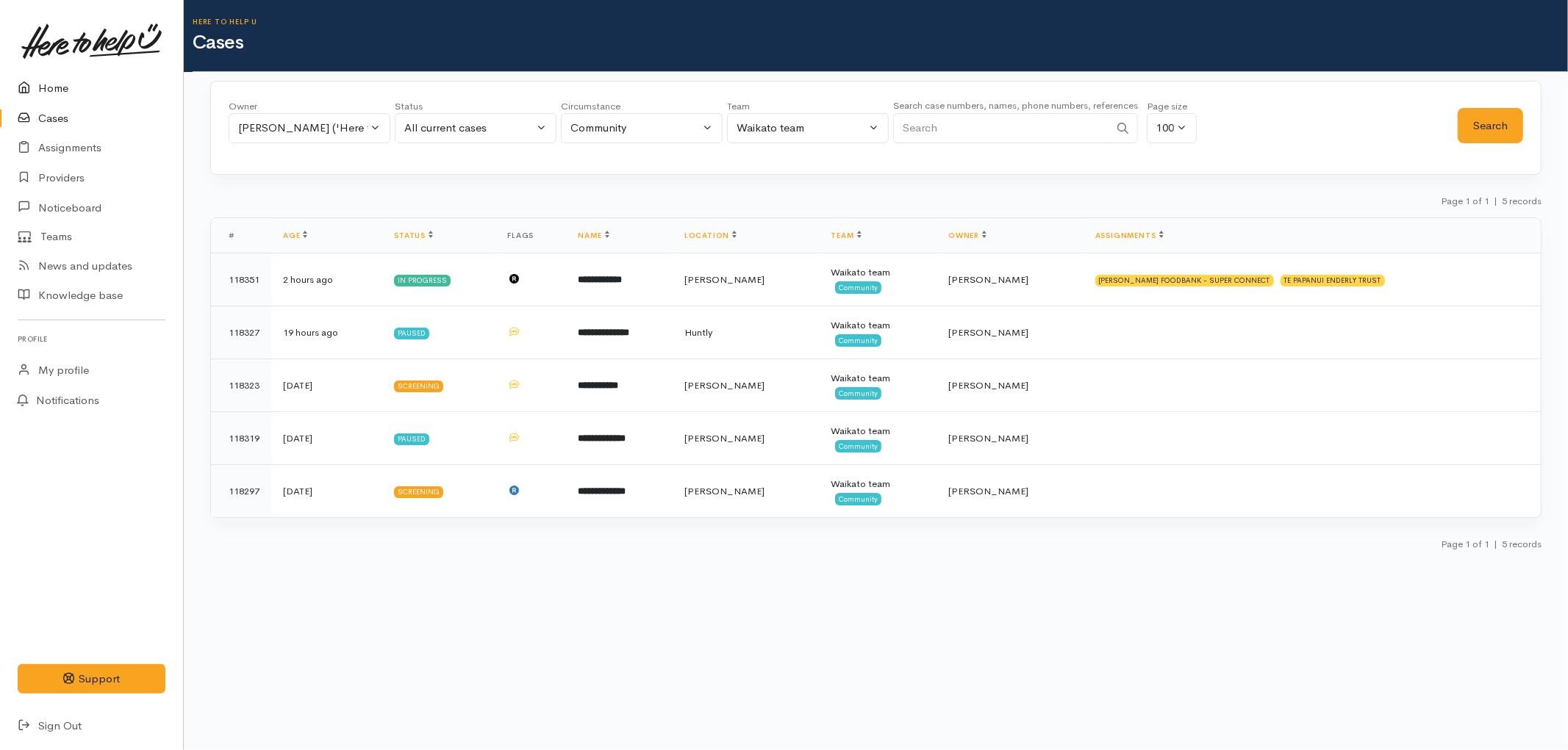
click at [50, 85] on link "Home" at bounding box center [91, 88] width 183 height 30
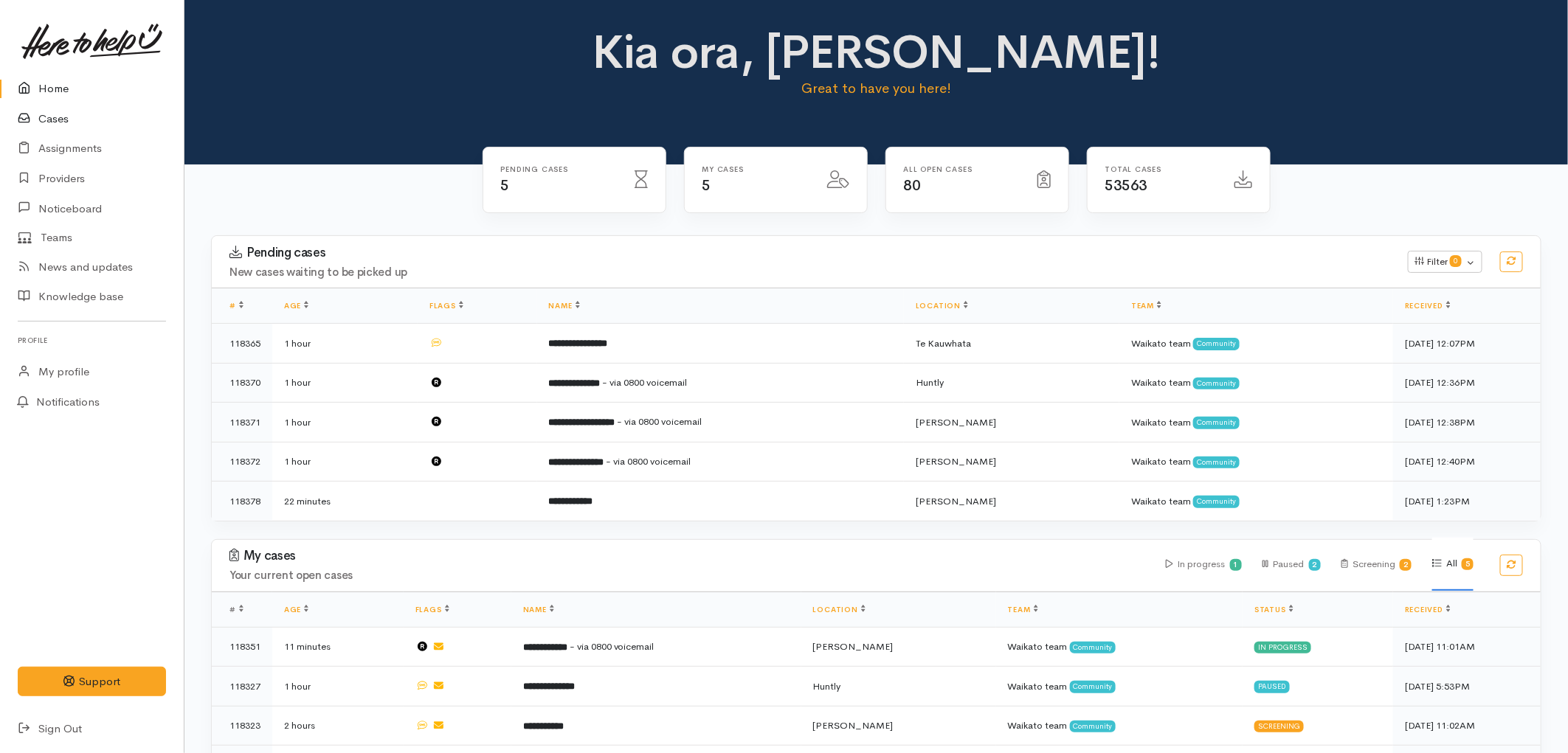
click at [54, 126] on link "Cases" at bounding box center [92, 119] width 184 height 31
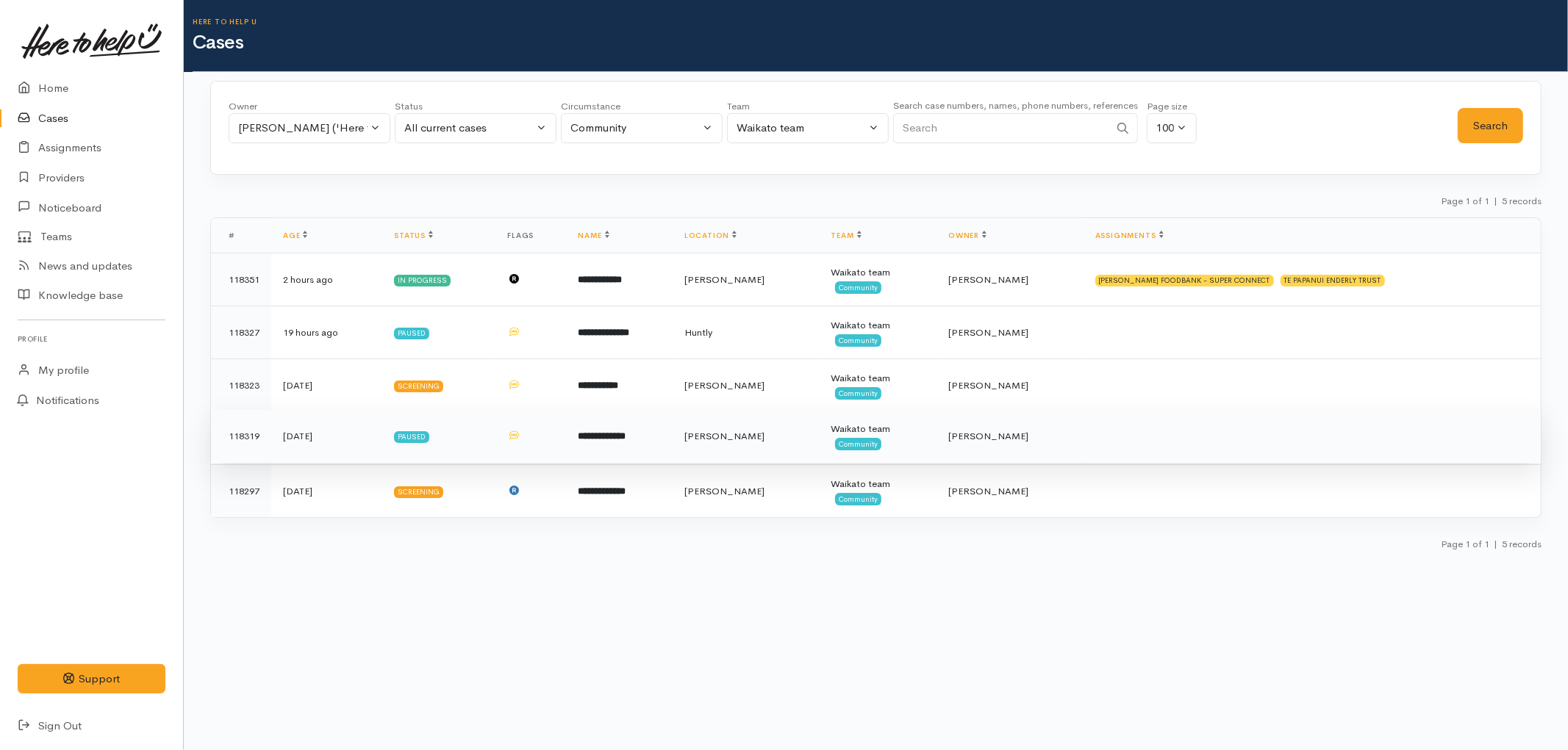
click at [646, 446] on td "**********" at bounding box center [619, 437] width 105 height 53
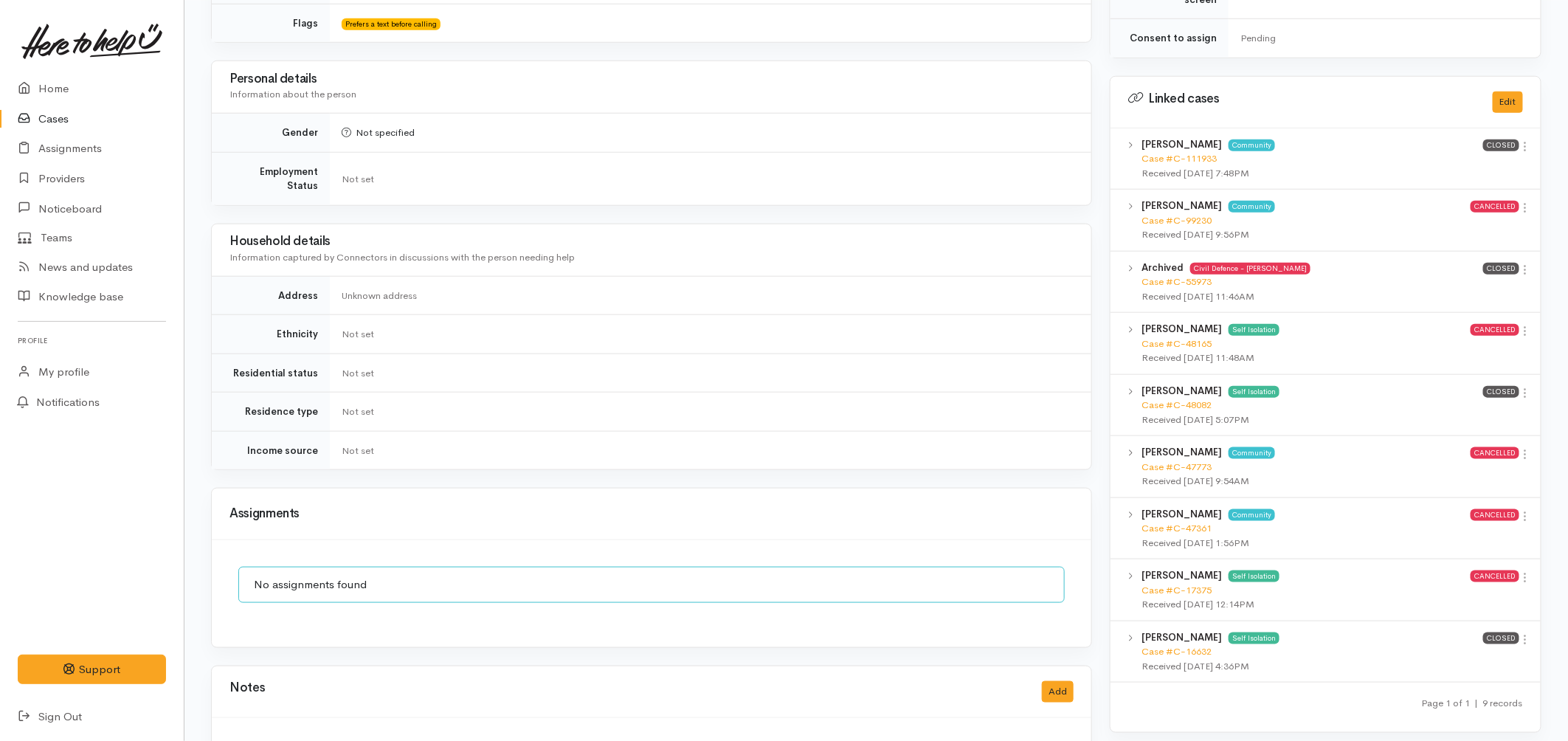
scroll to position [1148, 0]
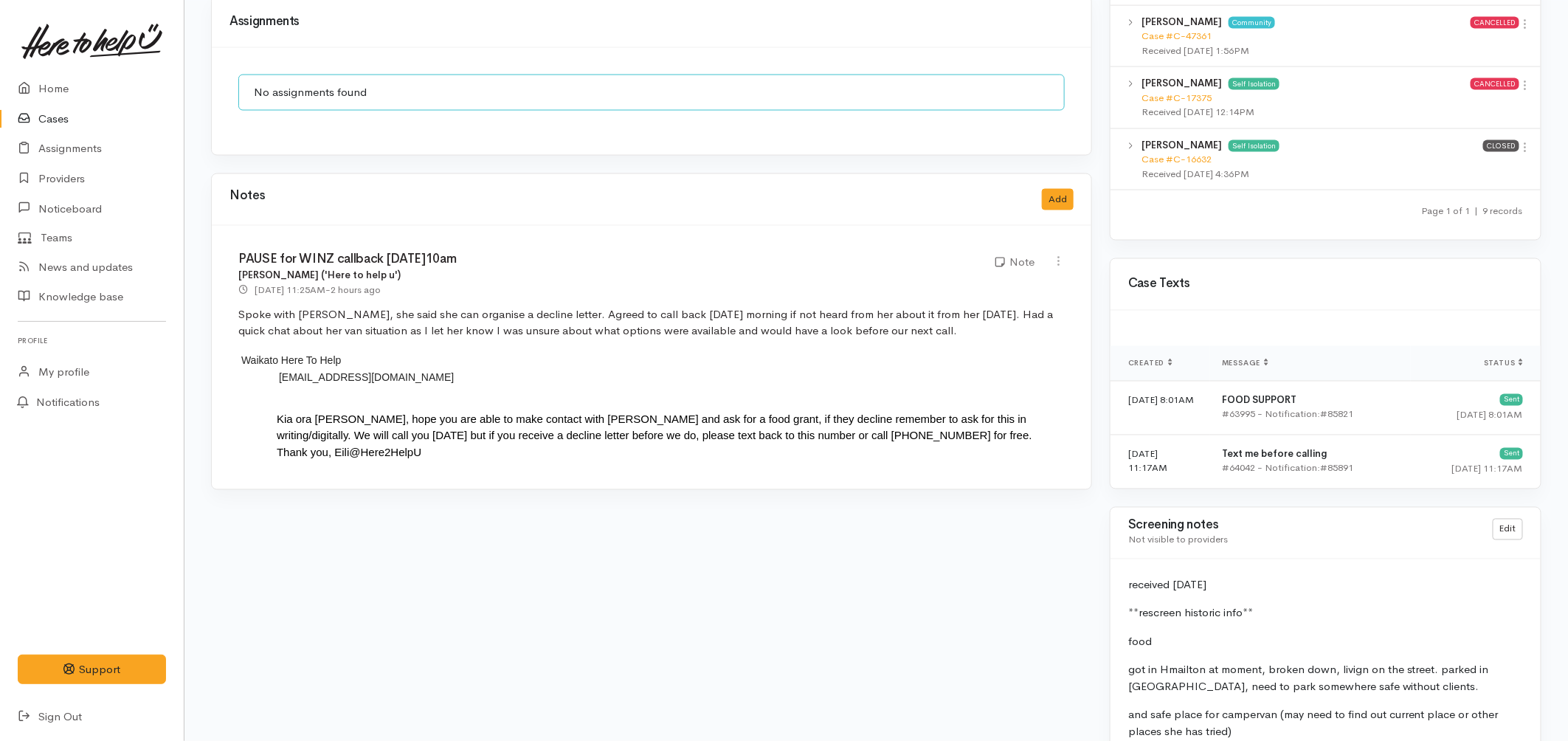
click at [57, 116] on link "Cases" at bounding box center [92, 119] width 184 height 31
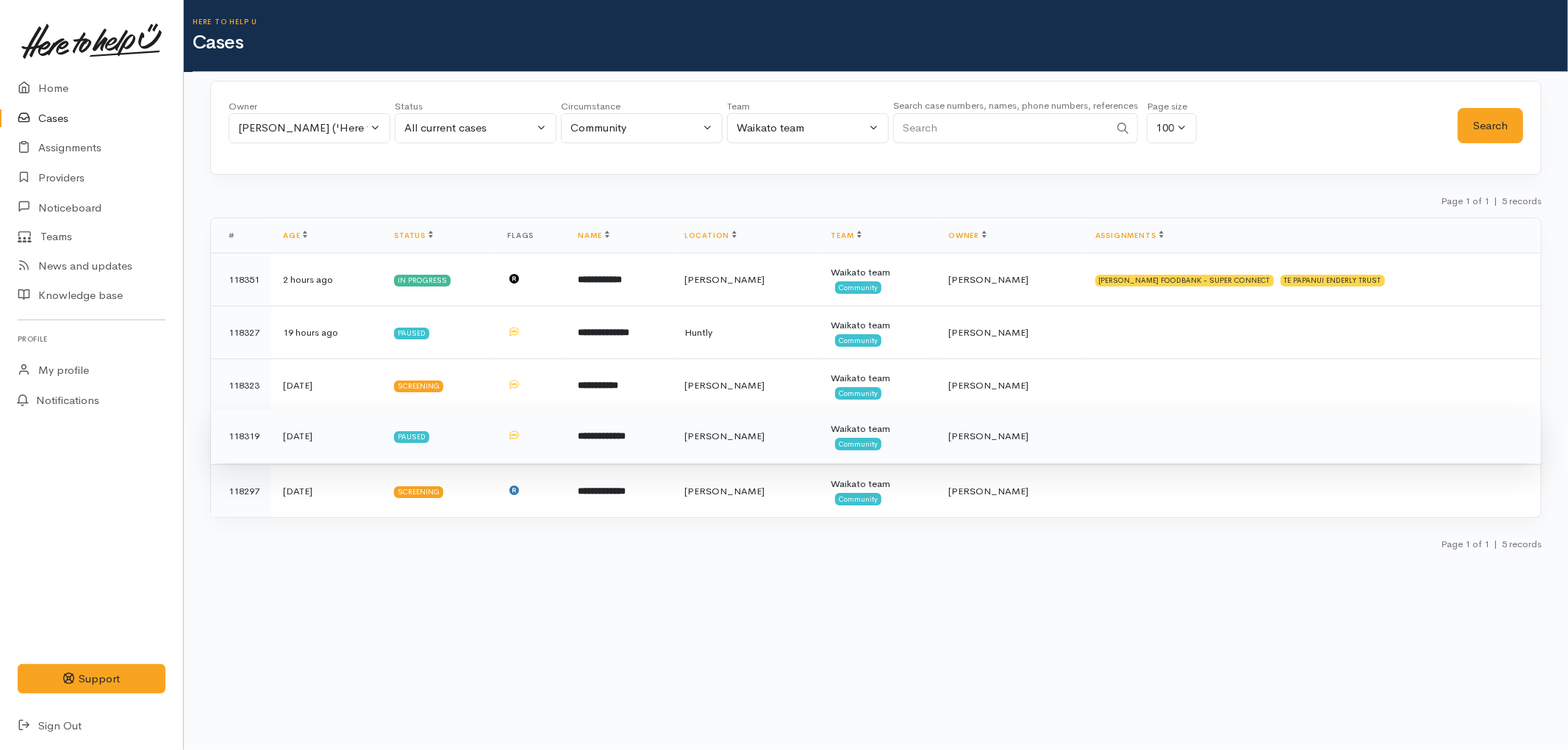
click at [493, 437] on td "Paused" at bounding box center [438, 437] width 113 height 53
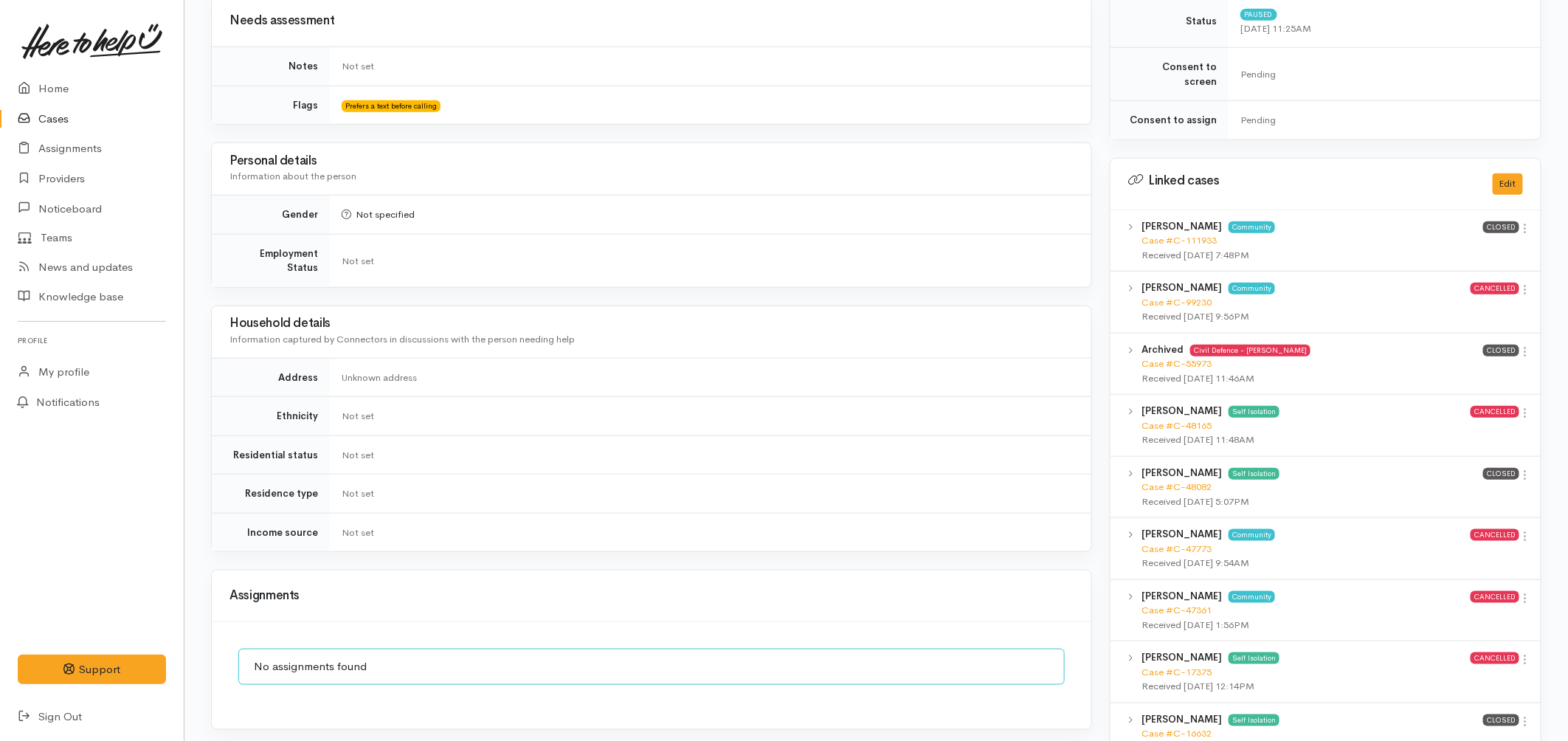
scroll to position [1066, 0]
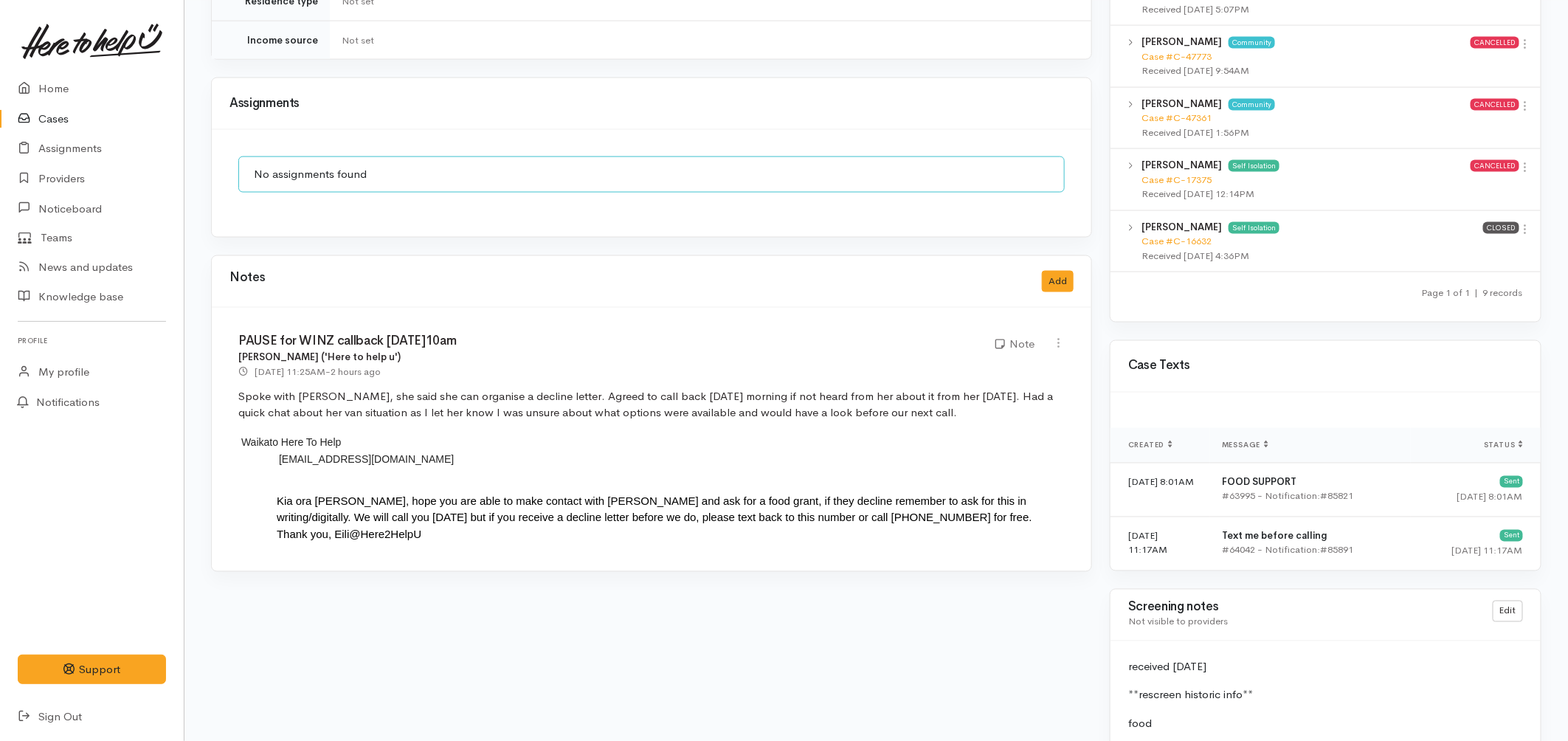
click at [68, 113] on link "Cases" at bounding box center [92, 119] width 184 height 31
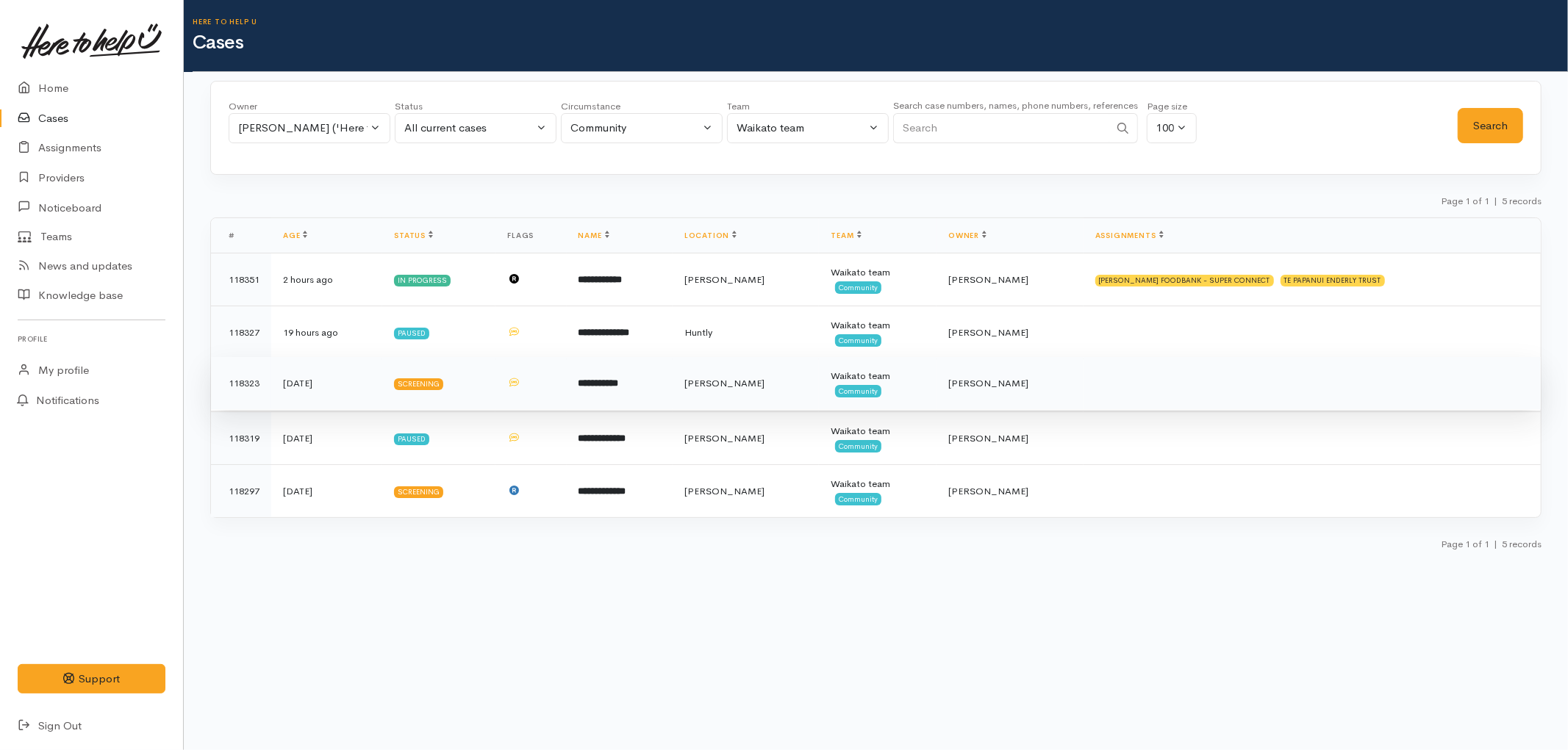
click at [669, 391] on td "**********" at bounding box center [619, 384] width 105 height 53
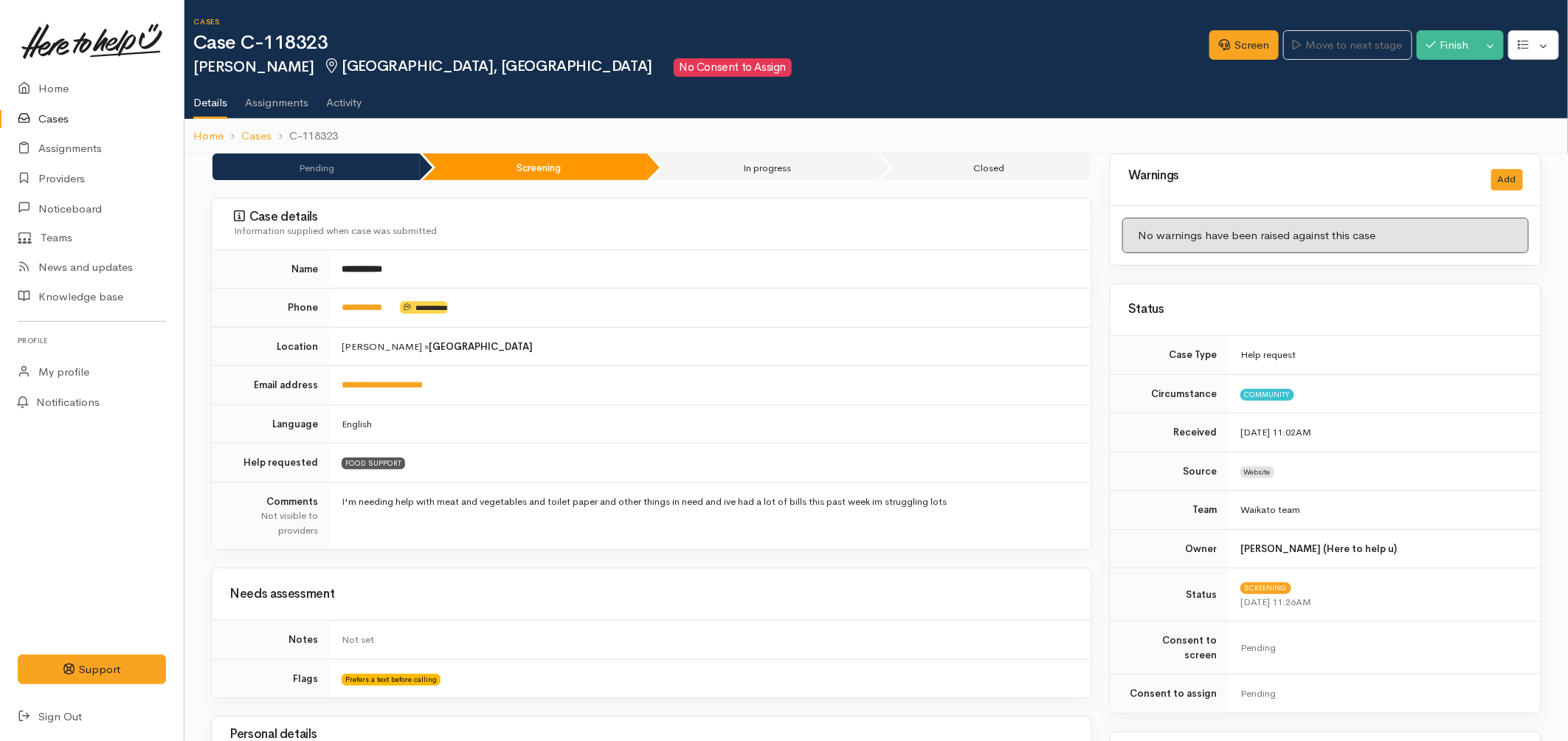
click at [48, 126] on link "Cases" at bounding box center [92, 119] width 184 height 31
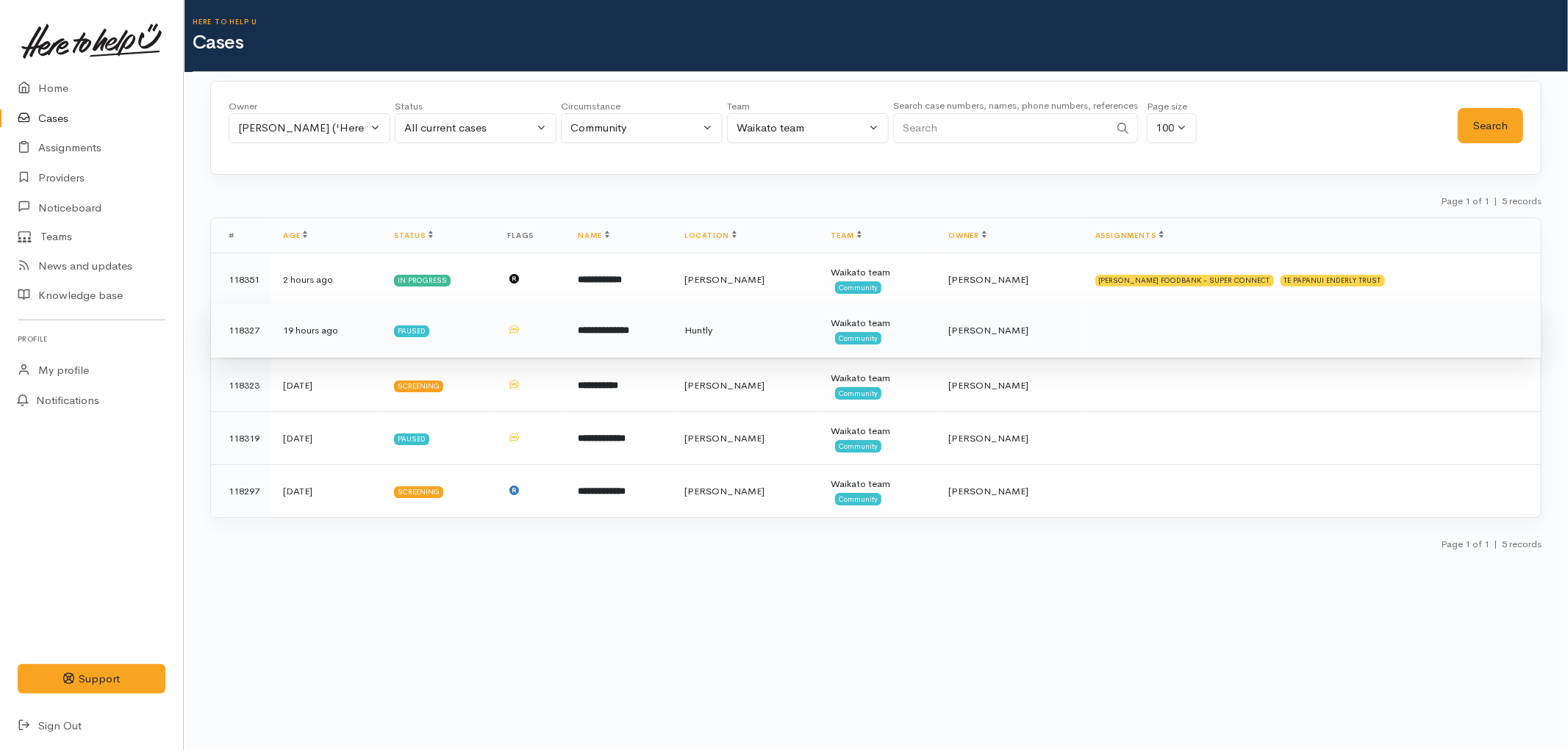
click at [601, 335] on b "**********" at bounding box center [604, 330] width 51 height 9
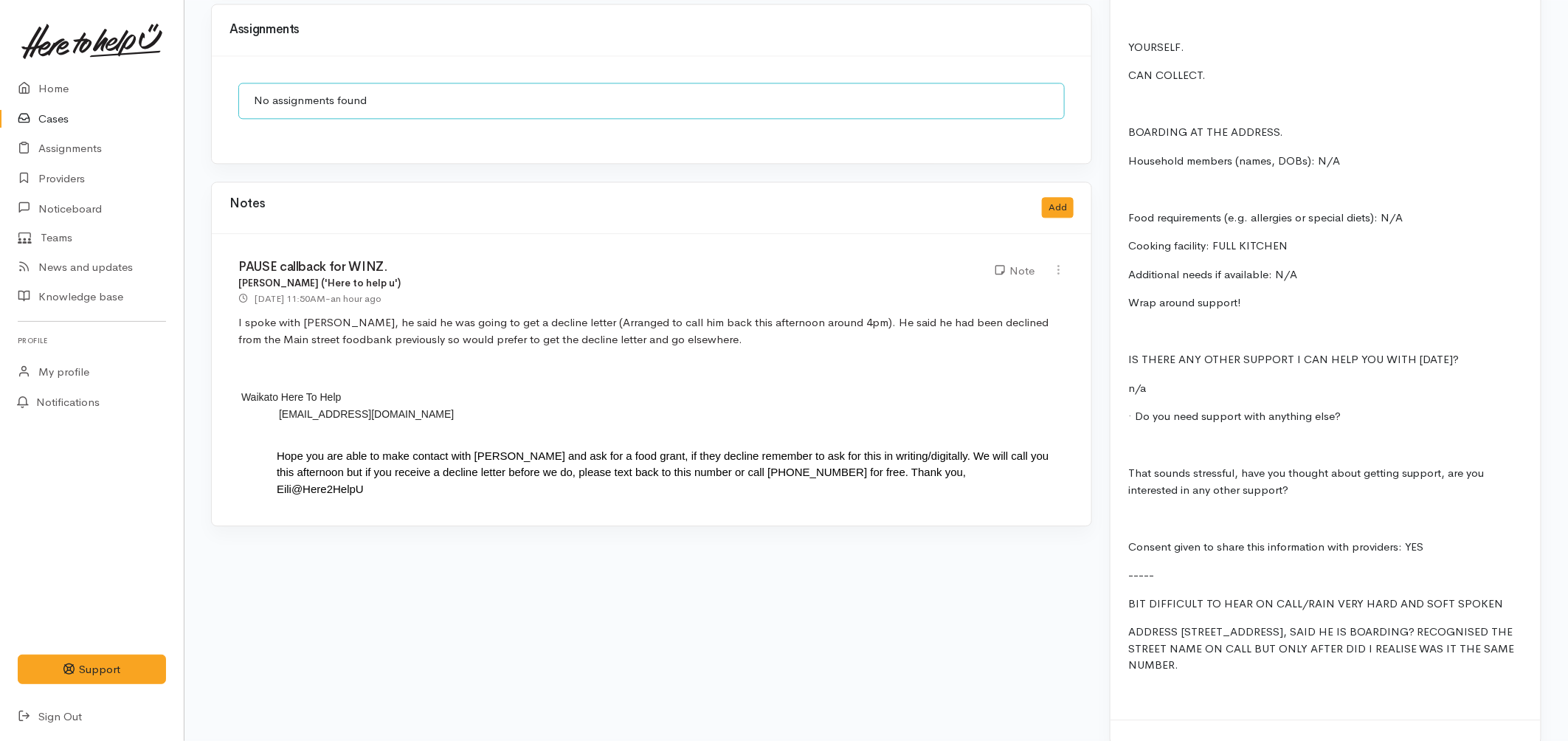
scroll to position [1640, 0]
click at [60, 83] on link "Home" at bounding box center [92, 89] width 184 height 31
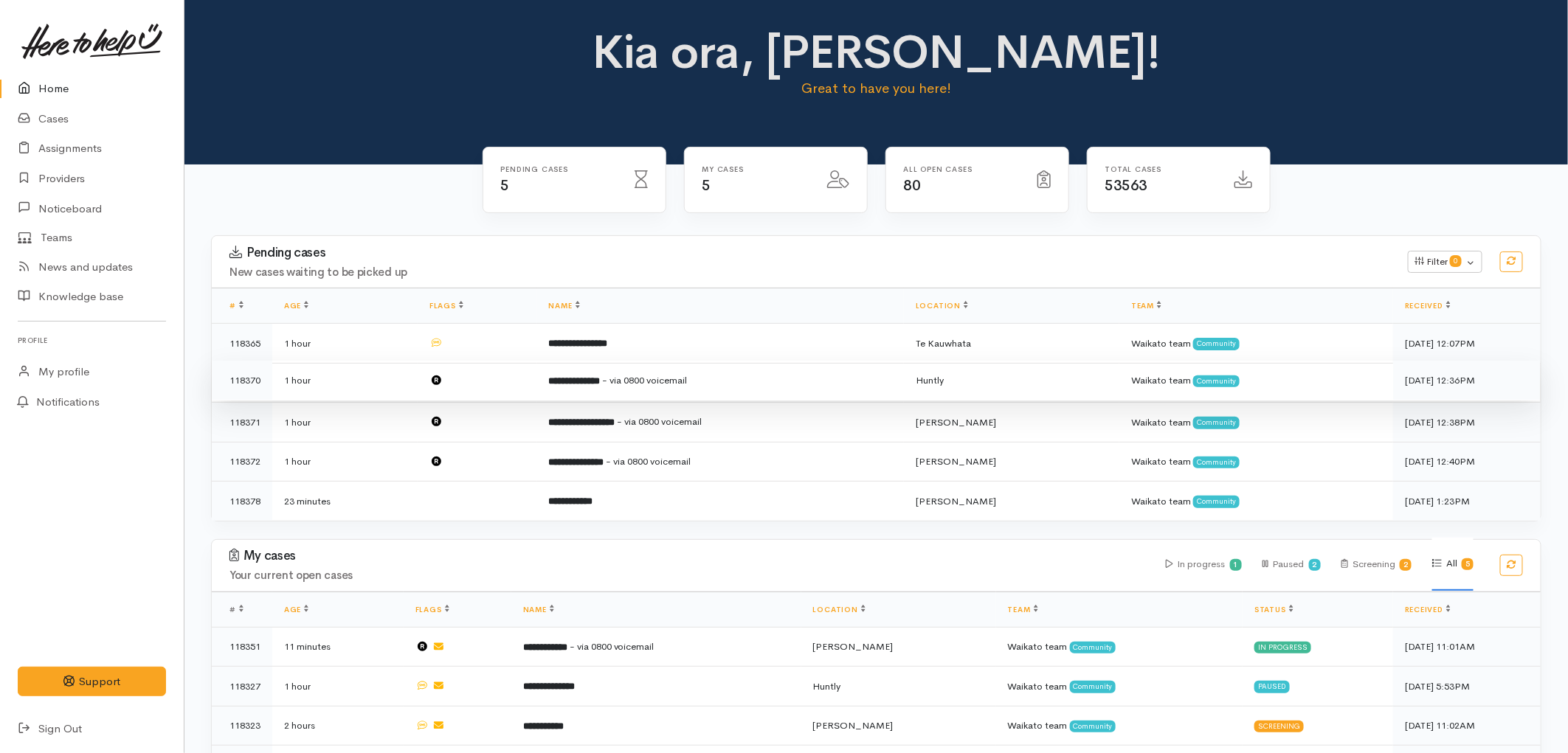
click at [499, 371] on td at bounding box center [477, 380] width 119 height 40
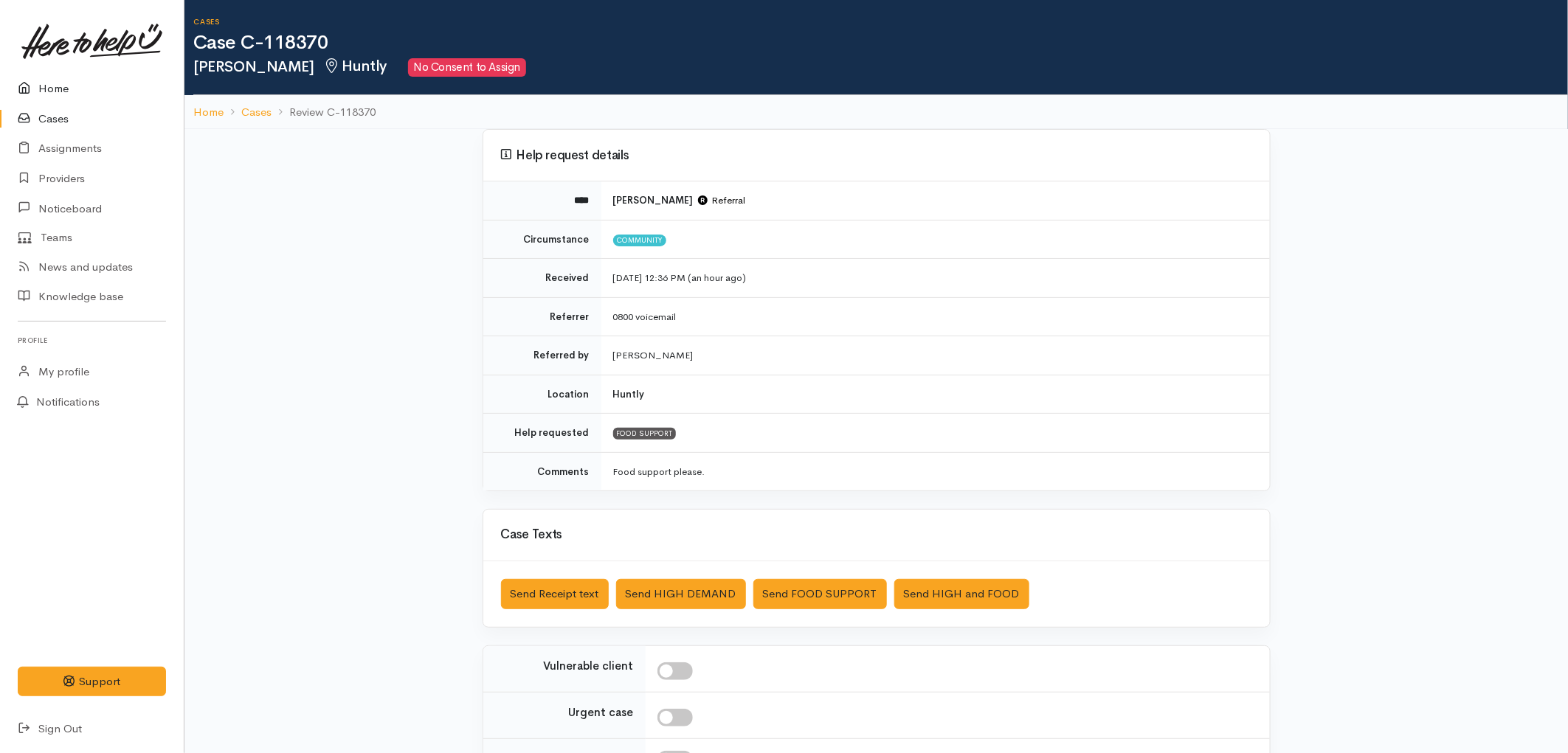
click at [53, 92] on link "Home" at bounding box center [92, 89] width 184 height 31
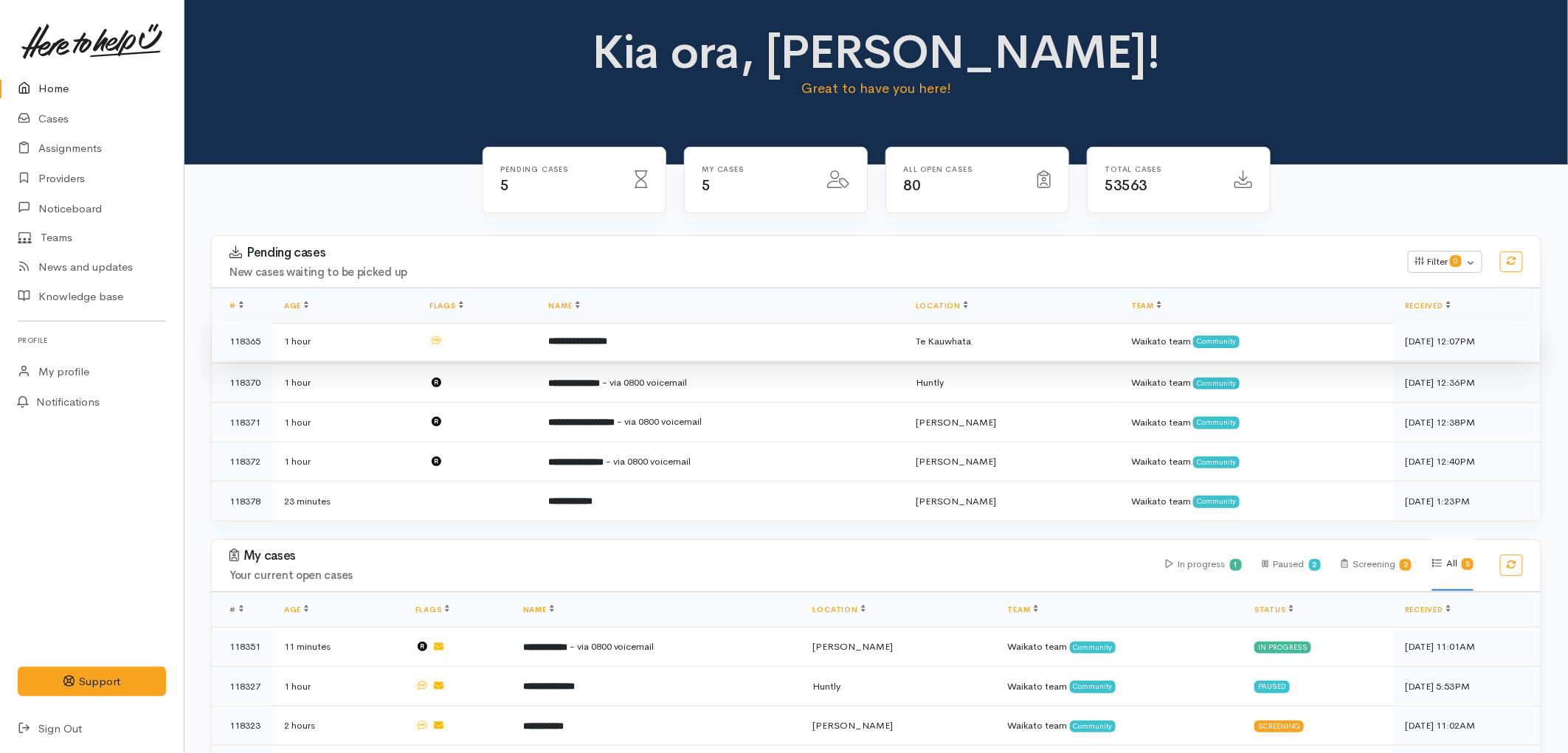
click at [530, 341] on td at bounding box center [477, 341] width 119 height 40
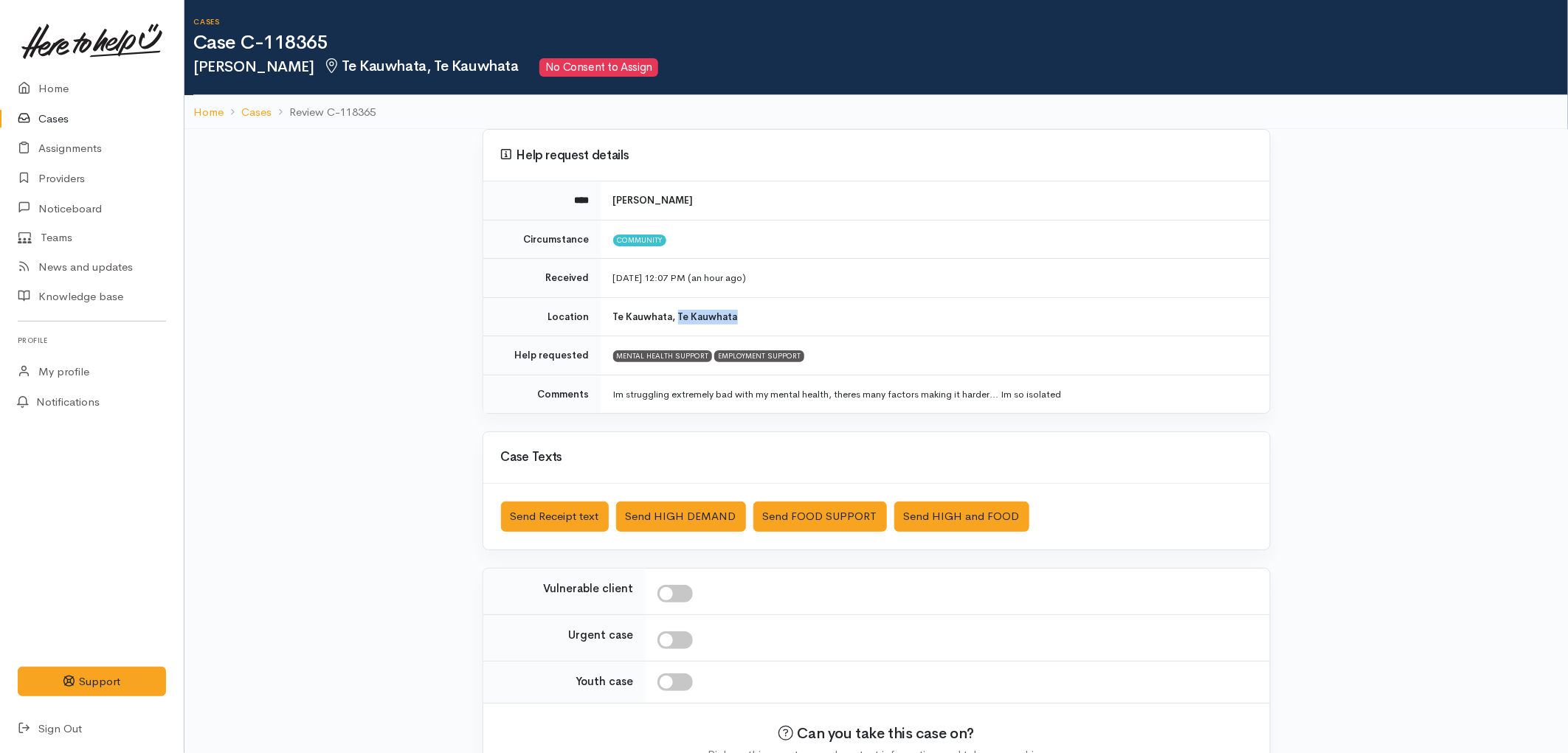
drag, startPoint x: 739, startPoint y: 315, endPoint x: 677, endPoint y: 312, distance: 62.1
click at [677, 312] on td "Te Kauwhata, Te Kauwhata" at bounding box center [935, 316] width 668 height 39
copy b "Te Kauwhata"
click at [45, 122] on link "Cases" at bounding box center [92, 119] width 184 height 31
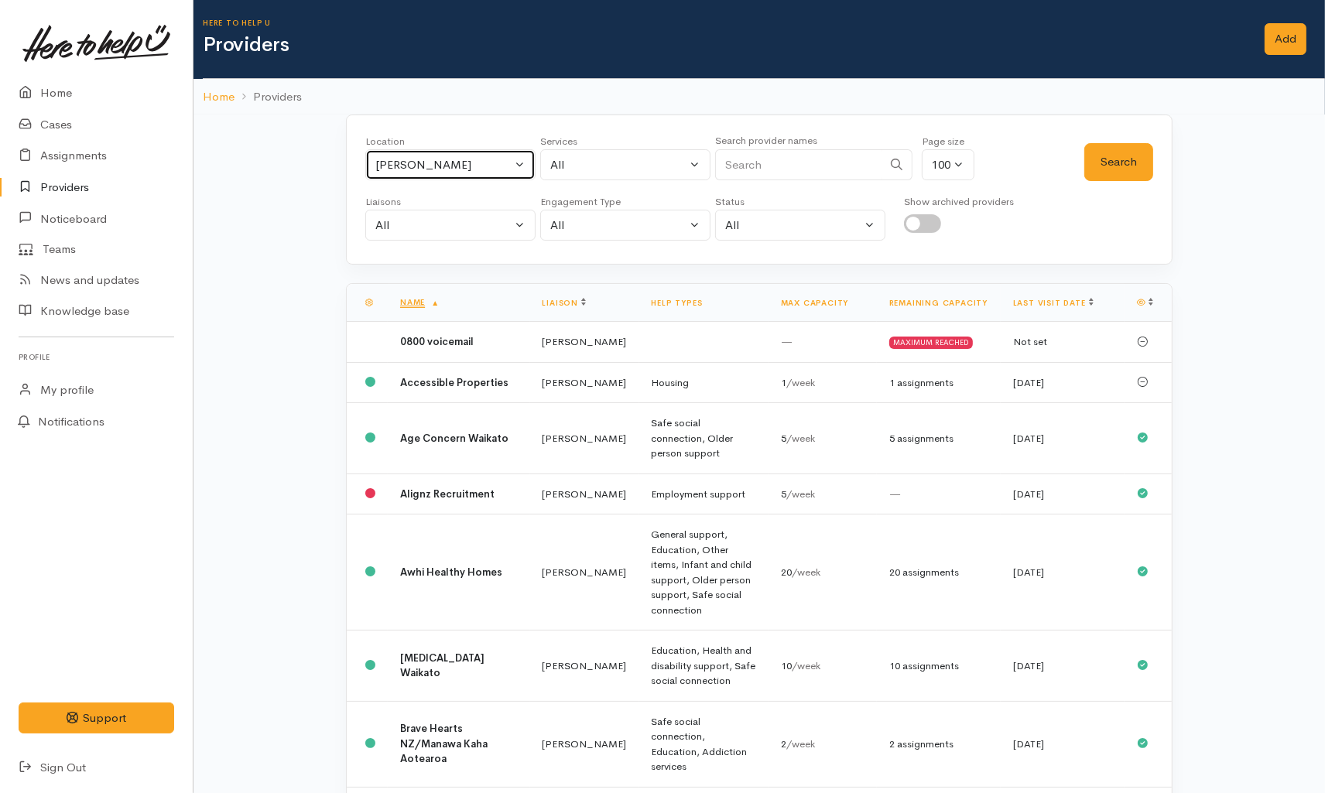
click at [392, 159] on div "Hamilton" at bounding box center [443, 165] width 136 height 18
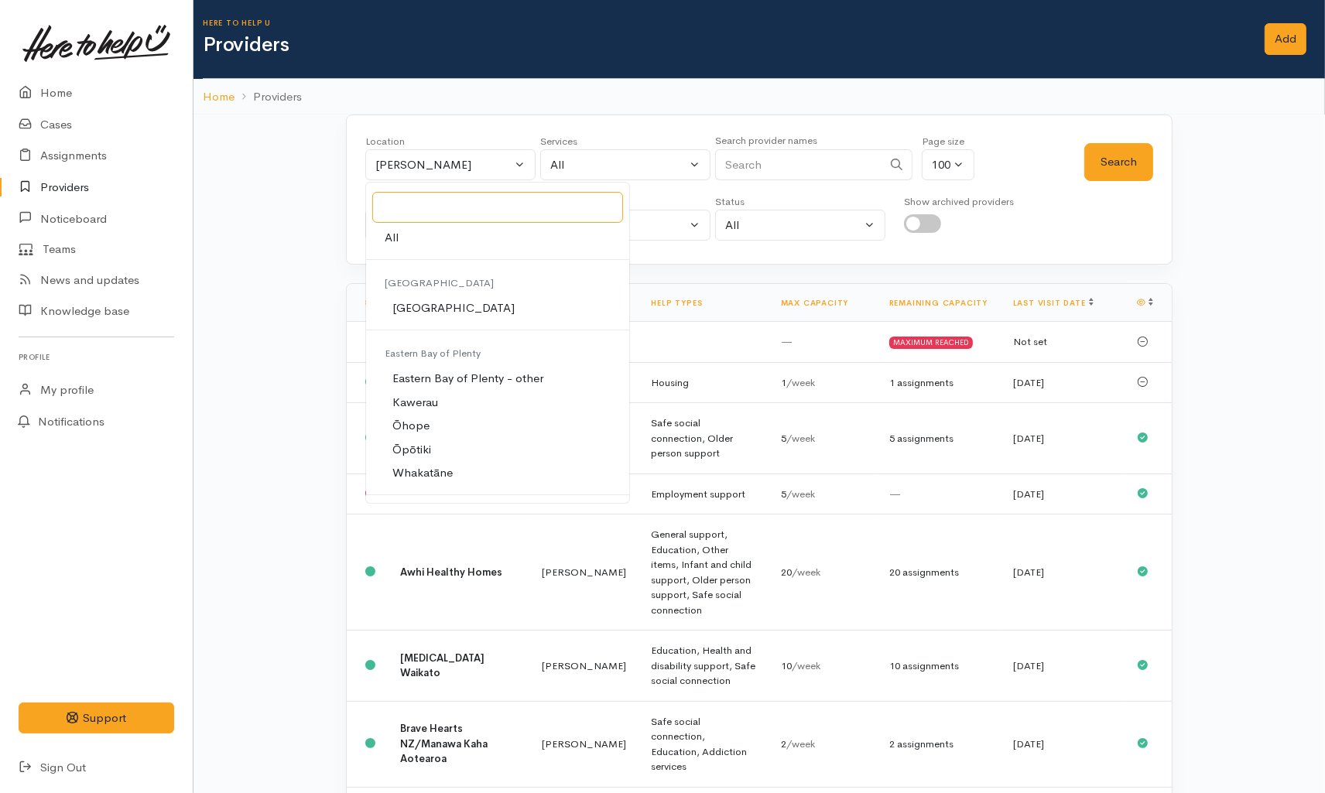
paste input "Te Kauwhata"
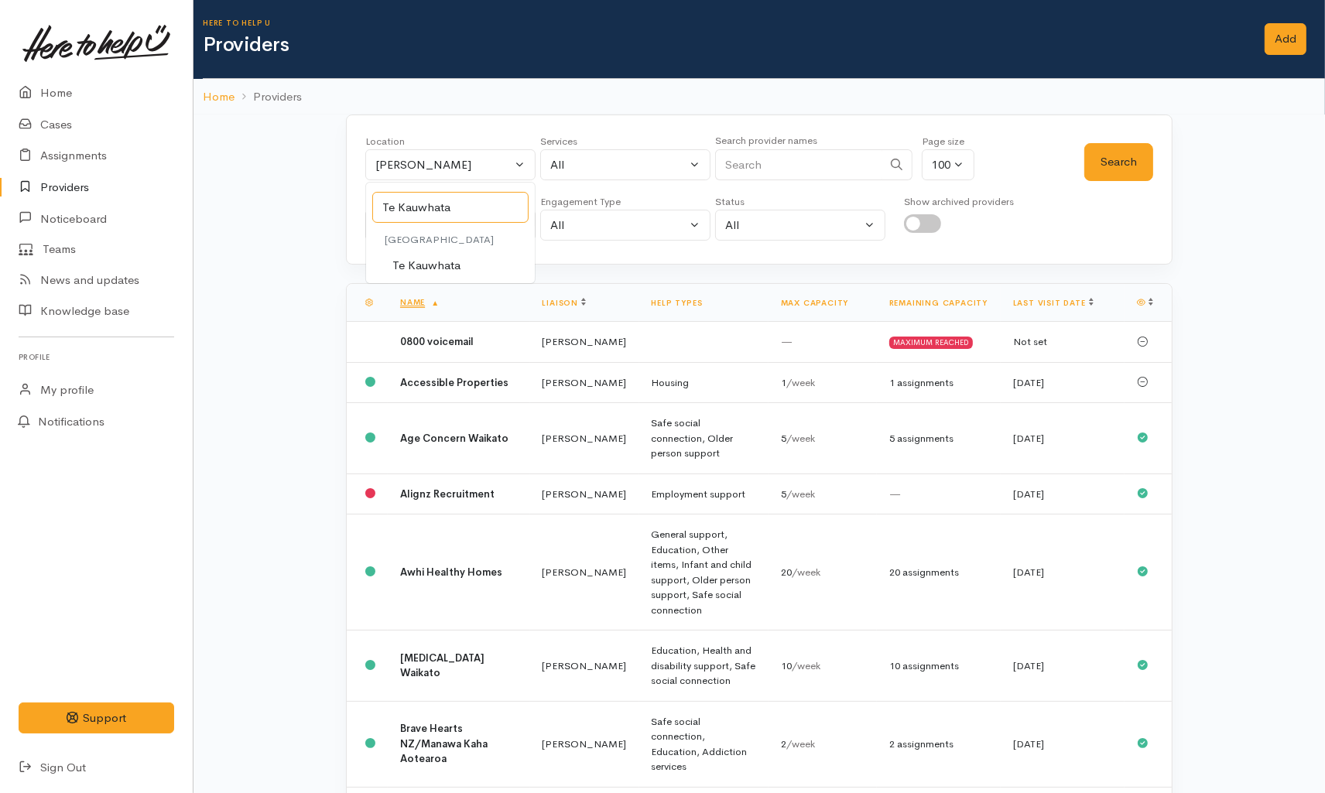
type input "Te Kauwhata"
click at [451, 261] on span "Te Kauwhata" at bounding box center [426, 266] width 68 height 18
select select "130"
click at [1128, 159] on button "Search" at bounding box center [1118, 162] width 69 height 38
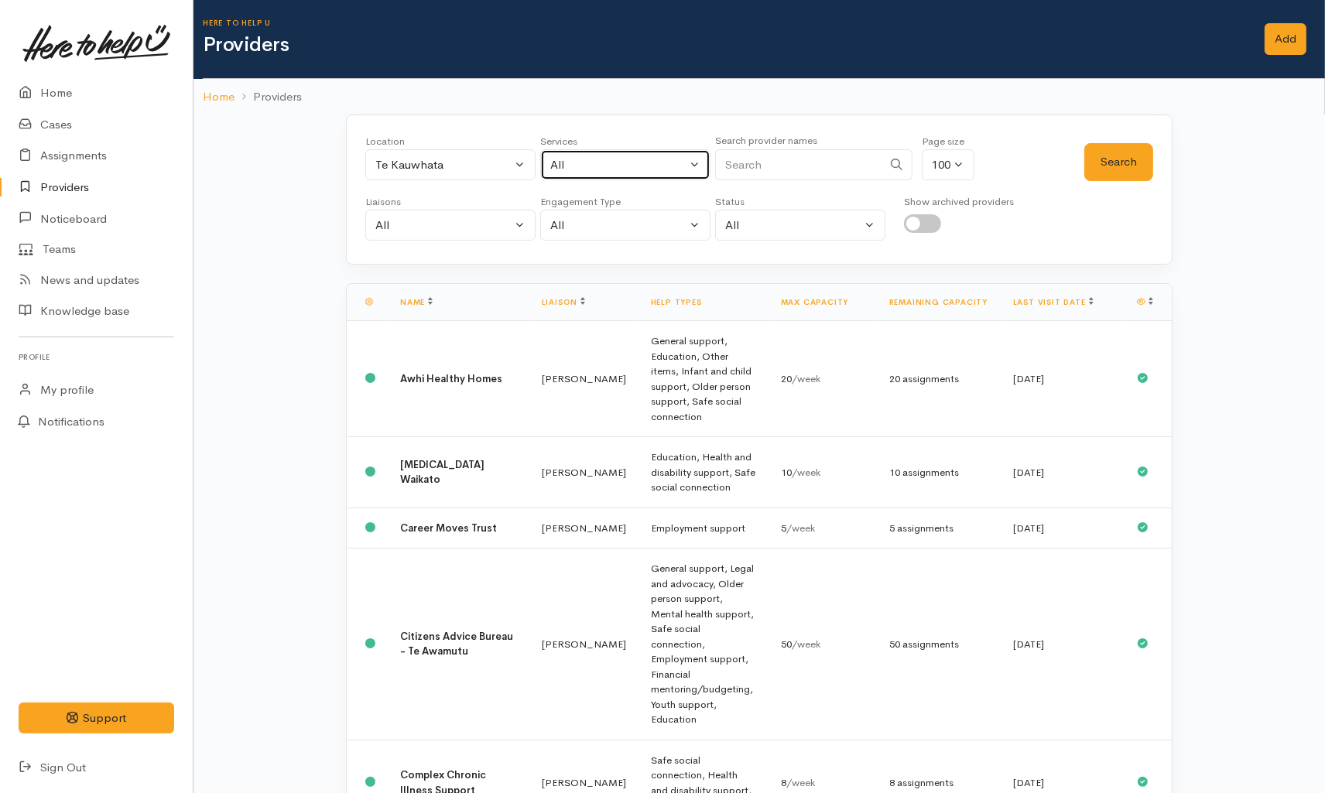
click at [624, 158] on div "All" at bounding box center [618, 165] width 136 height 18
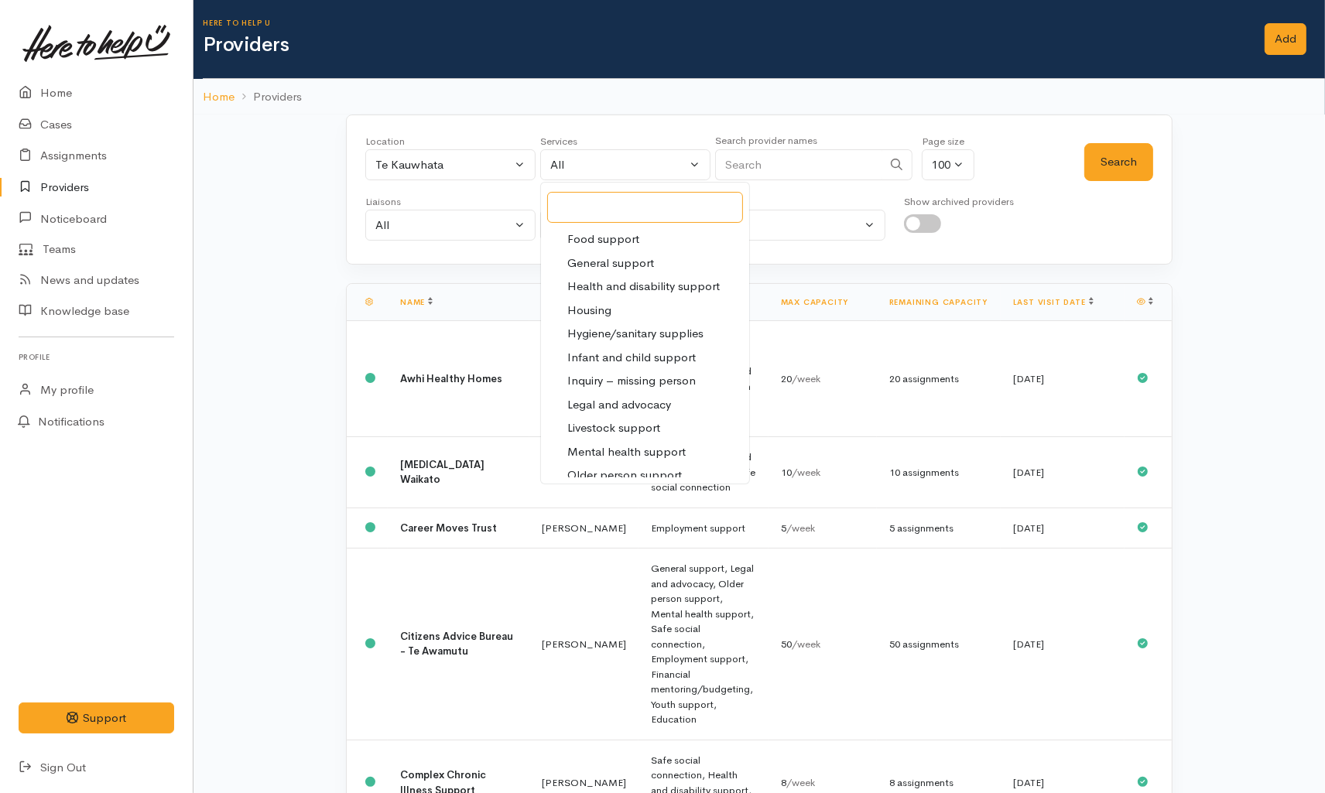
scroll to position [344, 0]
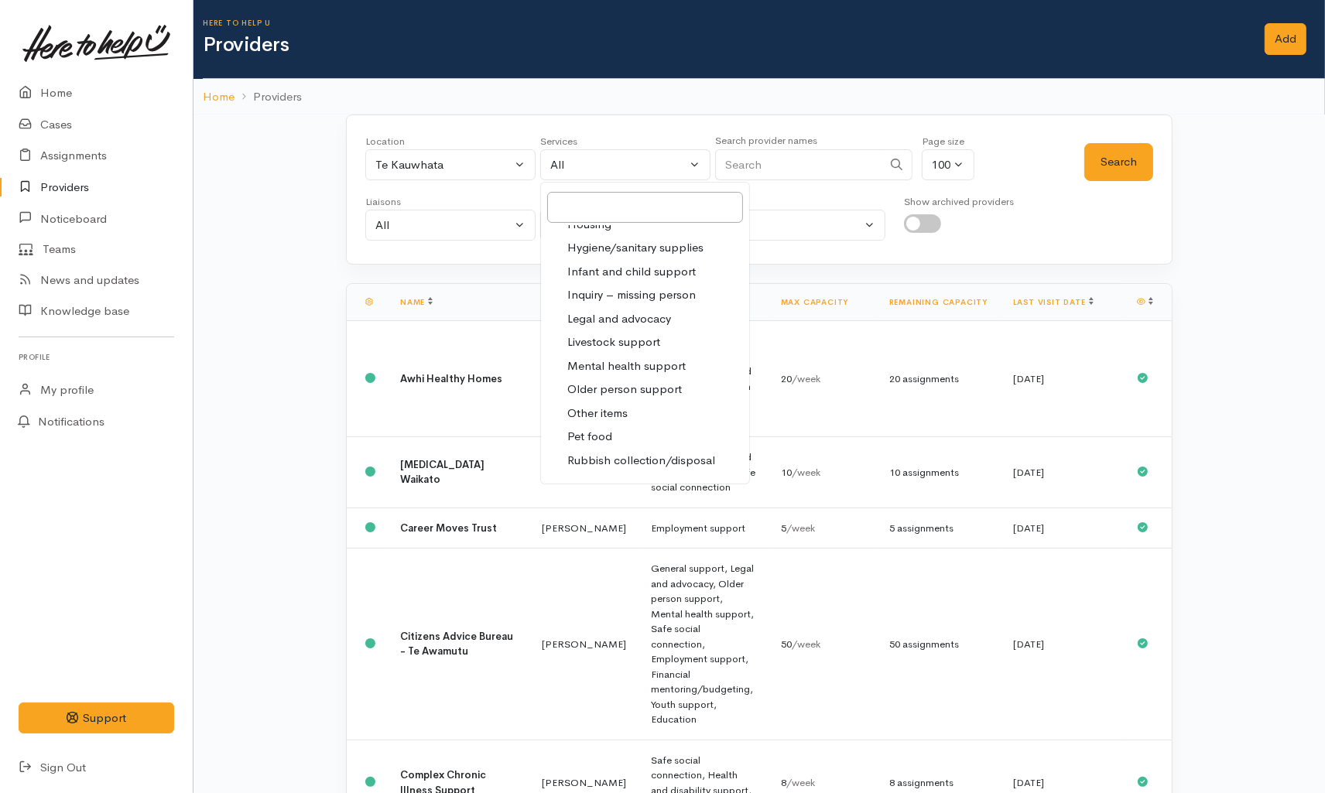
click at [636, 365] on span "Mental health support" at bounding box center [626, 367] width 118 height 18
select select "5"
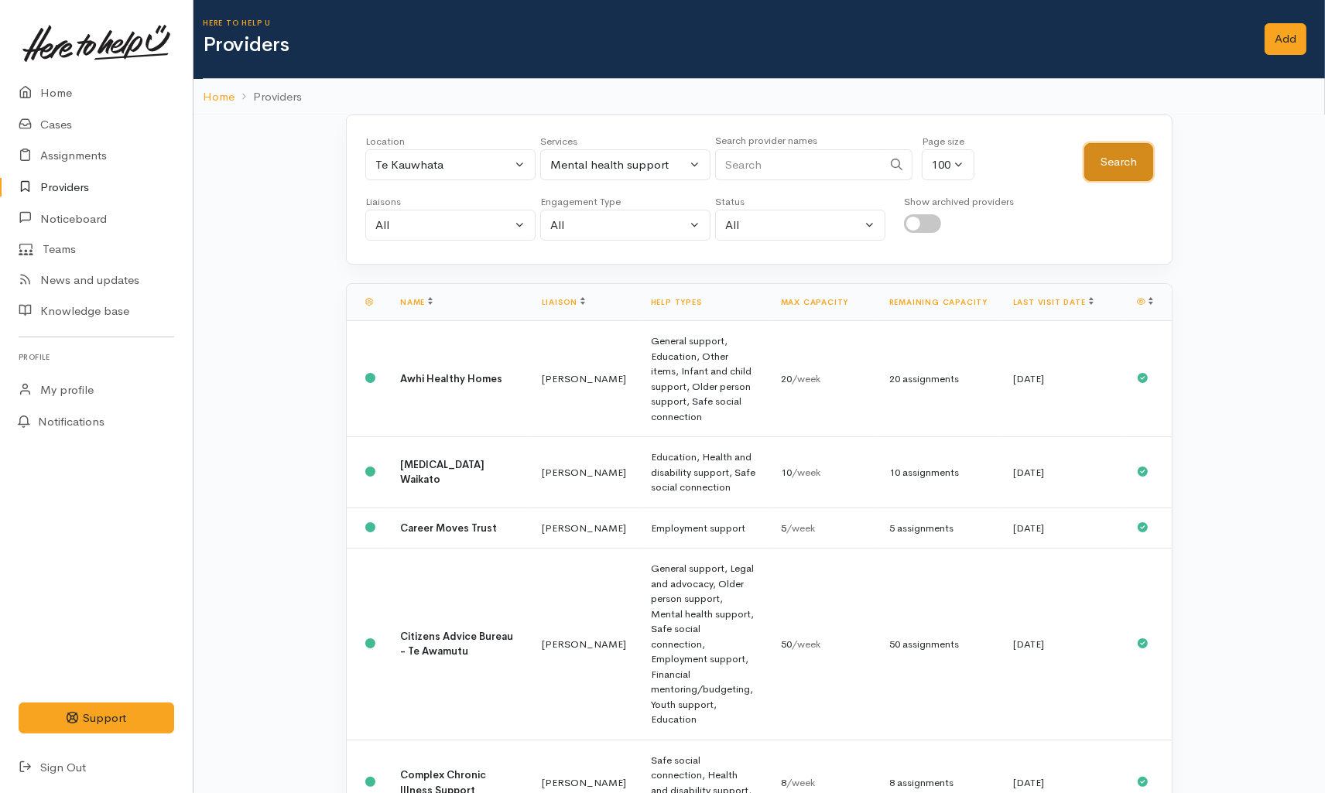
click at [1101, 163] on button "Search" at bounding box center [1118, 162] width 69 height 38
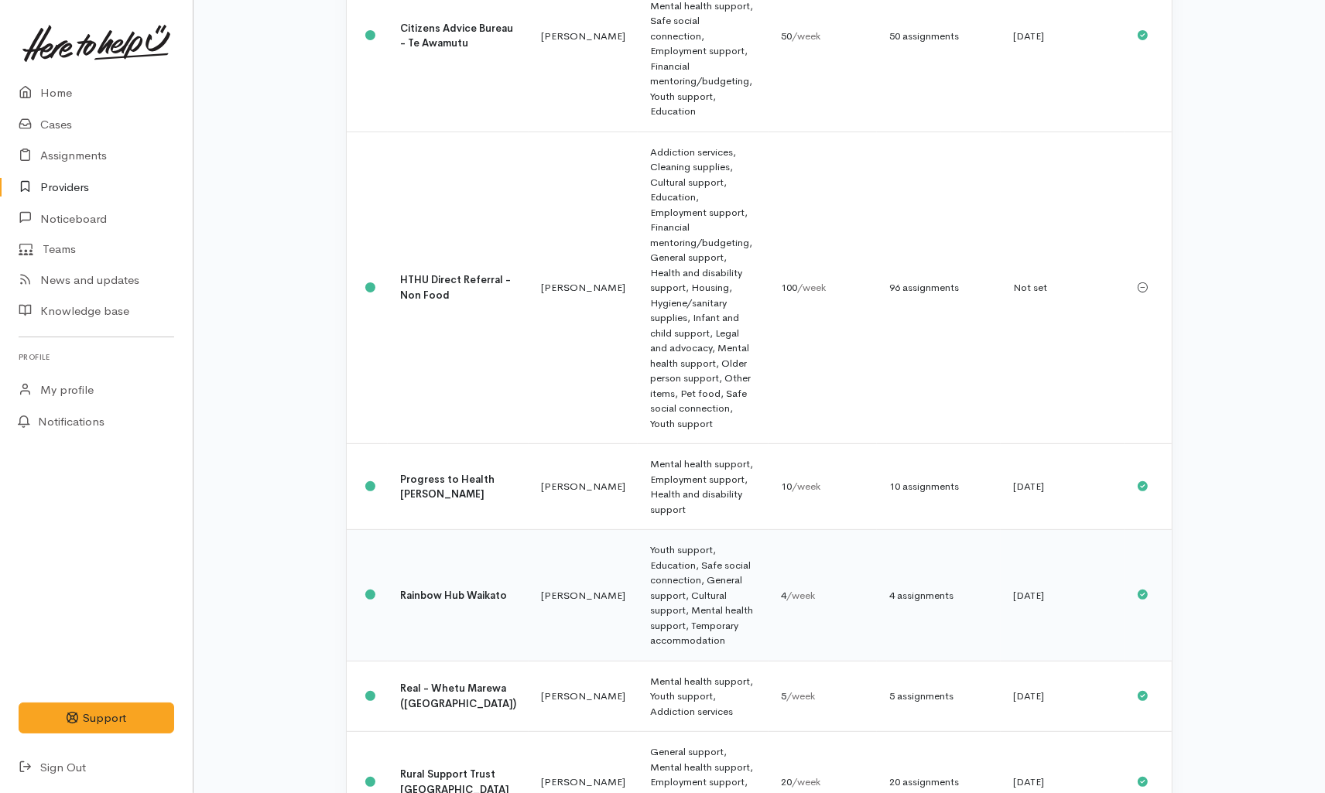
scroll to position [382, 0]
click at [532, 731] on td "Nicole Rusk" at bounding box center [583, 781] width 109 height 101
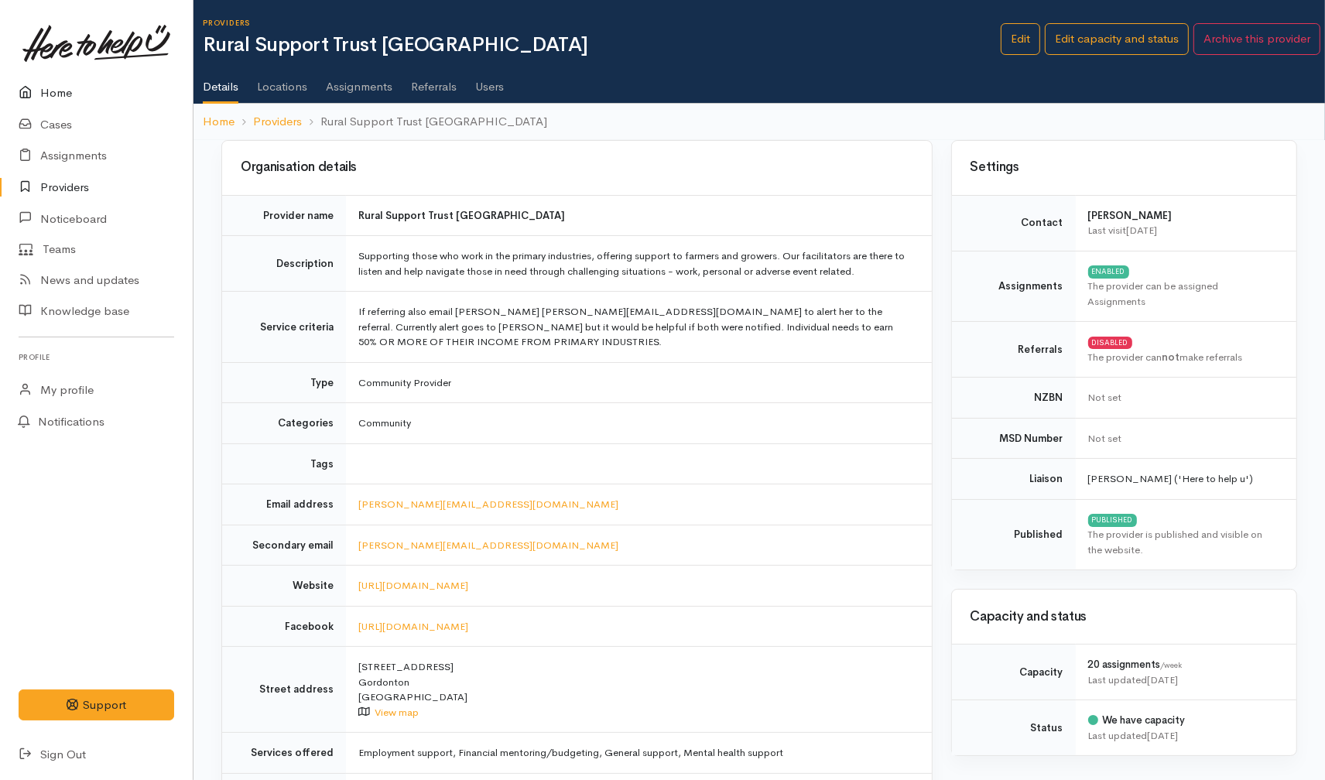
click at [77, 93] on link "Home" at bounding box center [96, 93] width 193 height 32
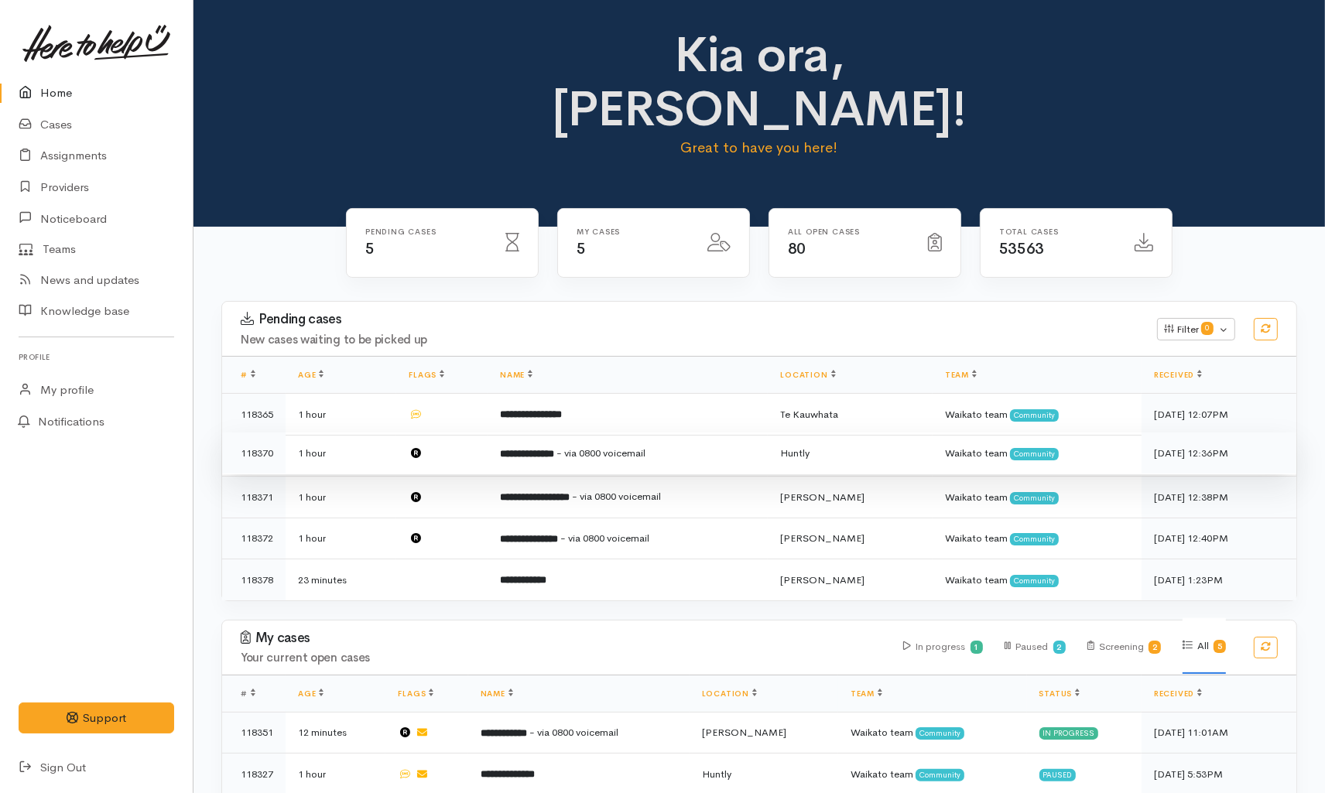
click at [526, 433] on td "**********" at bounding box center [628, 454] width 280 height 42
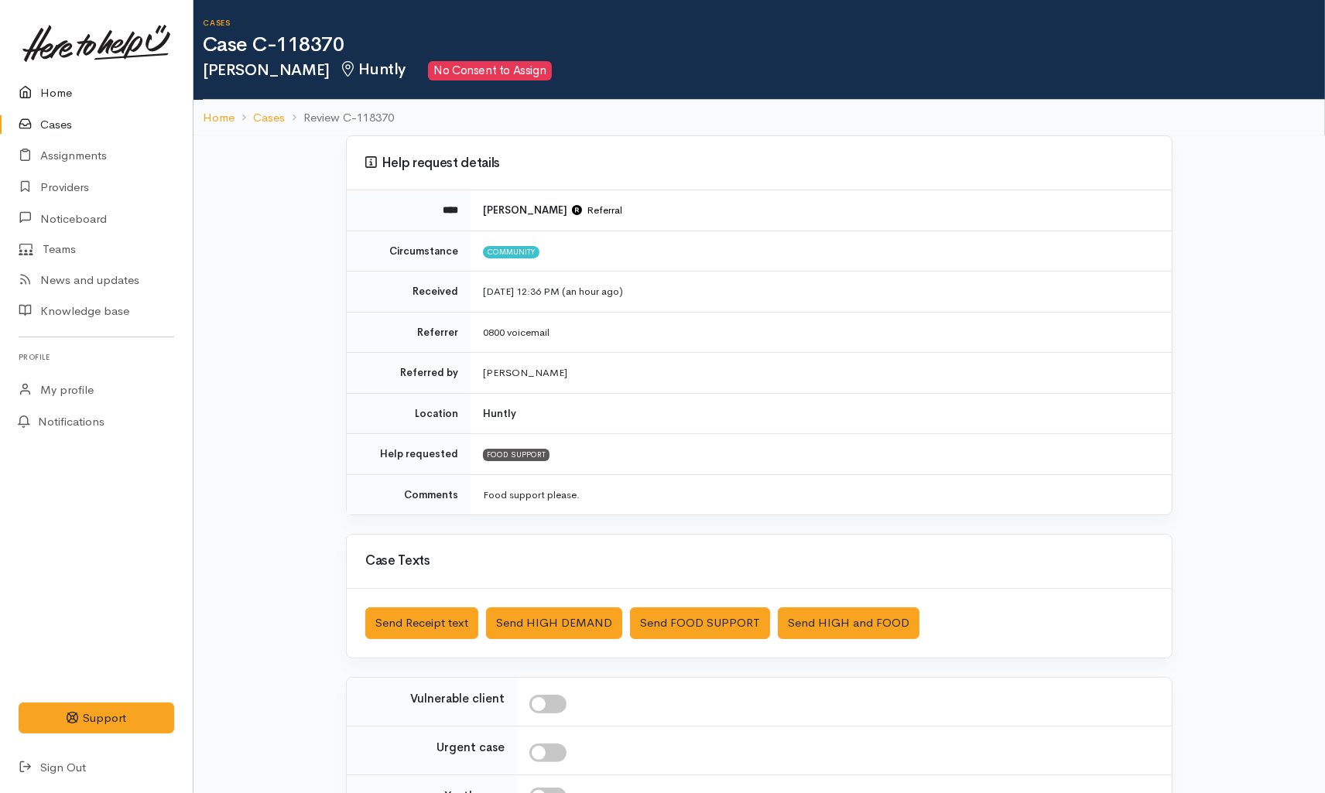
click at [57, 88] on link "Home" at bounding box center [96, 93] width 193 height 32
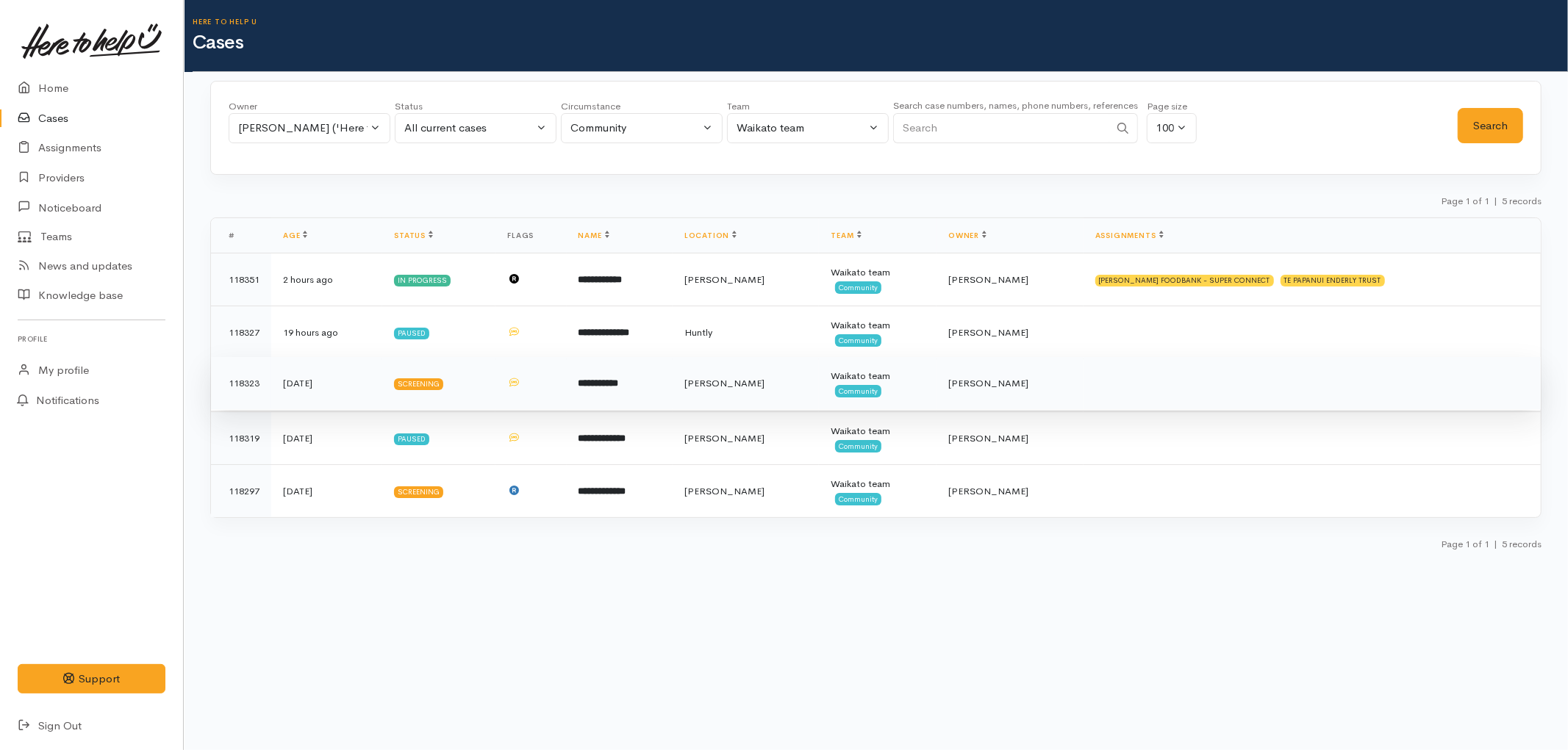
click at [619, 379] on b "**********" at bounding box center [598, 384] width 41 height 9
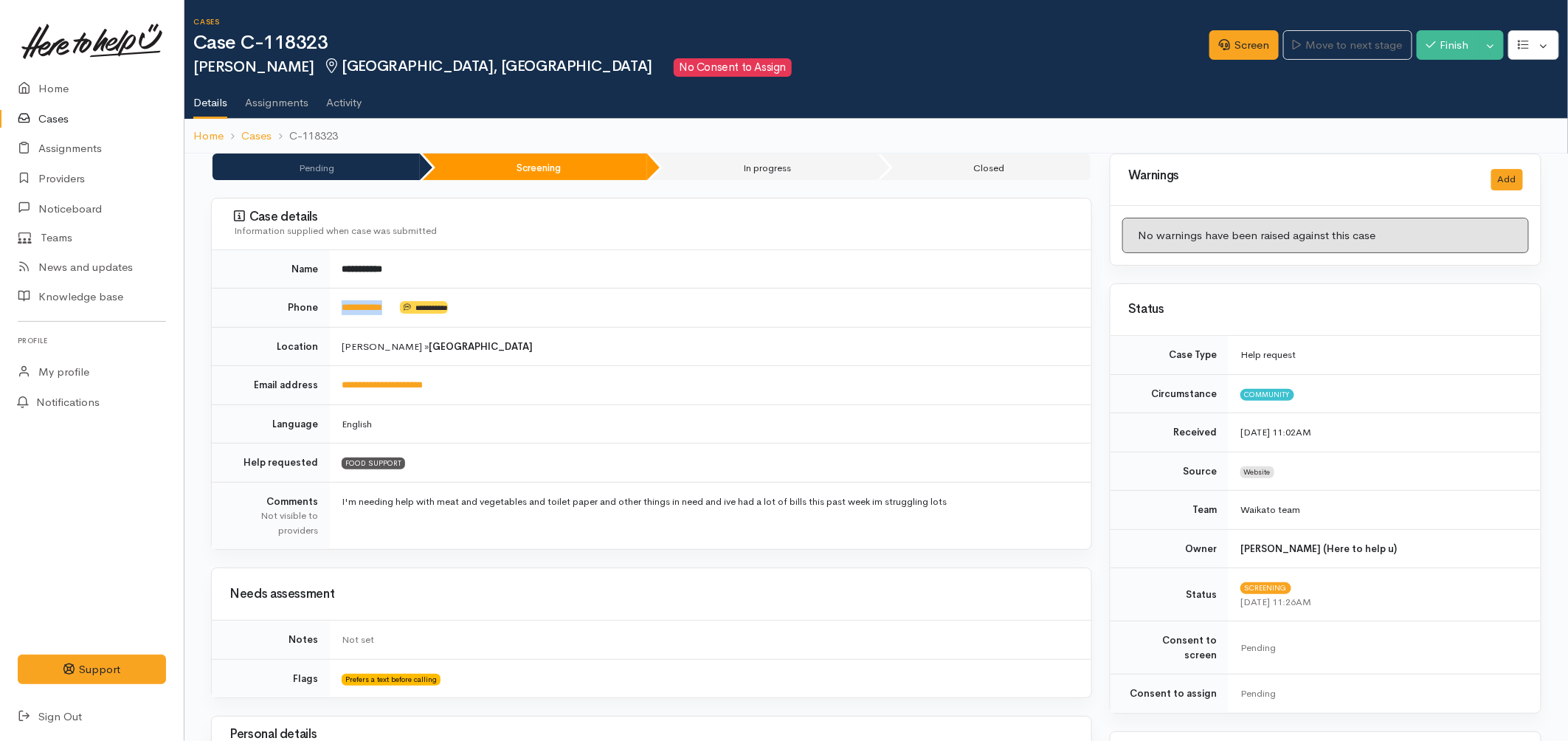
drag, startPoint x: 375, startPoint y: 307, endPoint x: 339, endPoint y: 305, distance: 36.1
click at [339, 305] on td "**********" at bounding box center [710, 308] width 762 height 39
copy td "**********"
click at [1251, 52] on link "Screen" at bounding box center [1244, 46] width 70 height 31
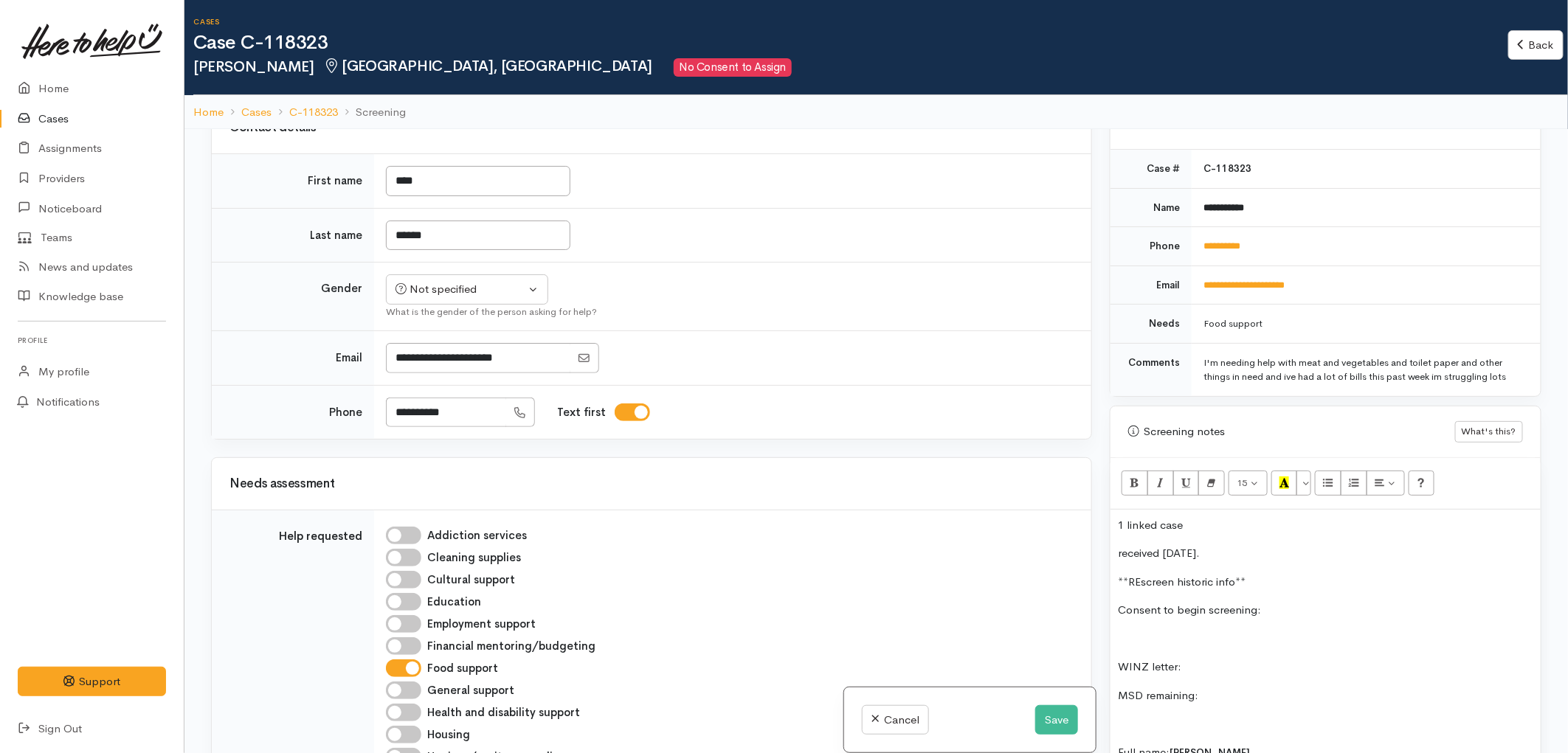
scroll to position [655, 0]
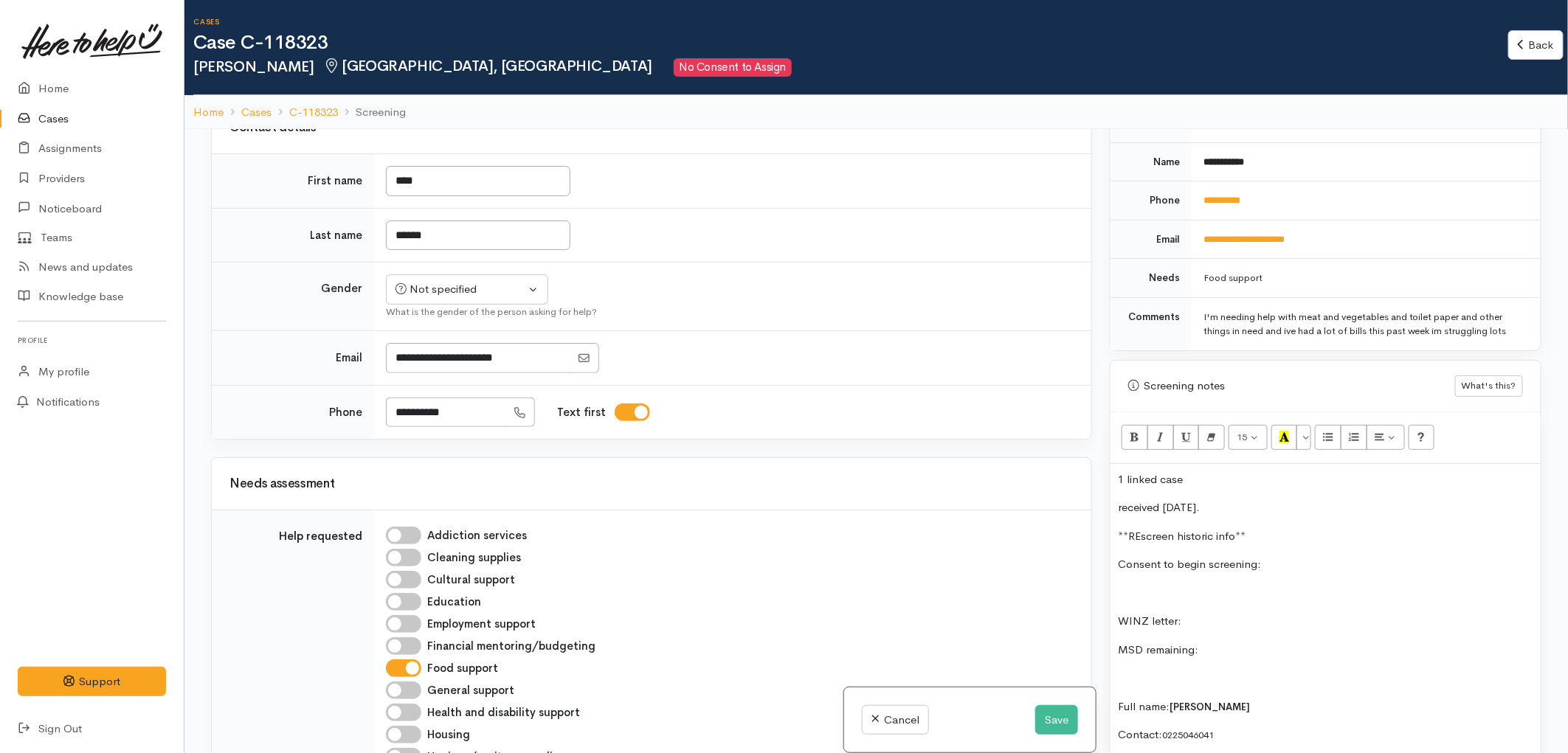
click at [1208, 472] on p "1 linked case" at bounding box center [1326, 480] width 416 height 17
click at [1053, 721] on button "Save" at bounding box center [1056, 721] width 43 height 31
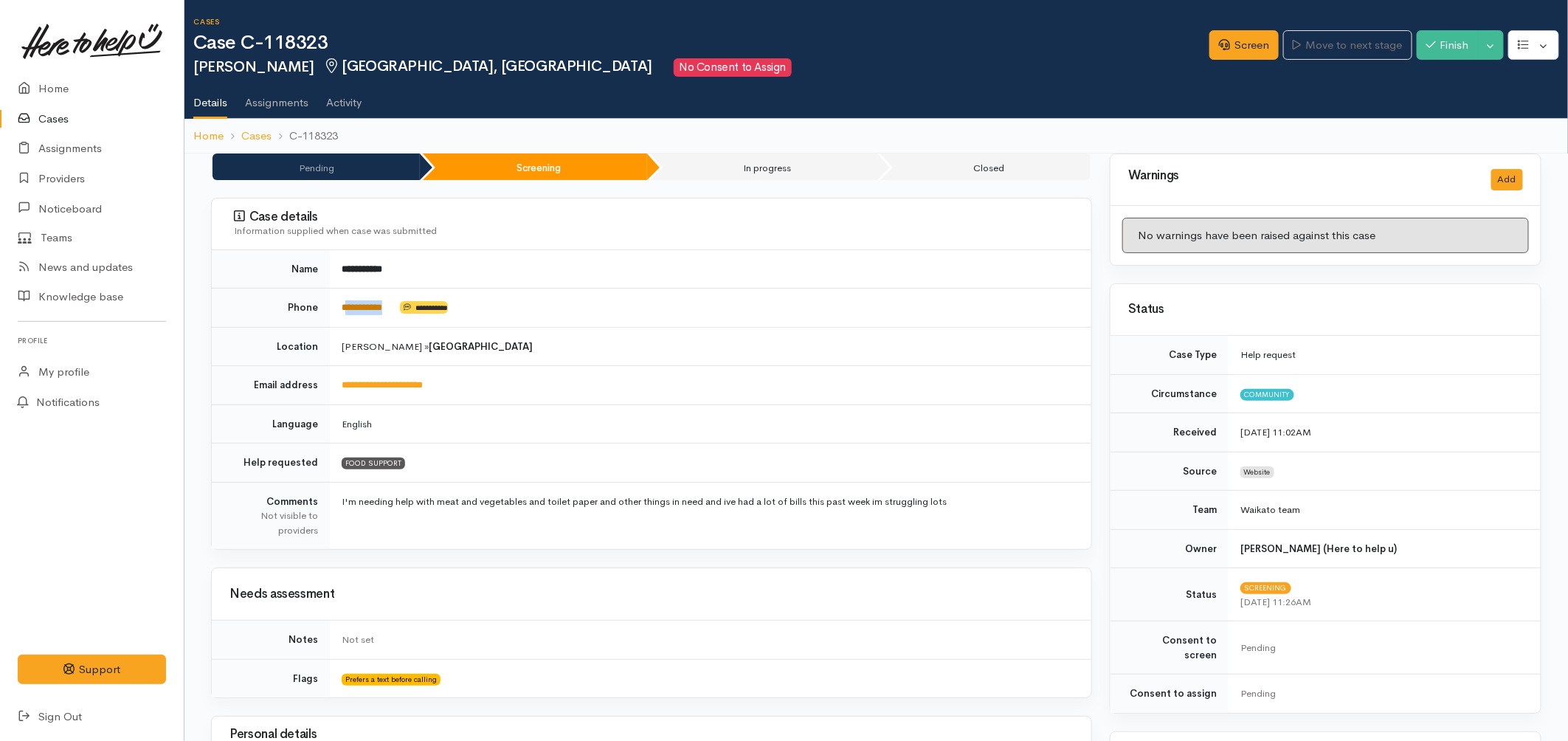
drag, startPoint x: 406, startPoint y: 313, endPoint x: 349, endPoint y: 313, distance: 57.0
click at [349, 313] on td "**********" at bounding box center [710, 308] width 762 height 39
copy td "*********"
drag, startPoint x: 334, startPoint y: 41, endPoint x: 269, endPoint y: 42, distance: 65.0
click at [269, 42] on h1 "Case C-118323" at bounding box center [702, 43] width 1016 height 21
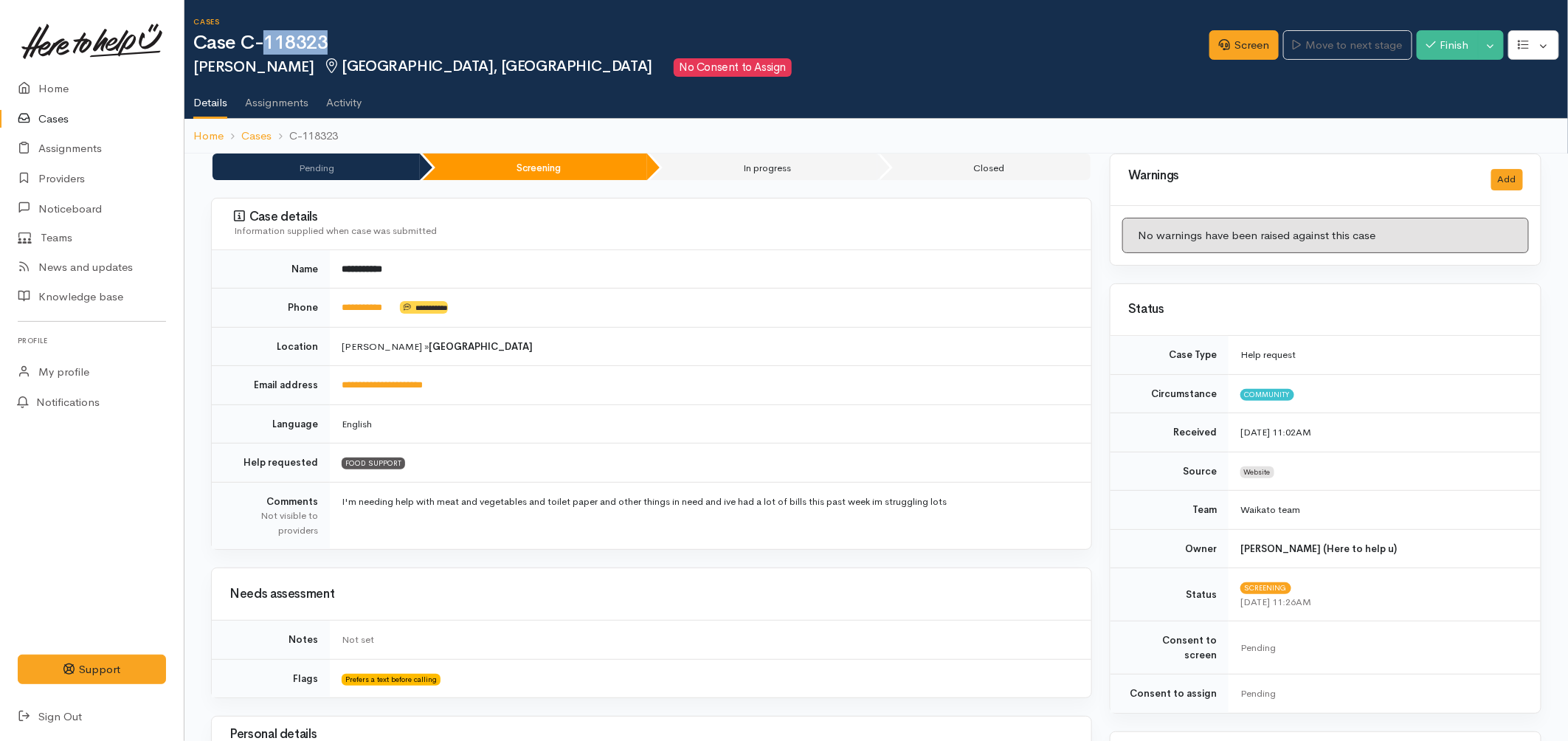
copy h1 "118323"
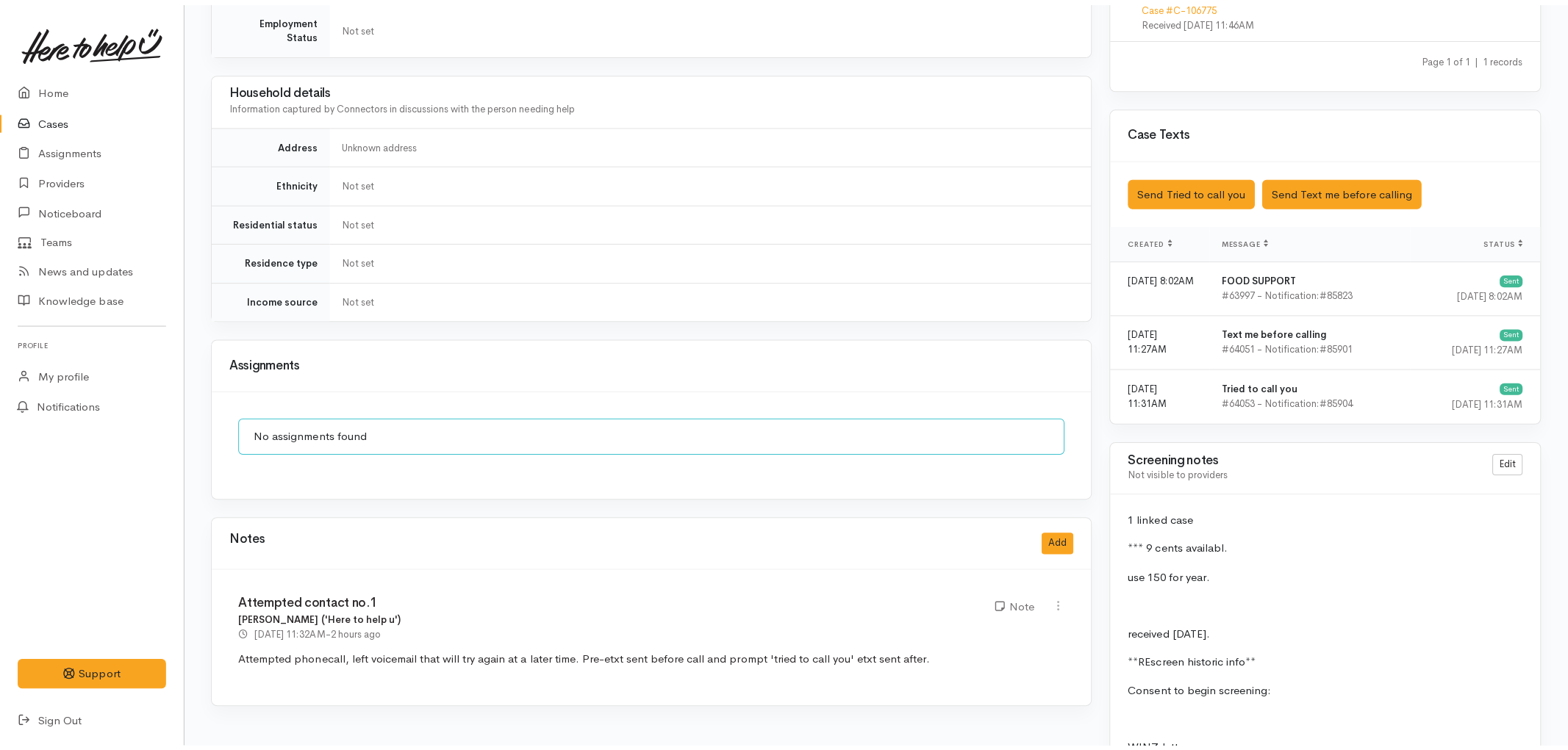
scroll to position [980, 0]
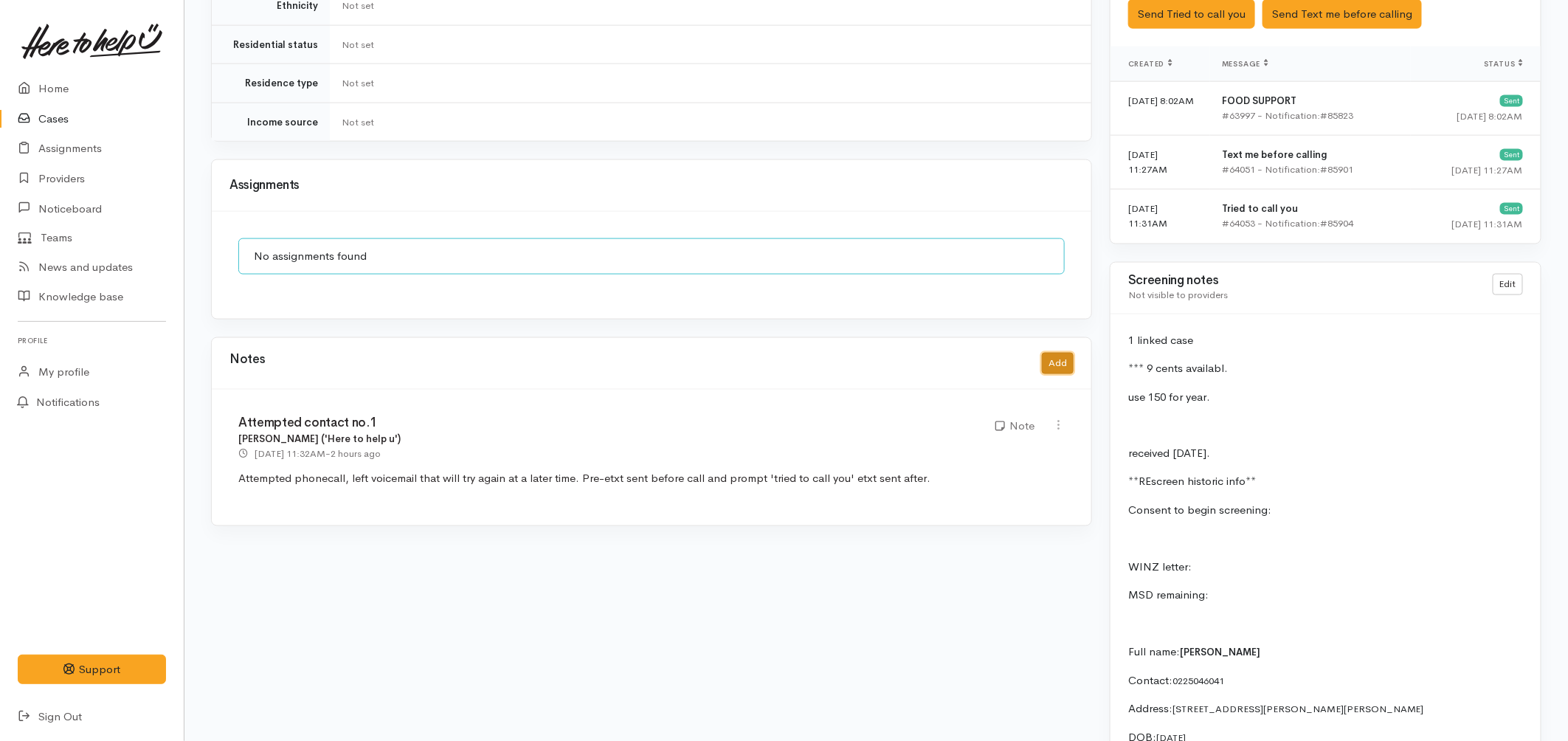
click at [1052, 353] on button "Add" at bounding box center [1057, 363] width 31 height 21
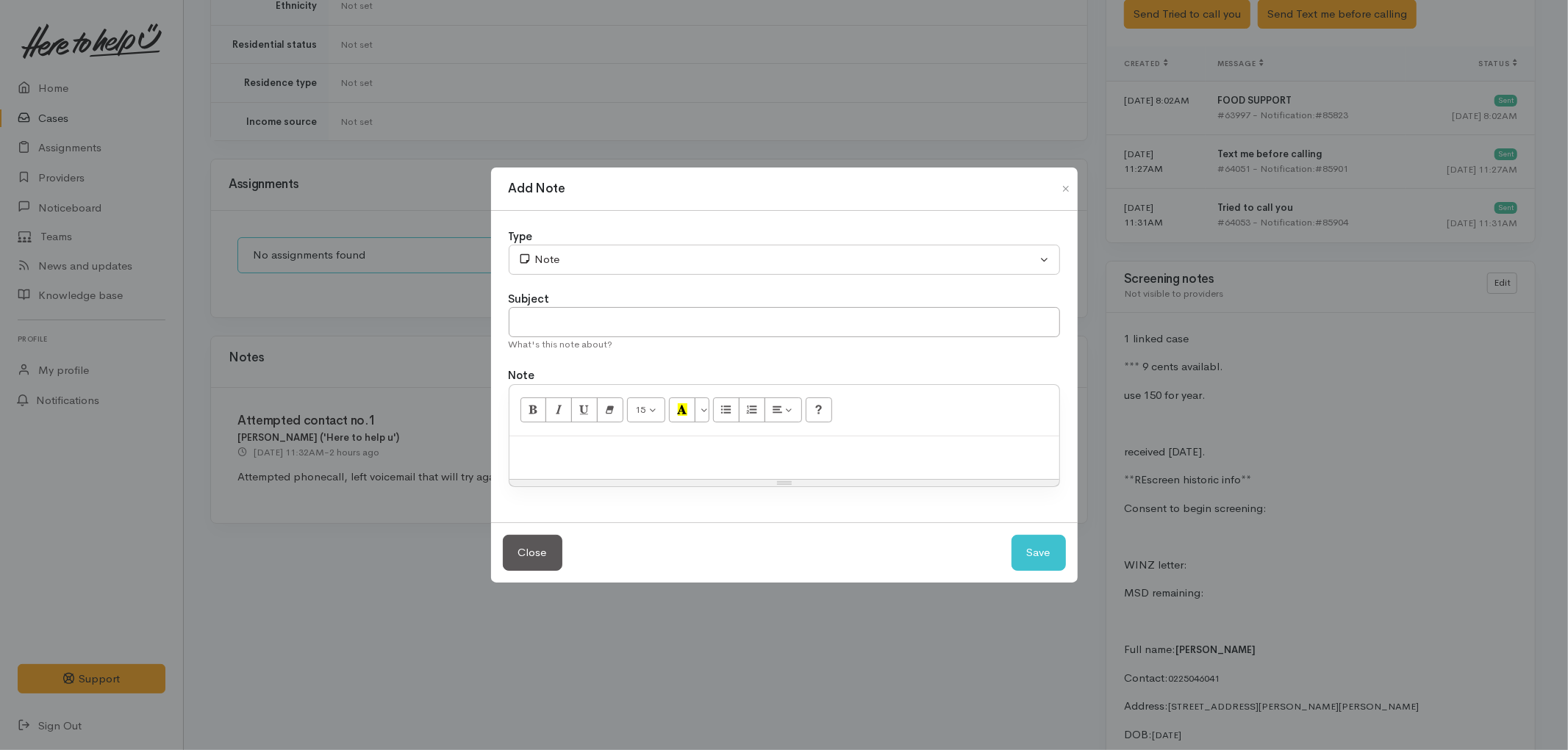
click at [594, 438] on div at bounding box center [784, 459] width 550 height 44
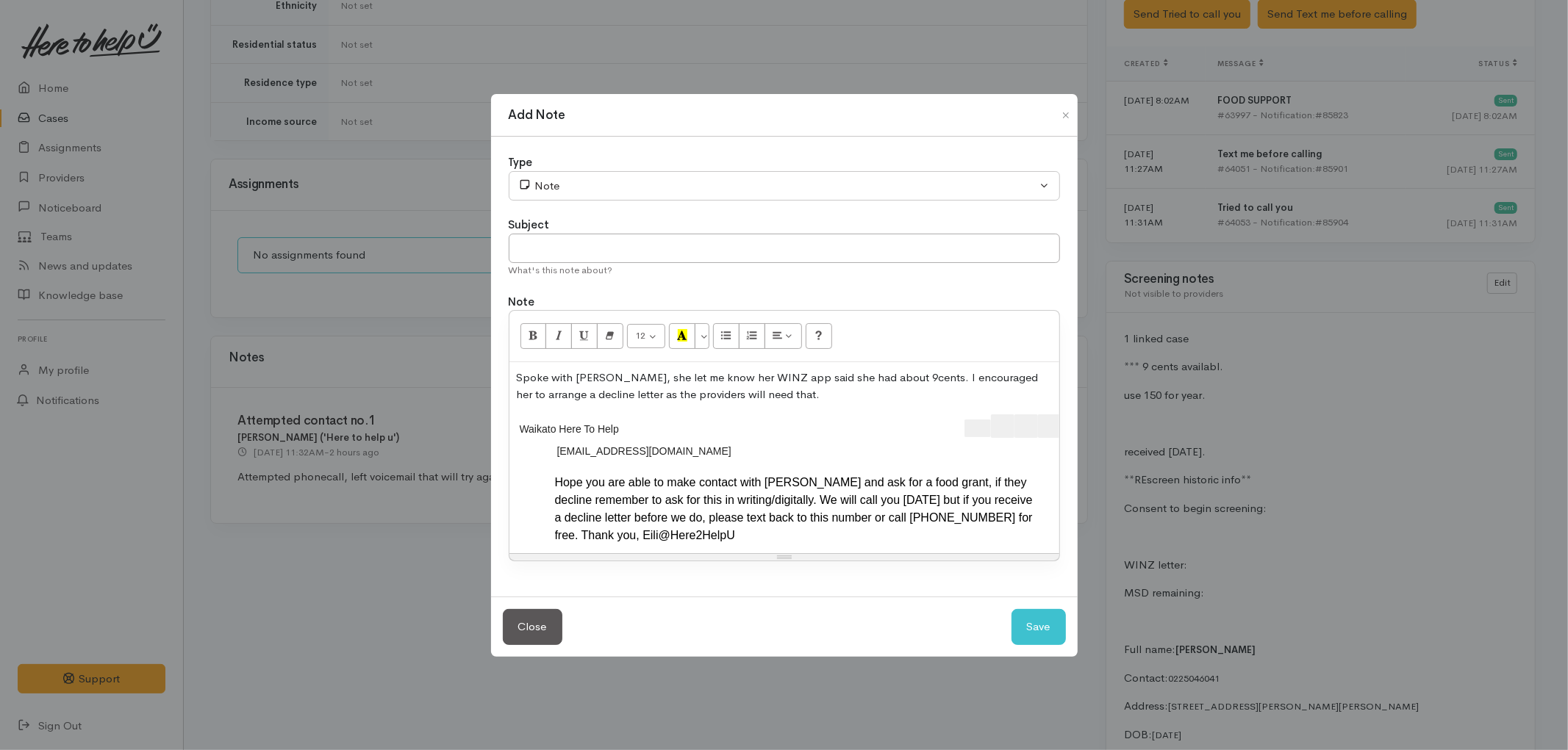
click at [818, 385] on p "Spoke with Tyla, she let me know her WINZ app said she had about 9cents. I enco…" at bounding box center [784, 385] width 535 height 33
click at [799, 401] on p "Spoke with Tyla, she let me know her WINZ app said she had about 9cents. I enco…" at bounding box center [784, 385] width 535 height 33
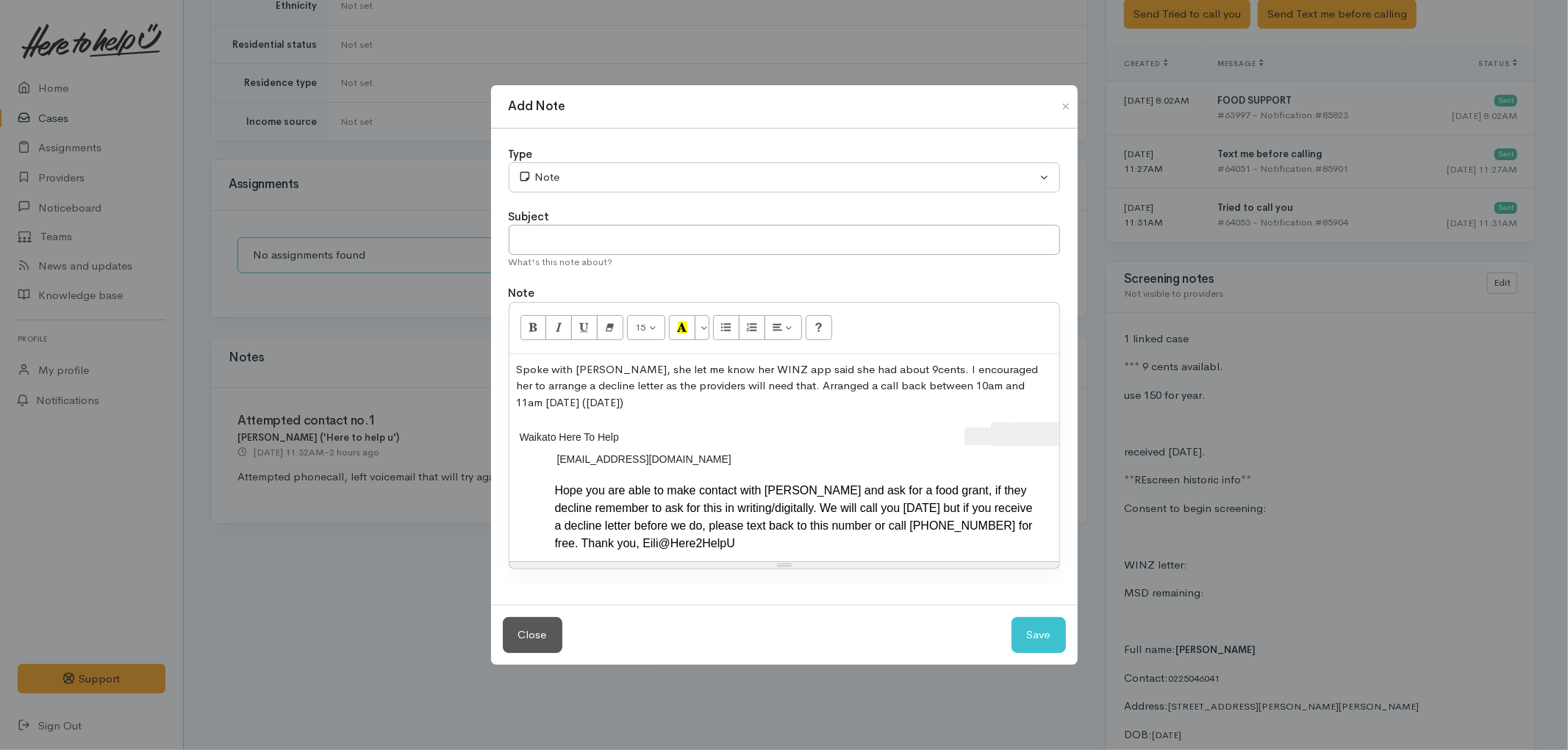
scroll to position [0, 30]
drag, startPoint x: 931, startPoint y: 436, endPoint x: 1059, endPoint y: 437, distance: 128.0
click at [1059, 437] on div at bounding box center [827, 436] width 461 height 28
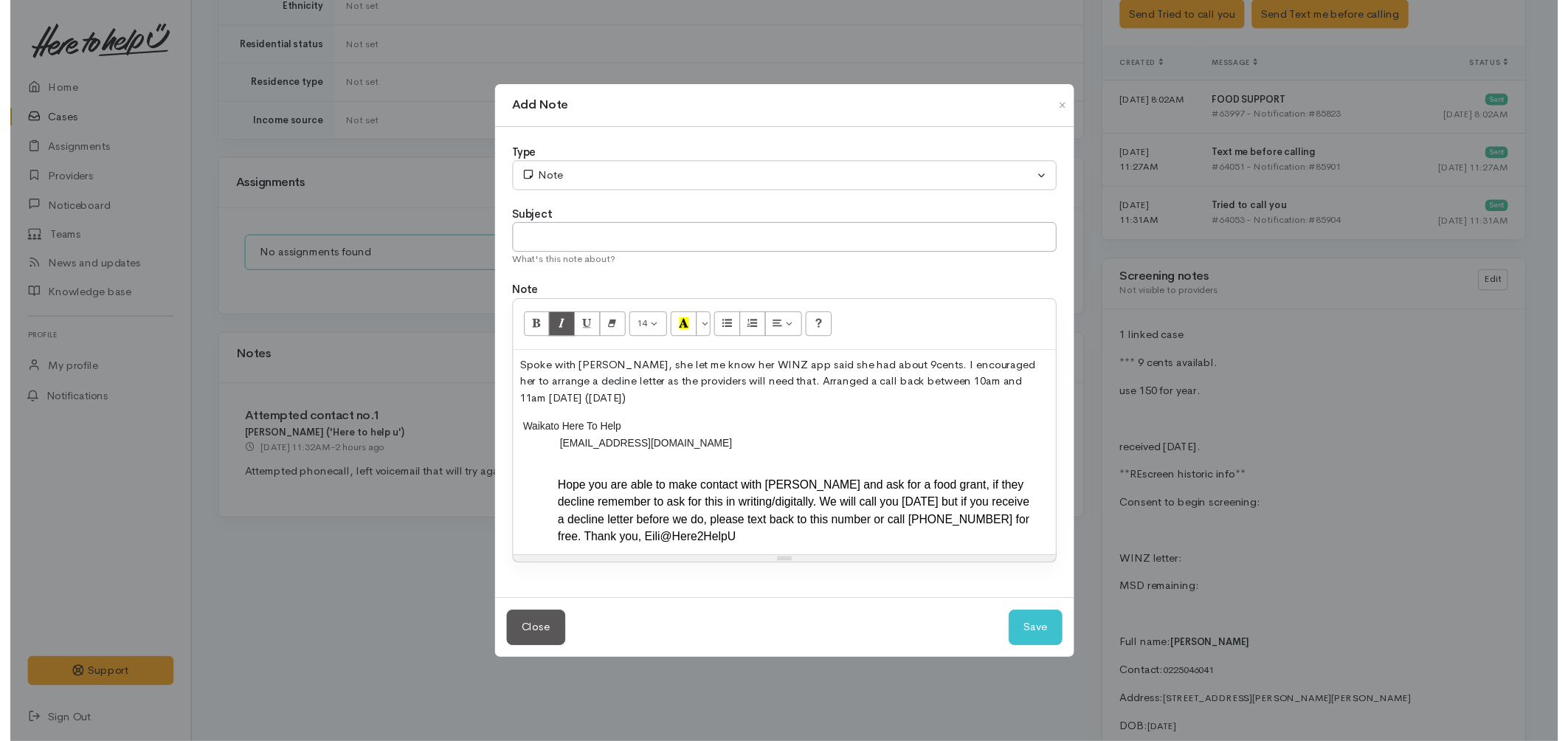
scroll to position [0, 0]
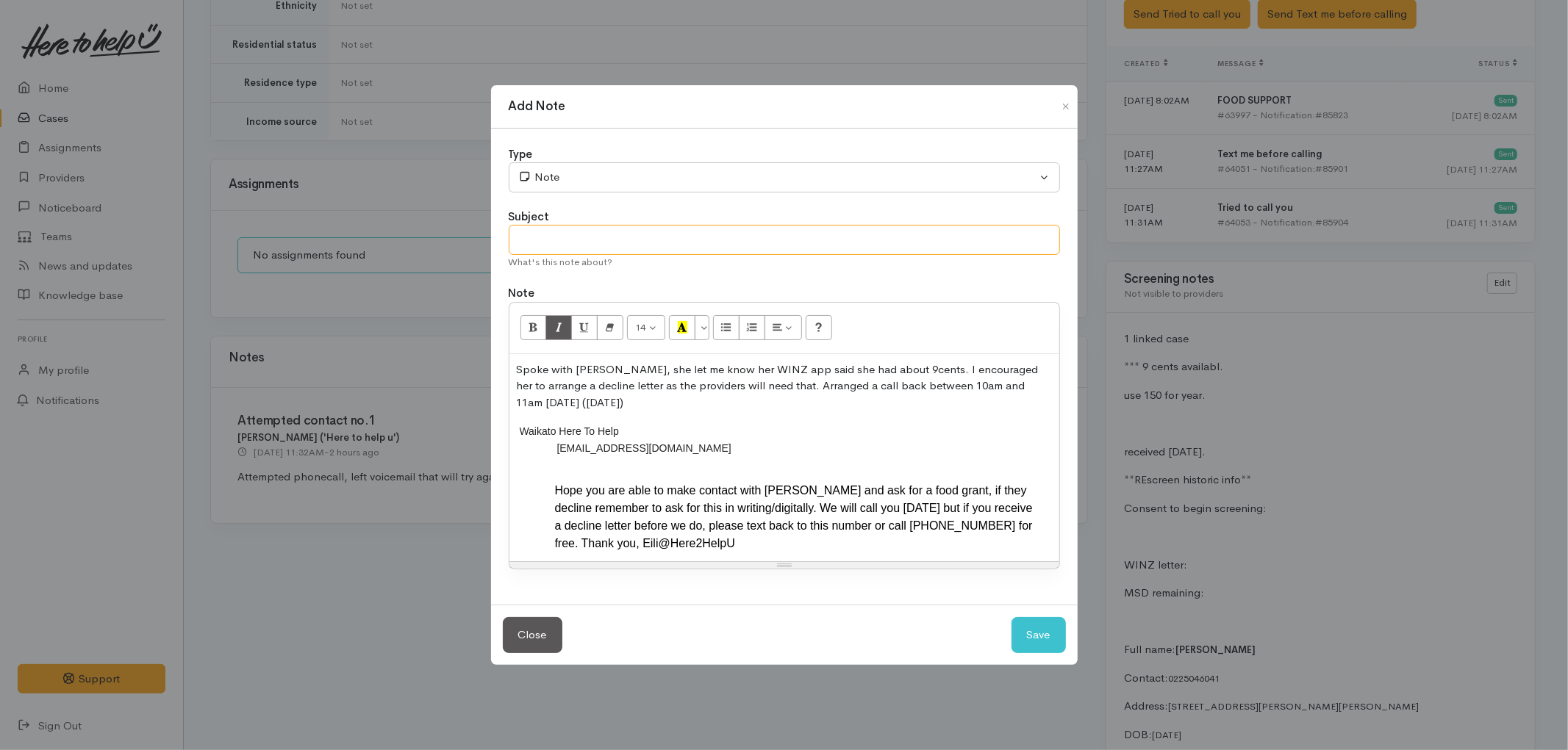
click at [617, 253] on input "text" at bounding box center [784, 240] width 551 height 30
type input "PAUSE for WINZ callback 30/09/2025 between 10am and 11am"
click at [1042, 628] on button "Save" at bounding box center [1038, 635] width 54 height 36
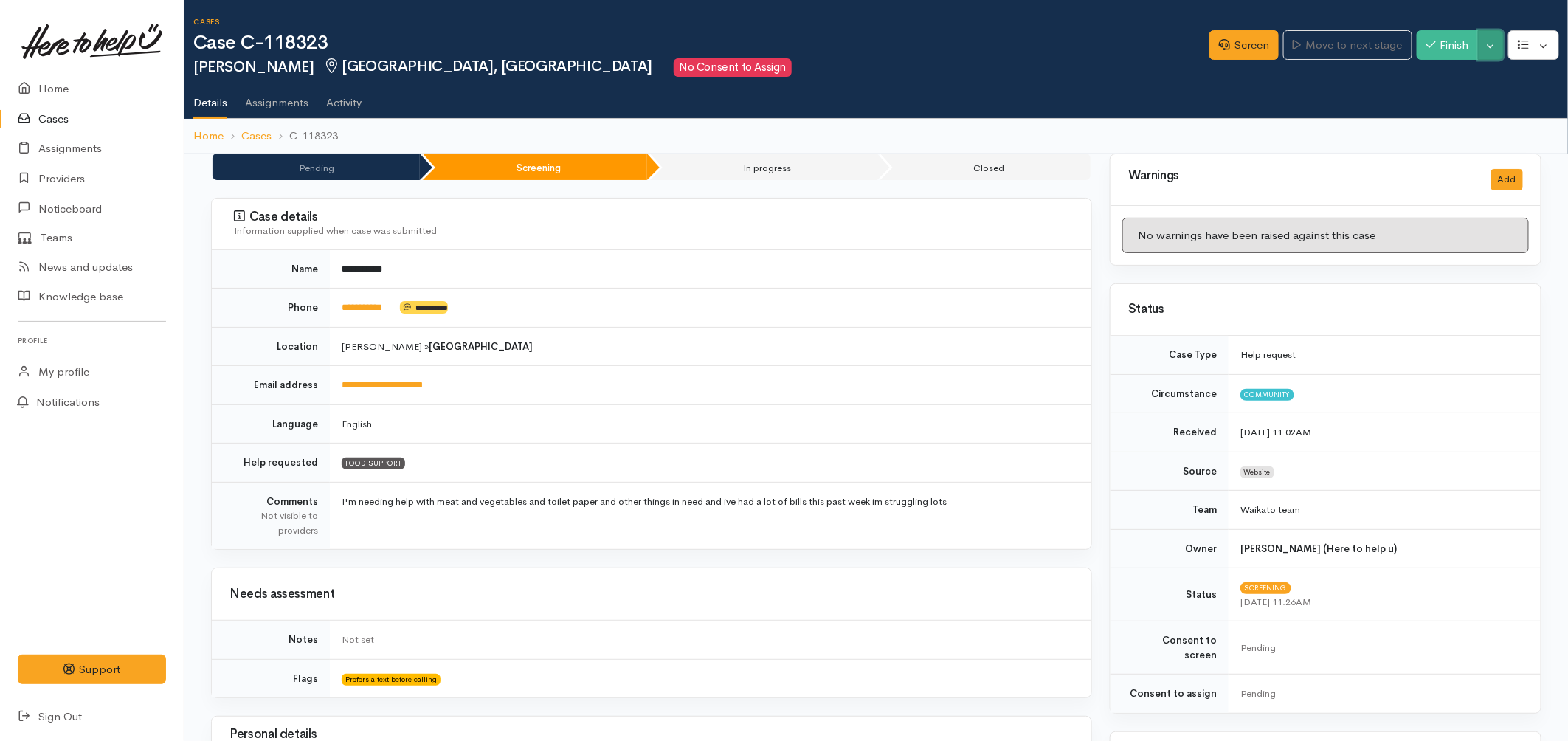
click at [1487, 39] on button "Toggle Dropdown" at bounding box center [1490, 46] width 26 height 31
click at [1444, 75] on link "Pause" at bounding box center [1444, 79] width 116 height 23
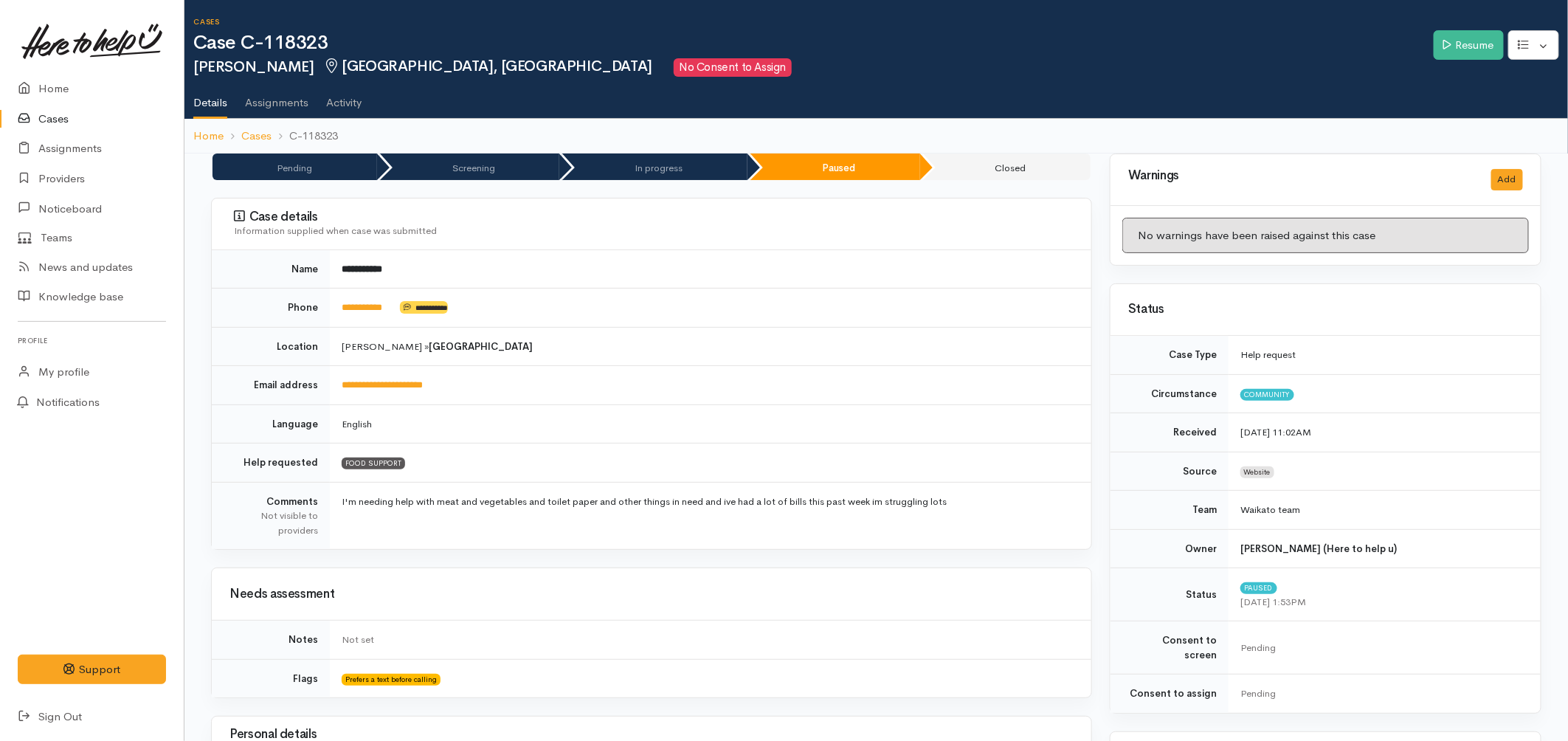
click at [55, 126] on link "Cases" at bounding box center [92, 119] width 184 height 31
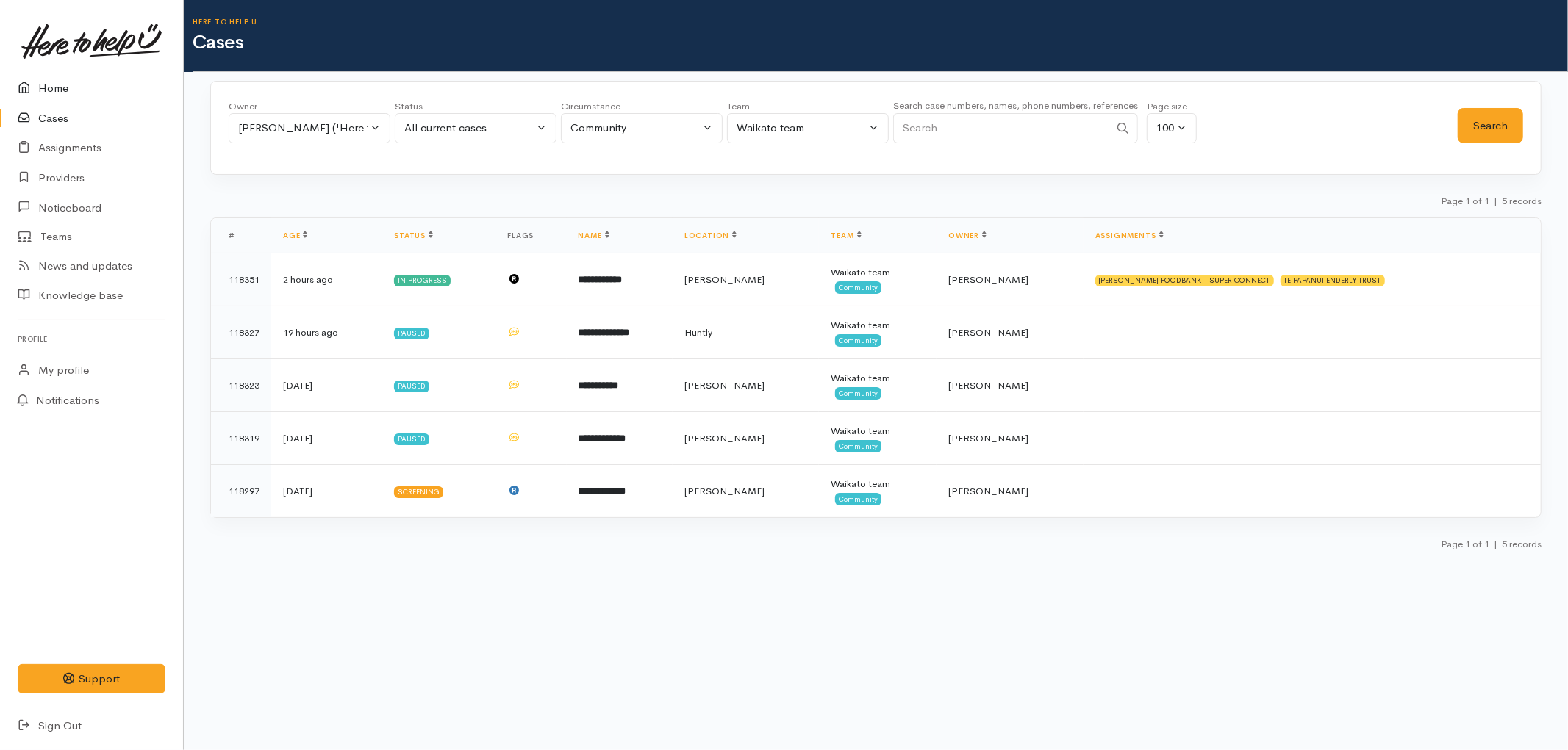
click at [70, 83] on link "Home" at bounding box center [91, 88] width 183 height 30
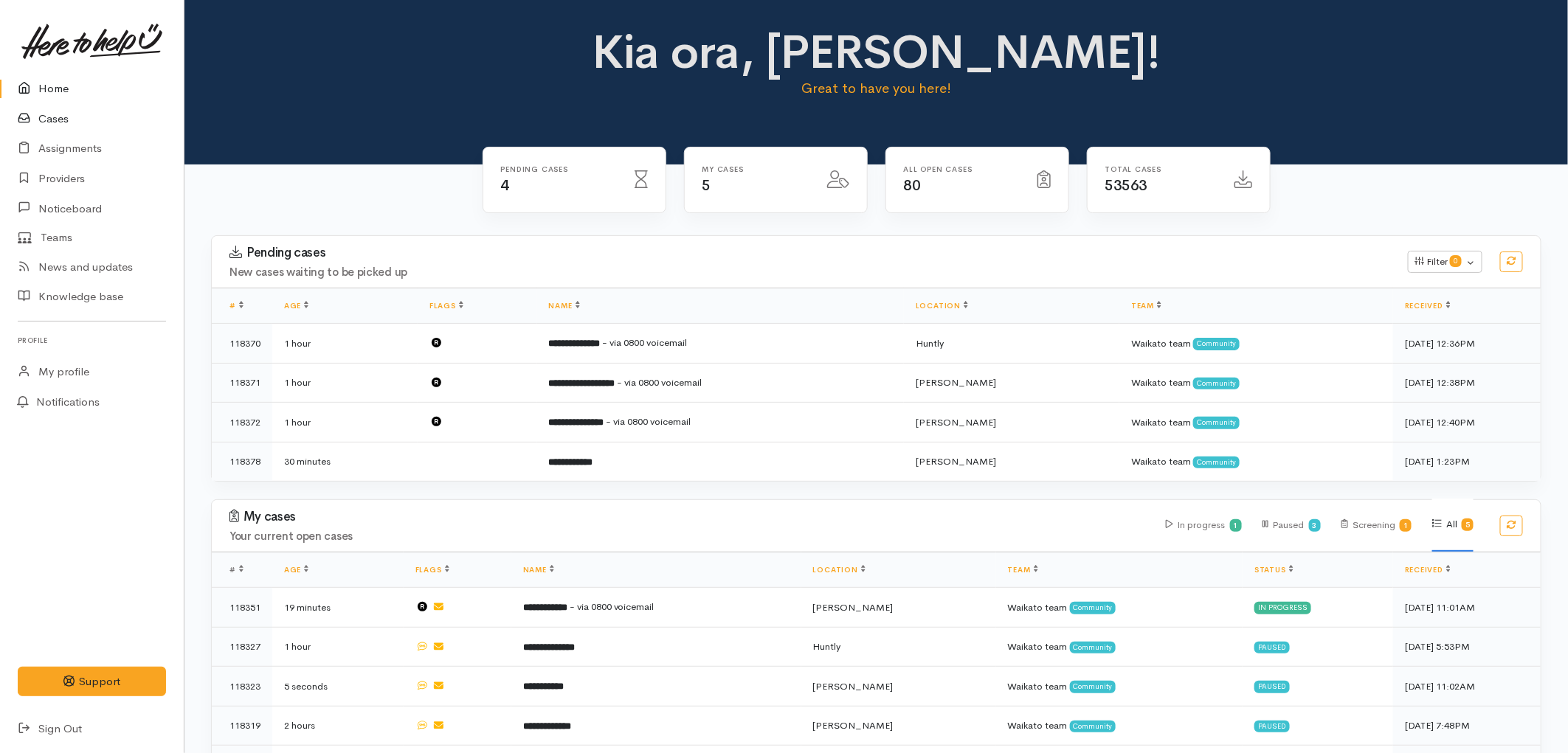
click at [67, 112] on link "Cases" at bounding box center [92, 119] width 184 height 31
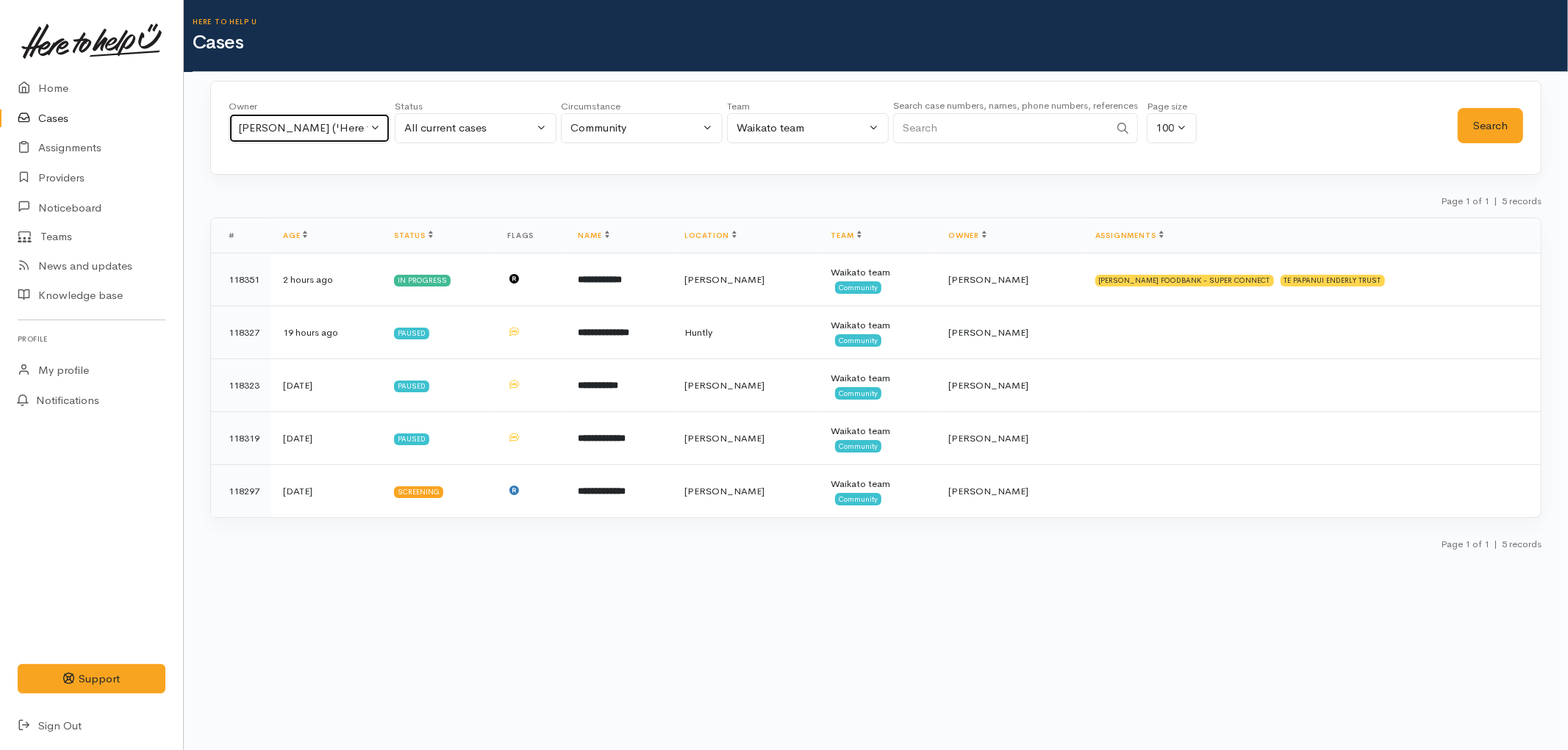
click at [332, 123] on div "[PERSON_NAME] ('Here to help u')" at bounding box center [303, 128] width 129 height 17
type input "[PERSON_NAME]"
click at [381, 246] on span "[PERSON_NAME] ('Here to help u')" at bounding box center [345, 247] width 180 height 17
select select "2314"
click at [1479, 123] on button "Search" at bounding box center [1490, 126] width 66 height 36
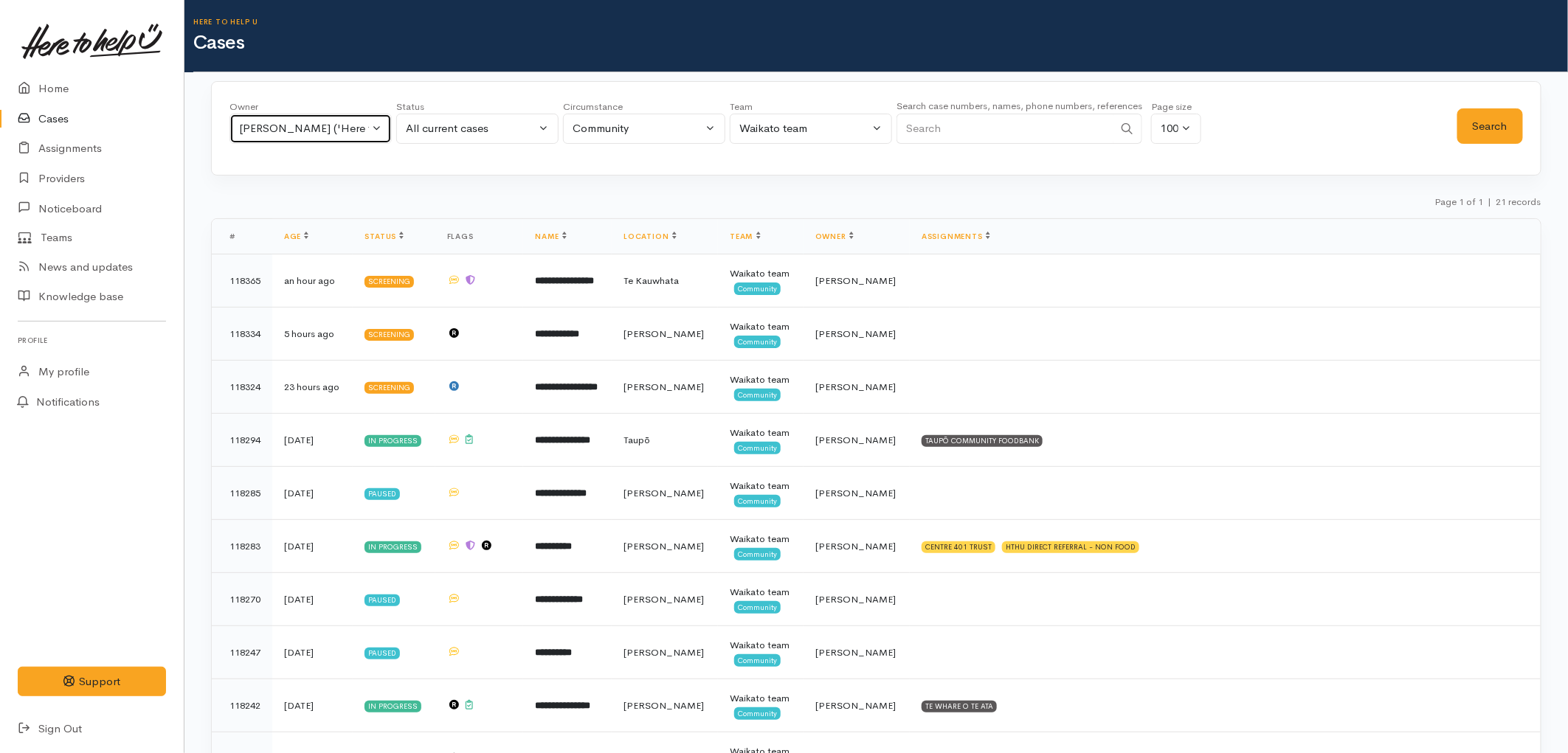
click at [305, 128] on div "Nicole Rusk ('Here to help u')" at bounding box center [304, 129] width 130 height 17
type input "priy"
click at [317, 222] on span "[PERSON_NAME] ('Here to help u')" at bounding box center [346, 225] width 181 height 17
select select "2109"
click at [1460, 133] on button "Search" at bounding box center [1490, 127] width 66 height 36
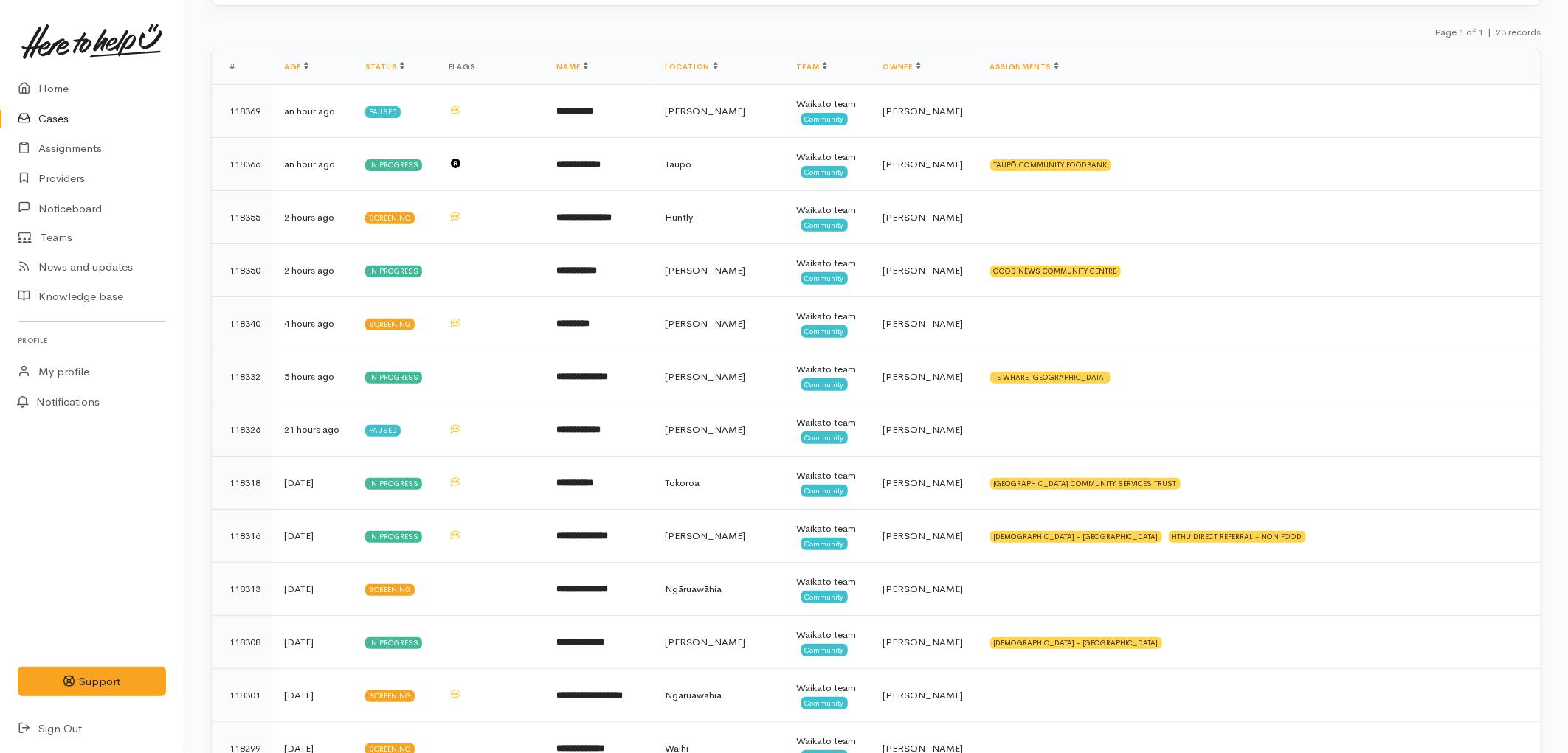
scroll to position [164, 0]
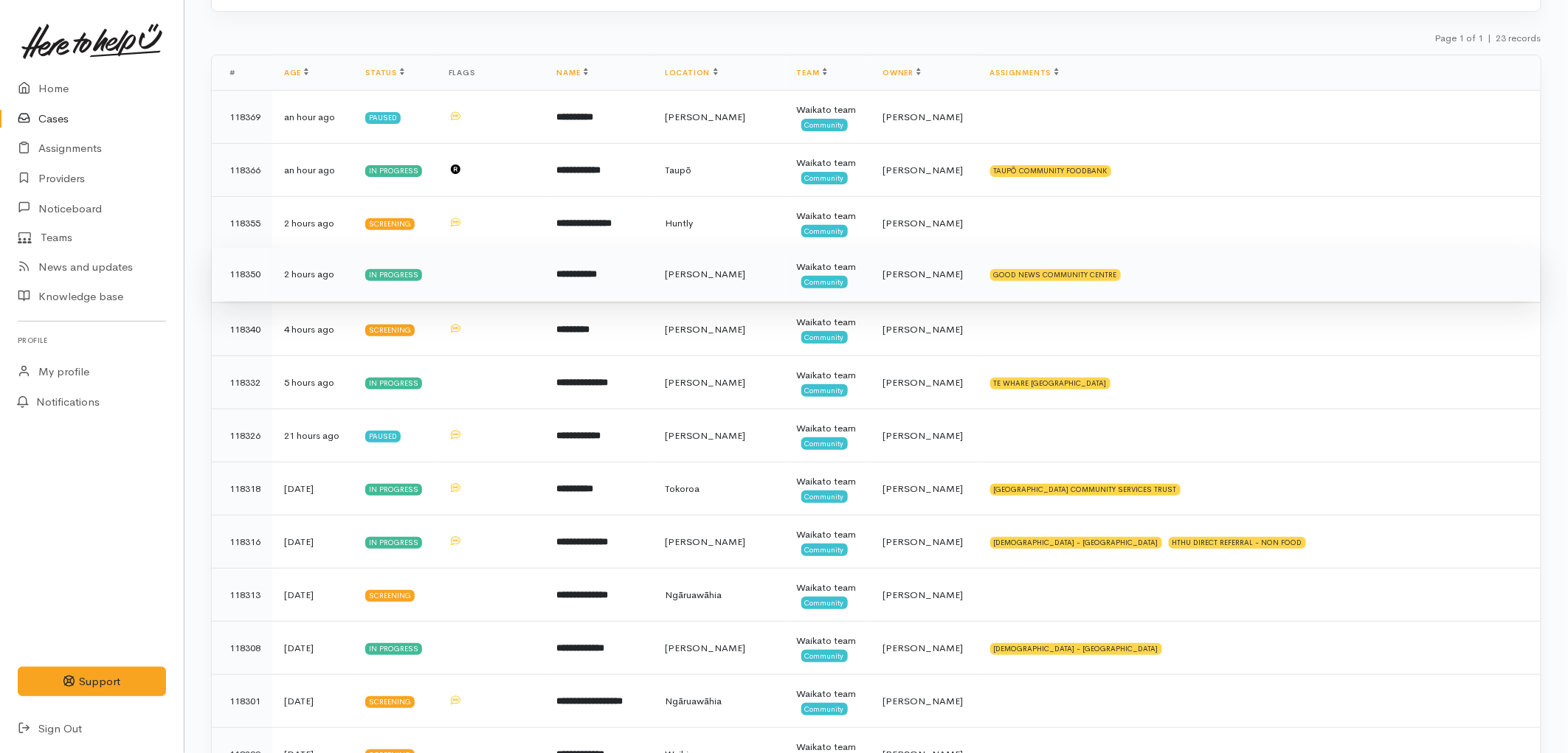
click at [654, 284] on td "**********" at bounding box center [600, 275] width 109 height 53
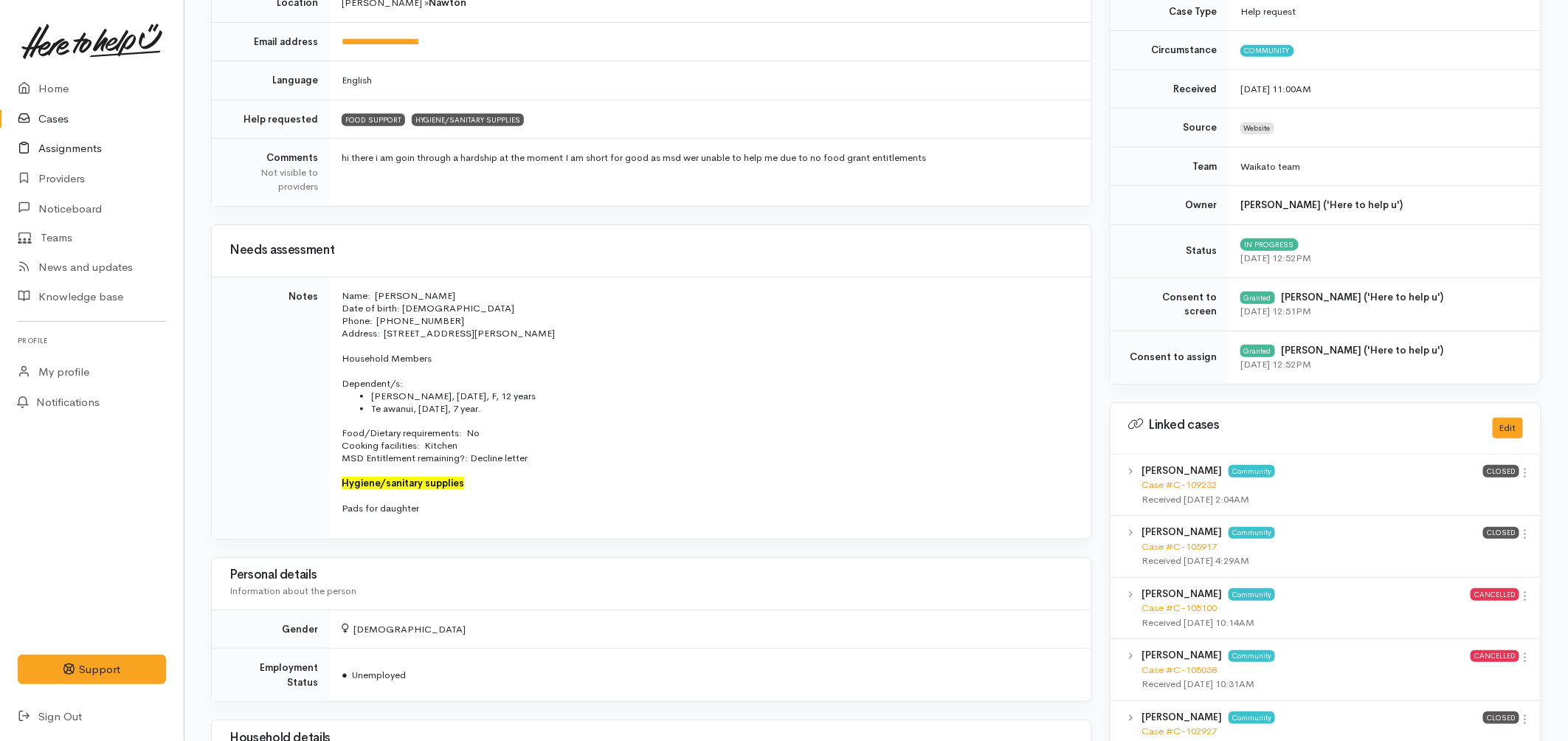
scroll to position [164, 0]
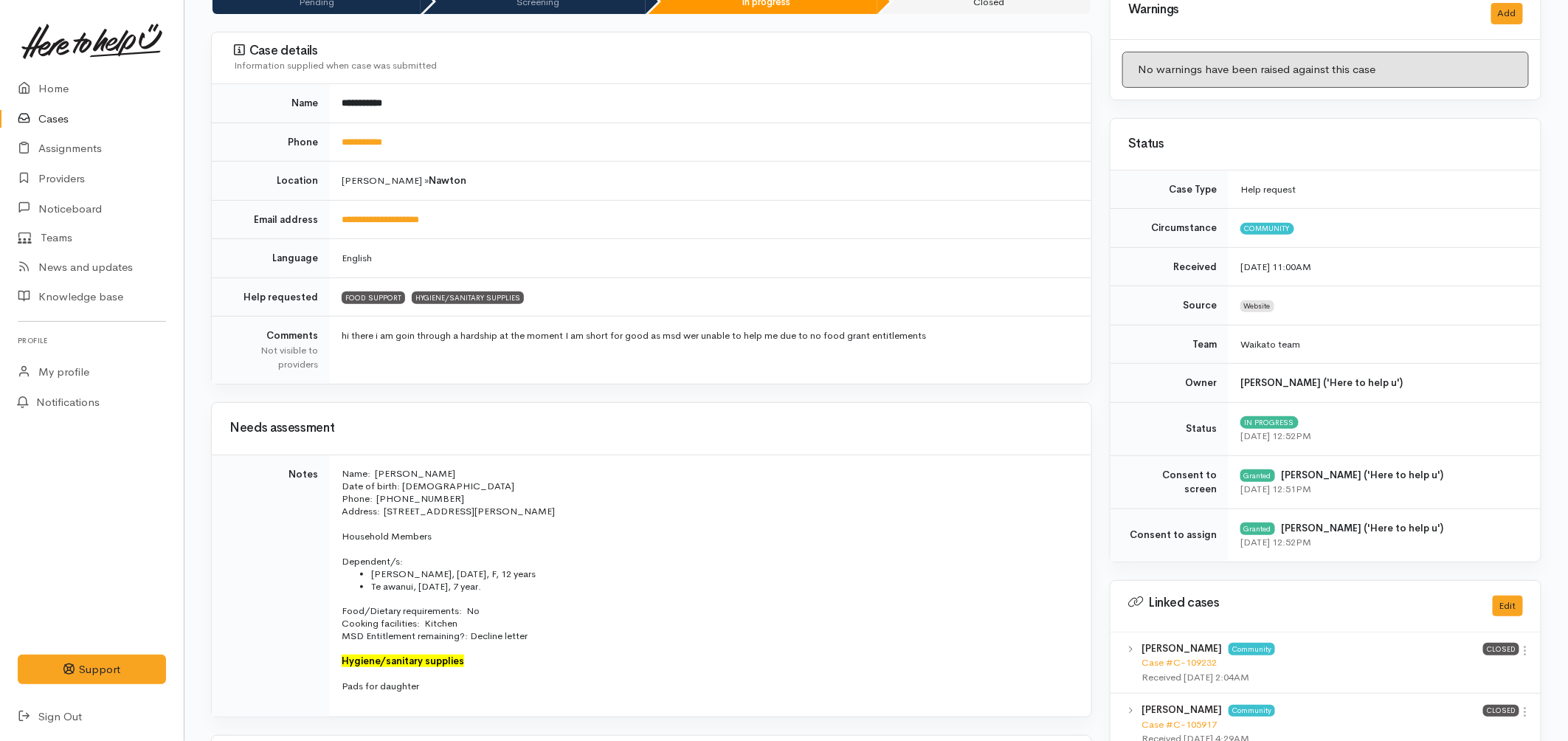
click at [57, 121] on link "Cases" at bounding box center [92, 119] width 184 height 31
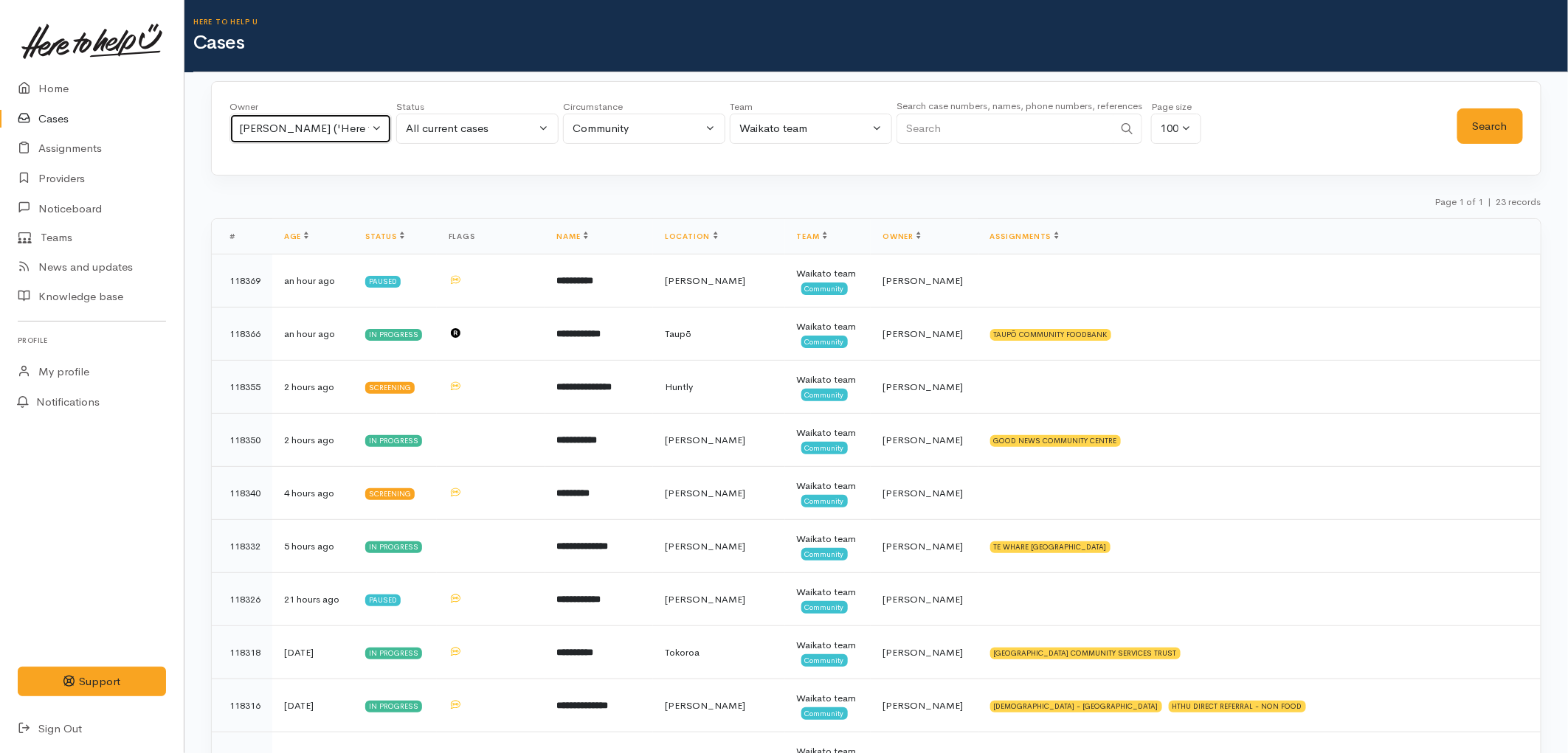
click at [292, 132] on div "Priyanka Duggal ('Here to help u')" at bounding box center [304, 129] width 130 height 17
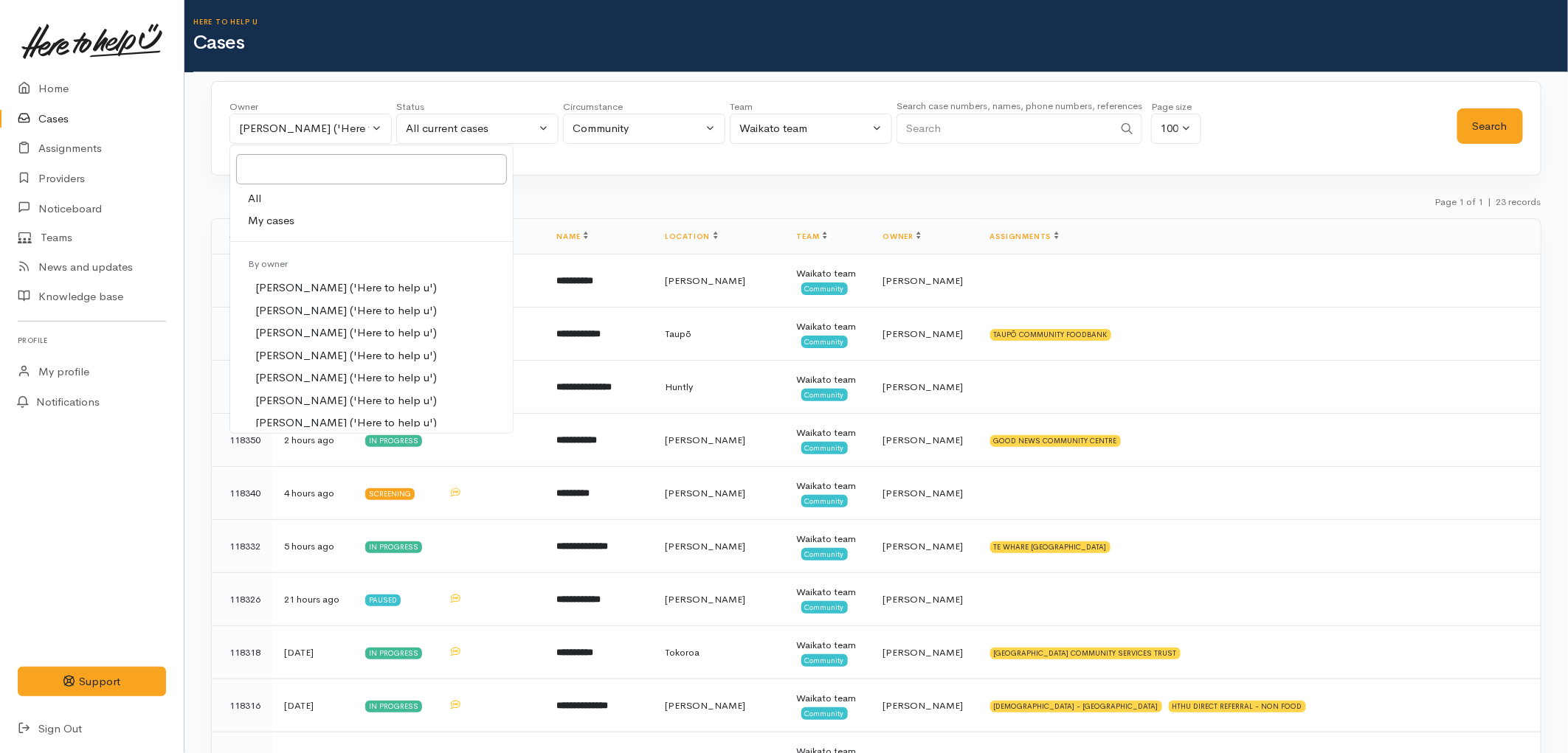
click at [298, 225] on link "My cases" at bounding box center [371, 221] width 282 height 23
select select "1648"
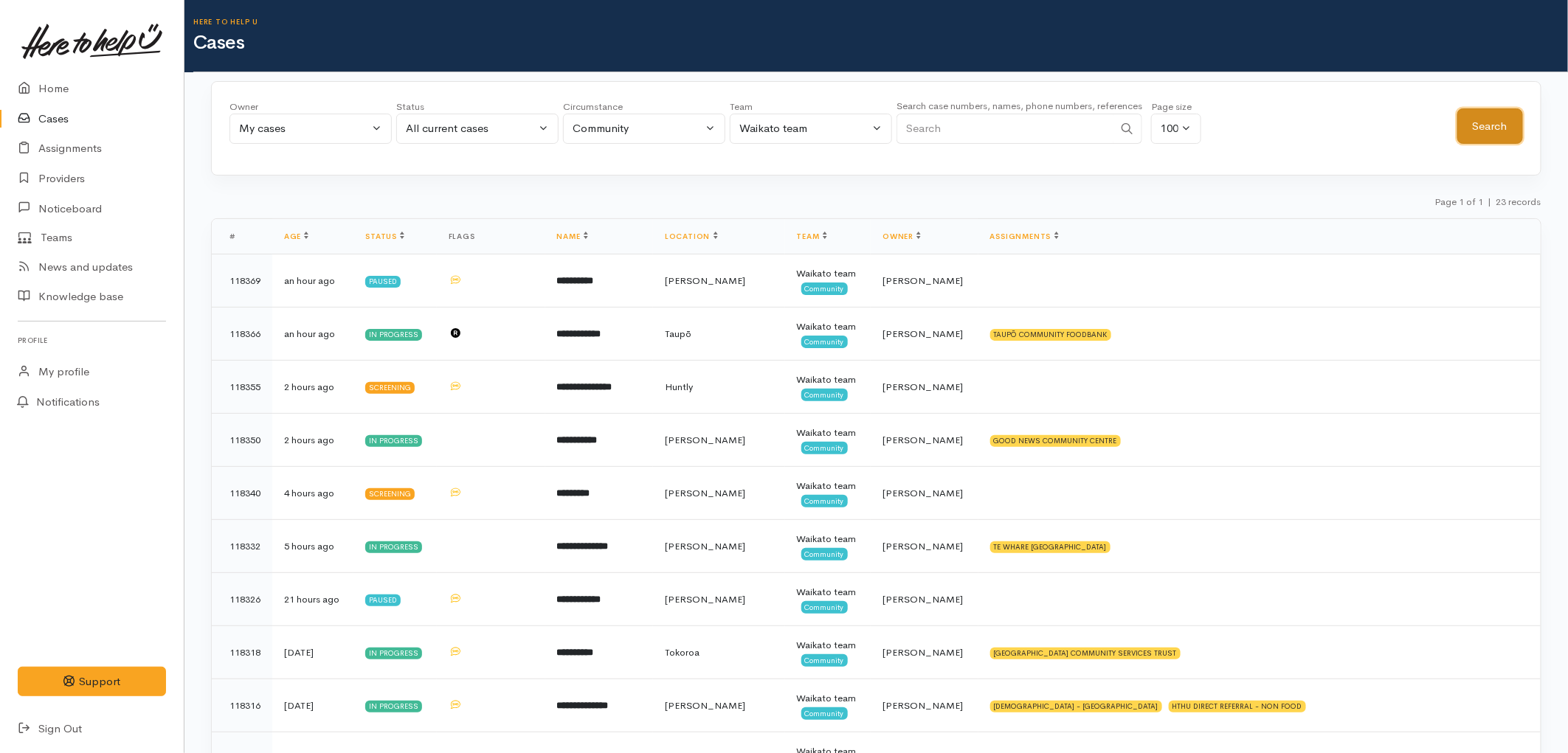
click at [1473, 126] on button "Search" at bounding box center [1490, 127] width 66 height 36
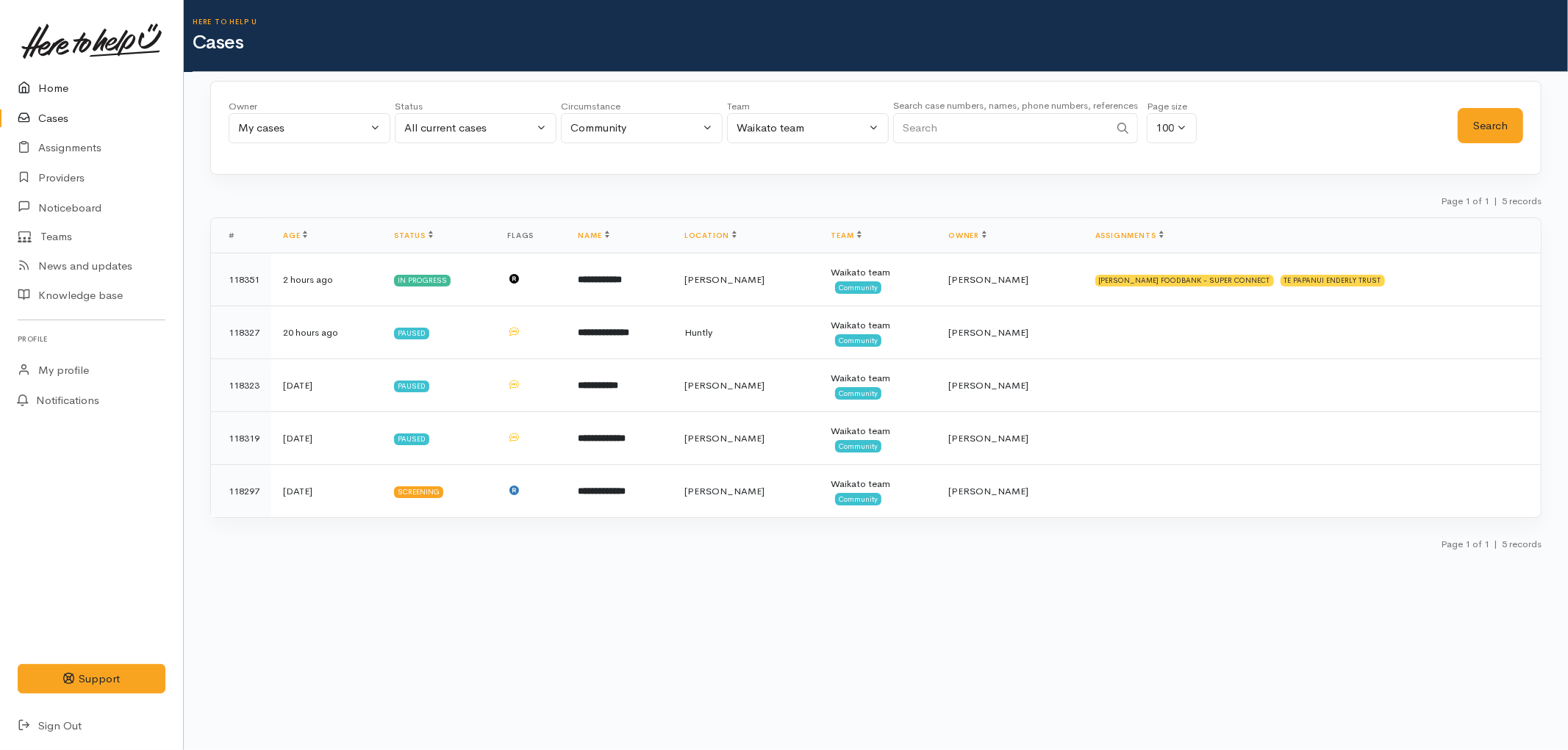
click at [57, 93] on link "Home" at bounding box center [91, 88] width 183 height 30
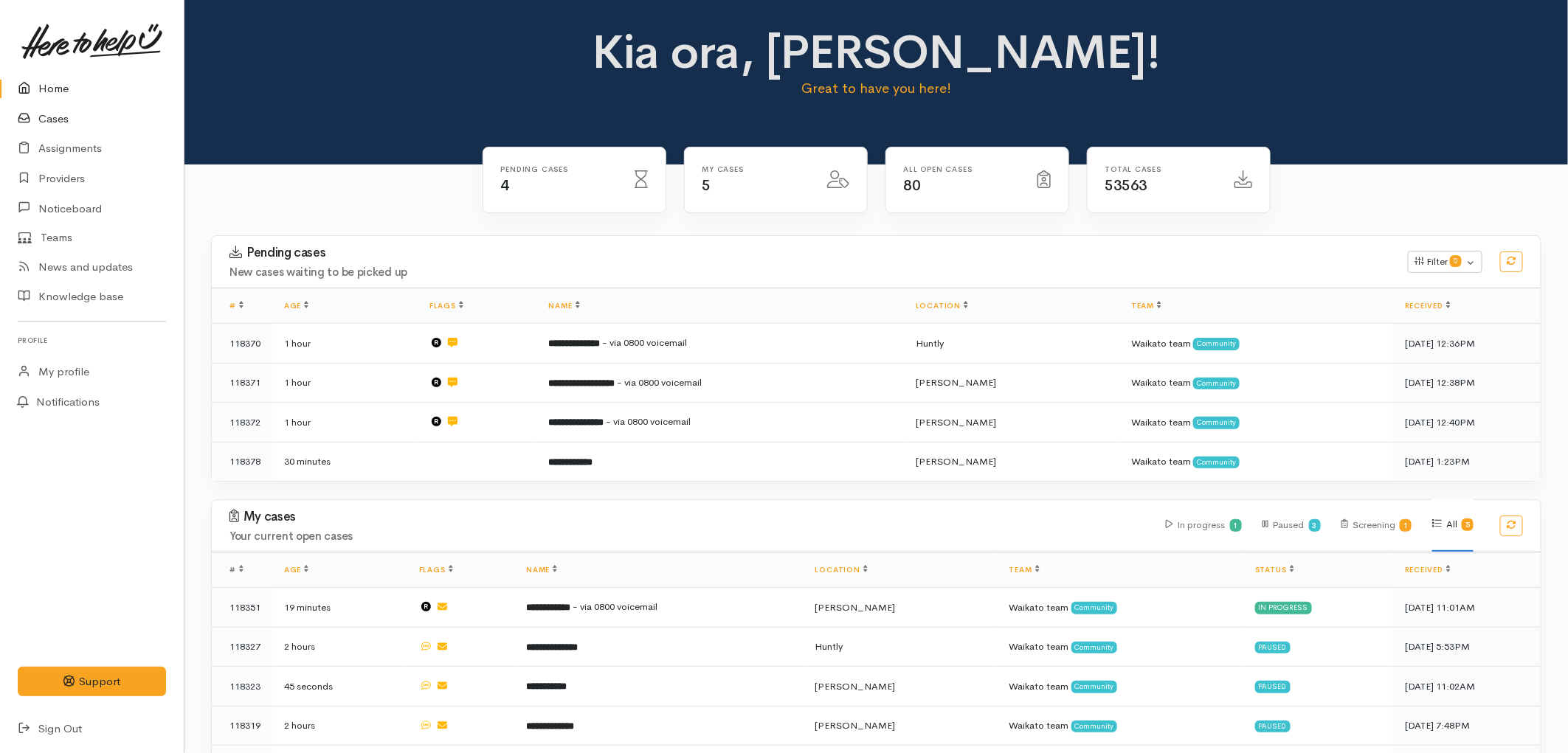
click at [46, 126] on link "Cases" at bounding box center [92, 119] width 184 height 31
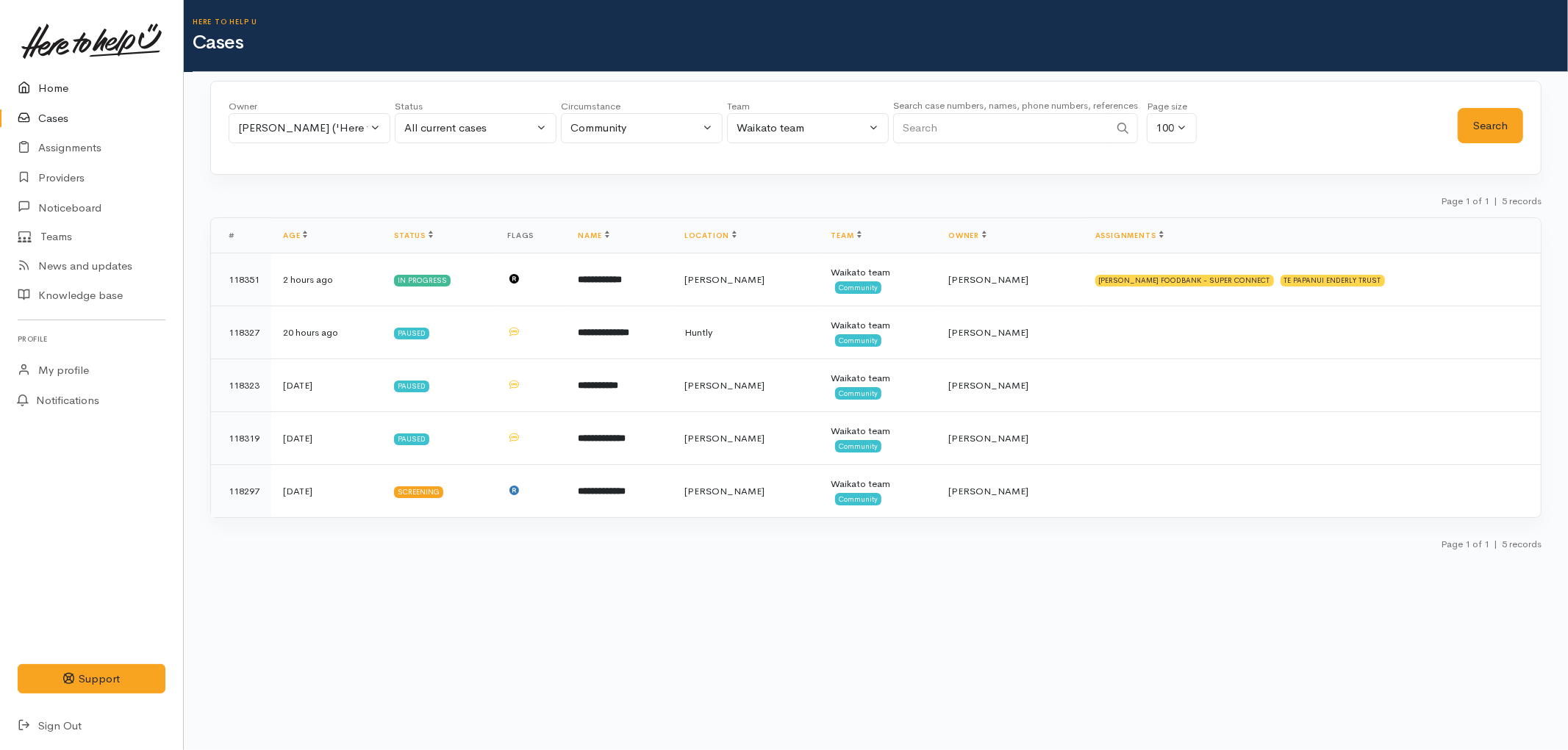
click at [42, 83] on link "Home" at bounding box center [91, 88] width 183 height 30
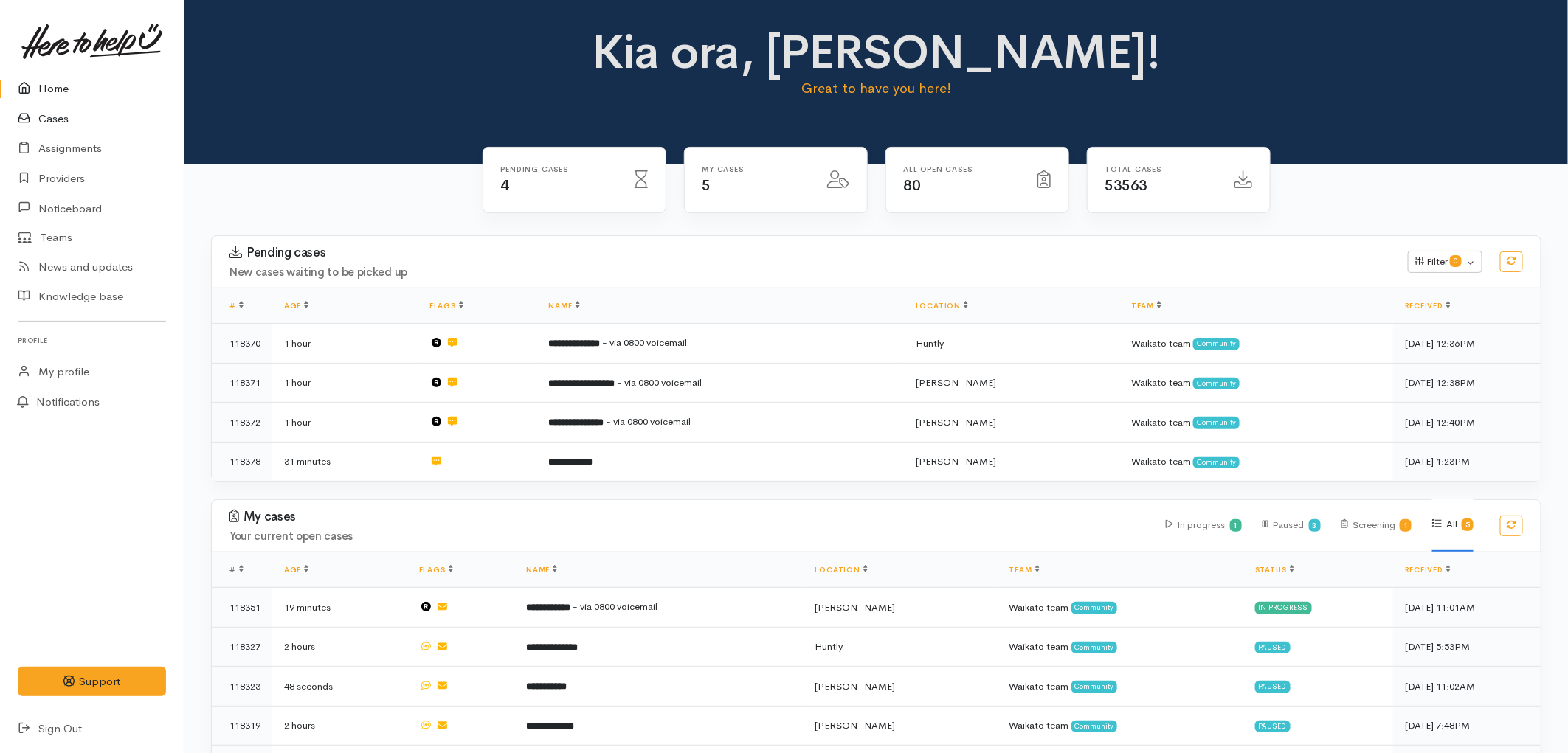
click at [67, 114] on link "Cases" at bounding box center [92, 119] width 184 height 31
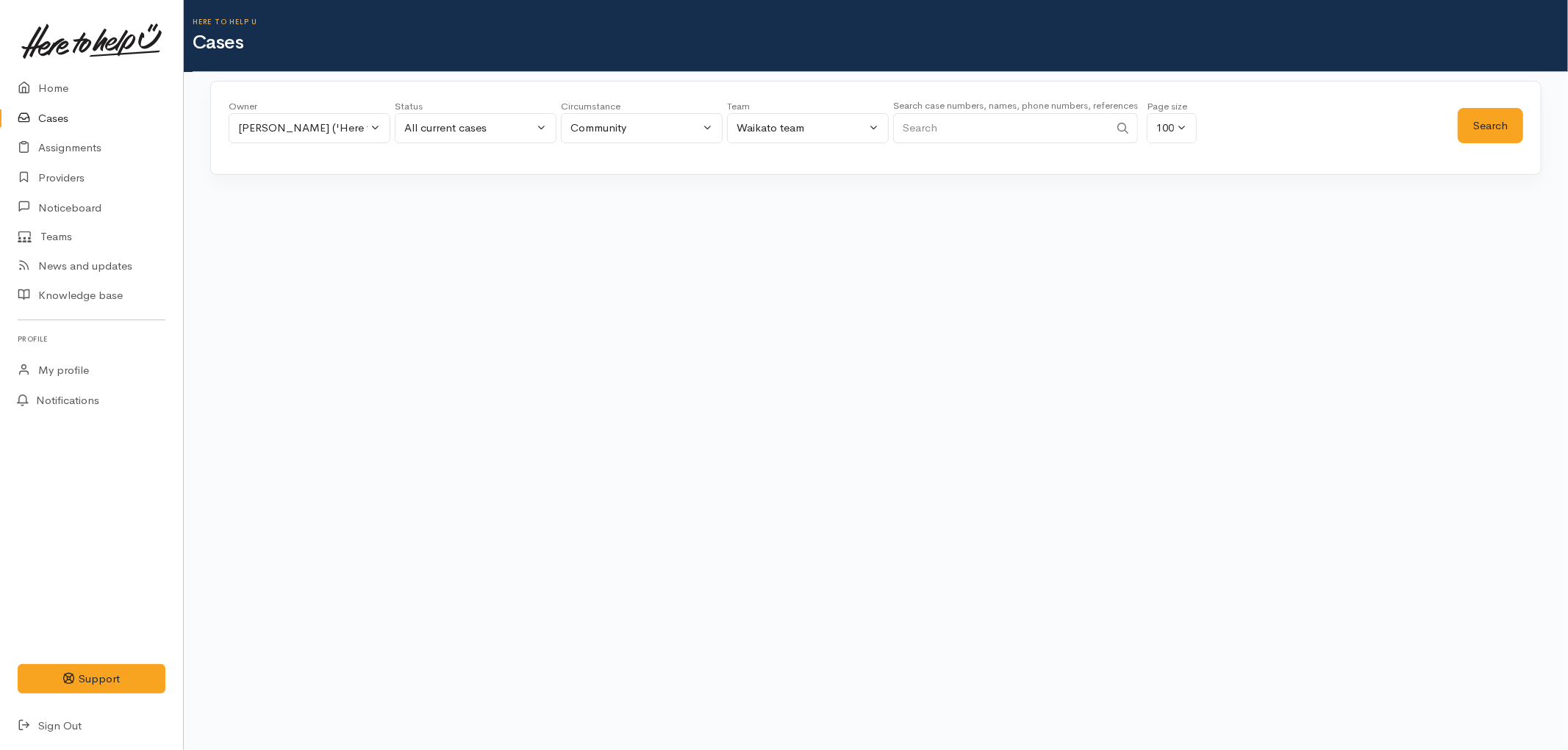
click at [991, 135] on input "Search" at bounding box center [1001, 128] width 217 height 30
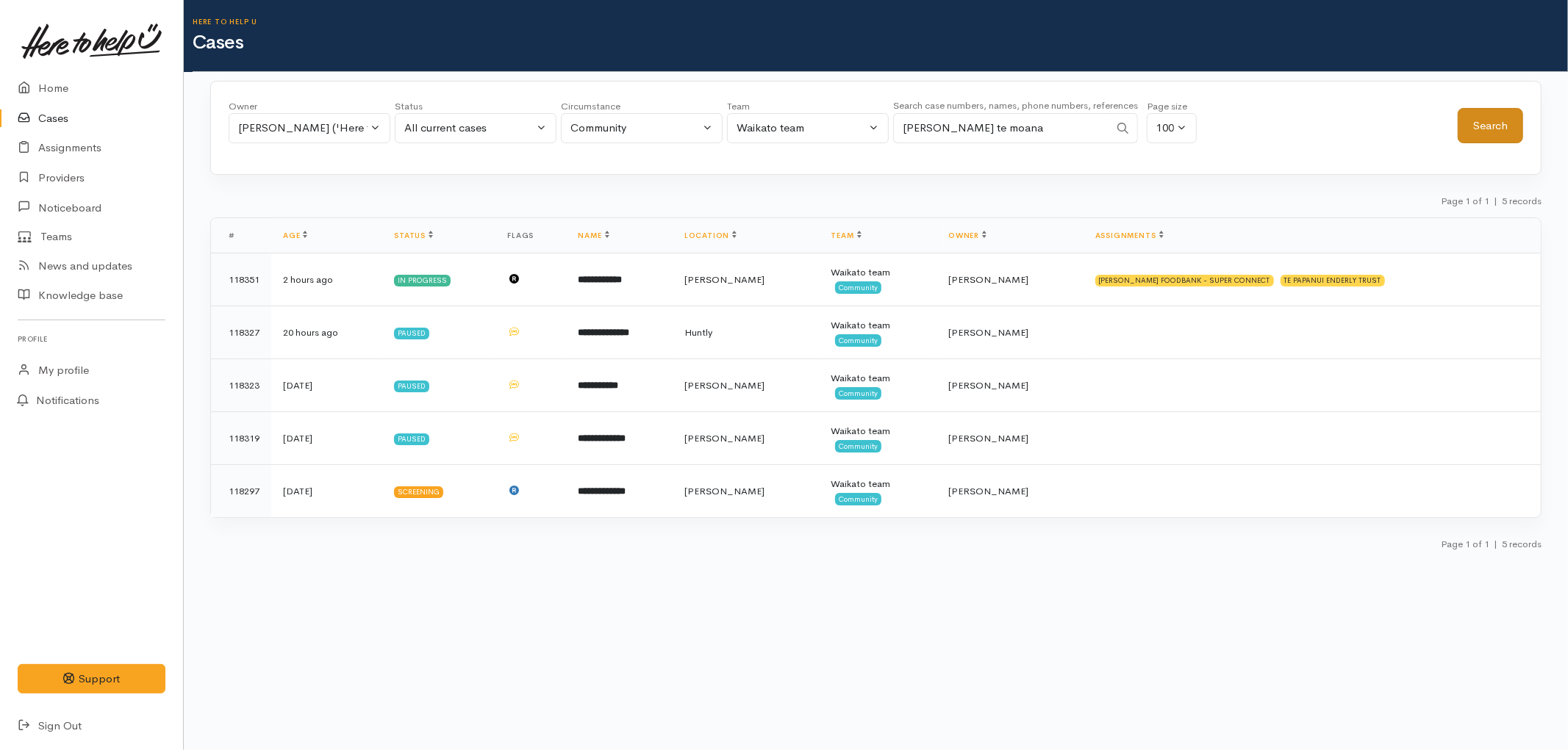
type input "julie te moana"
click at [1487, 137] on button "Search" at bounding box center [1490, 126] width 66 height 36
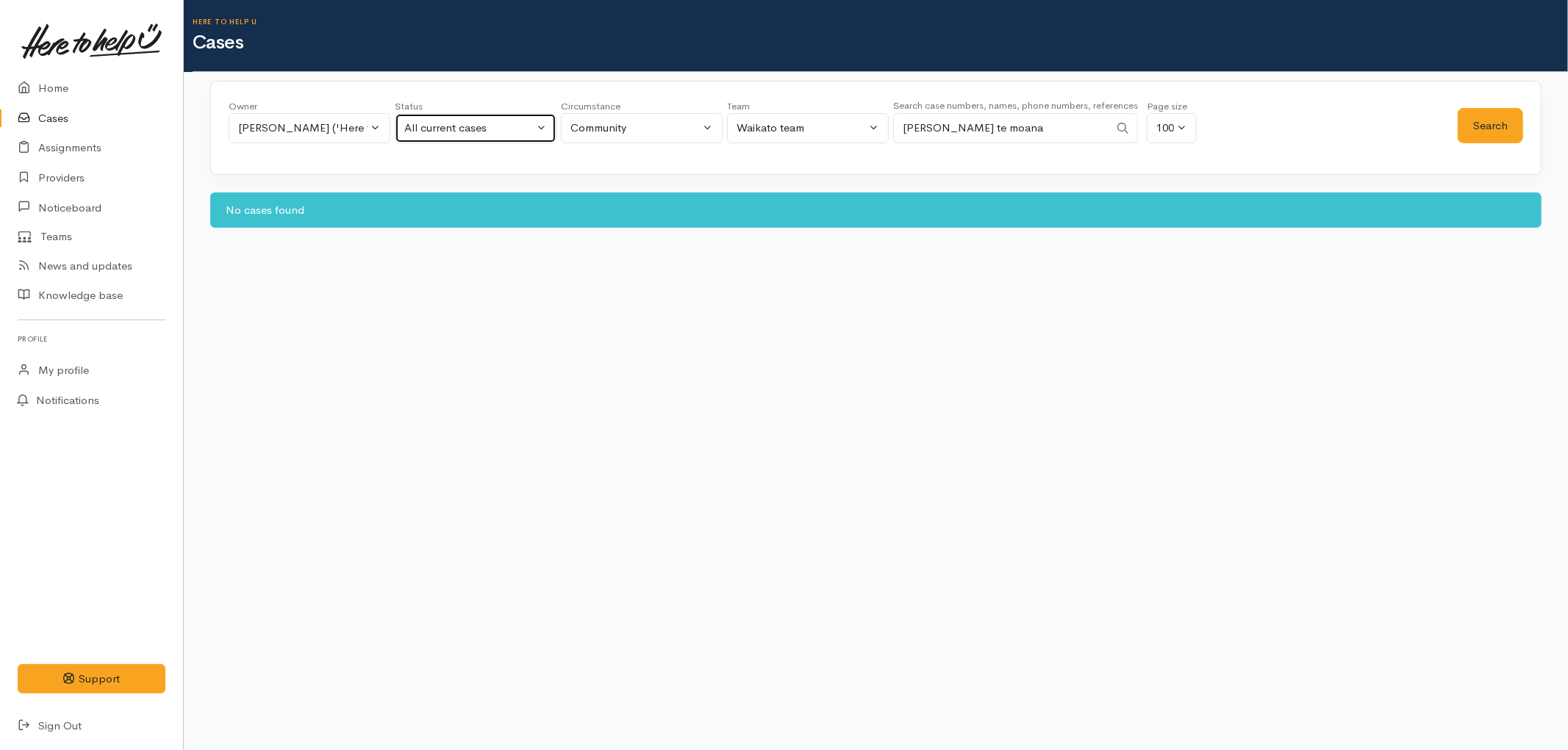
click at [473, 129] on div "All current cases" at bounding box center [469, 128] width 129 height 17
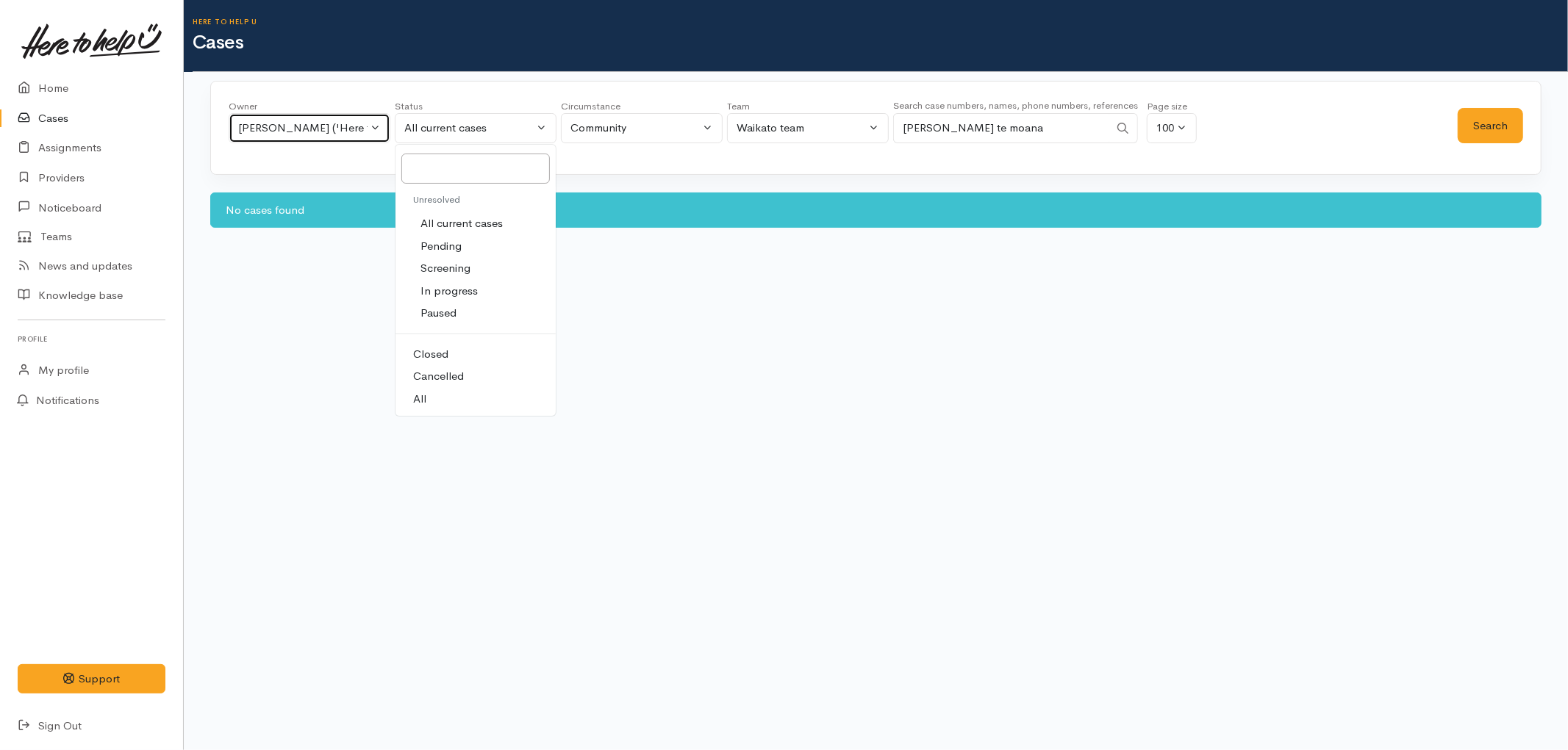
click at [332, 119] on button "[PERSON_NAME] ('Here to help u')" at bounding box center [310, 128] width 161 height 30
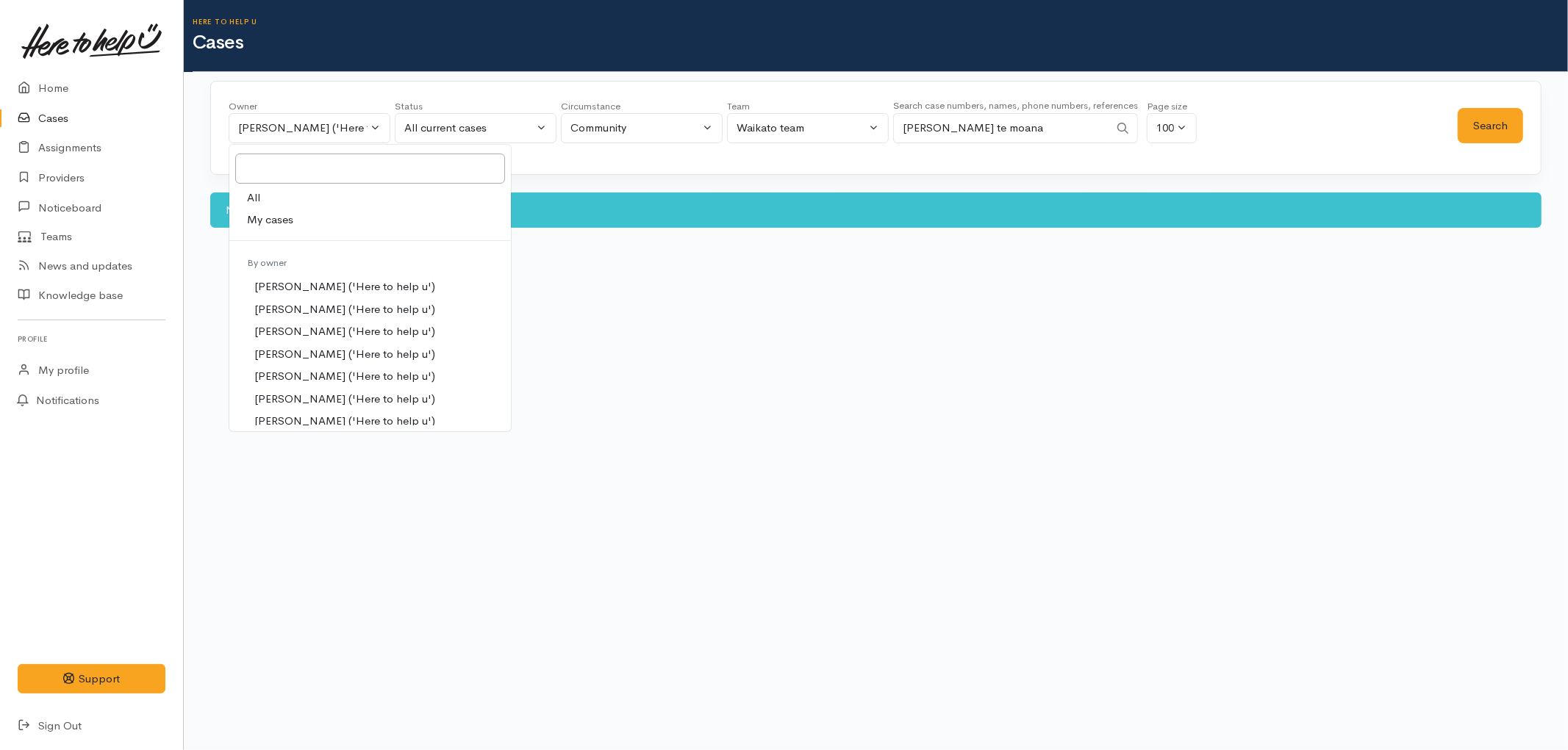
click at [318, 196] on link "All" at bounding box center [369, 198] width 281 height 23
select select "-1"
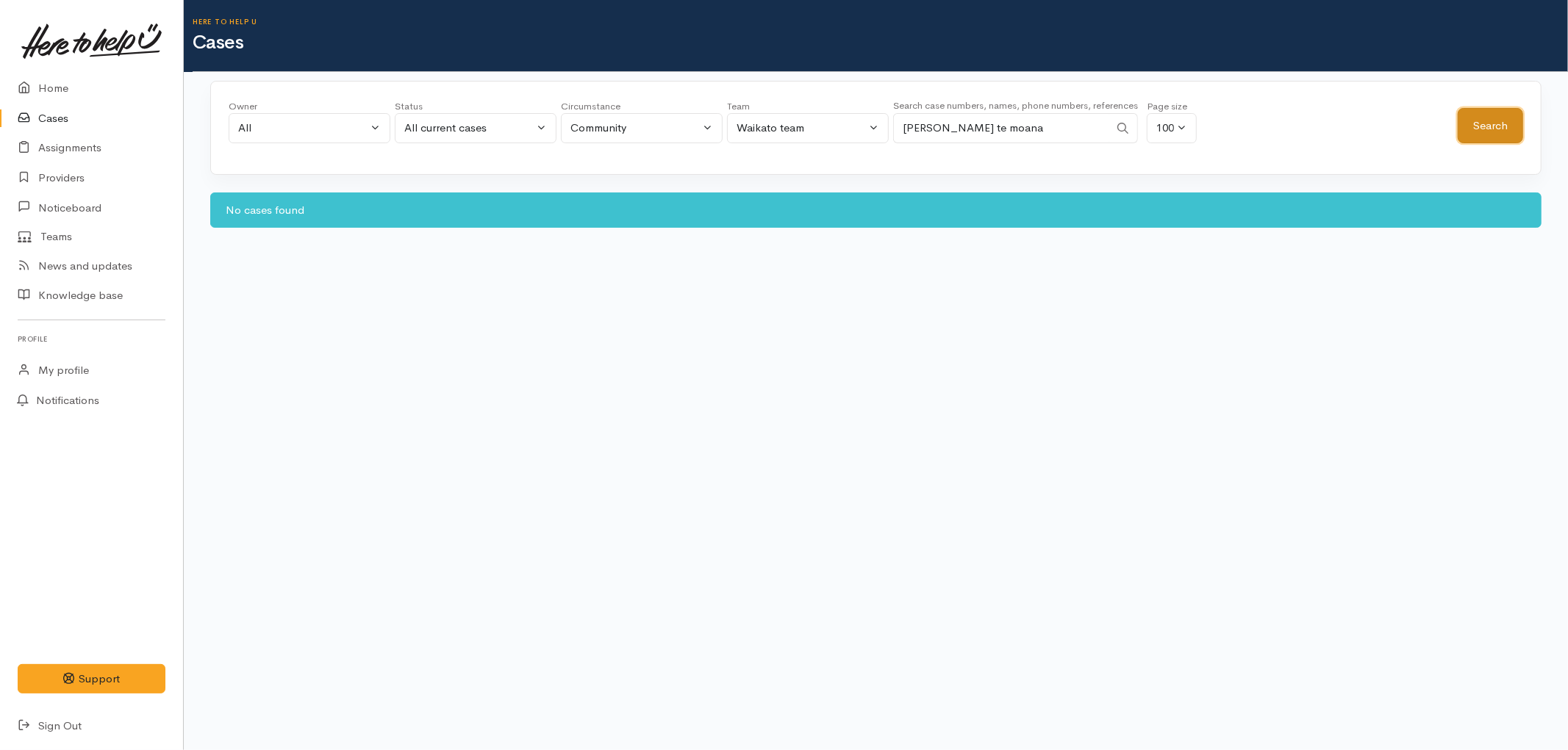
click at [1483, 128] on button "Search" at bounding box center [1490, 126] width 66 height 36
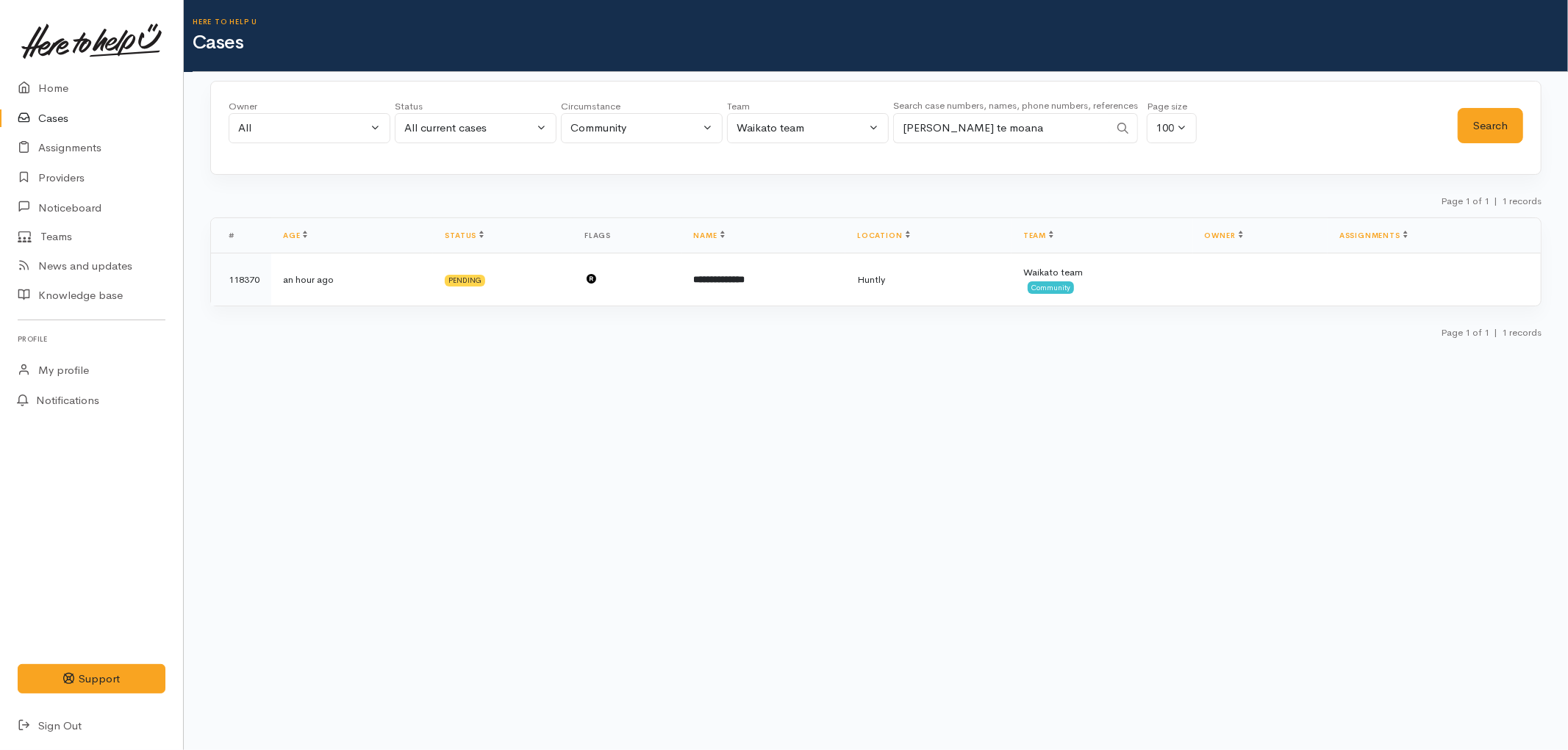
click at [60, 123] on link "Cases" at bounding box center [91, 119] width 183 height 30
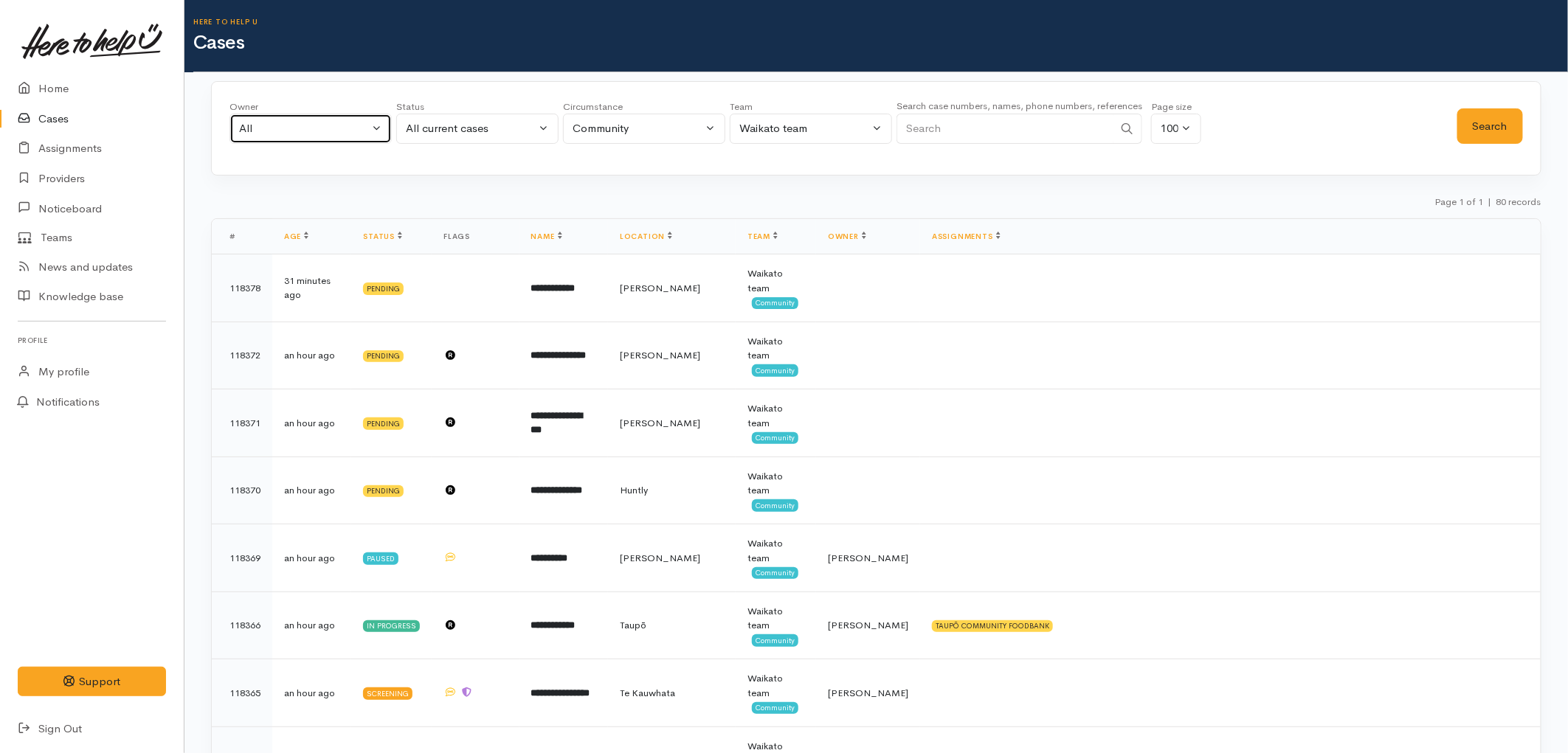
click at [344, 124] on div "All" at bounding box center [304, 129] width 130 height 17
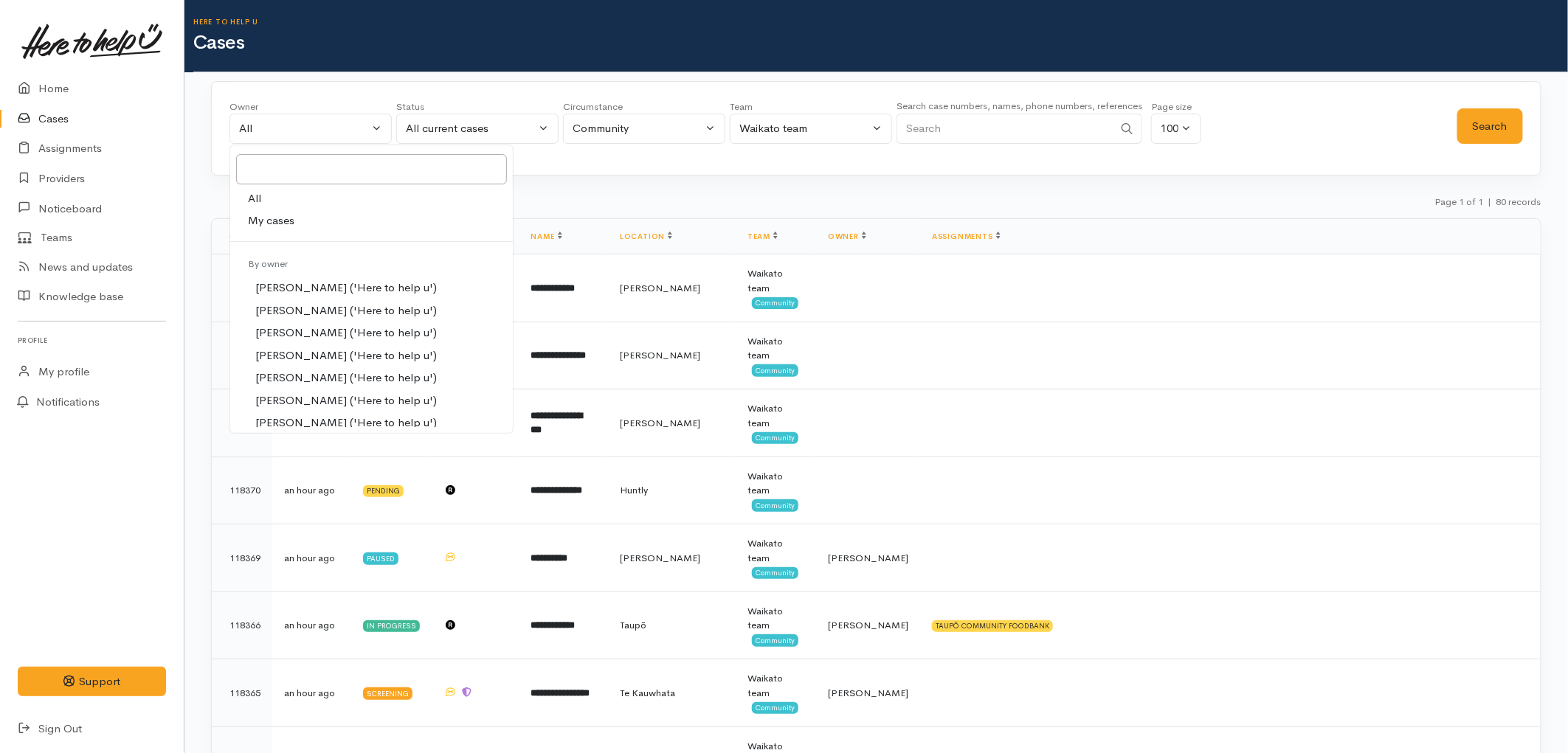
click at [296, 215] on link "My cases" at bounding box center [371, 221] width 282 height 23
select select "1648"
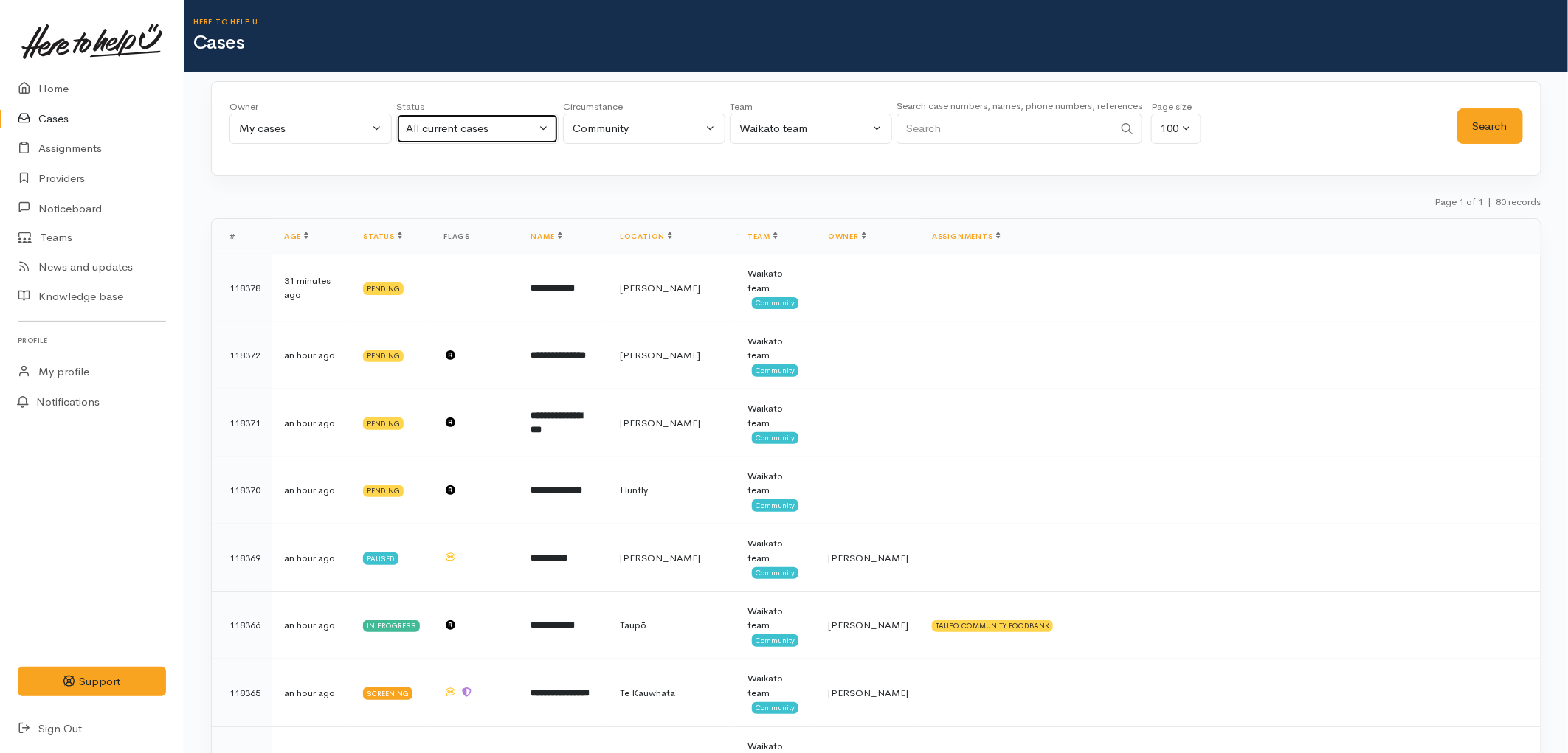
click at [444, 132] on div "All current cases" at bounding box center [471, 129] width 130 height 17
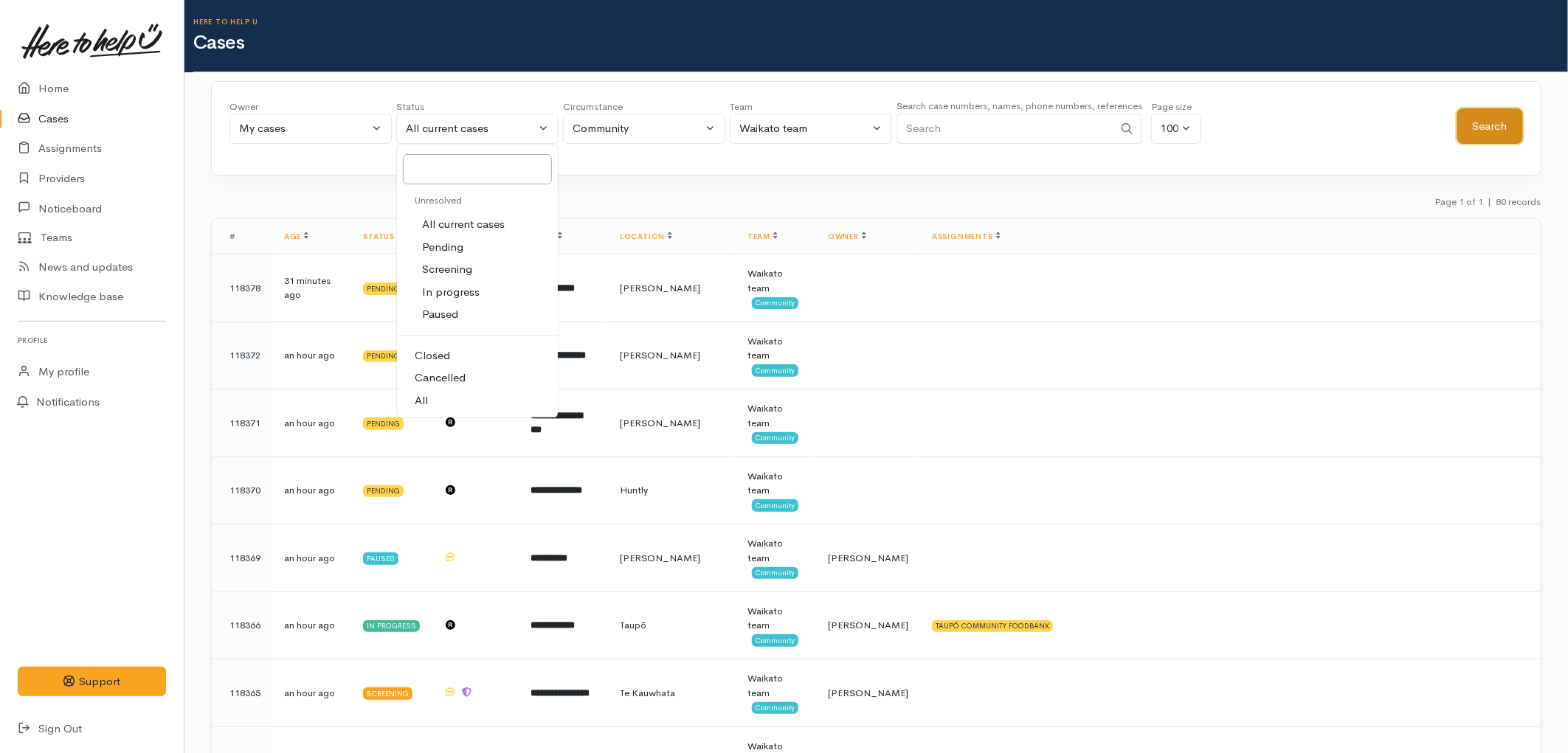
click at [1498, 116] on button "Search" at bounding box center [1490, 127] width 66 height 36
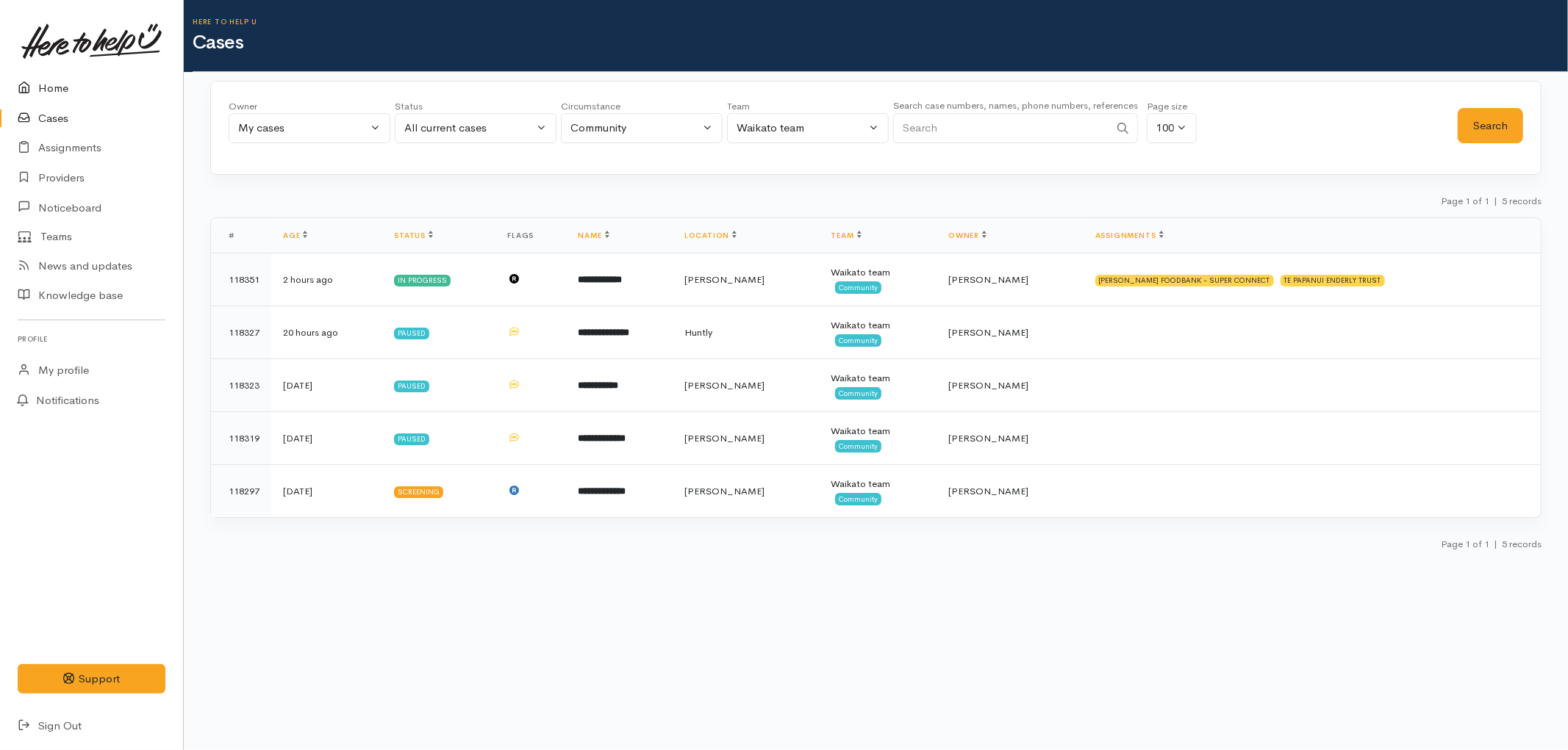
click at [54, 89] on link "Home" at bounding box center [91, 88] width 183 height 30
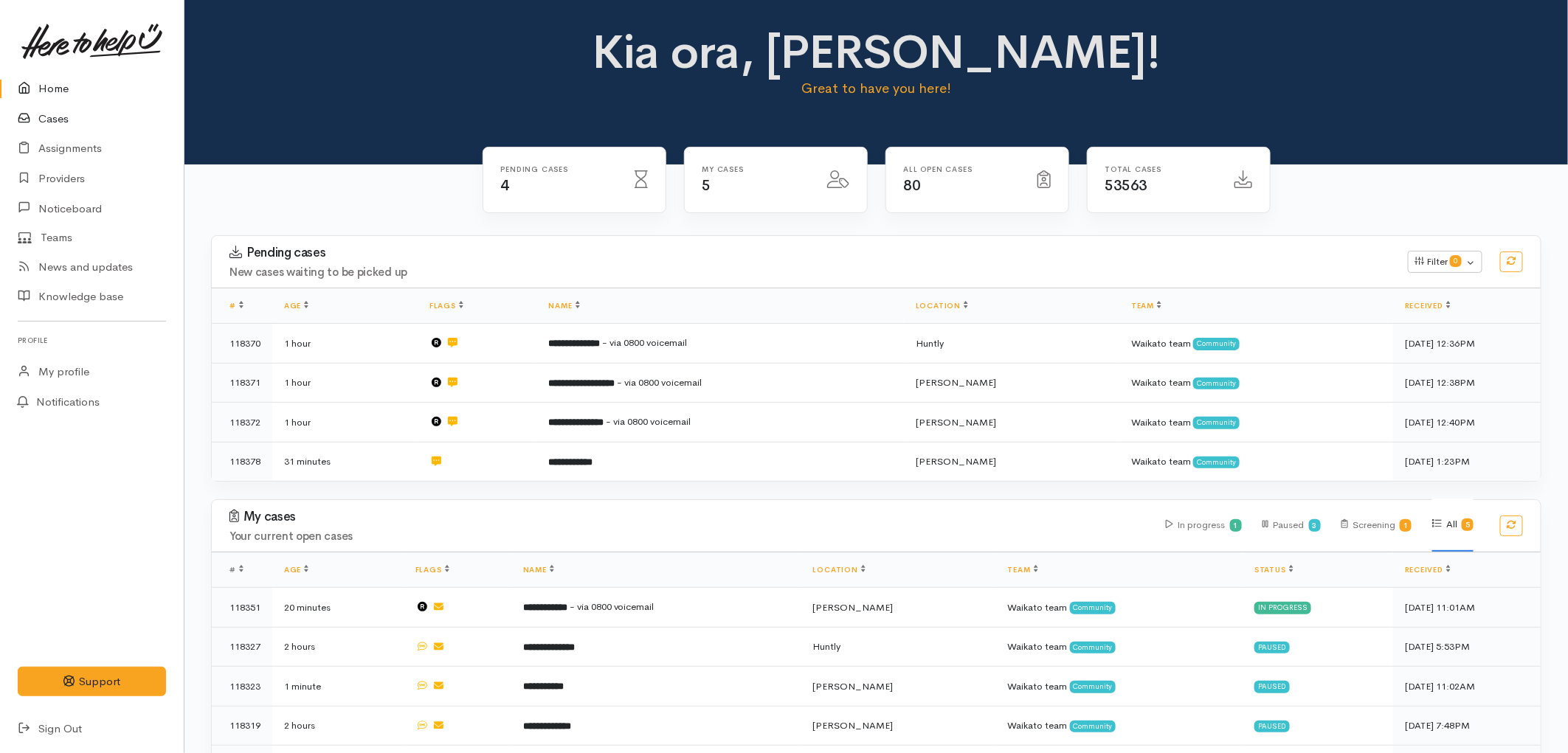
click at [52, 116] on link "Cases" at bounding box center [92, 119] width 184 height 31
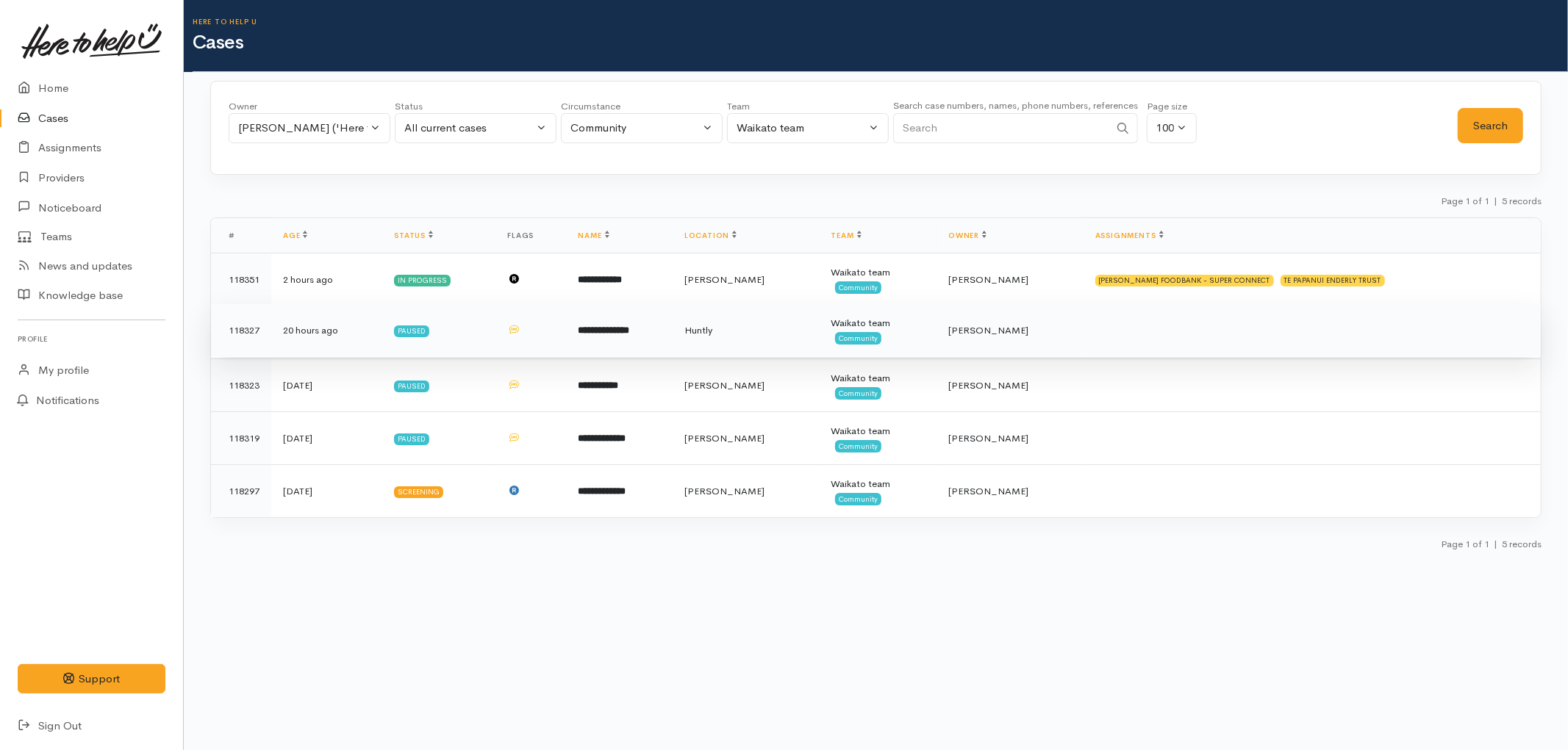
click at [566, 351] on td at bounding box center [531, 330] width 70 height 53
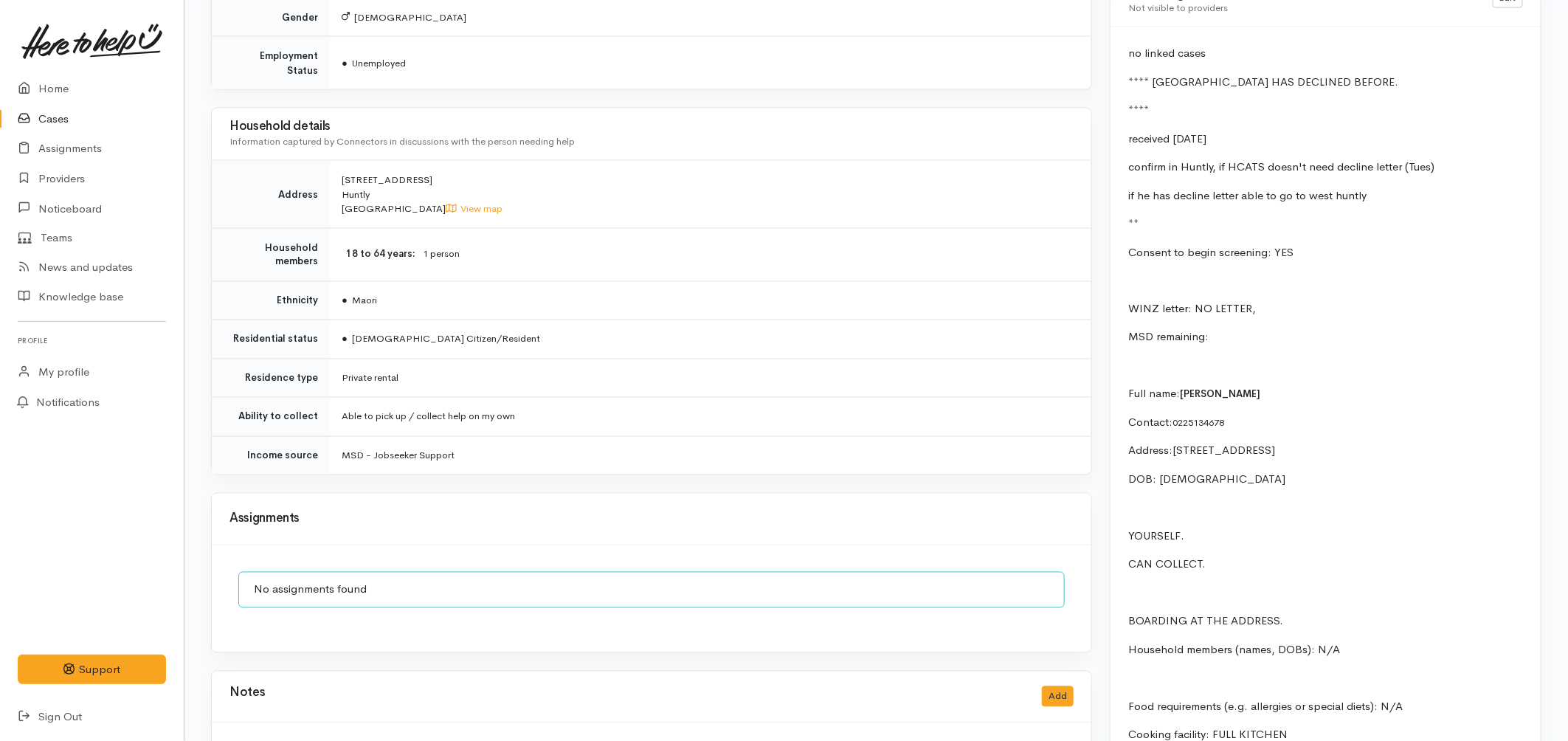
scroll to position [1558, 0]
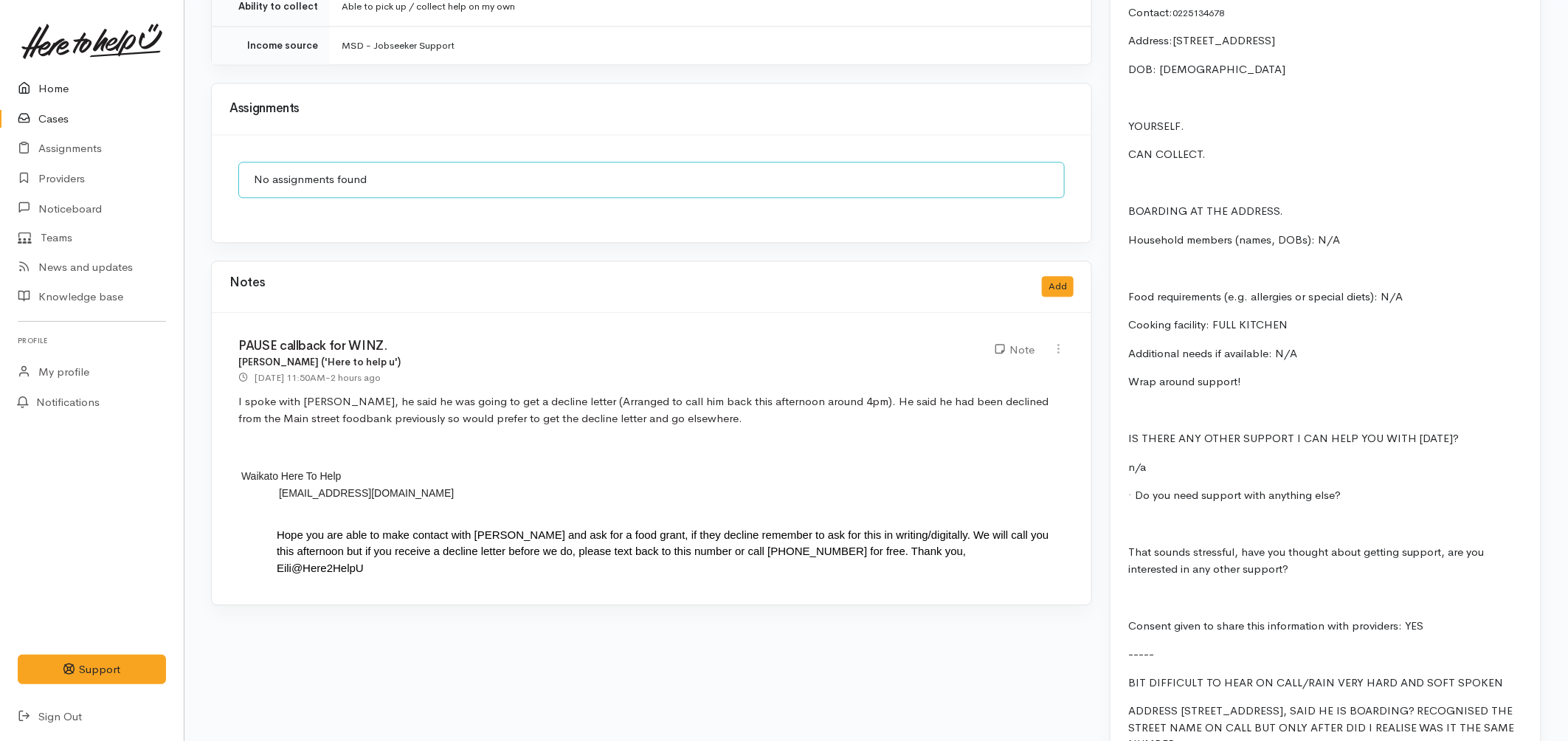
click at [52, 83] on link "Home" at bounding box center [92, 89] width 184 height 31
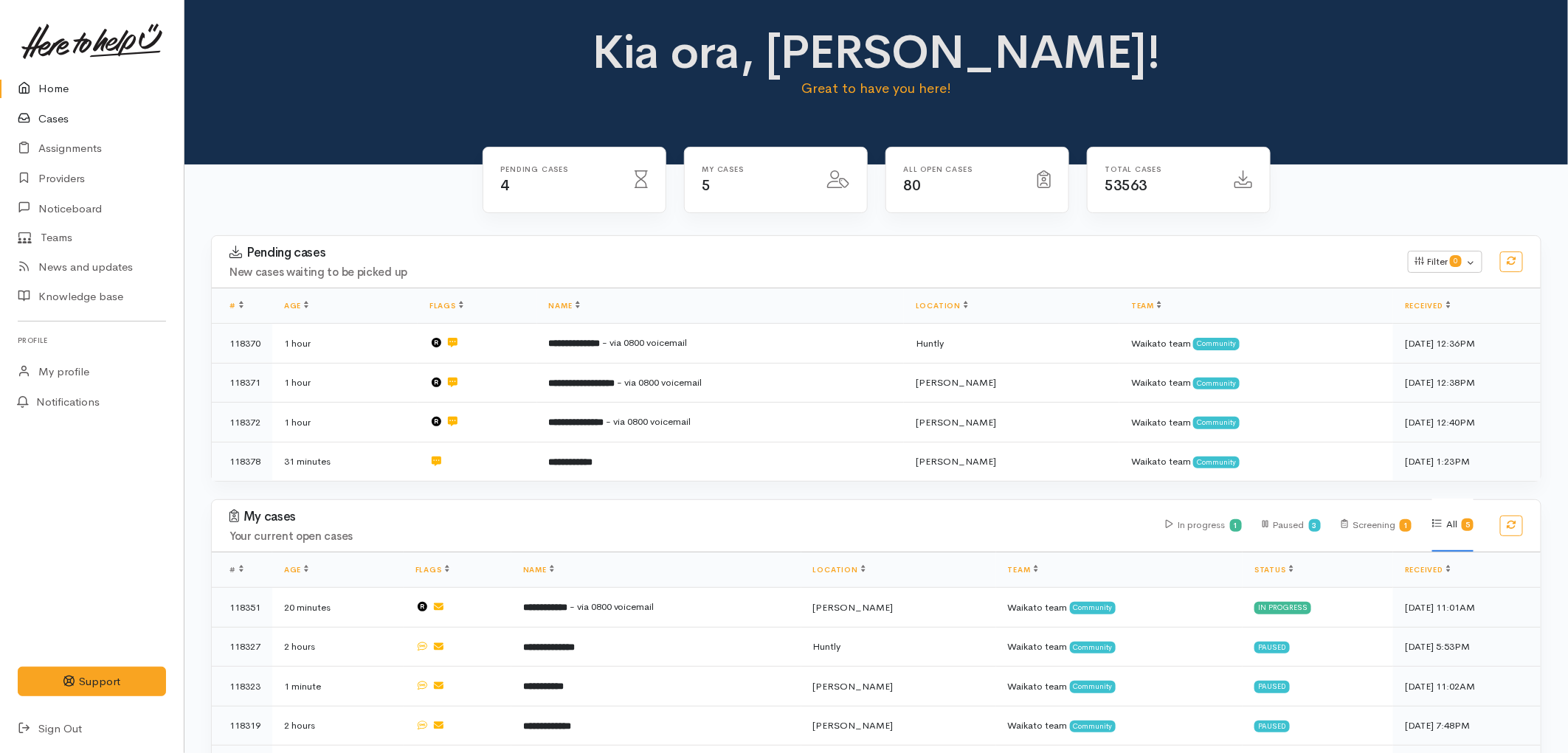
click at [68, 119] on link "Cases" at bounding box center [92, 119] width 184 height 31
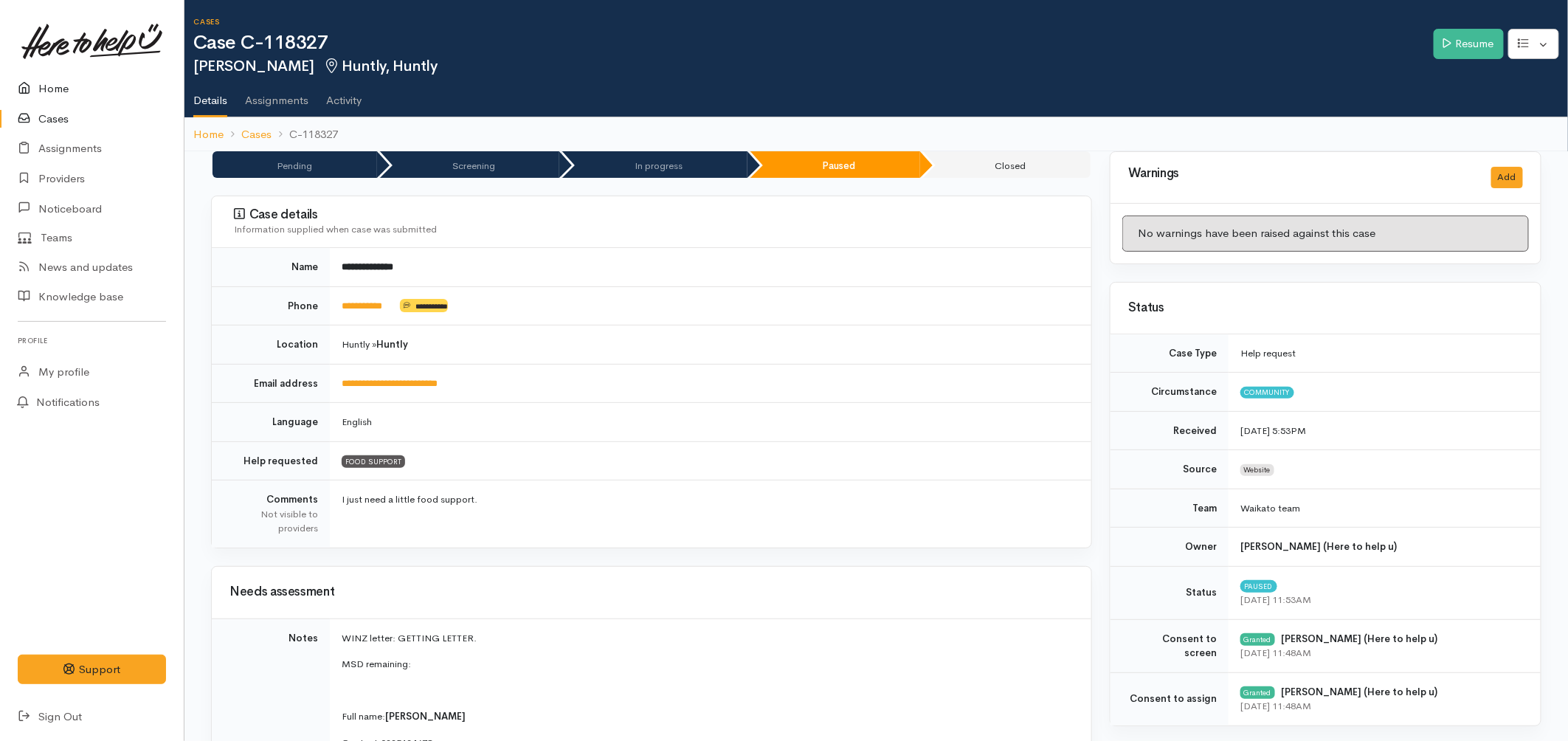
click at [57, 93] on link "Home" at bounding box center [92, 89] width 184 height 31
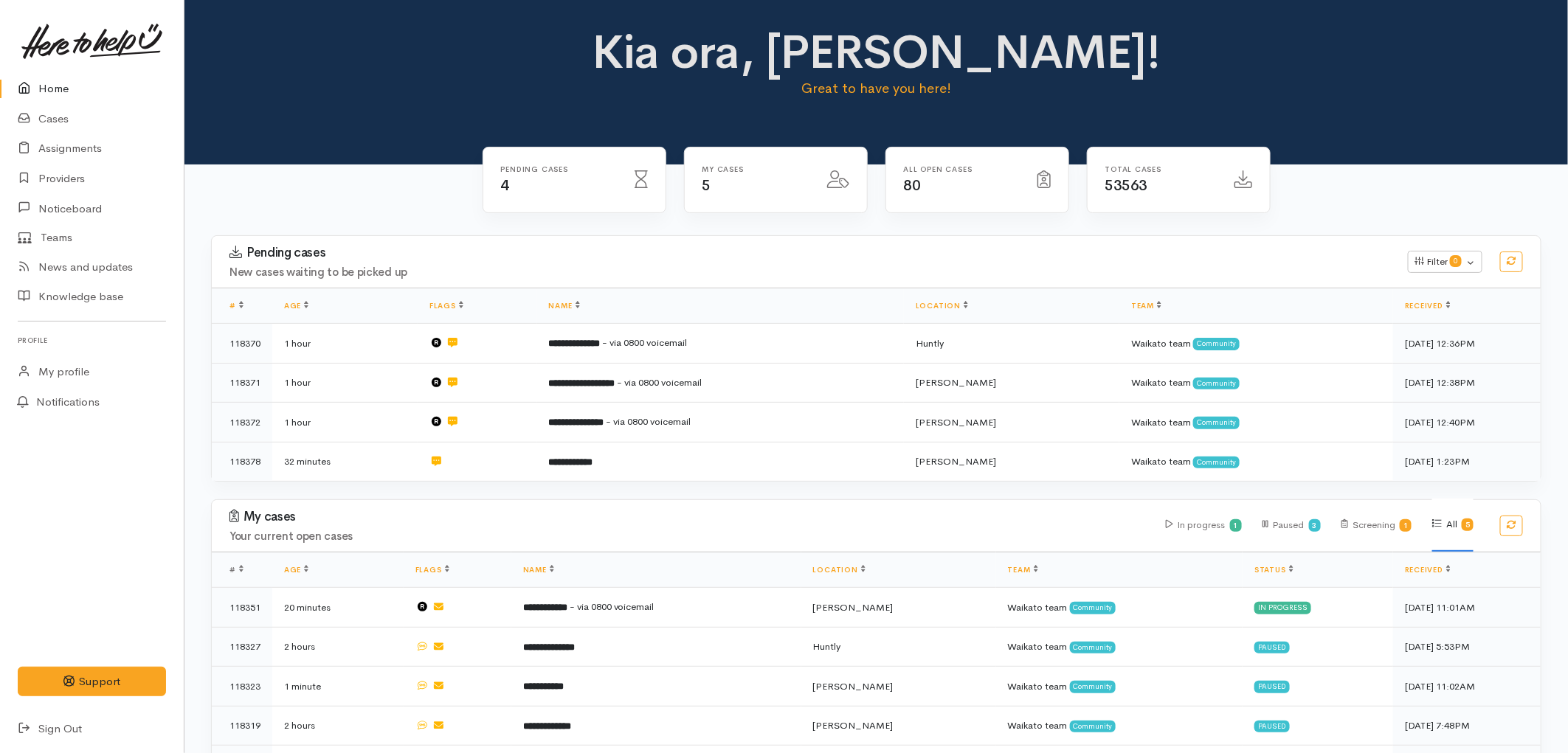
click at [53, 111] on link "Cases" at bounding box center [92, 119] width 184 height 31
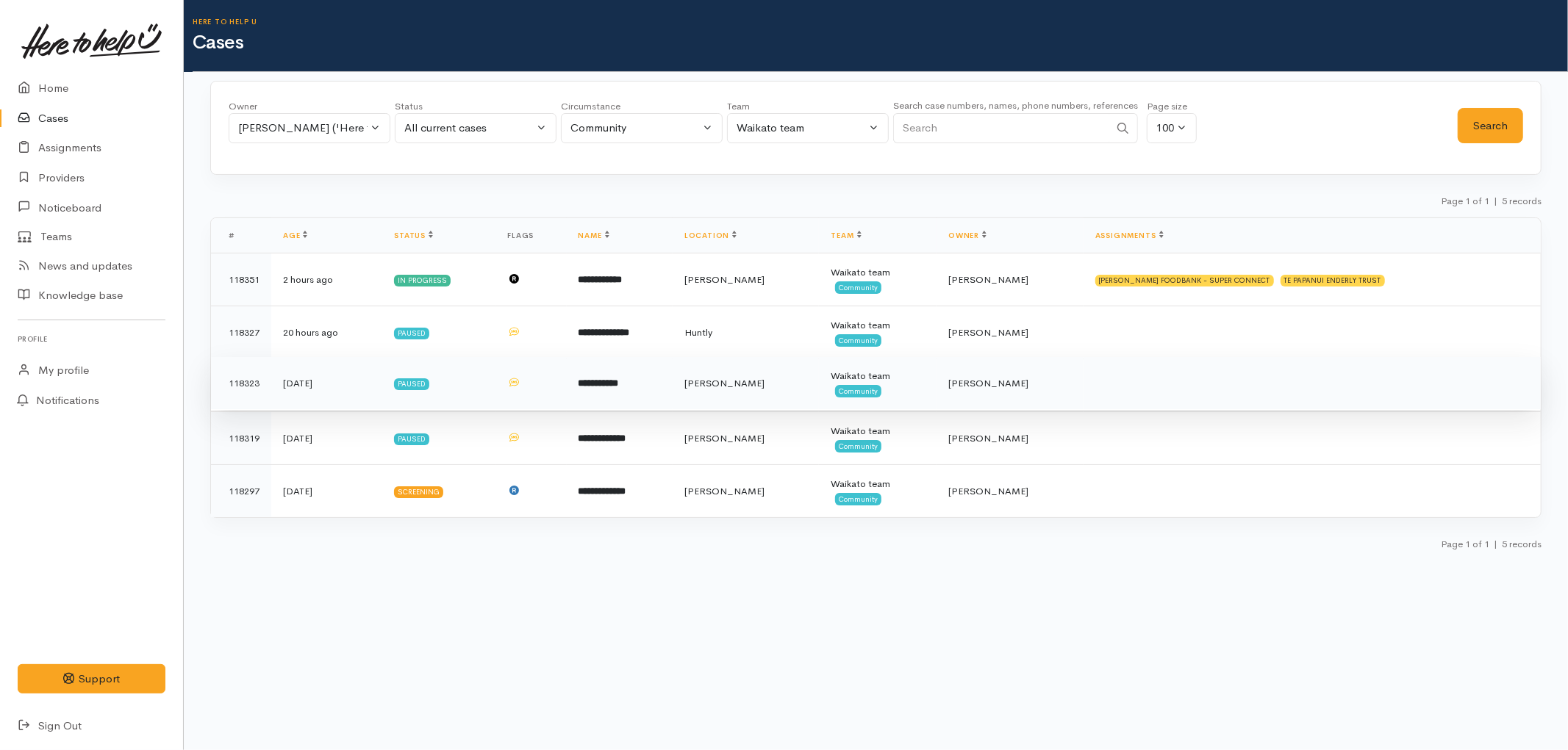
click at [566, 390] on td at bounding box center [531, 384] width 70 height 53
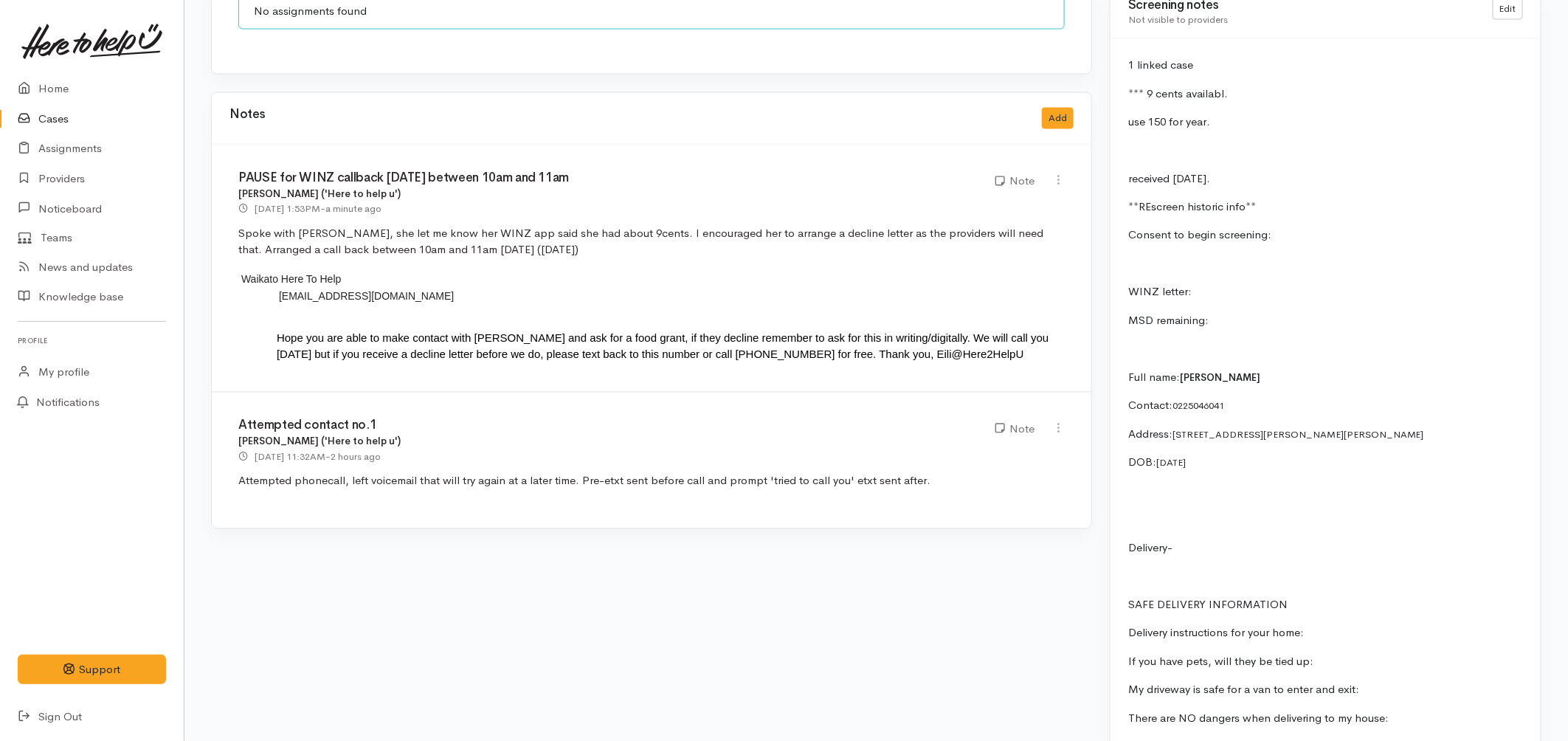
scroll to position [1229, 0]
click at [75, 122] on link "Cases" at bounding box center [92, 119] width 184 height 31
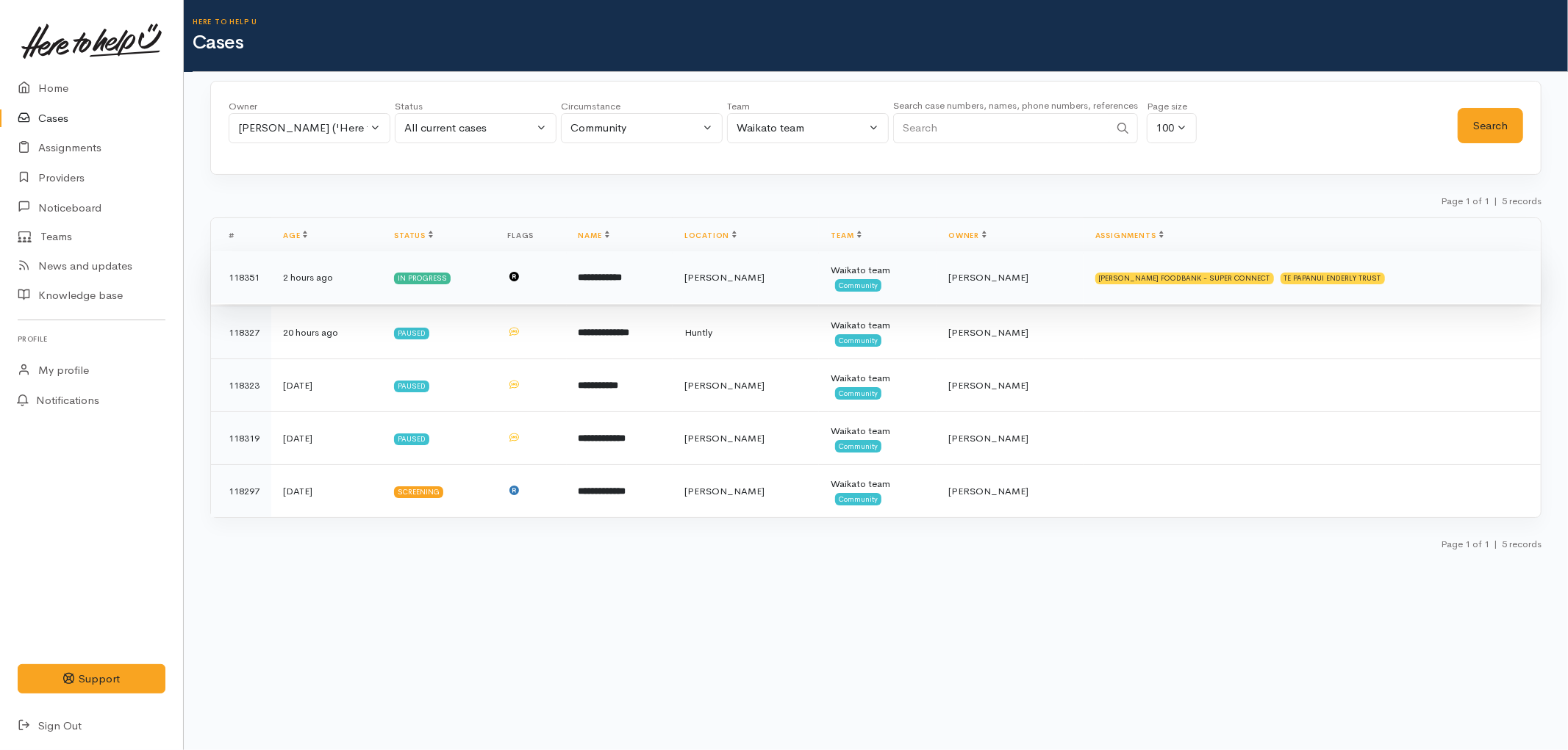
click at [671, 288] on td "**********" at bounding box center [619, 278] width 105 height 53
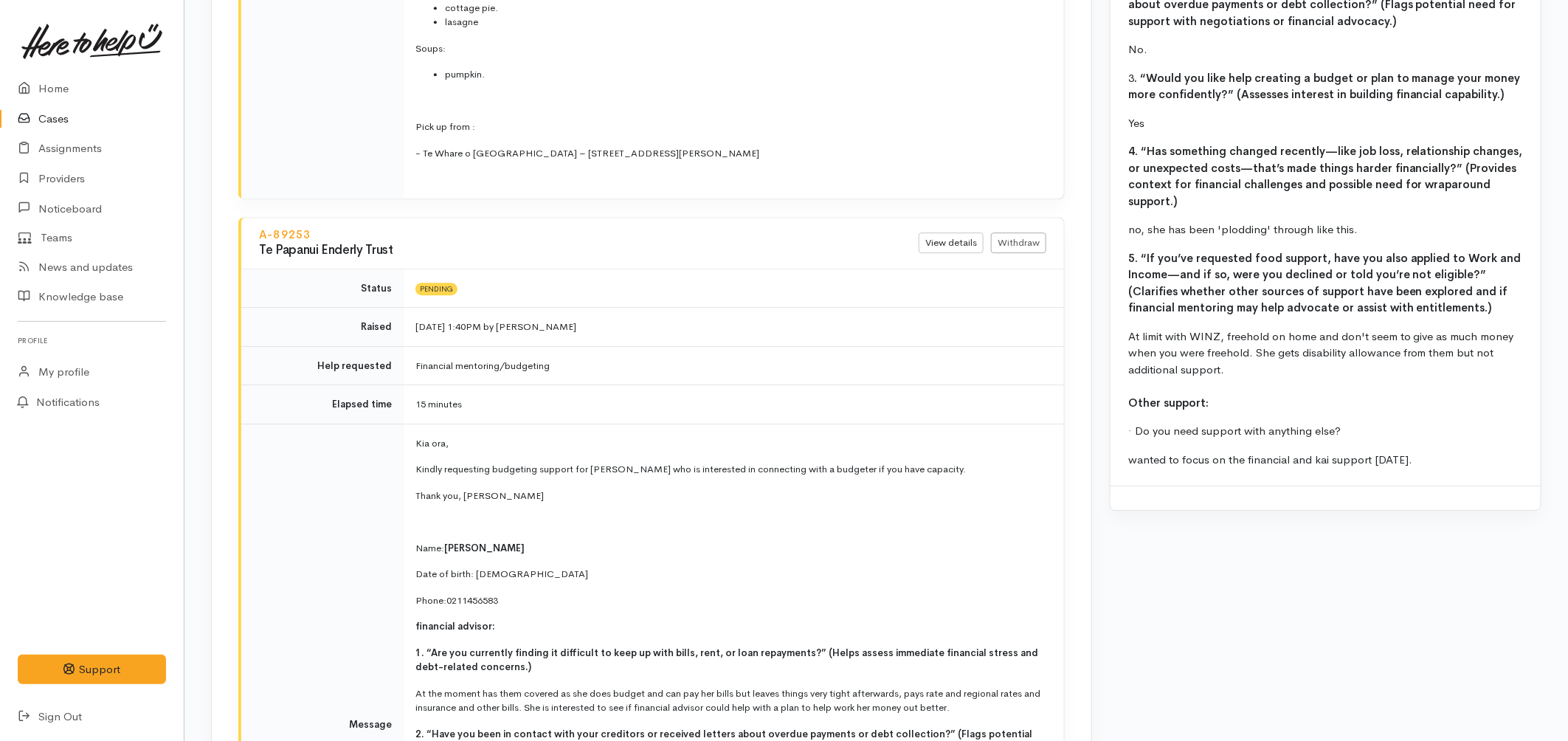
scroll to position [2168, 0]
click at [44, 126] on link "Cases" at bounding box center [92, 119] width 184 height 31
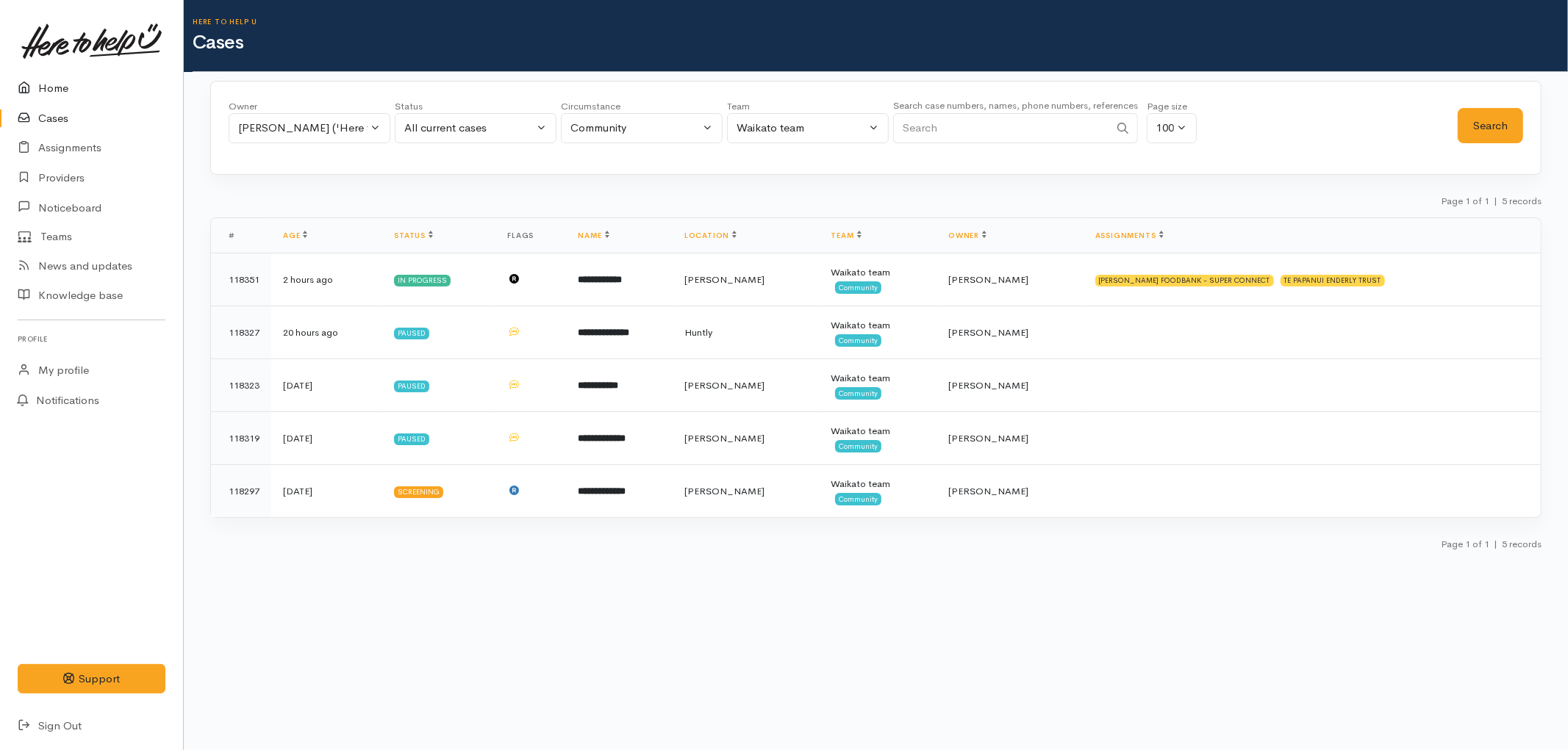
click at [39, 92] on link "Home" at bounding box center [91, 88] width 183 height 30
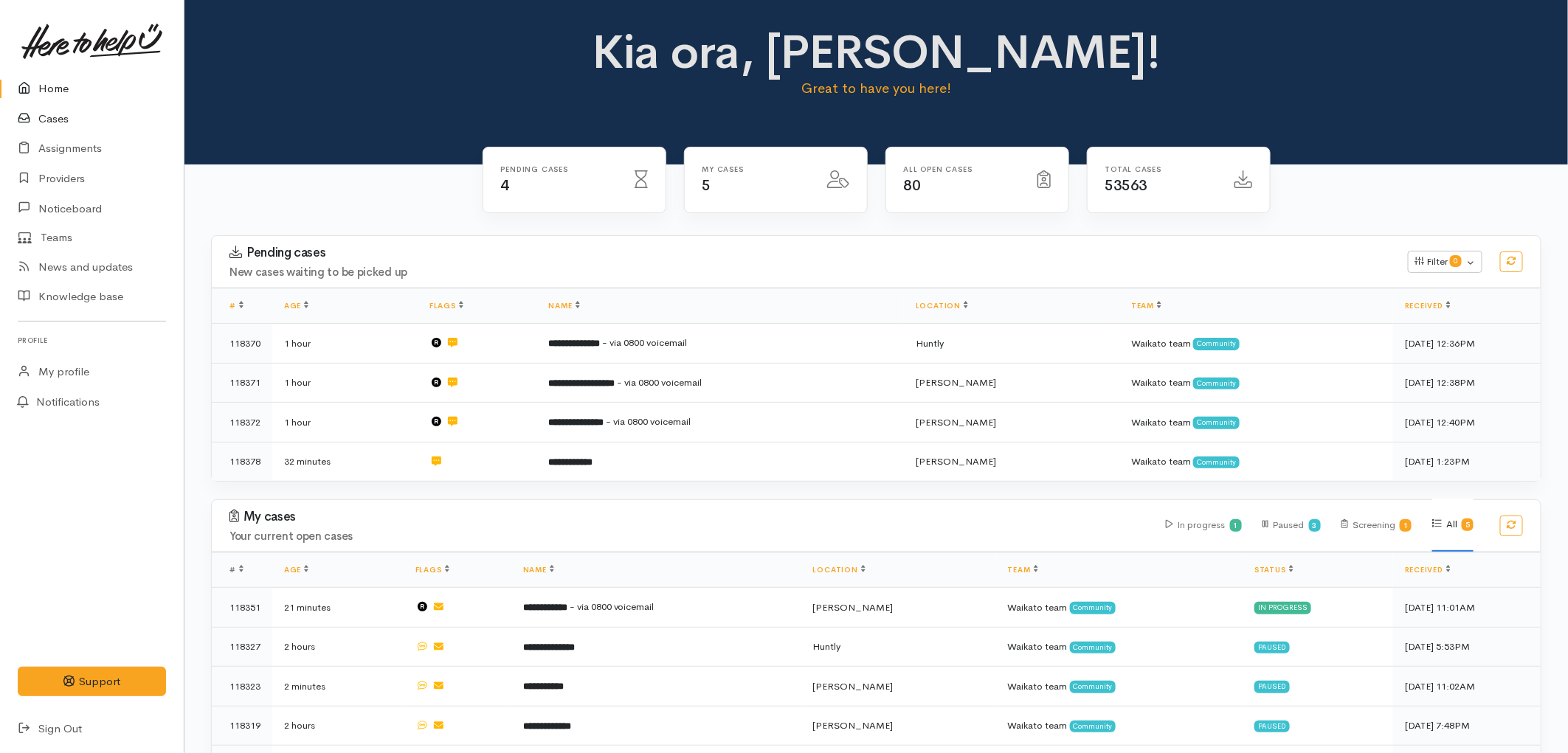
click at [62, 128] on link "Cases" at bounding box center [92, 119] width 184 height 31
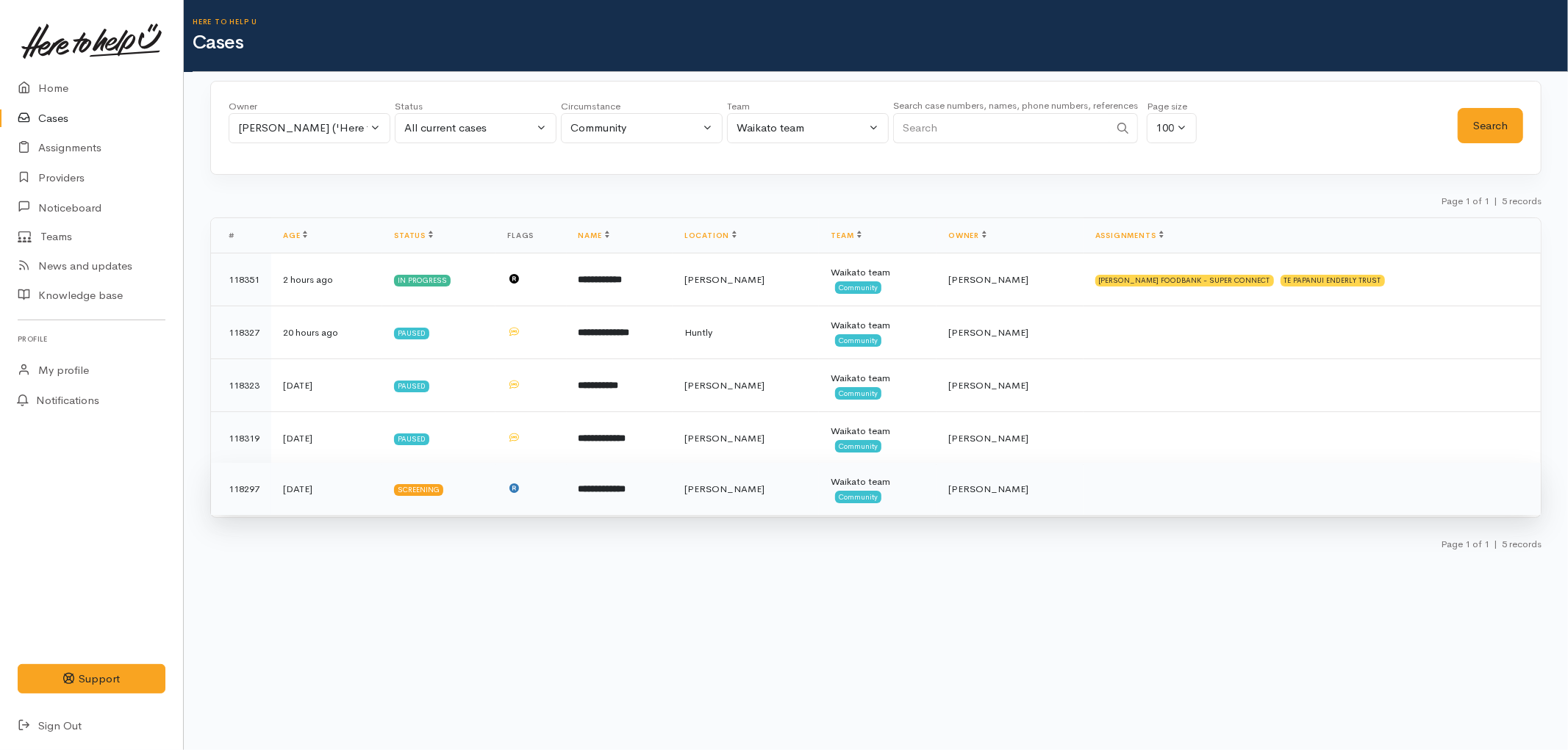
click at [664, 494] on td "**********" at bounding box center [619, 490] width 105 height 53
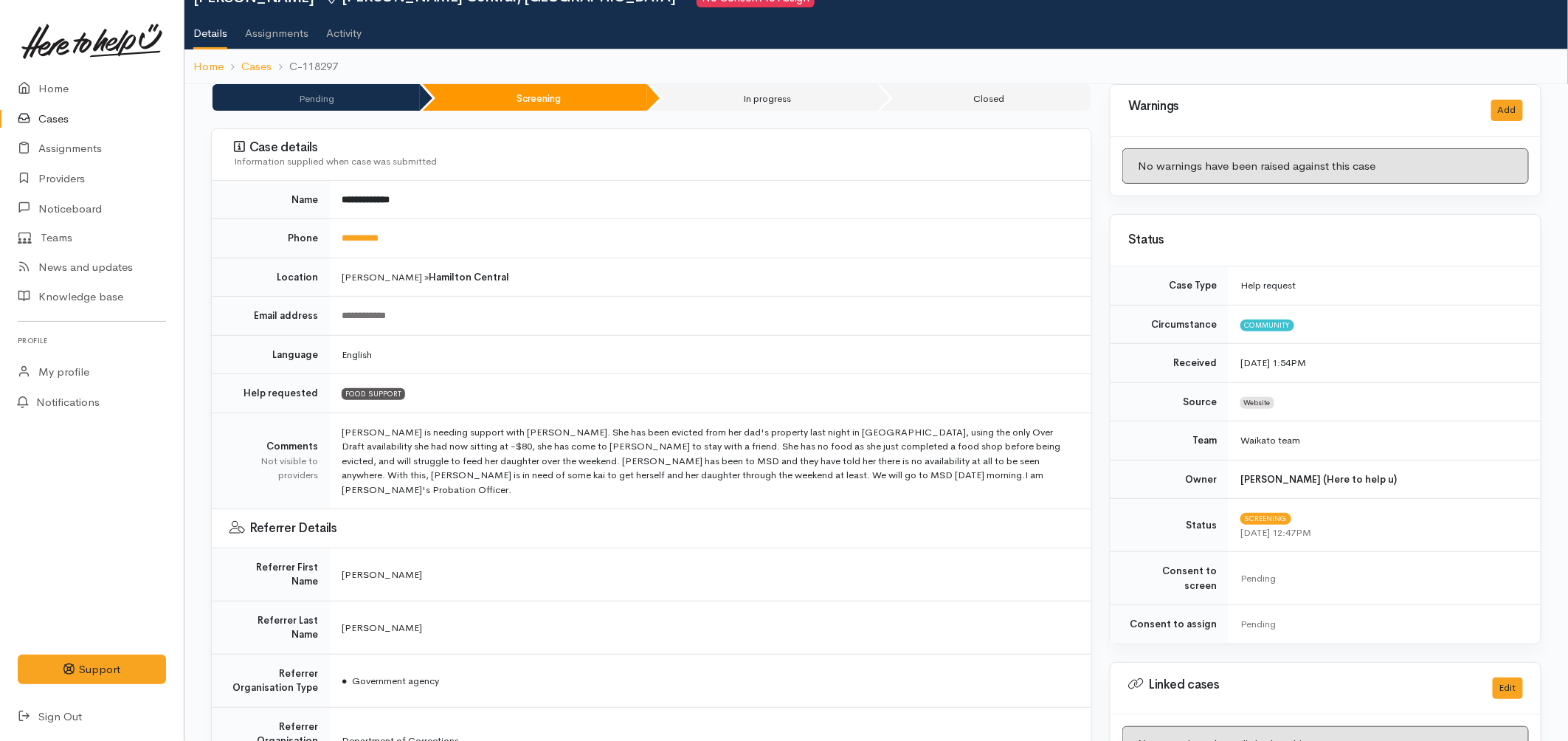
scroll to position [10, 0]
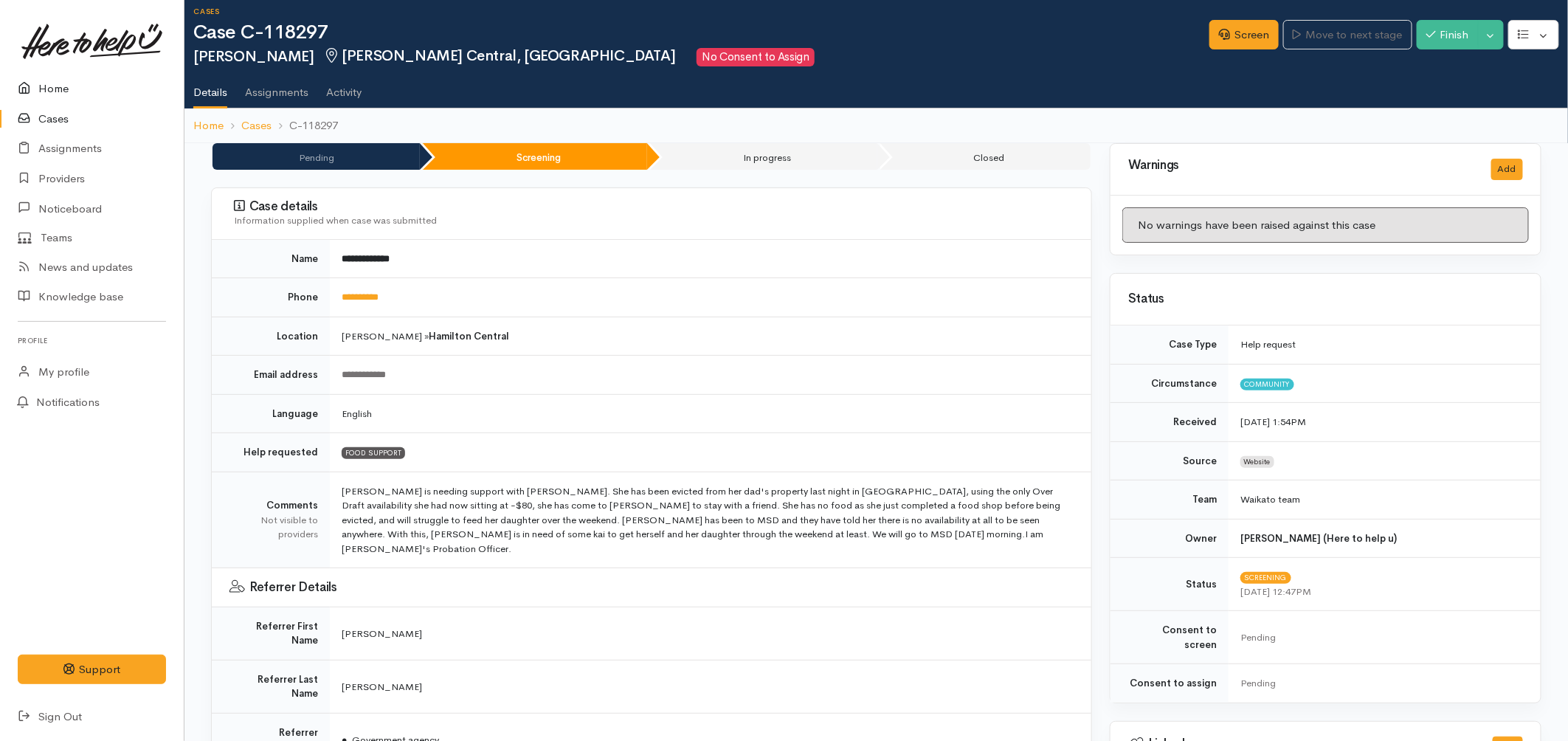
click at [61, 96] on link "Home" at bounding box center [92, 89] width 184 height 31
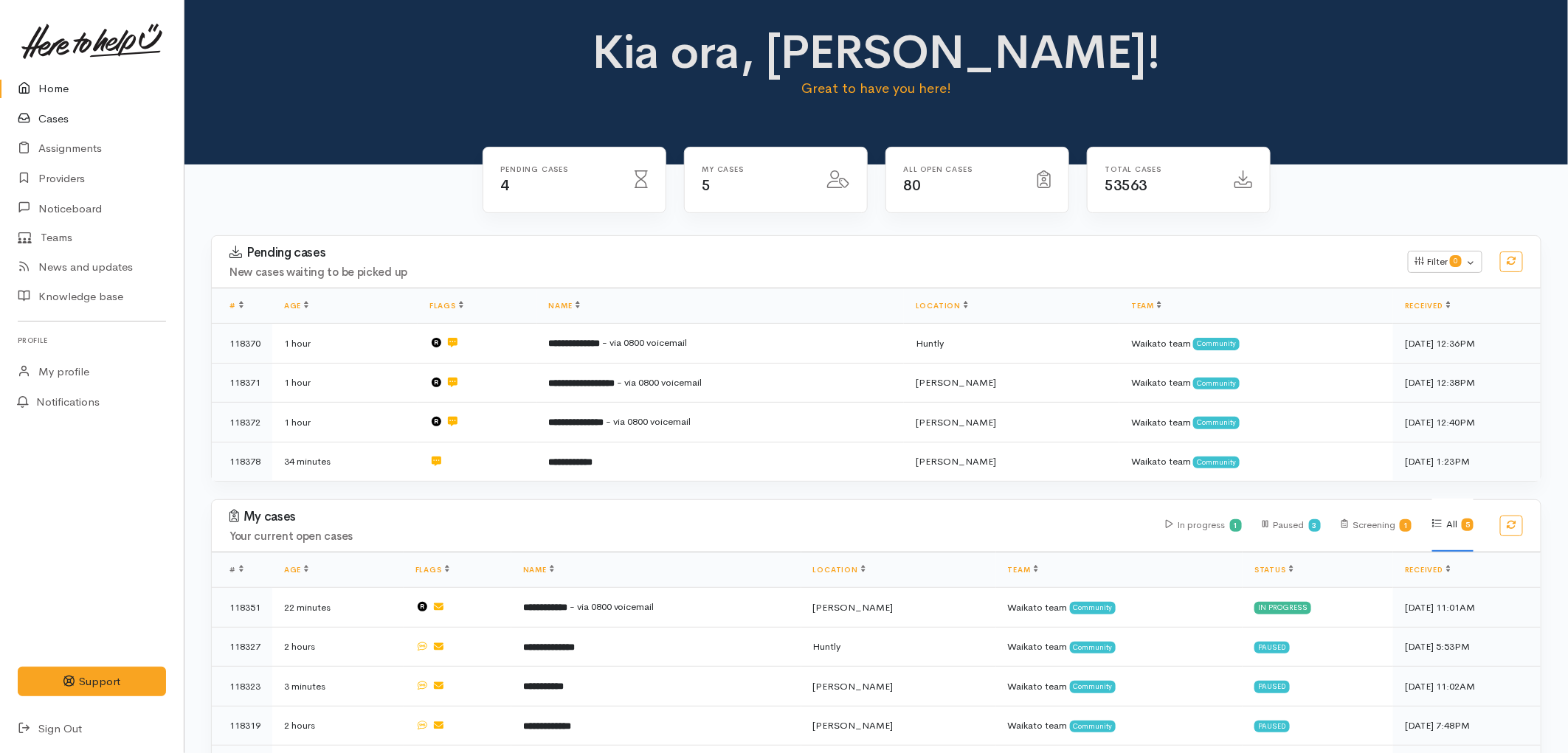
click at [60, 126] on link "Cases" at bounding box center [92, 119] width 184 height 31
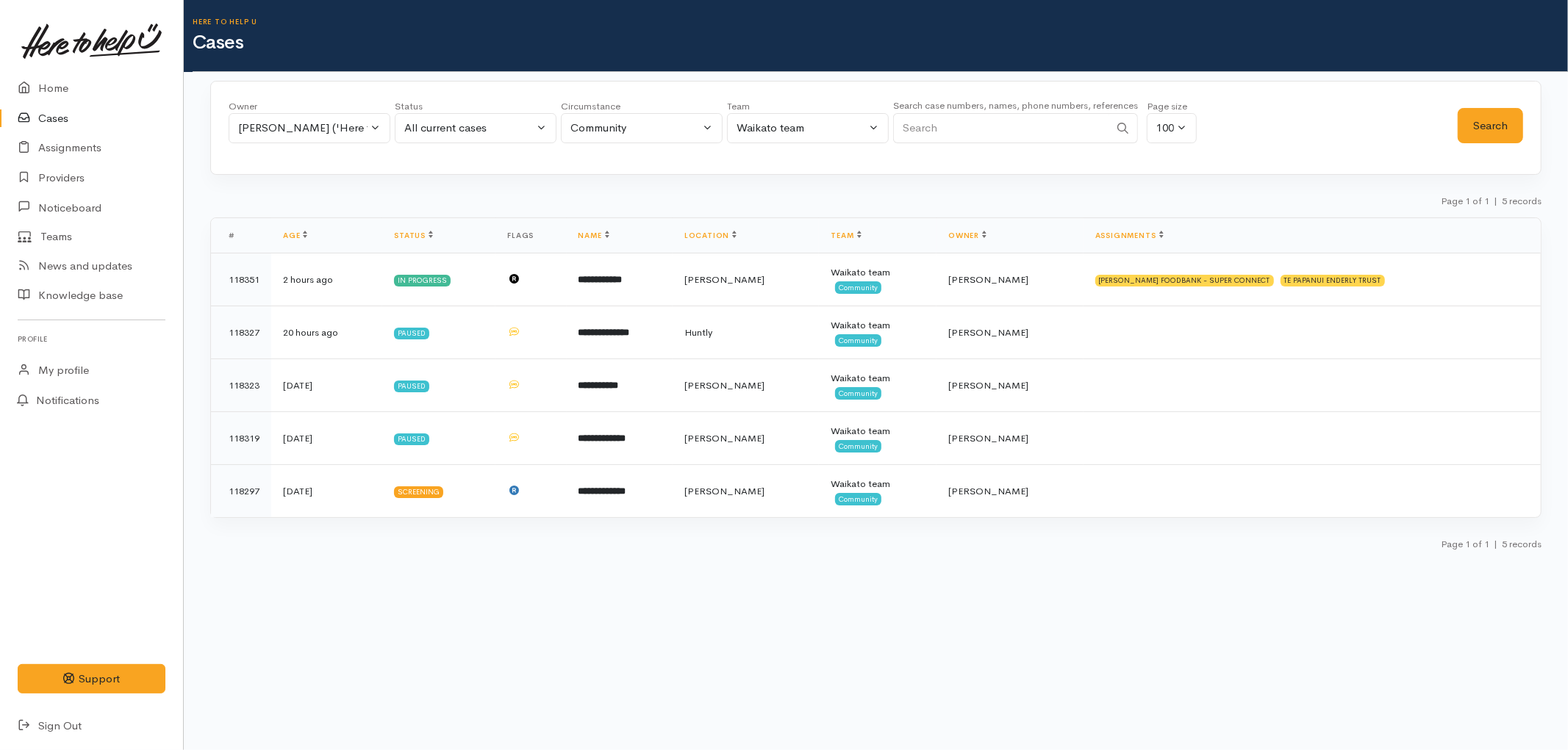
click at [949, 141] on input "Search" at bounding box center [1001, 128] width 217 height 30
type input "[PERSON_NAME] te moana"
click at [1478, 119] on button "Search" at bounding box center [1490, 126] width 66 height 36
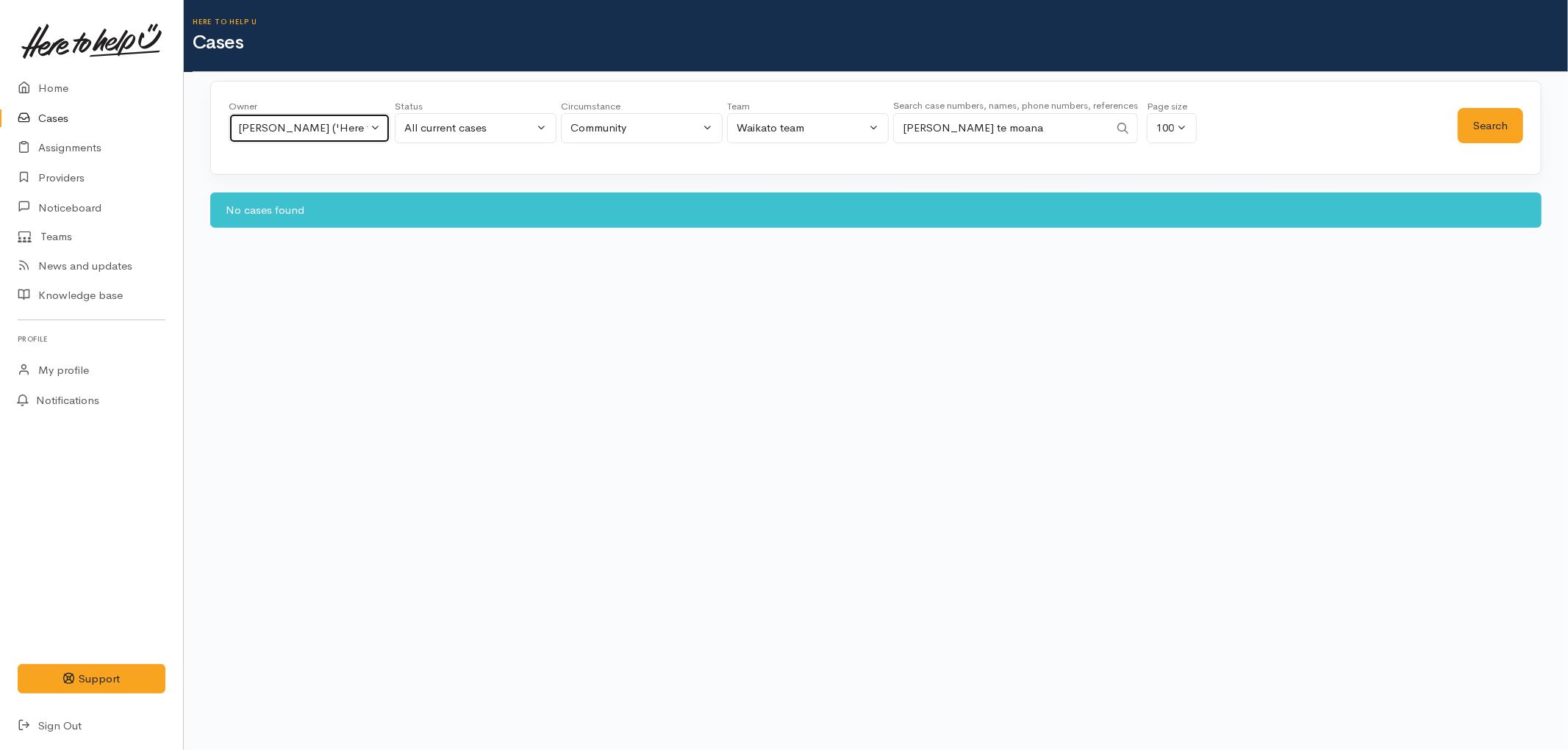
click at [336, 131] on div "[PERSON_NAME] ('Here to help u')" at bounding box center [303, 128] width 129 height 17
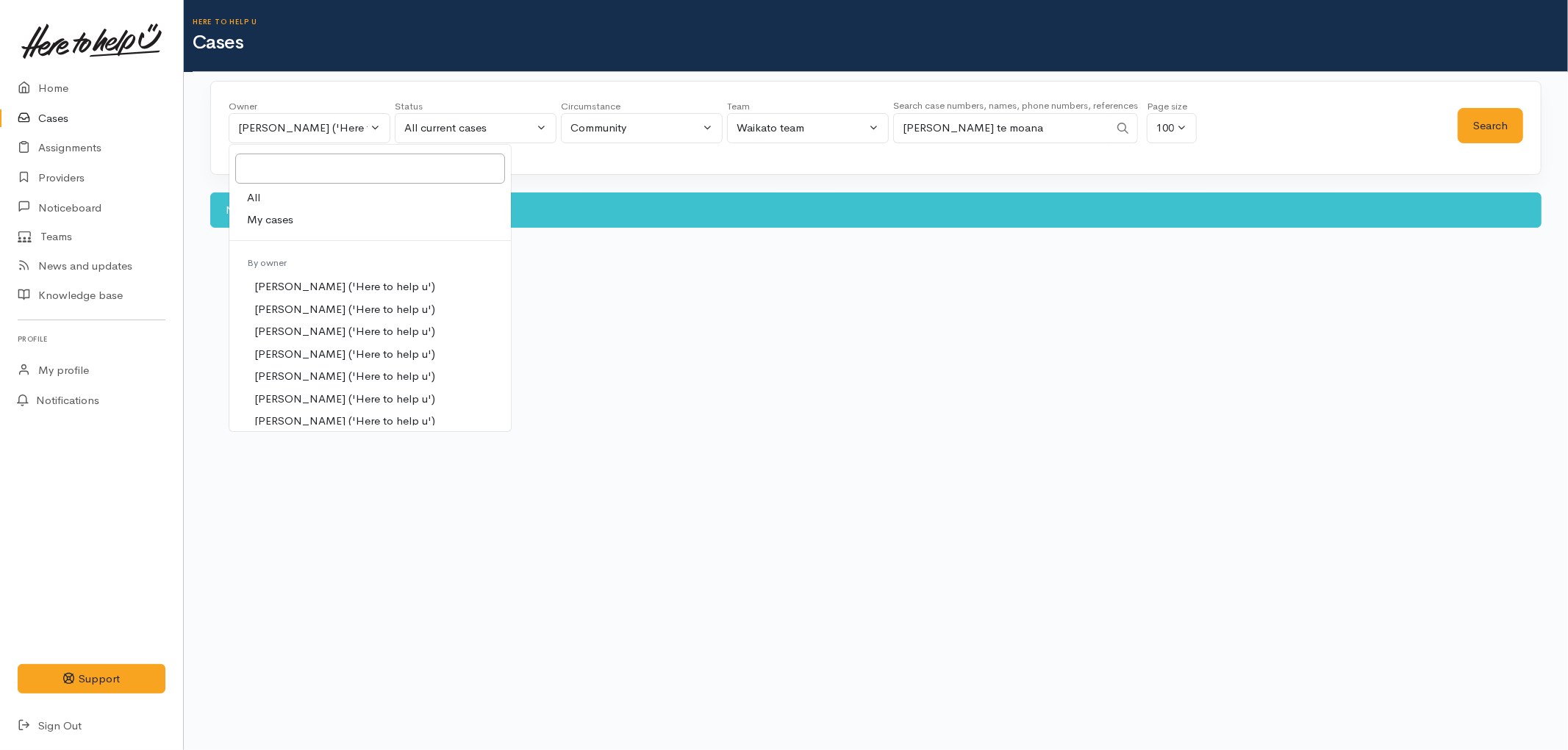
click at [274, 190] on link "All" at bounding box center [369, 198] width 281 height 23
select select "-1"
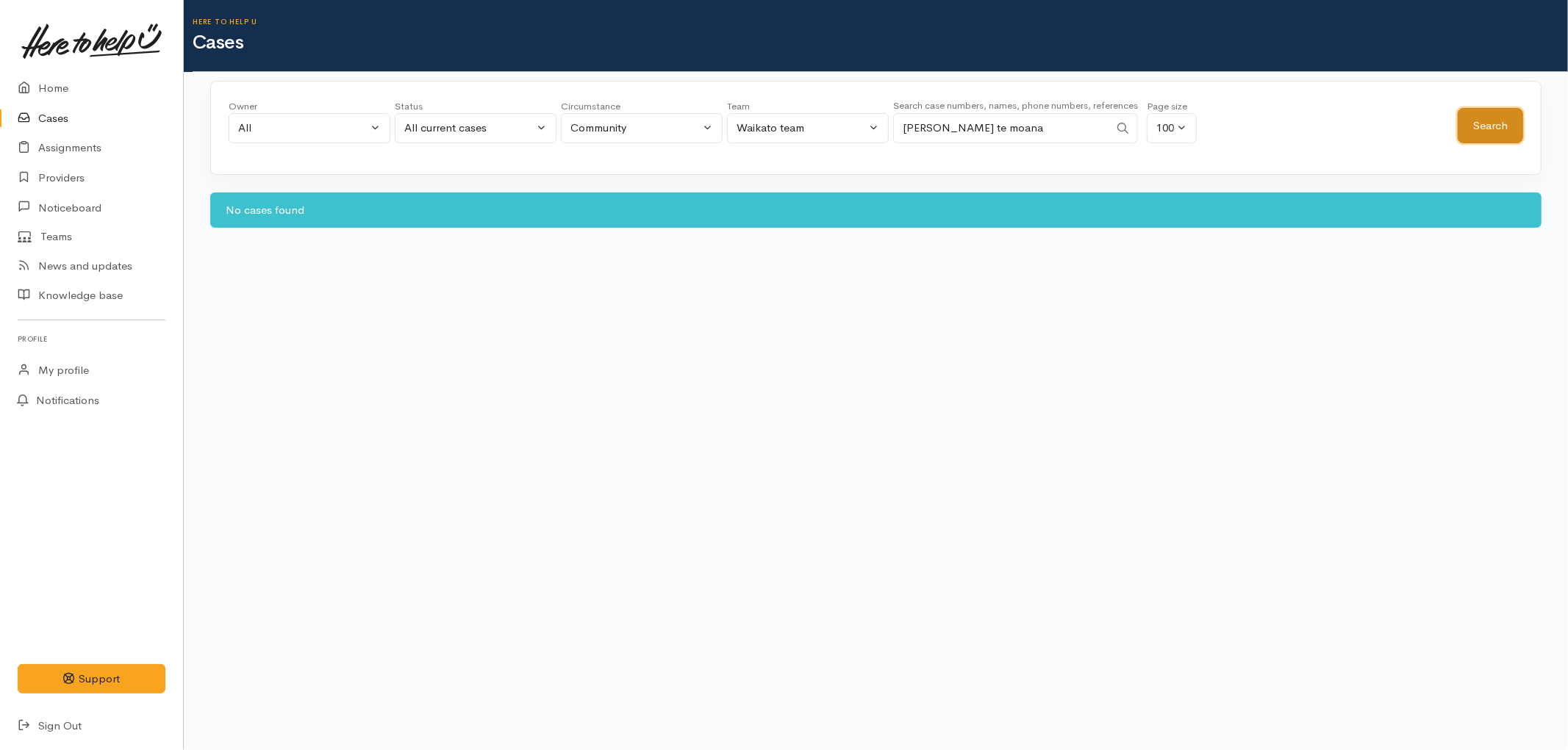
click at [1466, 136] on button "Search" at bounding box center [1490, 126] width 66 height 36
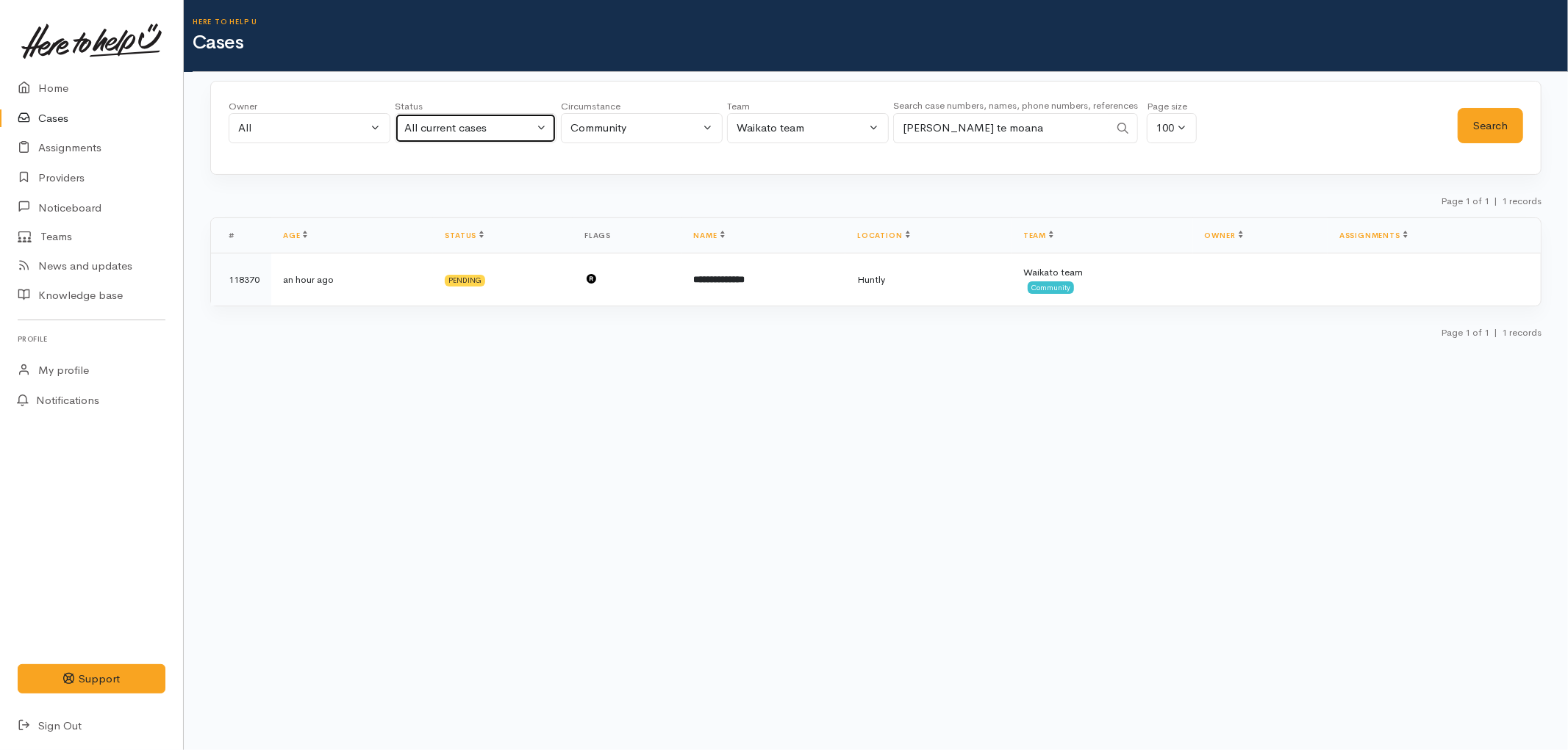
click at [465, 135] on div "All current cases" at bounding box center [469, 128] width 129 height 17
click at [434, 404] on link "All" at bounding box center [475, 400] width 161 height 23
select select "All"
click at [1452, 140] on div "Owner All My cases Aandrea Murray ('Here to help u') Akash Prakash ('Here to he…" at bounding box center [843, 125] width 1229 height 53
click at [1501, 108] on button "Search" at bounding box center [1490, 126] width 66 height 36
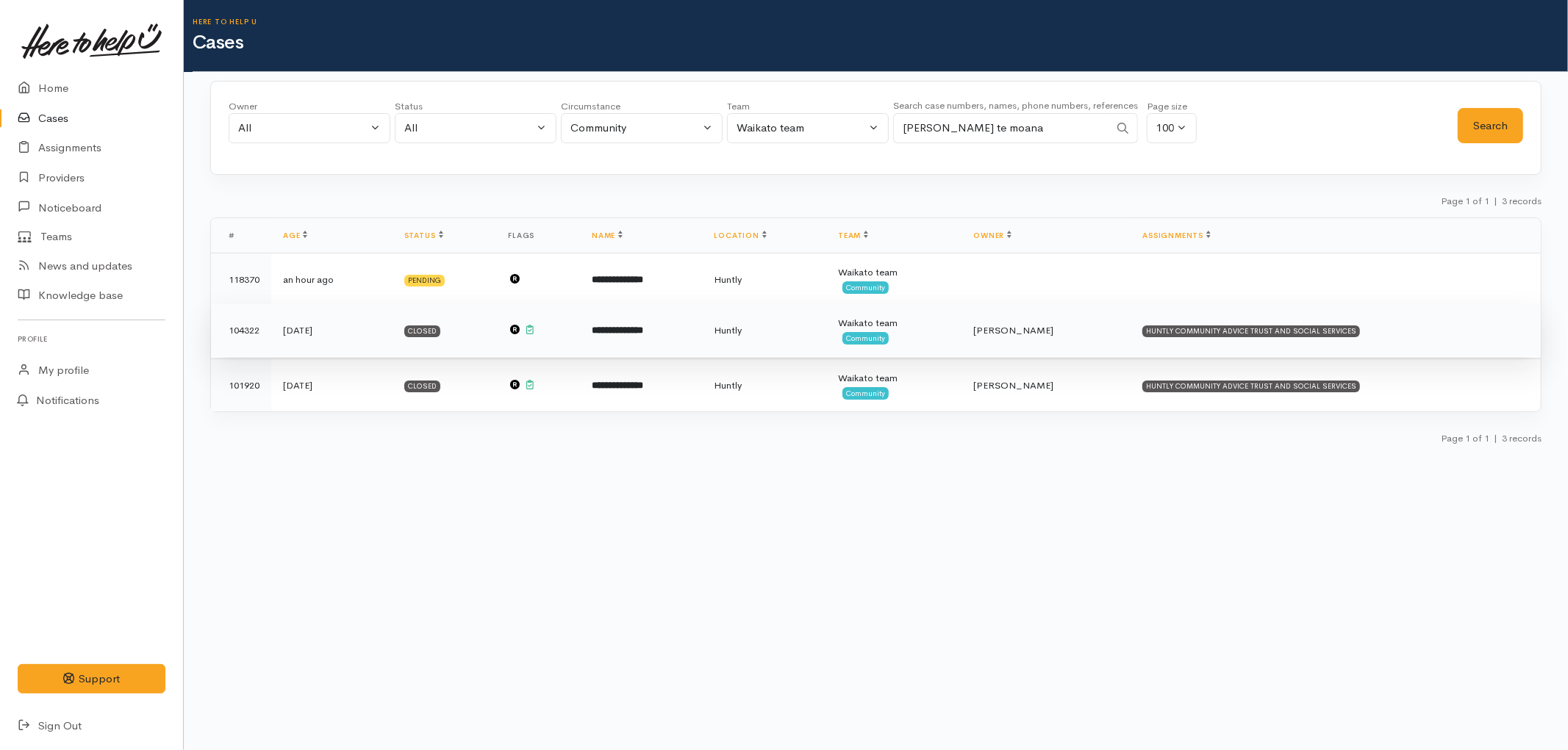
click at [961, 340] on td "Waikato team Community" at bounding box center [894, 330] width 135 height 53
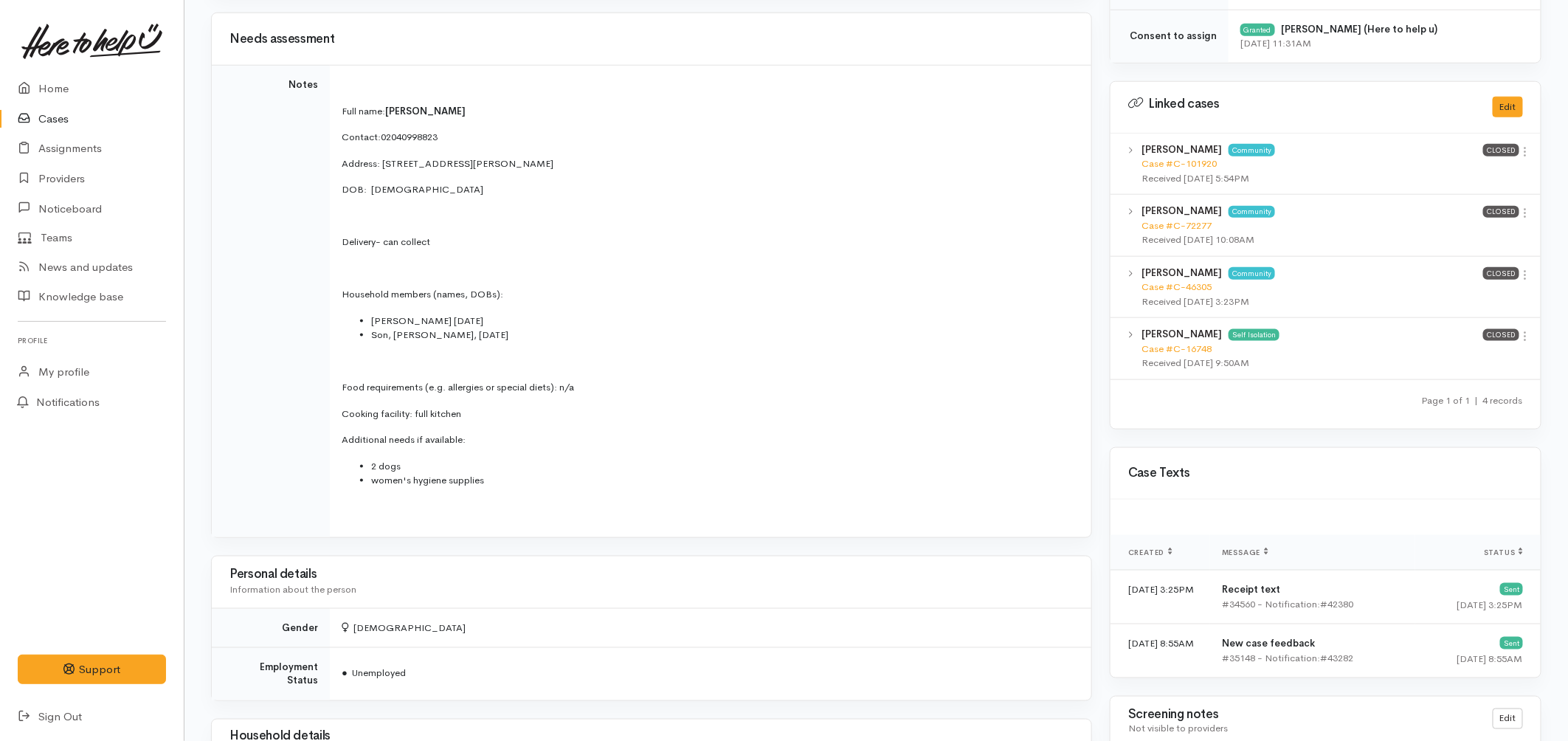
scroll to position [724, 0]
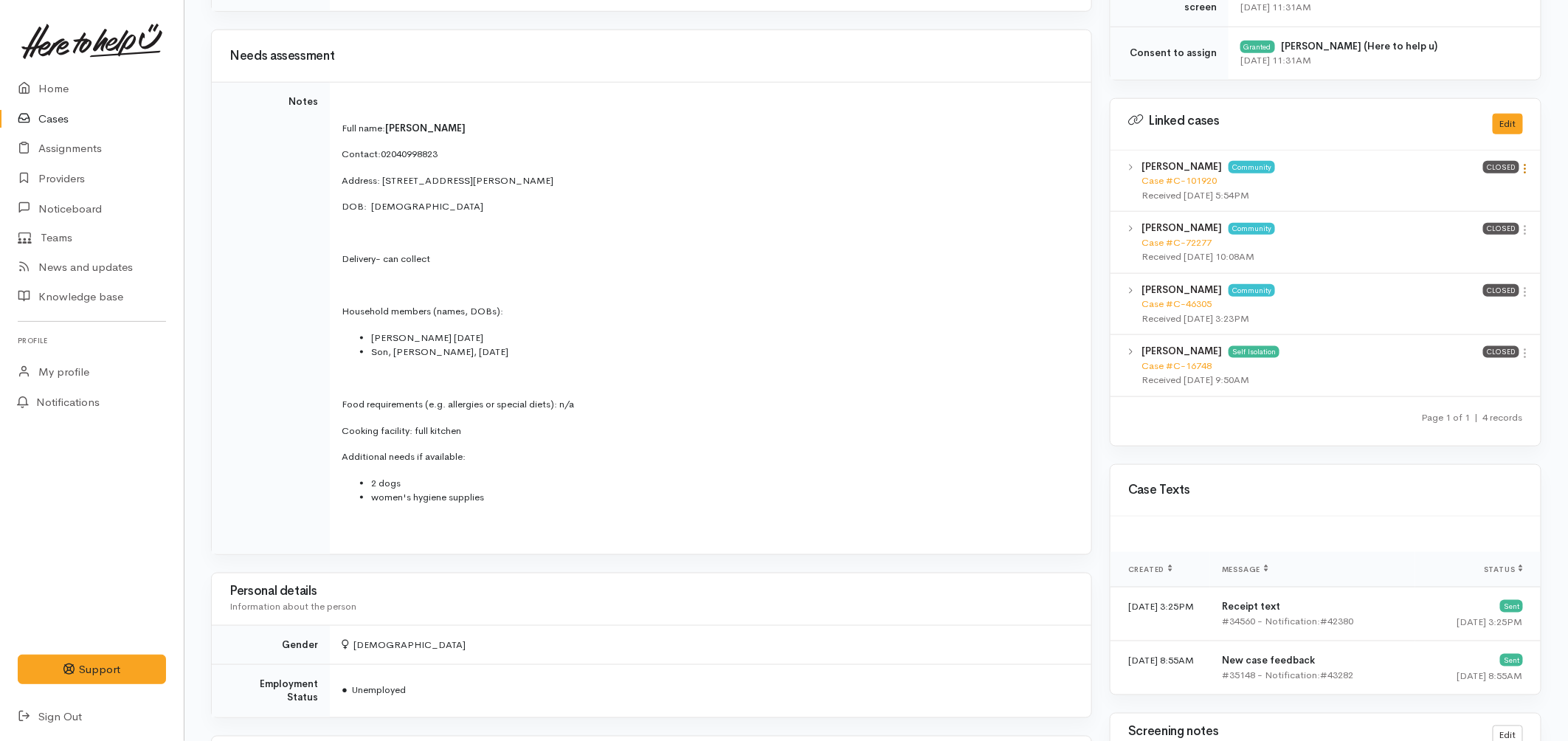
click at [1523, 171] on icon at bounding box center [1525, 168] width 12 height 12
click at [1446, 195] on link "View case" at bounding box center [1473, 197] width 116 height 23
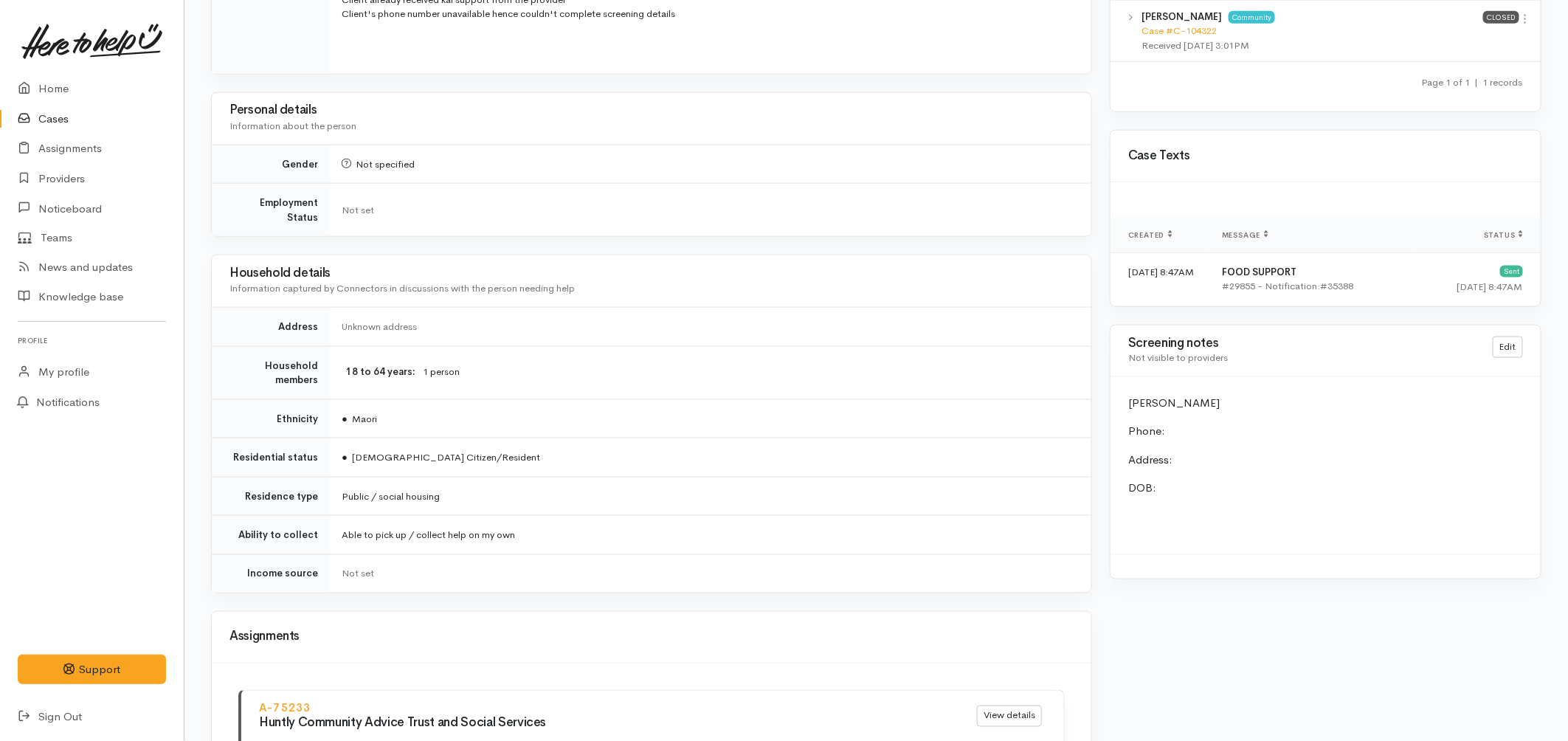
scroll to position [816, 0]
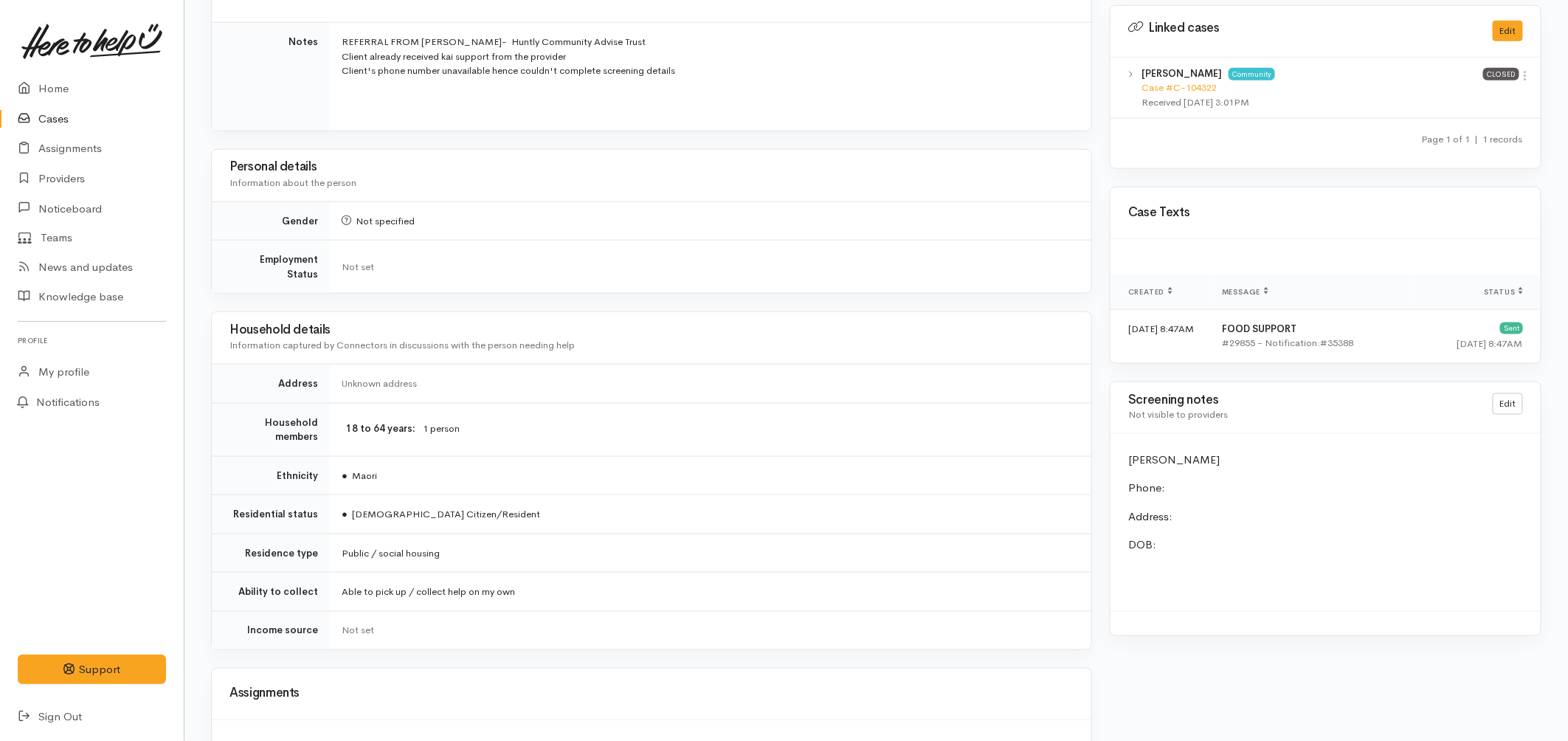
click at [46, 121] on link "Cases" at bounding box center [92, 119] width 184 height 31
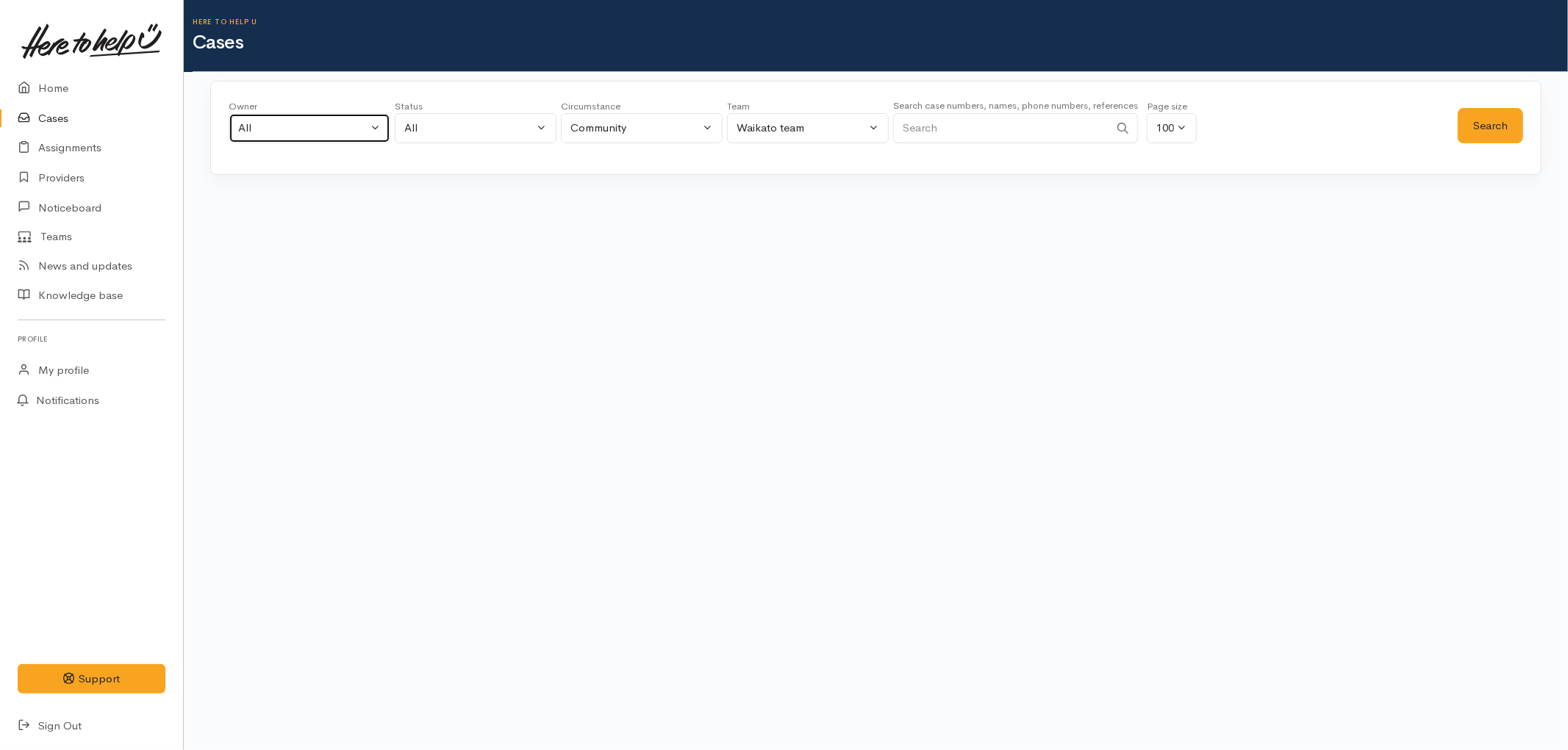
click at [320, 126] on div "All" at bounding box center [303, 128] width 129 height 17
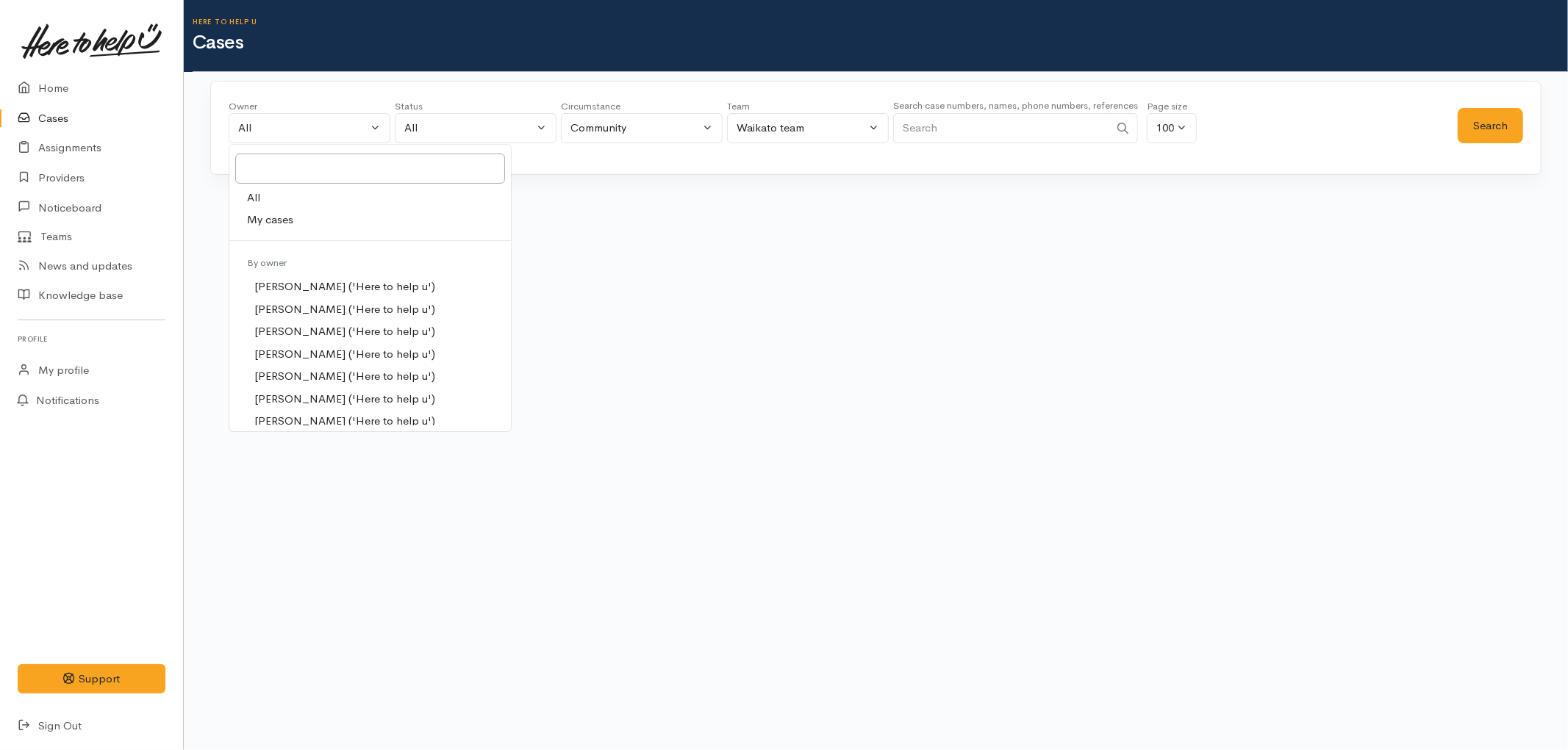
click at [304, 225] on link "My cases" at bounding box center [369, 220] width 281 height 23
select select "1648"
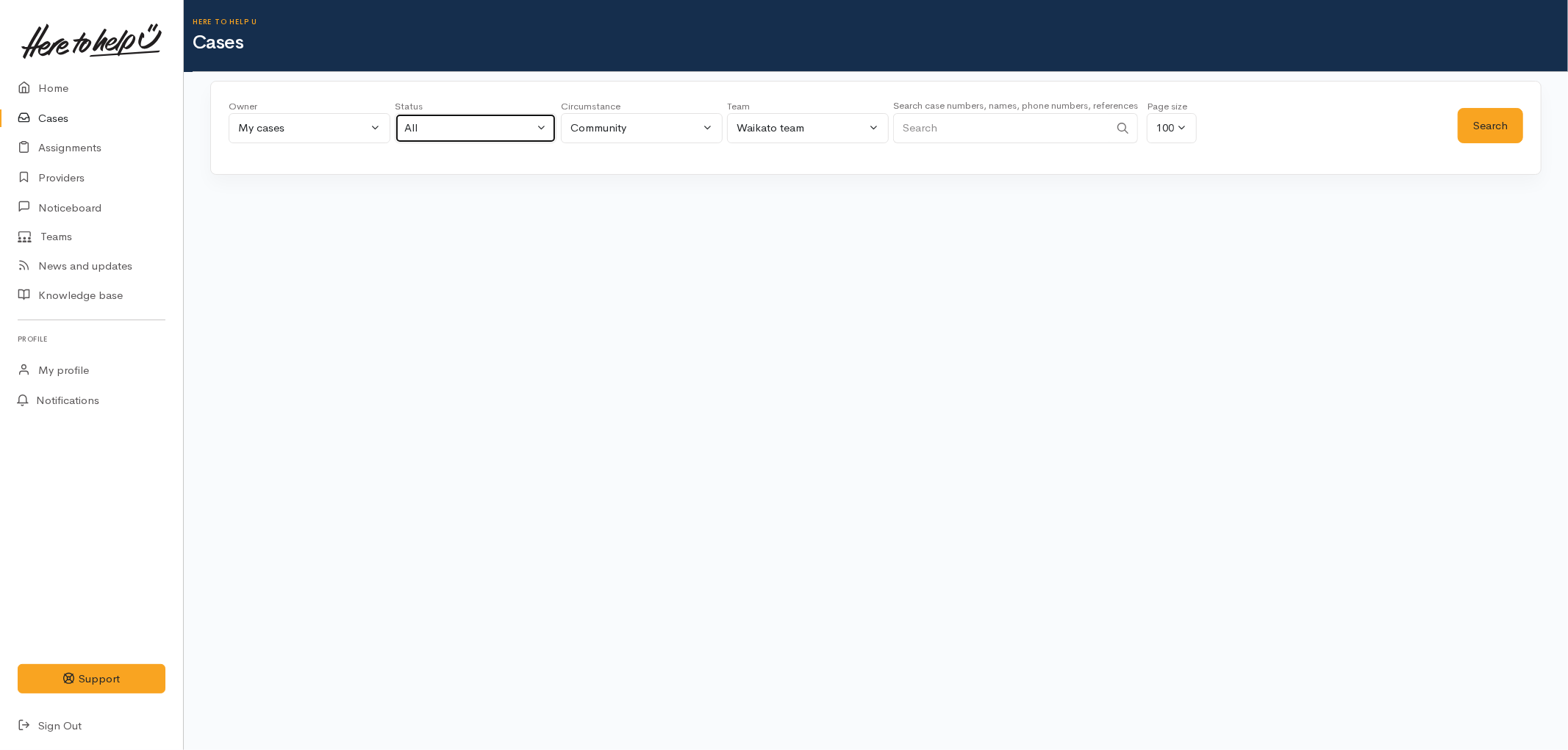
click at [451, 113] on button "All" at bounding box center [476, 128] width 161 height 30
click at [473, 211] on li "Unresolved" at bounding box center [475, 200] width 161 height 27
click at [479, 221] on span "All current cases" at bounding box center [462, 224] width 83 height 17
select select "Unresolved"
click at [1474, 120] on button "Search" at bounding box center [1490, 126] width 66 height 36
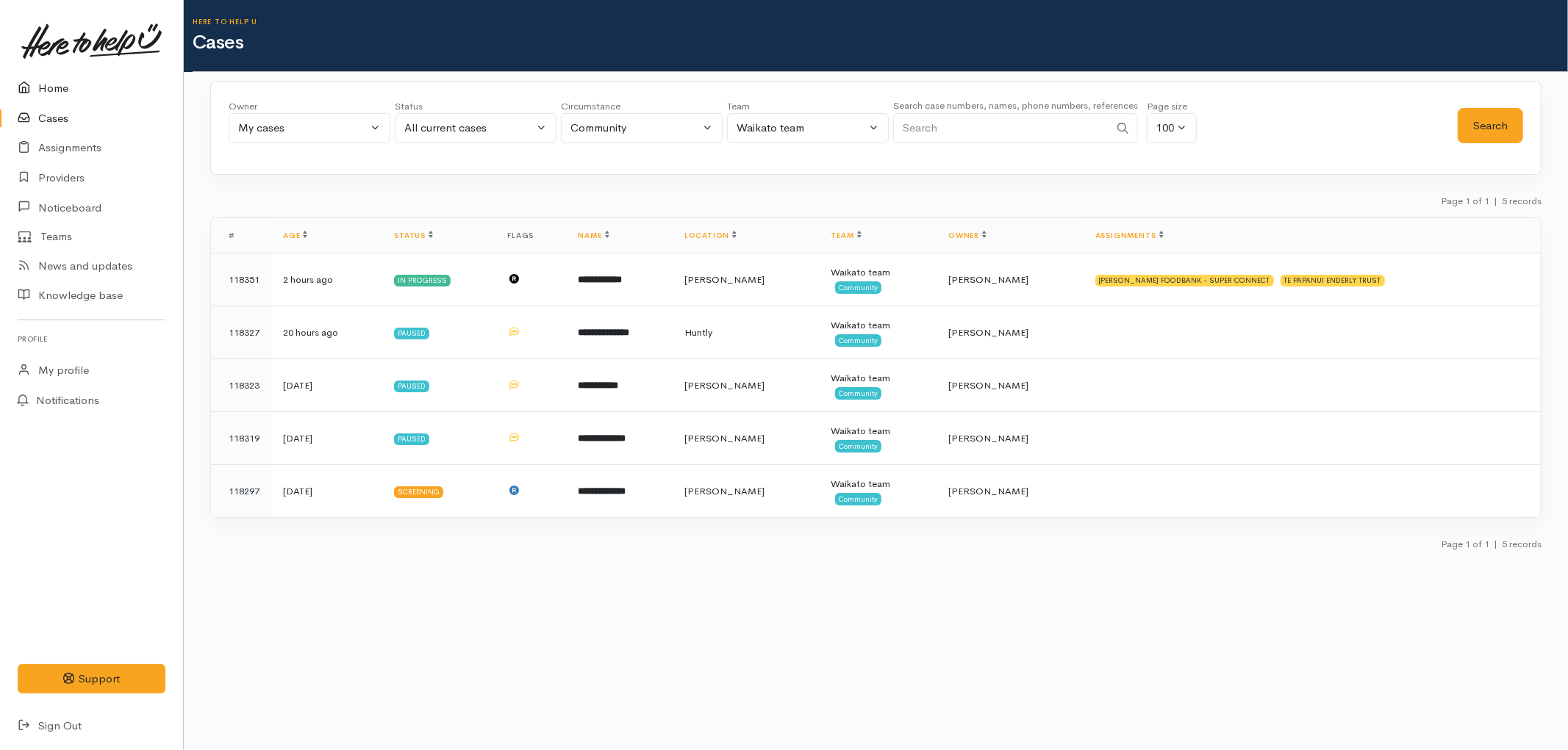
click at [47, 85] on link "Home" at bounding box center [91, 88] width 183 height 30
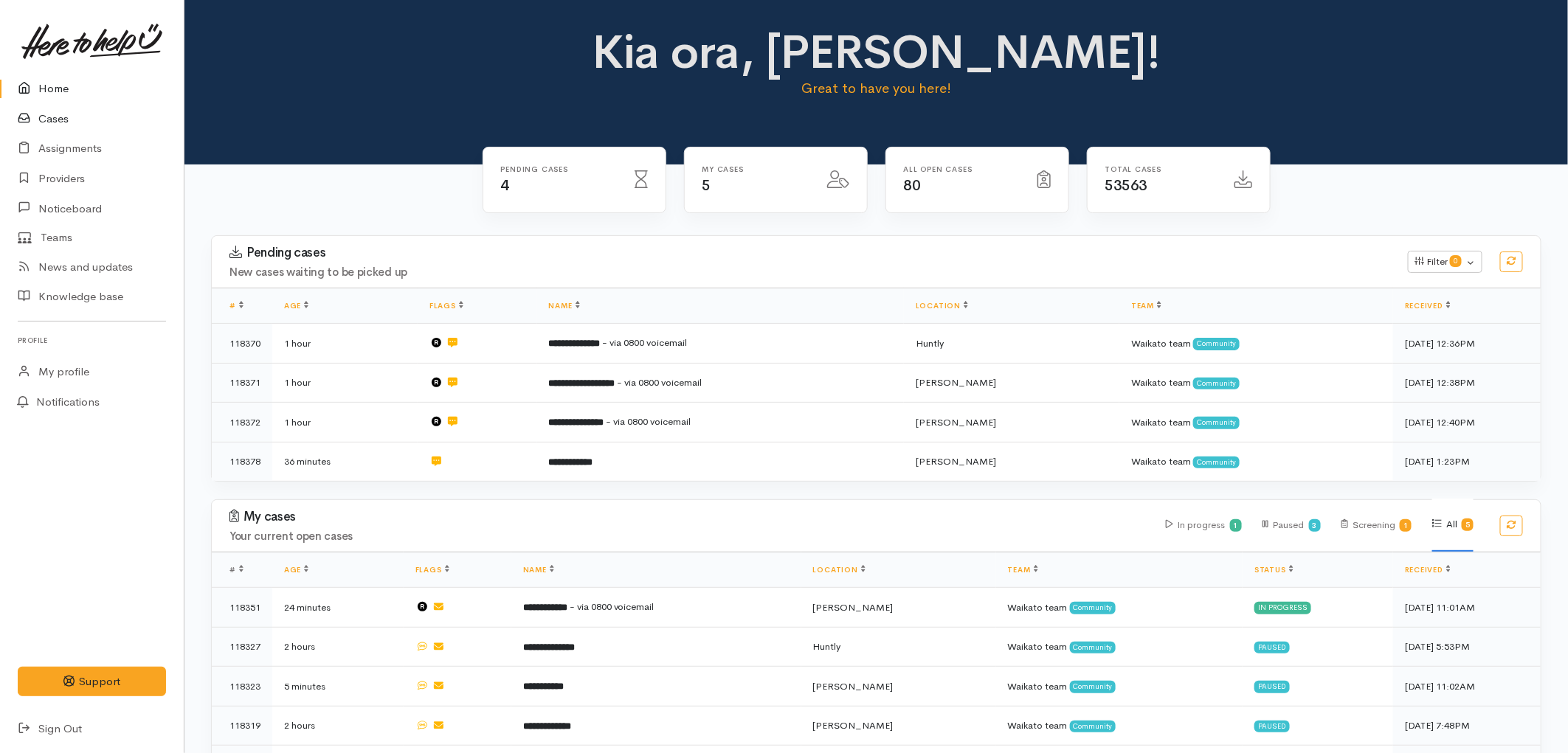
click at [51, 126] on link "Cases" at bounding box center [92, 119] width 184 height 31
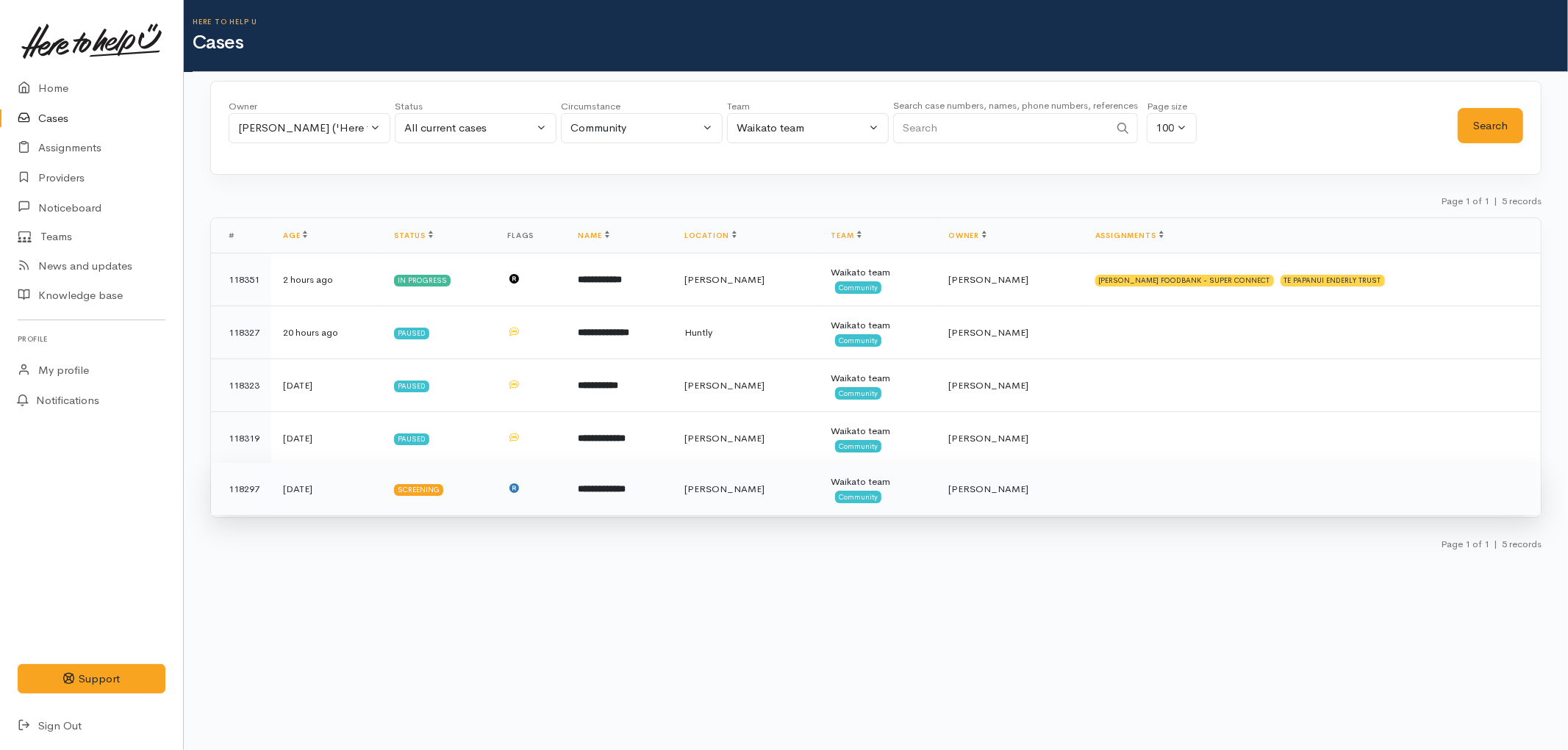
click at [672, 486] on td "**********" at bounding box center [619, 490] width 105 height 53
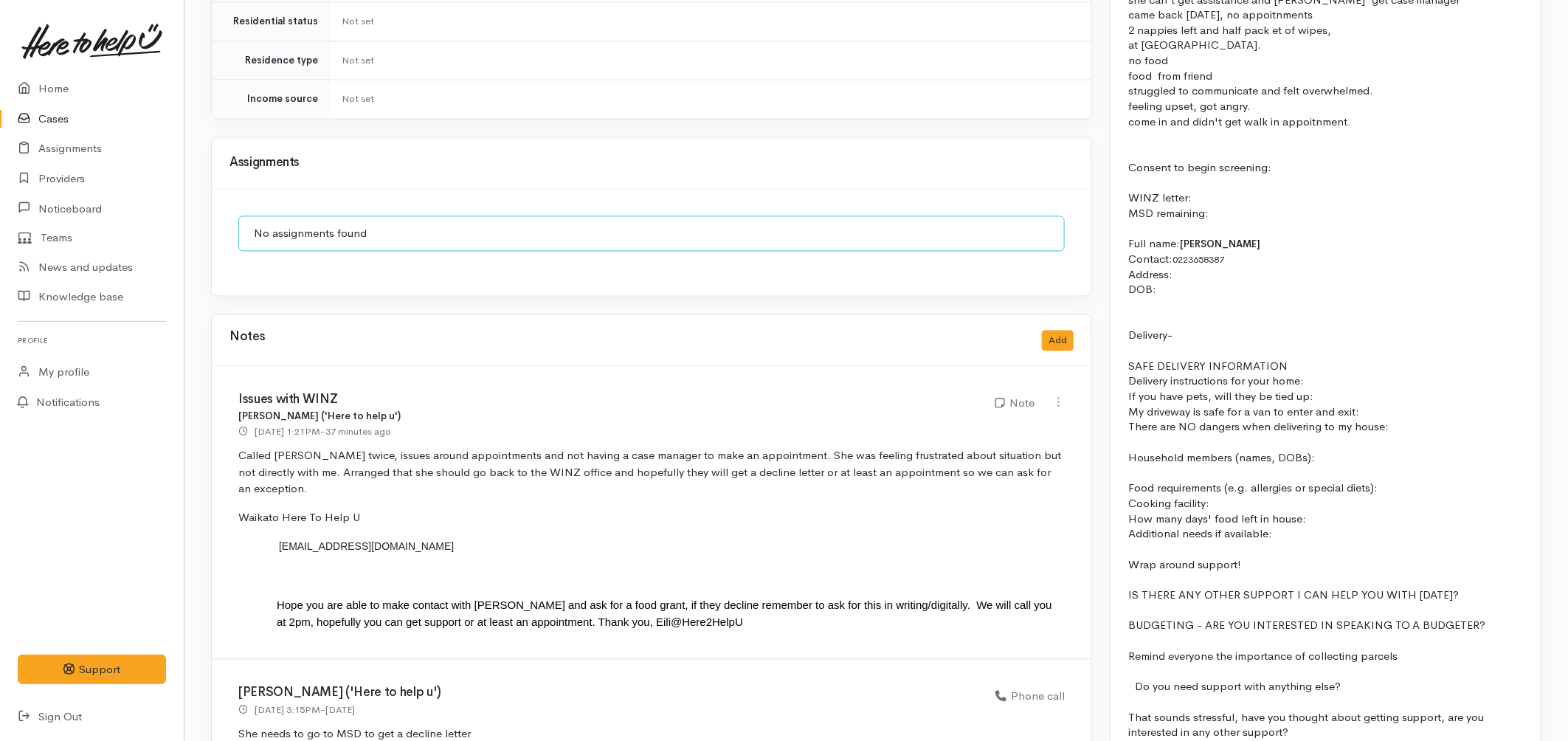
scroll to position [1487, 0]
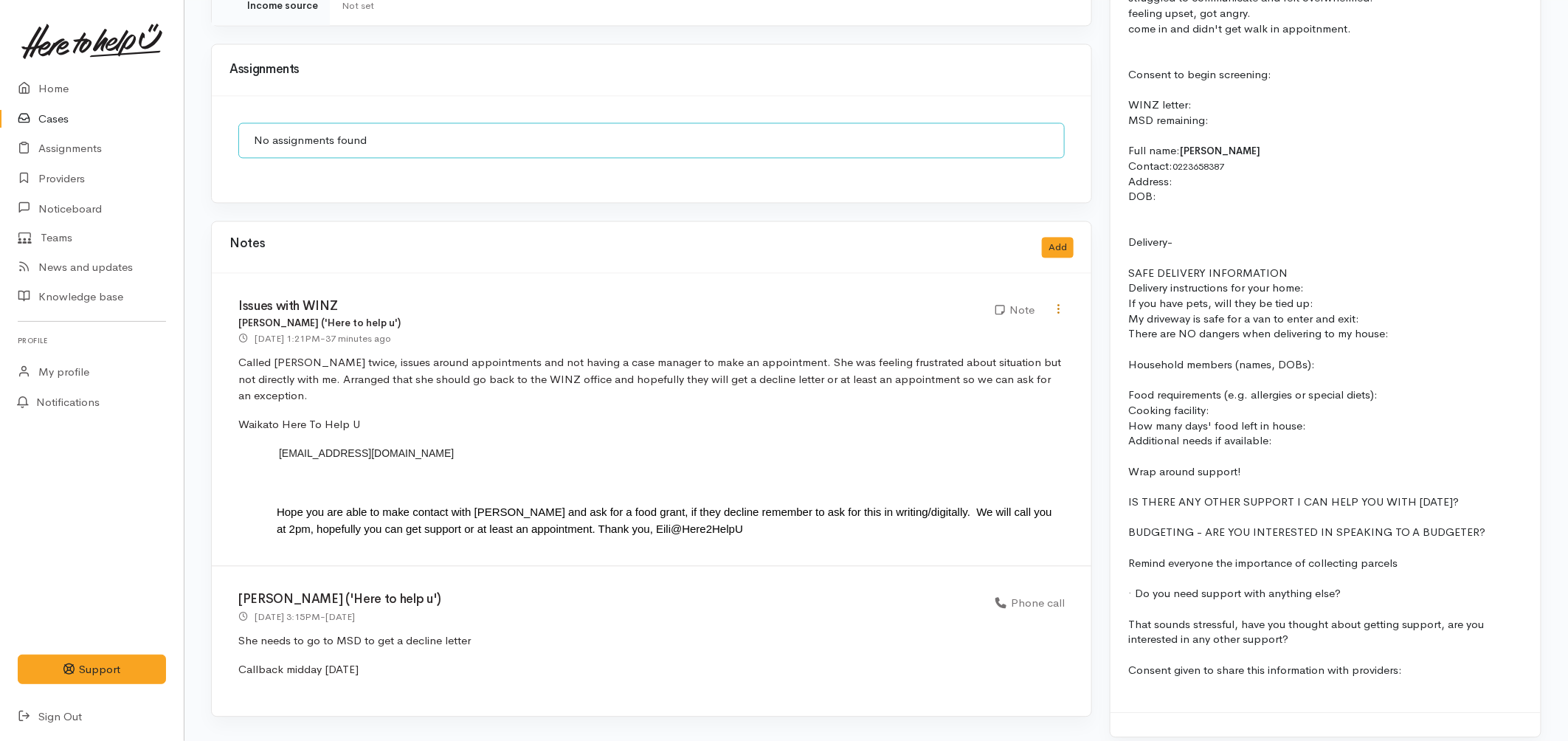
click at [1053, 302] on link at bounding box center [1058, 310] width 12 height 15
click at [975, 326] on link "Edit" at bounding box center [1006, 338] width 116 height 23
type input "Issues with WINZ"
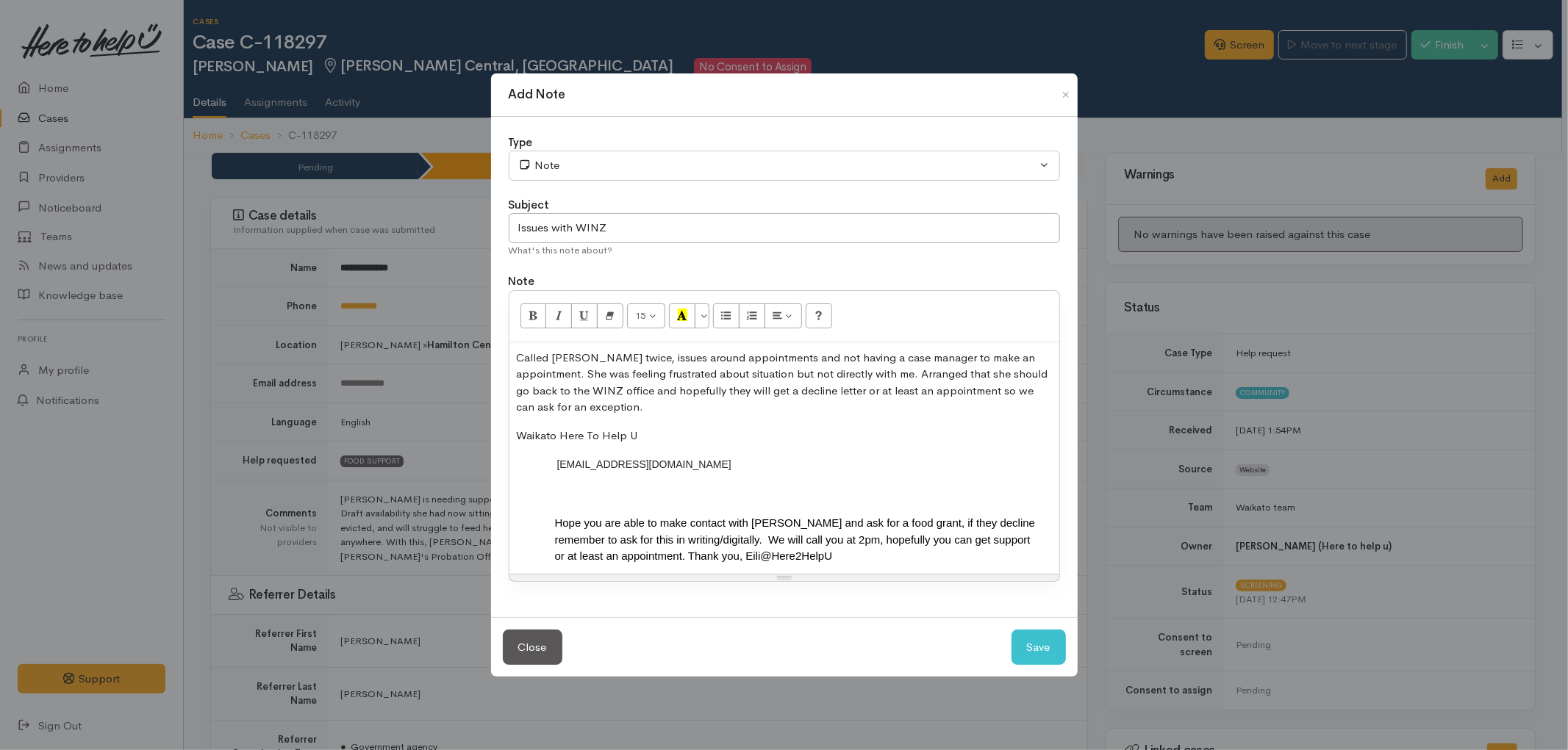
click at [578, 410] on p "Called Tonia twice, issues around appointments and not having a case manager to…" at bounding box center [784, 383] width 535 height 66
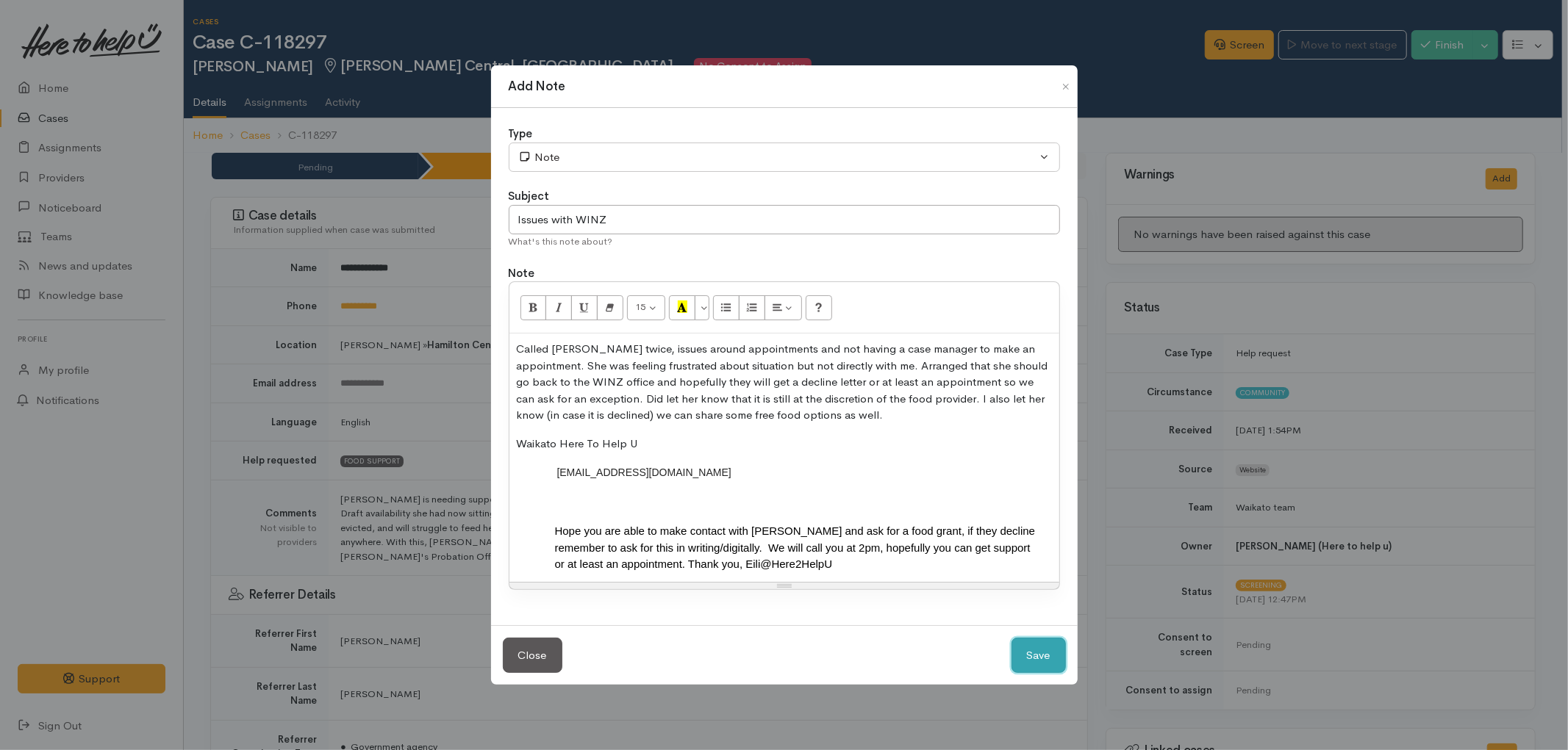
click at [1015, 654] on button "Save" at bounding box center [1038, 656] width 54 height 36
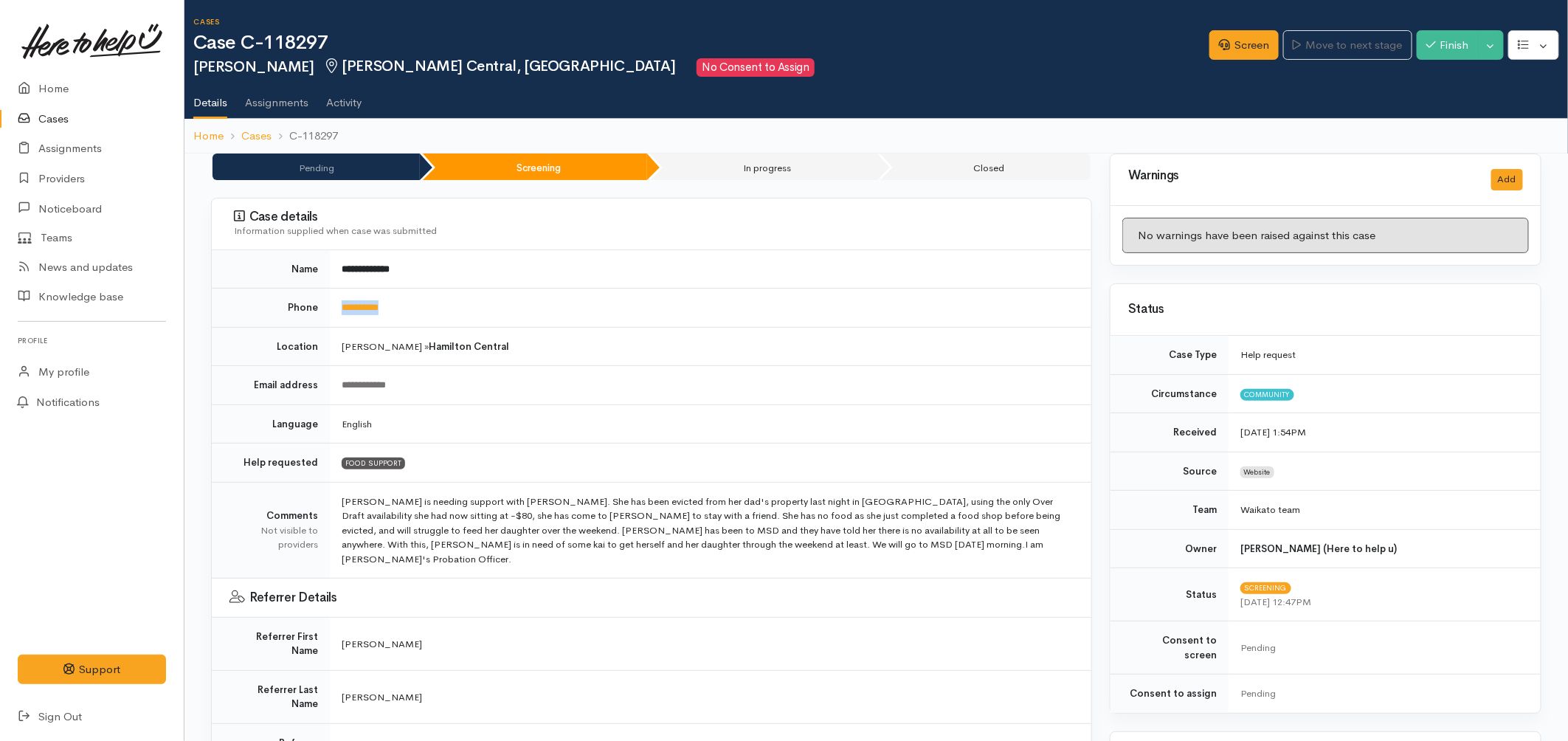
drag, startPoint x: 413, startPoint y: 315, endPoint x: 344, endPoint y: 319, distance: 69.1
click at [344, 319] on td "**********" at bounding box center [710, 308] width 762 height 39
copy link "**********"
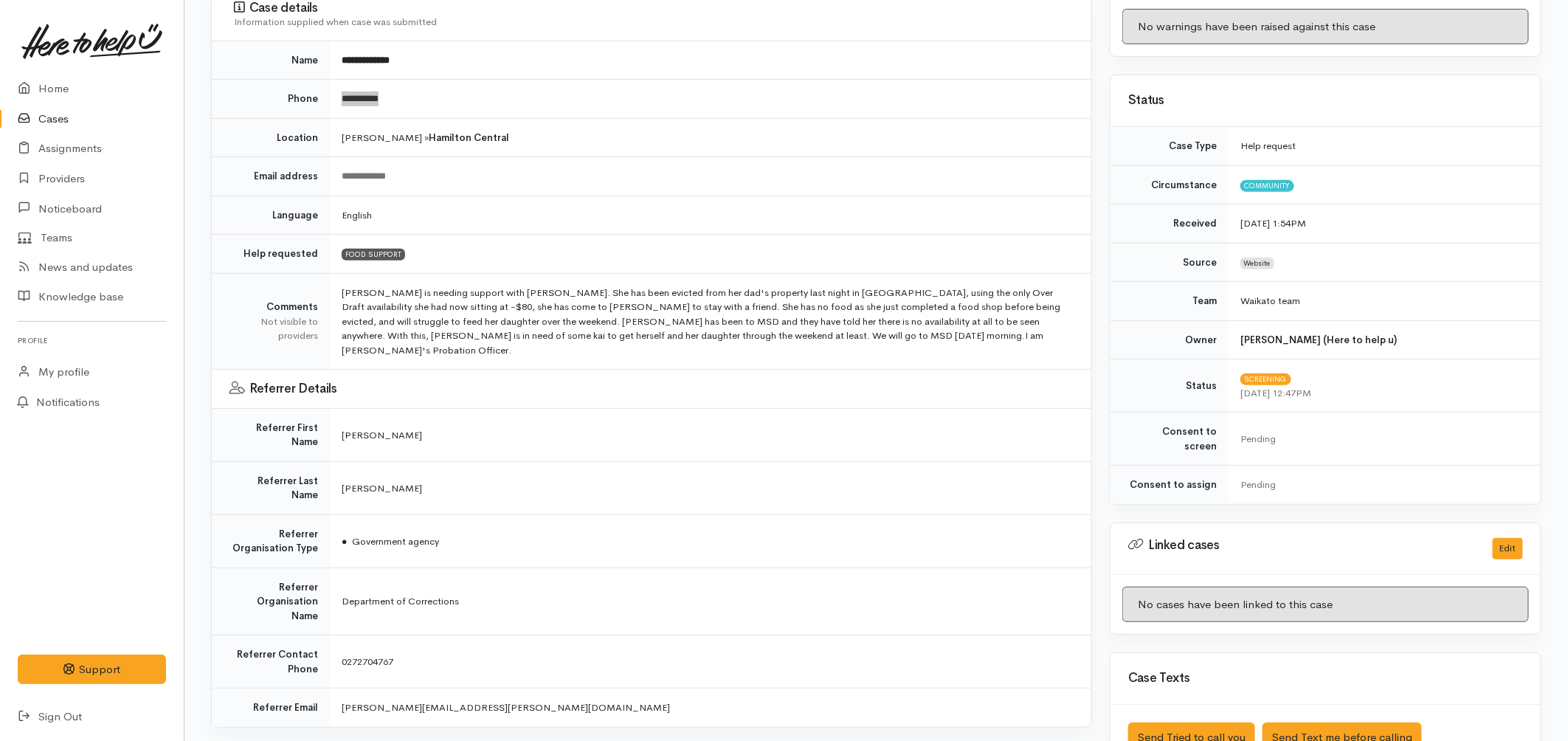
scroll to position [175, 0]
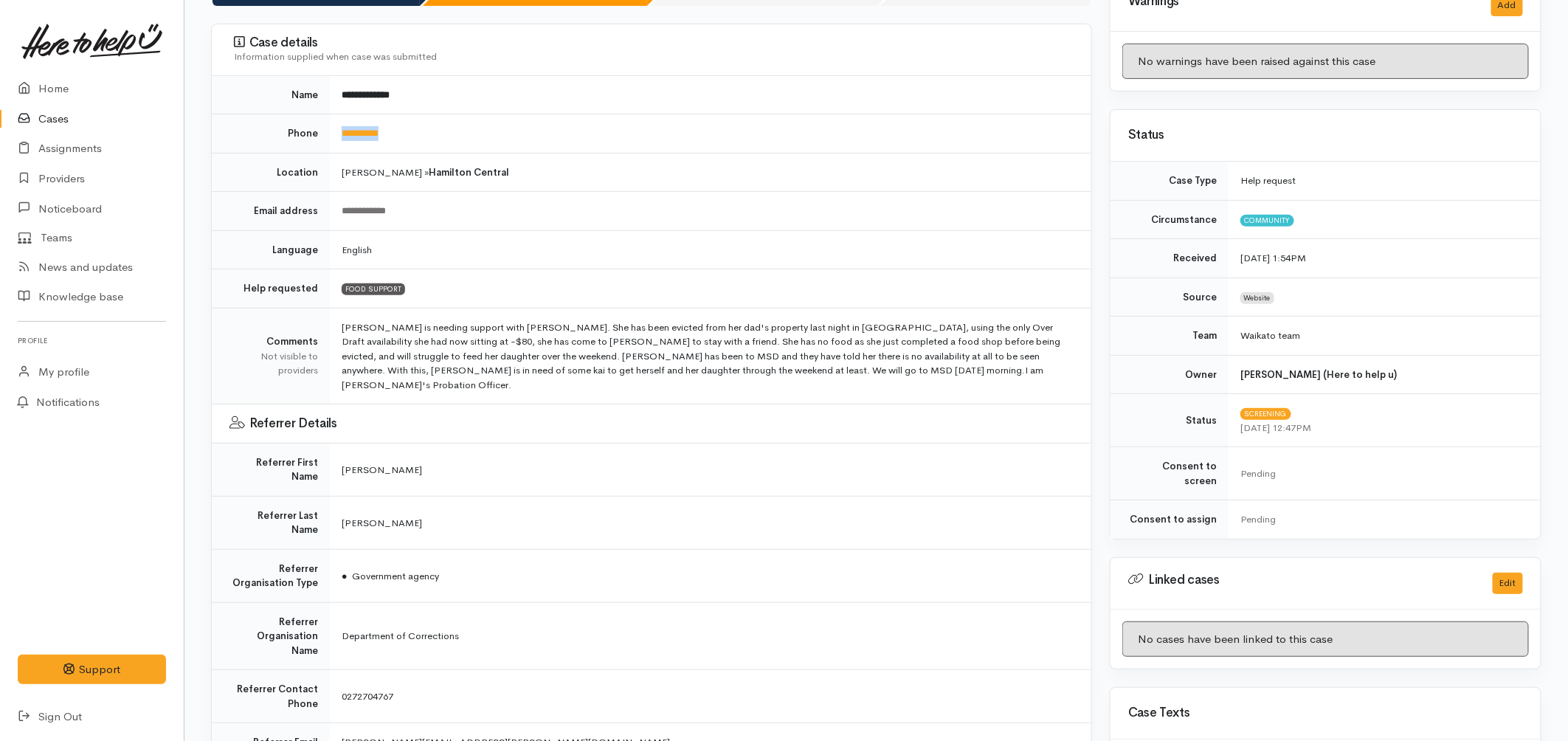
click at [418, 129] on td "**********" at bounding box center [710, 134] width 762 height 39
drag, startPoint x: 414, startPoint y: 140, endPoint x: 348, endPoint y: 145, distance: 66.2
click at [348, 145] on td "**********" at bounding box center [710, 134] width 762 height 39
copy link "*********"
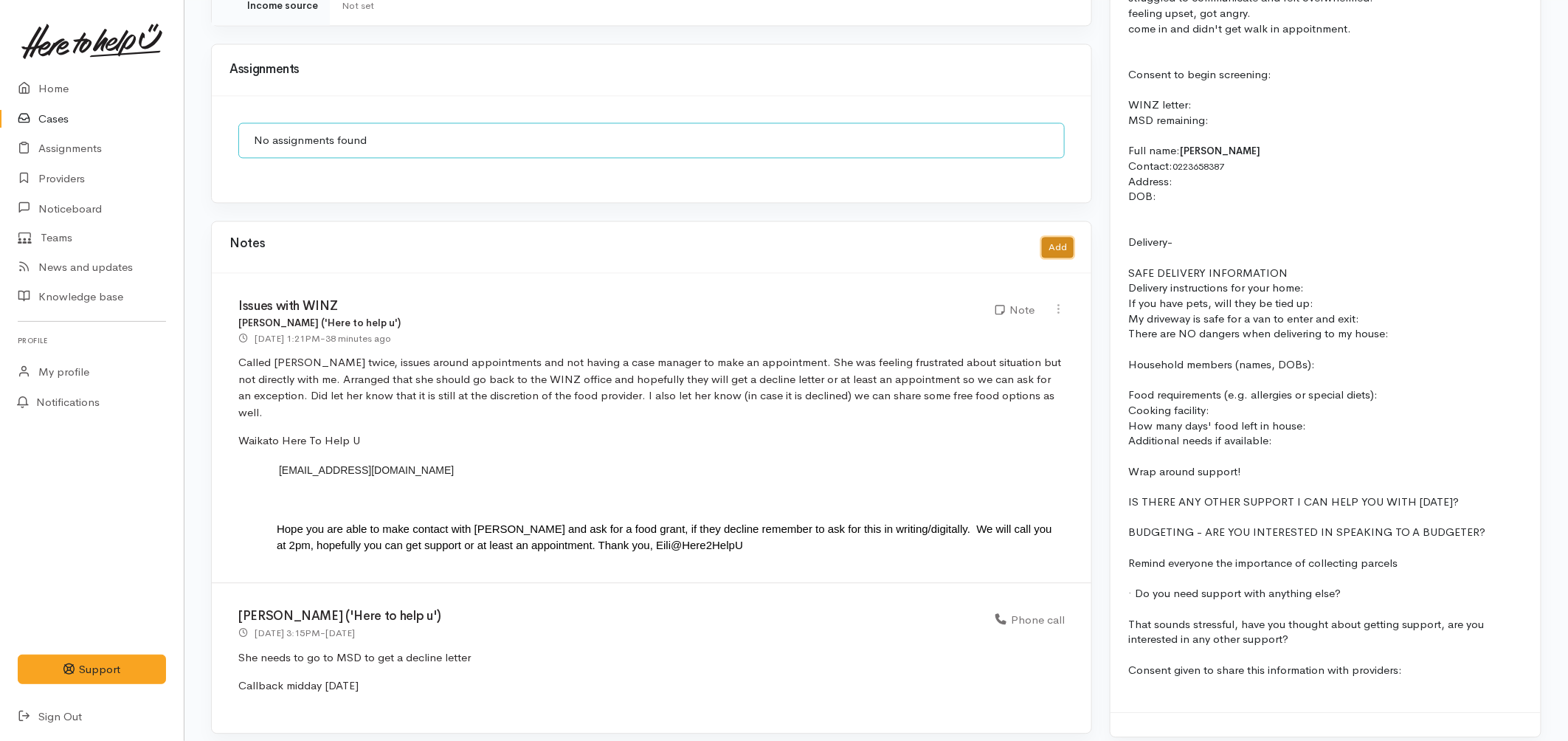
click at [1043, 237] on button "Add" at bounding box center [1057, 247] width 31 height 21
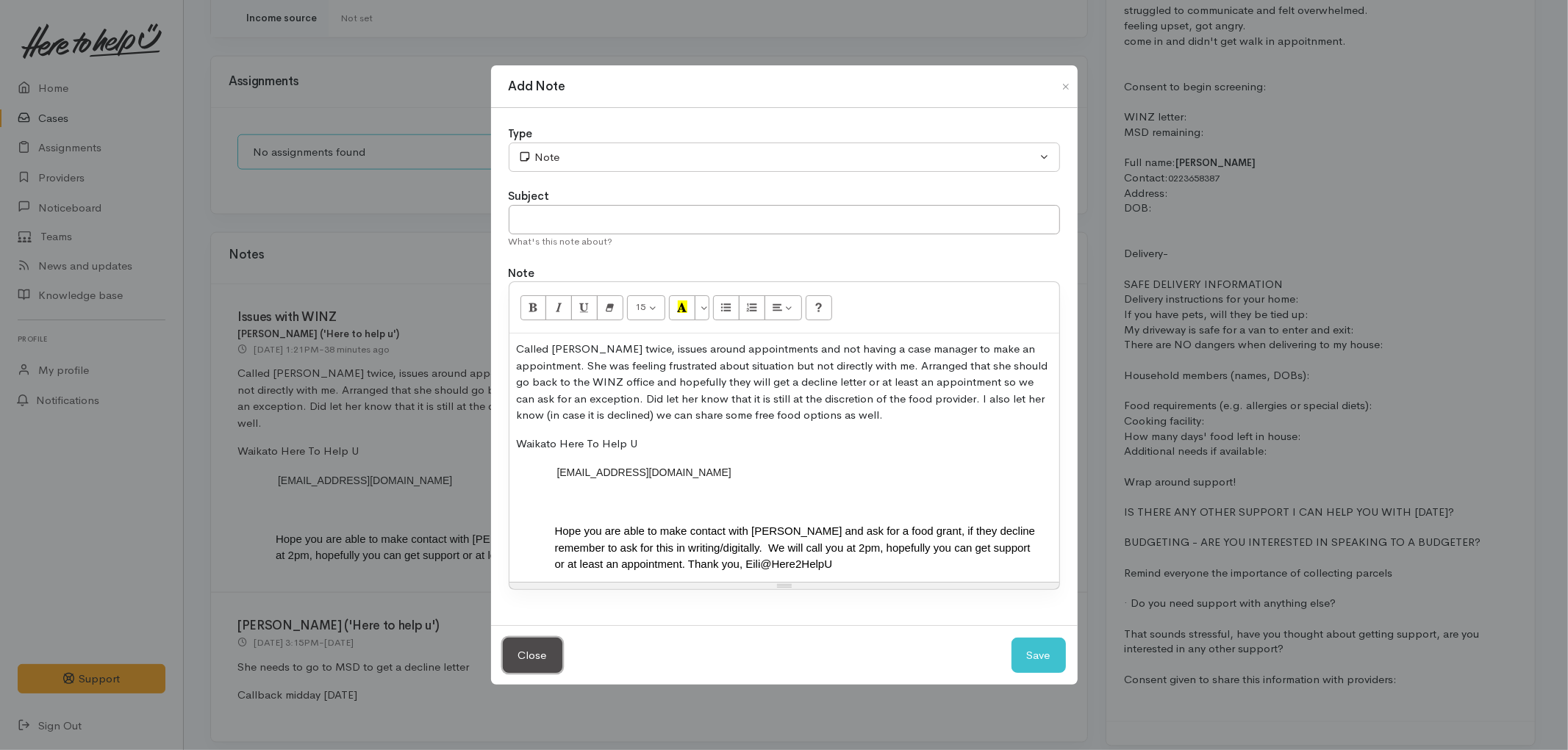
click at [534, 654] on button "Close" at bounding box center [532, 656] width 60 height 36
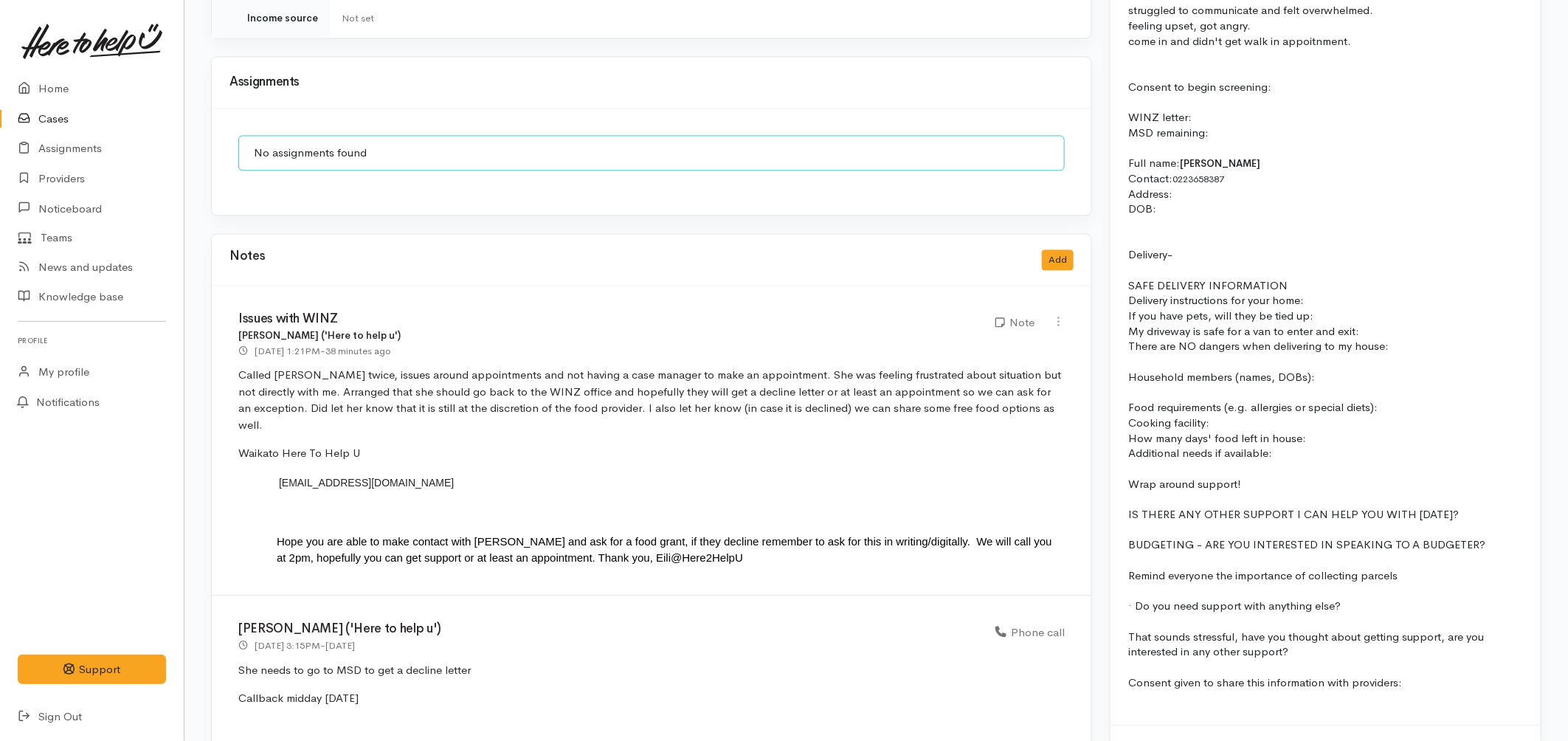
click at [40, 120] on link "Cases" at bounding box center [92, 119] width 184 height 31
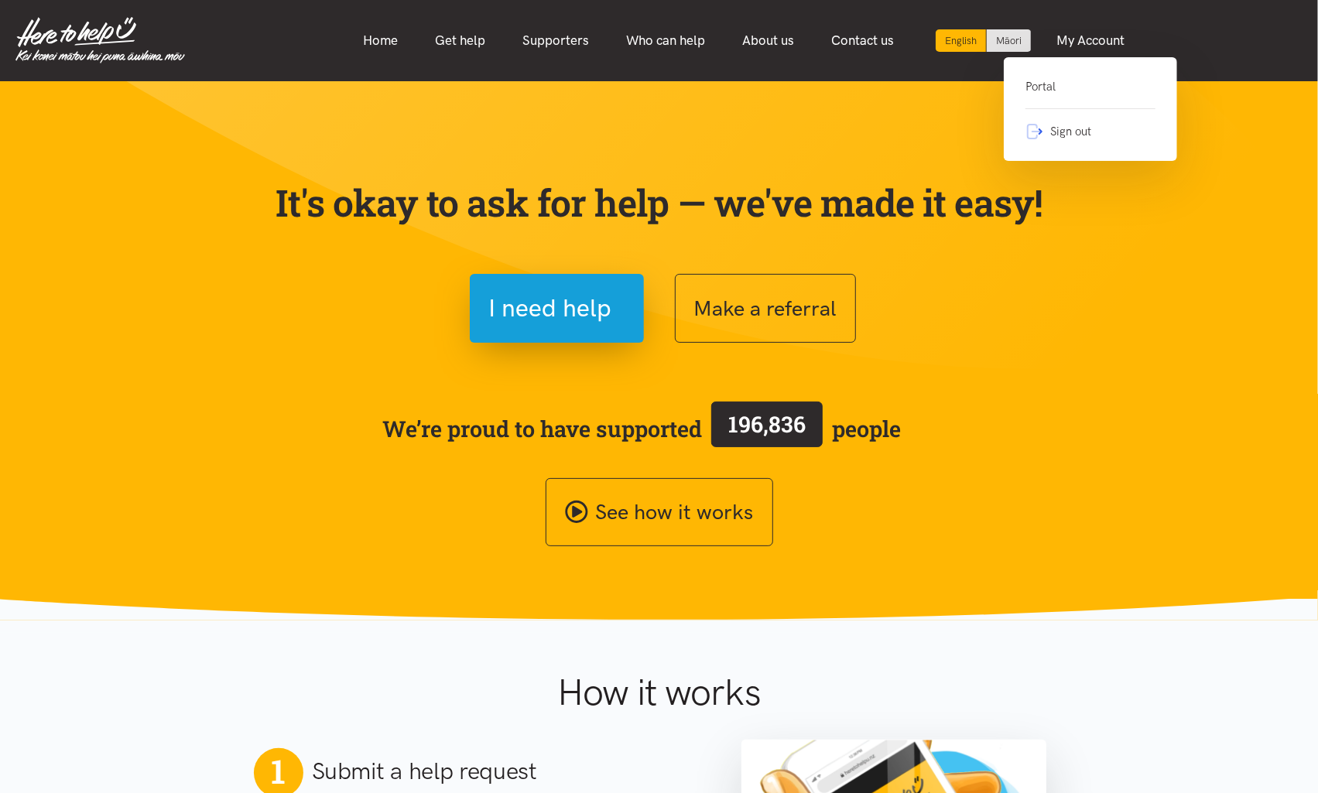
click at [1050, 86] on link "Portal" at bounding box center [1091, 93] width 130 height 32
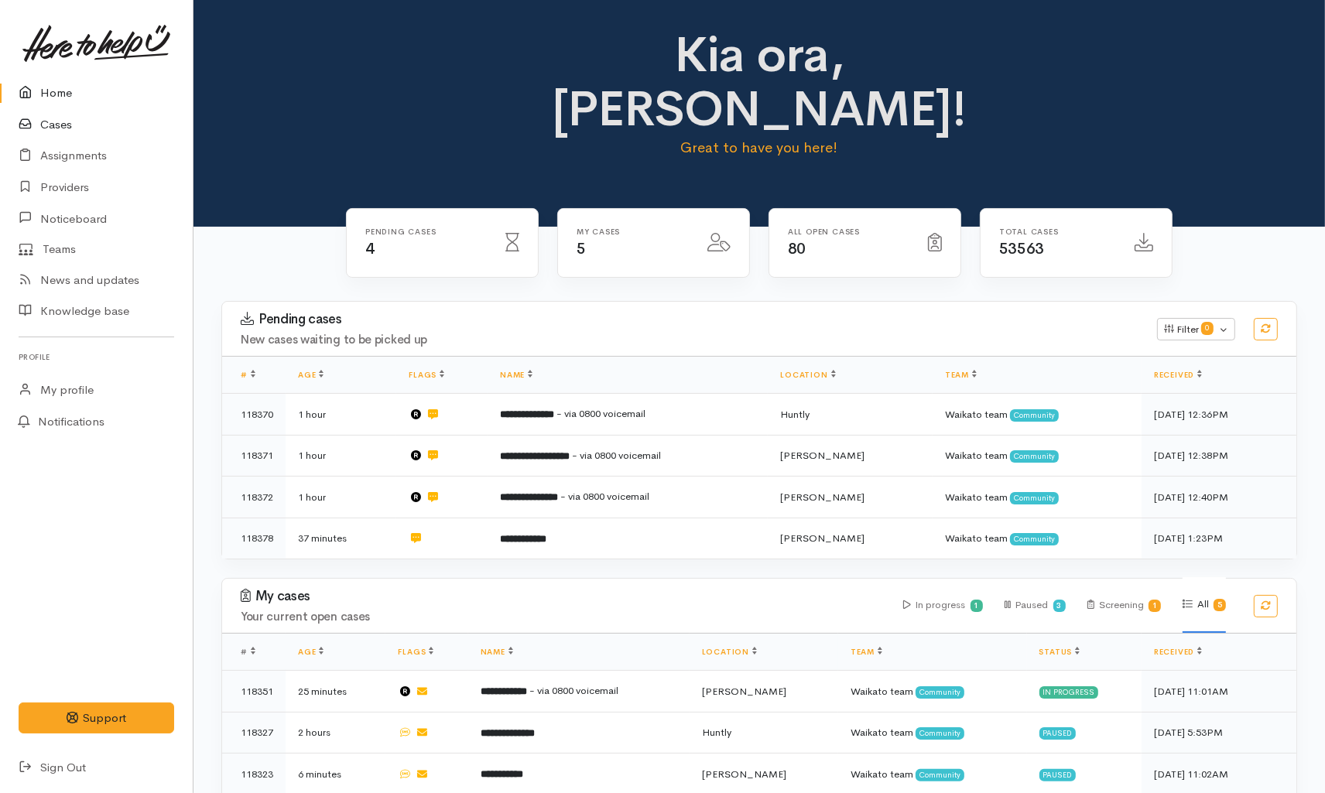
click at [57, 124] on link "Cases" at bounding box center [96, 125] width 193 height 32
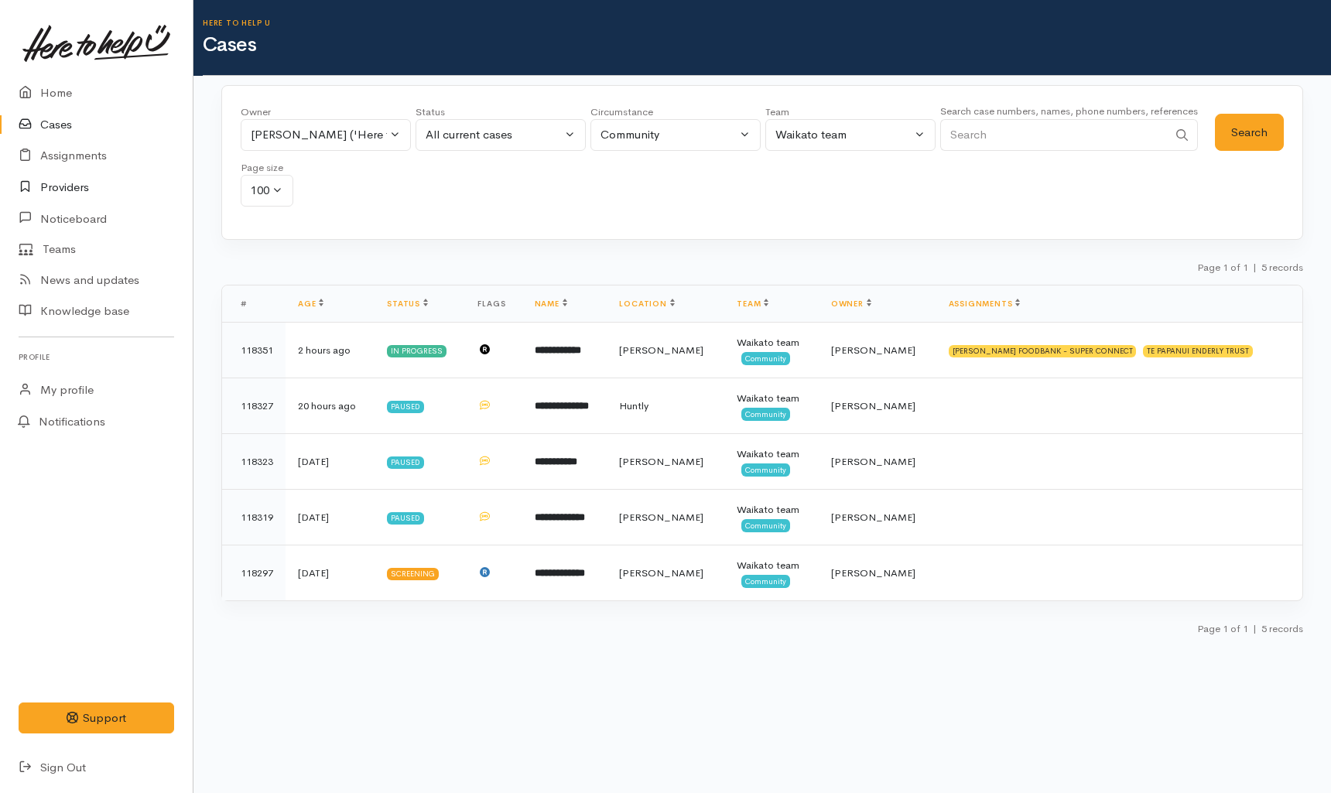
click at [67, 190] on link "Providers" at bounding box center [96, 188] width 193 height 32
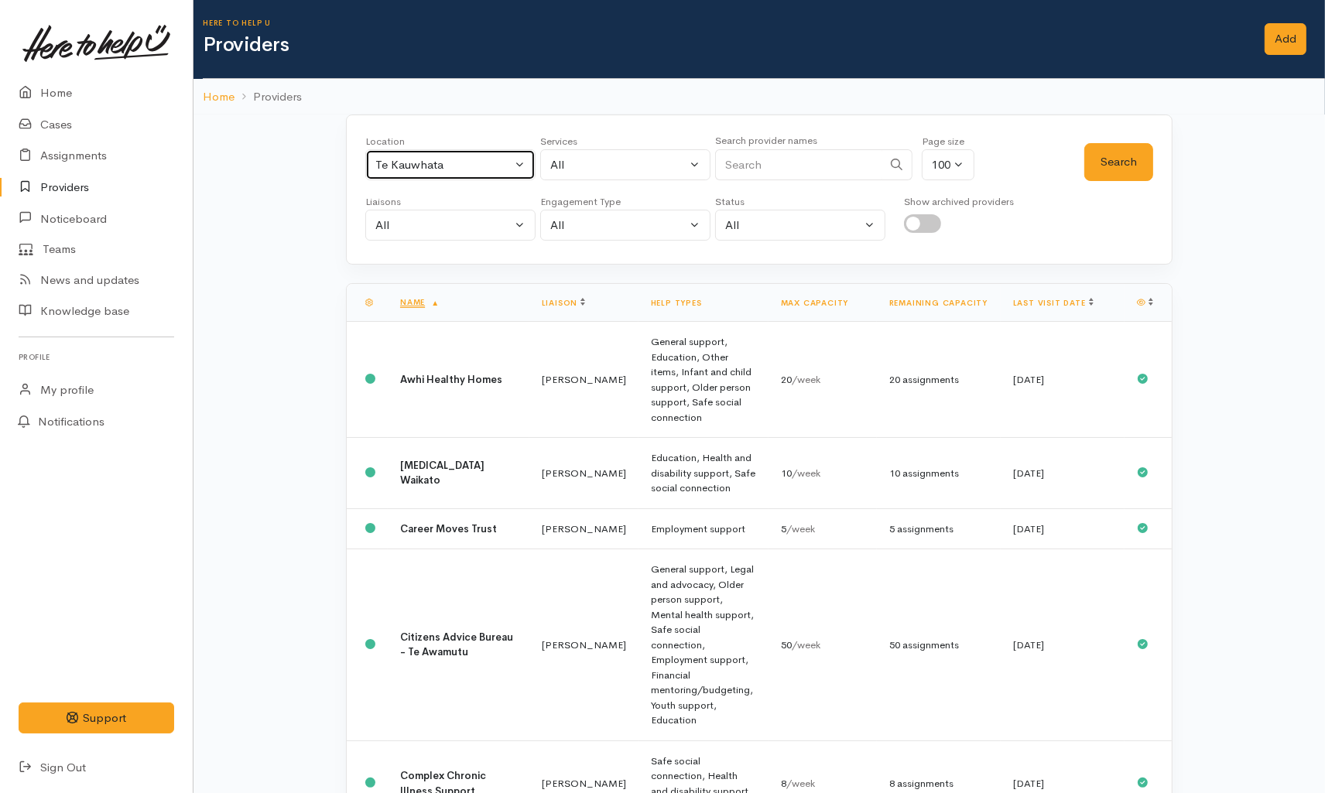
click at [422, 174] on button "Te Kauwhata" at bounding box center [450, 165] width 170 height 32
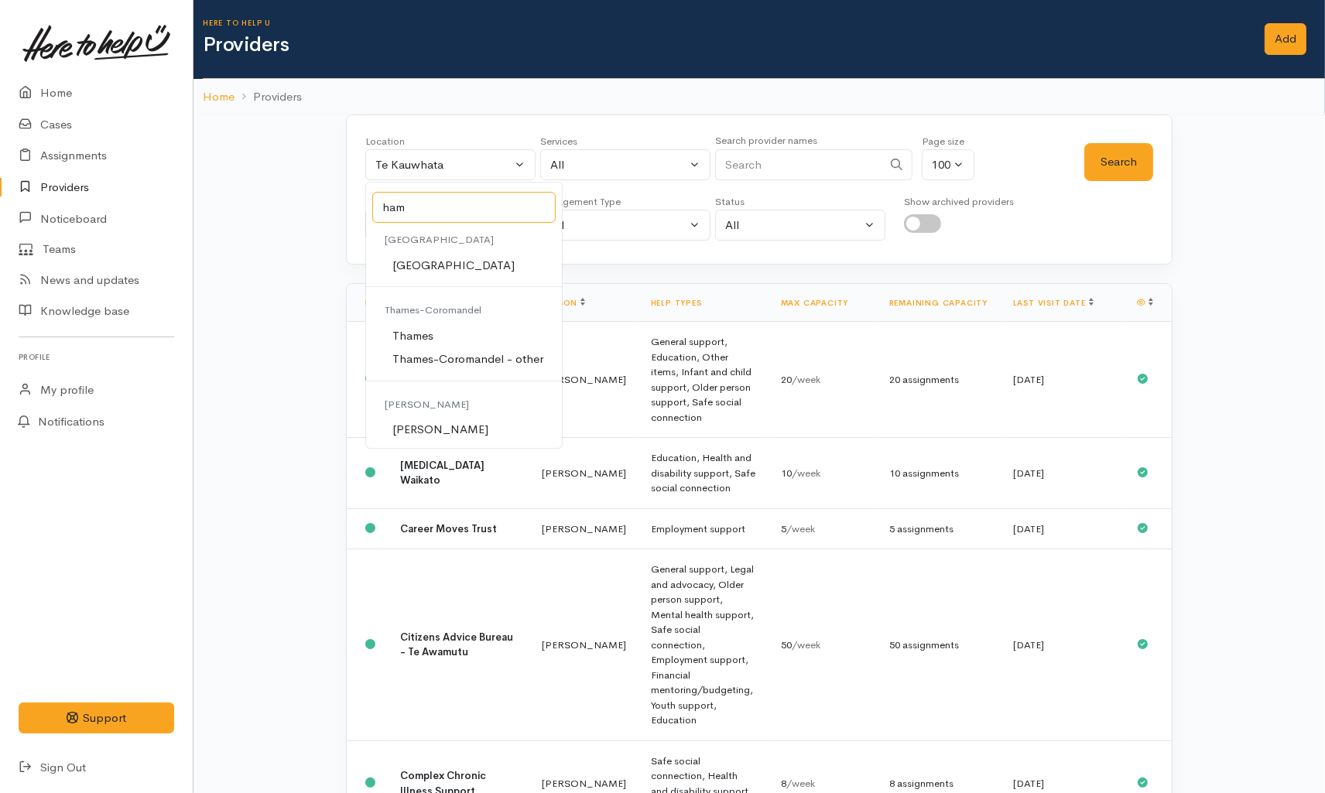
type input "ham"
click at [430, 433] on span "[PERSON_NAME]" at bounding box center [440, 430] width 96 height 18
select select "1"
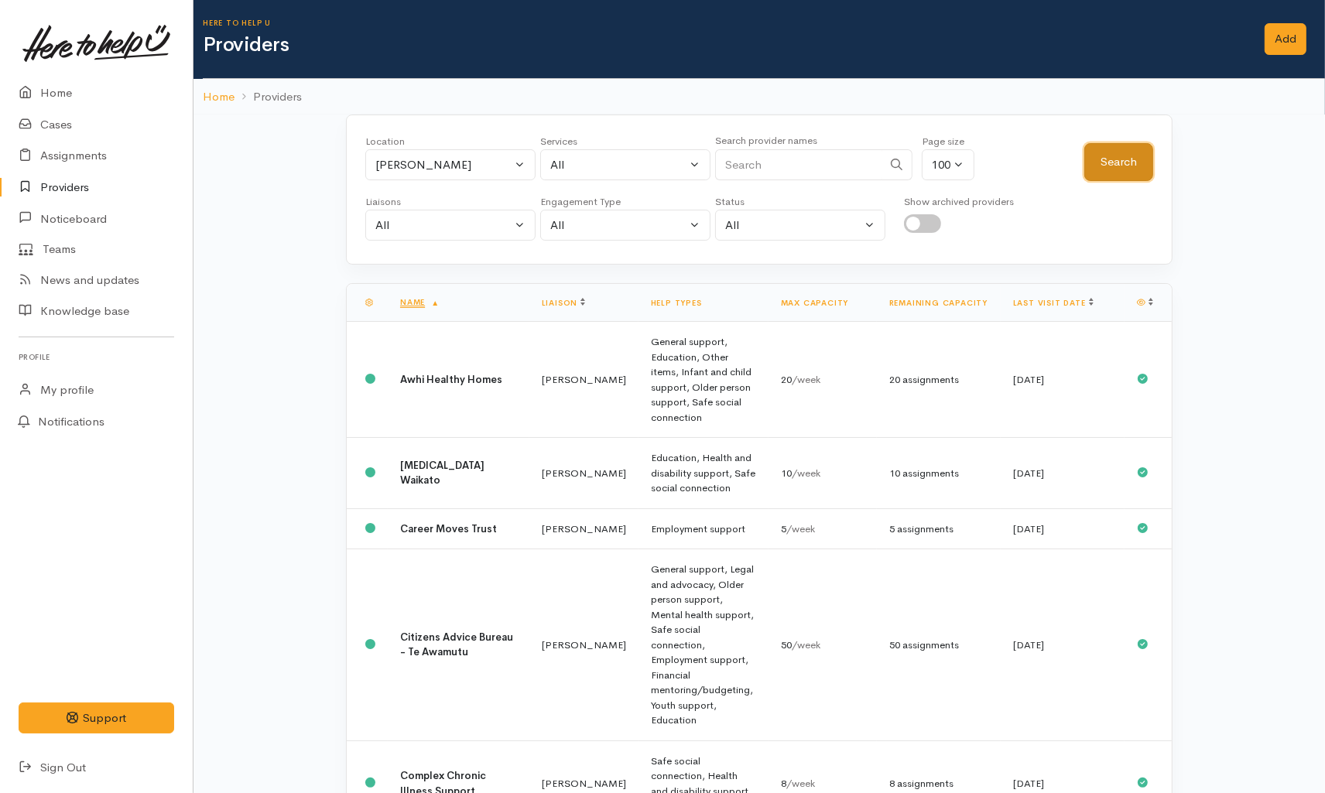
click at [1142, 165] on button "Search" at bounding box center [1118, 162] width 69 height 38
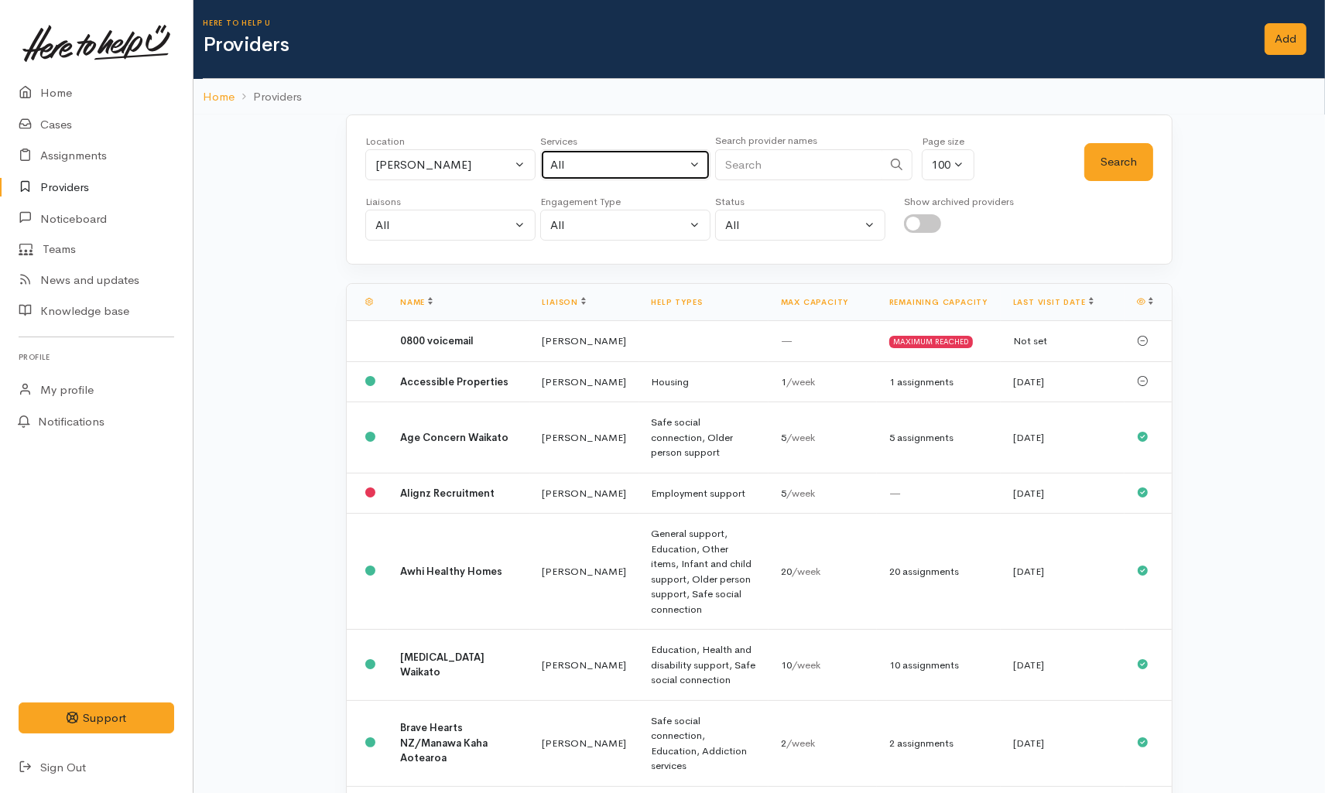
click at [612, 166] on div "All" at bounding box center [618, 165] width 136 height 18
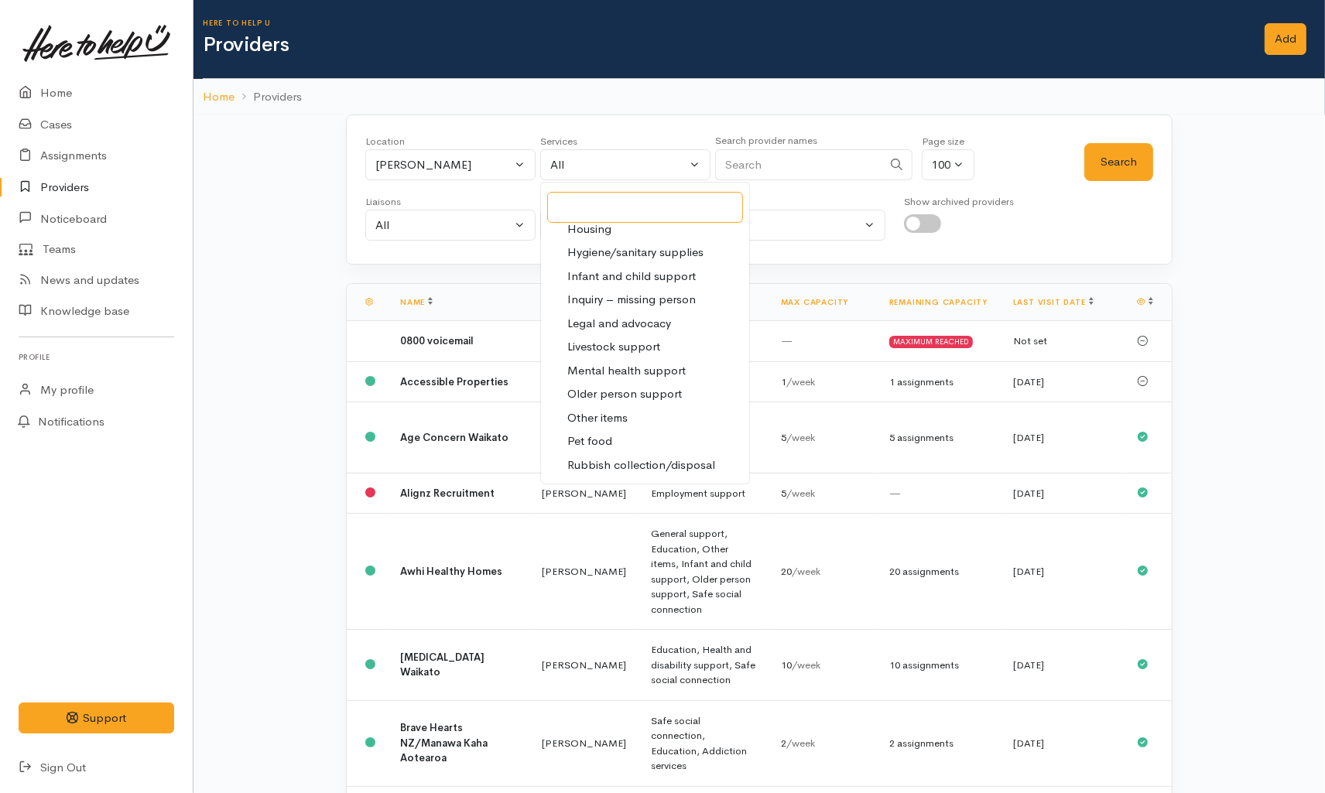
scroll to position [344, 0]
click at [607, 264] on span "Infant and child support" at bounding box center [631, 272] width 128 height 18
select select "17"
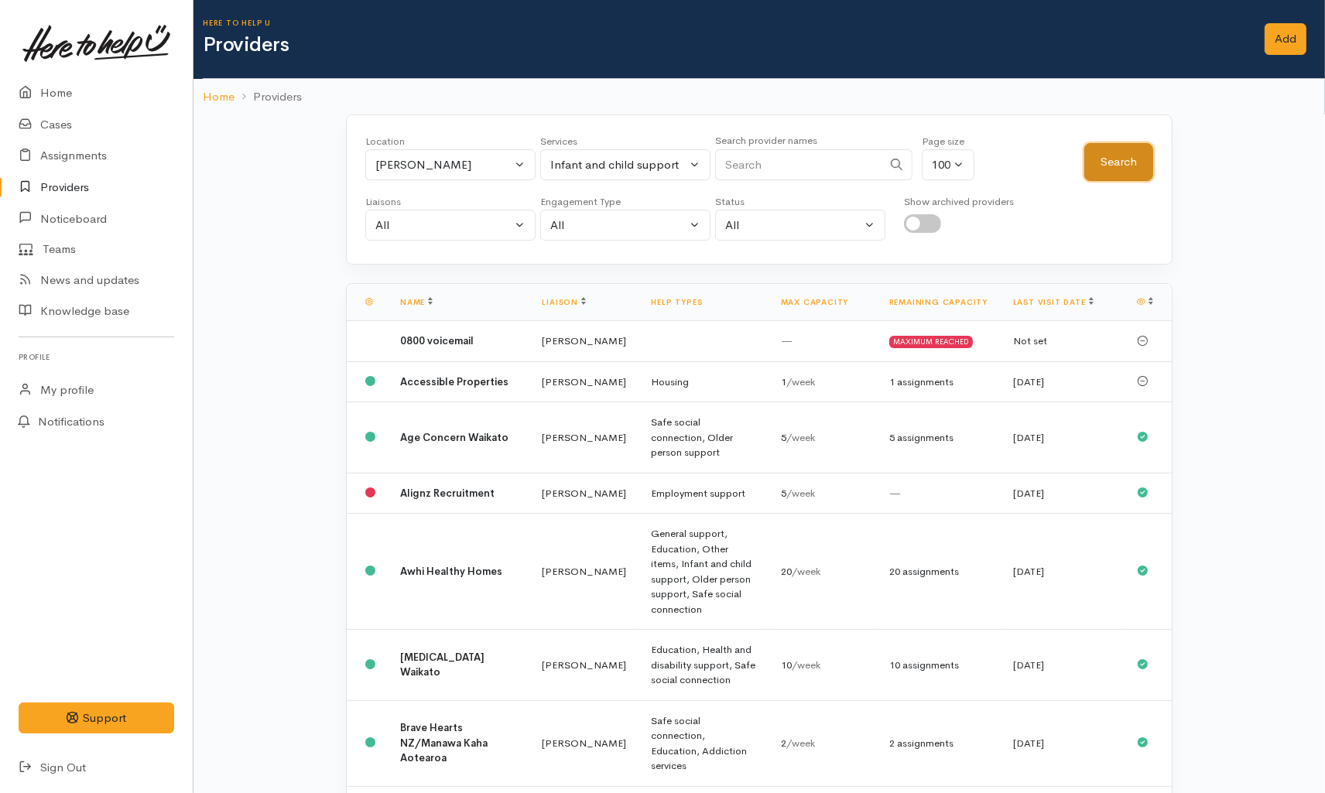
click at [1104, 166] on button "Search" at bounding box center [1118, 162] width 69 height 38
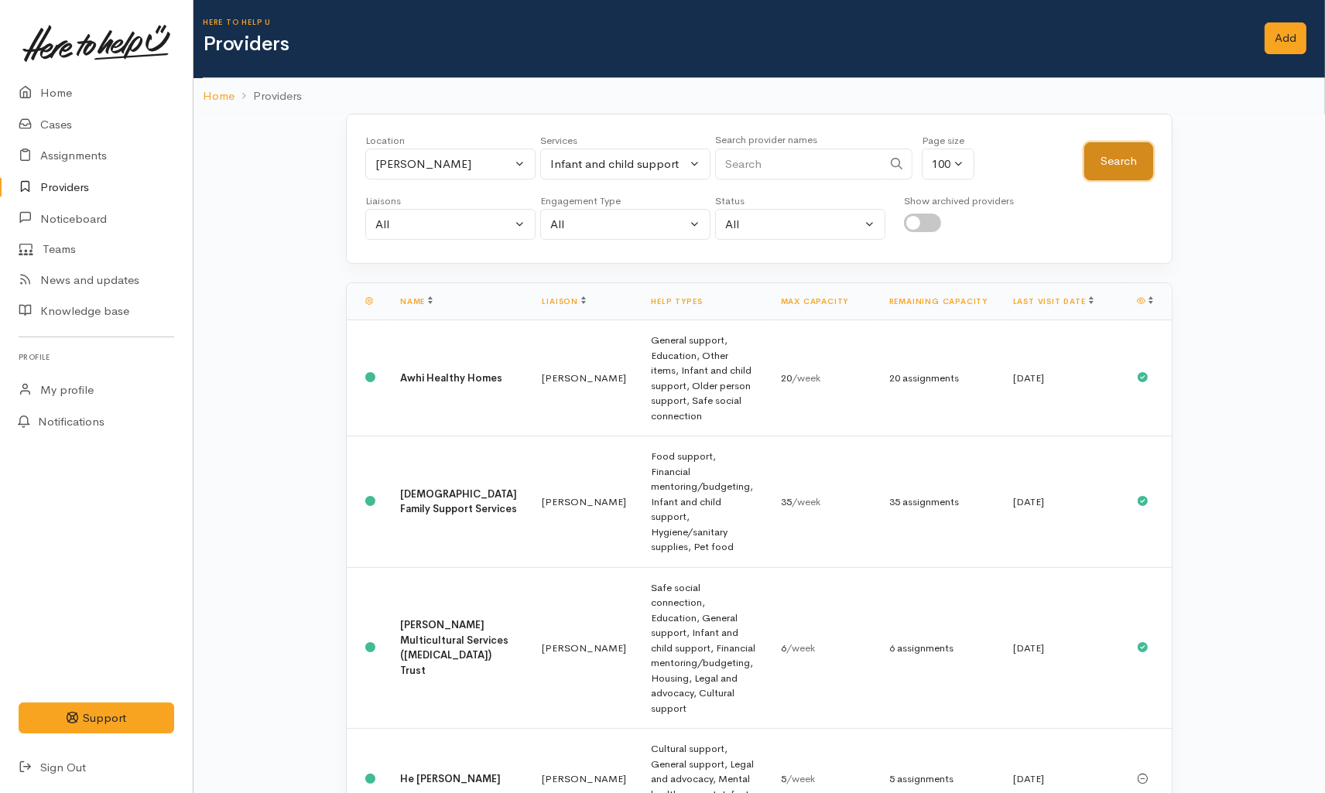
scroll to position [0, 0]
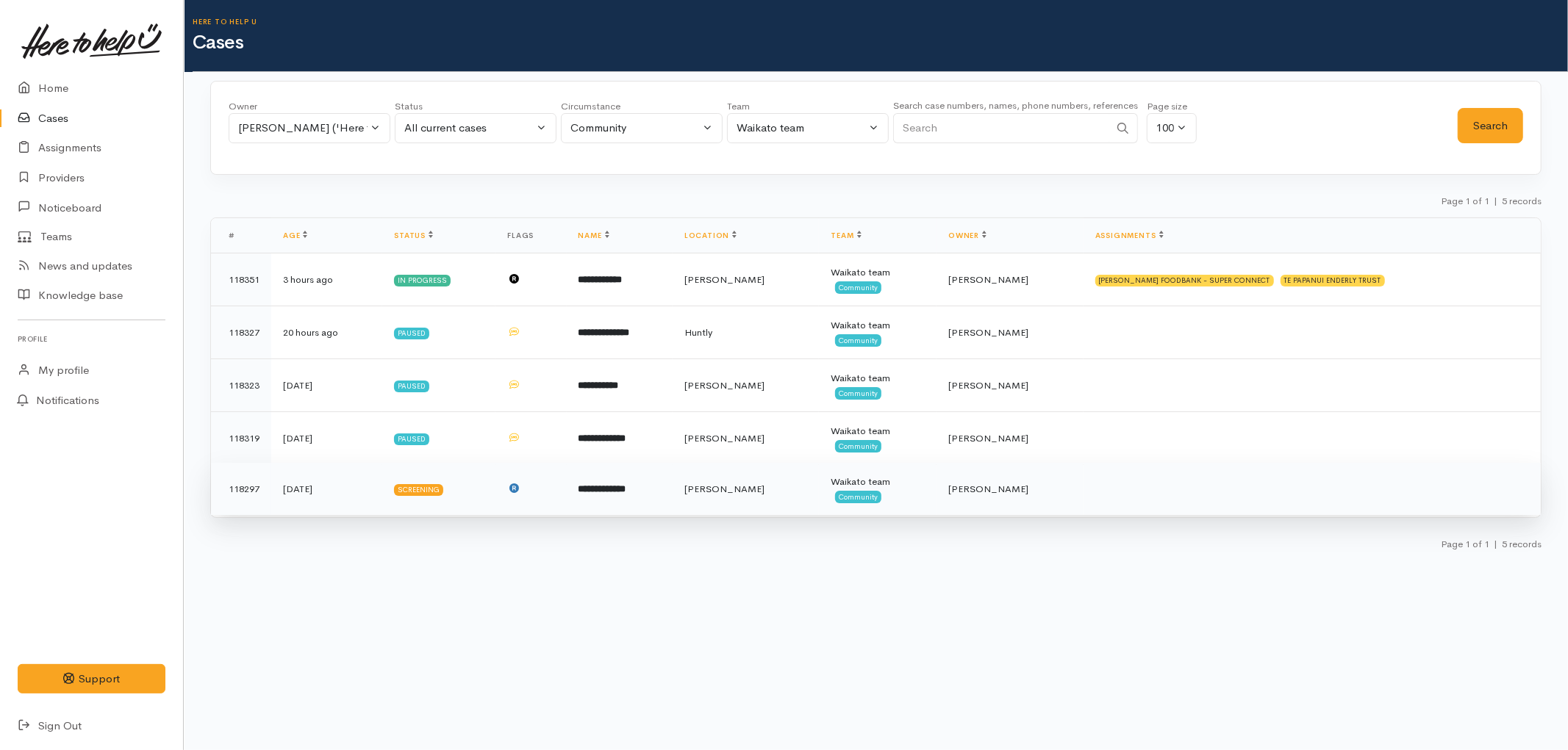
click at [566, 496] on td at bounding box center [531, 490] width 70 height 53
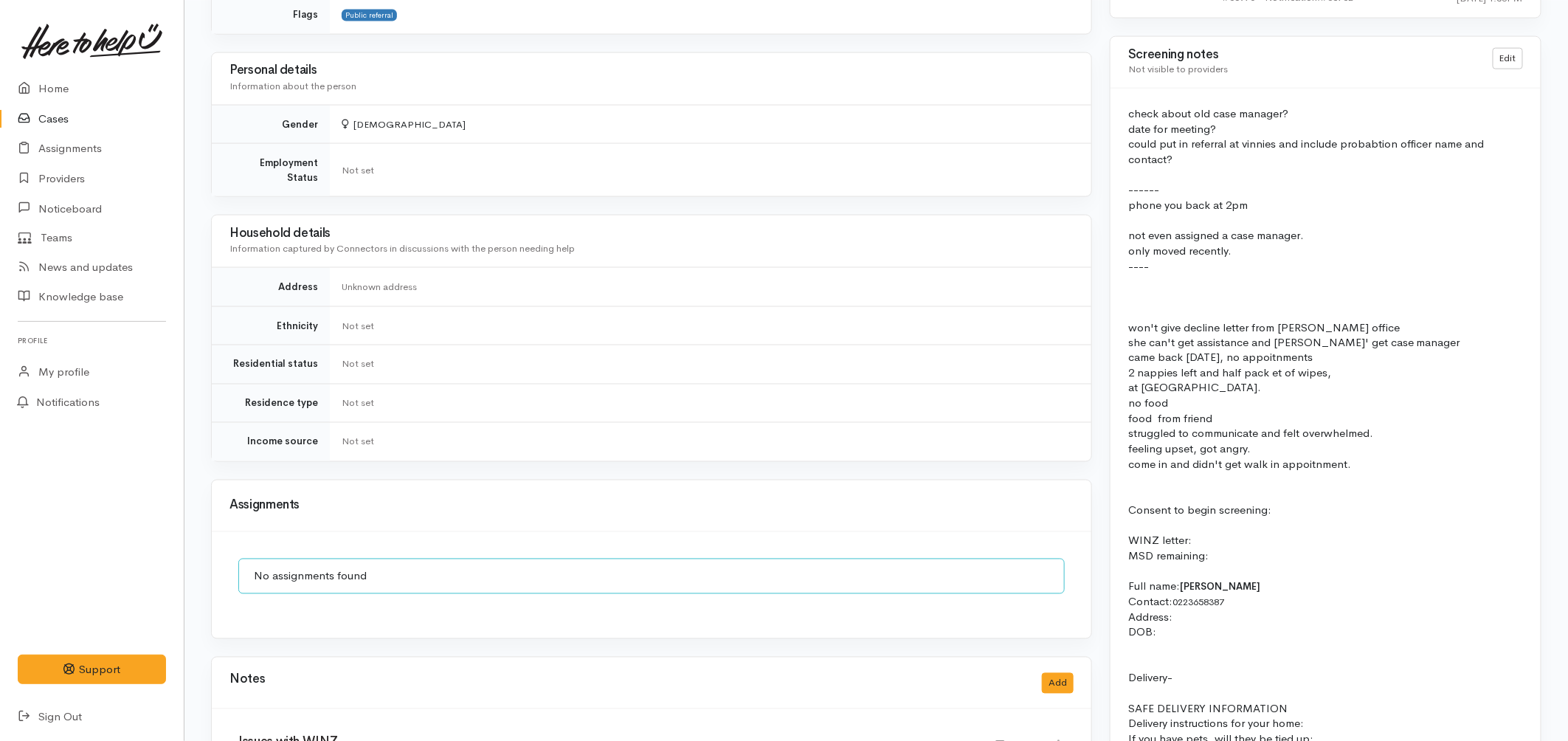
scroll to position [1311, 0]
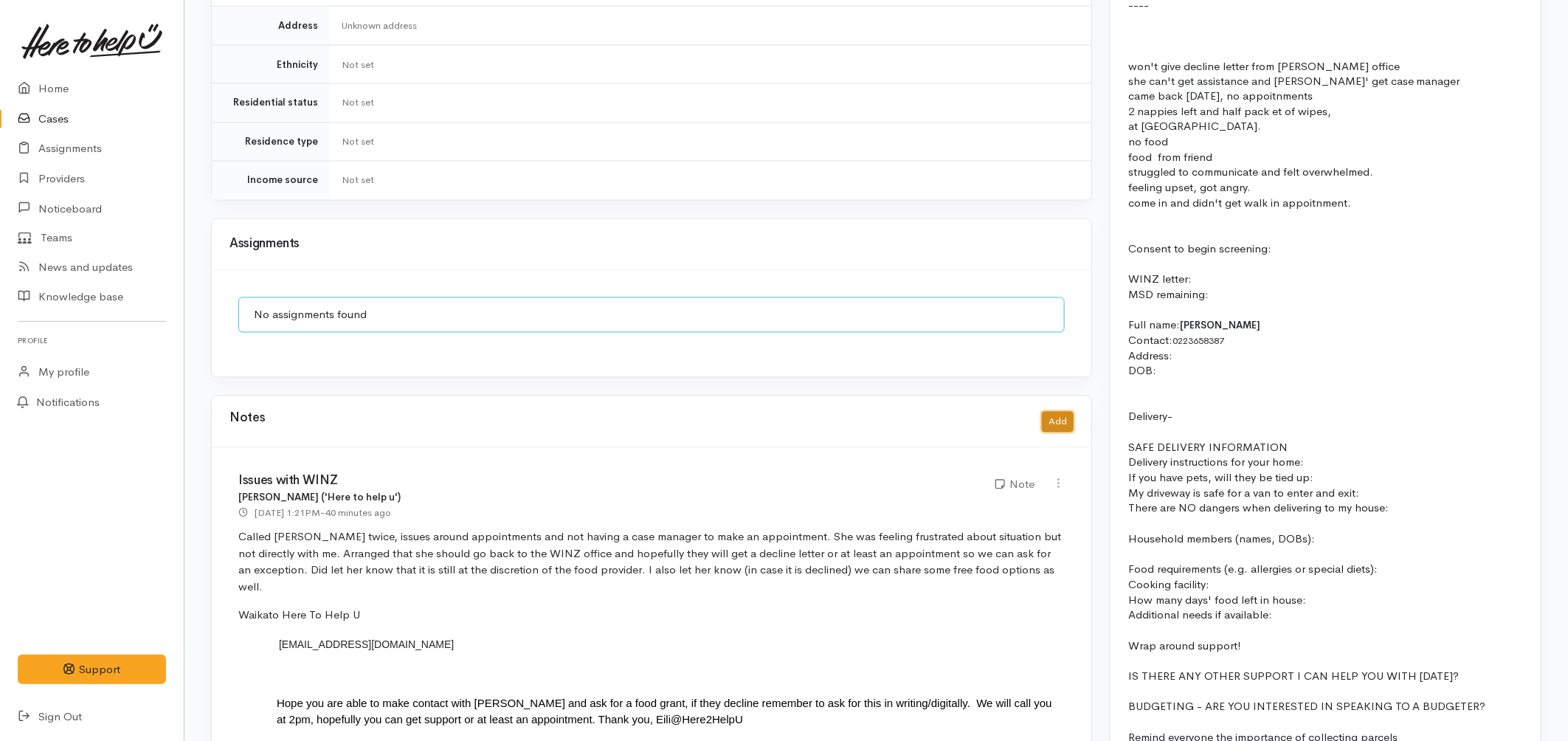
click at [1063, 412] on button "Add" at bounding box center [1057, 422] width 31 height 21
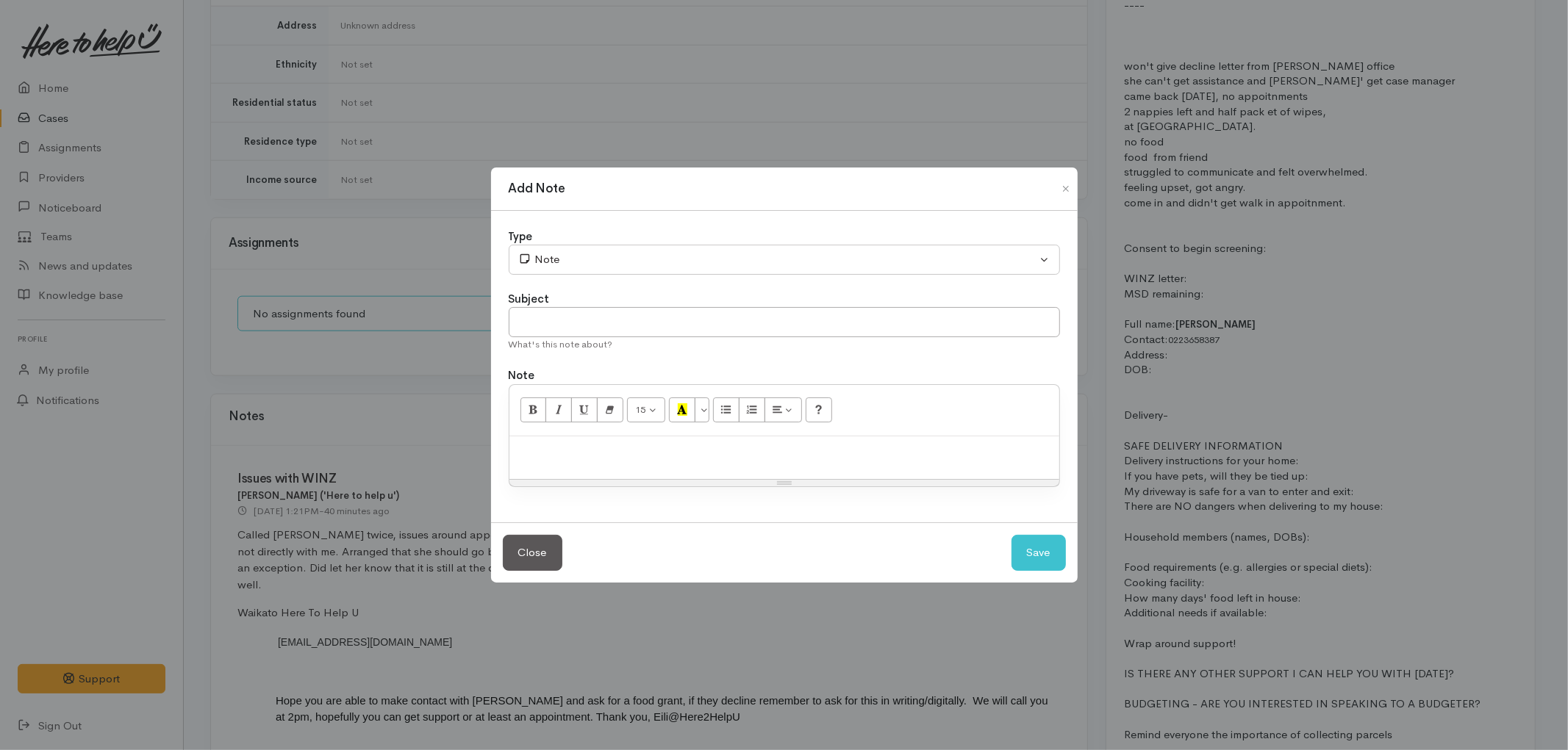
click at [564, 460] on div at bounding box center [784, 459] width 550 height 44
click at [724, 302] on div "Subject" at bounding box center [784, 299] width 551 height 17
click at [715, 320] on input "text" at bounding box center [784, 323] width 551 height 30
type input "Attempted call back no.1"
click at [1027, 545] on button "Save" at bounding box center [1038, 553] width 54 height 36
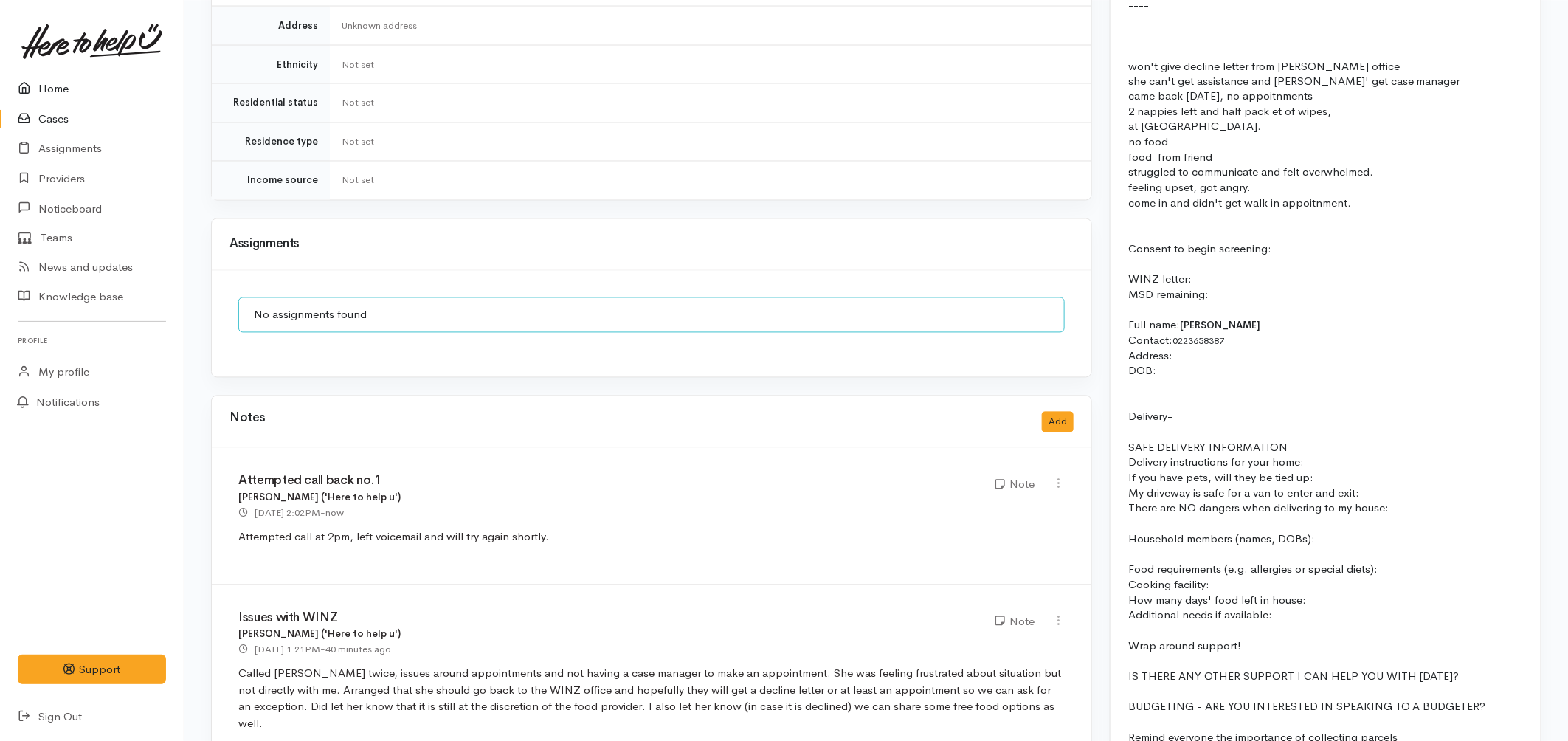
drag, startPoint x: 61, startPoint y: 92, endPoint x: 55, endPoint y: 102, distance: 11.7
click at [61, 92] on link "Home" at bounding box center [92, 89] width 184 height 31
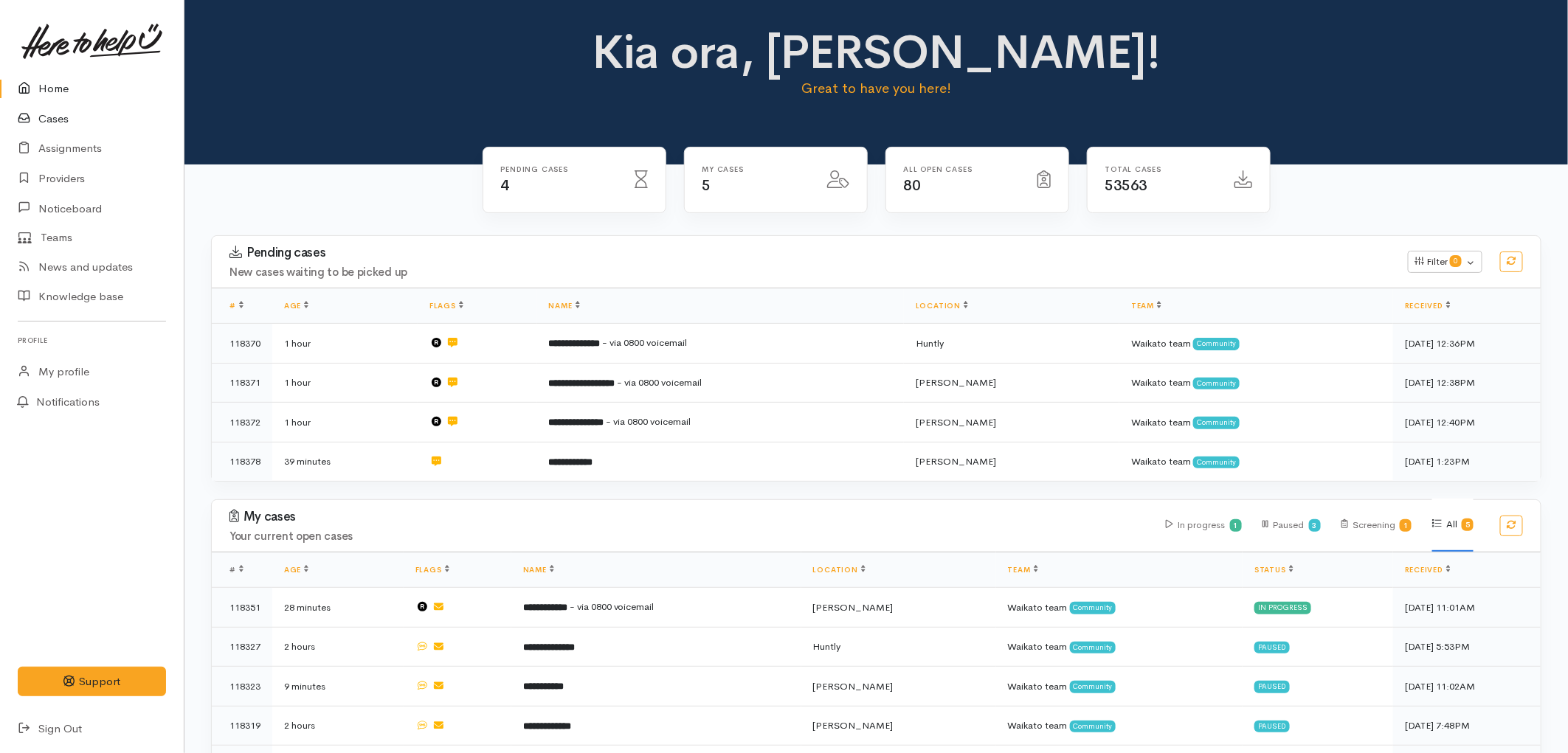
click at [50, 126] on link "Cases" at bounding box center [92, 119] width 184 height 31
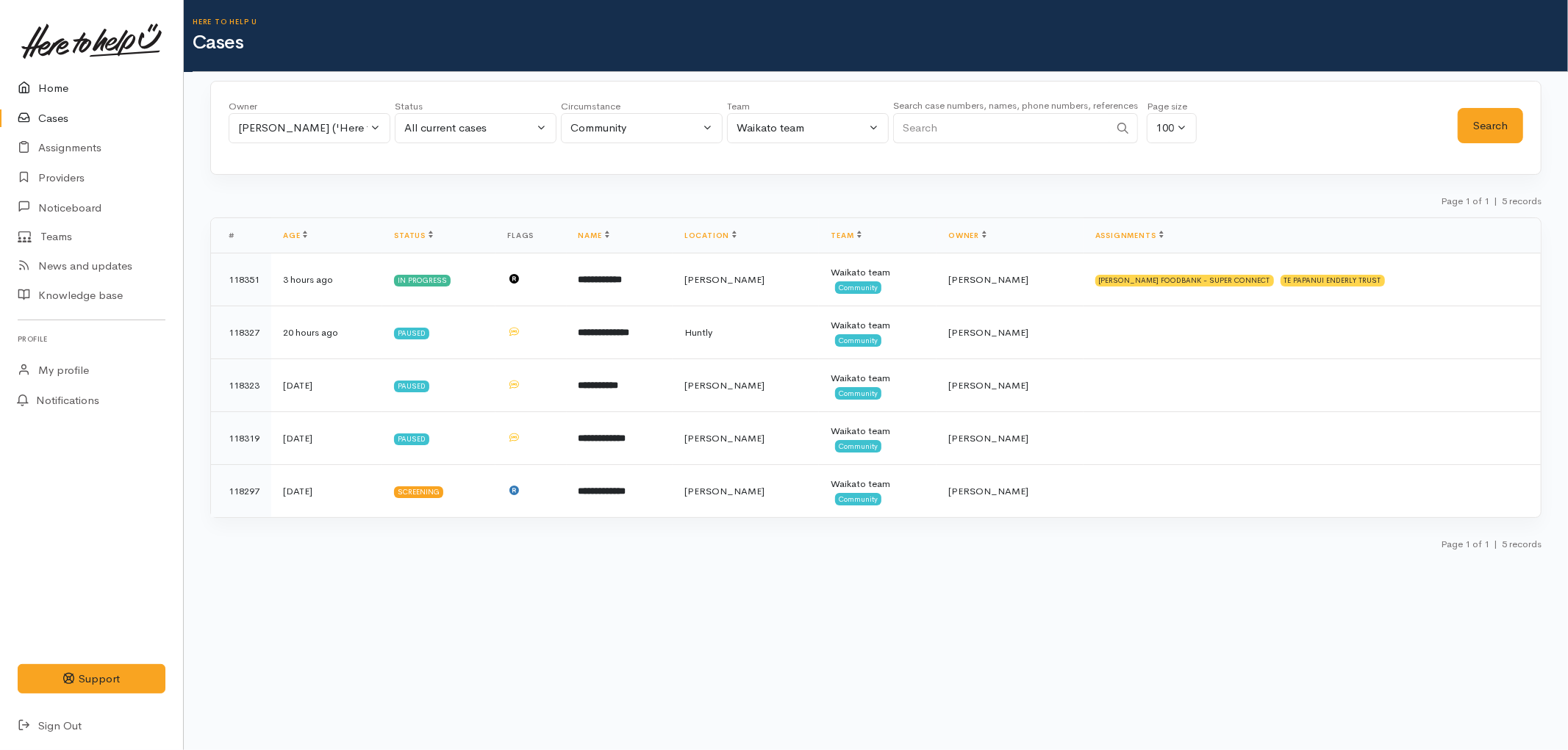
click at [62, 82] on link "Home" at bounding box center [91, 88] width 183 height 30
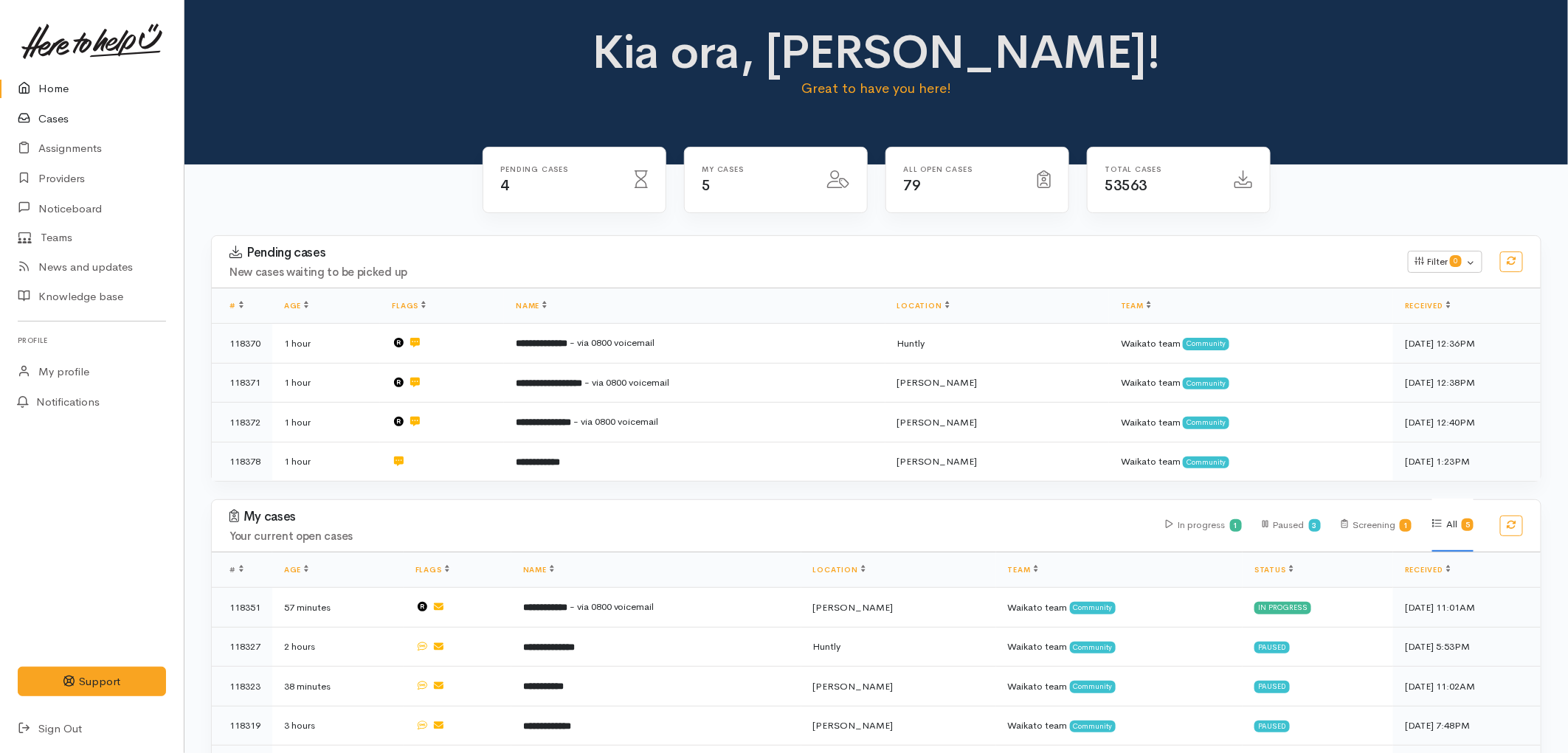
click at [61, 112] on link "Cases" at bounding box center [92, 119] width 184 height 31
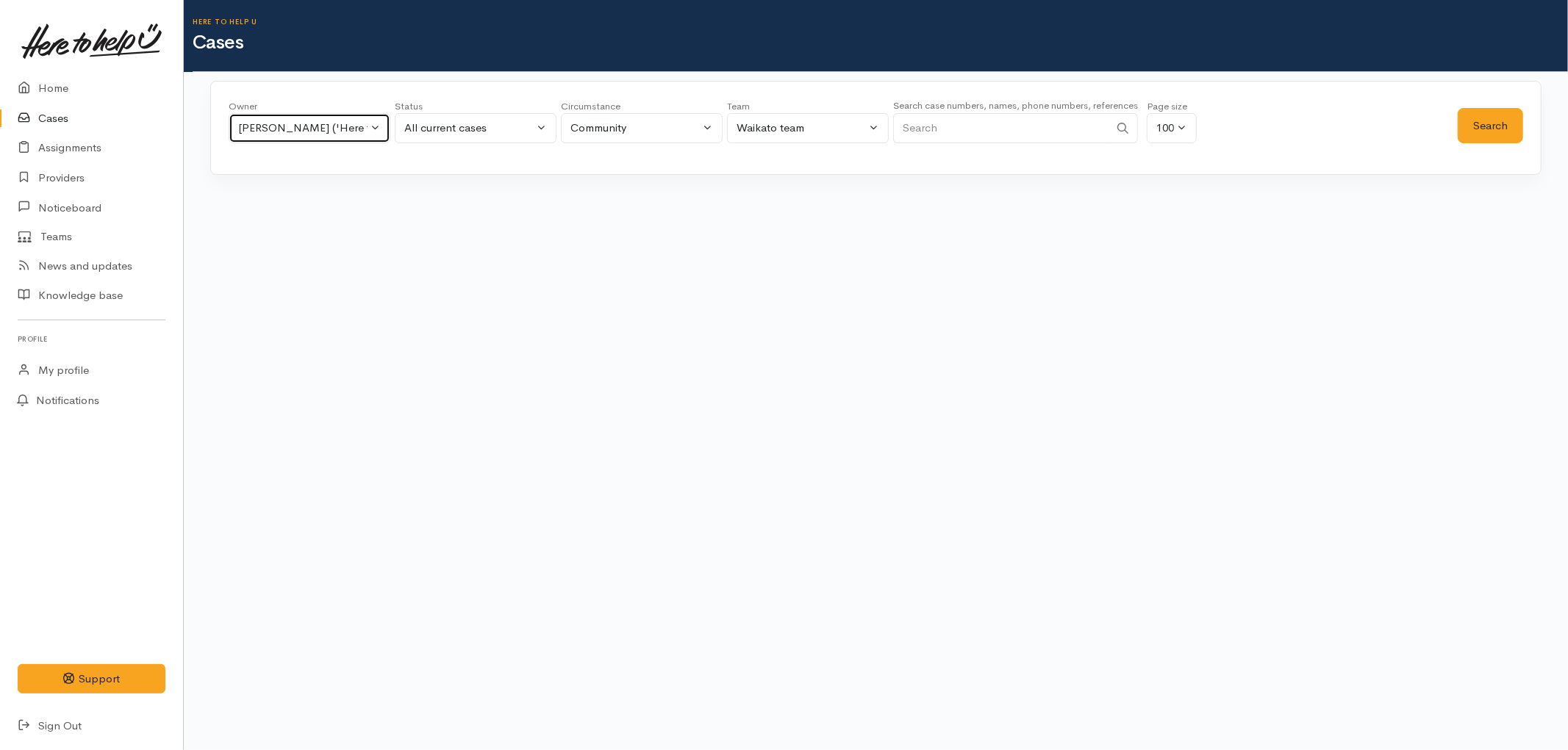
click at [356, 129] on div "[PERSON_NAME] ('Here to help u')" at bounding box center [303, 128] width 129 height 17
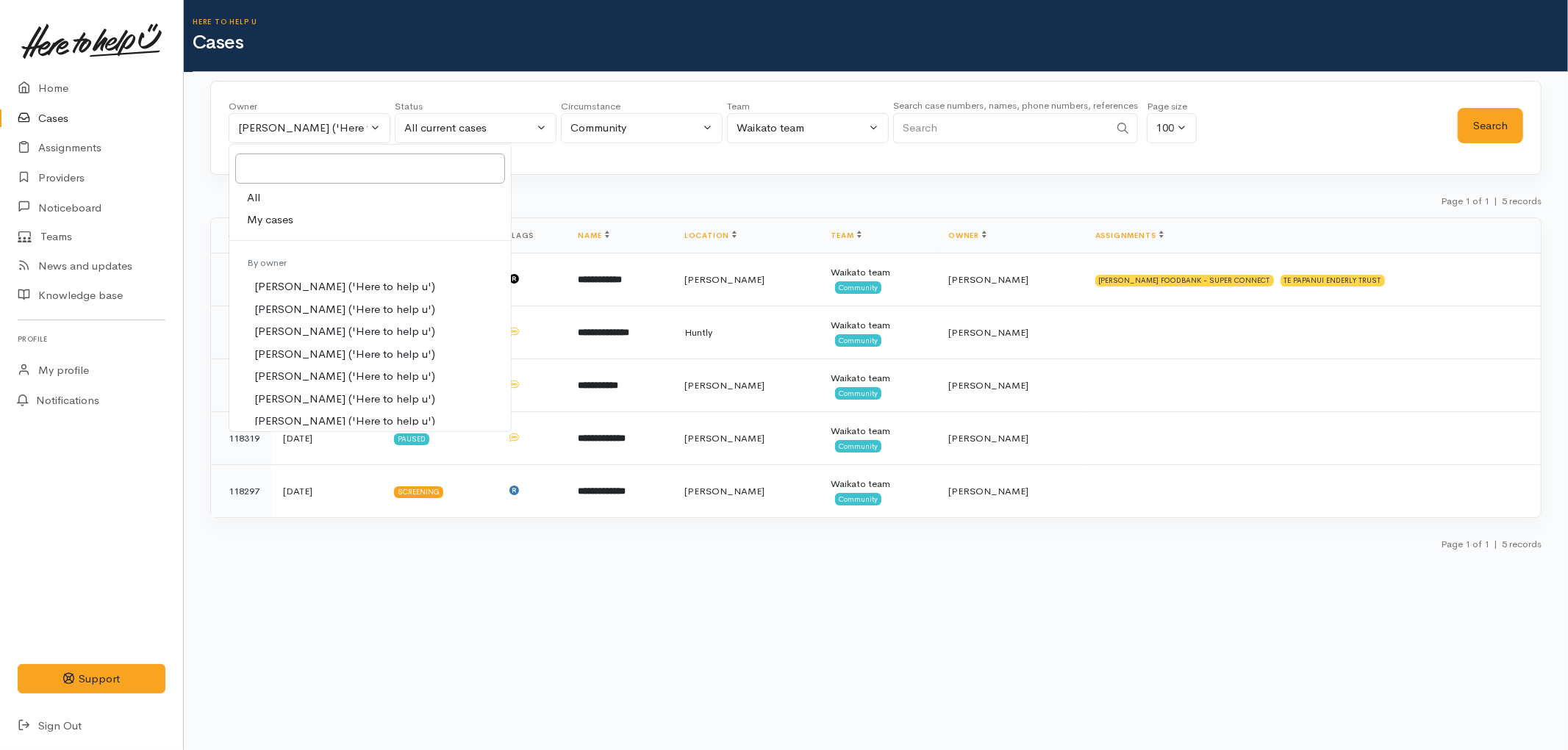
click at [679, 190] on div "Owner All My cases Aandrea Murray ('Here to help u') Akash Prakash ('Here to he…" at bounding box center [875, 321] width 1384 height 480
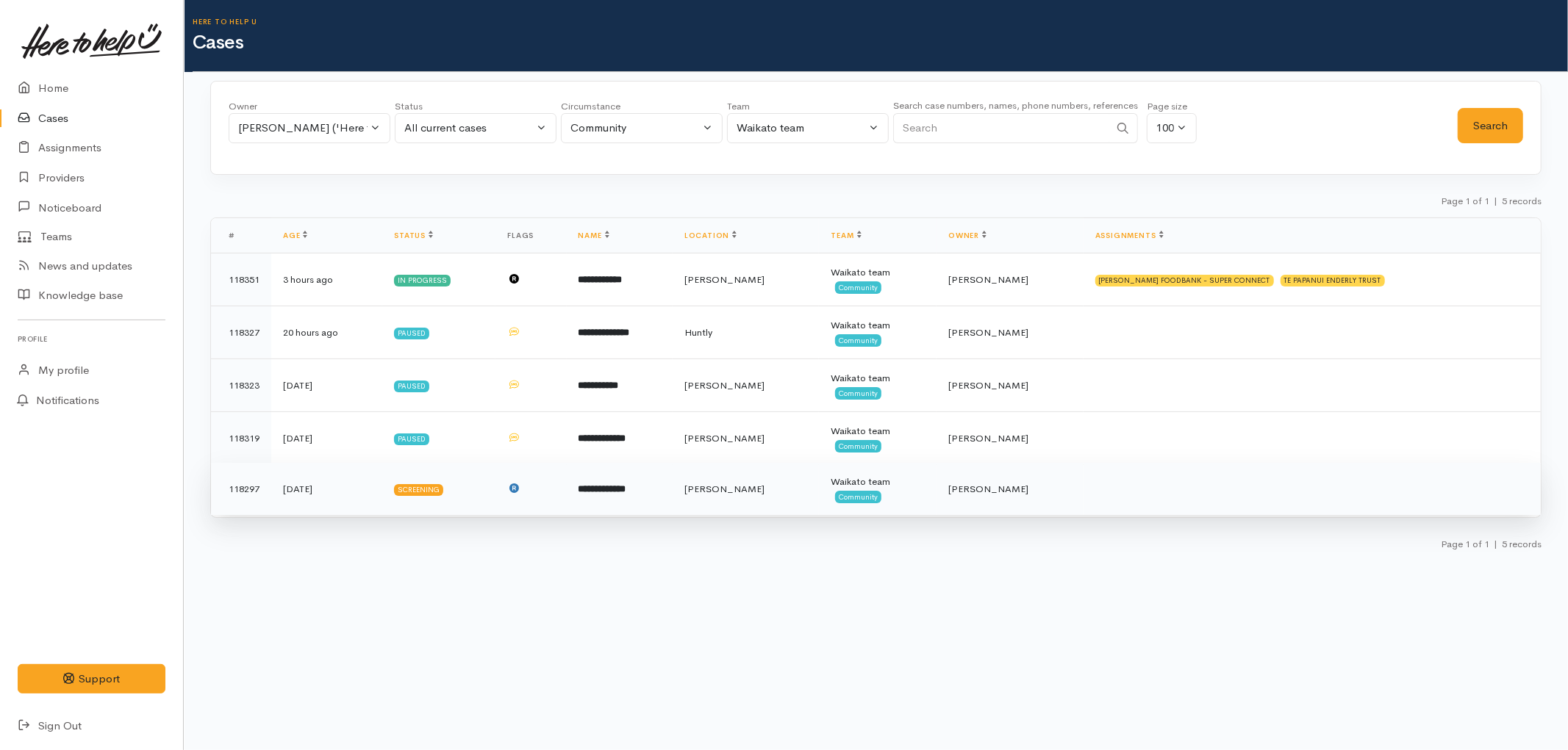
click at [566, 500] on td at bounding box center [531, 490] width 70 height 53
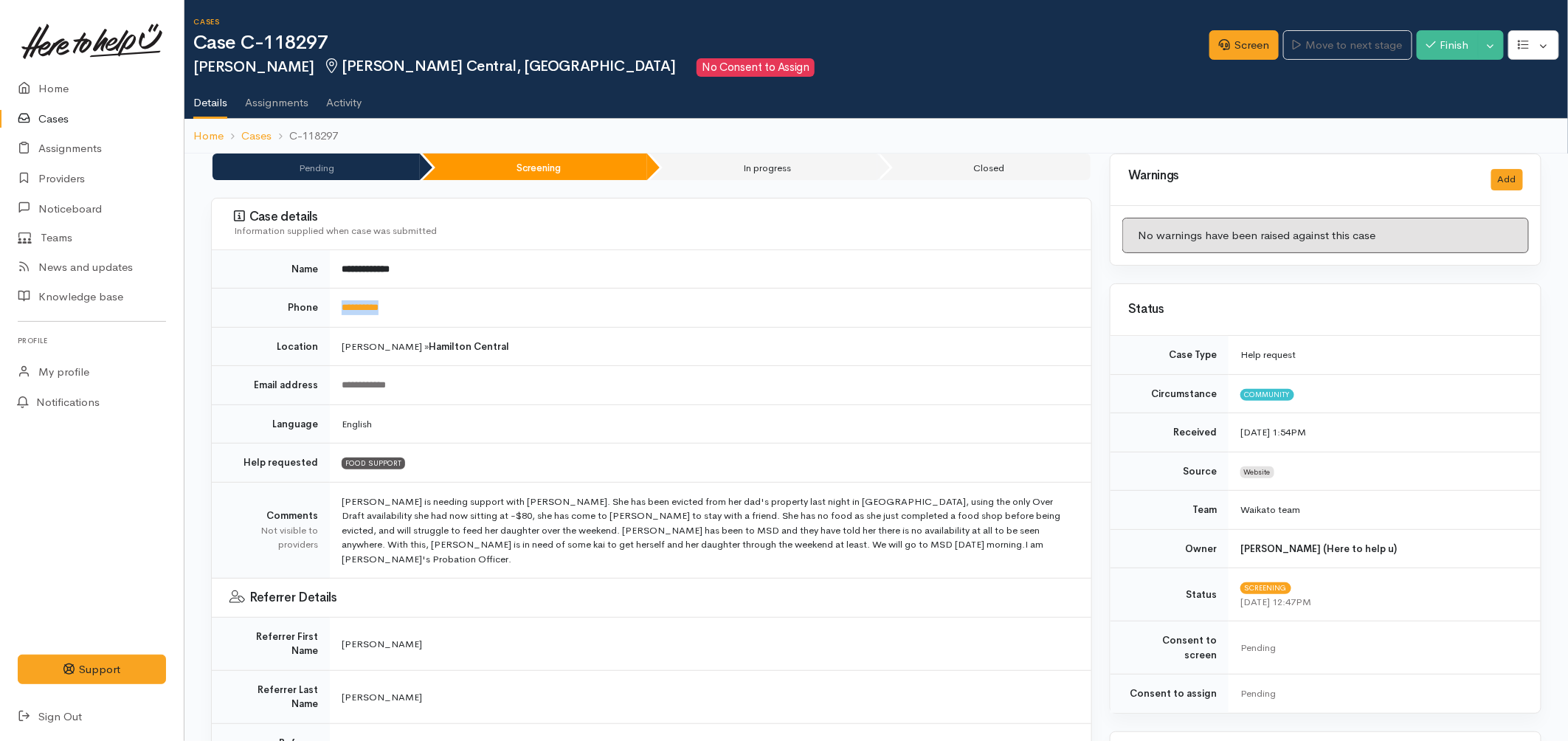
drag, startPoint x: 422, startPoint y: 302, endPoint x: 339, endPoint y: 308, distance: 83.2
click at [339, 308] on td "**********" at bounding box center [710, 308] width 762 height 39
copy link "**********"
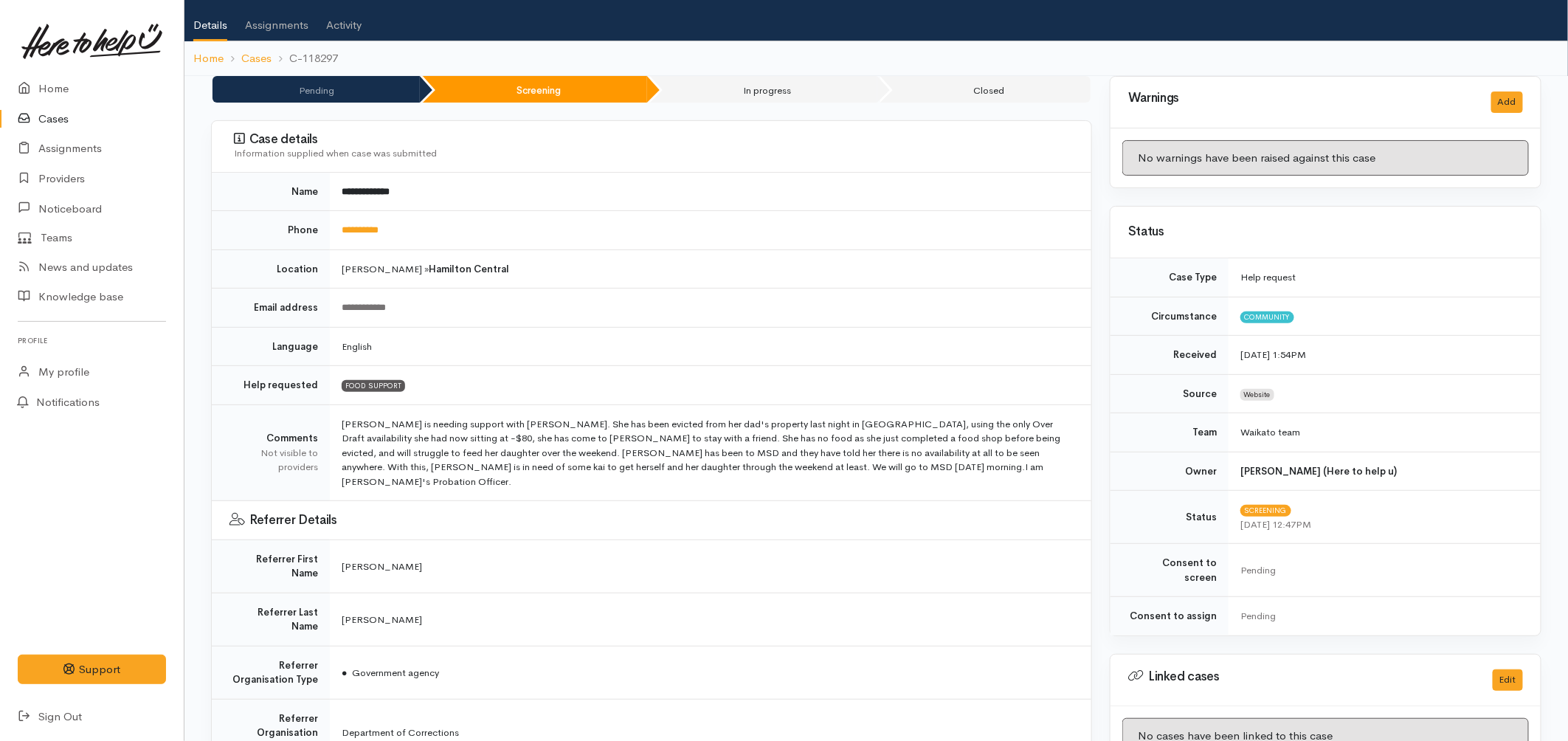
scroll to position [82, 0]
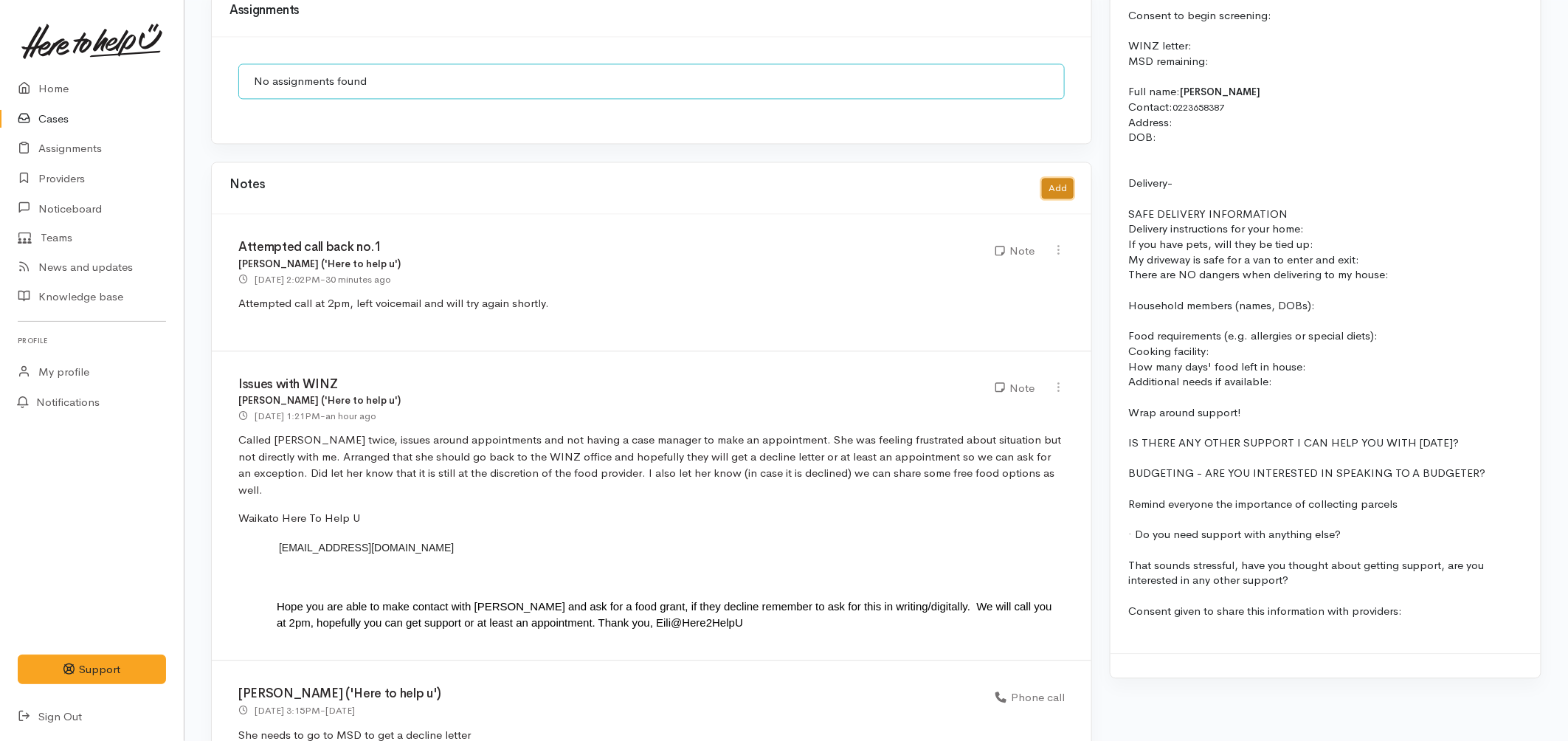
click at [1068, 178] on button "Add" at bounding box center [1057, 189] width 31 height 21
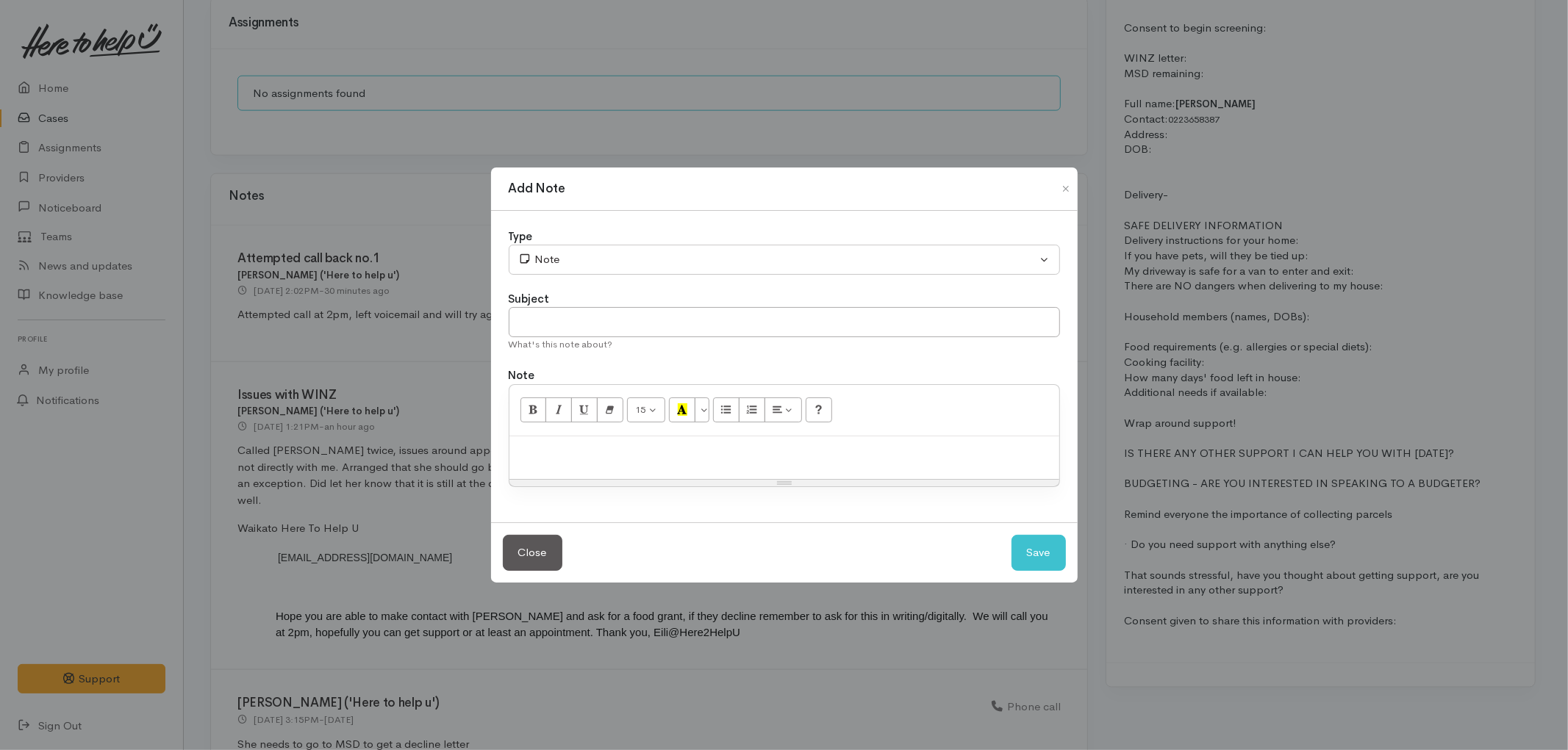
click at [655, 454] on p at bounding box center [784, 452] width 535 height 17
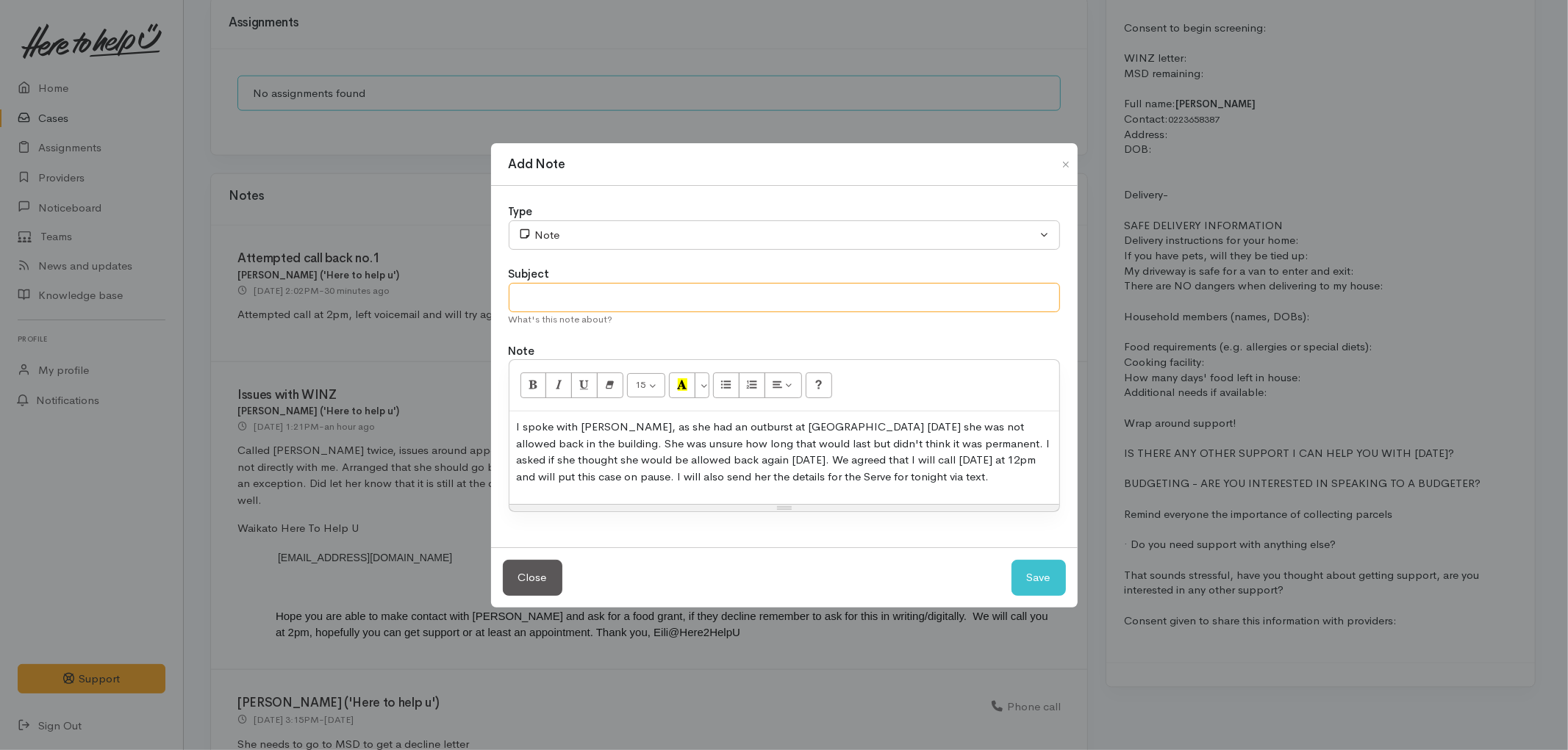
click at [631, 298] on input "text" at bounding box center [784, 298] width 551 height 30
type input "PAUSE for 30/09/2025 12pm"
click at [1023, 582] on button "Save" at bounding box center [1038, 578] width 54 height 36
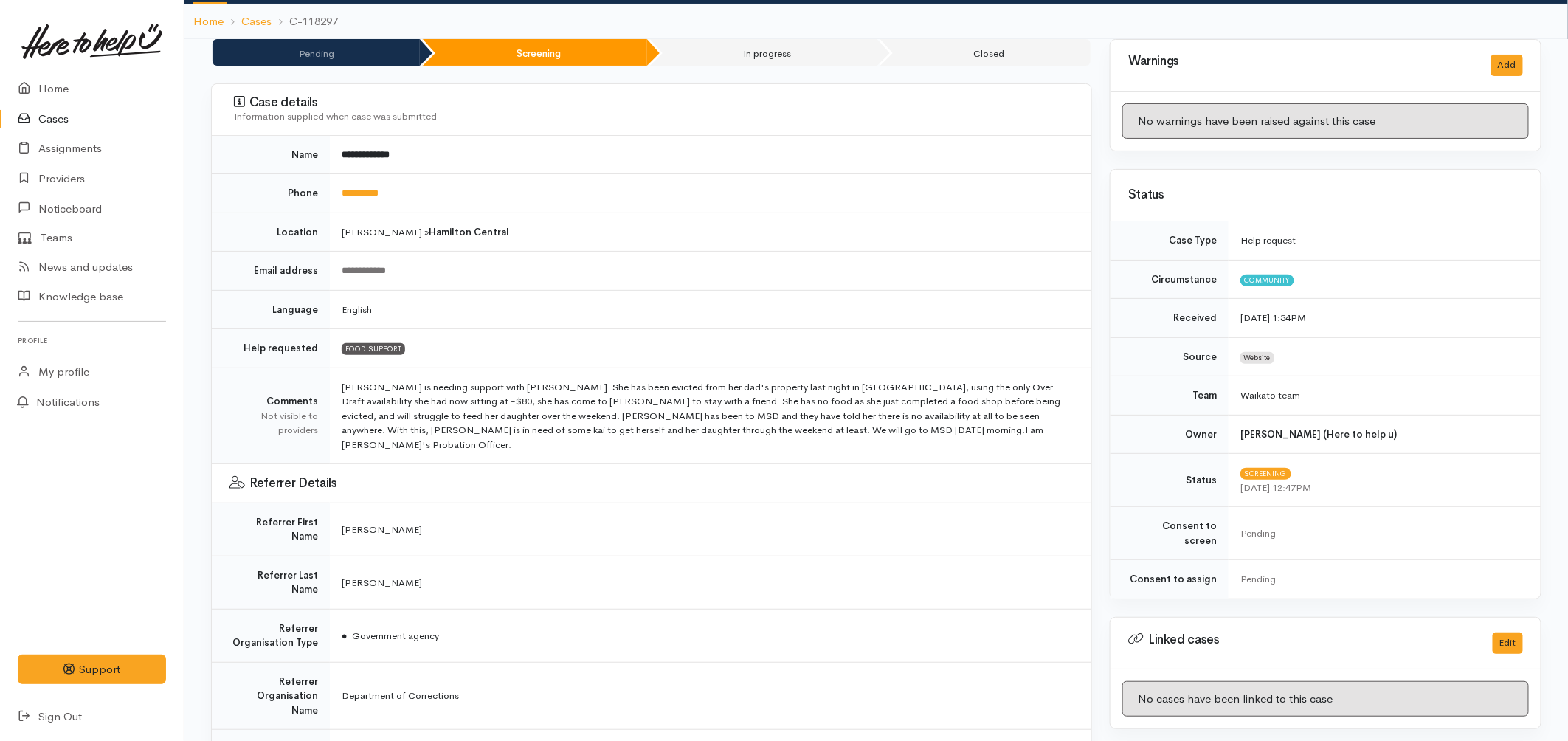
scroll to position [0, 0]
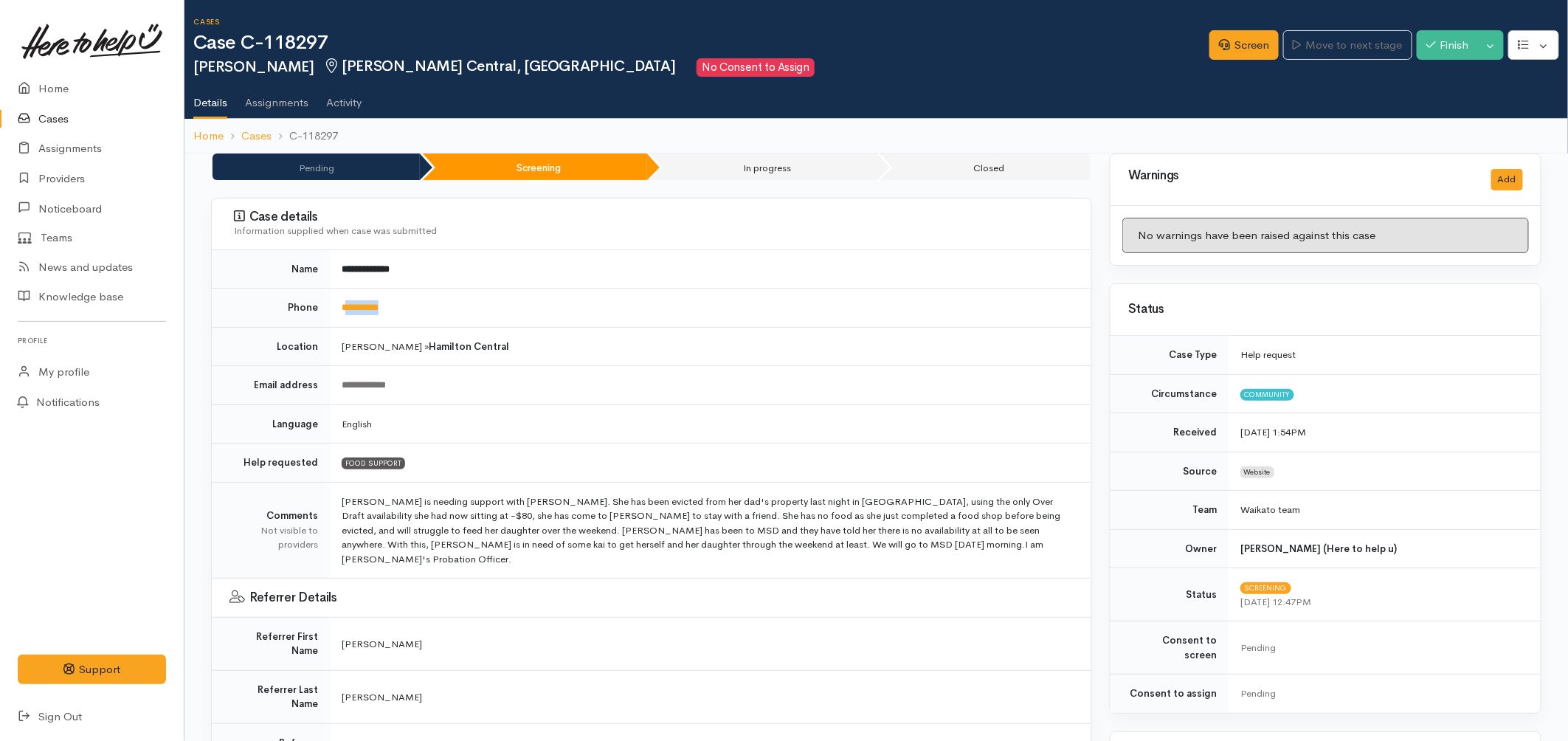
drag, startPoint x: 411, startPoint y: 309, endPoint x: 345, endPoint y: 316, distance: 66.4
click at [345, 316] on td "**********" at bounding box center [710, 308] width 762 height 39
copy link "*********"
drag, startPoint x: 333, startPoint y: 48, endPoint x: 263, endPoint y: 47, distance: 70.0
click at [263, 47] on h1 "Case C-118297" at bounding box center [702, 43] width 1016 height 21
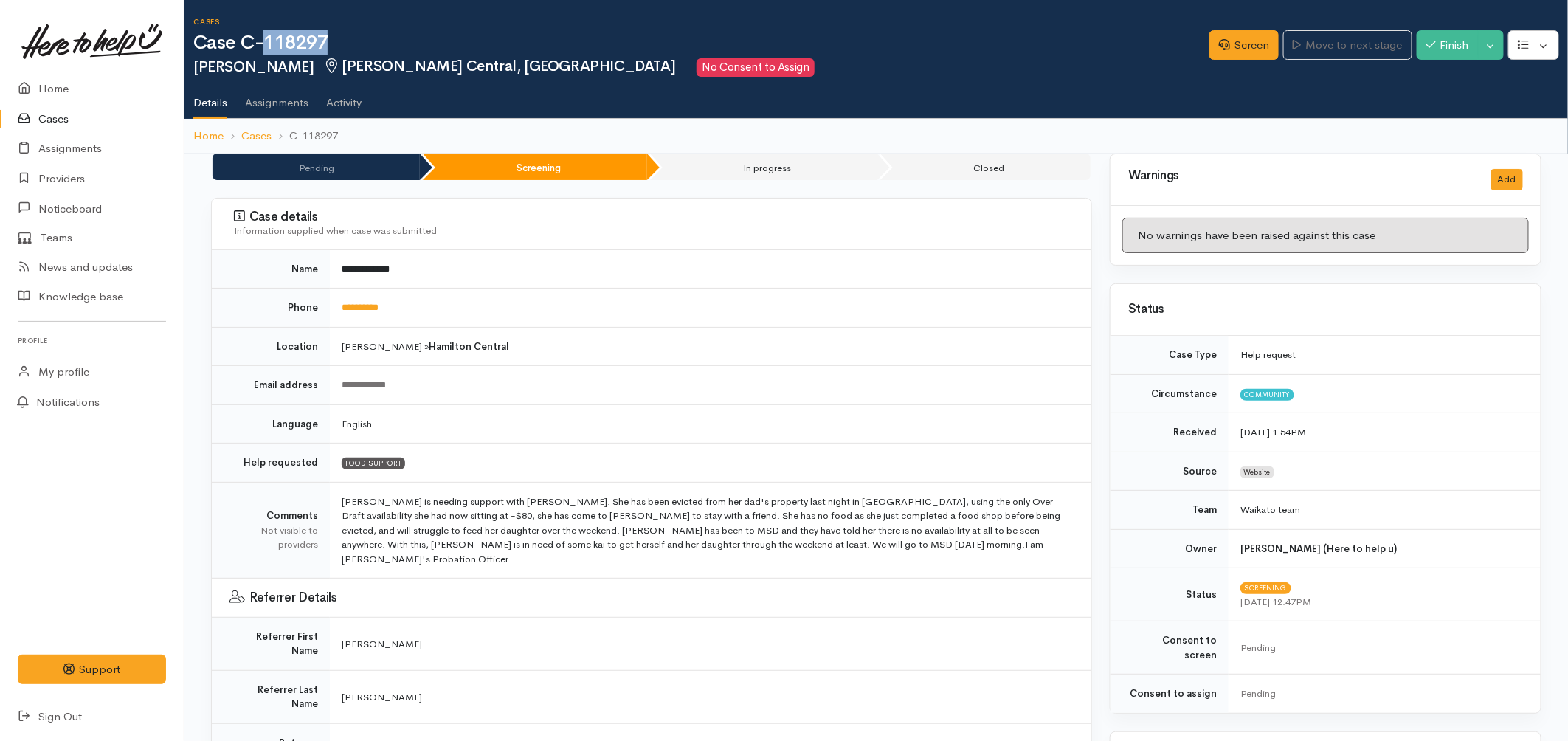
copy h1 "118297"
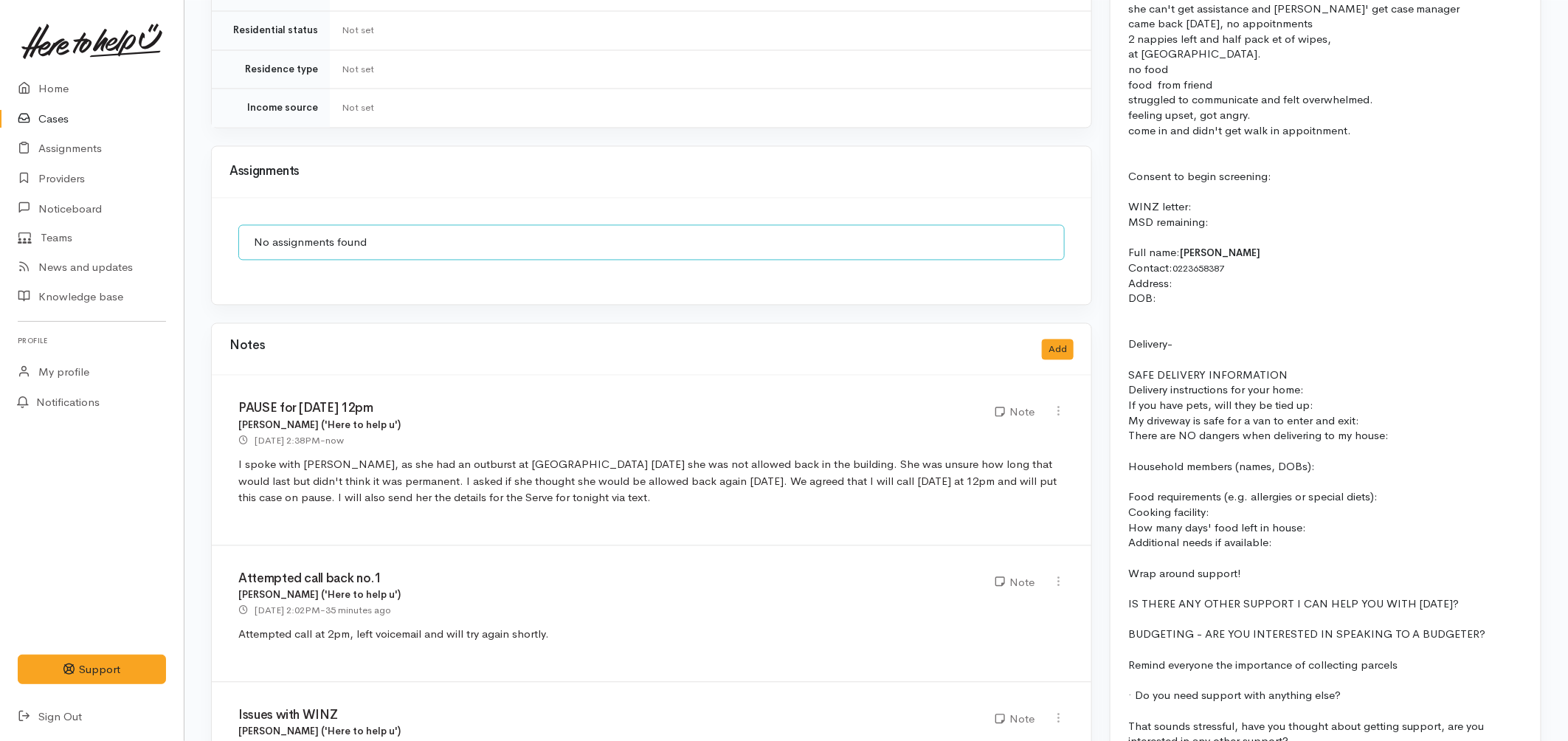
scroll to position [1558, 0]
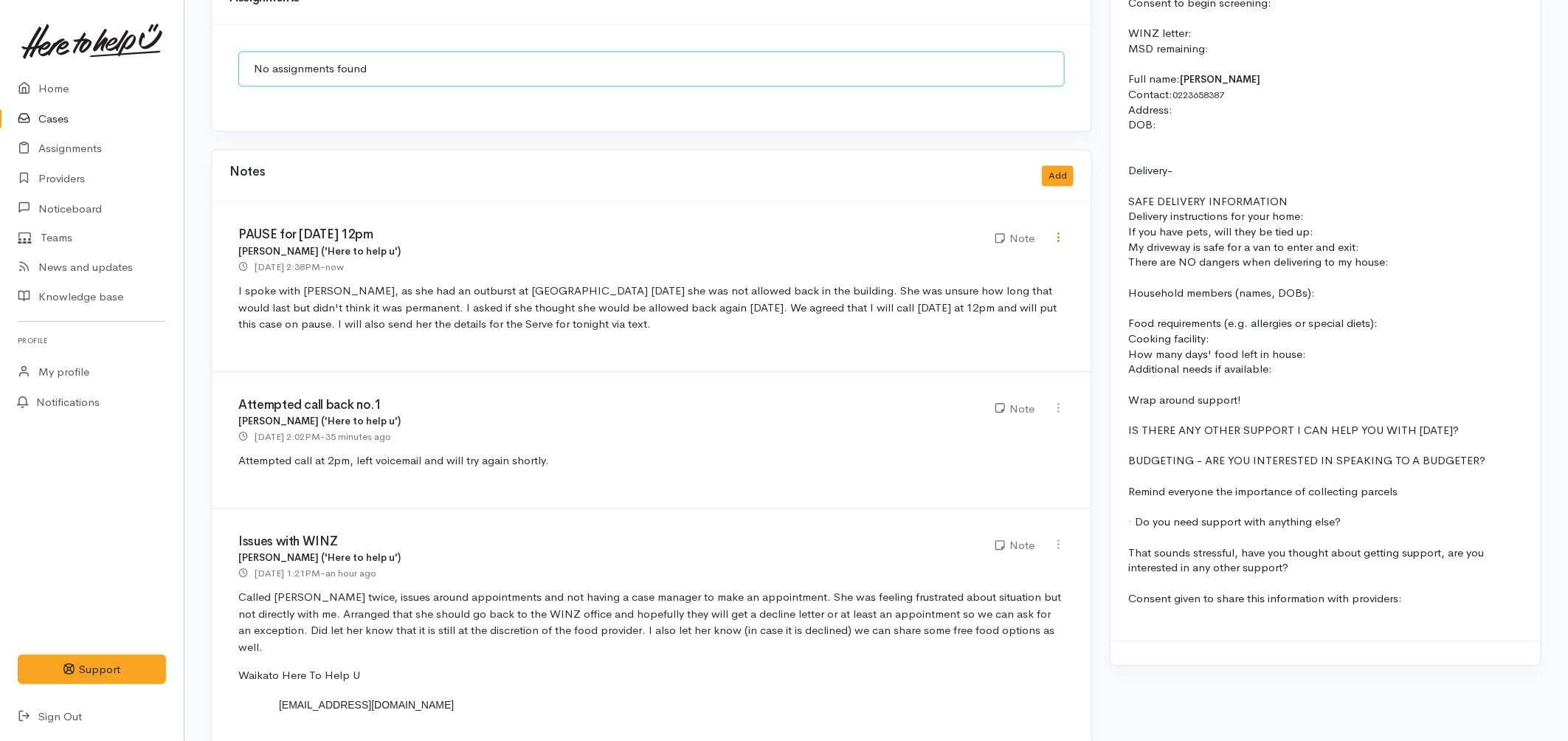
click at [1058, 231] on icon at bounding box center [1058, 237] width 12 height 12
click at [999, 255] on link "Edit" at bounding box center [1006, 266] width 116 height 23
type input "PAUSE for 30/09/2025 12pm"
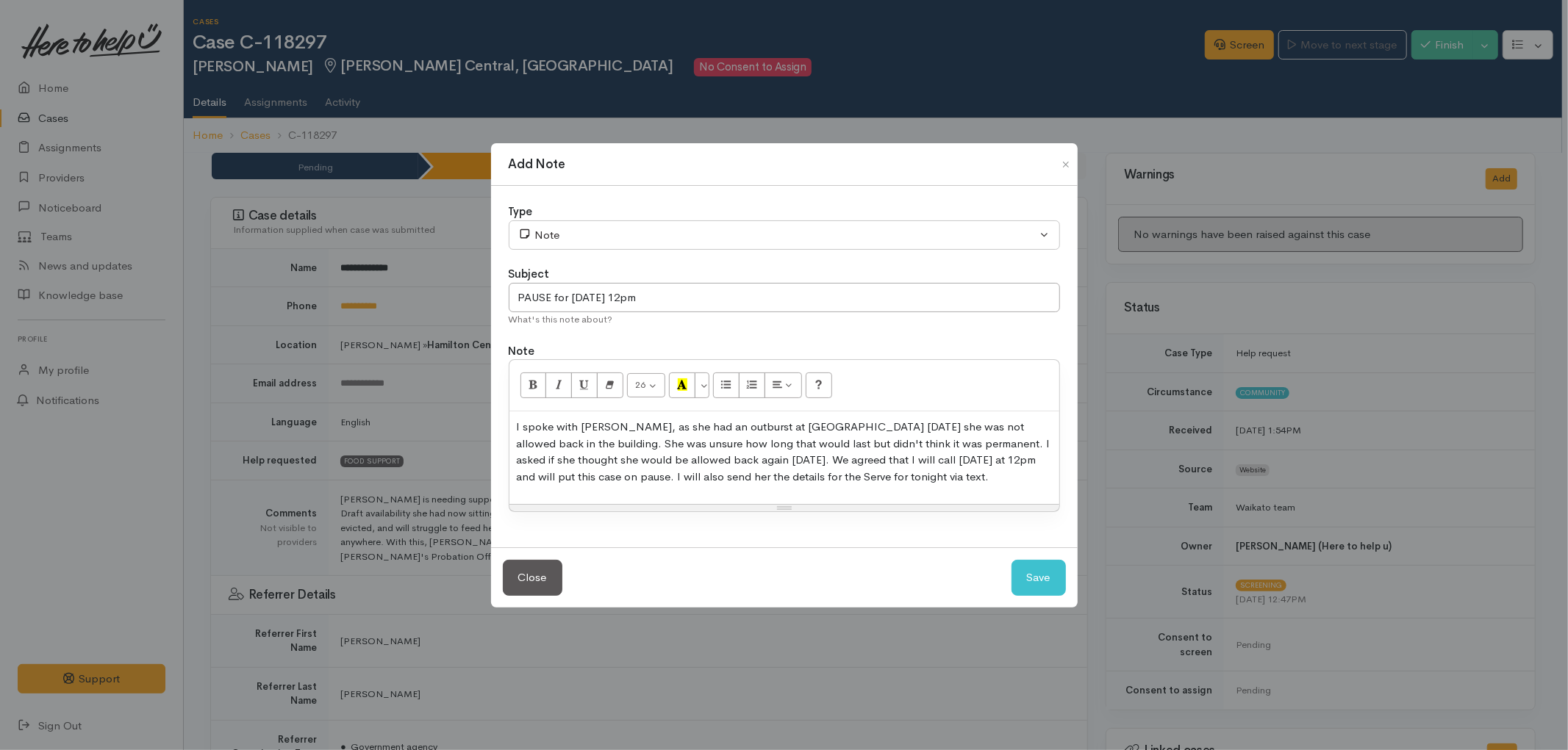
click at [848, 479] on p "I spoke with Tonia, as she had an outburst at WINZ today she was not allowed ba…" at bounding box center [784, 452] width 535 height 66
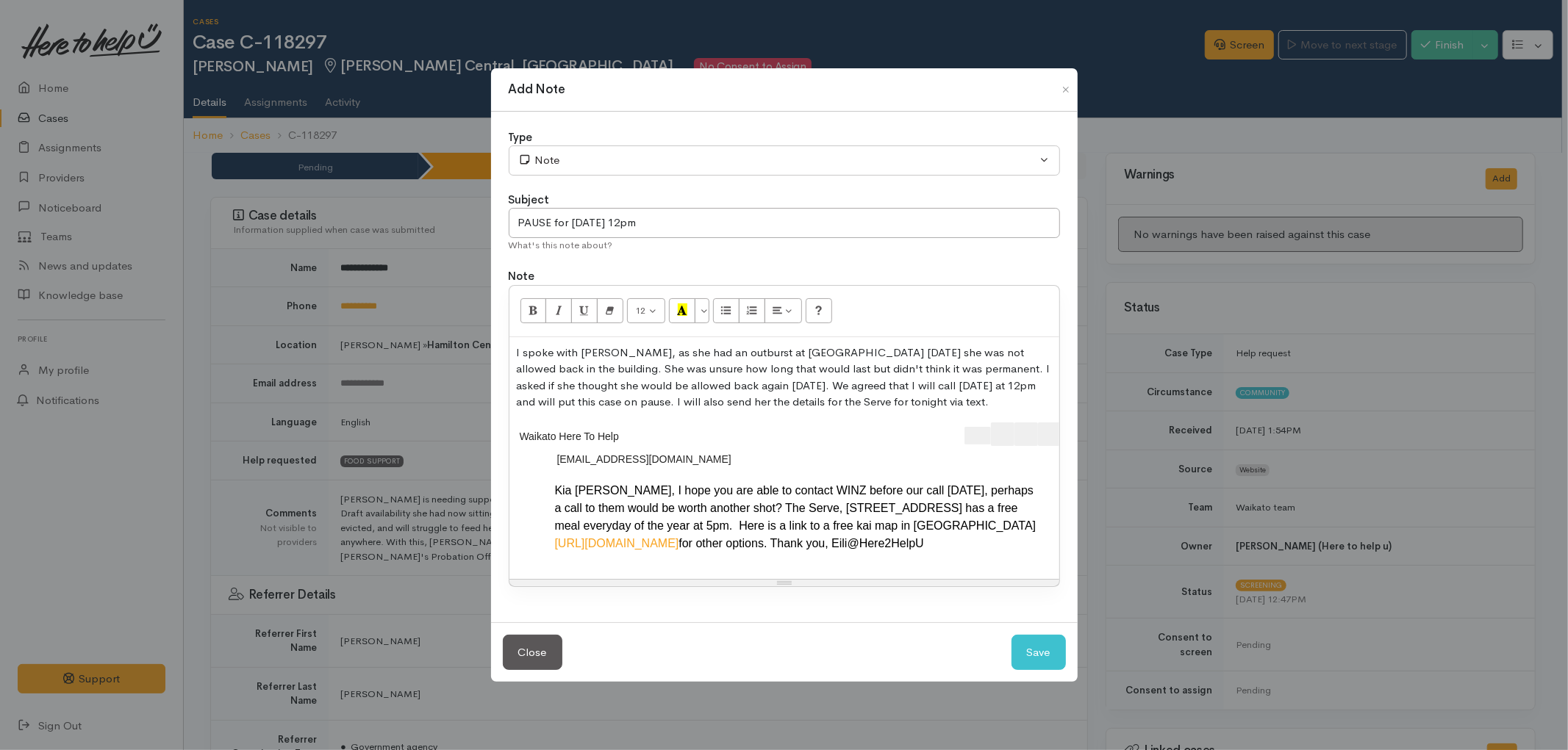
scroll to position [0, 30]
drag, startPoint x: 880, startPoint y: 415, endPoint x: 1068, endPoint y: 418, distance: 188.0
click at [1068, 418] on div "Type Correspondence Discussion Email Note Phone call SMS text message Note Subj…" at bounding box center [784, 367] width 587 height 511
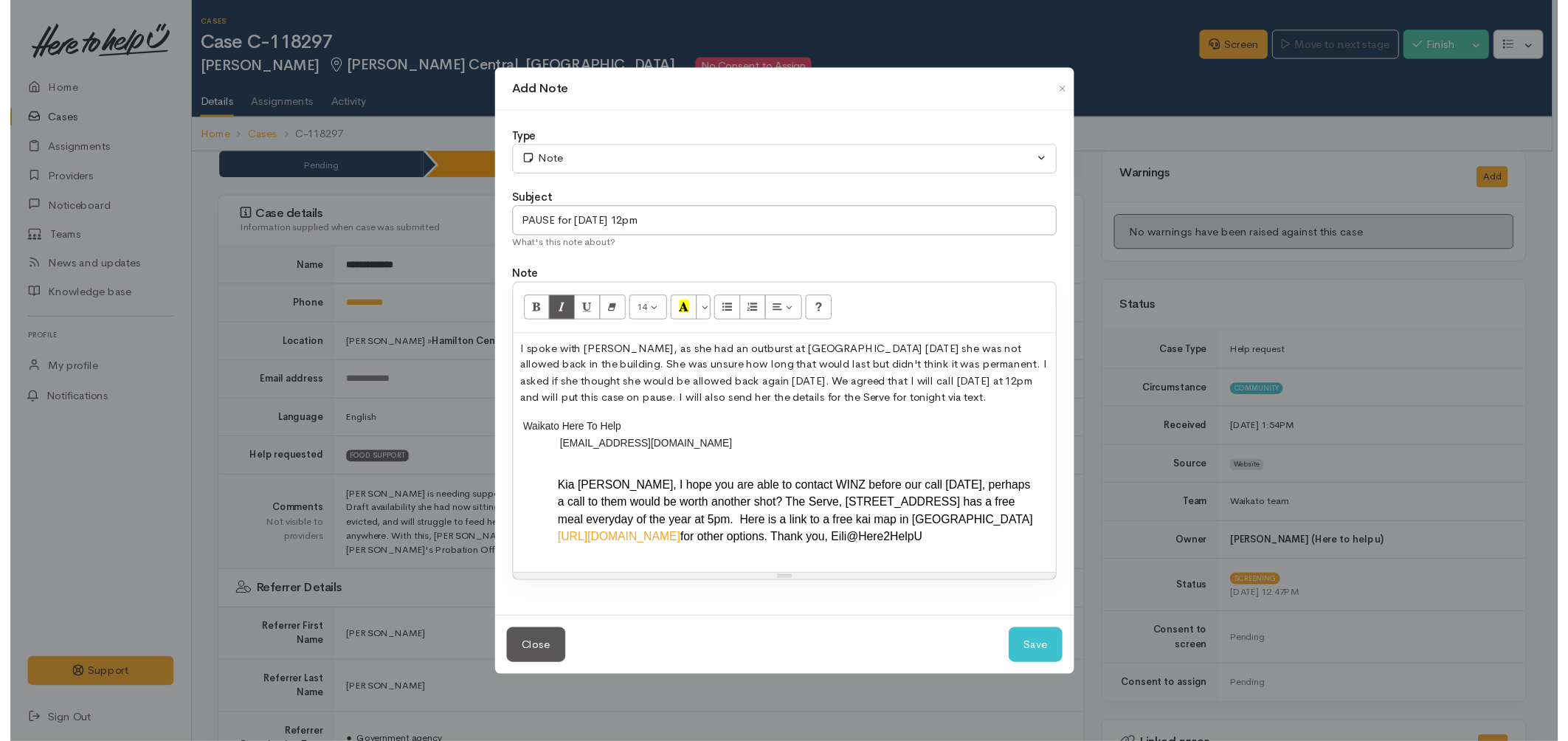
scroll to position [0, 0]
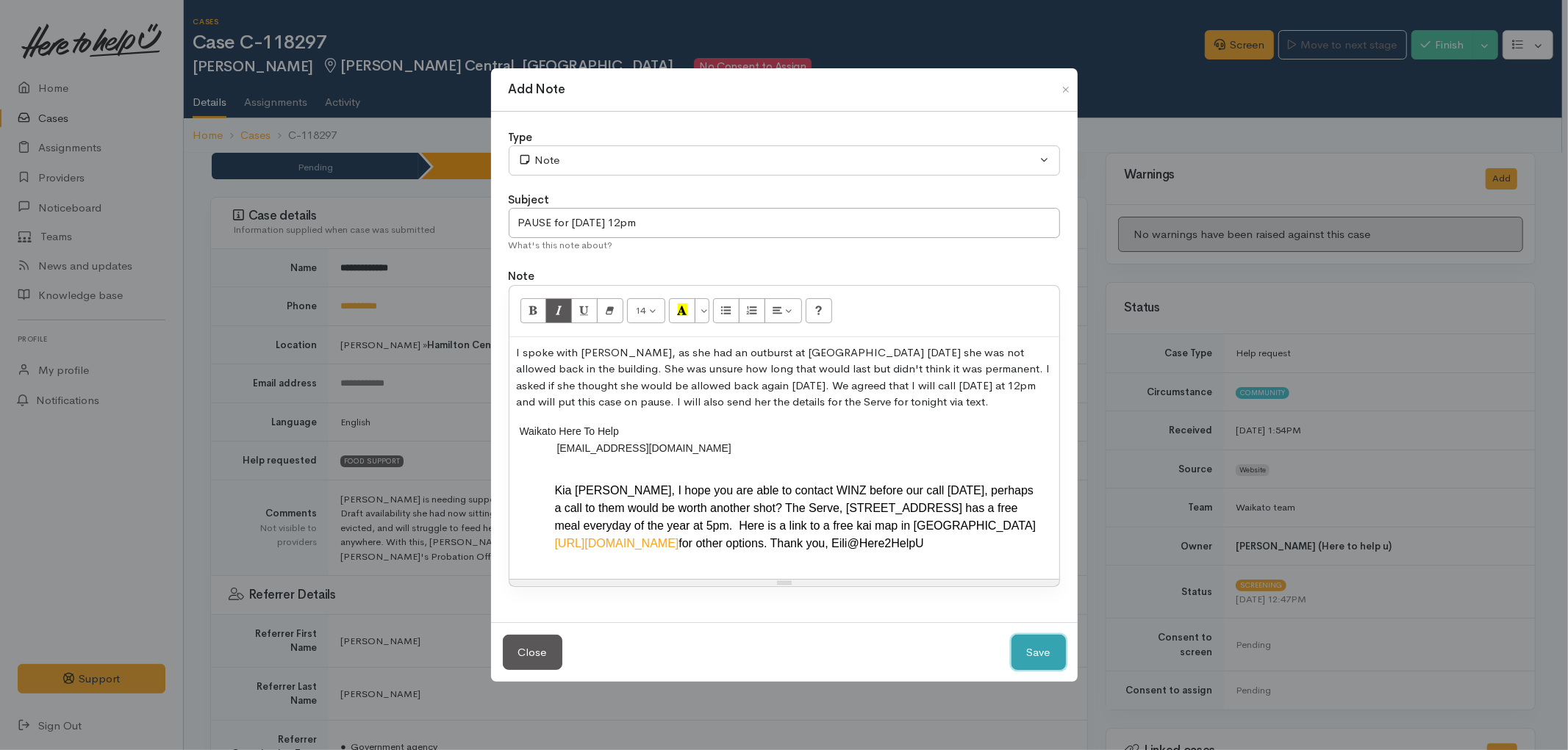
click at [1016, 658] on button "Save" at bounding box center [1038, 653] width 54 height 36
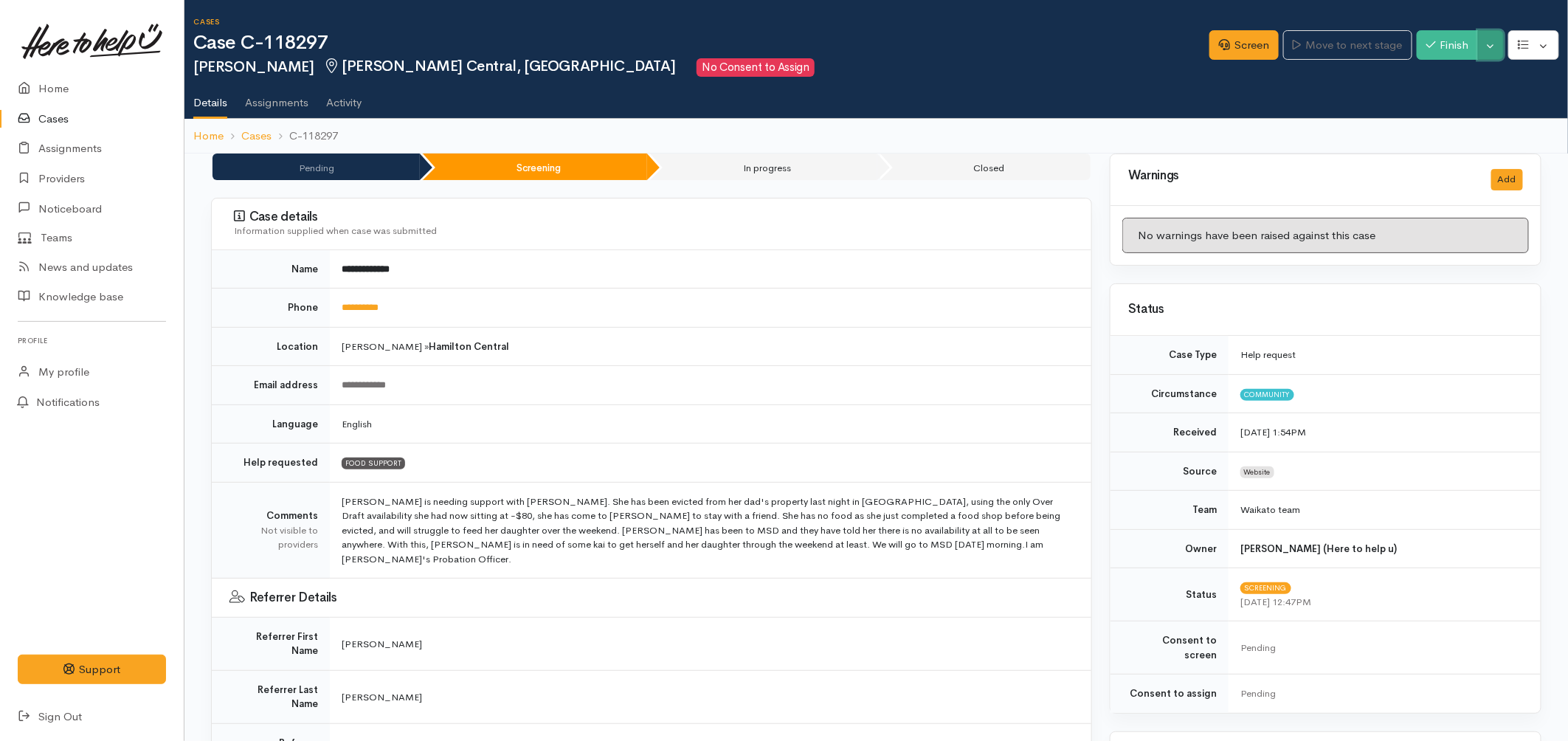
click at [1487, 35] on button "Toggle Dropdown" at bounding box center [1490, 46] width 26 height 31
click at [1432, 78] on link "Pause" at bounding box center [1444, 79] width 116 height 23
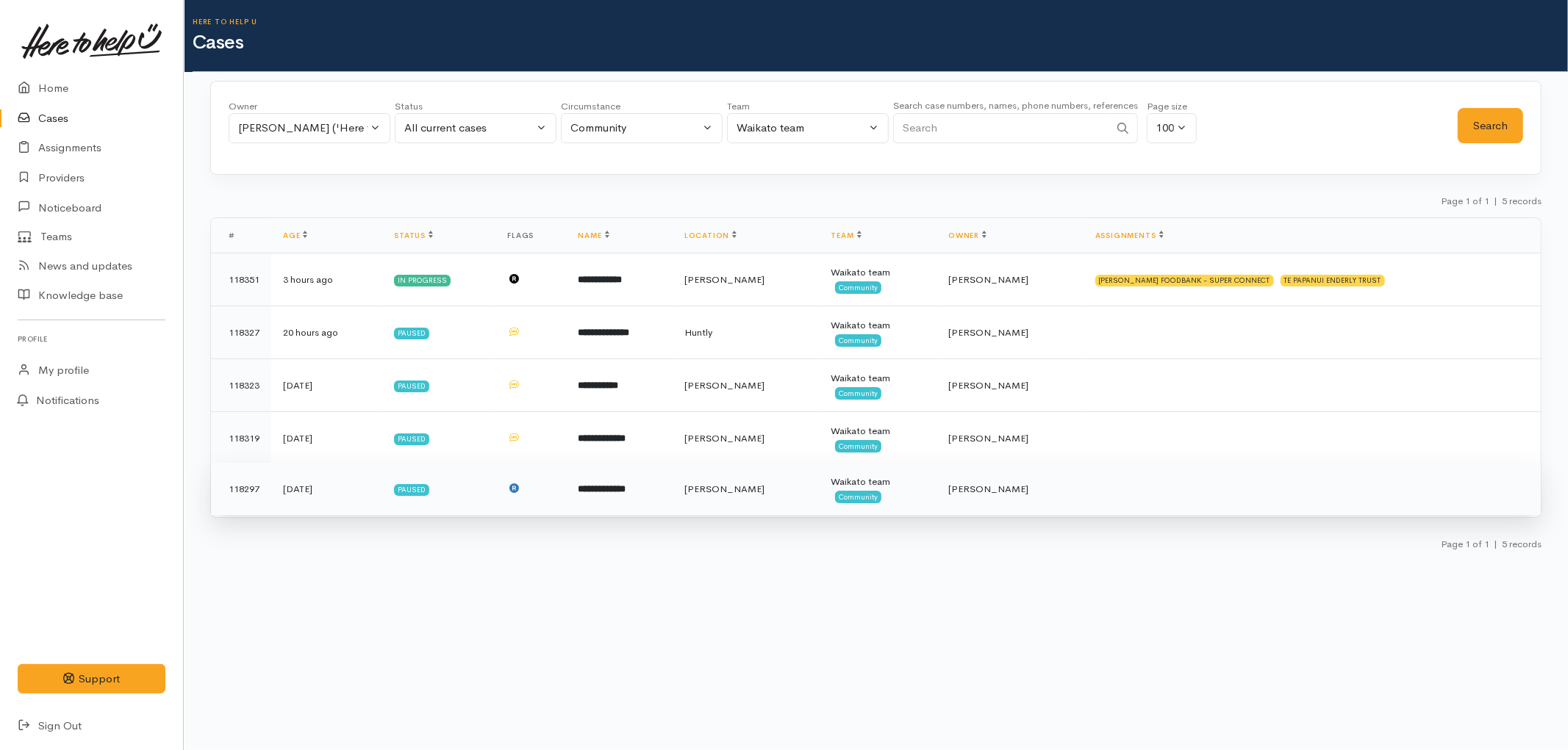
click at [664, 478] on td "**********" at bounding box center [619, 490] width 105 height 53
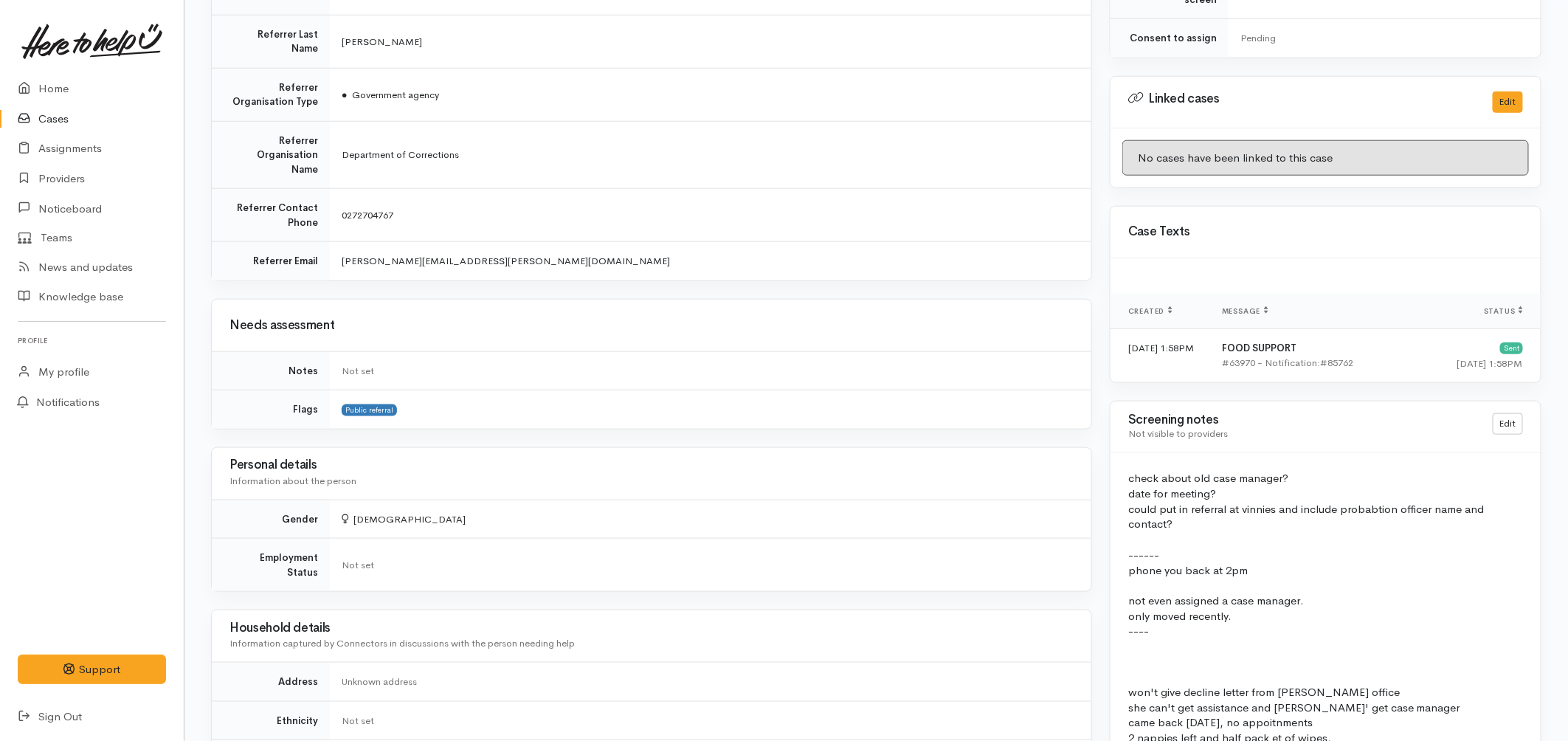
scroll to position [1229, 0]
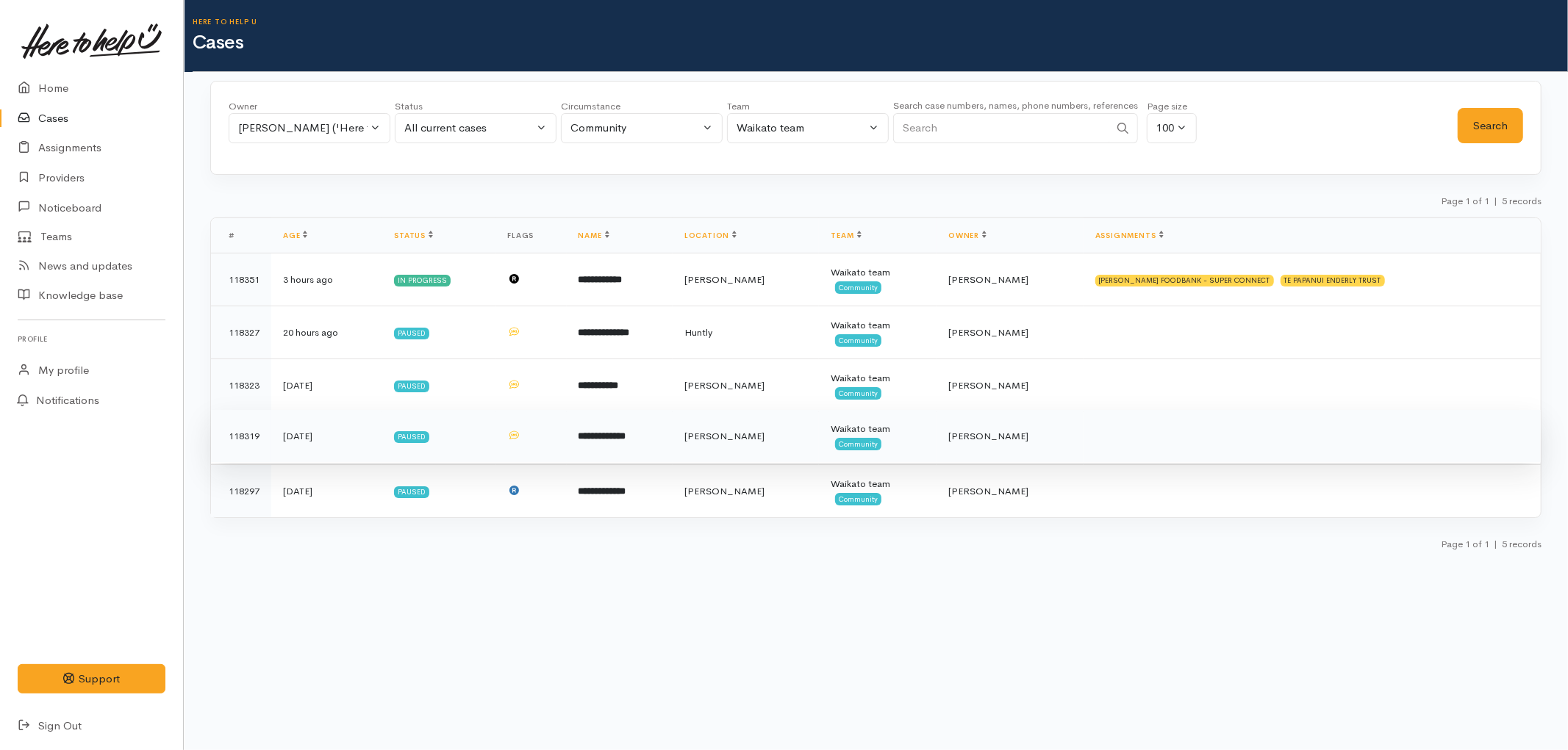
click at [623, 431] on b "**********" at bounding box center [602, 436] width 47 height 9
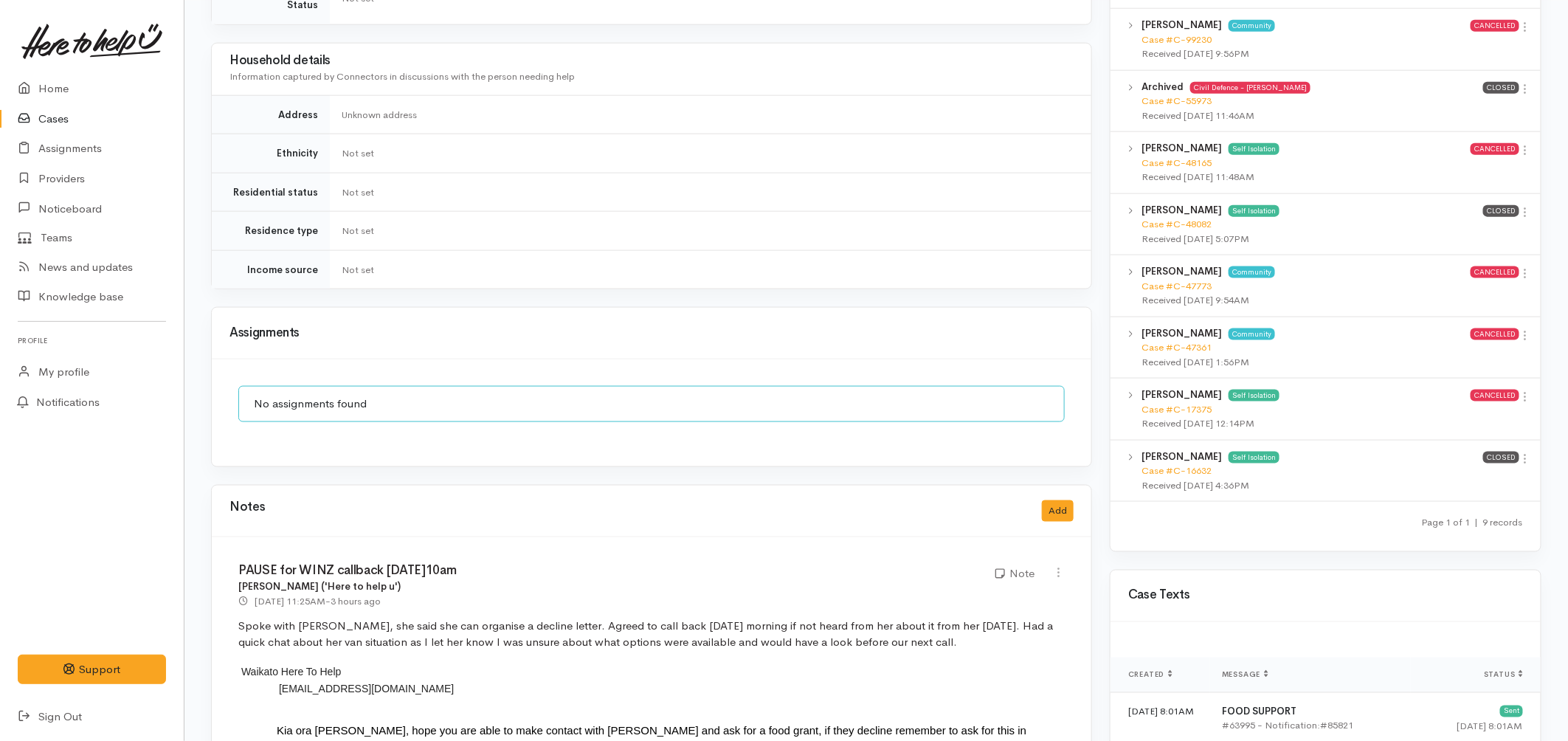
scroll to position [1148, 0]
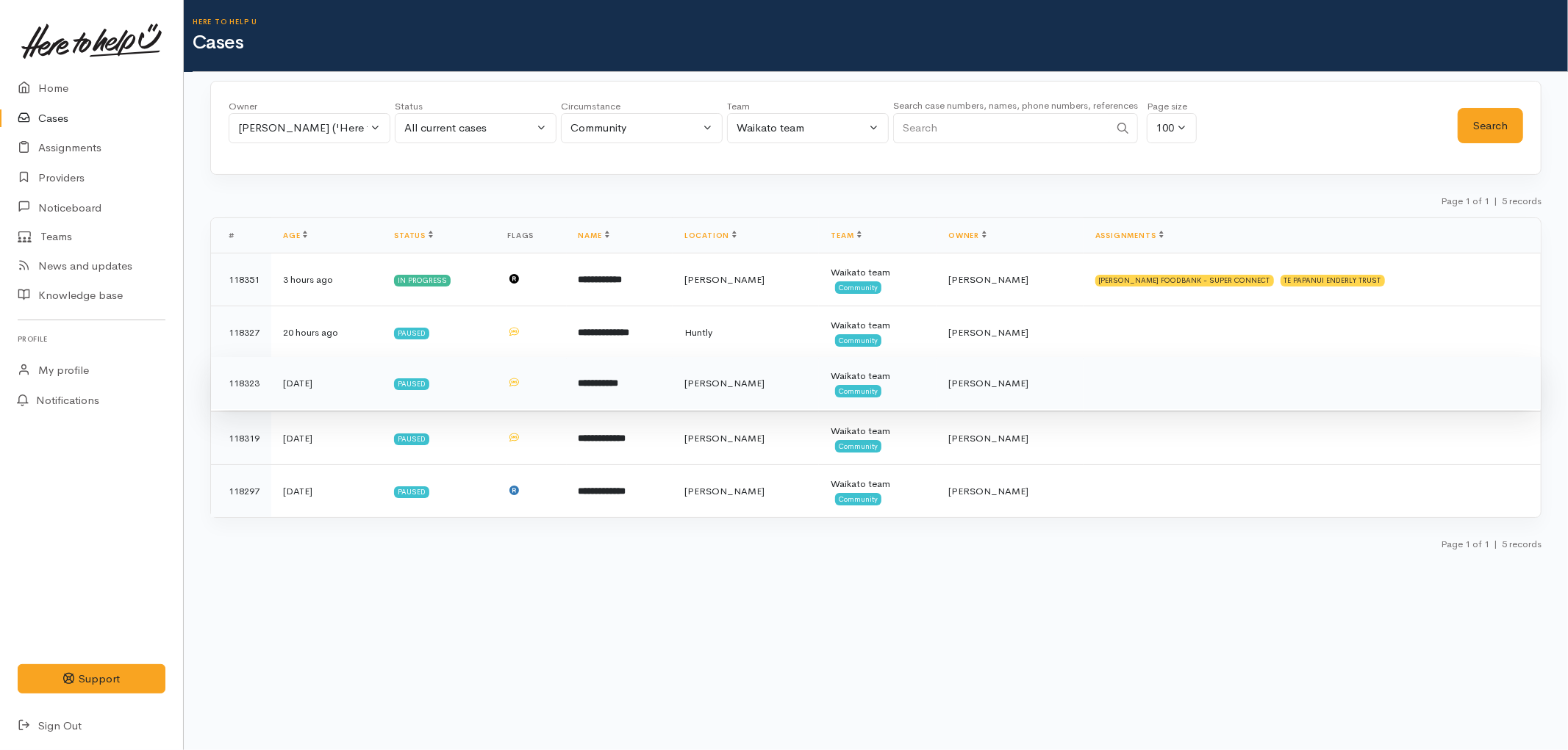
click at [601, 388] on b "**********" at bounding box center [598, 384] width 41 height 9
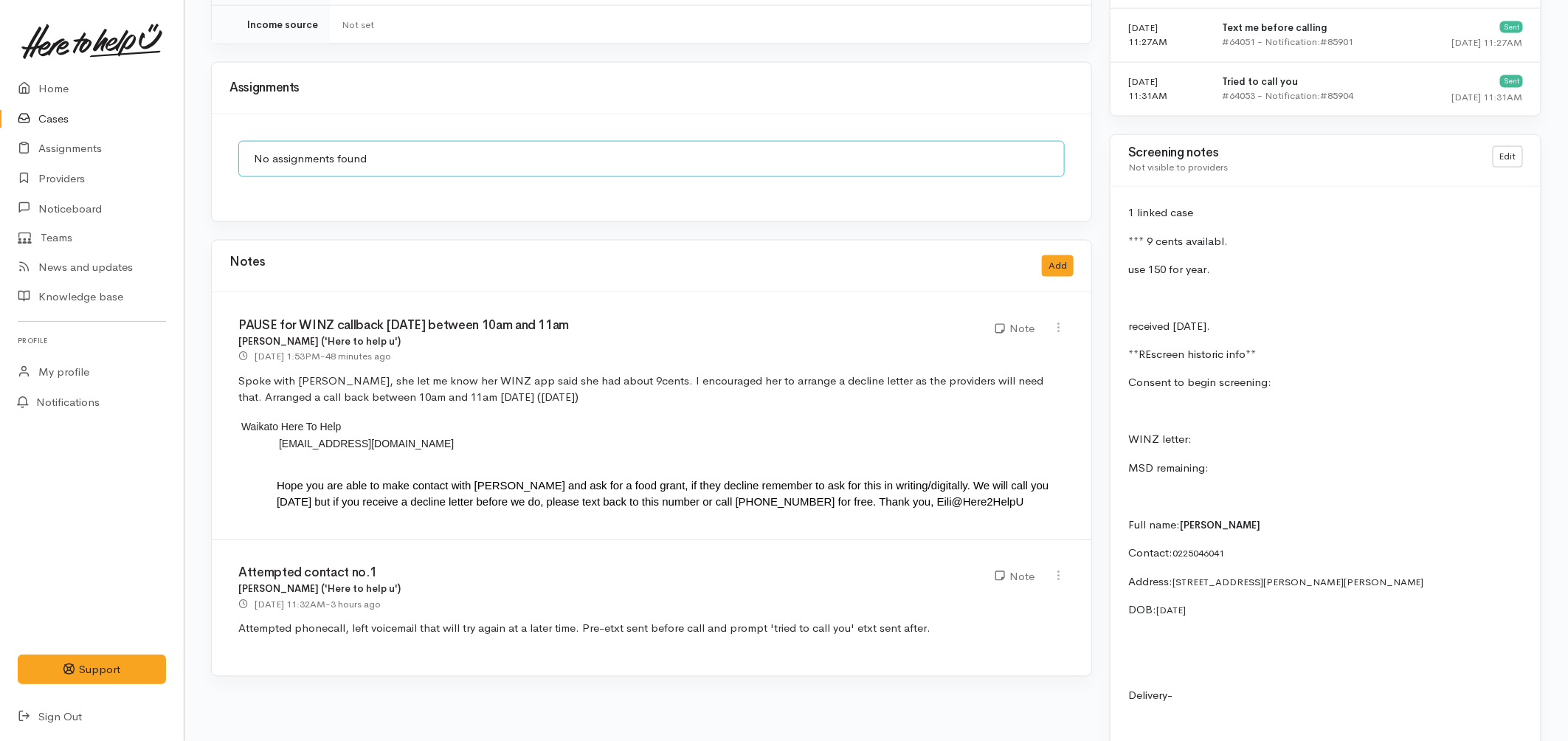
scroll to position [1148, 0]
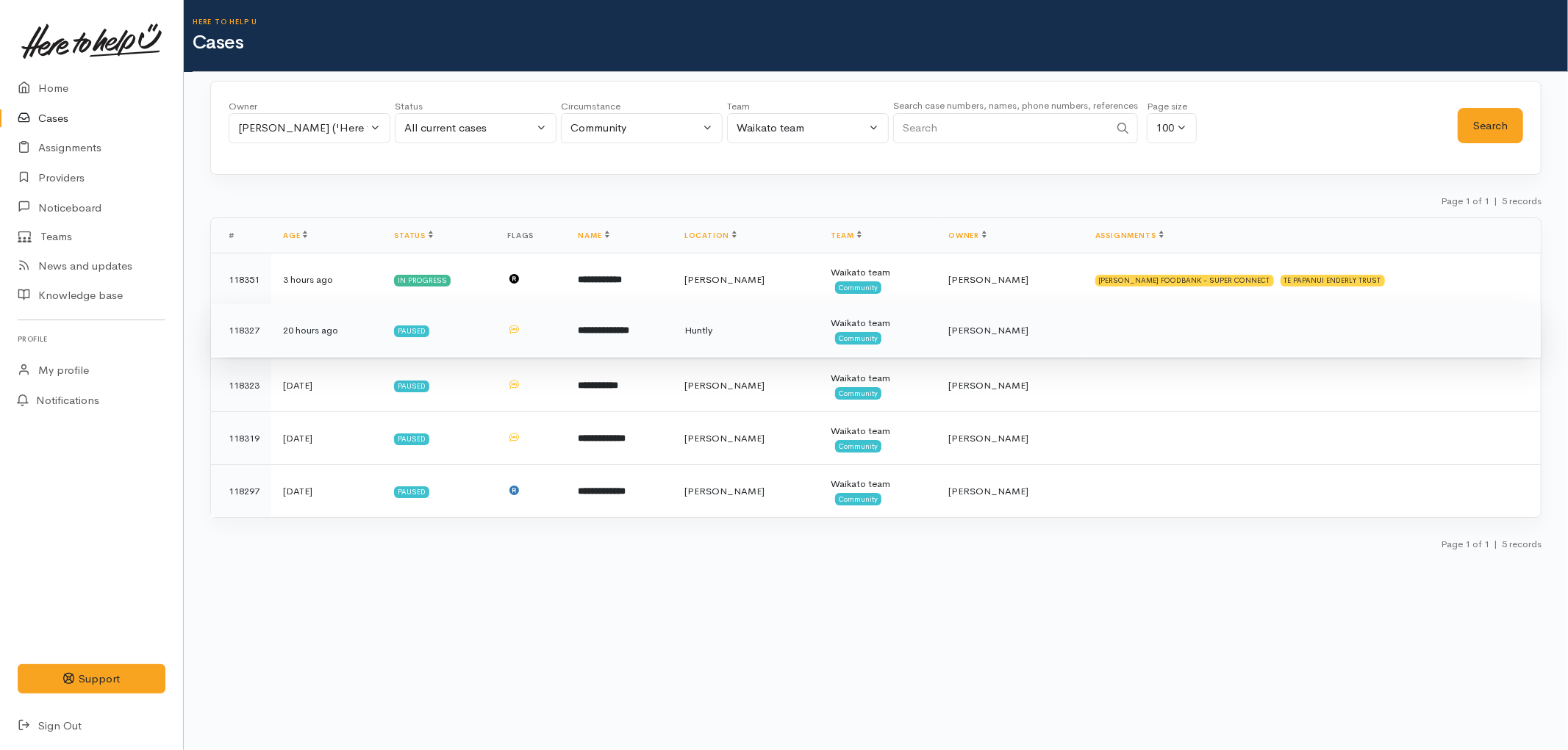
click at [753, 342] on td "Huntly" at bounding box center [746, 330] width 146 height 53
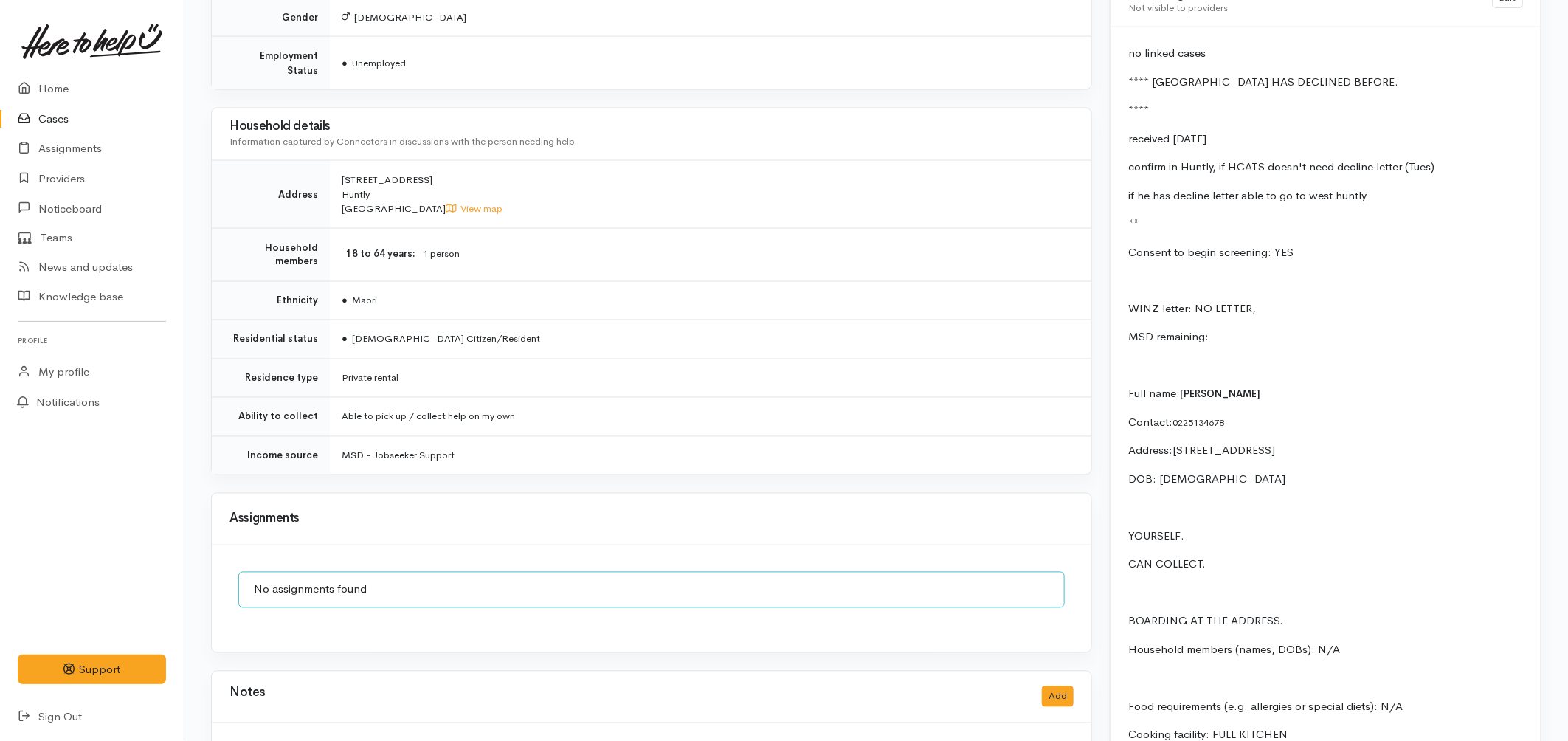
scroll to position [1640, 0]
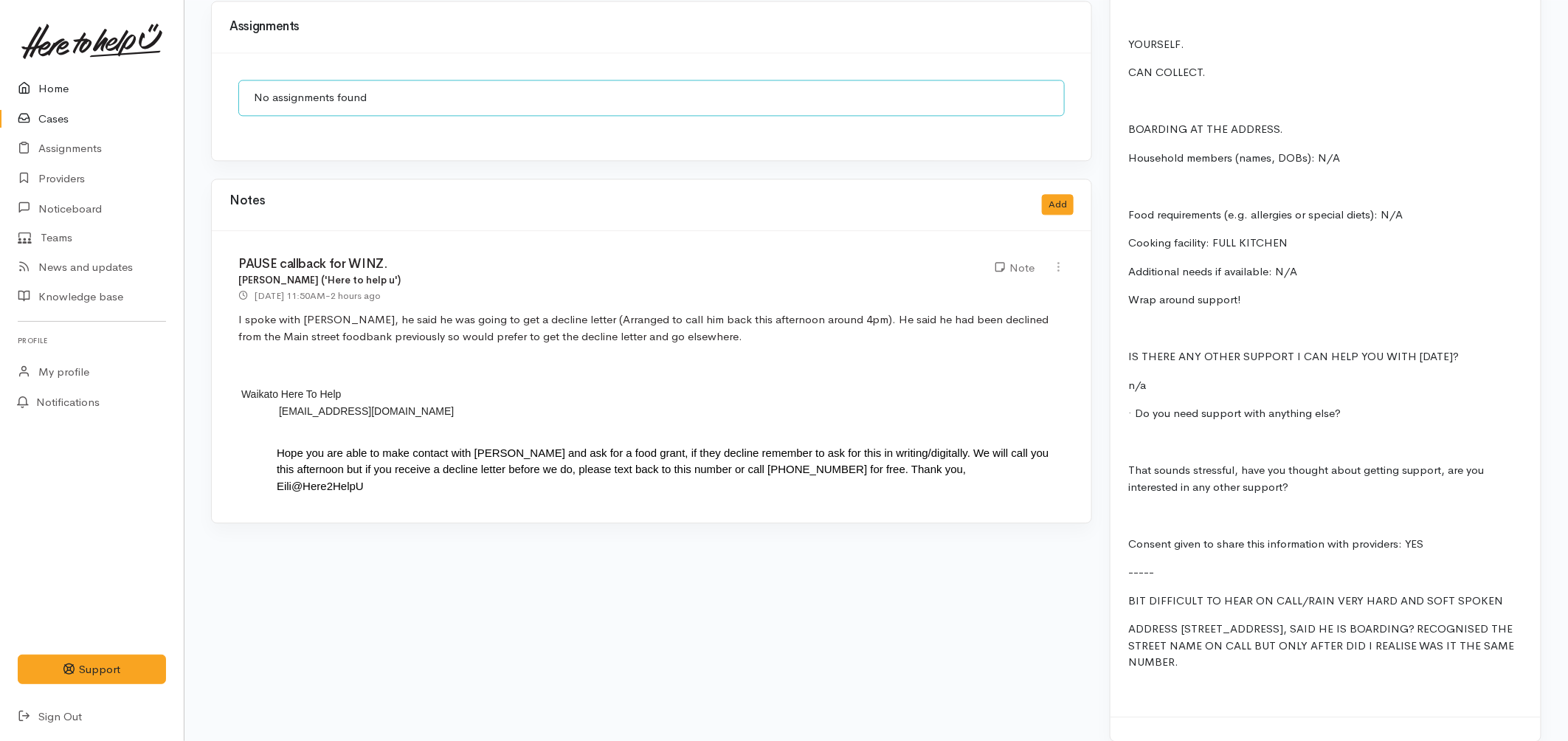
click at [60, 89] on link "Home" at bounding box center [92, 89] width 184 height 31
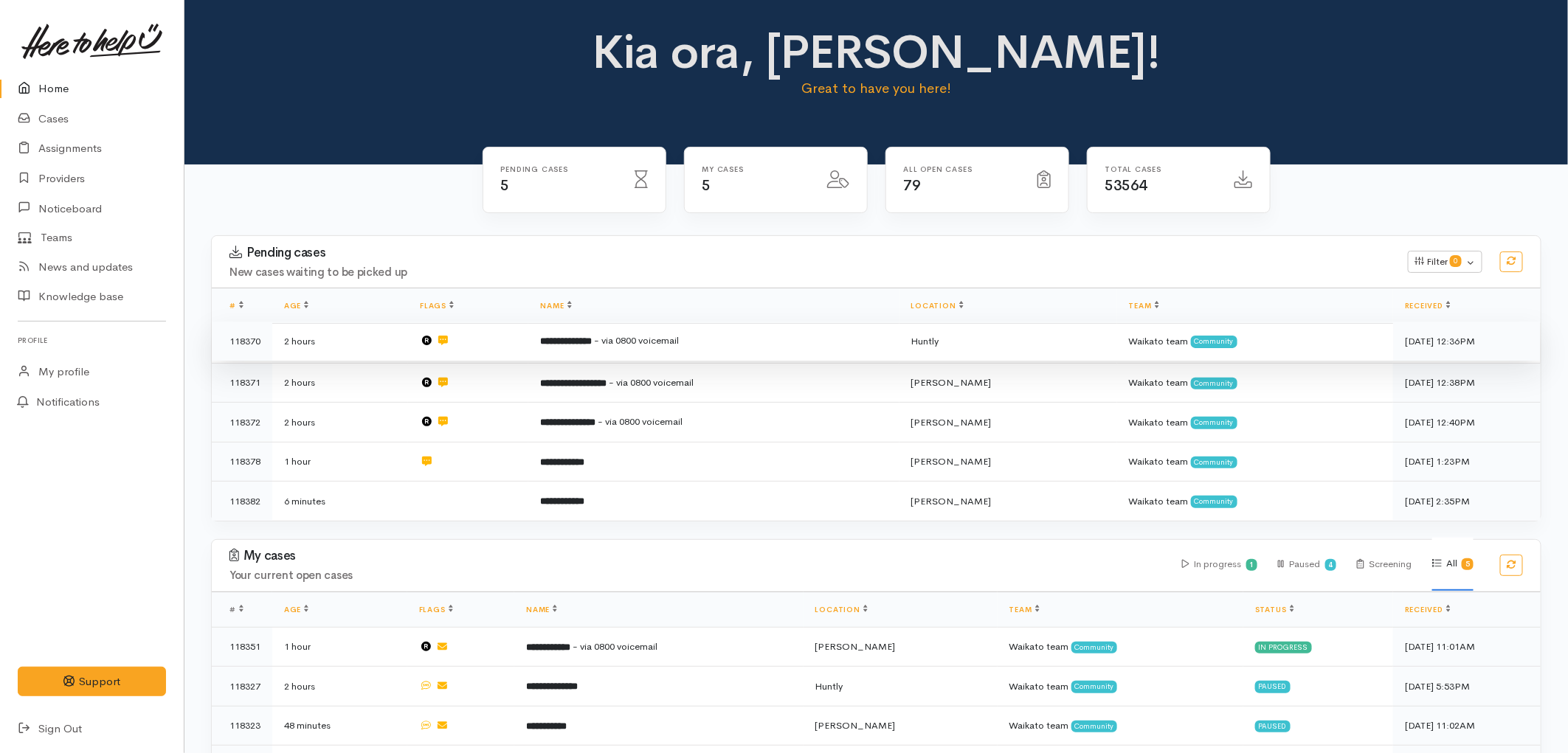
click at [583, 339] on b "**********" at bounding box center [566, 341] width 51 height 10
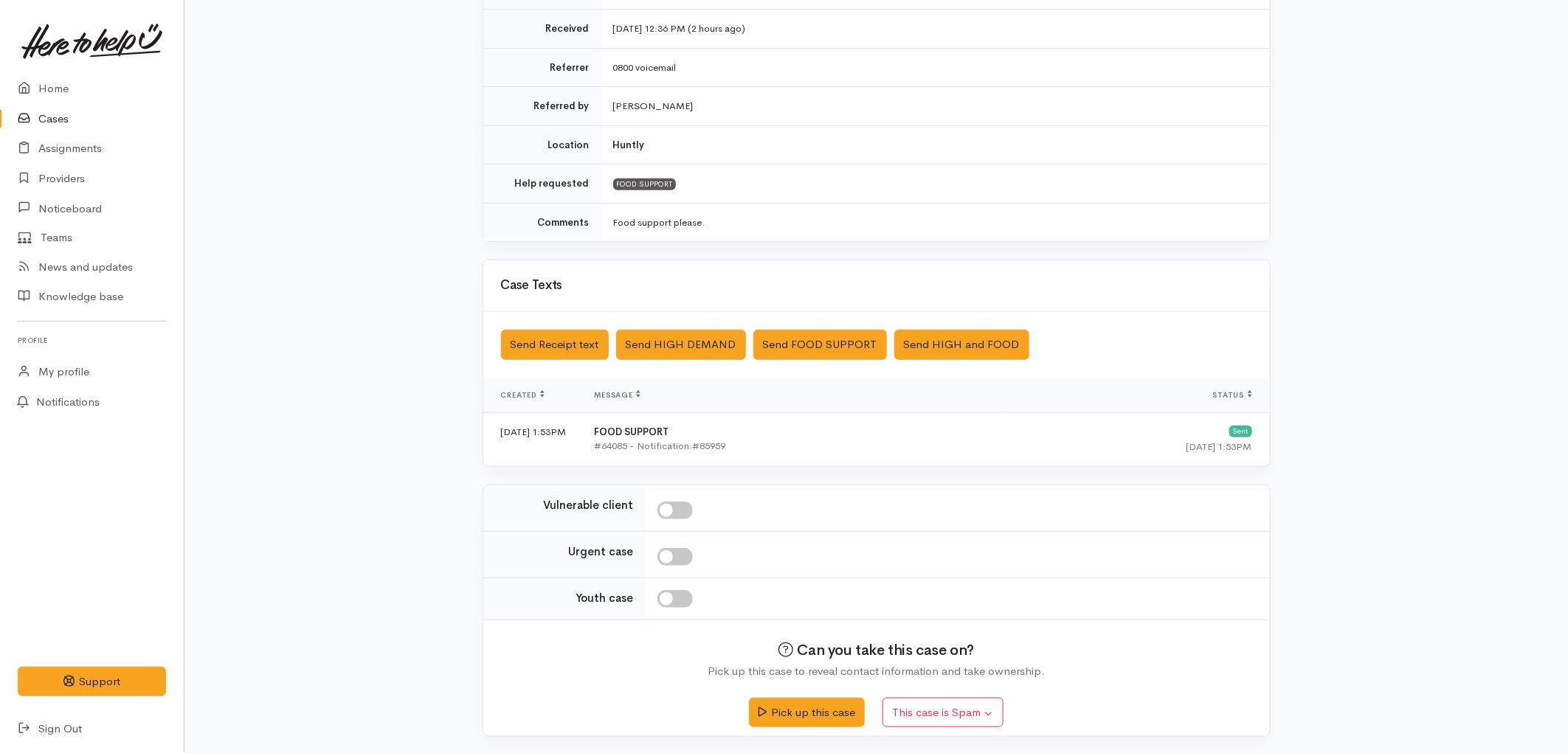
scroll to position [253, 0]
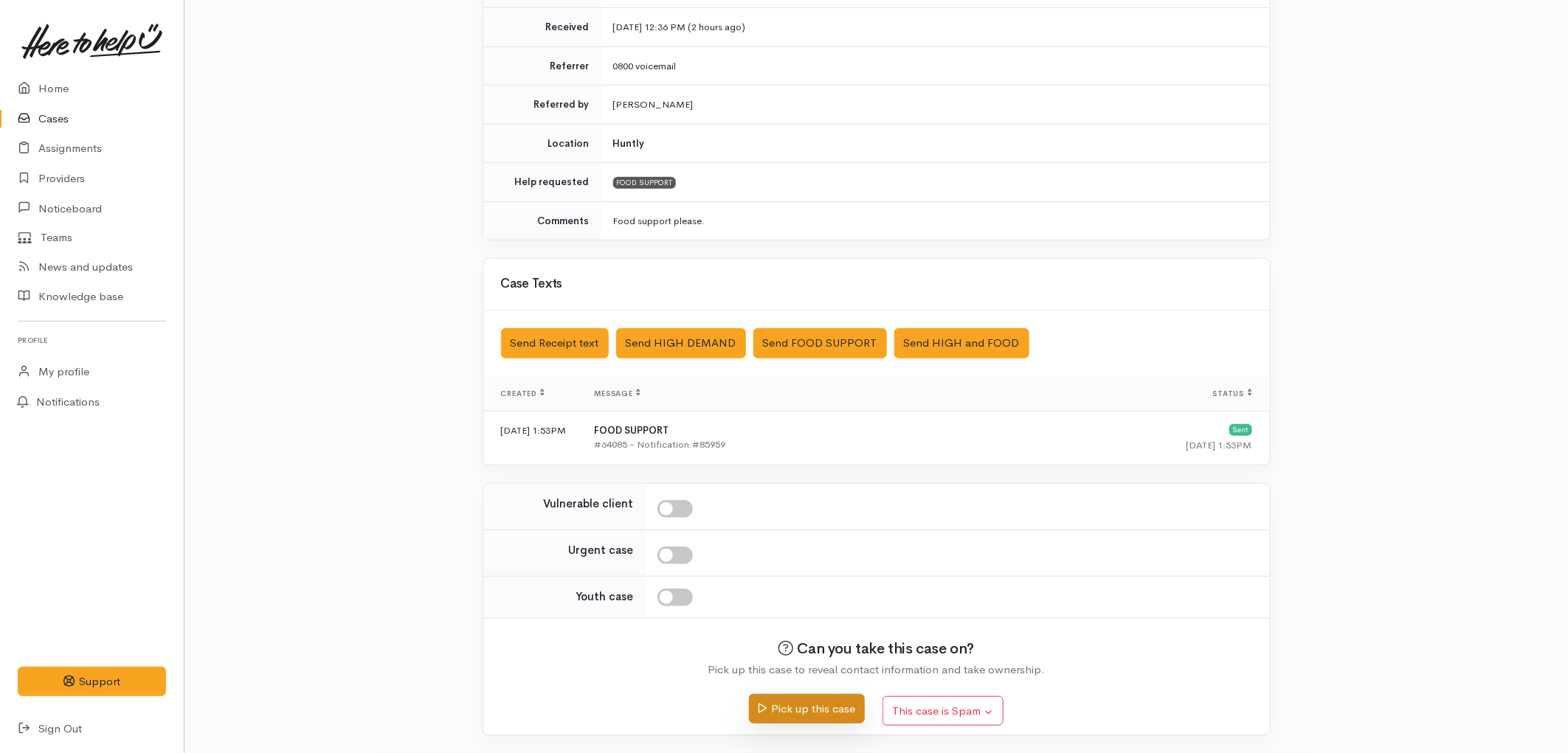
click at [829, 719] on button "Pick up this case" at bounding box center [807, 709] width 116 height 31
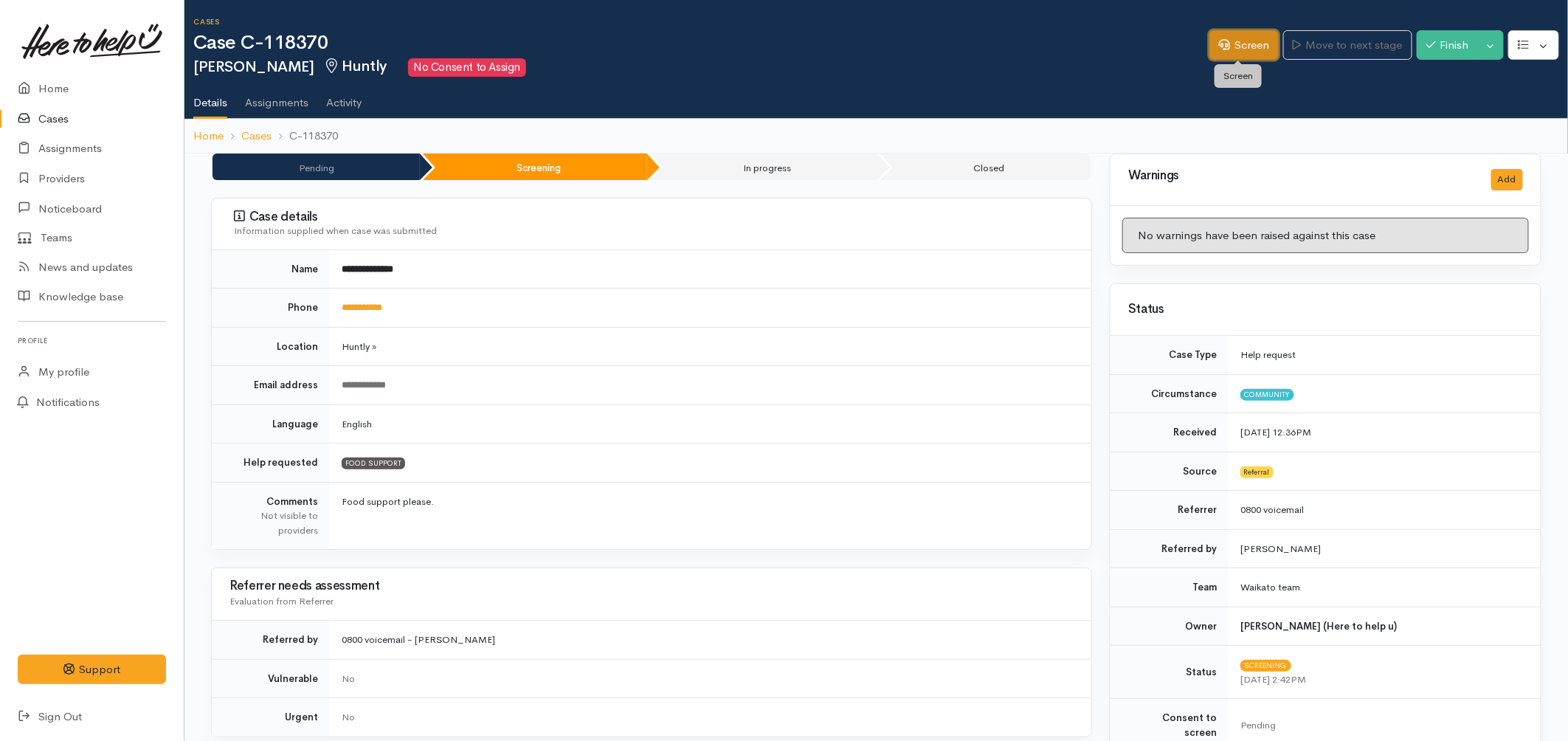
click at [1244, 47] on link "Screen" at bounding box center [1244, 46] width 70 height 31
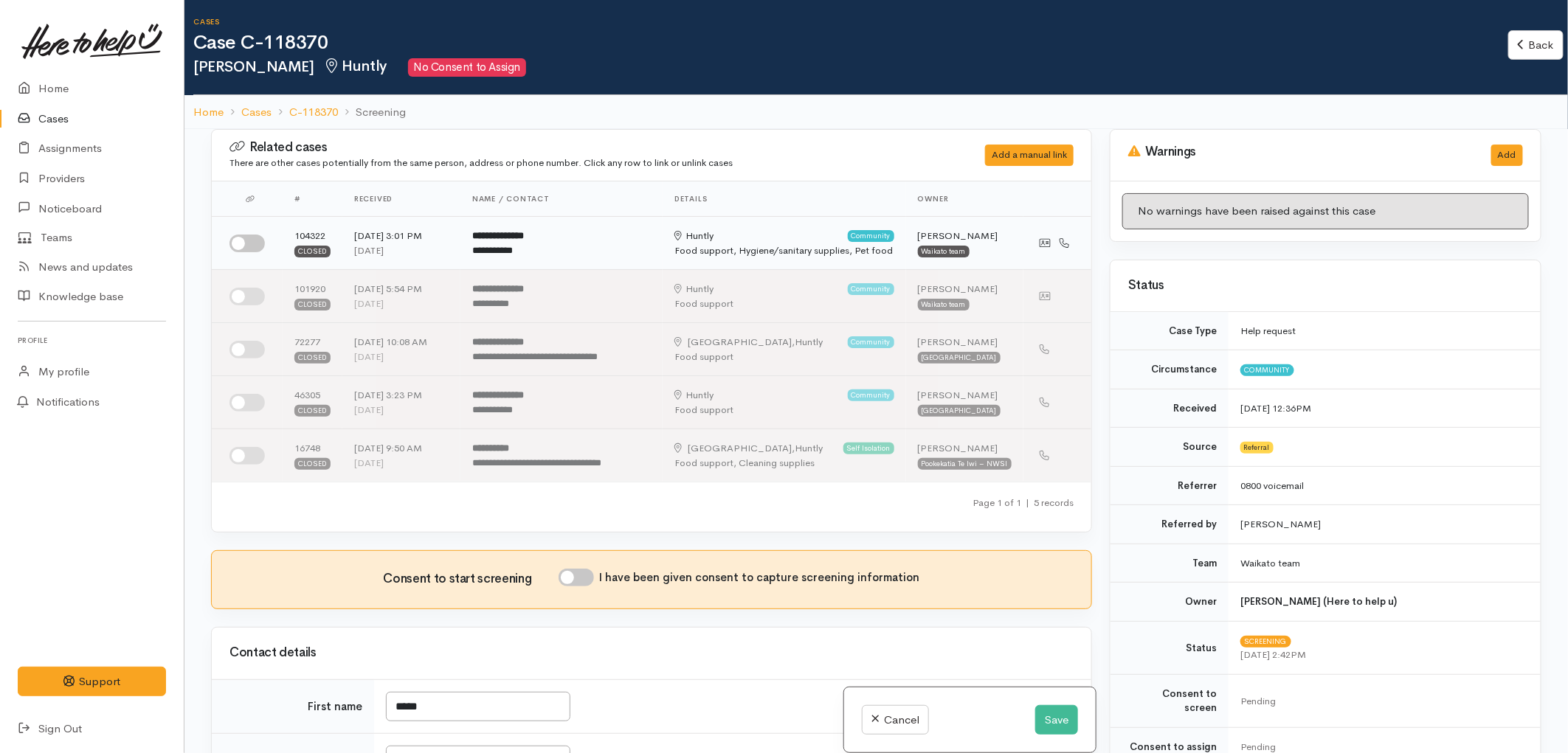
click at [256, 240] on input "checkbox" at bounding box center [247, 243] width 35 height 18
checkbox input "true"
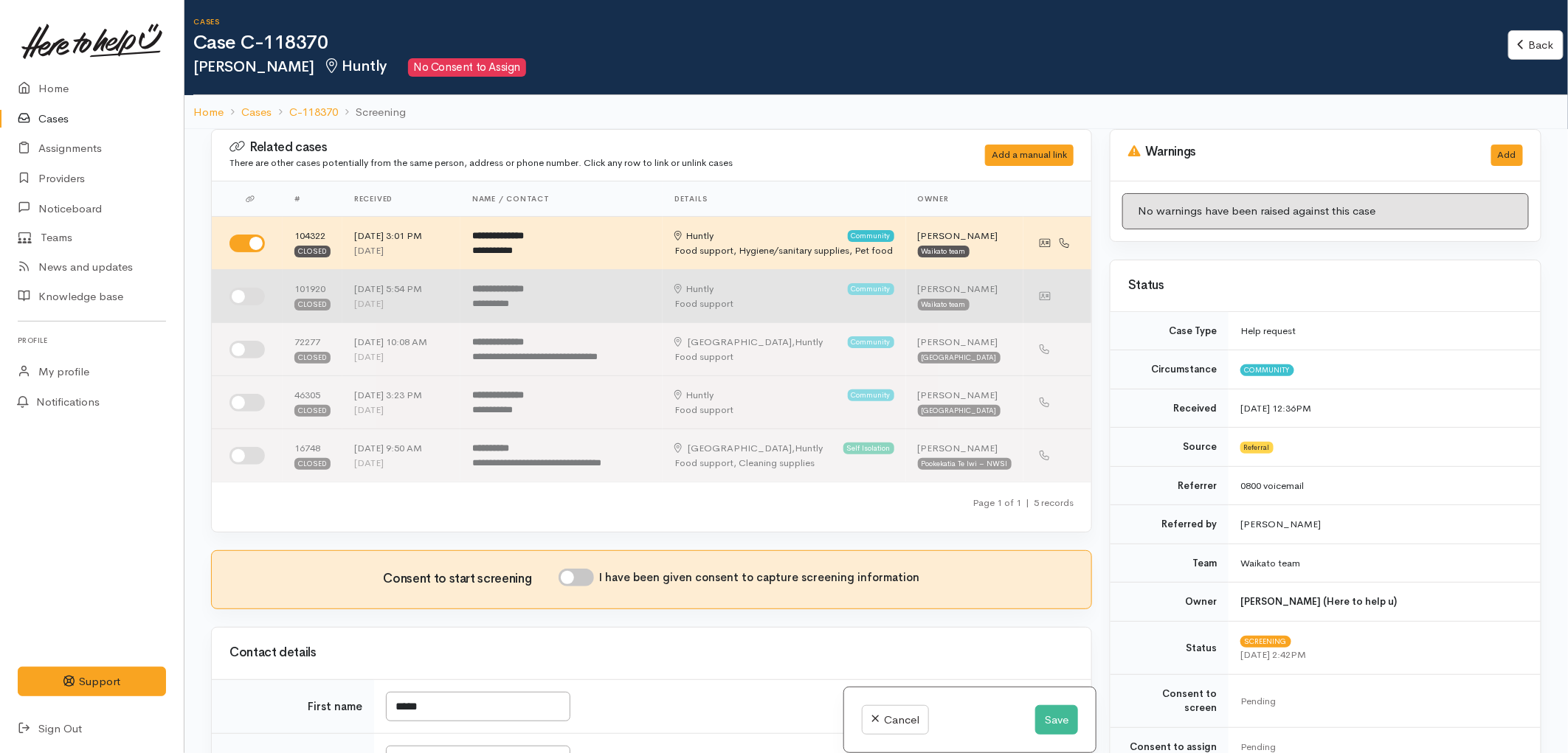
click at [249, 291] on input "checkbox" at bounding box center [247, 296] width 35 height 18
checkbox input "true"
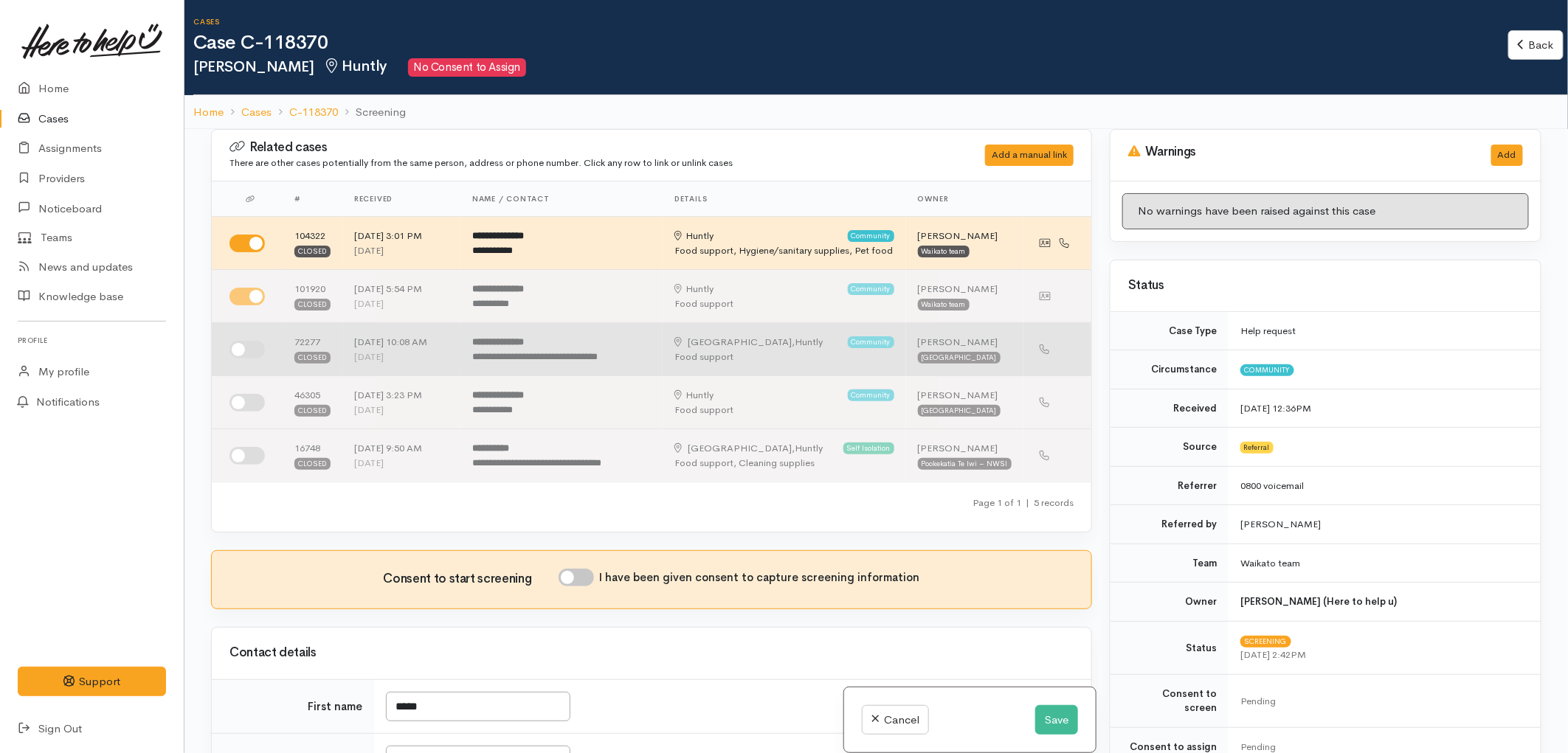
click at [251, 352] on input "checkbox" at bounding box center [247, 350] width 35 height 18
checkbox input "true"
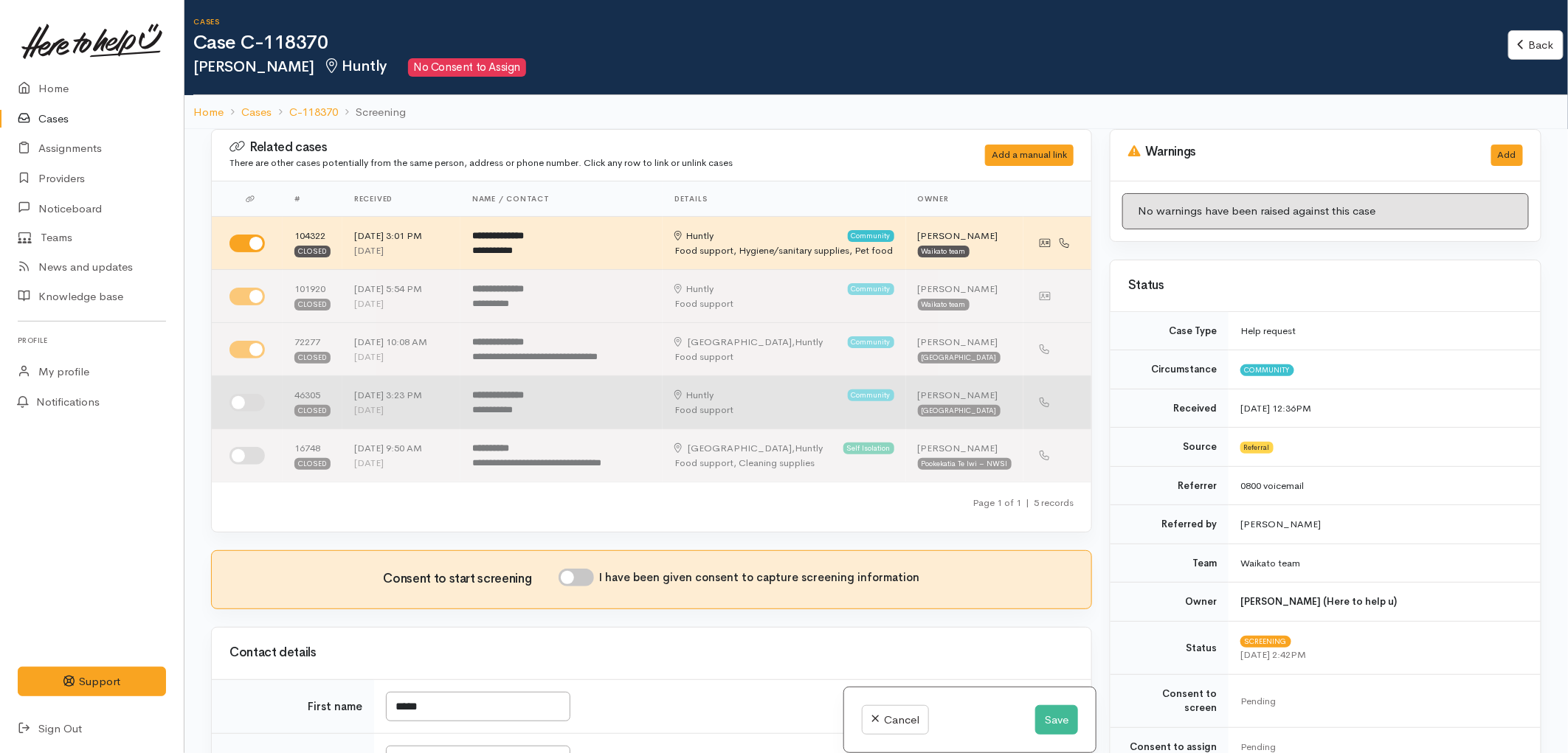
click at [253, 399] on input "checkbox" at bounding box center [247, 402] width 35 height 18
checkbox input "true"
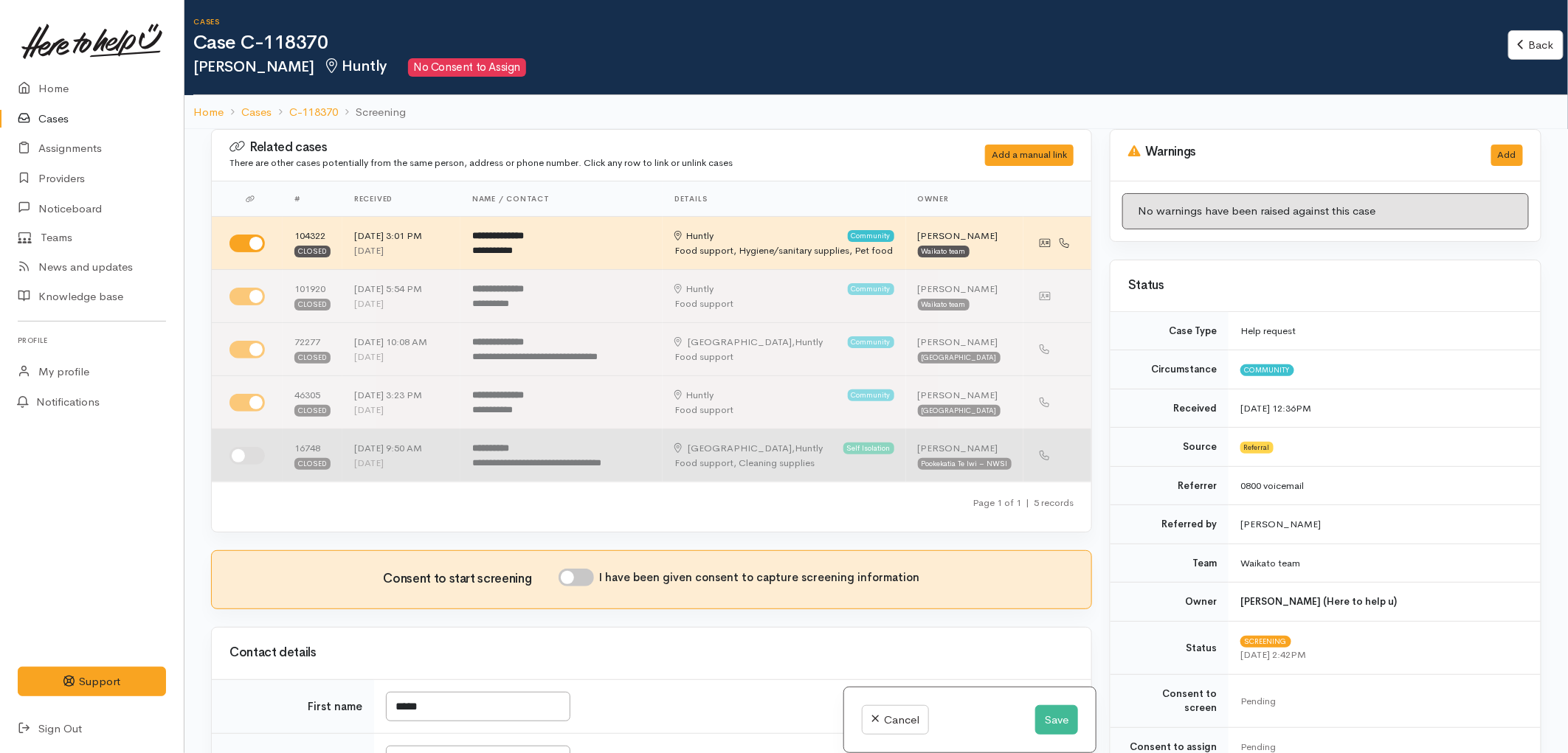
click at [251, 453] on input "checkbox" at bounding box center [247, 456] width 35 height 18
checkbox input "true"
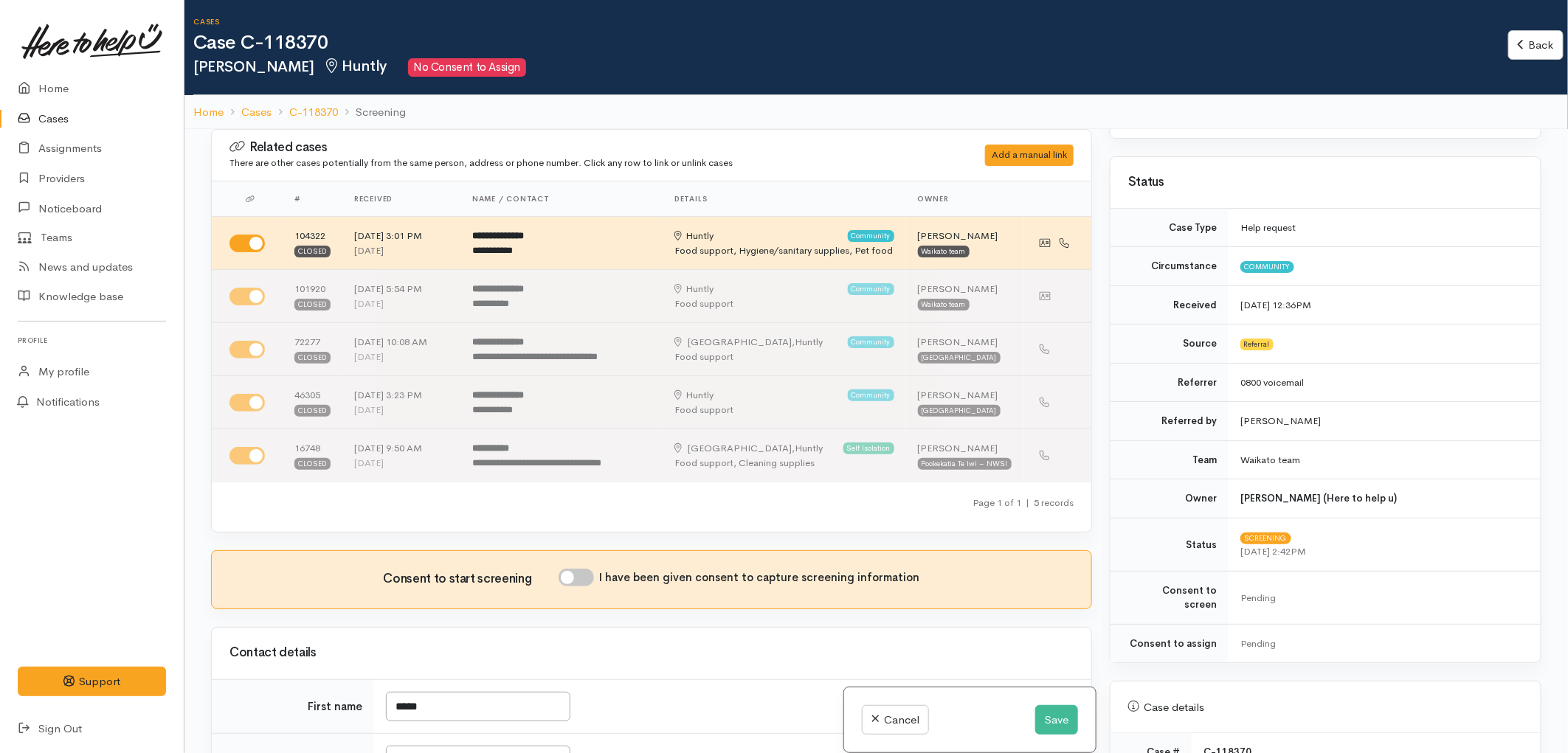
scroll to position [573, 0]
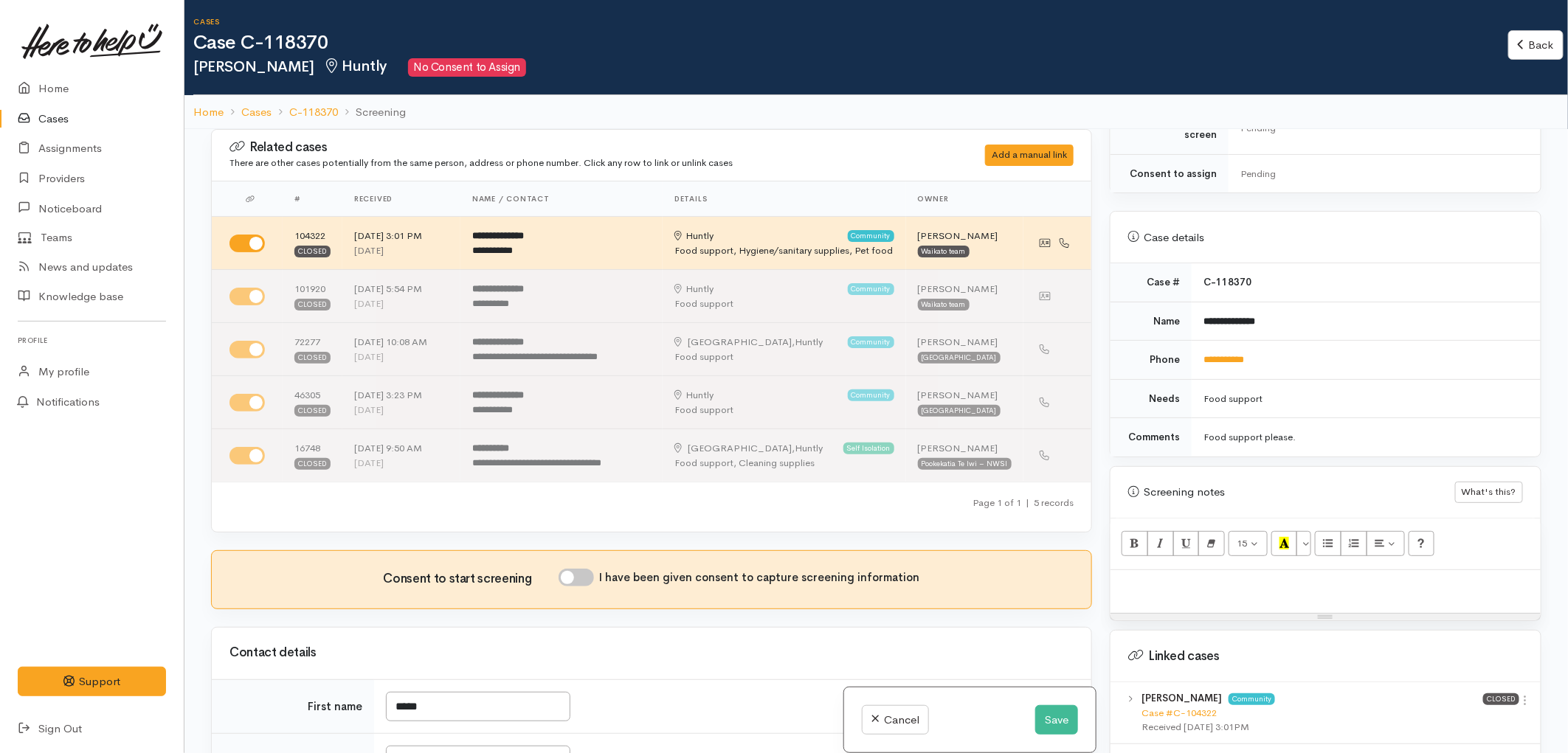
drag, startPoint x: 1232, startPoint y: 586, endPoint x: 1203, endPoint y: 566, distance: 35.2
click at [1230, 586] on div at bounding box center [1325, 592] width 430 height 44
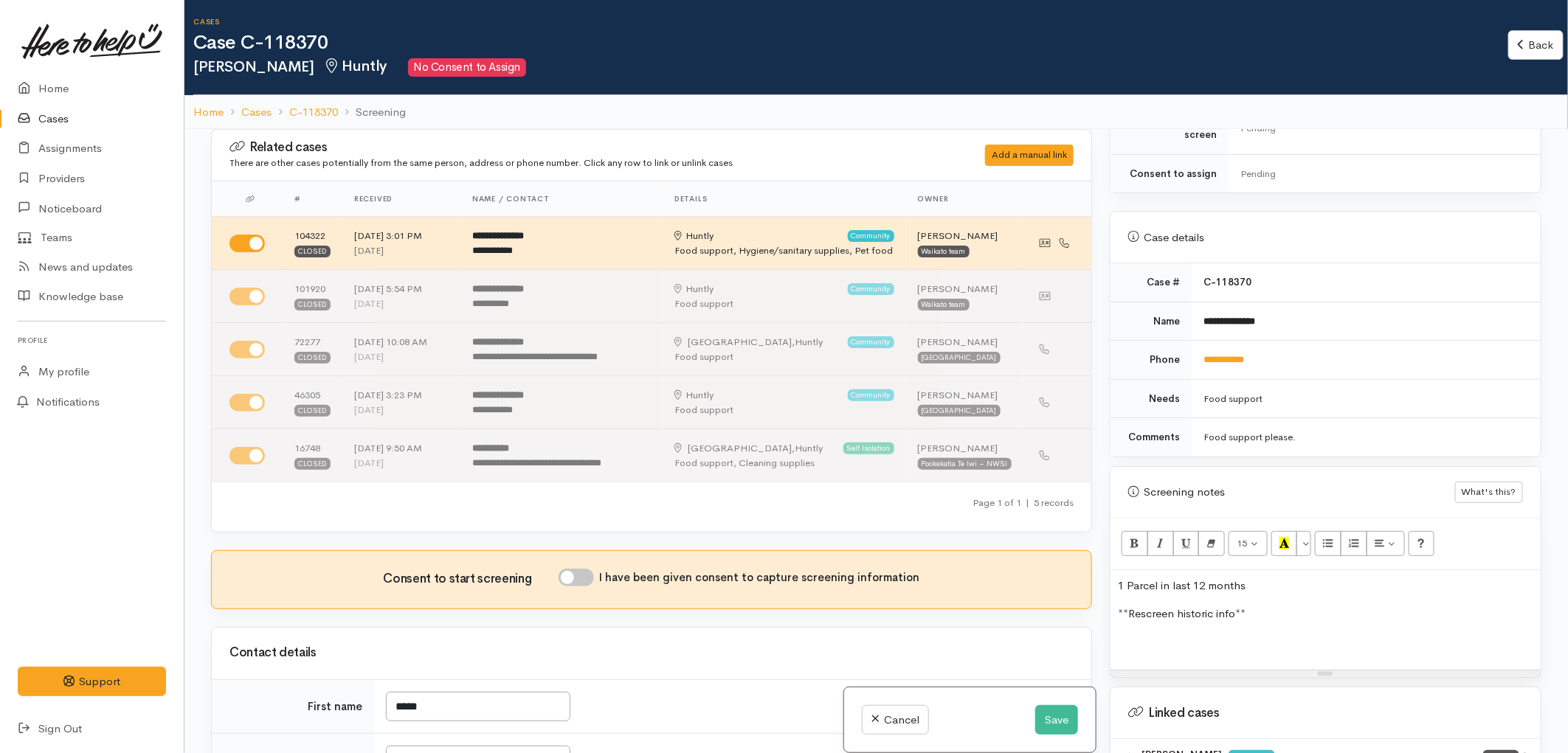
click at [1191, 635] on p at bounding box center [1326, 643] width 416 height 17
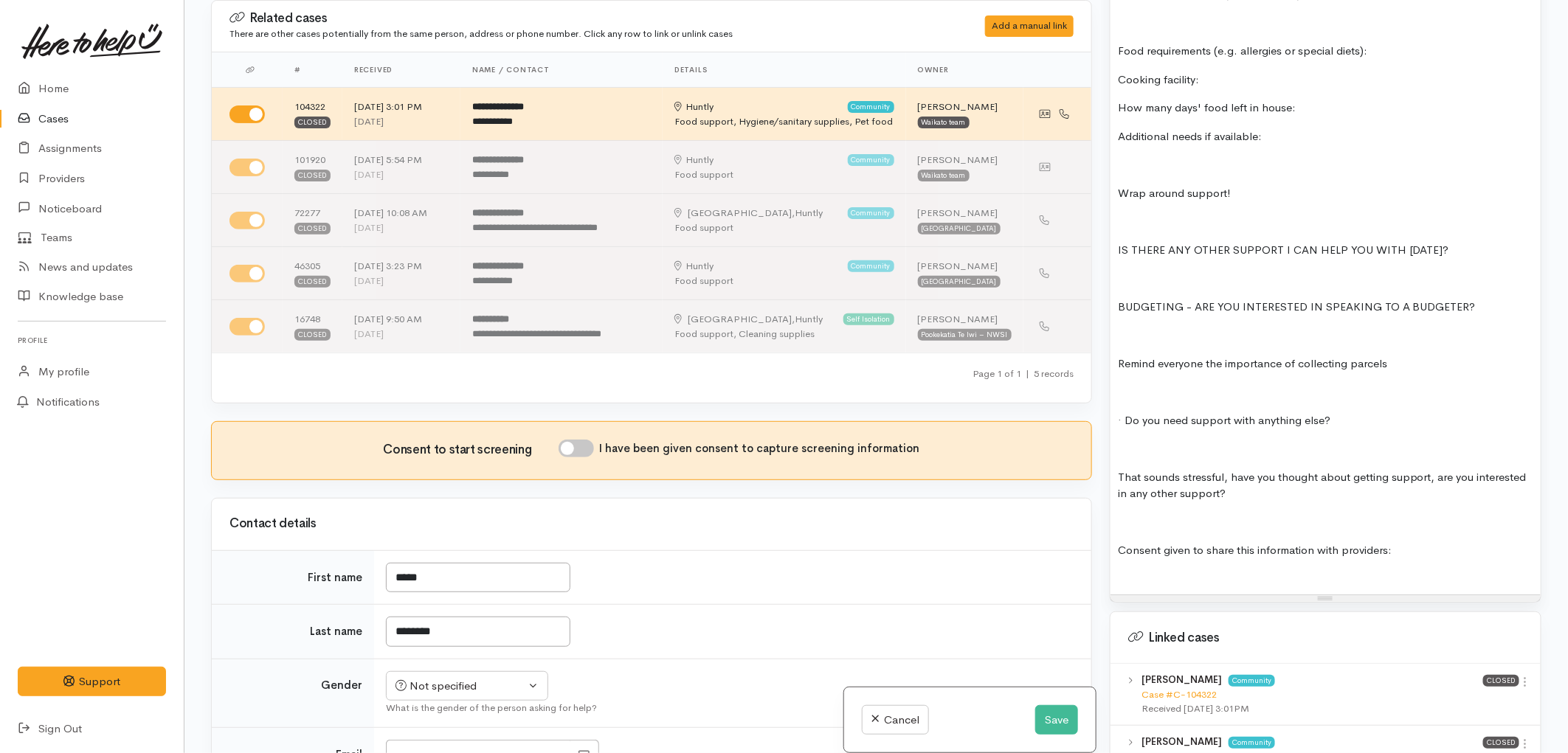
scroll to position [1779, 0]
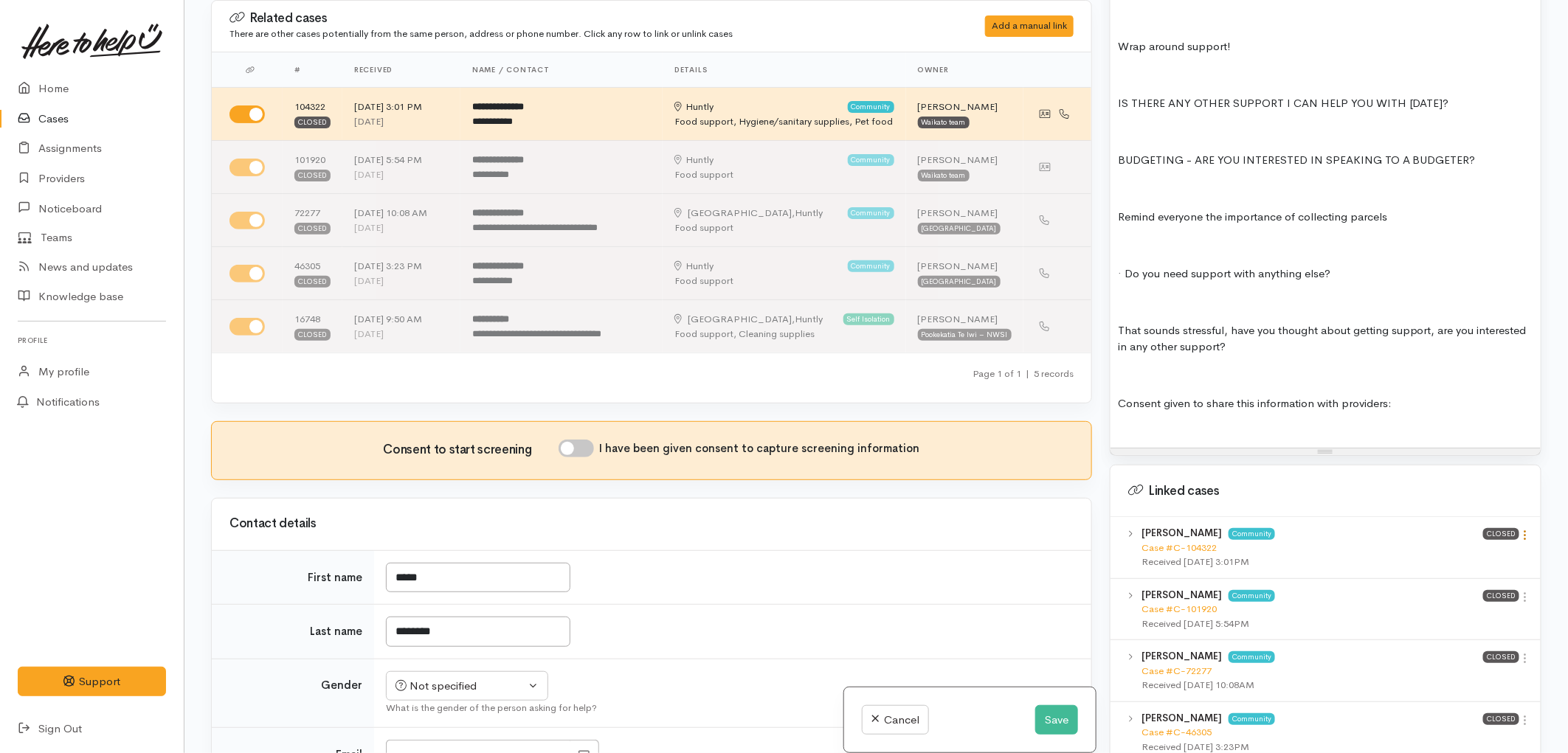
click at [1519, 529] on icon at bounding box center [1525, 535] width 12 height 12
click at [1434, 553] on link "View case" at bounding box center [1473, 564] width 116 height 23
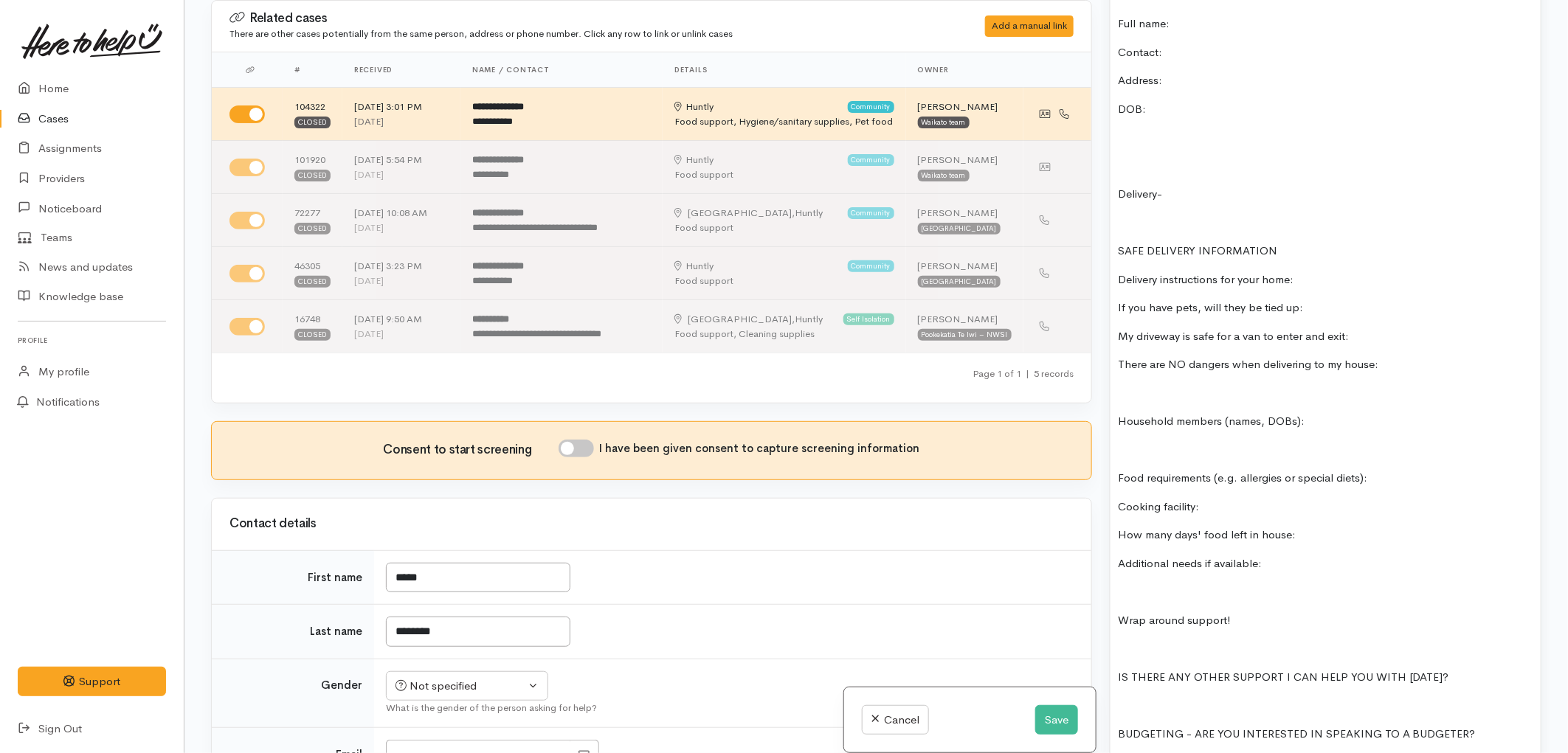
scroll to position [959, 0]
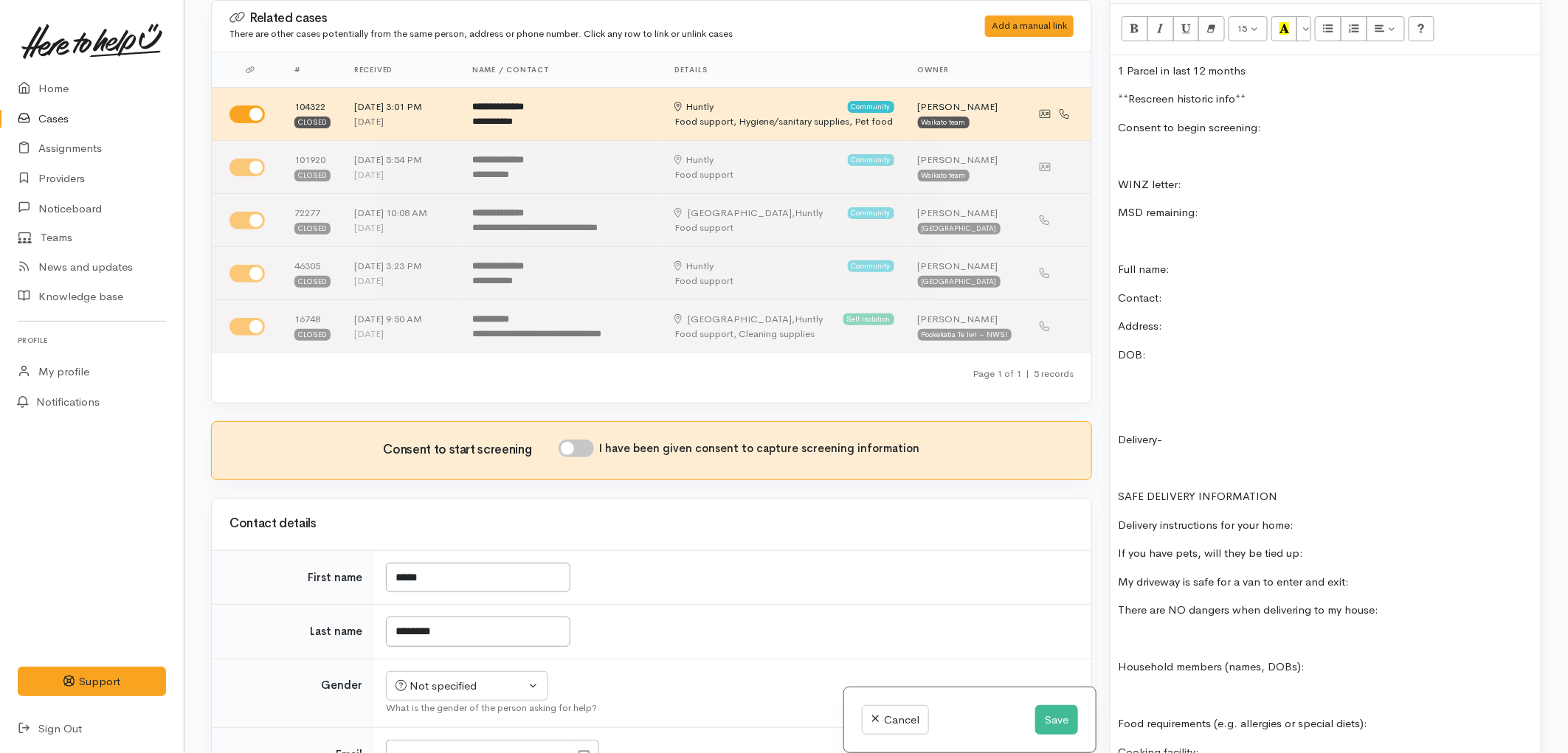
click at [1188, 318] on p "Address:" at bounding box center [1326, 327] width 416 height 17
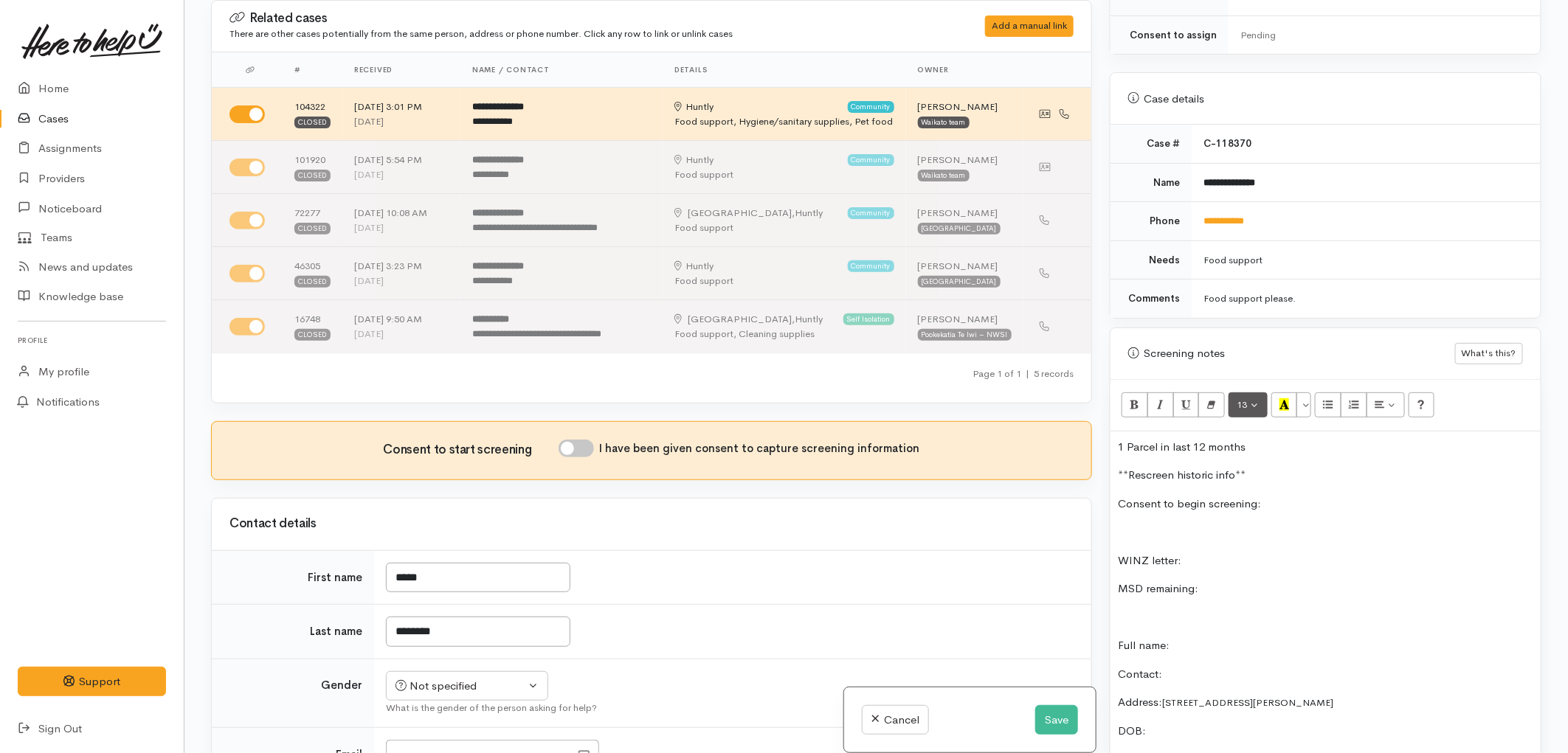
scroll to position [549, 0]
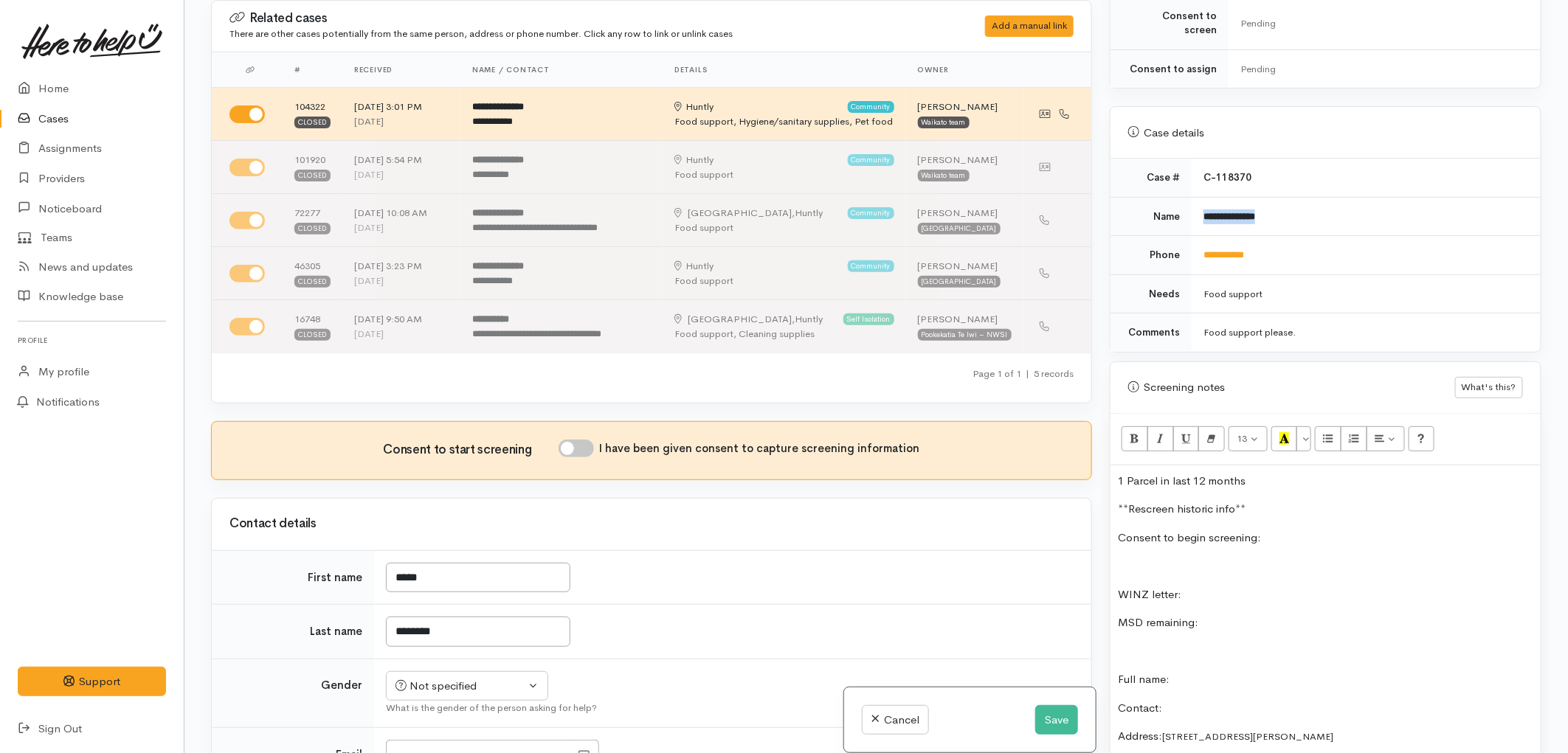
drag, startPoint x: 1281, startPoint y: 211, endPoint x: 1191, endPoint y: 207, distance: 90.1
click at [1191, 207] on td "**********" at bounding box center [1366, 216] width 349 height 39
copy b "**********"
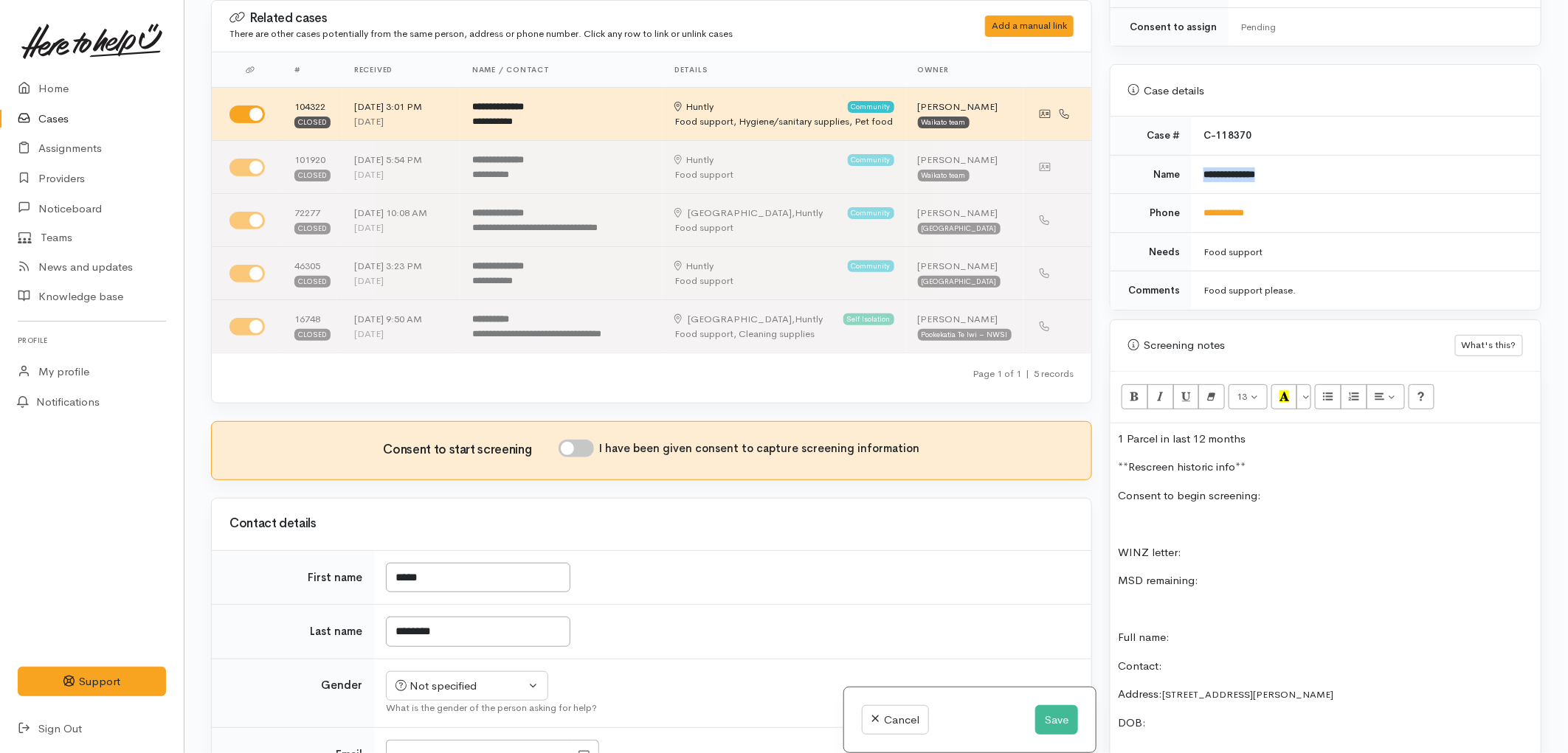
scroll to position [713, 0]
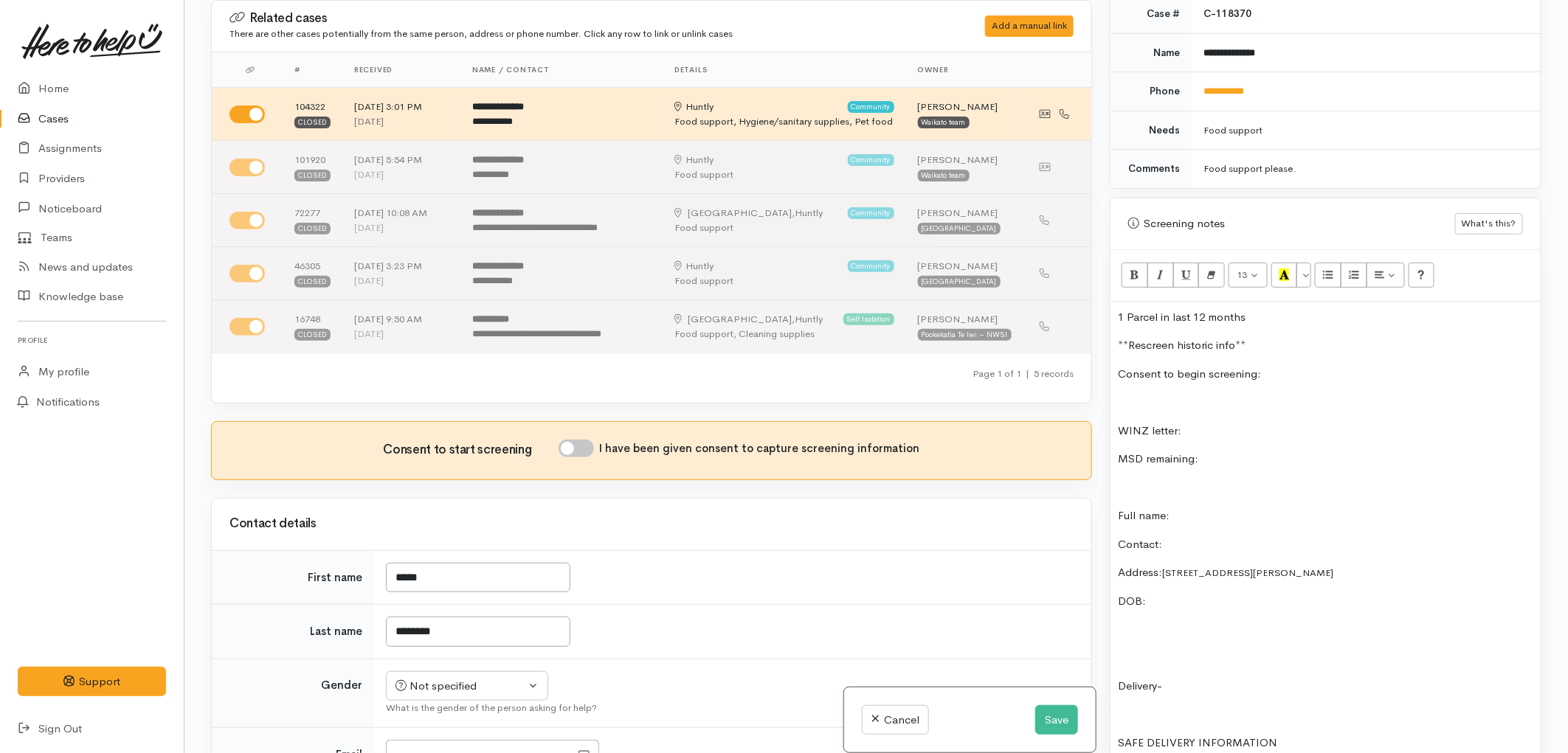
click at [1204, 508] on p "Full name:" at bounding box center [1326, 517] width 416 height 17
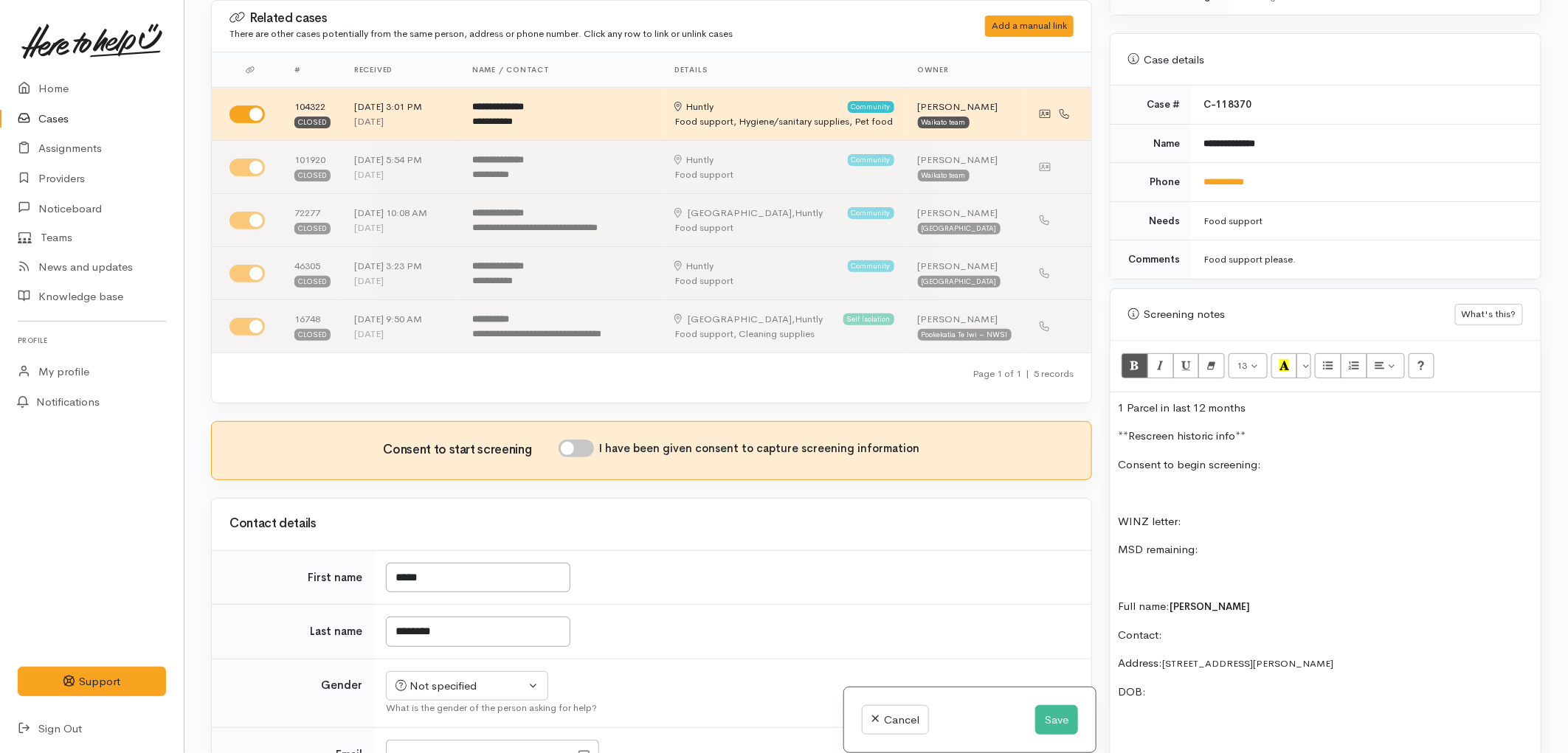
scroll to position [467, 0]
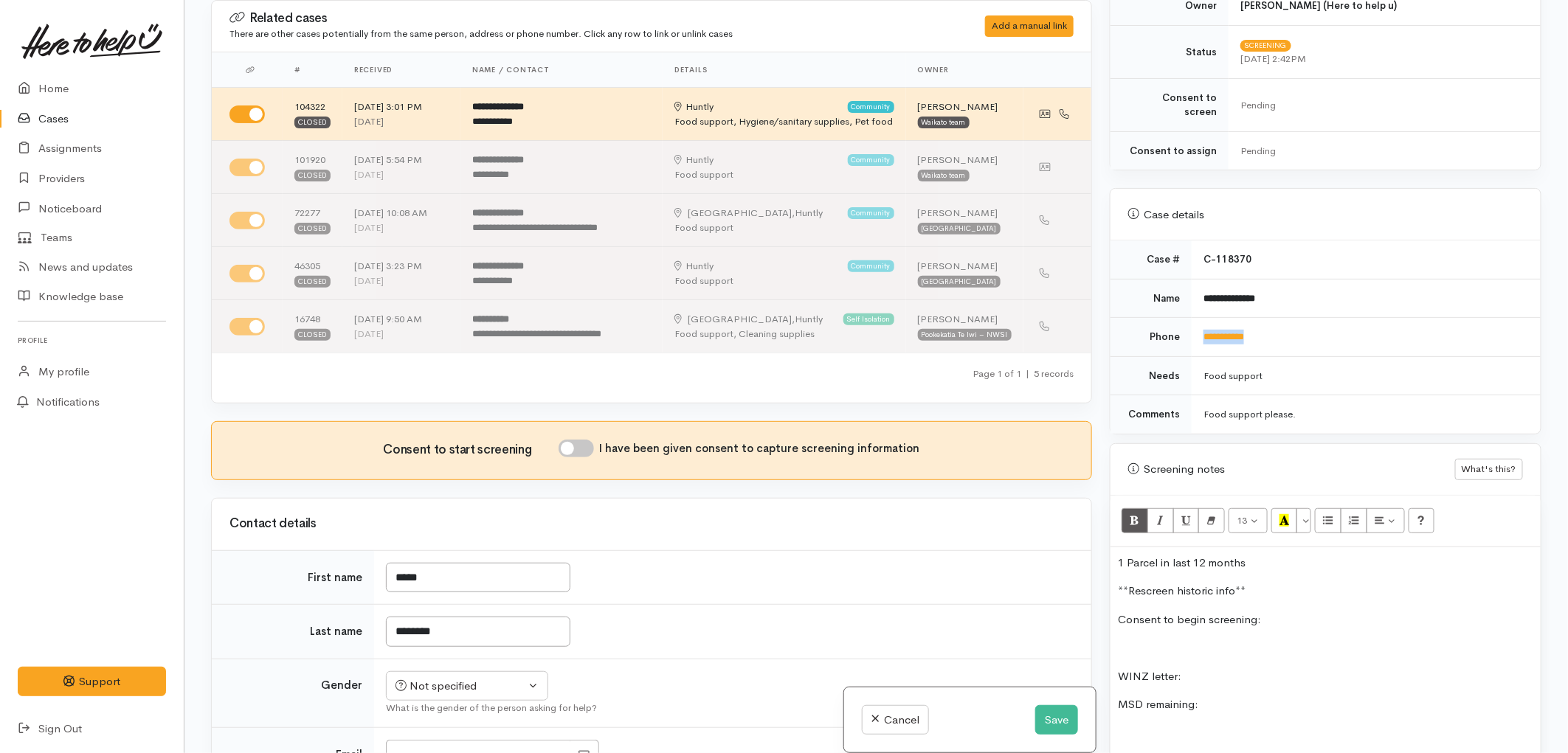
drag, startPoint x: 1264, startPoint y: 328, endPoint x: 1200, endPoint y: 330, distance: 64.0
click at [1200, 330] on td "**********" at bounding box center [1366, 337] width 349 height 39
copy link "**********"
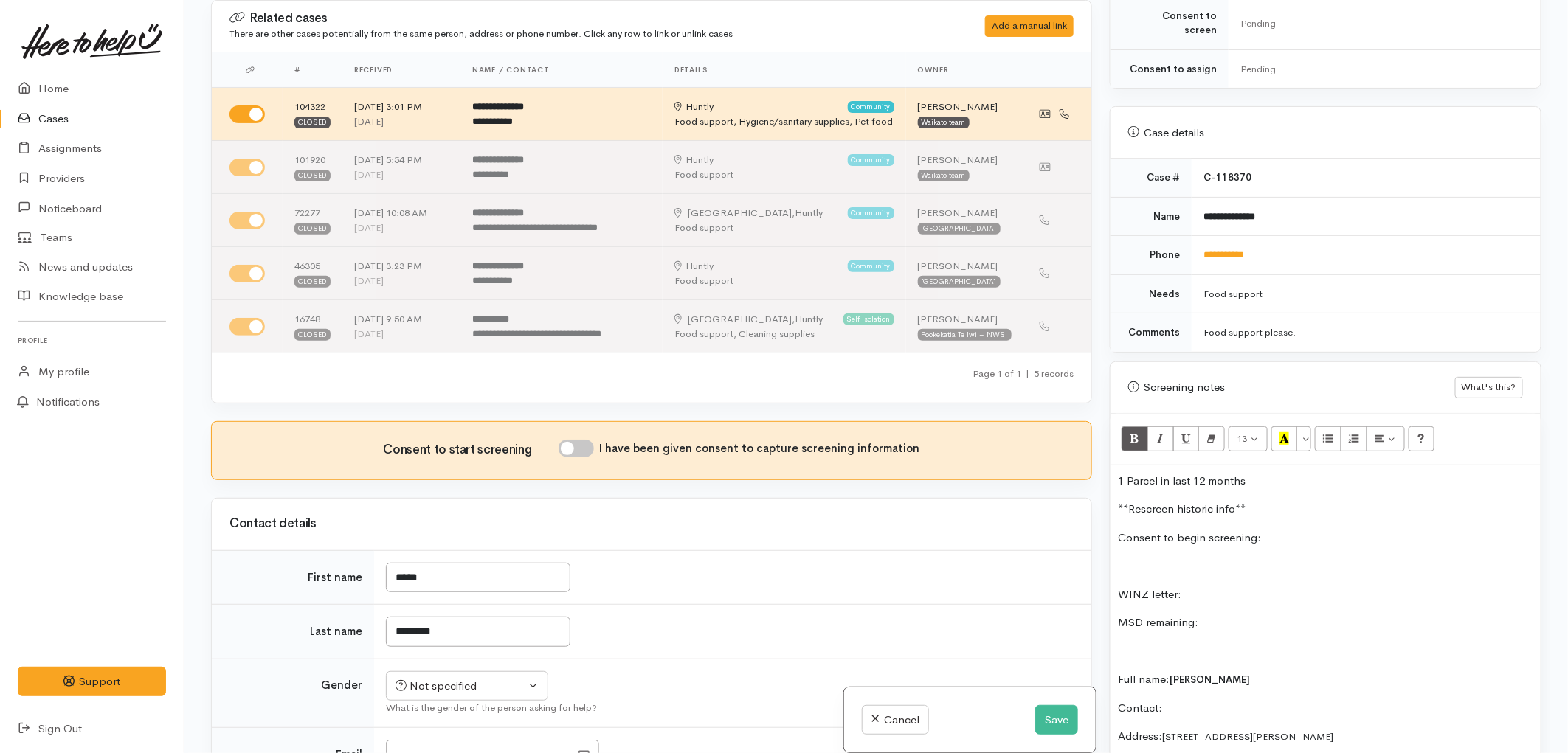
click at [1195, 701] on p "Contact:" at bounding box center [1326, 709] width 416 height 17
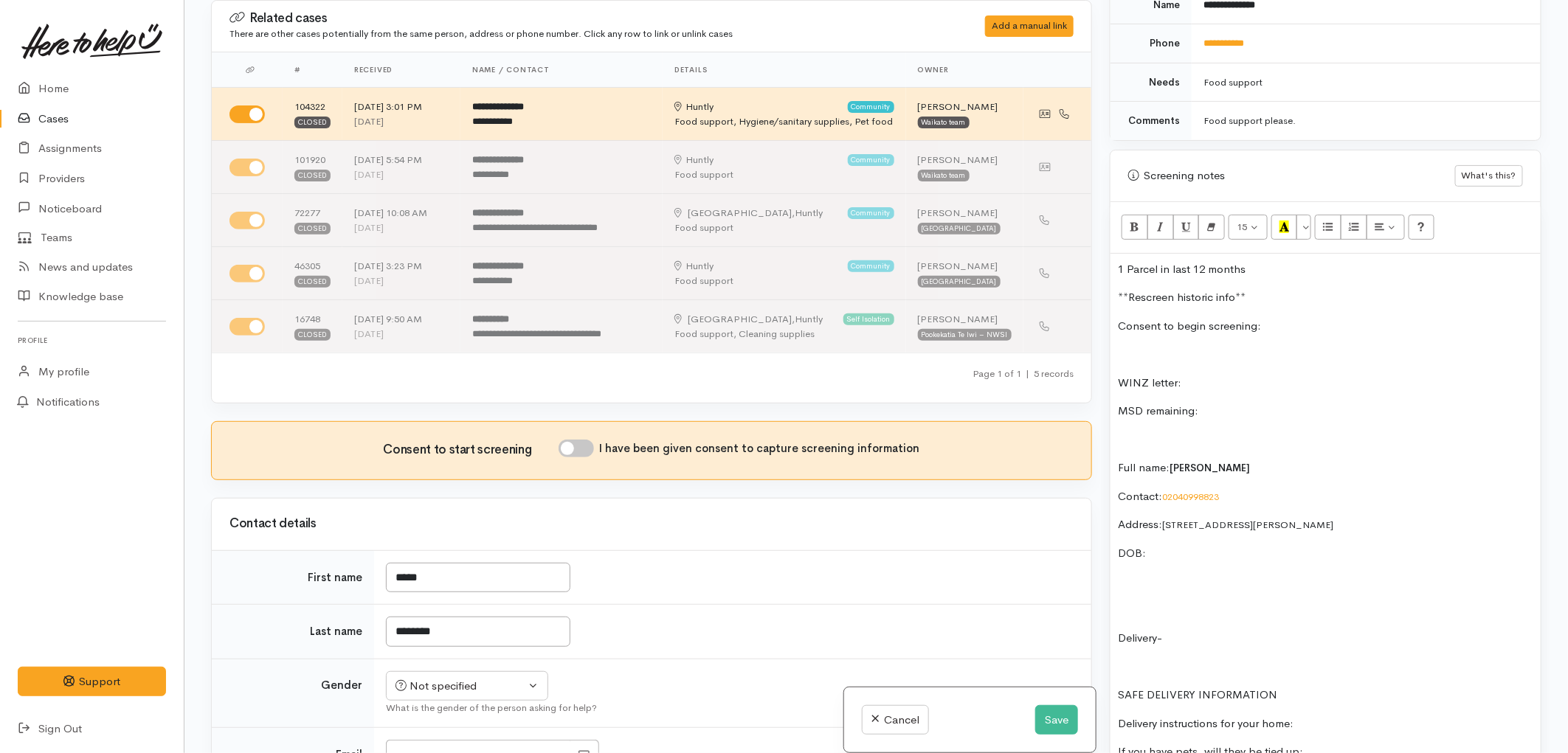
scroll to position [795, 0]
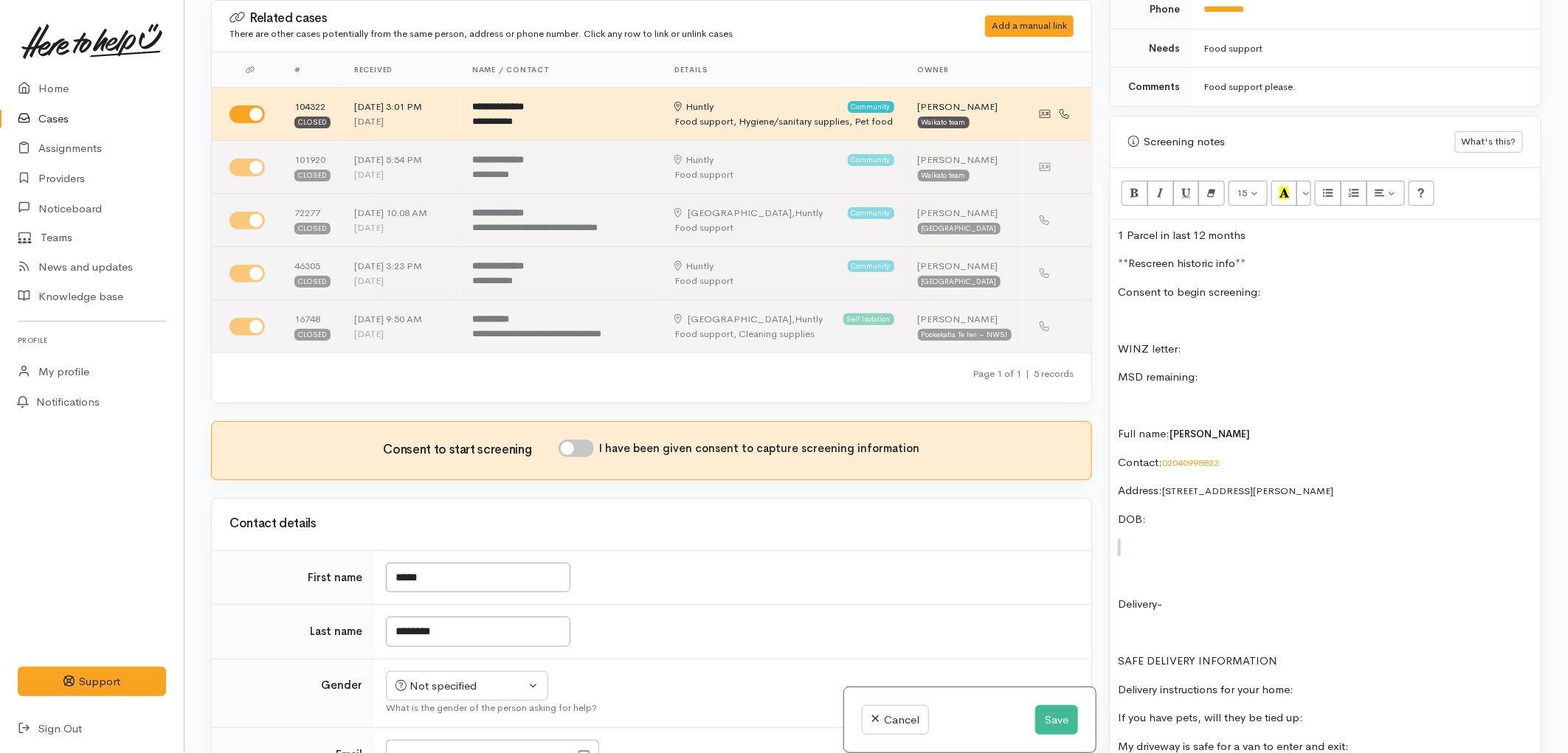
drag, startPoint x: 1195, startPoint y: 505, endPoint x: 1201, endPoint y: 520, distance: 16.2
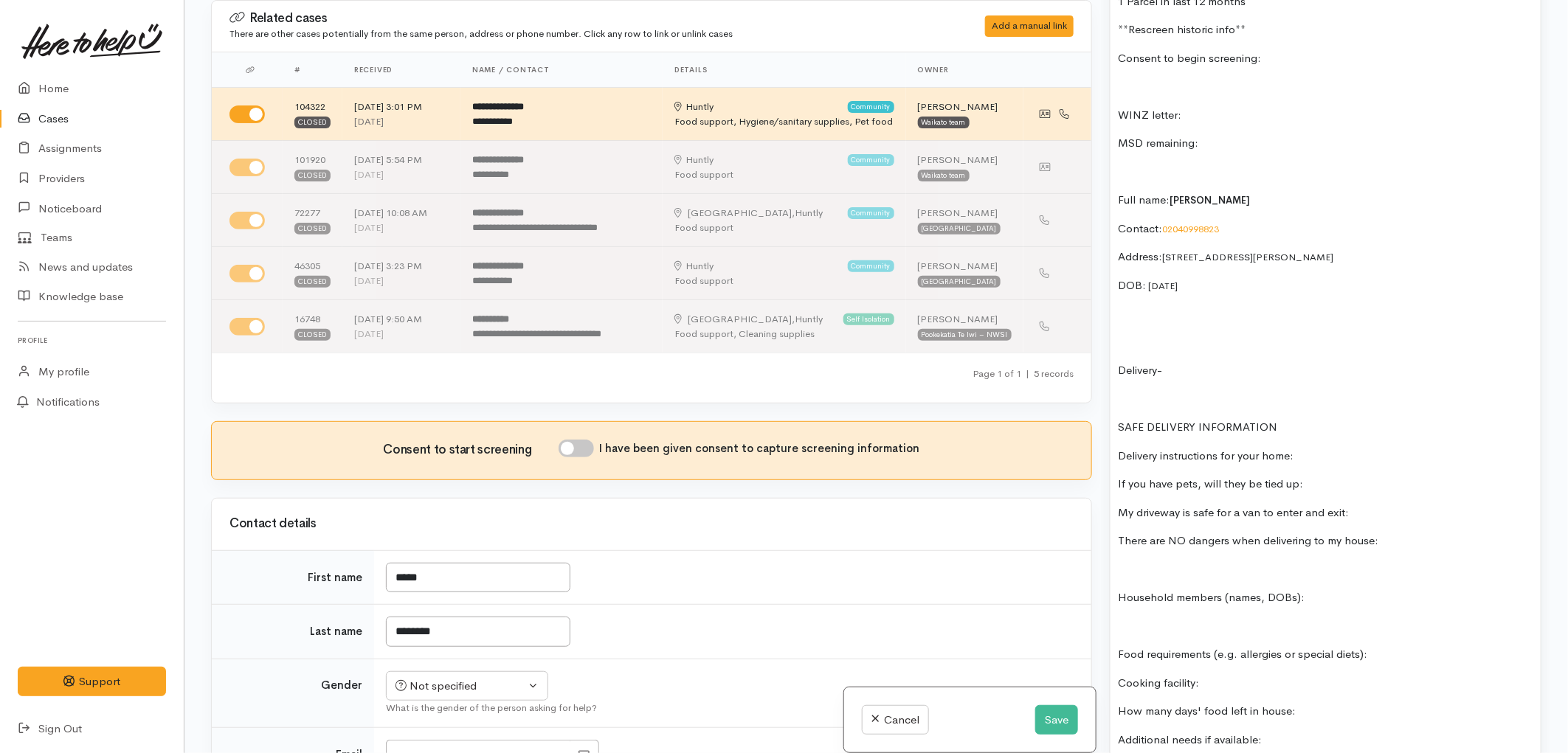
scroll to position [1041, 0]
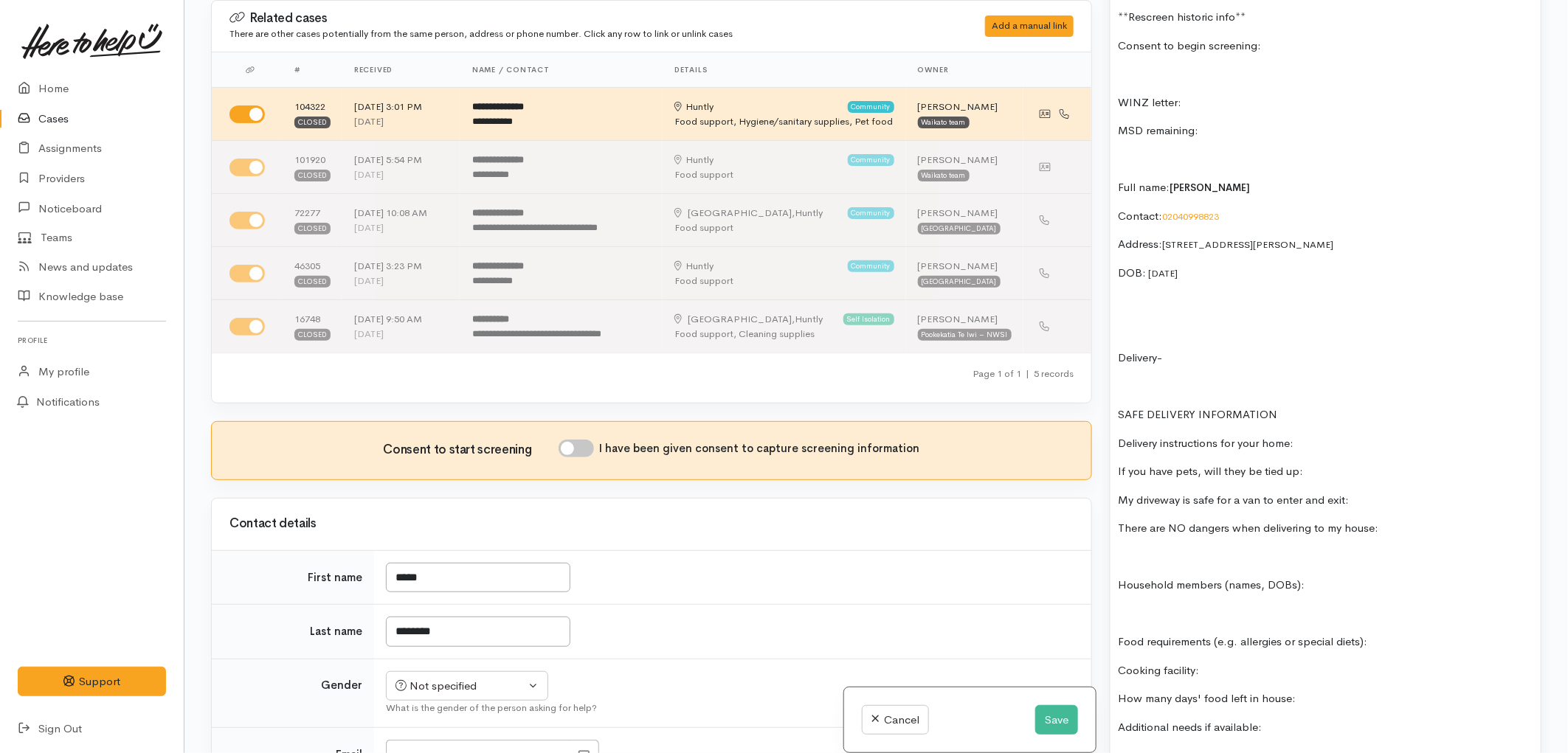
click at [1187, 589] on div "1 Parcel in last 12 months **Rescreen historic info** Consent to begin screenin…" at bounding box center [1325, 580] width 430 height 1212
click at [1059, 708] on button "Save" at bounding box center [1056, 721] width 43 height 31
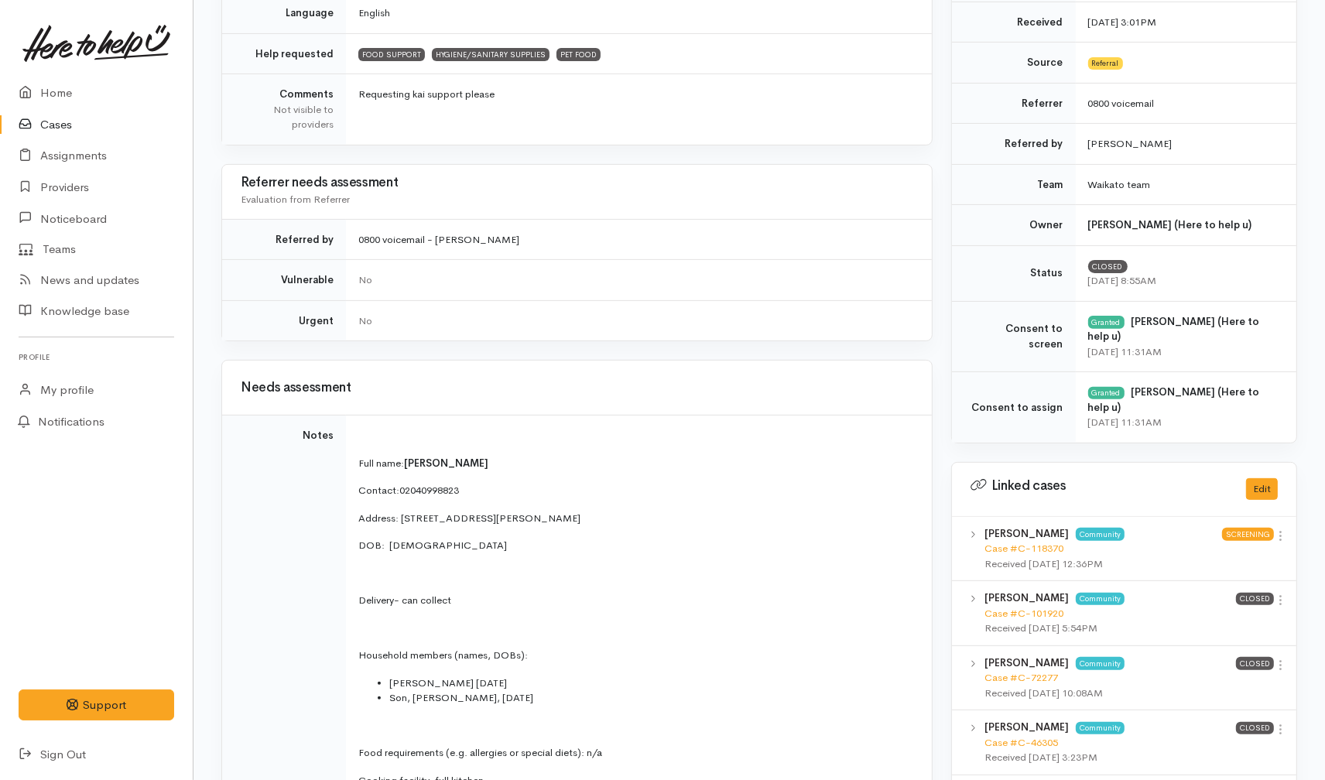
scroll to position [515, 0]
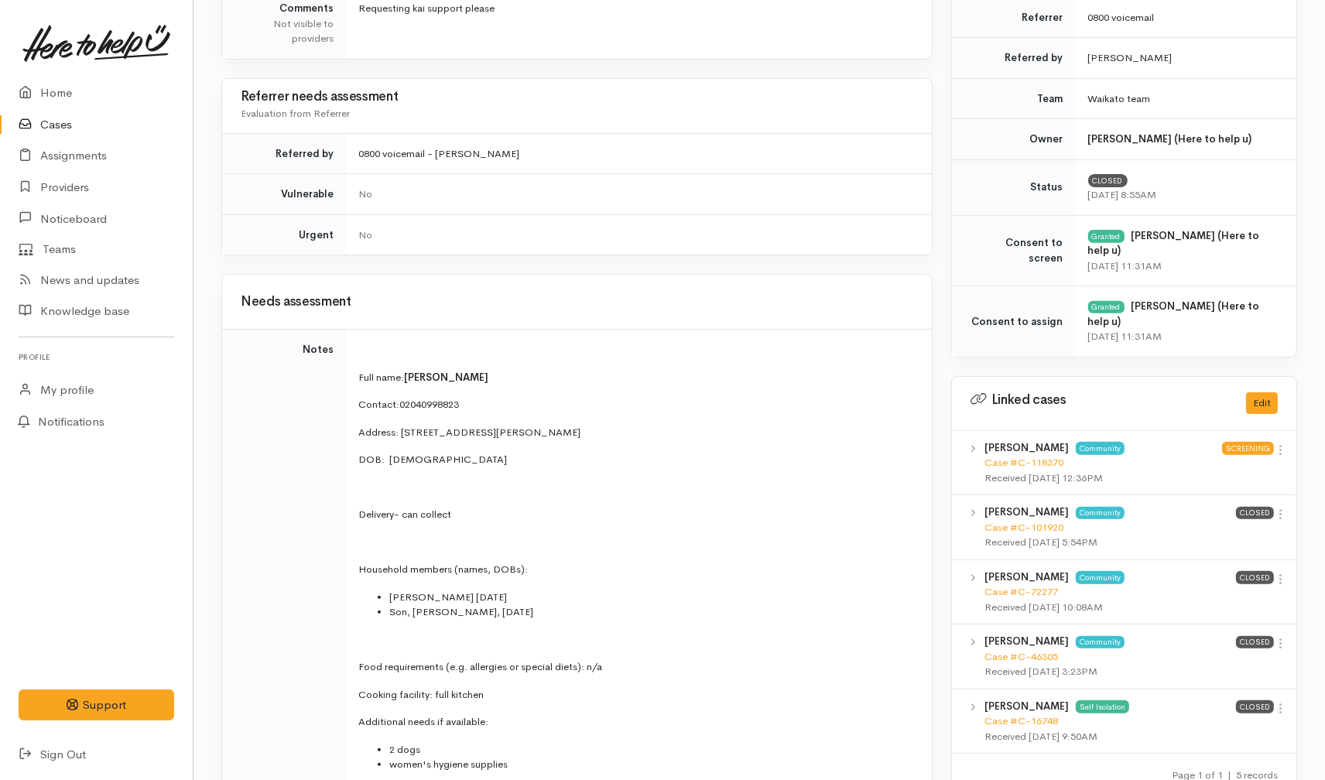
drag, startPoint x: 571, startPoint y: 432, endPoint x: 400, endPoint y: 430, distance: 171.1
click at [400, 430] on p "Address: [STREET_ADDRESS][PERSON_NAME]" at bounding box center [635, 432] width 555 height 15
copy p "[STREET_ADDRESS][PERSON_NAME]"
click at [522, 467] on td "Full name: Julie Te Moana Contact: 02040998823 Address: 71 Harris Street, Huntl…" at bounding box center [639, 577] width 586 height 495
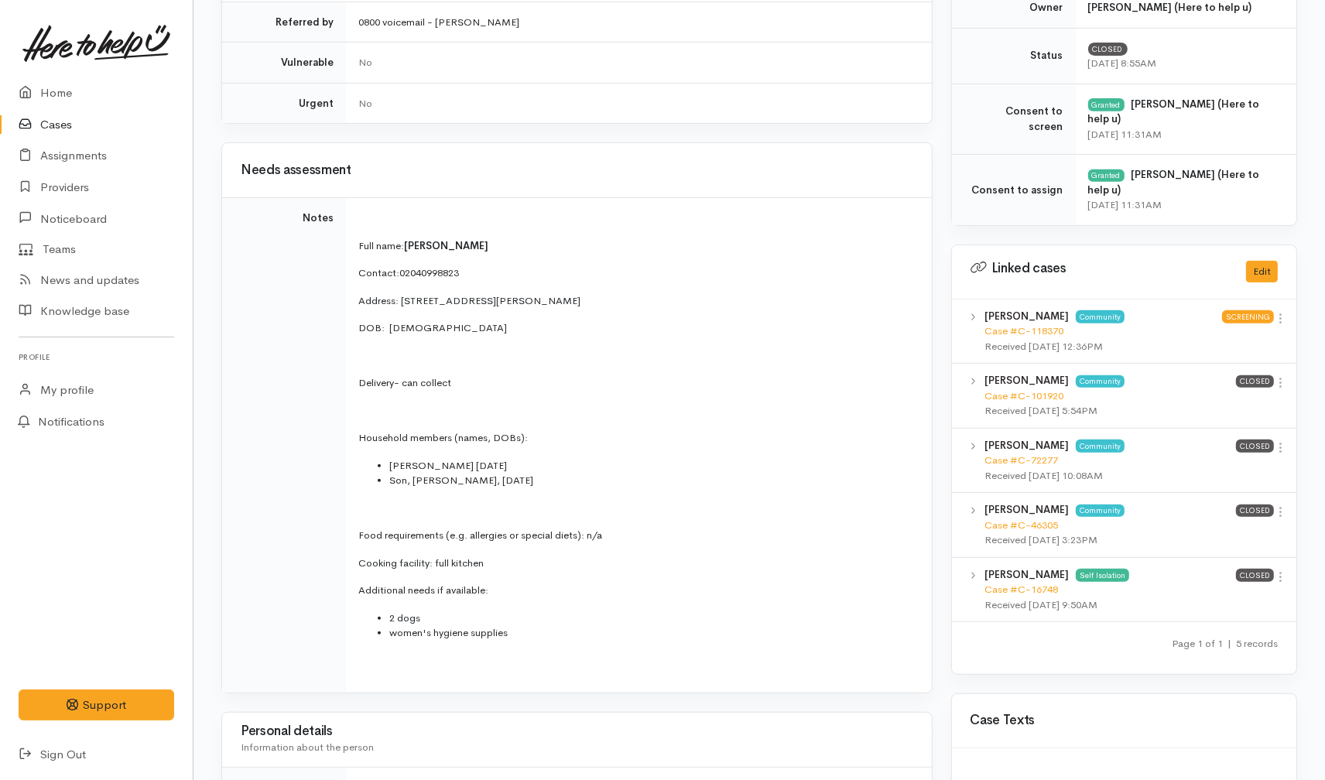
scroll to position [687, 0]
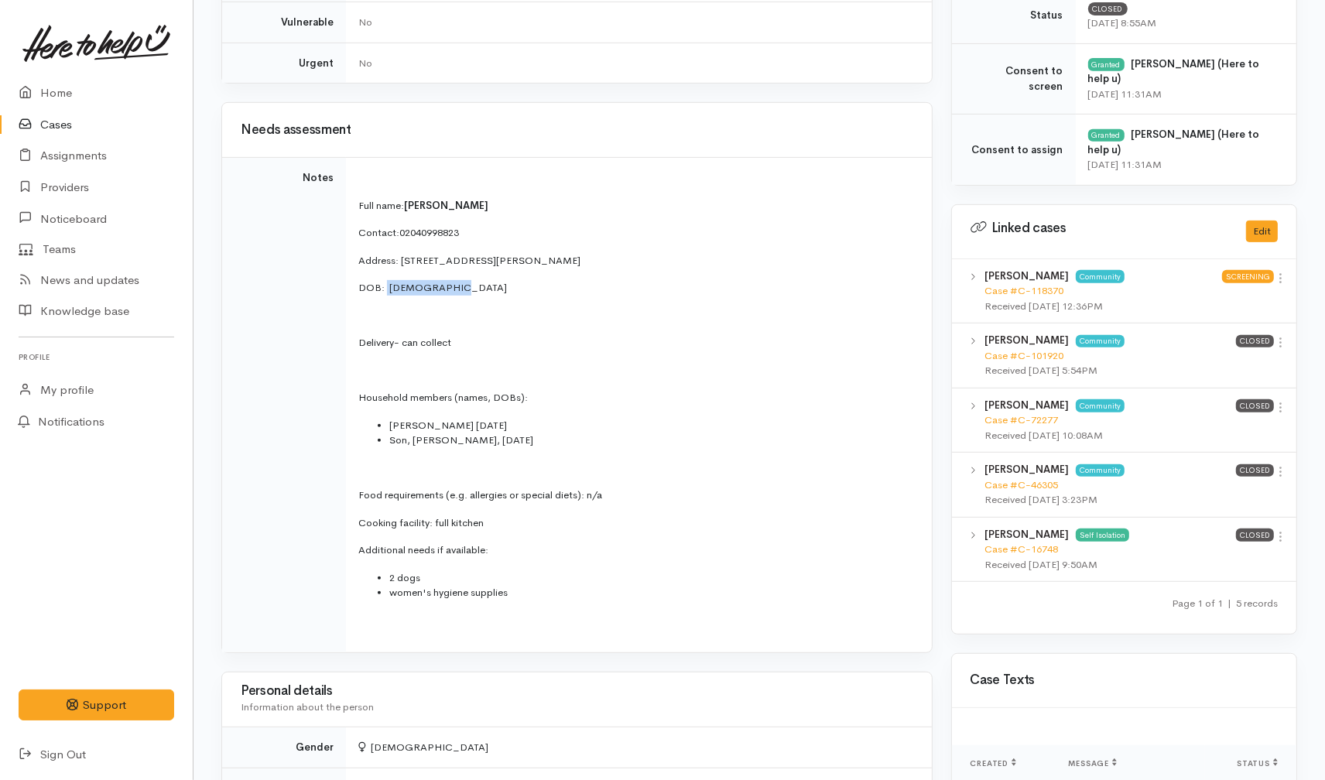
drag, startPoint x: 452, startPoint y: 284, endPoint x: 384, endPoint y: 290, distance: 68.4
click at [384, 290] on p "DOB: 09/ 01 /1970" at bounding box center [635, 287] width 555 height 15
copy p "[DATE]"
drag, startPoint x: 495, startPoint y: 437, endPoint x: 354, endPoint y: 412, distance: 143.9
click at [354, 412] on td "Full name: Julie Te Moana Contact: 02040998823 Address: 71 Harris Street, Huntl…" at bounding box center [639, 405] width 586 height 495
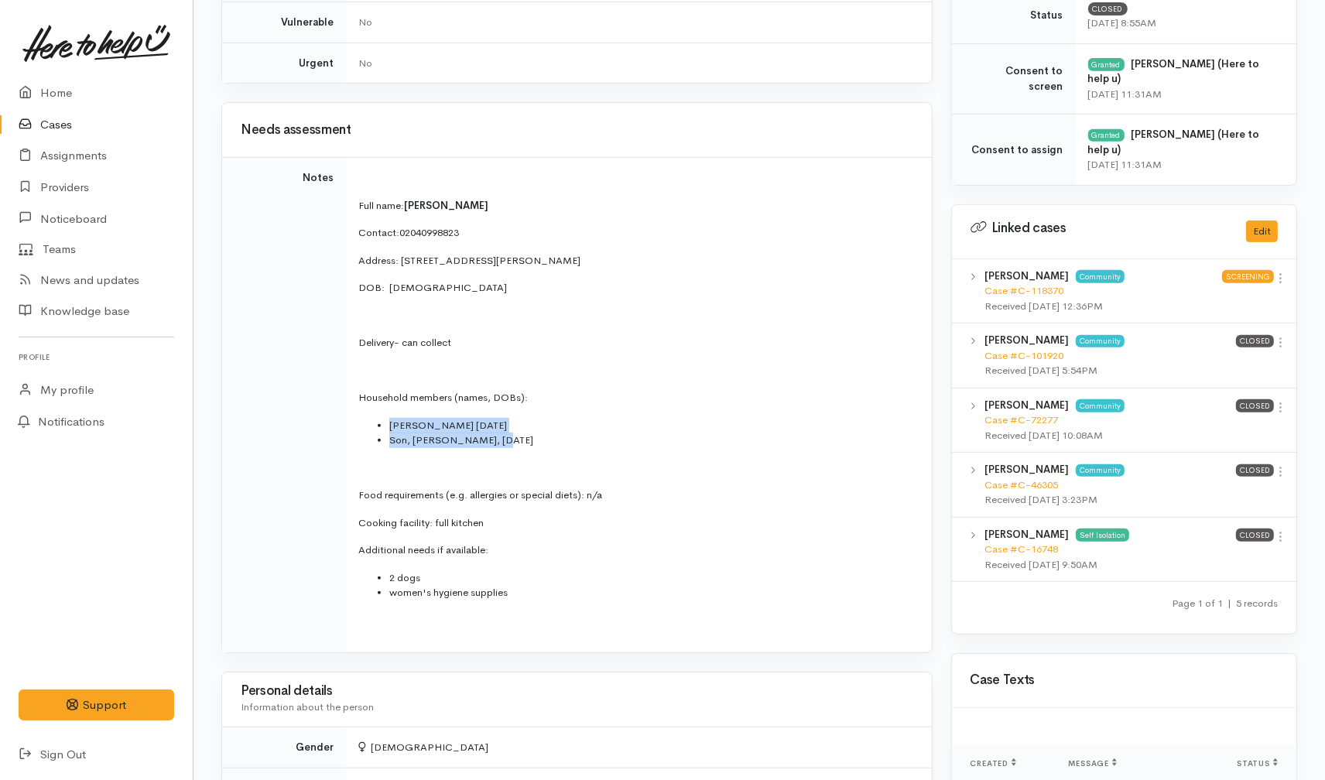
copy ul "Abe Heurea 19/08/1962 Son, hori, 26/08/1991"
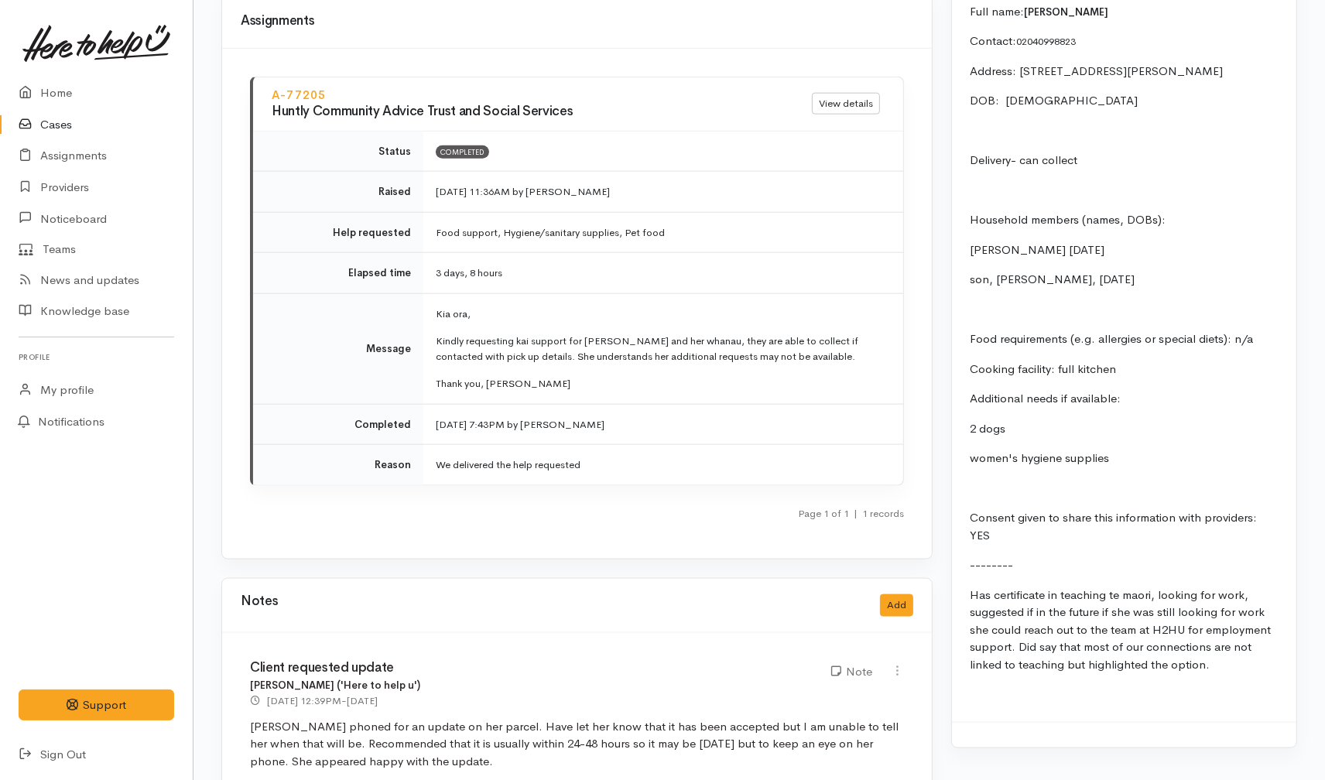
scroll to position [1977, 0]
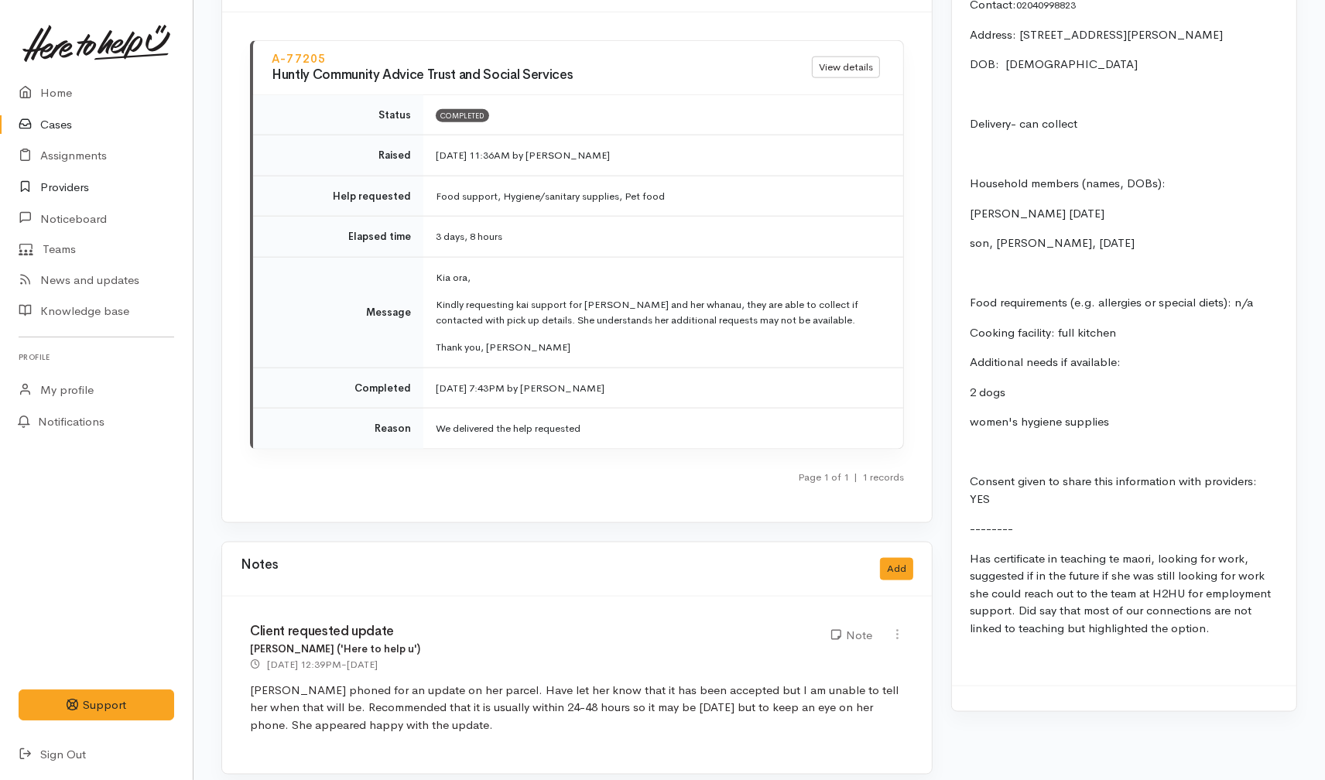
click at [65, 183] on link "Providers" at bounding box center [96, 188] width 193 height 32
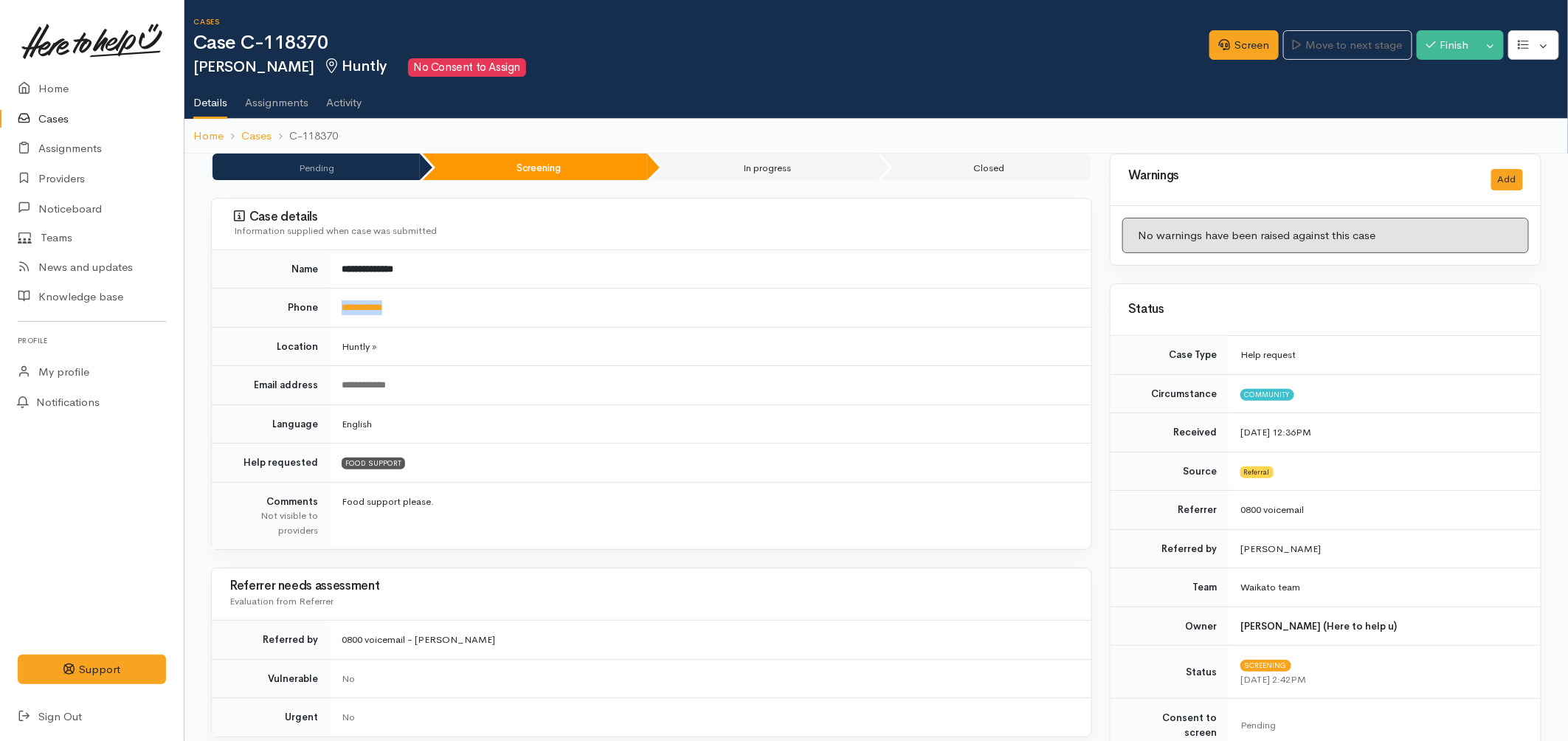
drag, startPoint x: 416, startPoint y: 312, endPoint x: 343, endPoint y: 315, distance: 73.1
click at [343, 315] on td "**********" at bounding box center [710, 308] width 762 height 39
copy link "**********"
click at [1238, 56] on link "Screen" at bounding box center [1244, 46] width 70 height 31
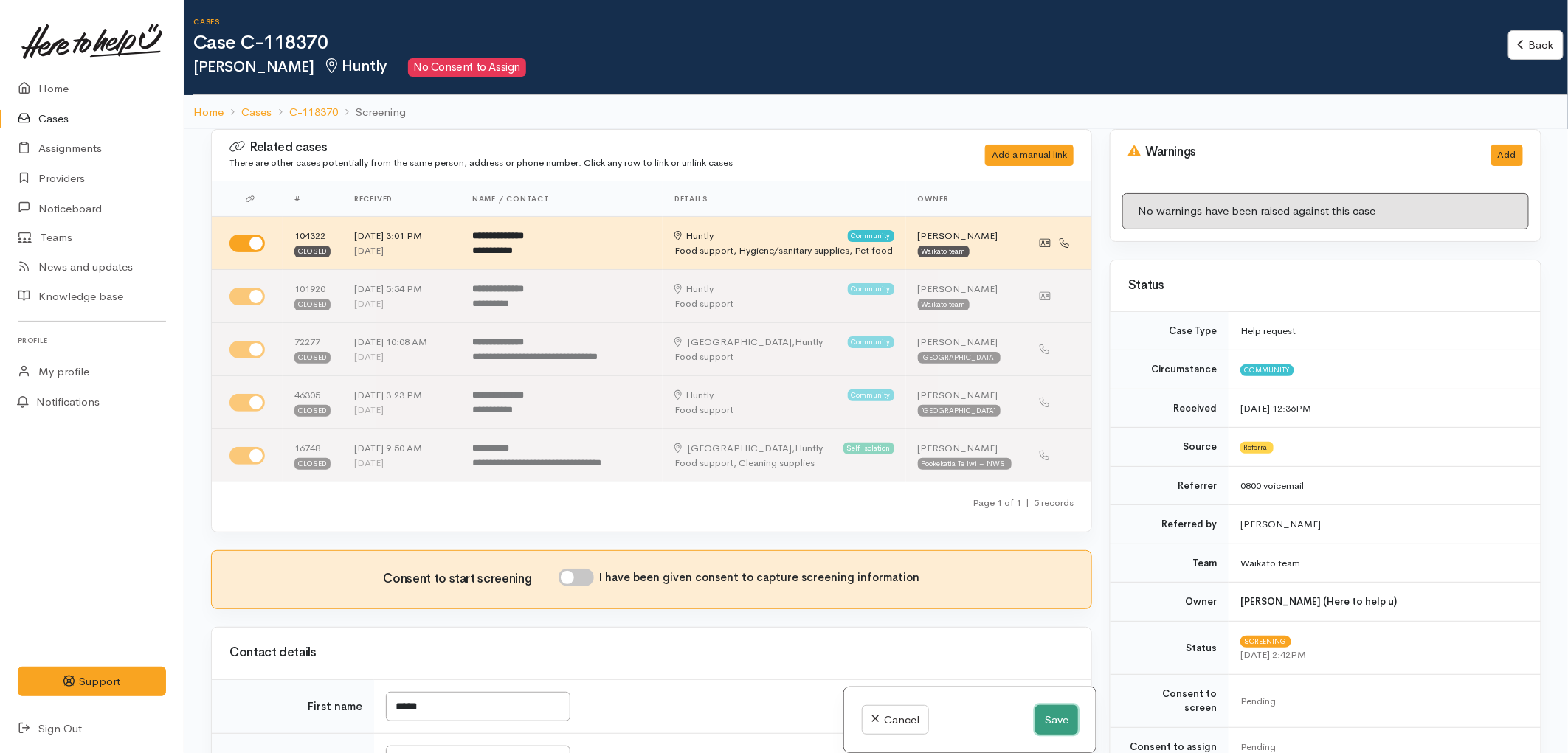
click at [1035, 728] on button "Save" at bounding box center [1056, 721] width 43 height 31
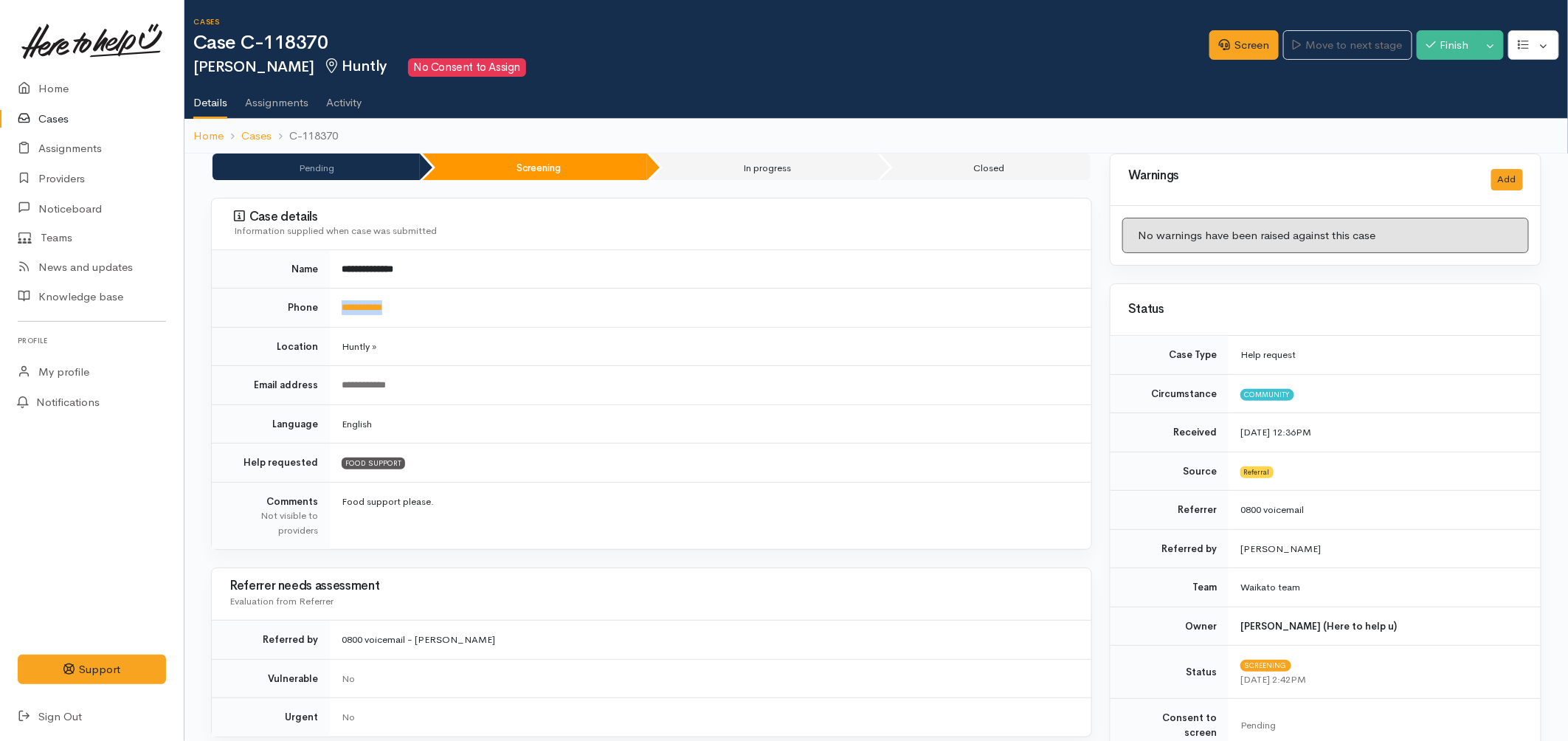
drag, startPoint x: 417, startPoint y: 313, endPoint x: 334, endPoint y: 316, distance: 83.1
click at [334, 316] on td "**********" at bounding box center [710, 308] width 762 height 39
copy link "**********"
click at [1232, 52] on link "Screen" at bounding box center [1244, 46] width 70 height 31
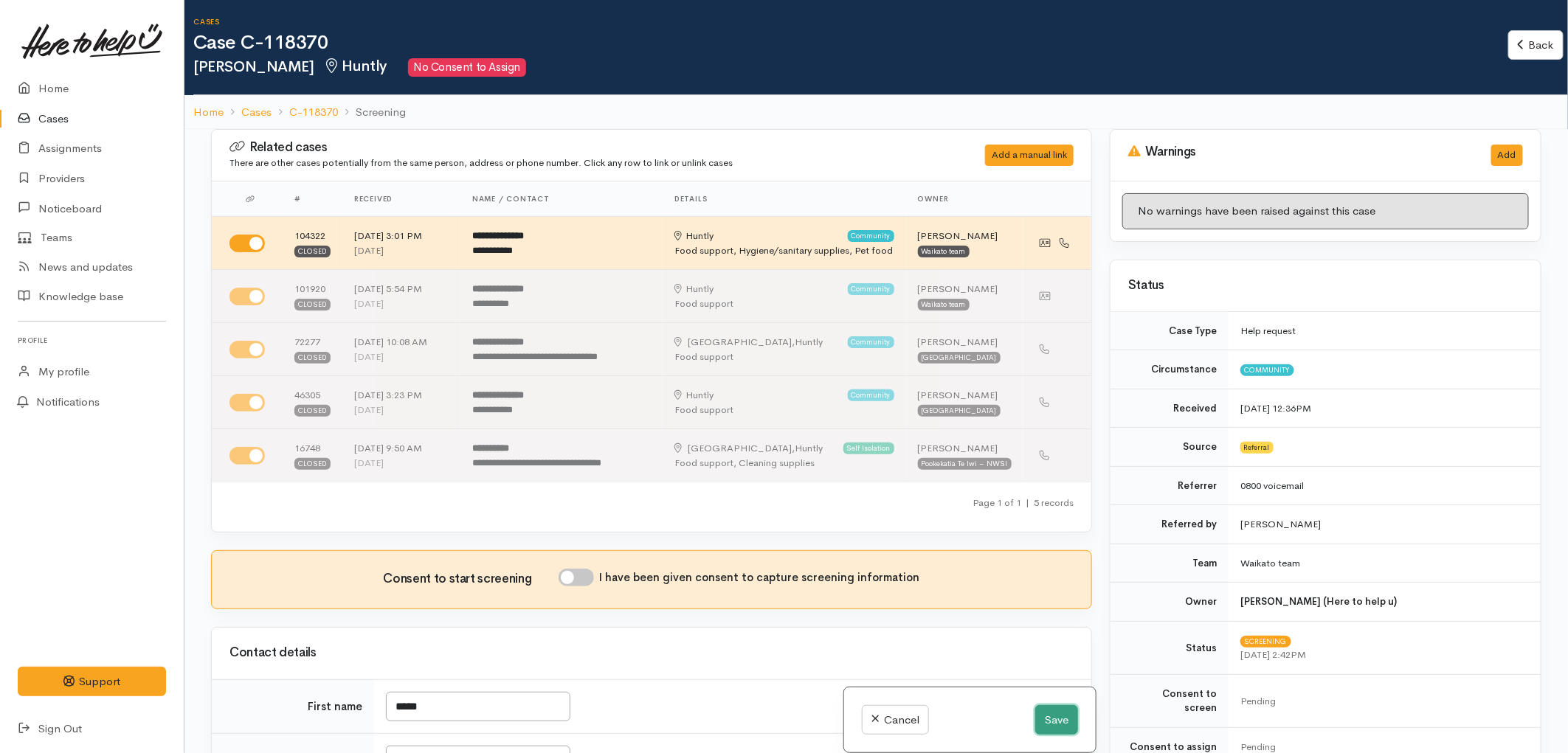
click at [1065, 717] on button "Save" at bounding box center [1056, 721] width 43 height 31
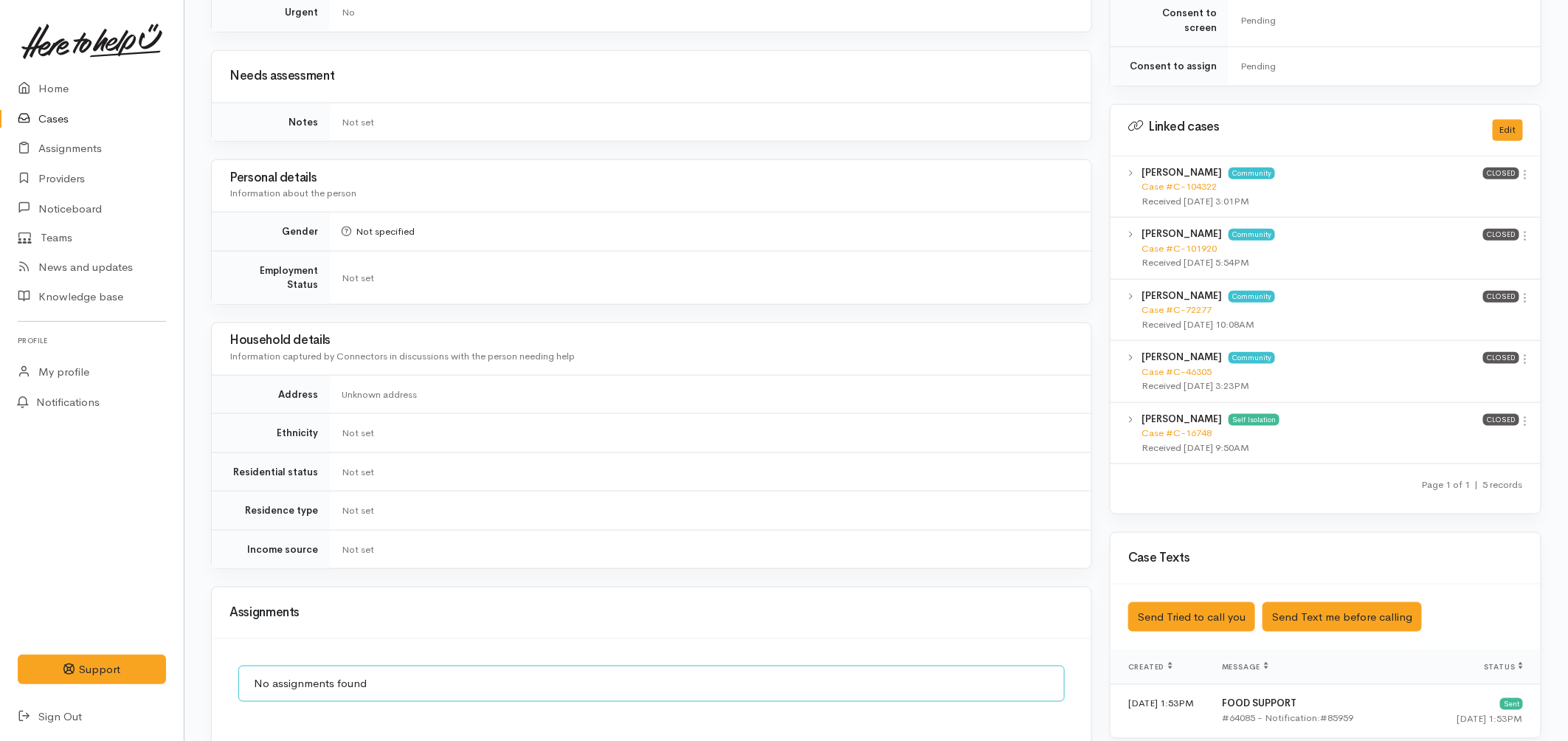
scroll to position [984, 0]
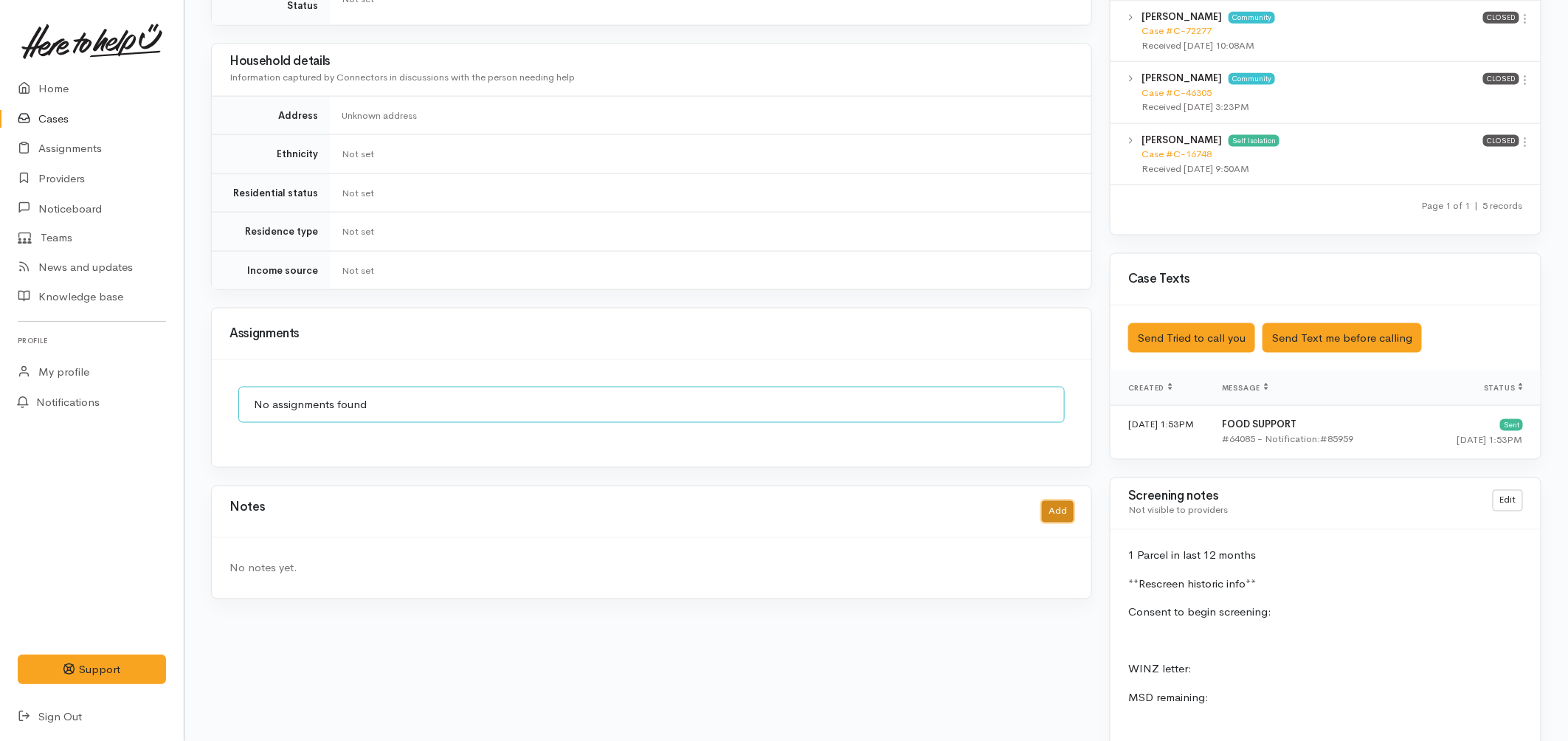
click at [1061, 502] on button "Add" at bounding box center [1057, 512] width 31 height 21
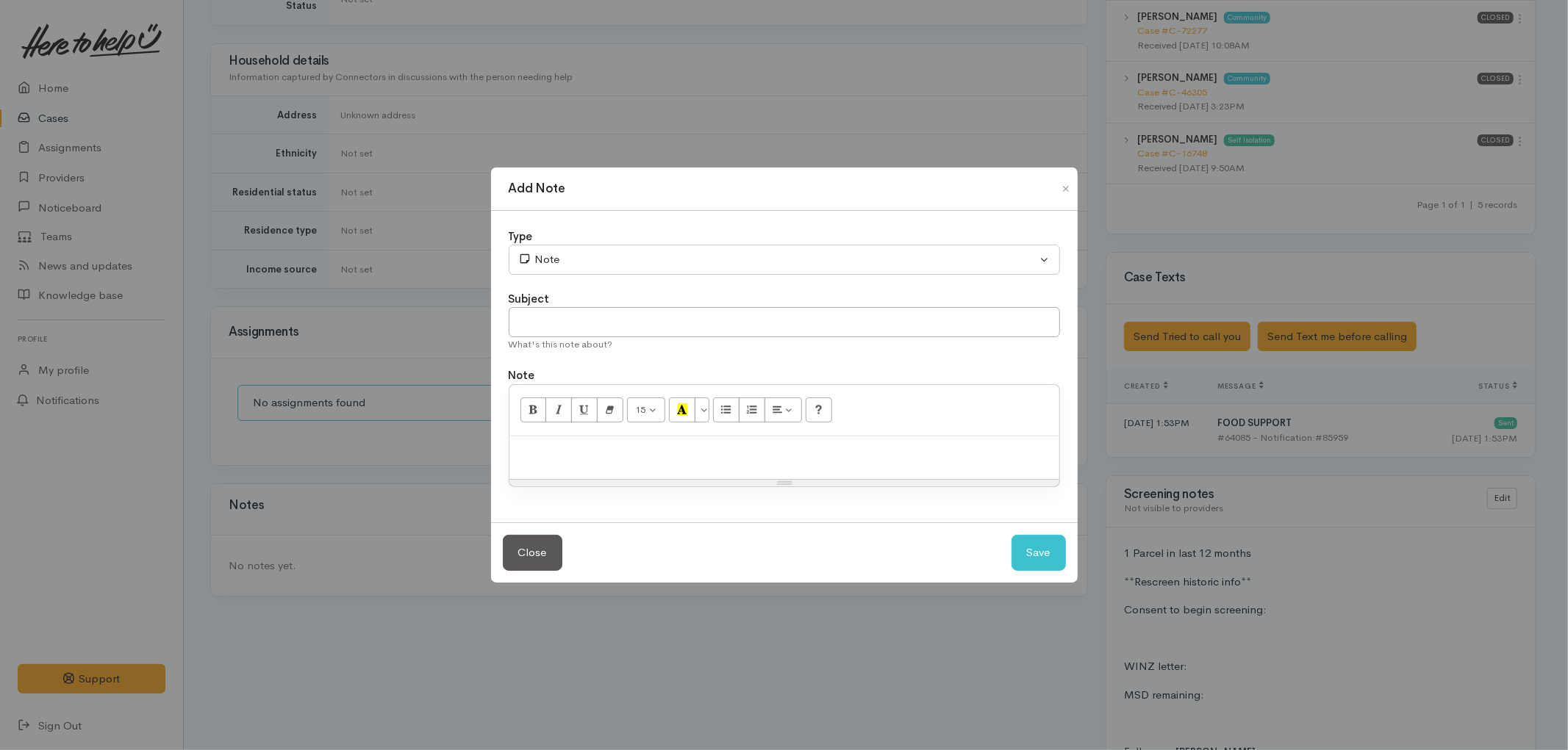
click at [710, 463] on div at bounding box center [784, 459] width 550 height 44
paste div
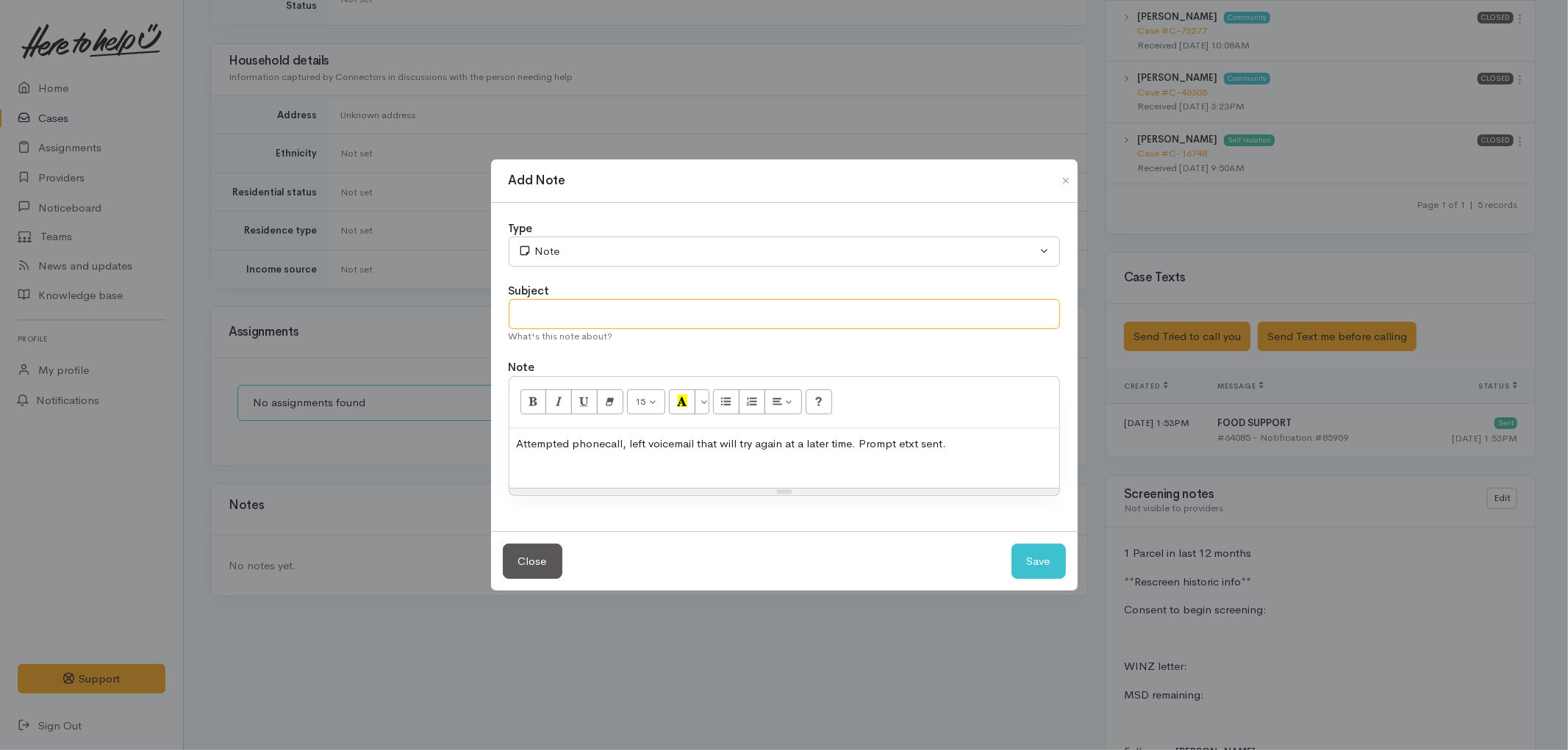
click at [607, 311] on input "text" at bounding box center [784, 314] width 551 height 30
type input "Attempted contact no.1"
click at [640, 466] on div at bounding box center [784, 472] width 535 height 17
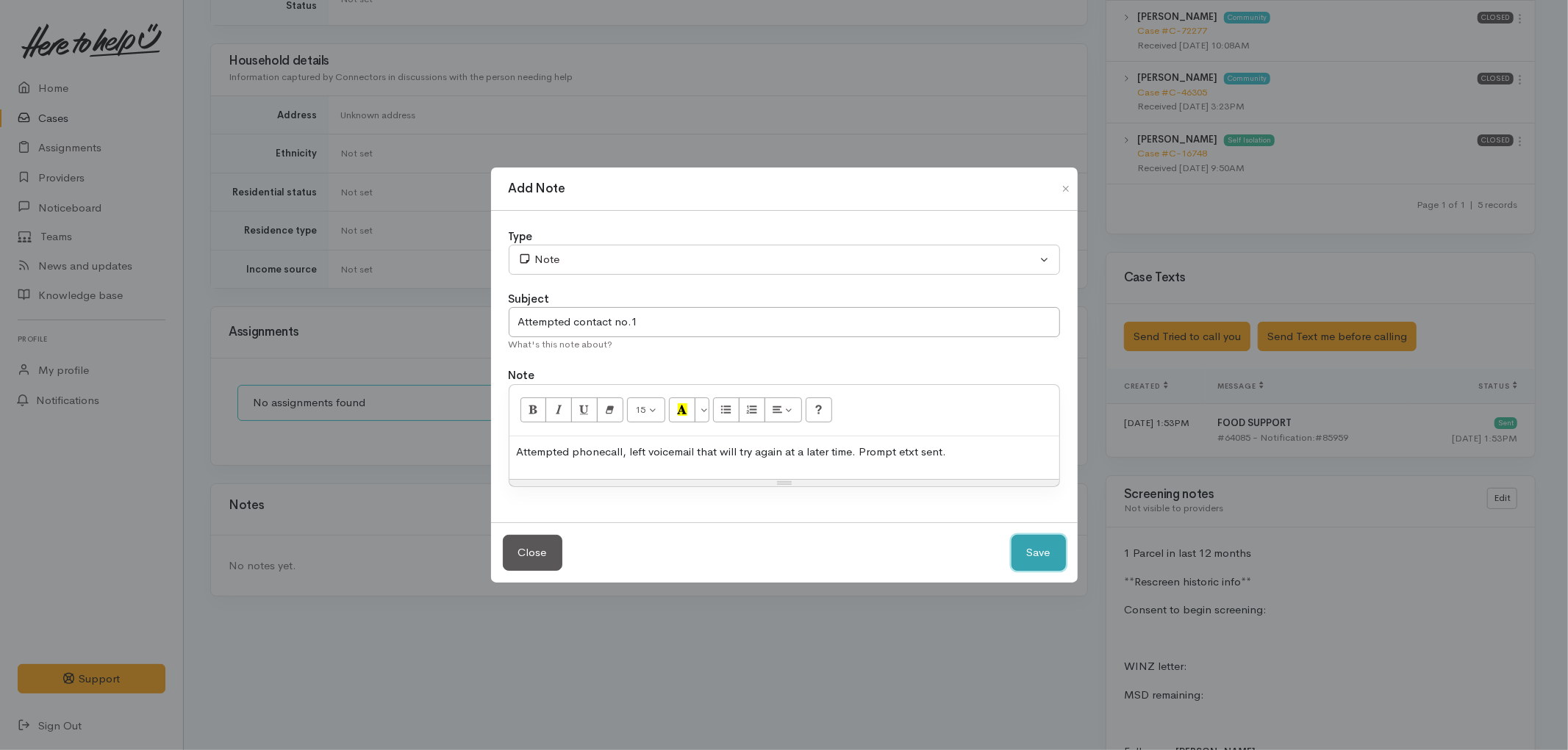
click at [1033, 546] on button "Save" at bounding box center [1038, 553] width 54 height 36
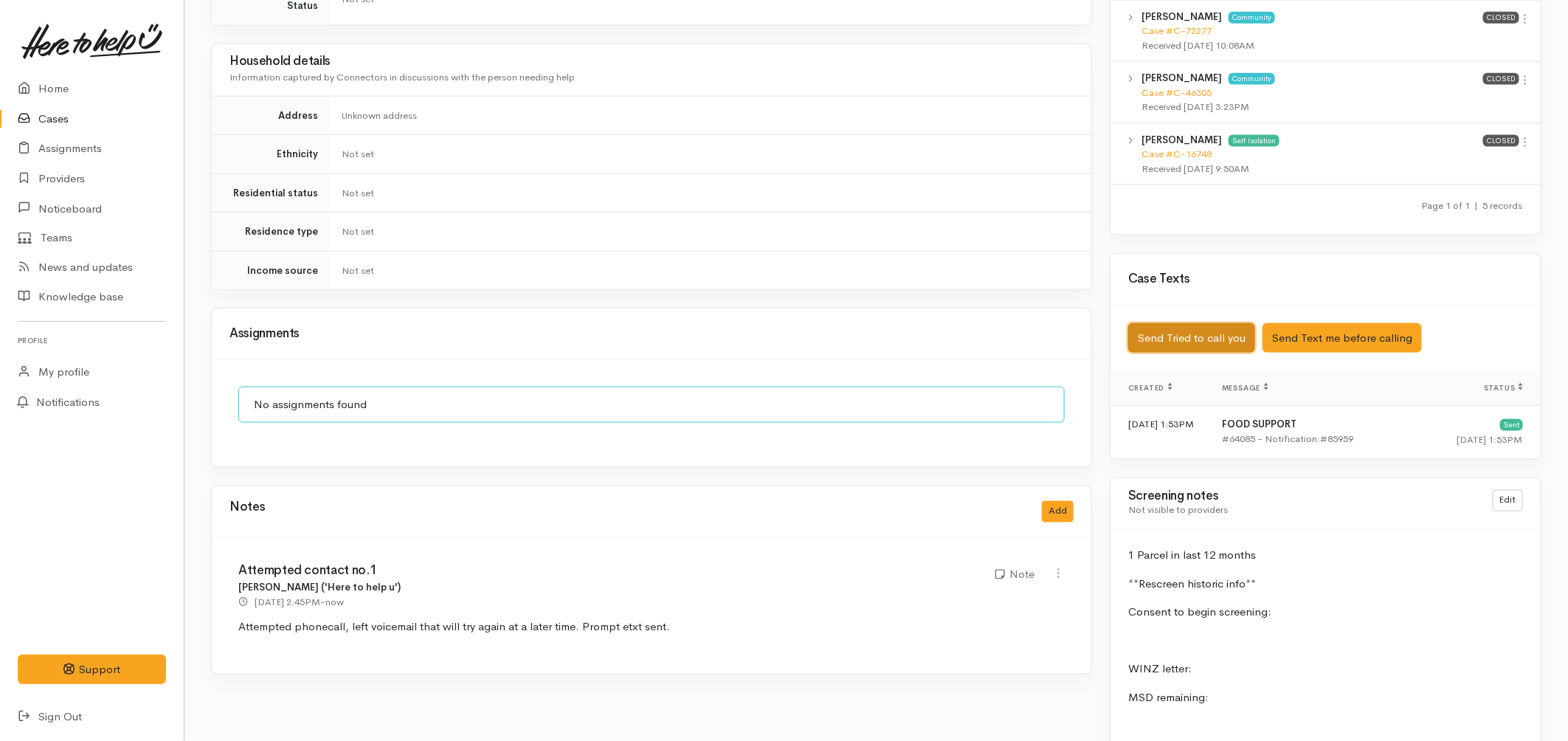
click at [1187, 328] on button "Send Tried to call you" at bounding box center [1191, 339] width 127 height 31
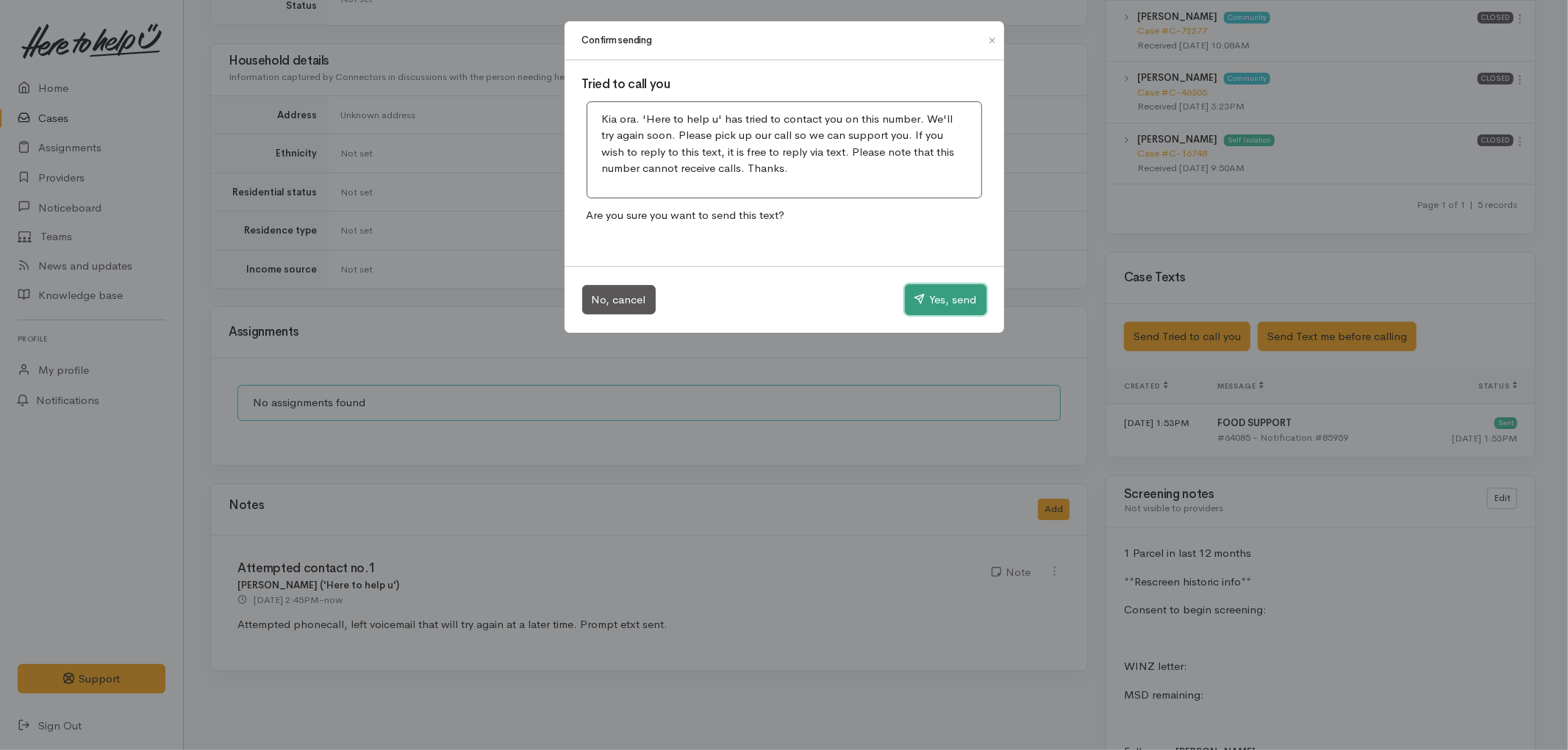
click at [980, 294] on button "Yes, send" at bounding box center [946, 300] width 82 height 31
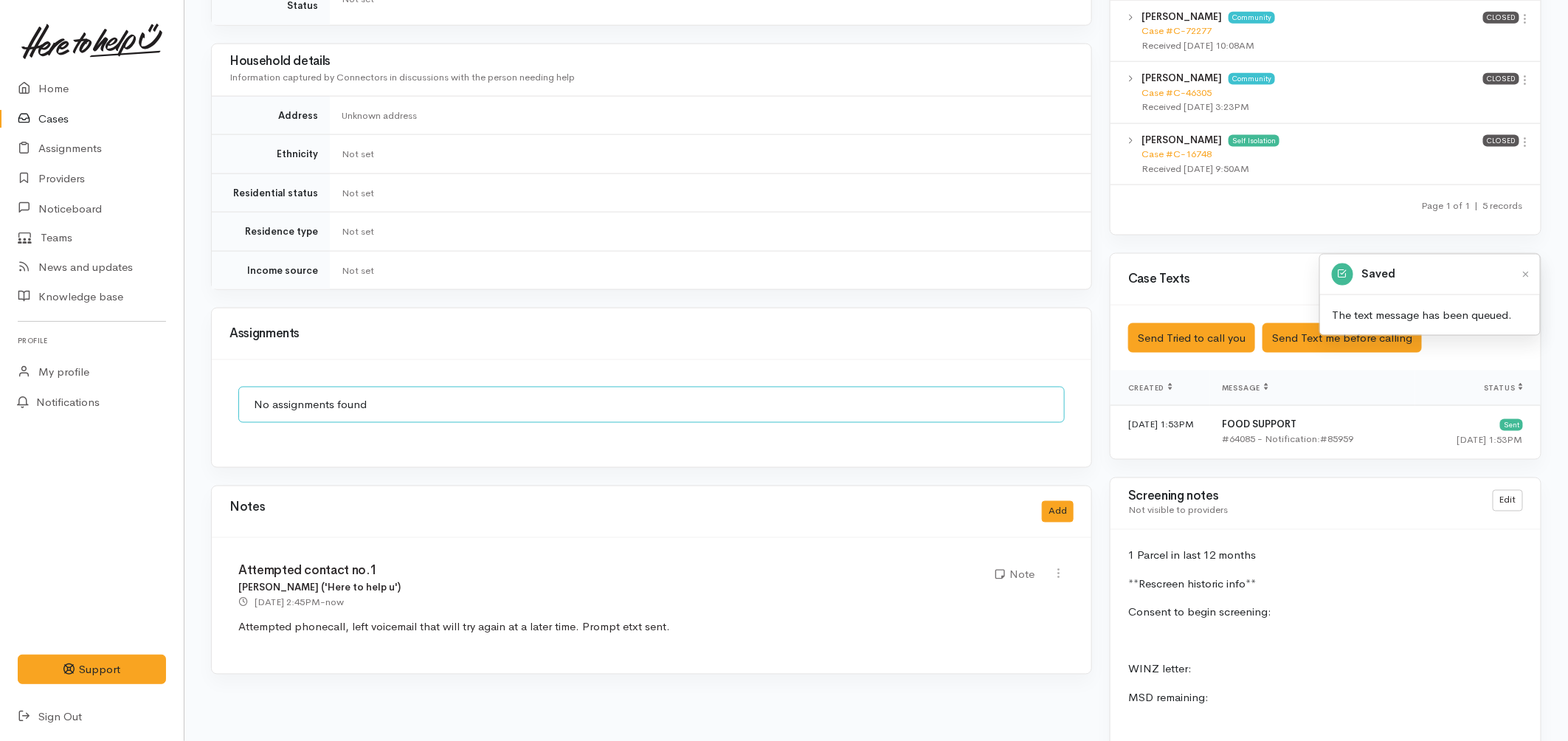
click at [46, 121] on link "Cases" at bounding box center [92, 119] width 184 height 31
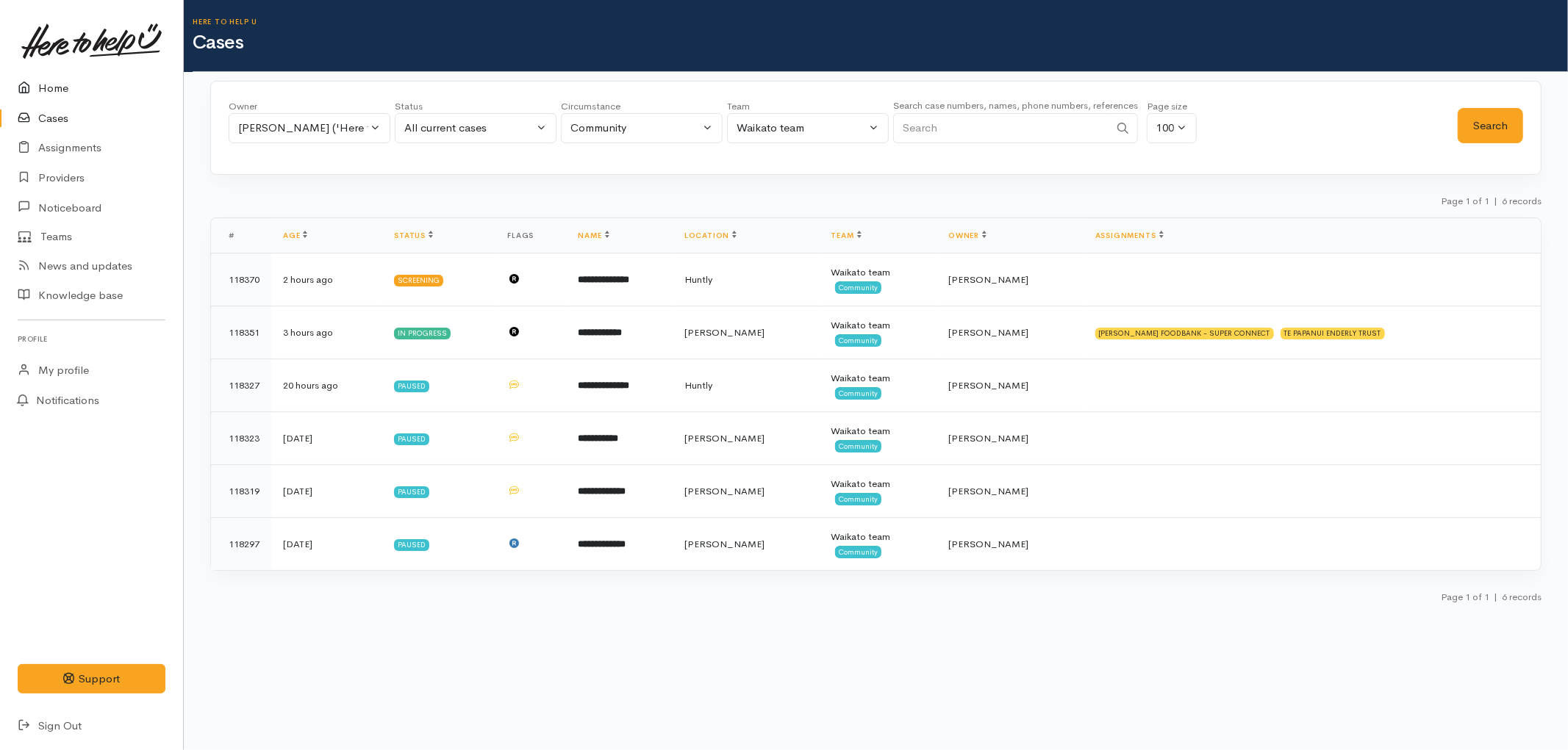
click at [51, 93] on link "Home" at bounding box center [91, 88] width 183 height 30
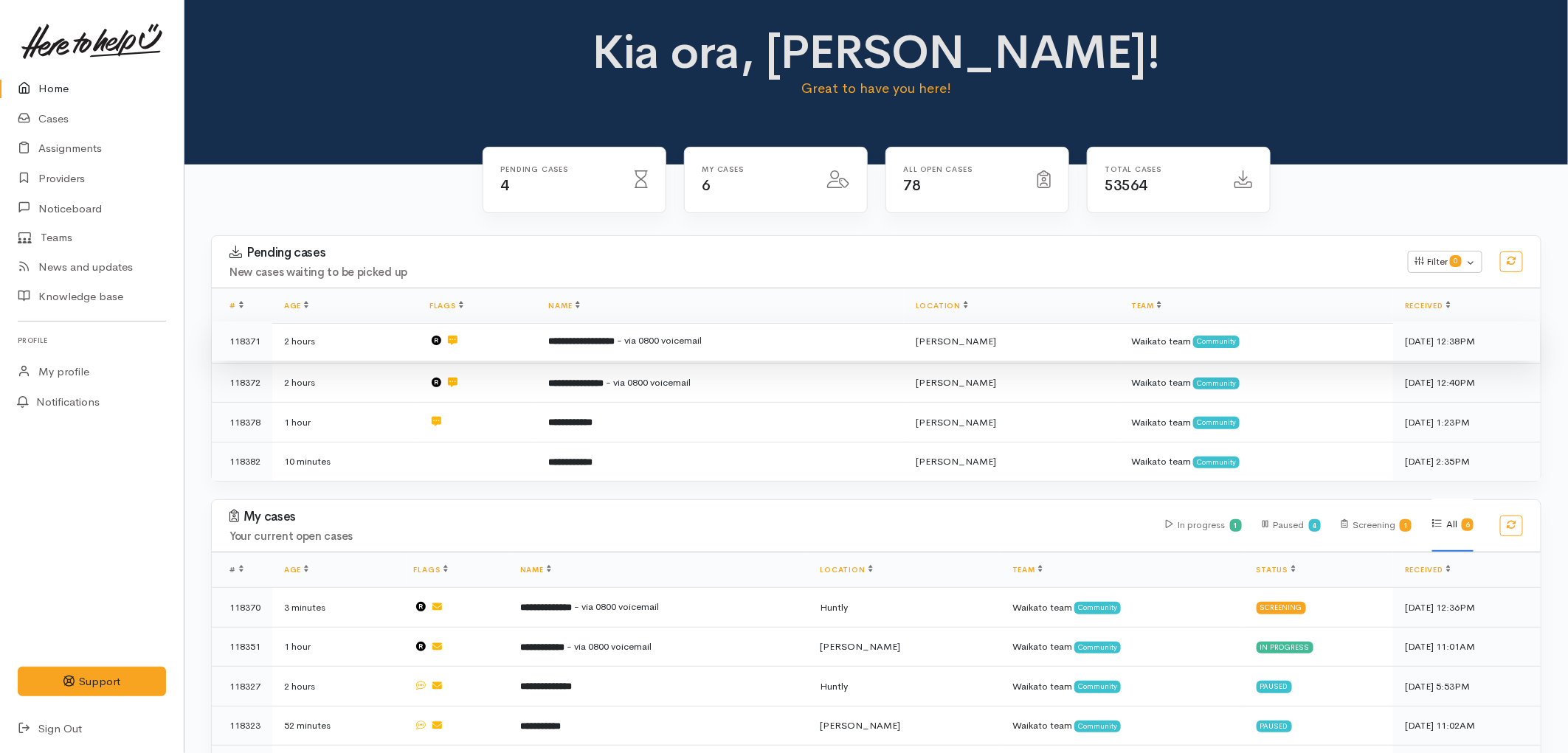
click at [397, 336] on td "2 hours" at bounding box center [345, 341] width 145 height 40
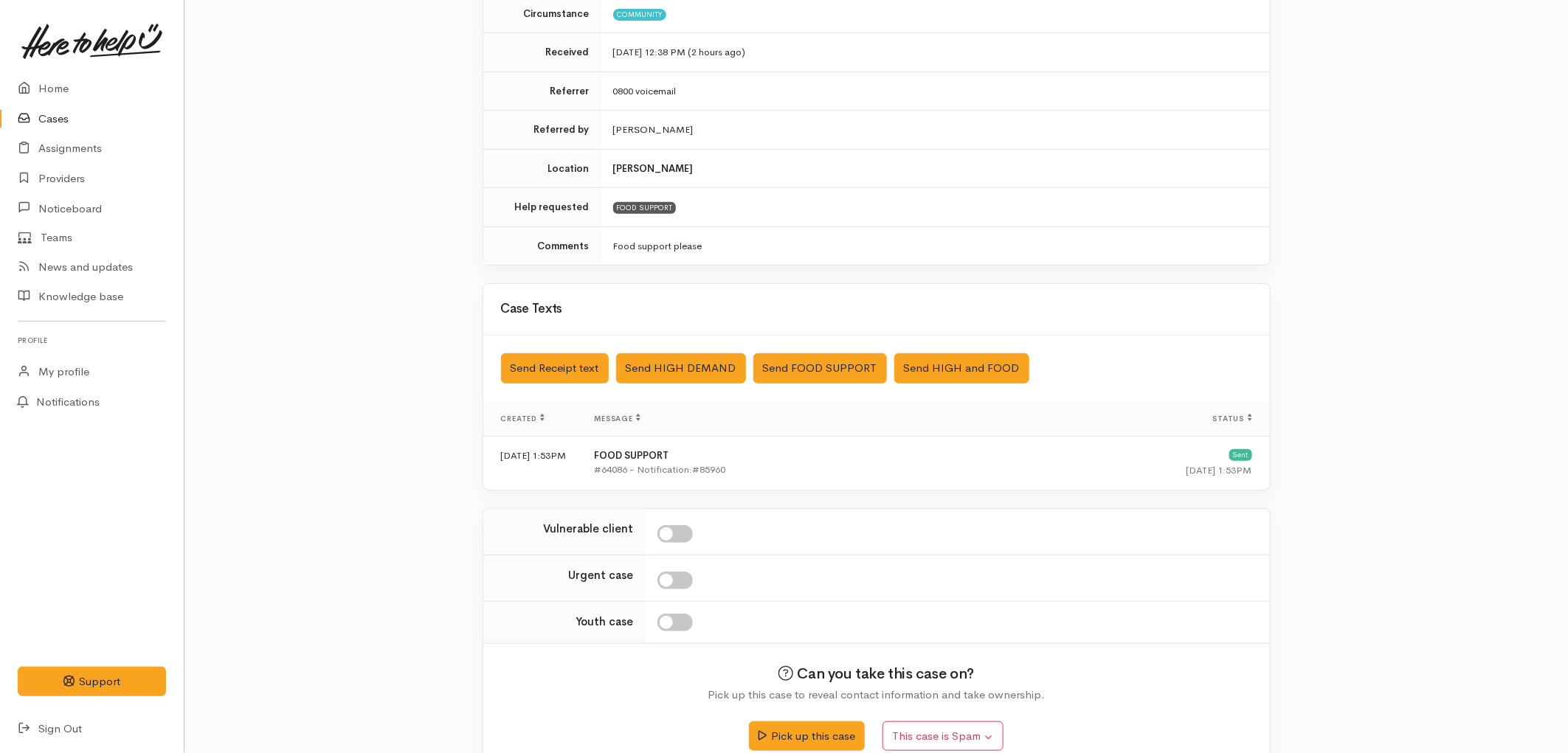
scroll to position [253, 0]
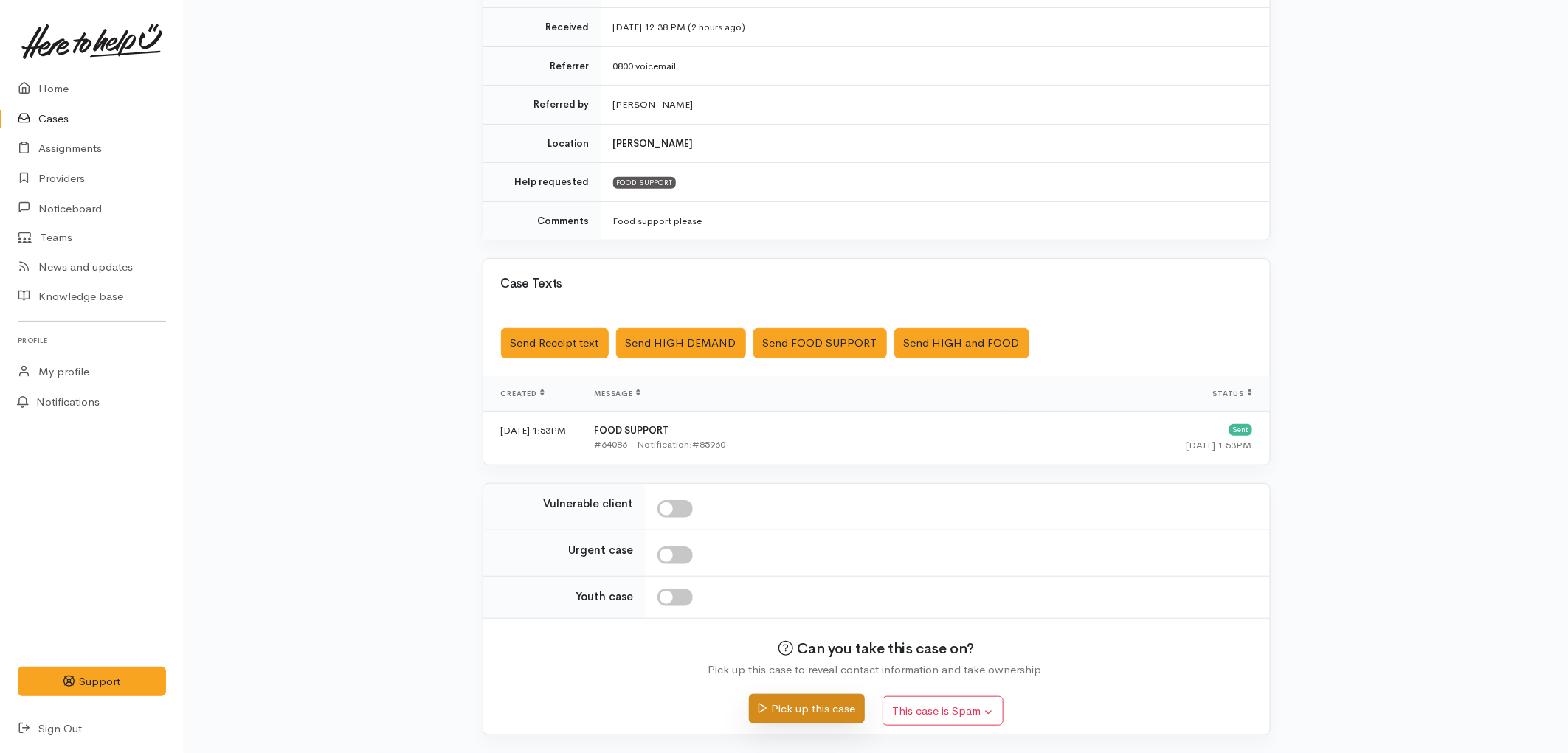
click at [814, 714] on button "Pick up this case" at bounding box center [807, 709] width 116 height 31
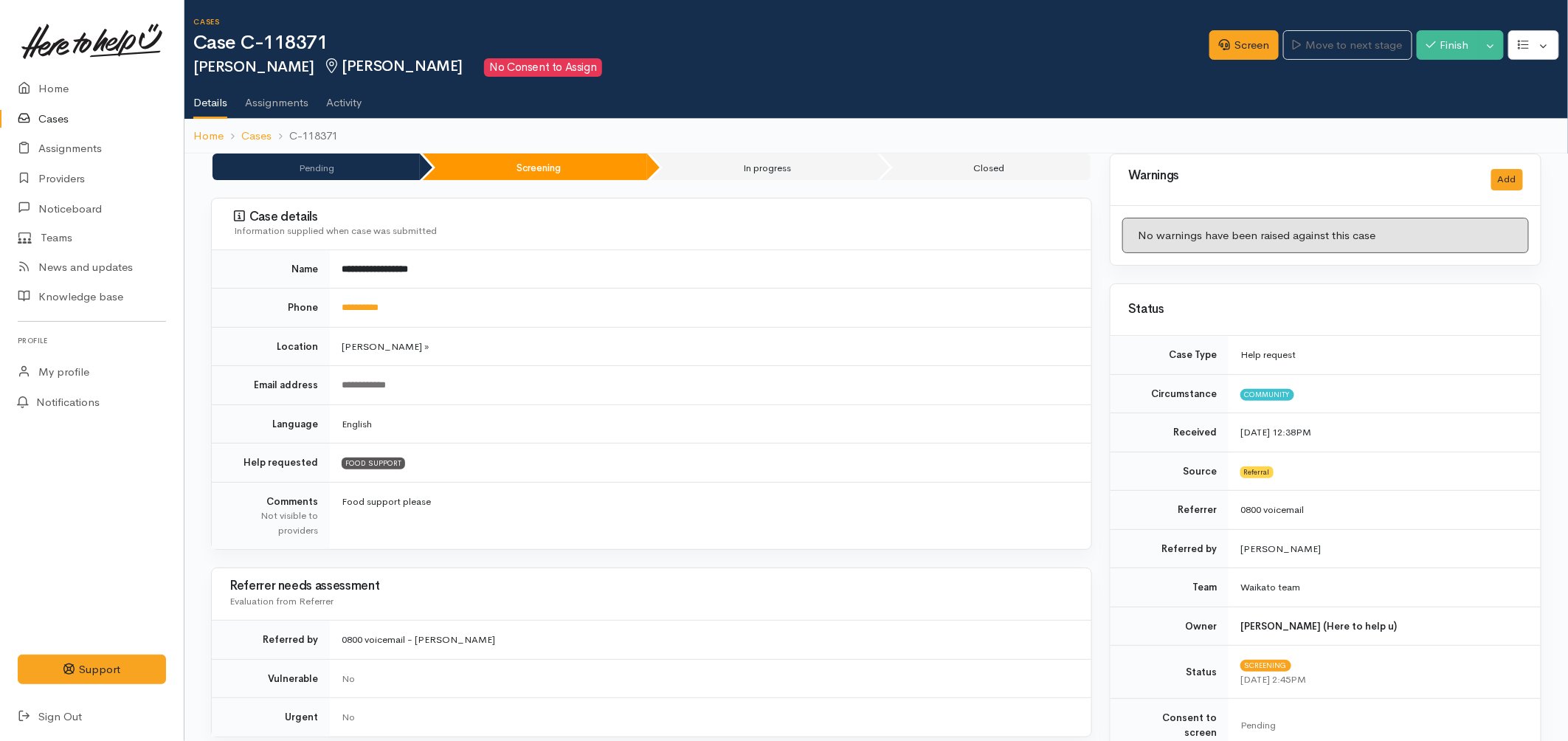
click at [51, 120] on link "Cases" at bounding box center [92, 119] width 184 height 31
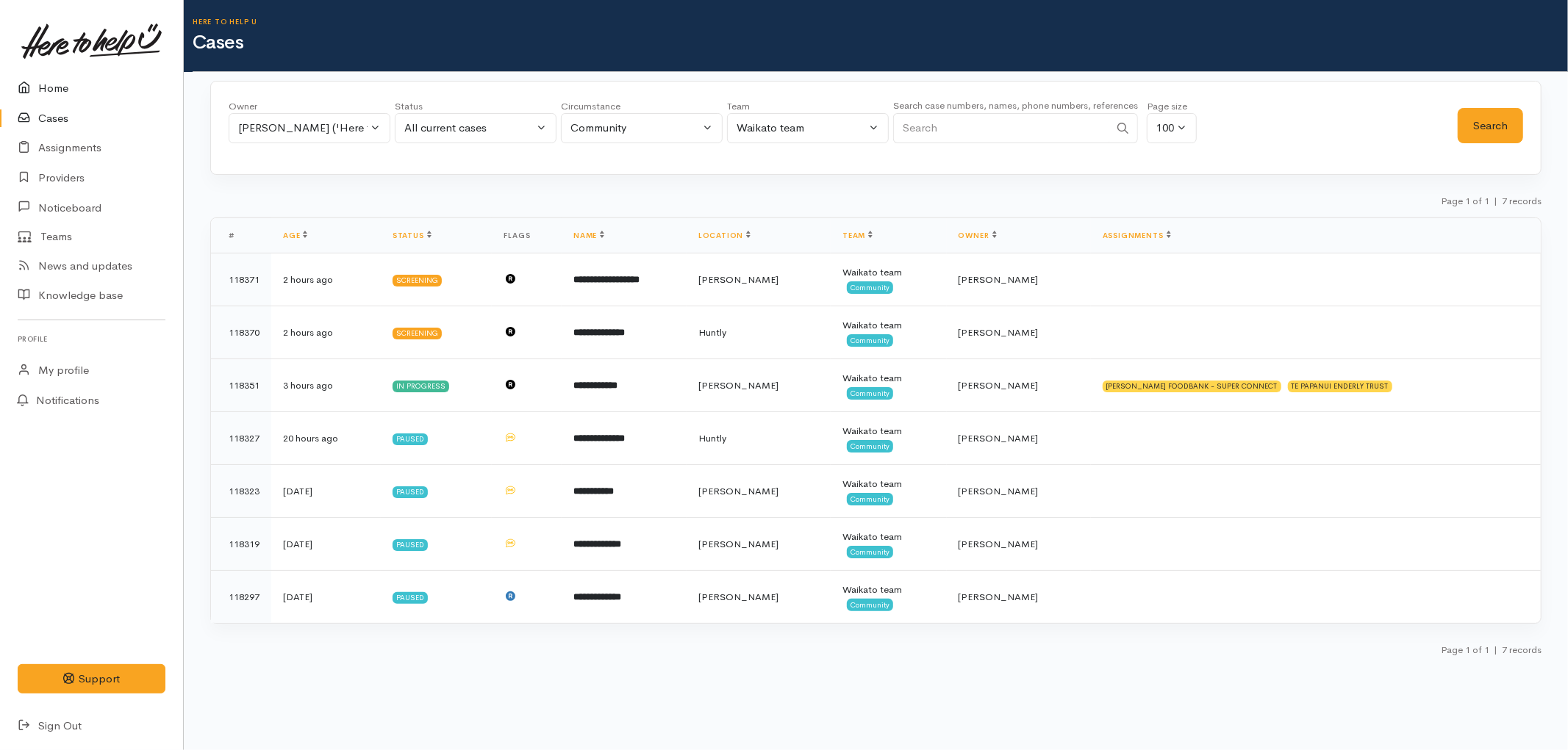
click at [53, 92] on link "Home" at bounding box center [91, 88] width 183 height 30
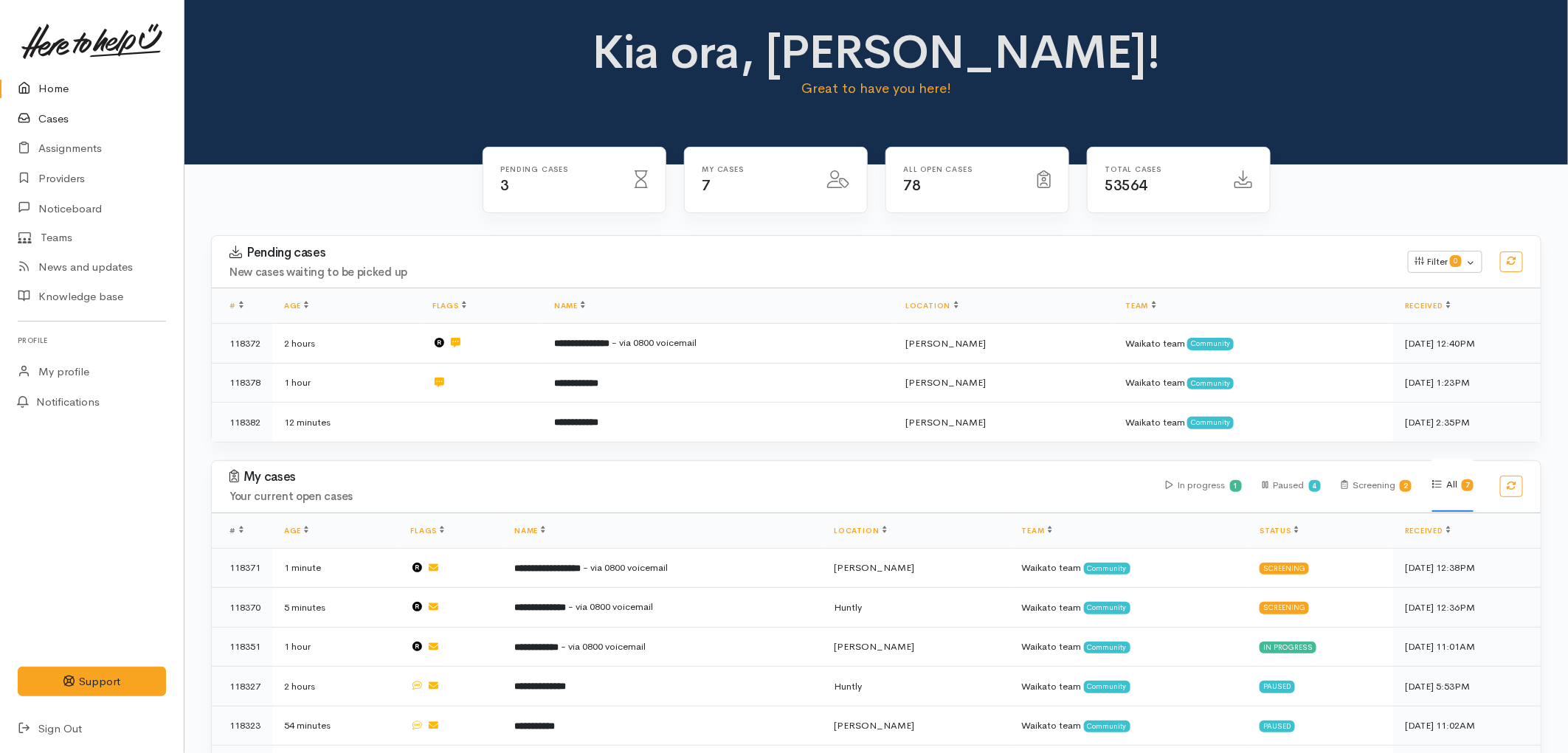
click at [59, 126] on link "Cases" at bounding box center [92, 119] width 184 height 31
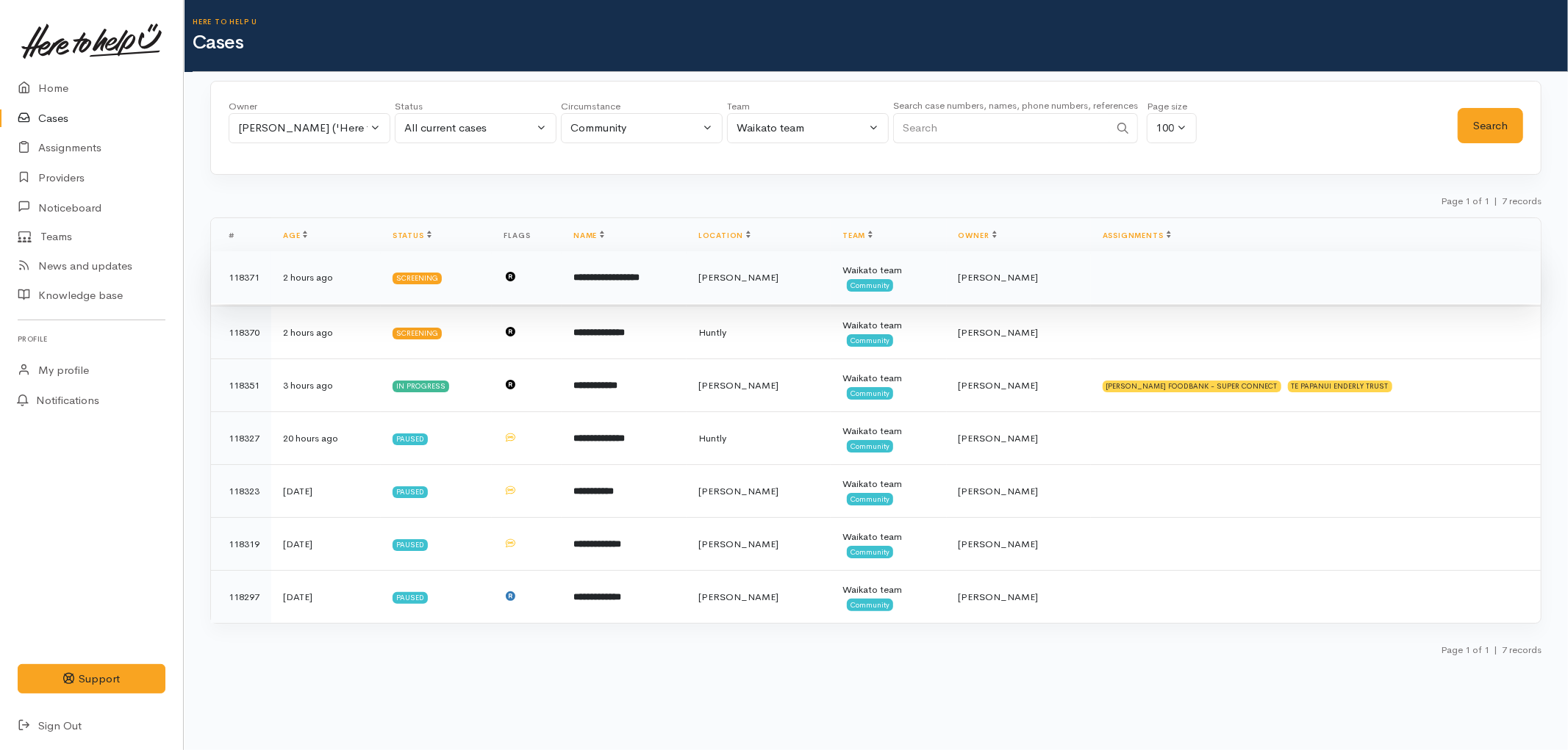
click at [687, 280] on td "**********" at bounding box center [624, 278] width 125 height 53
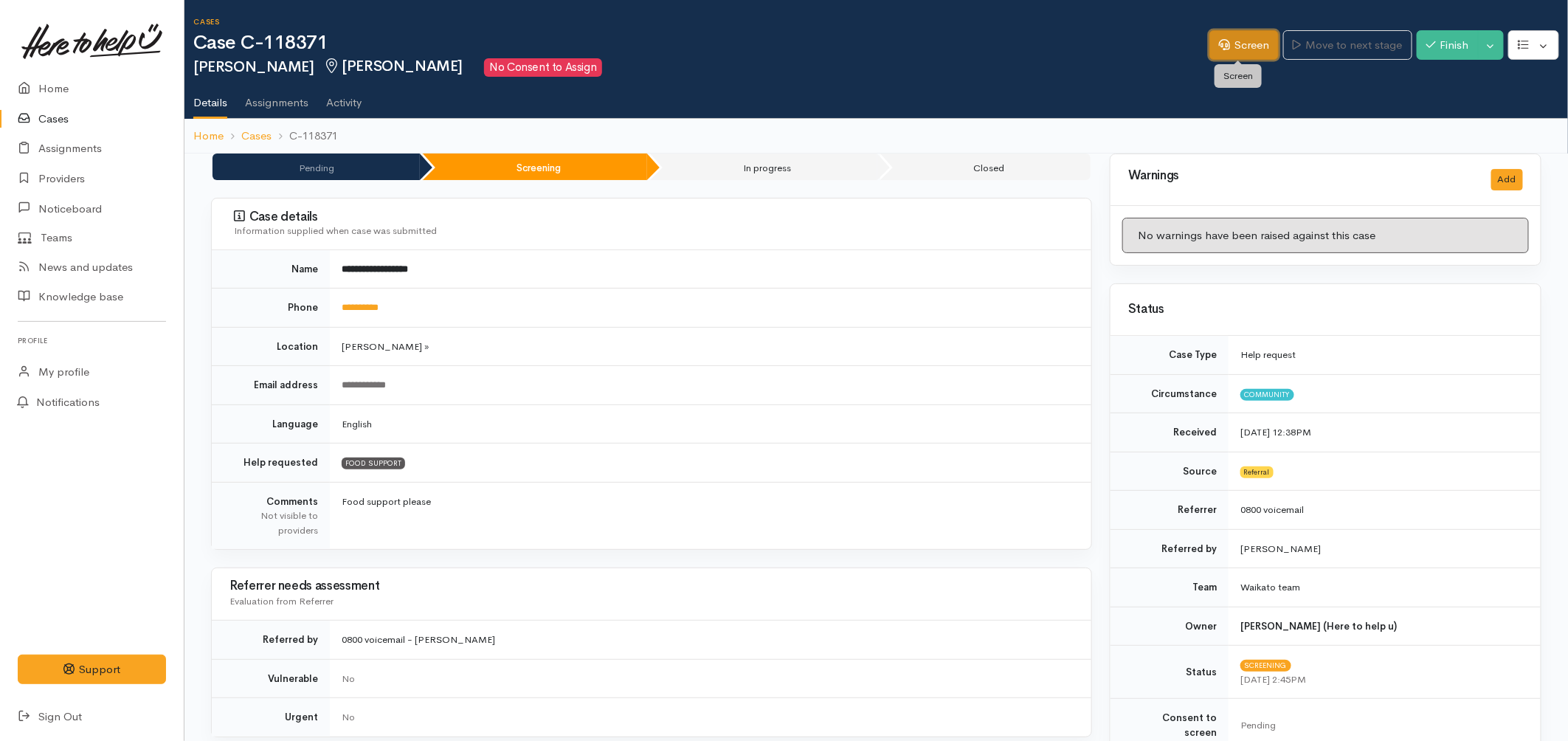
click at [1229, 38] on link "Screen" at bounding box center [1244, 46] width 70 height 31
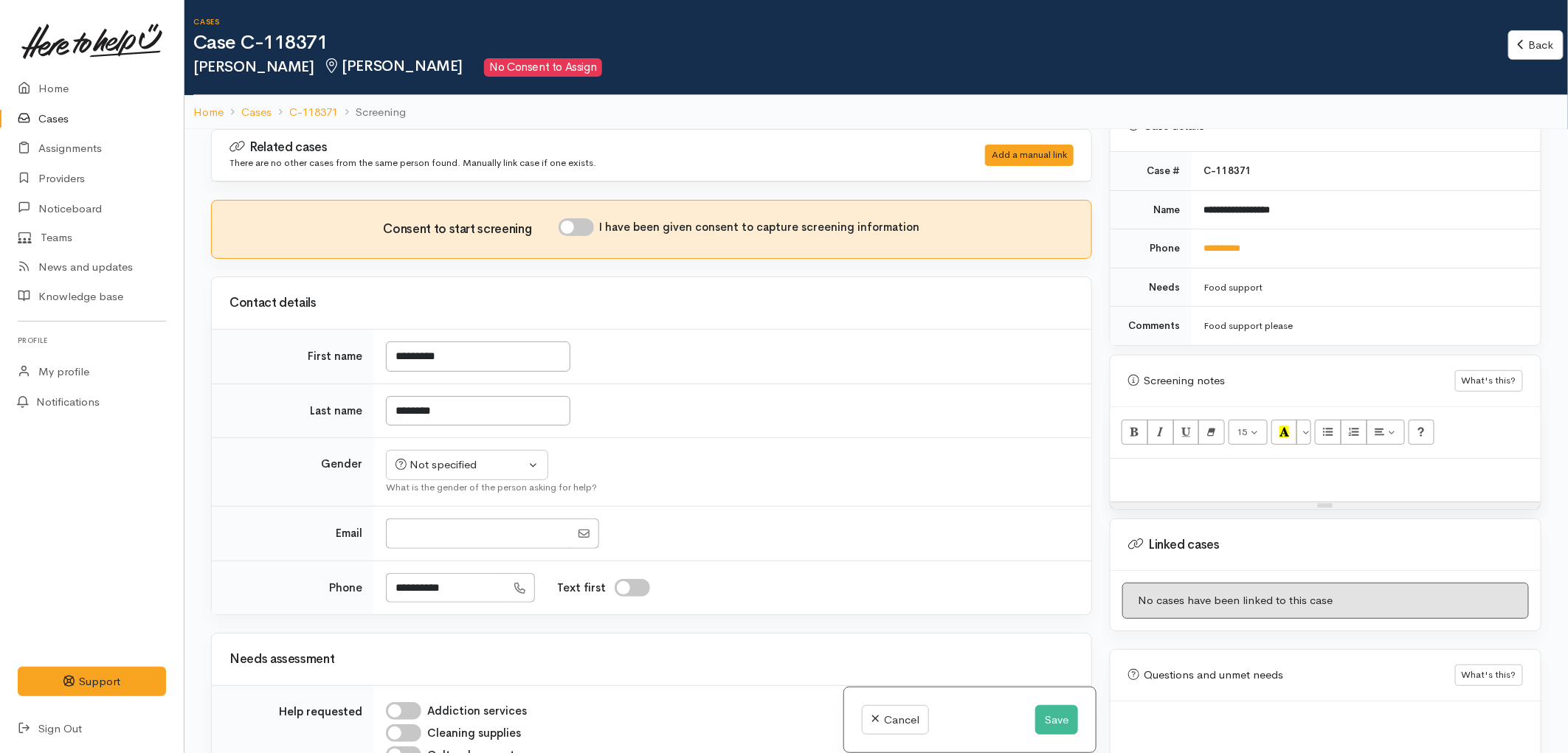
scroll to position [713, 0]
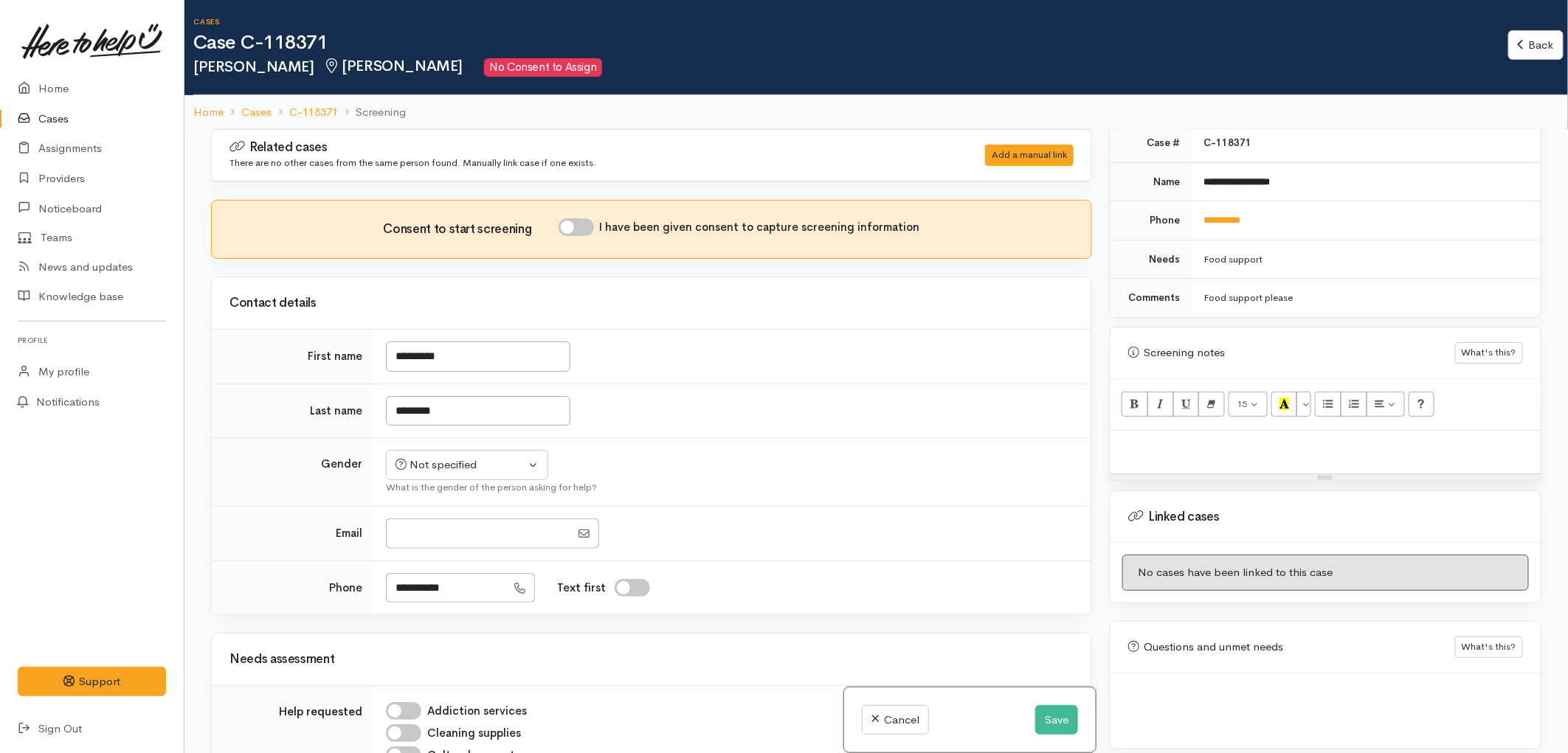
click at [1235, 431] on div at bounding box center [1325, 453] width 430 height 44
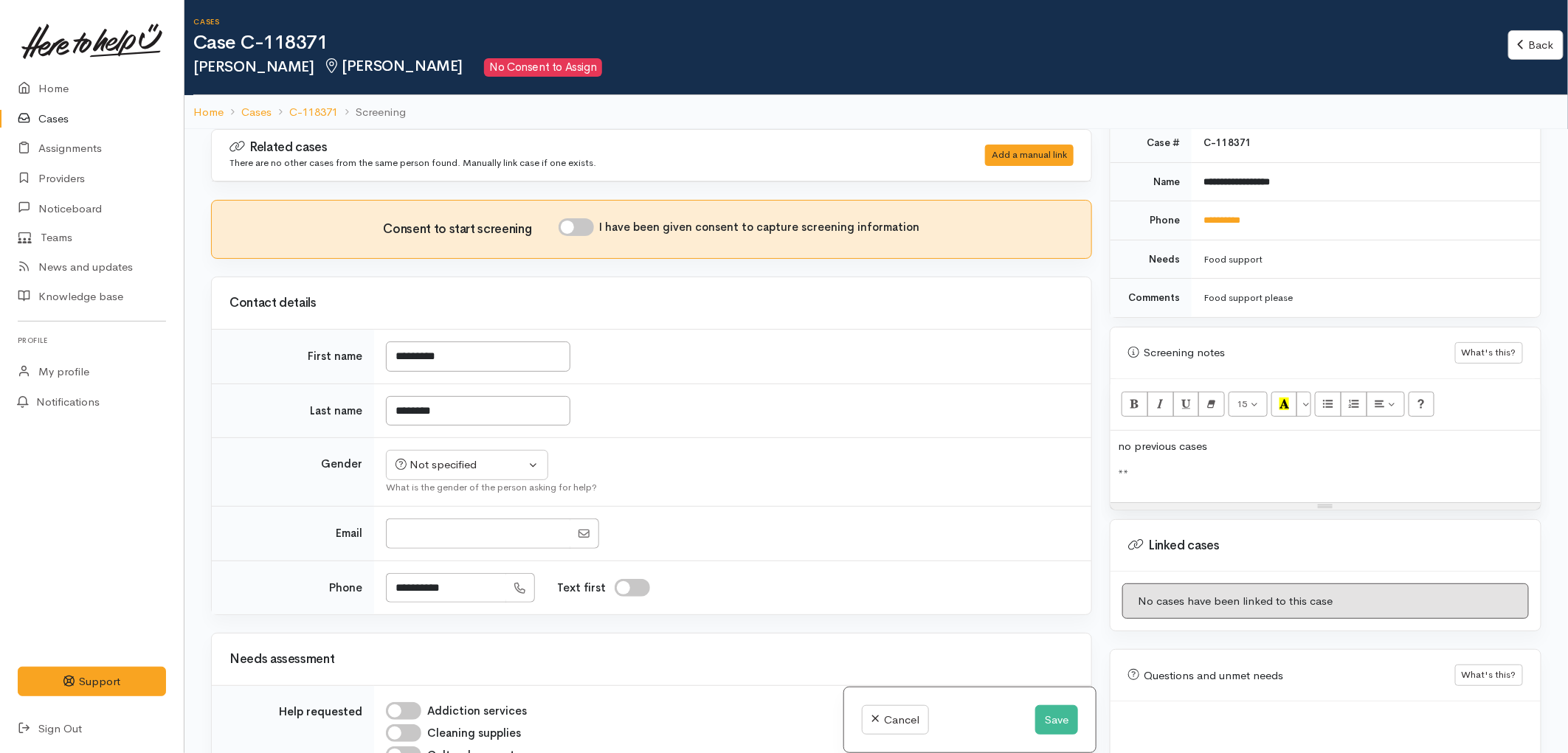
click at [1183, 469] on p "**" at bounding box center [1326, 475] width 416 height 17
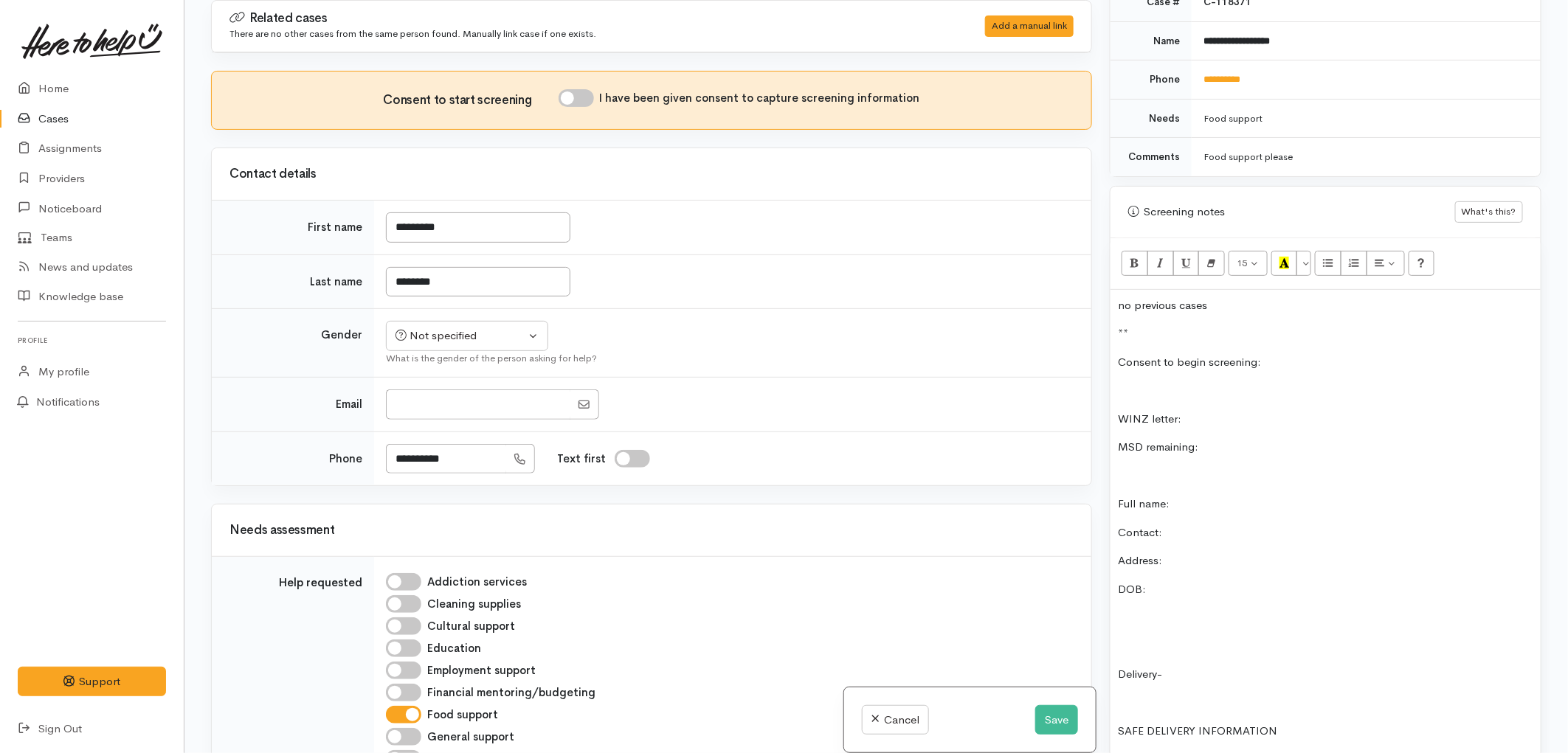
scroll to position [549, 0]
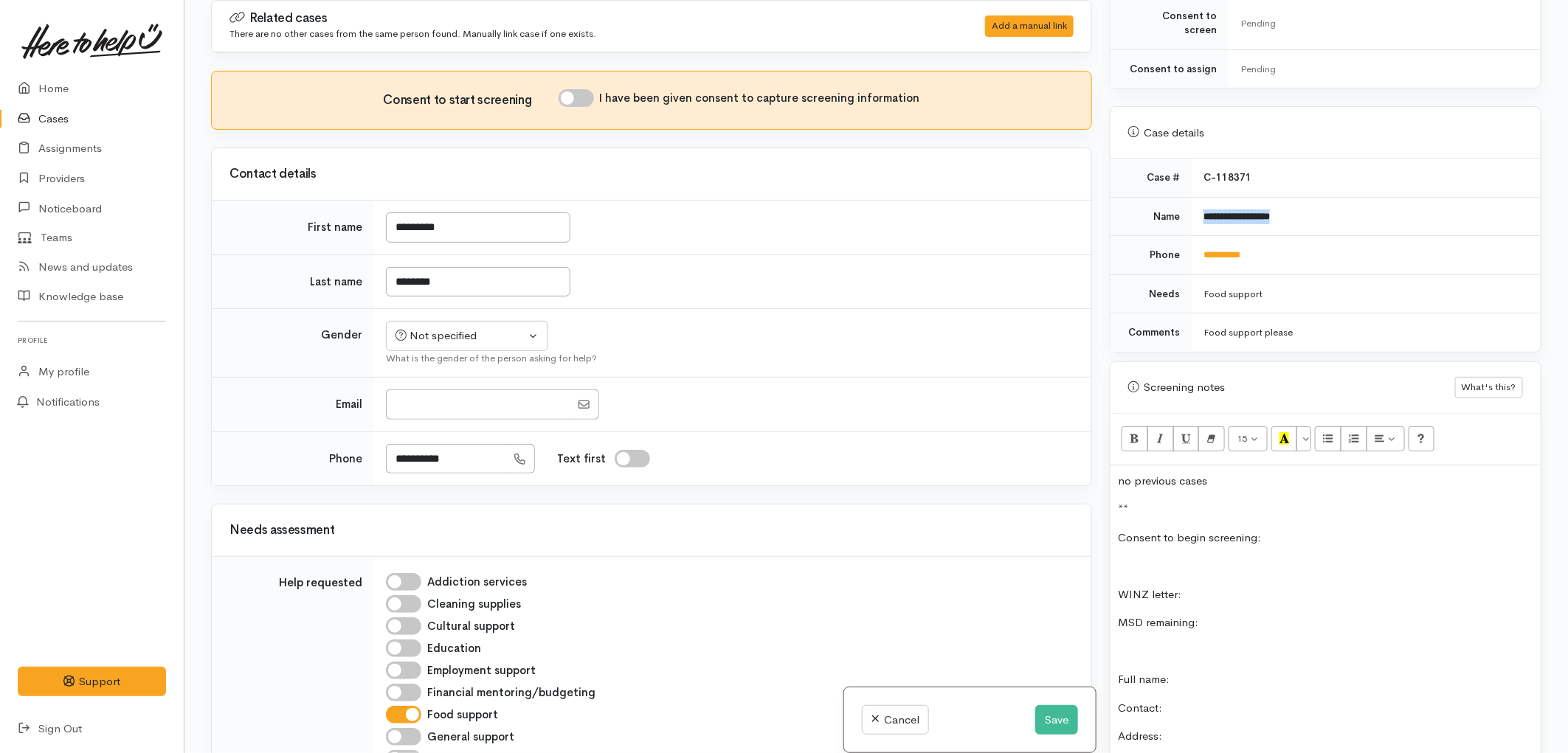
drag, startPoint x: 1288, startPoint y: 204, endPoint x: 1199, endPoint y: 197, distance: 89.3
click at [1199, 197] on td "**********" at bounding box center [1366, 216] width 349 height 39
copy b "**********"
click at [1179, 671] on p "Full name:" at bounding box center [1326, 680] width 416 height 17
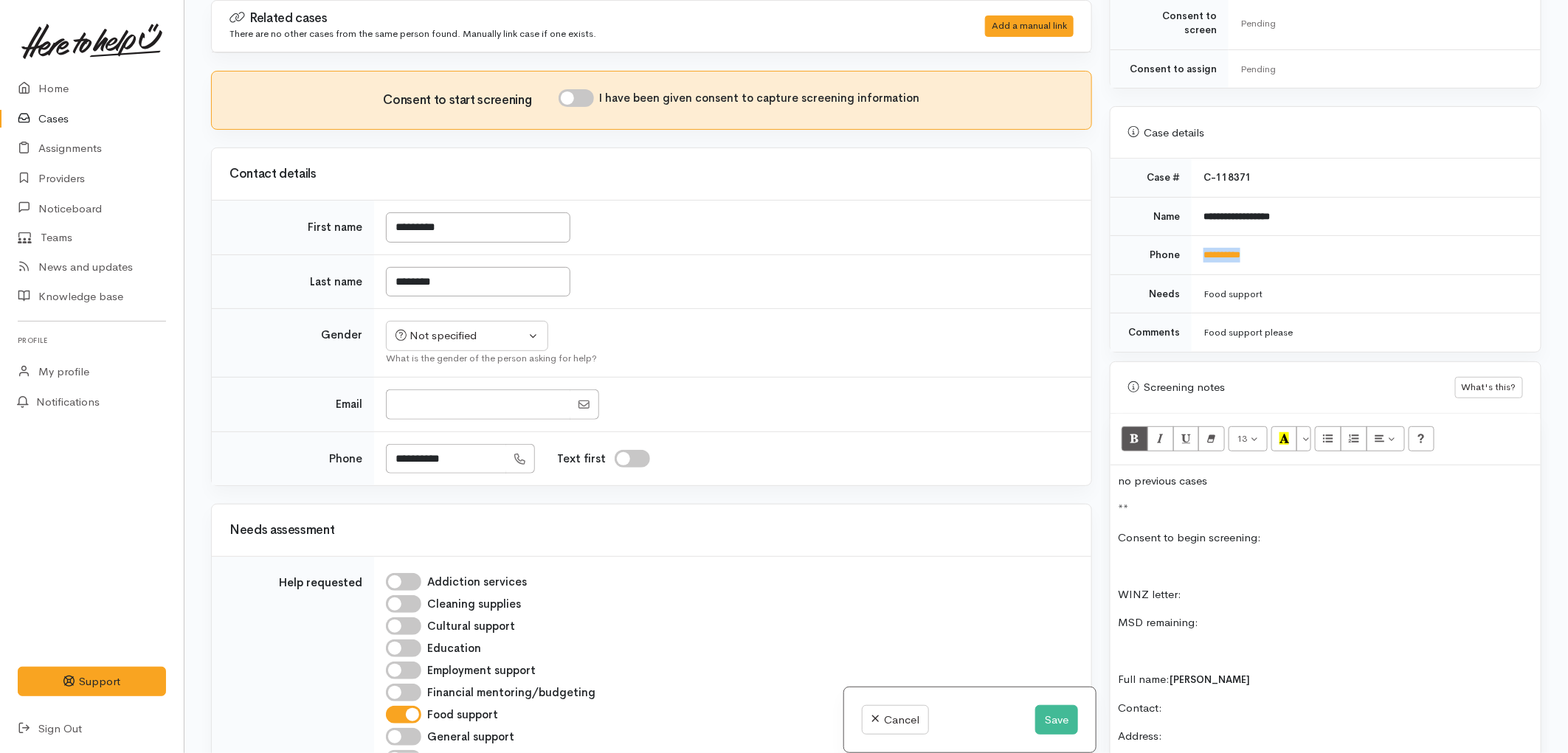
drag, startPoint x: 1270, startPoint y: 244, endPoint x: 1197, endPoint y: 240, distance: 73.1
click at [1197, 240] on td "**********" at bounding box center [1366, 255] width 349 height 39
copy link "**********"
click at [1199, 701] on p "Contact:" at bounding box center [1326, 709] width 416 height 17
click at [1267, 586] on p "WINZ letter:" at bounding box center [1326, 595] width 416 height 17
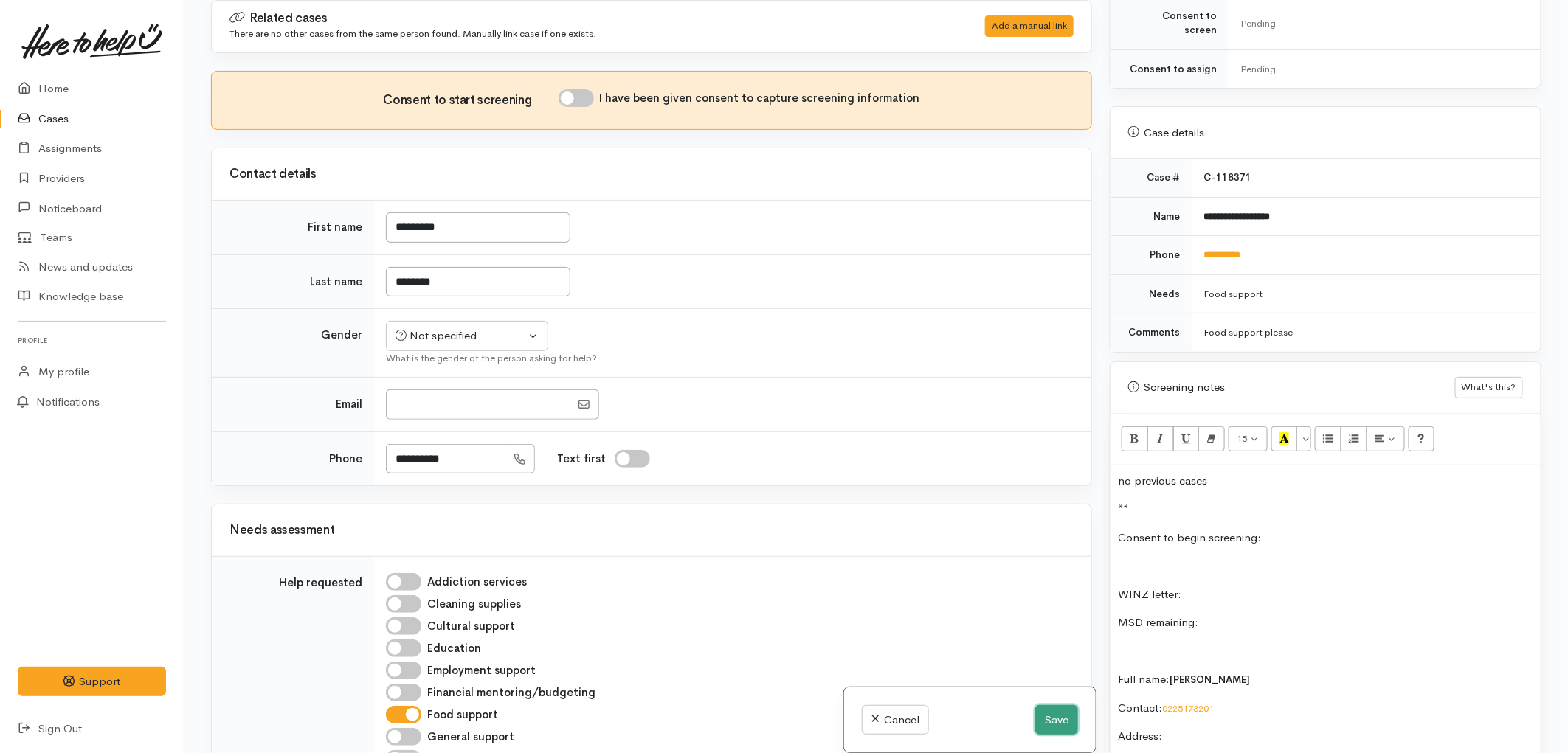
click at [1056, 725] on button "Save" at bounding box center [1056, 721] width 43 height 31
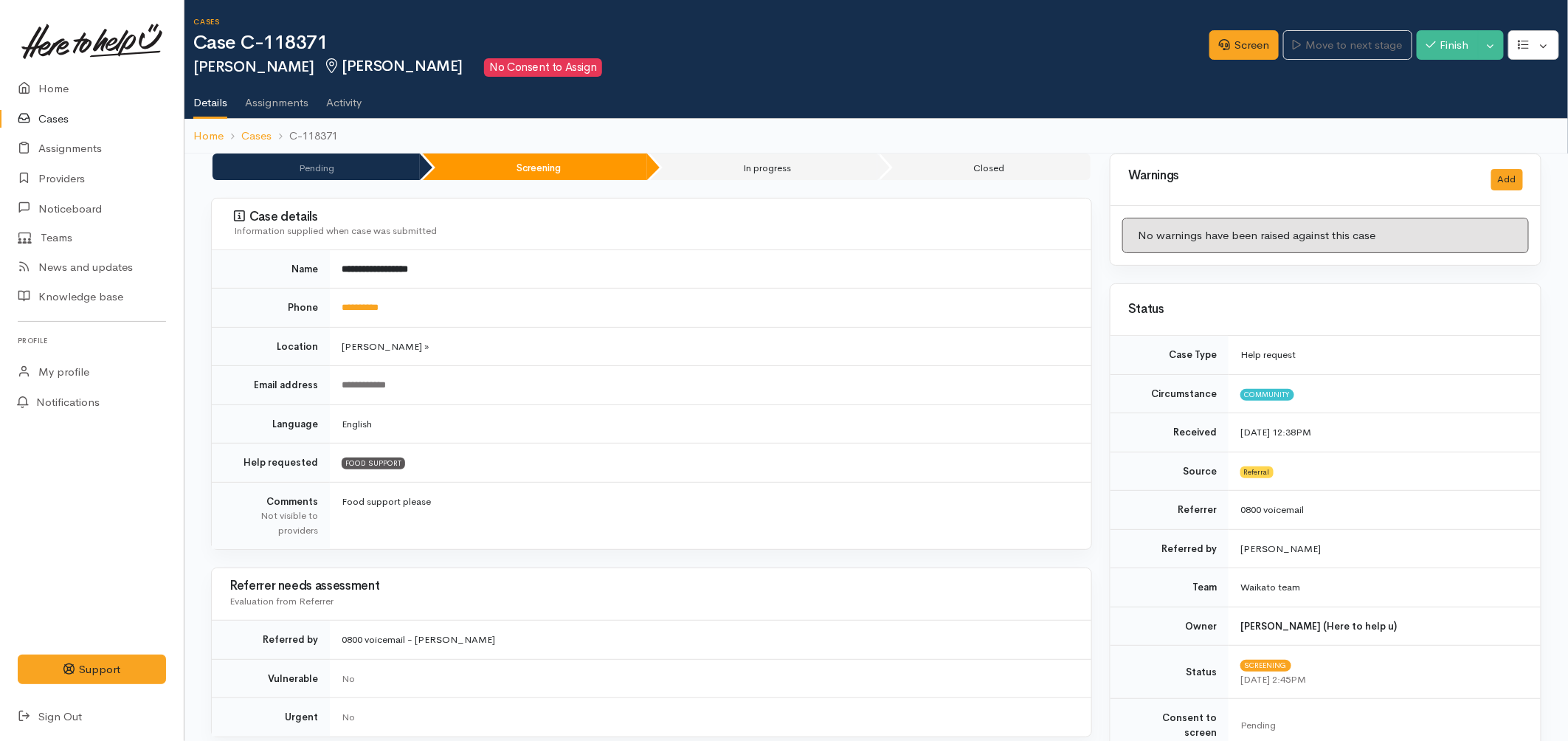
click at [76, 121] on link "Cases" at bounding box center [92, 119] width 184 height 31
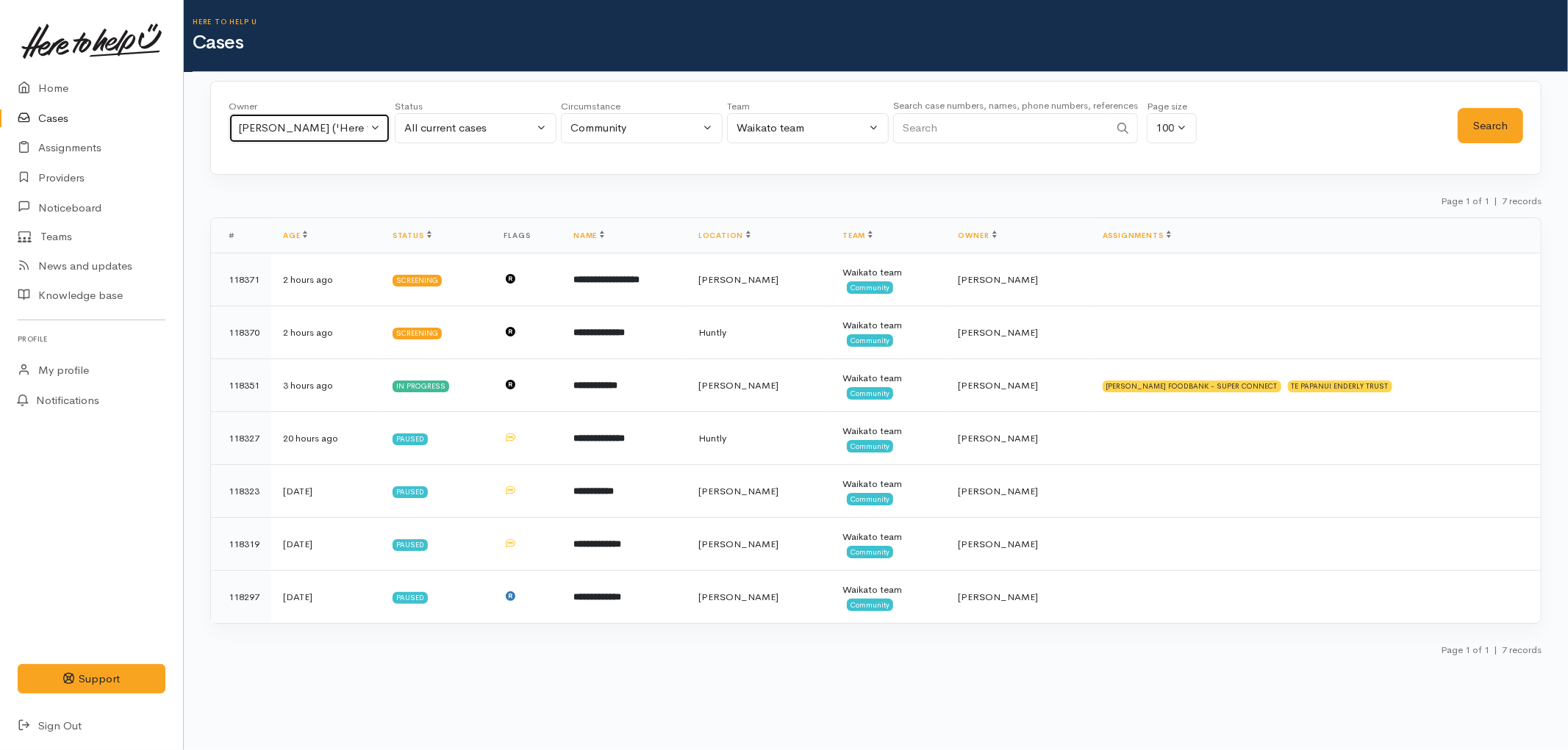
click at [349, 126] on div "[PERSON_NAME] ('Here to help u')" at bounding box center [303, 128] width 129 height 17
type input "[PERSON_NAME]"
click at [375, 245] on span "[PERSON_NAME] ('Here to help u')" at bounding box center [345, 247] width 180 height 17
select select "2314"
click at [1490, 118] on button "Search" at bounding box center [1490, 126] width 66 height 36
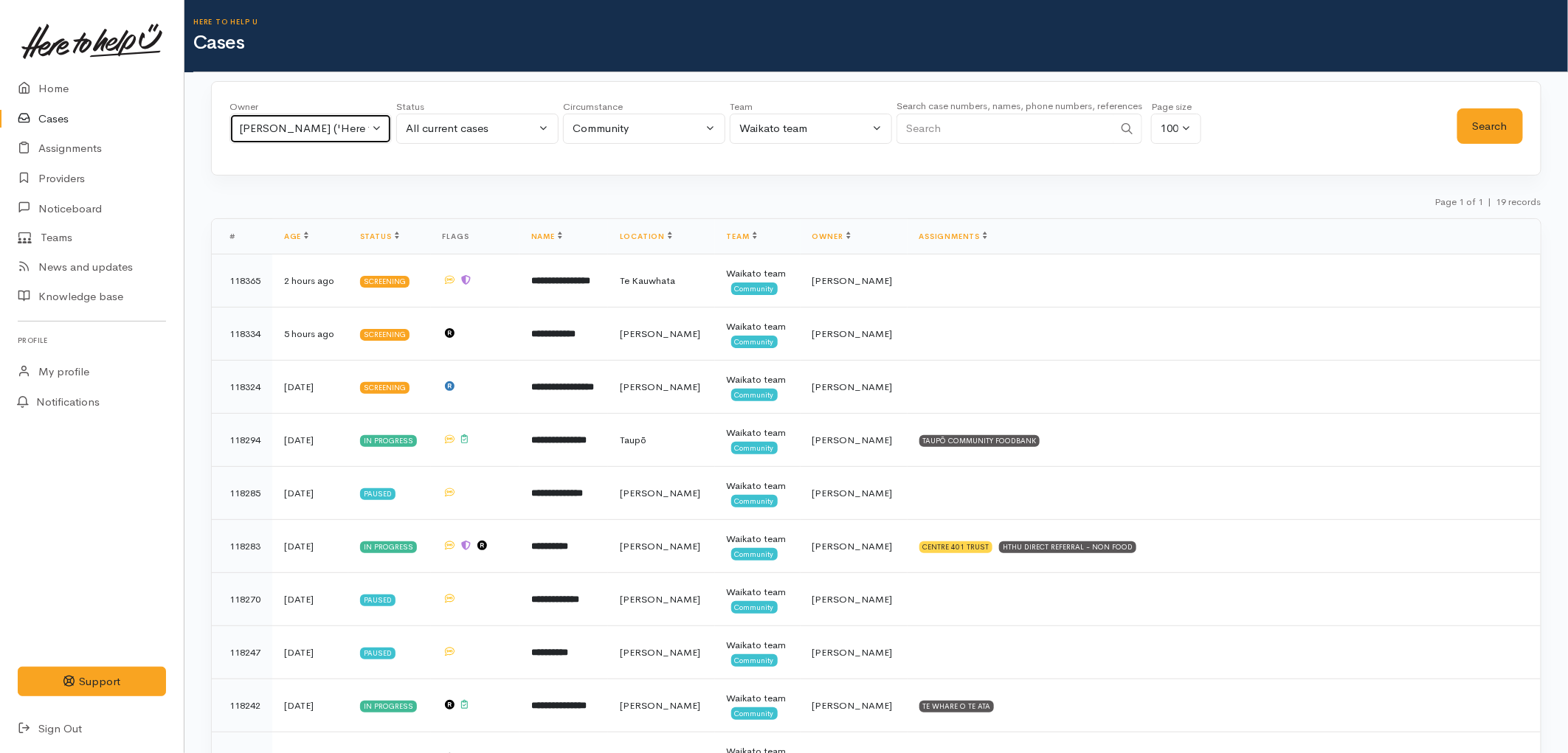
click at [295, 130] on div "[PERSON_NAME] ('Here to help u')" at bounding box center [304, 129] width 130 height 17
type input "pri"
click at [341, 227] on span "[PERSON_NAME] ('Here to help u')" at bounding box center [346, 225] width 181 height 17
select select "2109"
click at [1470, 136] on button "Search" at bounding box center [1490, 127] width 66 height 36
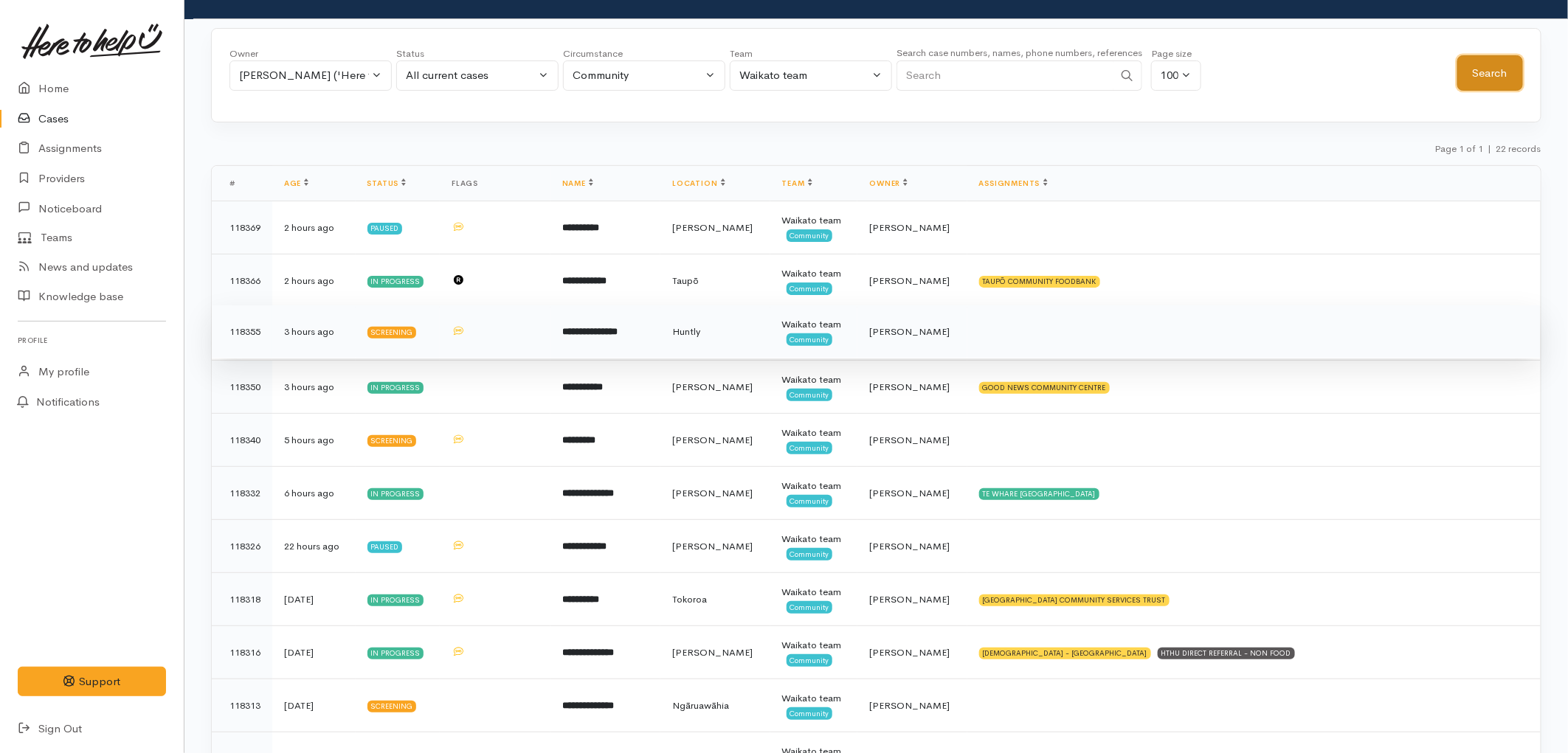
scroll to position [82, 0]
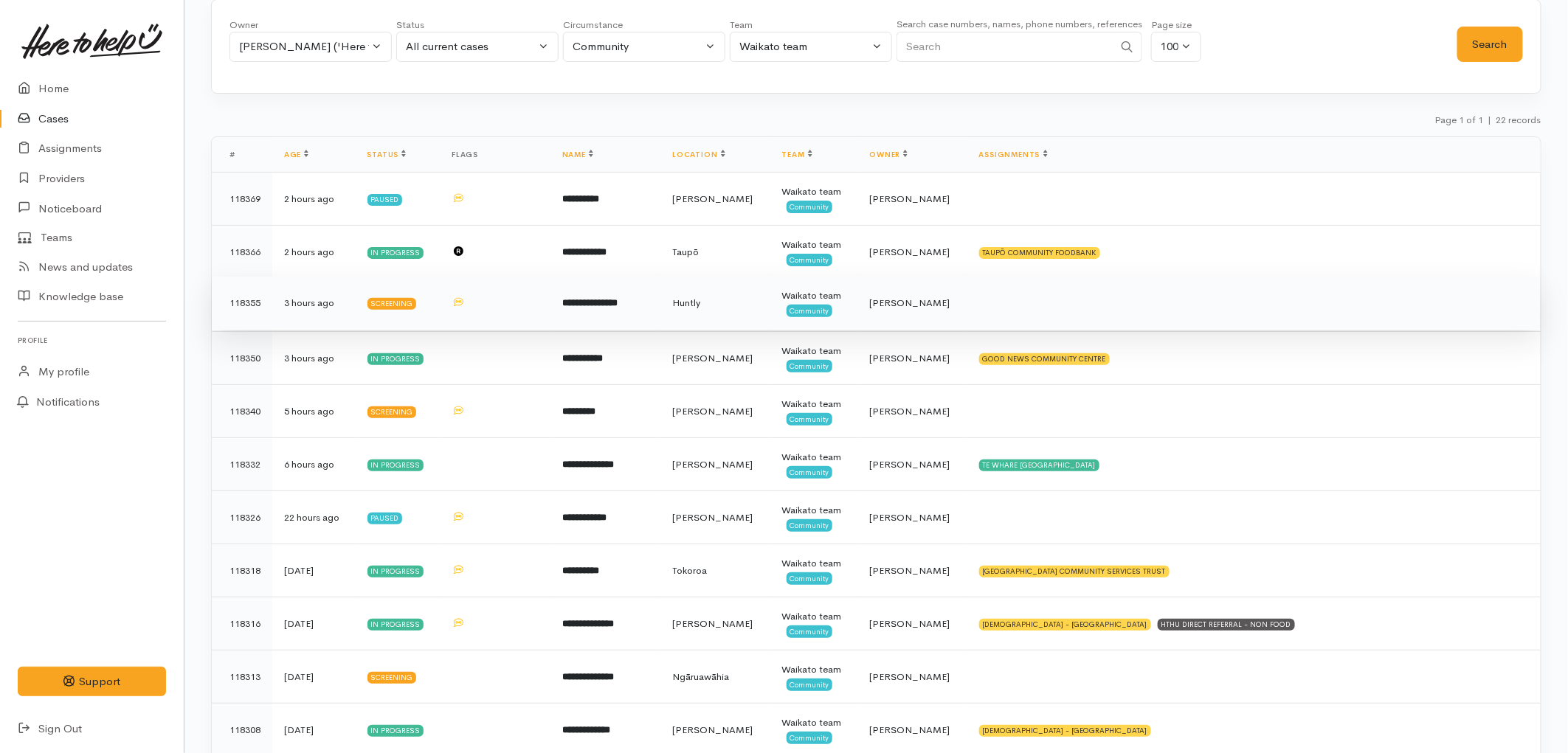
click at [701, 300] on span "Huntly" at bounding box center [685, 302] width 28 height 12
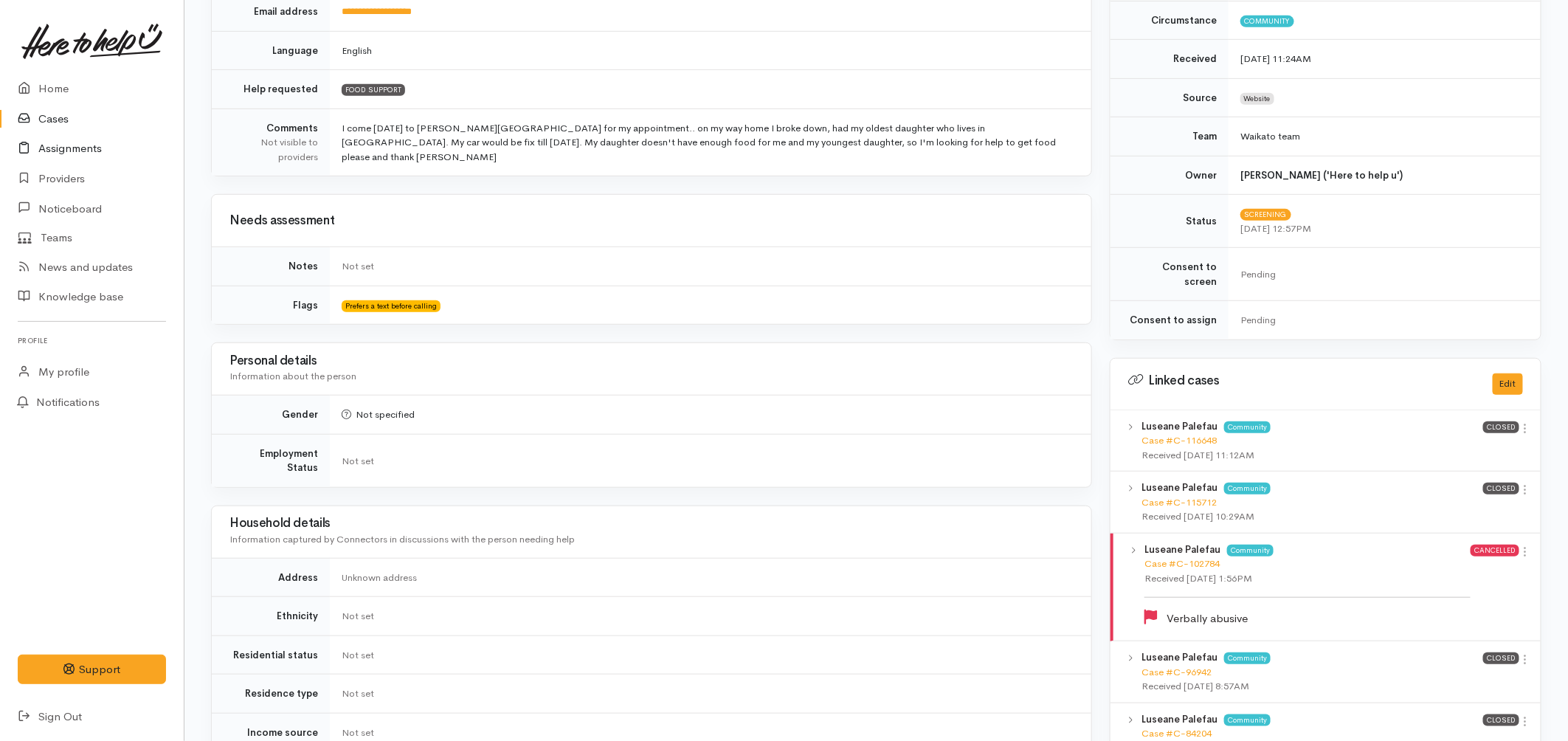
scroll to position [145, 0]
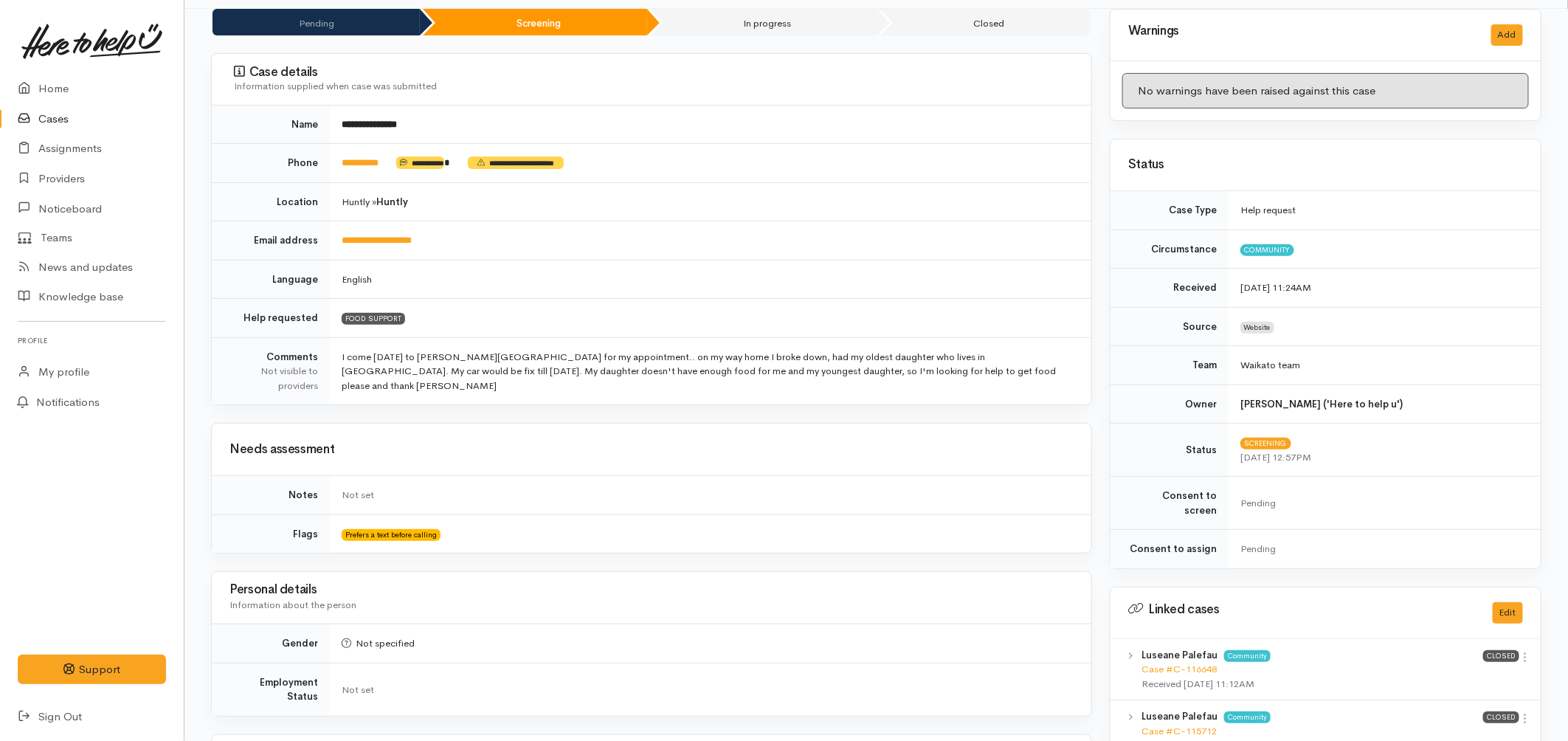
click at [56, 116] on link "Cases" at bounding box center [92, 119] width 184 height 31
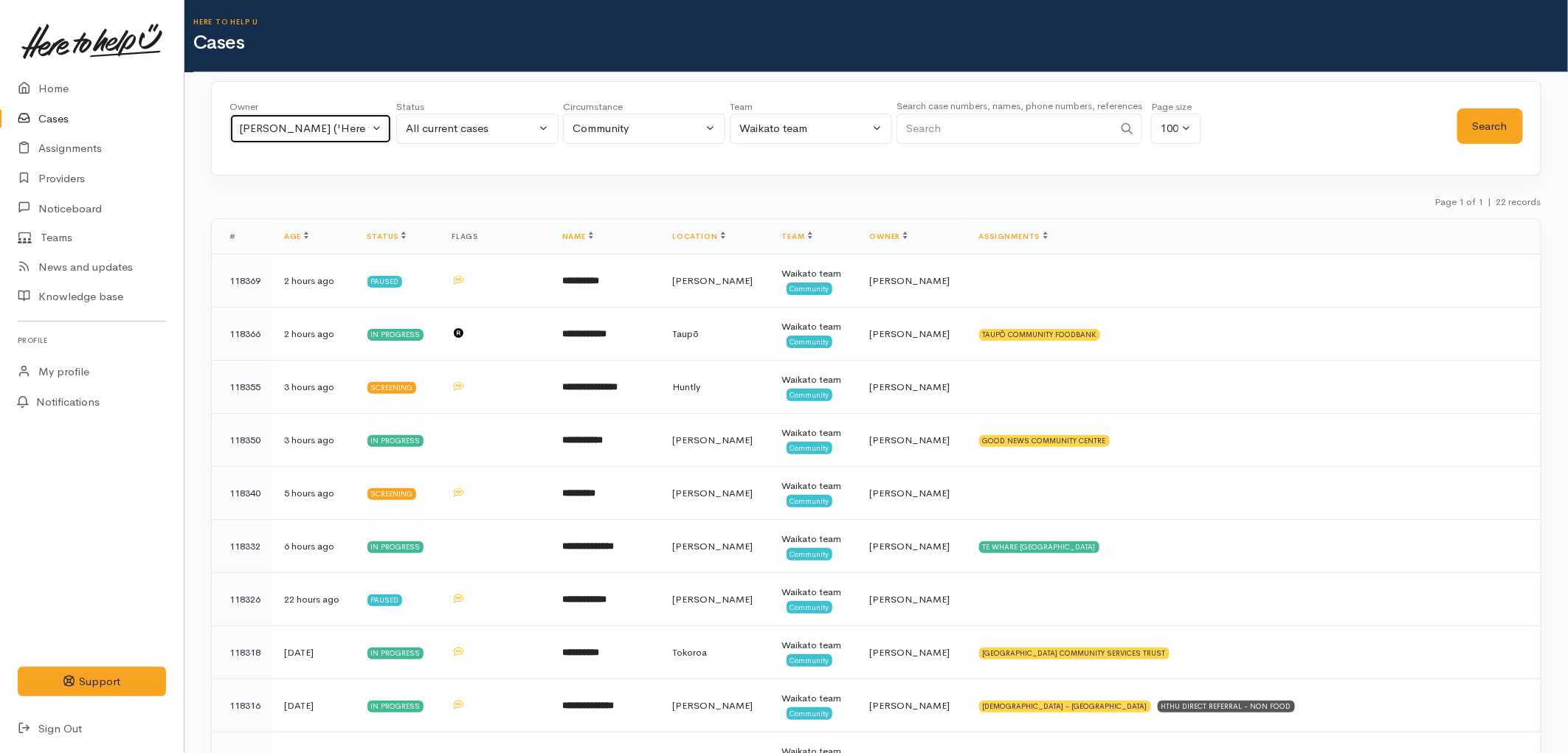
click at [358, 126] on div "[PERSON_NAME] ('Here to help u')" at bounding box center [304, 129] width 130 height 17
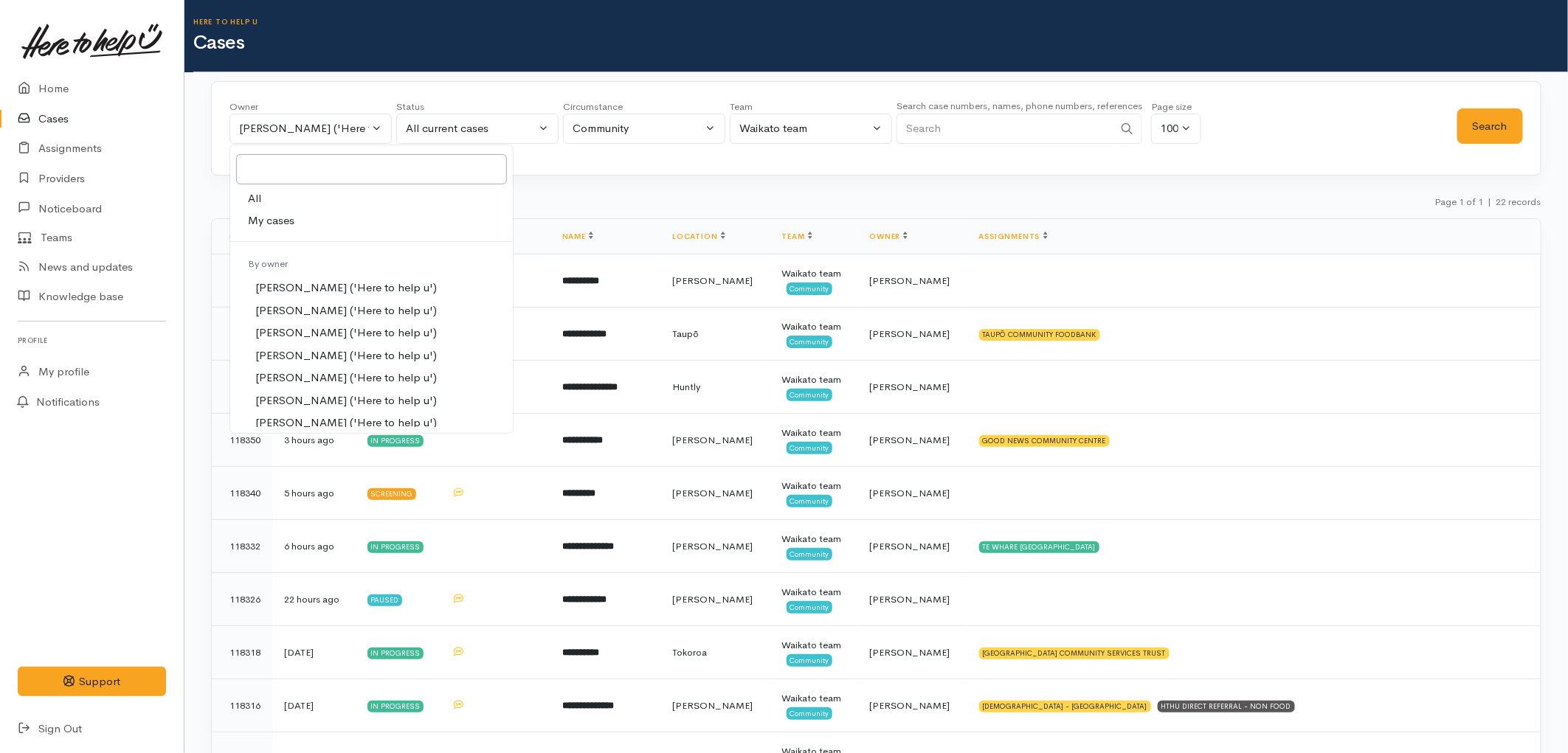
click at [310, 218] on link "My cases" at bounding box center [371, 221] width 282 height 23
select select "1648"
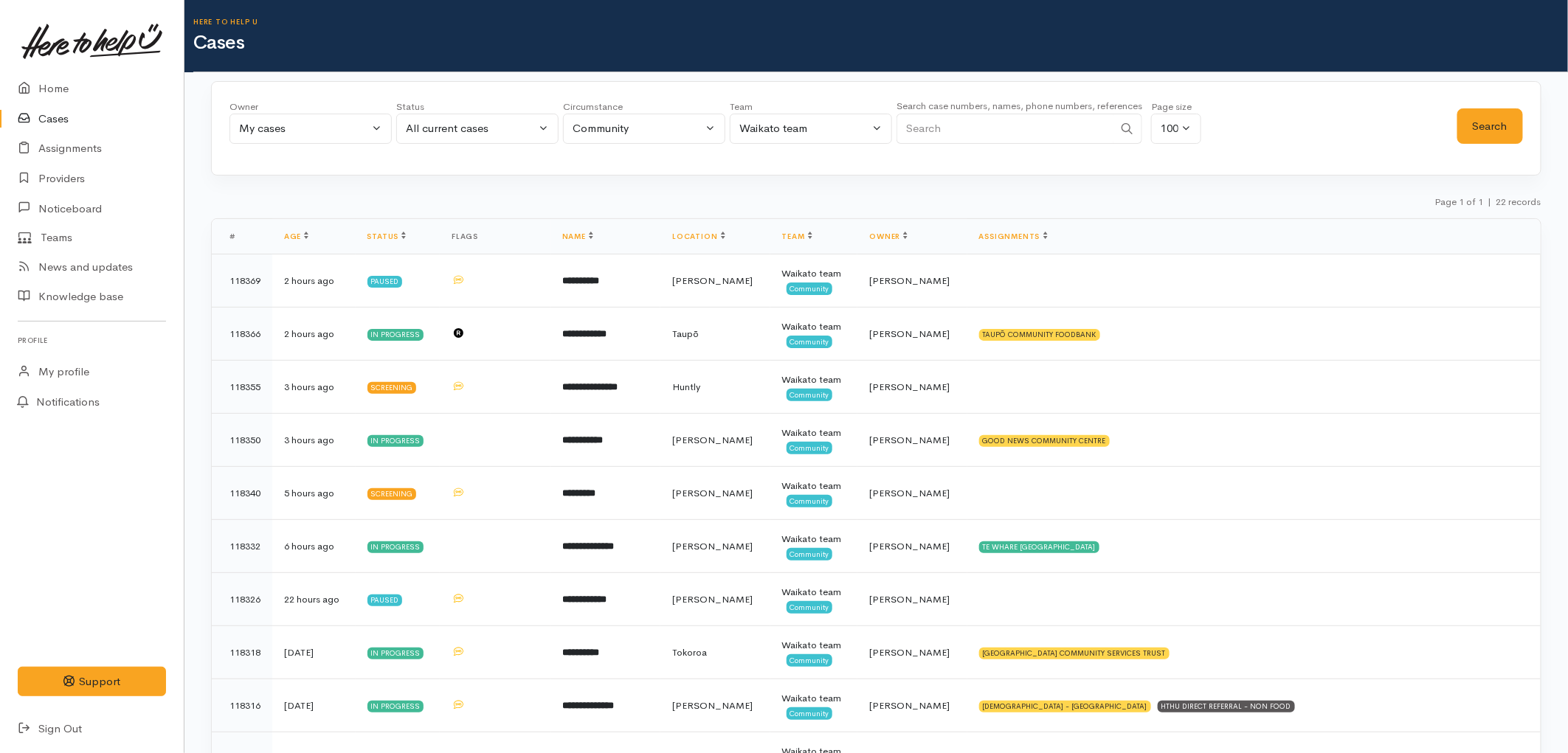
click at [1456, 130] on div "Owner All My cases Aandrea Murray ('Here to help u') Akash Prakash ('Here to he…" at bounding box center [844, 126] width 1228 height 53
click at [1502, 131] on button "Search" at bounding box center [1490, 127] width 66 height 36
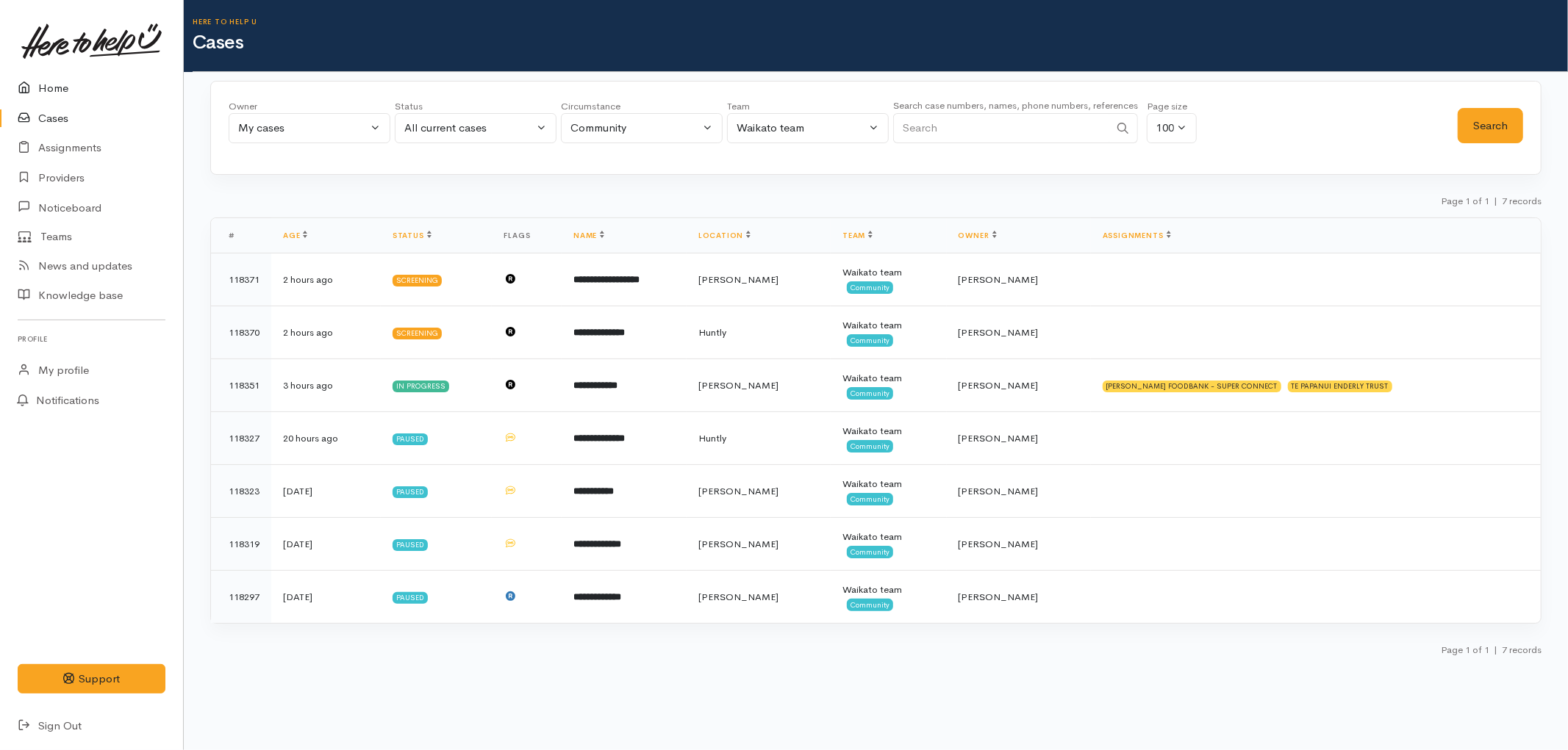
click at [64, 85] on link "Home" at bounding box center [91, 88] width 183 height 30
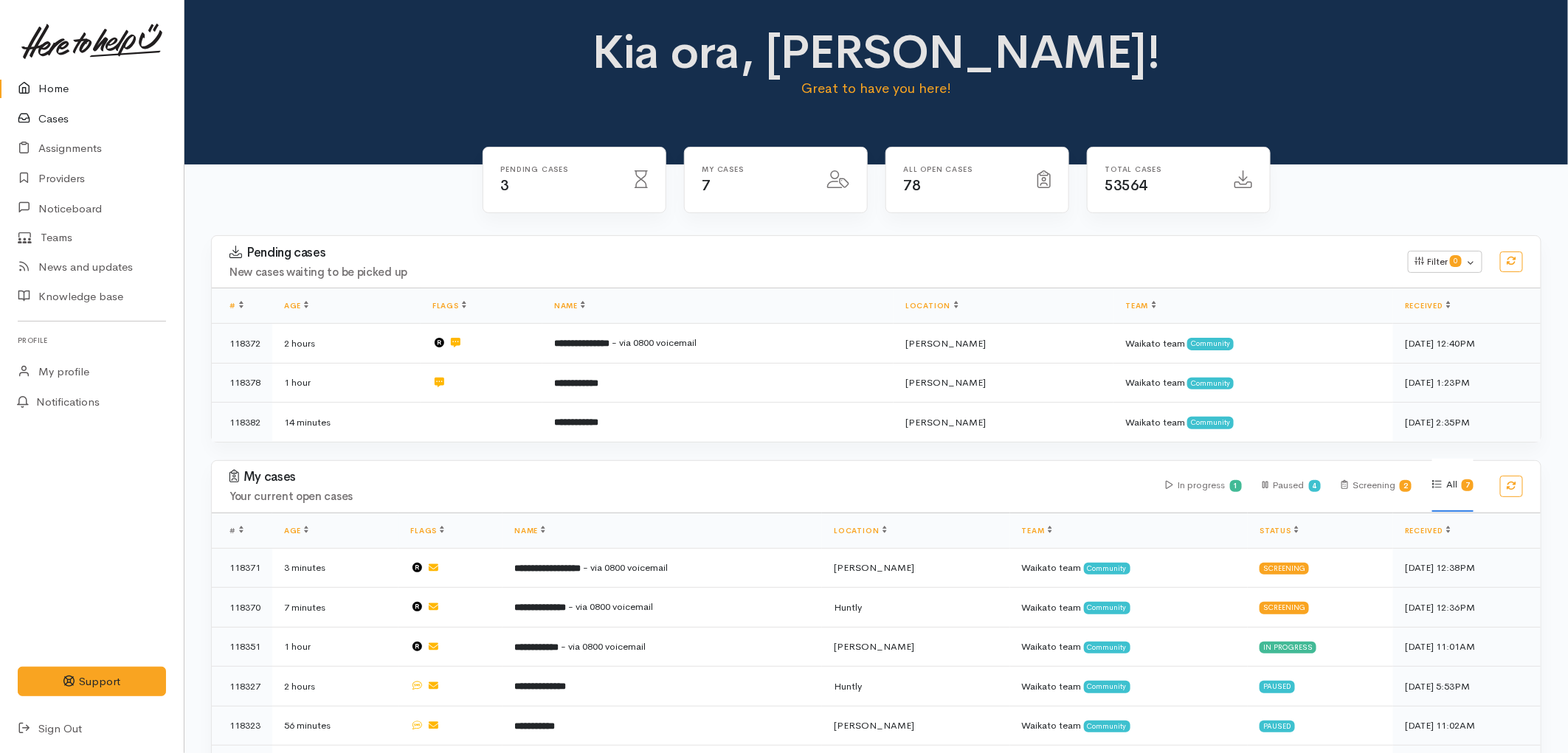
click at [60, 123] on link "Cases" at bounding box center [92, 119] width 184 height 31
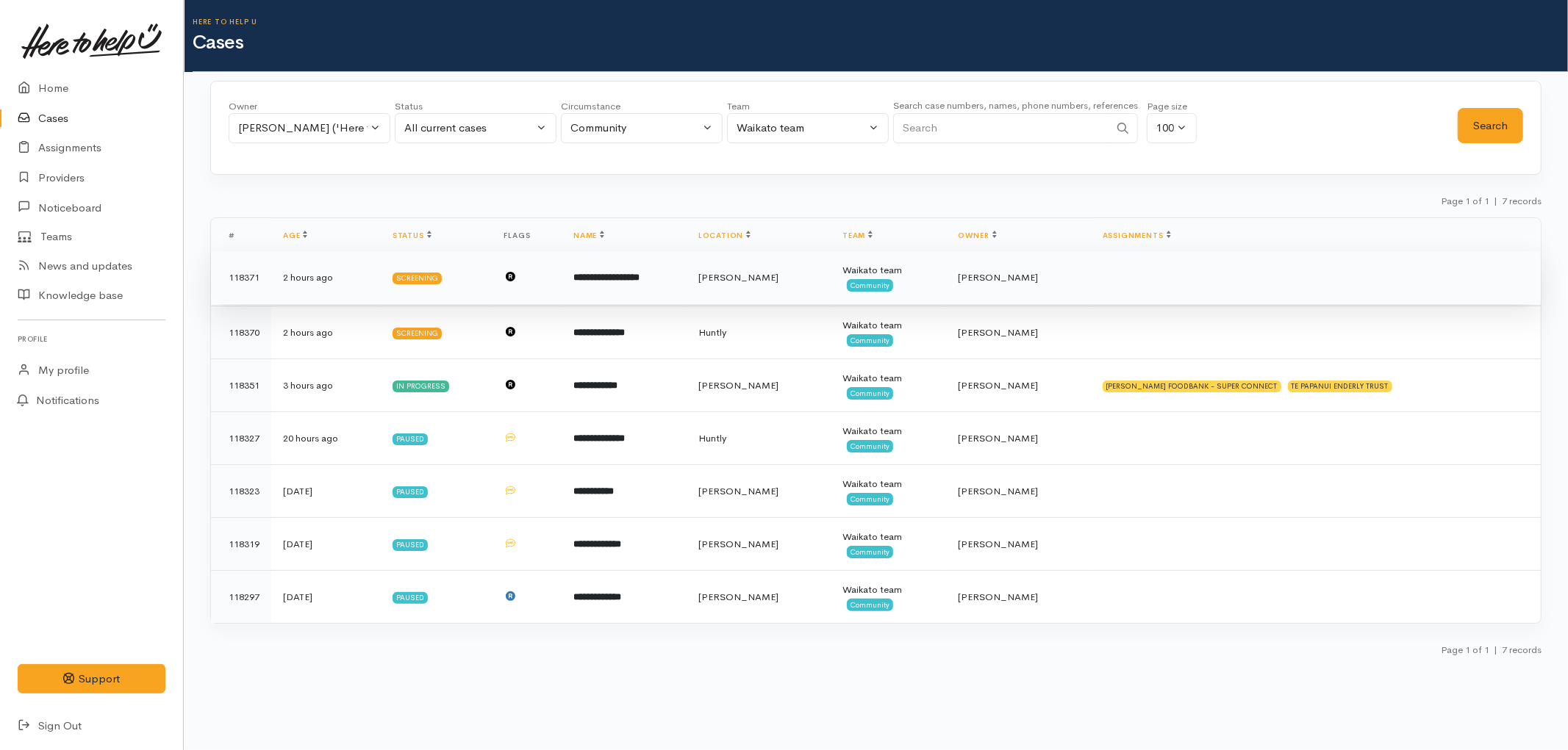
click at [612, 291] on td "**********" at bounding box center [624, 278] width 125 height 53
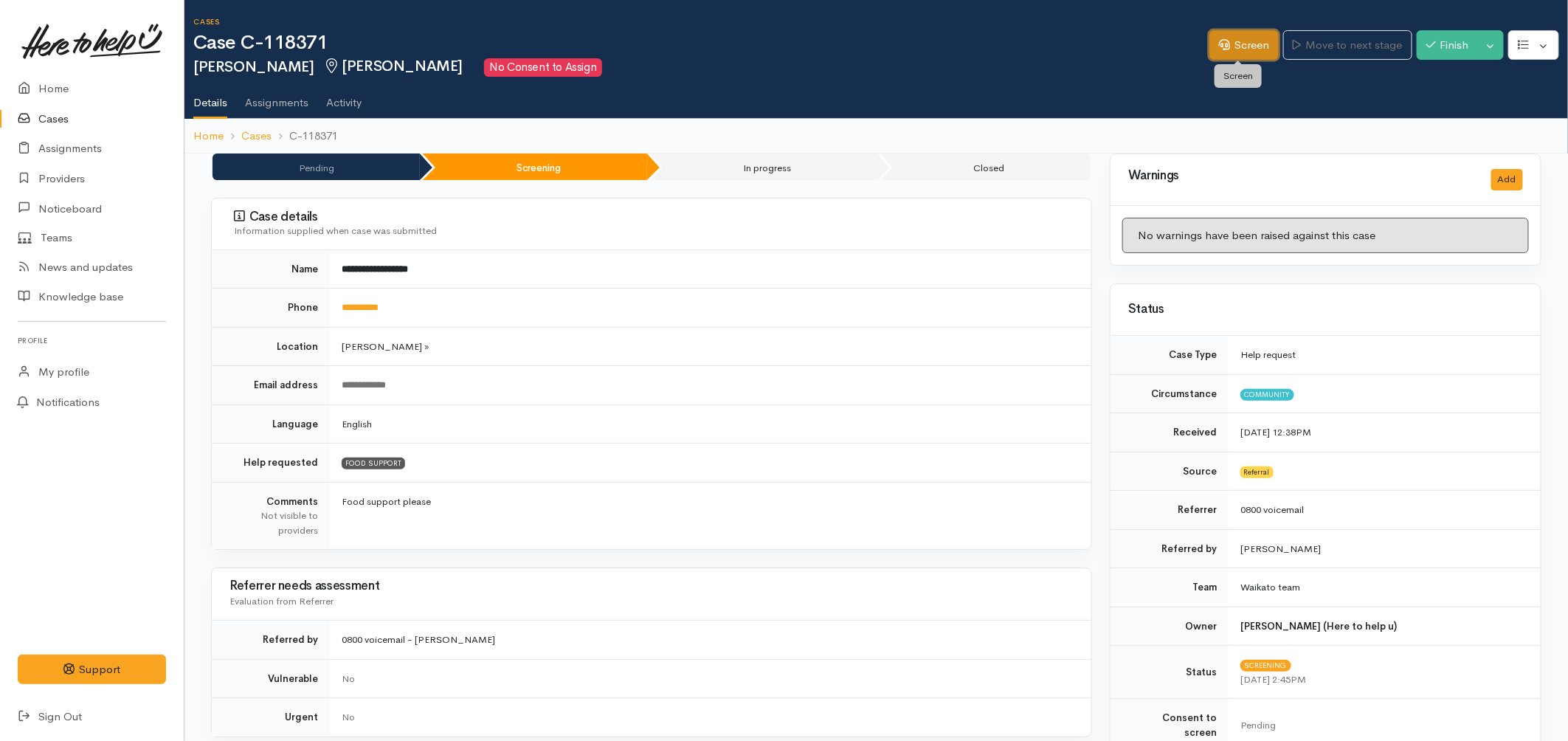
click at [1241, 57] on link "Screen" at bounding box center [1244, 46] width 70 height 31
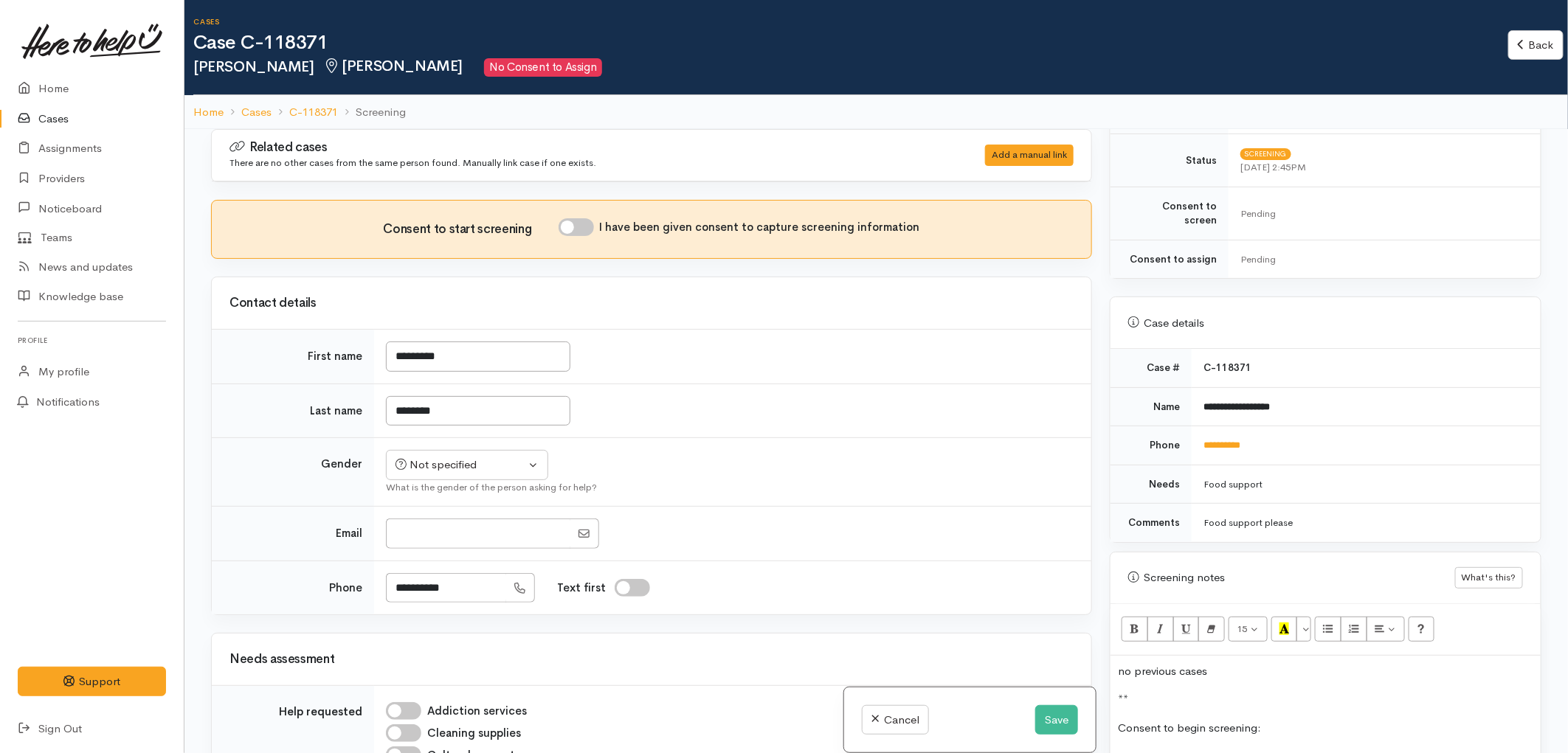
scroll to position [491, 0]
drag, startPoint x: 1279, startPoint y: 429, endPoint x: 1201, endPoint y: 431, distance: 78.0
click at [1201, 431] on td "**********" at bounding box center [1366, 441] width 349 height 39
copy link "**********"
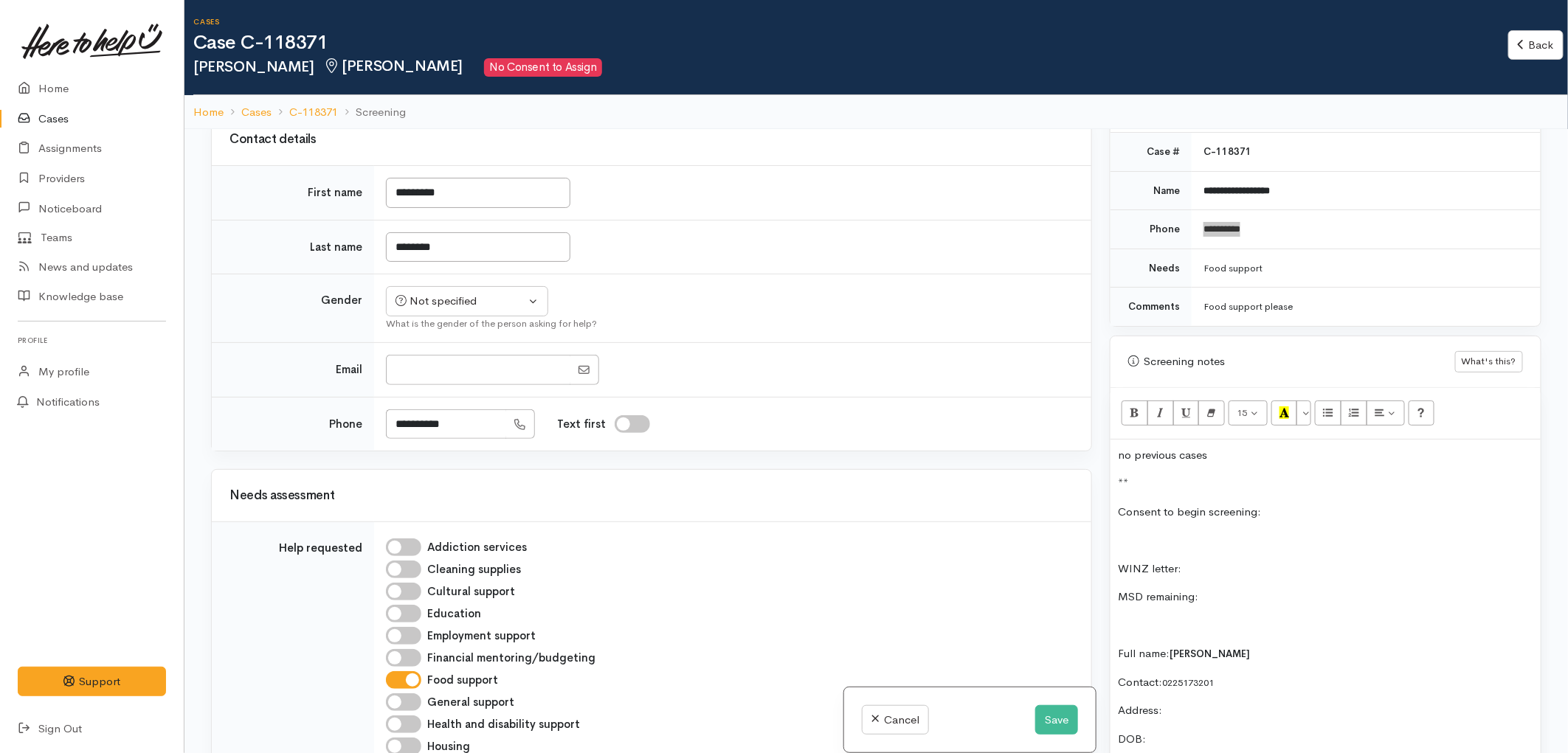
scroll to position [738, 0]
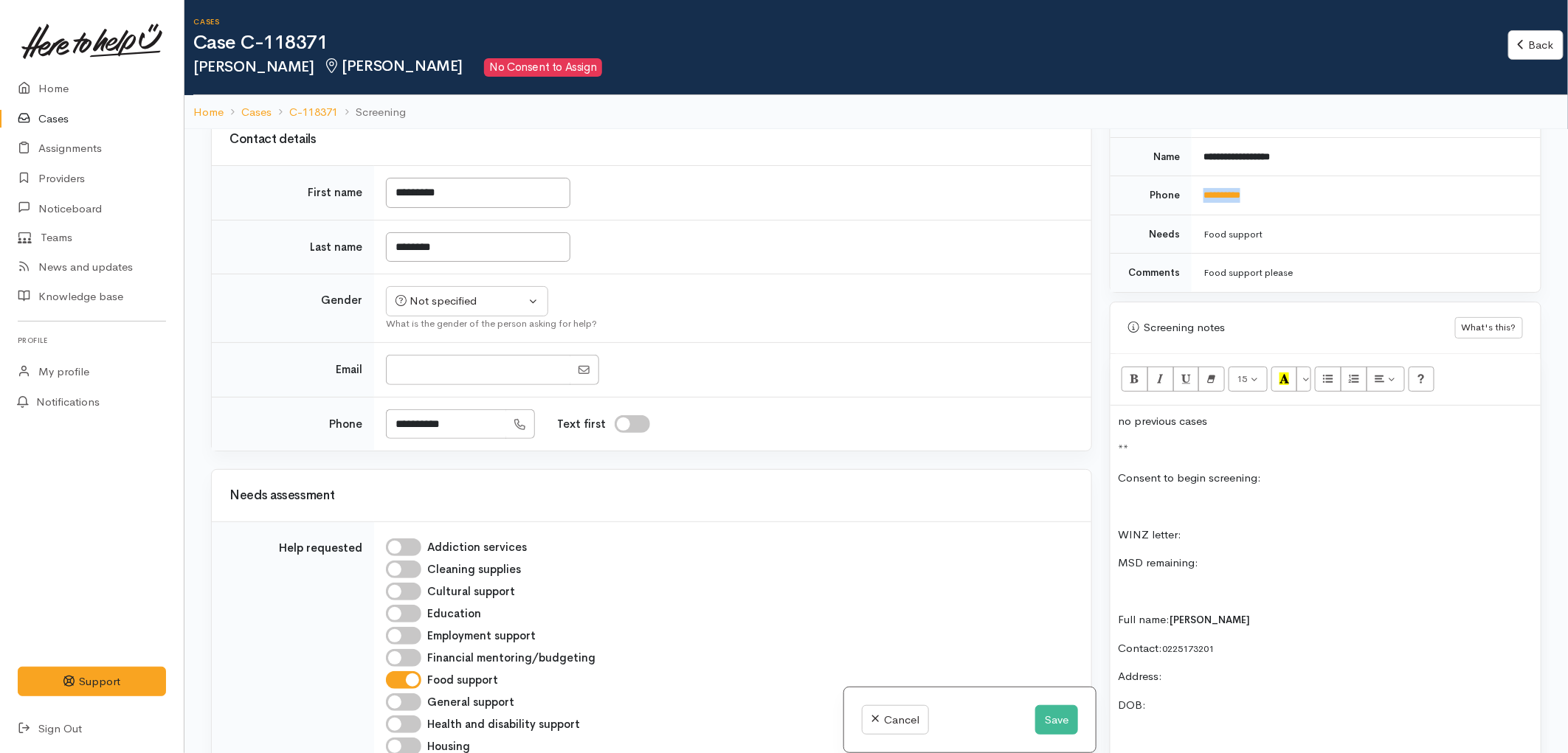
click at [1203, 443] on p "**" at bounding box center [1326, 450] width 416 height 17
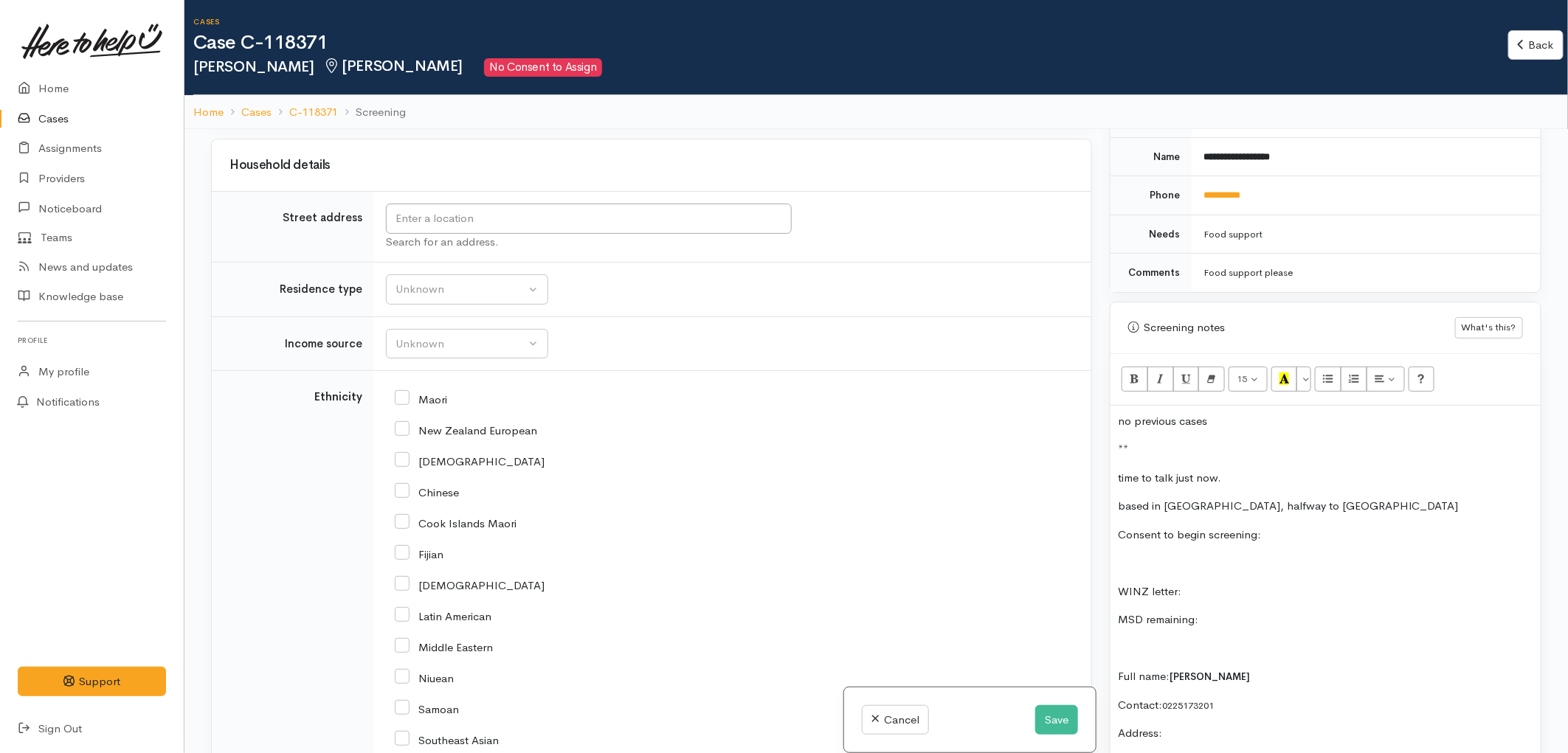
scroll to position [1393, 0]
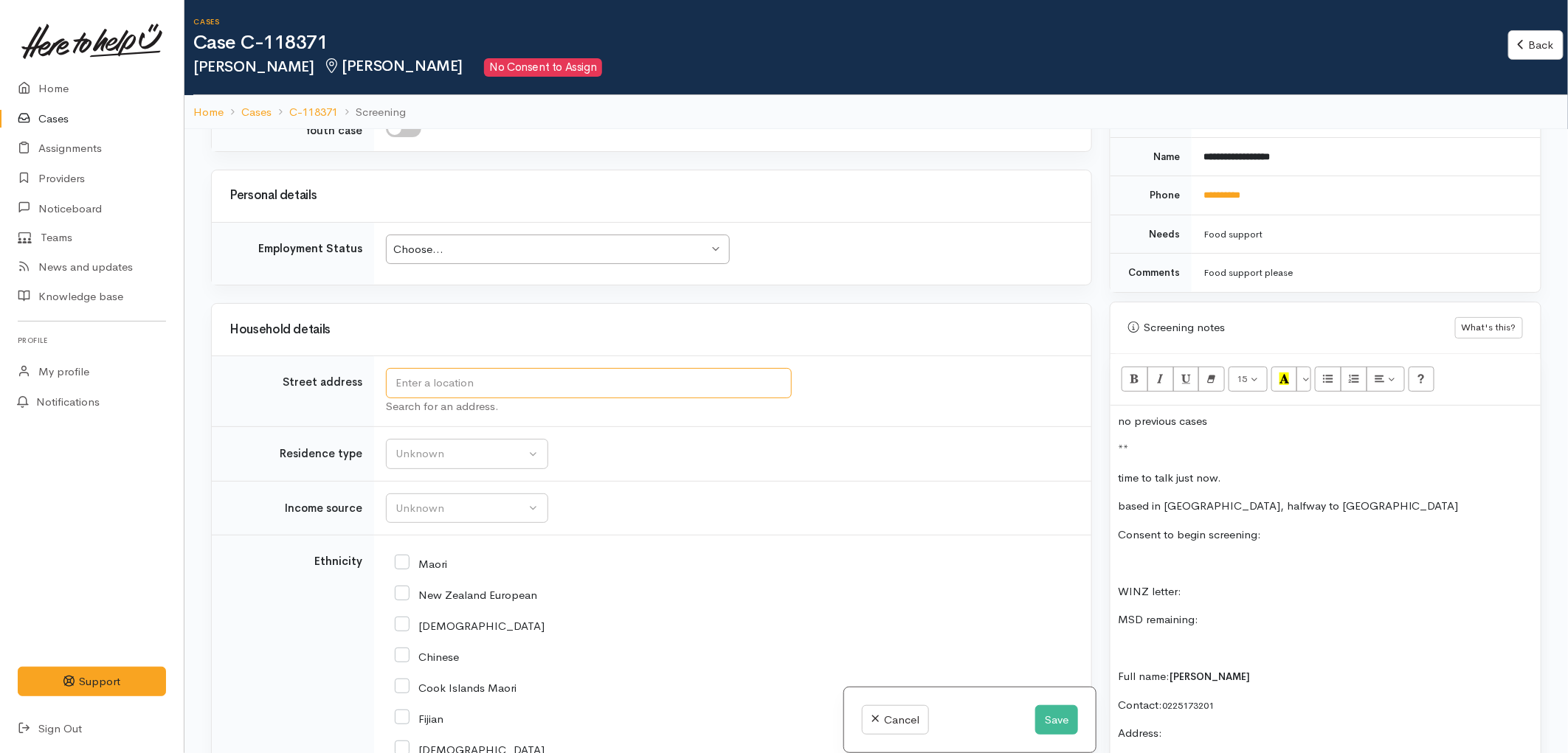
click at [471, 380] on input "text" at bounding box center [589, 383] width 406 height 31
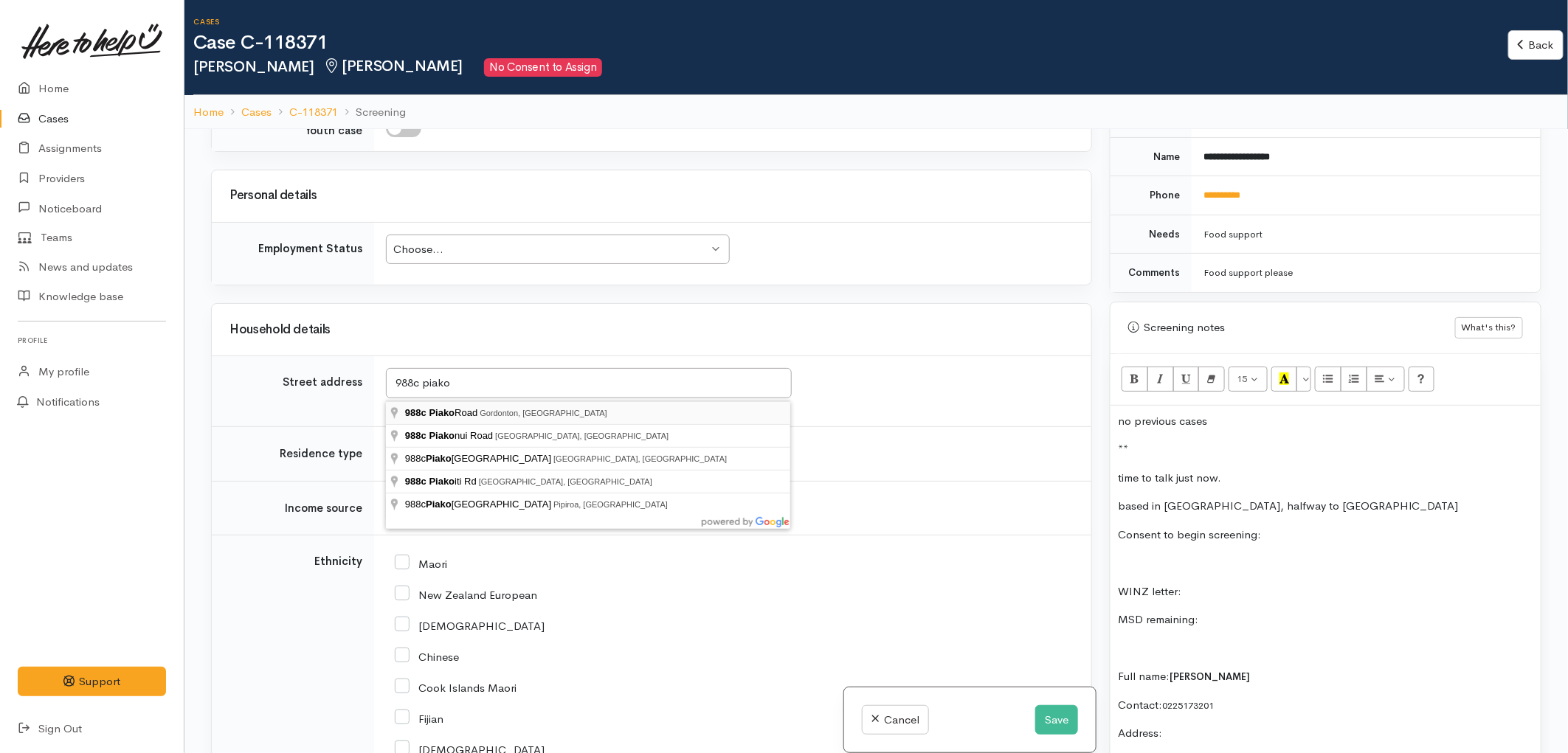
type input "988c Piako Road, Gordonton, New Zealand"
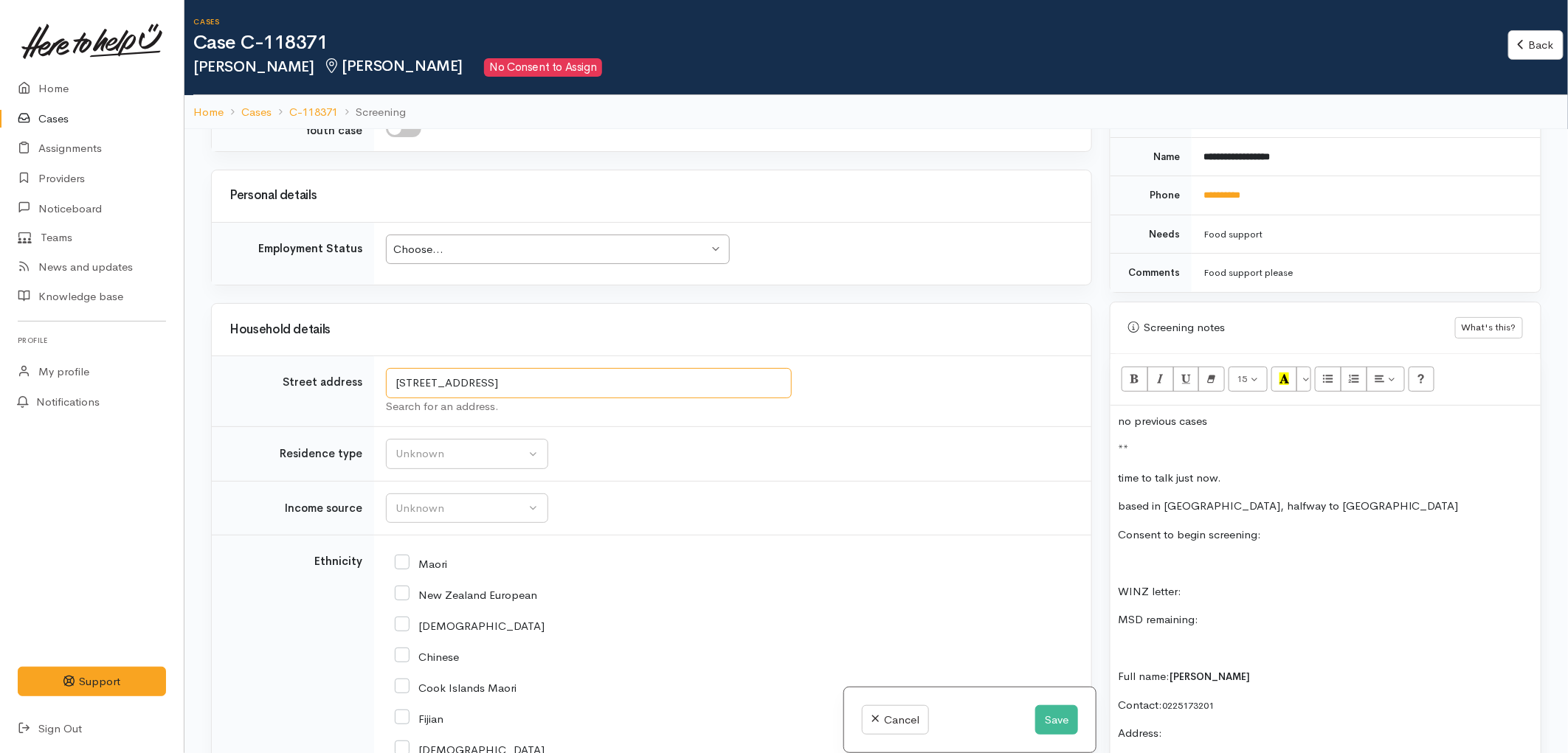
click at [628, 386] on input "988c Piako Road, Gordonton, New Zealand" at bounding box center [589, 383] width 406 height 31
click at [1055, 709] on button "Save" at bounding box center [1056, 721] width 43 height 31
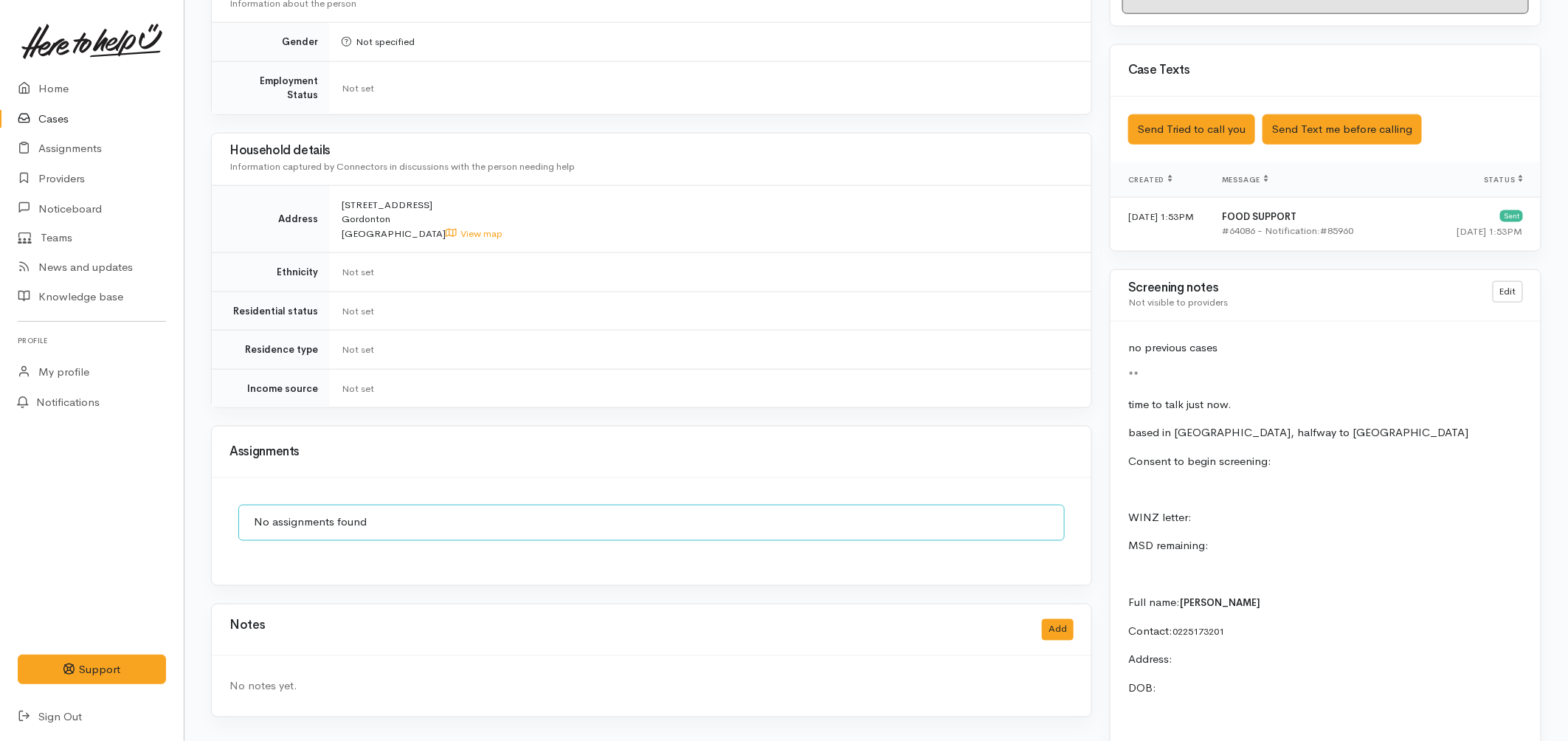
scroll to position [902, 0]
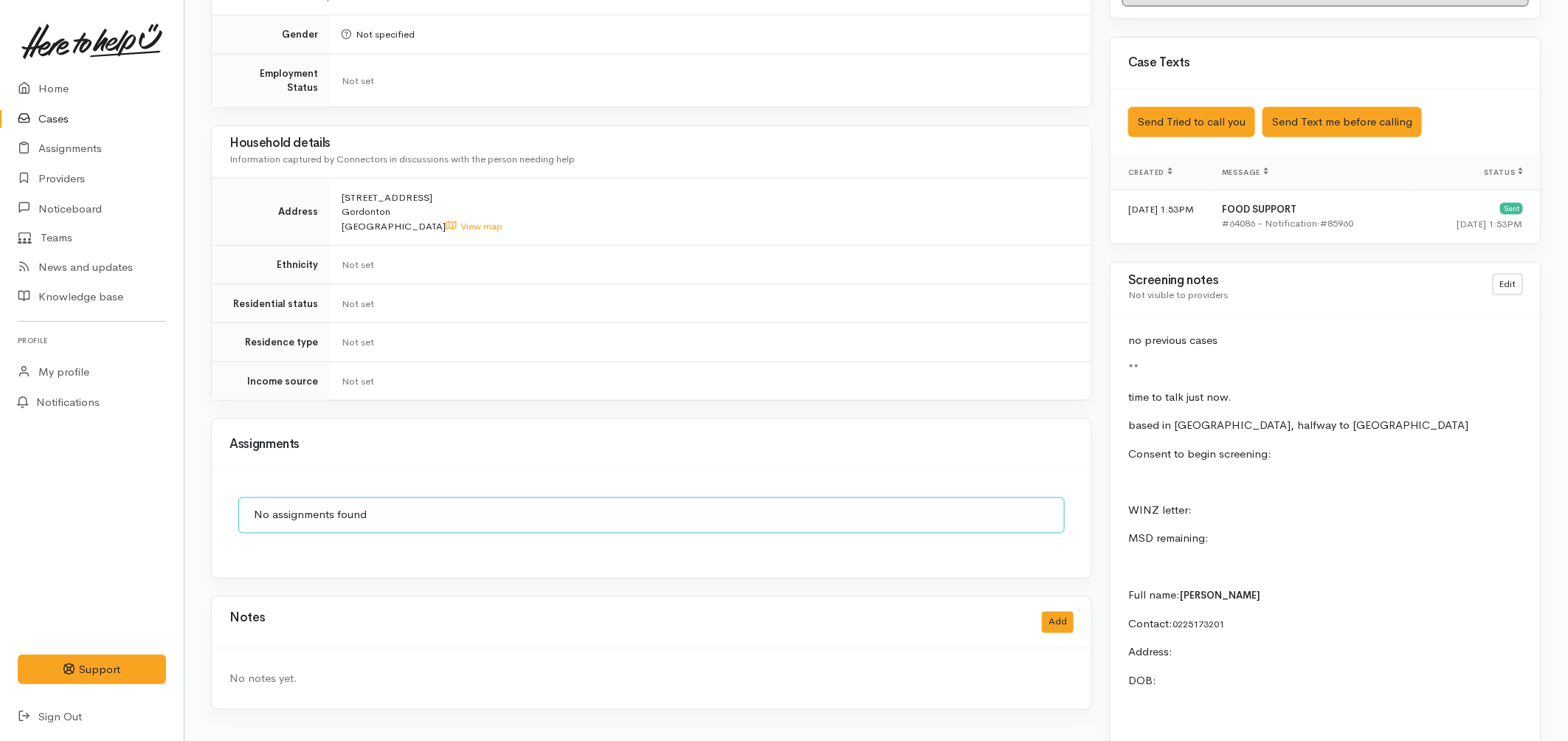
drag, startPoint x: 342, startPoint y: 180, endPoint x: 399, endPoint y: 199, distance: 60.1
click at [399, 199] on td "988c Piako Road Gordonton New Zealand View map" at bounding box center [710, 212] width 762 height 68
copy span "988c Piako Road Gordonton"
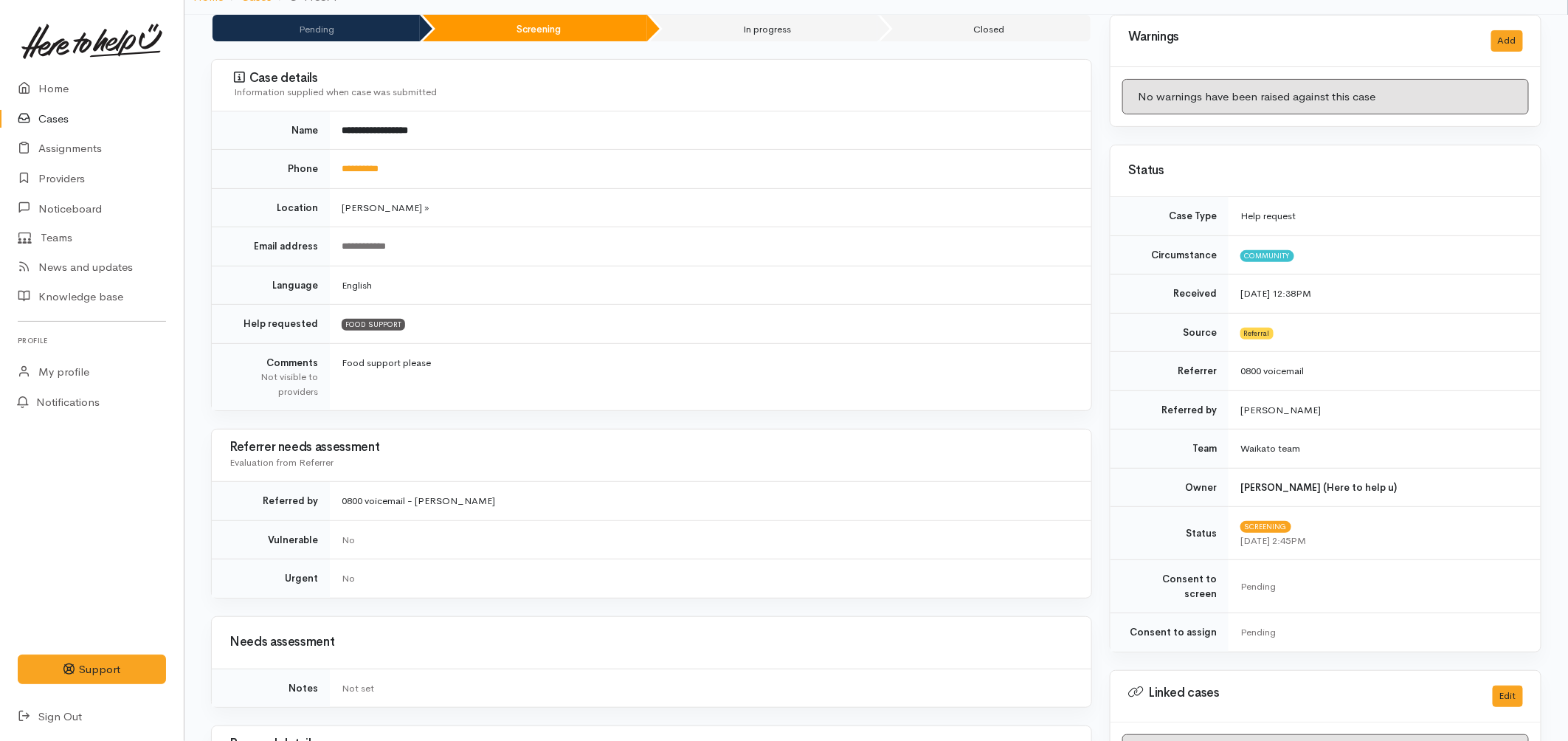
scroll to position [0, 0]
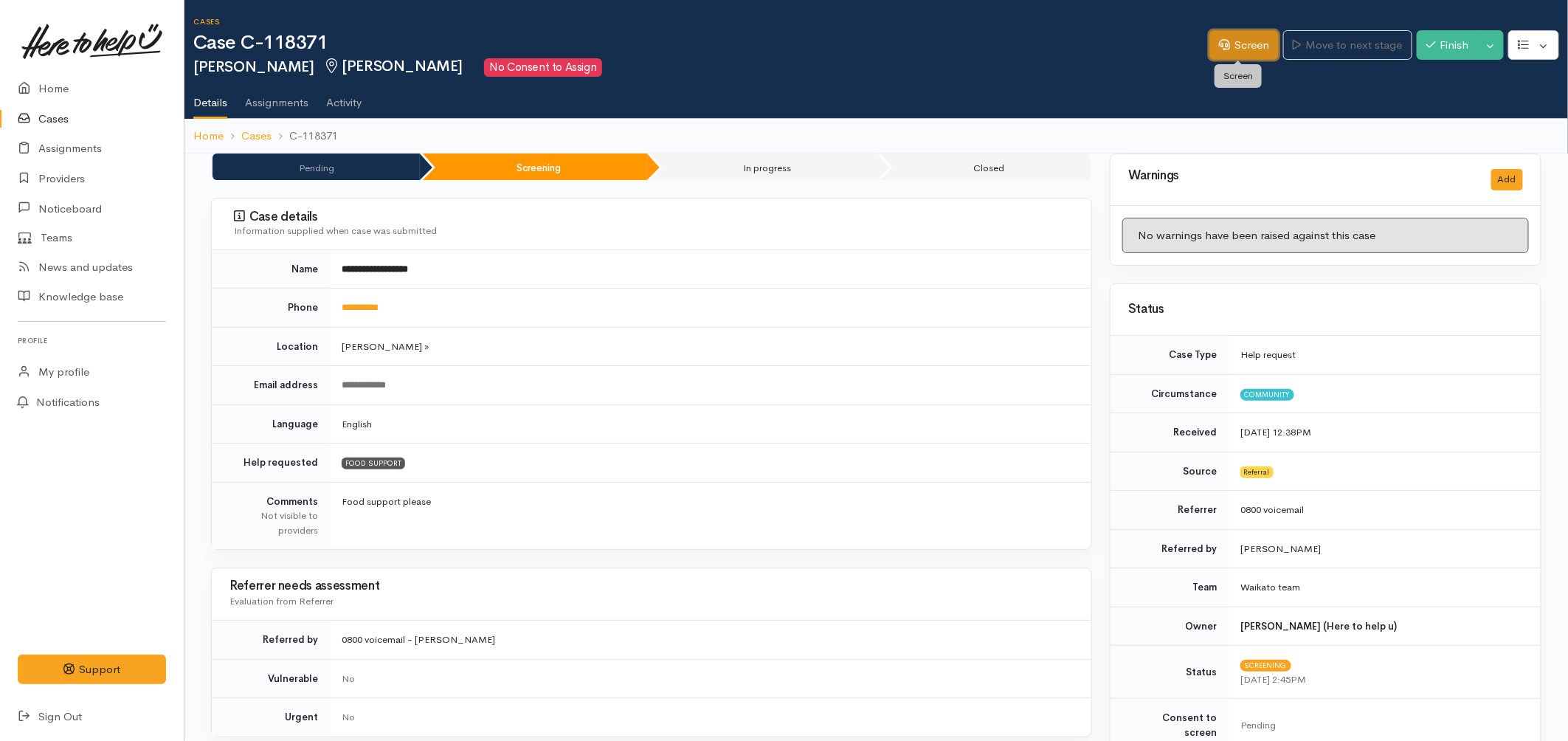
click at [1249, 48] on link "Screen" at bounding box center [1244, 46] width 70 height 31
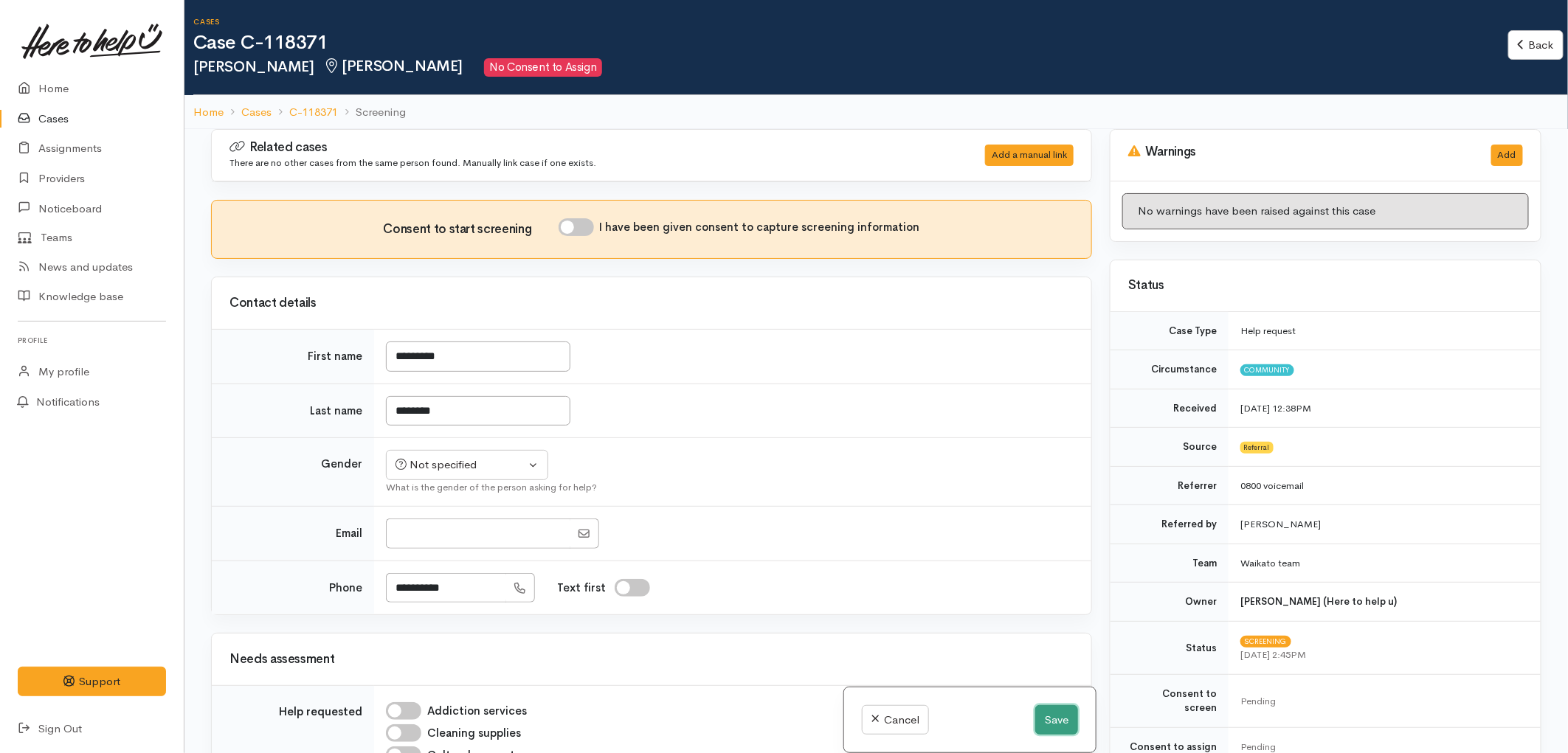
click at [1055, 718] on button "Save" at bounding box center [1056, 721] width 43 height 31
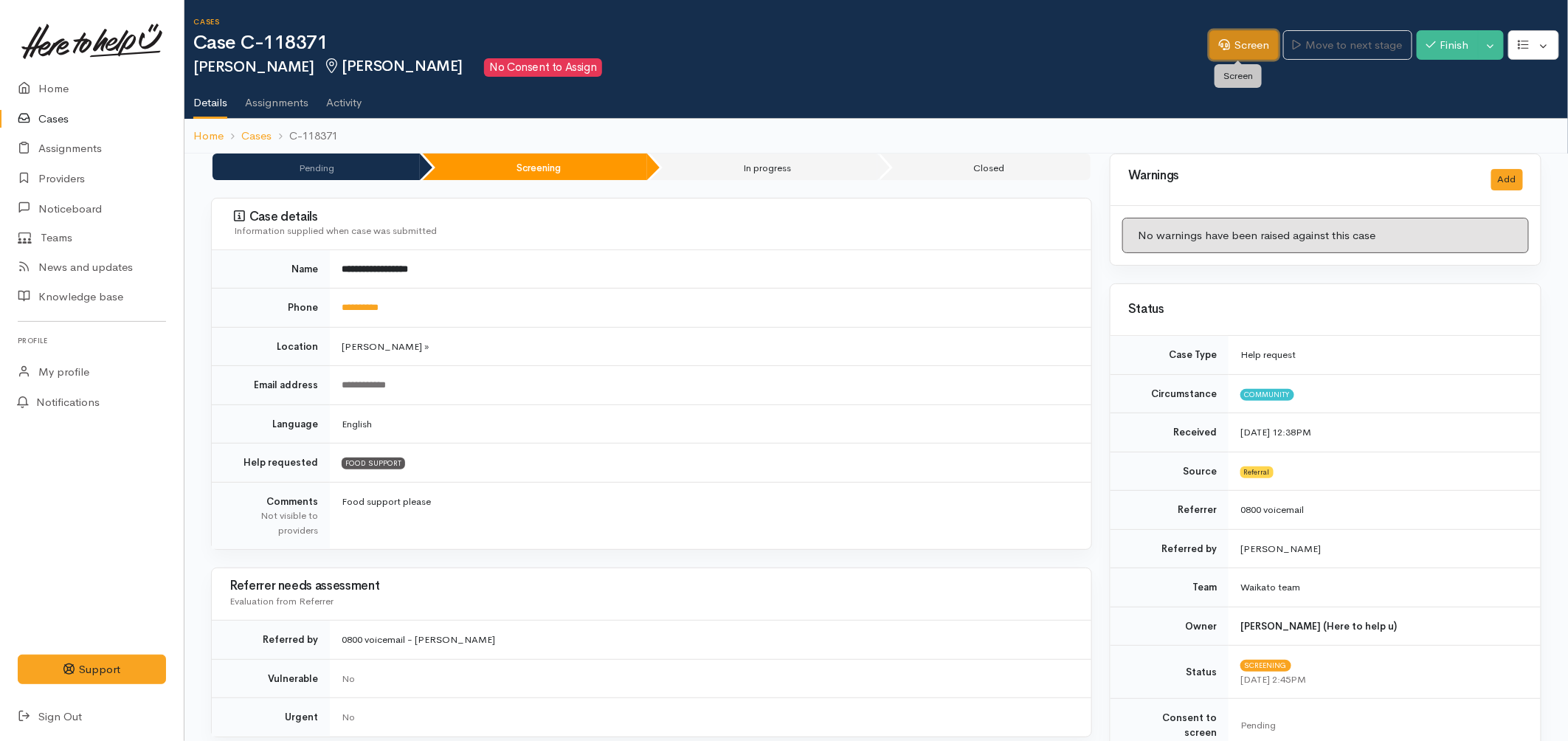
click at [1248, 52] on link "Screen" at bounding box center [1244, 46] width 70 height 31
